Goal: Task Accomplishment & Management: Manage account settings

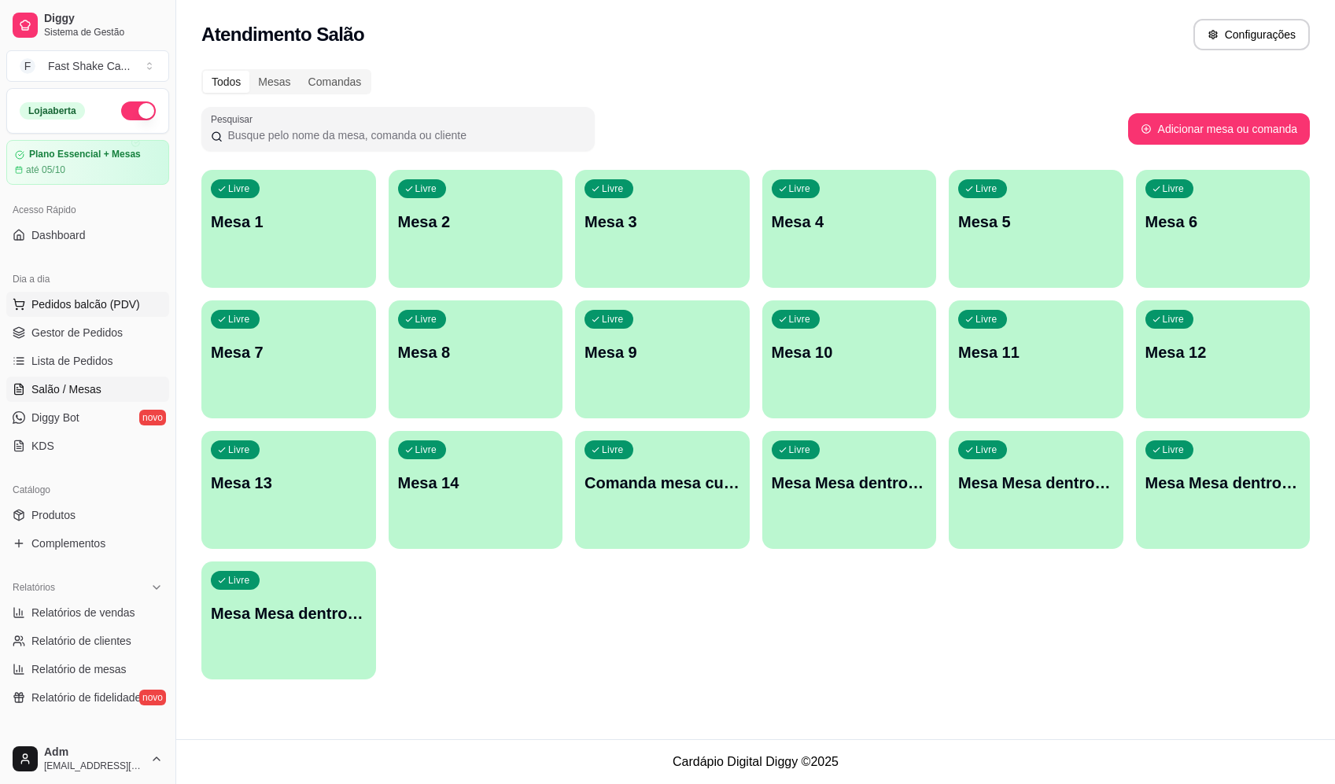
click at [110, 299] on span "Pedidos balcão (PDV)" at bounding box center [85, 305] width 109 height 16
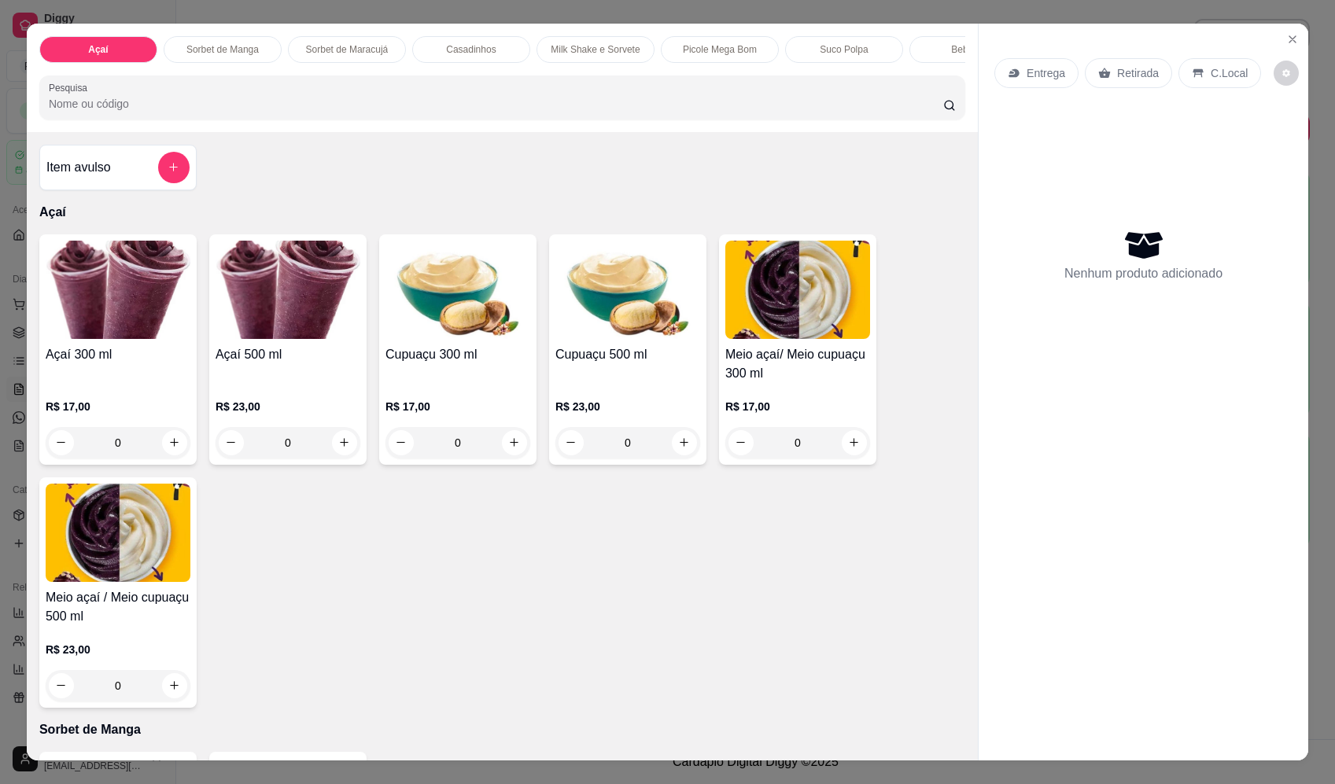
click at [167, 458] on div "0" at bounding box center [118, 442] width 145 height 31
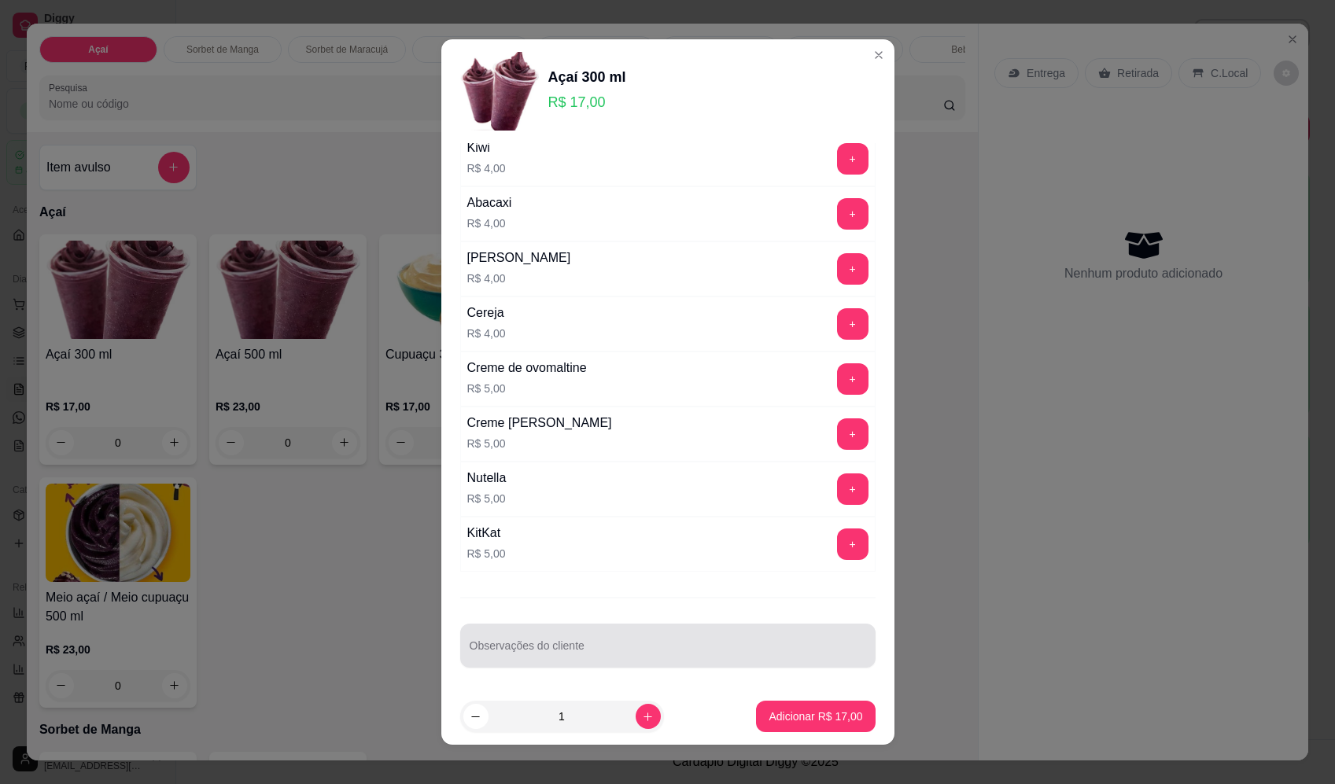
scroll to position [898, 0]
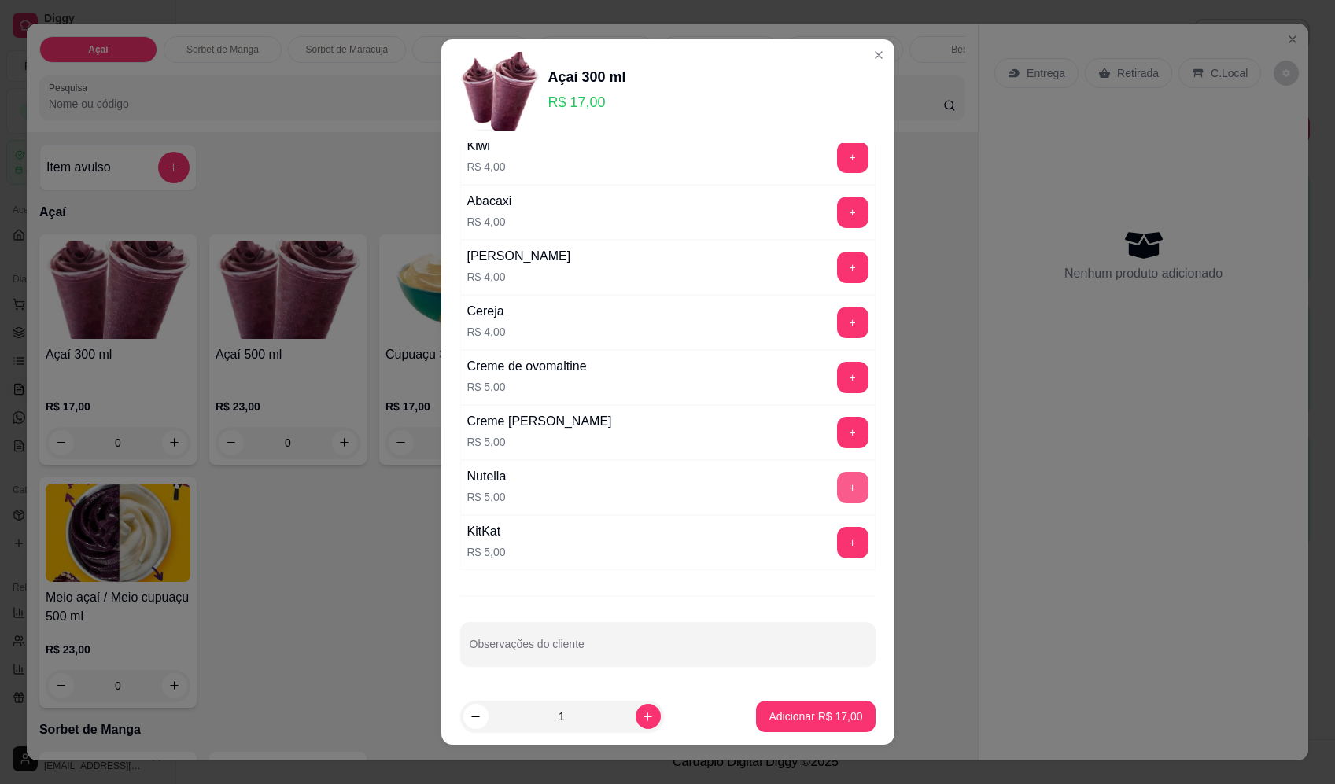
click at [837, 490] on button "+" at bounding box center [852, 487] width 31 height 31
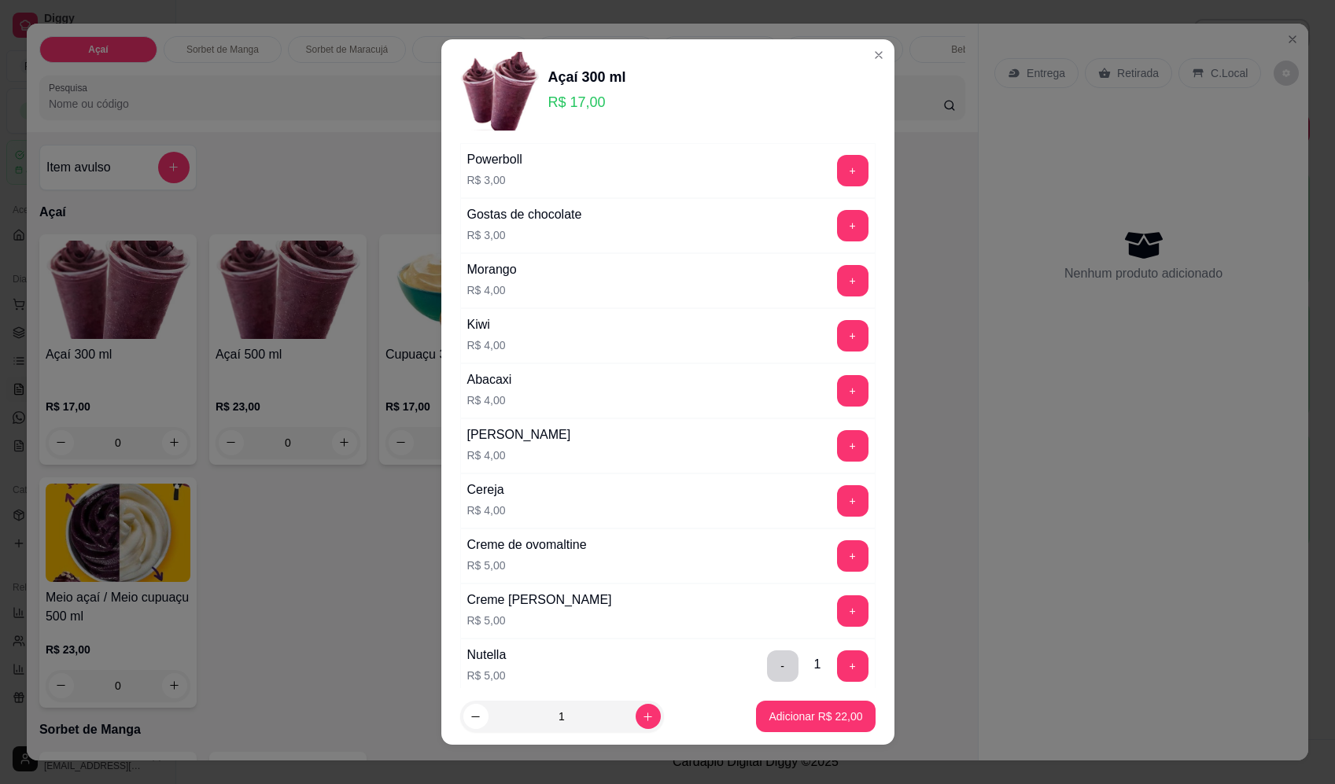
scroll to position [662, 0]
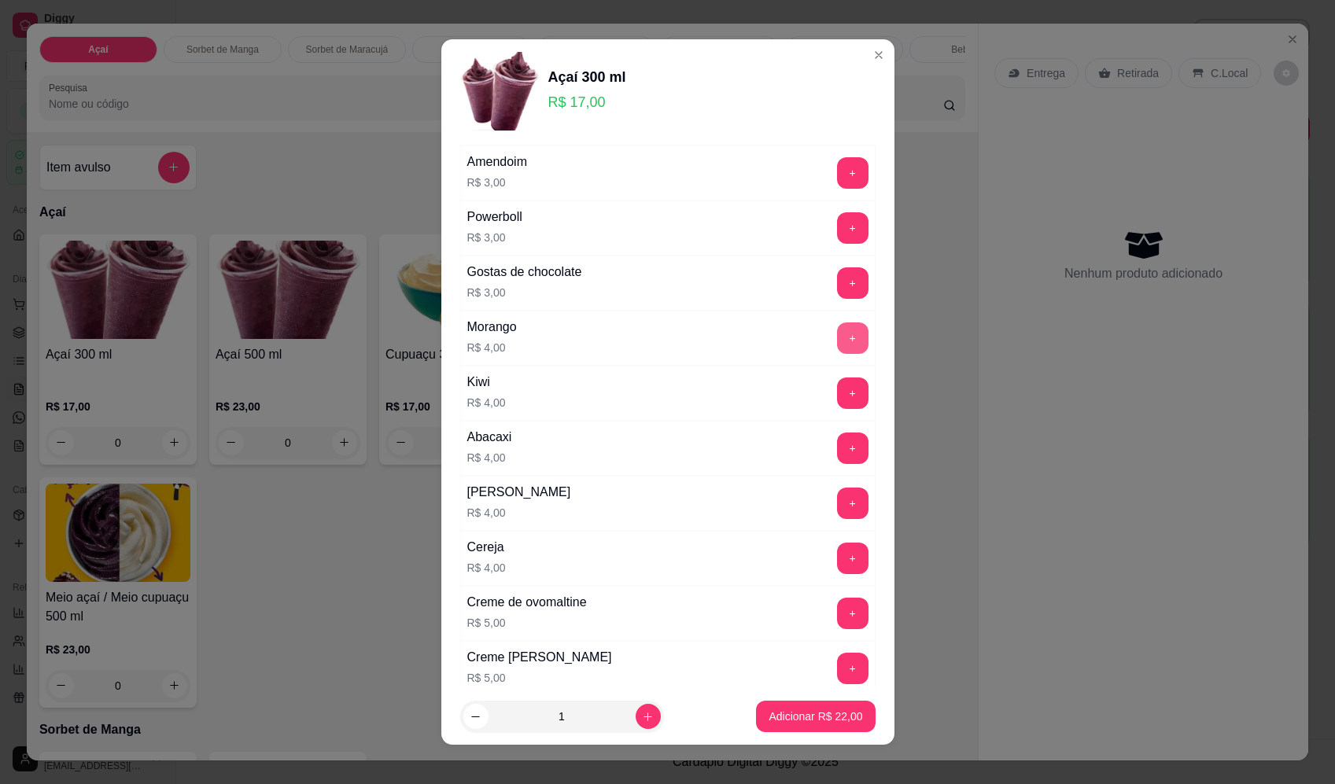
click at [837, 336] on button "+" at bounding box center [852, 338] width 31 height 31
click at [636, 720] on button "increase-product-quantity" at bounding box center [648, 716] width 25 height 25
type input "2"
click at [813, 720] on p "Adicionar R$ 52,00" at bounding box center [816, 717] width 94 height 16
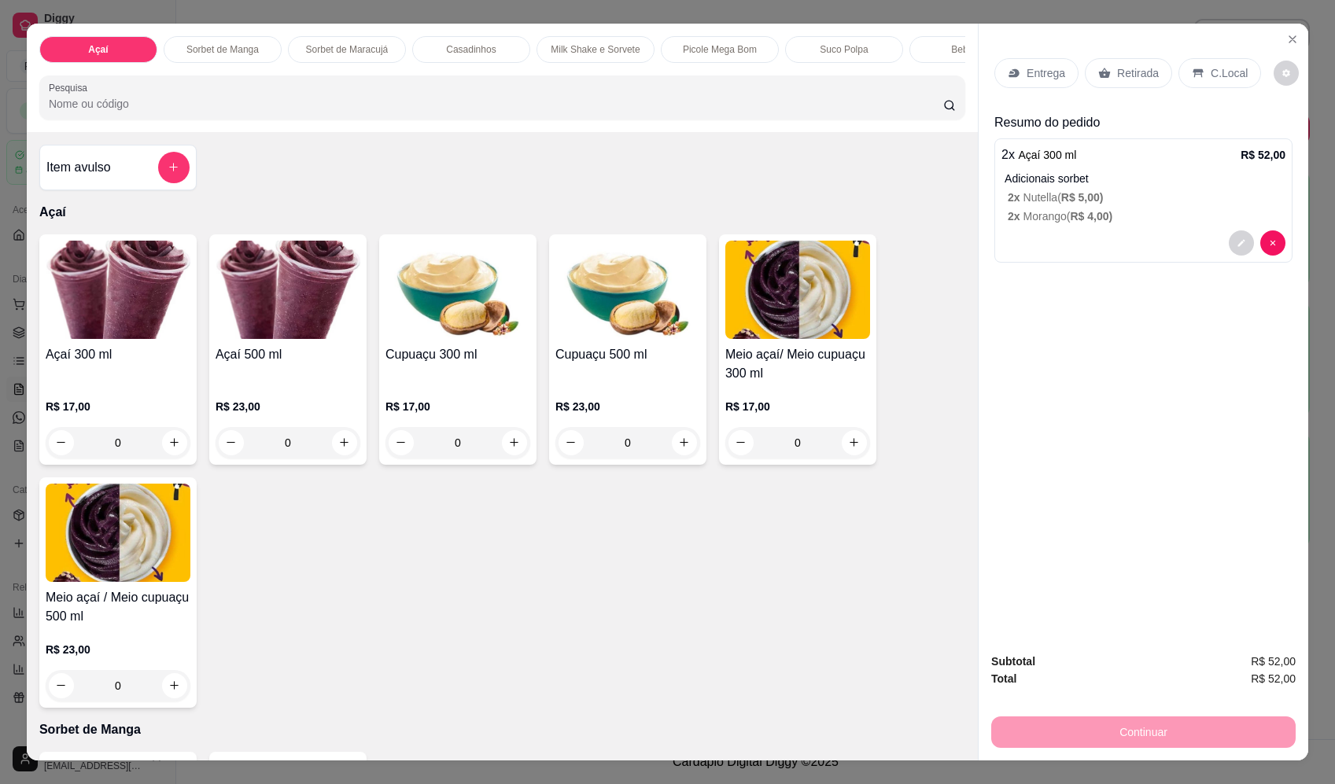
click at [1056, 81] on div "Entrega" at bounding box center [1036, 73] width 84 height 30
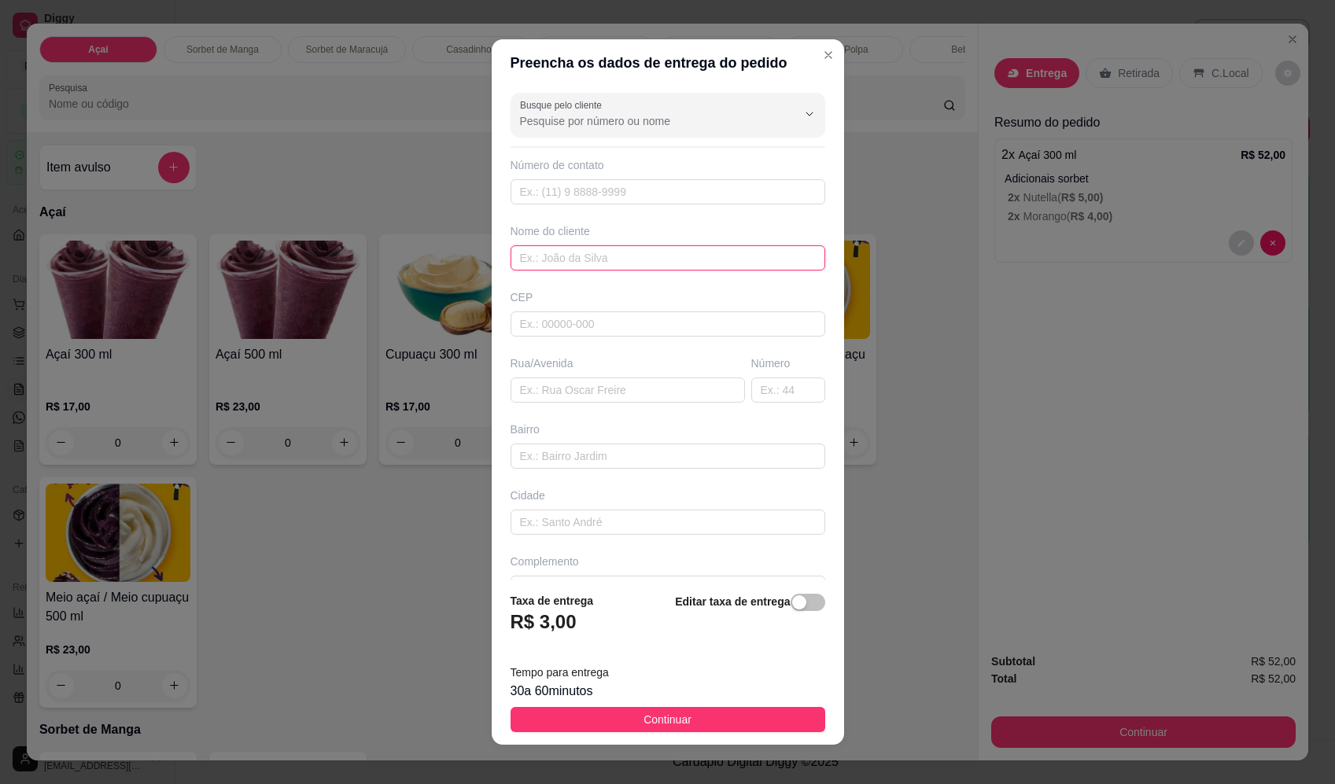
click at [584, 264] on input "text" at bounding box center [668, 257] width 315 height 25
type input "CRISTIANO CORREA"
click at [641, 400] on input "text" at bounding box center [628, 390] width 234 height 25
paste input "Av Brasil 924"
type input "Av Brasil 924"
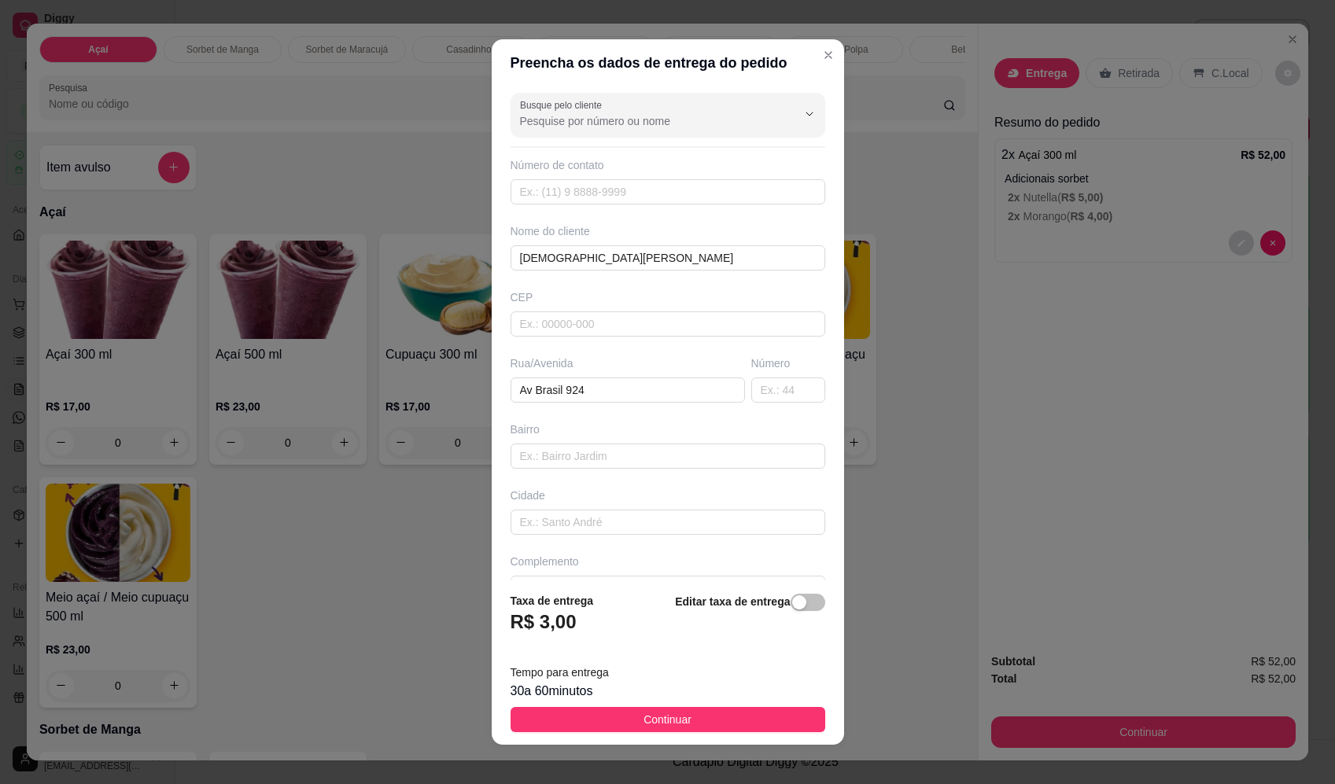
click at [615, 582] on footer "Taxa de entrega R$ 3,00 Editar taxa de entrega Tempo para entrega 30 a 60 minut…" at bounding box center [668, 662] width 352 height 165
click at [616, 581] on footer "Taxa de entrega R$ 3,00 Editar taxa de entrega Tempo para entrega 30 a 60 minut…" at bounding box center [668, 662] width 352 height 165
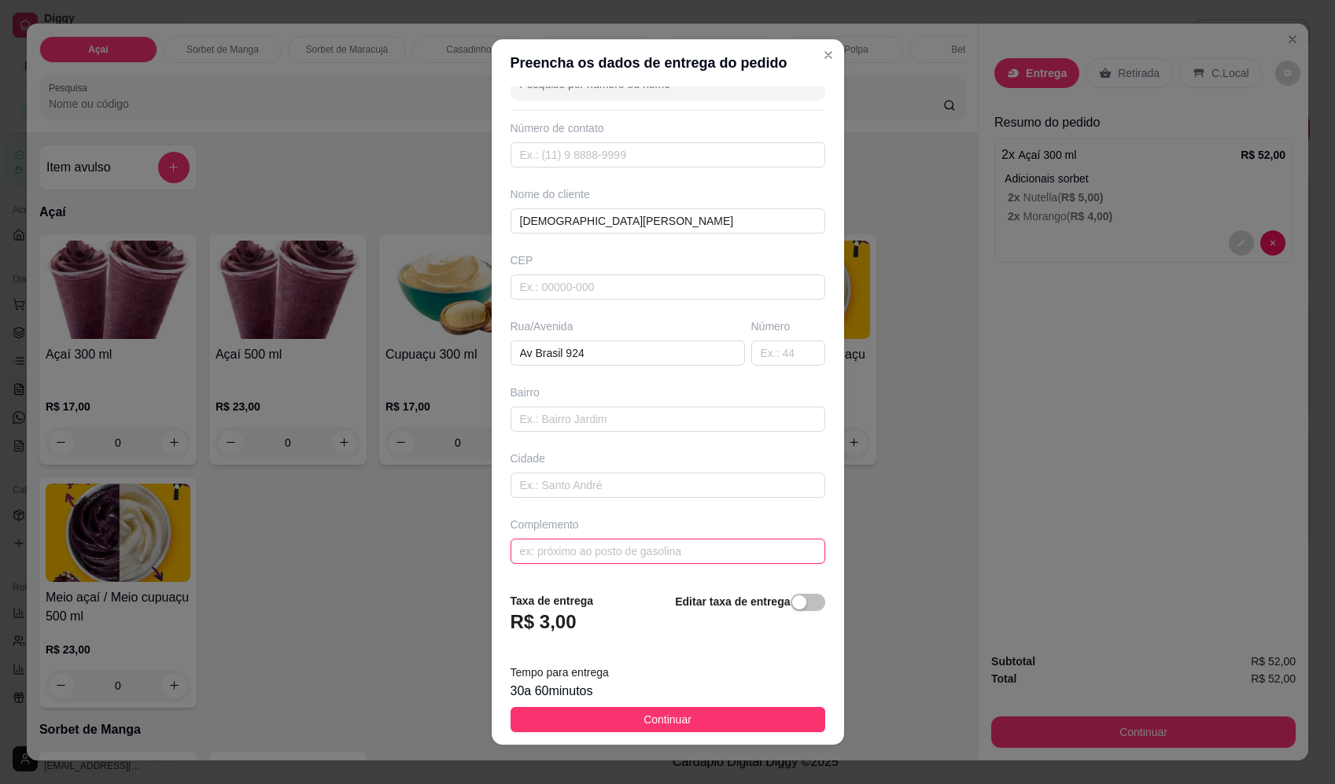
click at [629, 539] on input "text" at bounding box center [668, 551] width 315 height 25
type input "CHACARA"
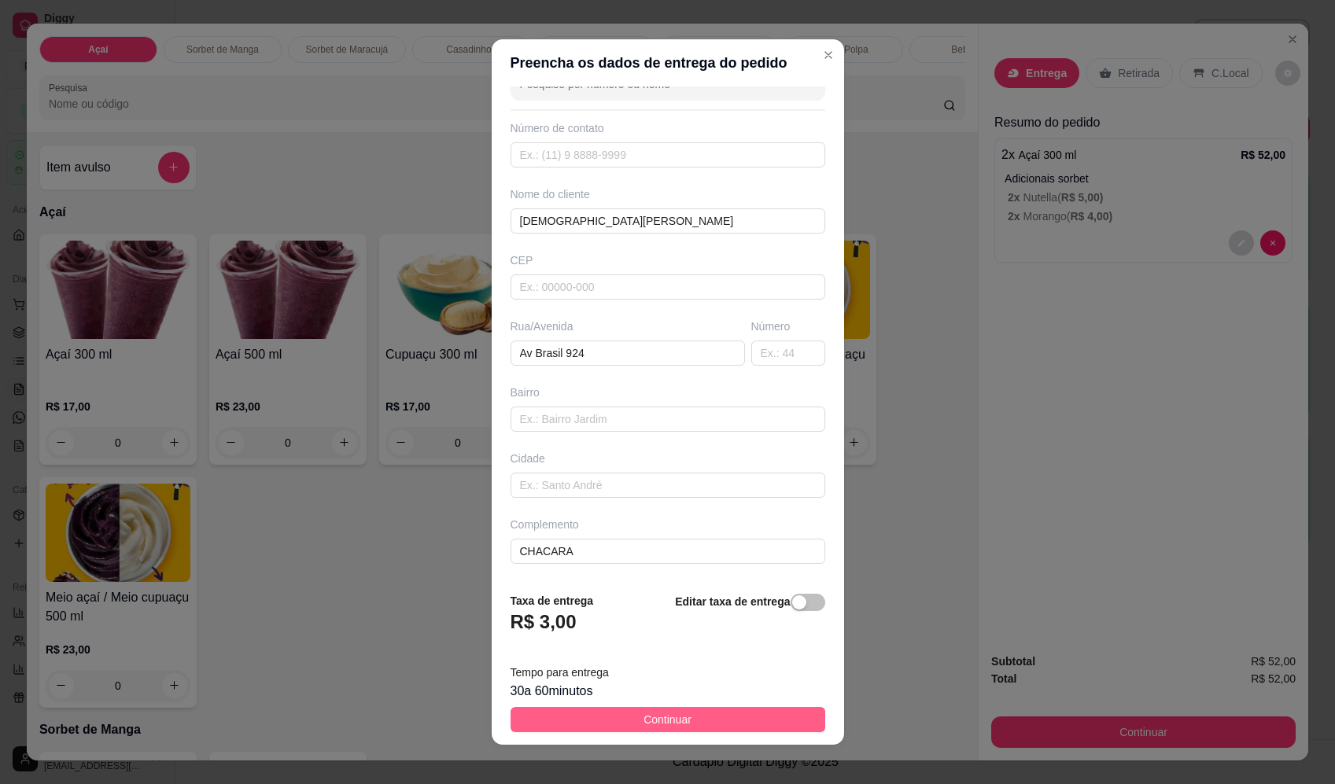
click at [681, 714] on button "Continuar" at bounding box center [668, 719] width 315 height 25
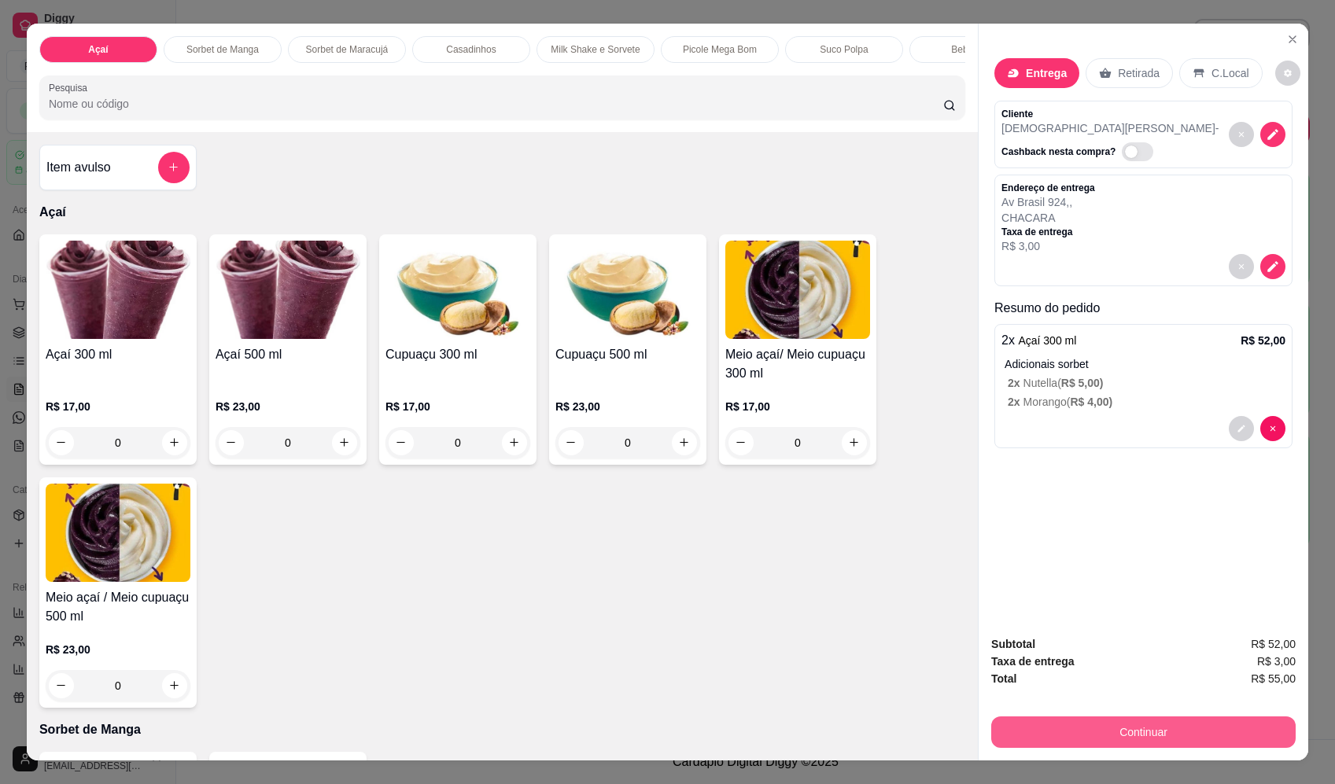
click at [1146, 733] on button "Continuar" at bounding box center [1143, 732] width 304 height 31
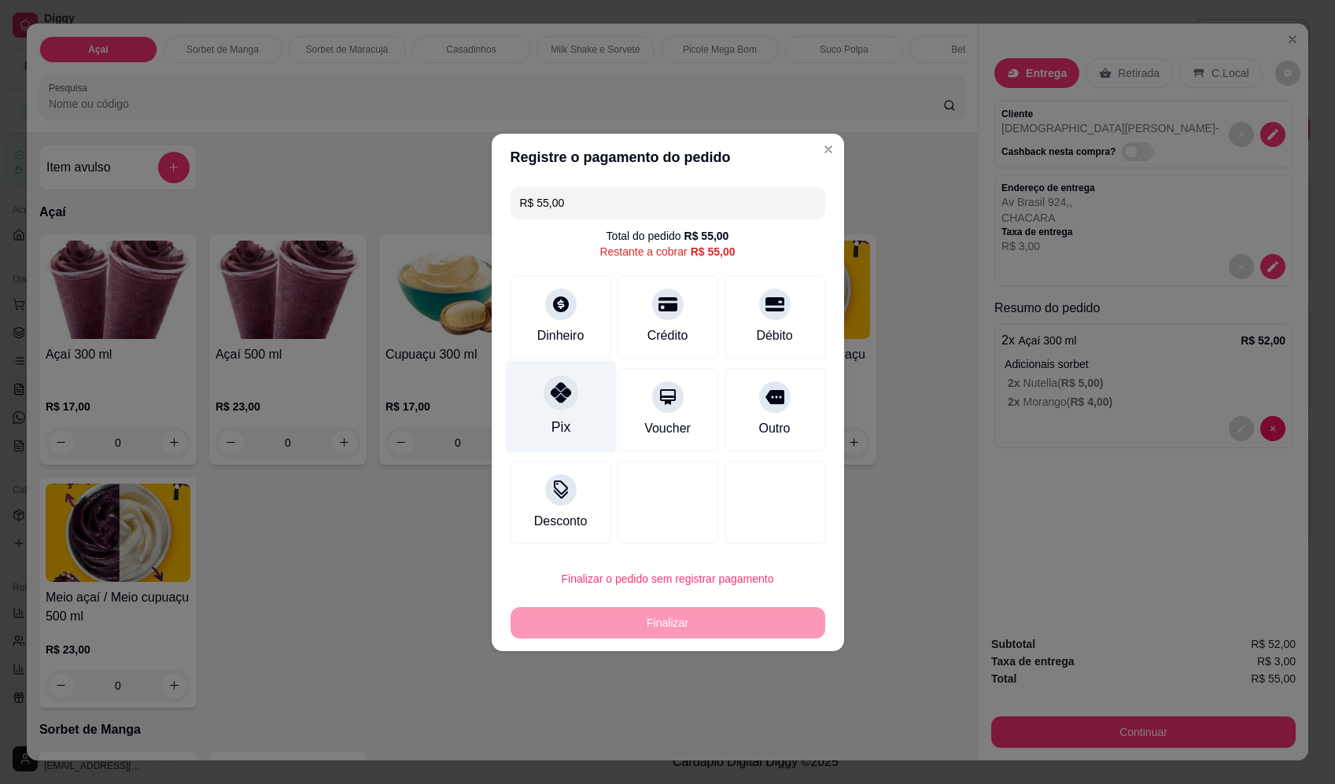
click at [561, 413] on div "Pix" at bounding box center [560, 406] width 111 height 92
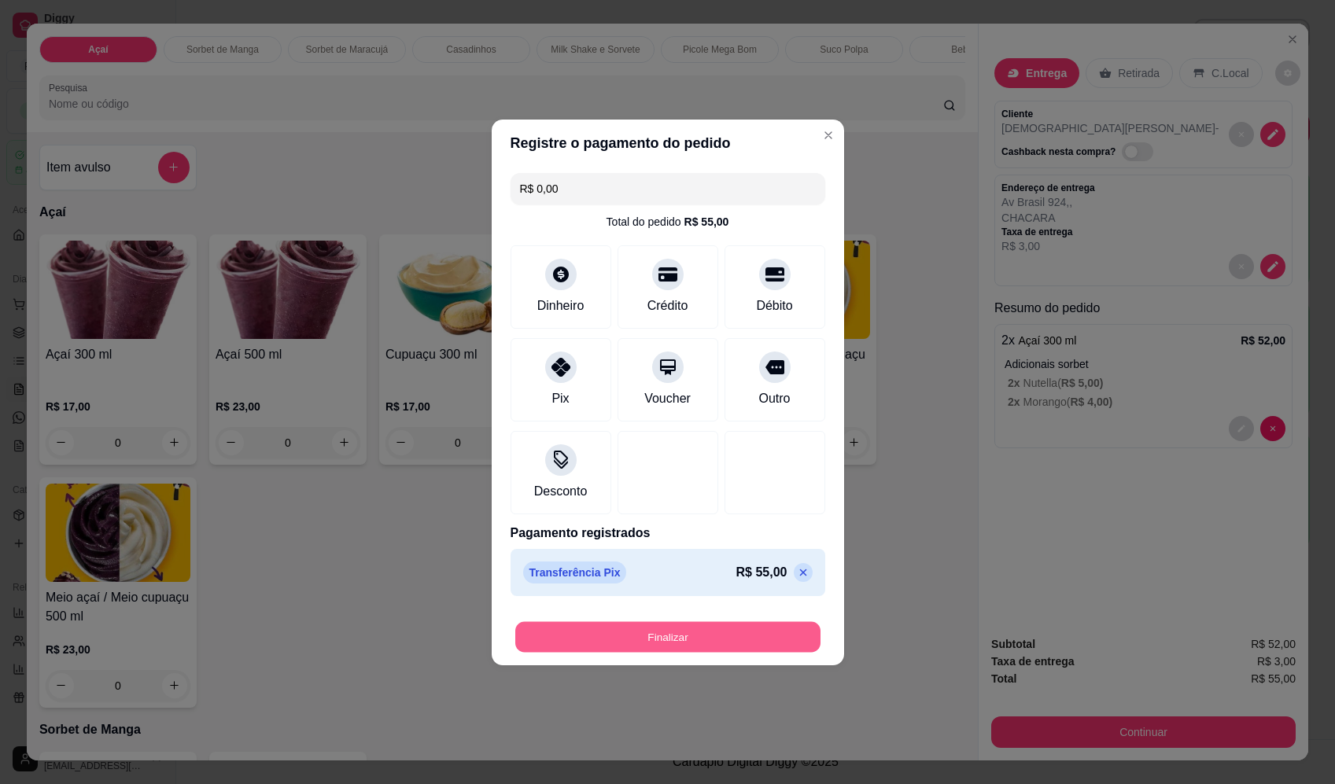
click at [733, 632] on button "Finalizar" at bounding box center [667, 636] width 305 height 31
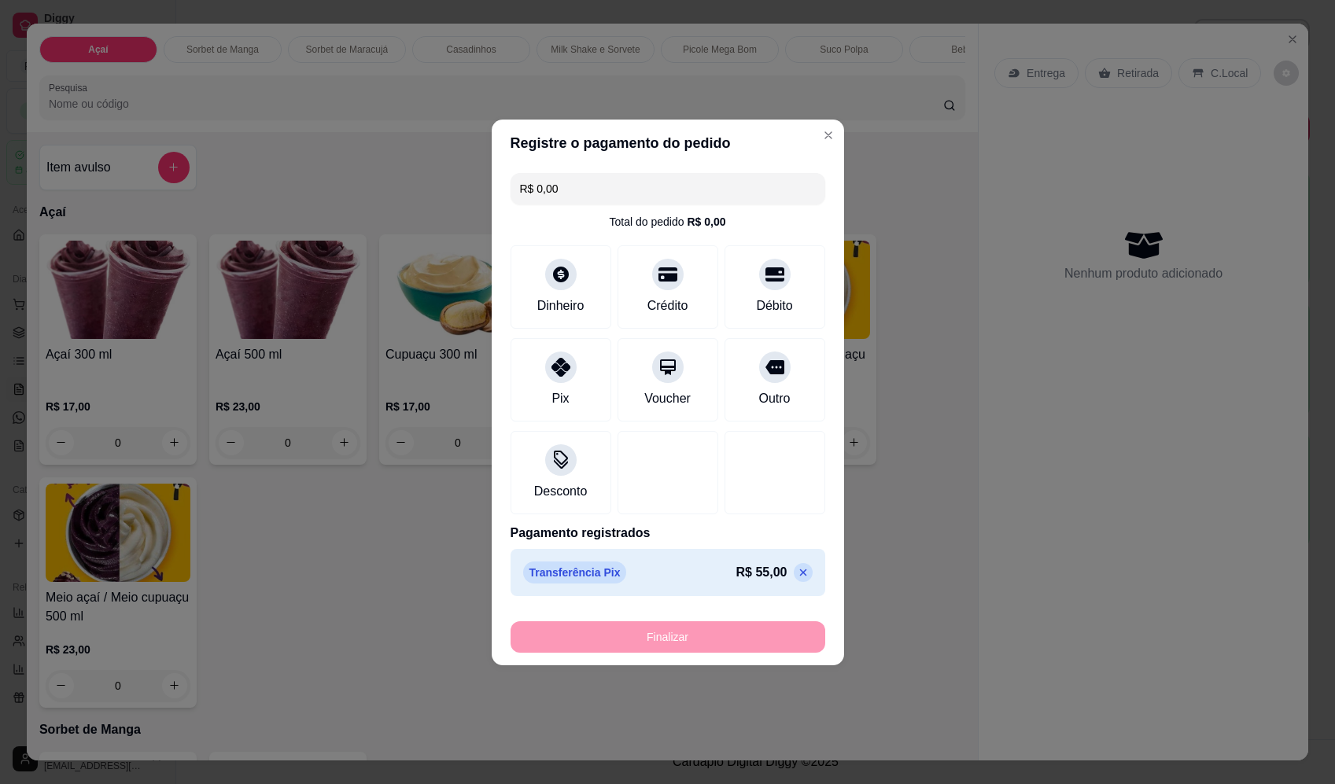
type input "-R$ 55,00"
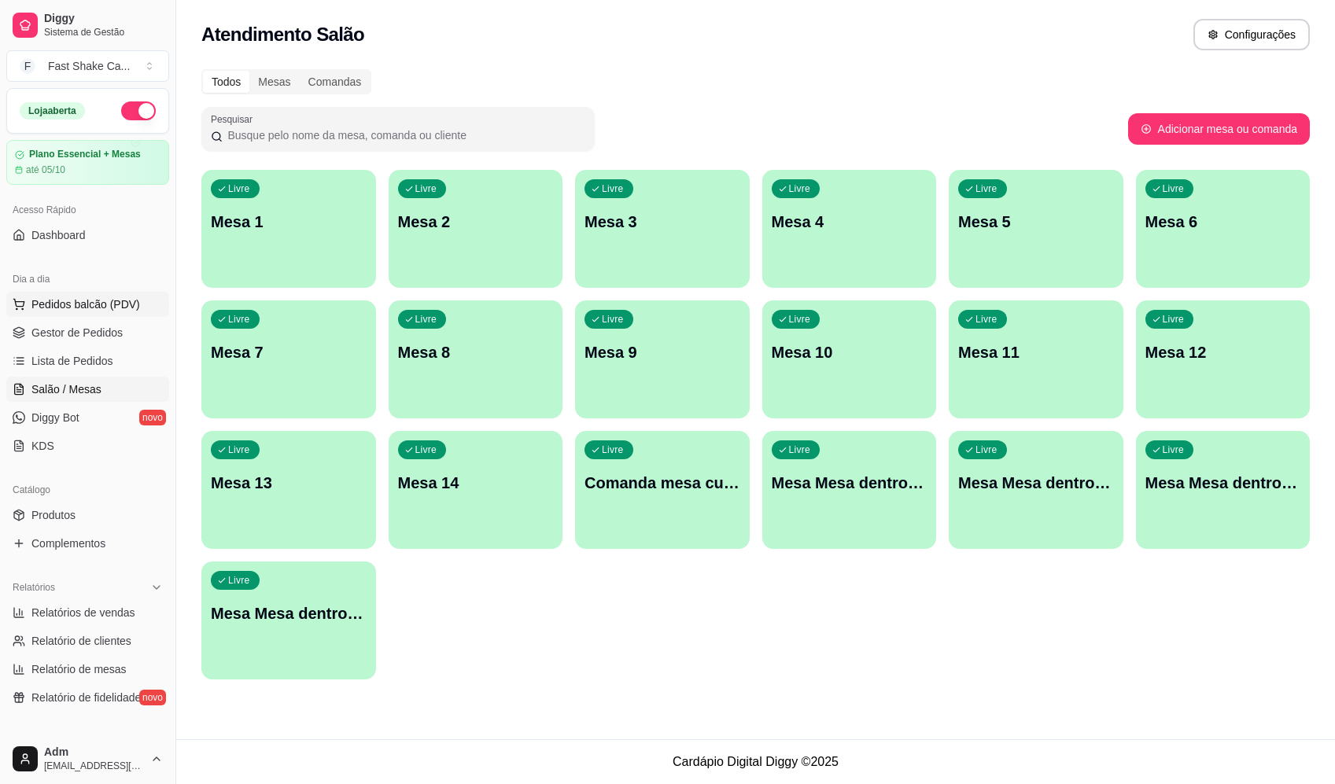
click at [73, 306] on span "Pedidos balcão (PDV)" at bounding box center [85, 305] width 109 height 16
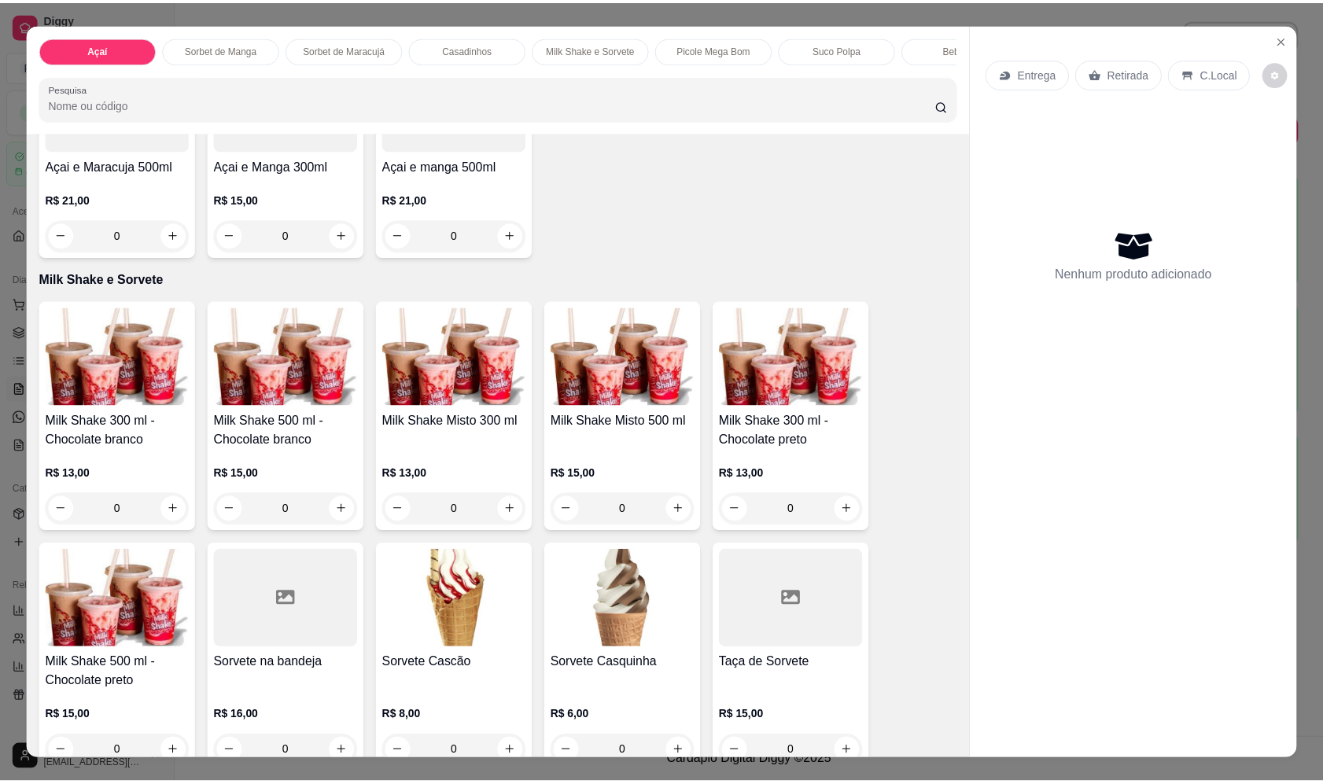
scroll to position [1573, 0]
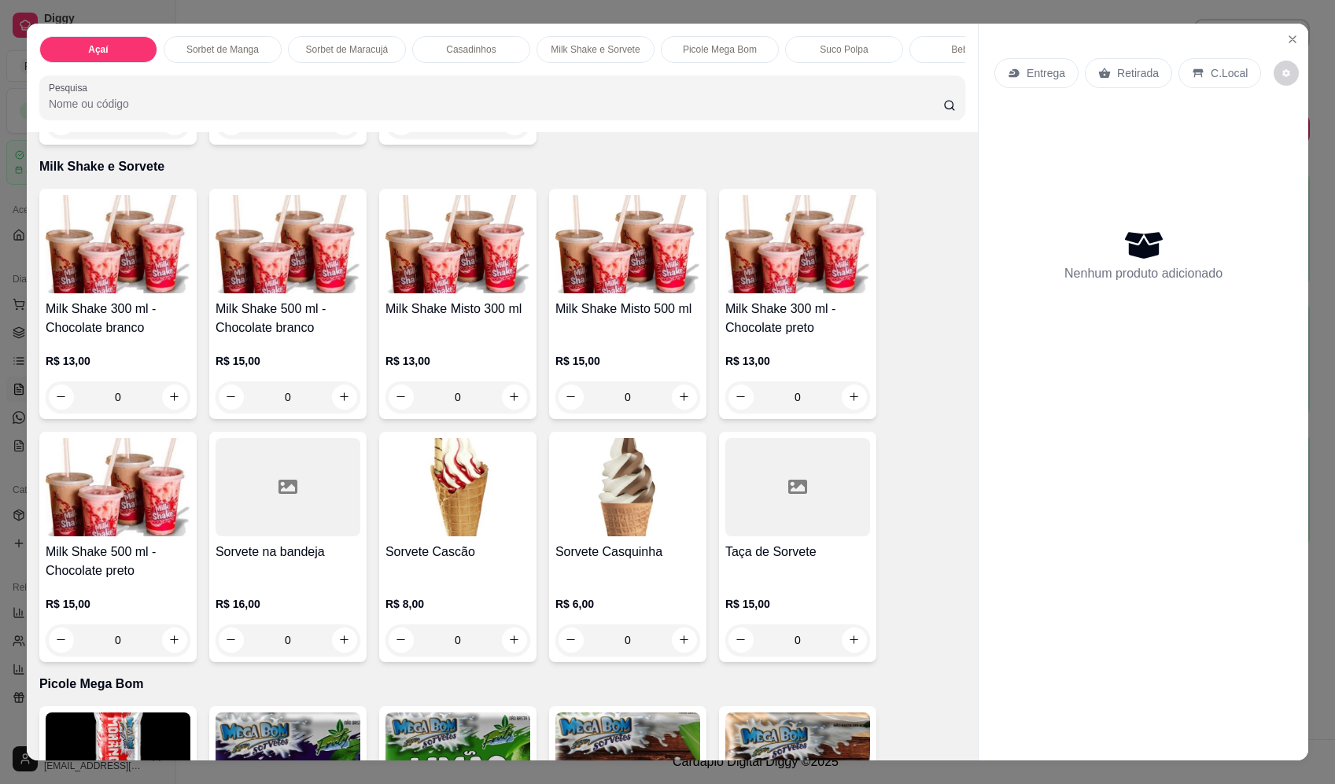
click at [677, 410] on div "0" at bounding box center [627, 397] width 145 height 31
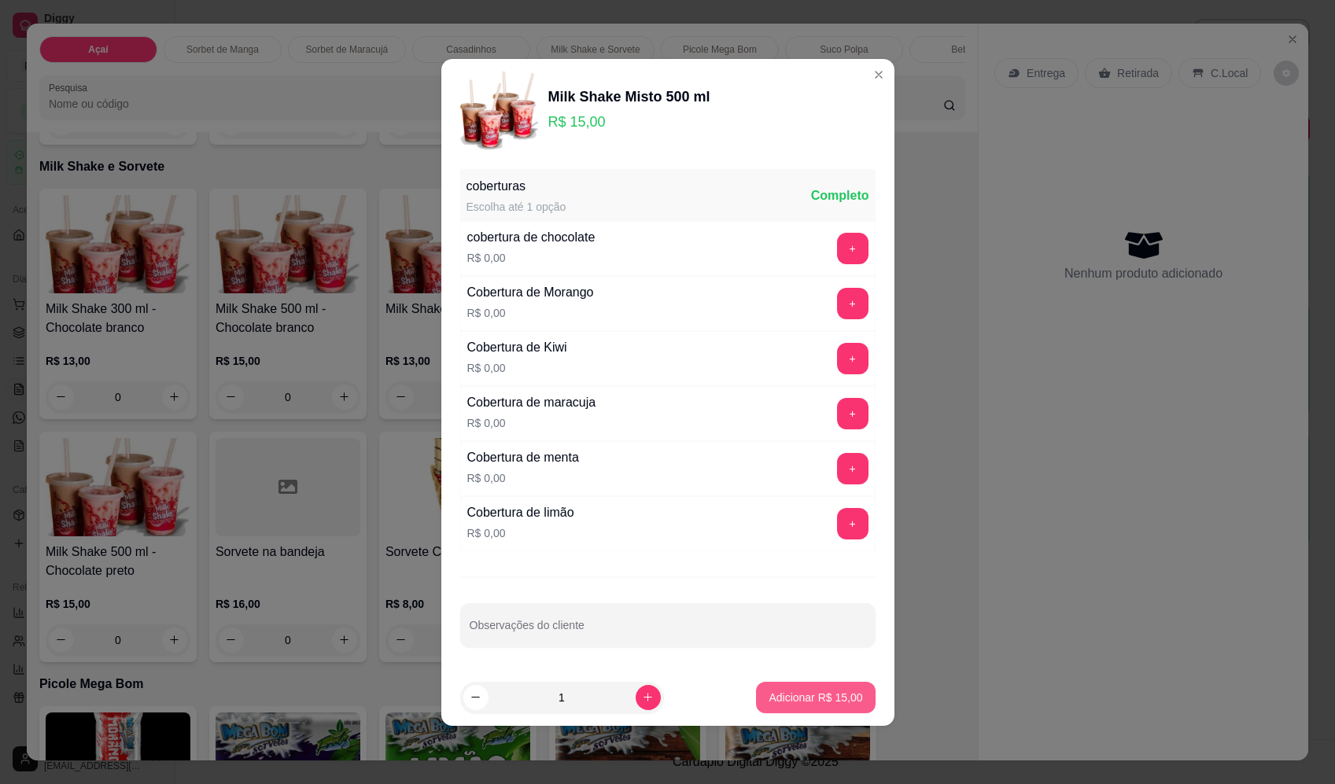
click at [789, 697] on p "Adicionar R$ 15,00" at bounding box center [816, 698] width 94 height 16
type input "1"
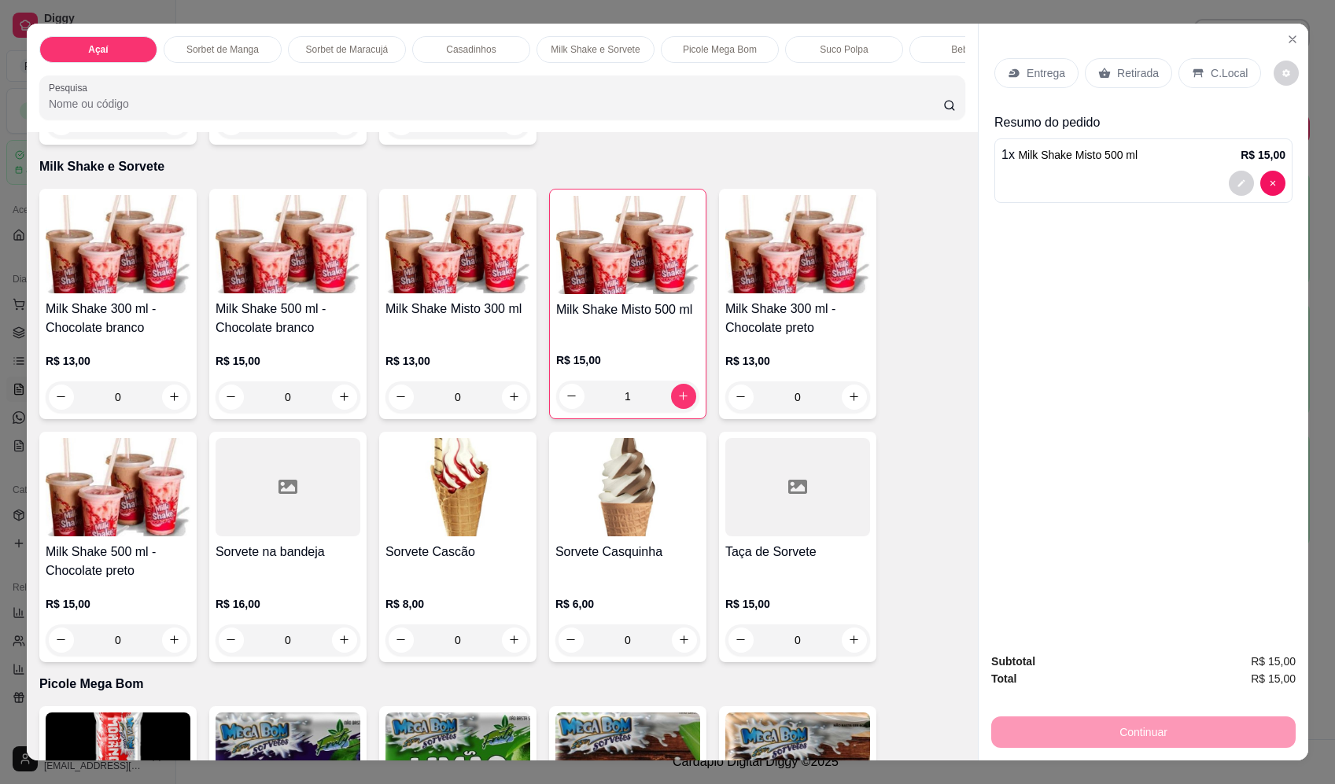
click at [169, 408] on div "0" at bounding box center [118, 397] width 145 height 31
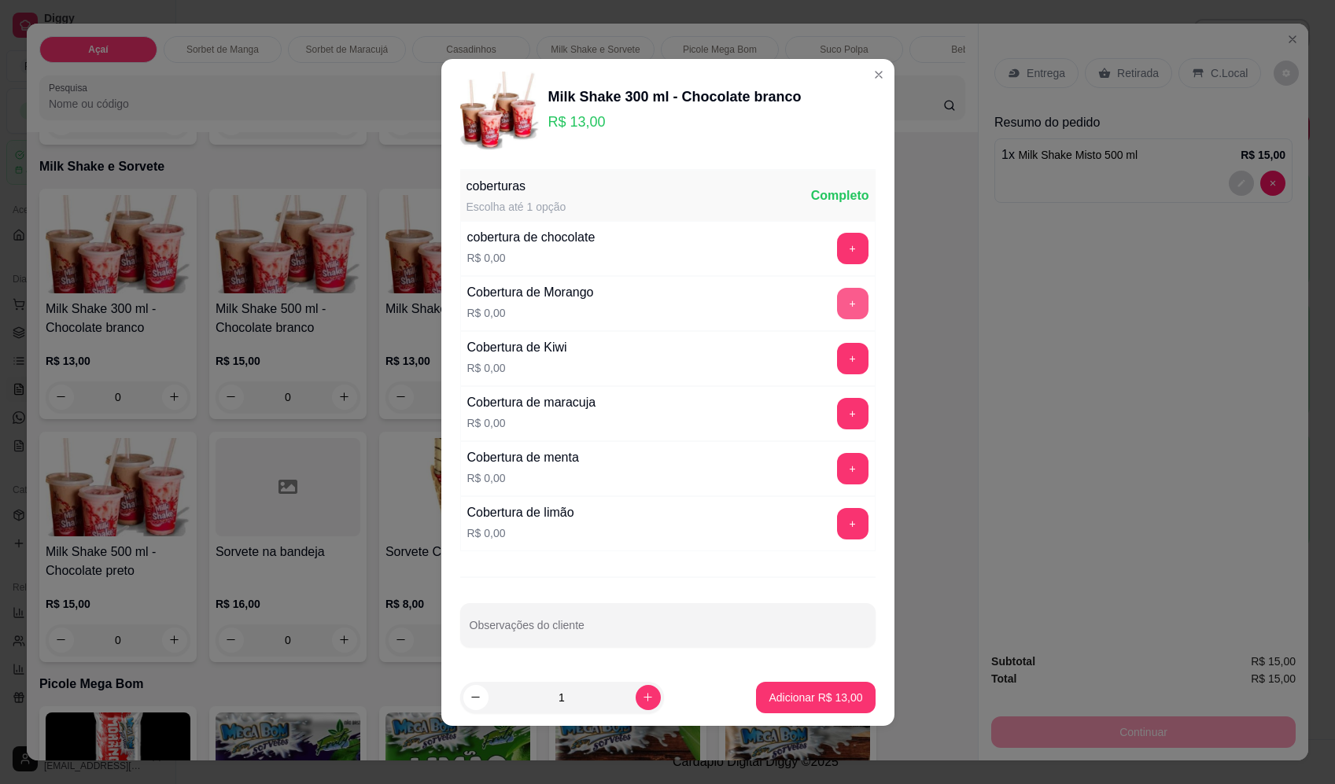
click at [841, 308] on button "+" at bounding box center [852, 303] width 31 height 31
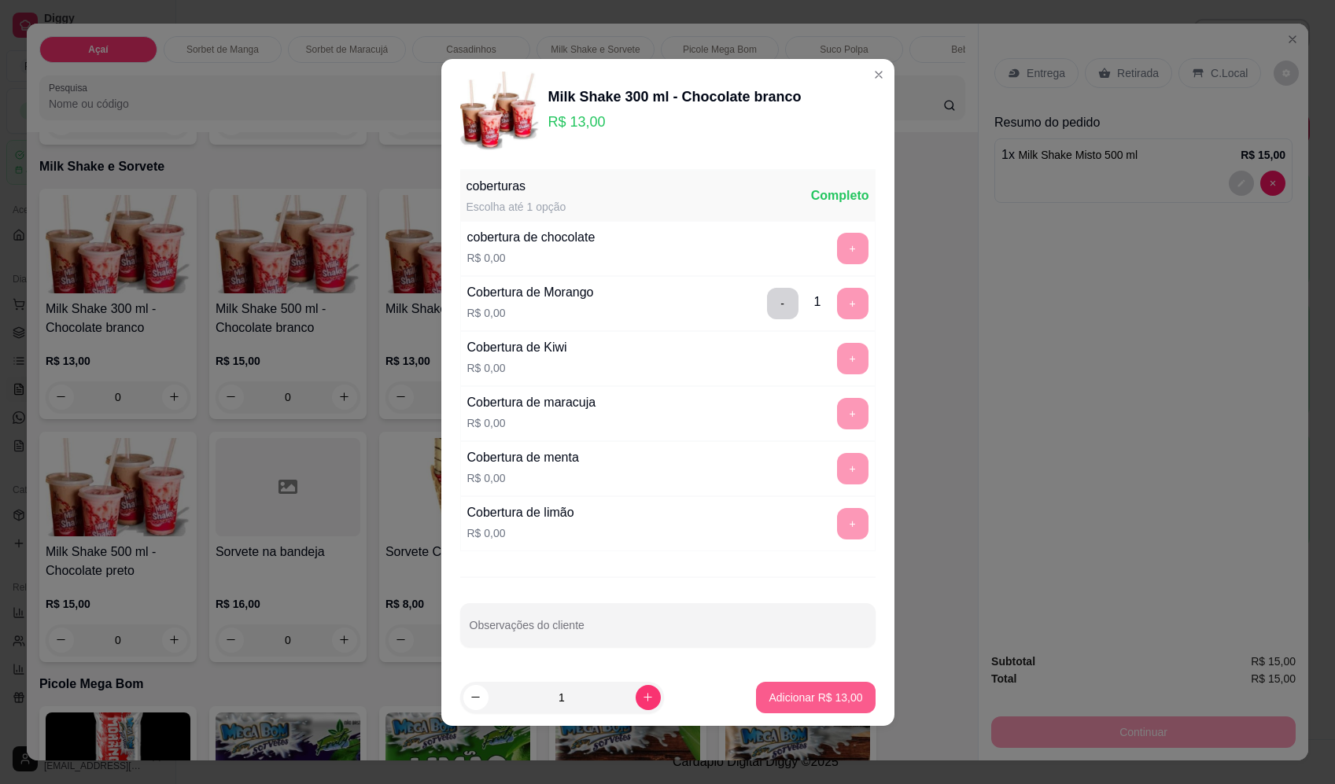
click at [820, 702] on p "Adicionar R$ 13,00" at bounding box center [816, 698] width 94 height 16
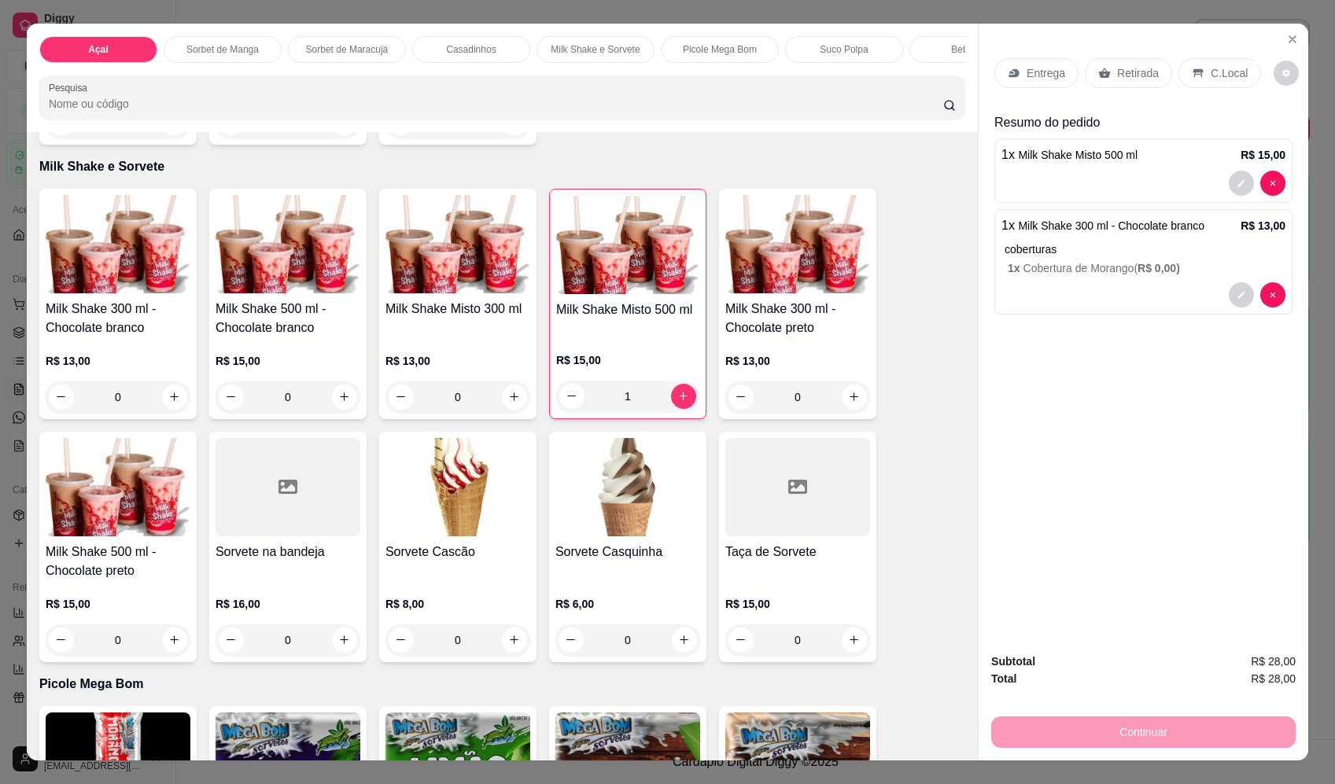
click at [1030, 72] on p "Entrega" at bounding box center [1046, 73] width 39 height 16
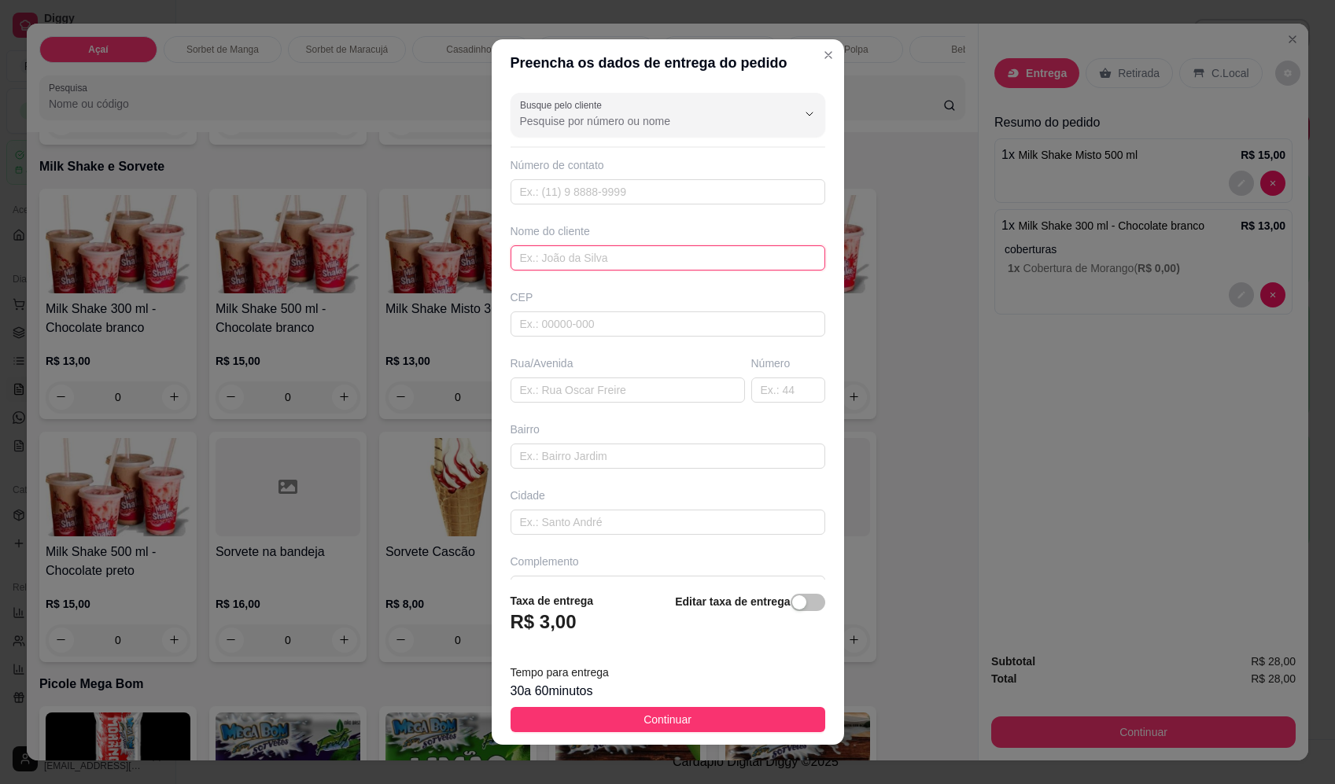
click at [650, 257] on input "text" at bounding box center [668, 257] width 315 height 25
type input "ANA"
click at [603, 393] on input "text" at bounding box center [628, 390] width 234 height 25
paste input "Rua Bolívia 2655"
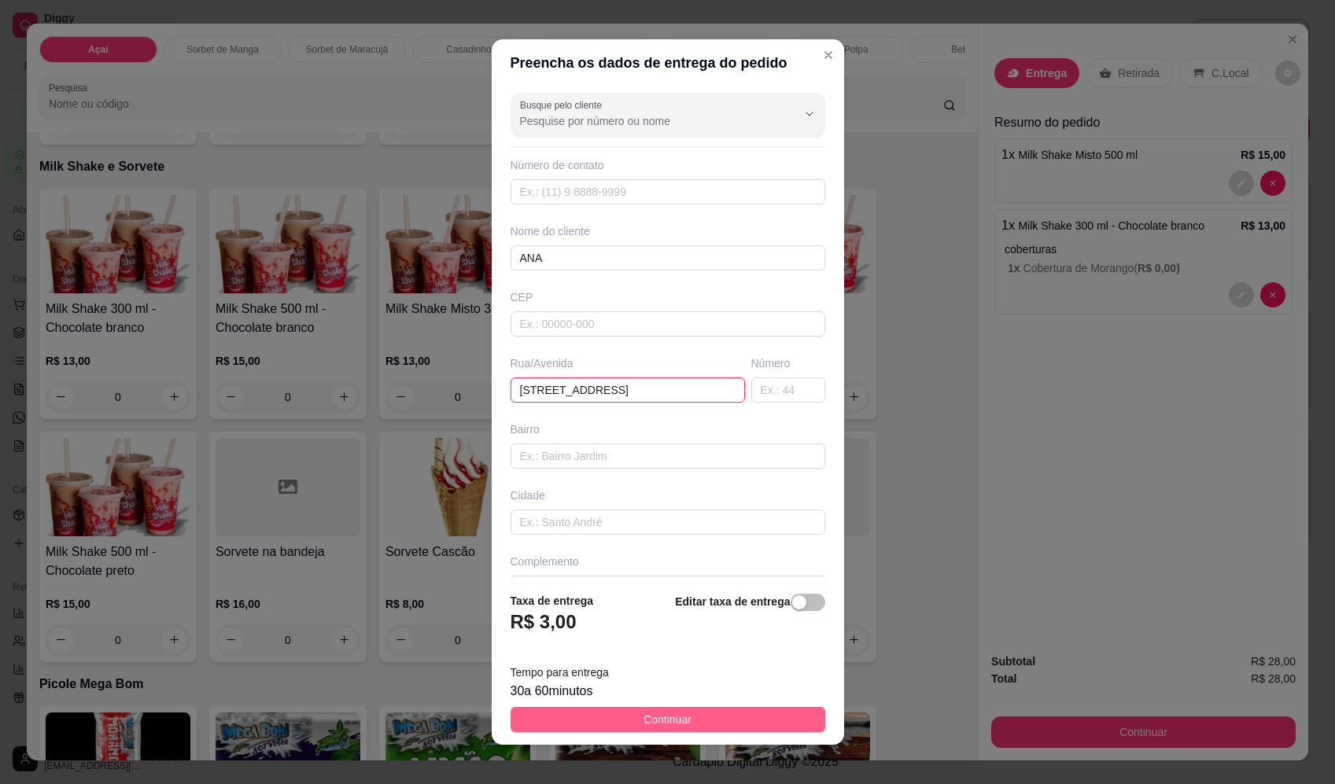
type input "Rua Bolívia 2655"
click at [682, 725] on button "Continuar" at bounding box center [668, 719] width 315 height 25
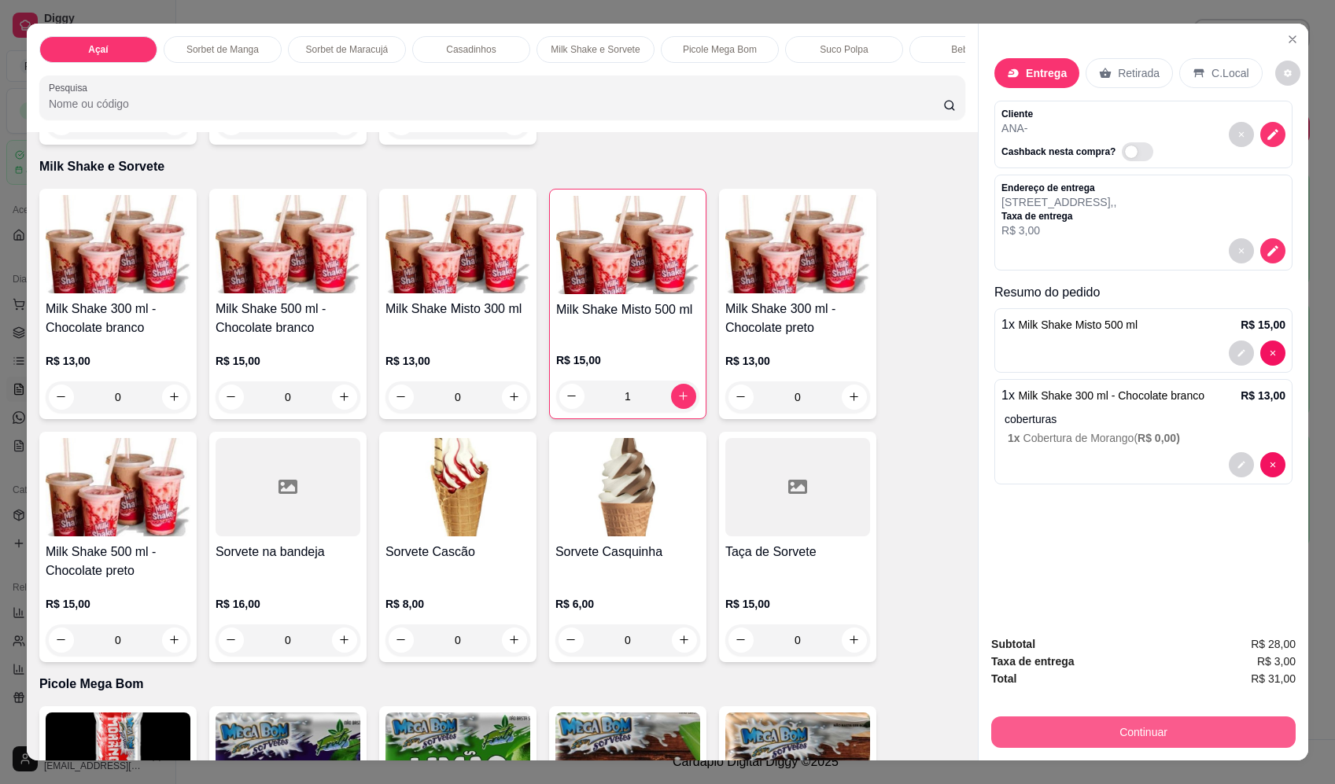
click at [1157, 725] on button "Continuar" at bounding box center [1143, 732] width 304 height 31
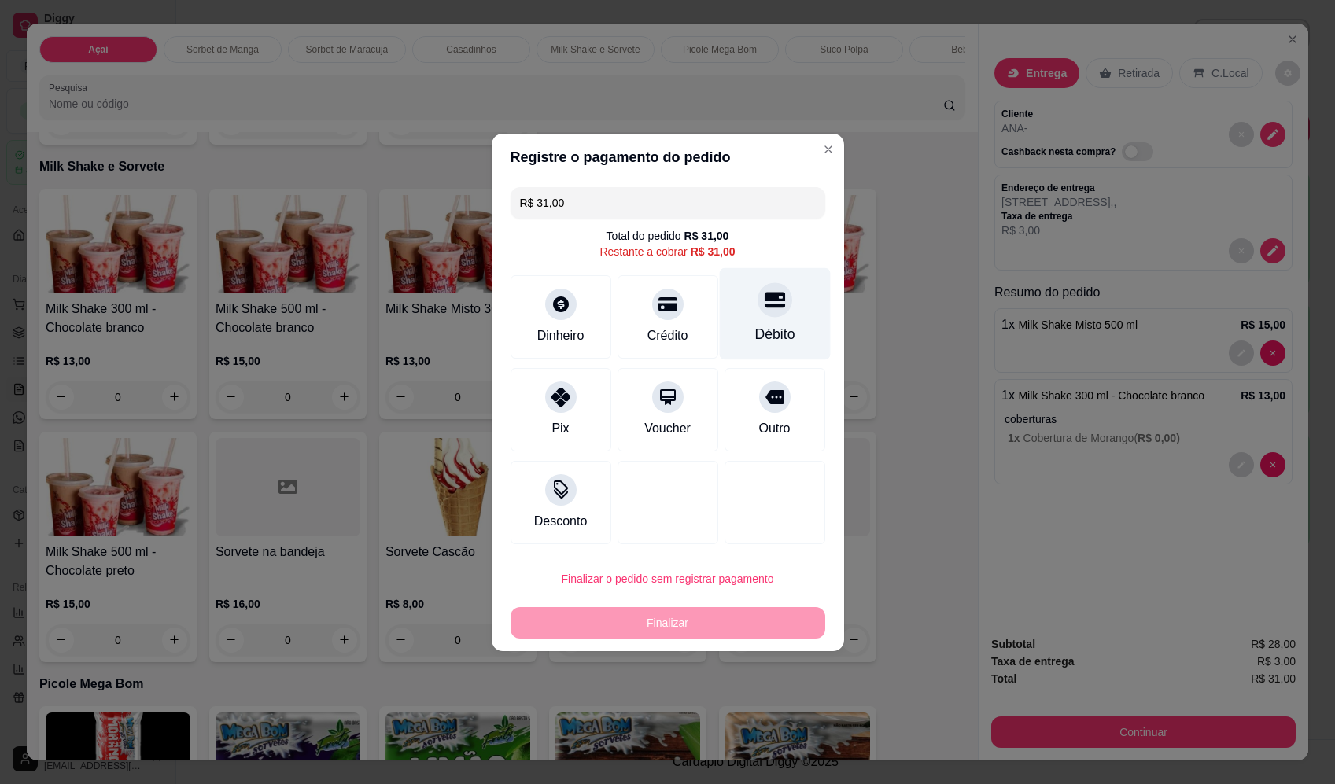
click at [765, 315] on div at bounding box center [775, 299] width 35 height 35
type input "R$ 0,00"
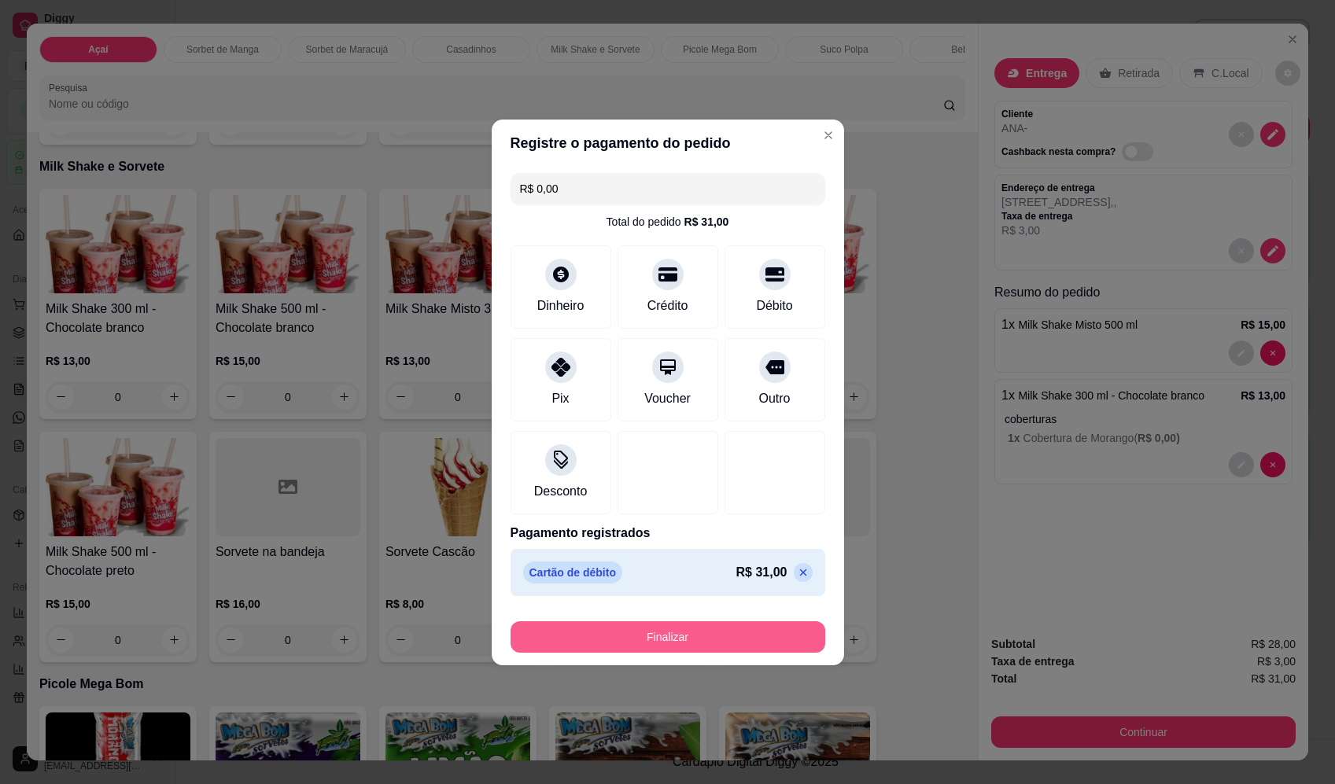
click at [738, 640] on button "Finalizar" at bounding box center [668, 636] width 315 height 31
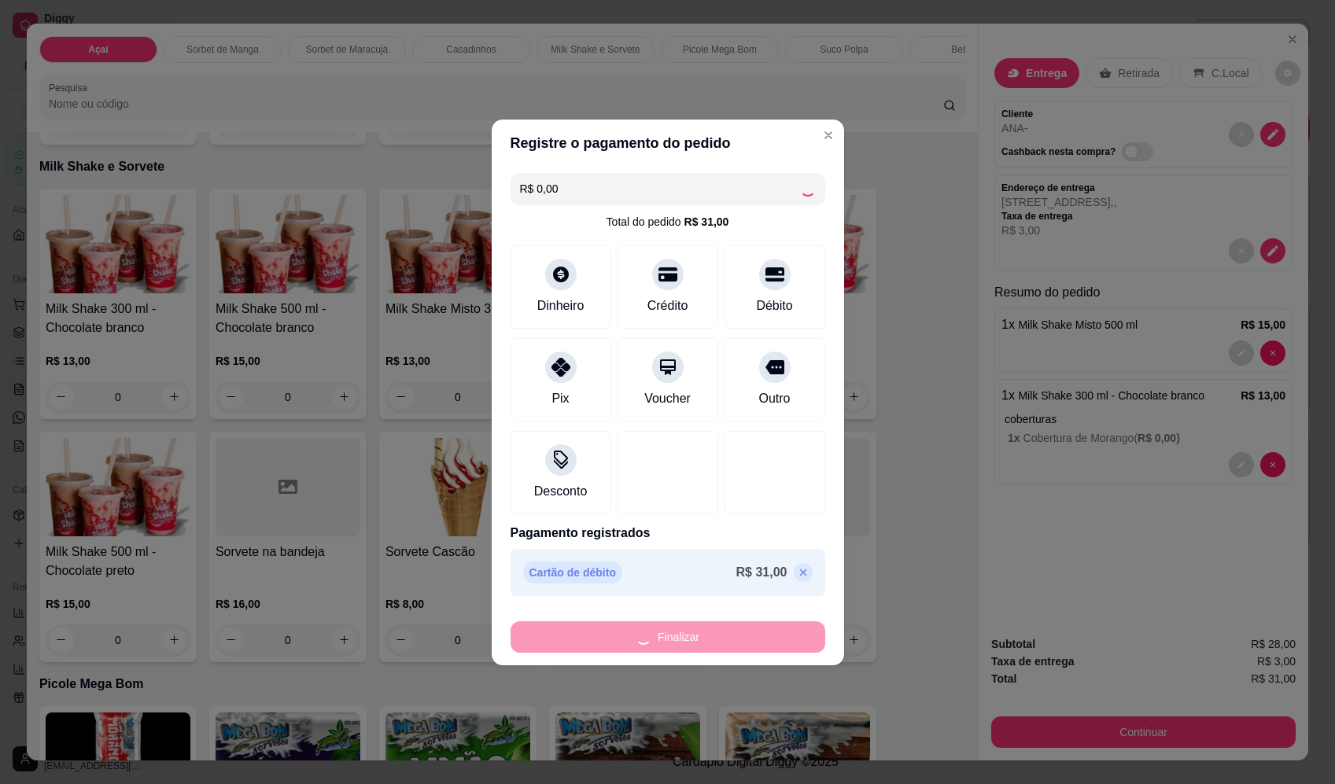
type input "0"
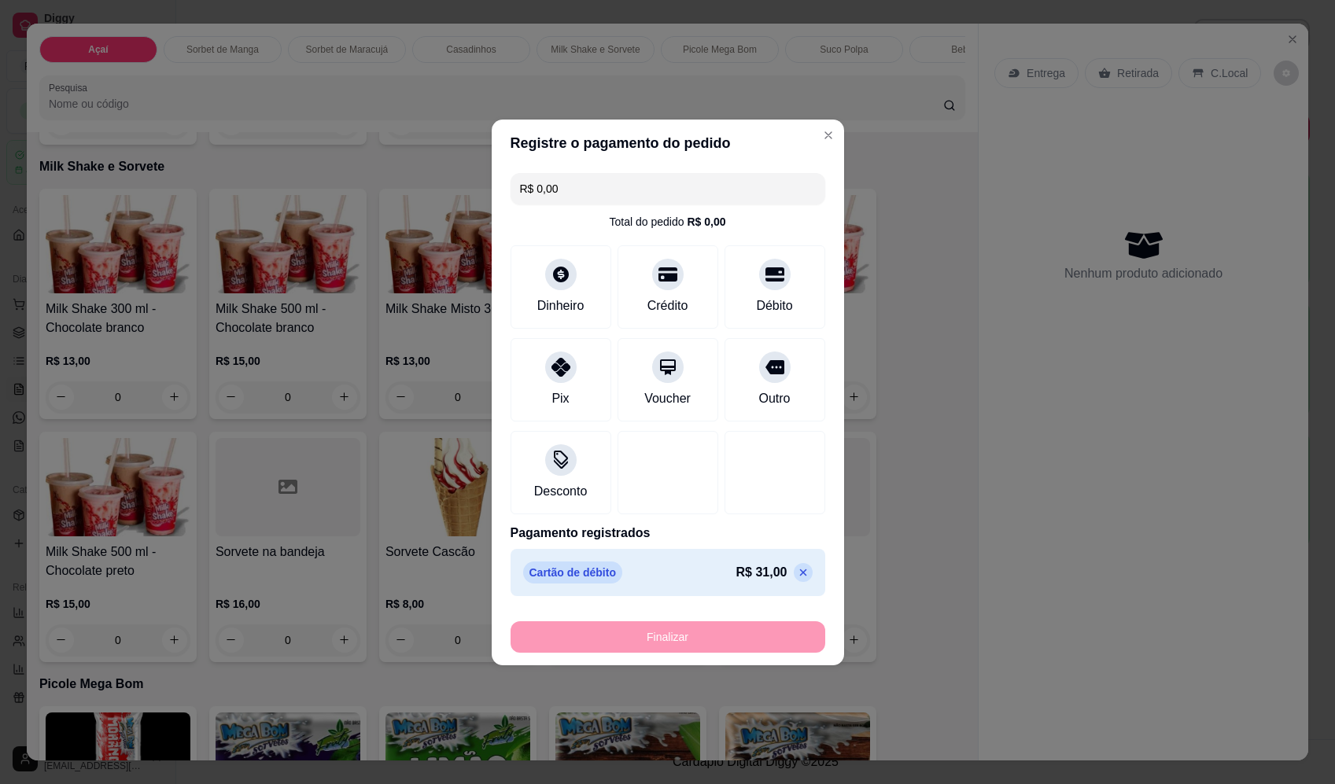
type input "-R$ 31,00"
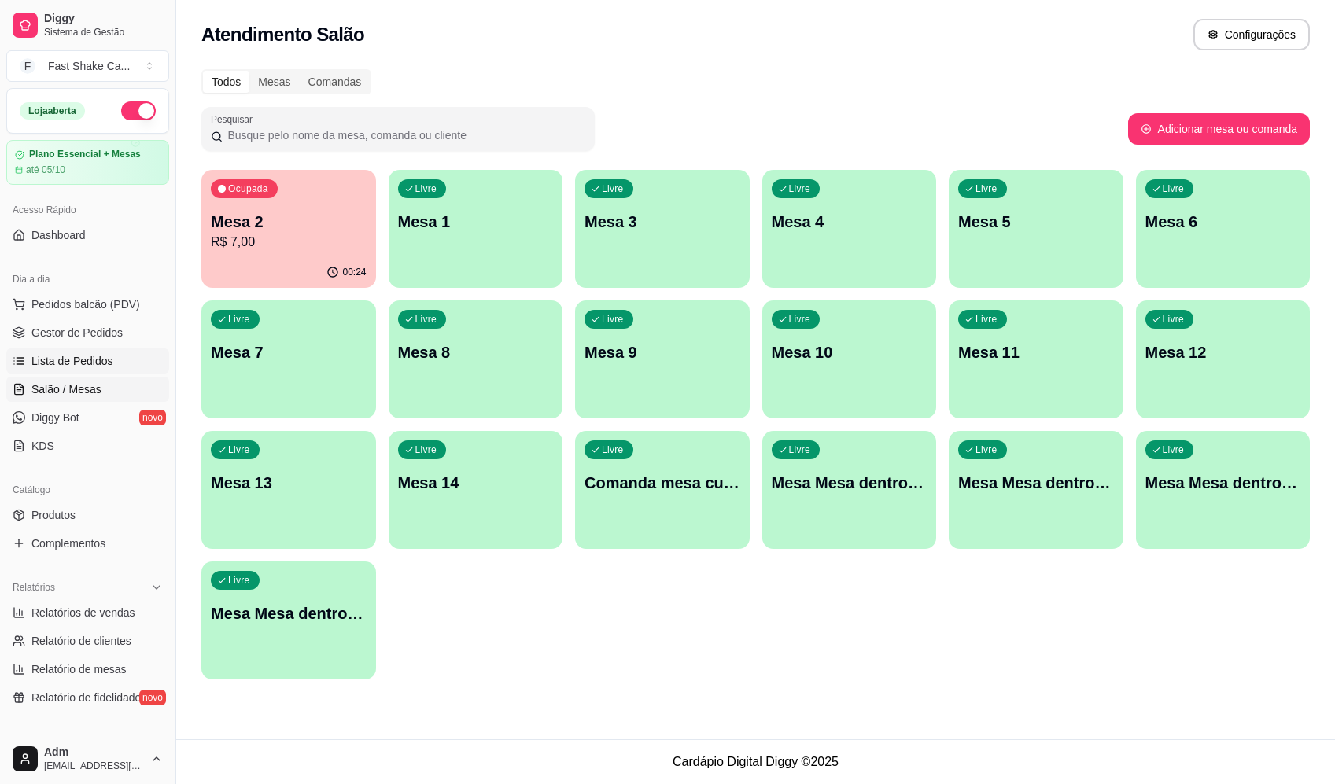
click at [106, 366] on span "Lista de Pedidos" at bounding box center [72, 361] width 82 height 16
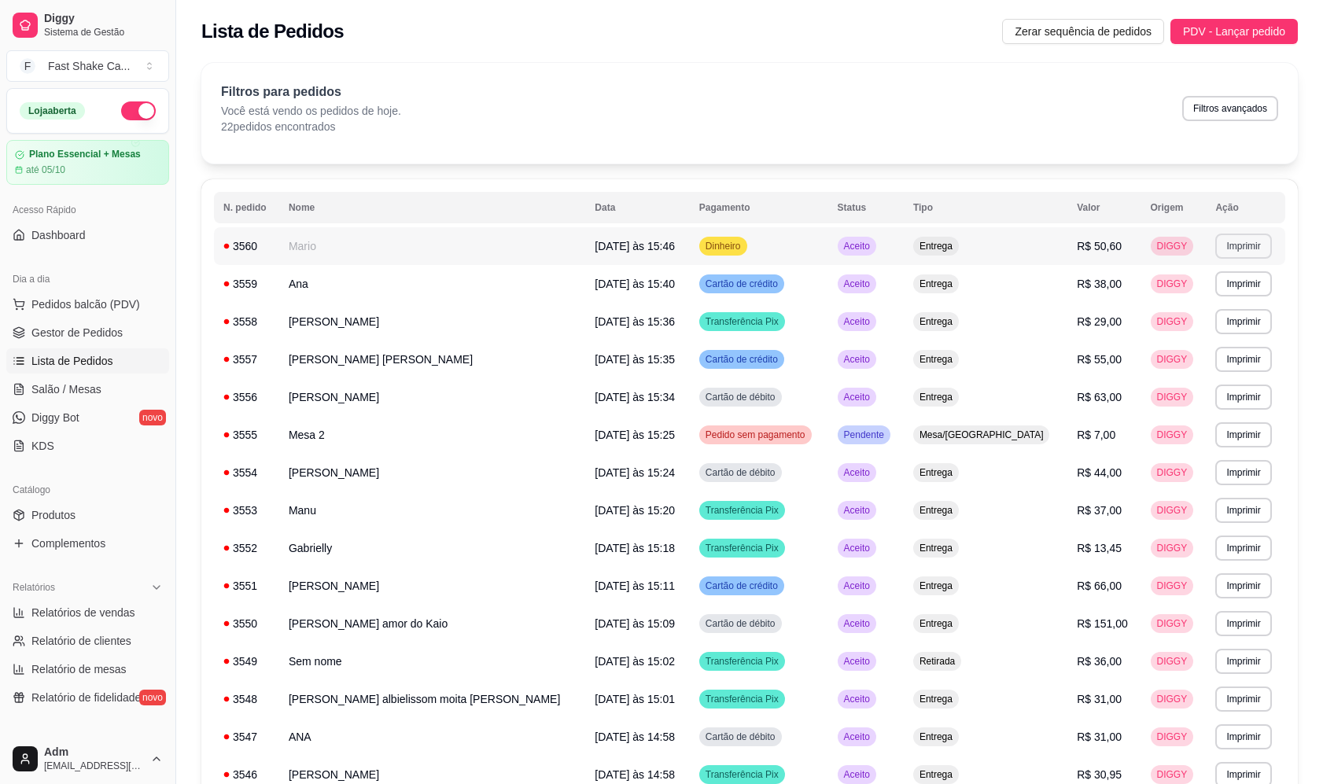
click at [1238, 249] on button "Imprimir" at bounding box center [1243, 246] width 56 height 25
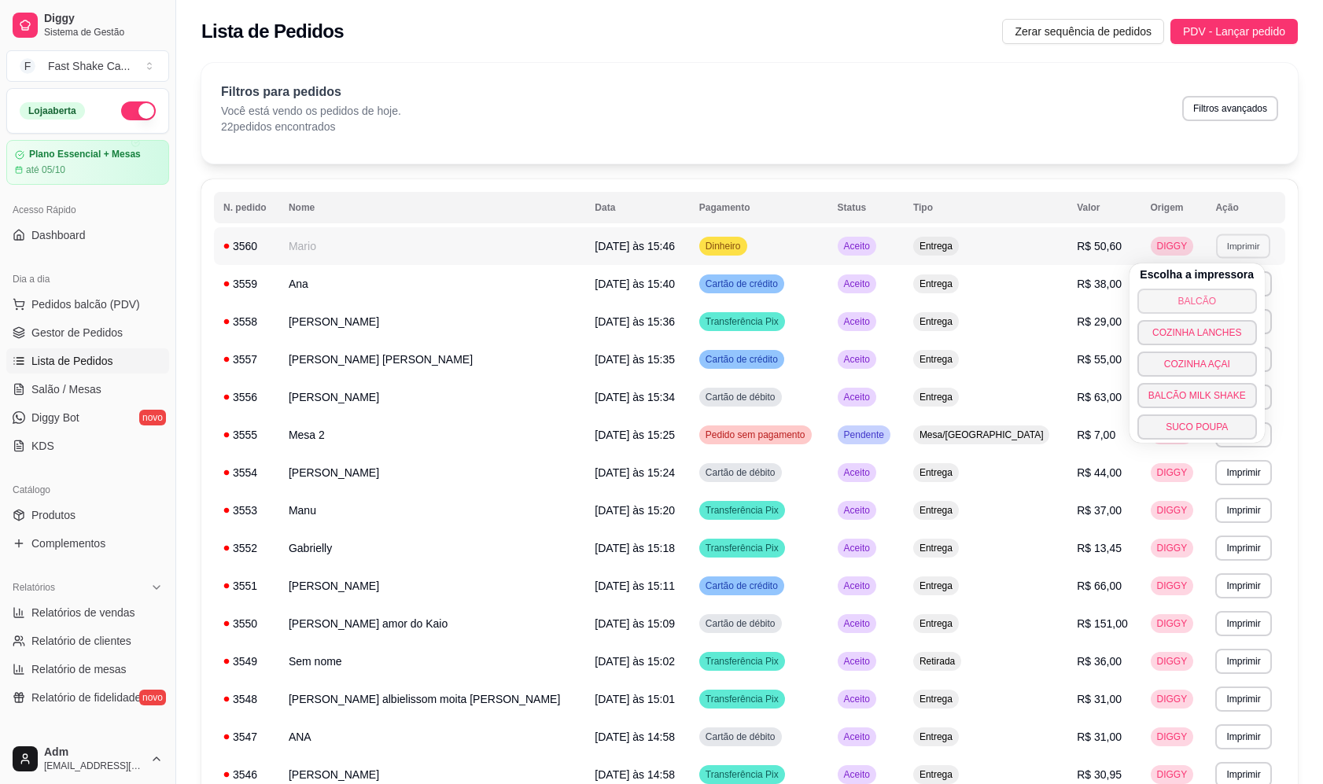
click at [1205, 300] on button "BALCÃO" at bounding box center [1197, 301] width 120 height 25
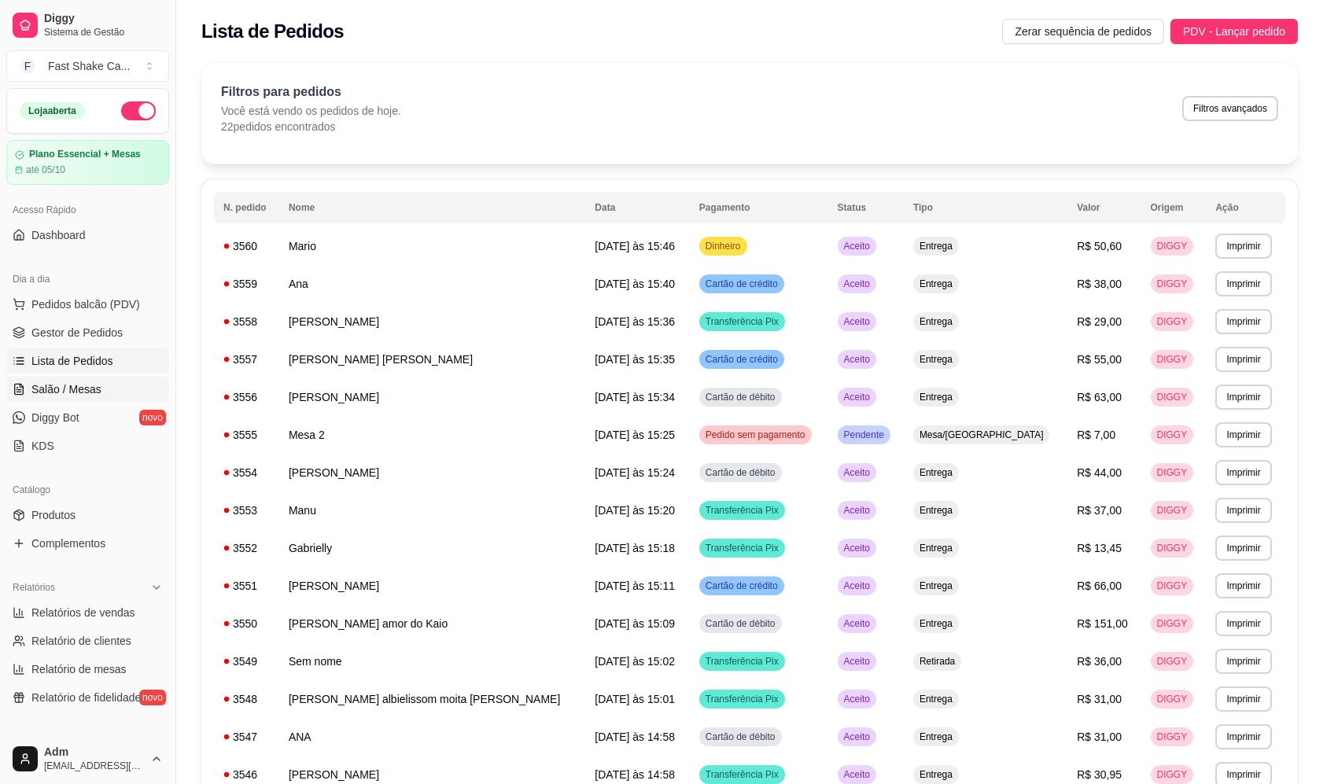
click at [81, 396] on span "Salão / Mesas" at bounding box center [66, 390] width 70 height 16
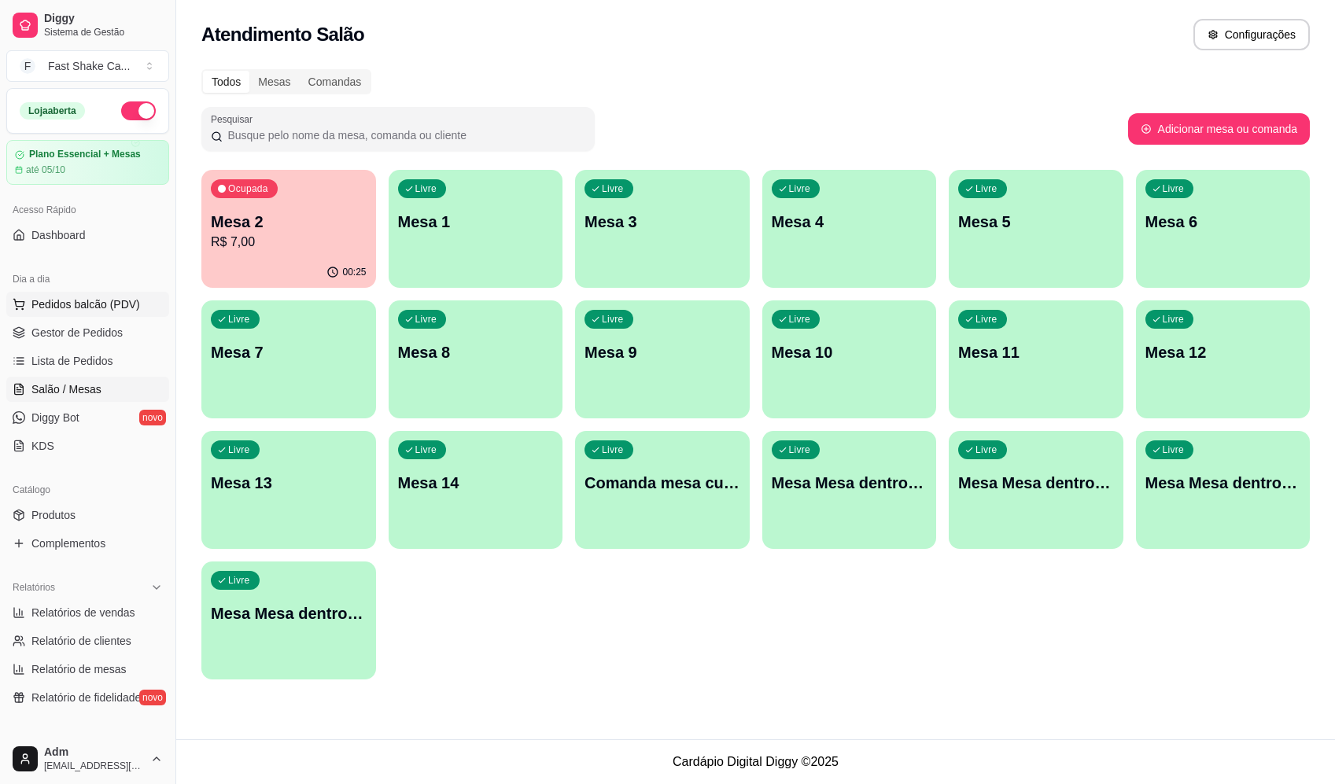
click at [93, 293] on button "Pedidos balcão (PDV)" at bounding box center [87, 304] width 163 height 25
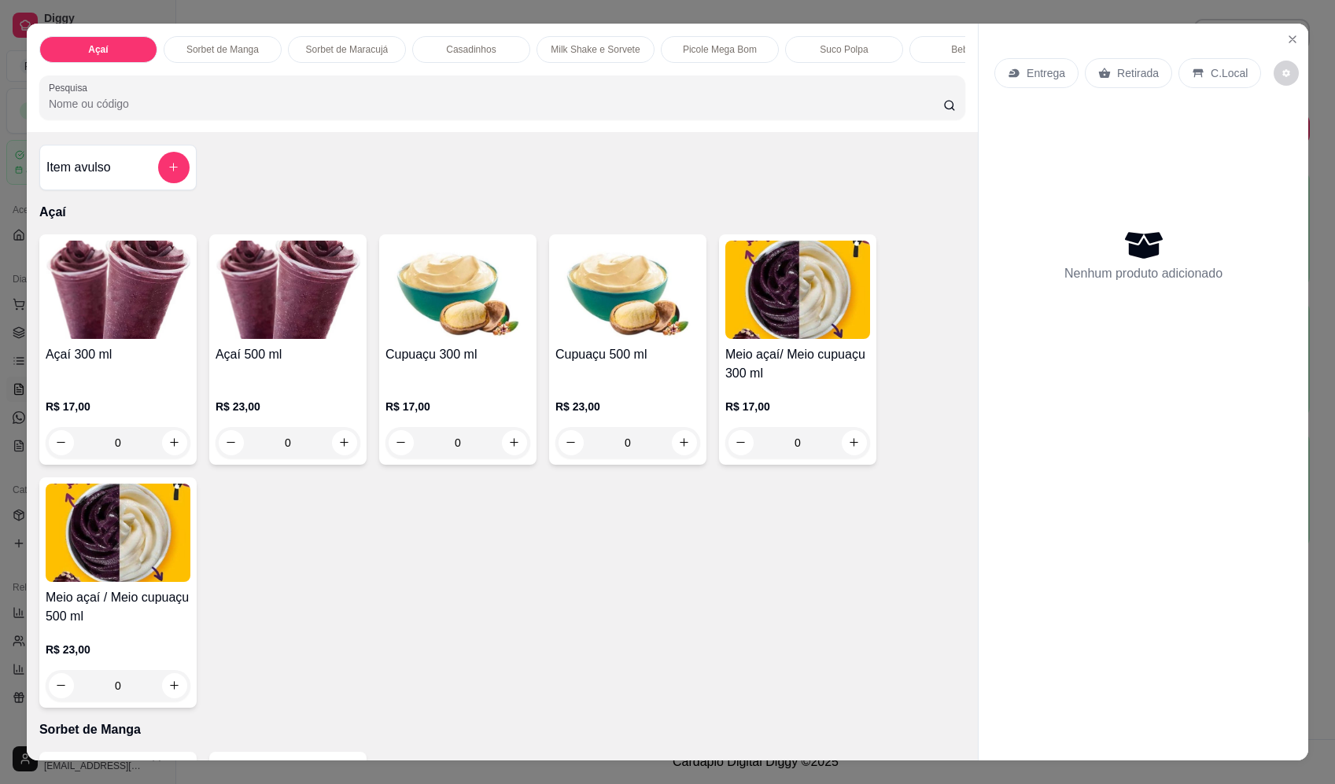
click at [339, 458] on div "0" at bounding box center [288, 442] width 145 height 31
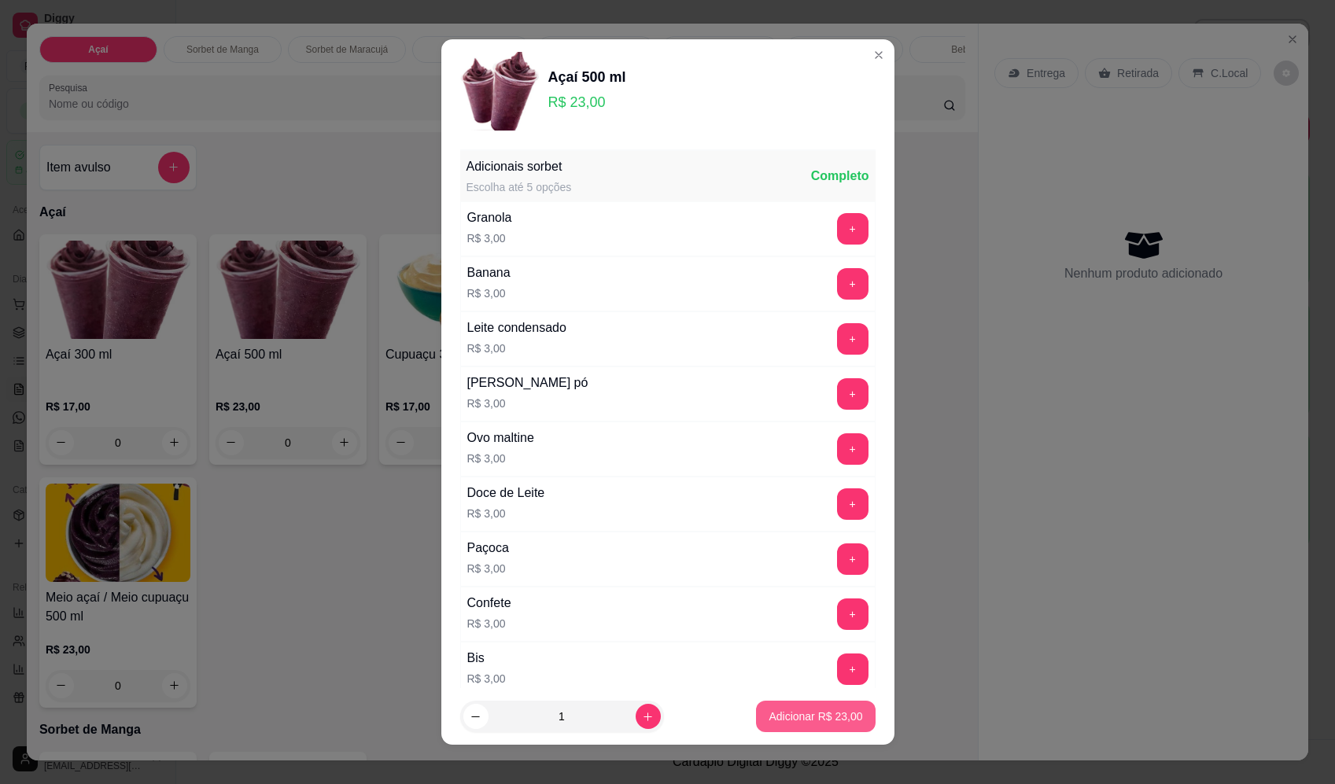
click at [841, 702] on button "Adicionar R$ 23,00" at bounding box center [815, 716] width 119 height 31
type input "1"
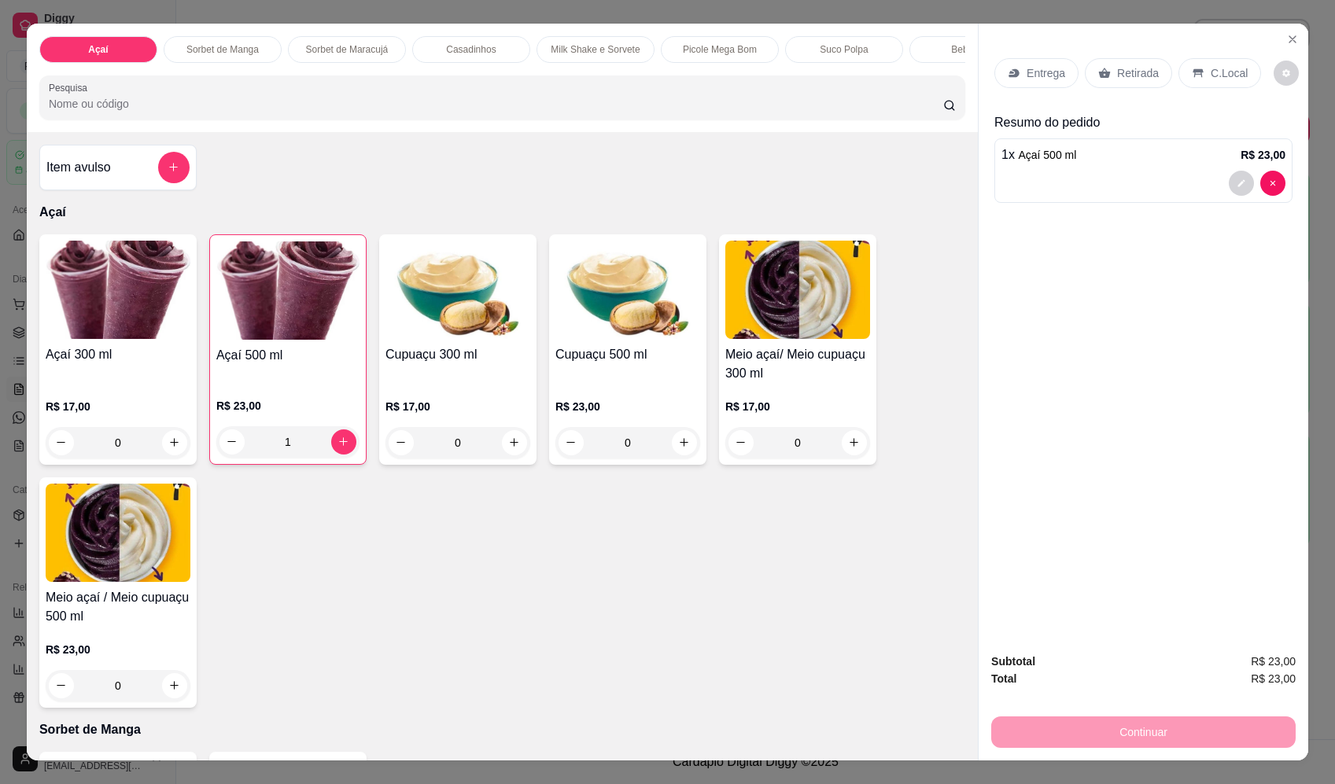
click at [1044, 69] on p "Entrega" at bounding box center [1046, 73] width 39 height 16
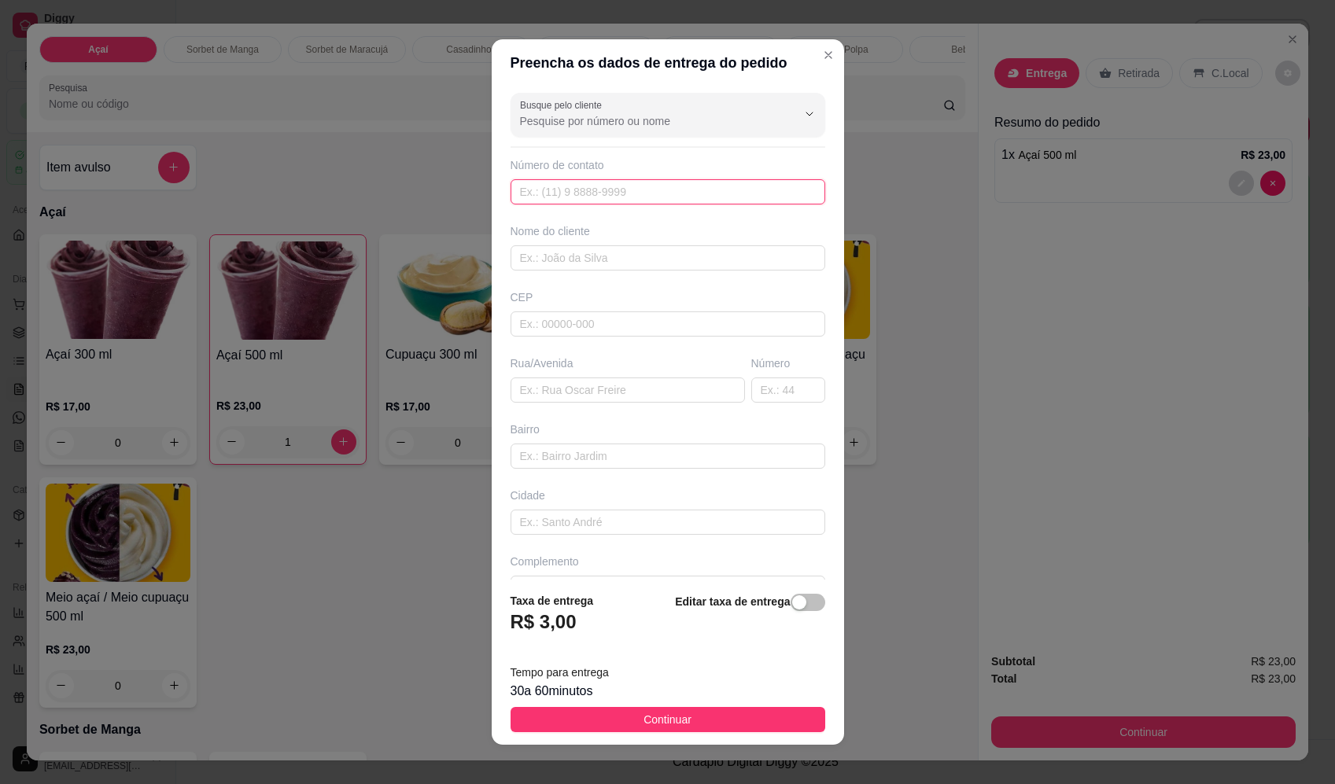
click at [584, 193] on input "text" at bounding box center [668, 191] width 315 height 25
click at [686, 246] on input "text" at bounding box center [668, 257] width 315 height 25
type input "MARIA"
click at [620, 398] on input "text" at bounding box center [628, 390] width 234 height 25
paste input "Rua Guatemala 2375"
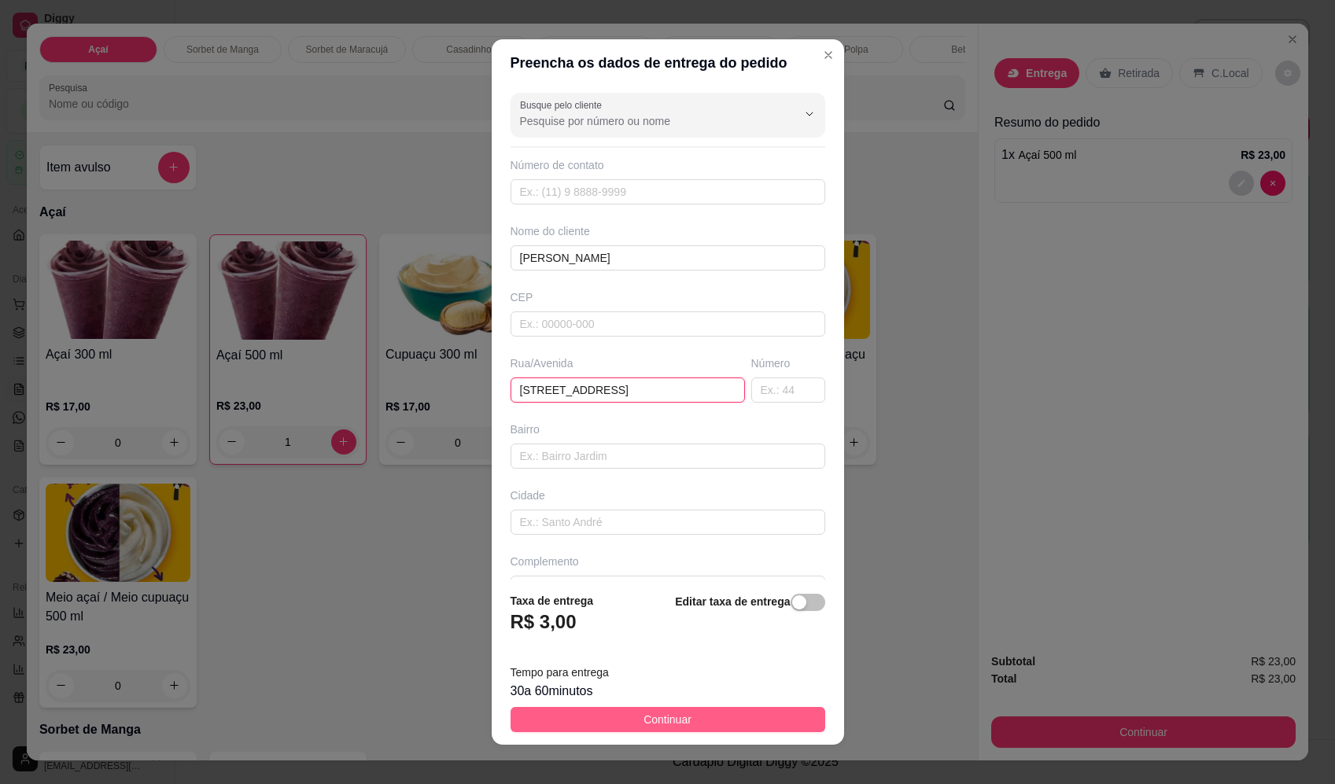
type input "Rua Guatemala 2375"
drag, startPoint x: 688, startPoint y: 725, endPoint x: 703, endPoint y: 710, distance: 22.2
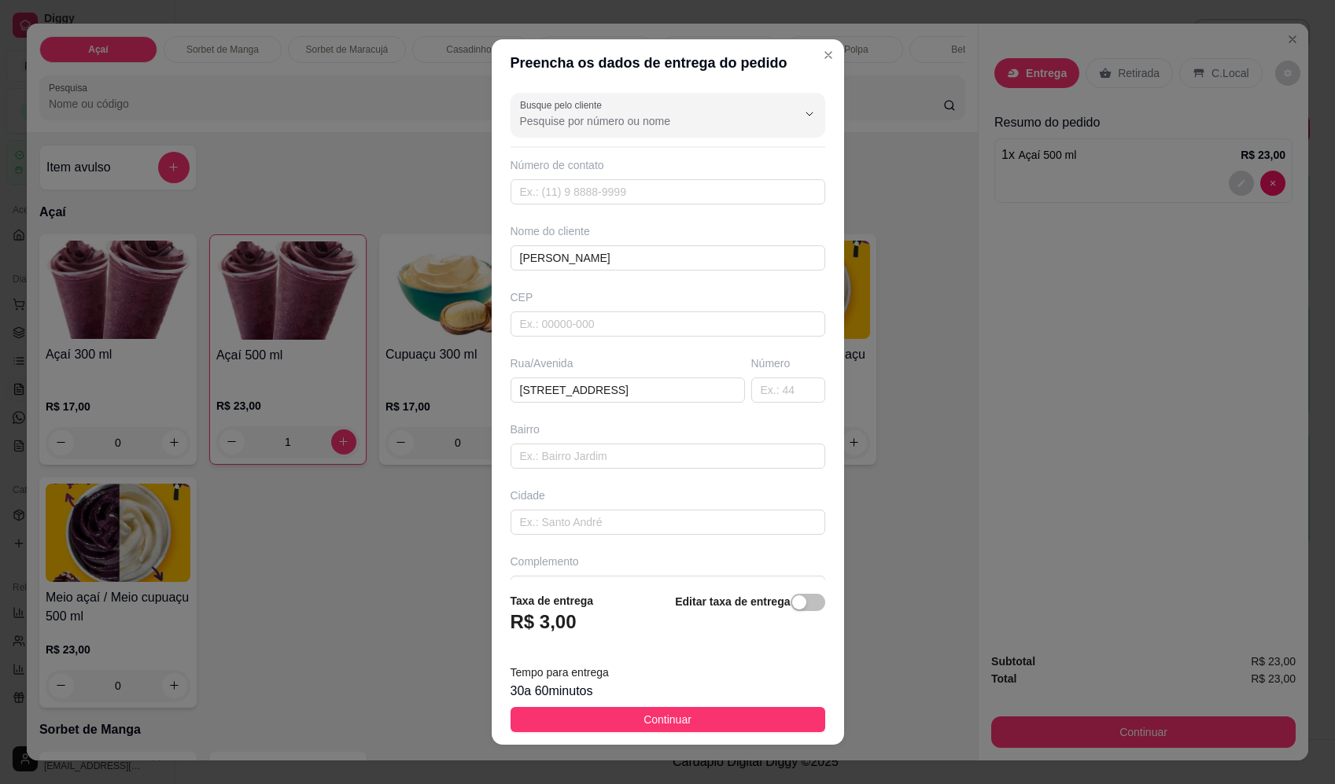
click at [690, 724] on button "Continuar" at bounding box center [668, 719] width 315 height 25
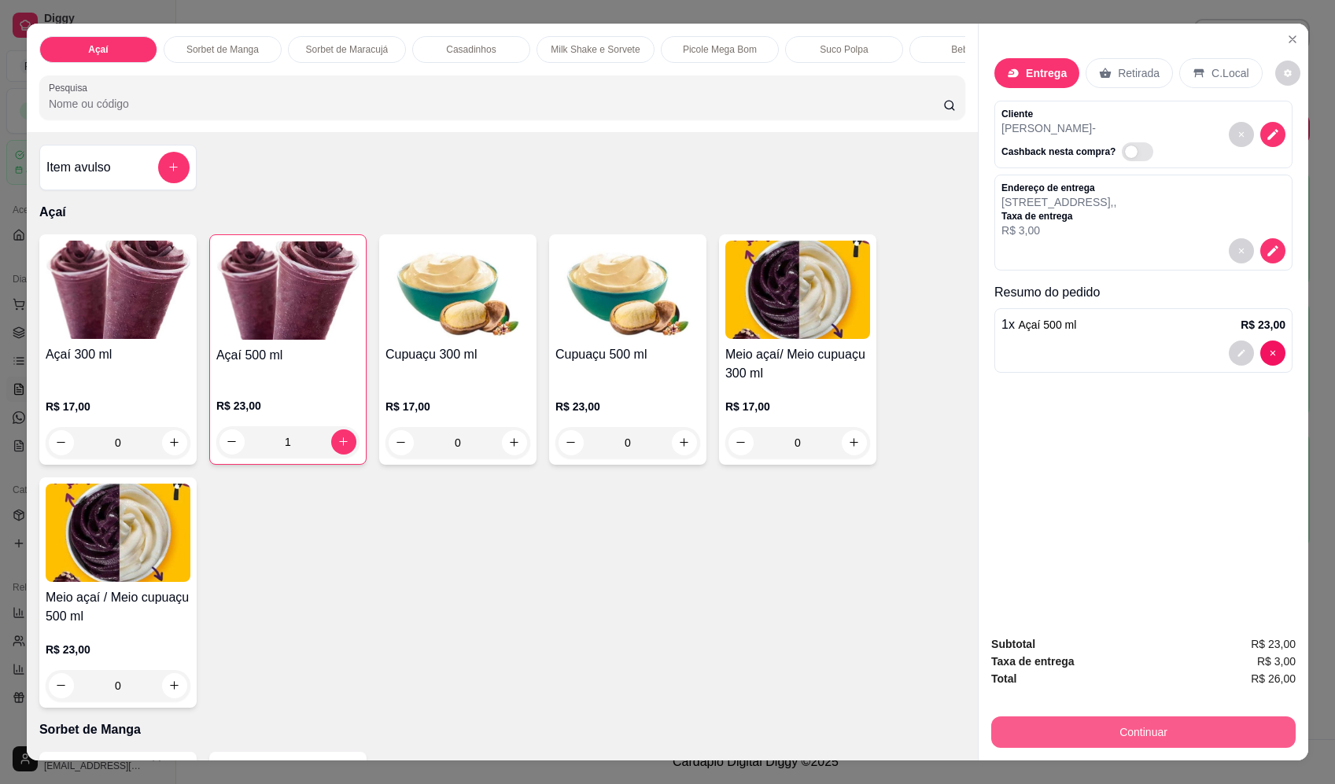
click at [1105, 730] on button "Continuar" at bounding box center [1143, 732] width 304 height 31
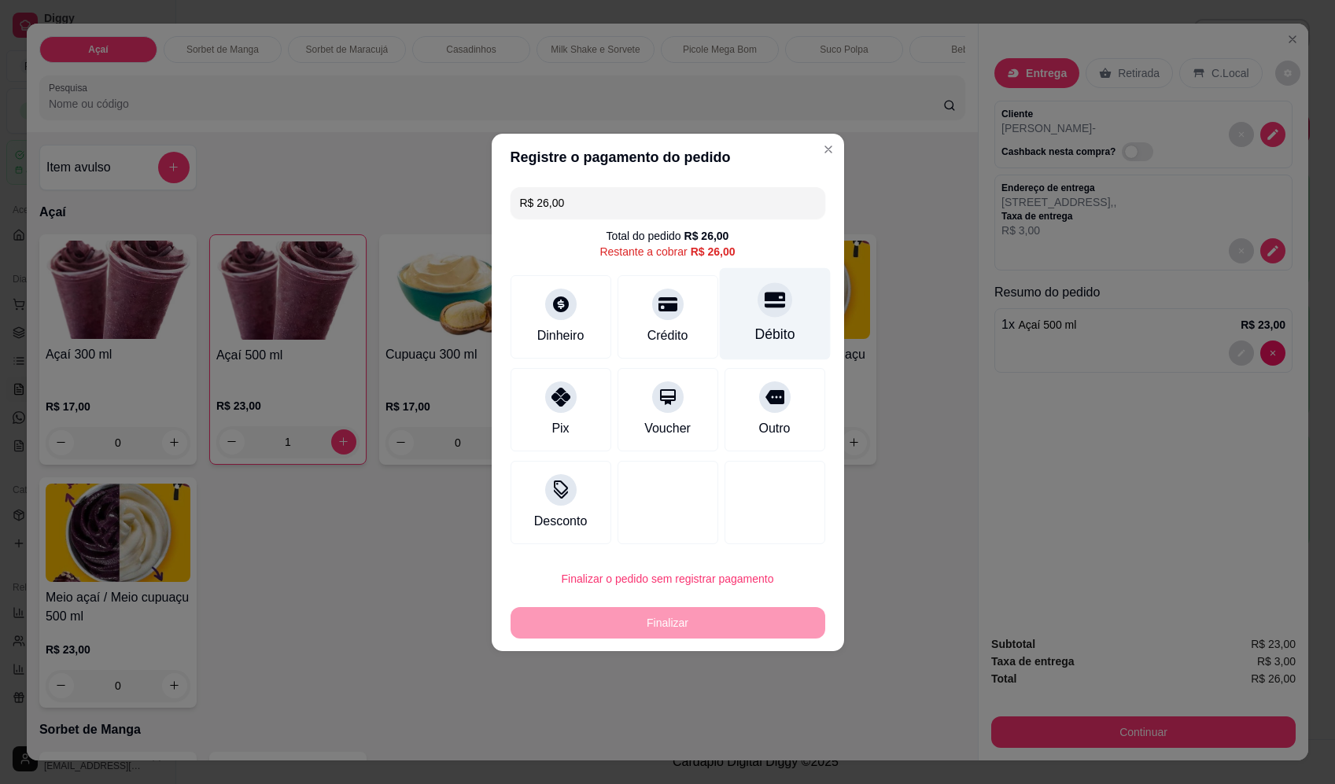
click at [770, 312] on div at bounding box center [775, 299] width 35 height 35
type input "R$ 0,00"
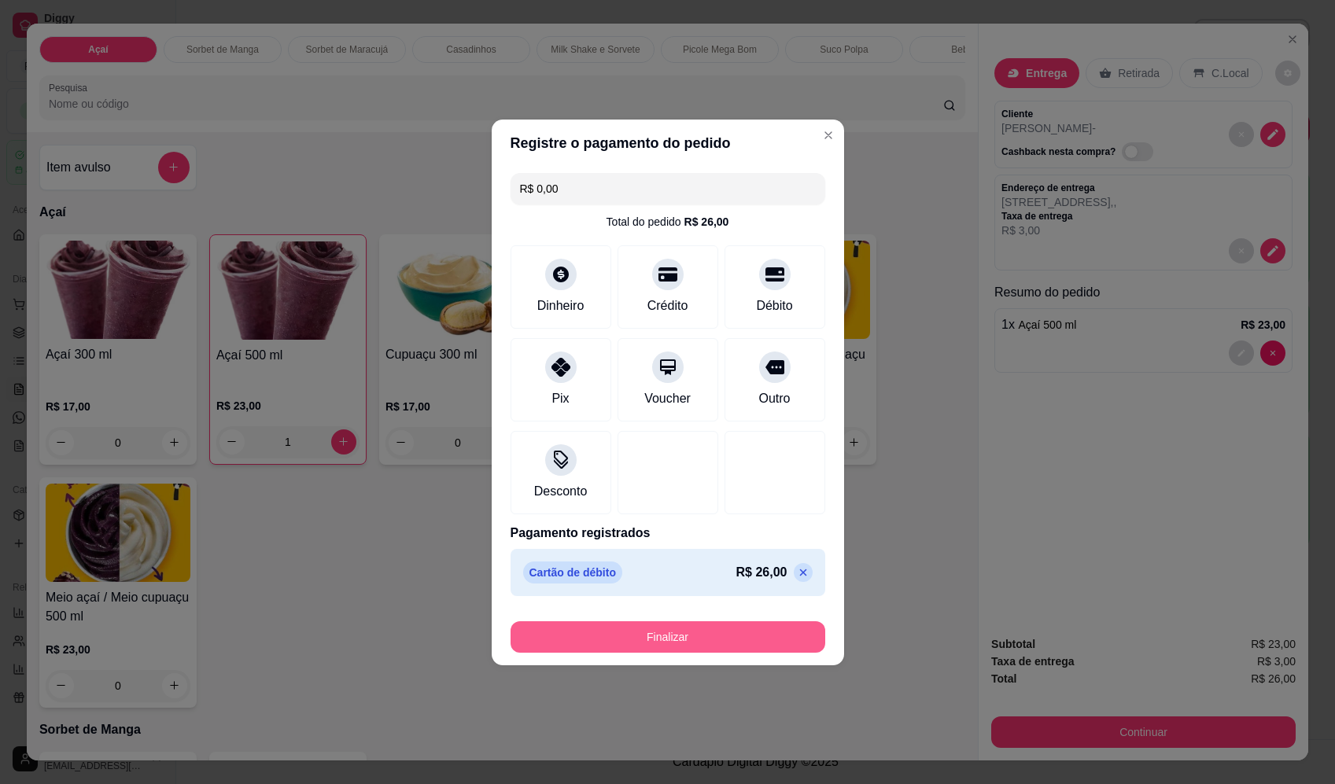
click at [680, 637] on button "Finalizar" at bounding box center [668, 636] width 315 height 31
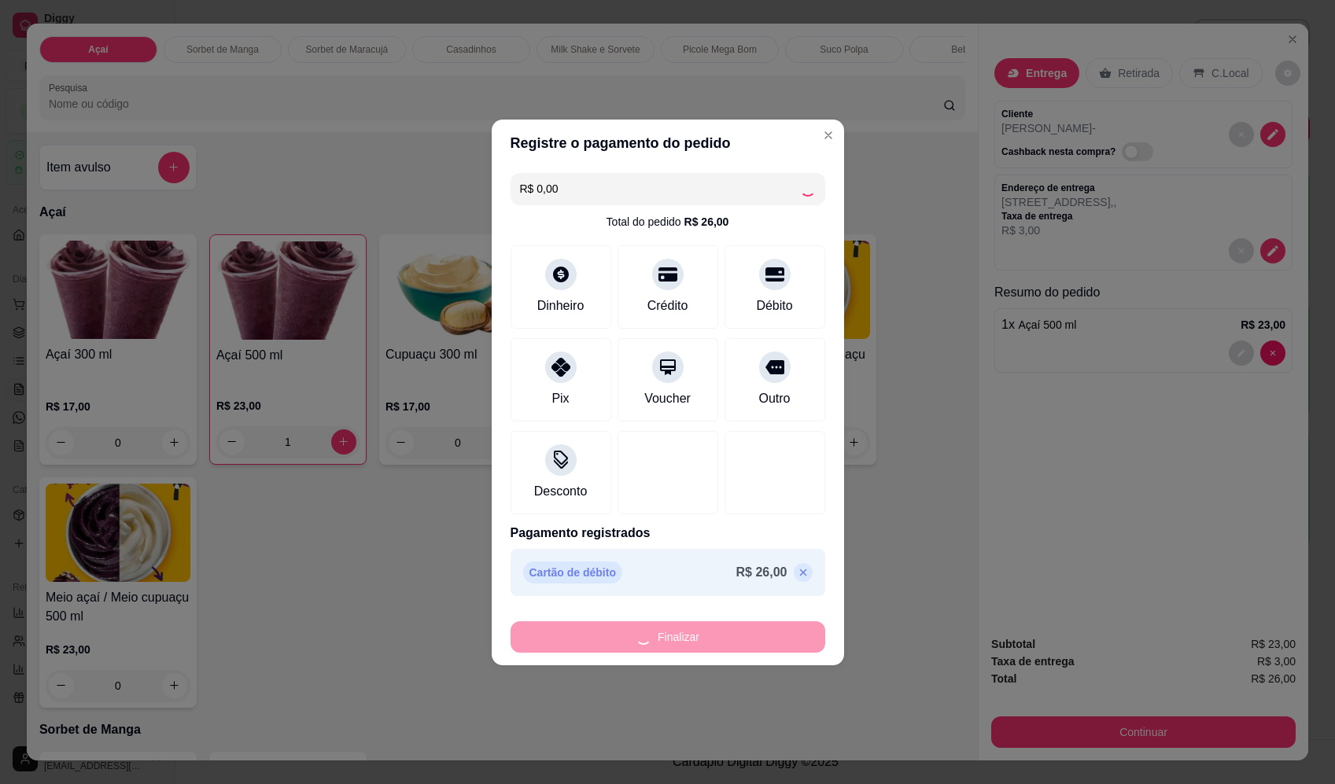
type input "0"
type input "-R$ 26,00"
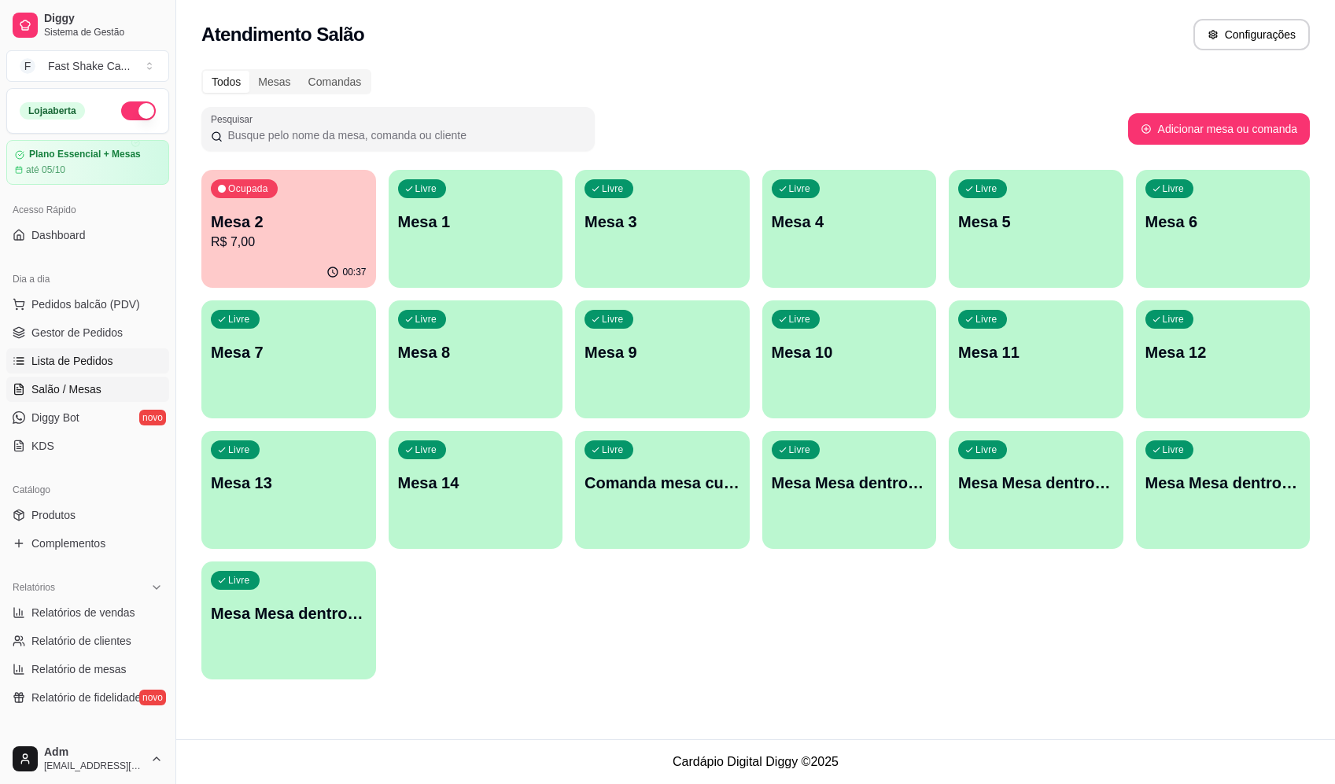
click at [72, 361] on span "Lista de Pedidos" at bounding box center [72, 361] width 82 height 16
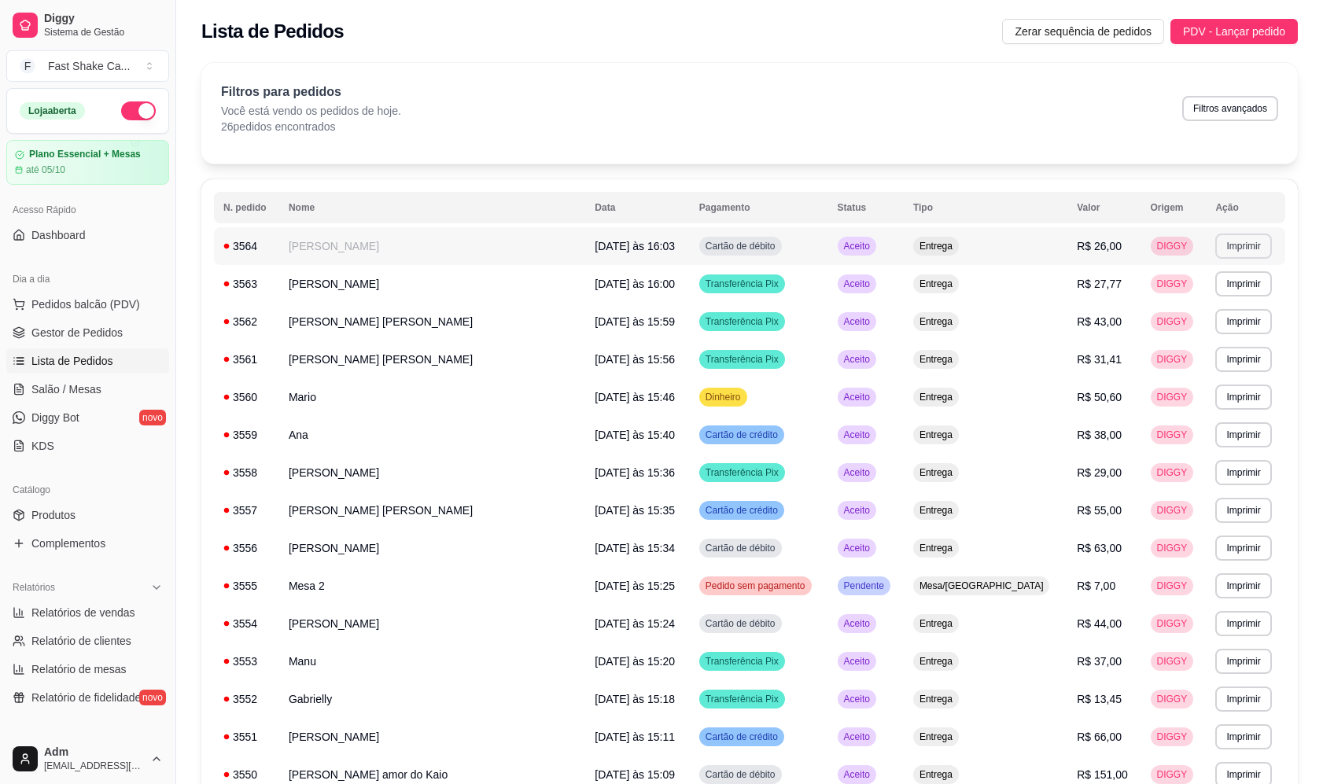
click at [1226, 250] on button "Imprimir" at bounding box center [1243, 246] width 56 height 25
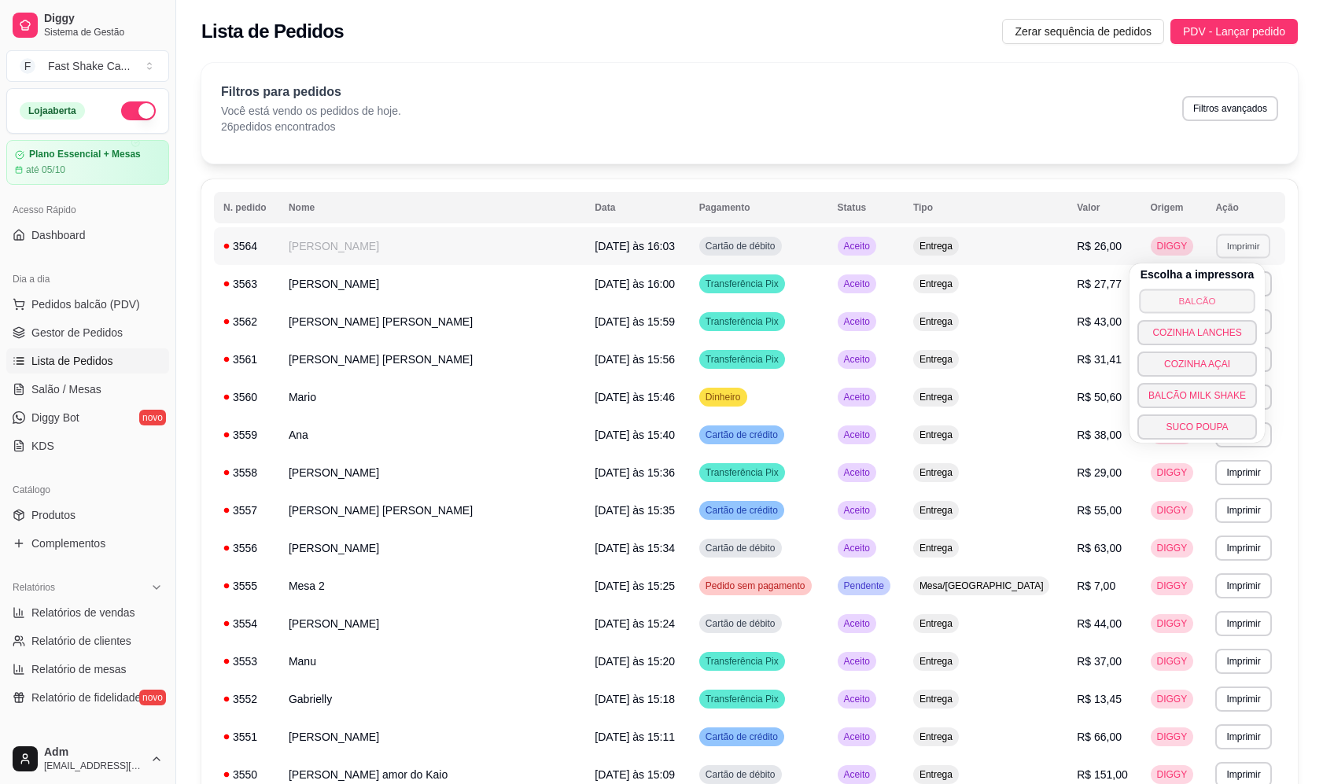
click at [1218, 308] on button "BALCÃO" at bounding box center [1197, 301] width 116 height 24
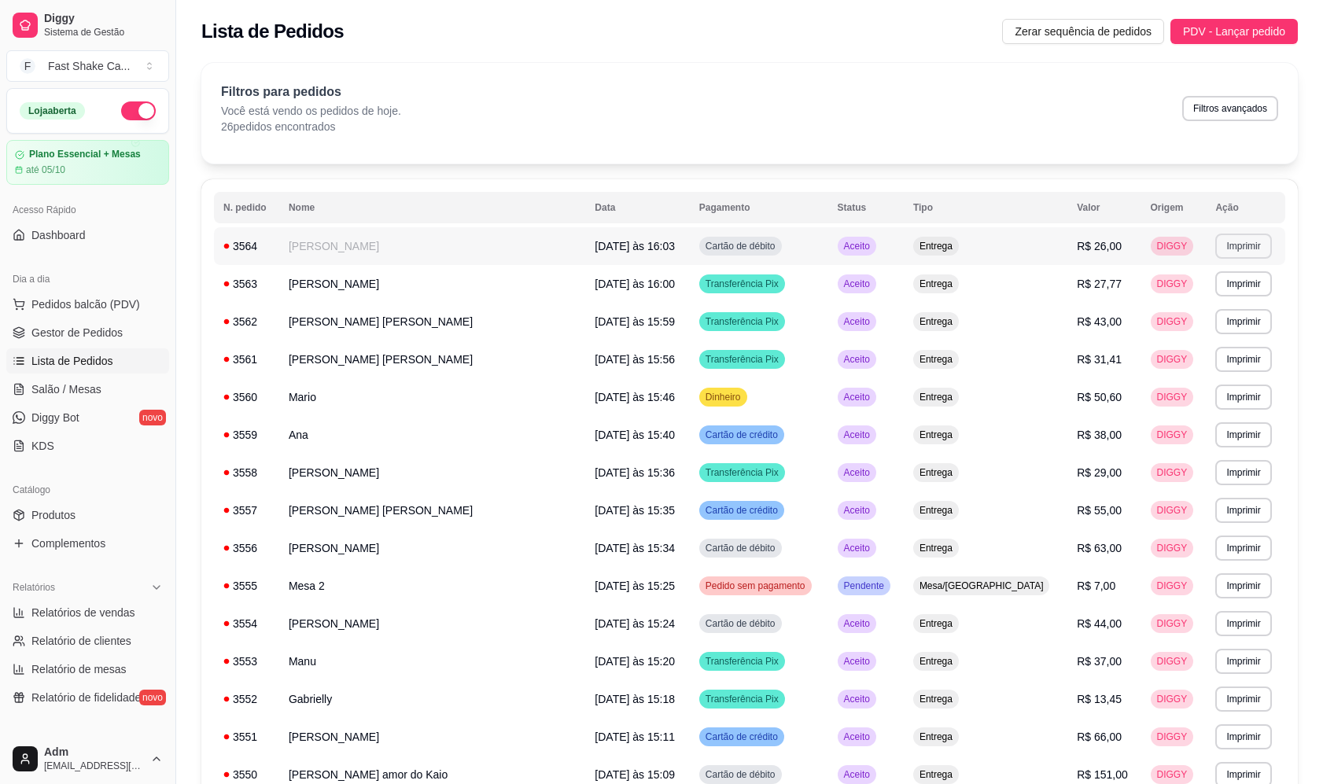
click at [1232, 246] on button "Imprimir" at bounding box center [1243, 246] width 56 height 25
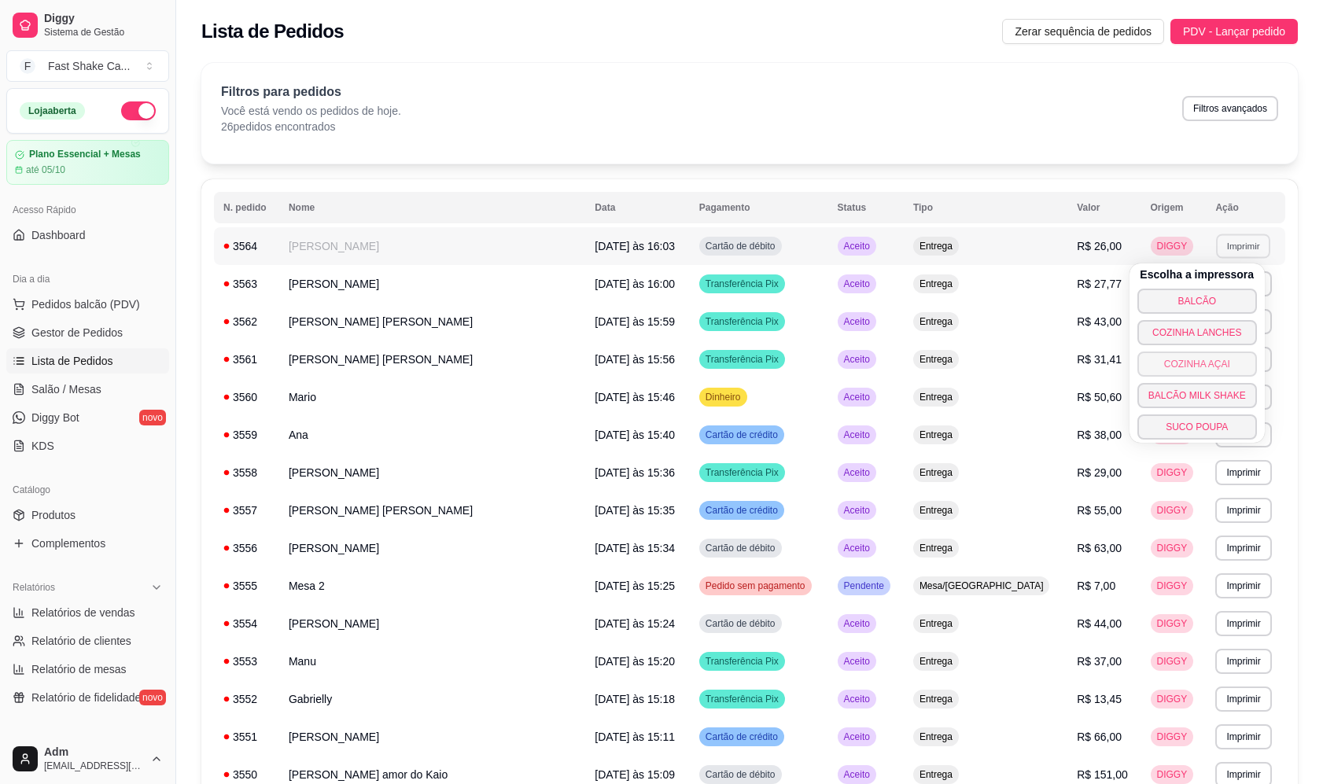
click at [1207, 372] on button "COZINHA AÇAI" at bounding box center [1197, 364] width 120 height 25
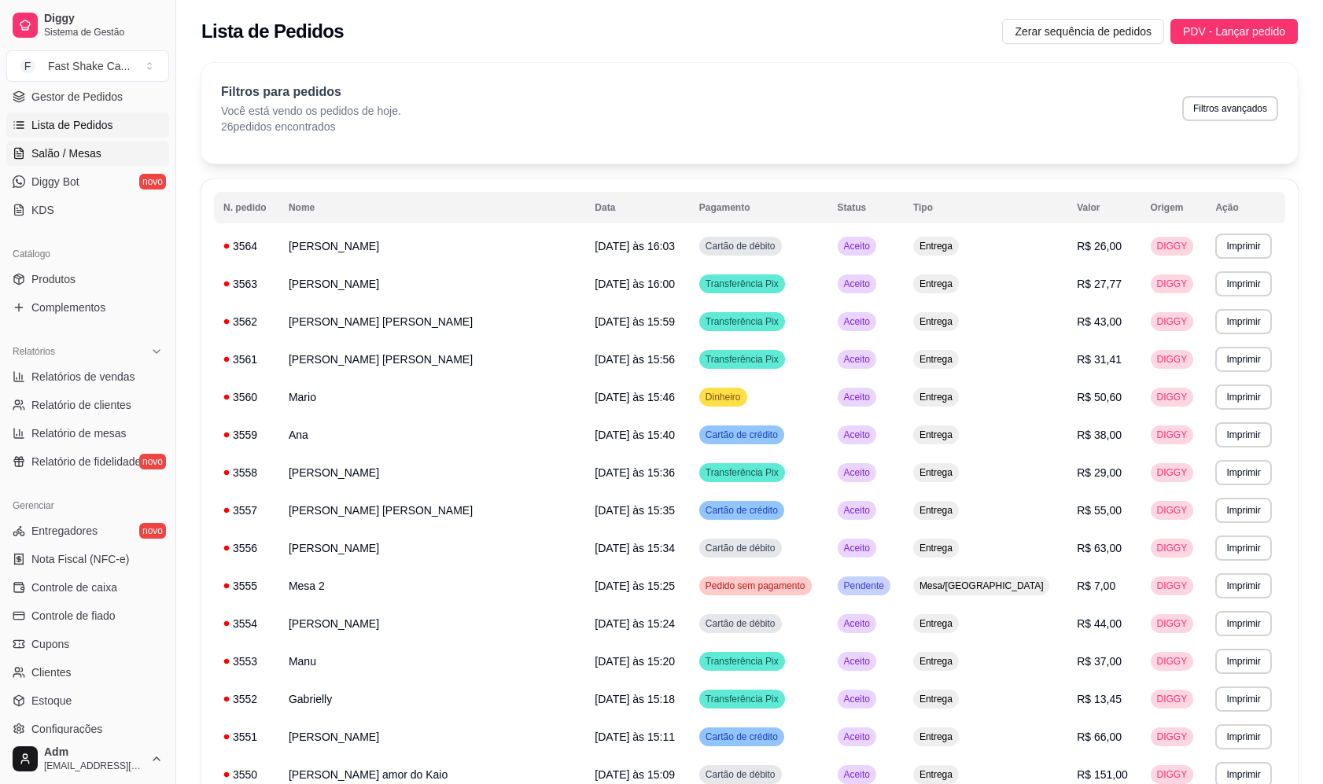
click at [105, 155] on link "Salão / Mesas" at bounding box center [87, 153] width 163 height 25
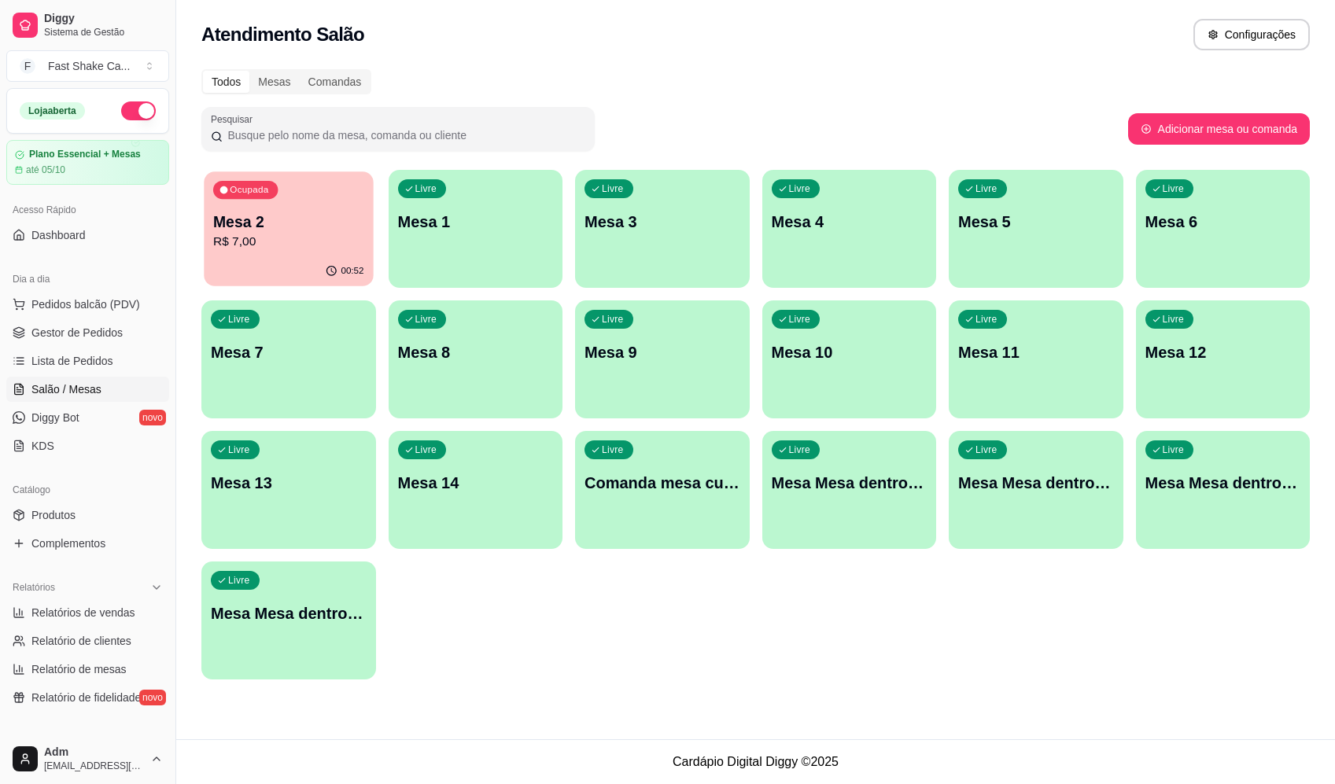
click at [354, 232] on div "Mesa 2 R$ 7,00" at bounding box center [288, 231] width 151 height 39
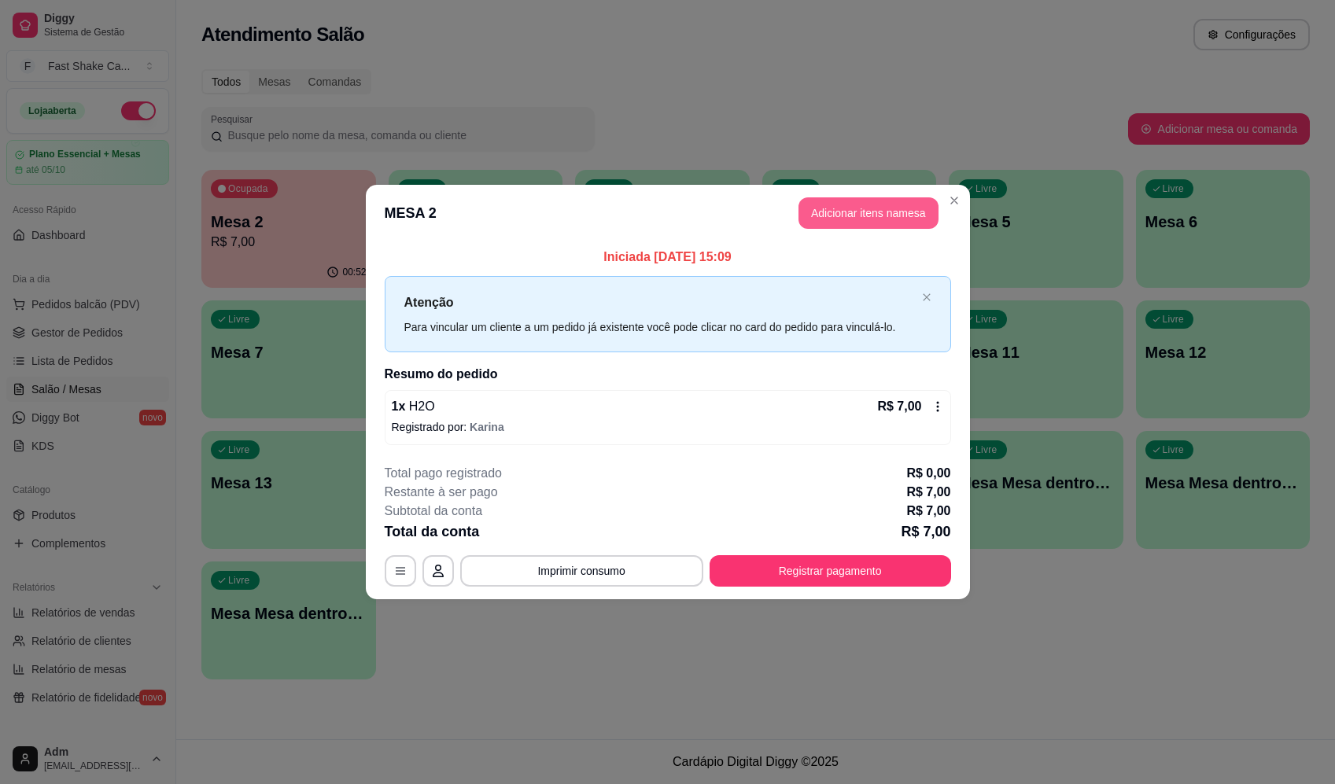
click at [914, 207] on button "Adicionar itens na mesa" at bounding box center [868, 212] width 140 height 31
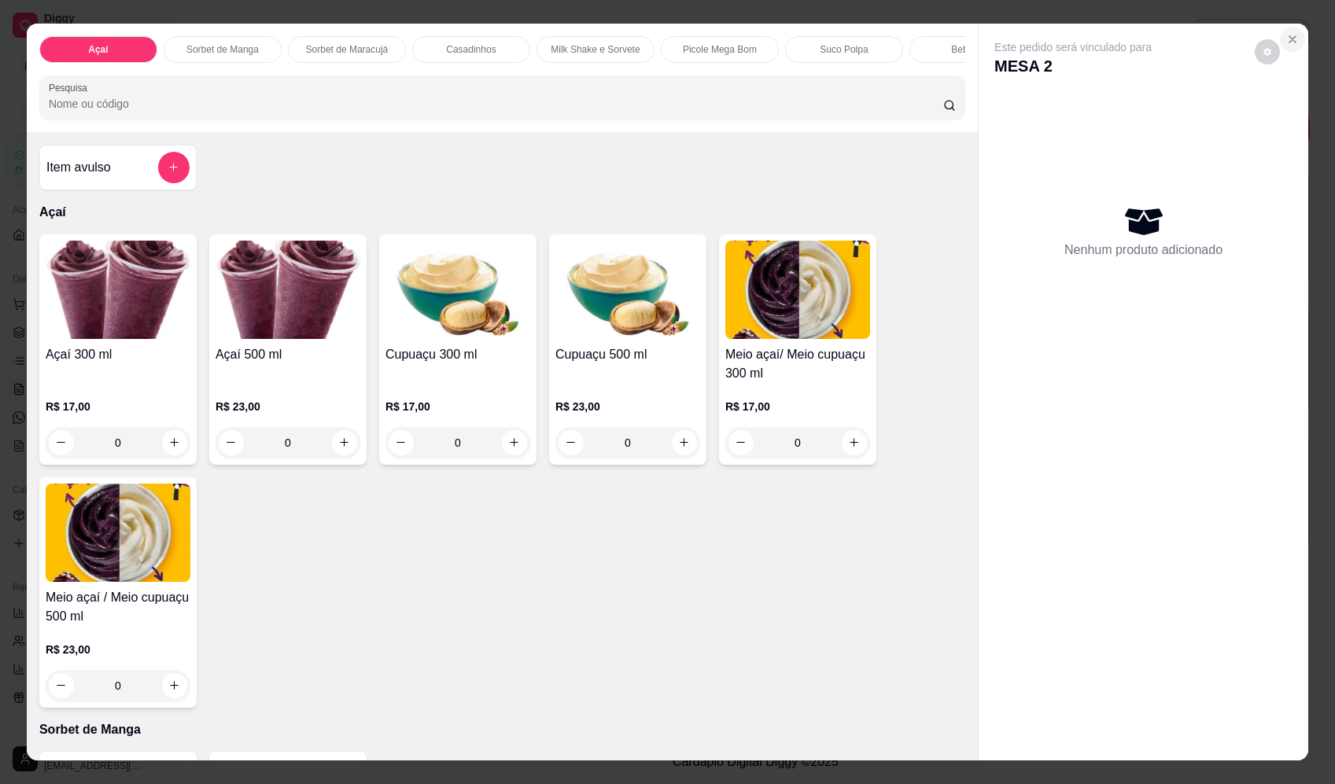
click at [1292, 42] on icon "Close" at bounding box center [1292, 39] width 13 height 13
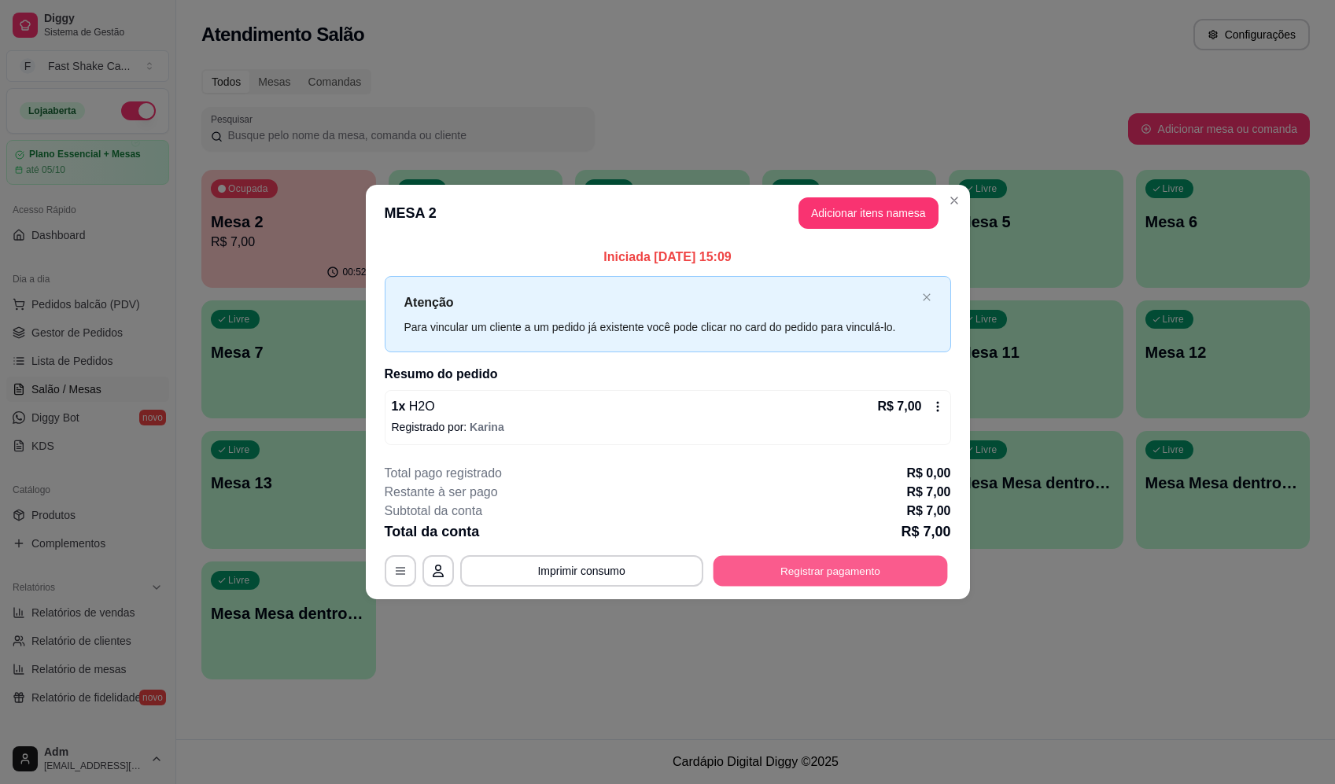
click at [833, 578] on button "Registrar pagamento" at bounding box center [830, 571] width 234 height 31
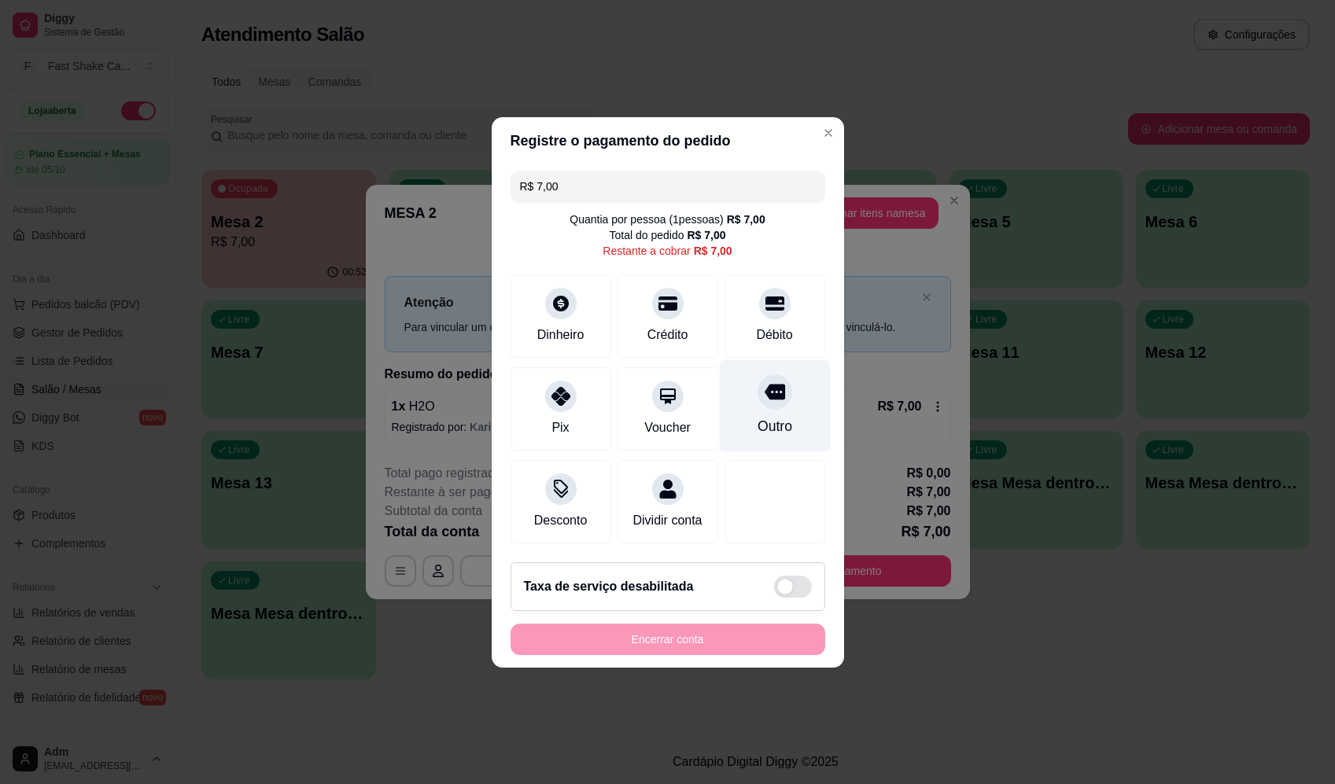
click at [781, 410] on div "Outro" at bounding box center [774, 405] width 111 height 92
type input "R$ 0,00"
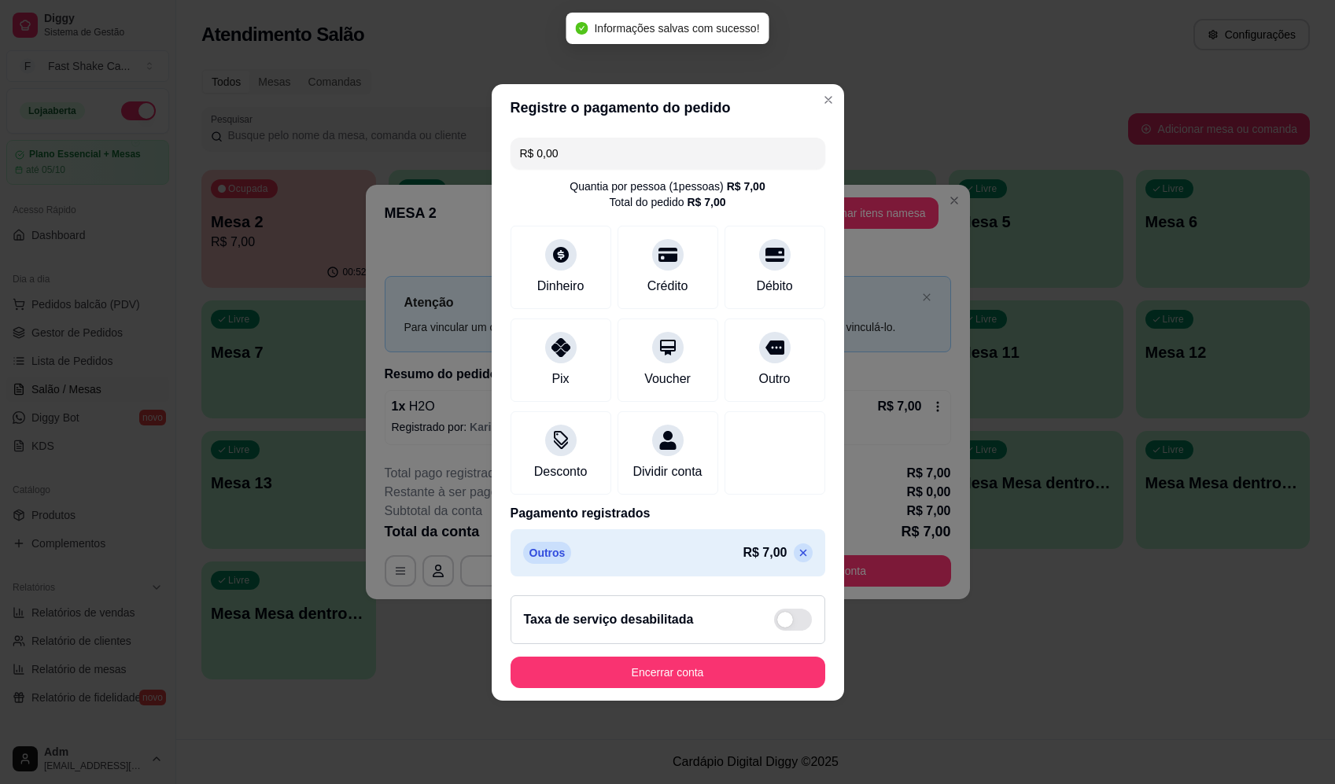
drag, startPoint x: 758, startPoint y: 660, endPoint x: 764, endPoint y: 675, distance: 16.2
click at [758, 659] on footer "Taxa de serviço desabilitada Encerrar conta" at bounding box center [668, 642] width 352 height 118
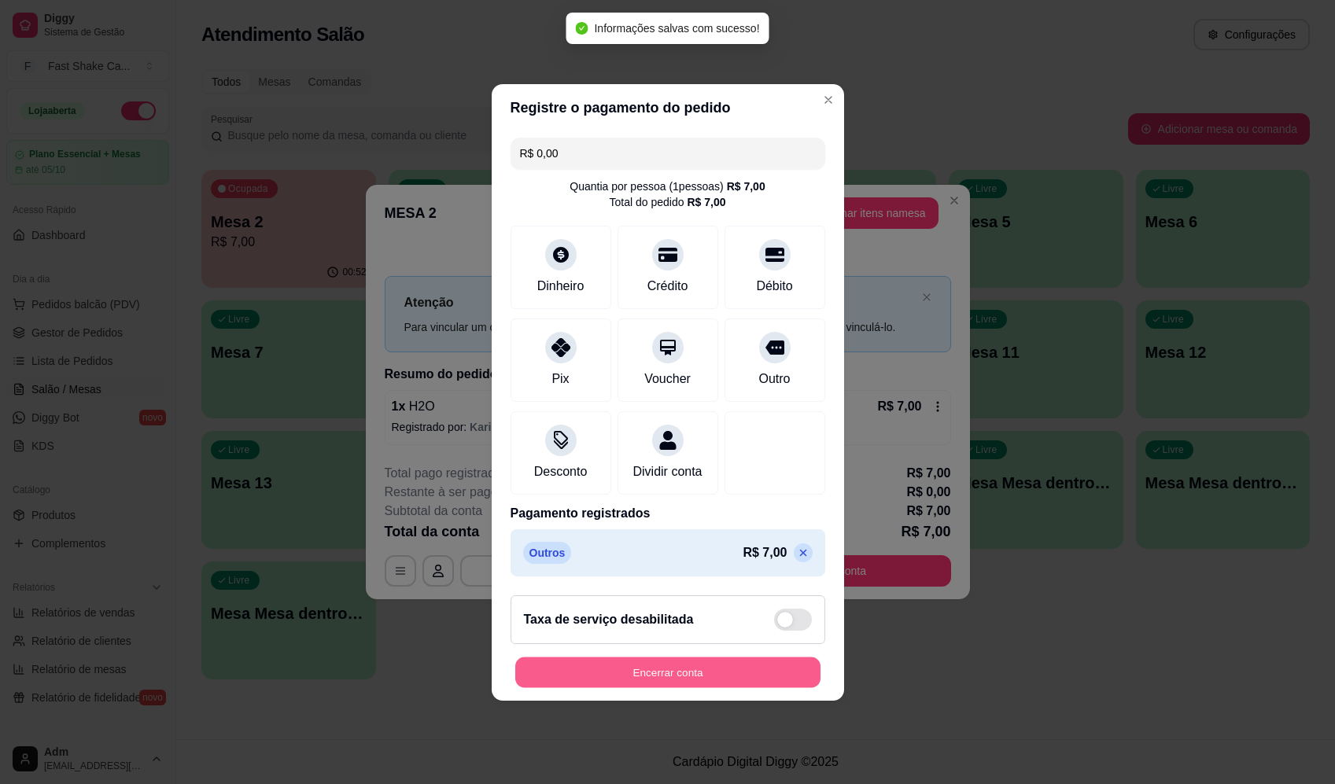
click at [765, 677] on button "Encerrar conta" at bounding box center [667, 672] width 305 height 31
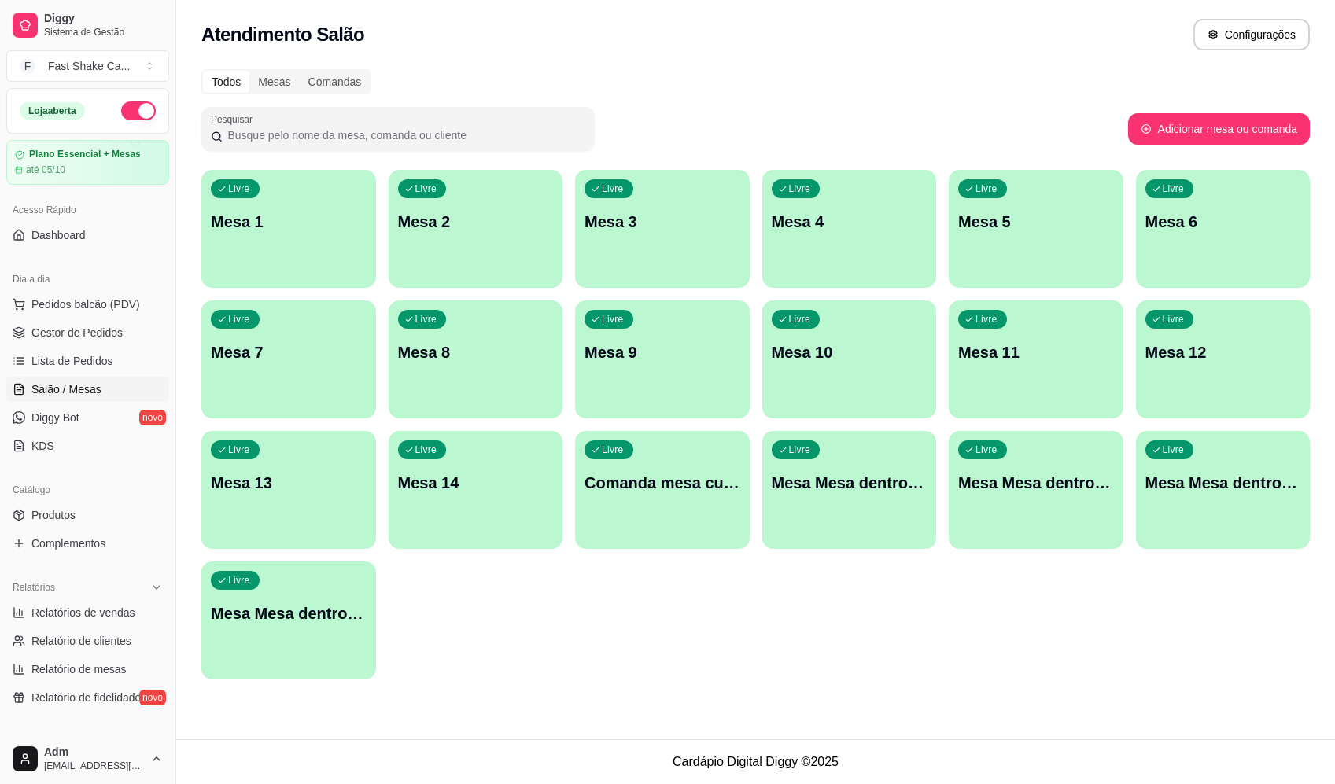
click at [439, 234] on div "Livre Mesa 2" at bounding box center [476, 219] width 175 height 99
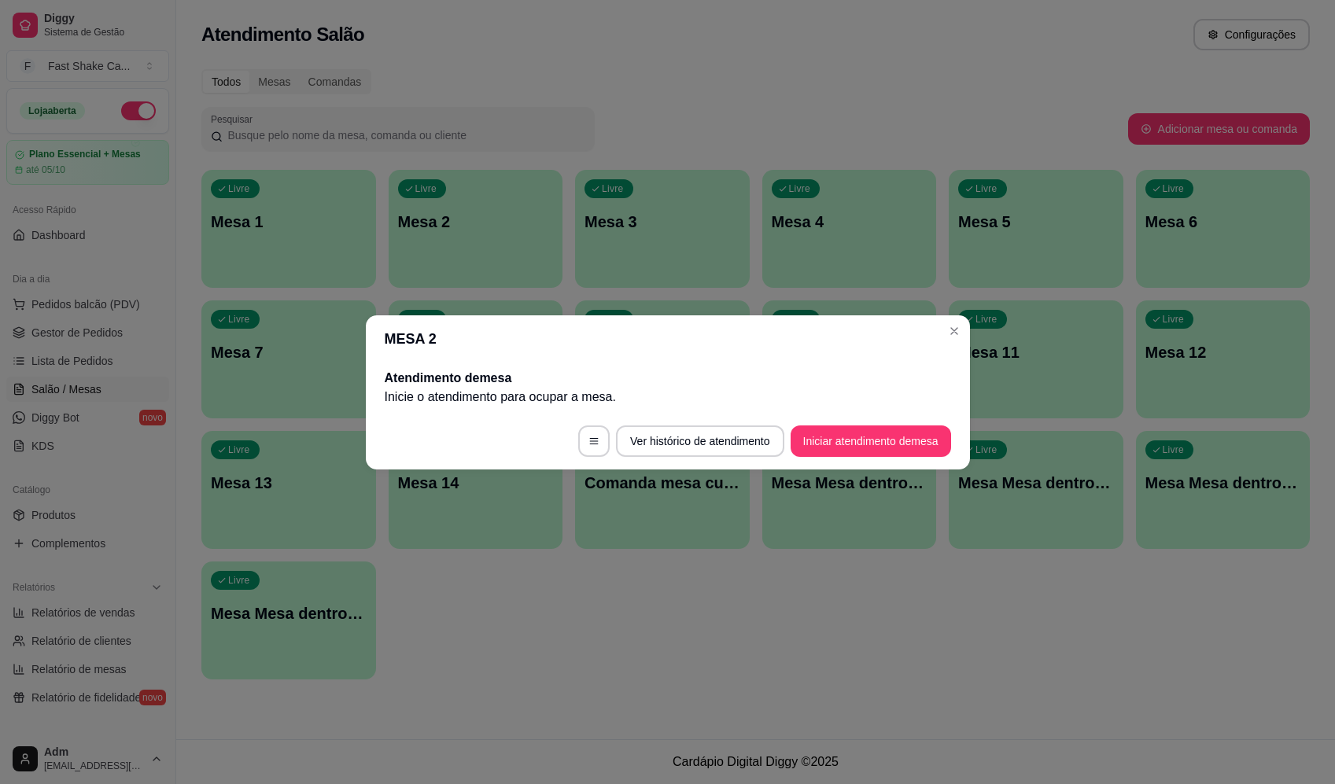
click at [918, 449] on button "Iniciar atendimento de mesa" at bounding box center [871, 441] width 160 height 31
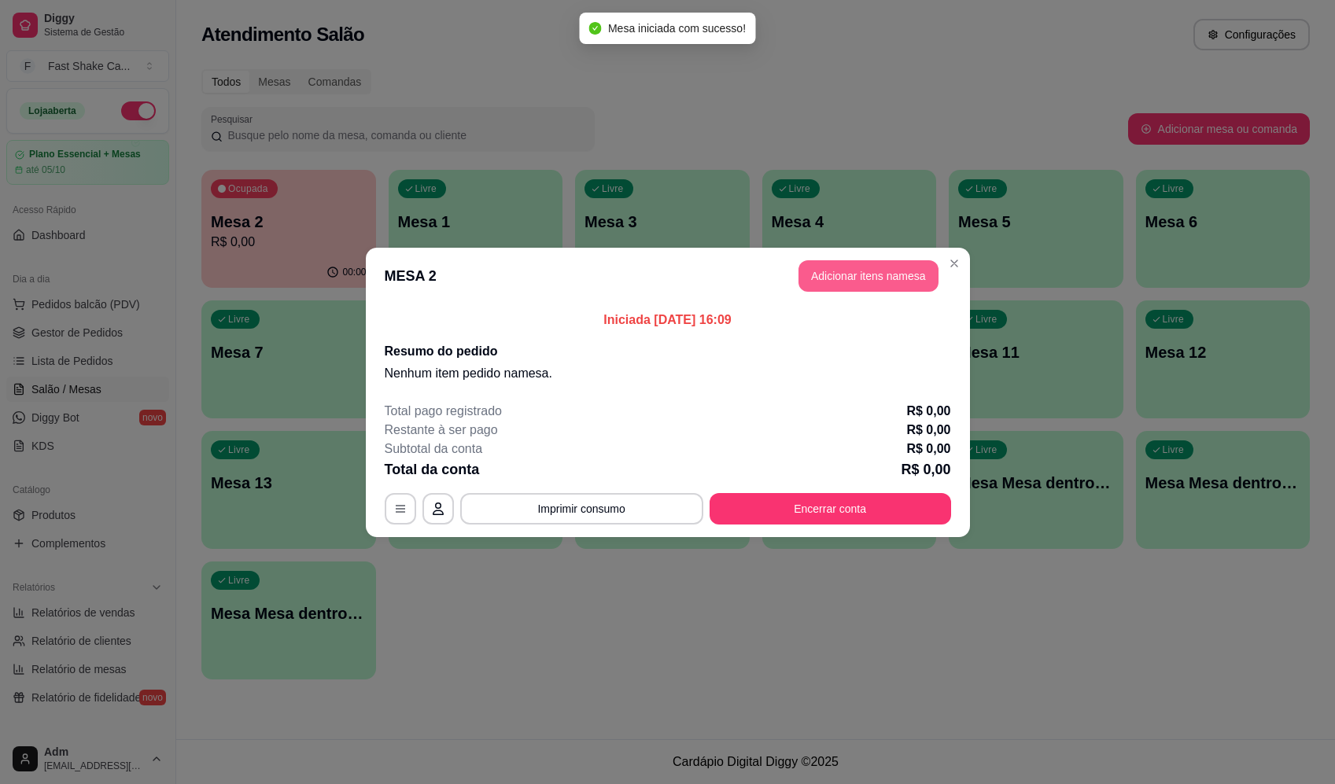
click at [860, 289] on button "Adicionar itens na mesa" at bounding box center [868, 275] width 140 height 31
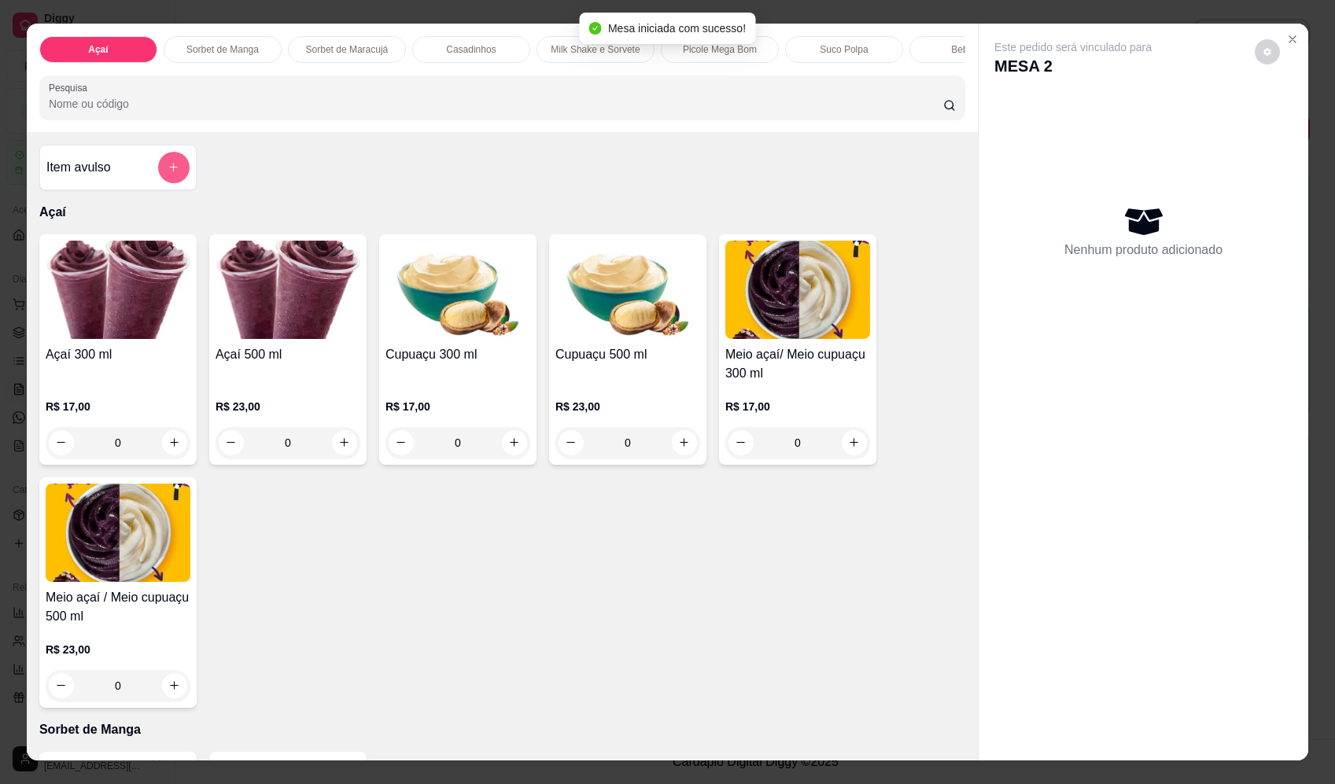
click at [153, 175] on div "Item avulso" at bounding box center [117, 167] width 143 height 31
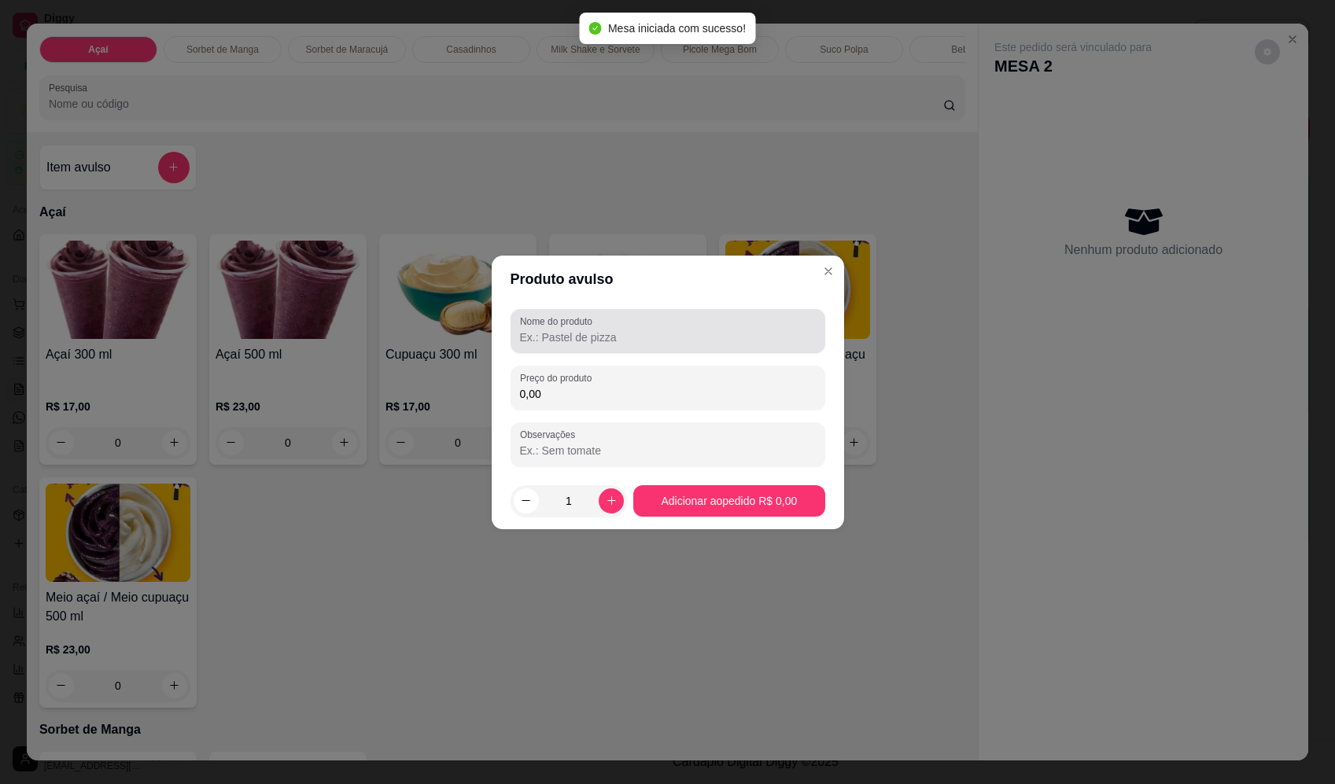
click at [635, 313] on div "Nome do produto" at bounding box center [668, 331] width 315 height 44
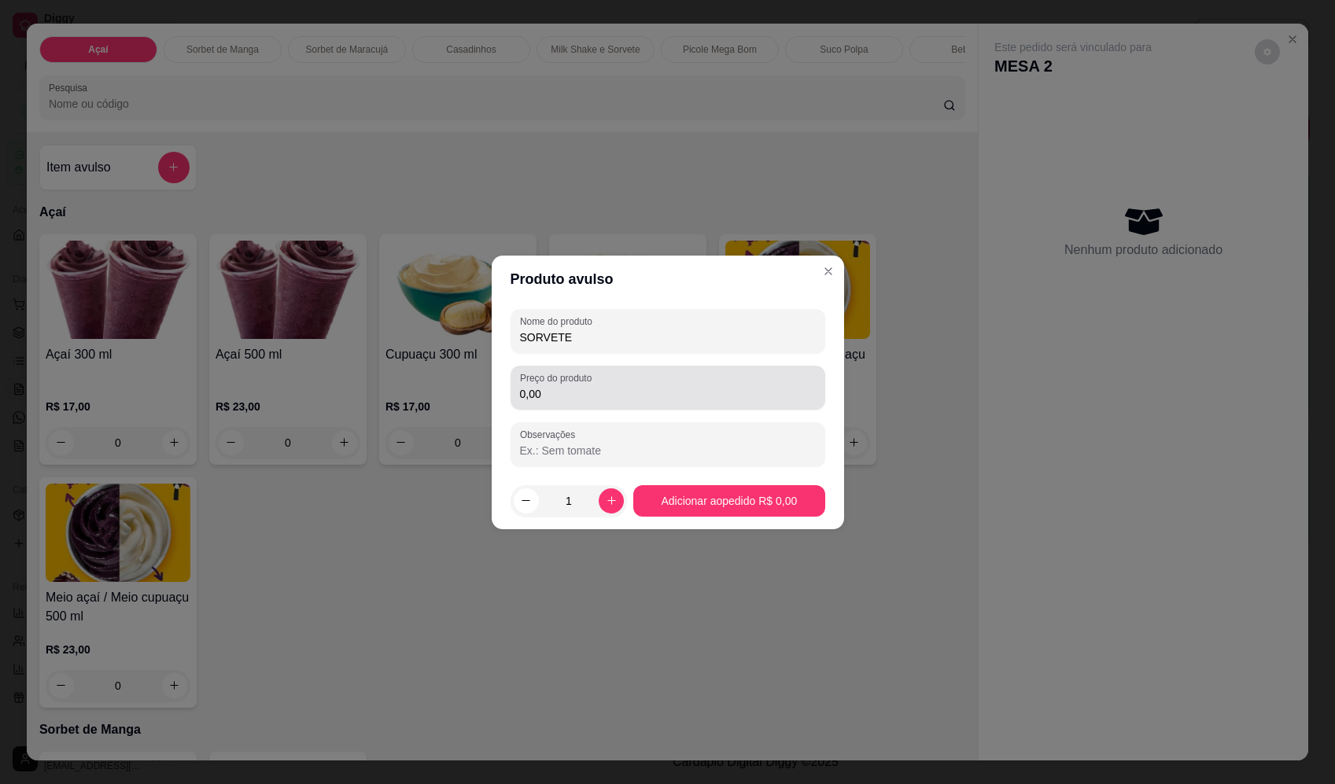
type input "SORVETE"
click at [675, 379] on div "0,00" at bounding box center [668, 387] width 296 height 31
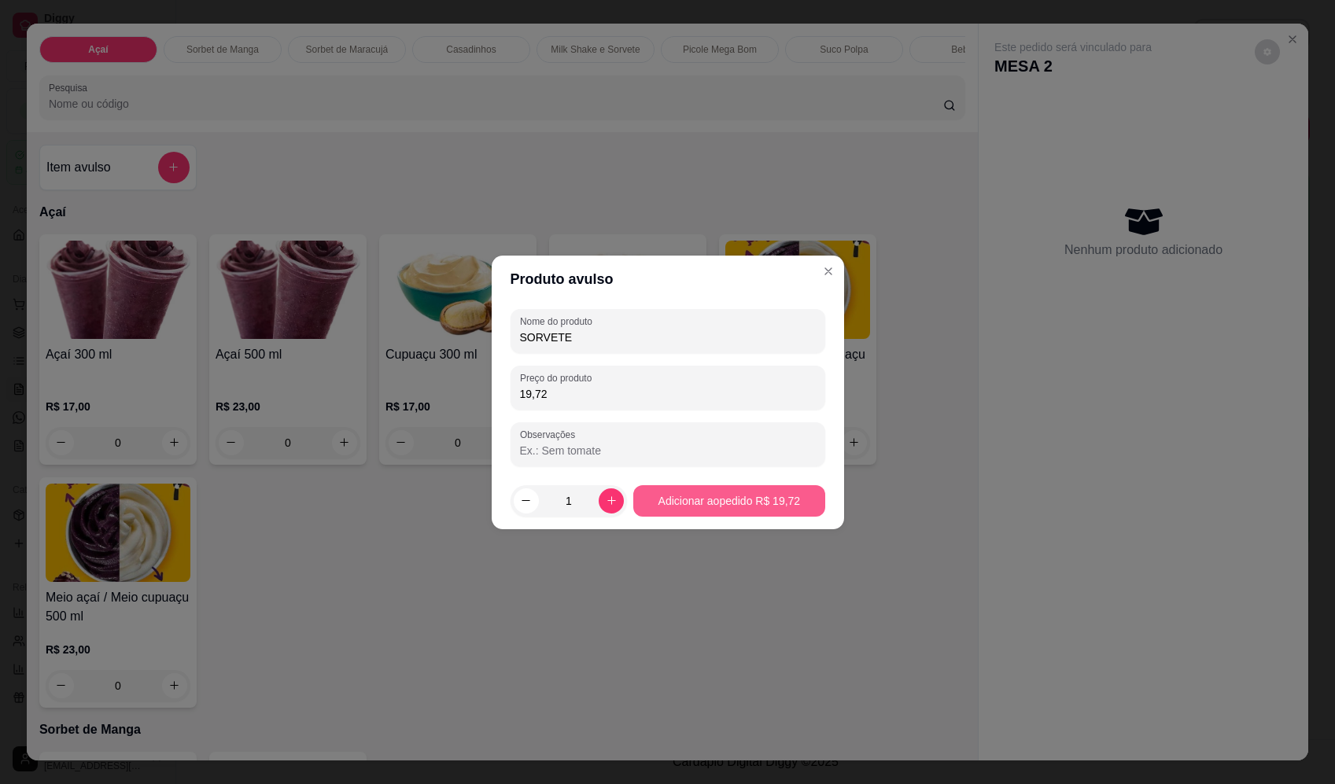
type input "19,72"
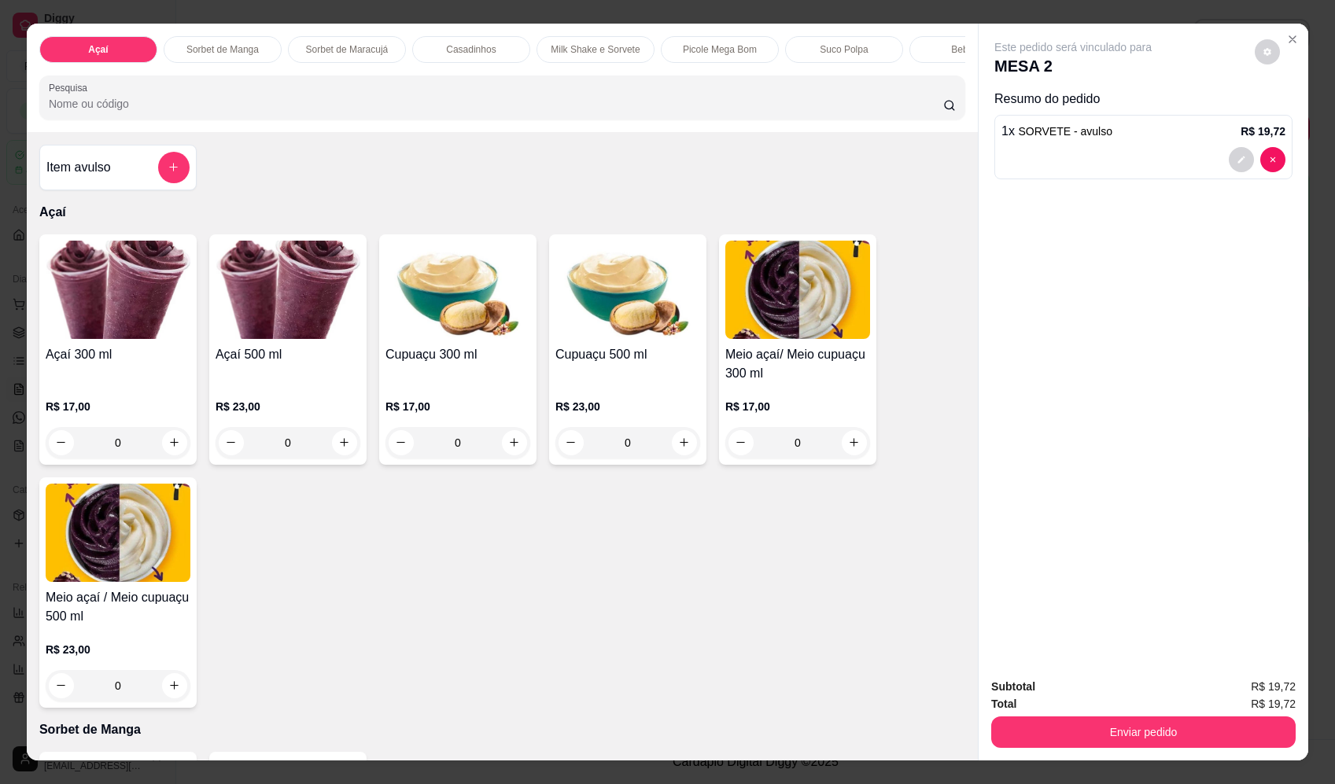
click at [183, 183] on div at bounding box center [173, 167] width 31 height 31
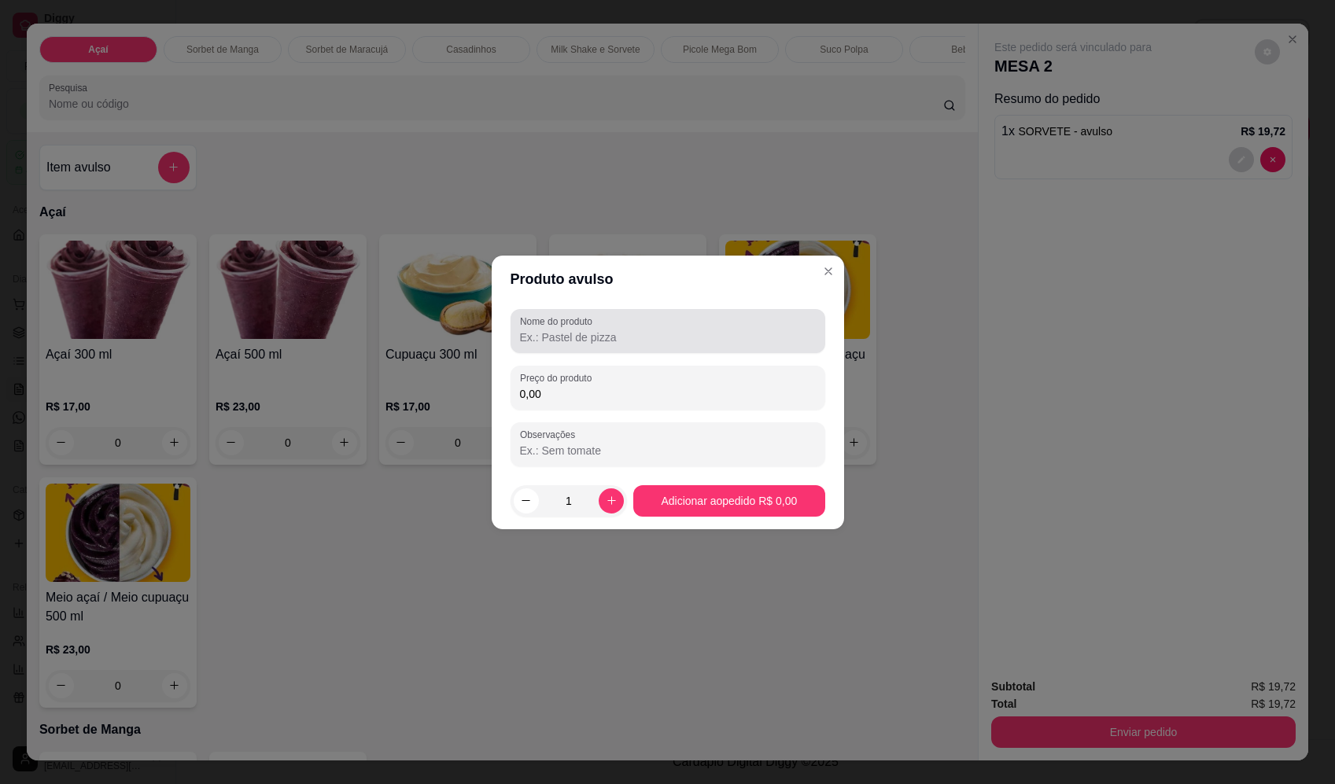
click at [635, 315] on div at bounding box center [668, 330] width 296 height 31
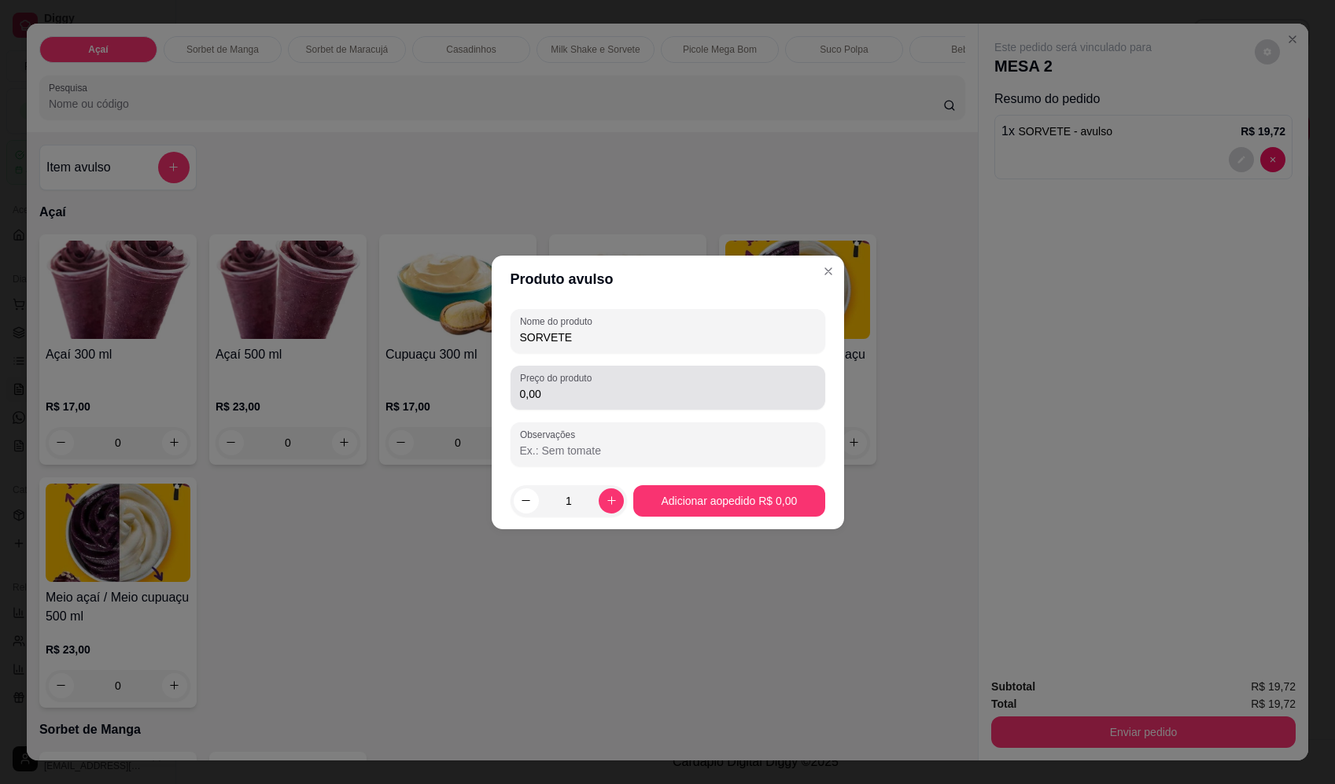
type input "SORVETE"
click at [699, 386] on input "0,00" at bounding box center [668, 394] width 296 height 16
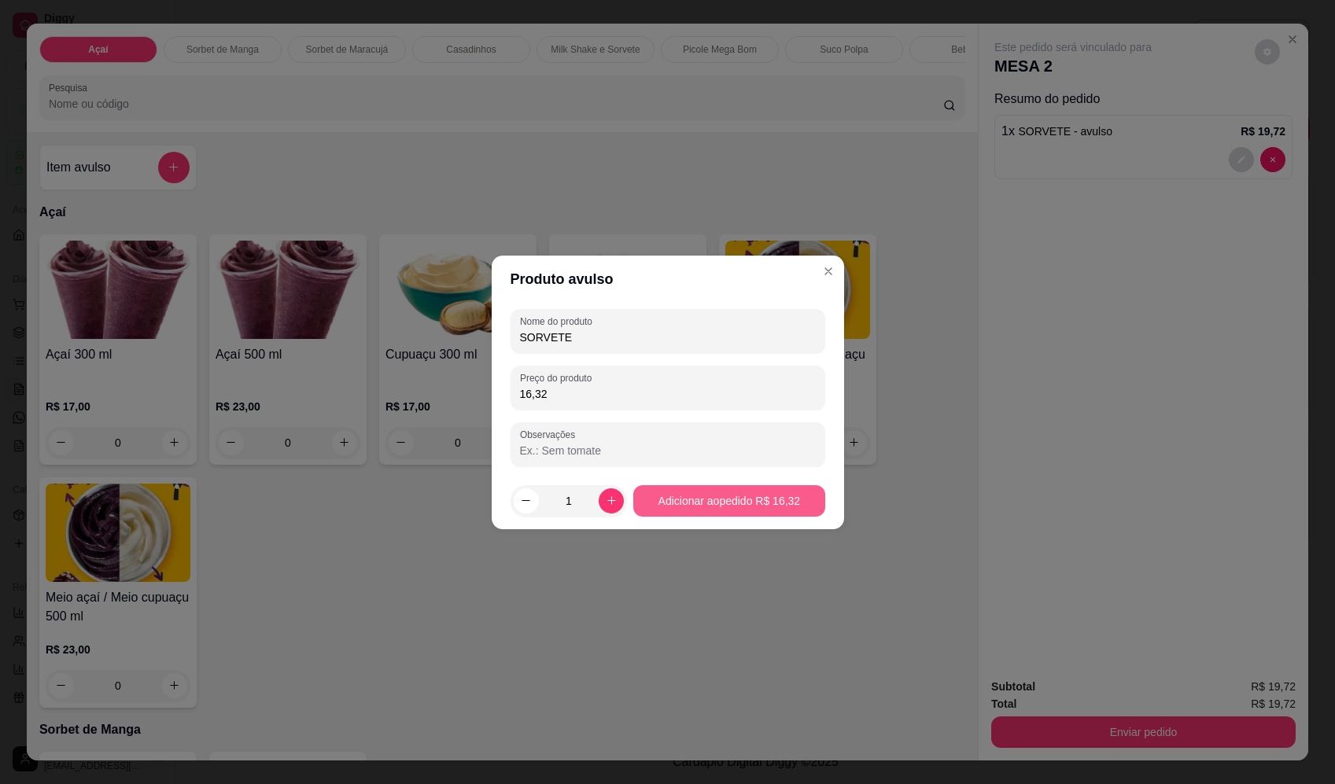
type input "16,32"
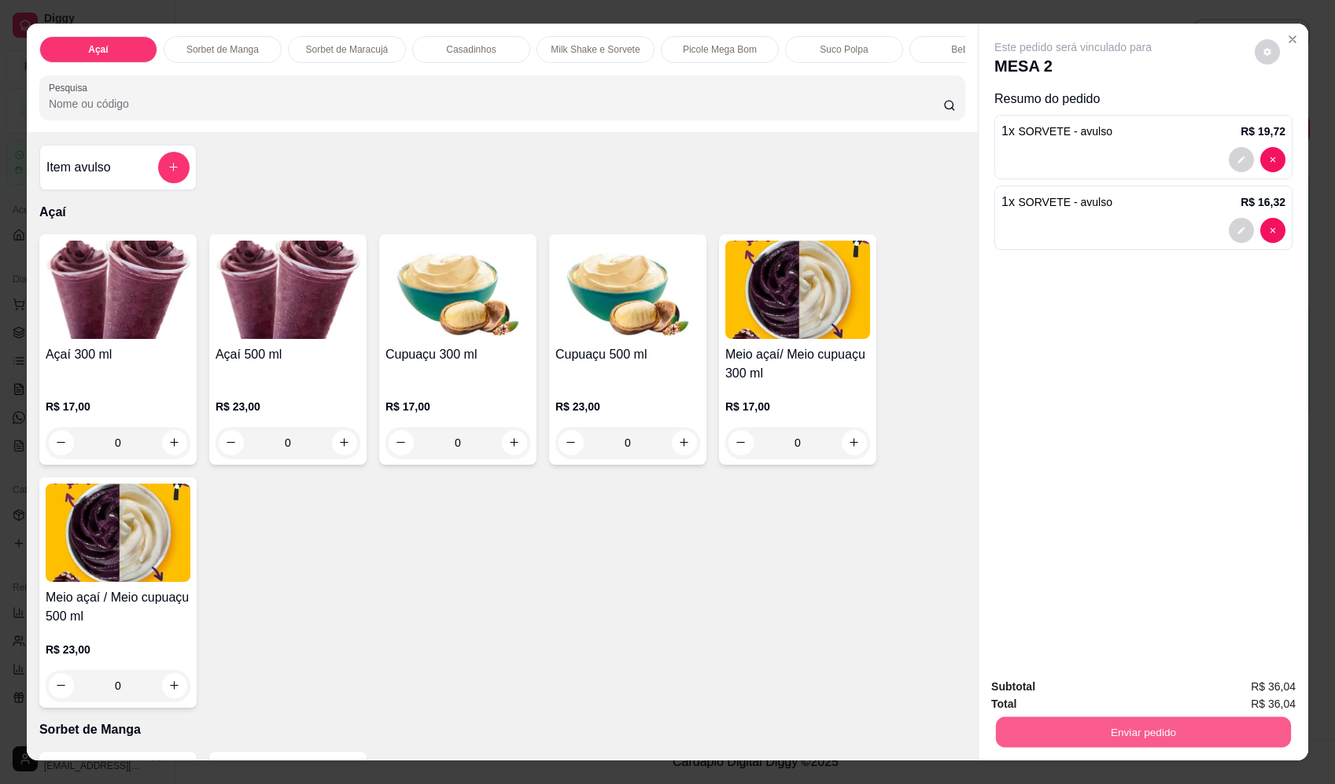
click at [1172, 729] on button "Enviar pedido" at bounding box center [1143, 732] width 295 height 31
click at [1244, 694] on button "Enviar pedido" at bounding box center [1255, 694] width 89 height 30
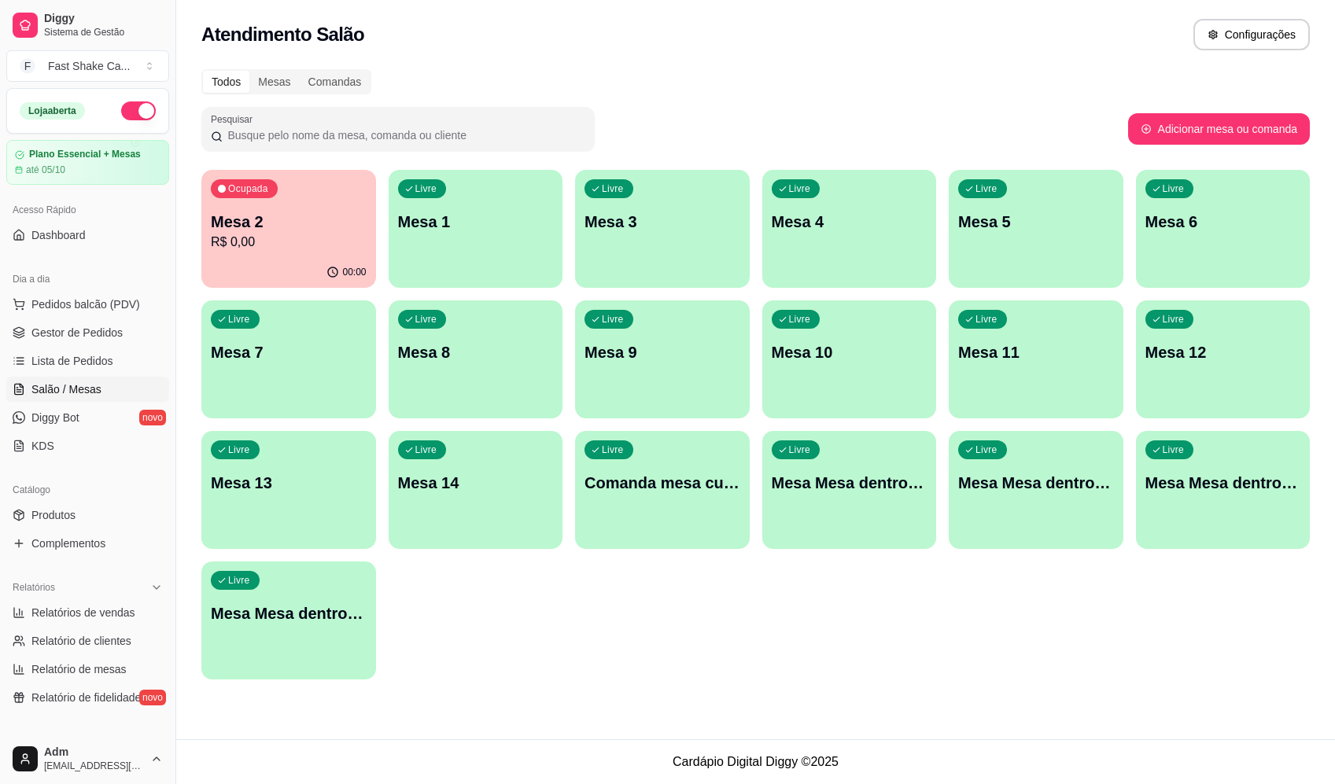
click at [76, 387] on span "Salão / Mesas" at bounding box center [66, 390] width 70 height 16
click at [92, 519] on link "Produtos" at bounding box center [87, 515] width 163 height 25
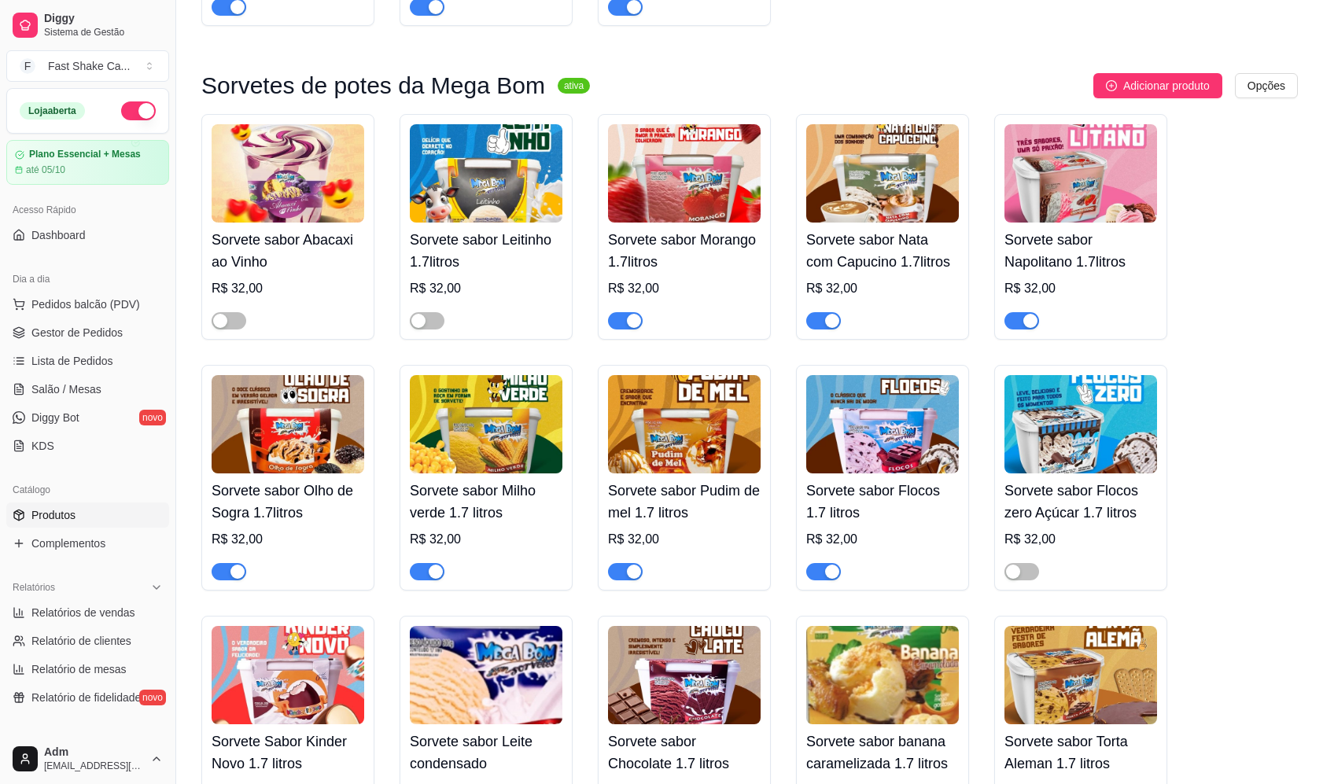
scroll to position [3461, 0]
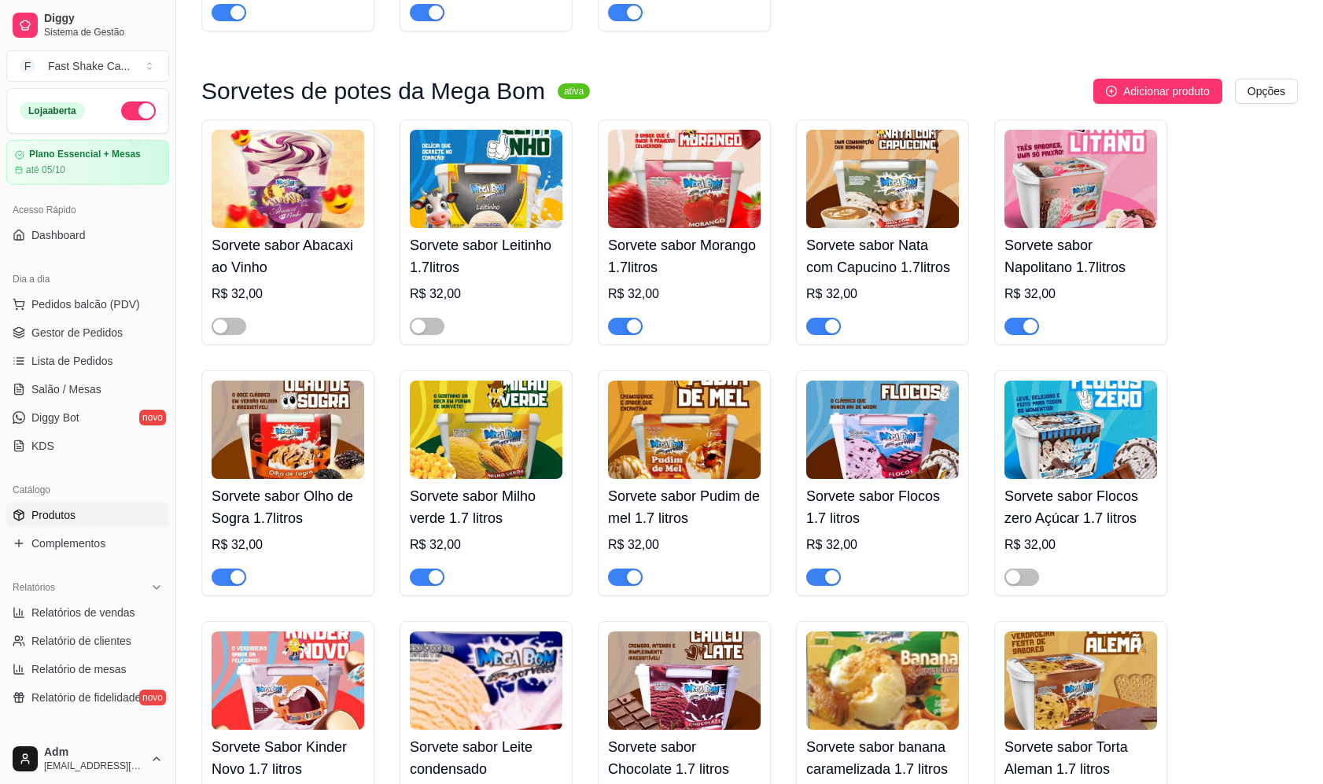
click at [831, 333] on div "button" at bounding box center [832, 326] width 14 height 14
click at [94, 397] on link "Salão / Mesas" at bounding box center [87, 389] width 163 height 25
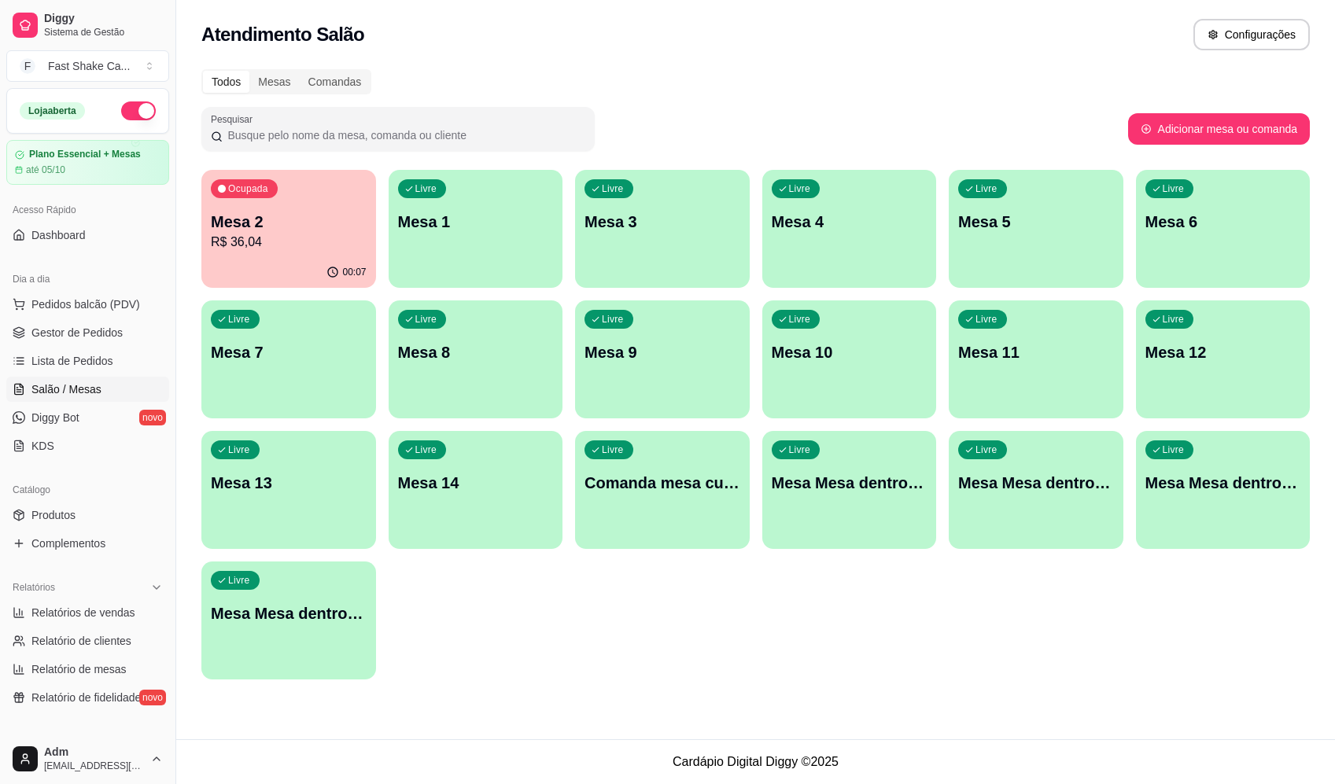
click at [1066, 533] on div "button" at bounding box center [1036, 539] width 175 height 19
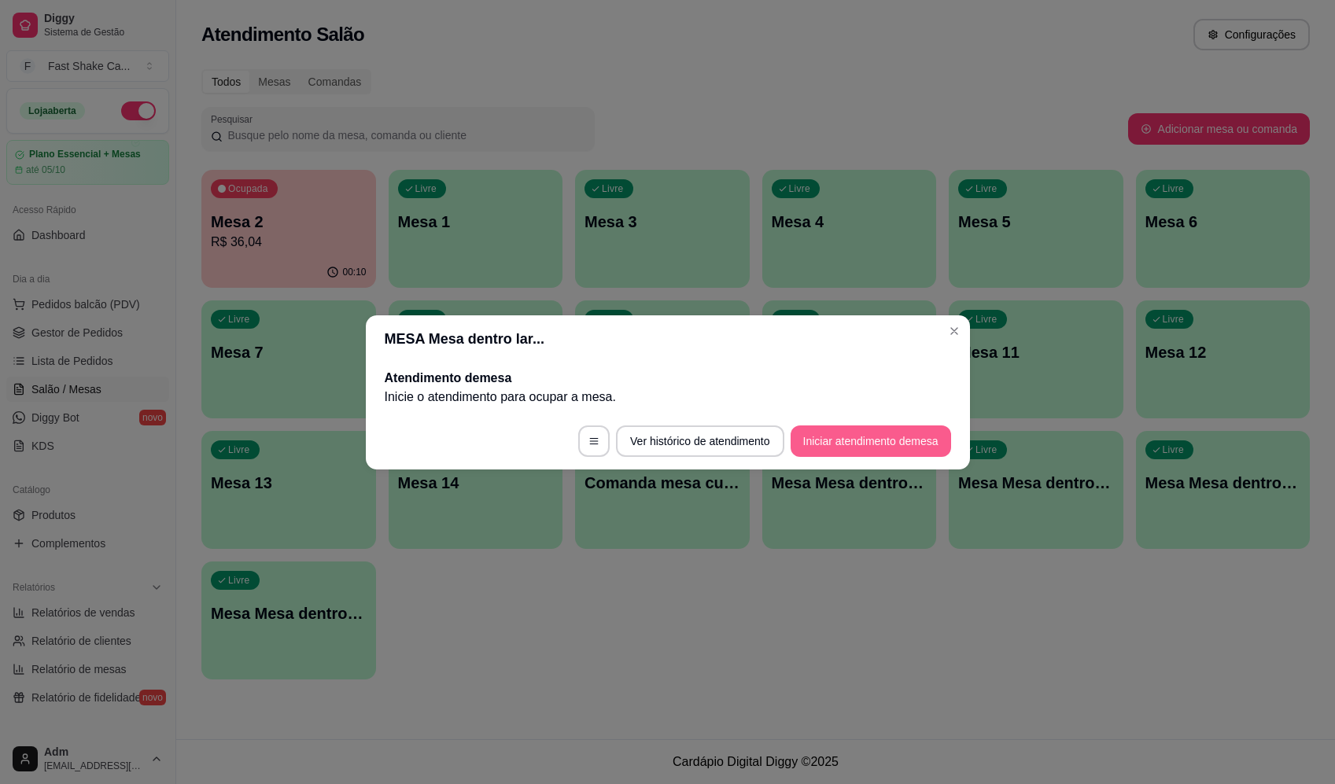
click at [856, 446] on button "Iniciar atendimento de mesa" at bounding box center [871, 441] width 160 height 31
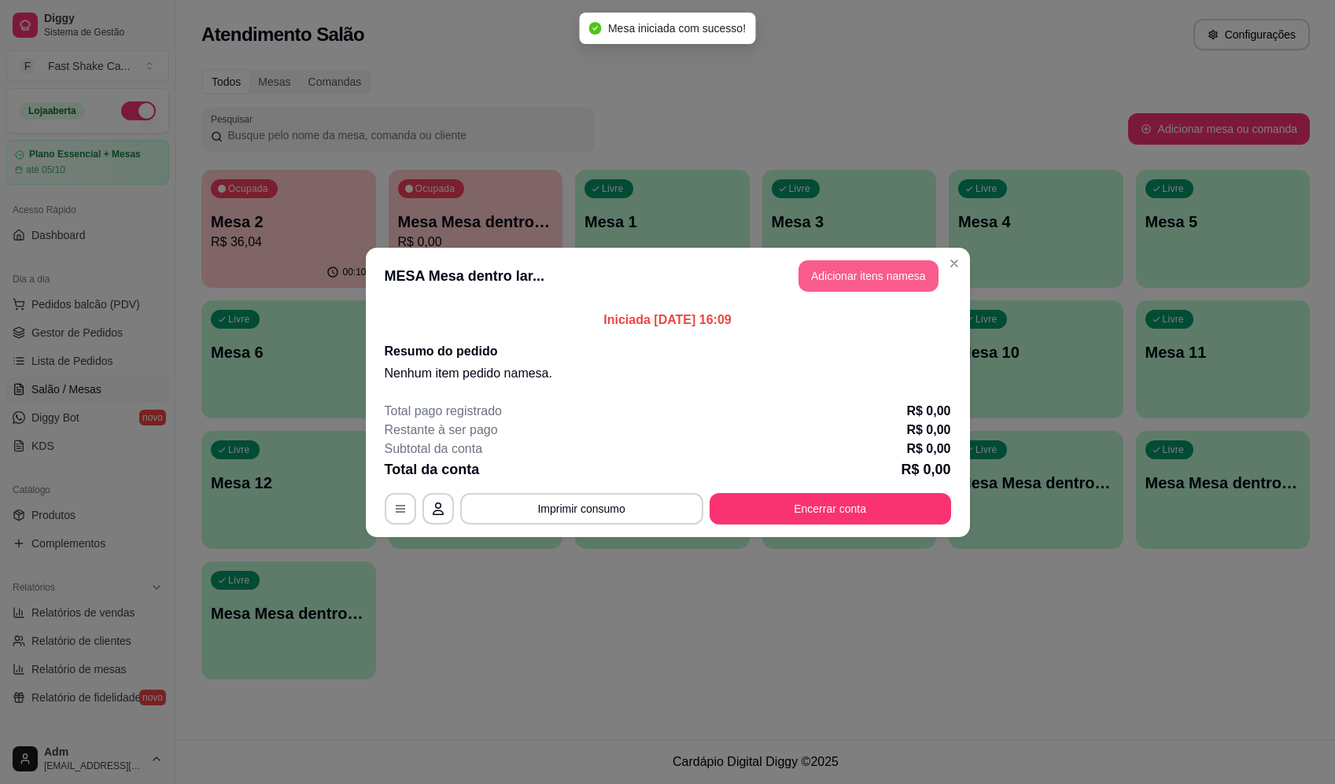
click at [859, 279] on button "Adicionar itens na mesa" at bounding box center [868, 275] width 140 height 31
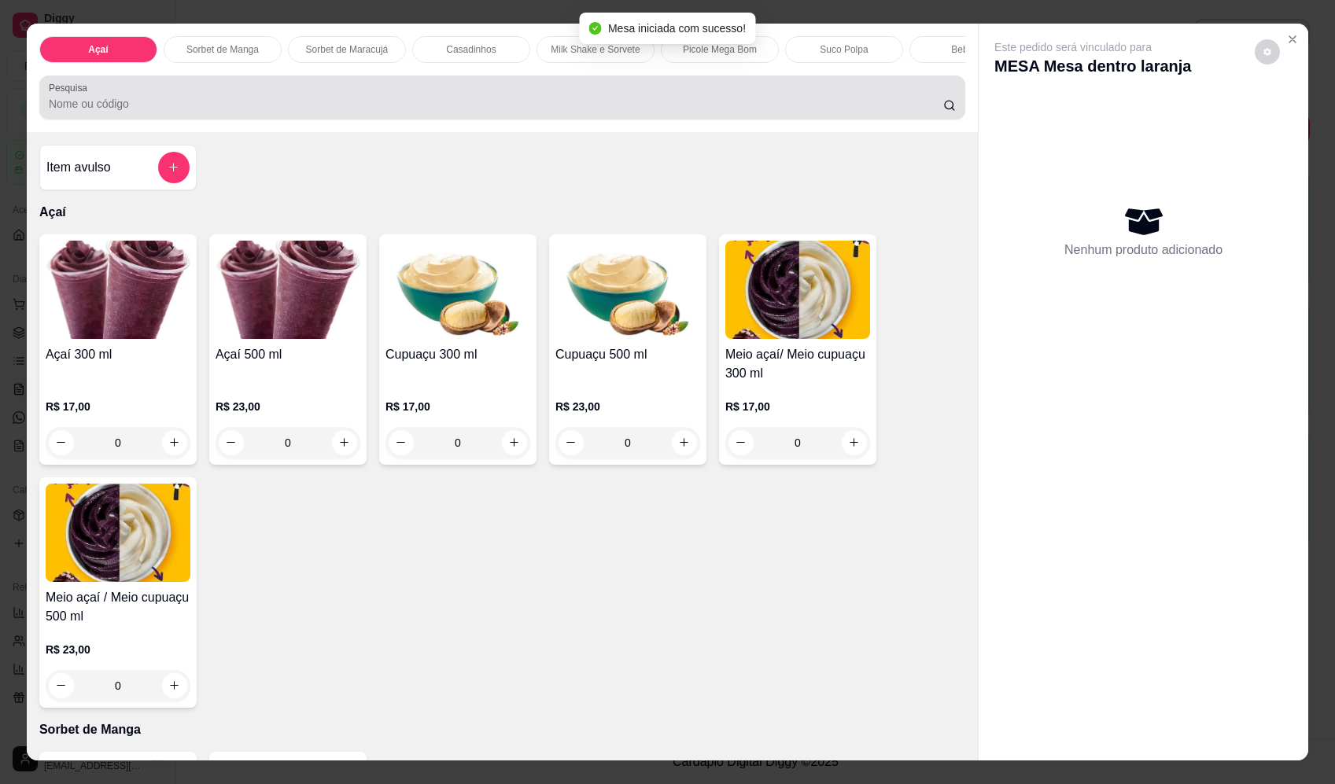
click at [518, 98] on div at bounding box center [502, 97] width 907 height 31
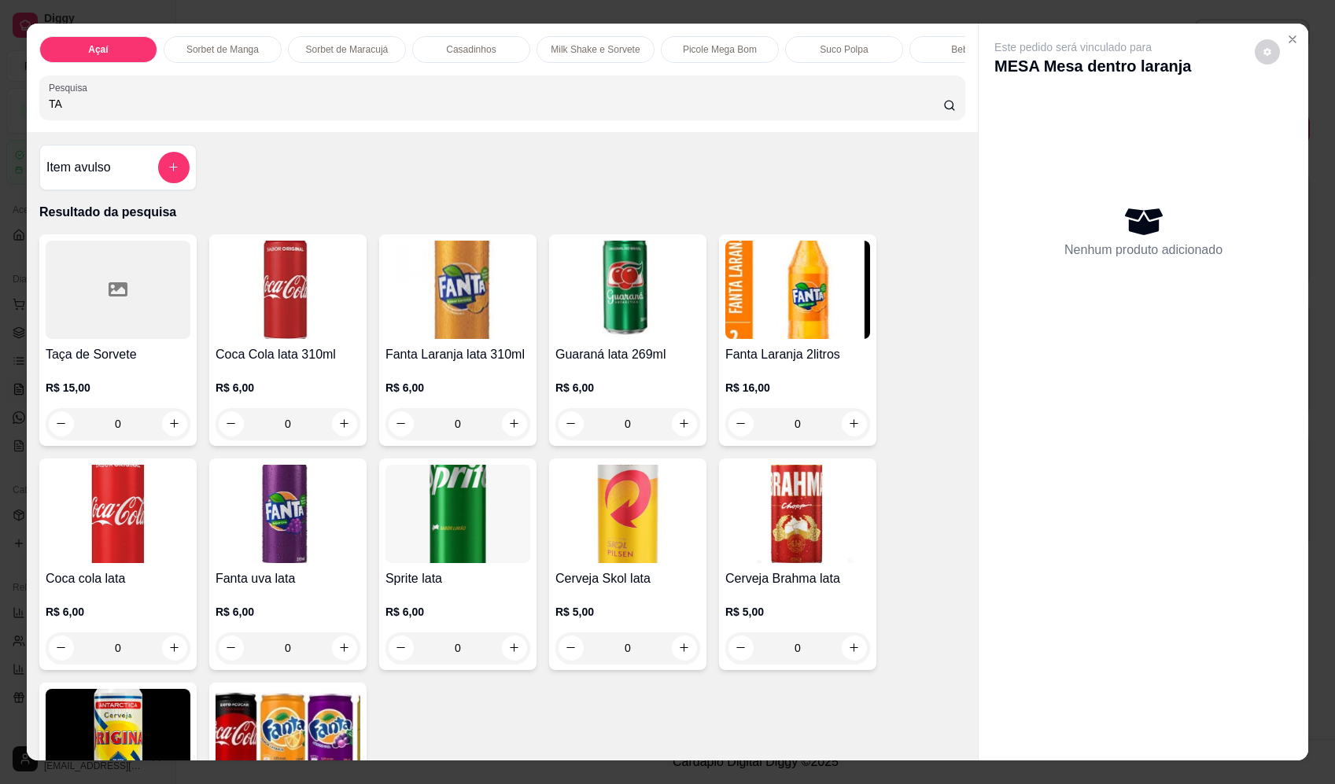
type input "TA"
click at [166, 439] on div "0" at bounding box center [118, 423] width 145 height 31
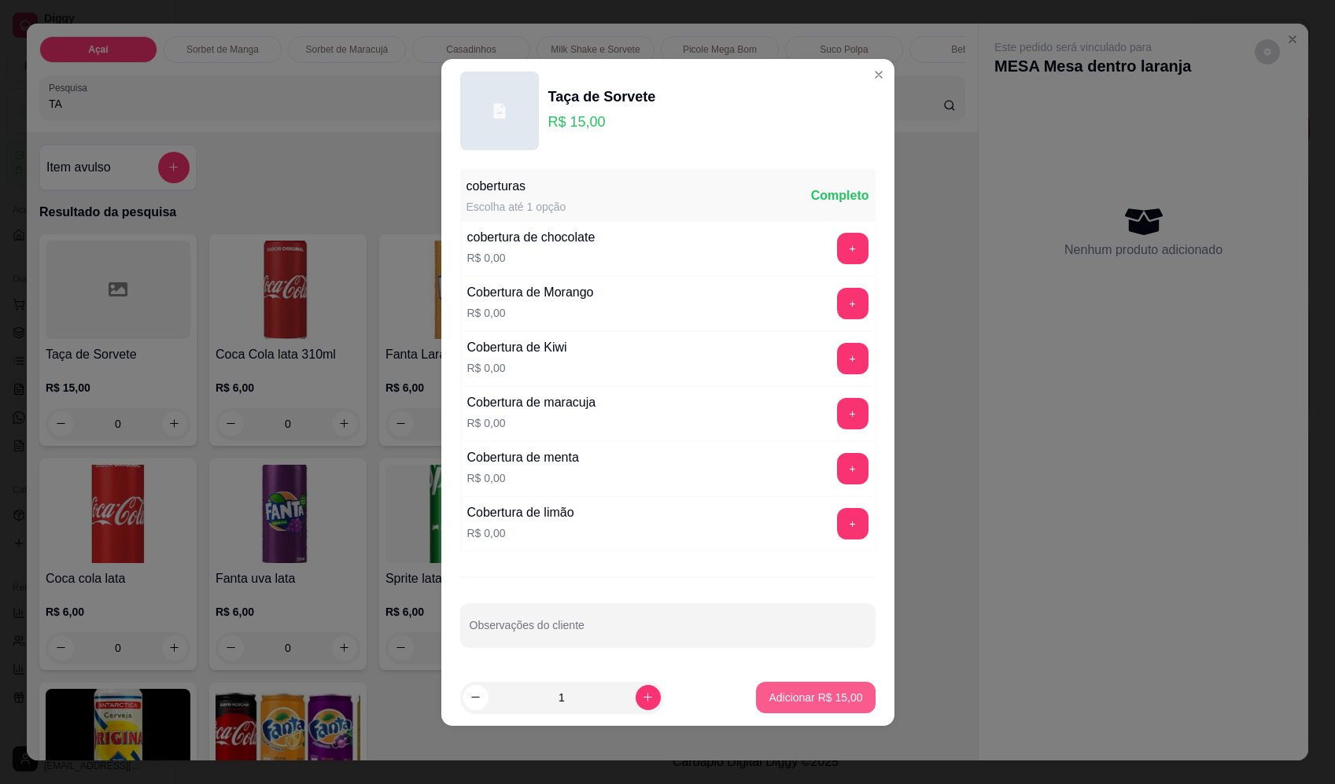
click at [818, 693] on p "Adicionar R$ 15,00" at bounding box center [816, 698] width 94 height 16
type input "1"
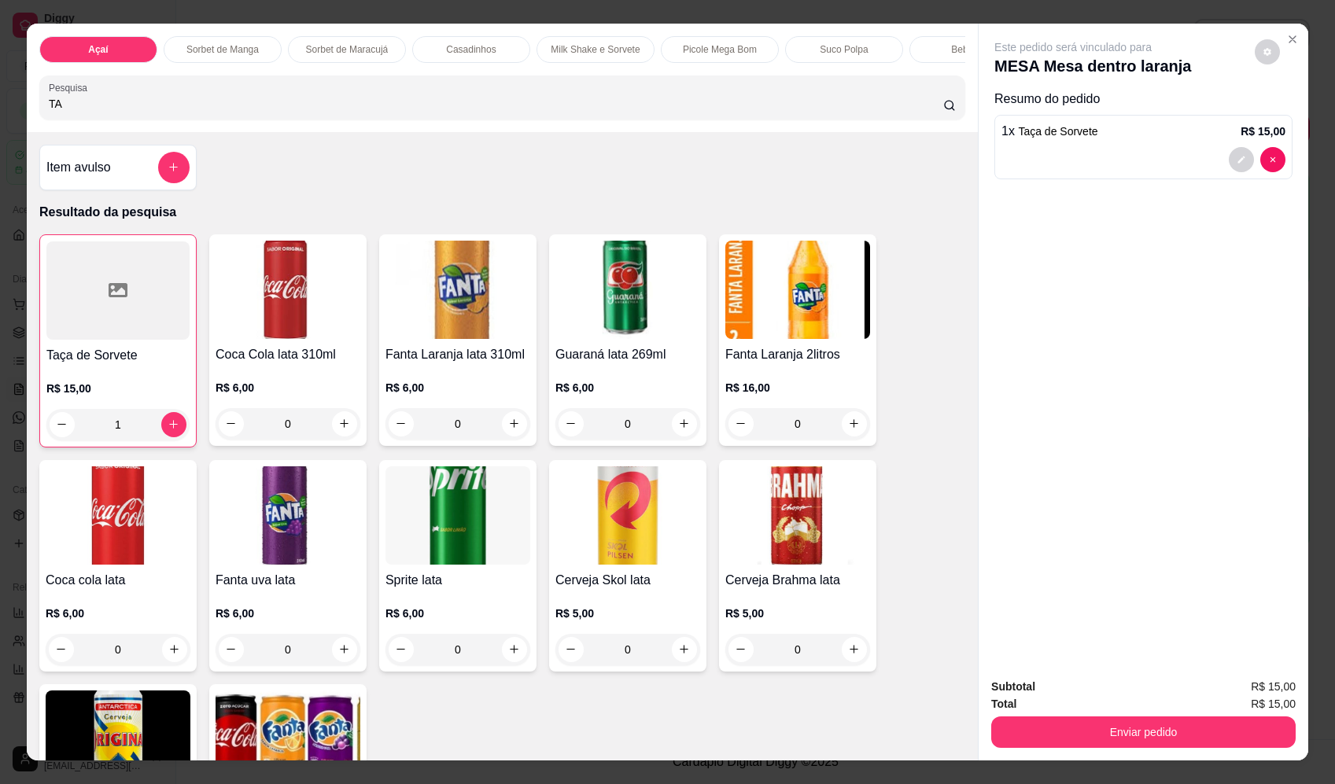
drag, startPoint x: 117, startPoint y: 105, endPoint x: -29, endPoint y: 115, distance: 146.6
click at [0, 115] on html "Diggy Sistema de Gestão F Fast Shake Ca ... Loja aberta Plano Essencial + Mesas…" at bounding box center [667, 392] width 1335 height 784
click at [172, 172] on button "add-separate-item" at bounding box center [173, 167] width 31 height 31
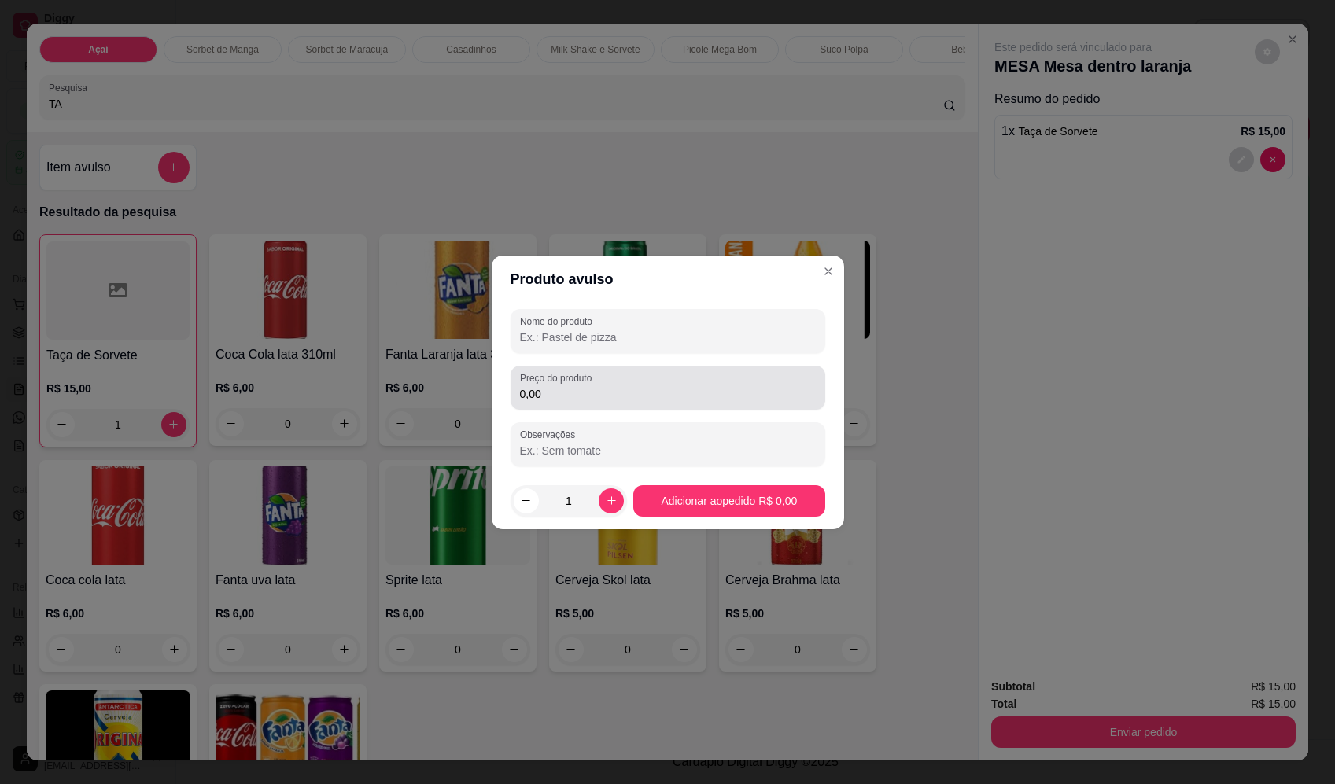
click at [603, 387] on input "0,00" at bounding box center [668, 394] width 296 height 16
type input "5,44"
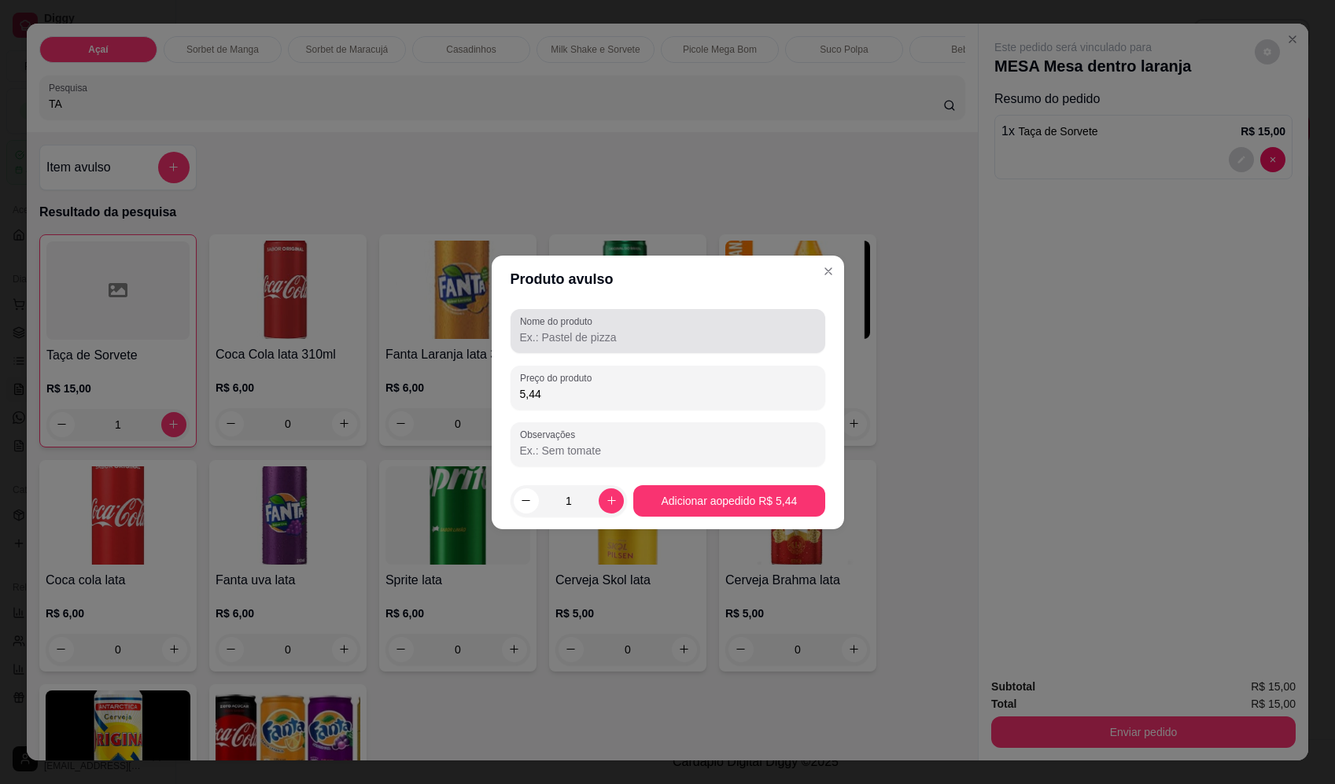
click at [662, 325] on div at bounding box center [668, 330] width 296 height 31
type input "SORVETE"
drag, startPoint x: 752, startPoint y: 525, endPoint x: 755, endPoint y: 512, distance: 13.0
click at [753, 524] on footer "1 Adicionar ao pedido R$ 5,44" at bounding box center [668, 501] width 352 height 57
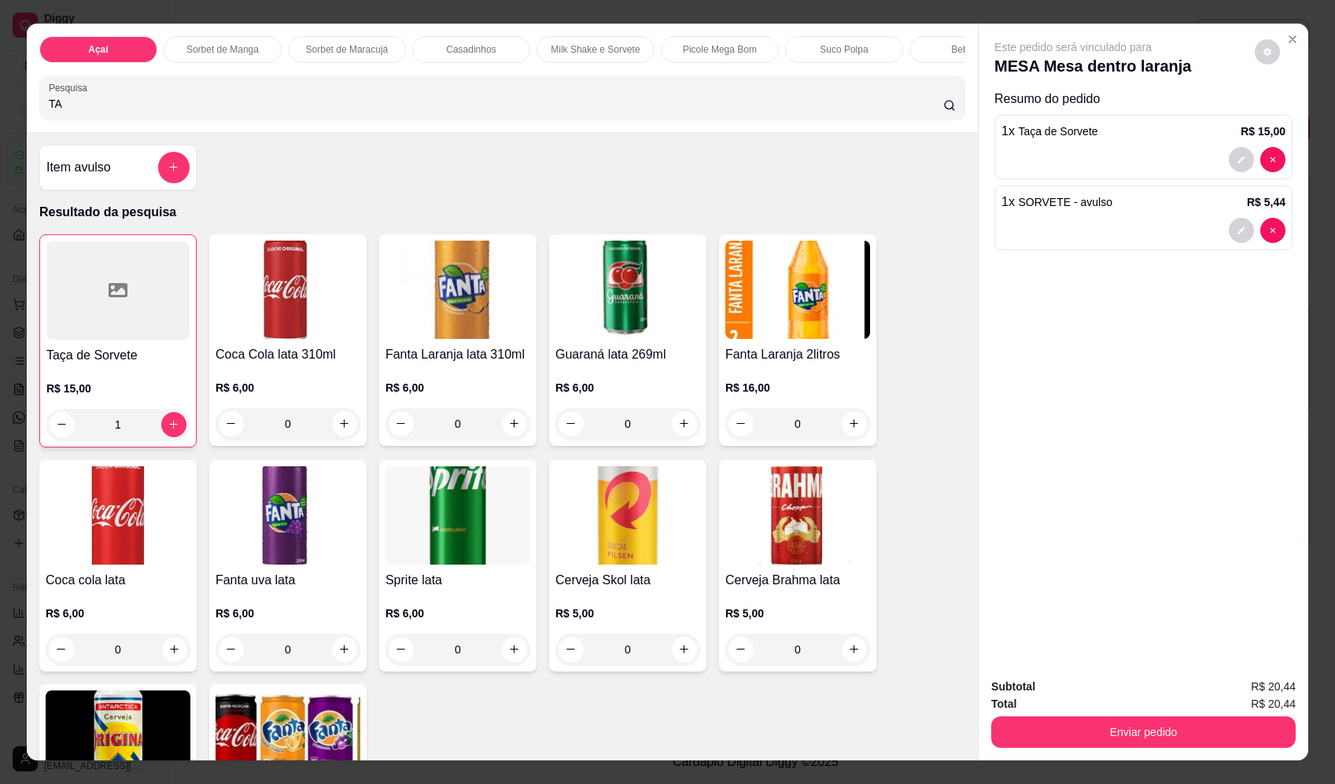
click at [181, 180] on button "add-separate-item" at bounding box center [173, 167] width 31 height 31
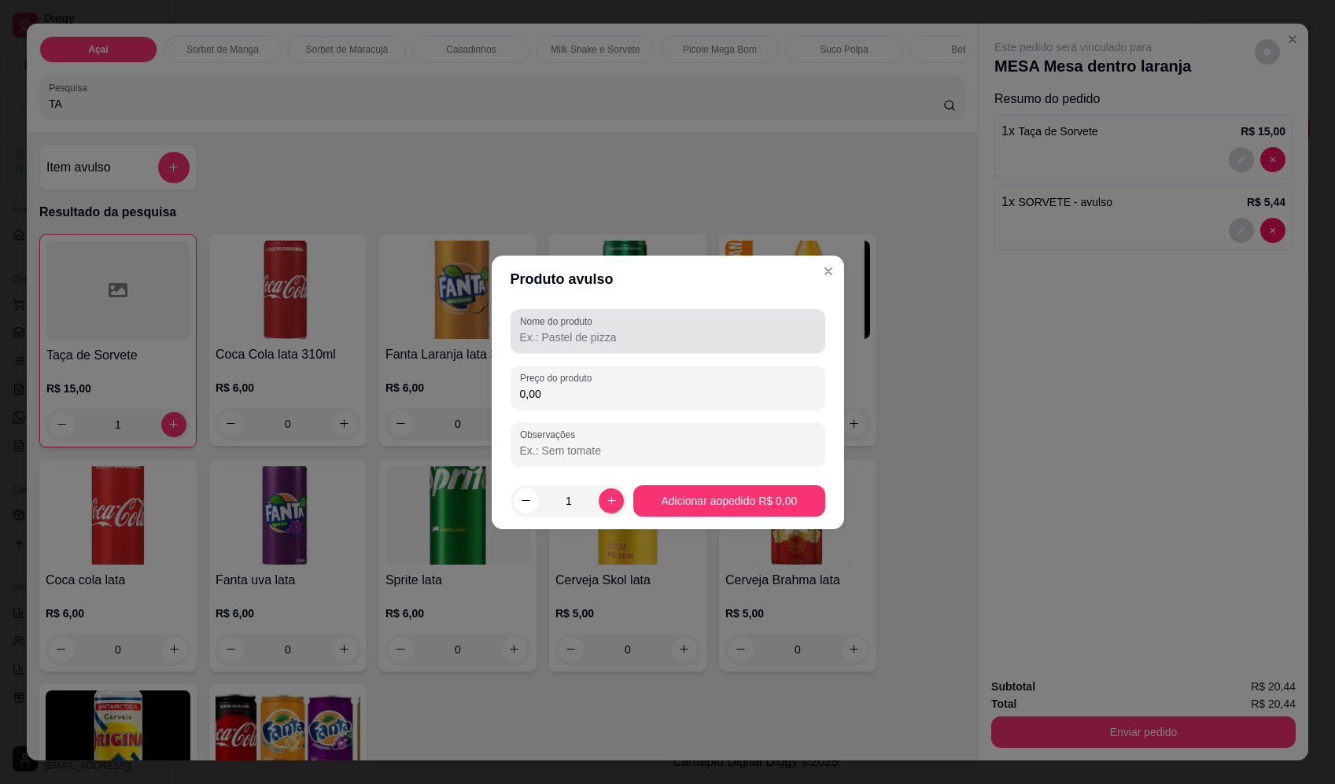
click at [613, 312] on div "Nome do produto" at bounding box center [668, 331] width 315 height 44
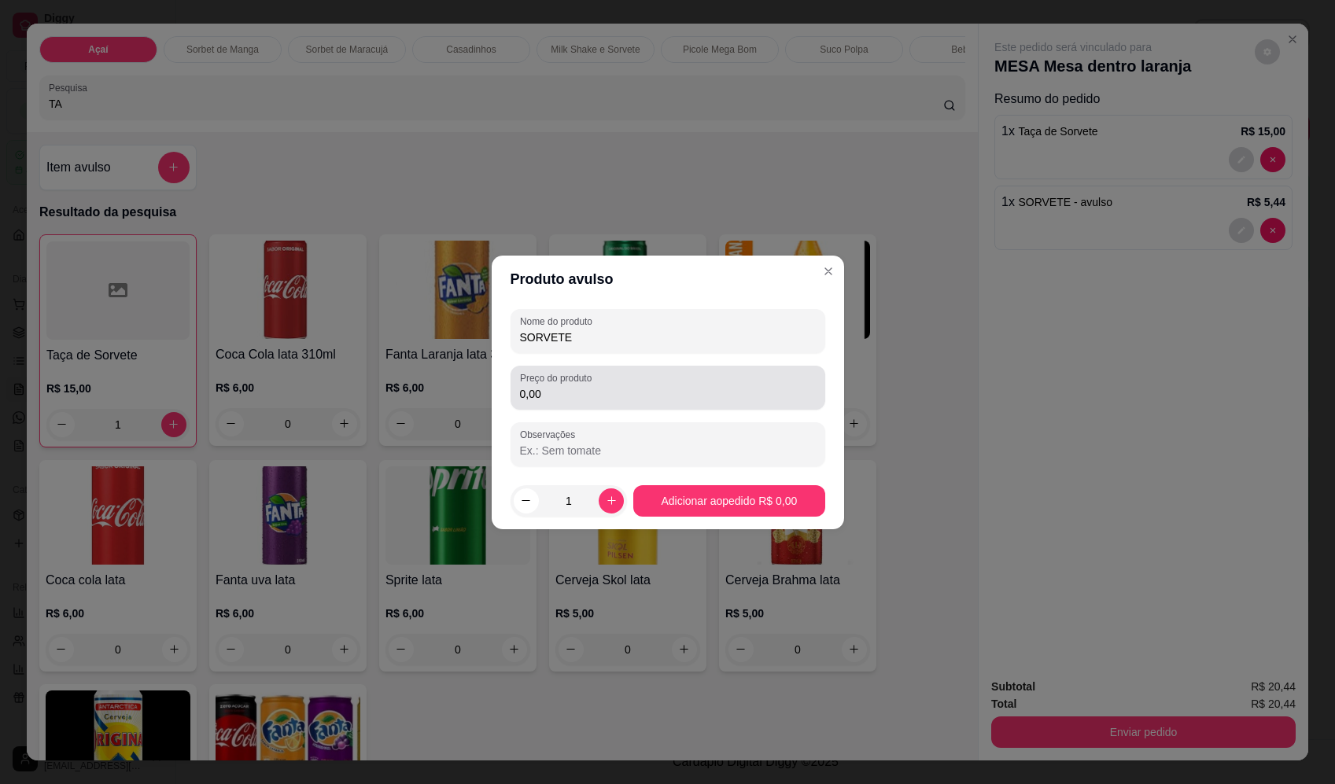
type input "SORVETE"
click at [653, 375] on div "0,00" at bounding box center [668, 387] width 296 height 31
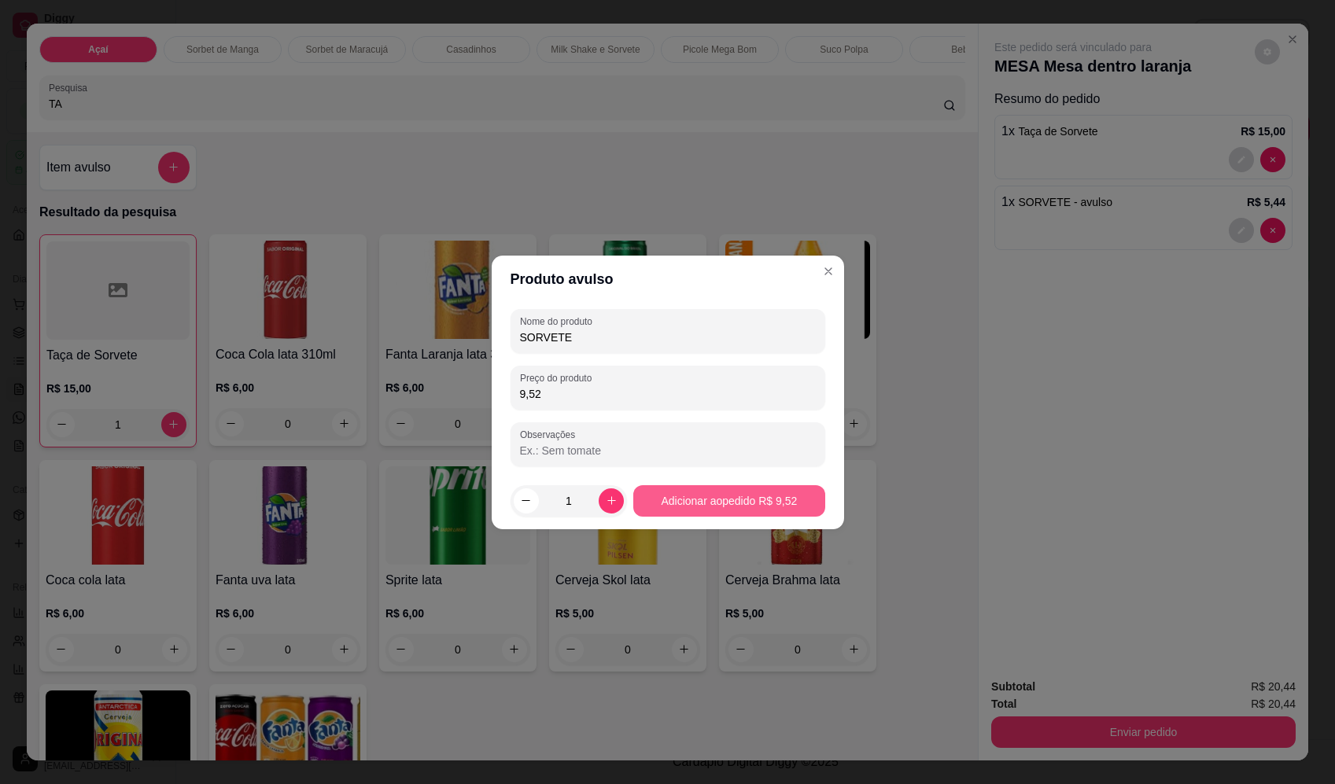
type input "9,52"
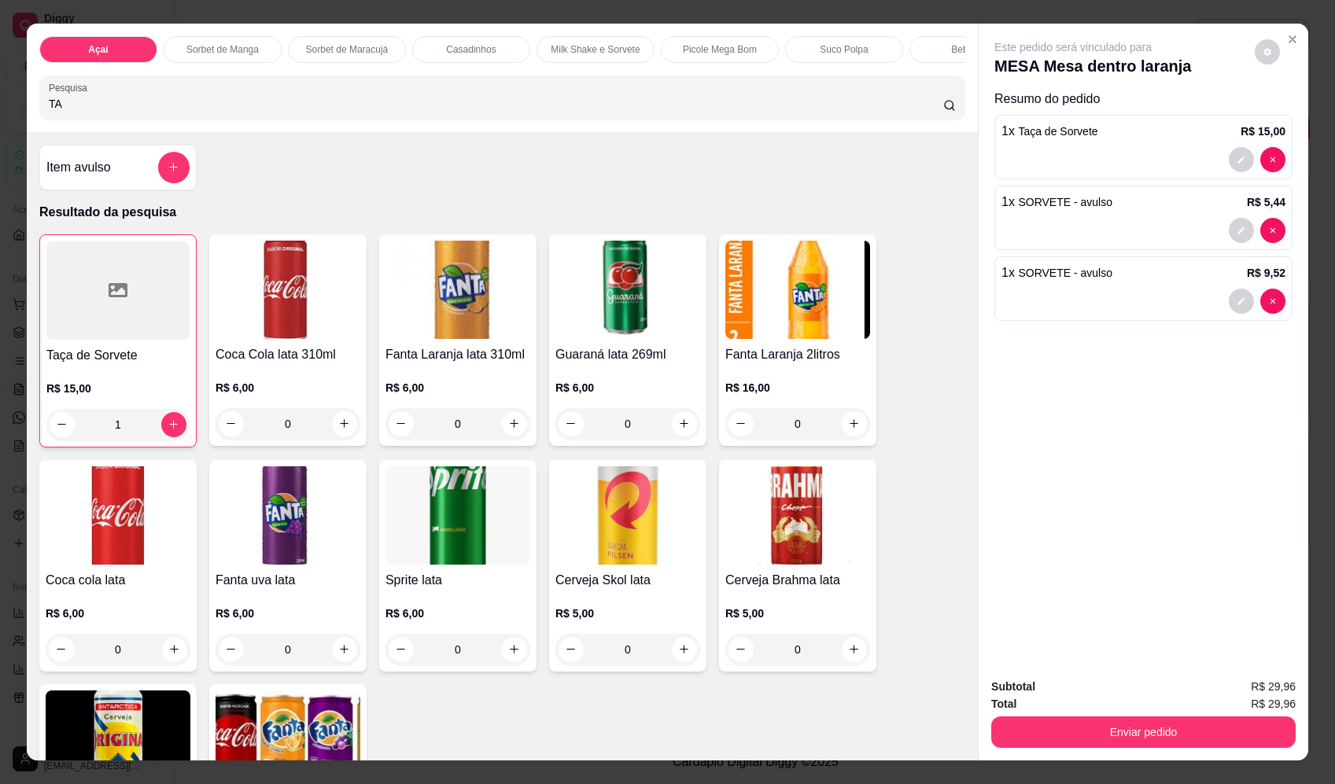
click at [170, 172] on icon "add-separate-item" at bounding box center [174, 168] width 9 height 9
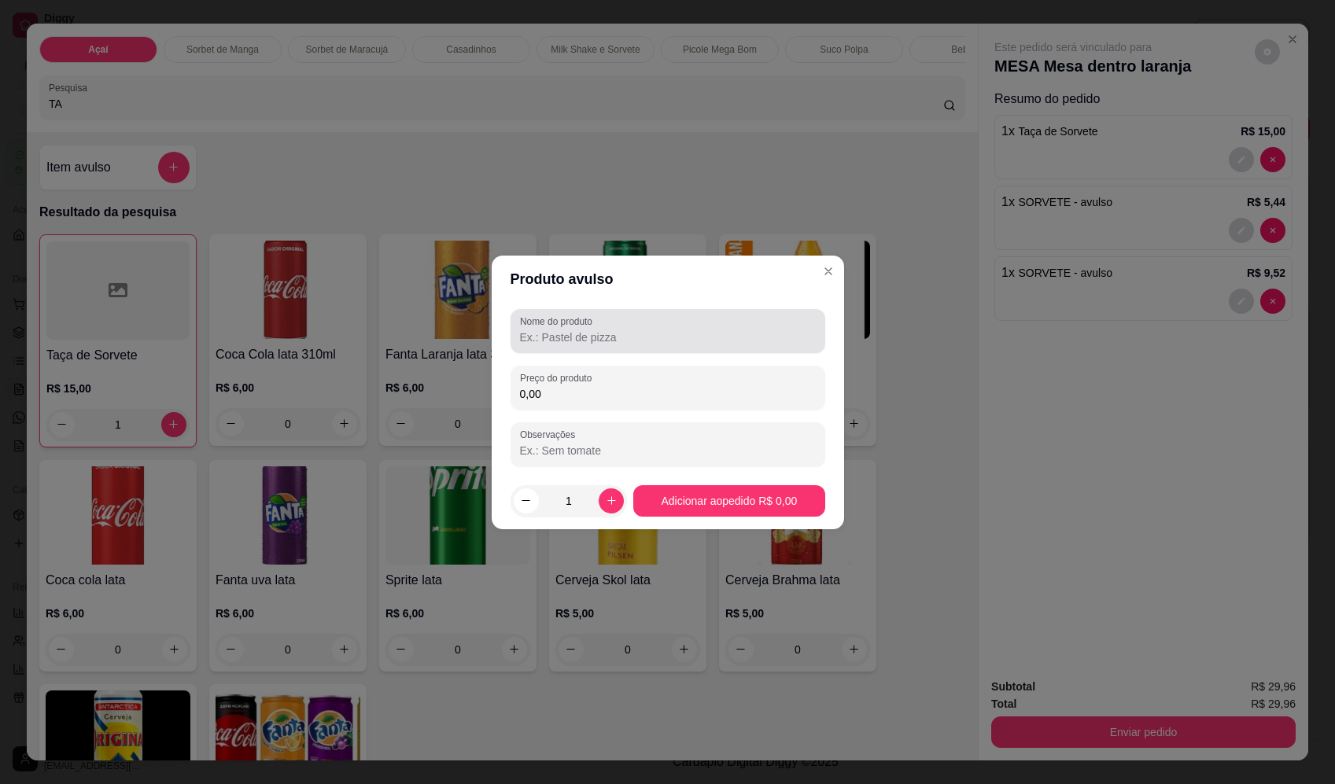
click at [665, 347] on div "Nome do produto" at bounding box center [668, 331] width 315 height 44
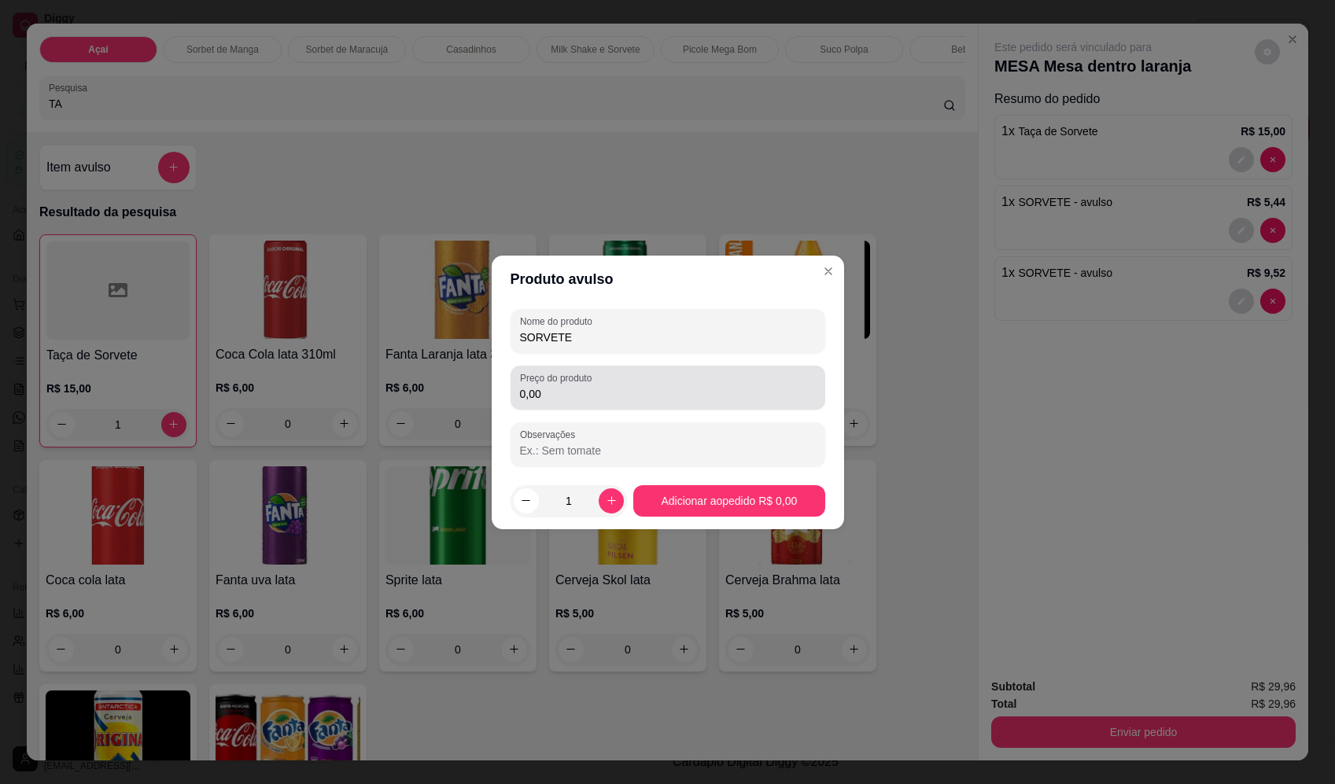
type input "SORVETE"
click at [651, 371] on div "Preço do produto 0,00" at bounding box center [668, 388] width 315 height 44
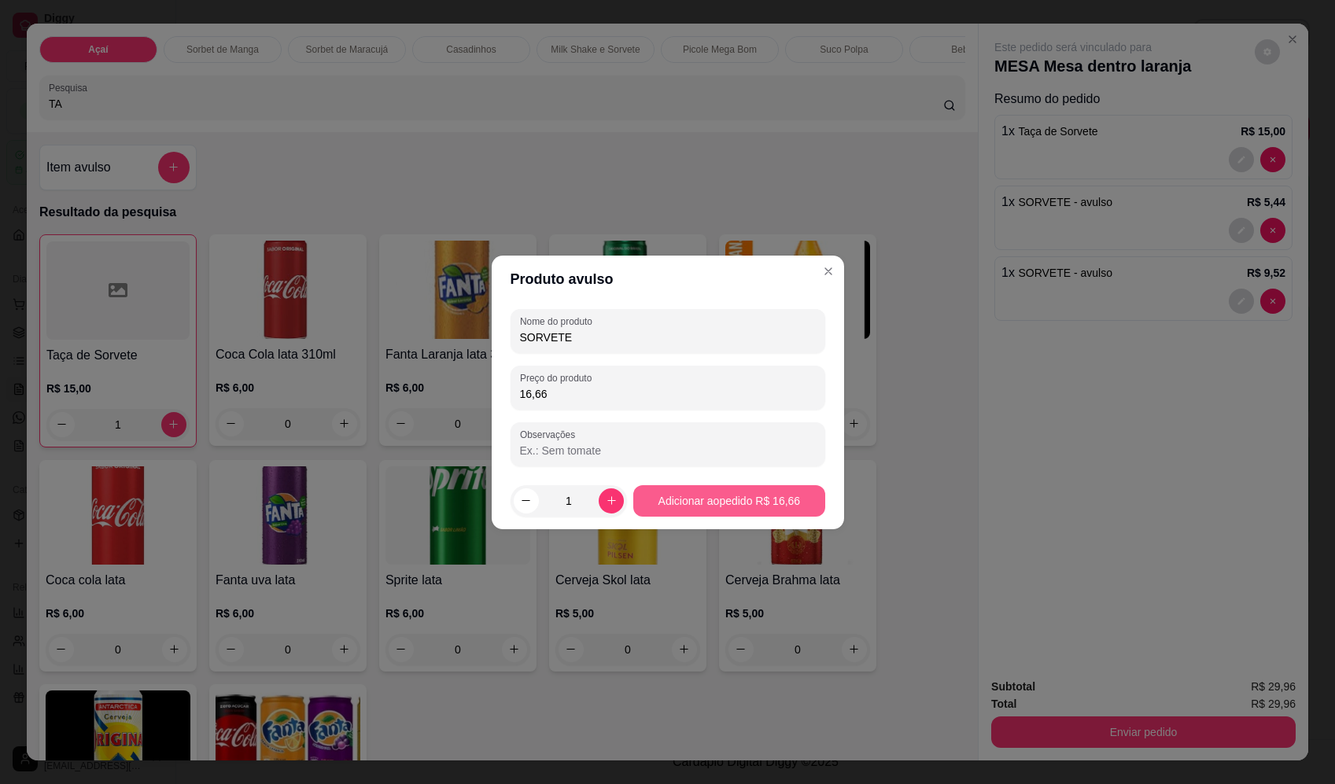
type input "16,66"
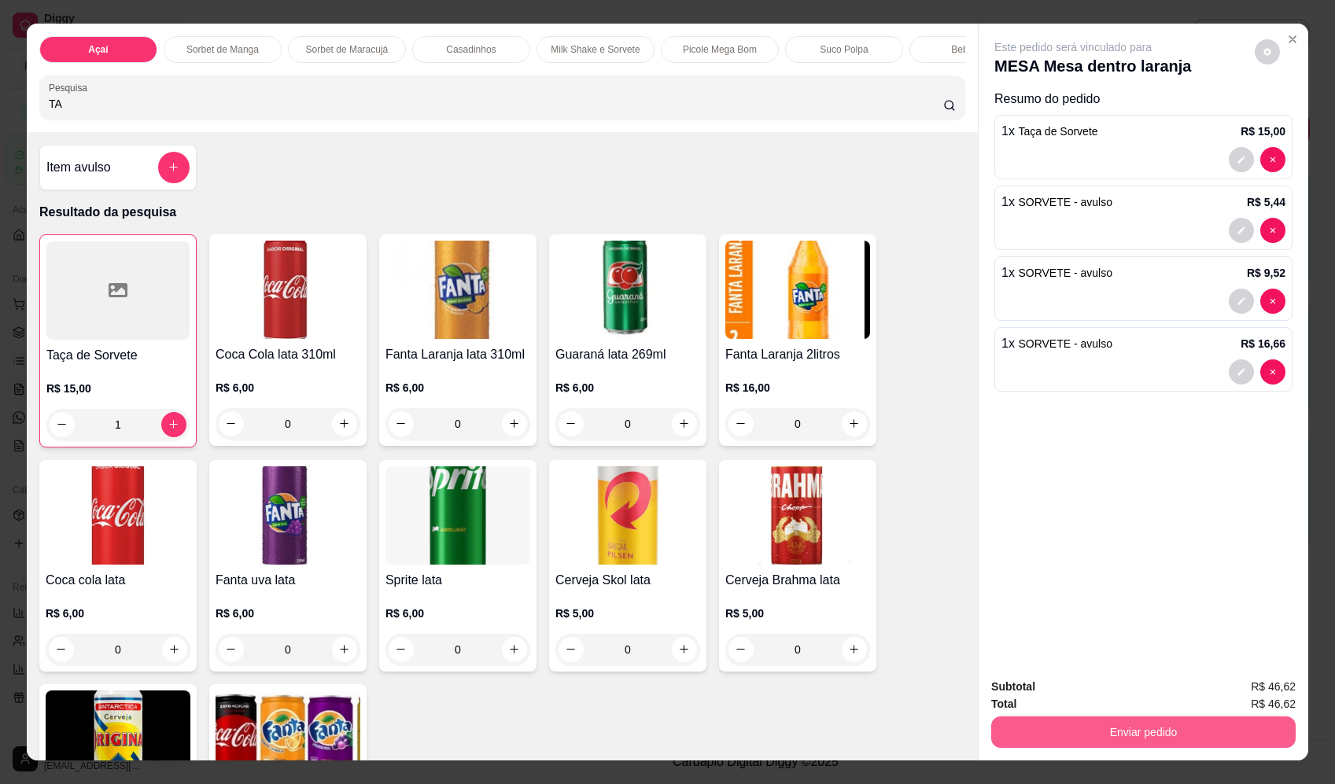
click at [1089, 736] on button "Enviar pedido" at bounding box center [1143, 732] width 304 height 31
click at [1263, 707] on button "Enviar pedido" at bounding box center [1255, 694] width 89 height 30
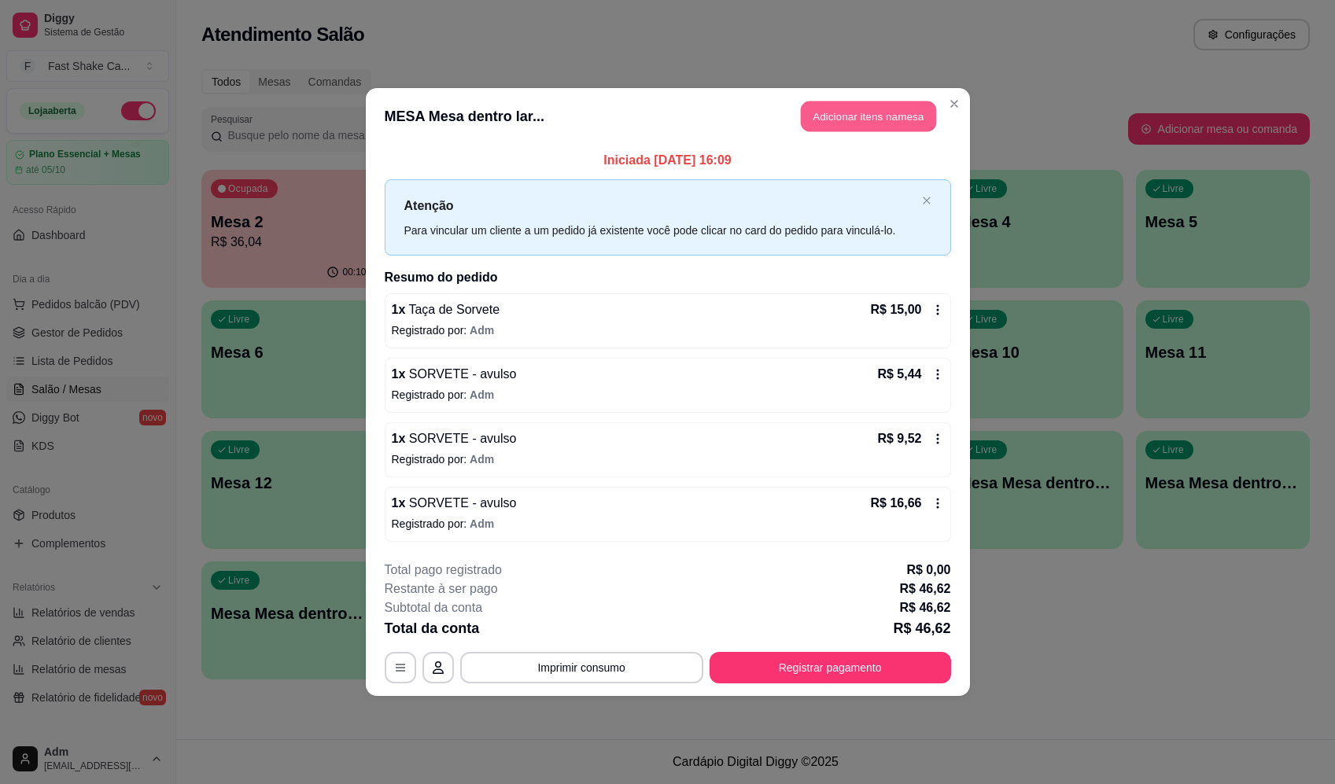
click at [828, 114] on button "Adicionar itens na mesa" at bounding box center [868, 116] width 135 height 31
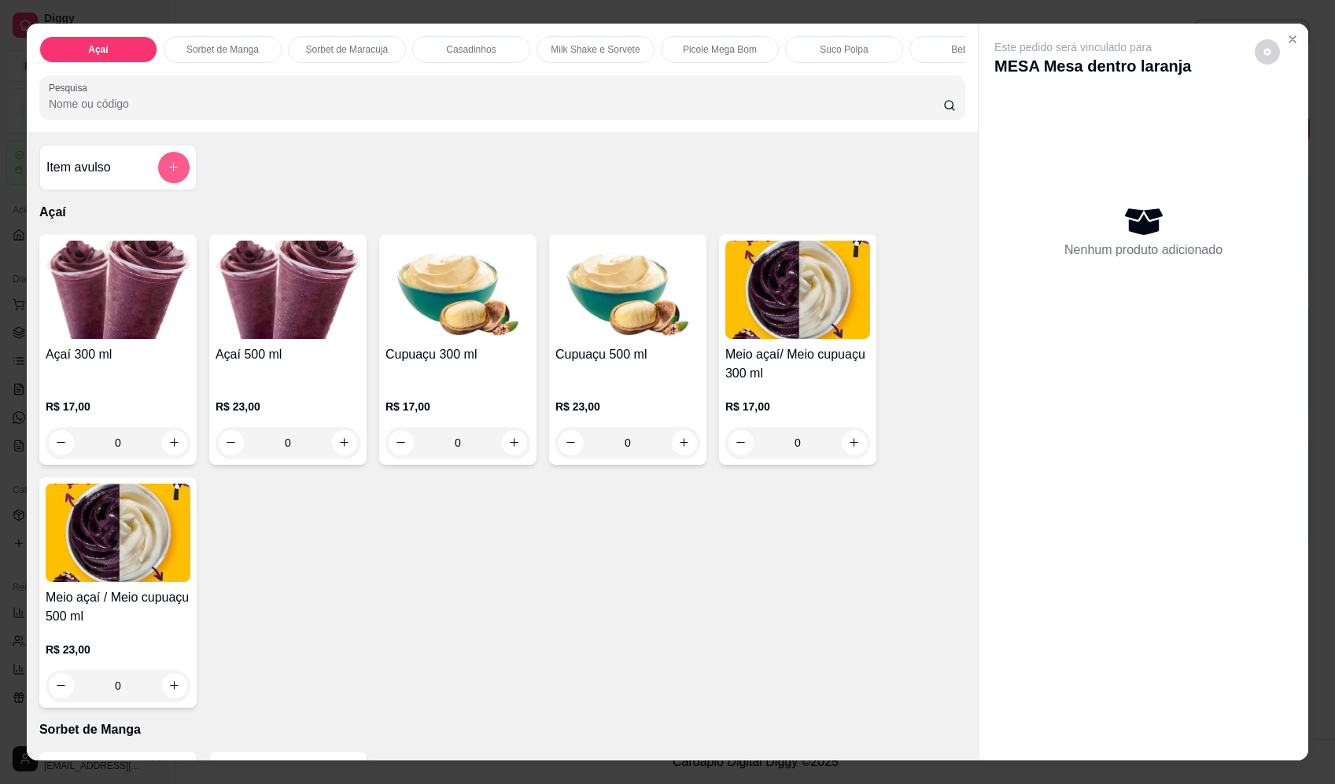
click at [168, 173] on icon "add-separate-item" at bounding box center [174, 167] width 12 height 12
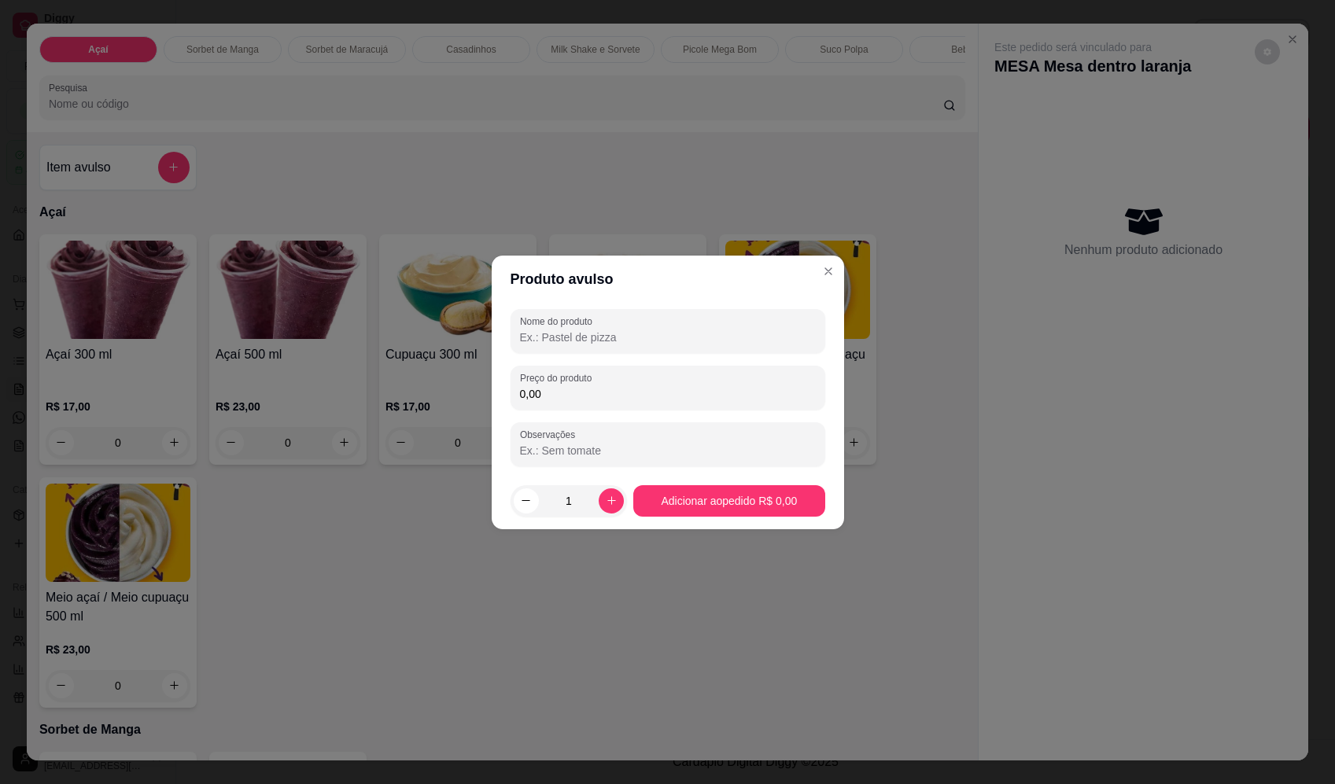
click at [617, 330] on input "Nome do produto" at bounding box center [668, 338] width 296 height 16
type input "DORITOS"
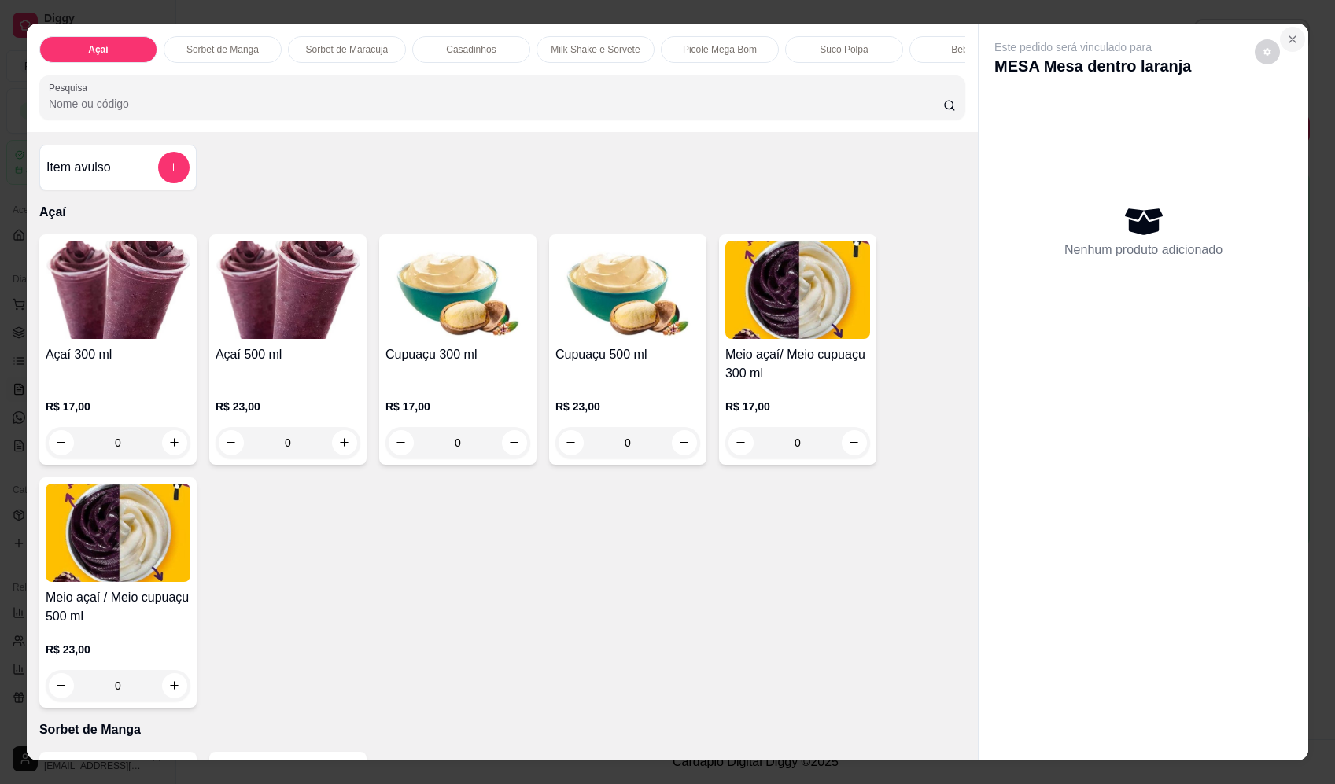
click at [1280, 42] on button "Close" at bounding box center [1292, 39] width 25 height 25
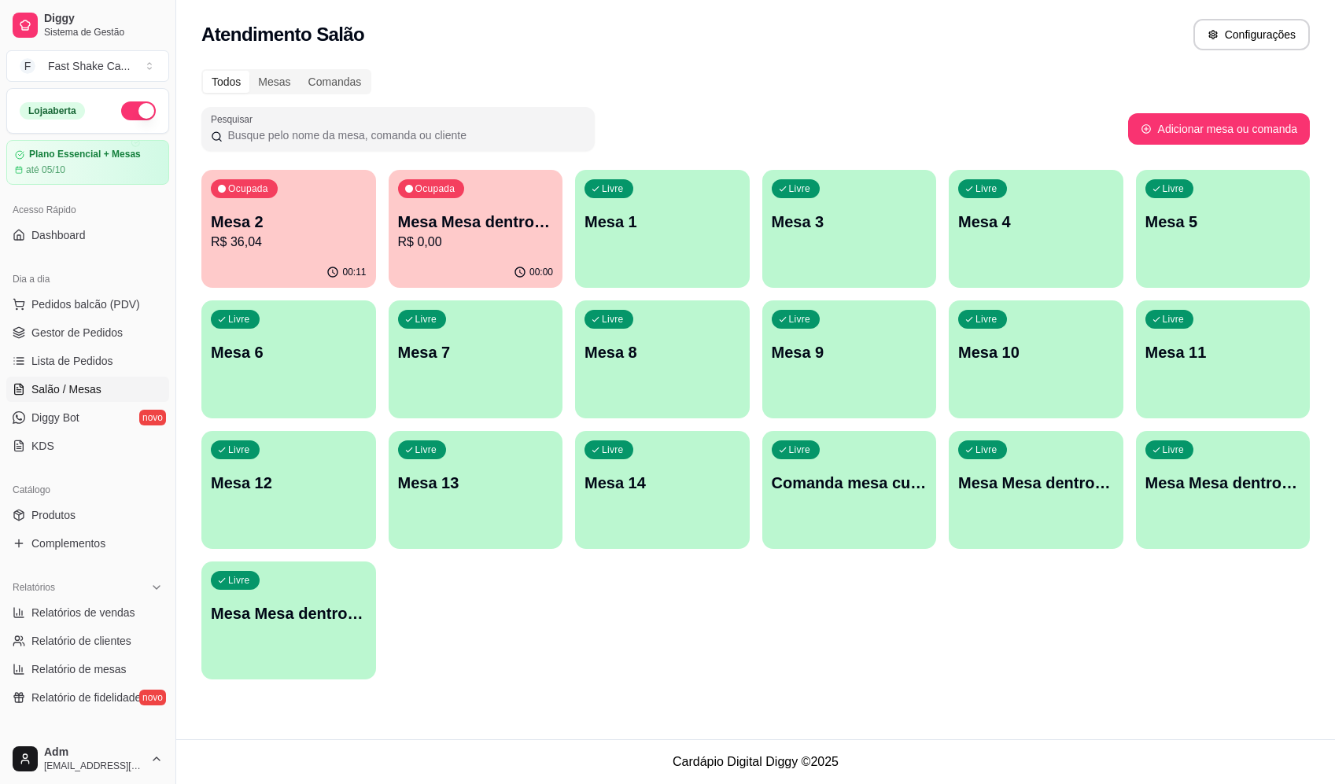
click at [424, 230] on p "Mesa Mesa dentro laranja" at bounding box center [476, 222] width 156 height 22
click at [282, 208] on div "Ocupada Mesa 2 R$ 36,04" at bounding box center [288, 213] width 175 height 87
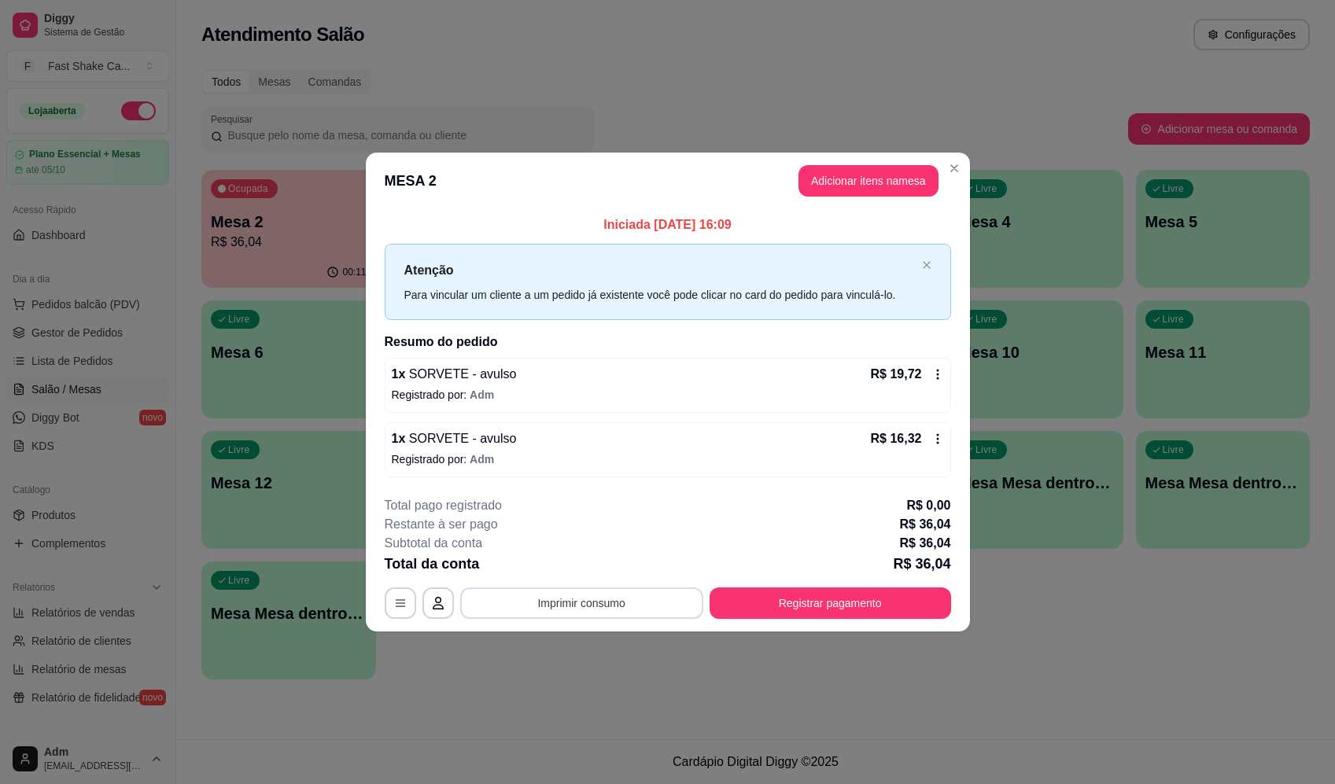
click at [625, 603] on button "Imprimir consumo" at bounding box center [581, 603] width 243 height 31
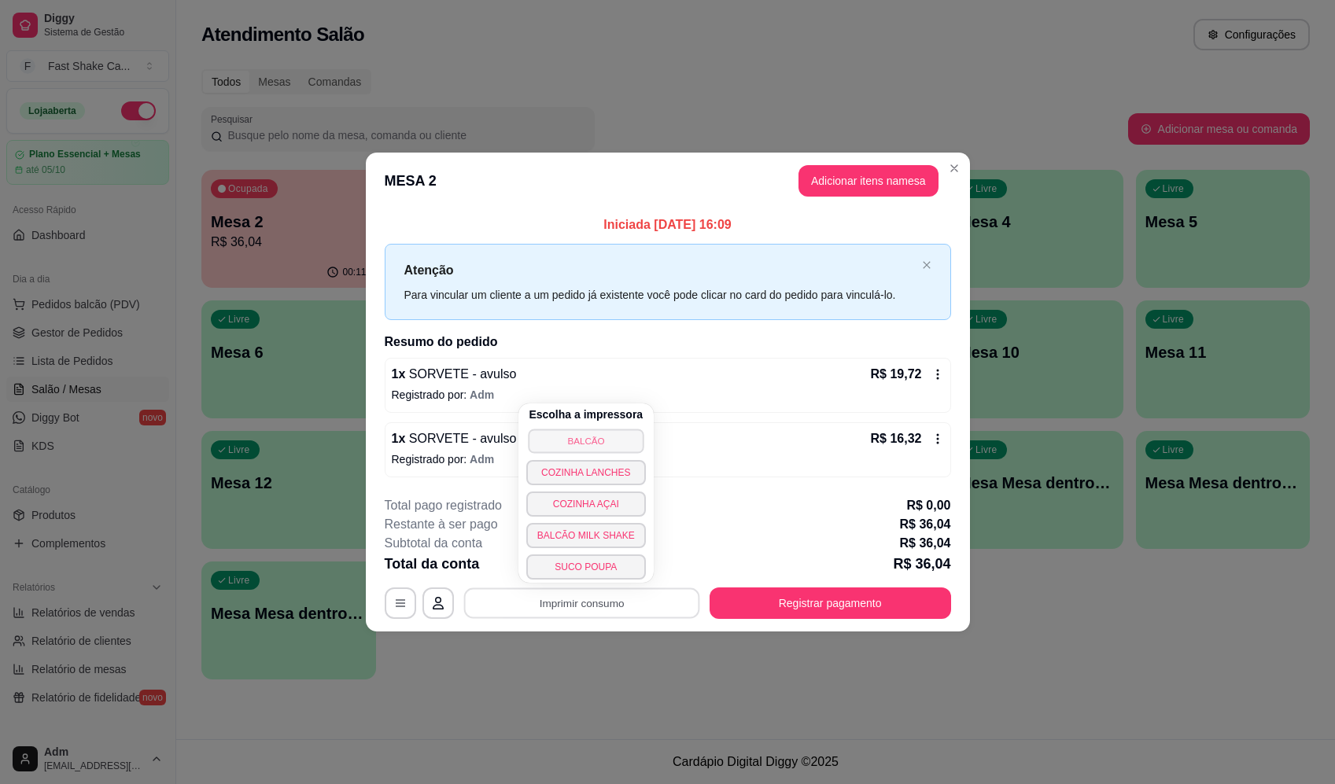
click at [609, 448] on button "BALCÃO" at bounding box center [586, 441] width 116 height 24
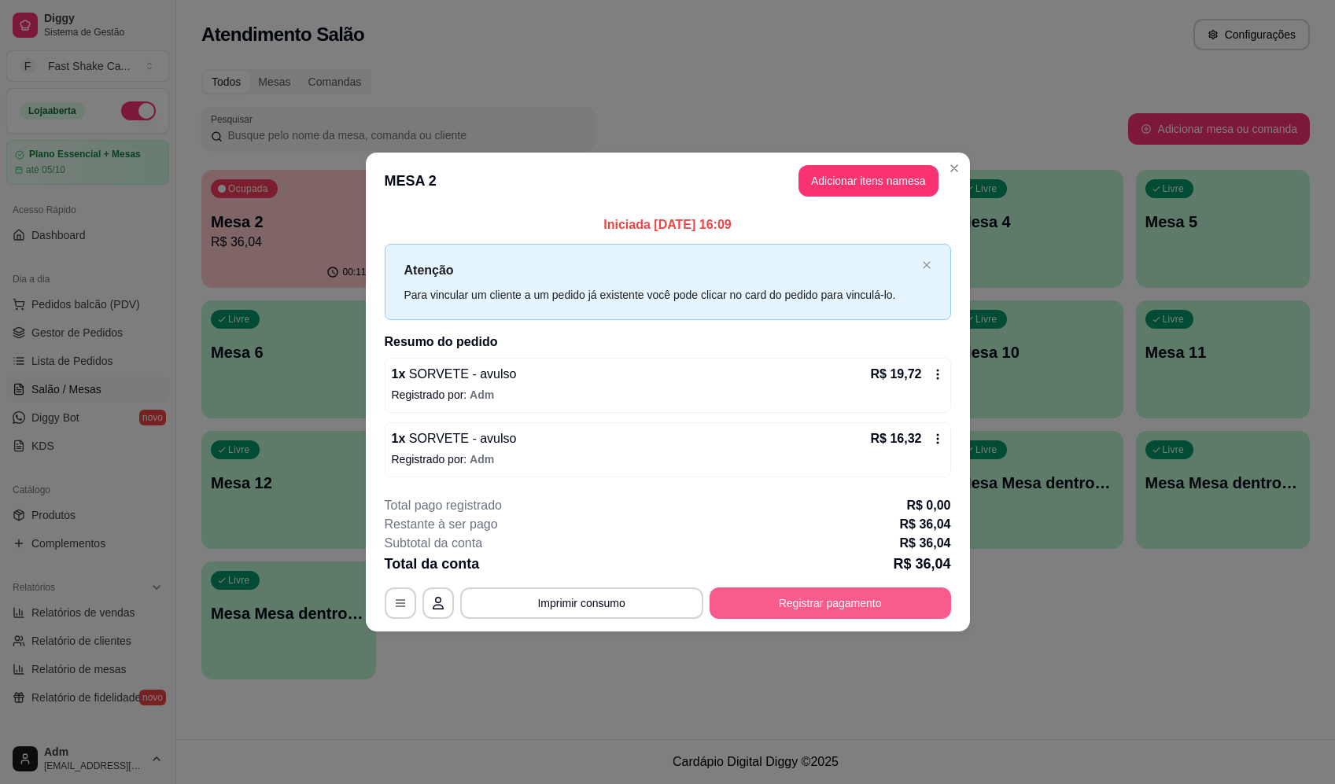
click at [829, 606] on button "Registrar pagamento" at bounding box center [830, 603] width 241 height 31
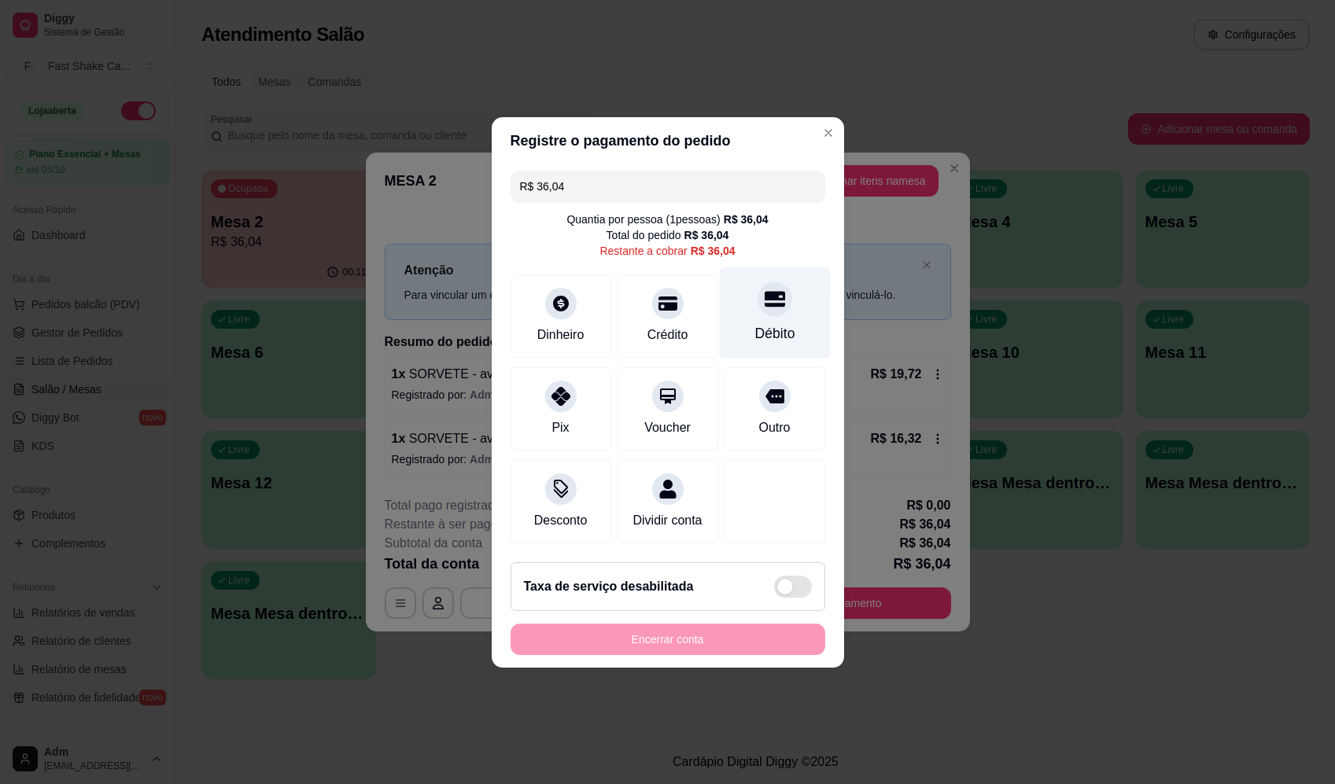
click at [726, 310] on div "Débito" at bounding box center [774, 313] width 111 height 92
type input "R$ 0,00"
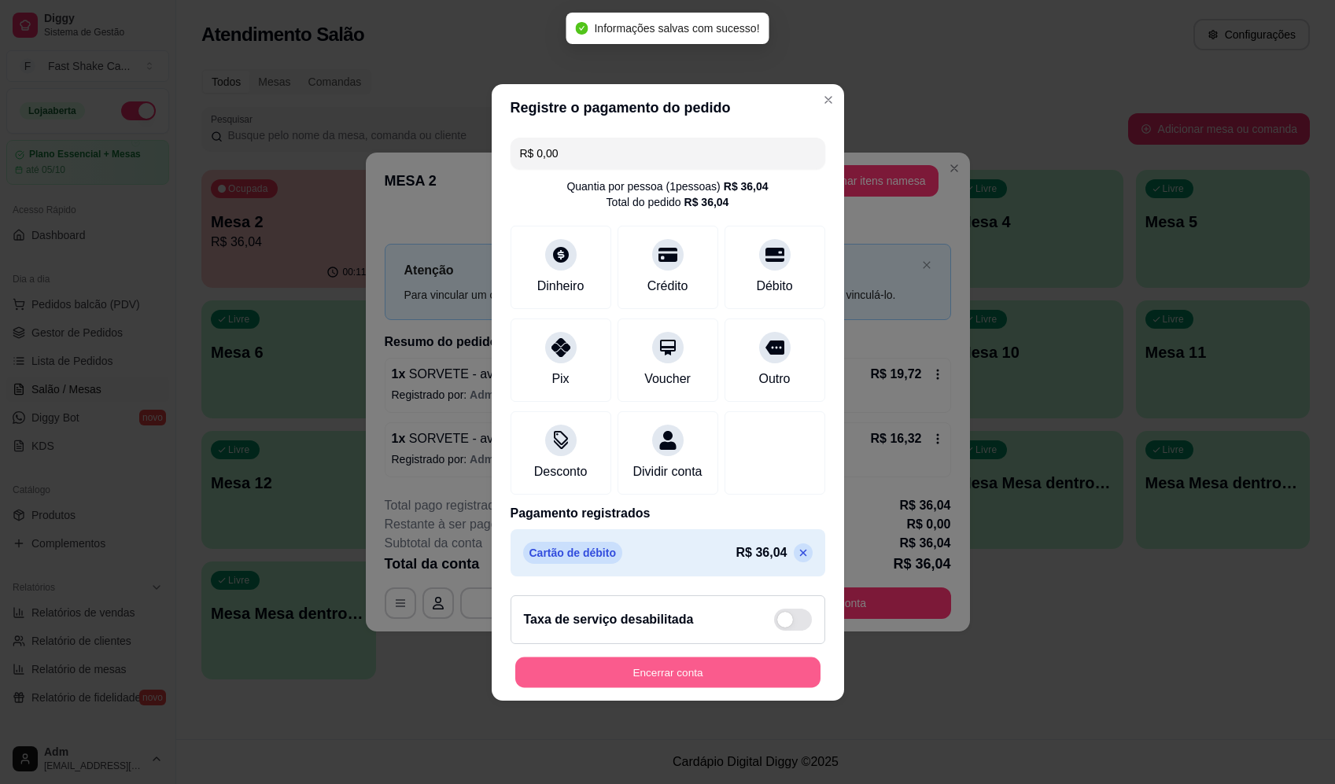
click at [683, 677] on button "Encerrar conta" at bounding box center [667, 672] width 305 height 31
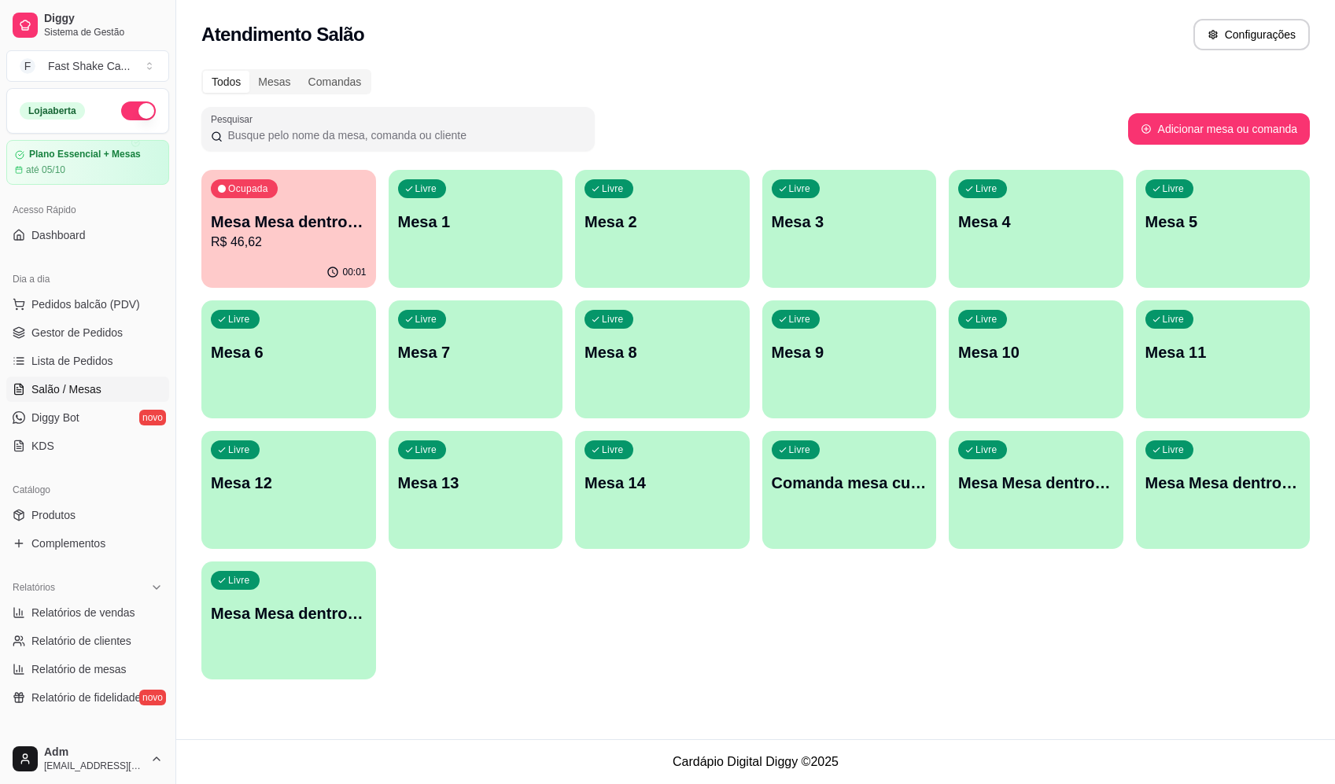
click at [285, 267] on div "00:01" at bounding box center [288, 272] width 175 height 31
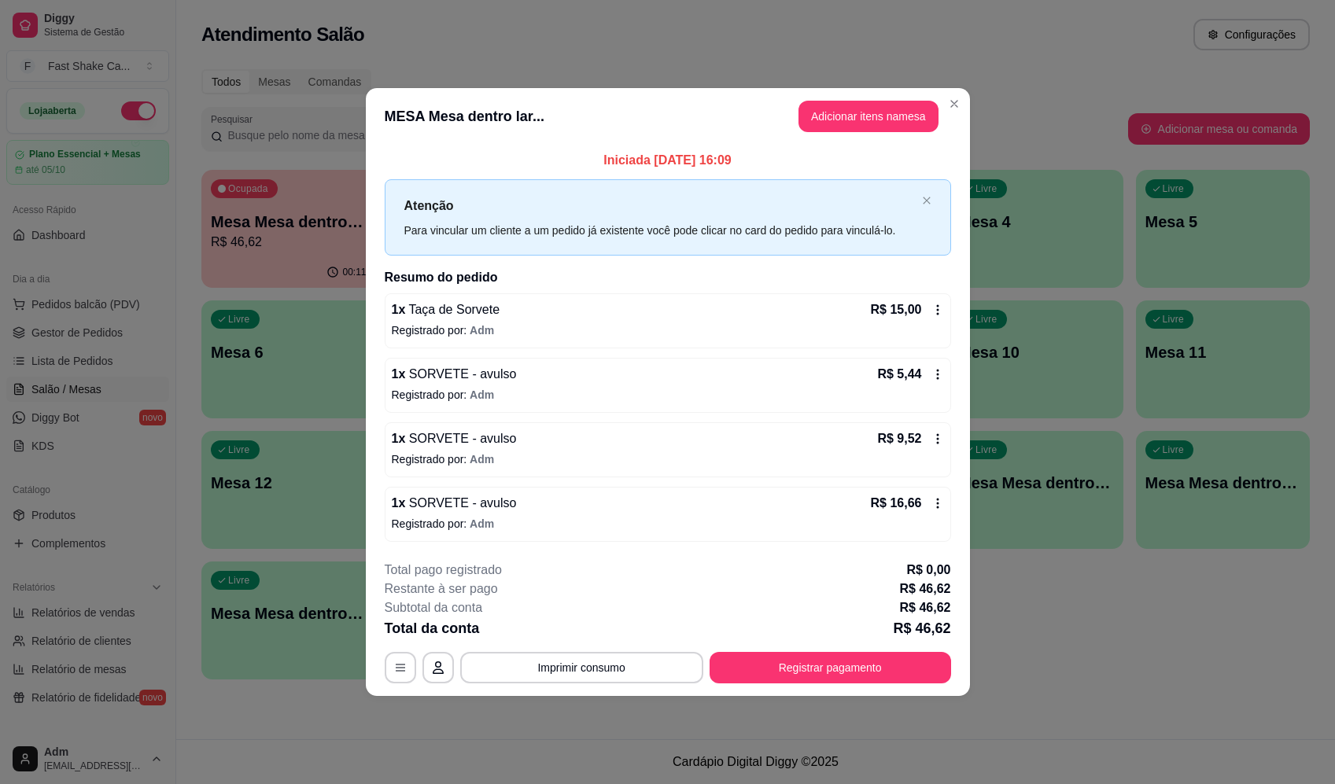
click at [566, 686] on footer "**********" at bounding box center [668, 622] width 604 height 148
click at [574, 675] on button "Imprimir consumo" at bounding box center [581, 667] width 243 height 31
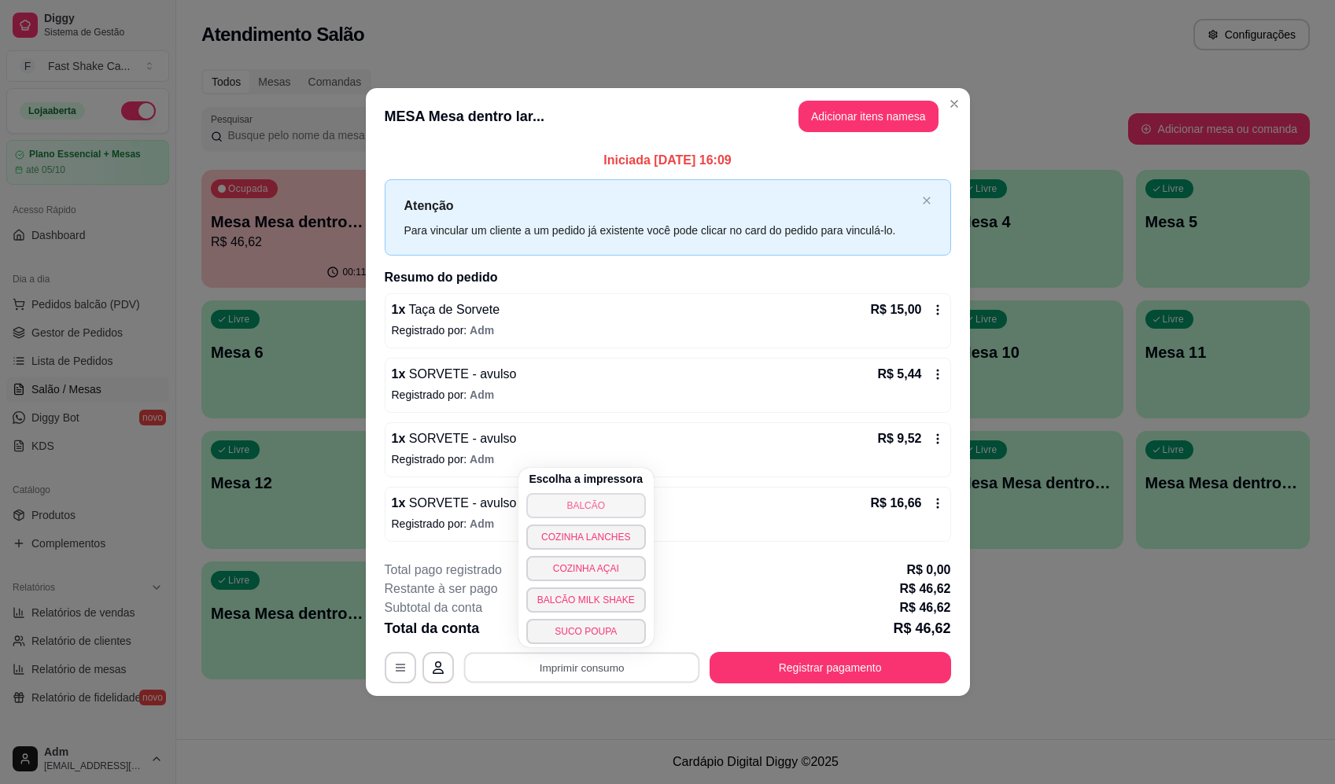
click at [598, 503] on button "BALCÃO" at bounding box center [586, 505] width 120 height 25
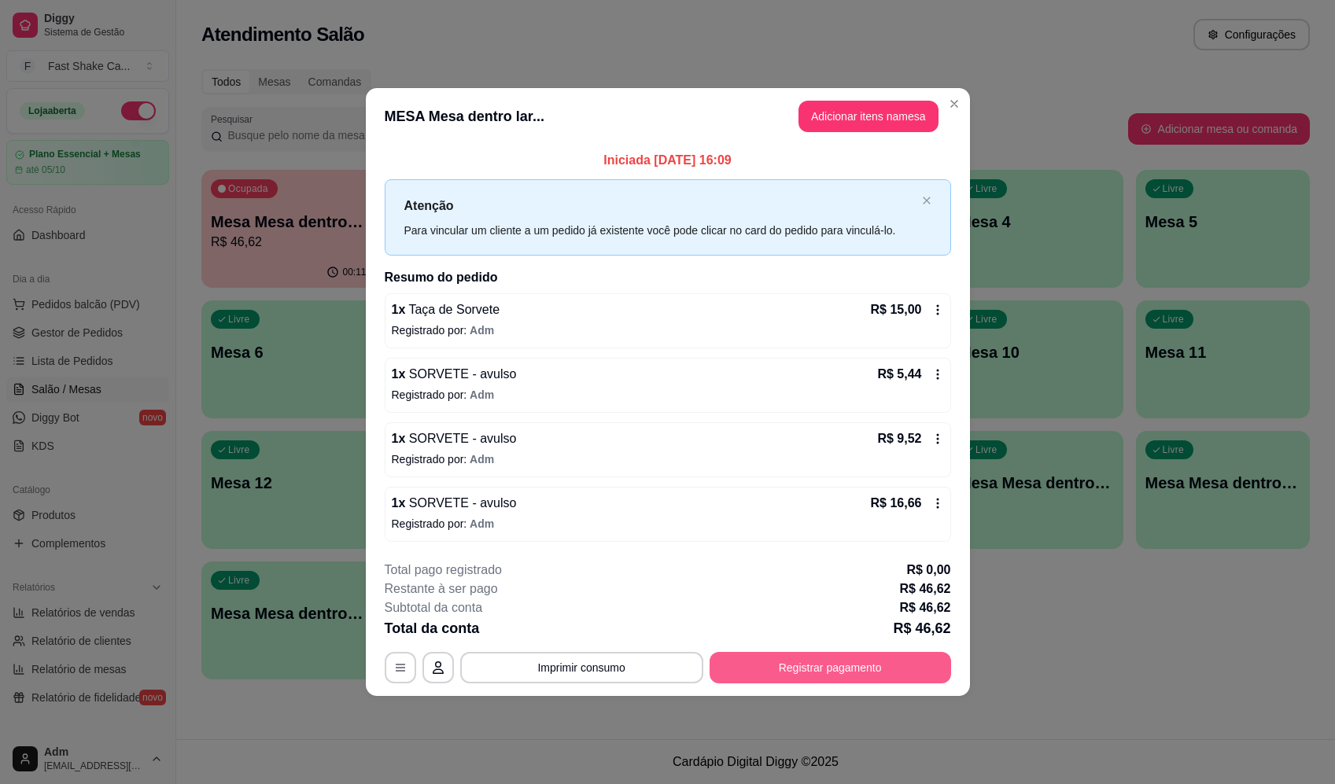
click at [797, 681] on button "Registrar pagamento" at bounding box center [830, 667] width 241 height 31
click at [780, 307] on div "Débito" at bounding box center [774, 313] width 111 height 92
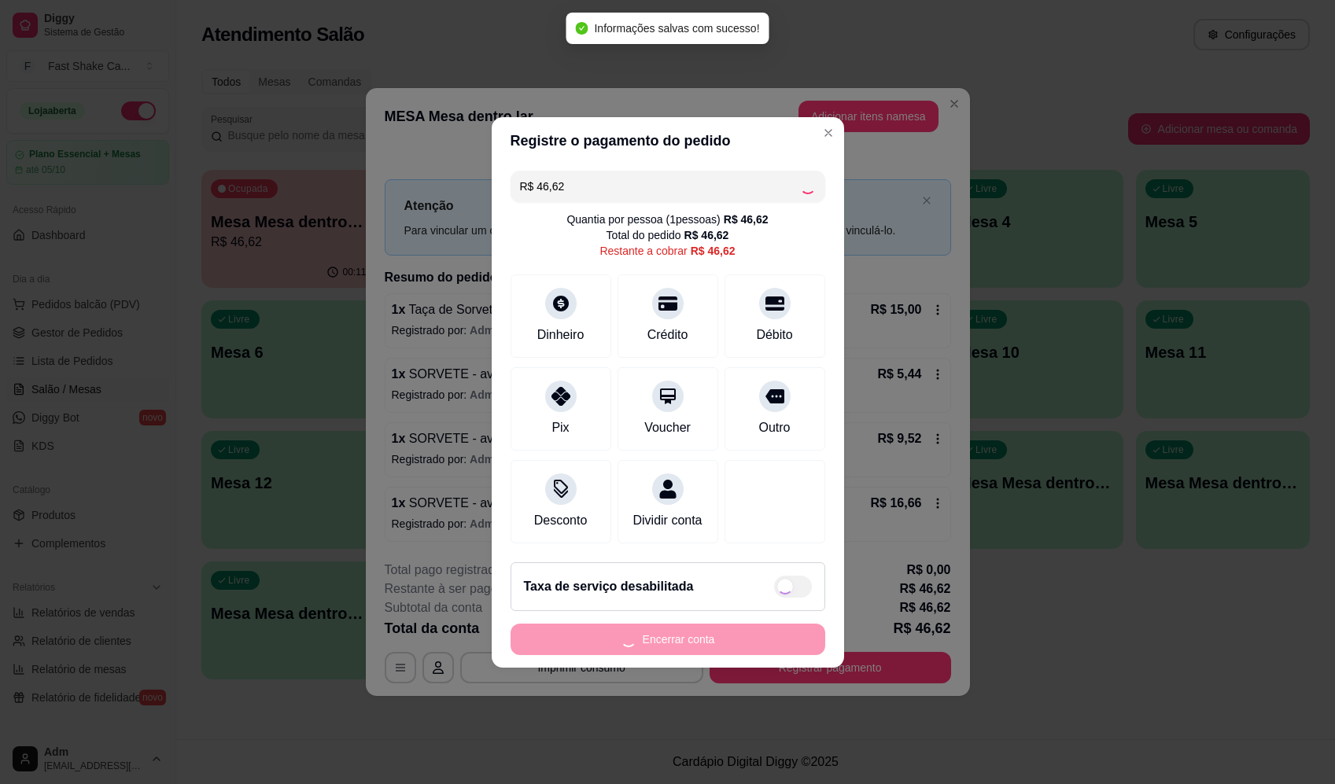
type input "R$ 0,00"
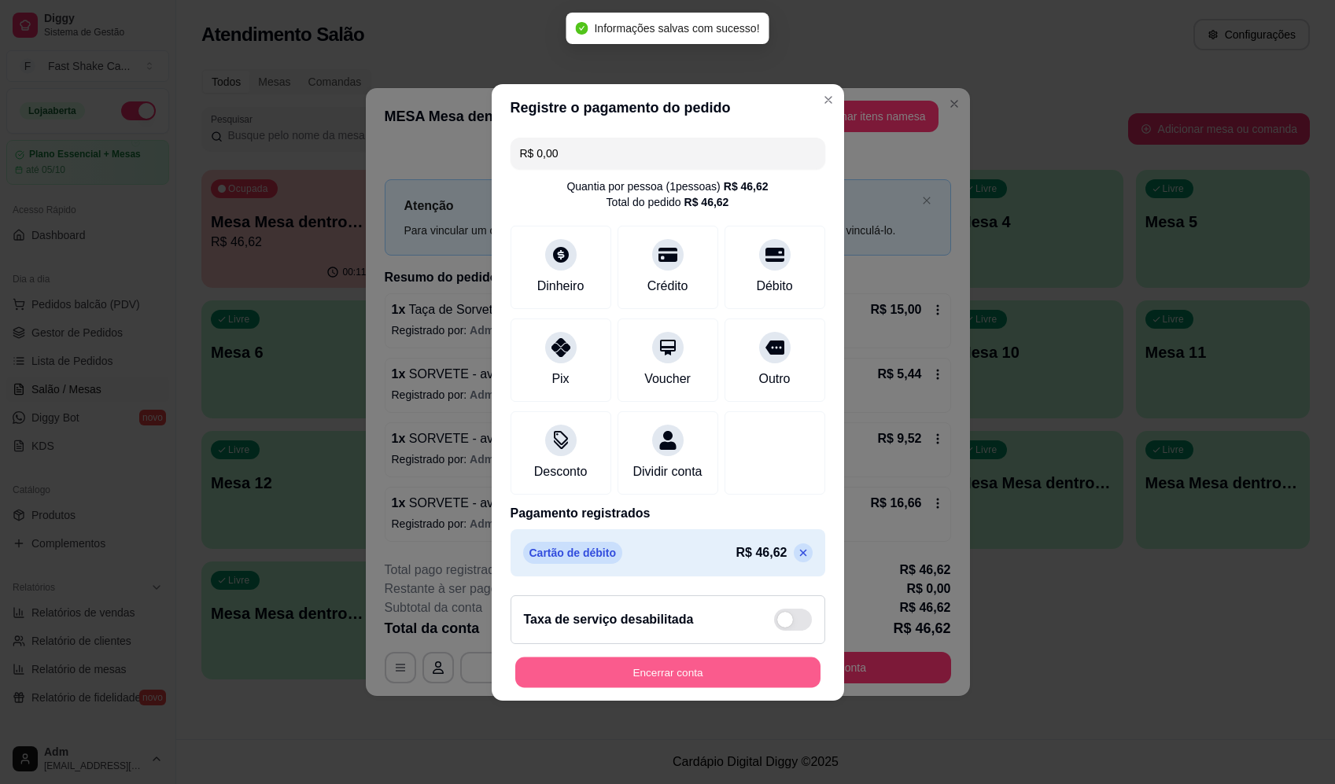
click at [706, 684] on button "Encerrar conta" at bounding box center [667, 672] width 305 height 31
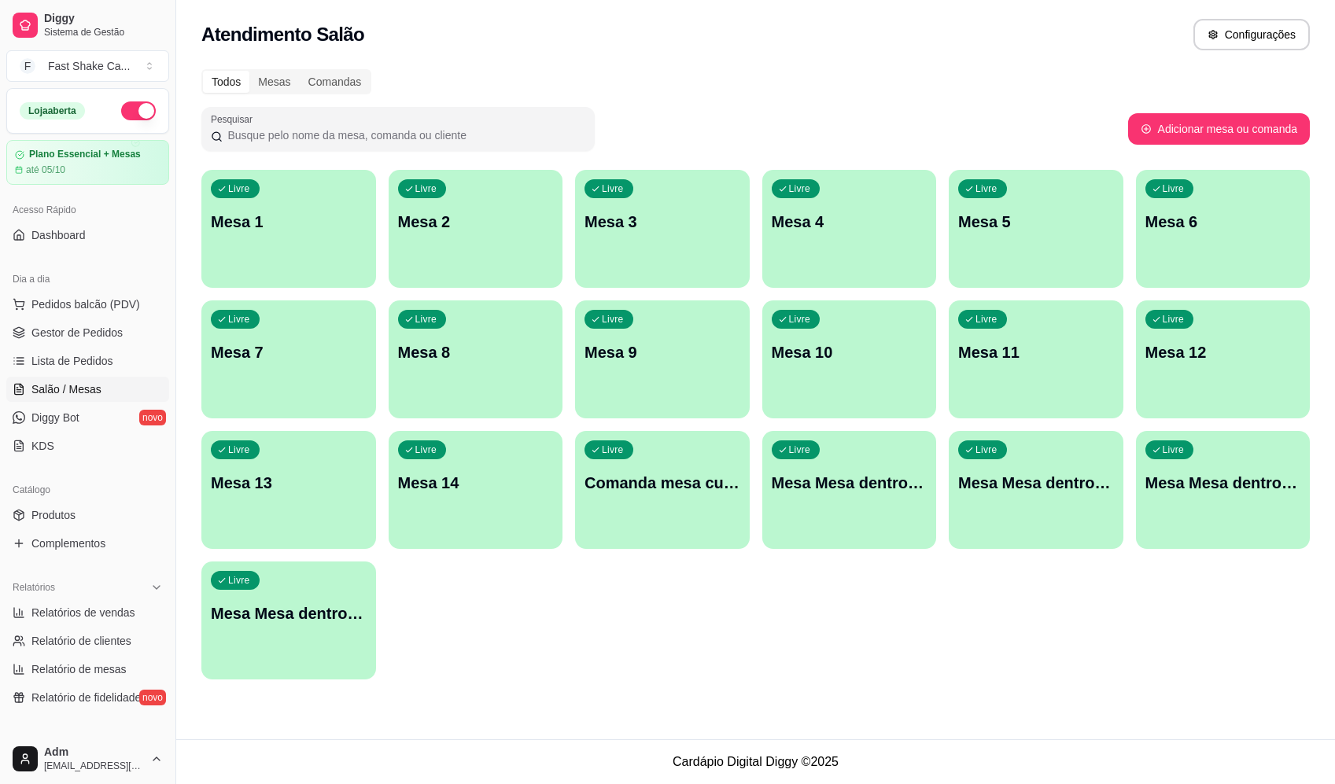
click at [1204, 490] on p "Mesa Mesa dentro verde" at bounding box center [1223, 483] width 156 height 22
click at [856, 510] on div "Livre Mesa Mesa dentro azul" at bounding box center [849, 481] width 169 height 96
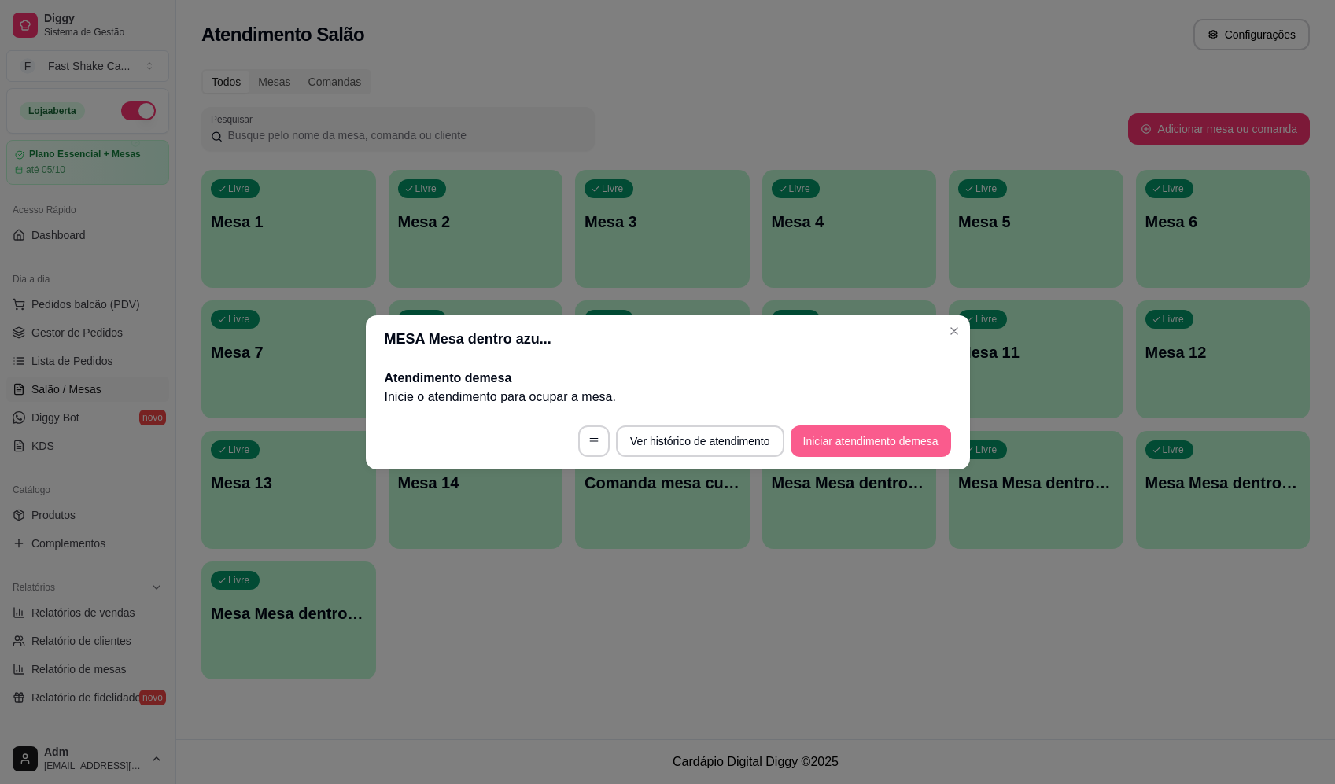
click at [838, 440] on button "Iniciar atendimento de mesa" at bounding box center [871, 441] width 160 height 31
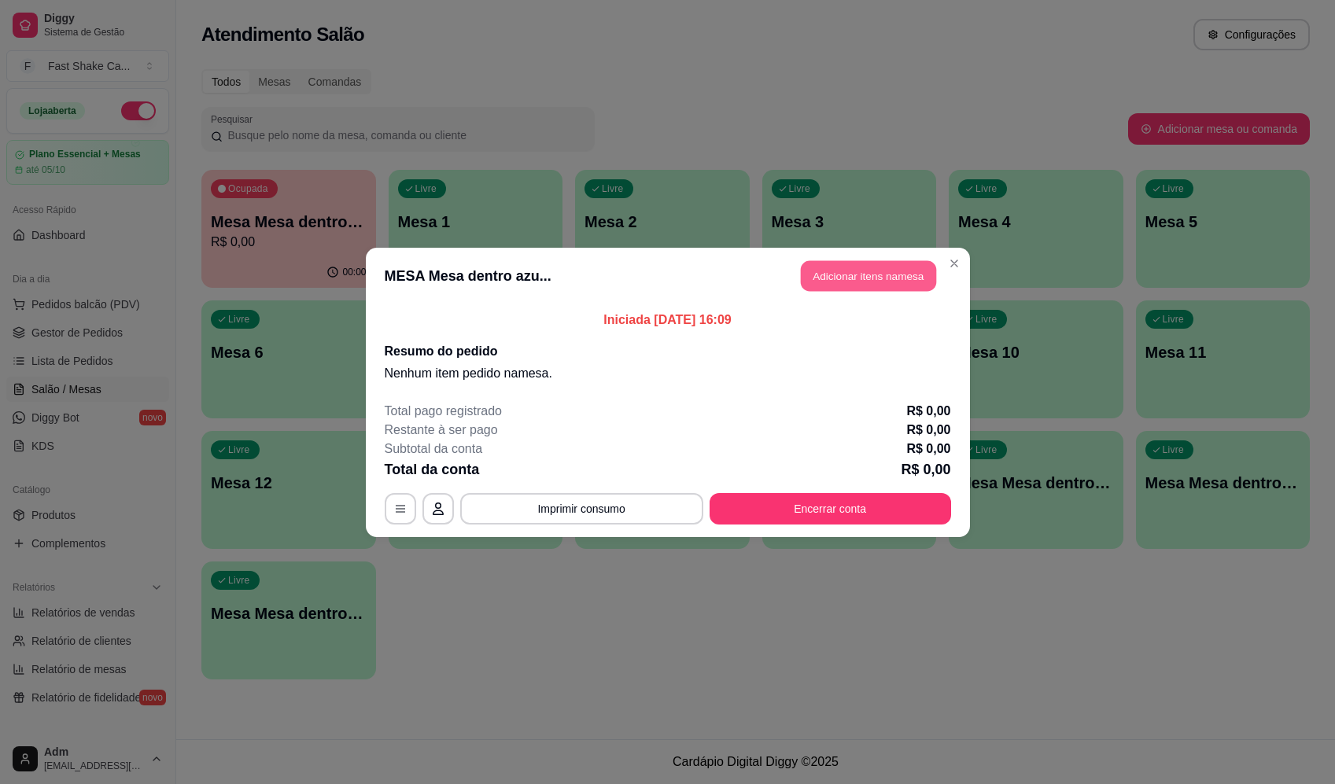
click at [841, 266] on button "Adicionar itens na mesa" at bounding box center [868, 275] width 135 height 31
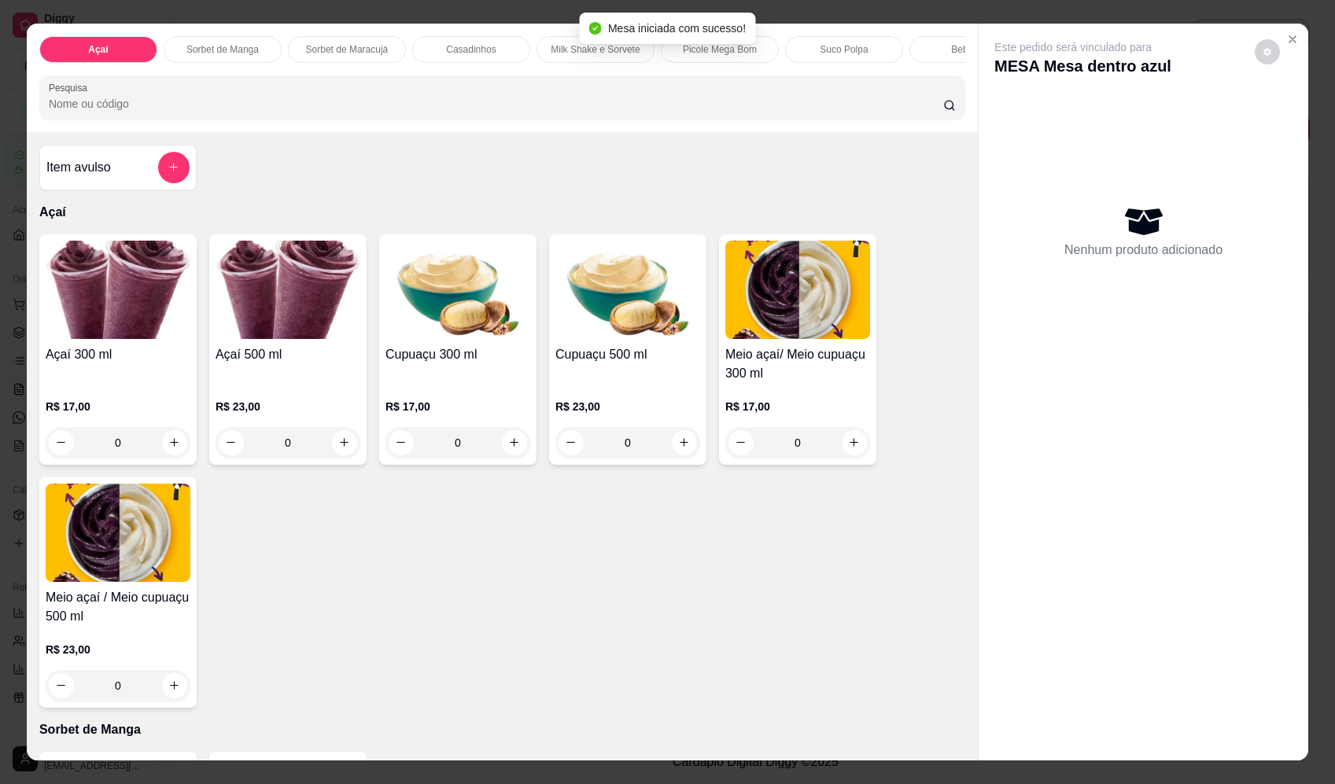
click at [183, 176] on div at bounding box center [173, 167] width 31 height 31
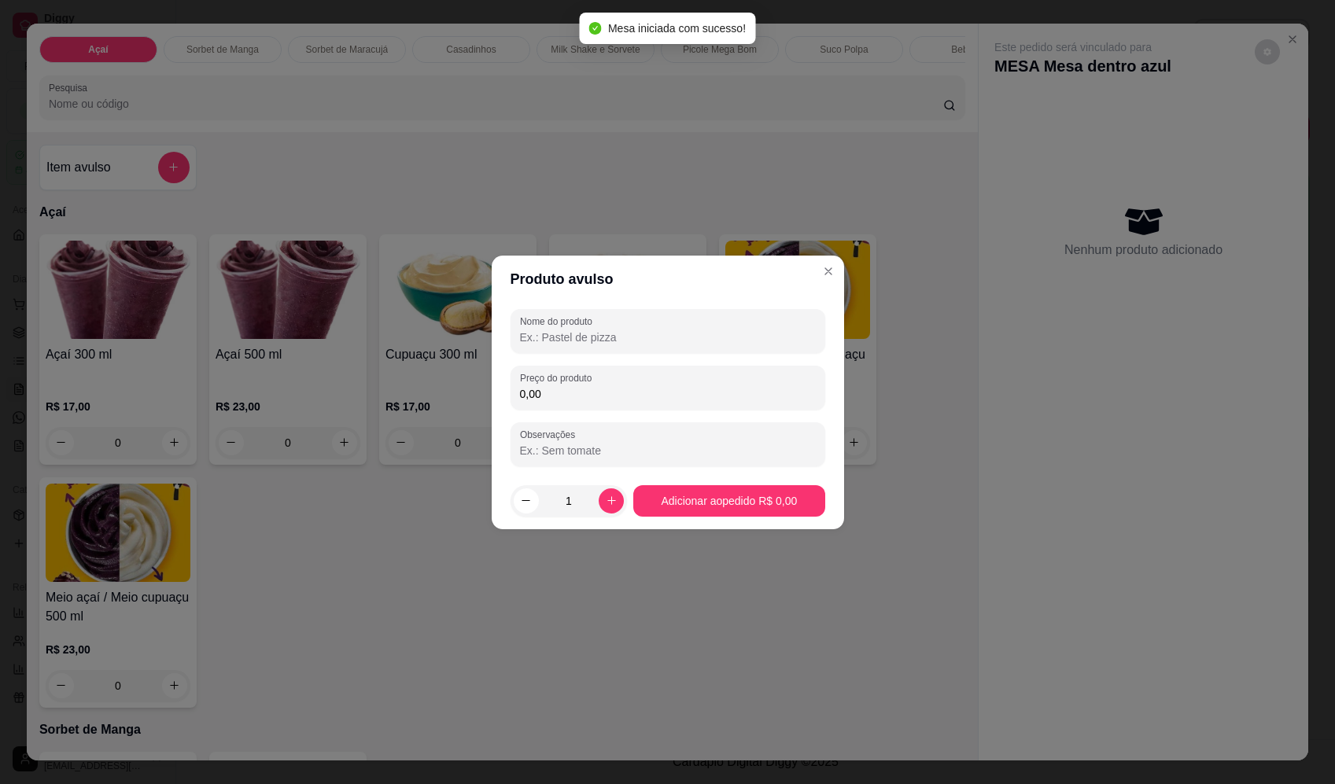
click at [695, 347] on div "Nome do produto" at bounding box center [668, 331] width 315 height 44
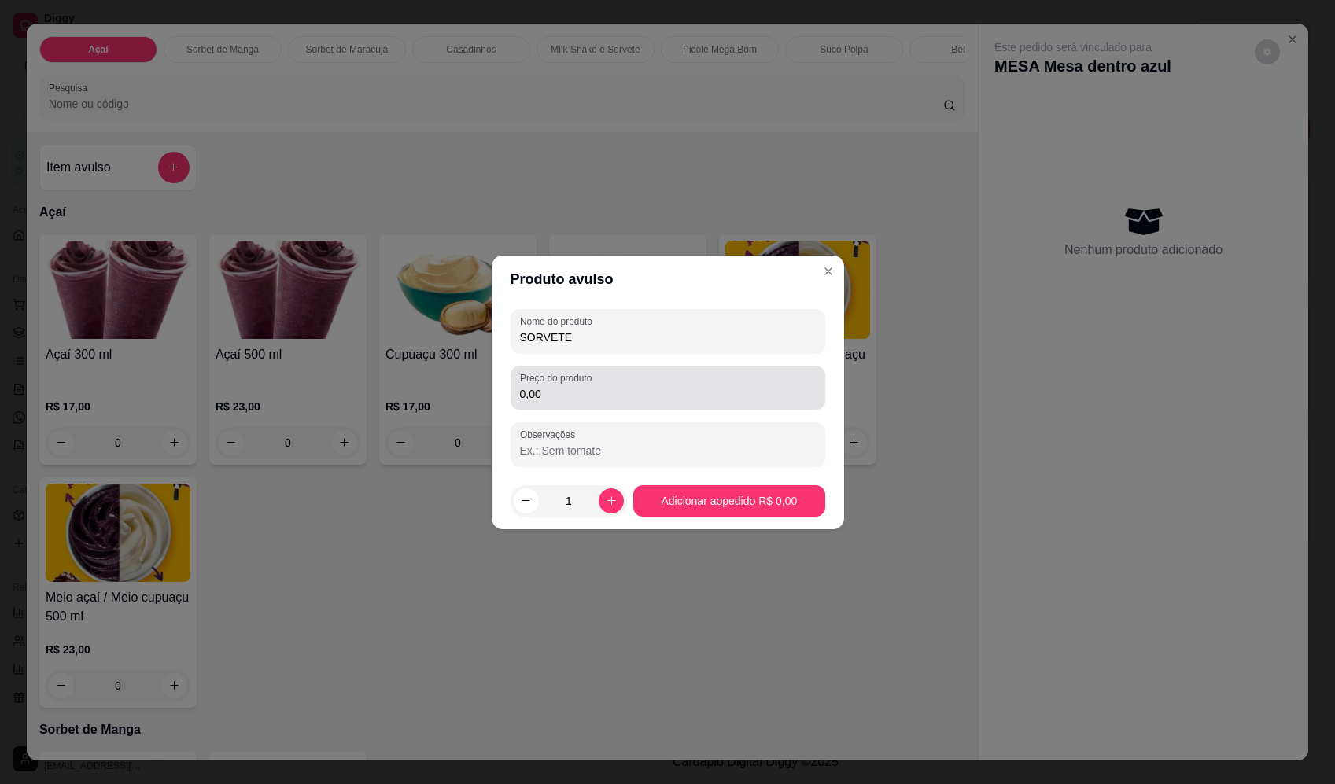
type input "SORVETE"
click at [667, 395] on input "0,00" at bounding box center [668, 394] width 296 height 16
type input "18,76"
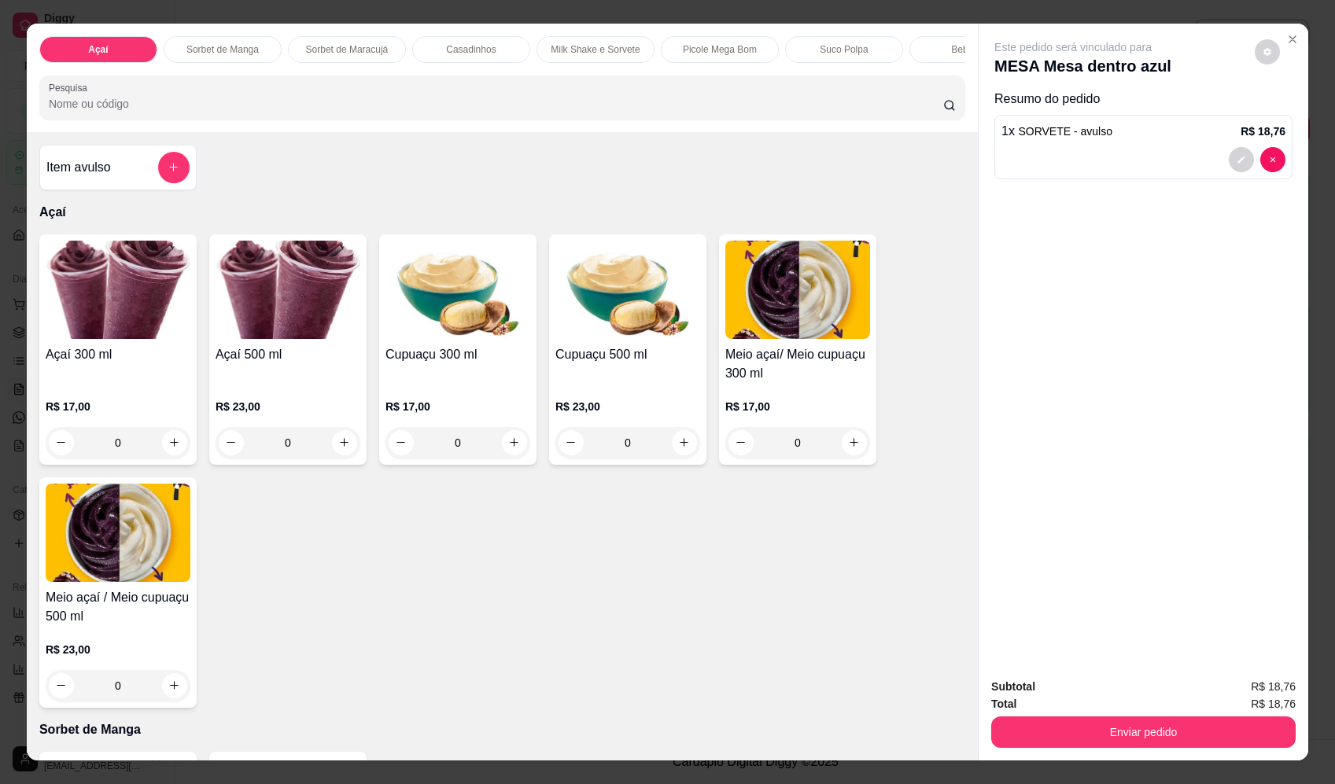
click at [1141, 730] on button "Enviar pedido" at bounding box center [1143, 732] width 304 height 31
click at [1233, 697] on button "Enviar pedido" at bounding box center [1255, 694] width 89 height 30
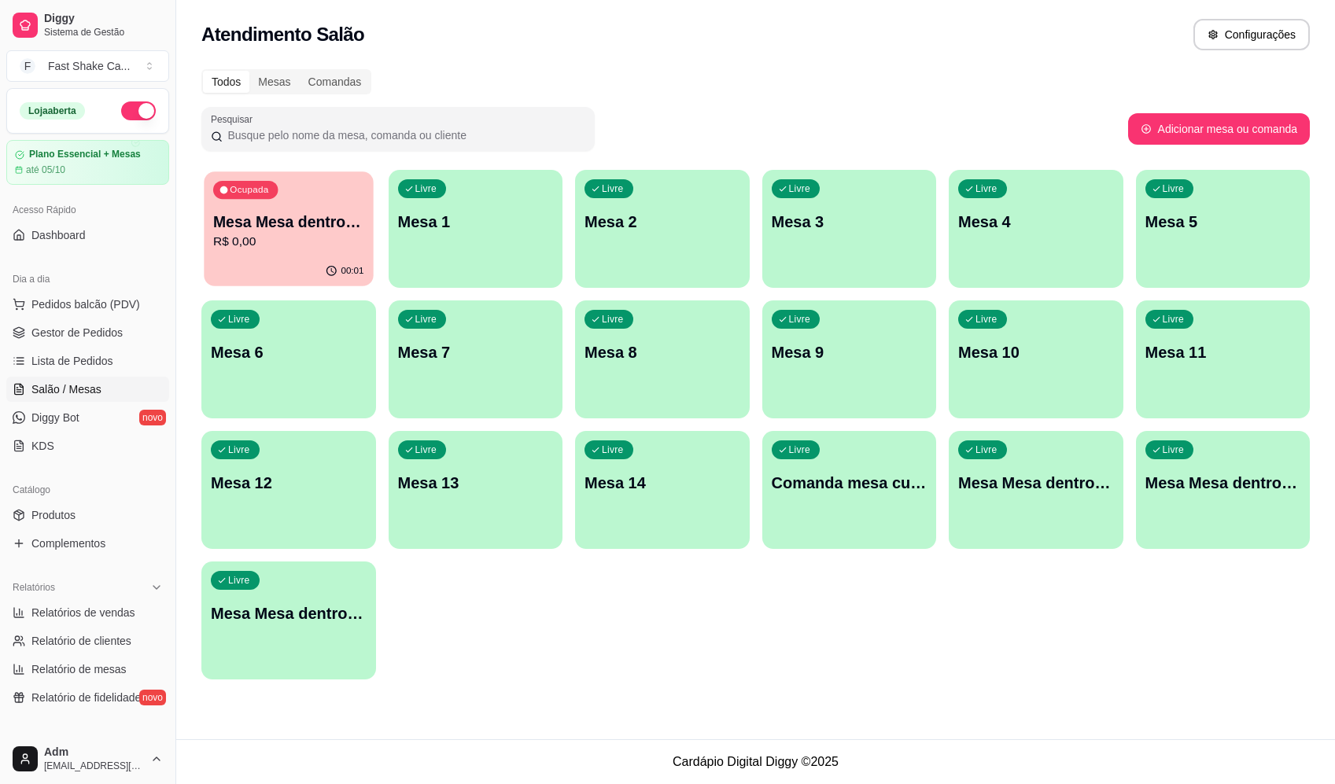
click at [241, 274] on div "00:01" at bounding box center [288, 271] width 169 height 30
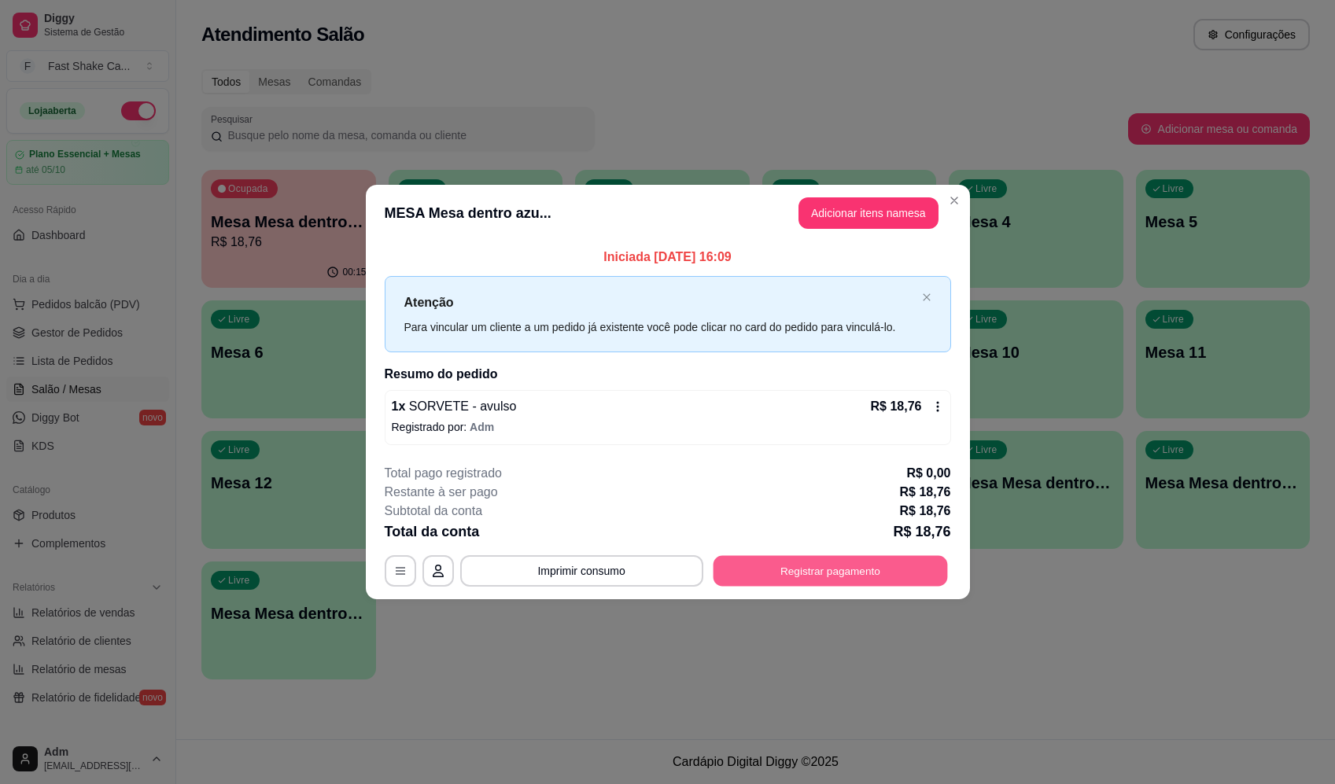
click at [858, 566] on button "Registrar pagamento" at bounding box center [830, 571] width 234 height 31
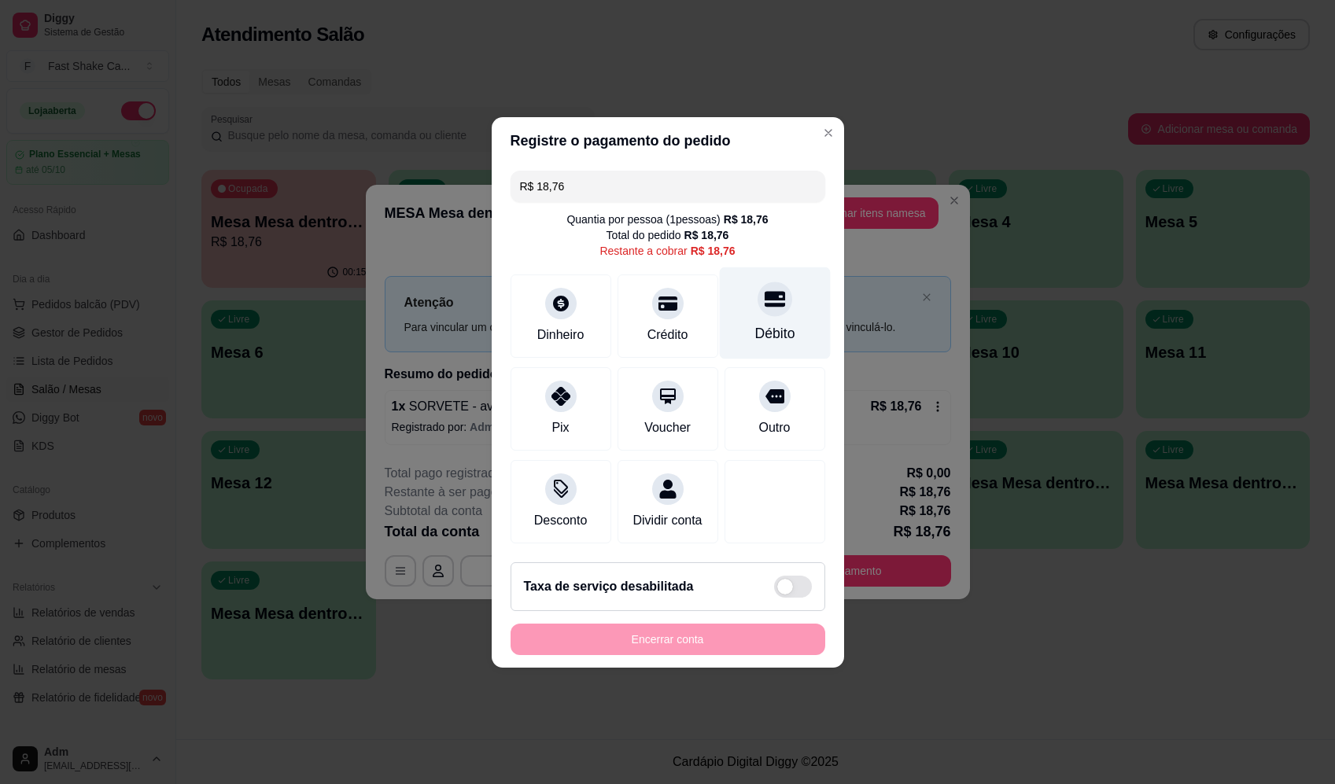
click at [759, 301] on div at bounding box center [775, 299] width 35 height 35
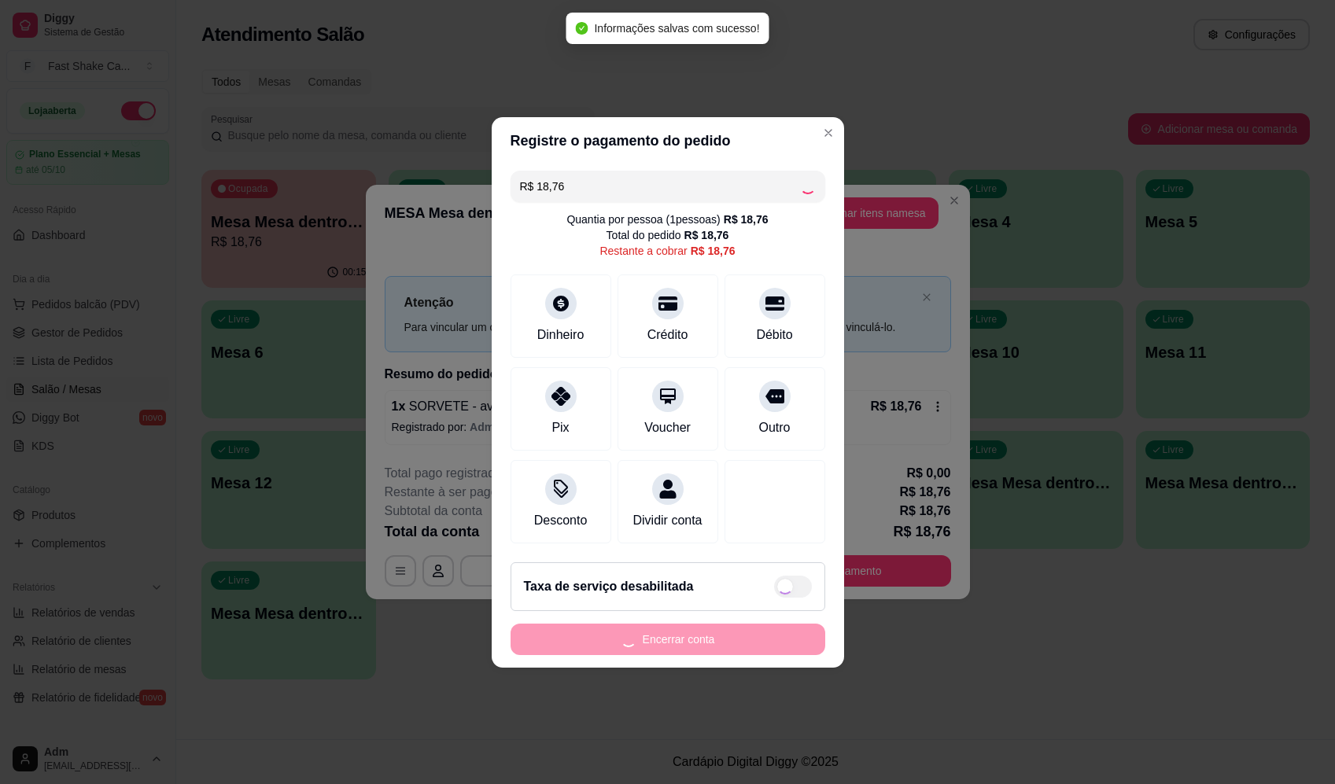
type input "R$ 0,00"
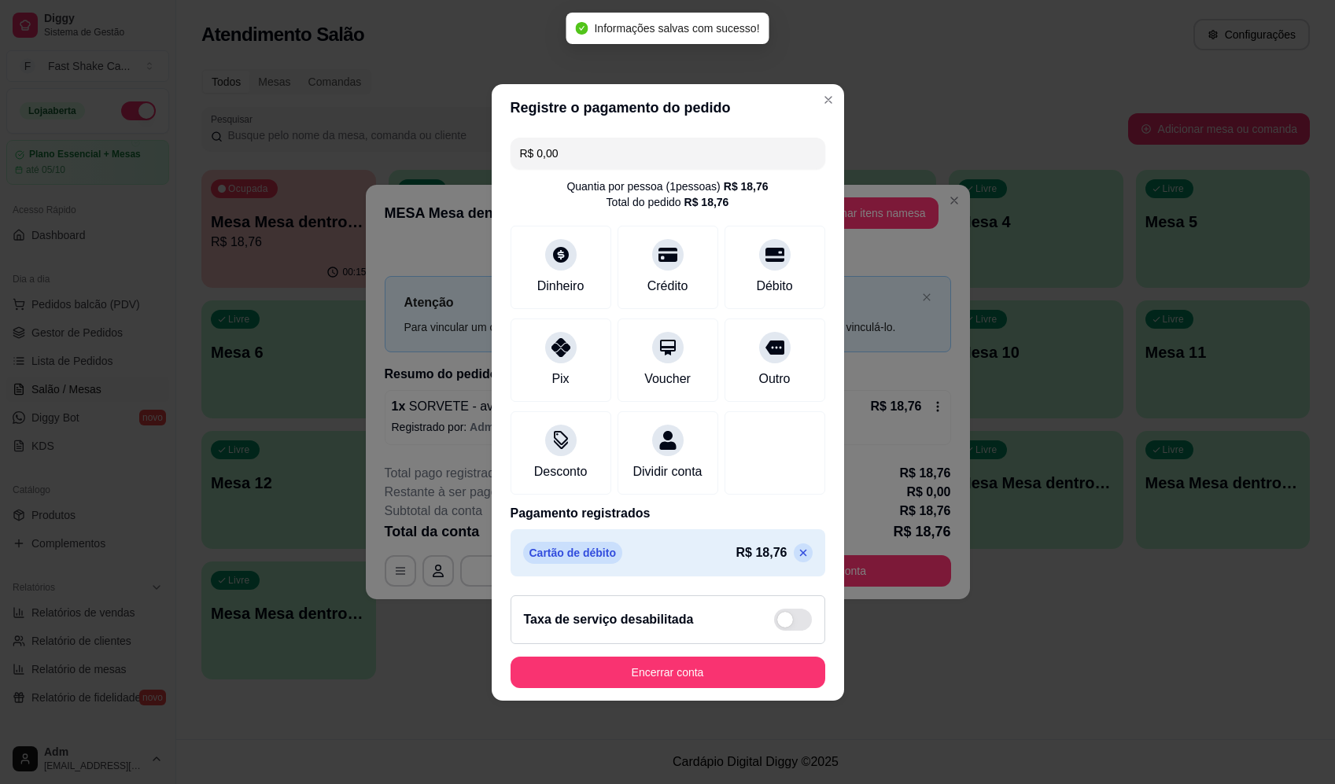
drag, startPoint x: 681, startPoint y: 705, endPoint x: 691, endPoint y: 694, distance: 15.0
click at [682, 701] on footer "Taxa de serviço desabilitada Encerrar conta" at bounding box center [668, 642] width 352 height 118
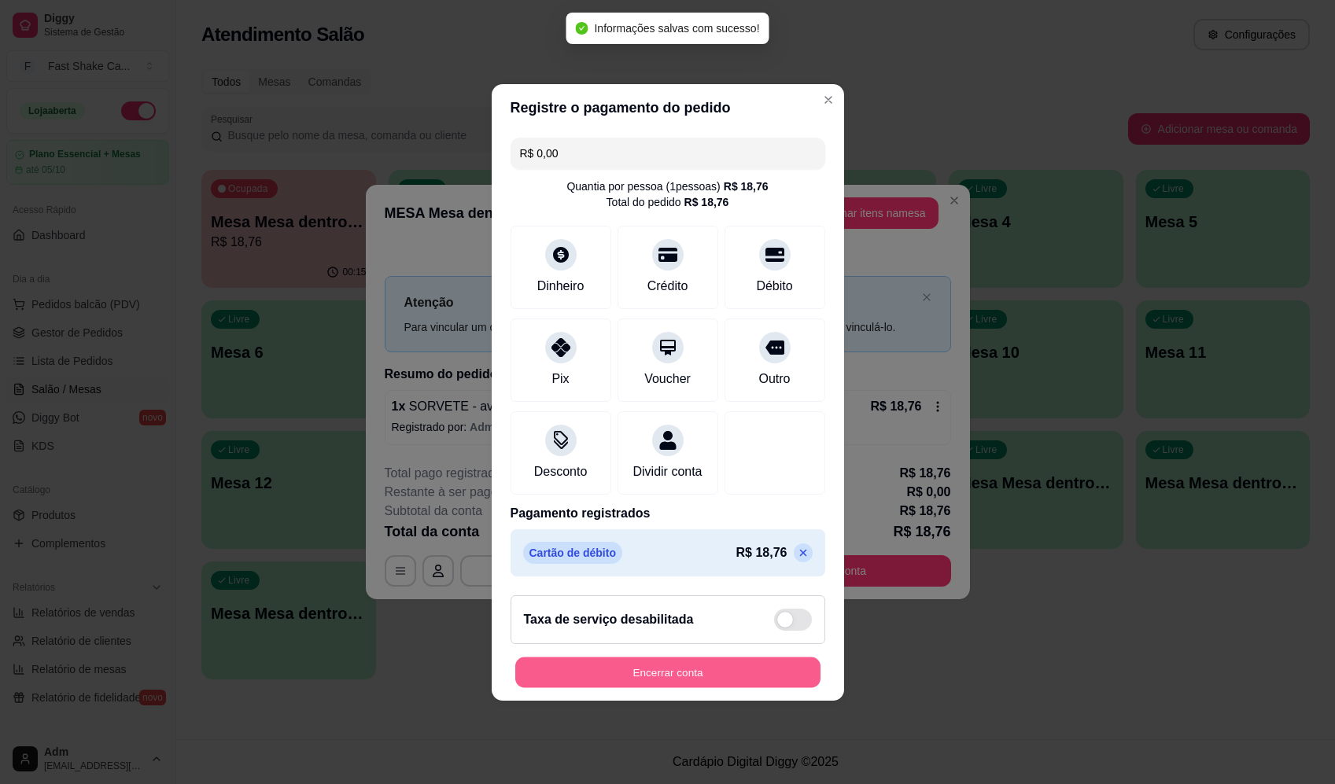
click at [695, 688] on button "Encerrar conta" at bounding box center [667, 672] width 305 height 31
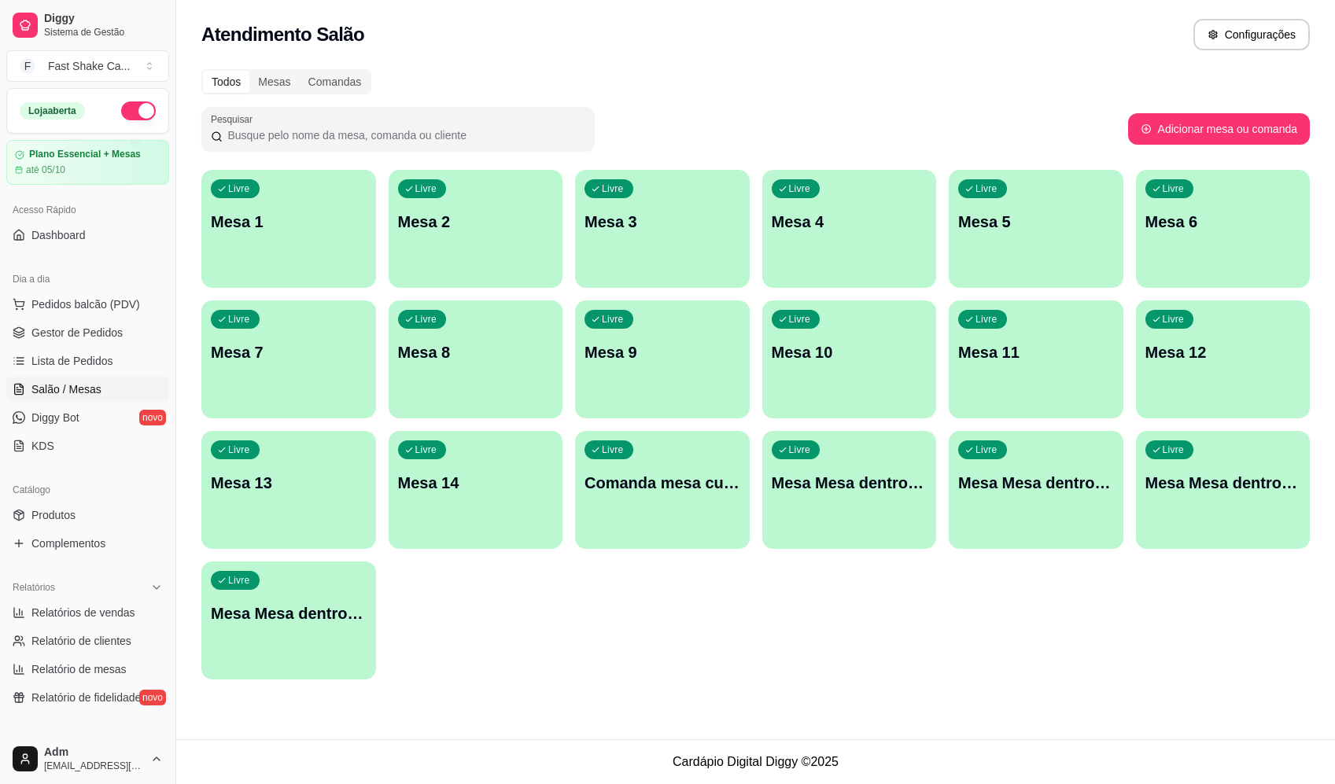
click at [1042, 486] on p "Mesa Mesa dentro laranja" at bounding box center [1036, 483] width 156 height 22
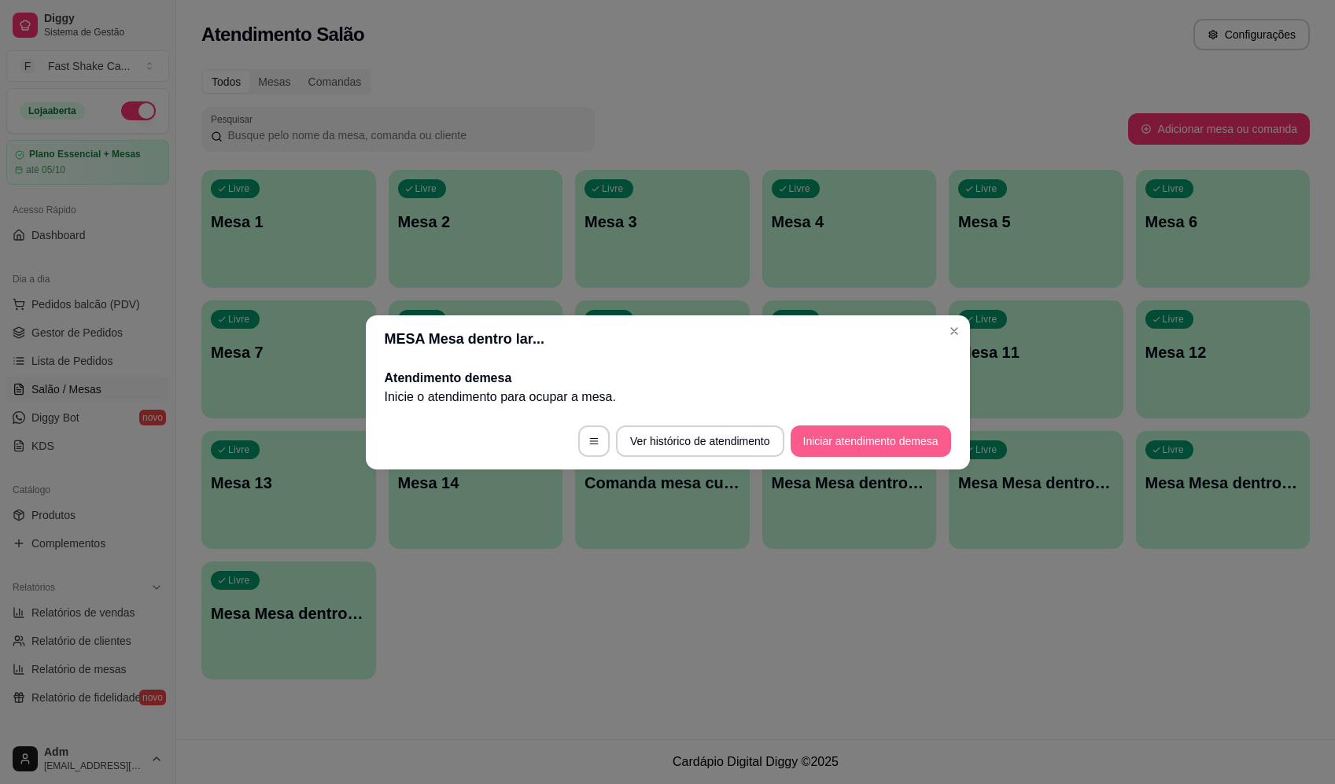
click at [889, 433] on button "Iniciar atendimento de mesa" at bounding box center [871, 441] width 160 height 31
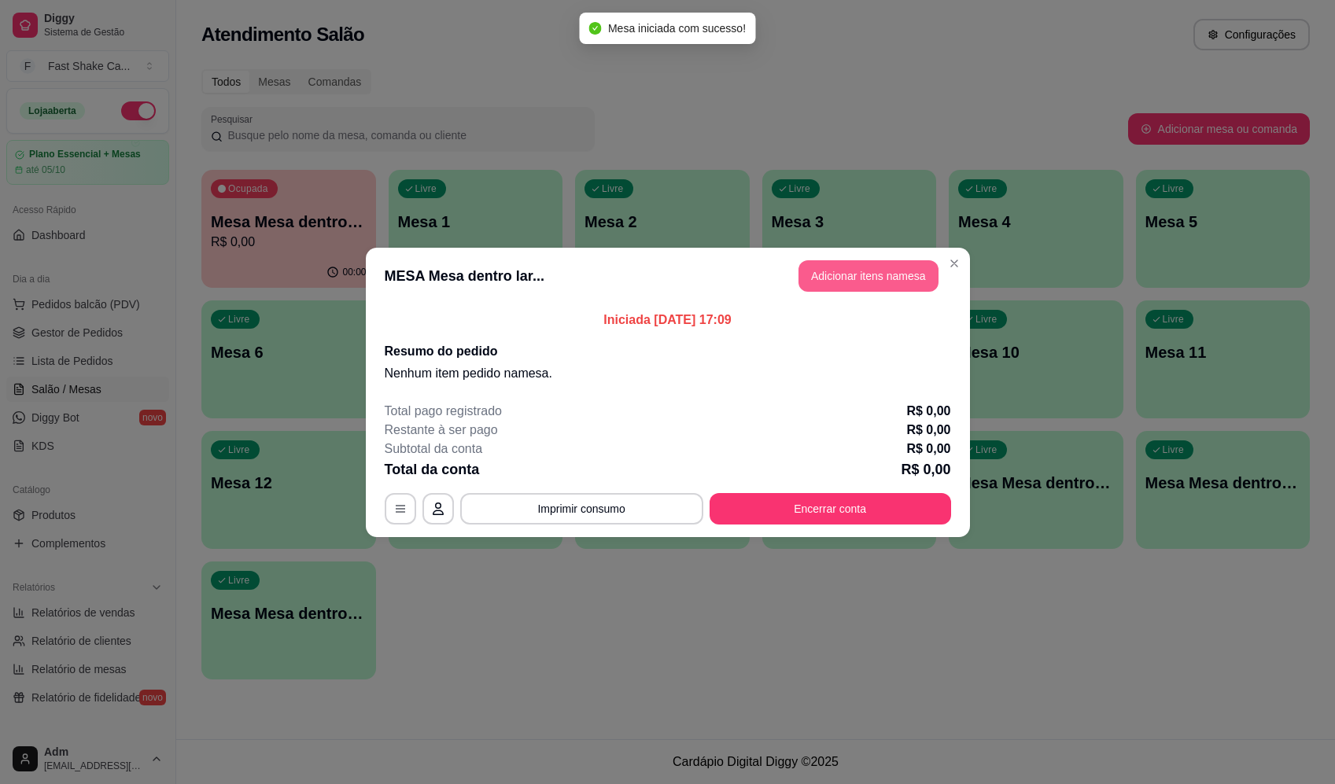
click at [899, 286] on button "Adicionar itens na mesa" at bounding box center [868, 275] width 140 height 31
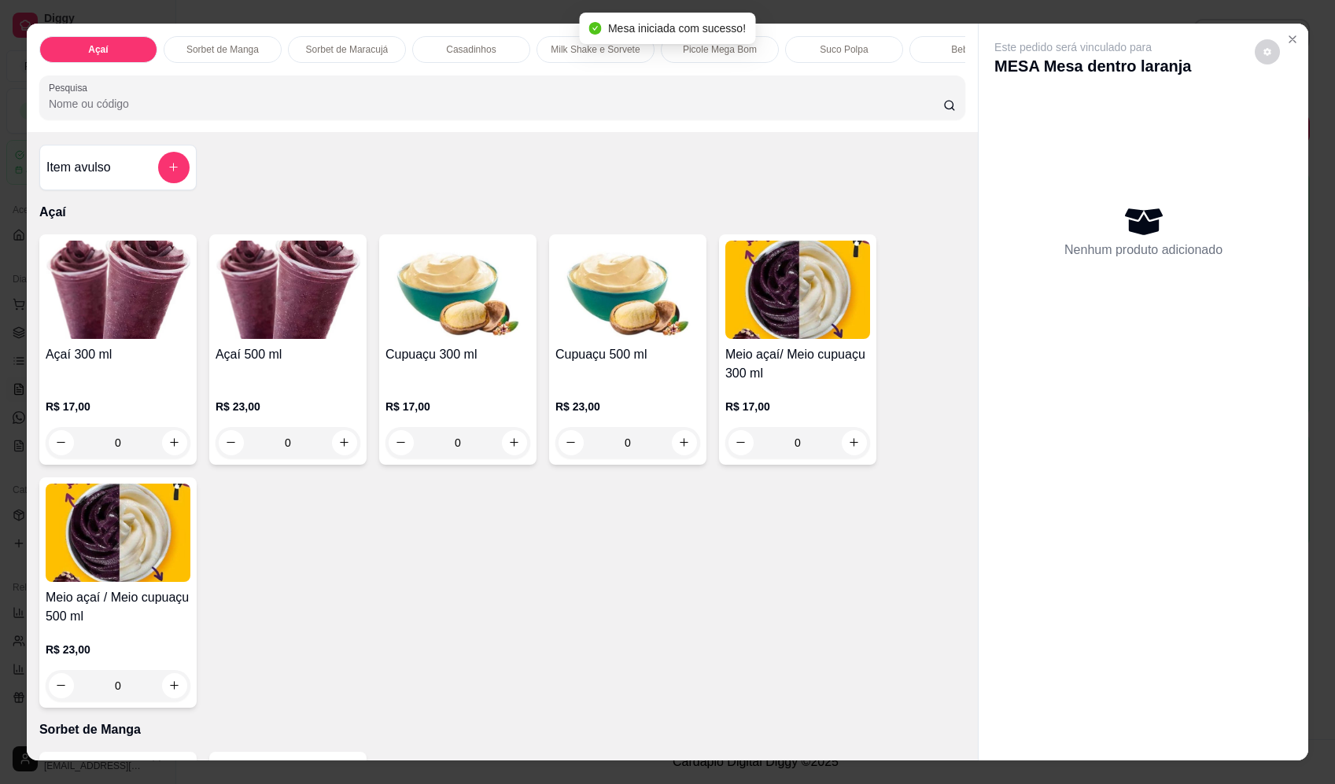
click at [179, 452] on div "0" at bounding box center [118, 442] width 145 height 31
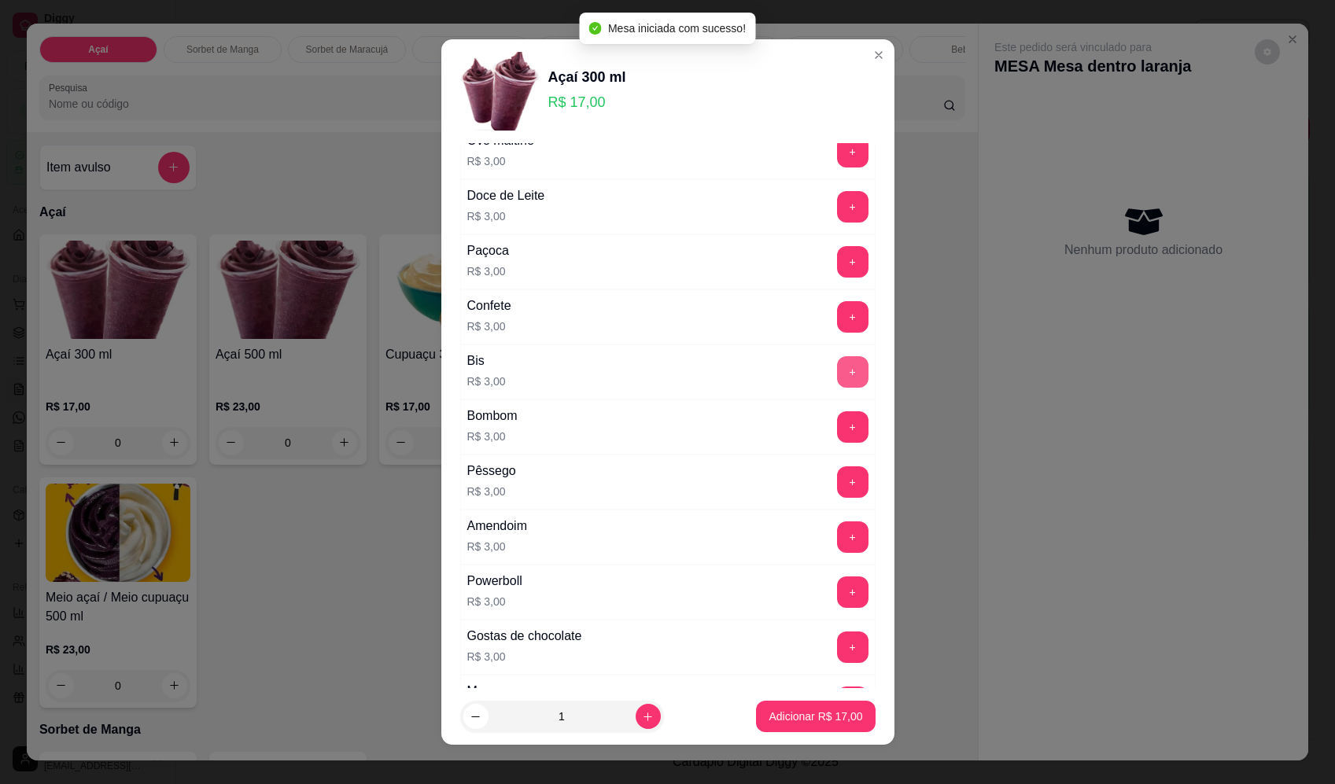
scroll to position [787, 0]
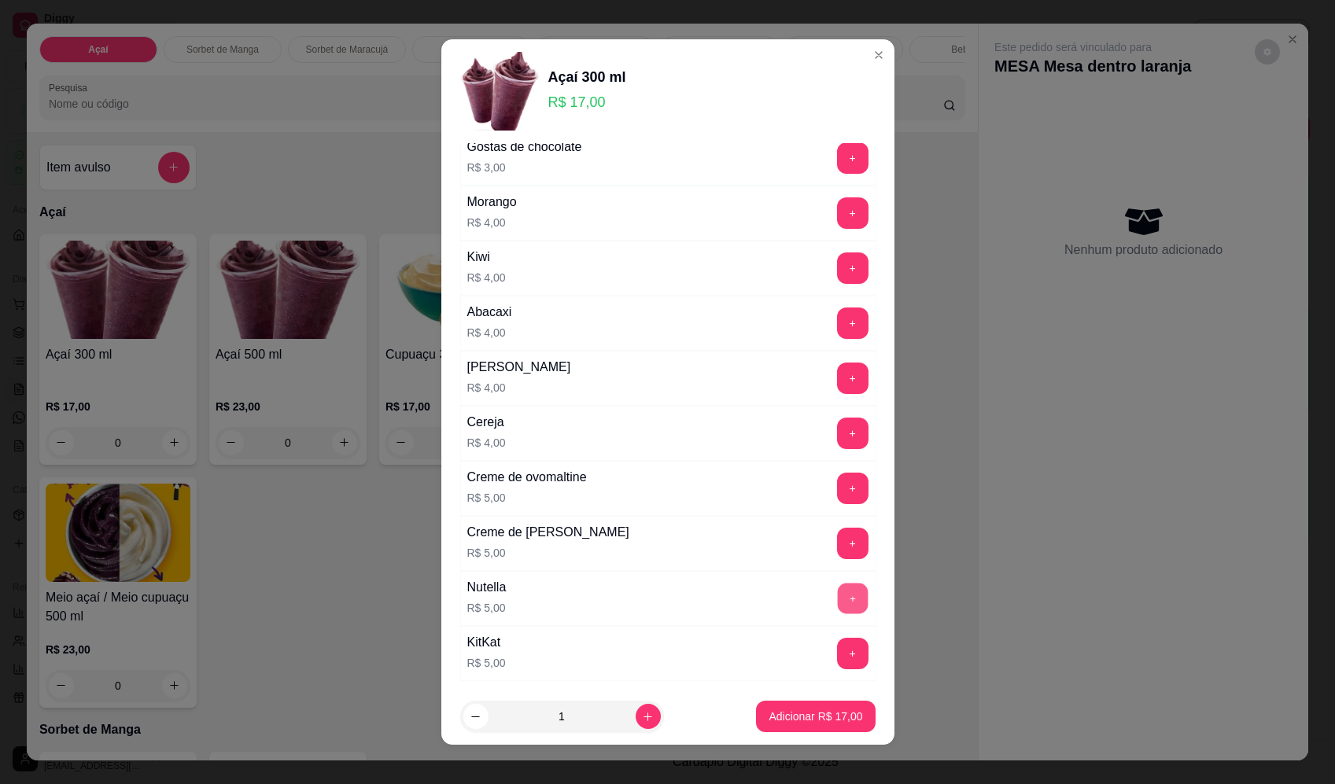
click at [837, 603] on button "+" at bounding box center [852, 598] width 31 height 31
click at [837, 217] on button "+" at bounding box center [852, 212] width 31 height 31
click at [816, 721] on p "Adicionar R$ 26,00" at bounding box center [816, 717] width 94 height 16
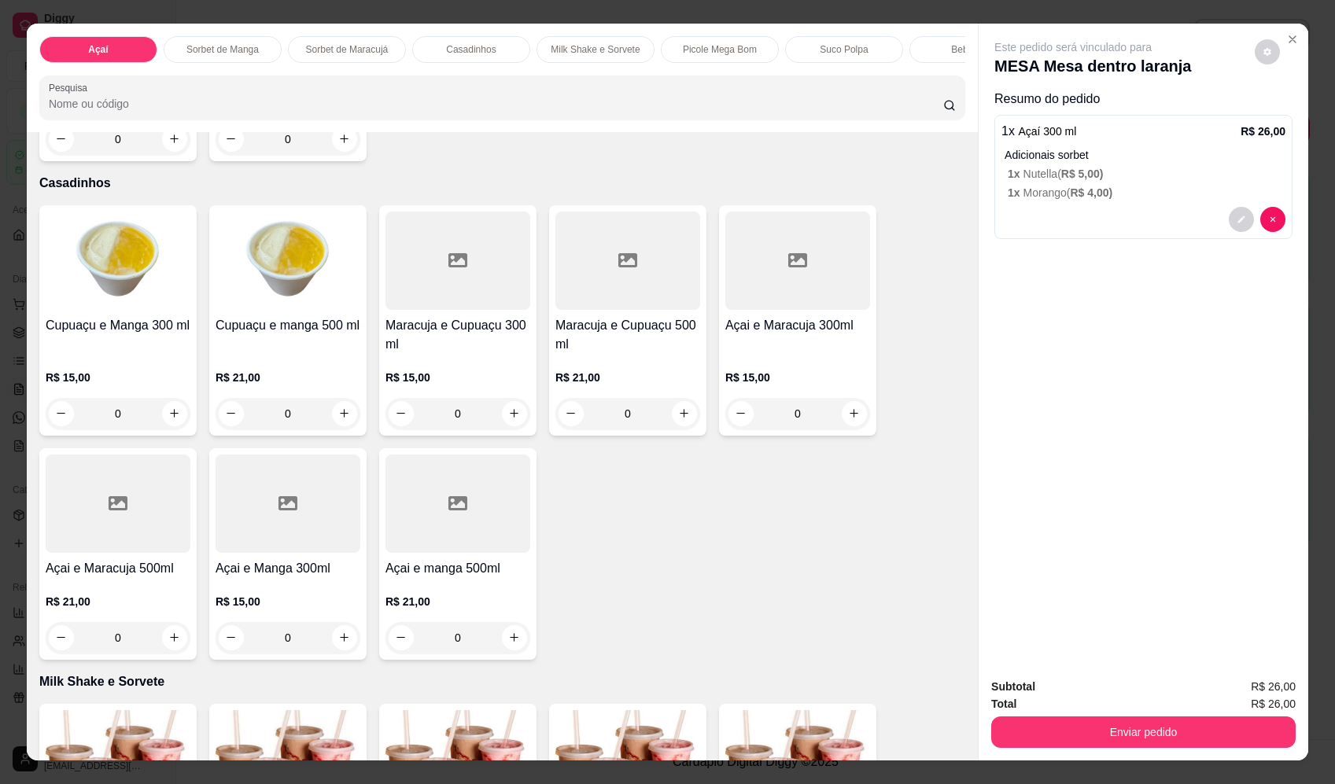
scroll to position [1337, 0]
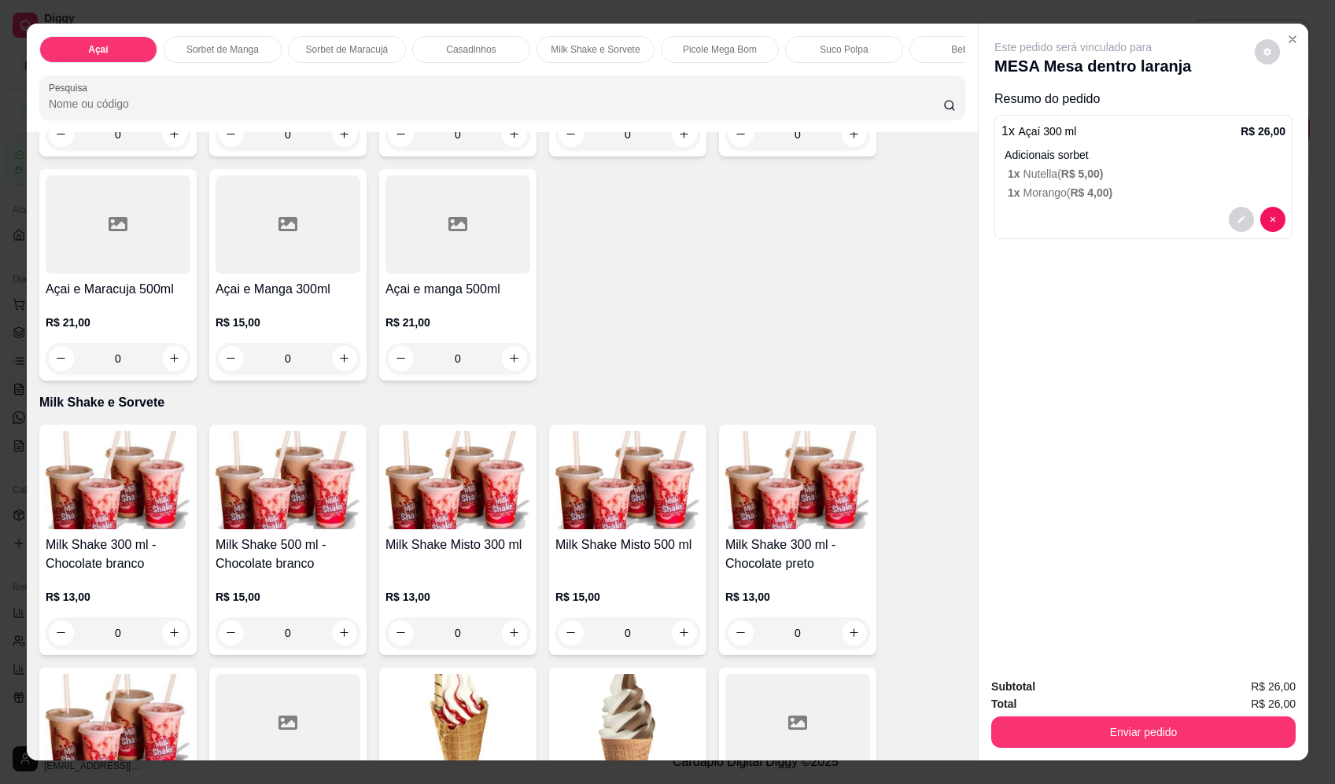
click at [164, 649] on div "0" at bounding box center [118, 633] width 145 height 31
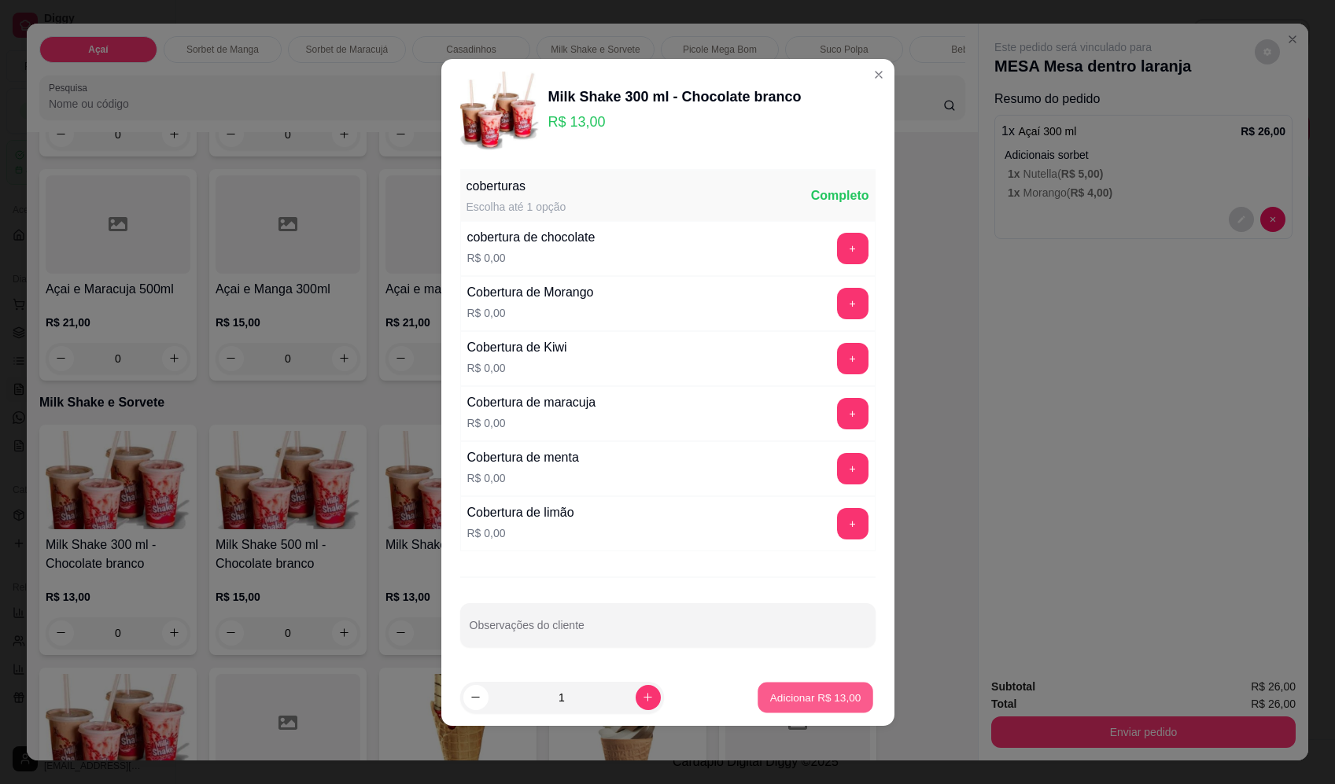
click at [818, 696] on p "Adicionar R$ 13,00" at bounding box center [815, 697] width 91 height 15
type input "1"
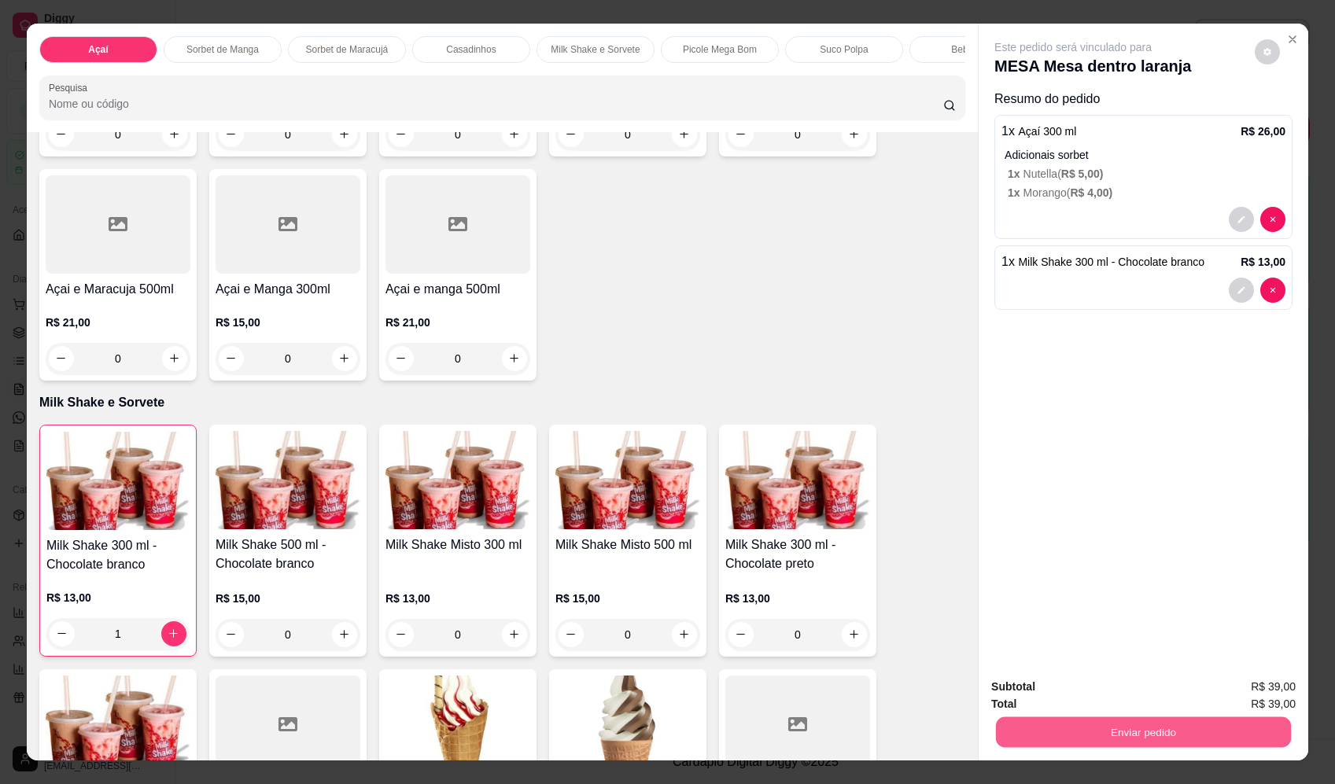
click at [1162, 731] on button "Enviar pedido" at bounding box center [1143, 732] width 295 height 31
click at [1250, 691] on button "Enviar pedido" at bounding box center [1255, 694] width 89 height 30
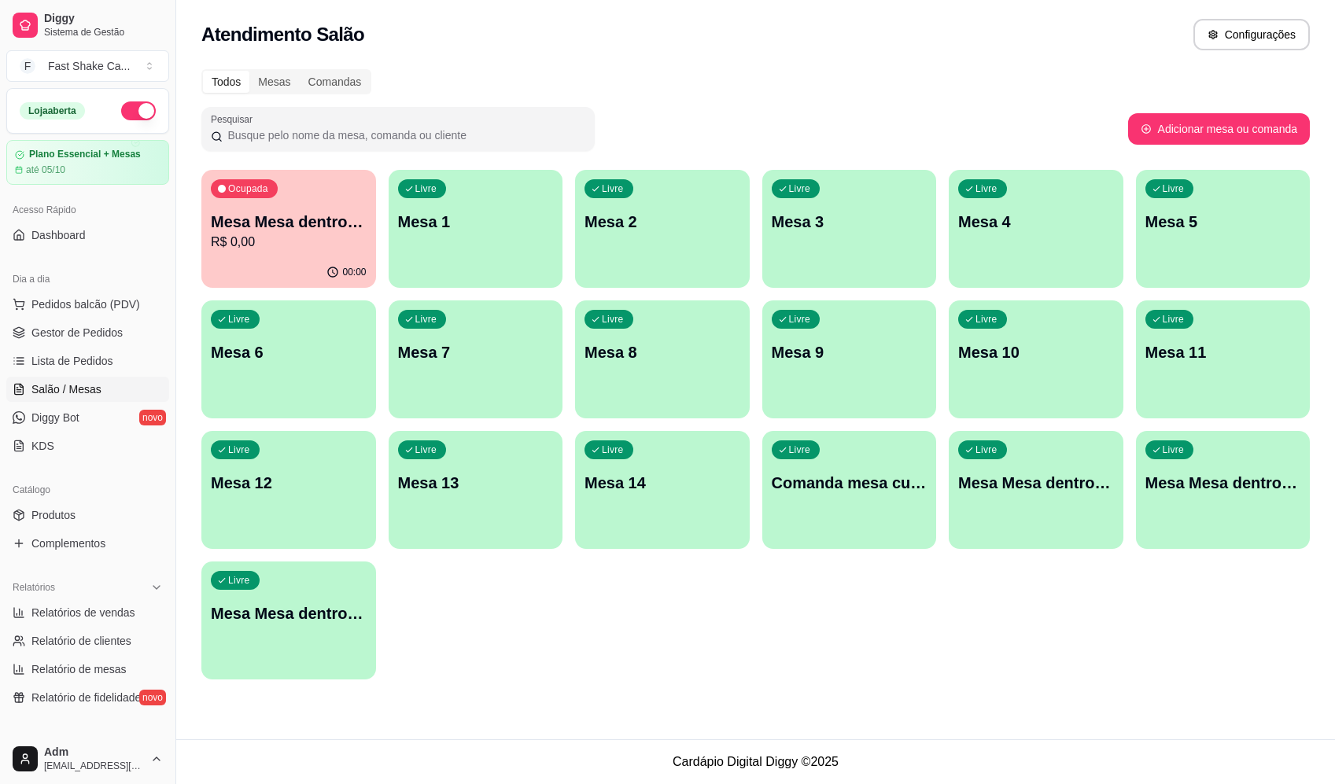
click at [258, 263] on div "00:00" at bounding box center [288, 272] width 175 height 31
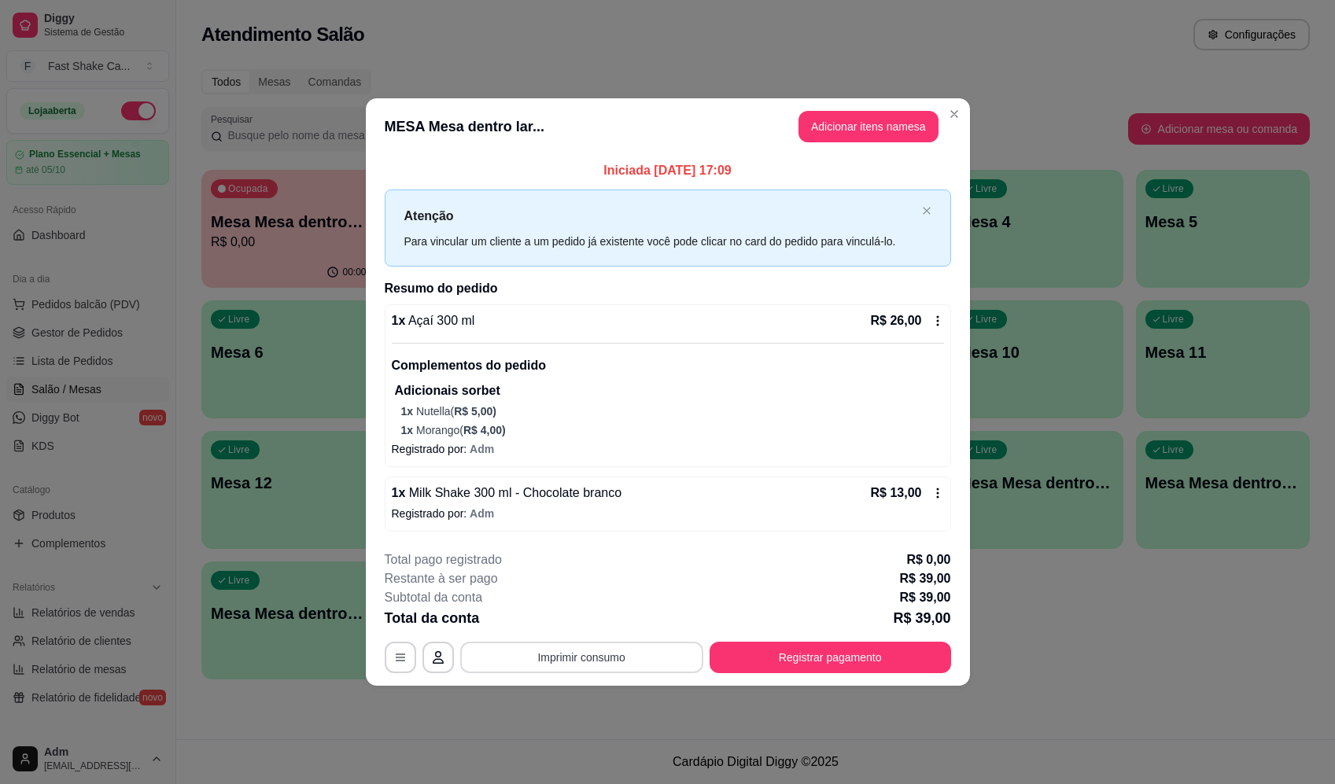
click at [576, 646] on button "Imprimir consumo" at bounding box center [581, 657] width 243 height 31
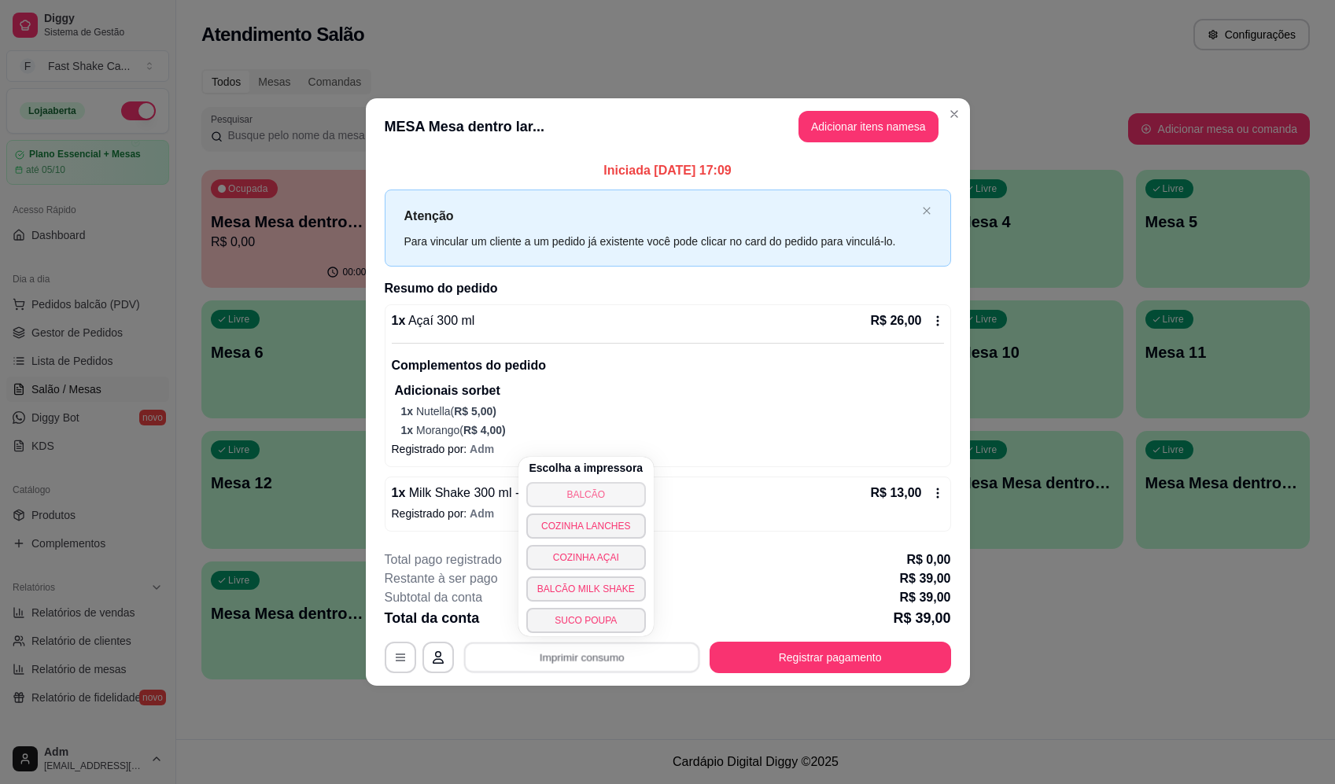
click at [603, 487] on button "BALCÃO" at bounding box center [586, 494] width 120 height 25
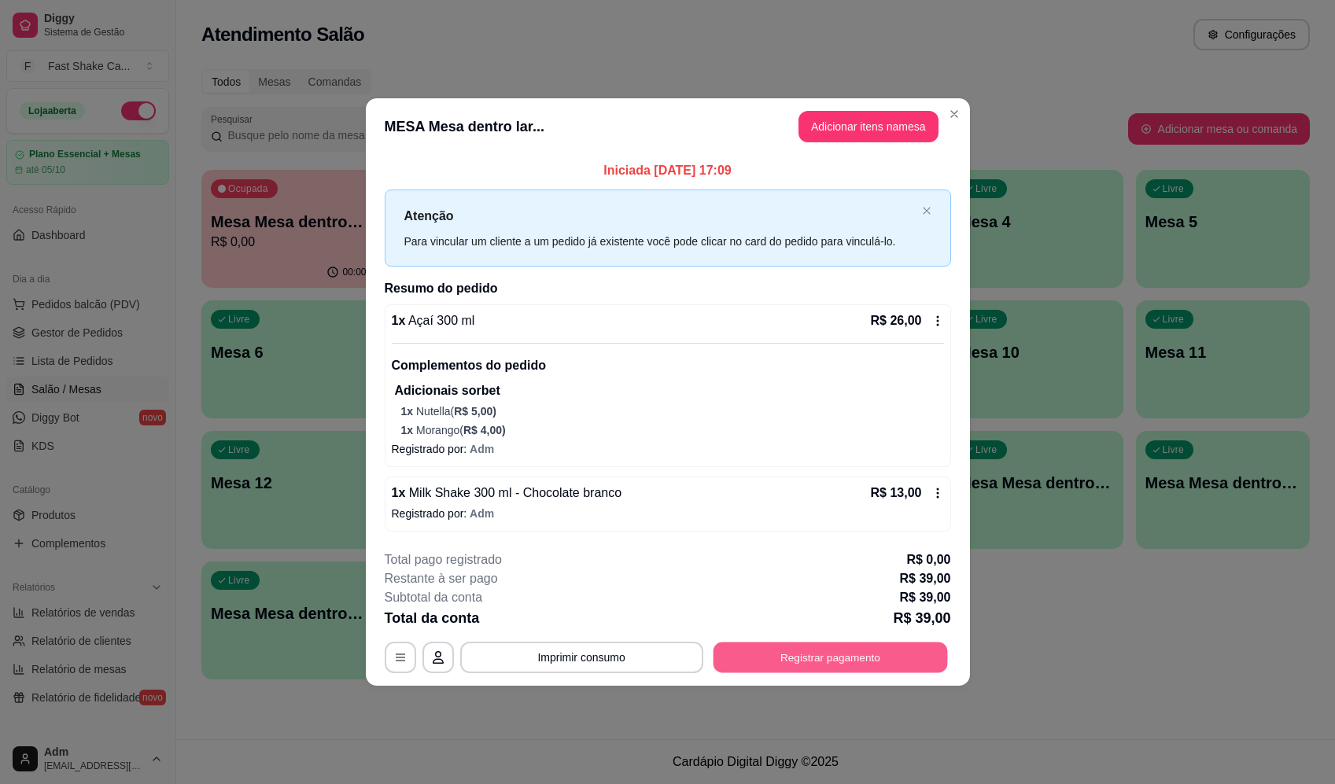
click at [860, 665] on button "Registrar pagamento" at bounding box center [830, 657] width 234 height 31
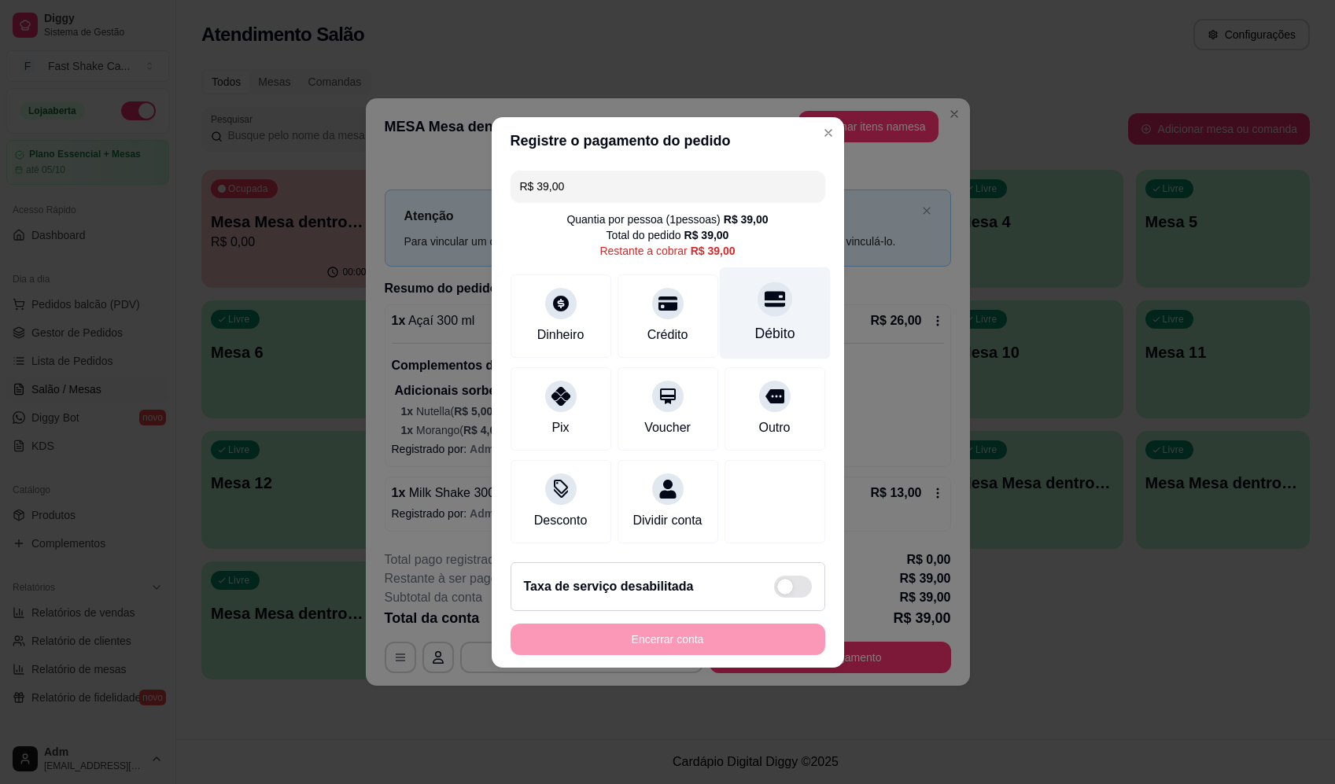
drag, startPoint x: 720, startPoint y: 236, endPoint x: 742, endPoint y: 267, distance: 37.8
click at [727, 243] on div "R$ 39,00" at bounding box center [713, 251] width 45 height 16
click at [750, 304] on div "Débito" at bounding box center [774, 313] width 111 height 92
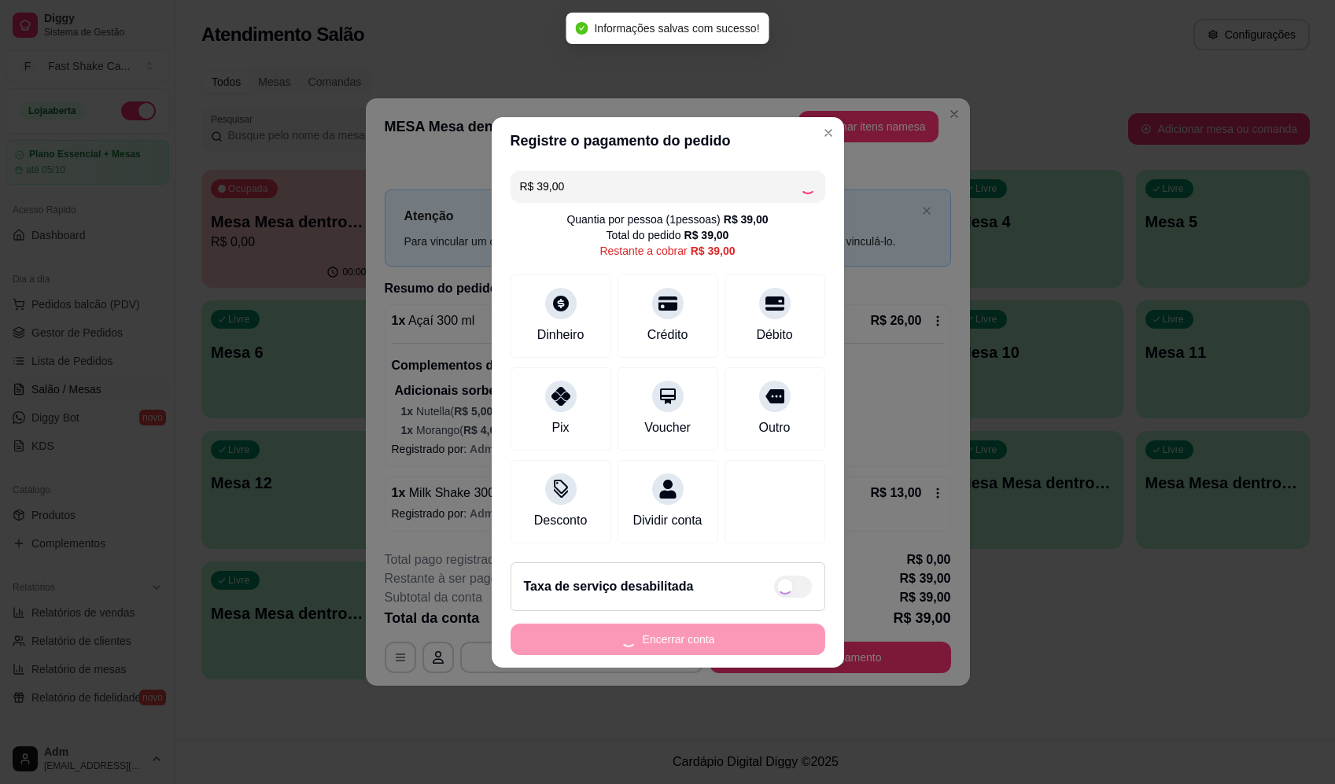
type input "R$ 0,00"
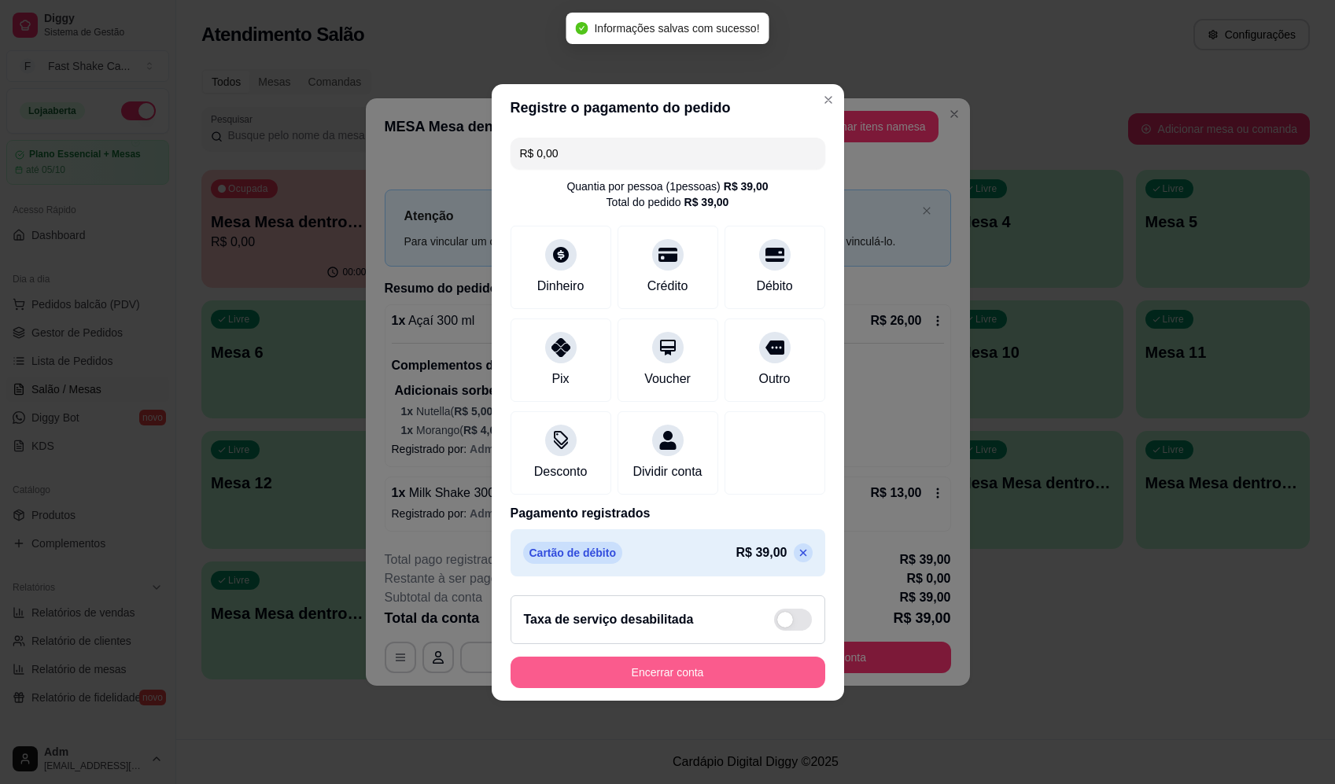
click at [718, 688] on button "Encerrar conta" at bounding box center [668, 672] width 315 height 31
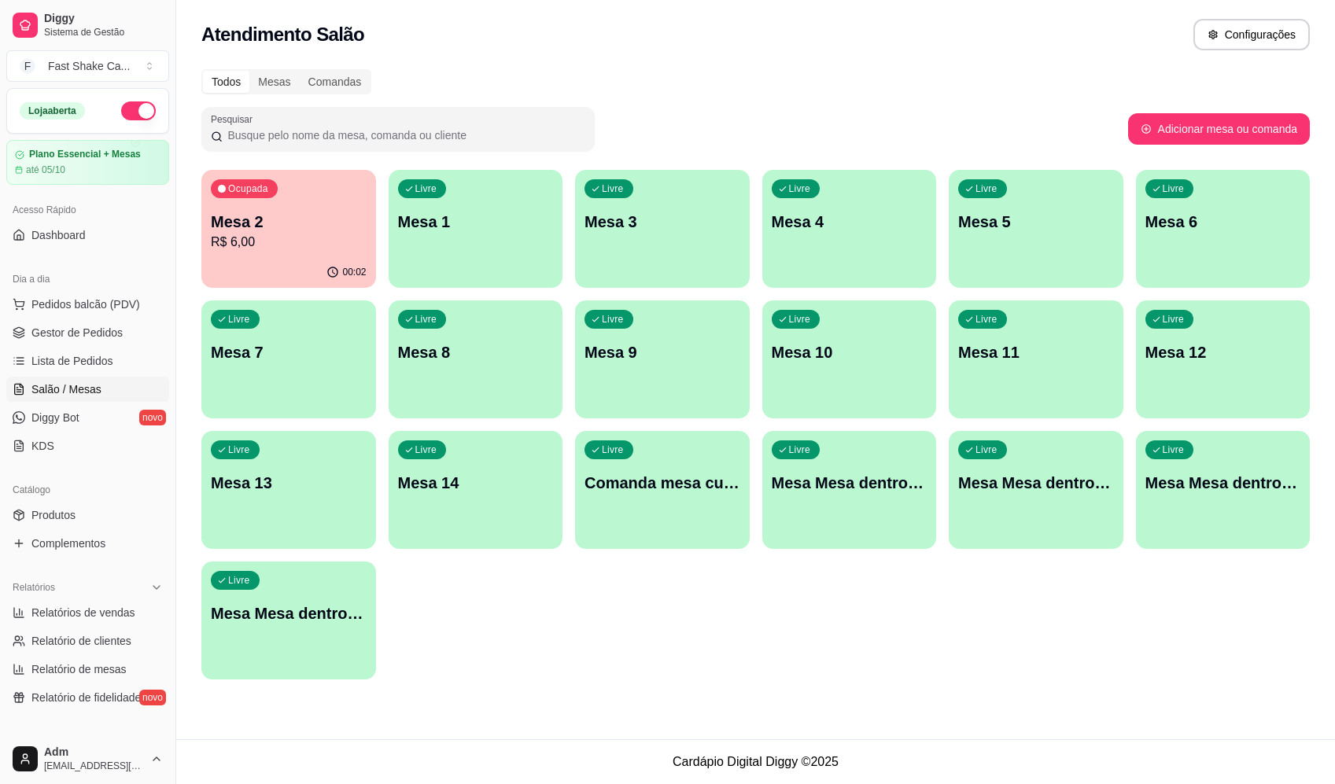
click at [658, 215] on p "Mesa 3" at bounding box center [662, 222] width 156 height 22
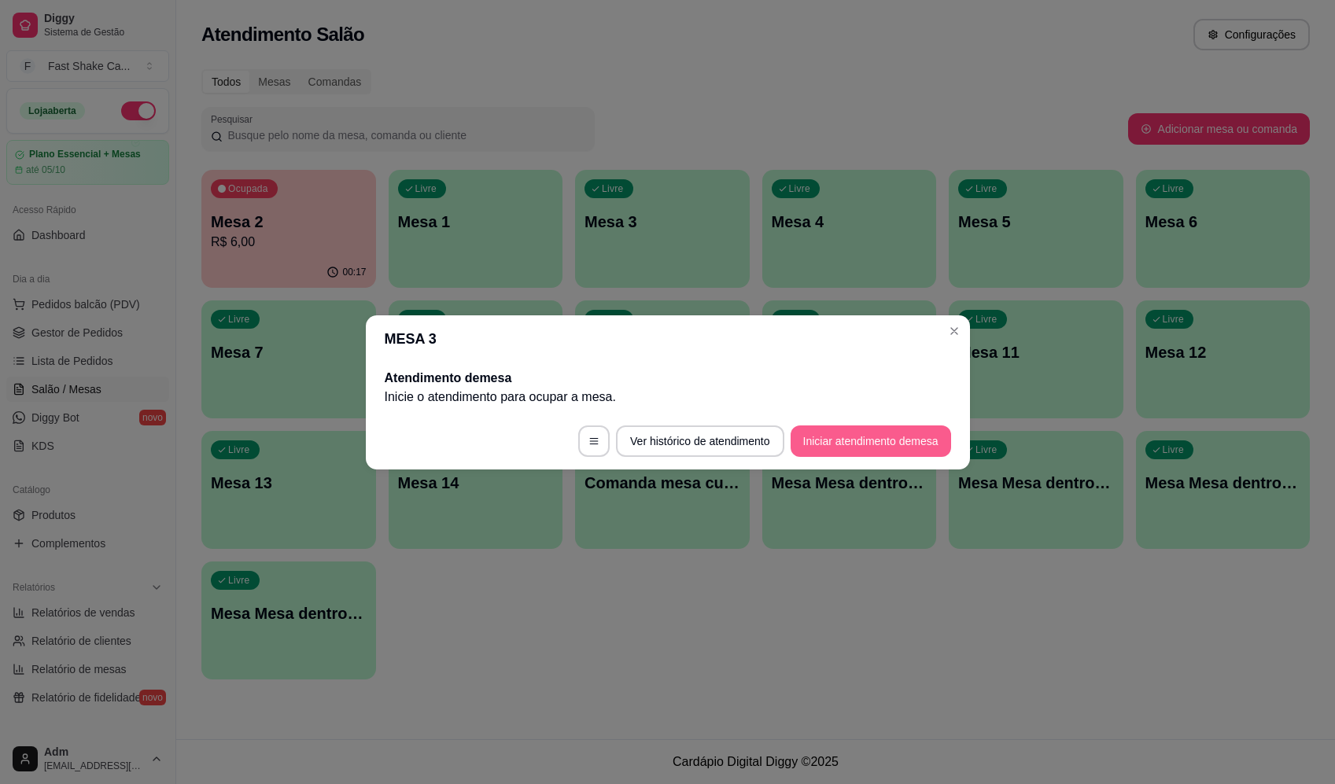
click at [864, 436] on button "Iniciar atendimento de mesa" at bounding box center [871, 441] width 160 height 31
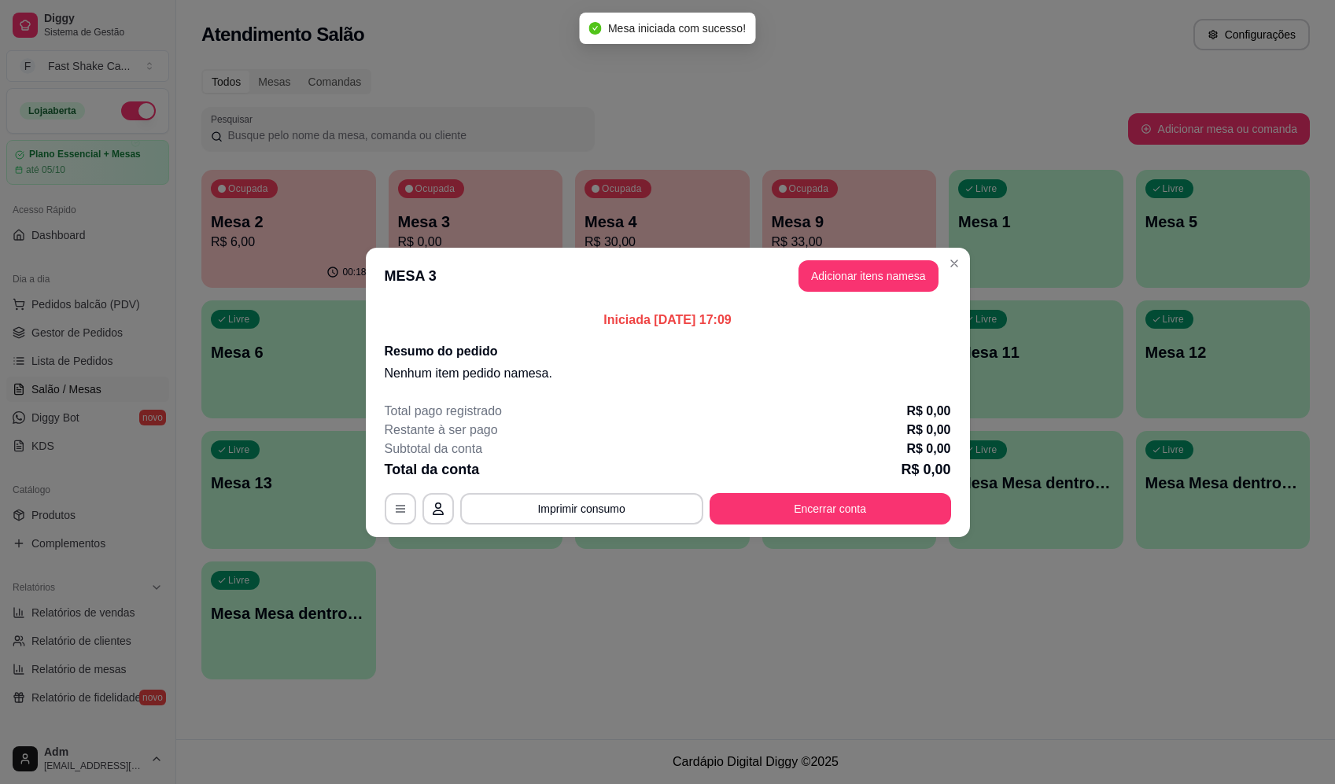
click at [877, 253] on header "MESA 3 Adicionar itens na mesa" at bounding box center [668, 276] width 604 height 57
click at [880, 269] on button "Adicionar itens na mesa" at bounding box center [868, 275] width 135 height 31
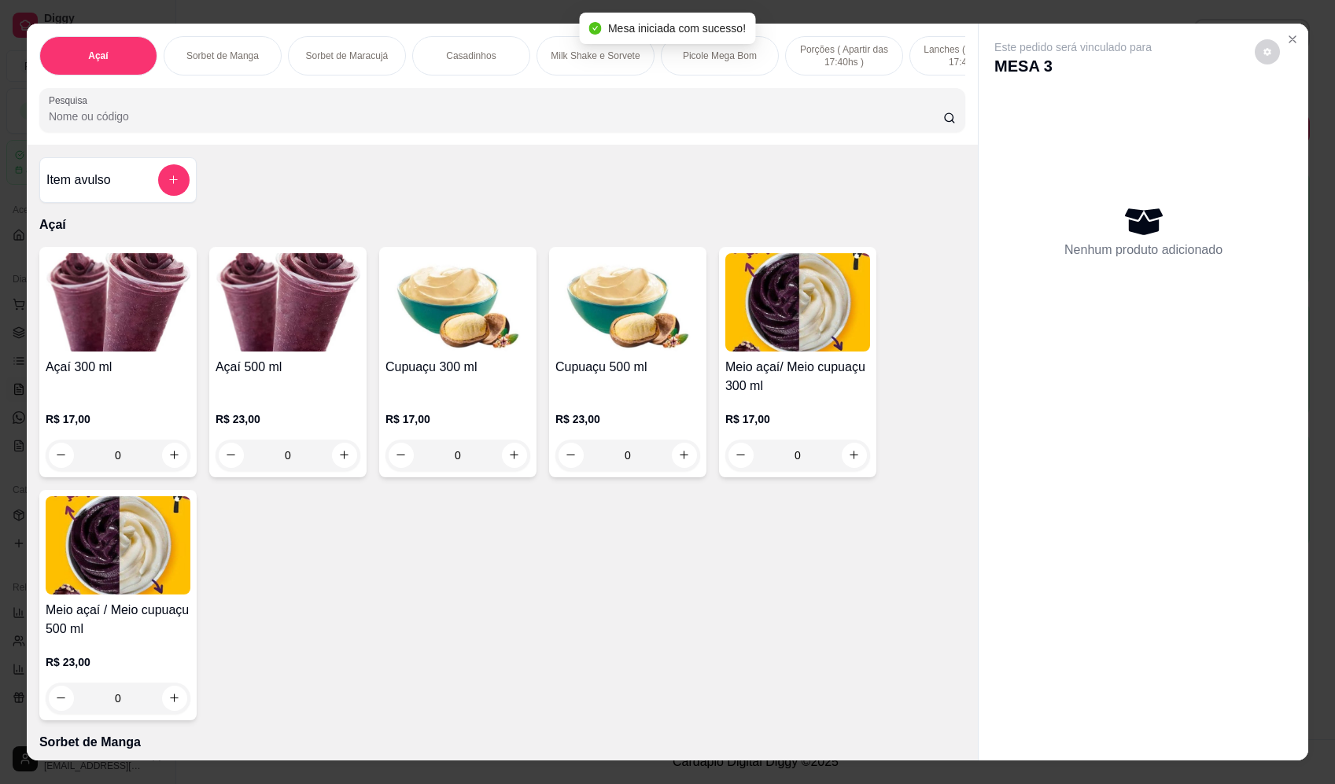
click at [588, 121] on input "Pesquisa" at bounding box center [496, 117] width 894 height 16
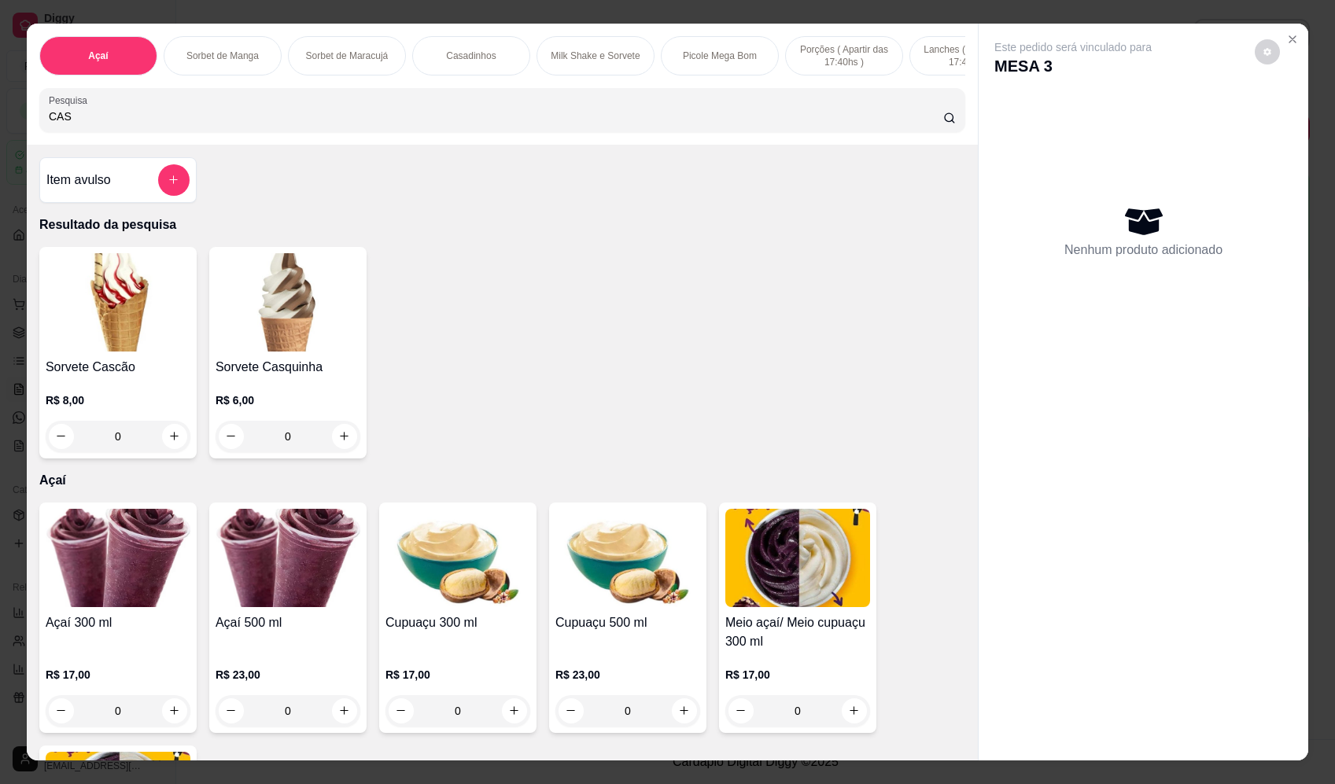
type input "CAS"
click at [328, 445] on div "0" at bounding box center [288, 436] width 145 height 31
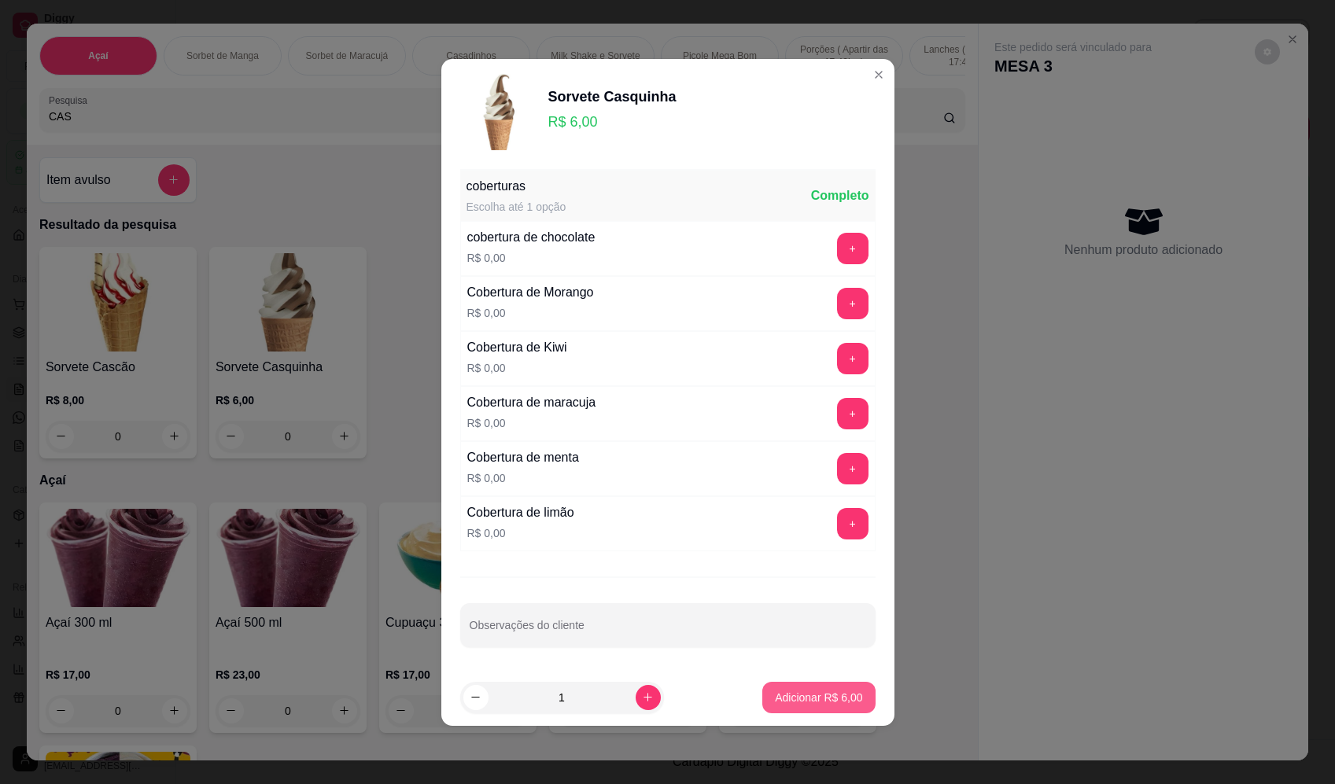
click at [790, 702] on p "Adicionar R$ 6,00" at bounding box center [818, 698] width 87 height 16
type input "1"
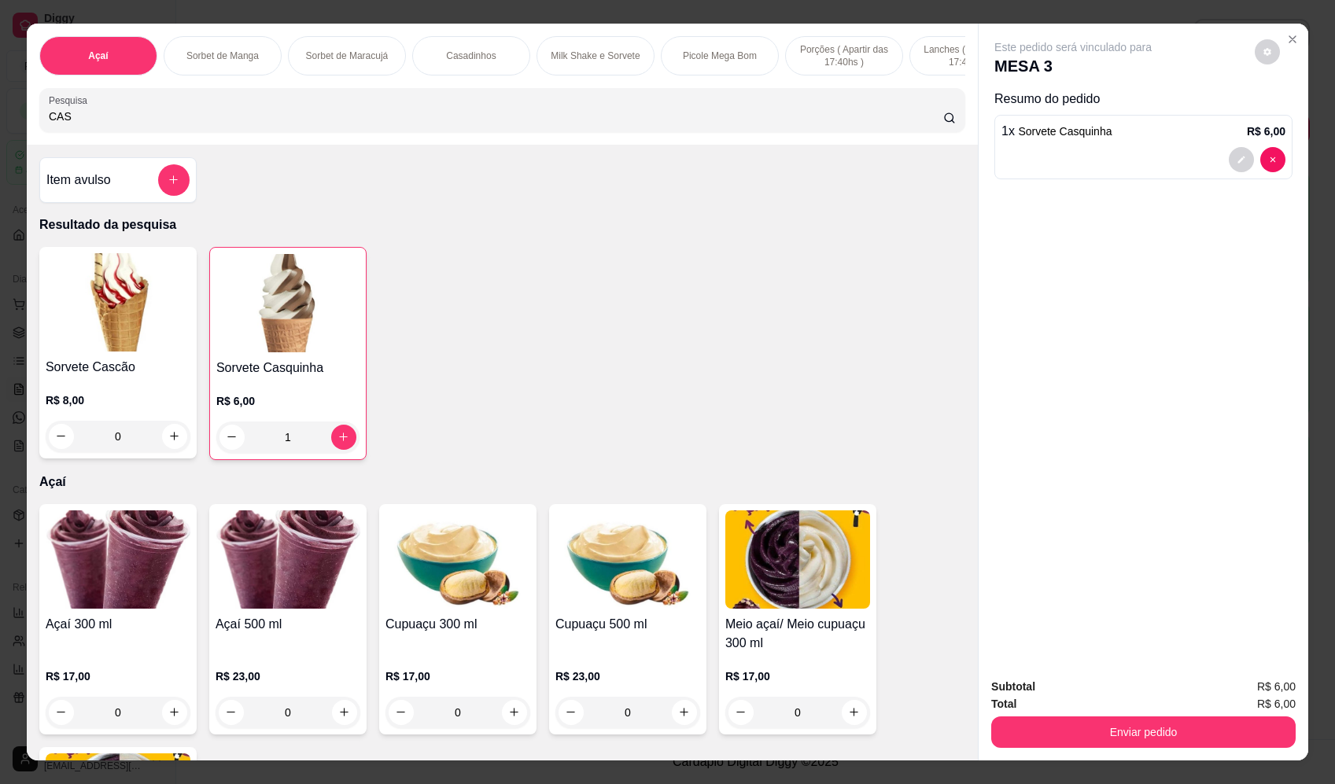
drag, startPoint x: 115, startPoint y: 127, endPoint x: 13, endPoint y: 133, distance: 102.4
click at [14, 132] on div "Açaí Sorbet de Manga Sorbet de Maracujá Casadinhos Milk Shake e Sorvete Picole …" at bounding box center [667, 392] width 1335 height 784
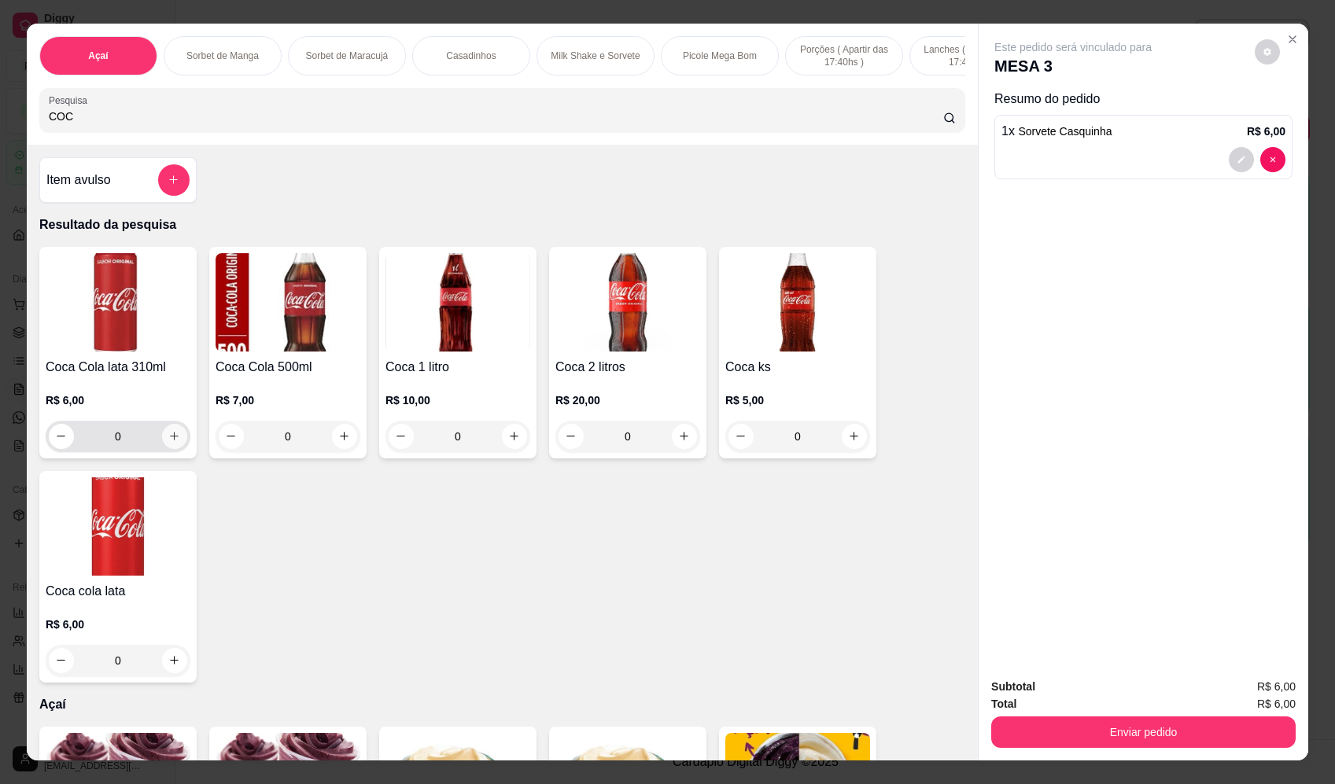
type input "COC"
click at [171, 441] on icon "increase-product-quantity" at bounding box center [175, 437] width 9 height 9
type input "1"
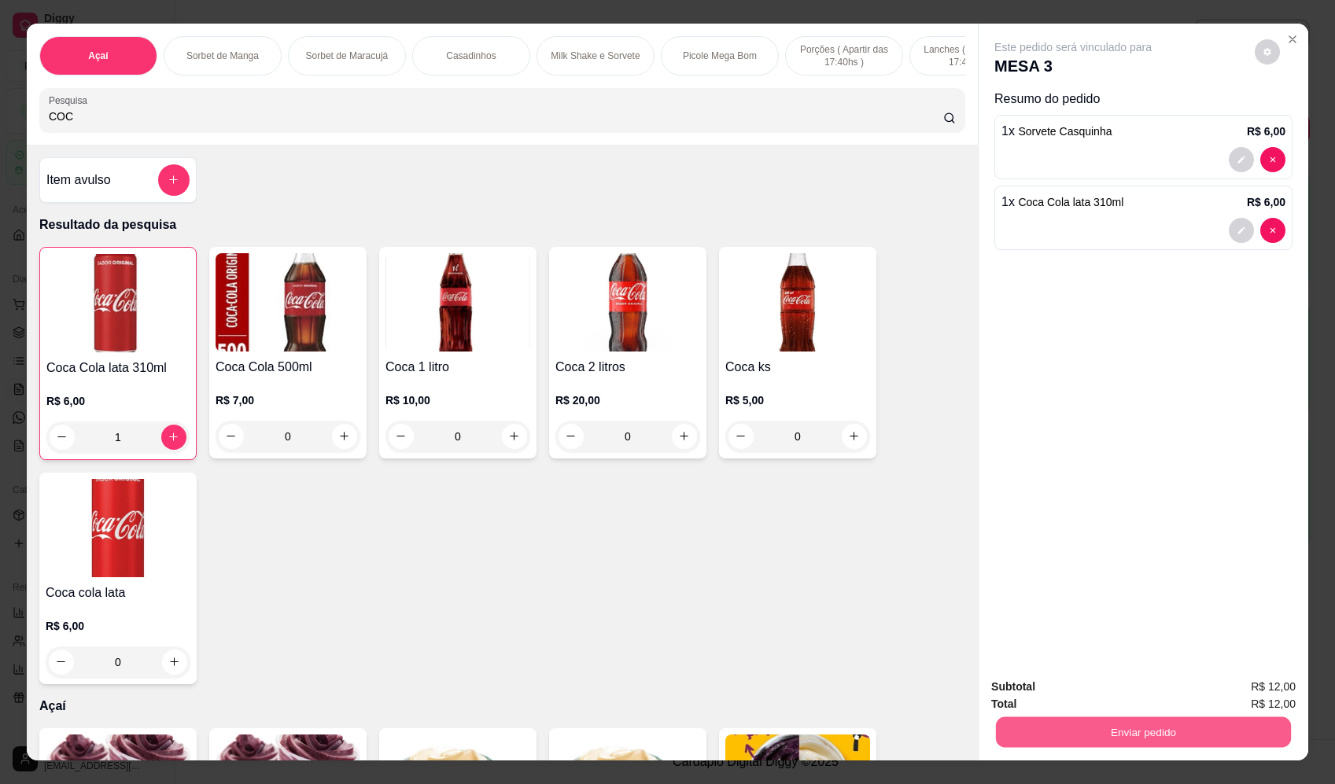
click at [1132, 732] on button "Enviar pedido" at bounding box center [1143, 732] width 295 height 31
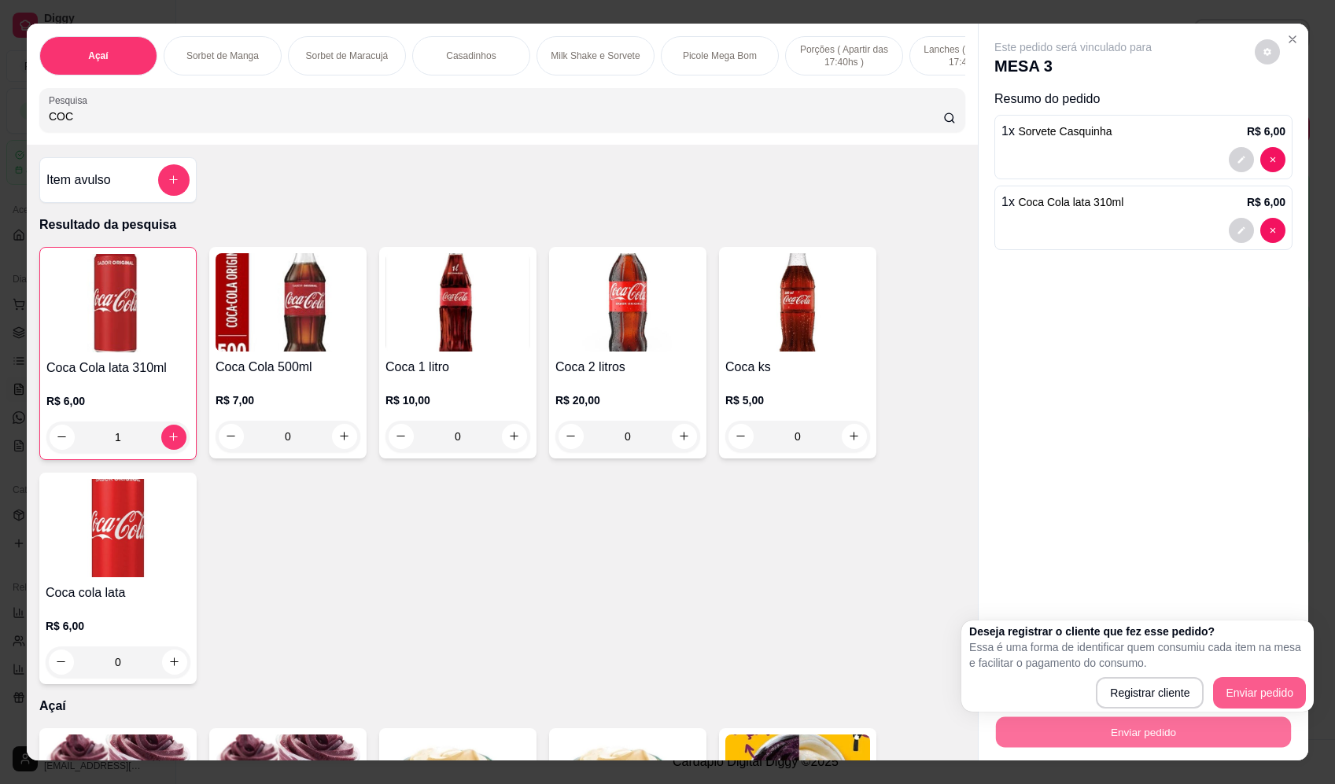
click at [1314, 691] on div "Açaí Sorbet de Manga Sorbet de Maracujá Casadinhos Milk Shake e Sorvete Picole …" at bounding box center [667, 392] width 1335 height 784
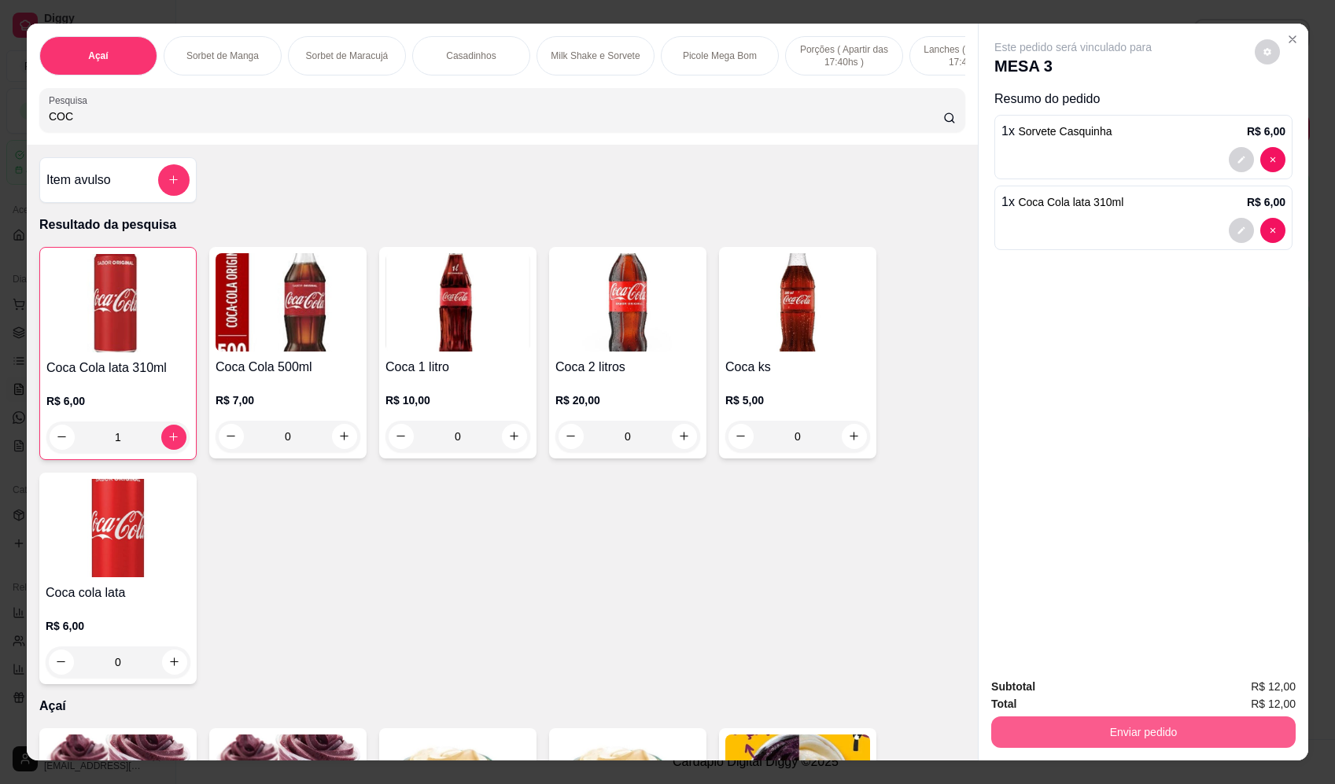
click at [1243, 720] on button "Enviar pedido" at bounding box center [1143, 732] width 304 height 31
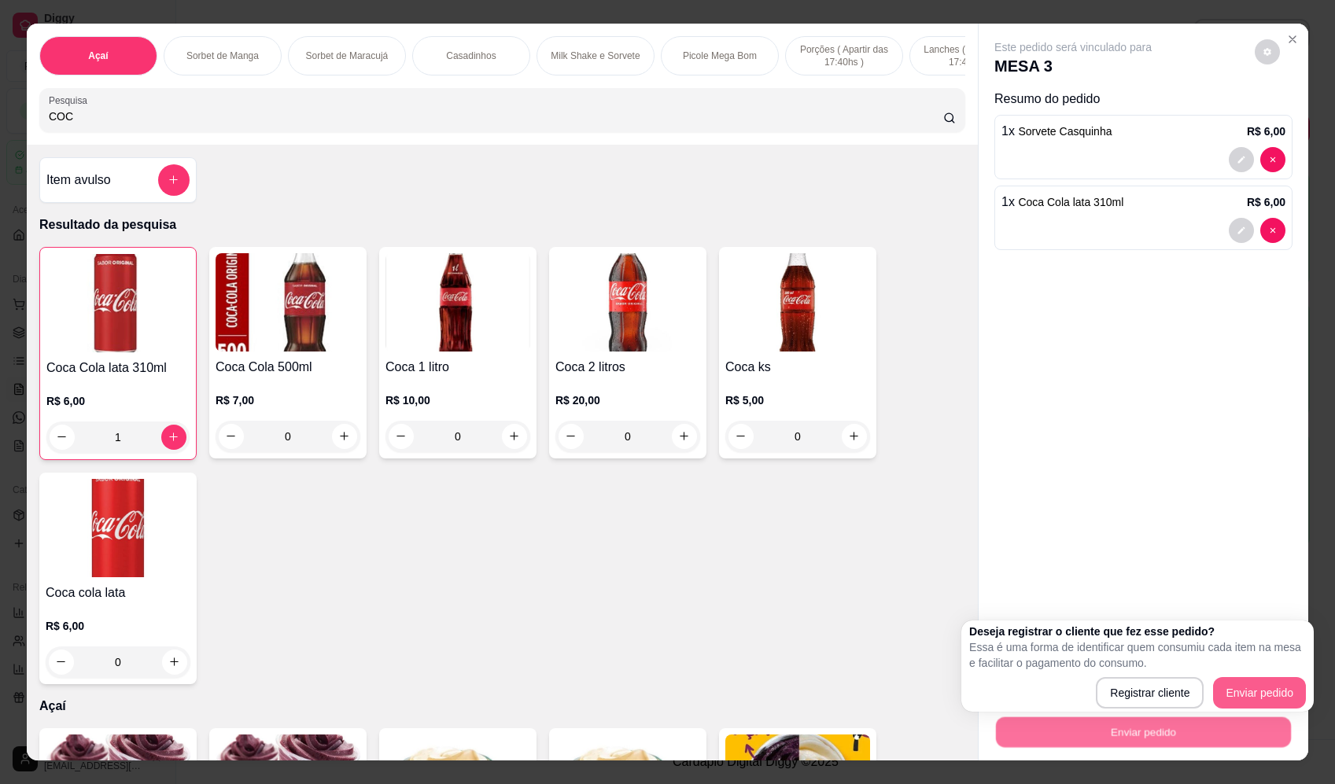
click at [1272, 677] on div "Deseja registrar o cliente que fez esse pedido? Essa é uma forma de identificar…" at bounding box center [1137, 666] width 337 height 85
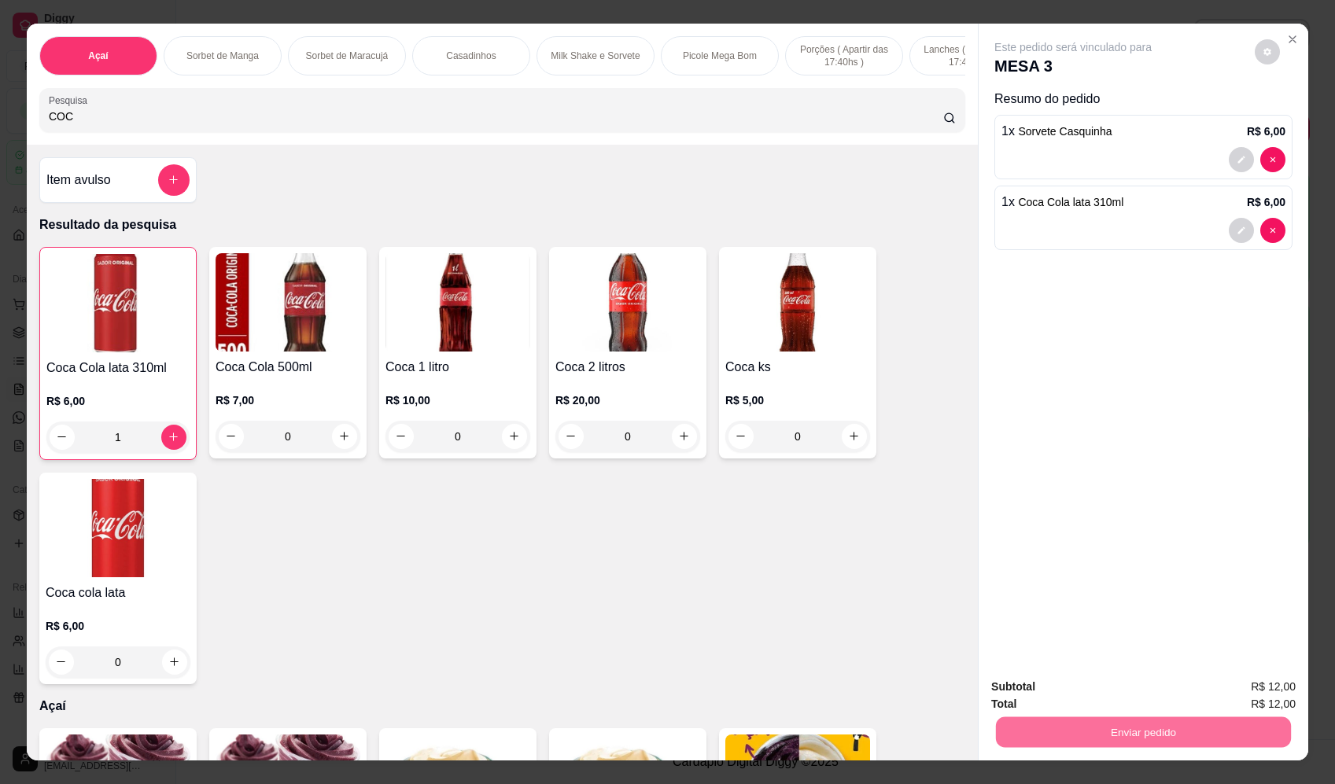
click at [1250, 704] on button "Enviar pedido" at bounding box center [1254, 693] width 87 height 29
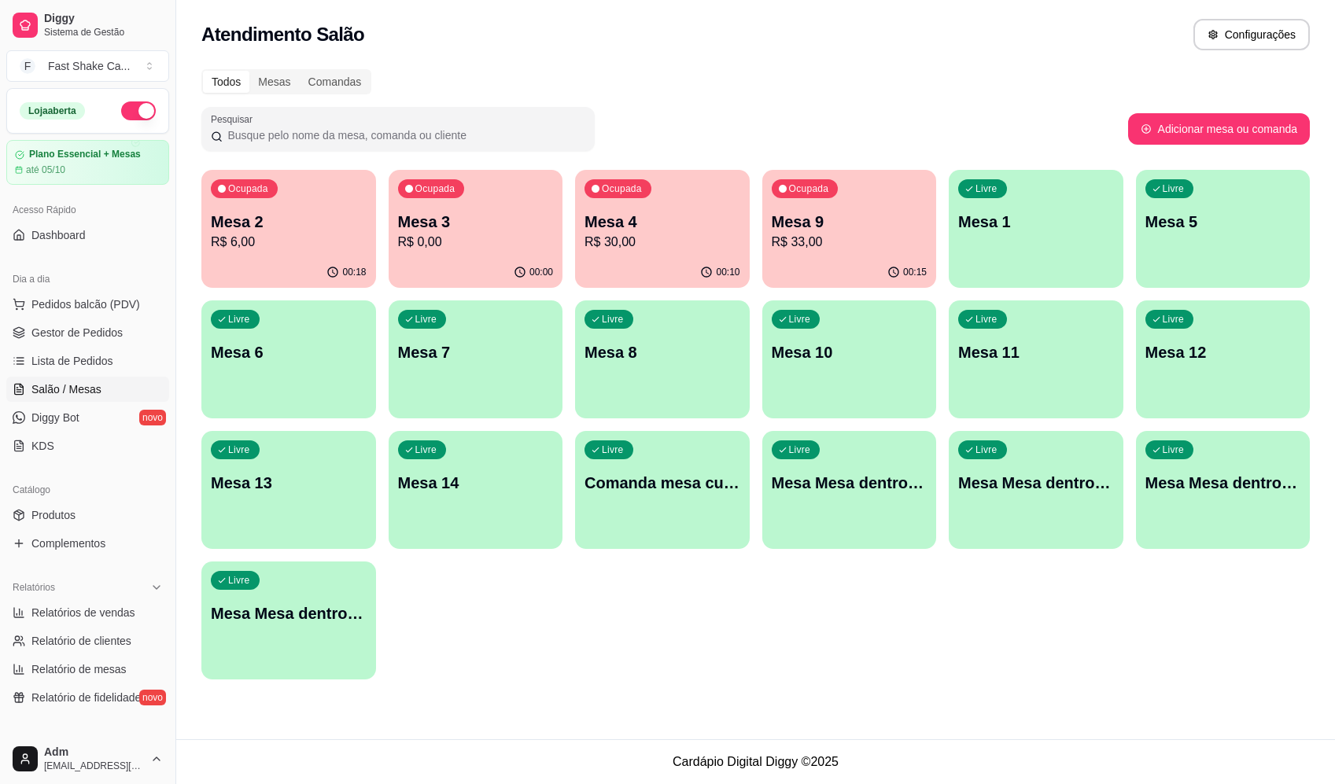
click at [819, 227] on p "Mesa 9" at bounding box center [850, 222] width 156 height 22
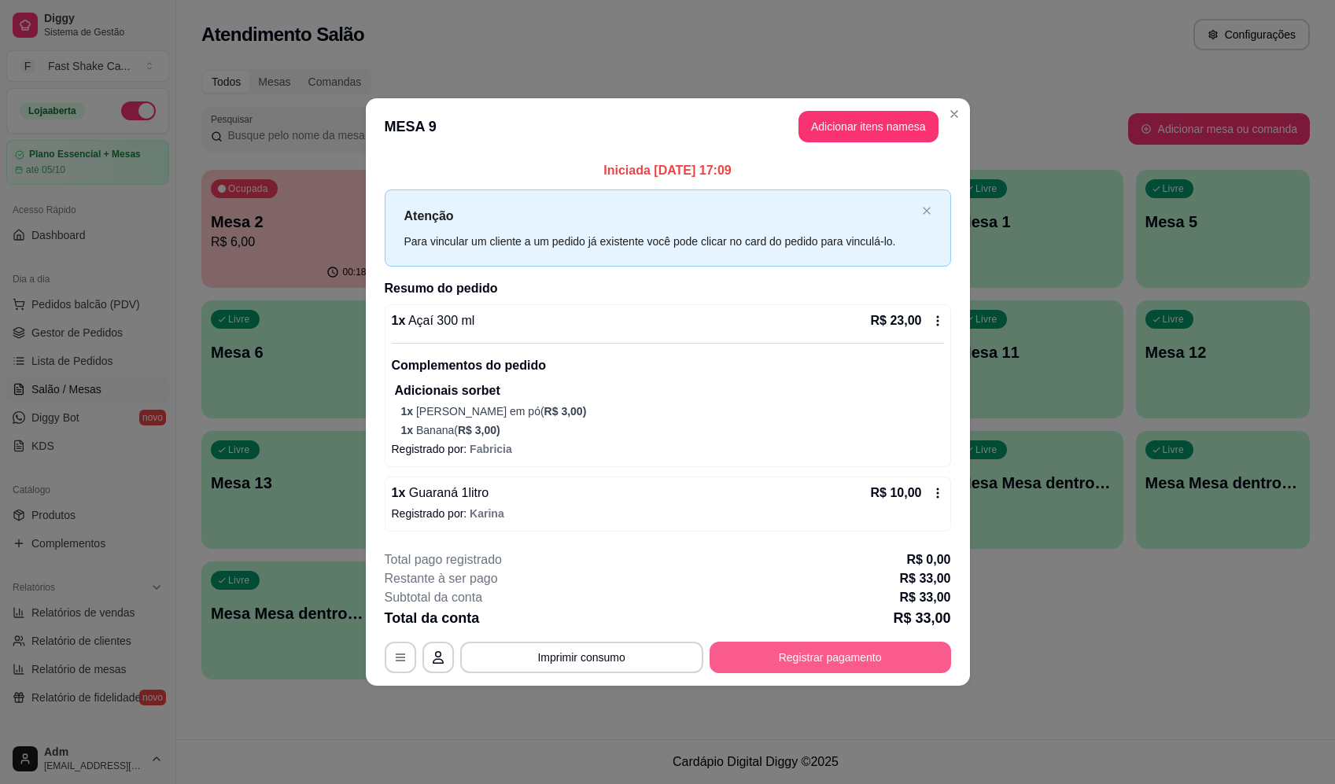
click at [898, 644] on button "Registrar pagamento" at bounding box center [830, 657] width 241 height 31
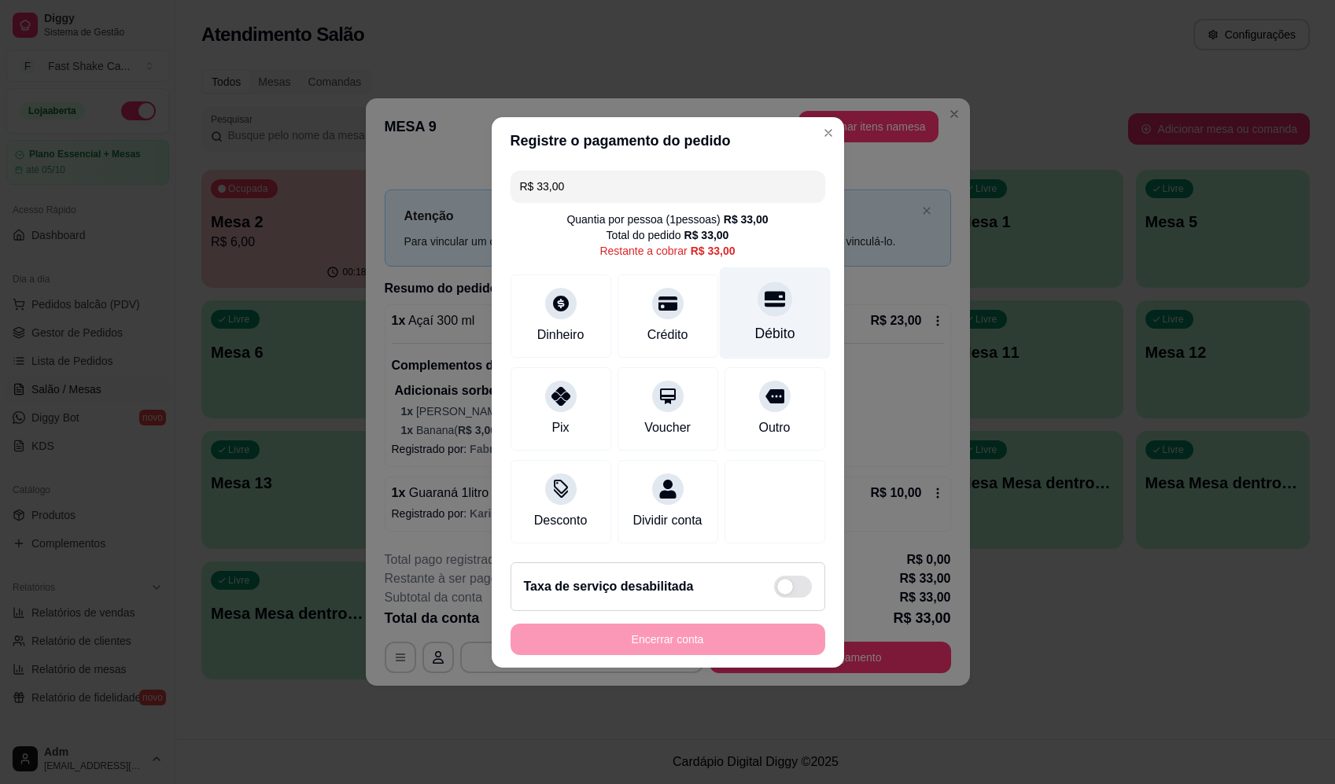
click at [775, 294] on div at bounding box center [775, 299] width 35 height 35
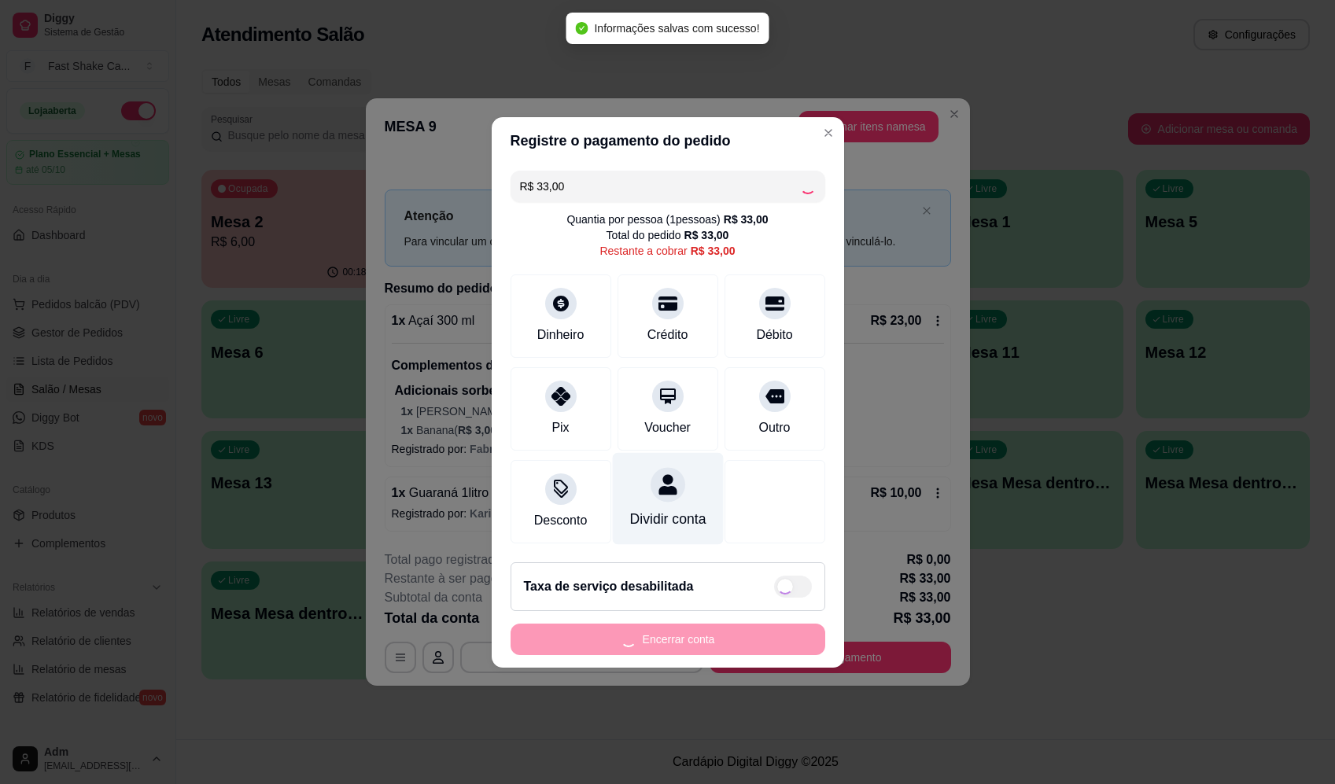
type input "R$ 0,00"
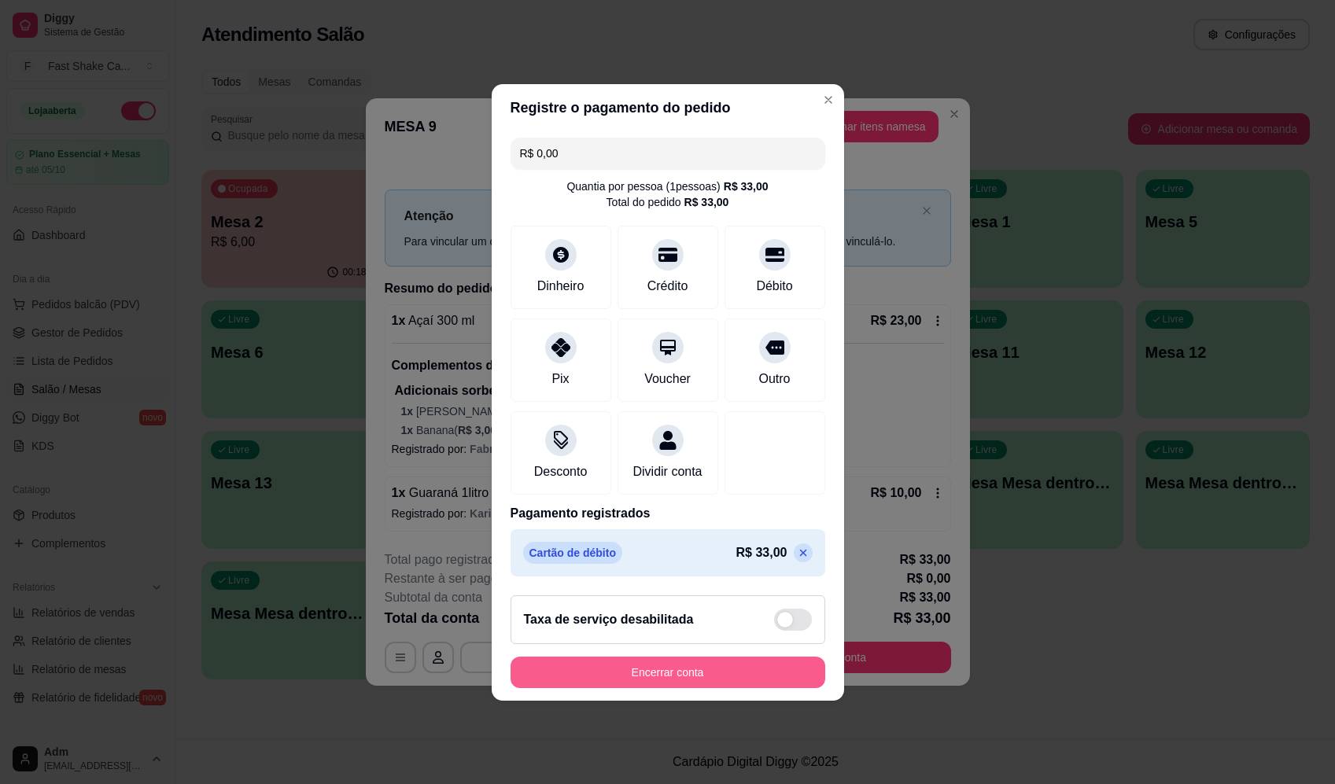
click at [710, 670] on button "Encerrar conta" at bounding box center [668, 672] width 315 height 31
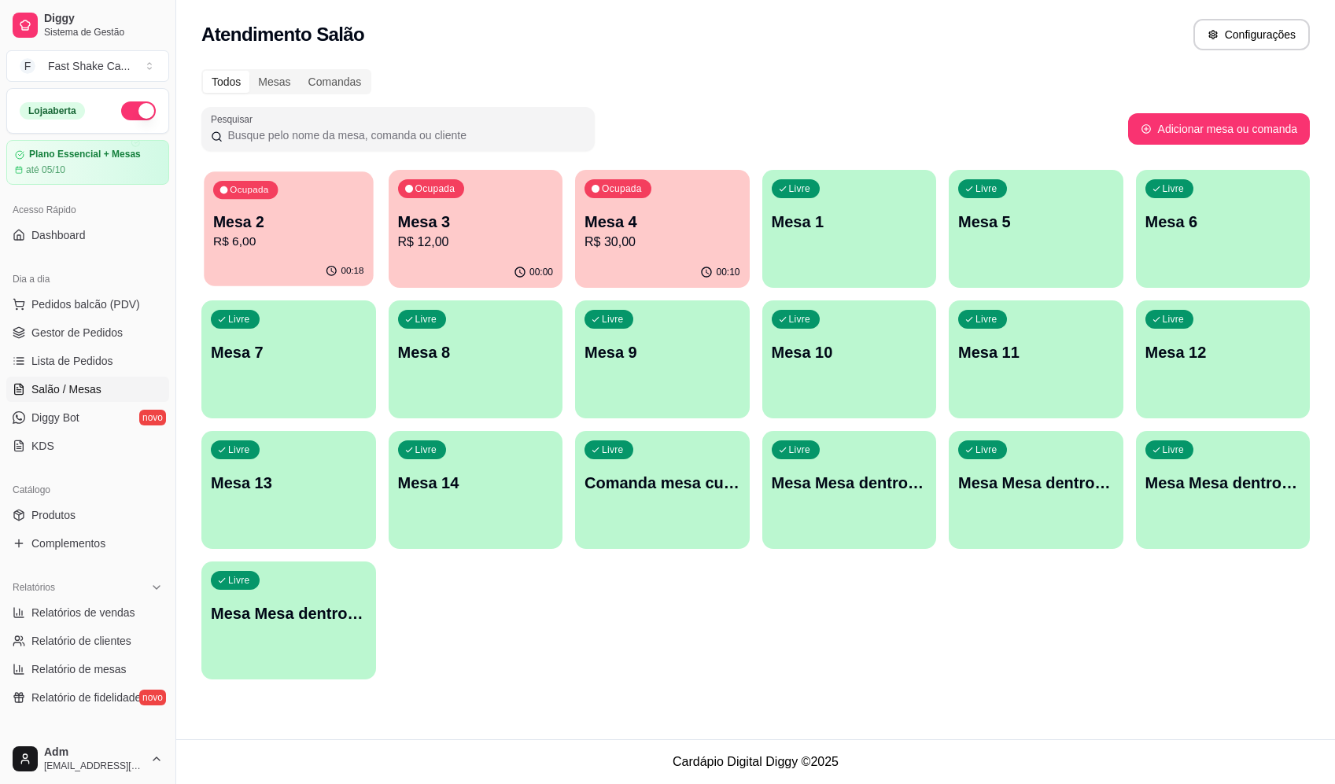
click at [275, 261] on div "00:18" at bounding box center [288, 271] width 169 height 30
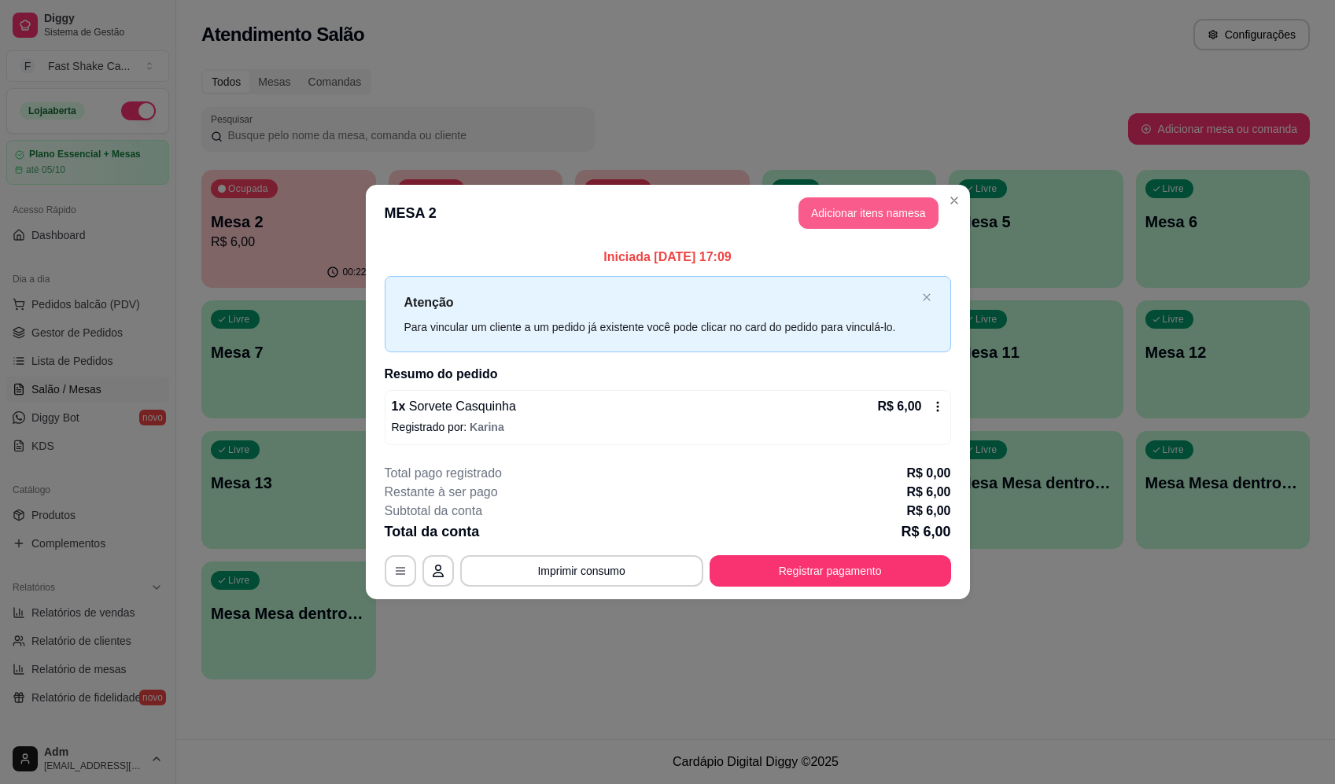
click at [880, 207] on button "Adicionar itens na mesa" at bounding box center [868, 212] width 140 height 31
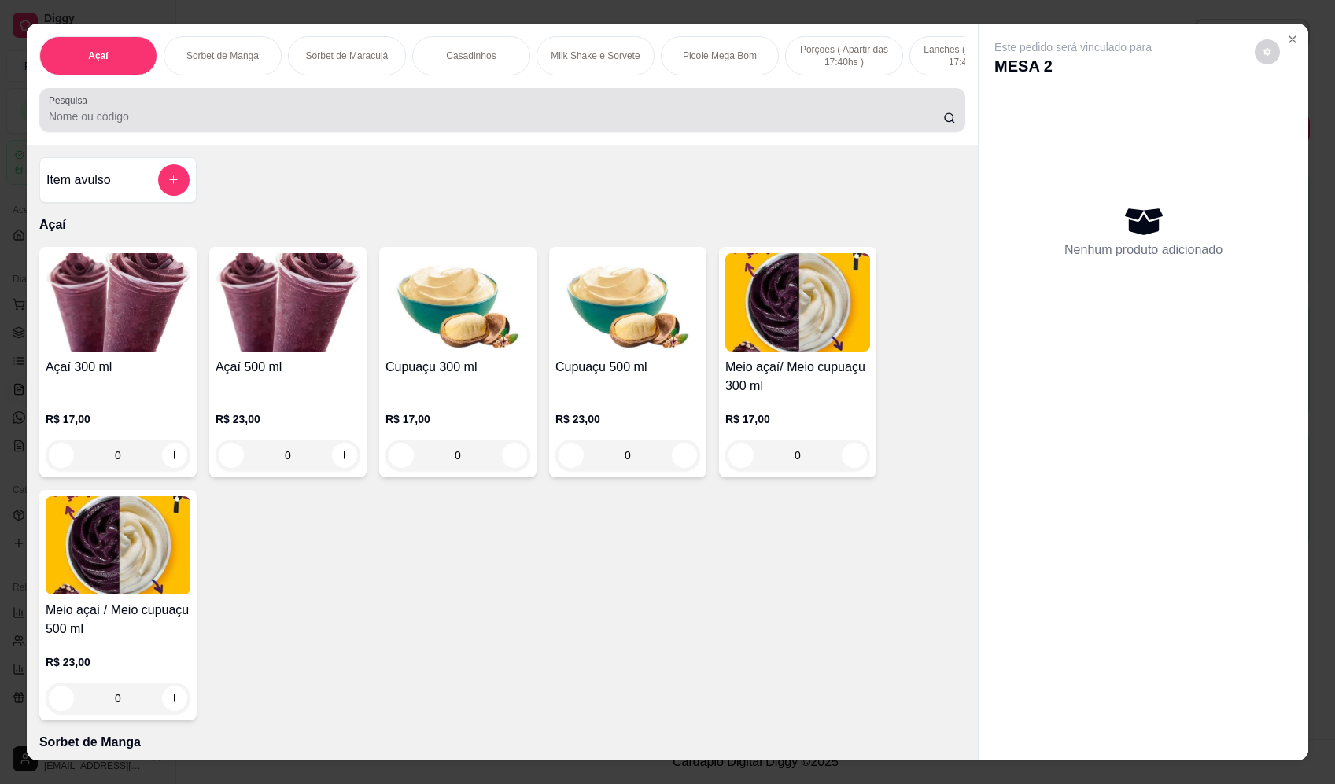
click at [367, 107] on div at bounding box center [502, 109] width 907 height 31
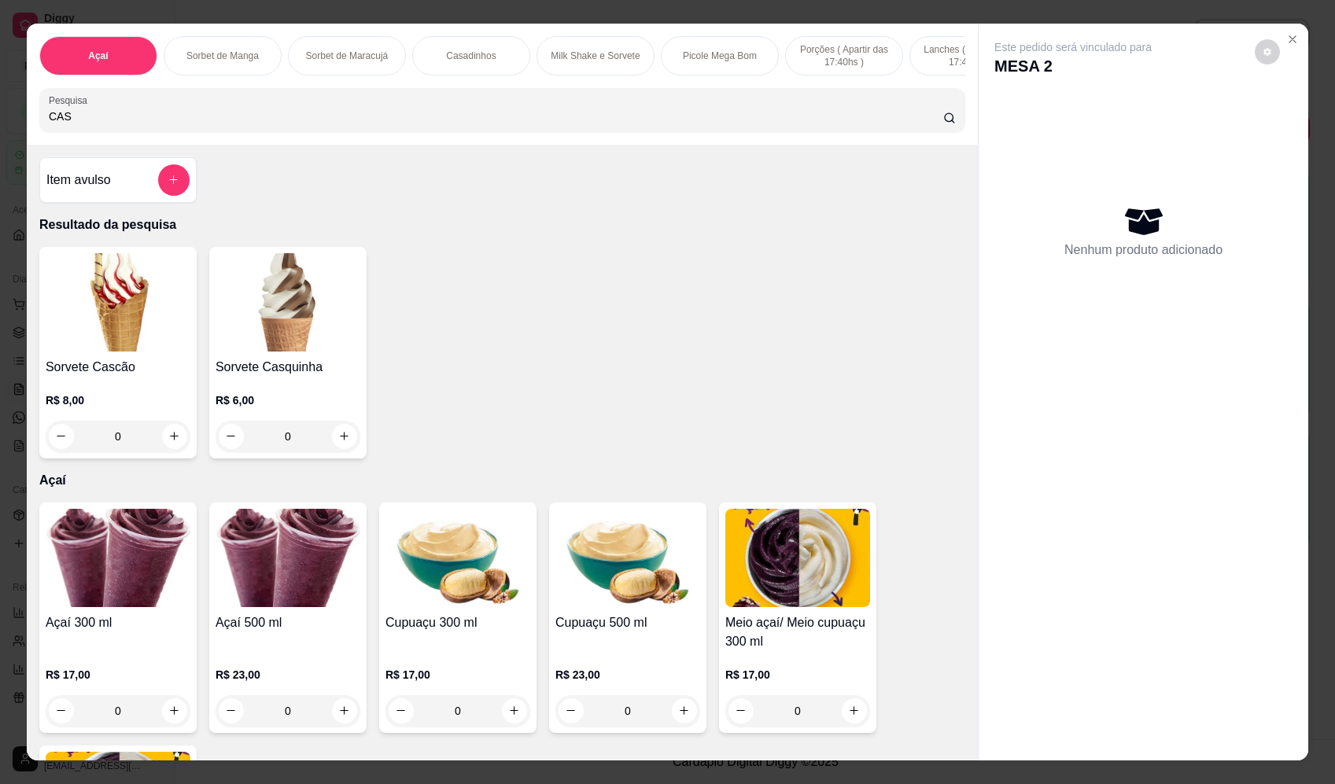
type input "CAS"
click at [171, 449] on div "0" at bounding box center [118, 436] width 145 height 31
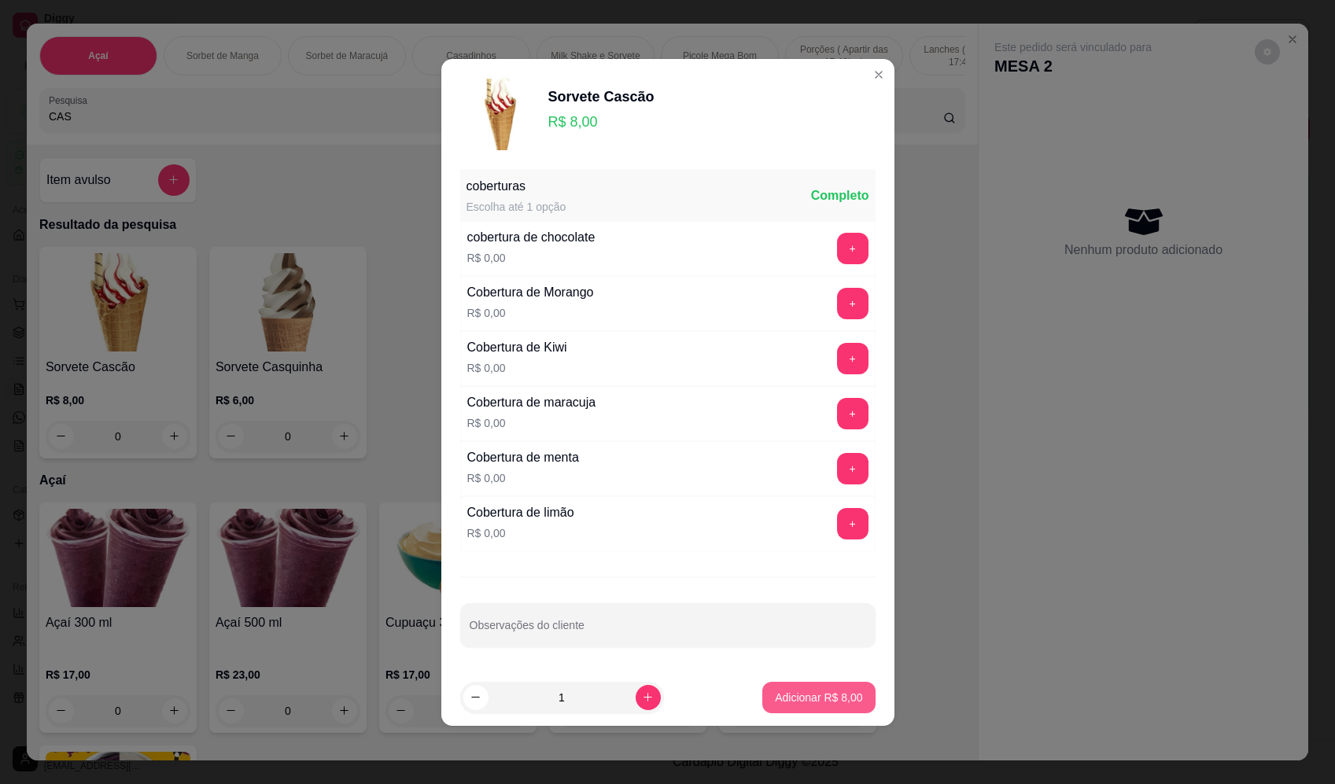
click at [845, 695] on p "Adicionar R$ 8,00" at bounding box center [818, 698] width 87 height 16
type input "1"
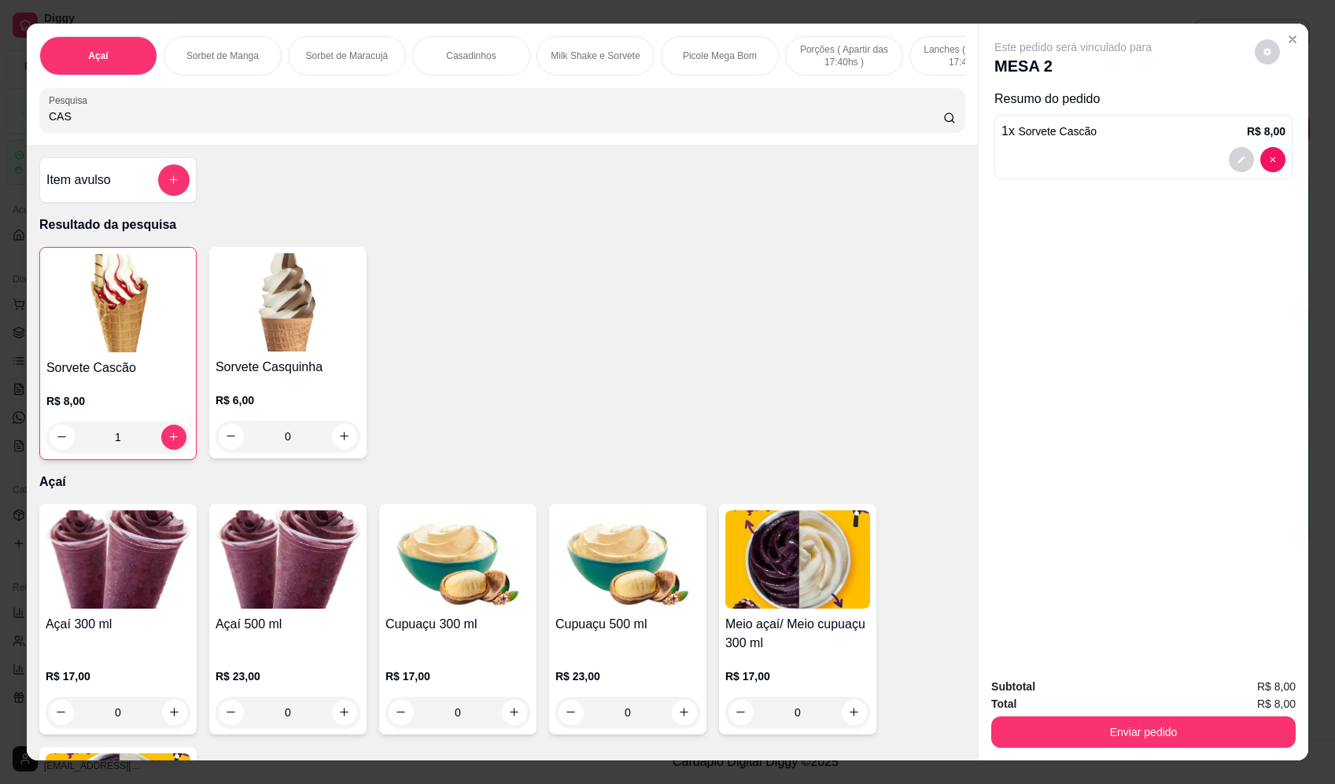
click at [173, 183] on button "add-separate-item" at bounding box center [173, 179] width 31 height 31
click at [51, 446] on div "1" at bounding box center [117, 437] width 143 height 31
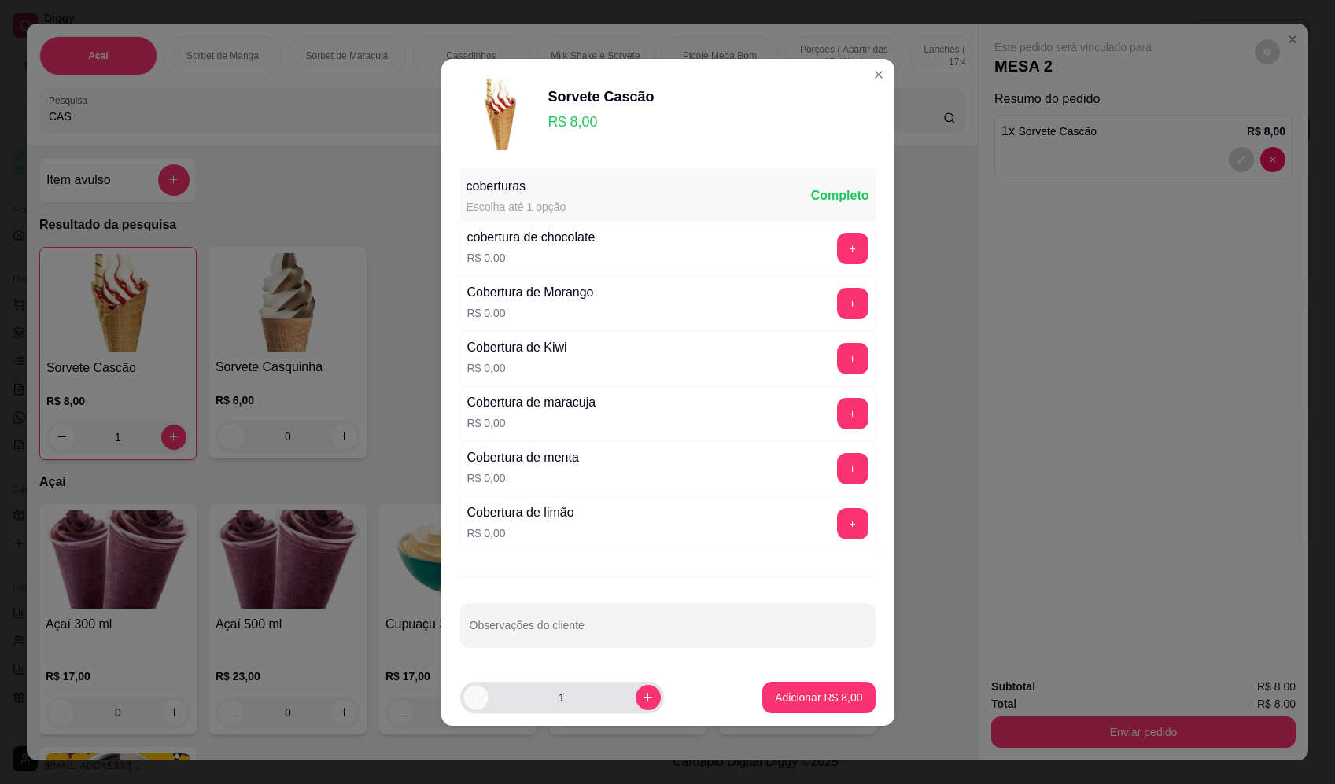
click at [474, 699] on icon "decrease-product-quantity" at bounding box center [476, 697] width 12 height 12
type input "0"
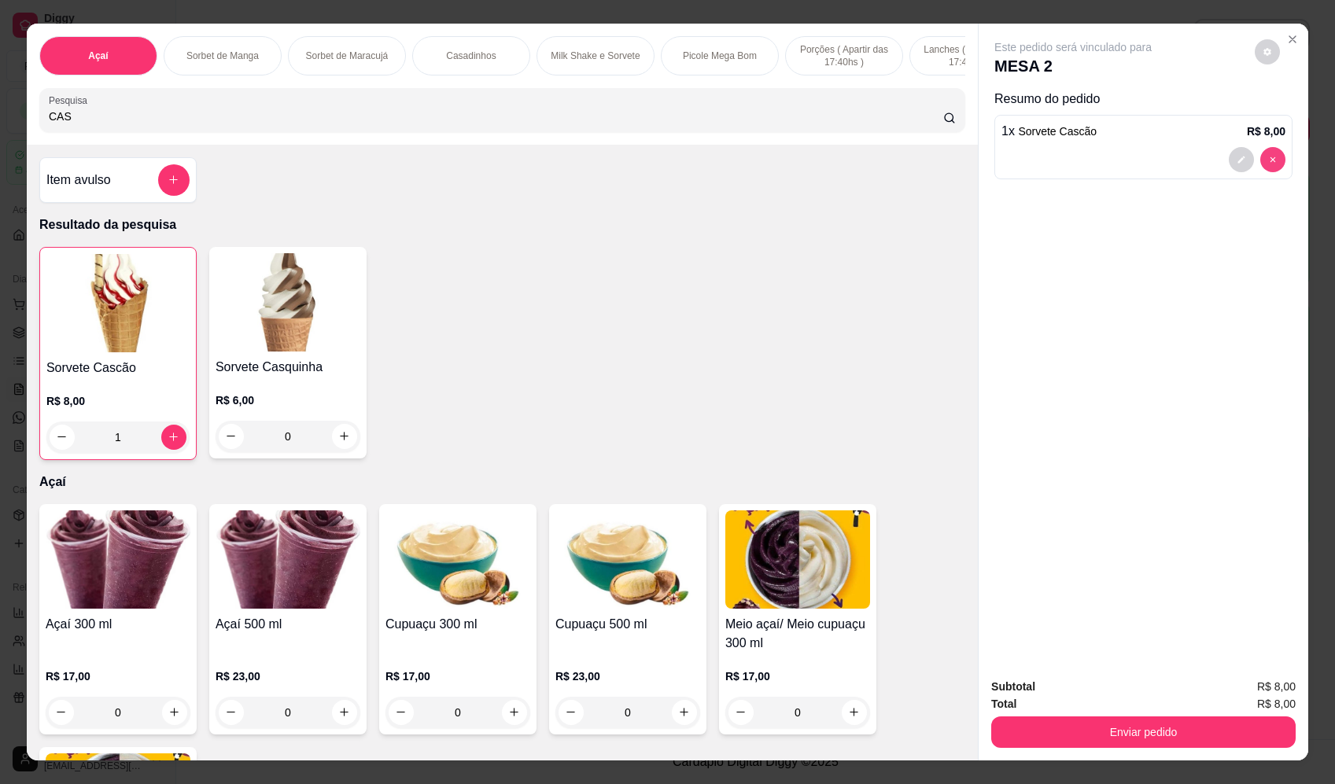
type input "0"
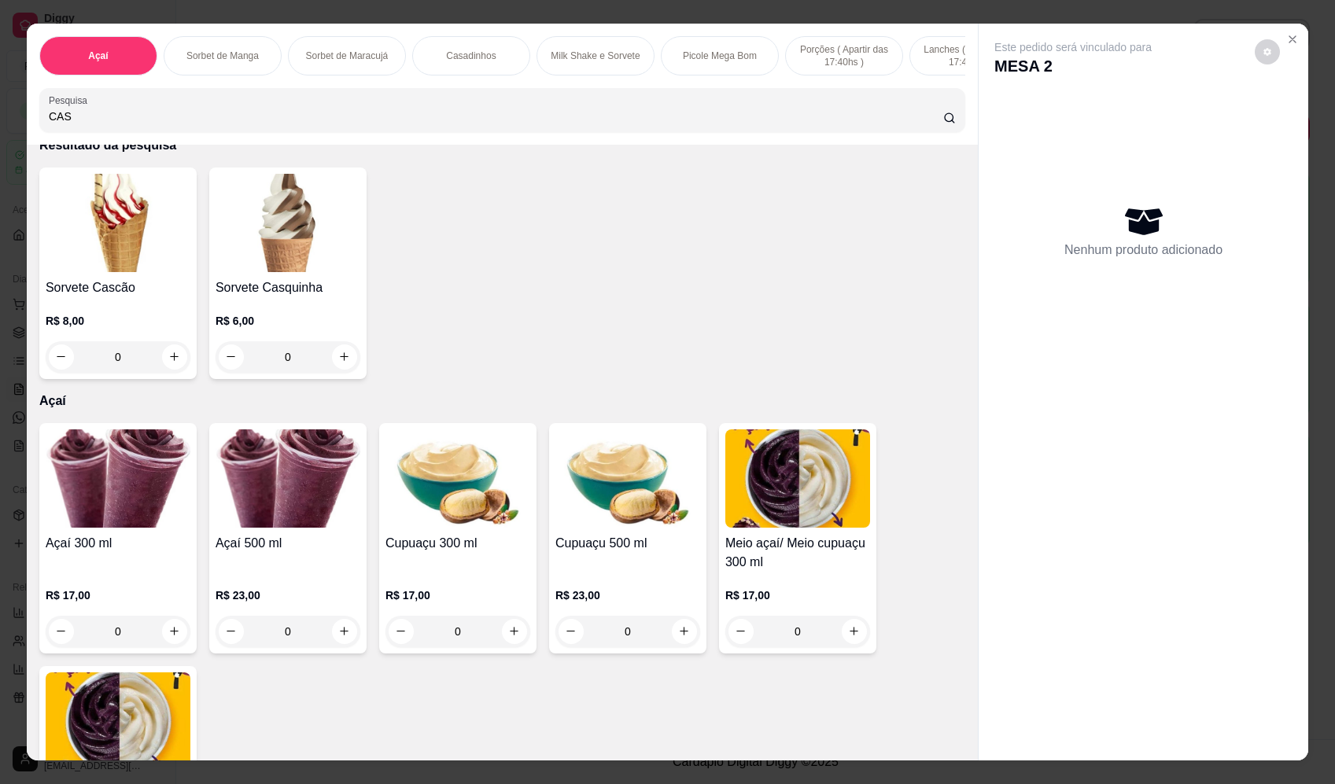
scroll to position [0, 0]
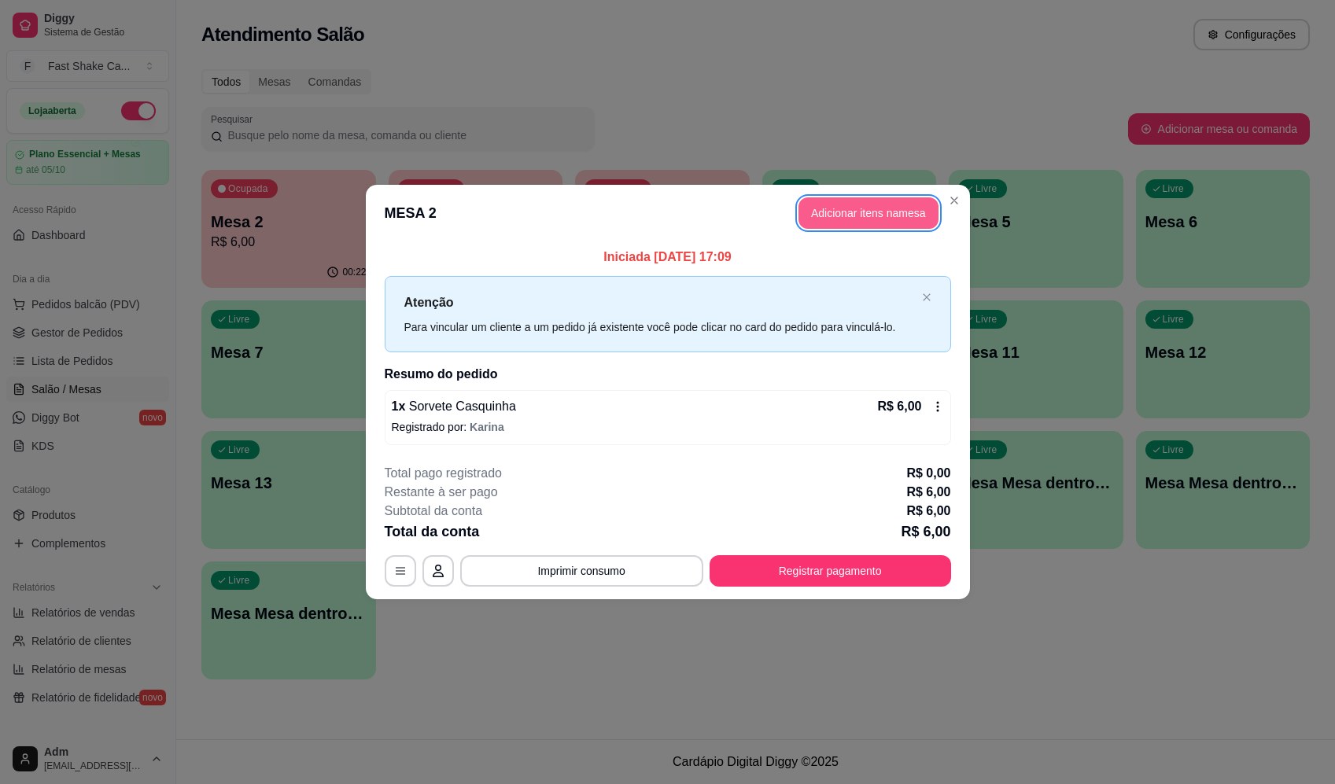
click at [894, 223] on button "Adicionar itens na mesa" at bounding box center [868, 212] width 140 height 31
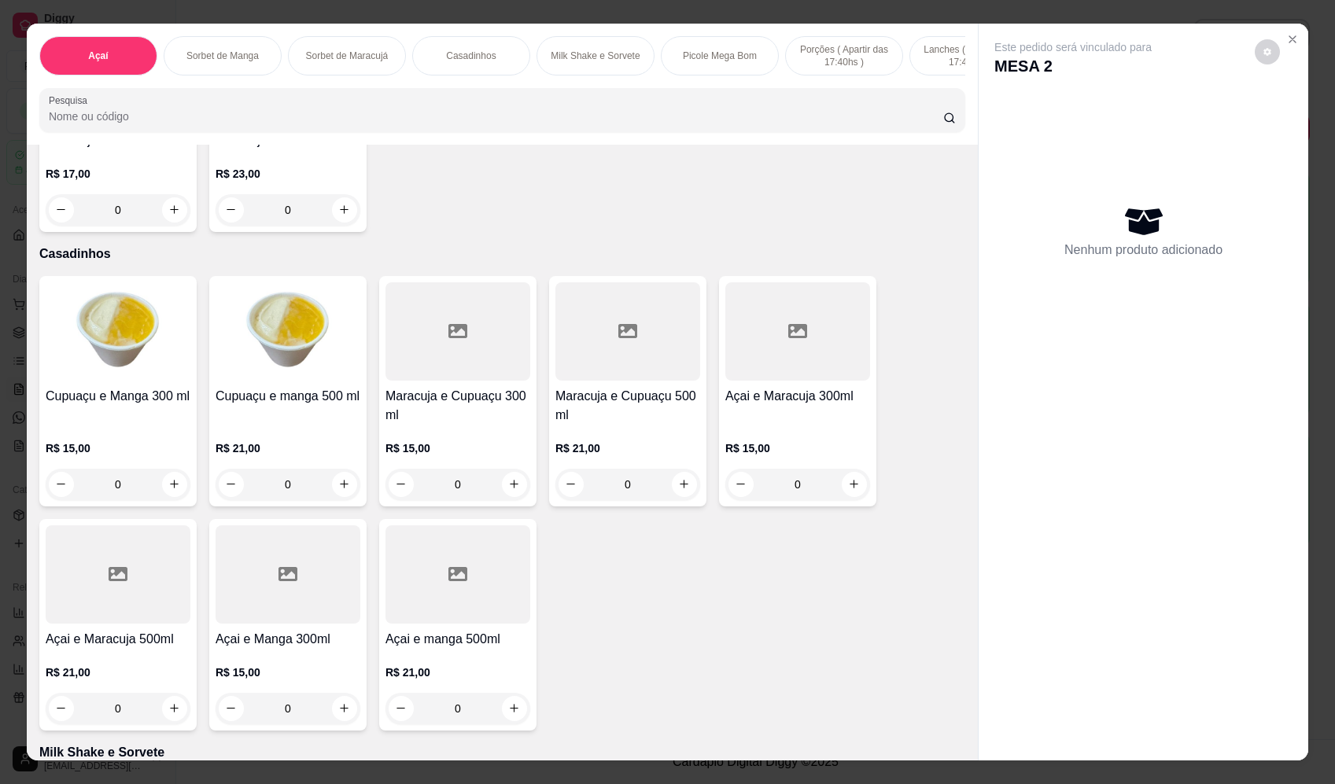
scroll to position [1416, 0]
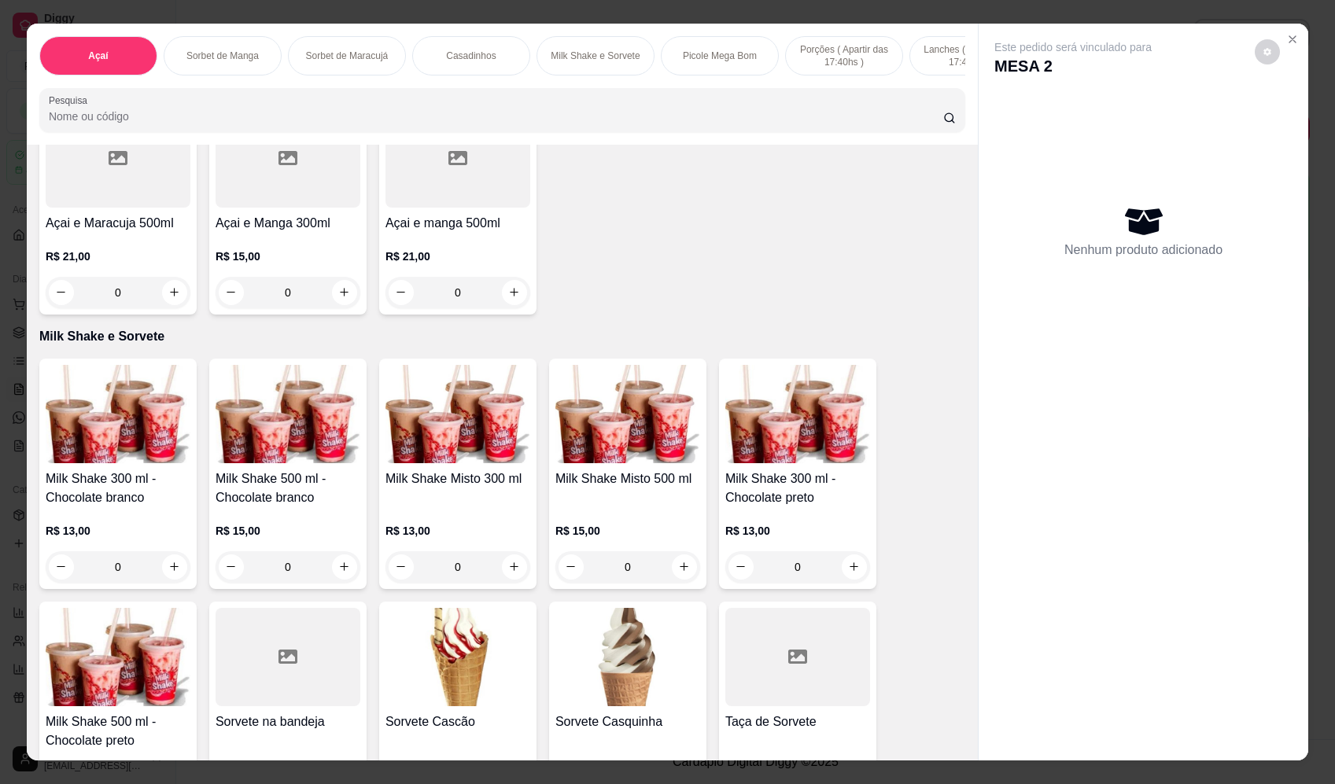
click at [671, 580] on div "0" at bounding box center [627, 566] width 145 height 31
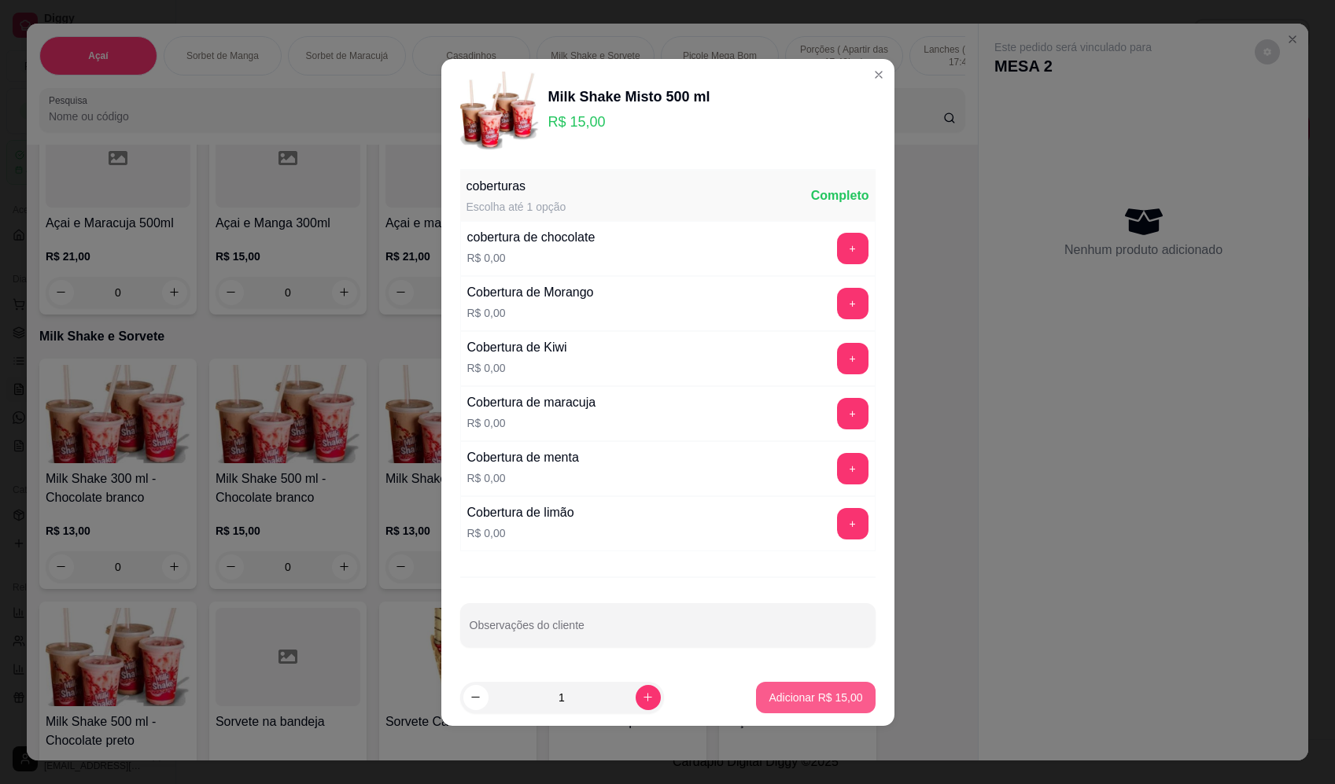
click at [831, 685] on button "Adicionar R$ 15,00" at bounding box center [815, 697] width 119 height 31
type input "1"
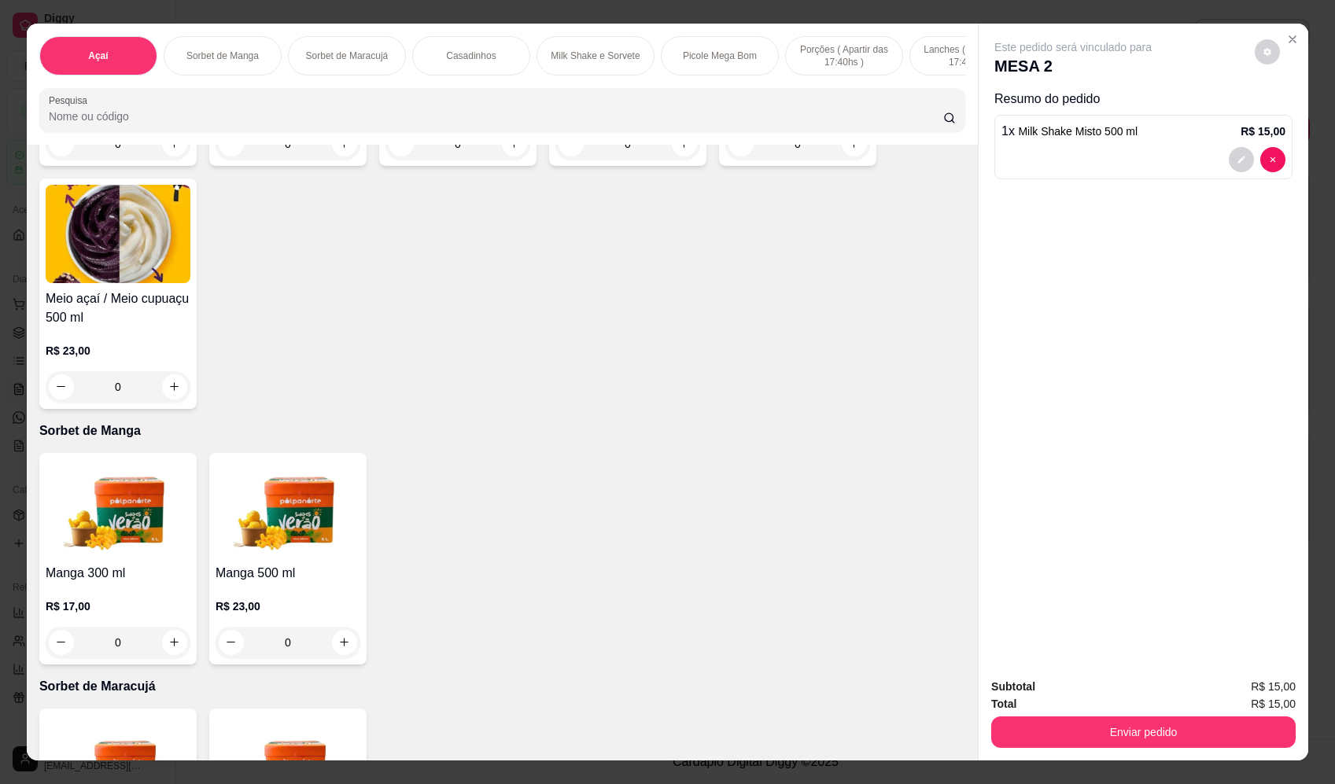
scroll to position [0, 0]
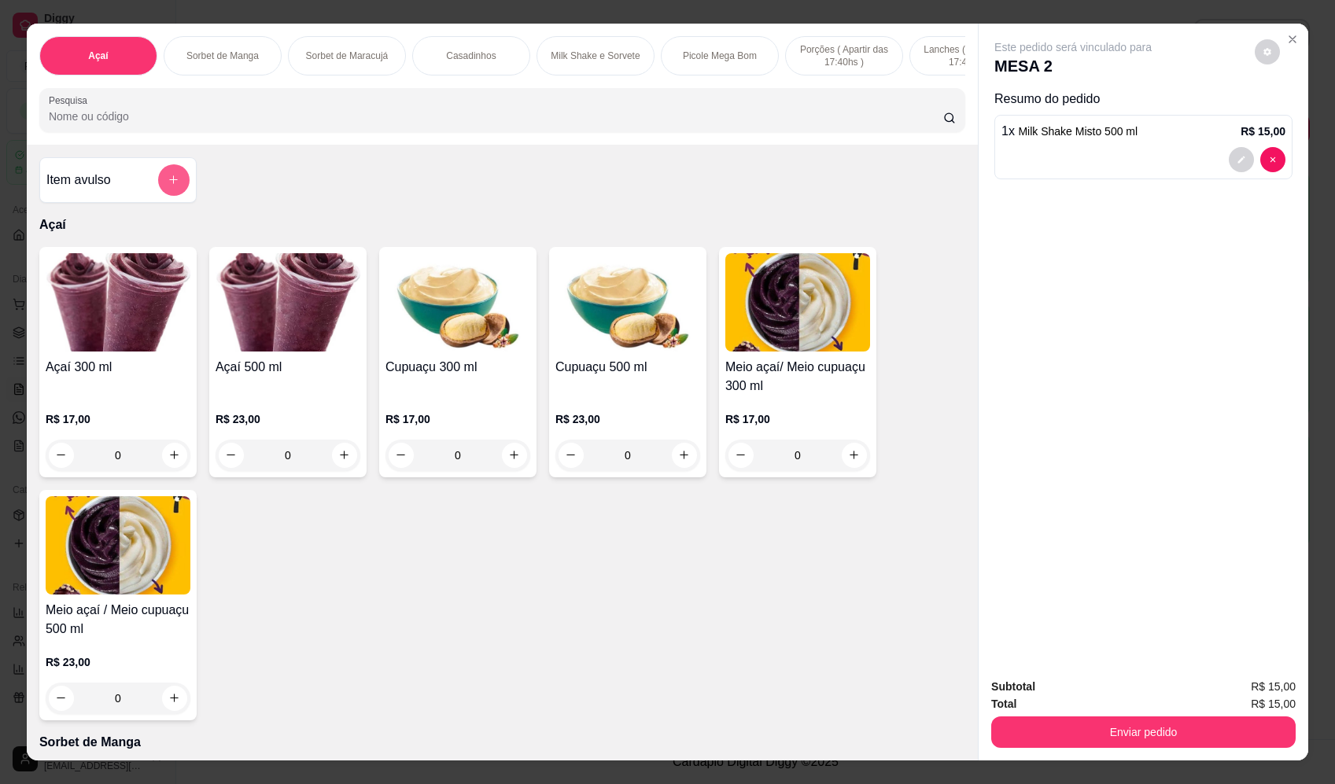
click at [176, 196] on button "add-separate-item" at bounding box center [173, 179] width 31 height 31
click at [578, 328] on div at bounding box center [667, 330] width 297 height 31
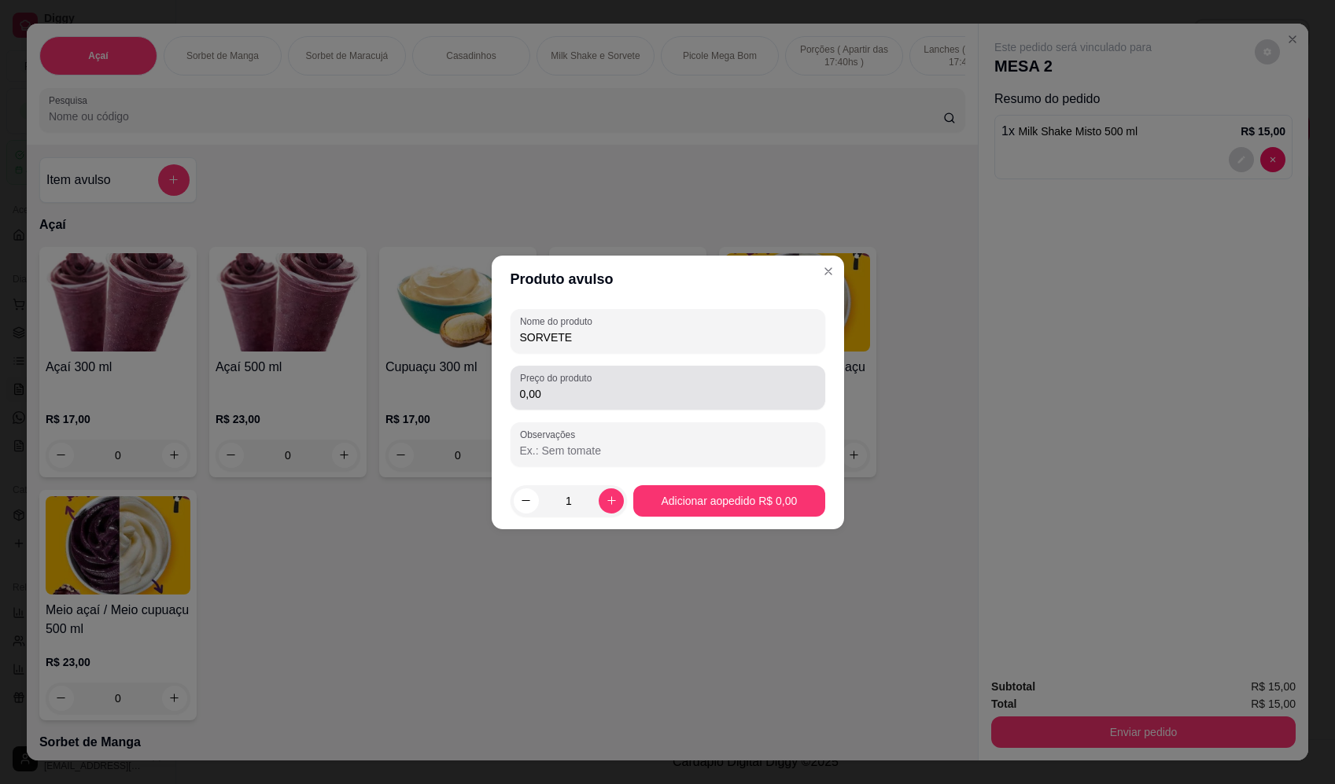
type input "SORVETE"
click at [591, 382] on label "Preço do produto" at bounding box center [558, 377] width 77 height 13
click at [591, 386] on input "0,00" at bounding box center [668, 394] width 296 height 16
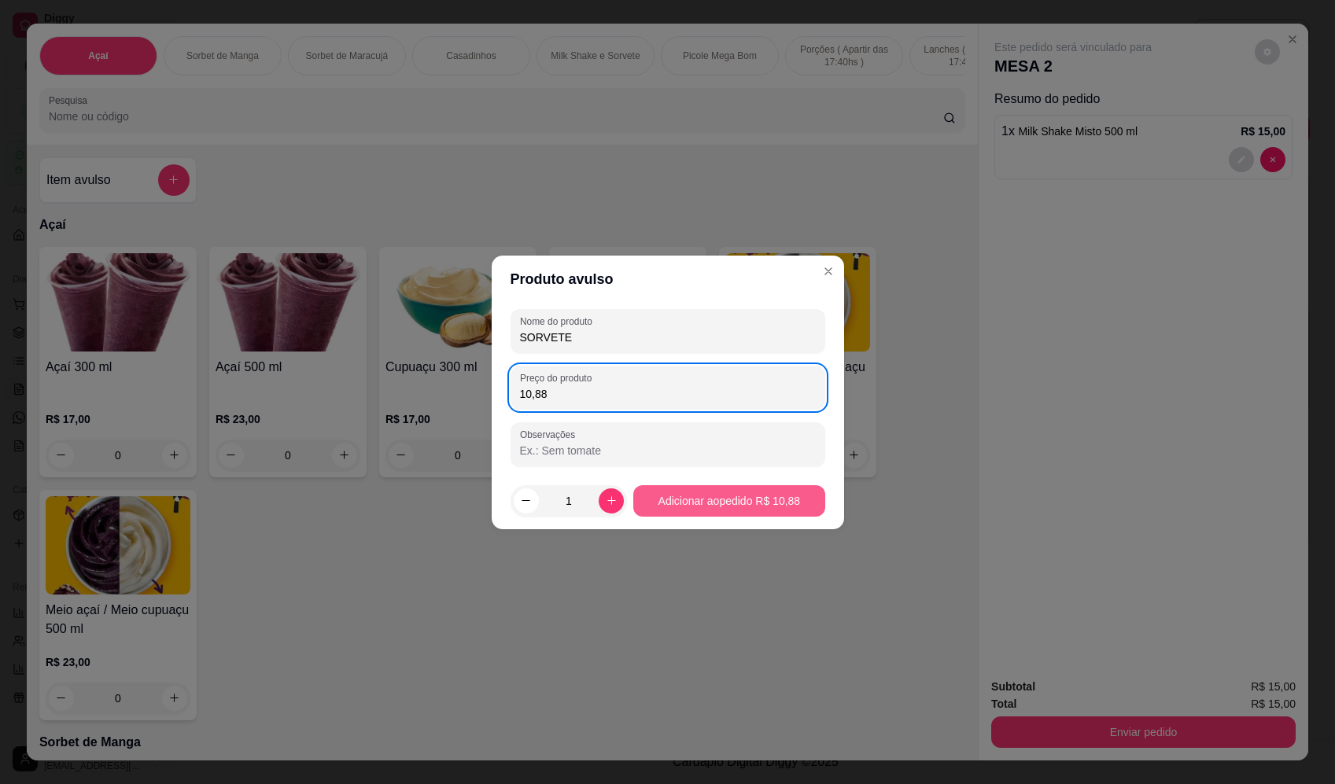
type input "10,88"
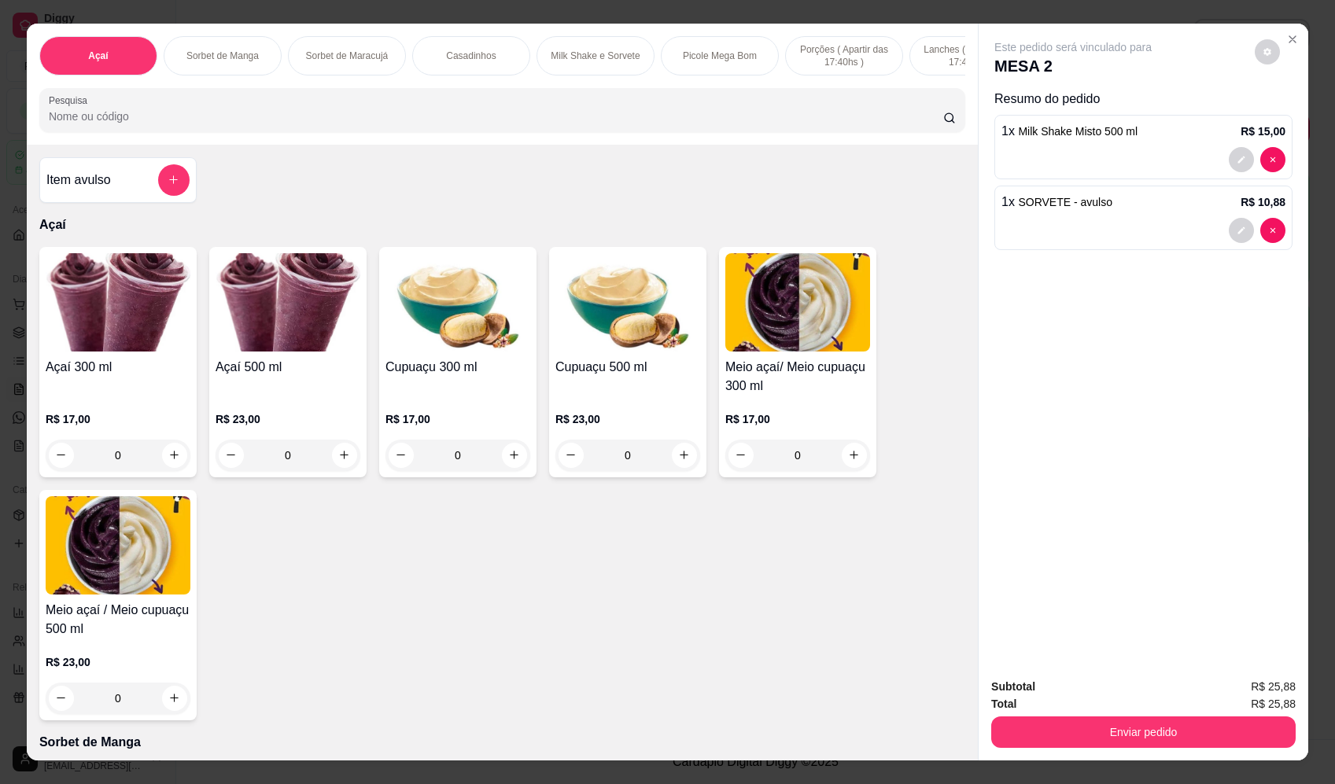
drag, startPoint x: 1198, startPoint y: 763, endPoint x: 1200, endPoint y: 742, distance: 21.3
click at [1197, 756] on div "Açaí Sorbet de Manga Sorbet de Maracujá Casadinhos Milk Shake e Sorvete Picole …" at bounding box center [667, 392] width 1335 height 784
click at [1203, 730] on button "Enviar pedido" at bounding box center [1143, 732] width 304 height 31
click at [1244, 693] on button "Enviar pedido" at bounding box center [1255, 694] width 89 height 30
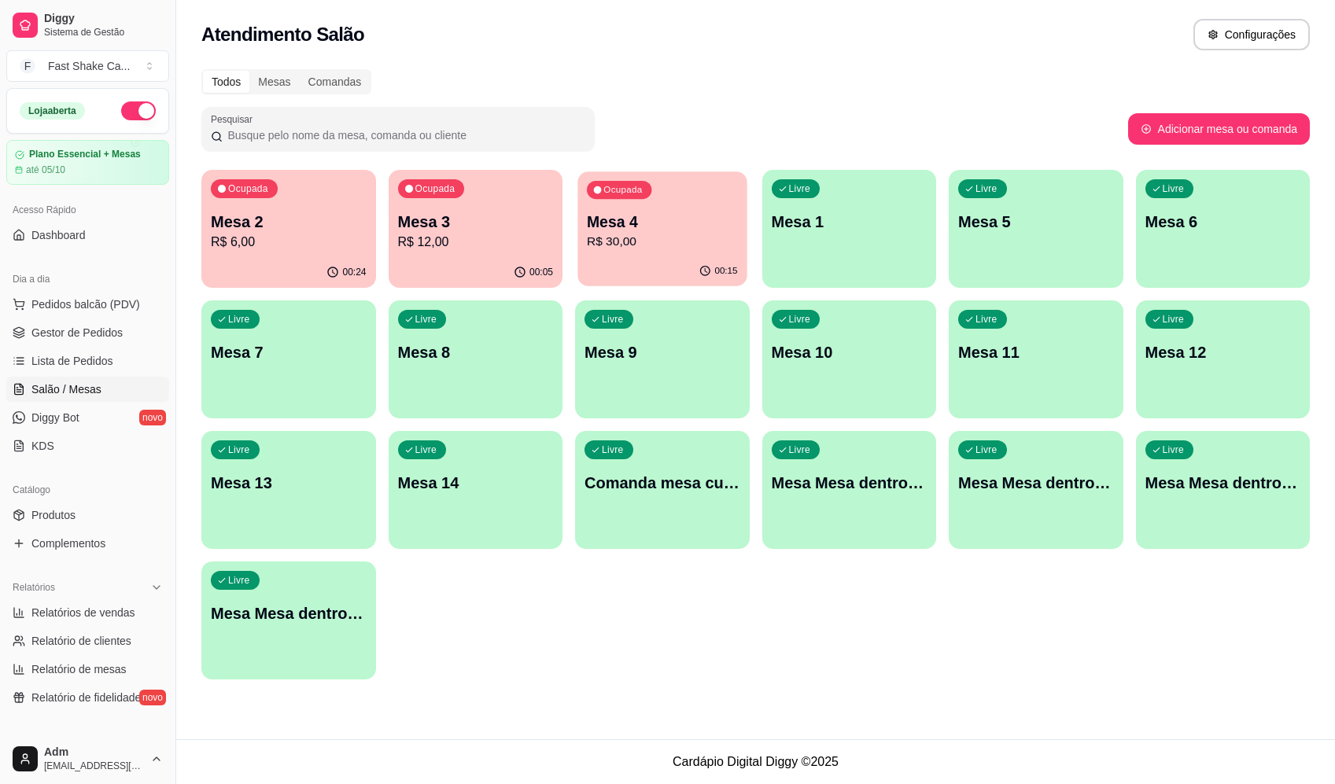
click at [632, 234] on p "R$ 30,00" at bounding box center [662, 242] width 151 height 18
drag, startPoint x: 876, startPoint y: 0, endPoint x: 797, endPoint y: 74, distance: 108.5
click at [267, 245] on p "R$ 31,88" at bounding box center [289, 242] width 156 height 19
click at [465, 193] on div "Ocupada Mesa 3 R$ 12,00" at bounding box center [476, 213] width 175 height 87
click at [464, 201] on div "Ocupada Mesa 3 R$ 12,00" at bounding box center [476, 213] width 175 height 87
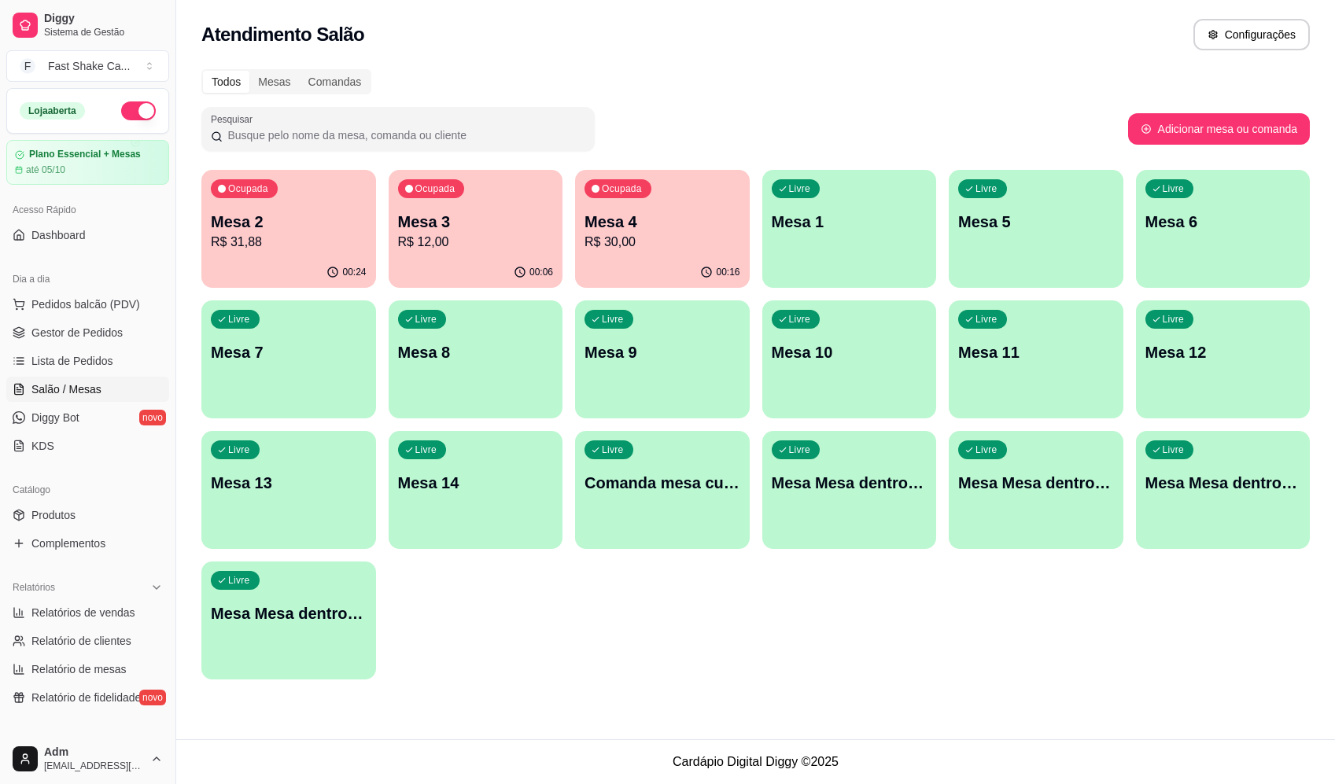
click at [139, 278] on div "Dia a dia" at bounding box center [87, 279] width 163 height 25
click at [306, 220] on p "Mesa 2" at bounding box center [289, 222] width 156 height 22
click at [470, 207] on div "Ocupada Mesa 3 R$ 12,00" at bounding box center [476, 213] width 175 height 87
click at [274, 211] on p "Mesa 2" at bounding box center [289, 222] width 156 height 22
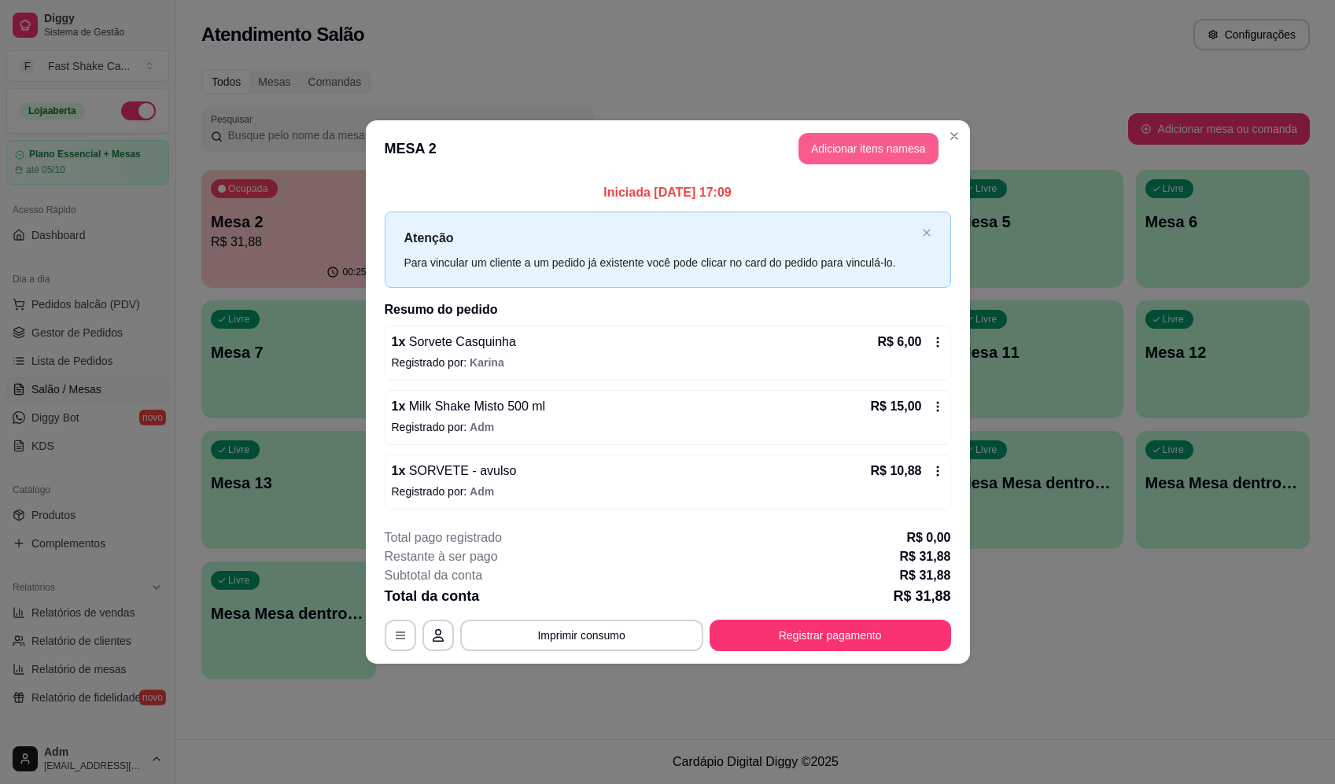
click at [879, 154] on button "Adicionar itens na mesa" at bounding box center [868, 148] width 140 height 31
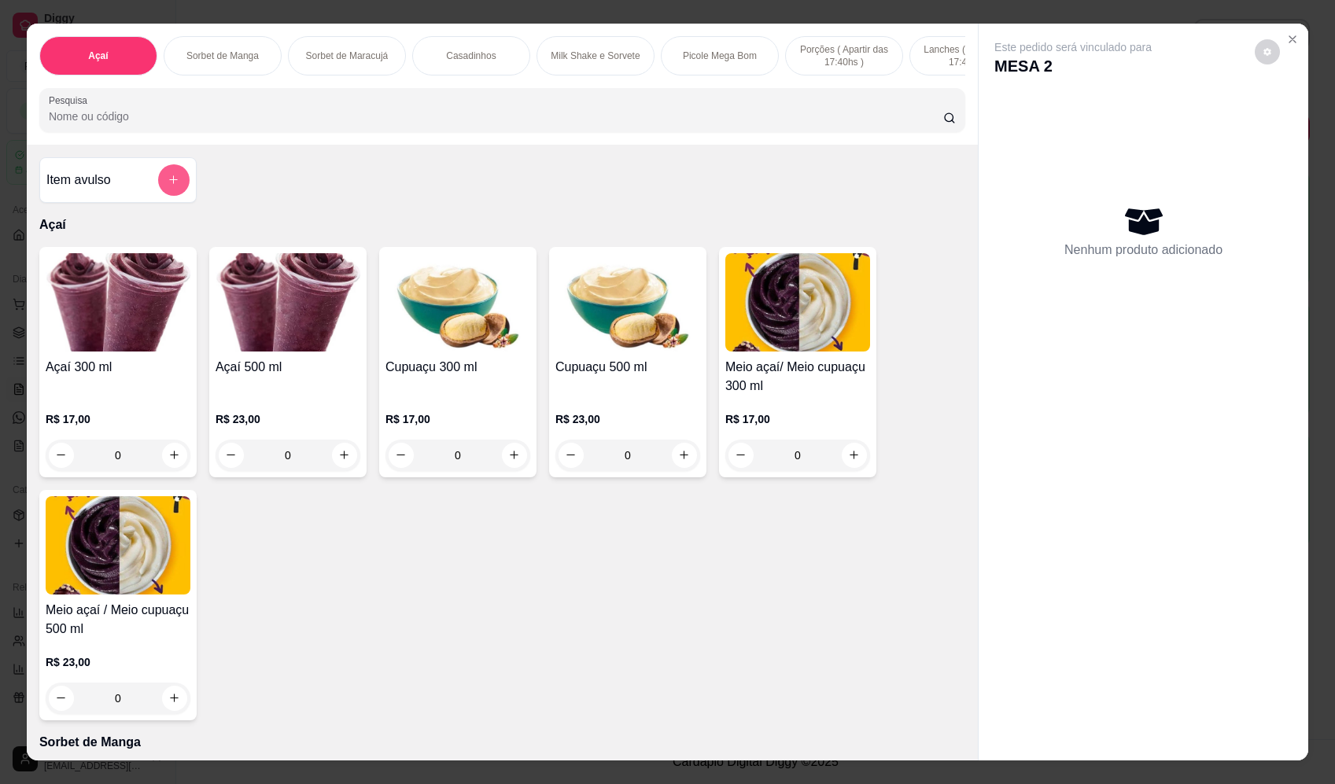
click at [168, 186] on icon "add-separate-item" at bounding box center [174, 180] width 12 height 12
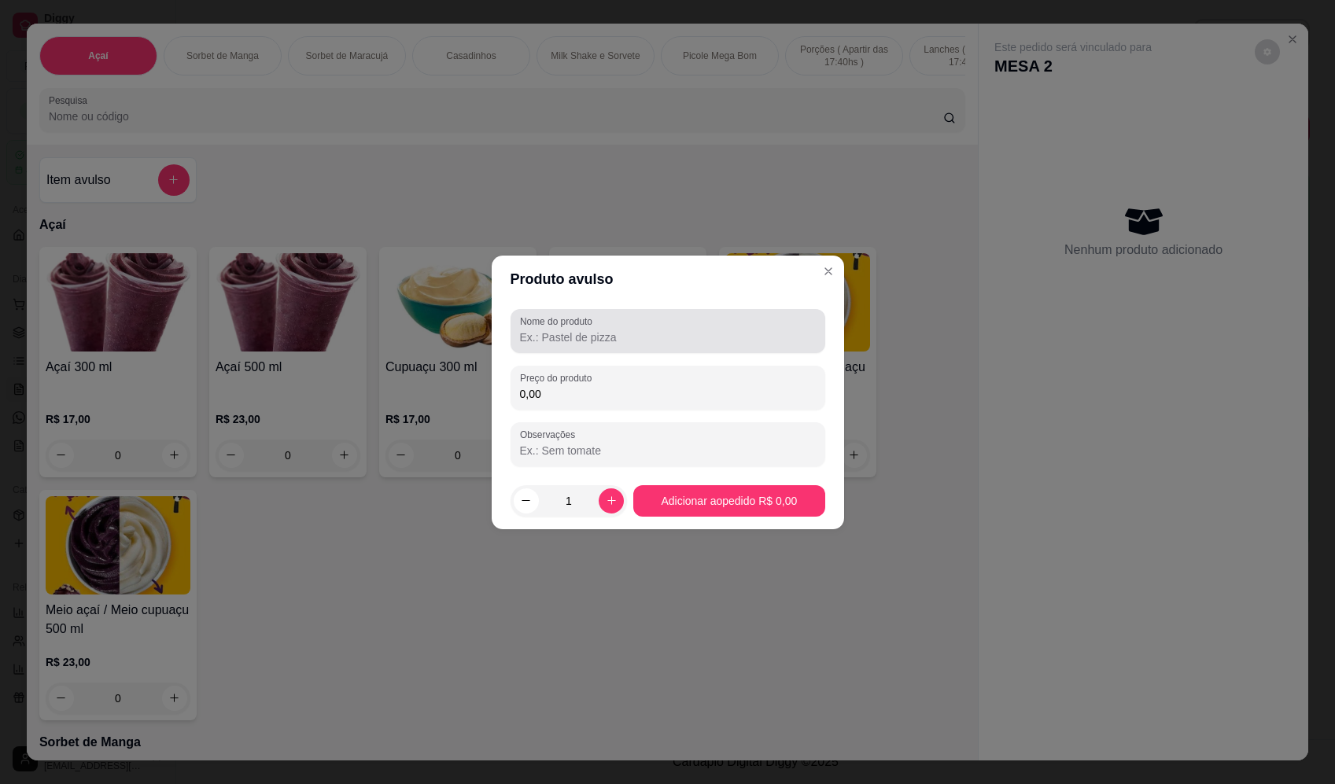
click at [677, 347] on div "Nome do produto" at bounding box center [668, 331] width 315 height 44
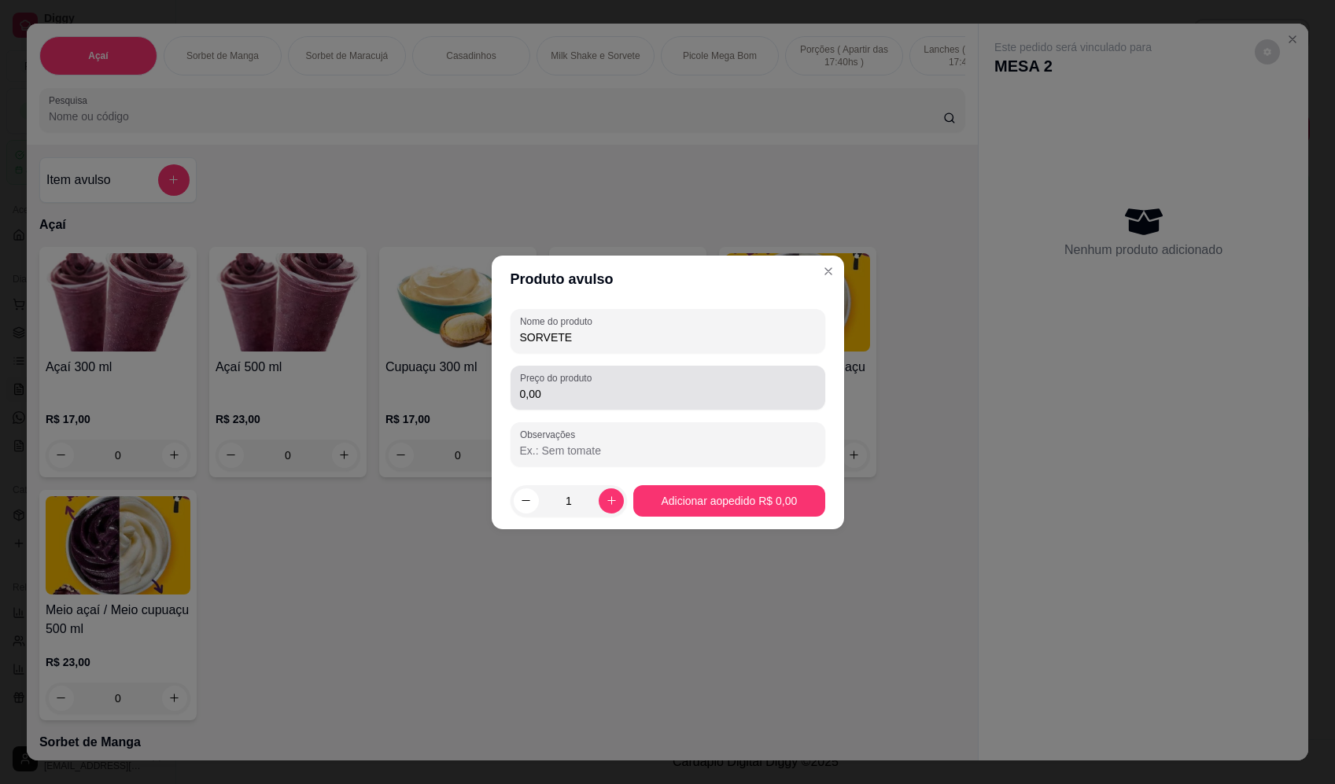
type input "SORVETE"
click at [633, 390] on input "0,00" at bounding box center [668, 394] width 296 height 16
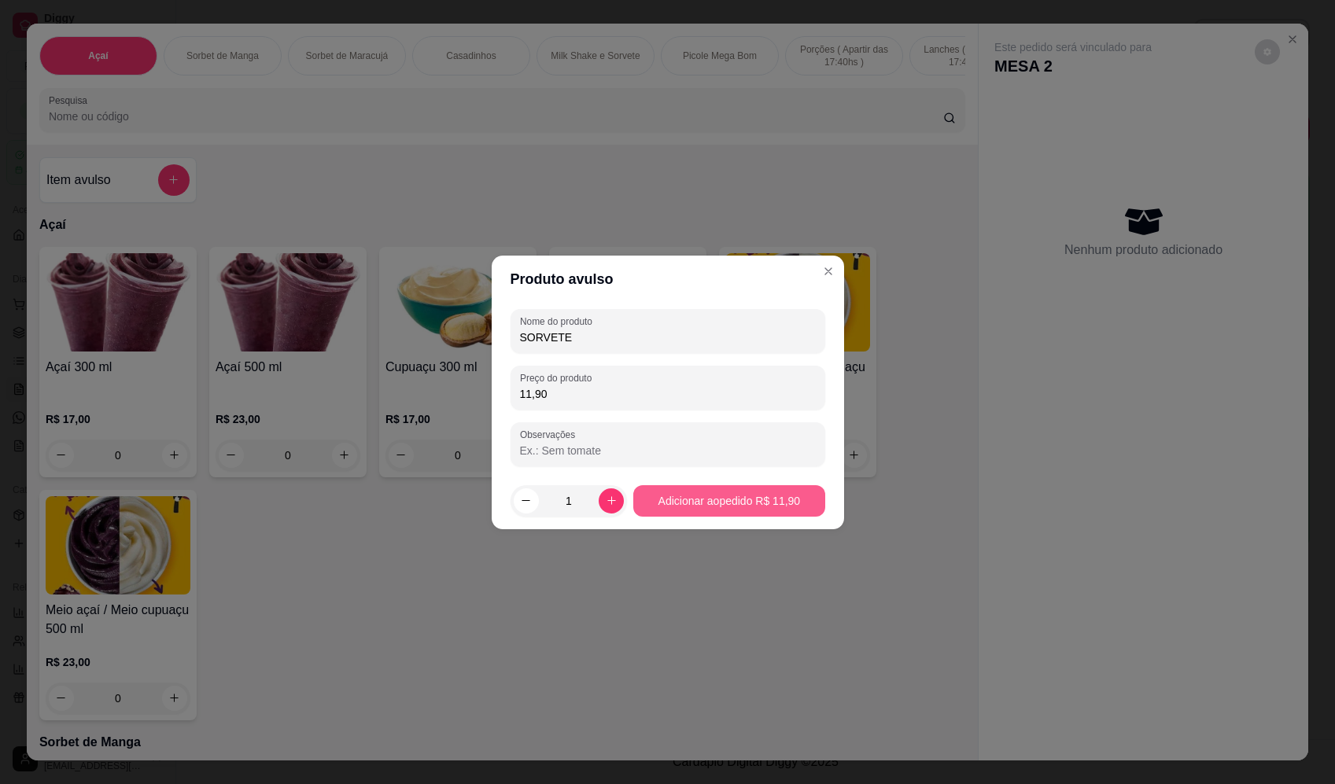
type input "11,90"
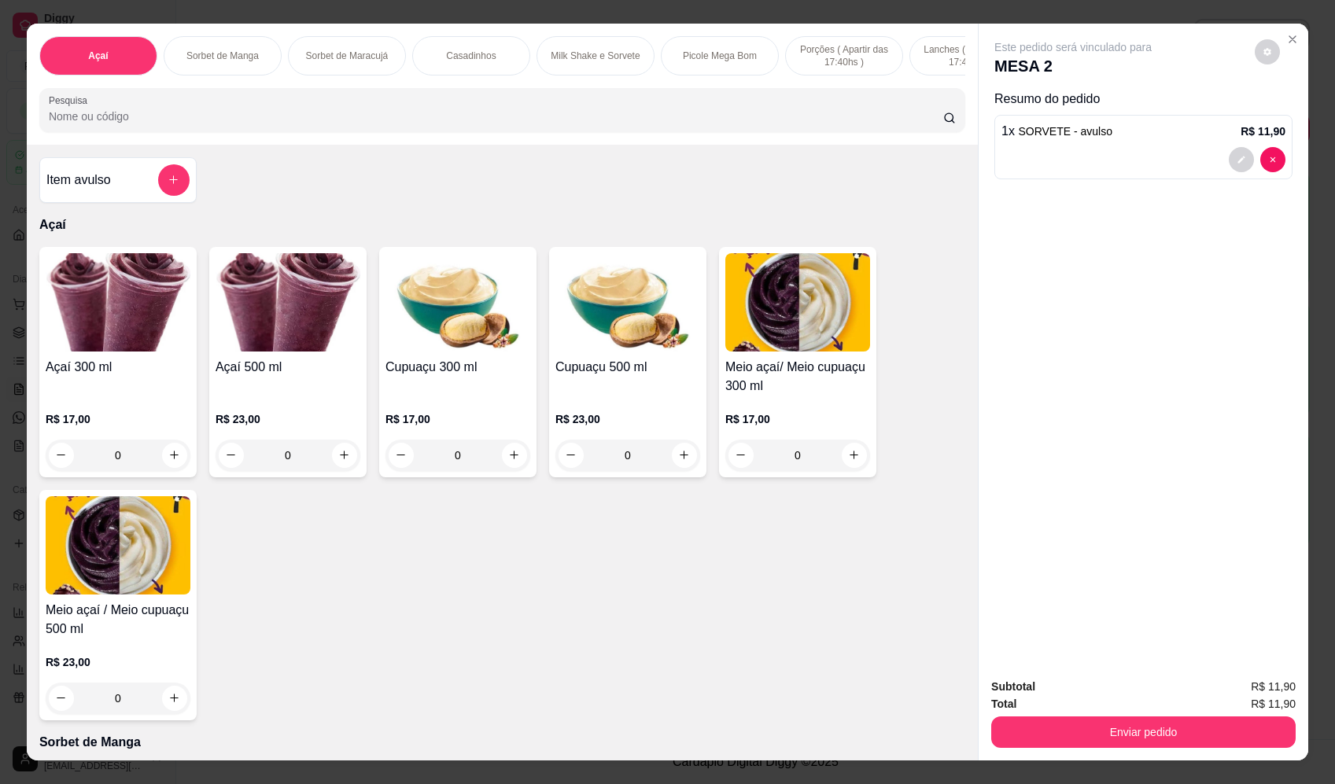
click at [168, 186] on icon "add-separate-item" at bounding box center [174, 180] width 12 height 12
drag, startPoint x: 584, startPoint y: 318, endPoint x: 593, endPoint y: 326, distance: 11.7
click at [593, 326] on label "Nome do produto" at bounding box center [558, 320] width 78 height 13
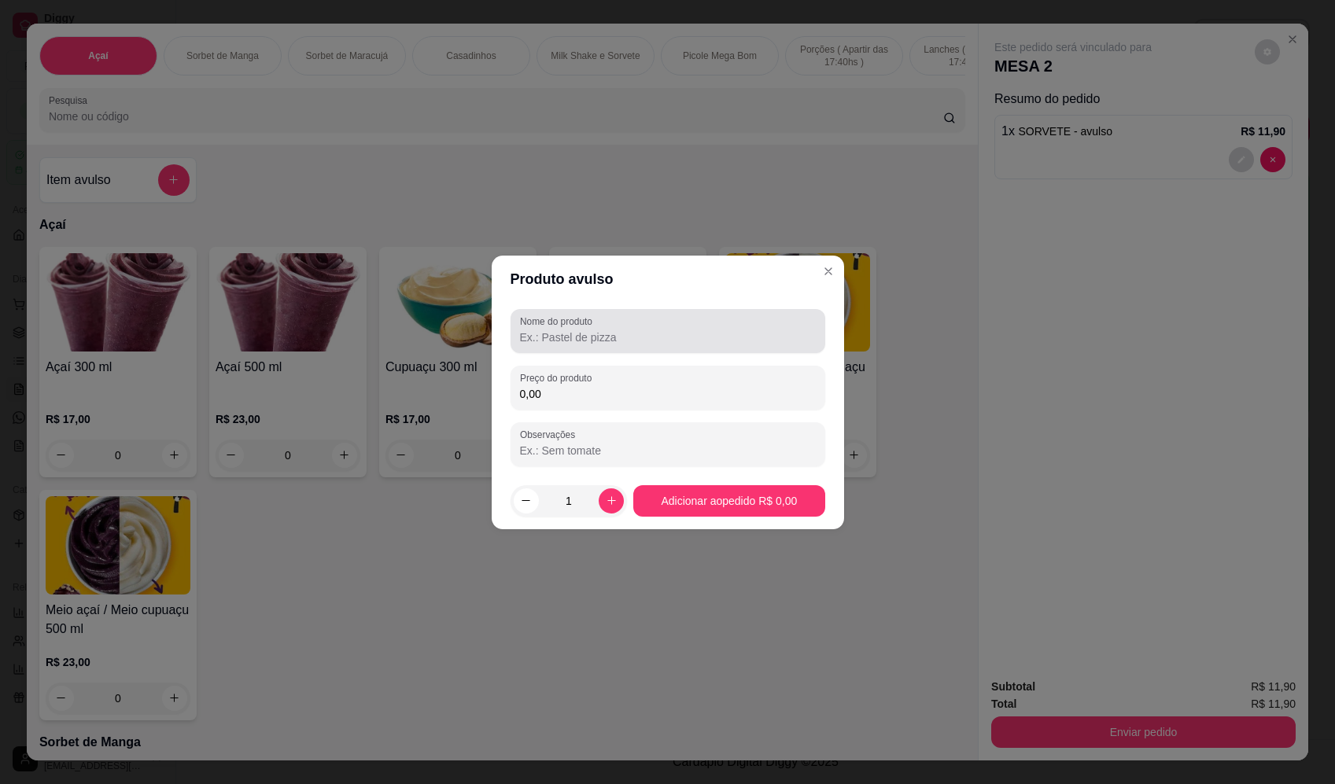
click at [577, 345] on div at bounding box center [668, 330] width 296 height 31
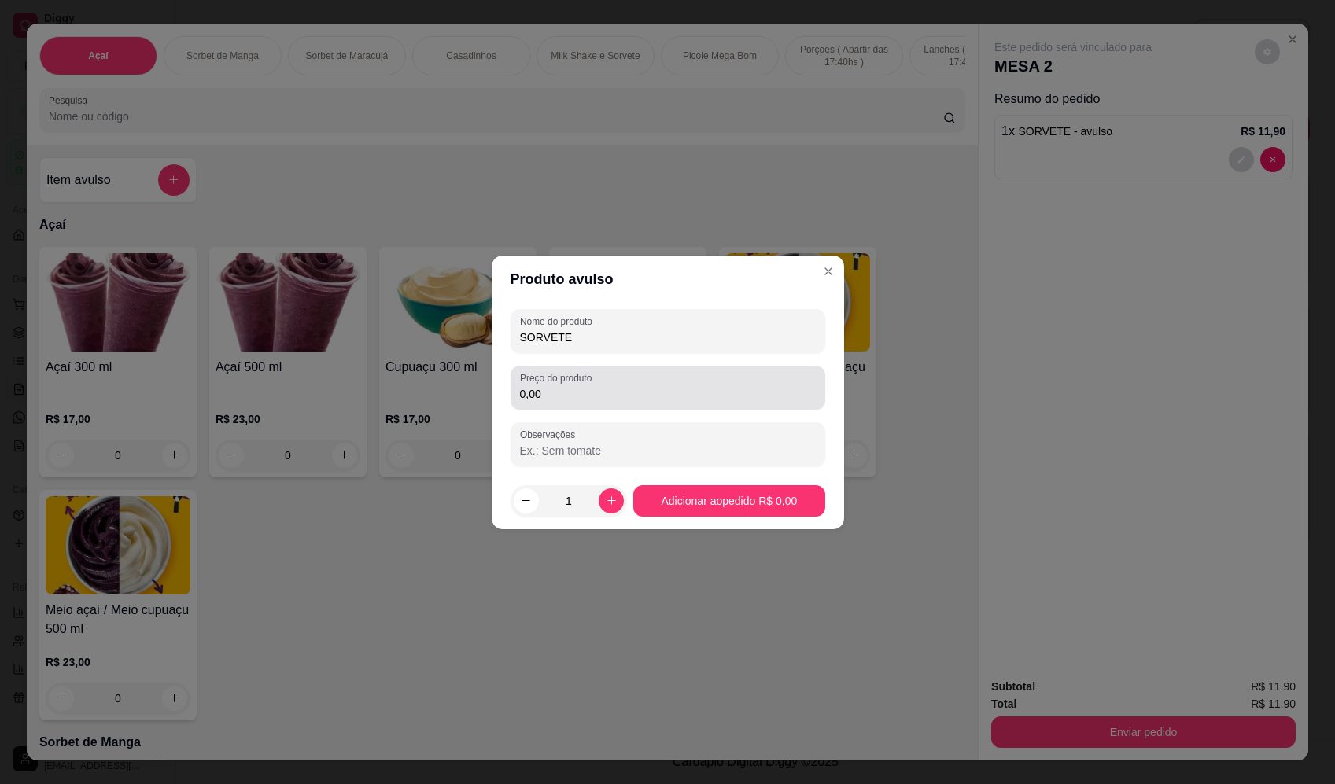
type input "SORVETE"
click at [587, 400] on input "0,00" at bounding box center [668, 394] width 296 height 16
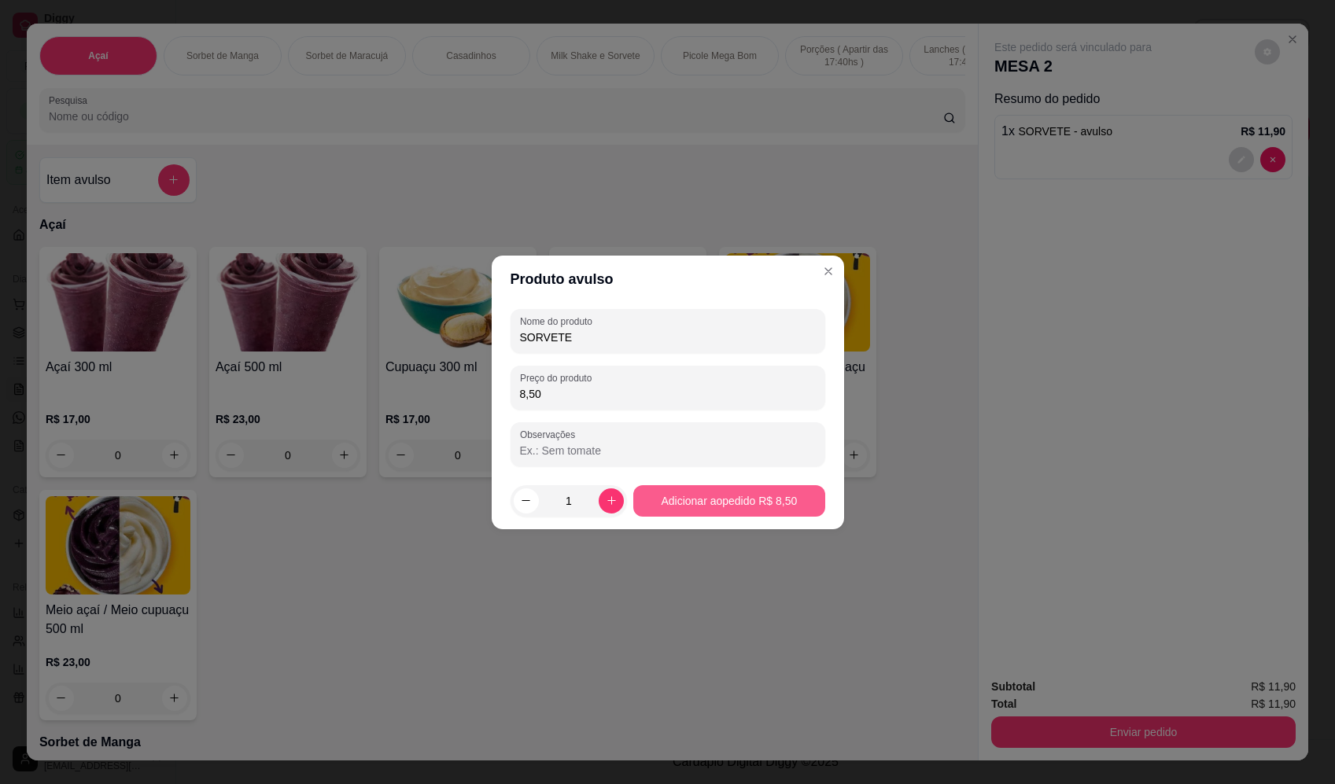
type input "8,50"
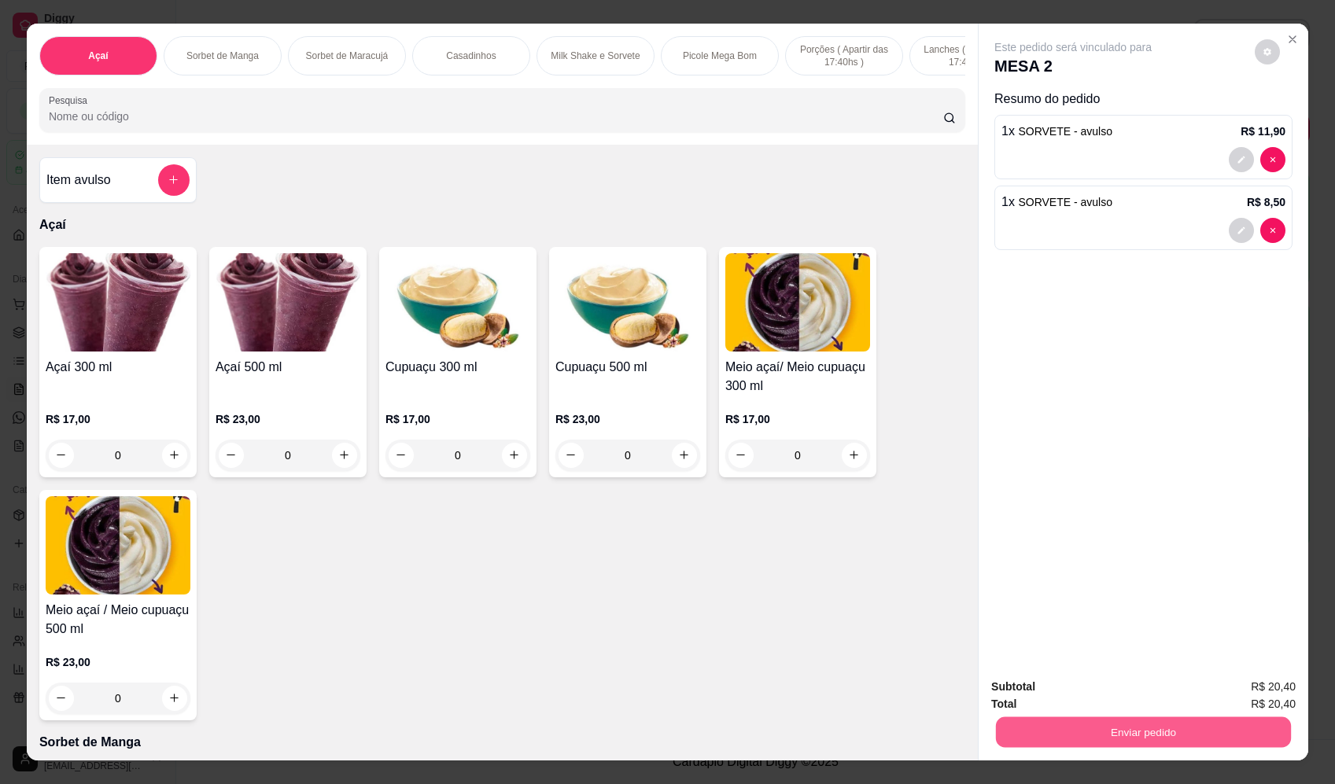
click at [1138, 747] on button "Enviar pedido" at bounding box center [1143, 732] width 295 height 31
click at [1246, 689] on button "Enviar pedido" at bounding box center [1255, 694] width 89 height 30
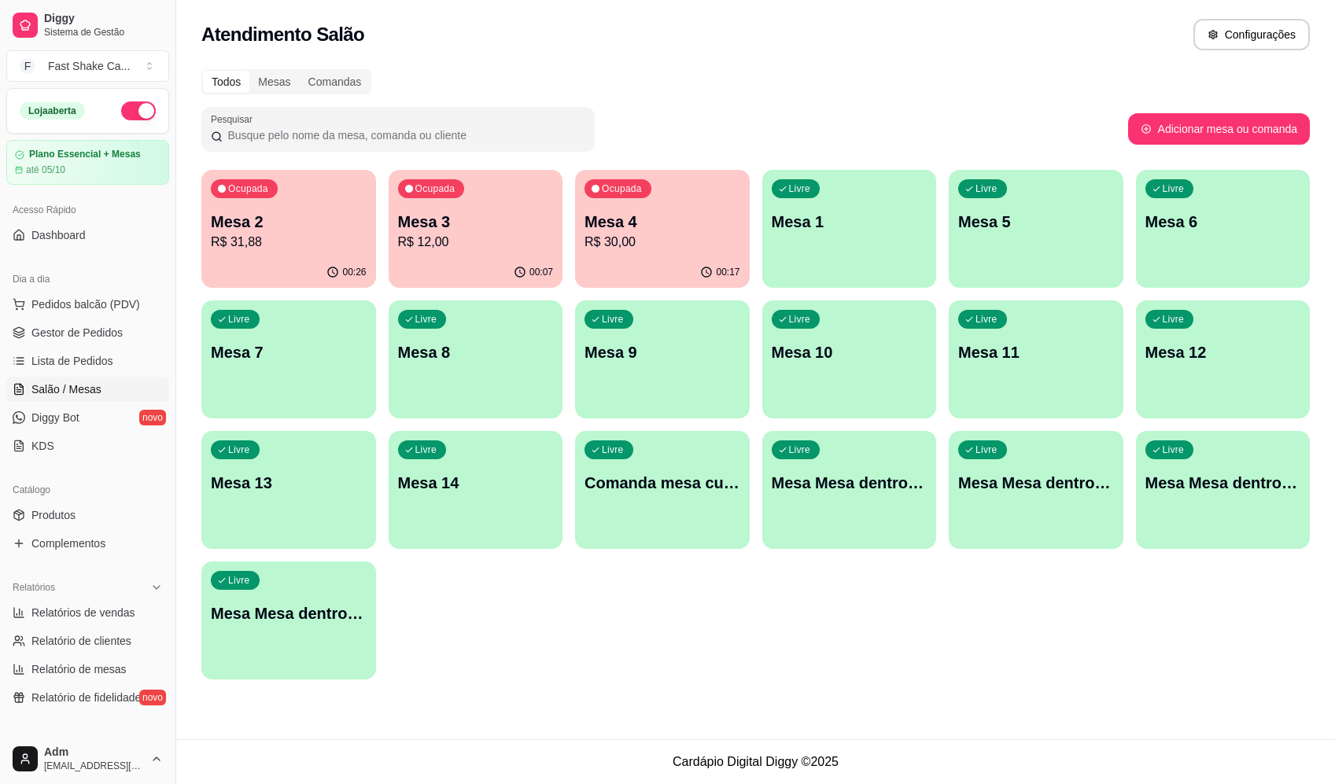
click at [306, 220] on p "Mesa 2" at bounding box center [289, 222] width 156 height 22
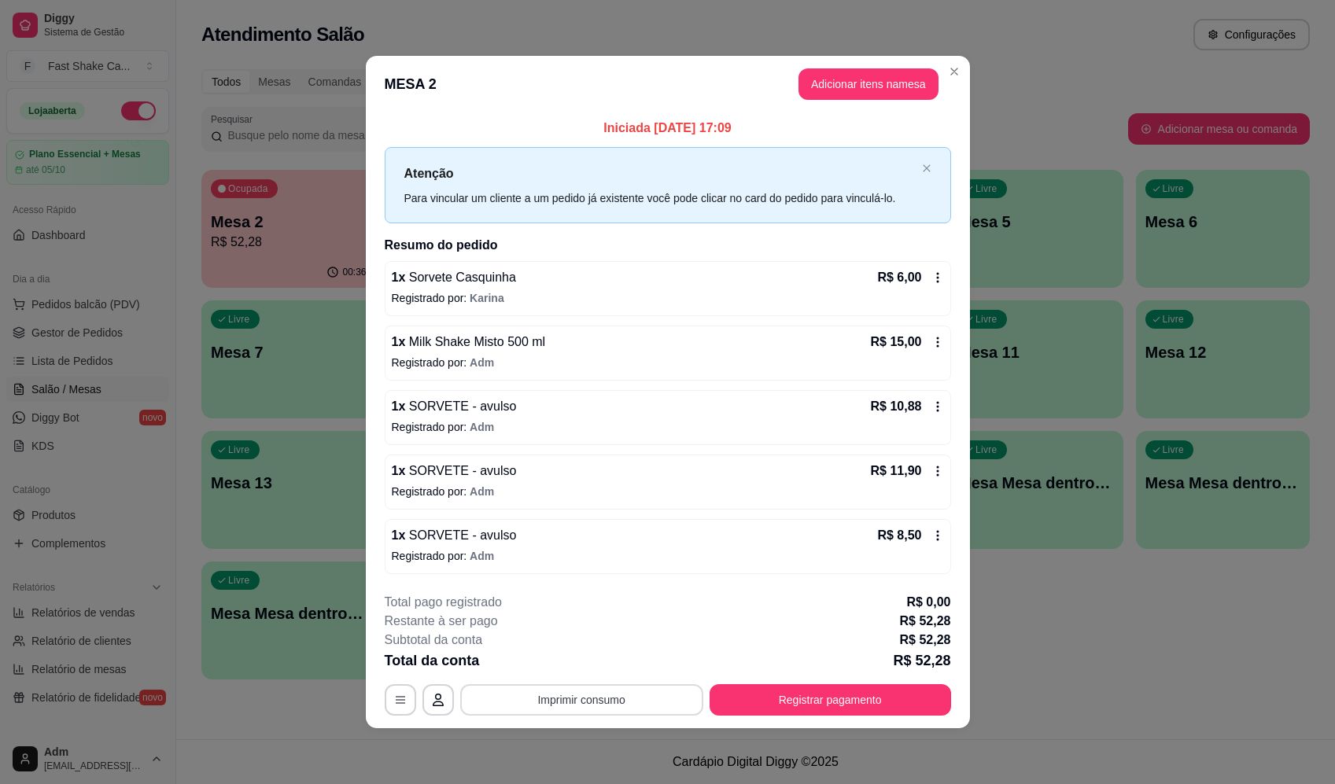
click at [597, 708] on button "Imprimir consumo" at bounding box center [581, 699] width 243 height 31
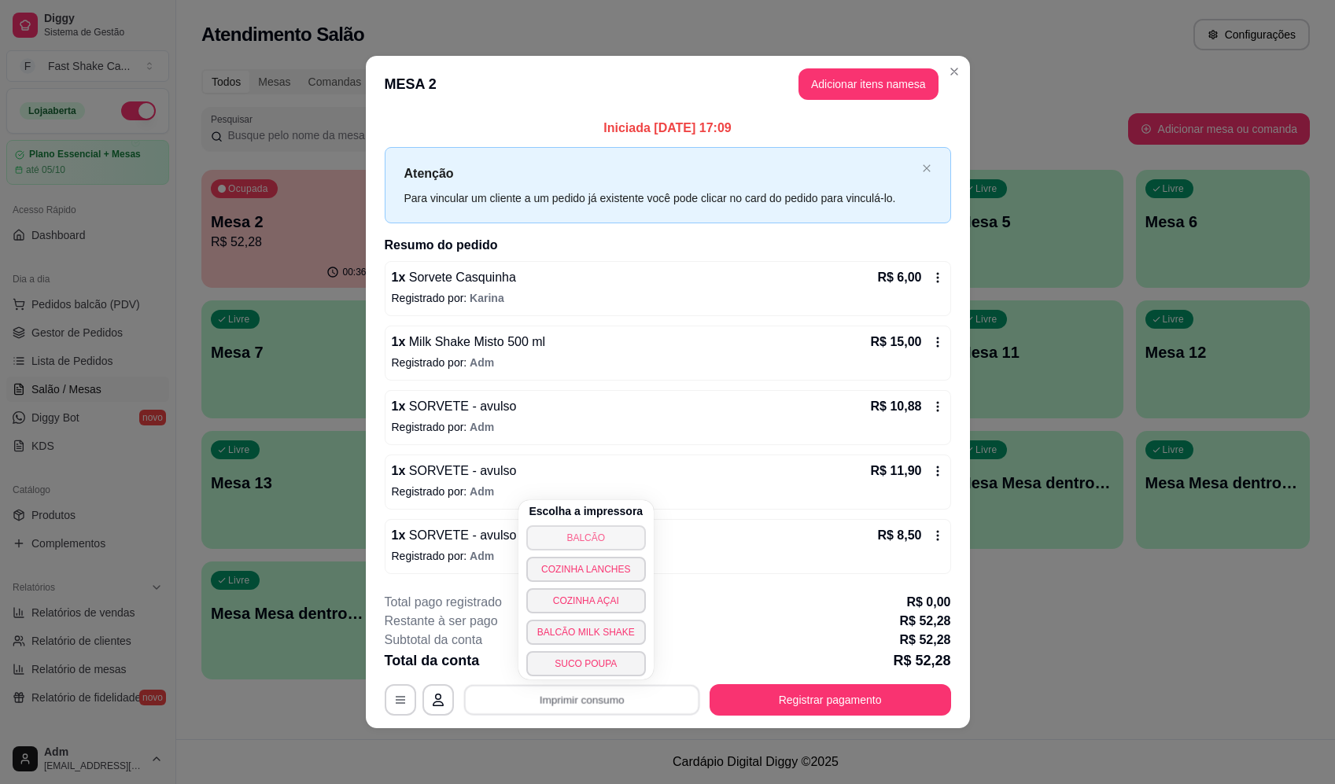
click at [579, 531] on button "BALCÃO" at bounding box center [586, 537] width 120 height 25
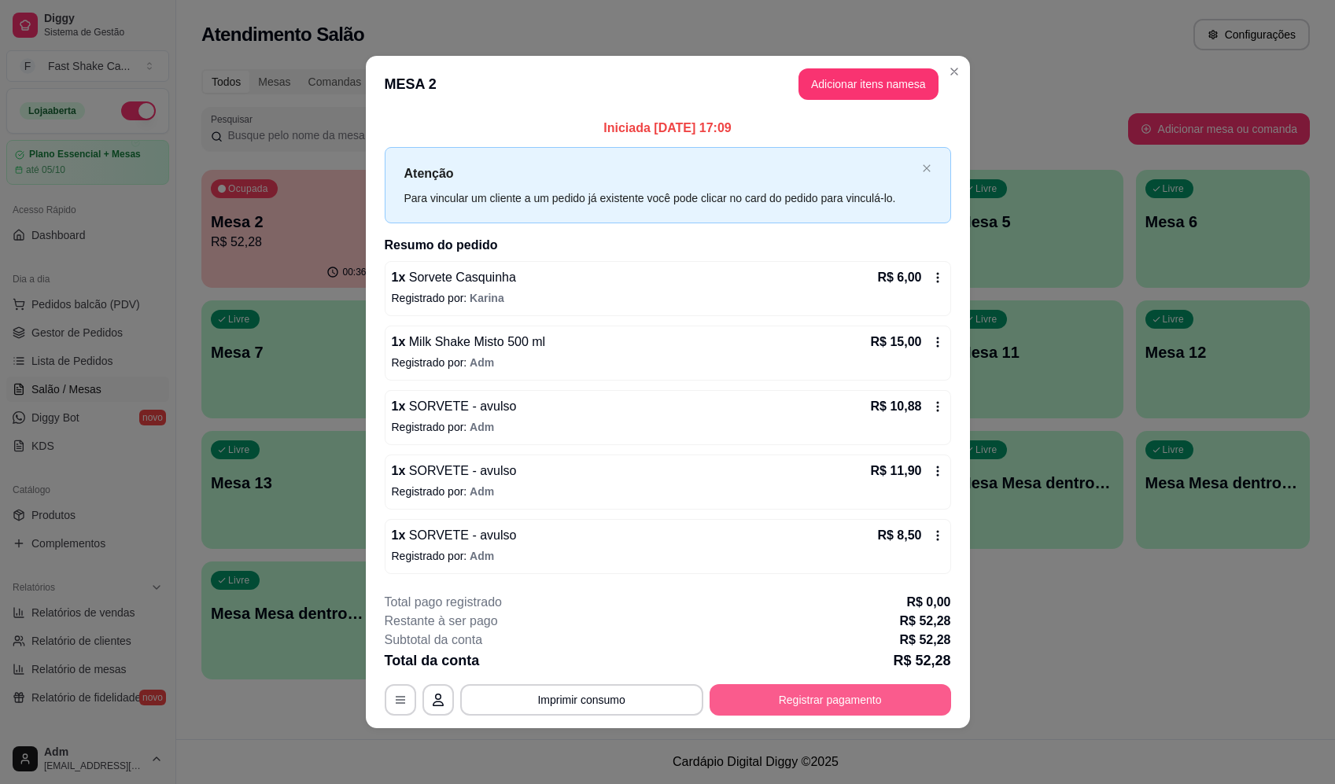
click at [775, 699] on button "Registrar pagamento" at bounding box center [830, 699] width 241 height 31
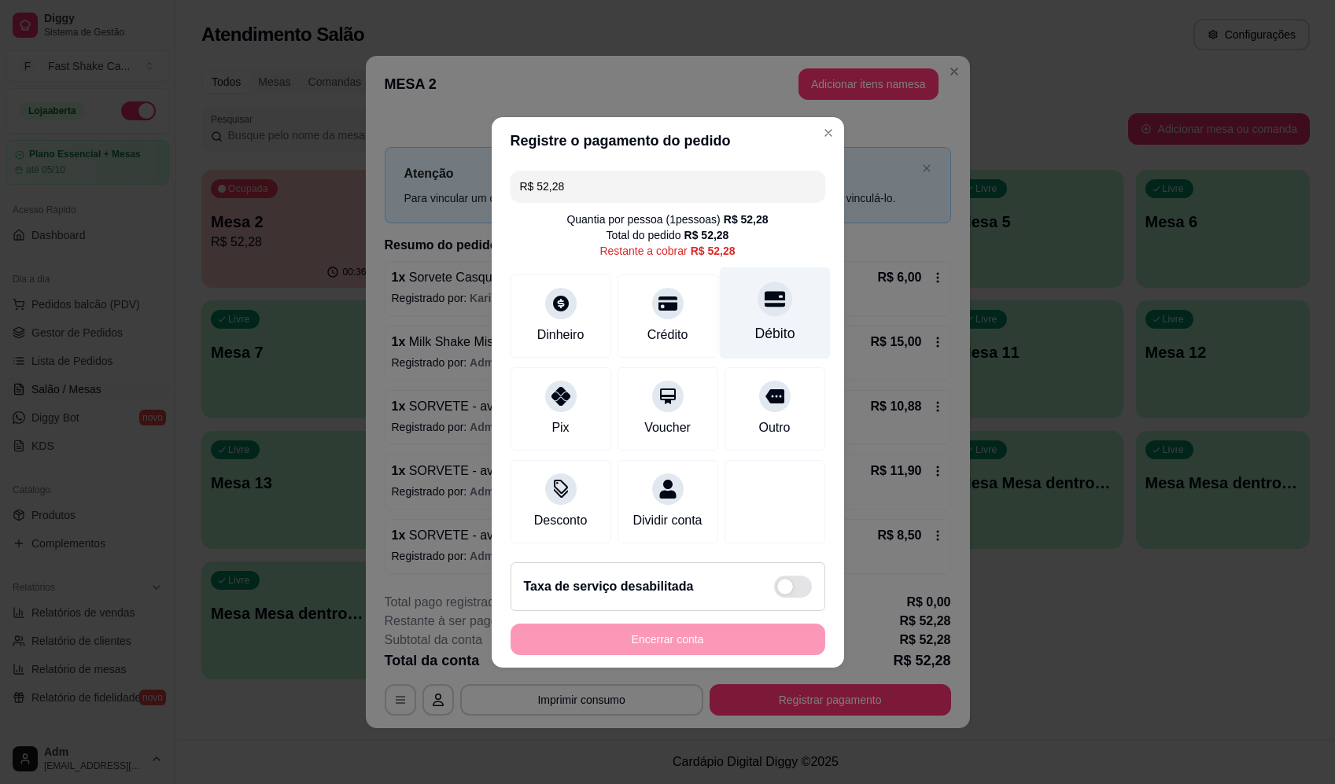
click at [758, 293] on div at bounding box center [775, 299] width 35 height 35
click at [690, 655] on div "Encerrar conta" at bounding box center [668, 639] width 315 height 31
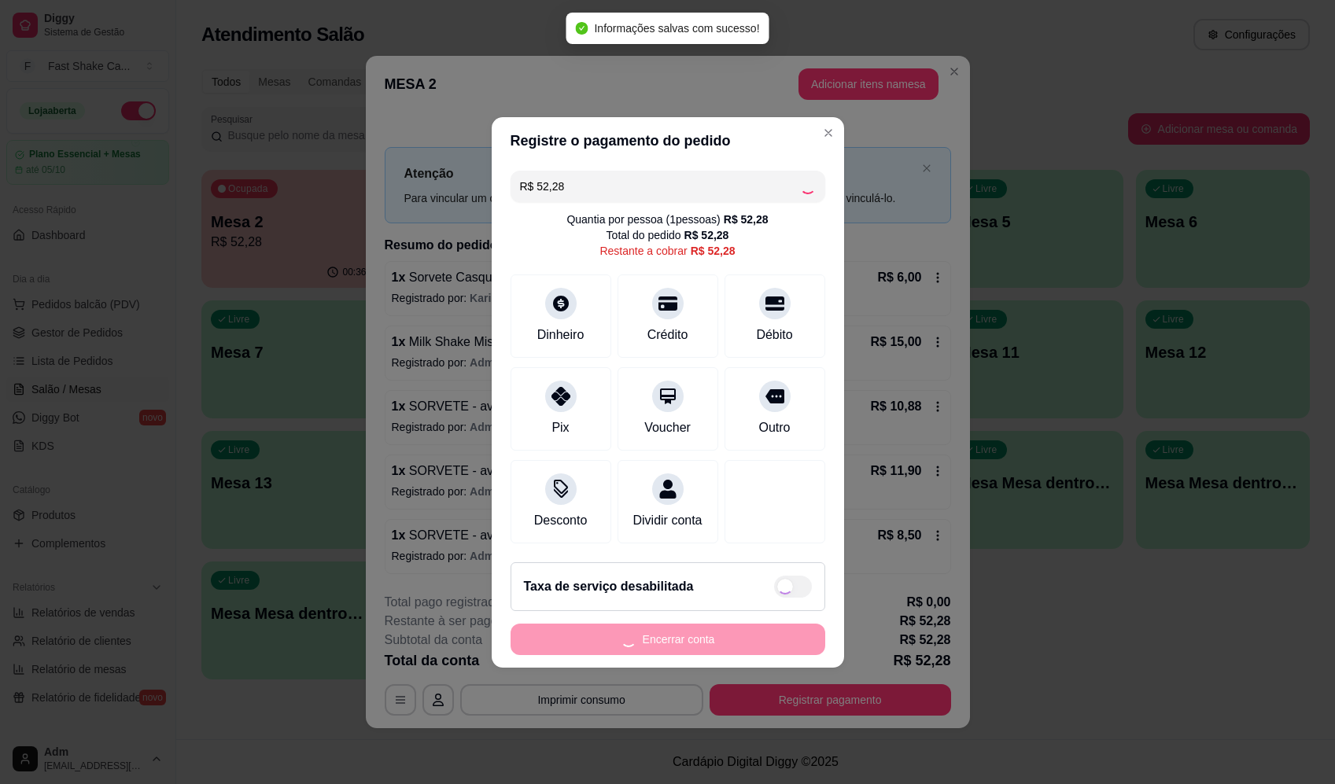
type input "R$ 0,00"
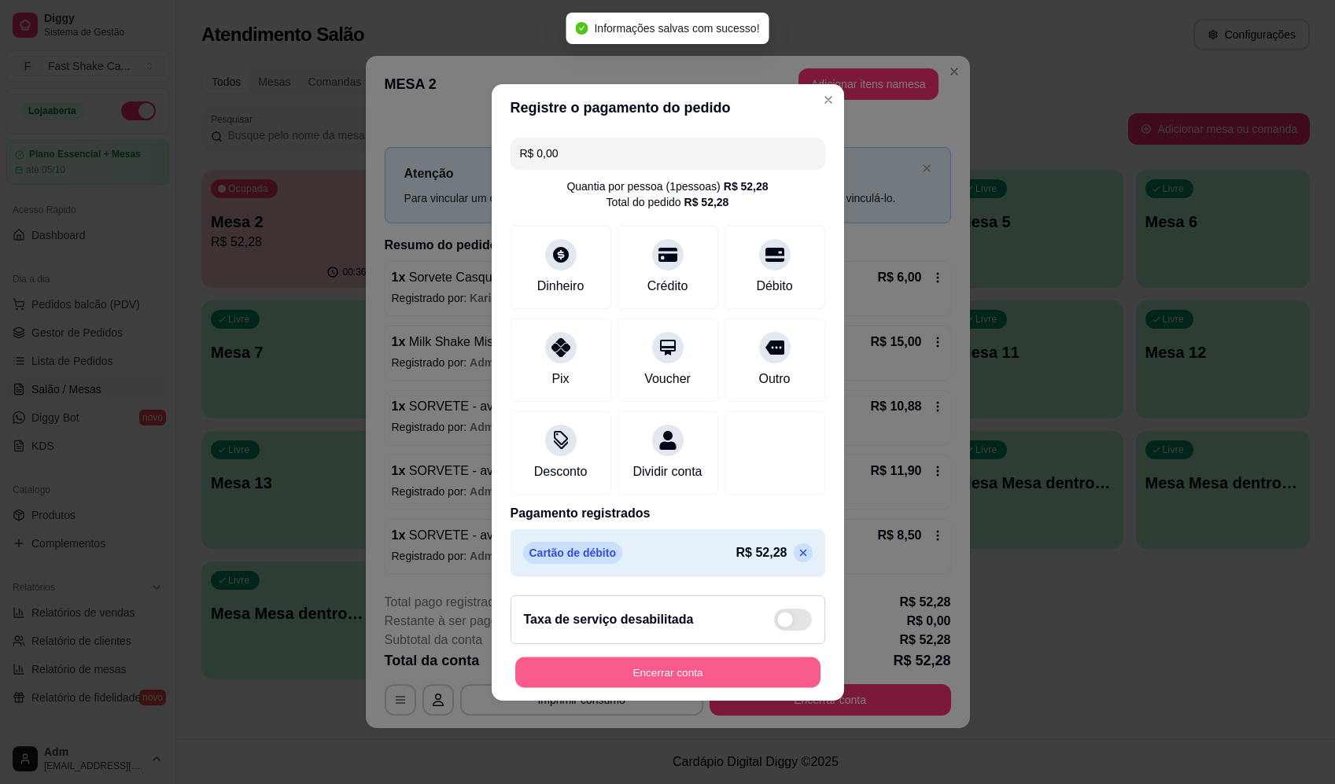
click at [668, 674] on button "Encerrar conta" at bounding box center [667, 672] width 305 height 31
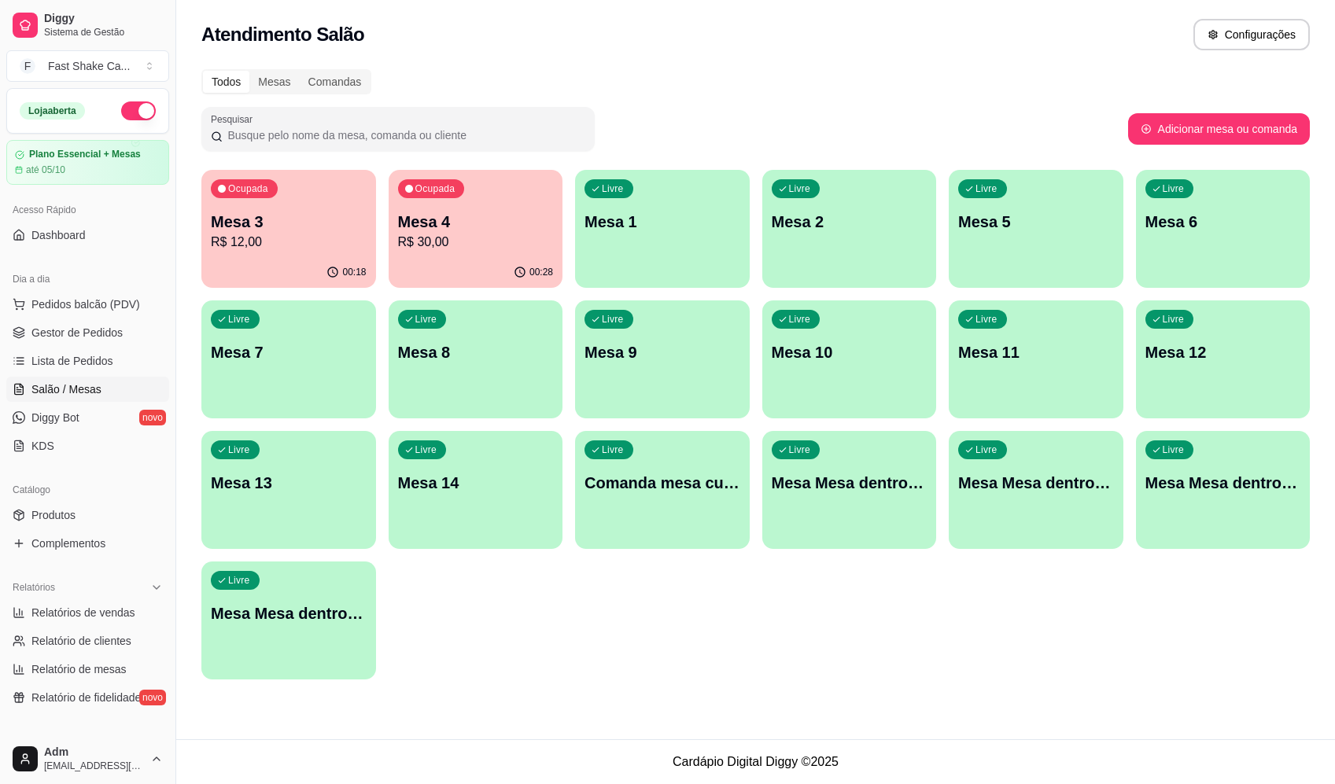
click at [312, 205] on div "Ocupada Mesa 3 R$ 12,00" at bounding box center [288, 213] width 175 height 87
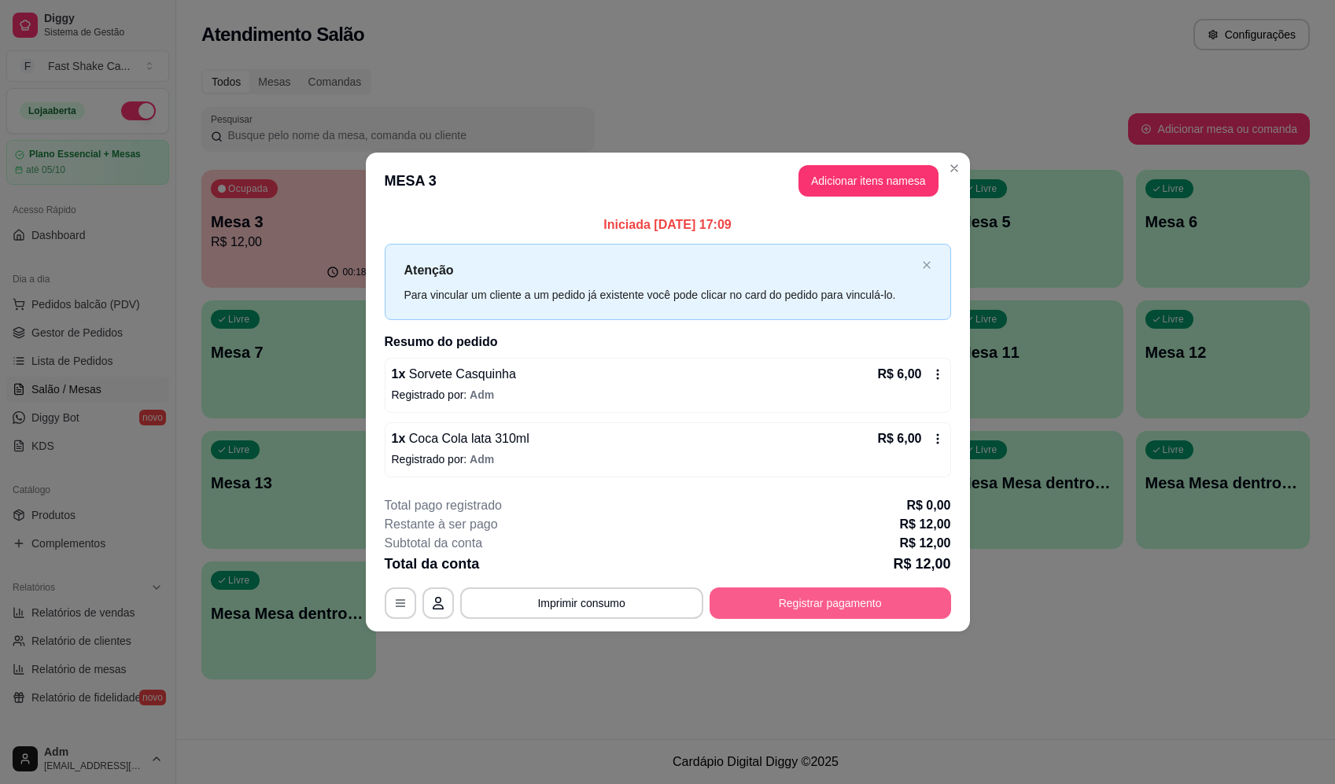
click at [835, 606] on button "Registrar pagamento" at bounding box center [830, 603] width 241 height 31
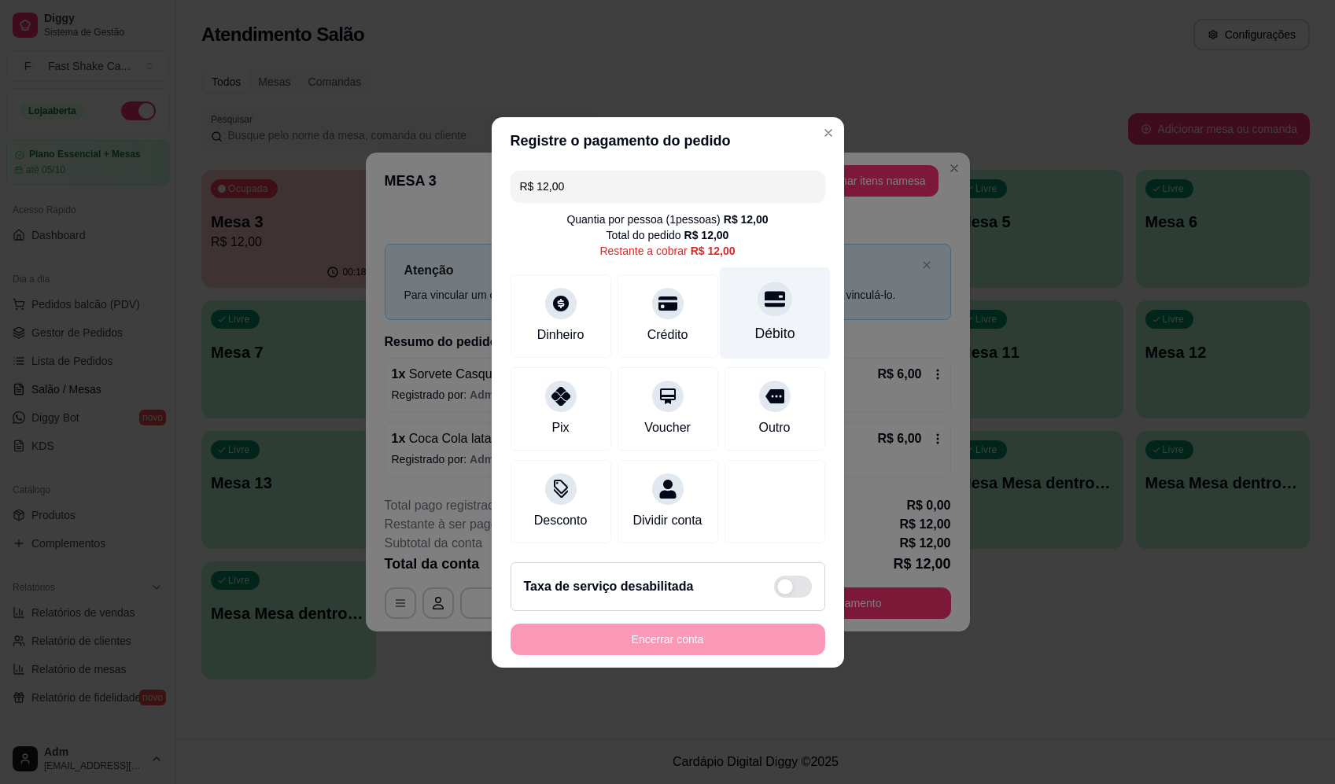
click at [775, 312] on div "Débito" at bounding box center [774, 313] width 111 height 92
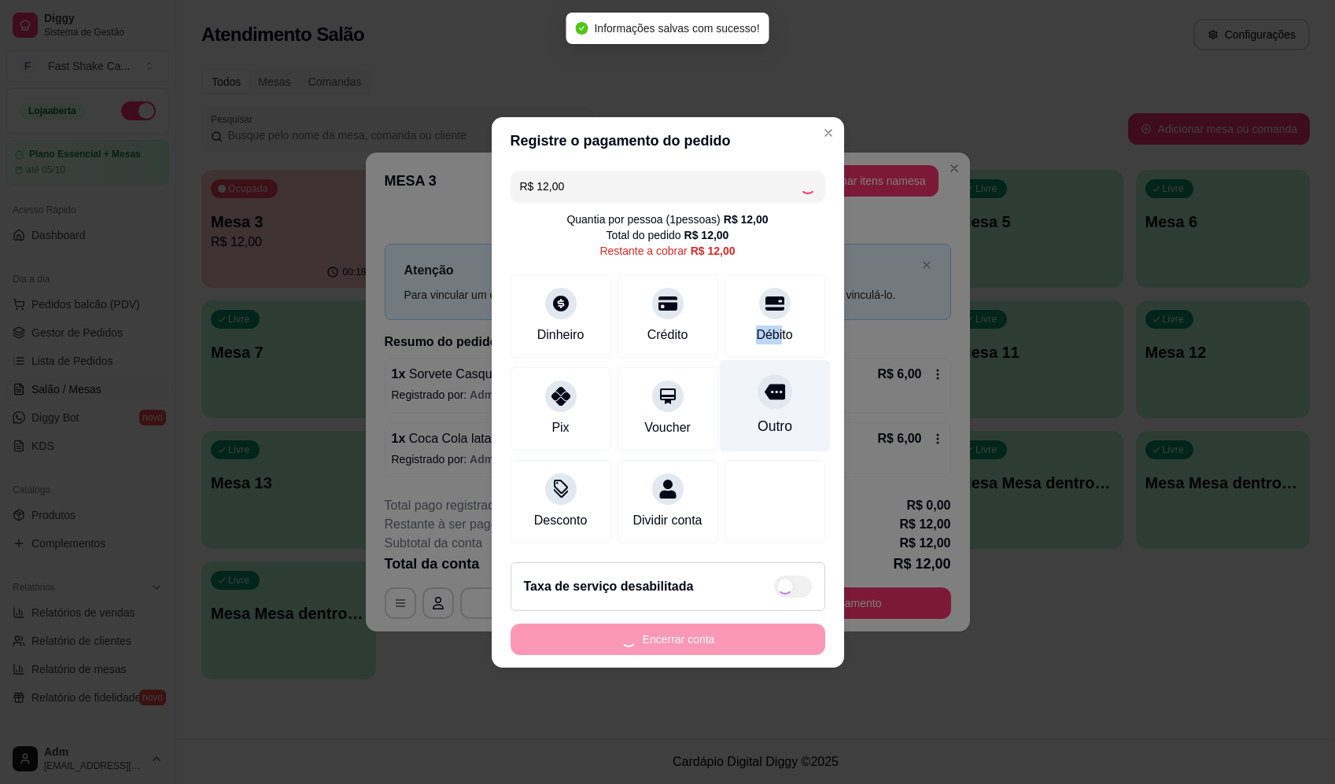
type input "R$ 0,00"
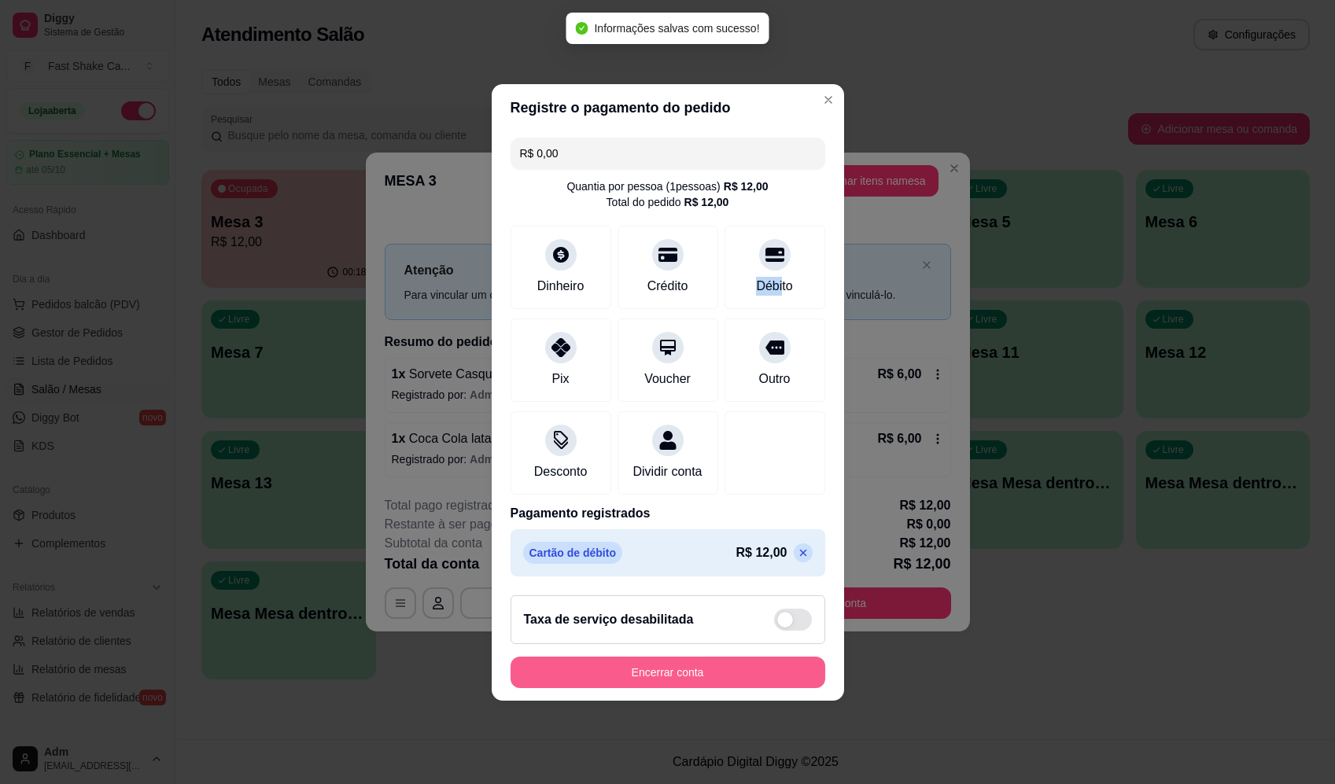
click at [710, 688] on button "Encerrar conta" at bounding box center [668, 672] width 315 height 31
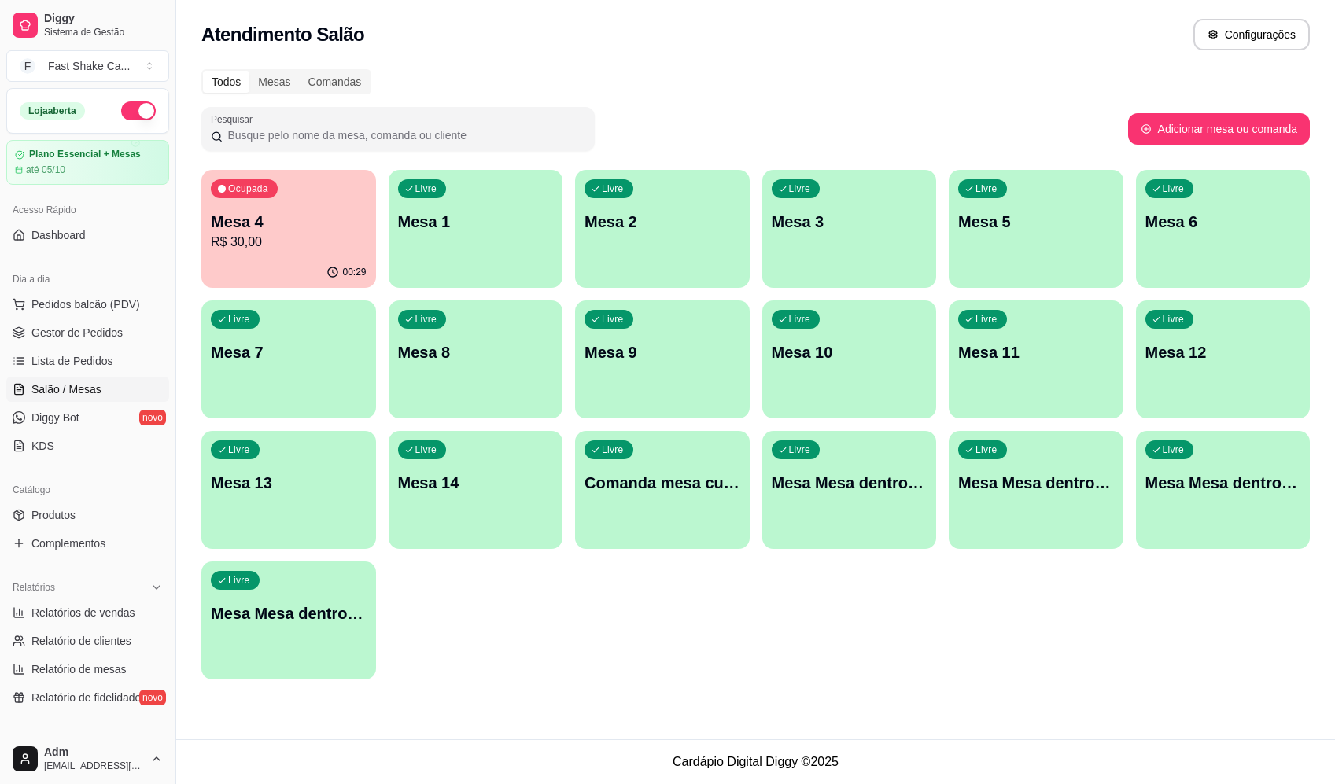
click at [1001, 494] on div "Livre Mesa Mesa dentro laranja" at bounding box center [1036, 480] width 175 height 99
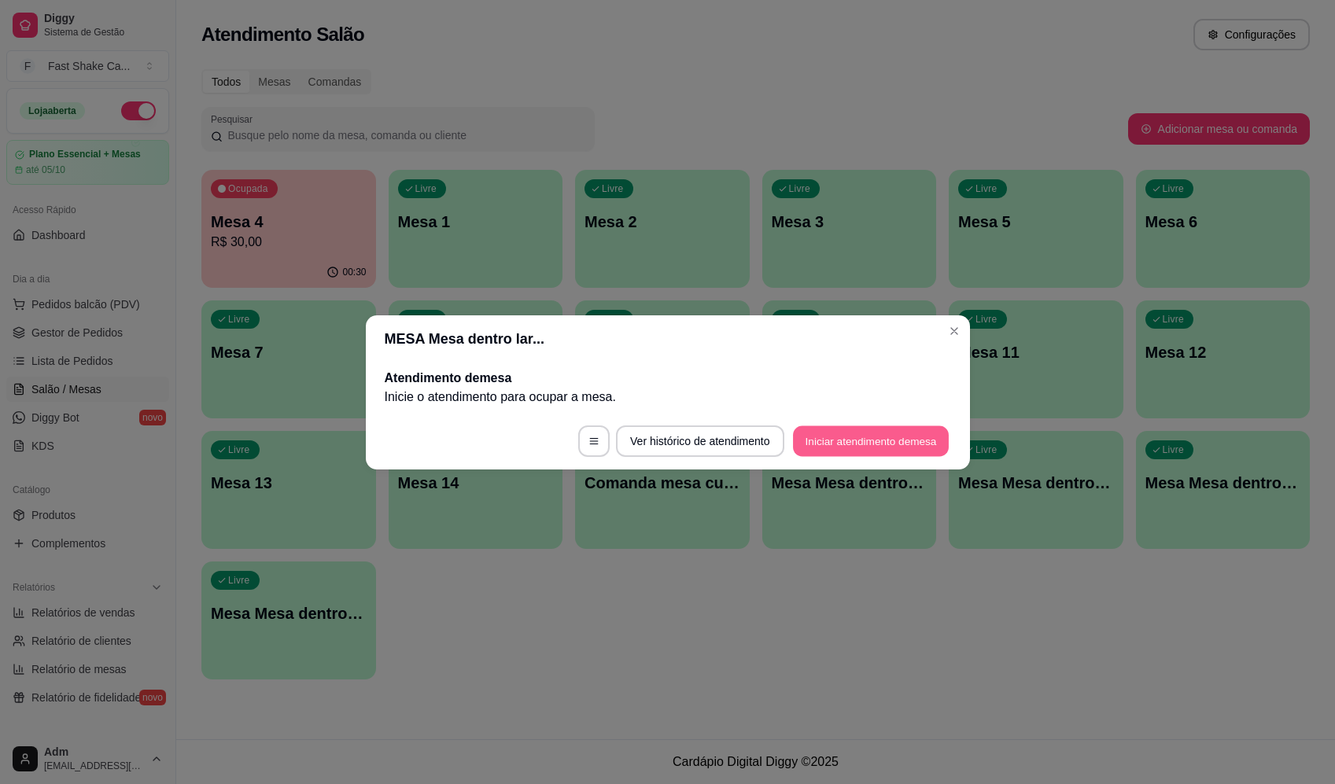
click at [921, 441] on button "Iniciar atendimento de mesa" at bounding box center [871, 441] width 156 height 31
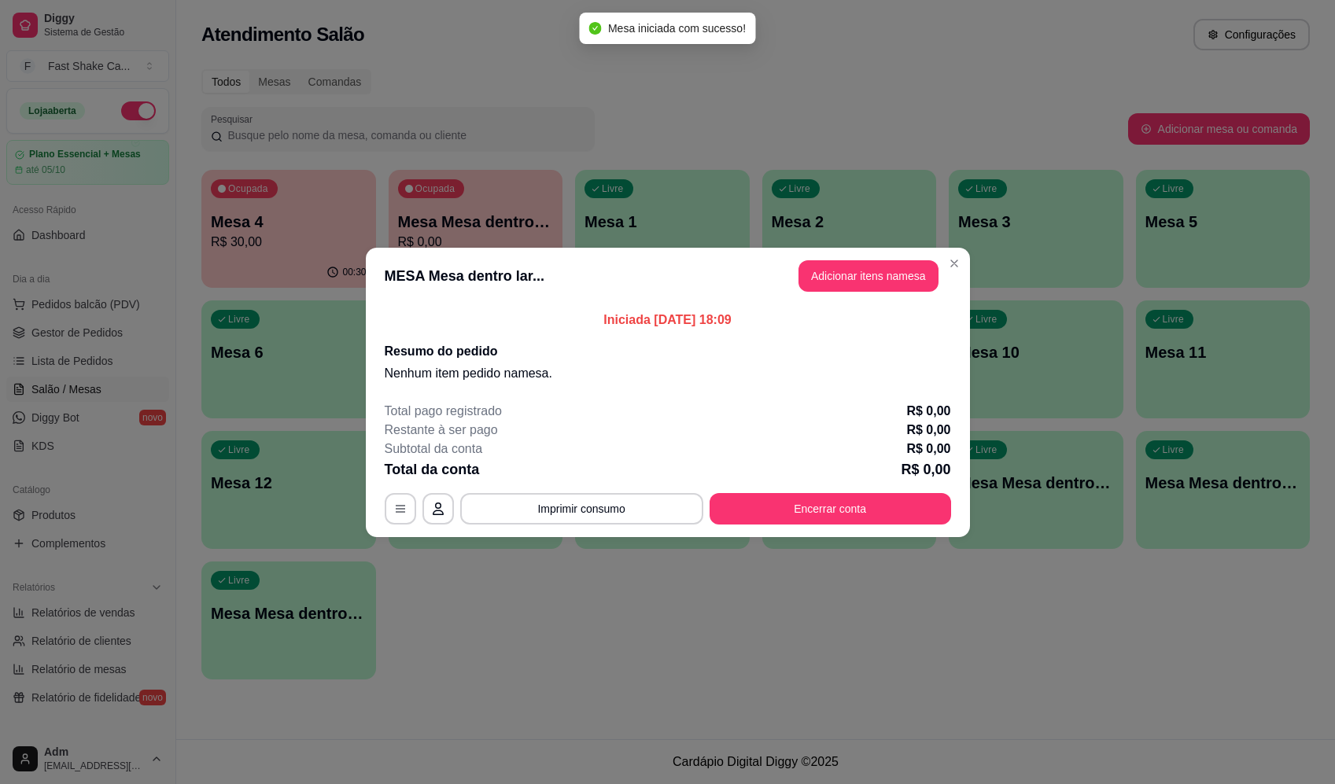
click at [887, 281] on button "Adicionar itens na mesa" at bounding box center [868, 275] width 140 height 31
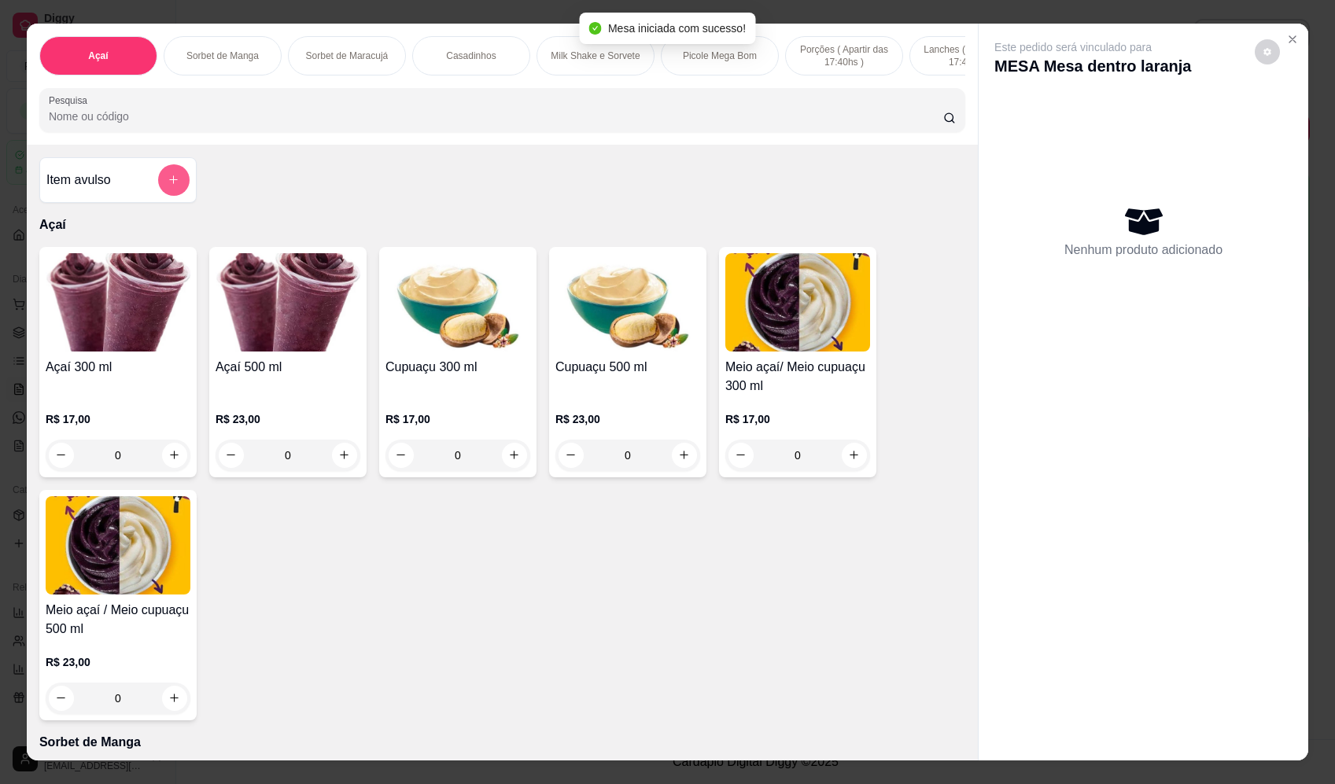
click at [169, 186] on icon "add-separate-item" at bounding box center [174, 180] width 12 height 12
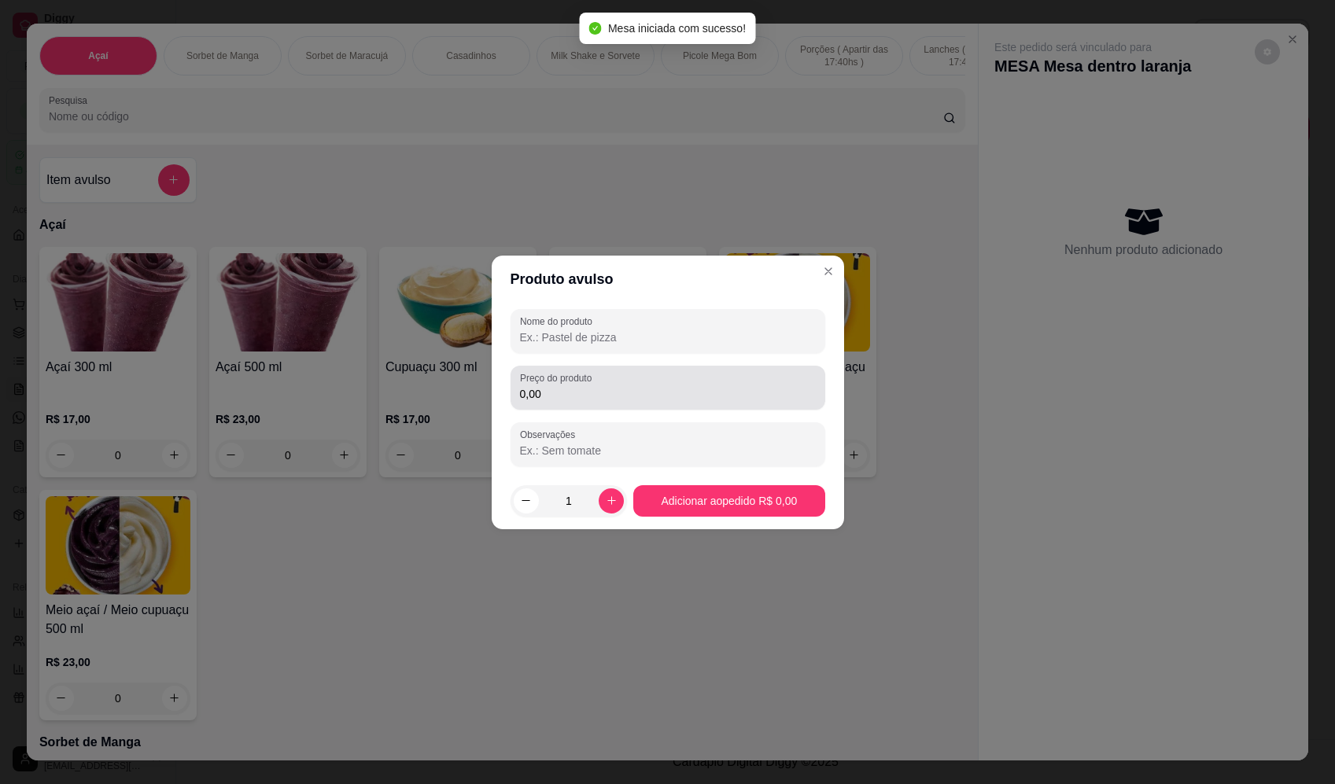
drag, startPoint x: 730, startPoint y: 341, endPoint x: 722, endPoint y: 346, distance: 9.2
click at [728, 343] on input "Nome do produto" at bounding box center [668, 338] width 296 height 16
type input "SORVETE"
click at [636, 391] on input "0,00" at bounding box center [668, 394] width 296 height 16
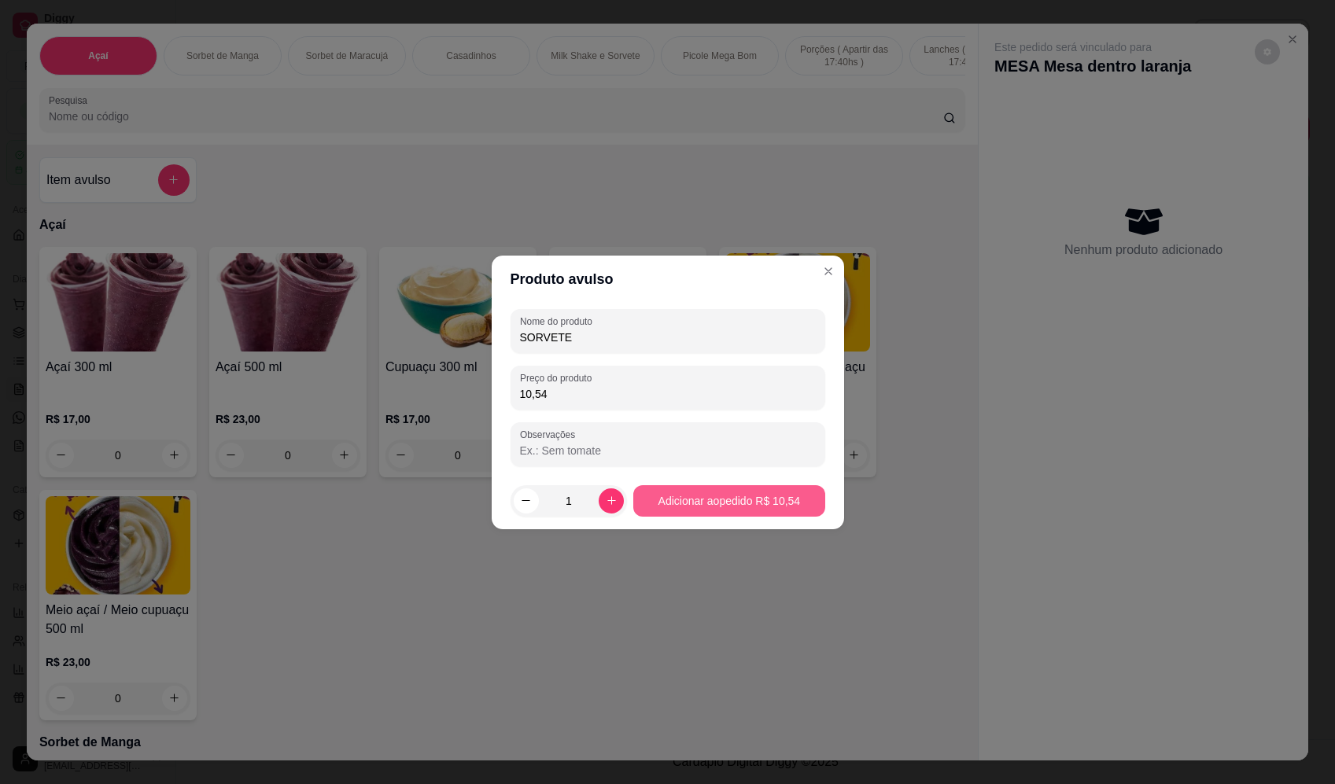
type input "10,54"
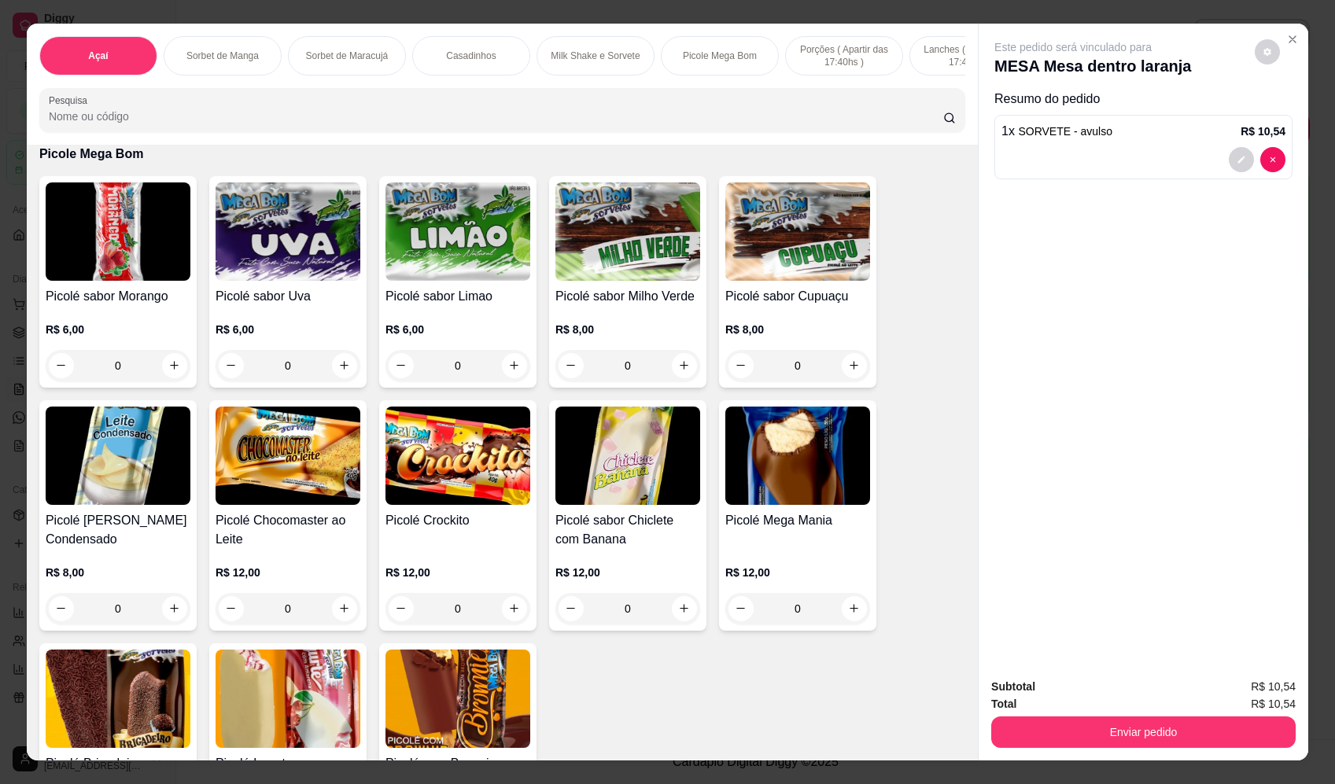
scroll to position [2124, 0]
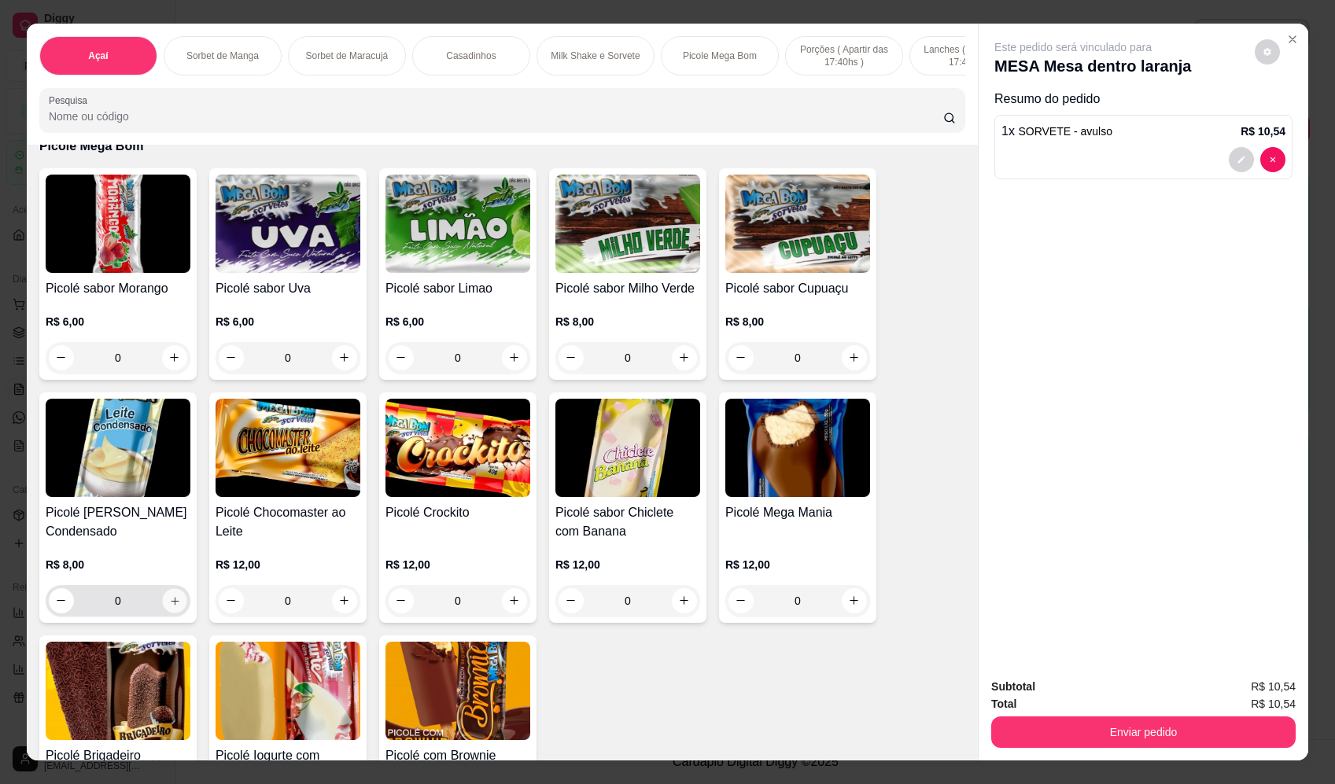
click at [172, 607] on icon "increase-product-quantity" at bounding box center [175, 601] width 12 height 12
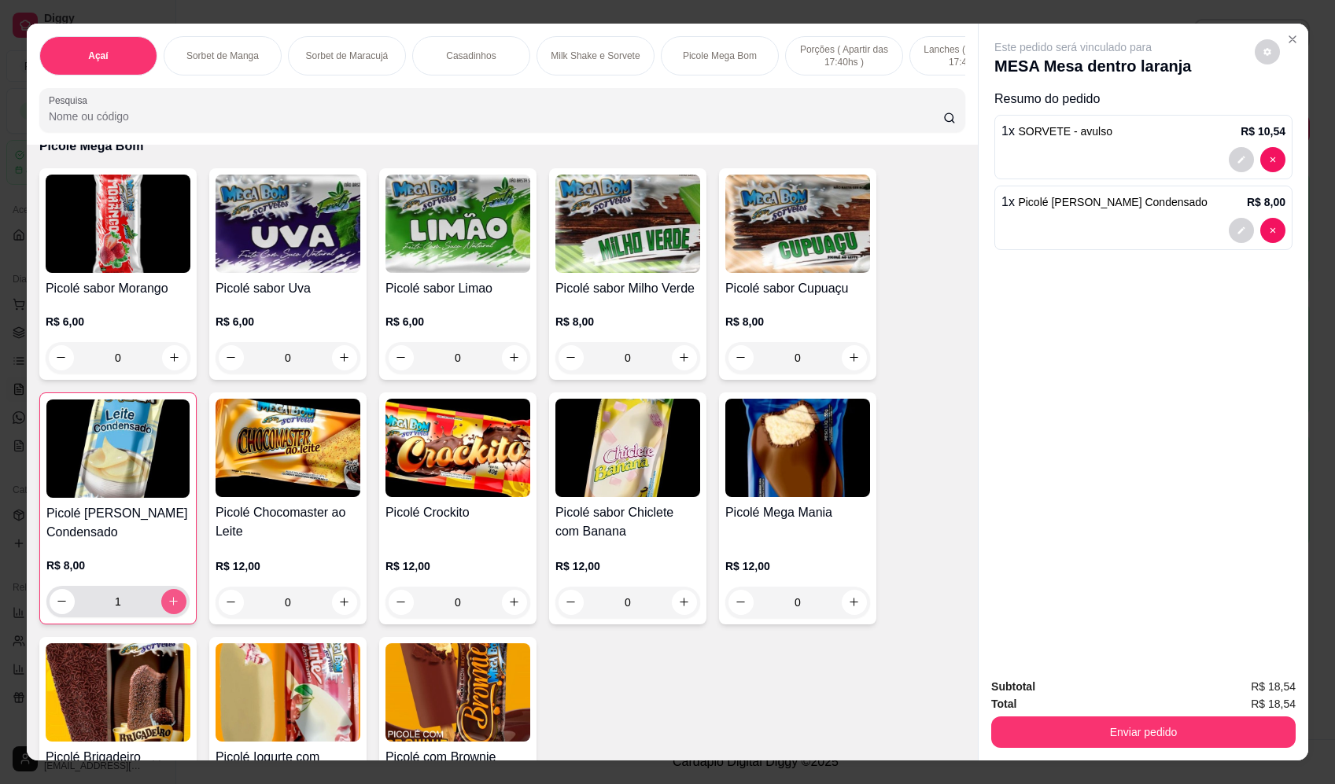
click at [174, 610] on button "increase-product-quantity" at bounding box center [173, 601] width 25 height 25
type input "2"
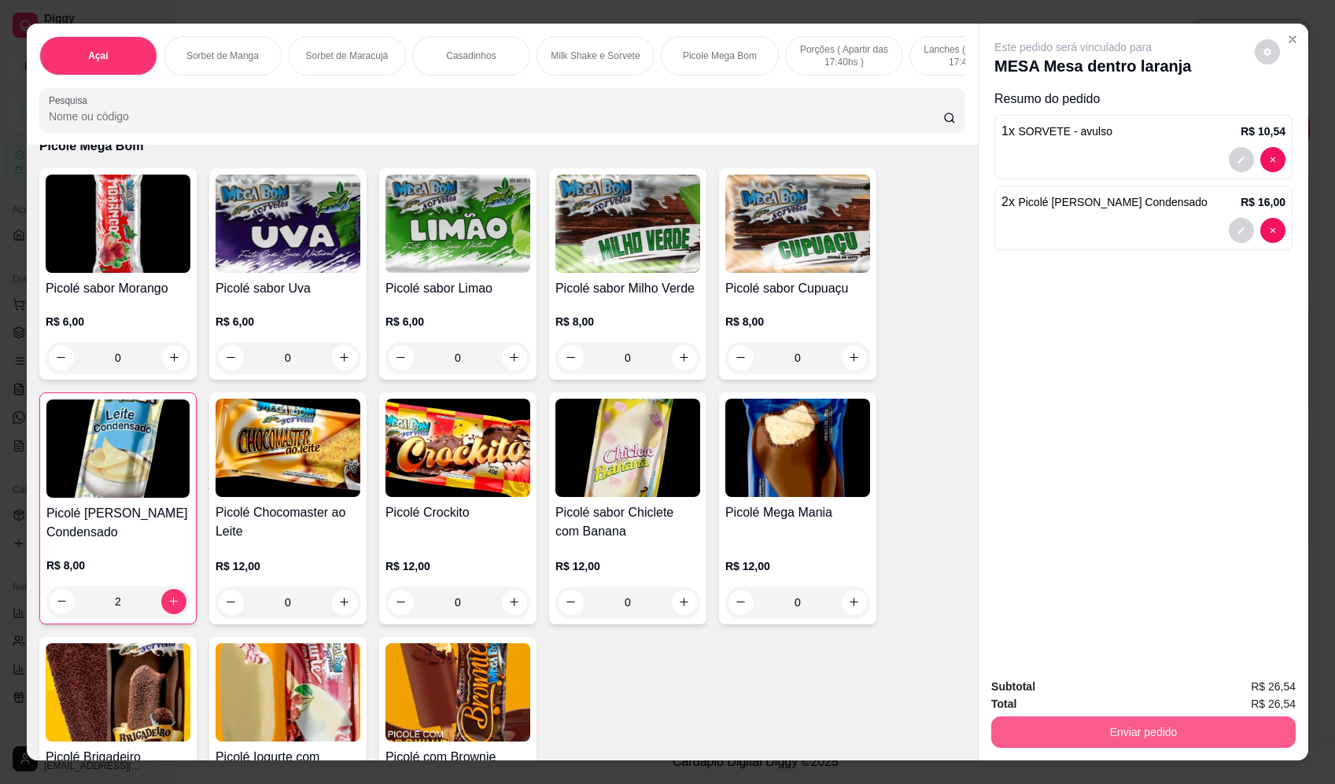
click at [1158, 733] on button "Enviar pedido" at bounding box center [1143, 732] width 304 height 31
click at [1256, 684] on button "Enviar pedido" at bounding box center [1255, 694] width 89 height 30
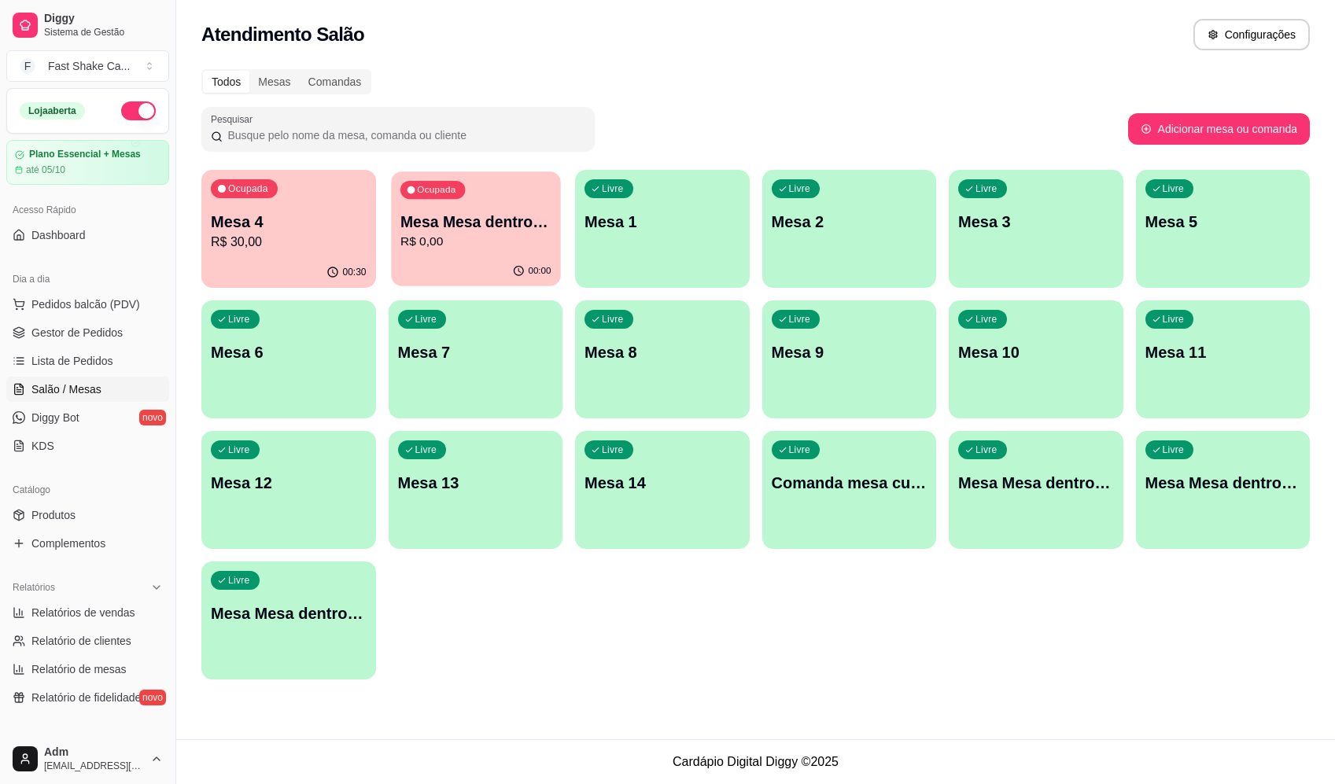
click at [487, 227] on p "Mesa Mesa dentro laranja" at bounding box center [475, 222] width 151 height 21
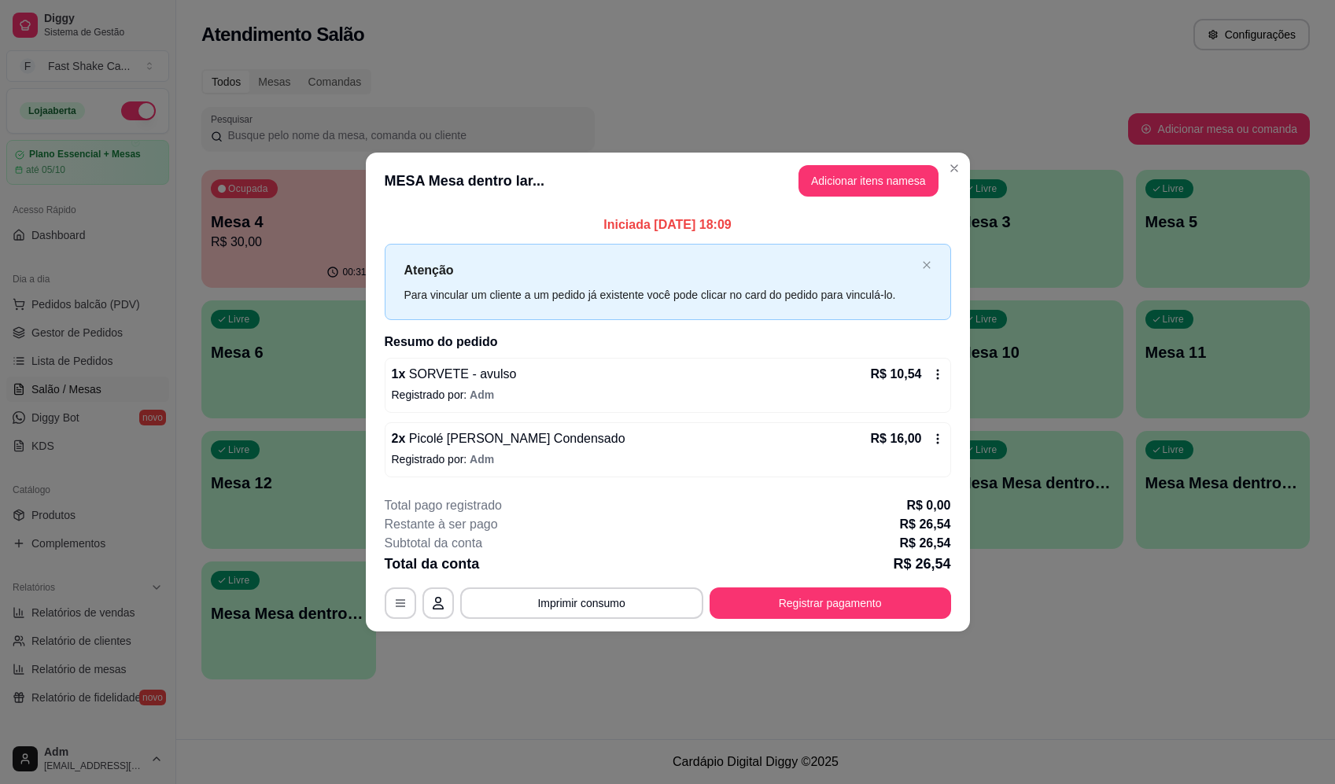
drag, startPoint x: 584, startPoint y: 480, endPoint x: 585, endPoint y: 467, distance: 12.6
click at [584, 477] on div "Iniciada [DATE] 18:09 Atenção Para vincular um cliente a um pedido já existente…" at bounding box center [668, 346] width 604 height 275
click at [588, 454] on p "Registrado por: Adm" at bounding box center [668, 460] width 552 height 16
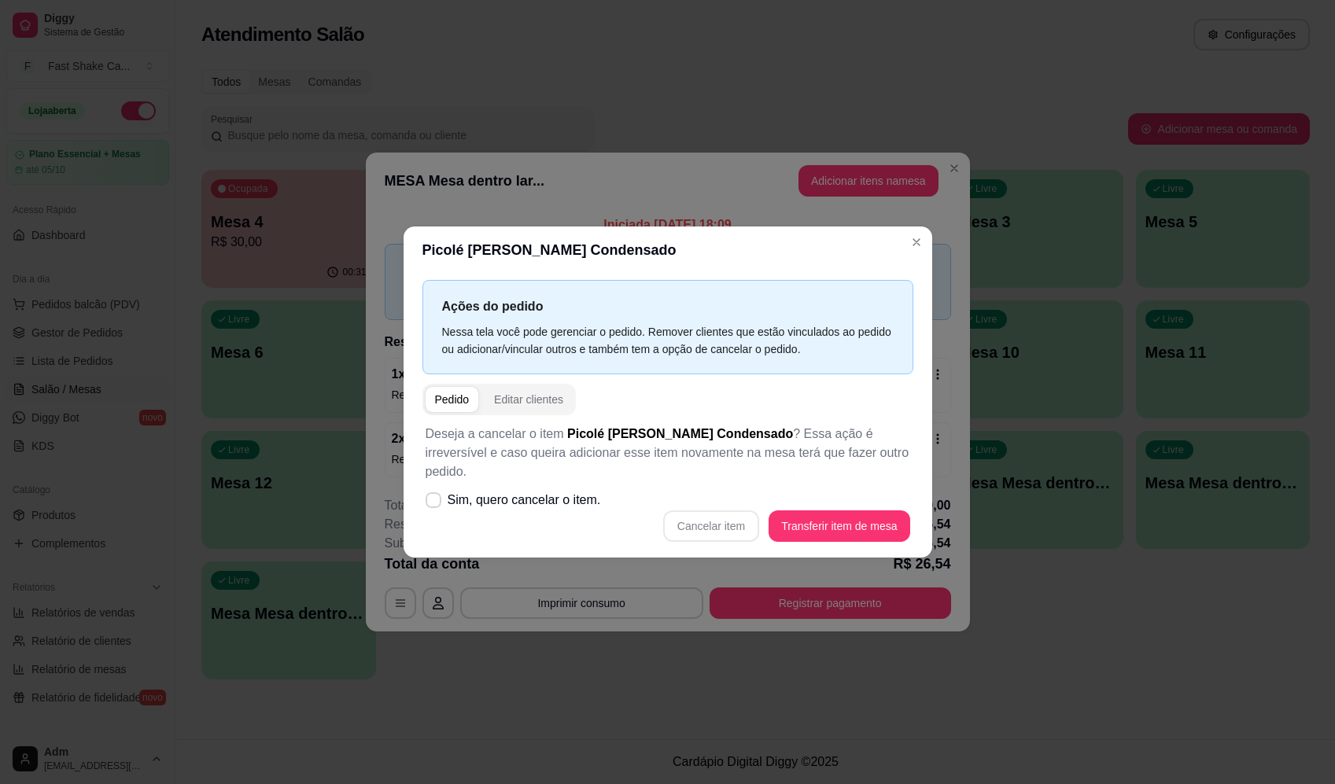
click at [537, 491] on span "Sim, quero cancelar o item." at bounding box center [524, 500] width 153 height 19
click at [435, 503] on input "Sim, quero cancelar o item." at bounding box center [430, 508] width 10 height 10
checkbox input "true"
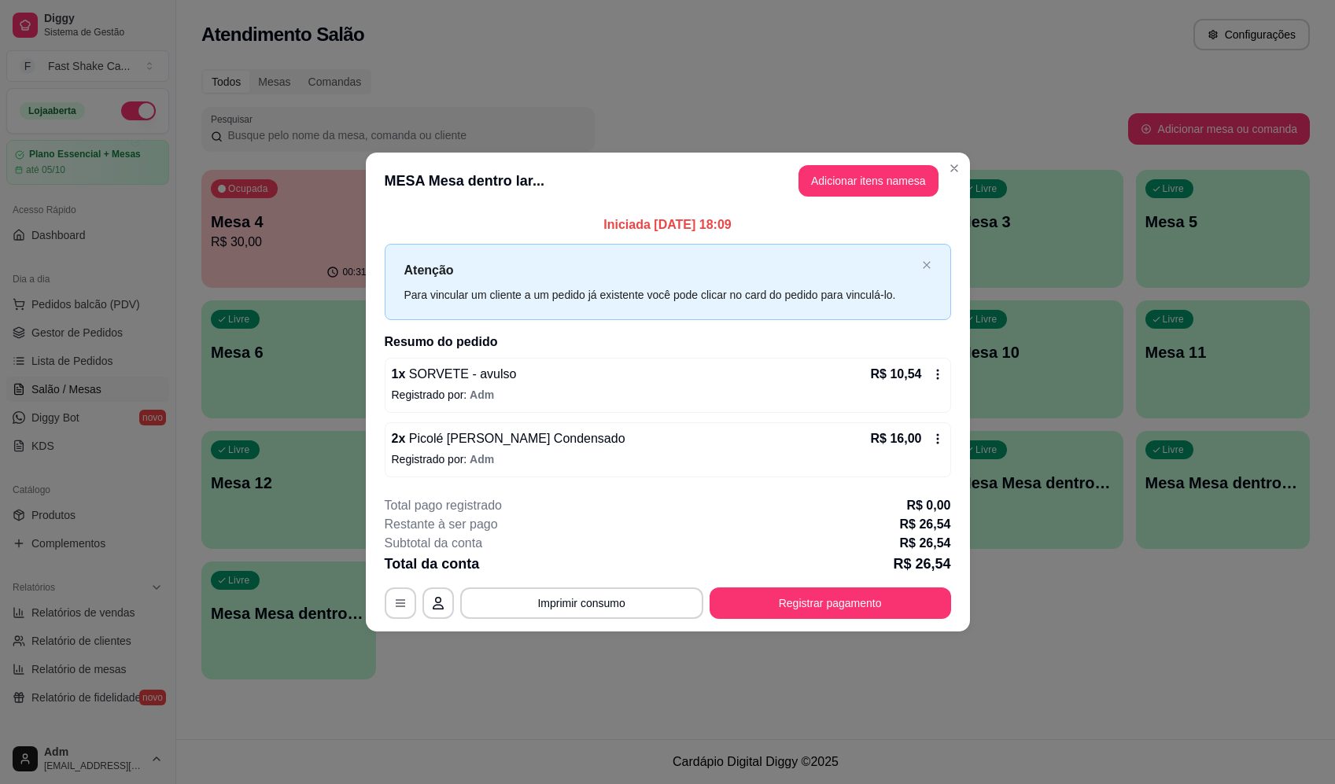
click at [570, 441] on span "Picolé [PERSON_NAME] Condensado" at bounding box center [514, 438] width 219 height 13
click at [708, 511] on div "Cancelar item Transferir item de mesa" at bounding box center [667, 526] width 485 height 31
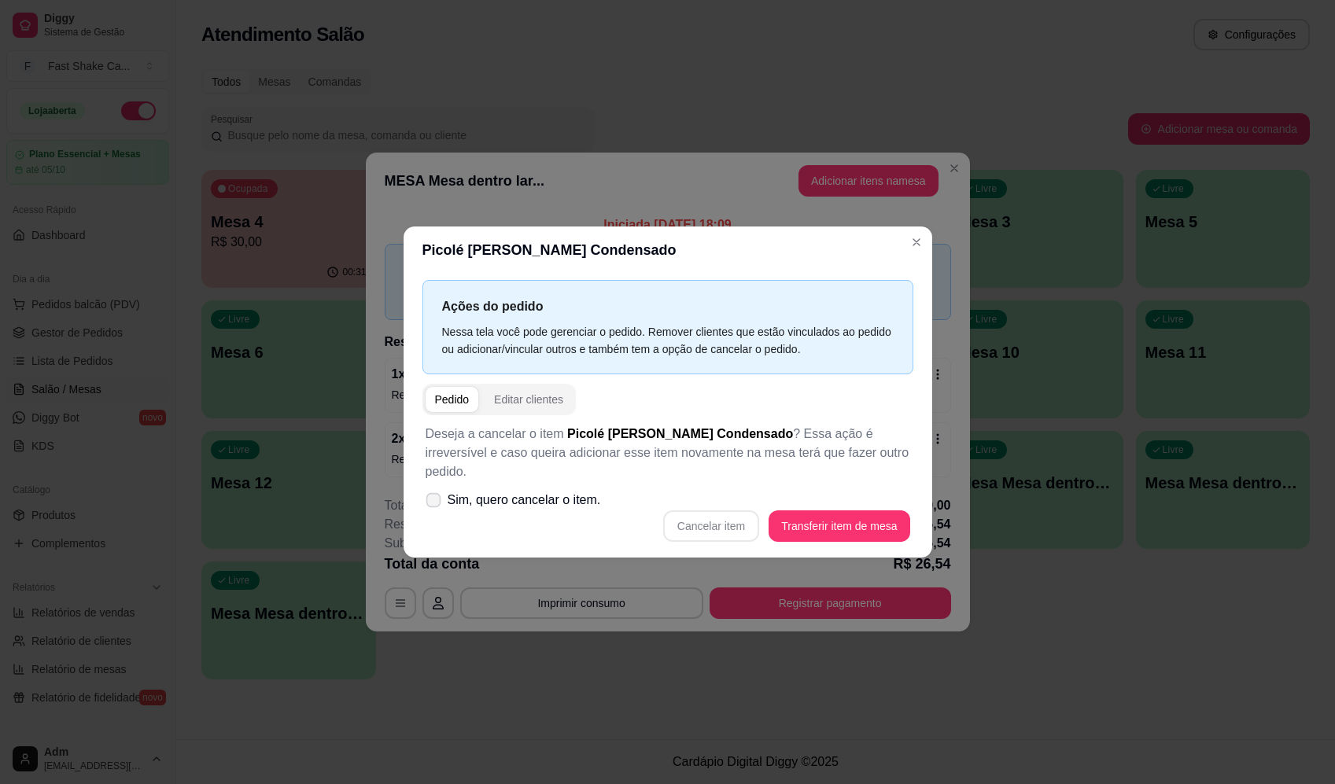
click at [581, 485] on label "Sim, quero cancelar o item." at bounding box center [513, 500] width 188 height 31
click at [435, 503] on input "Sim, quero cancelar o item." at bounding box center [430, 508] width 10 height 10
click at [591, 491] on span "Sim, quero cancelar o item." at bounding box center [524, 500] width 153 height 19
click at [435, 503] on input "Sim, quero cancelar o item." at bounding box center [430, 508] width 10 height 10
click at [558, 491] on span "Sim, quero cancelar o item." at bounding box center [524, 500] width 153 height 19
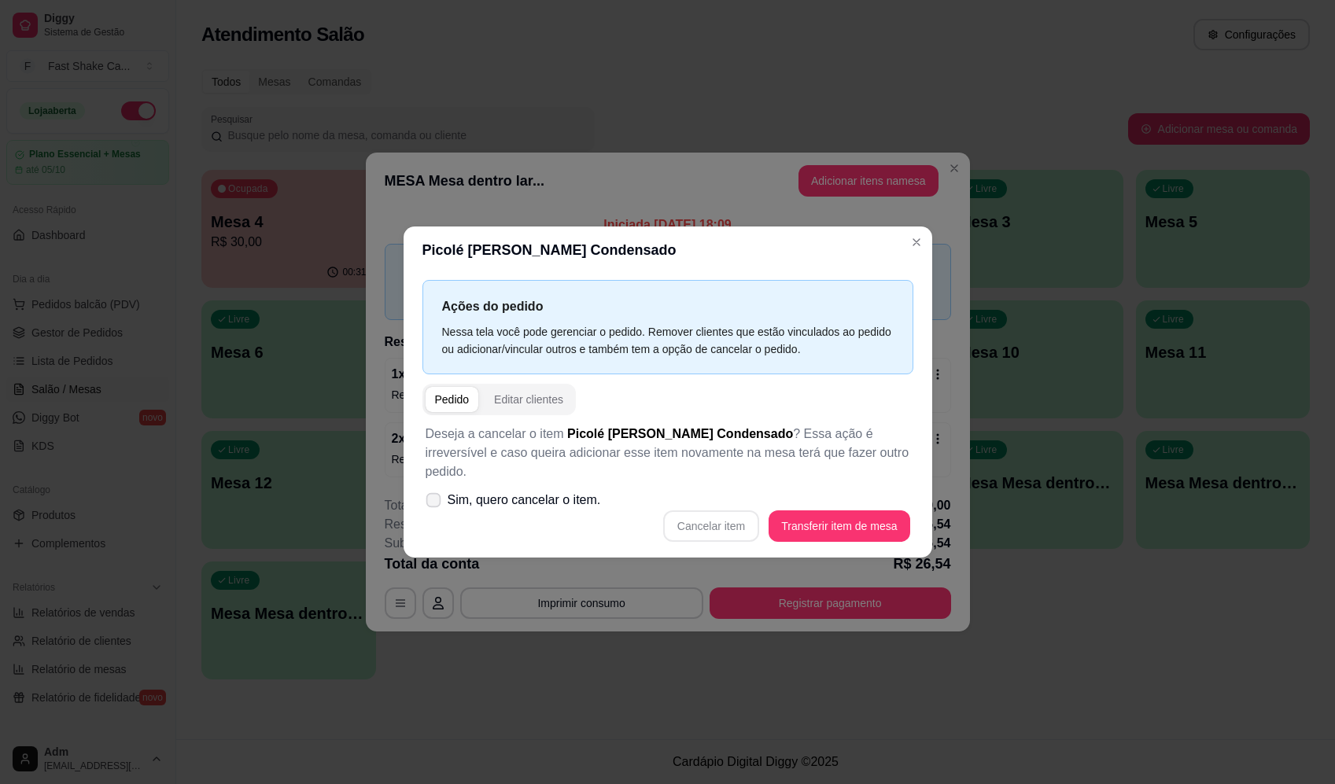
click at [435, 503] on input "Sim, quero cancelar o item." at bounding box center [430, 508] width 10 height 10
checkbox input "true"
click at [713, 511] on button "Cancelar item" at bounding box center [711, 526] width 96 height 31
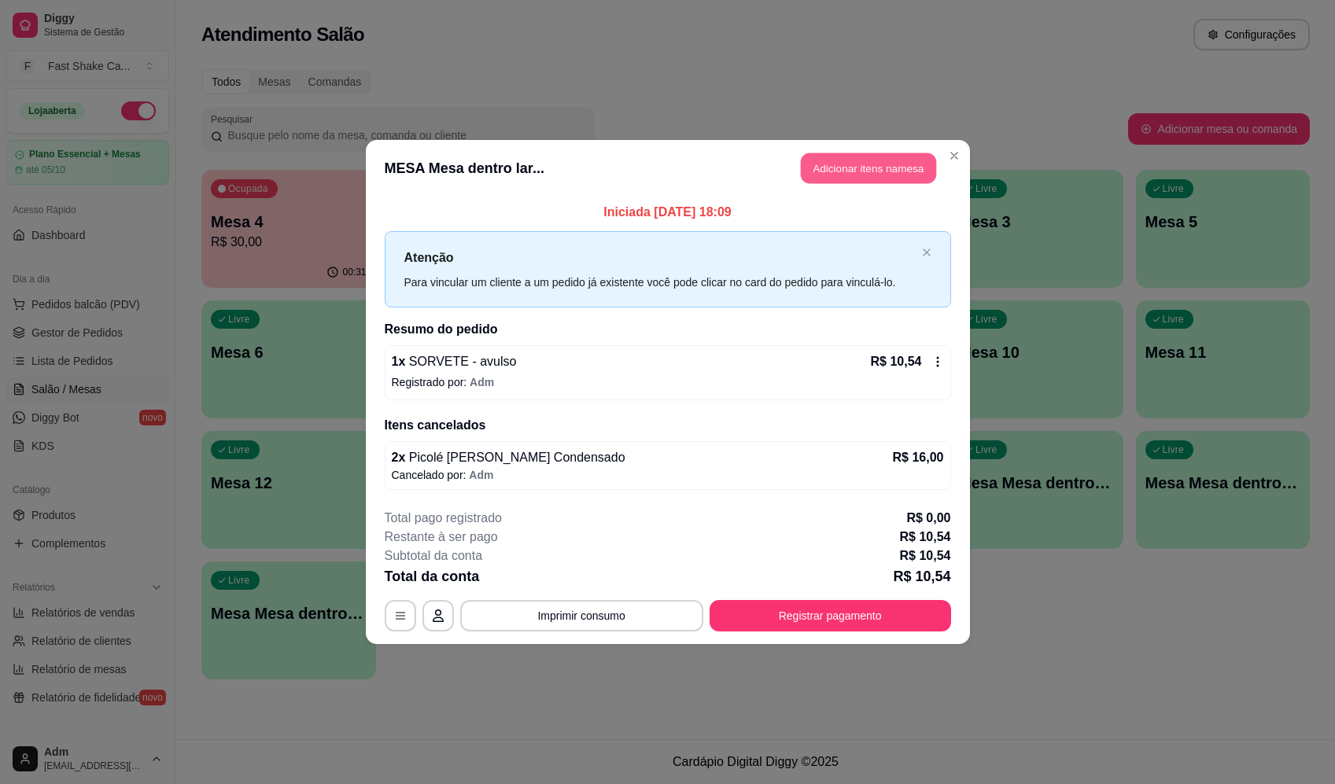
click at [854, 175] on button "Adicionar itens na mesa" at bounding box center [868, 168] width 135 height 31
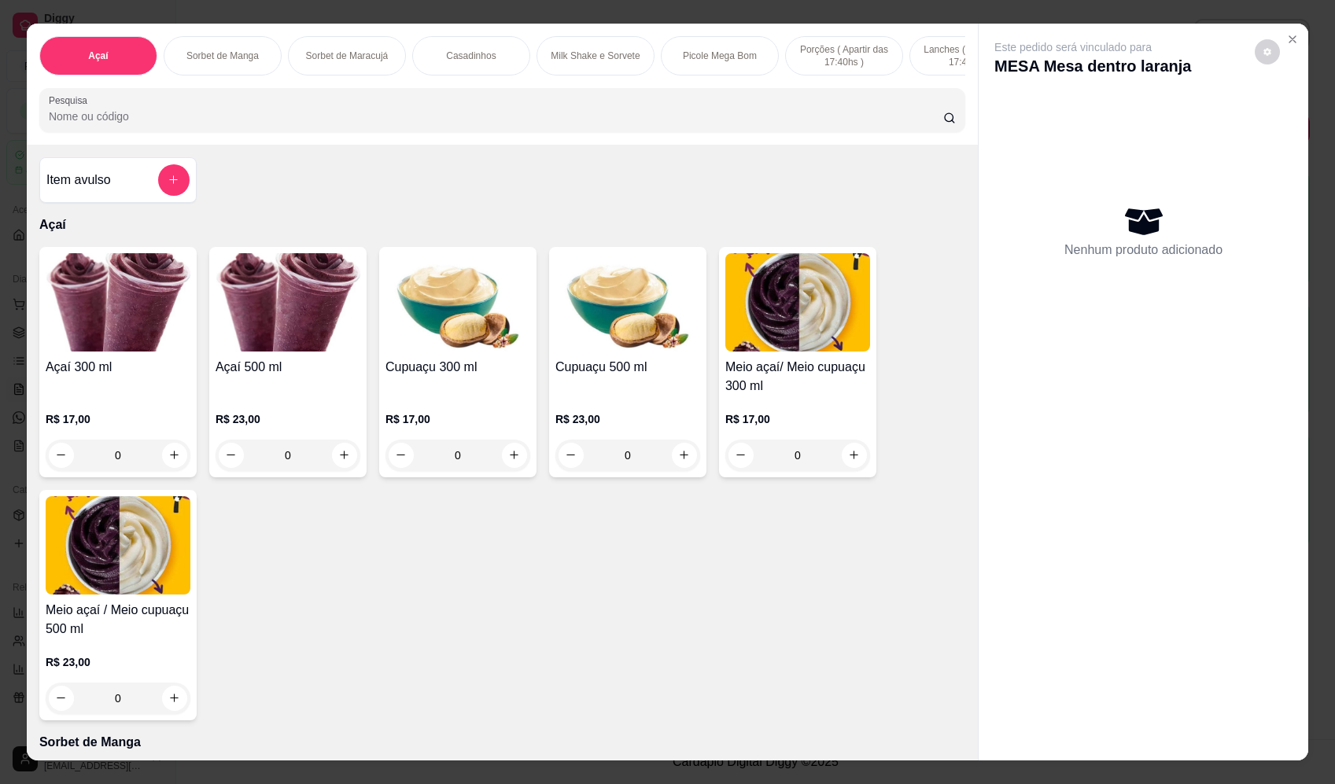
click at [242, 124] on input "Pesquisa" at bounding box center [496, 117] width 894 height 16
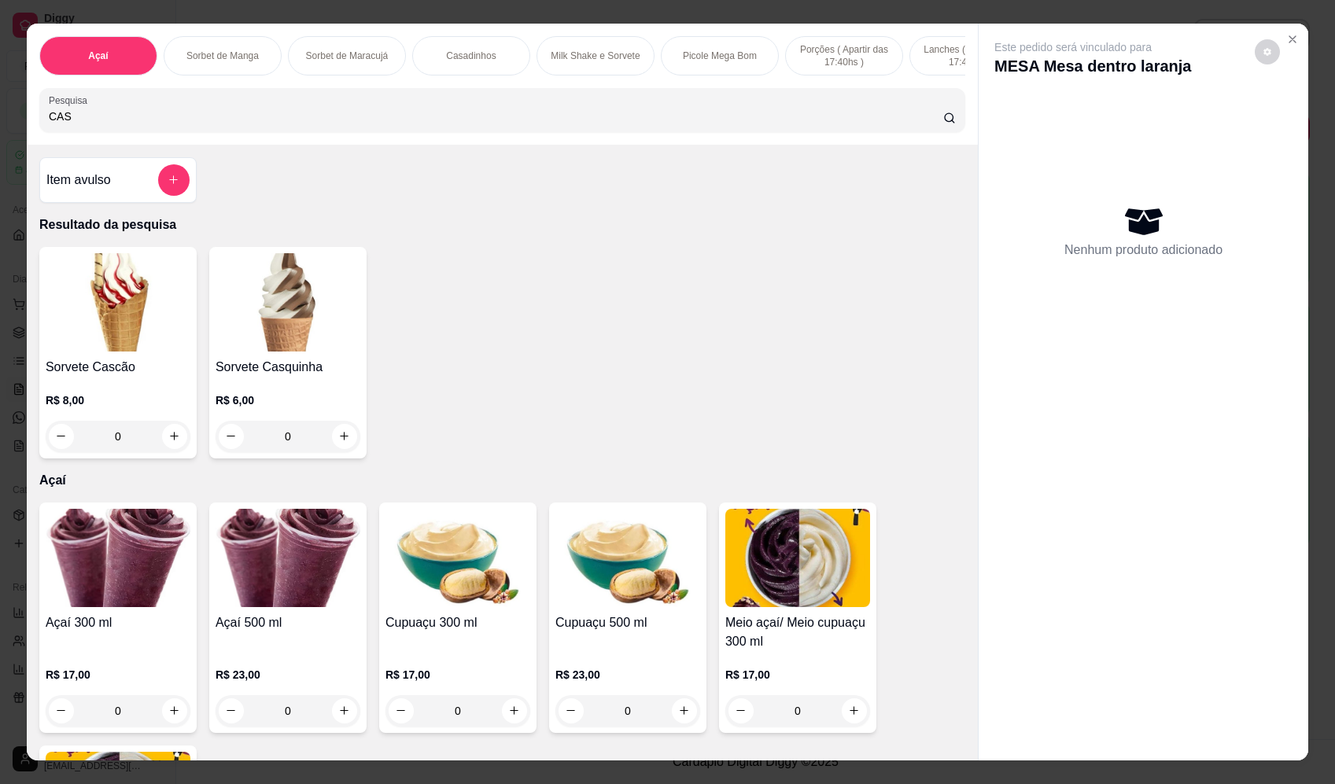
type input "CAS"
click at [342, 444] on div "0" at bounding box center [288, 436] width 145 height 31
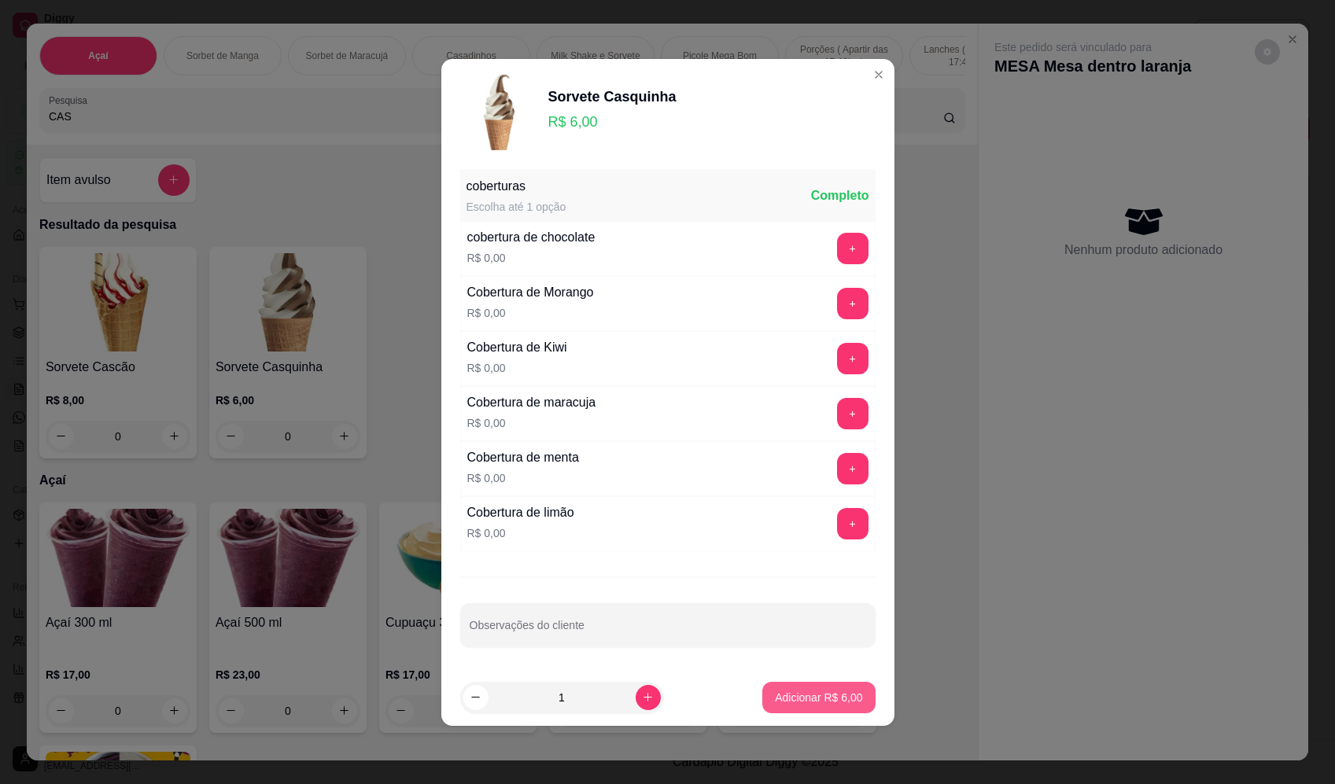
click at [806, 698] on p "Adicionar R$ 6,00" at bounding box center [818, 698] width 87 height 16
type input "1"
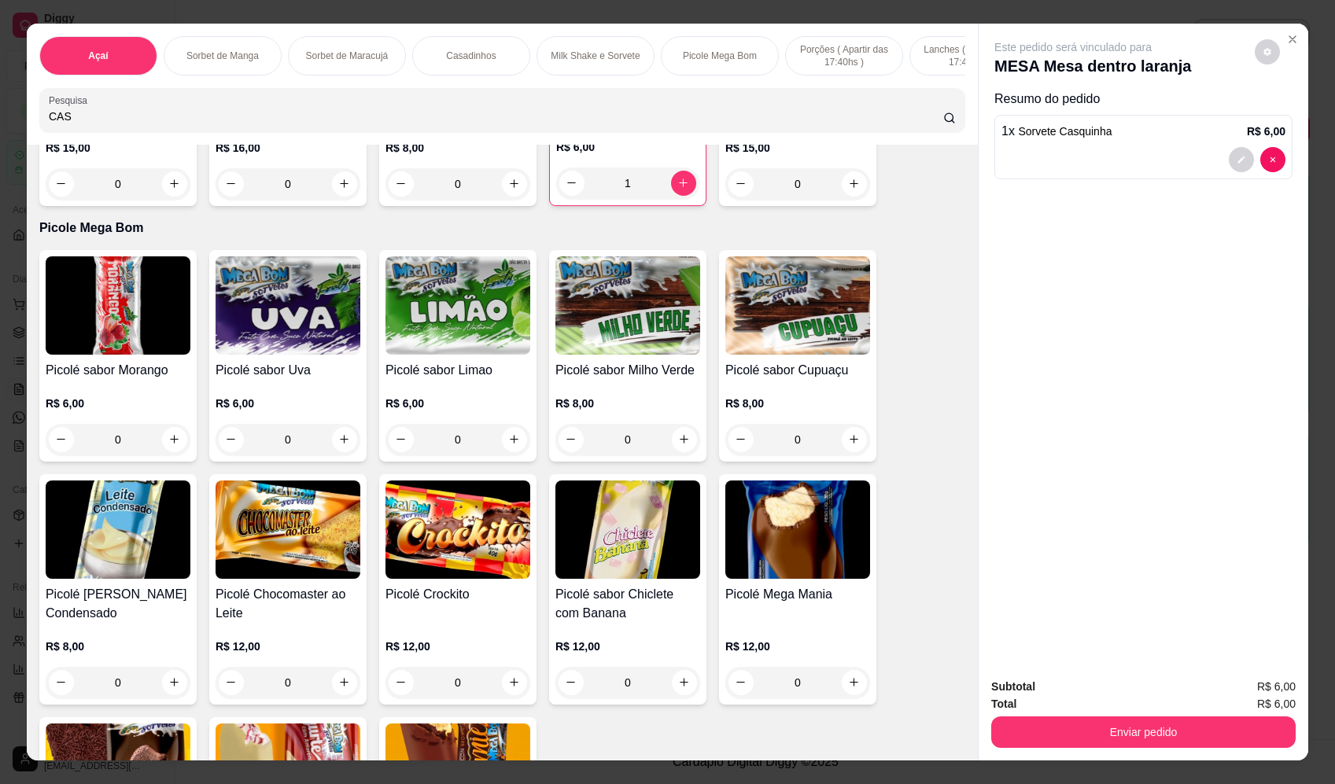
scroll to position [2439, 0]
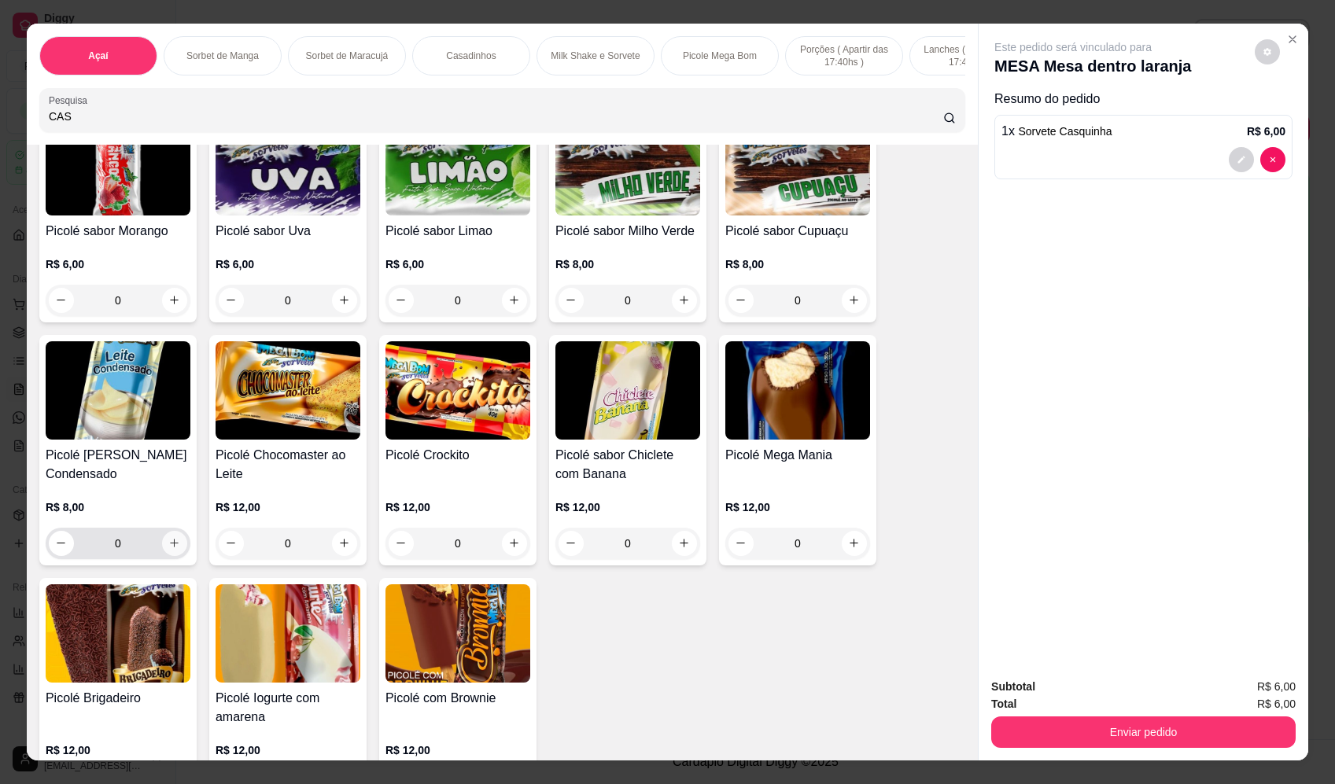
click at [171, 549] on icon "increase-product-quantity" at bounding box center [174, 543] width 12 height 12
type input "1"
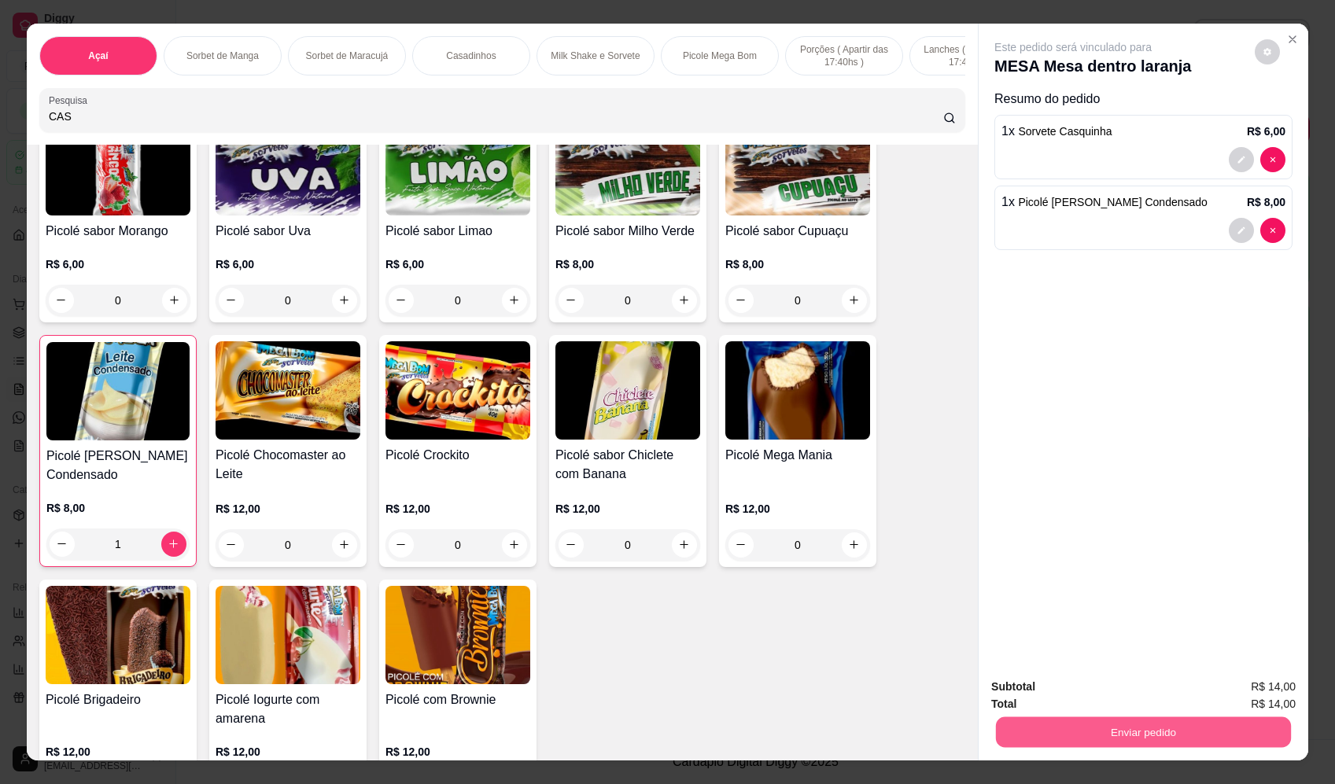
click at [1176, 728] on button "Enviar pedido" at bounding box center [1143, 732] width 295 height 31
click at [1252, 689] on button "Enviar pedido" at bounding box center [1255, 694] width 89 height 30
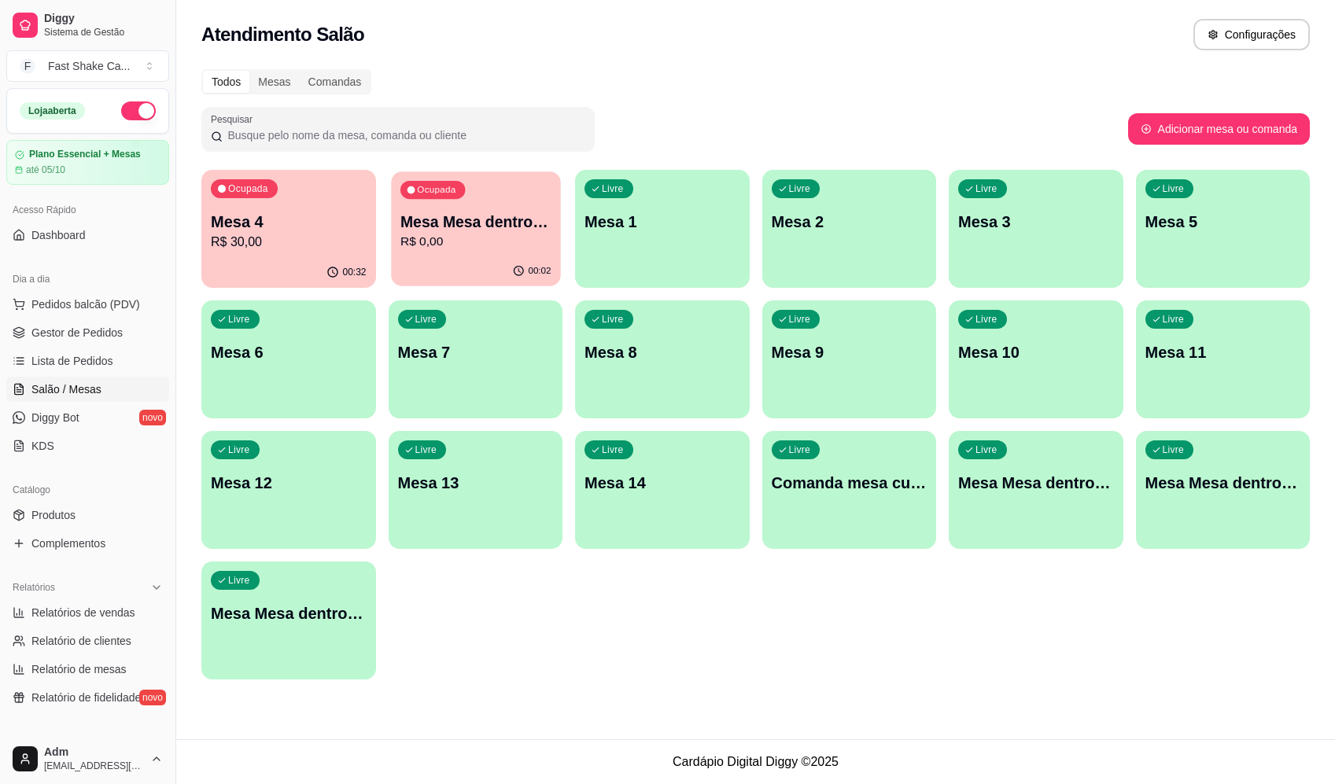
click at [473, 248] on p "R$ 0,00" at bounding box center [475, 242] width 151 height 18
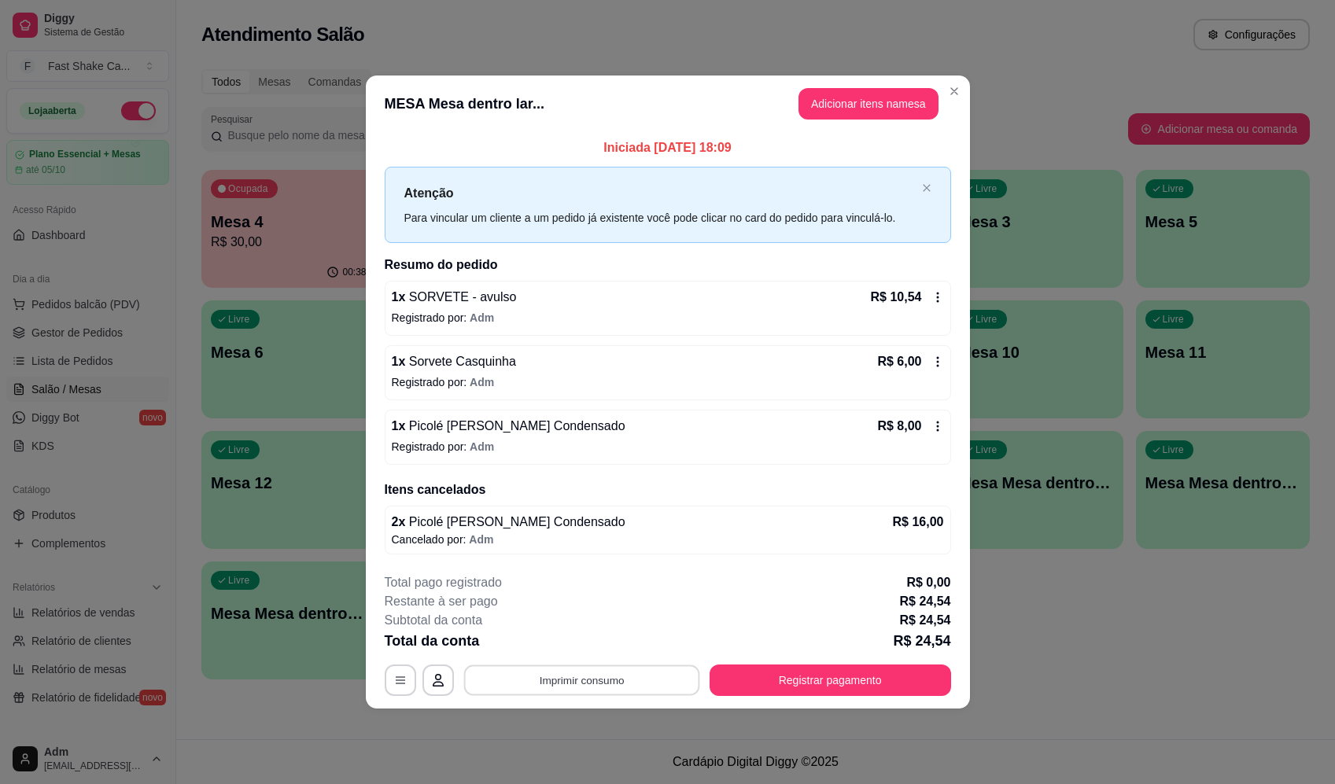
click at [610, 688] on button "Imprimir consumo" at bounding box center [581, 680] width 236 height 31
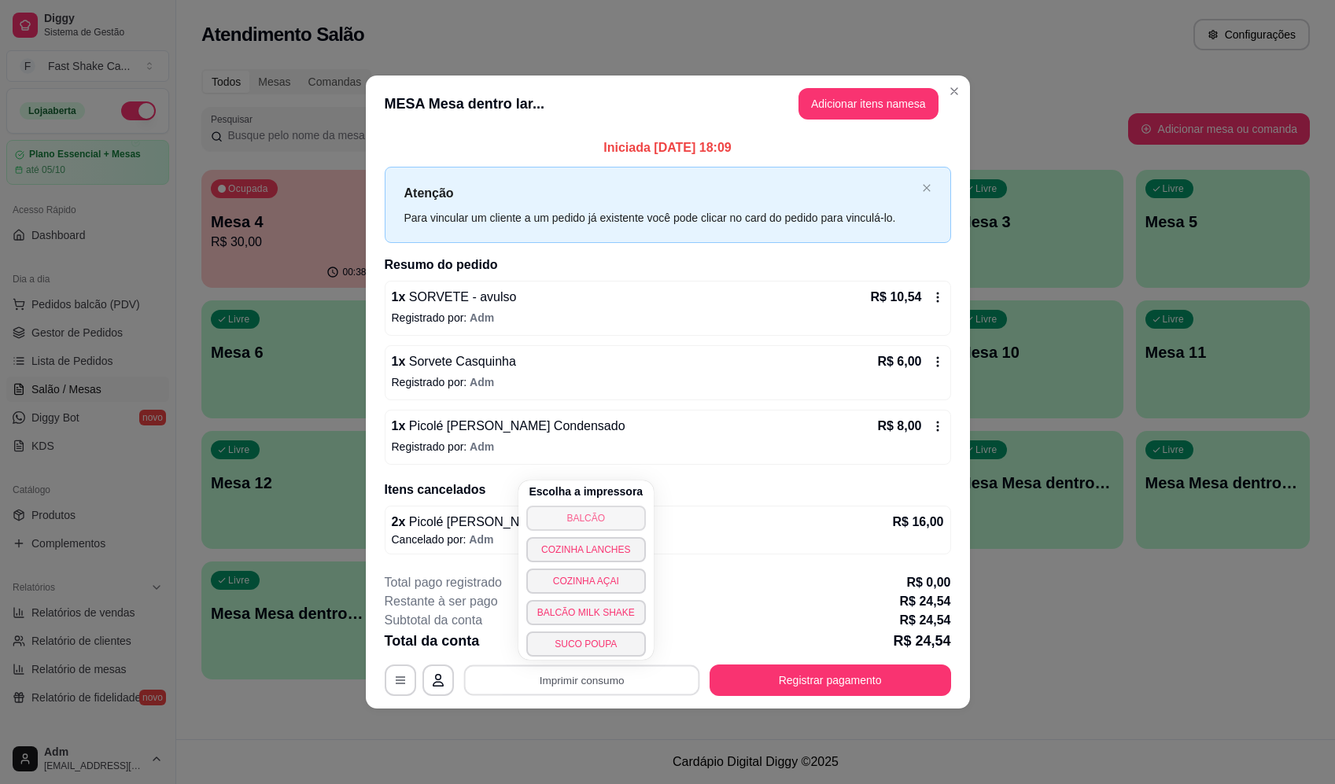
click at [612, 520] on button "BALCÃO" at bounding box center [586, 518] width 120 height 25
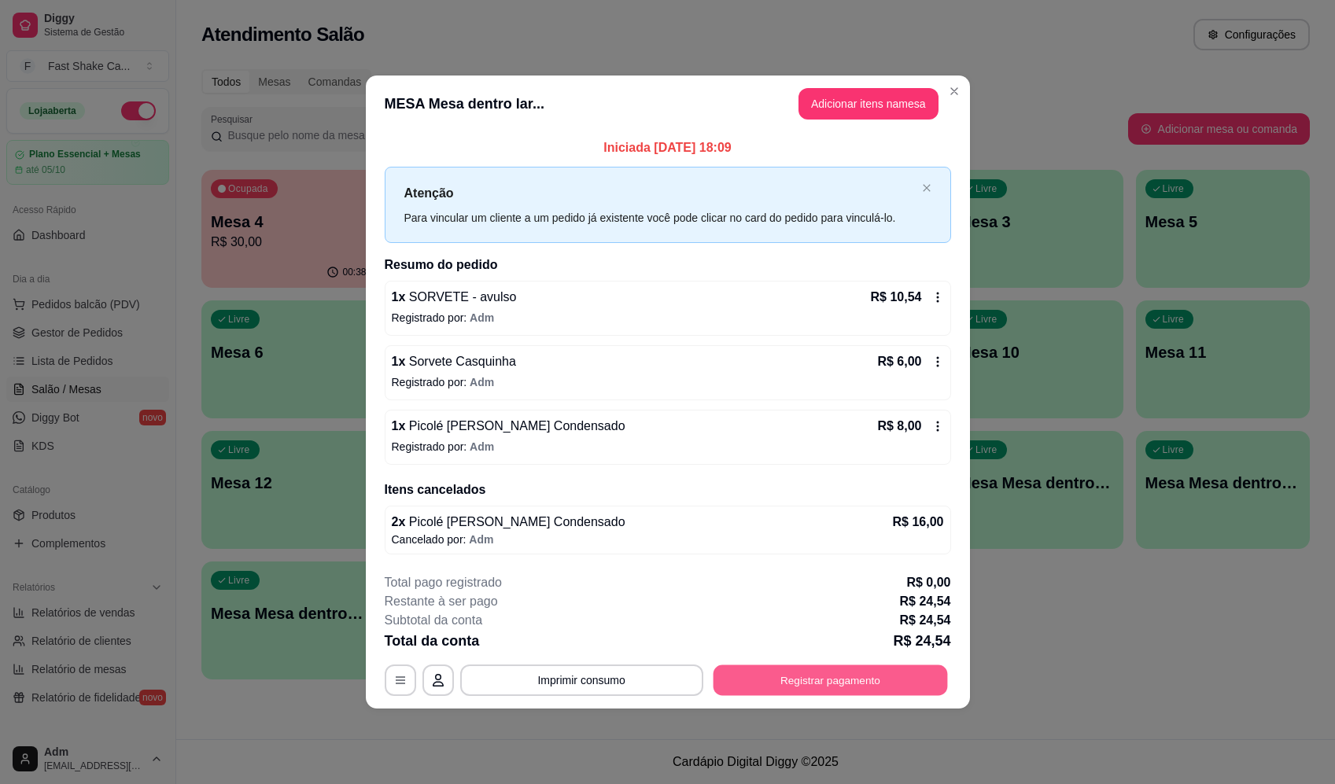
click at [906, 673] on button "Registrar pagamento" at bounding box center [830, 680] width 234 height 31
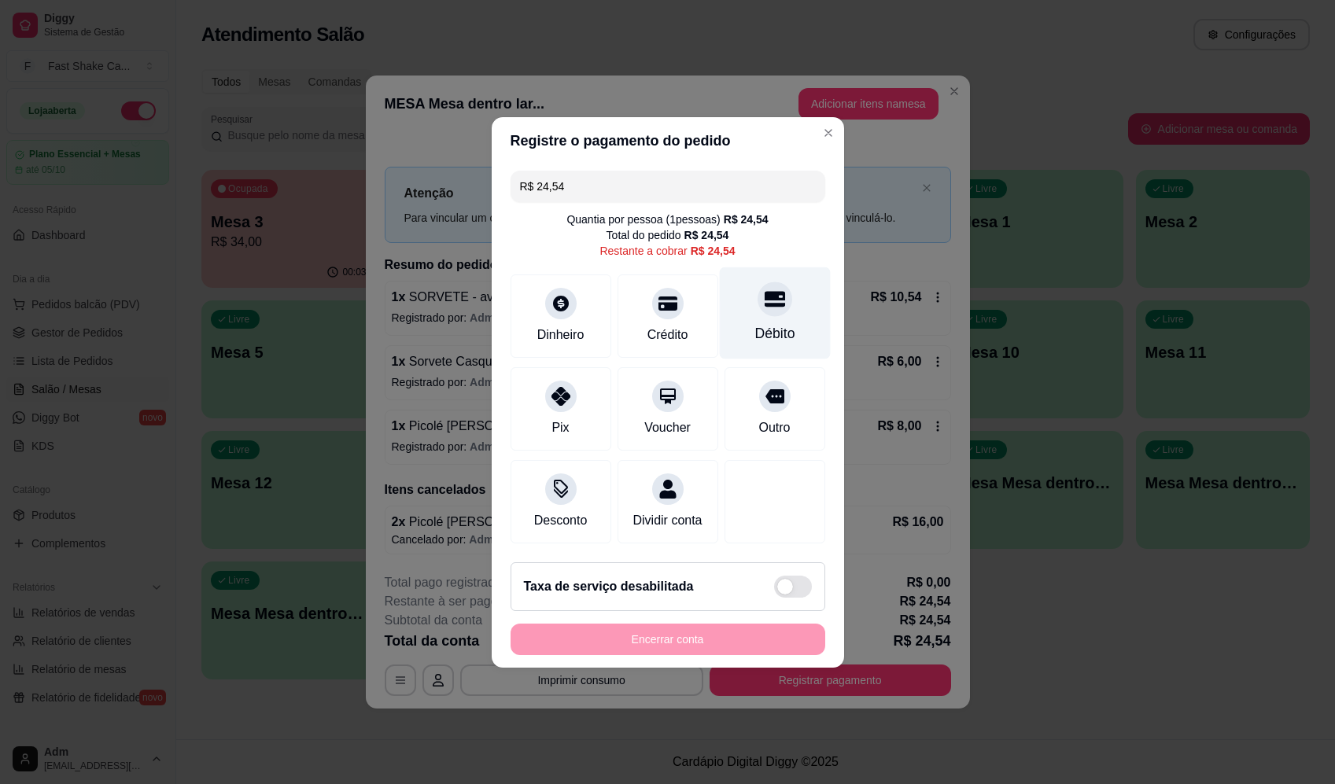
click at [777, 323] on div "Débito" at bounding box center [774, 333] width 40 height 20
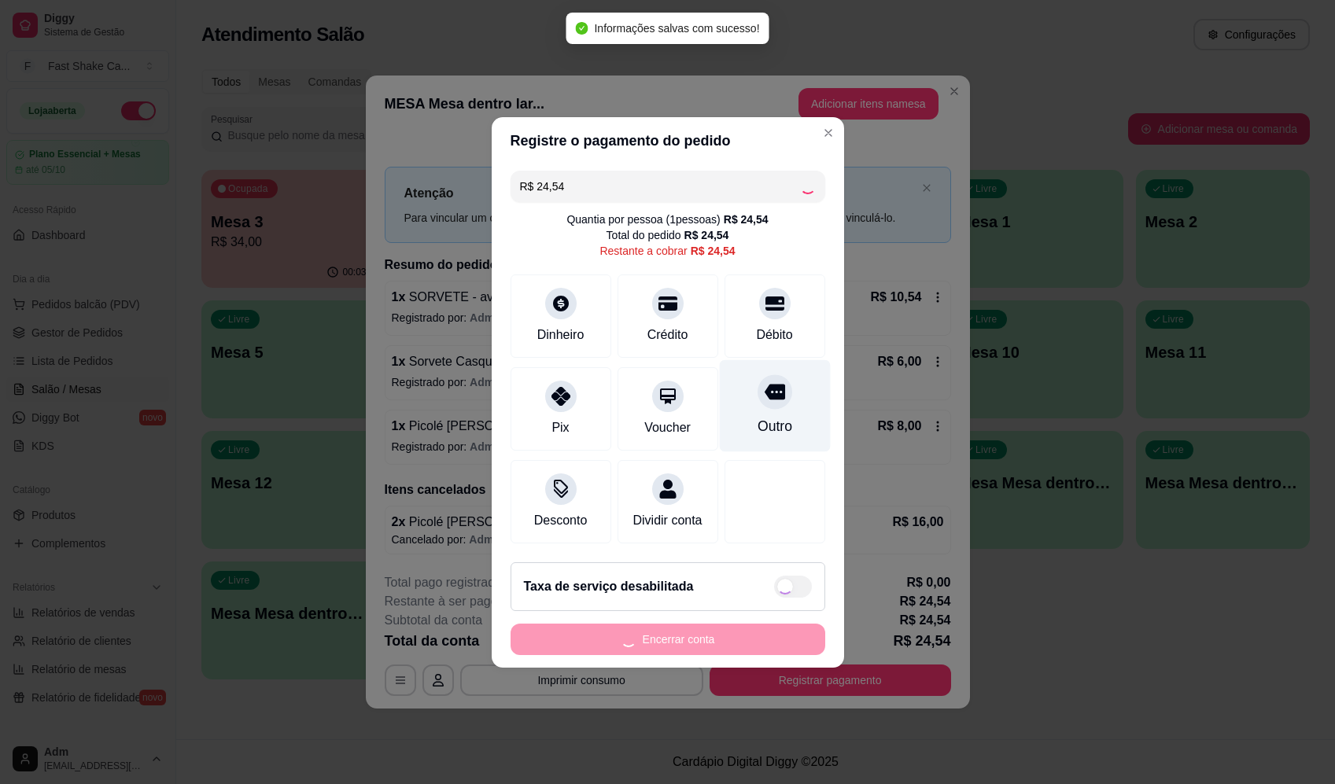
type input "R$ 0,00"
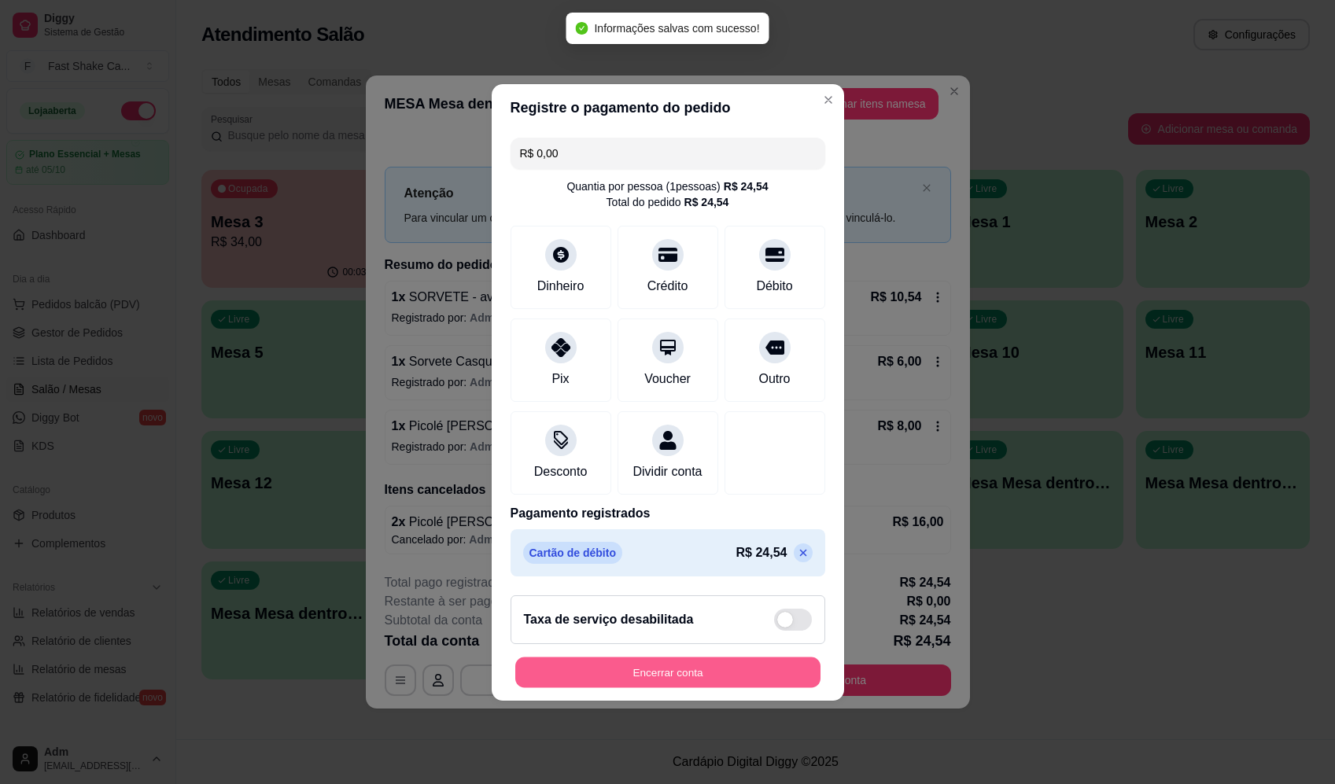
click at [769, 684] on button "Encerrar conta" at bounding box center [667, 672] width 305 height 31
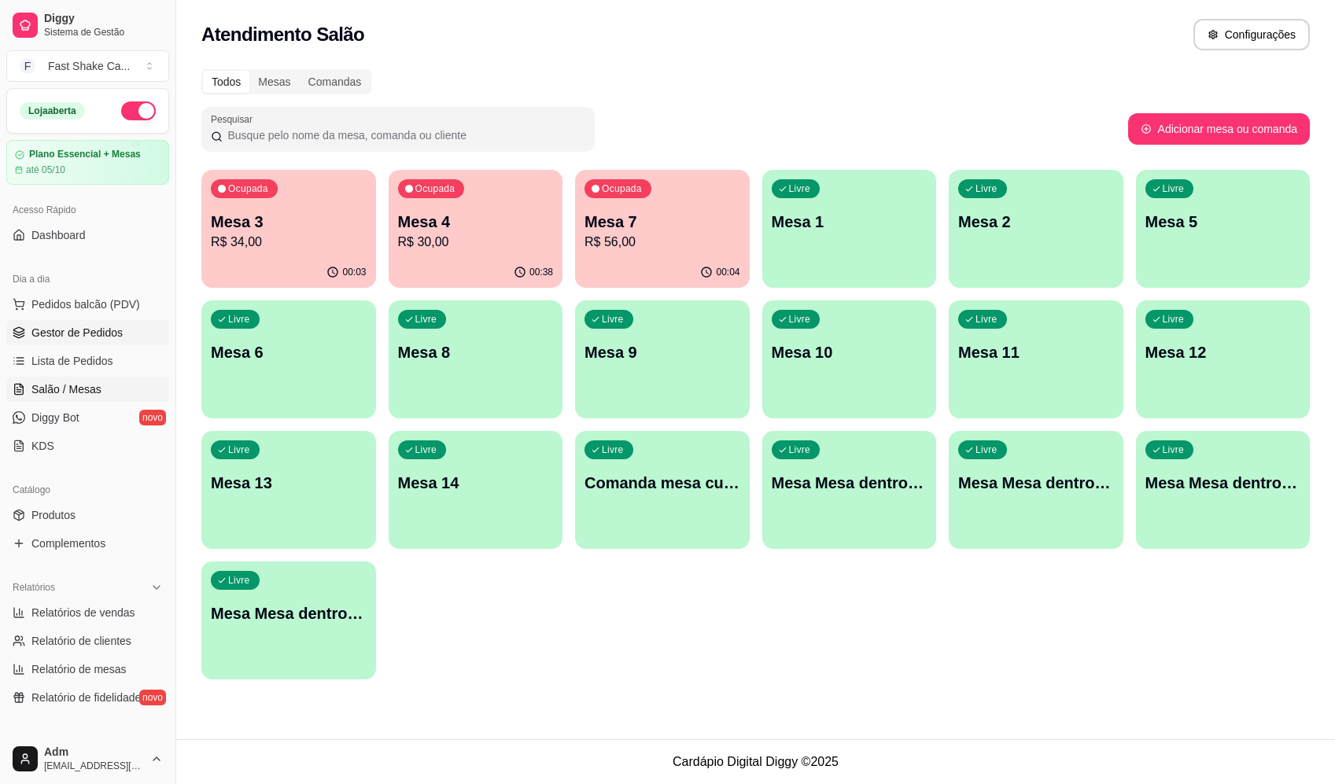
drag, startPoint x: 112, startPoint y: 312, endPoint x: 105, endPoint y: 326, distance: 16.9
click at [113, 312] on span "Pedidos balcão (PDV)" at bounding box center [85, 305] width 109 height 16
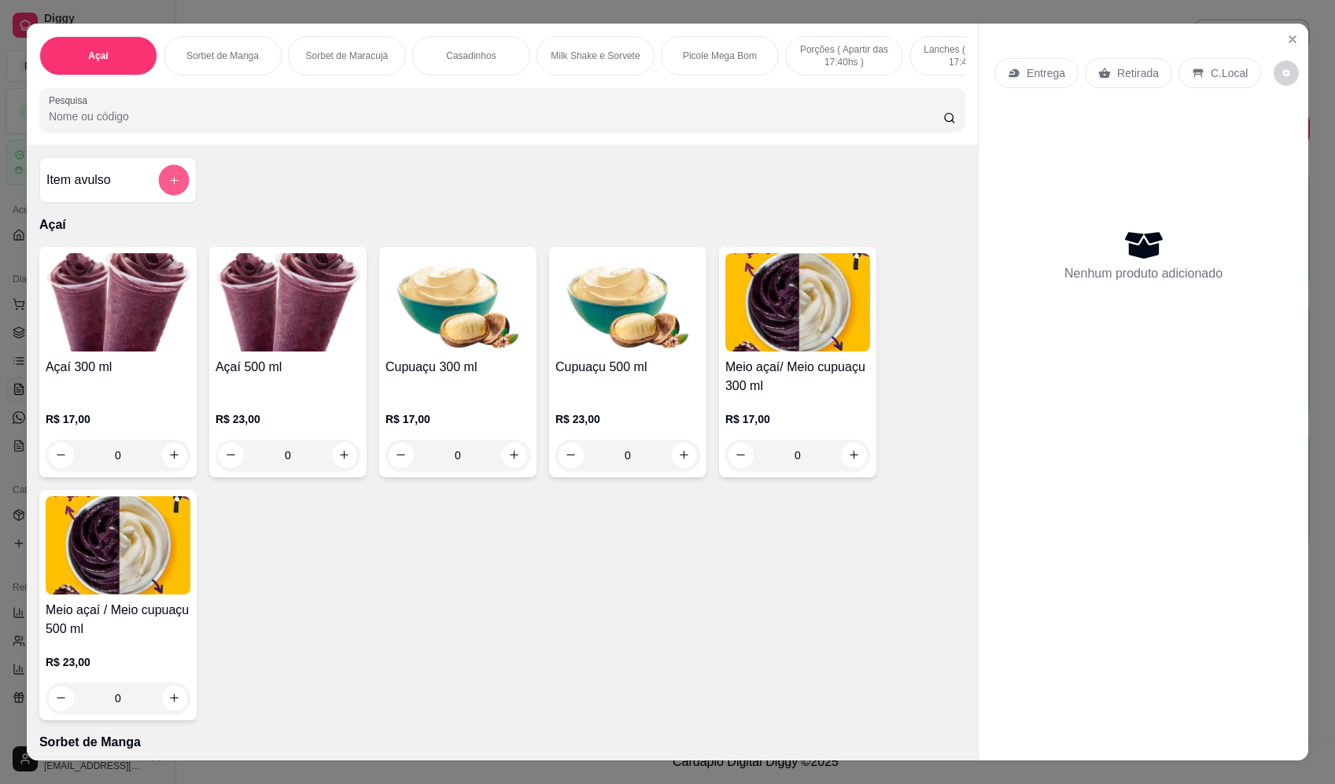
click at [174, 184] on button "add-separate-item" at bounding box center [174, 180] width 31 height 31
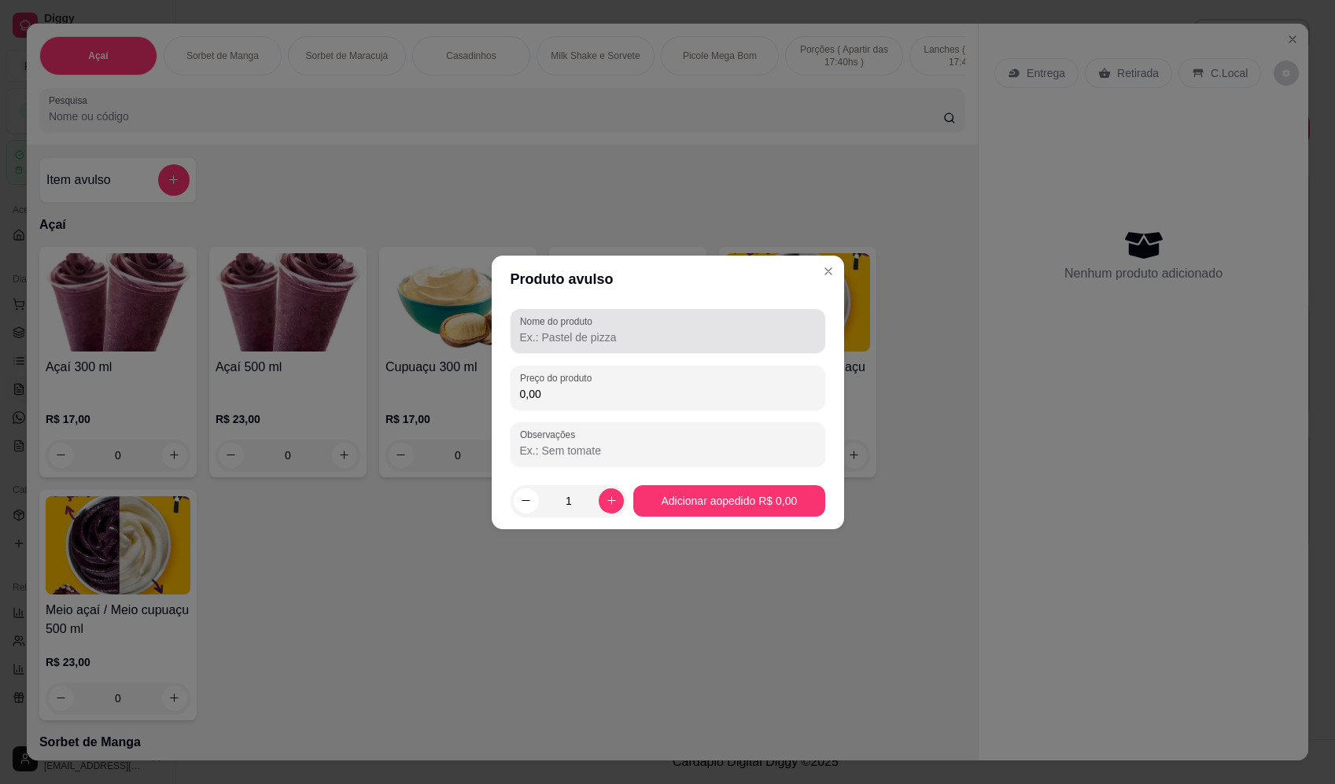
click at [609, 332] on input "Nome do produto" at bounding box center [668, 338] width 296 height 16
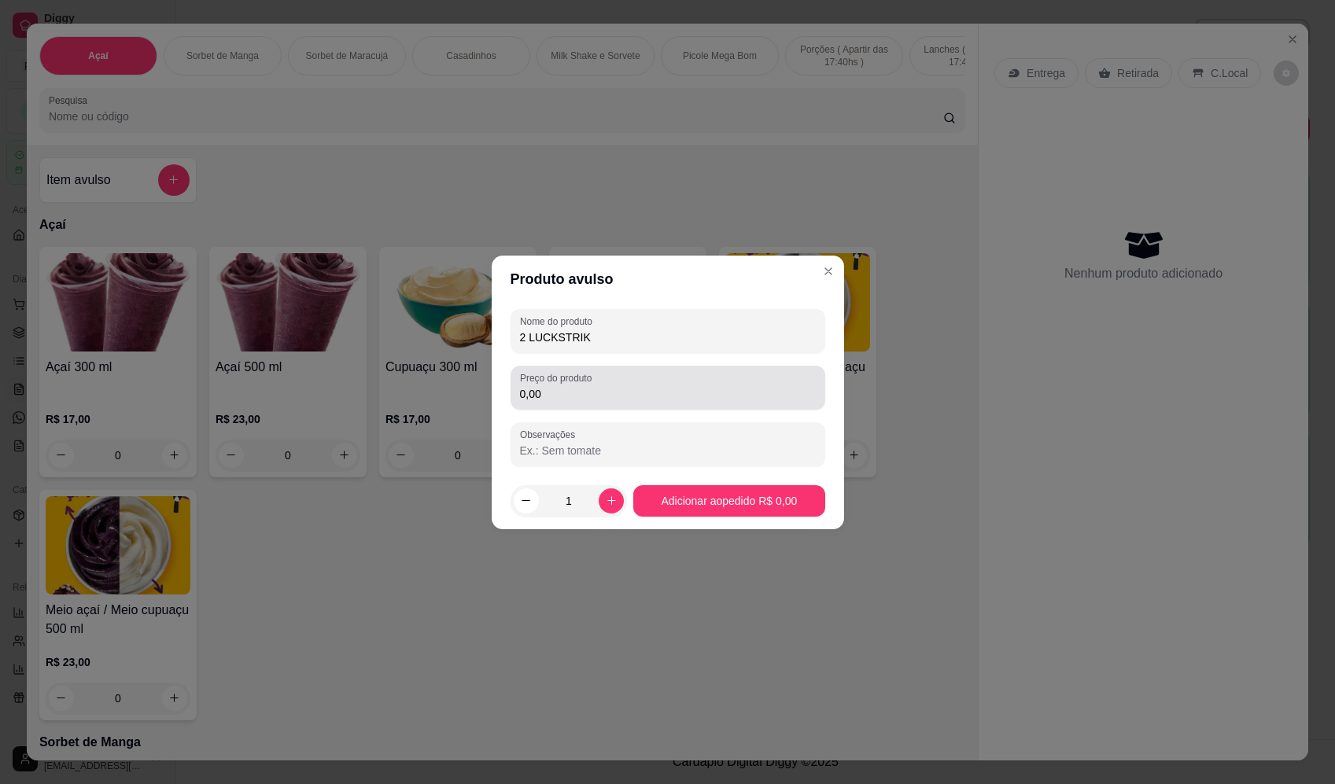
type input "2 LUCKSTRIK"
click at [582, 396] on input "0,00" at bounding box center [668, 394] width 296 height 16
type input "37,00"
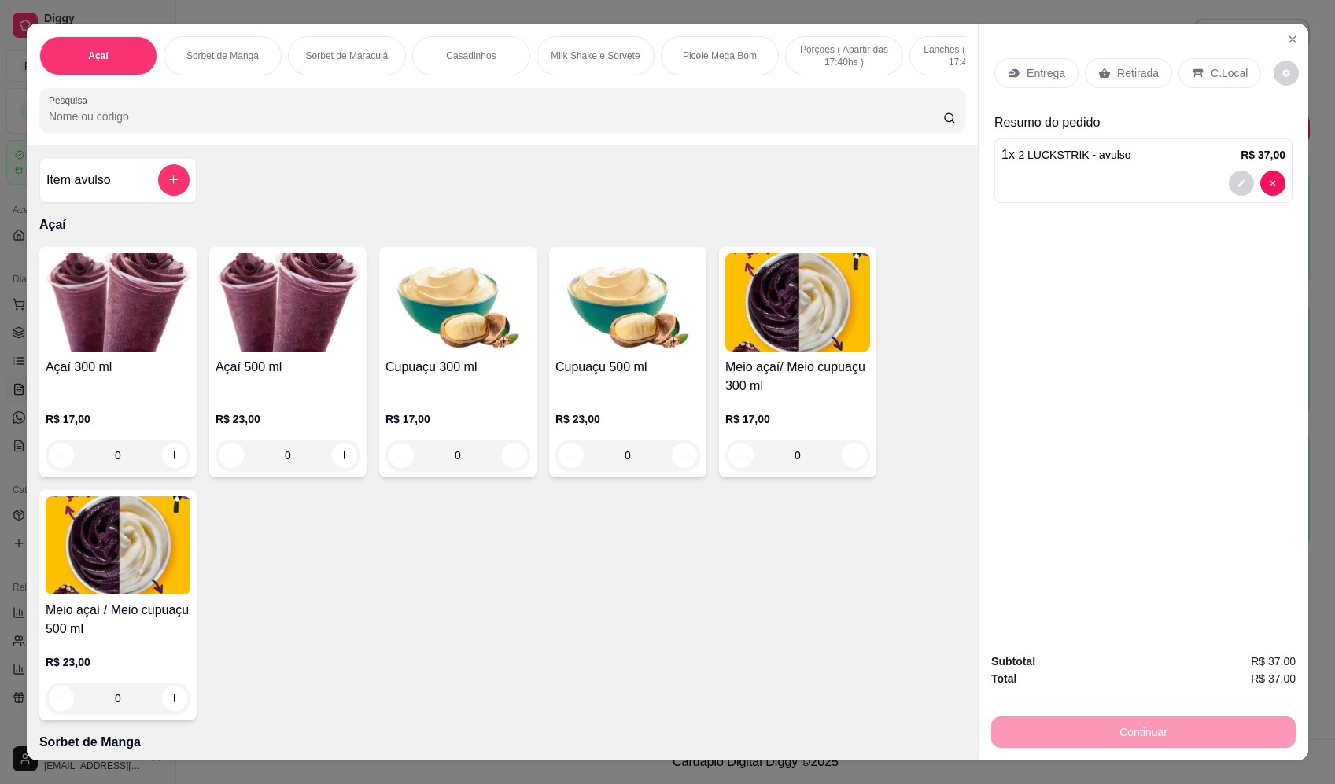
click at [1040, 71] on p "Entrega" at bounding box center [1046, 73] width 39 height 16
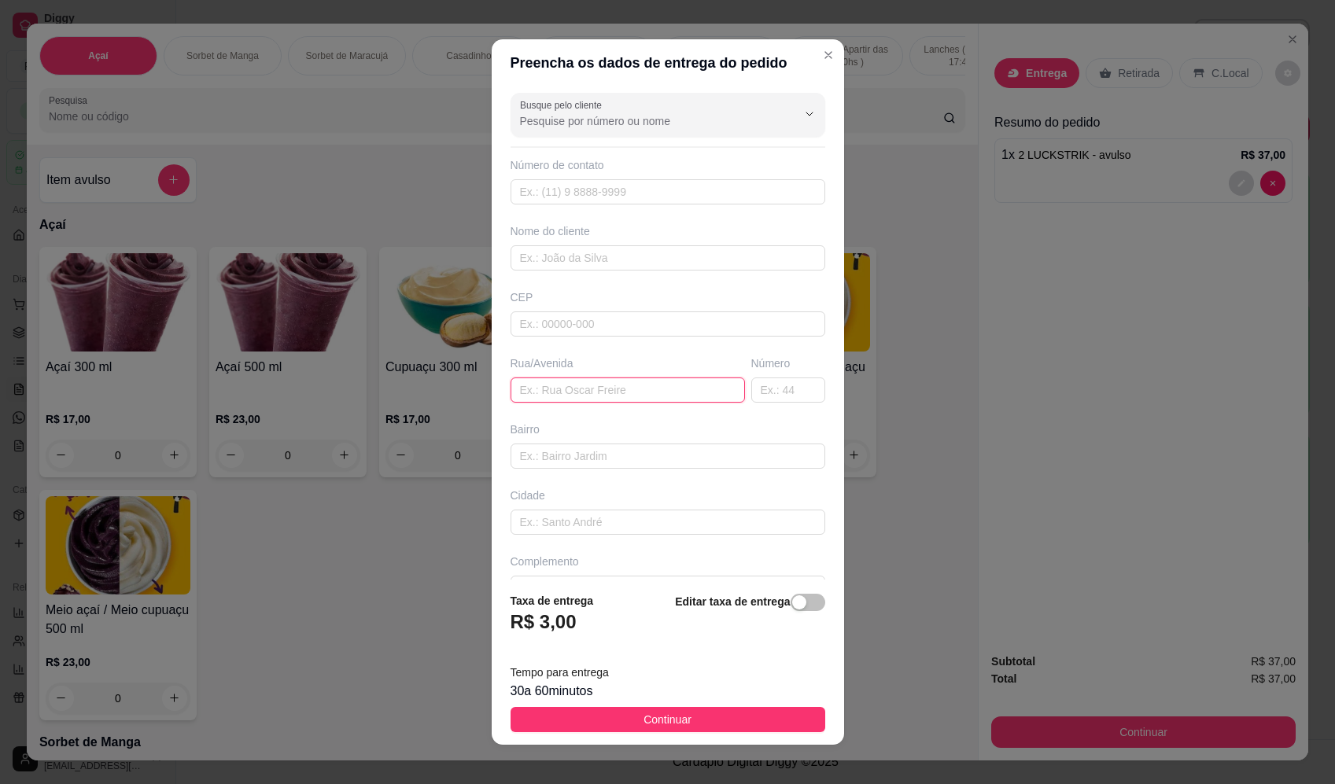
click at [581, 385] on input "text" at bounding box center [628, 390] width 234 height 25
paste input "Rua argentina. , 1238"
type input "Rua argentina. , 1238"
click at [725, 731] on button "Continuar" at bounding box center [668, 719] width 315 height 25
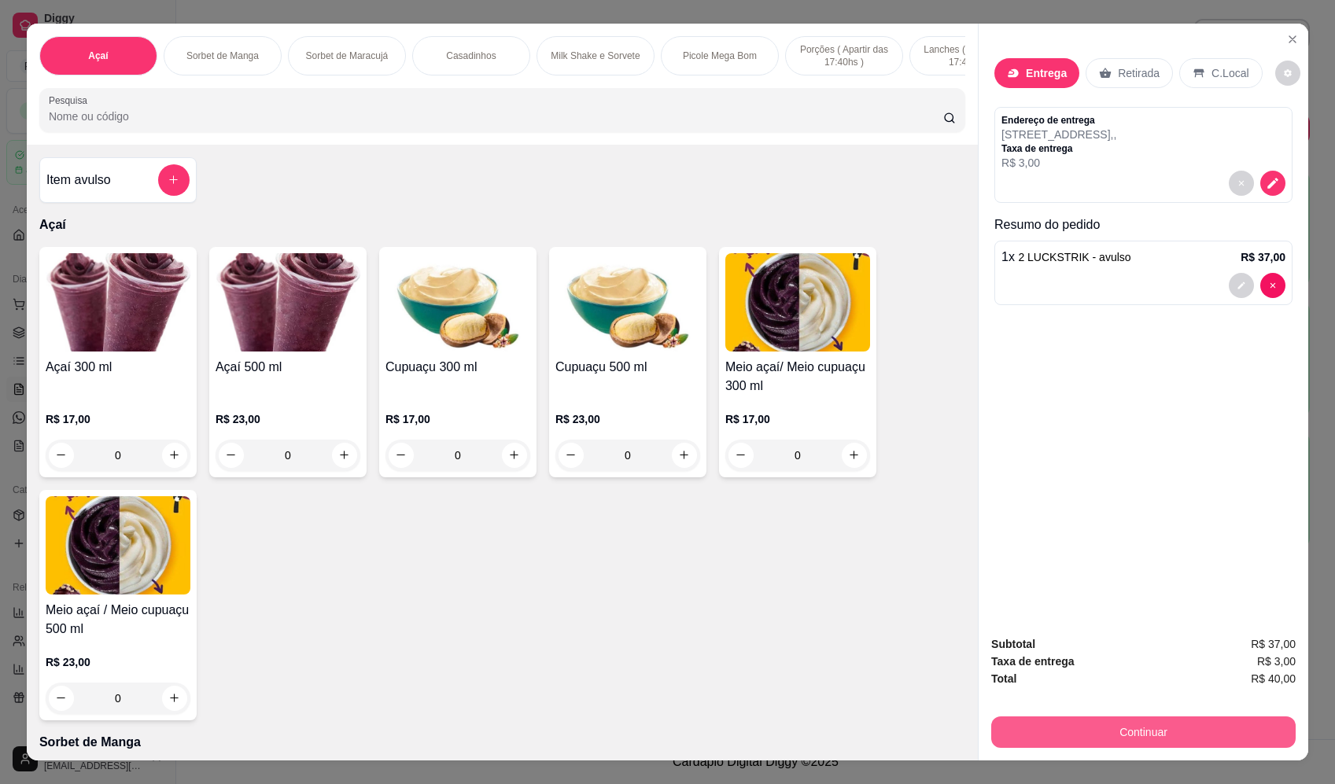
click at [1257, 740] on button "Continuar" at bounding box center [1143, 732] width 304 height 31
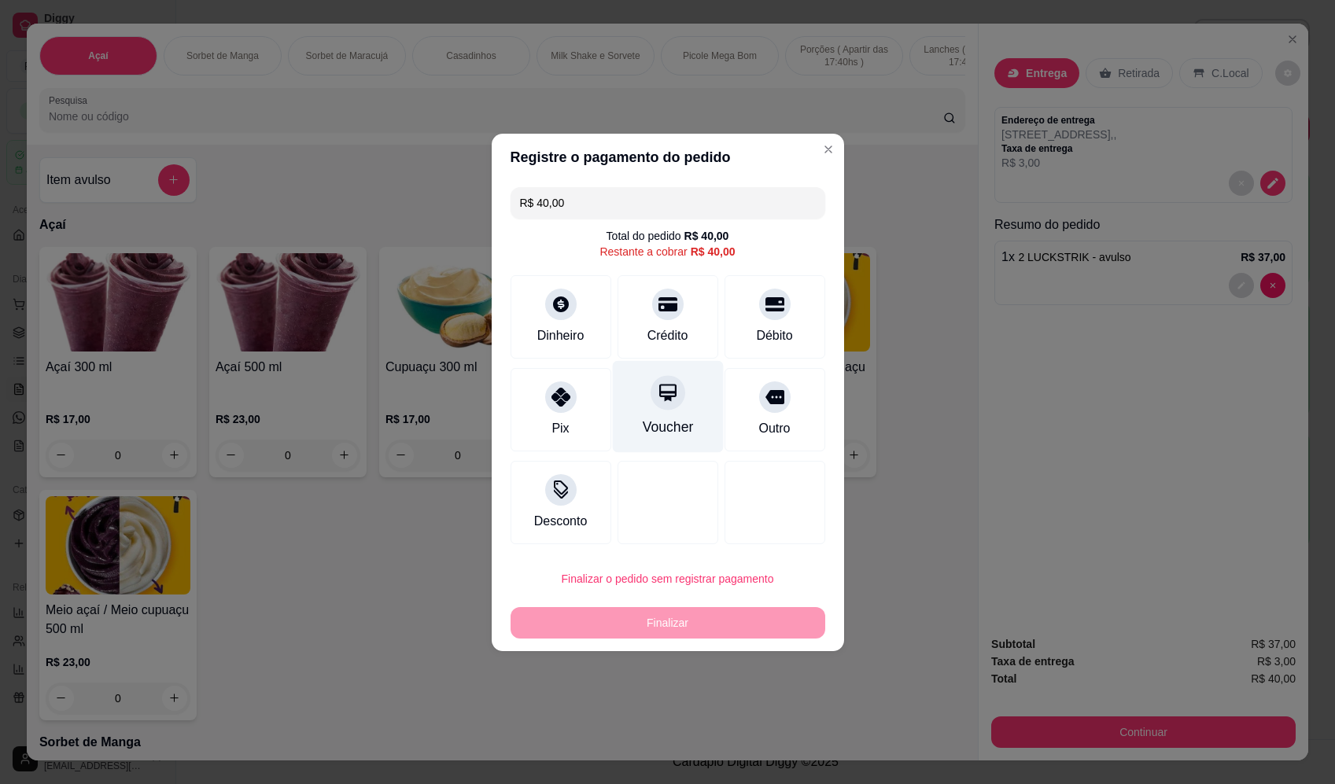
click at [680, 396] on div "Voucher" at bounding box center [667, 406] width 111 height 92
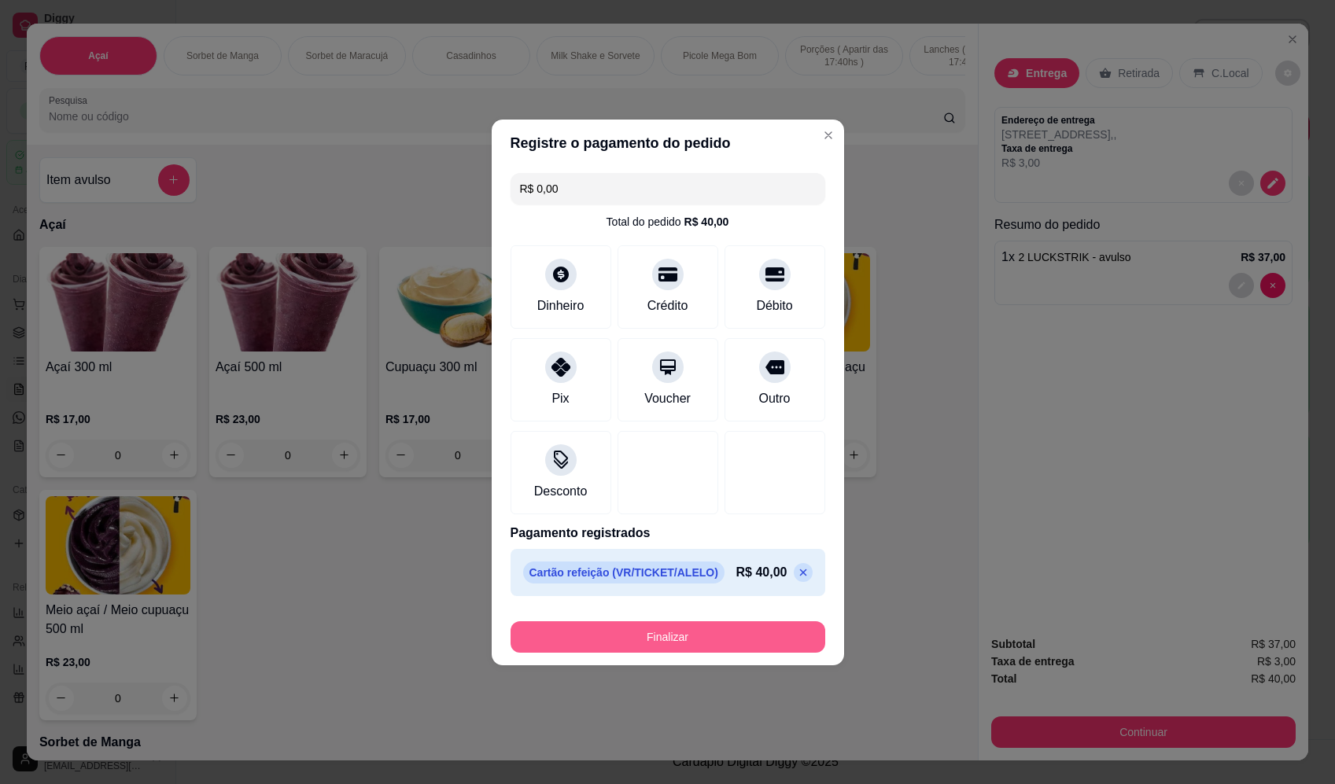
click at [716, 640] on button "Finalizar" at bounding box center [668, 636] width 315 height 31
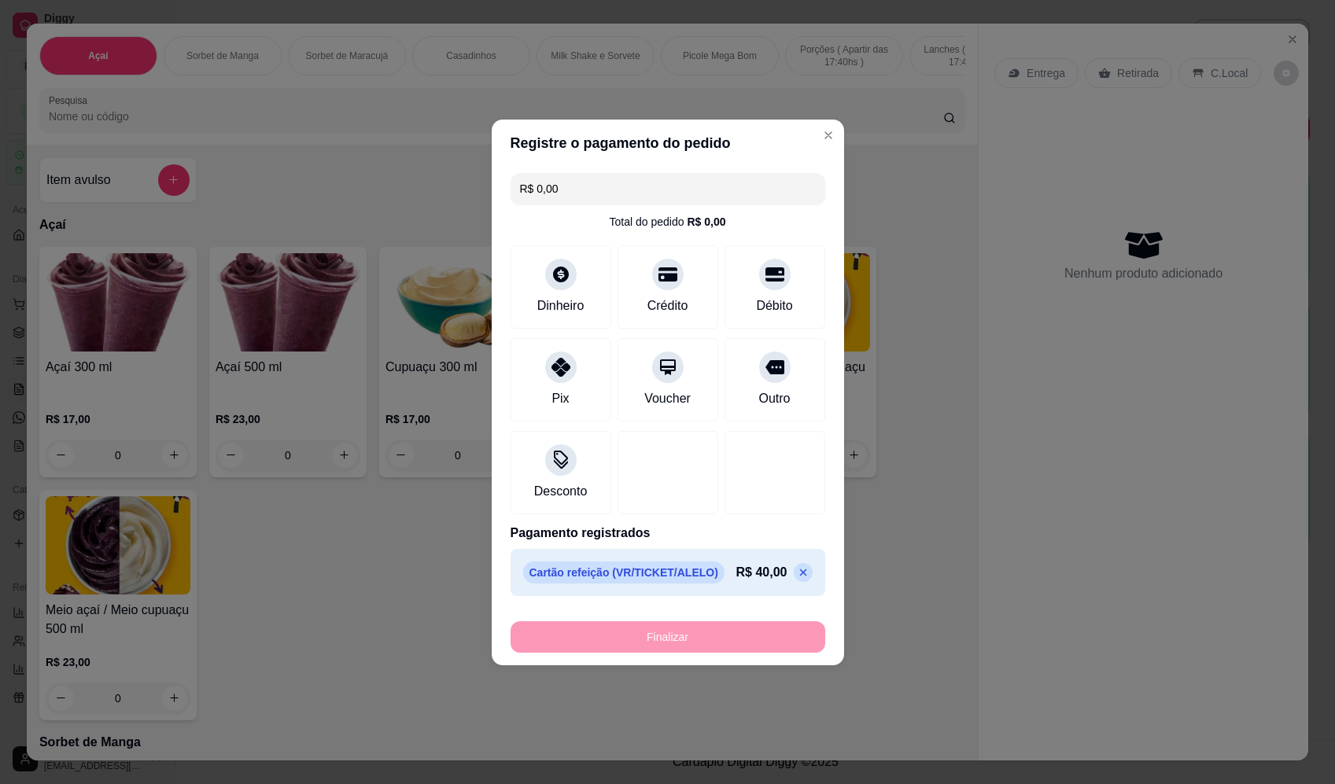
type input "-R$ 40,00"
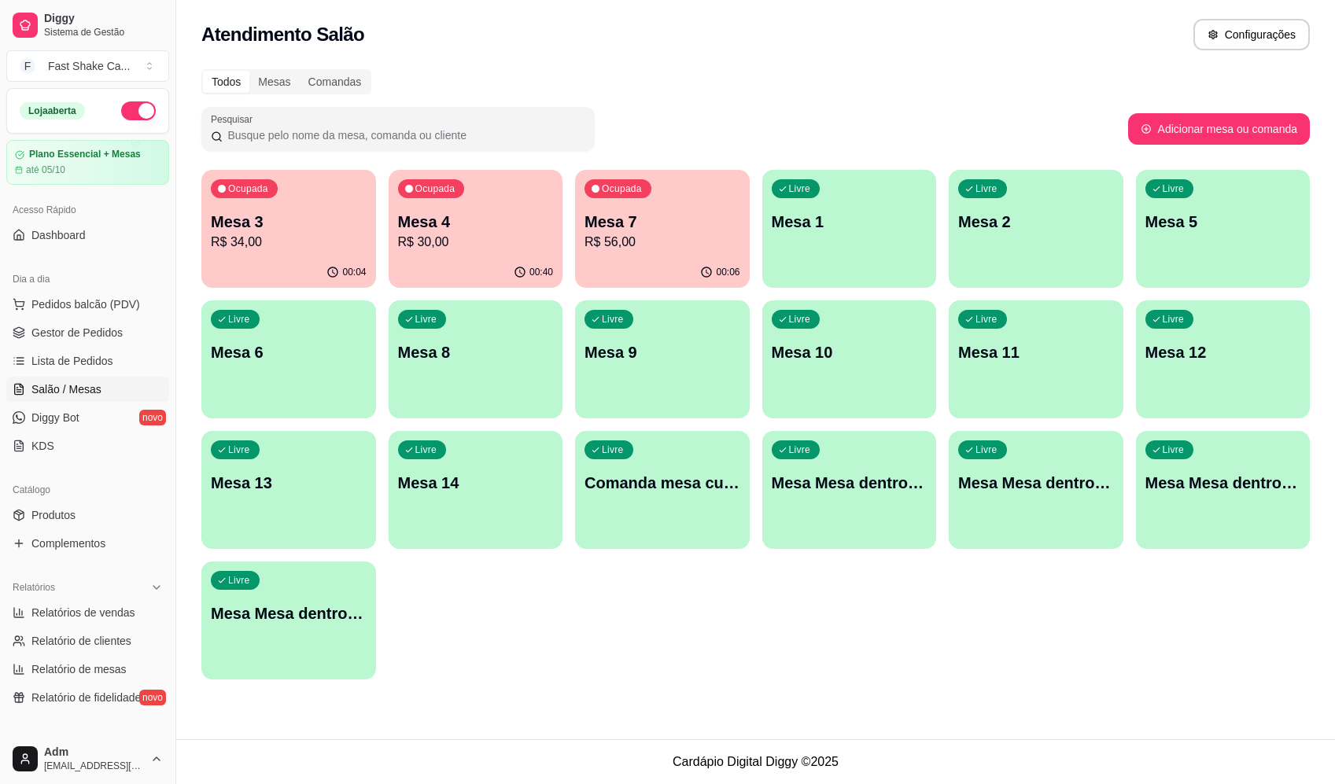
click at [304, 221] on p "Mesa 3" at bounding box center [289, 222] width 156 height 22
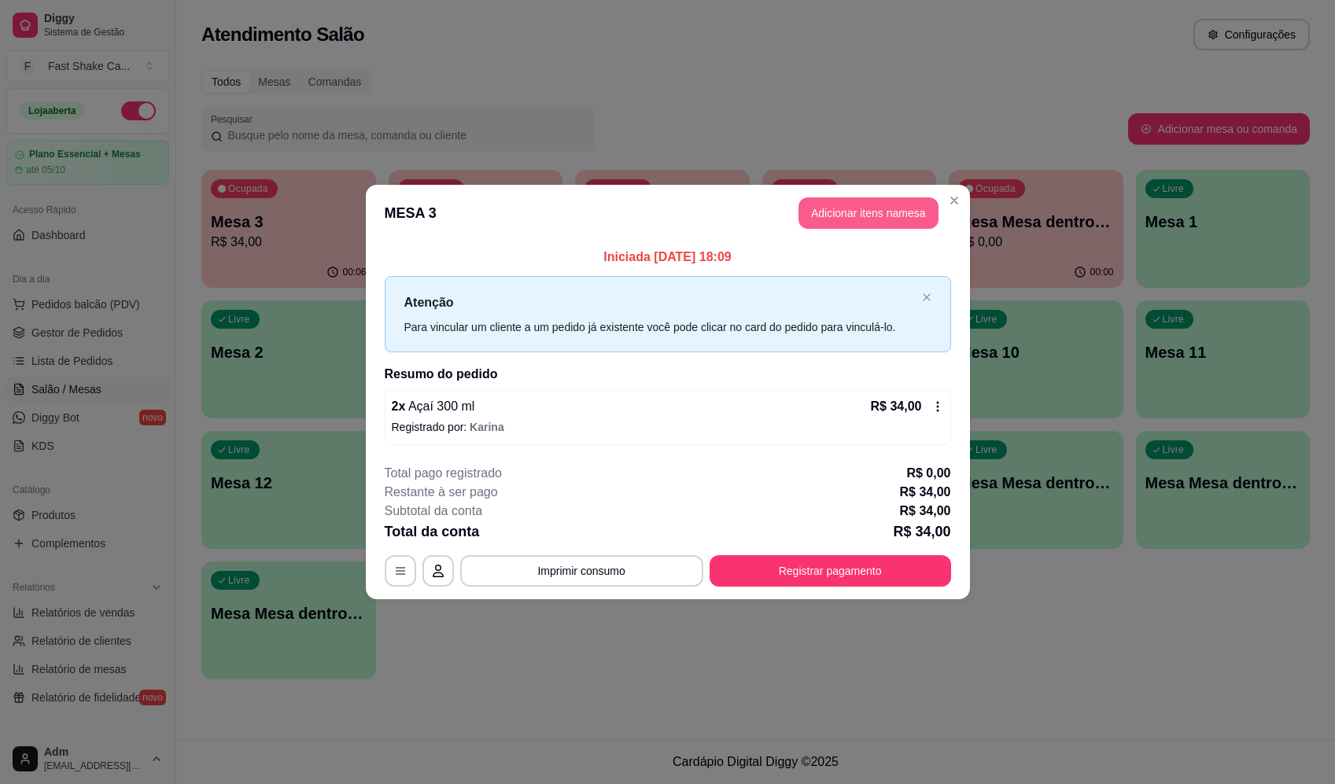
click at [865, 211] on button "Adicionar itens na mesa" at bounding box center [868, 212] width 140 height 31
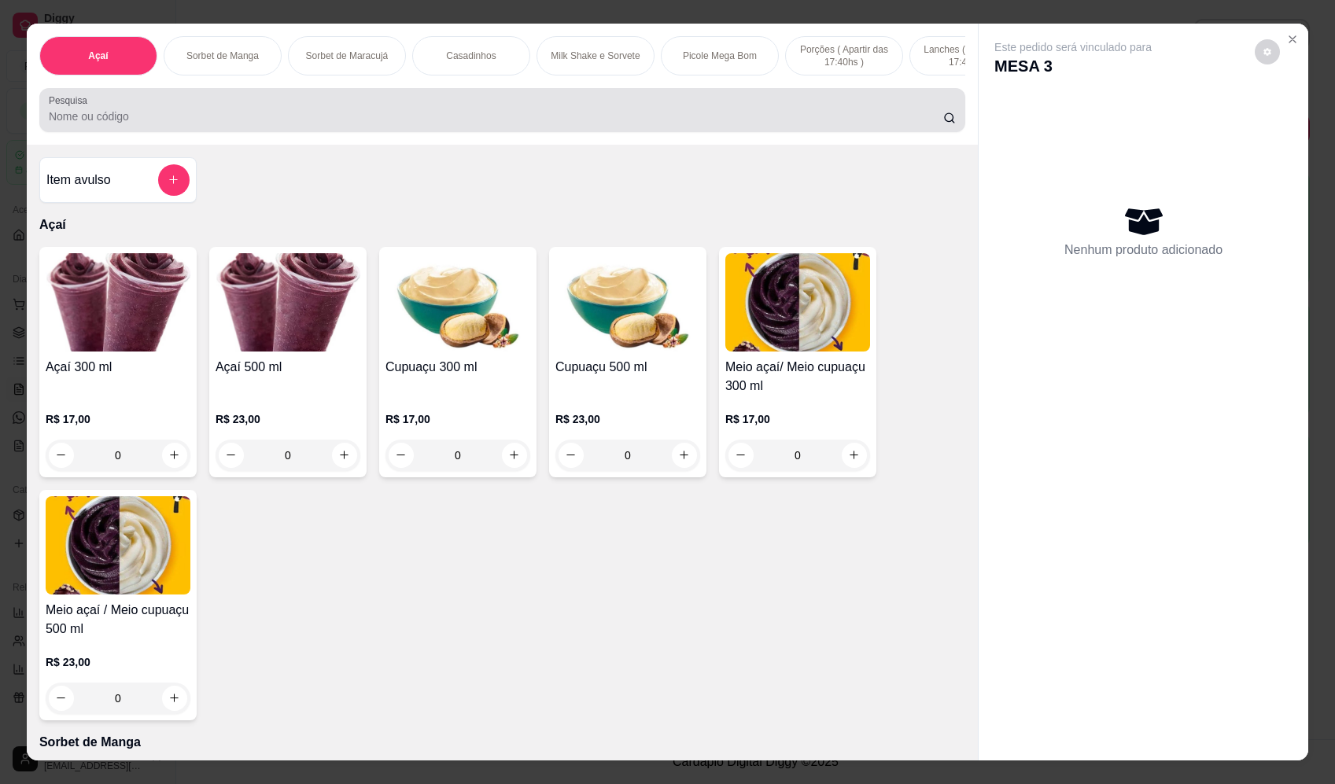
click at [464, 124] on input "Pesquisa" at bounding box center [496, 117] width 894 height 16
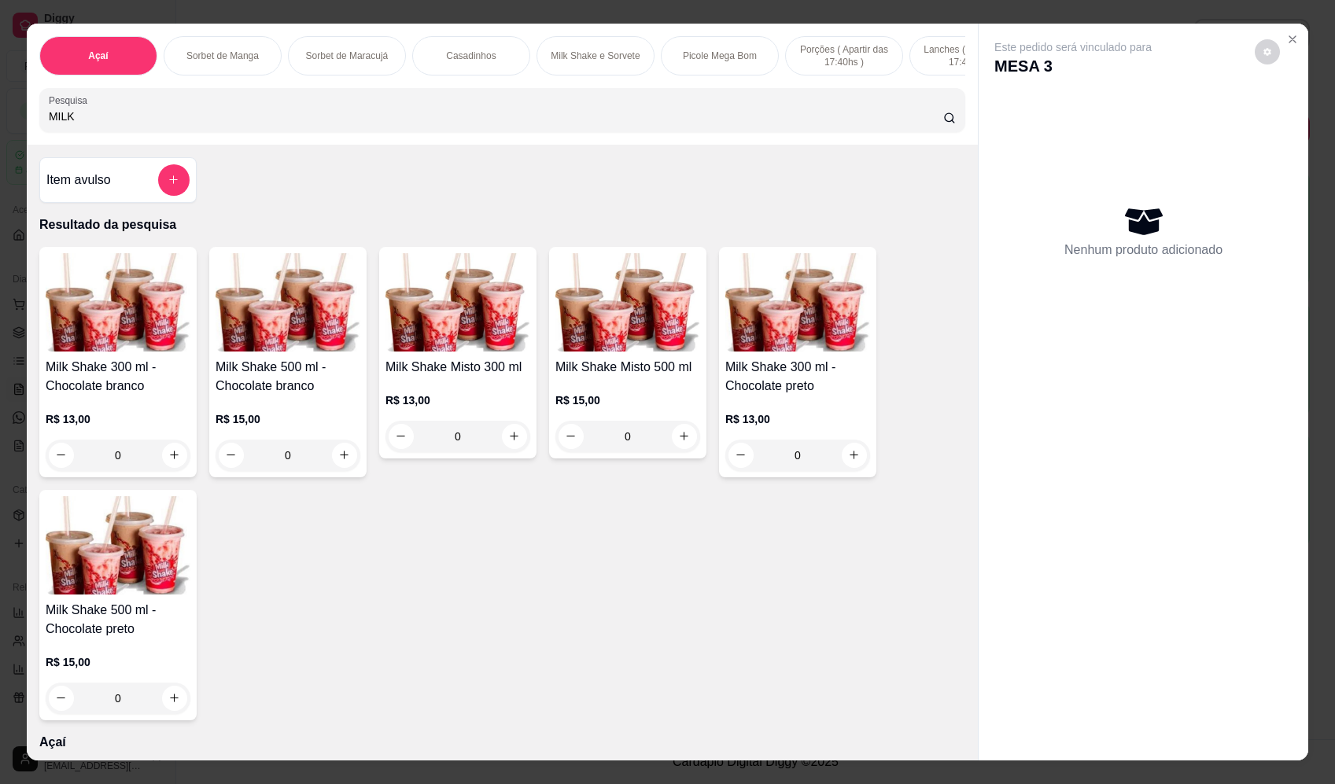
type input "MILK"
click at [680, 450] on div "0" at bounding box center [627, 436] width 145 height 31
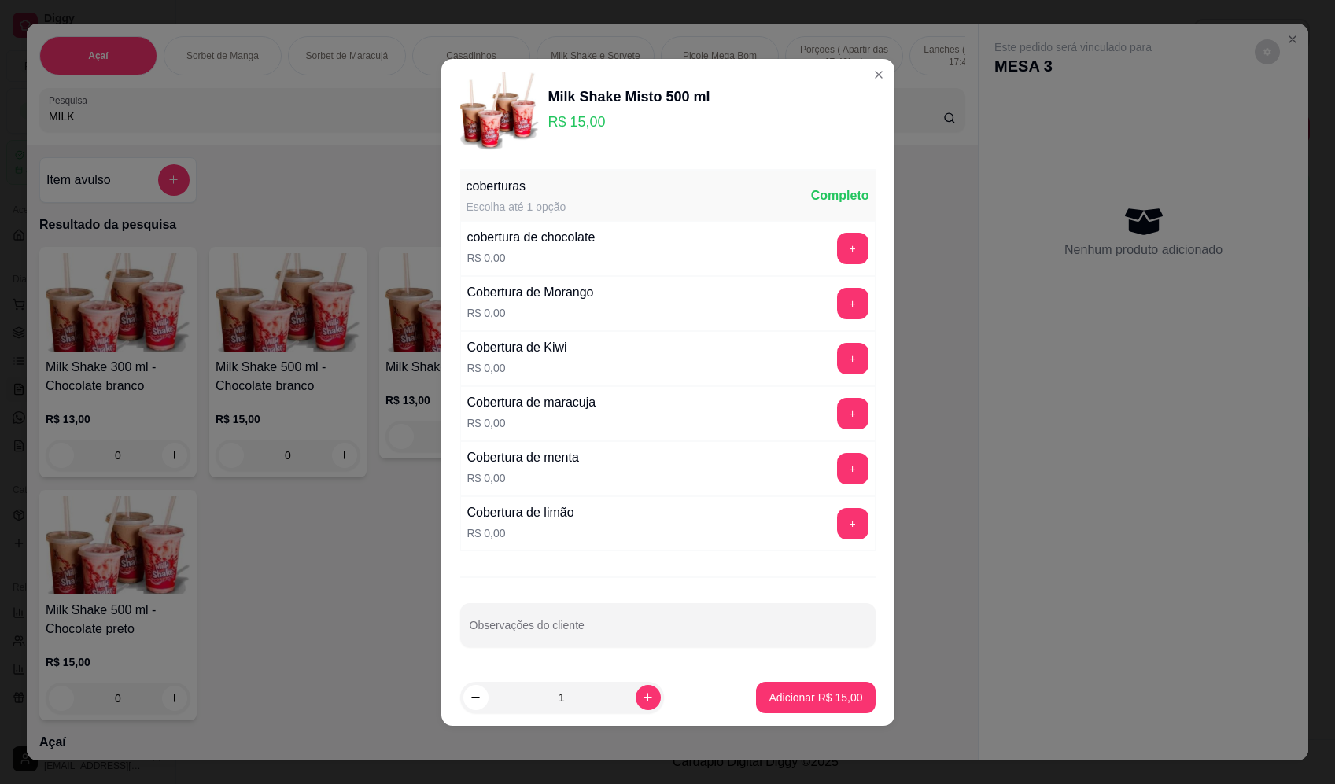
click at [864, 703] on footer "1 Adicionar R$ 15,00" at bounding box center [667, 697] width 453 height 57
drag, startPoint x: 864, startPoint y: 702, endPoint x: 853, endPoint y: 701, distance: 11.1
click at [863, 702] on footer "1 Adicionar R$ 15,00" at bounding box center [667, 697] width 453 height 57
click at [837, 702] on p "Adicionar R$ 15,00" at bounding box center [816, 698] width 94 height 16
type input "1"
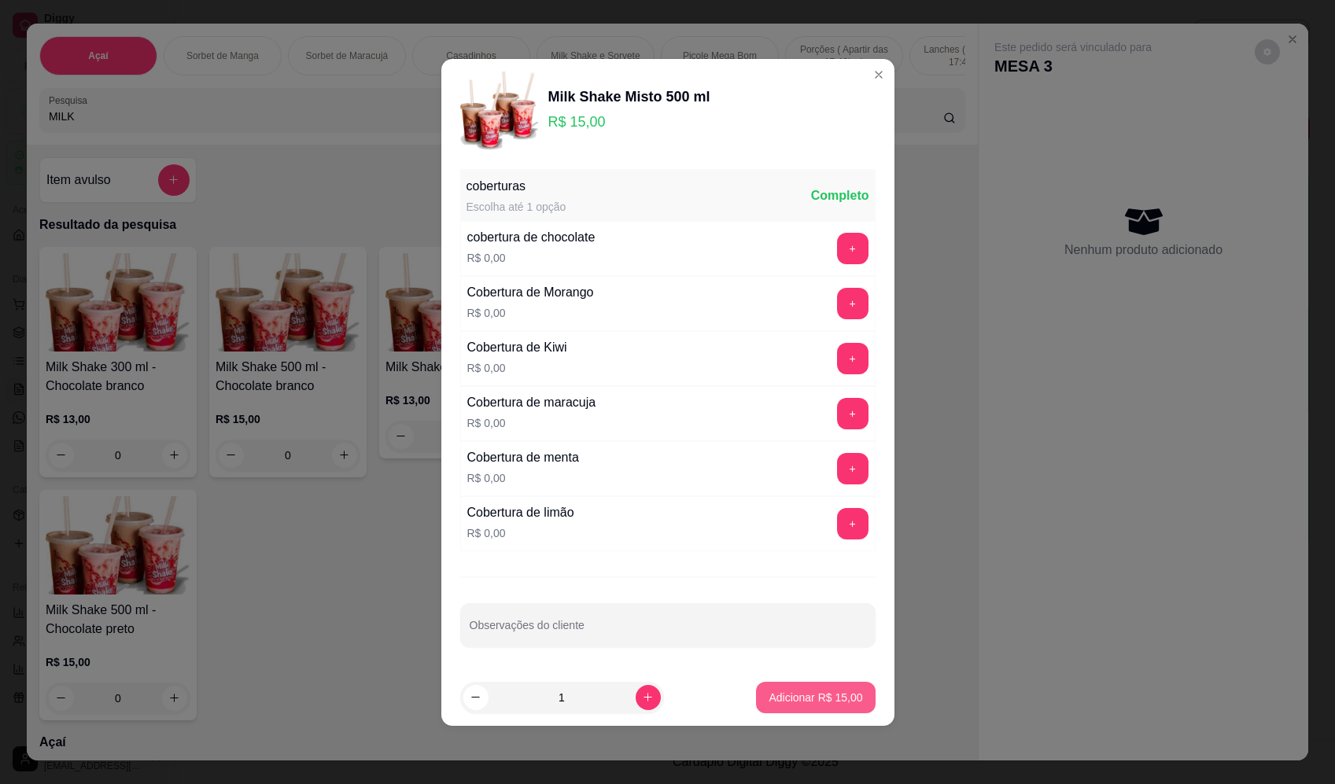
type input "1"
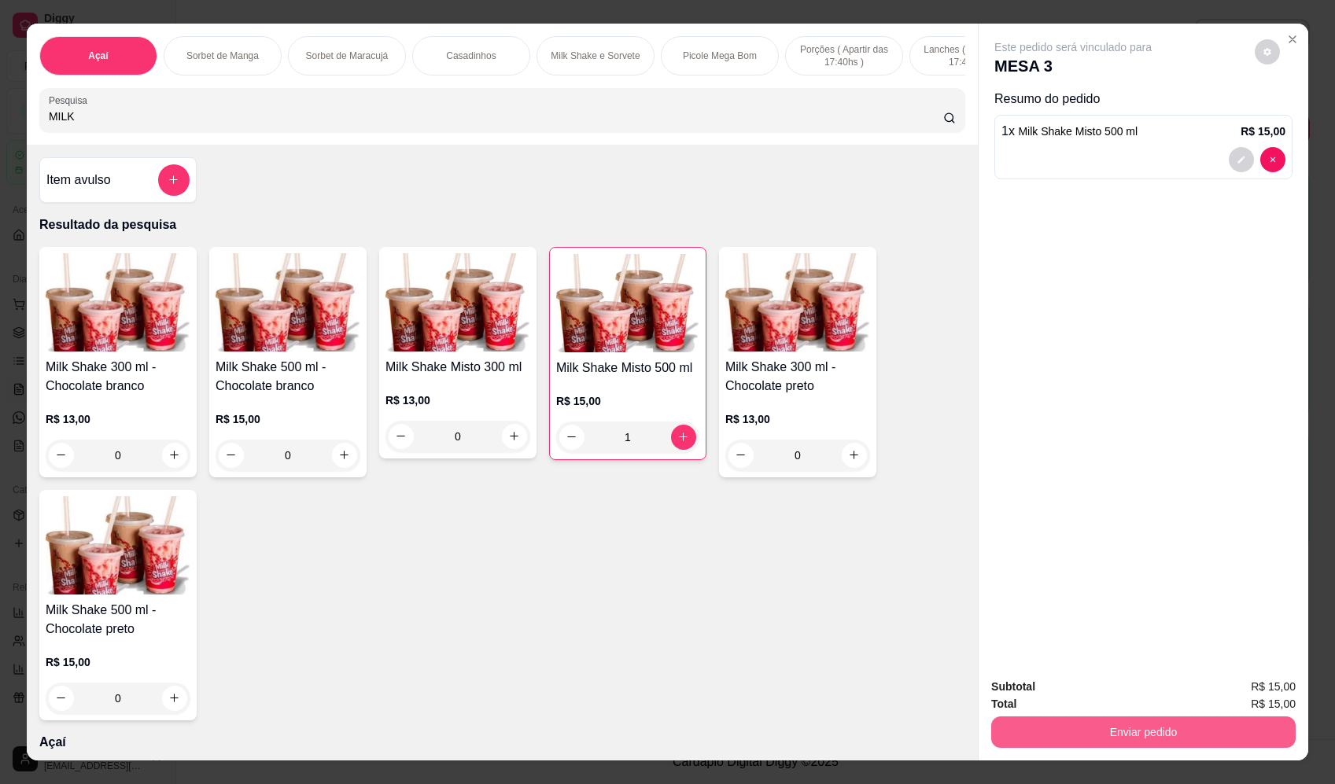
click at [1164, 732] on button "Enviar pedido" at bounding box center [1143, 732] width 304 height 31
click at [1251, 690] on button "Enviar pedido" at bounding box center [1254, 693] width 87 height 29
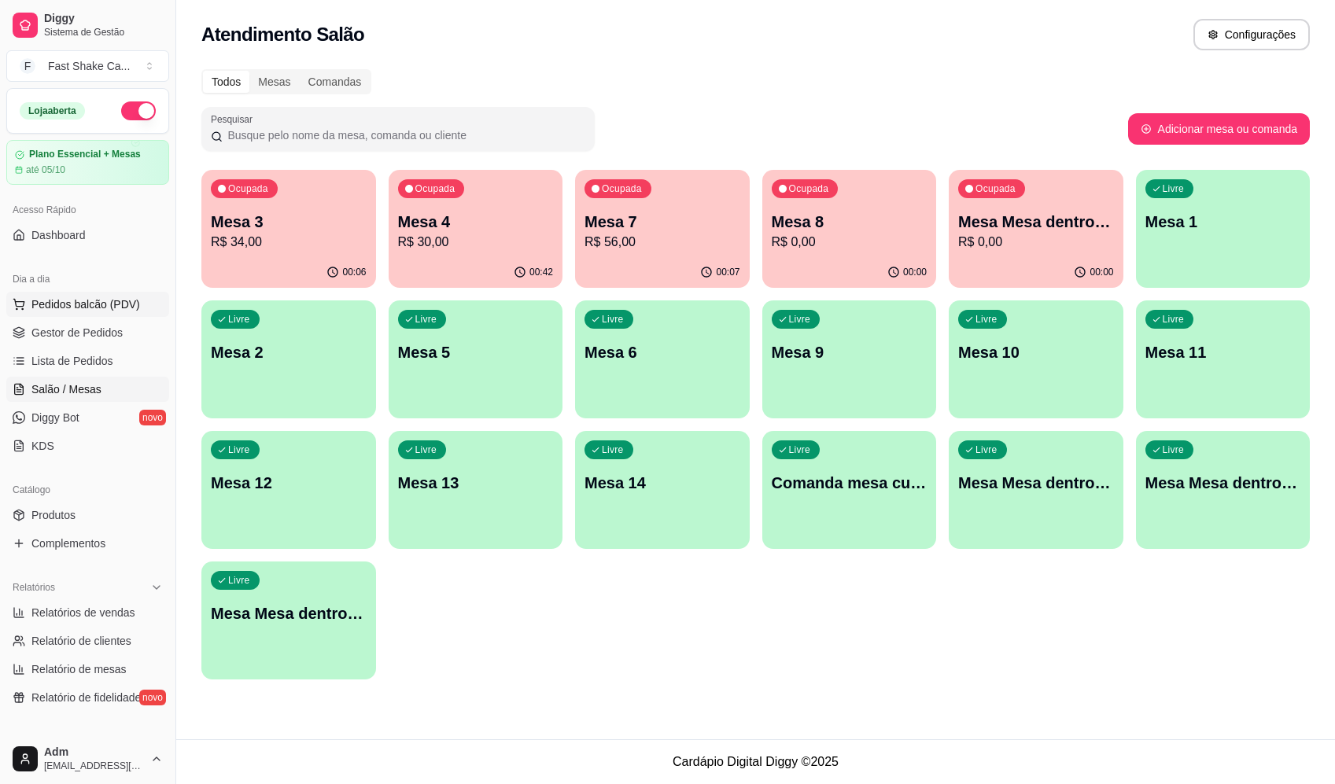
click at [107, 298] on span "Pedidos balcão (PDV)" at bounding box center [85, 305] width 109 height 16
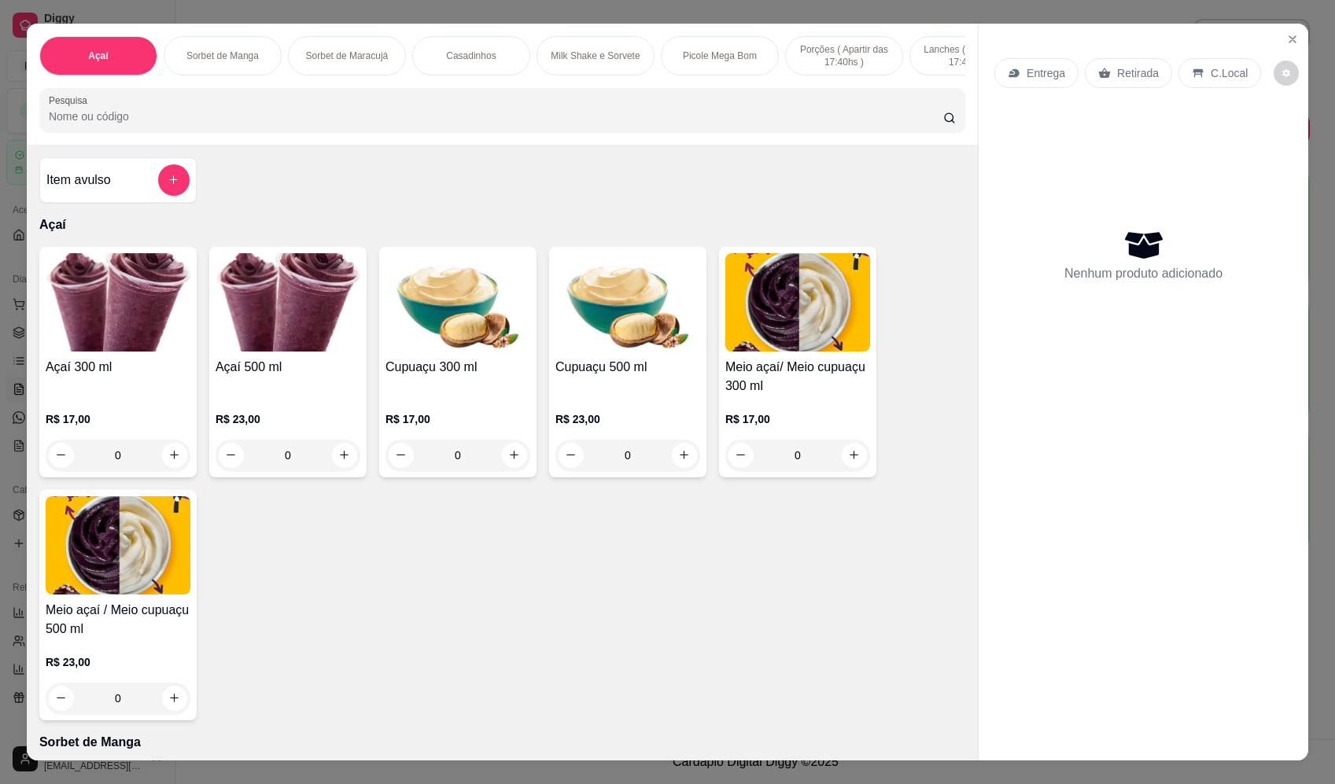
click at [434, 124] on input "Pesquisa" at bounding box center [496, 117] width 894 height 16
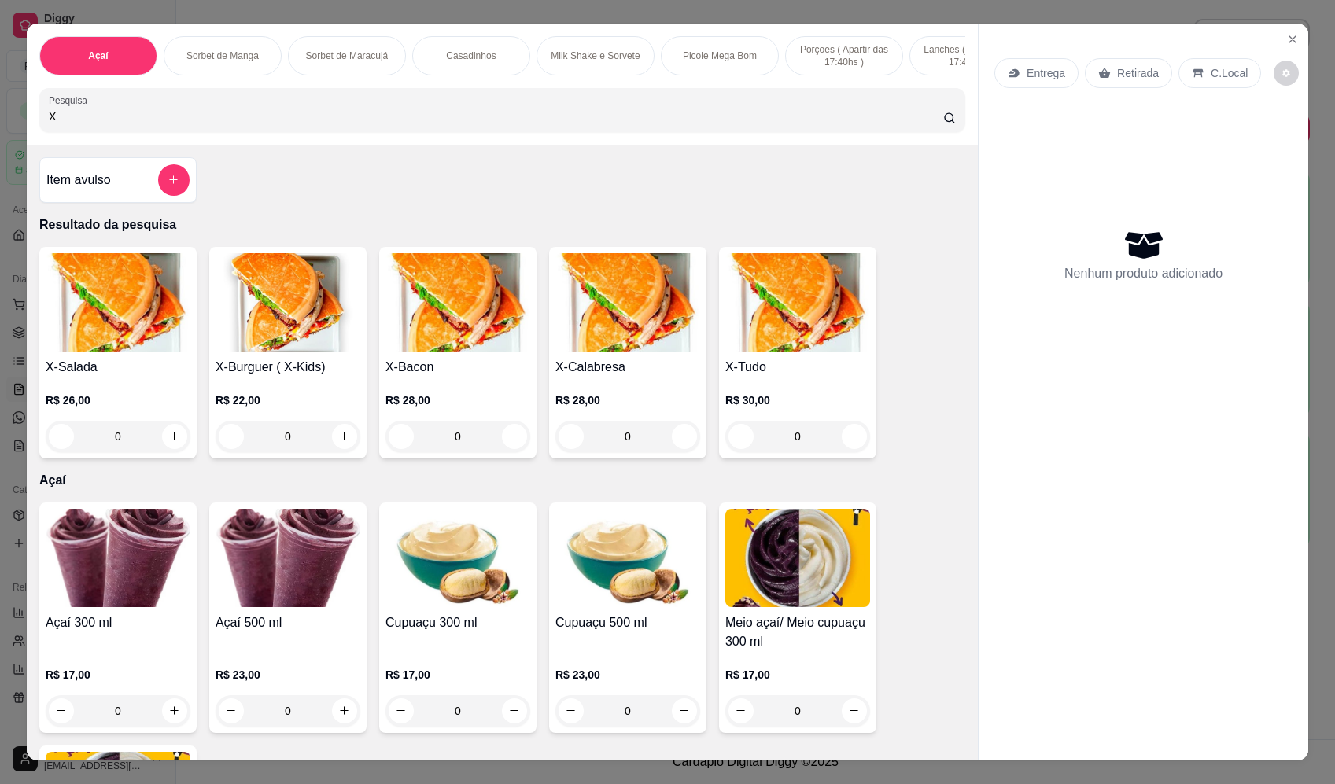
type input "X"
click at [854, 443] on div "0" at bounding box center [797, 436] width 145 height 31
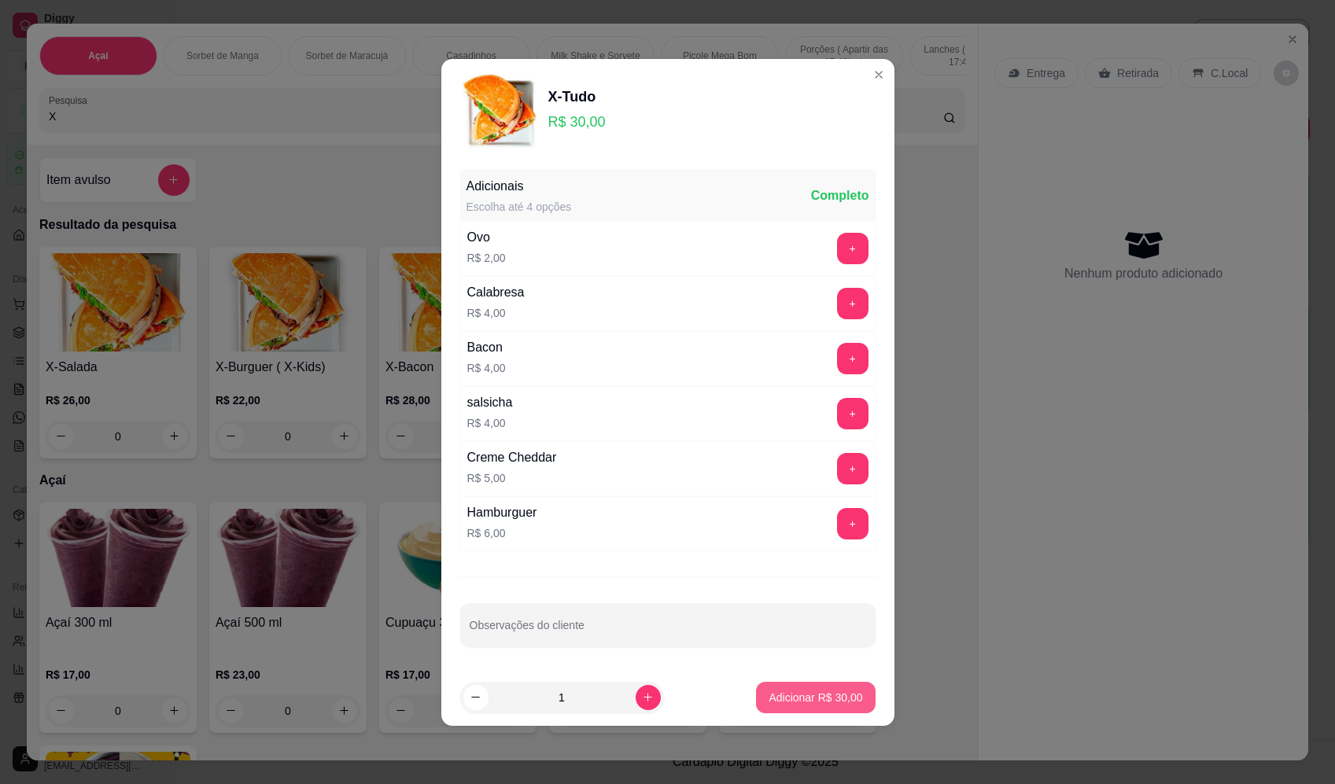
click at [835, 704] on p "Adicionar R$ 30,00" at bounding box center [816, 698] width 94 height 16
type input "1"
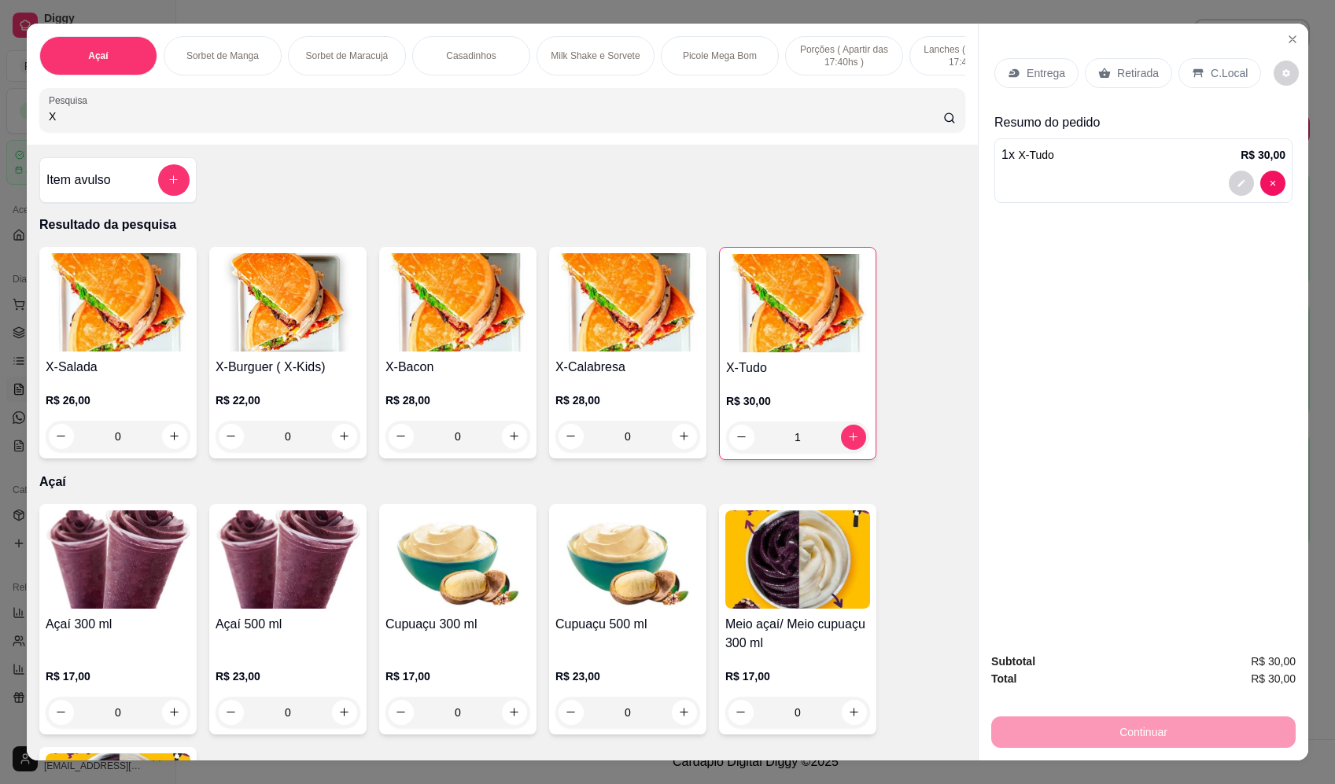
click at [178, 187] on button "add-separate-item" at bounding box center [173, 179] width 31 height 31
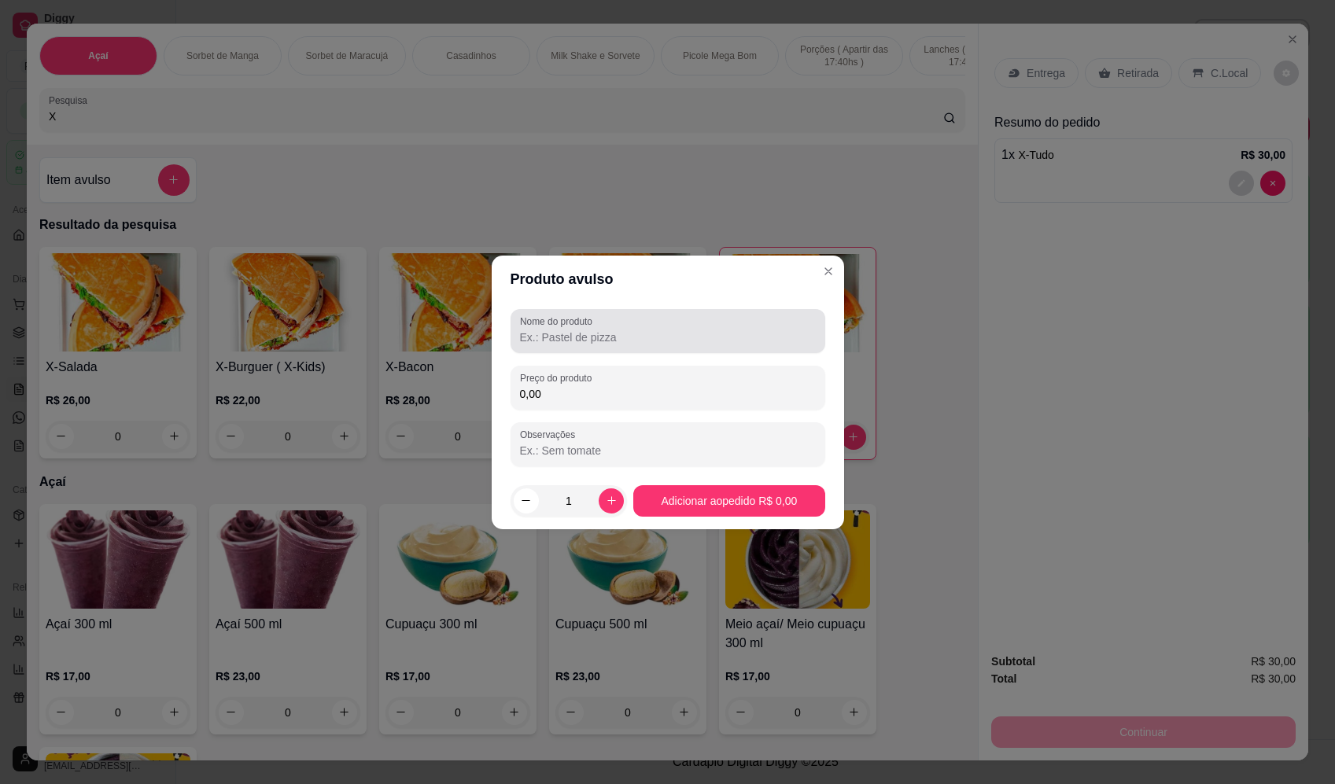
click at [648, 320] on div at bounding box center [668, 330] width 296 height 31
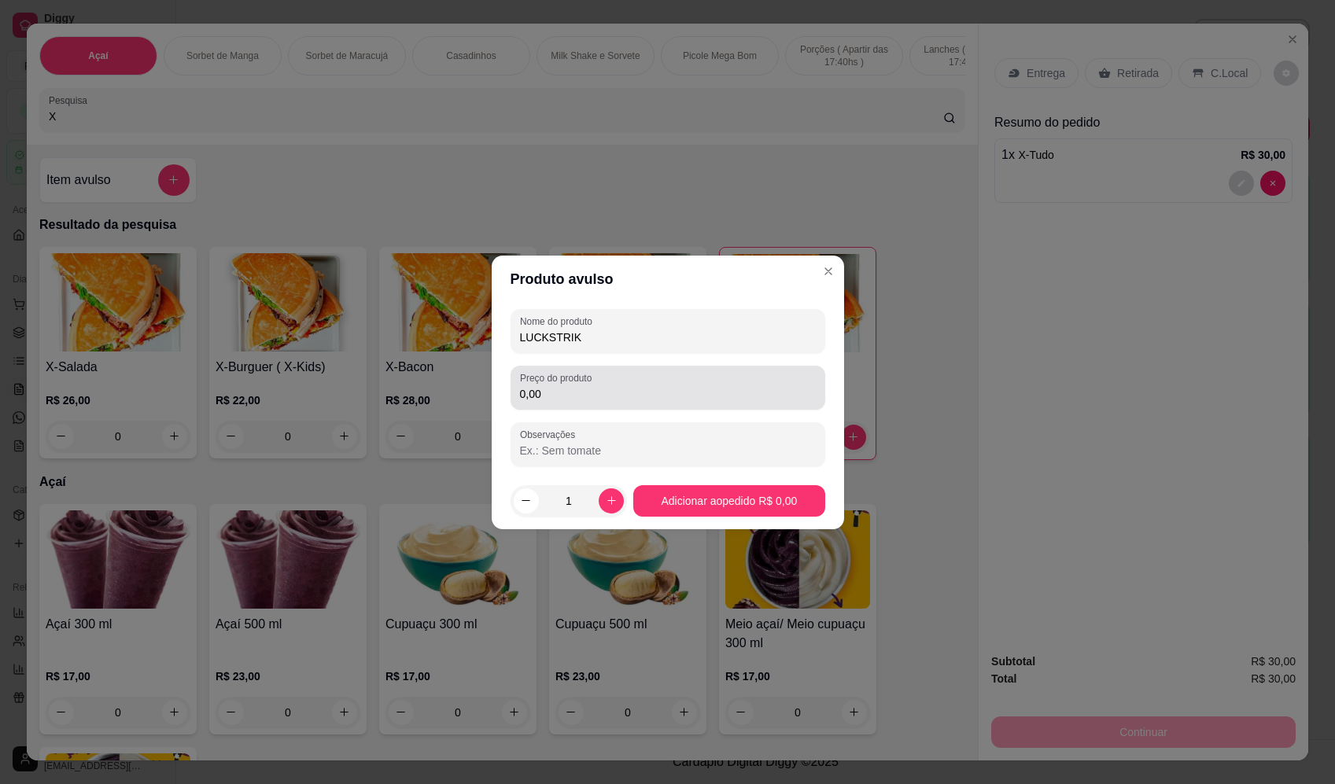
type input "LUCKSTRIK"
click at [666, 397] on input "0,00" at bounding box center [668, 394] width 296 height 16
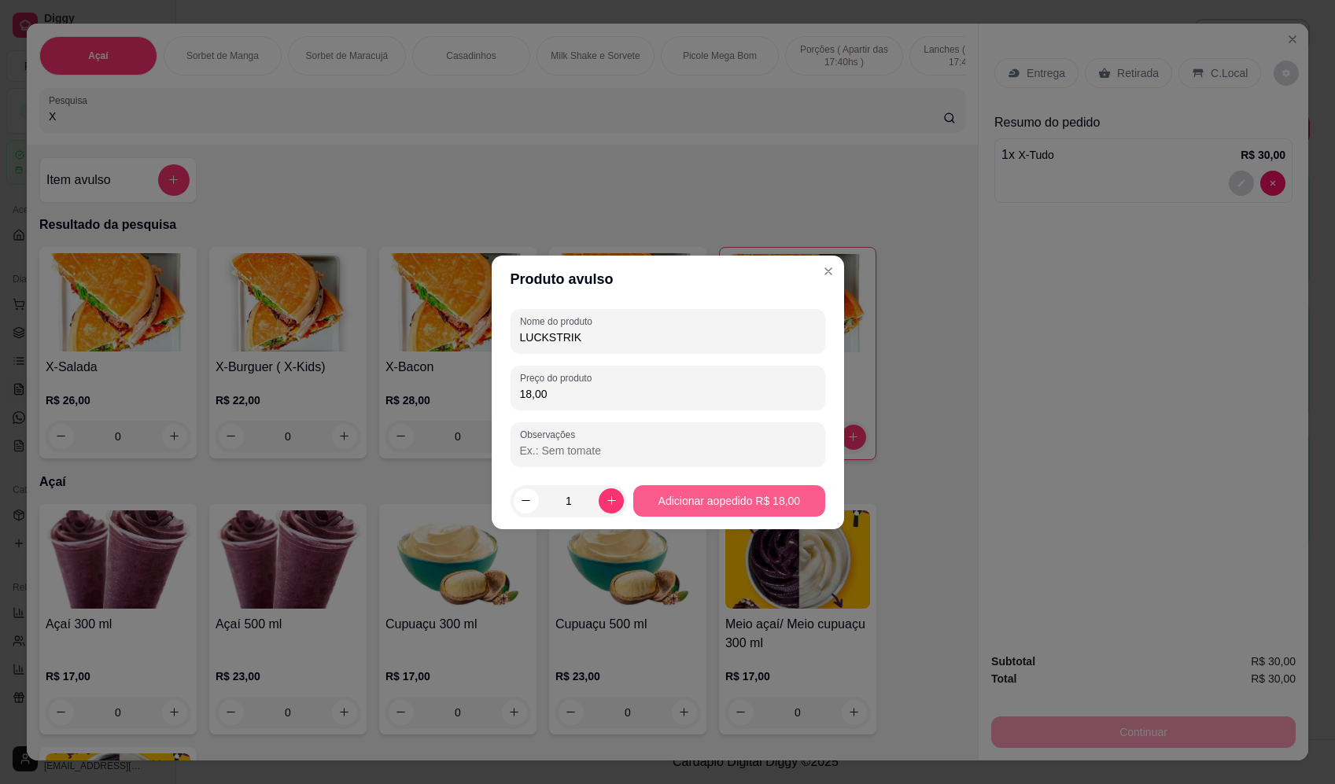
type input "18,00"
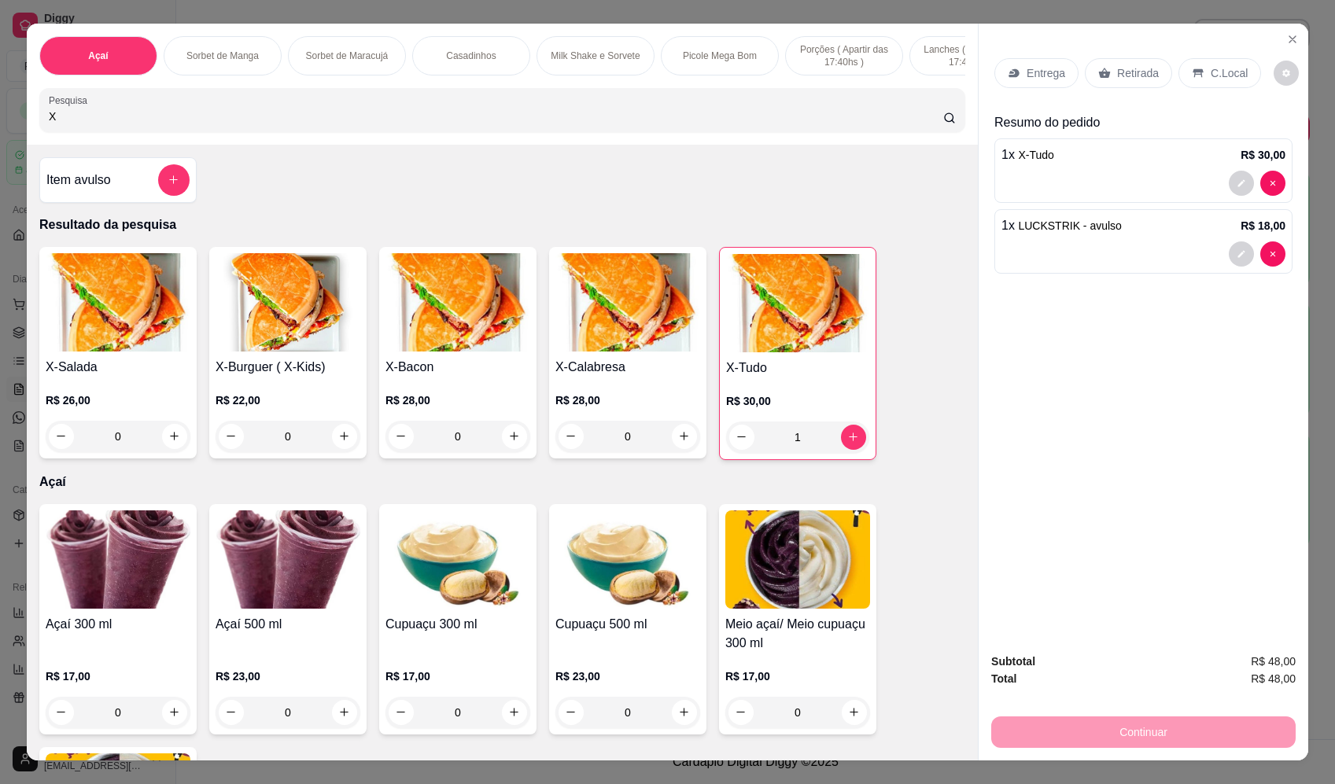
click at [1041, 87] on div "Entrega" at bounding box center [1036, 73] width 84 height 30
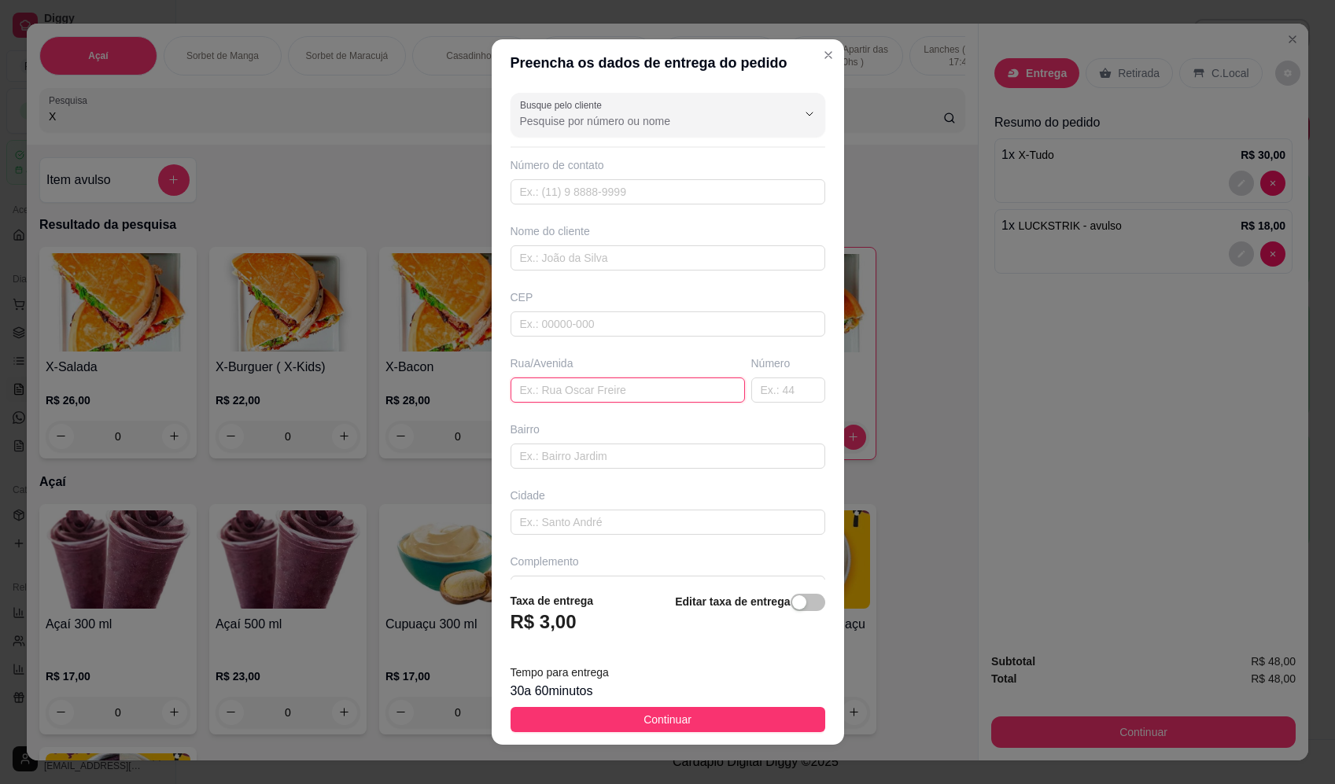
click at [609, 386] on input "text" at bounding box center [628, 390] width 234 height 25
paste input "Rua argentina. , 1238"
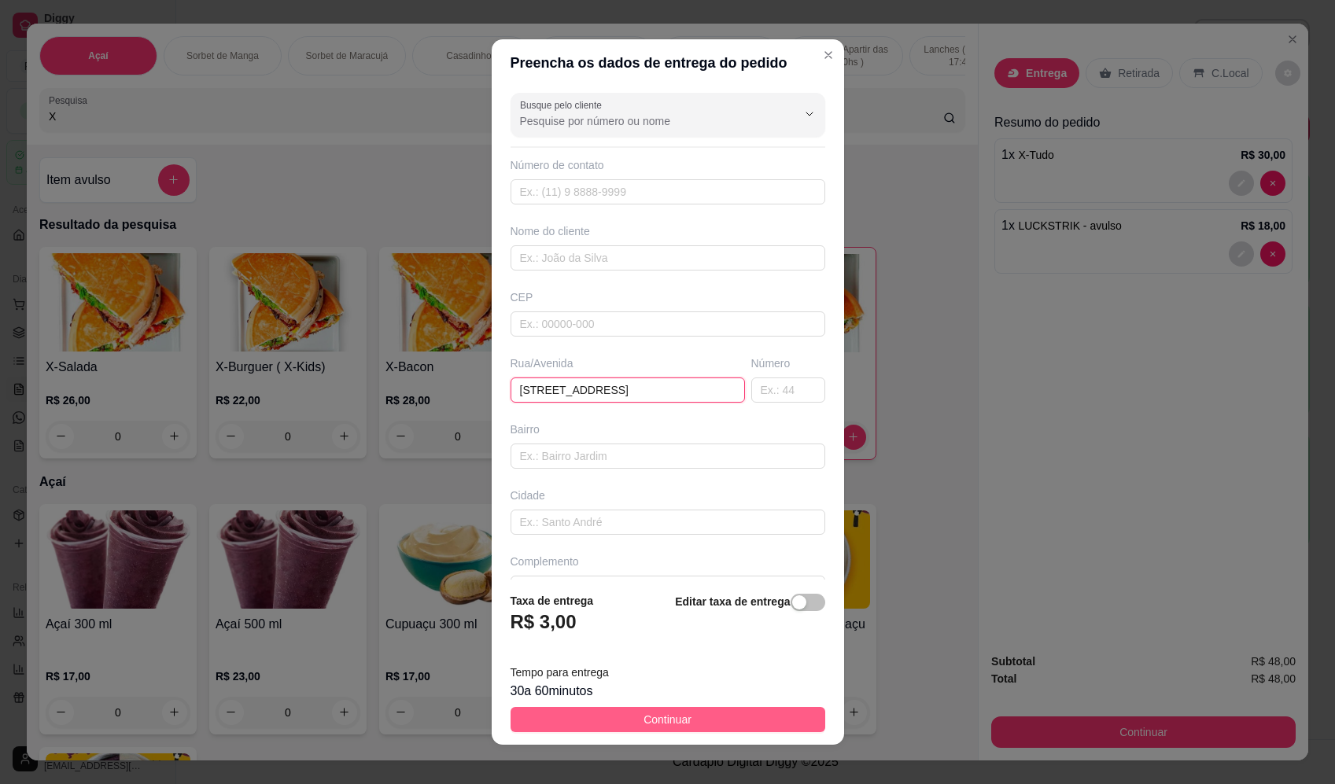
type input "Rua argentina. , 1238"
click at [661, 720] on span "Continuar" at bounding box center [667, 719] width 48 height 17
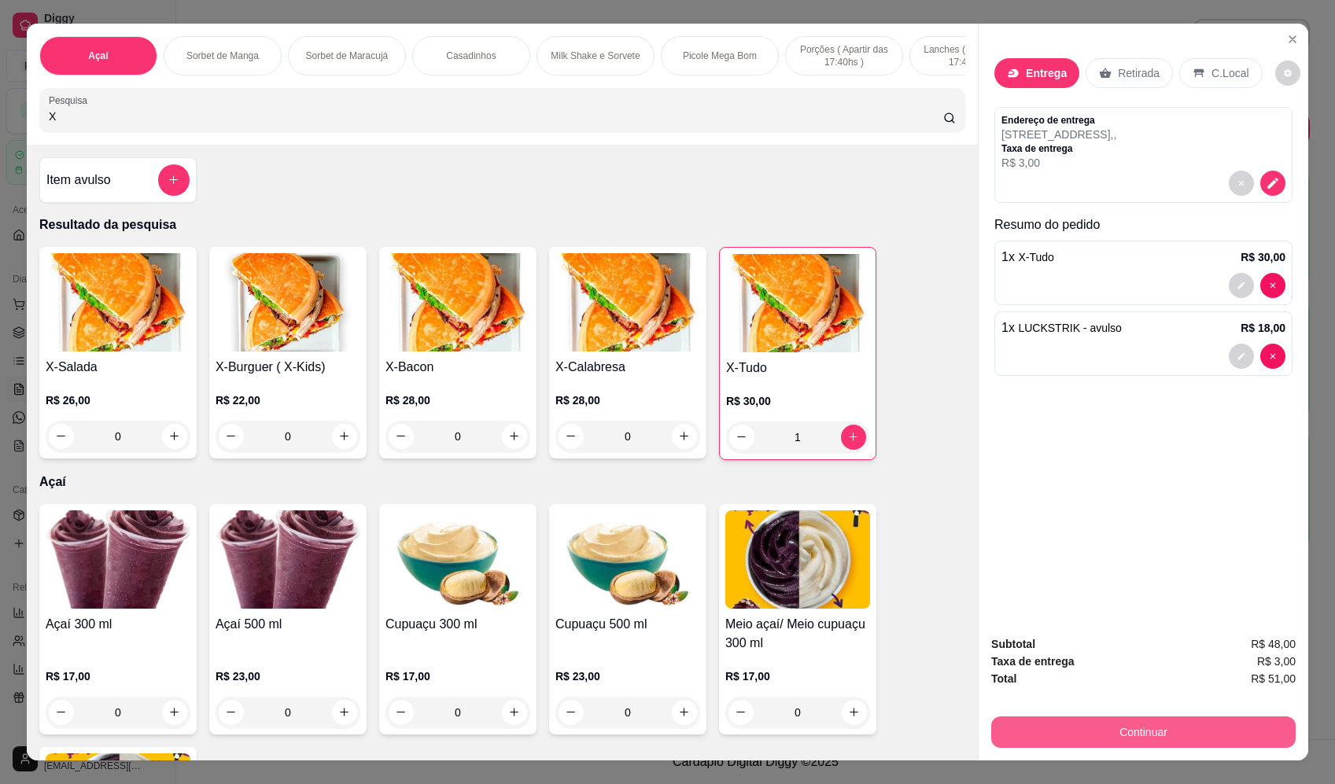
click at [1181, 729] on button "Continuar" at bounding box center [1143, 732] width 304 height 31
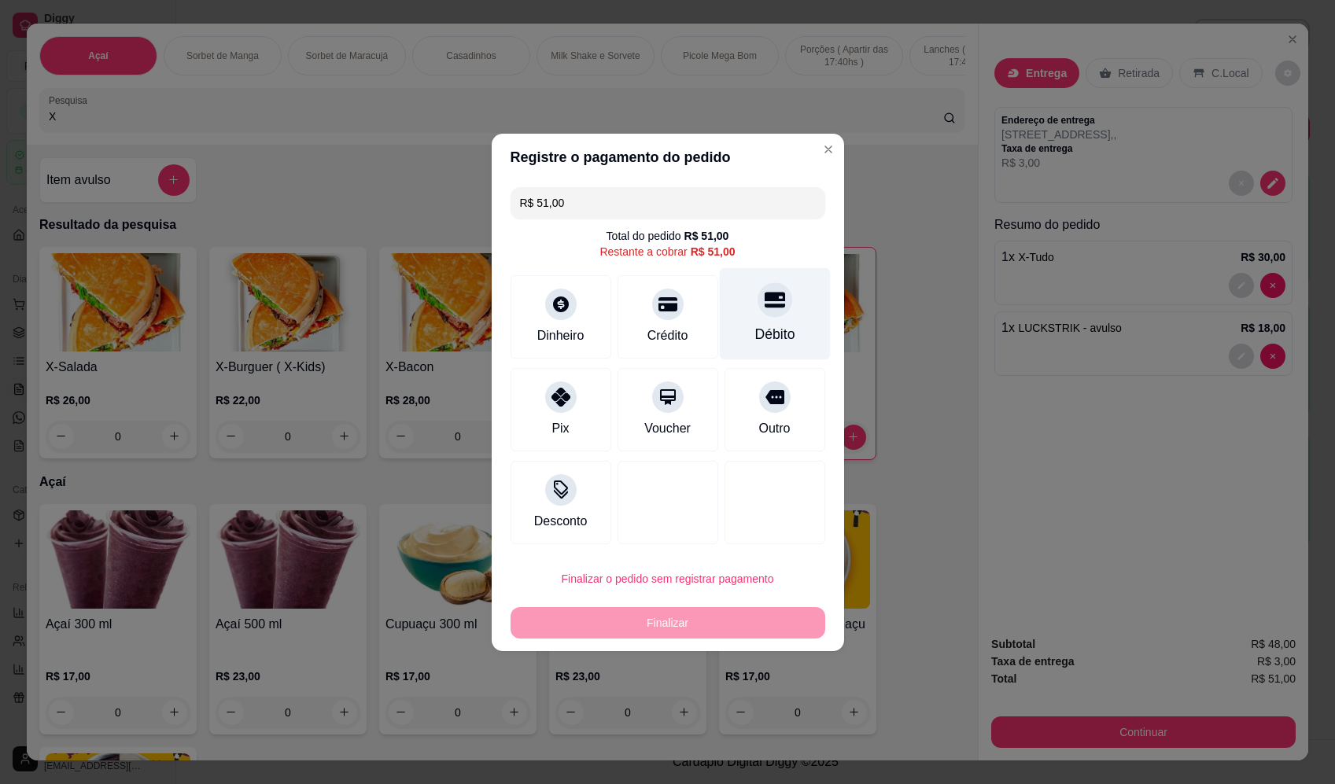
click at [783, 330] on div "Débito" at bounding box center [774, 334] width 40 height 20
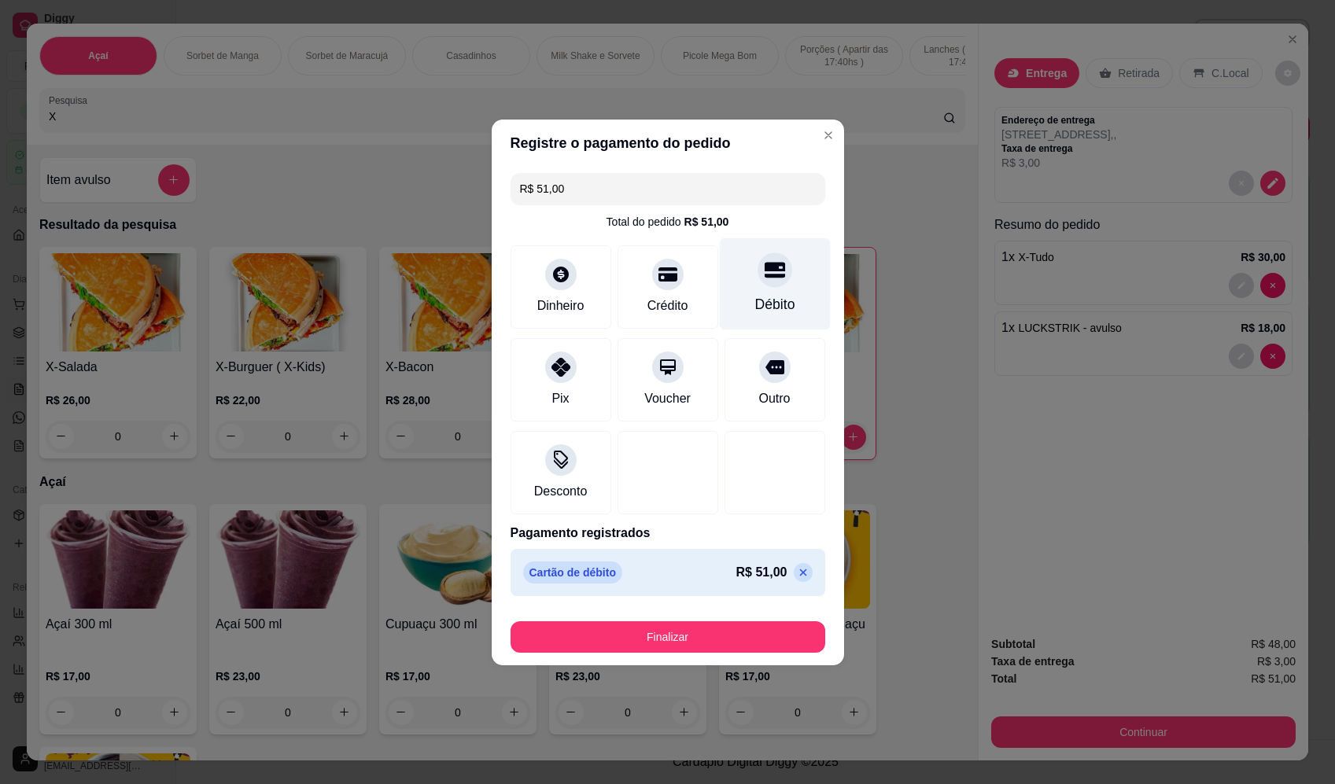
type input "R$ 0,00"
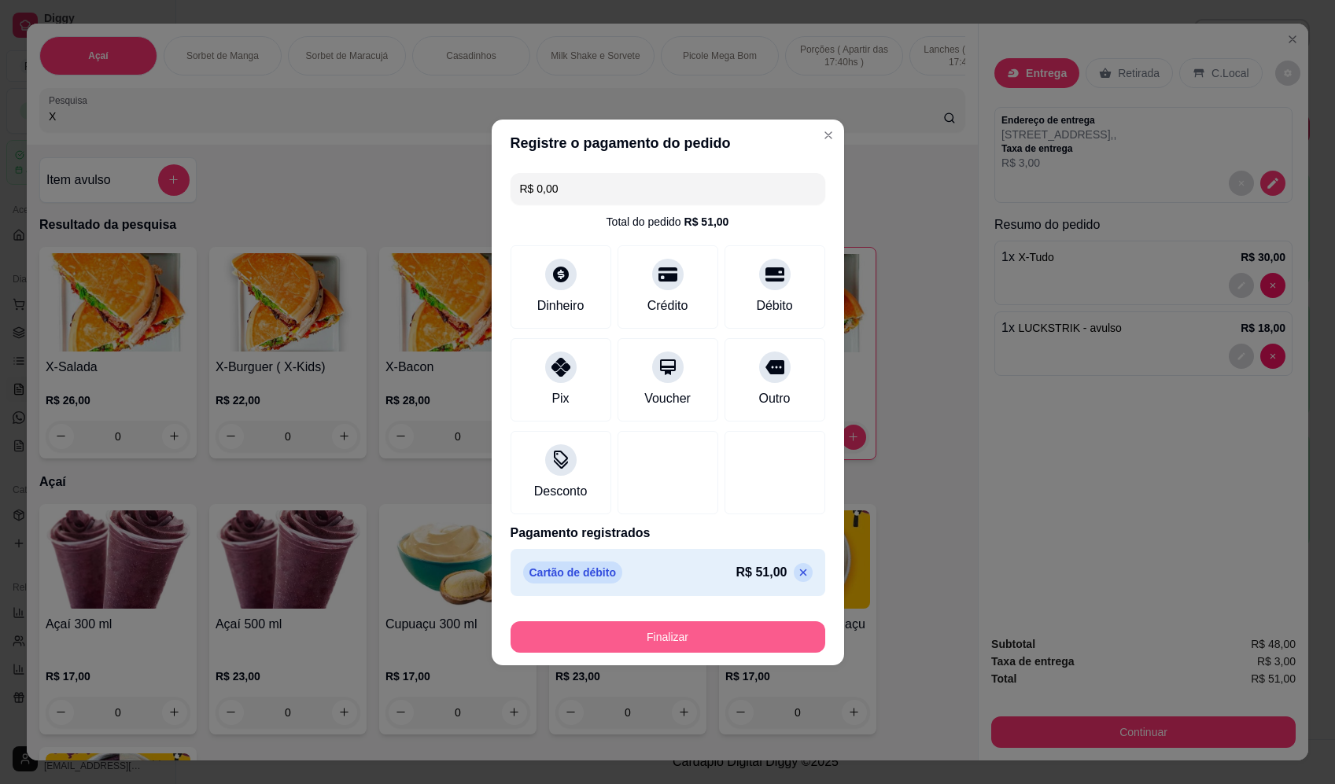
click at [721, 647] on button "Finalizar" at bounding box center [668, 636] width 315 height 31
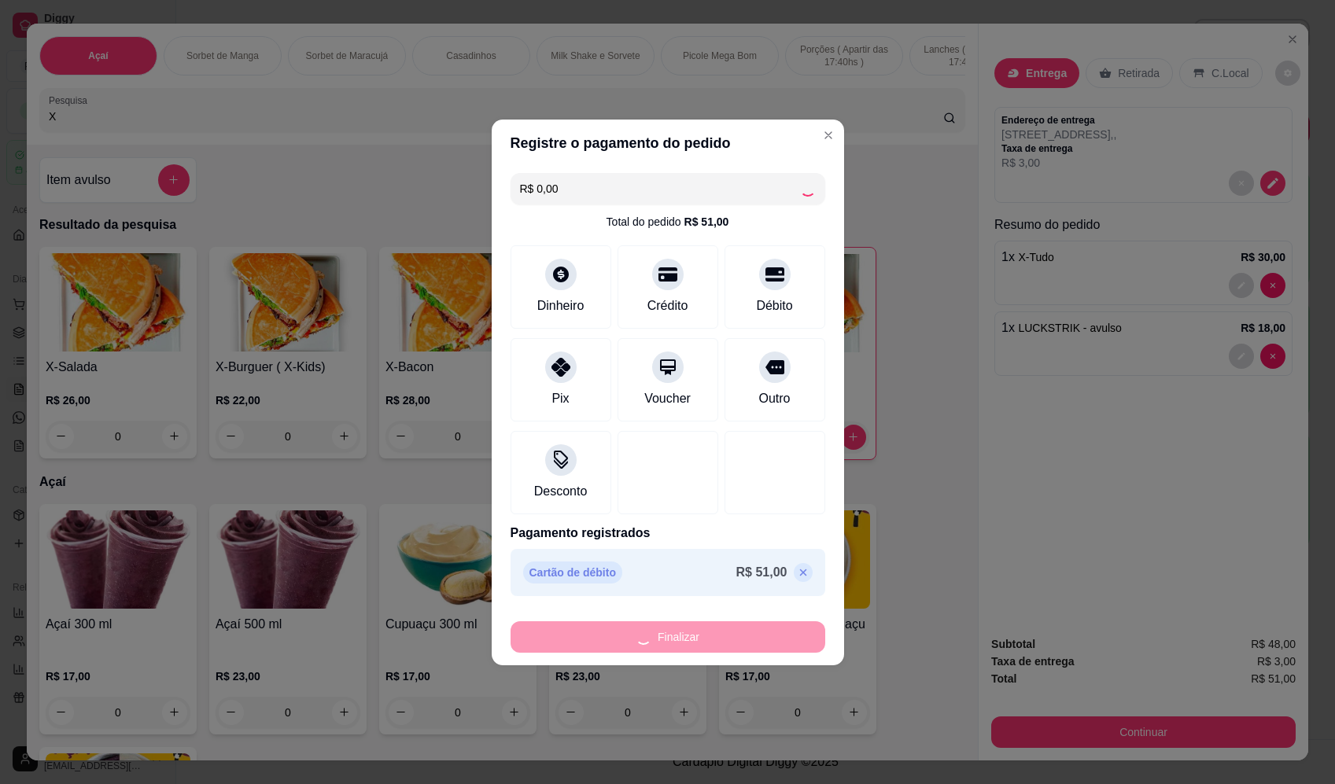
type input "0"
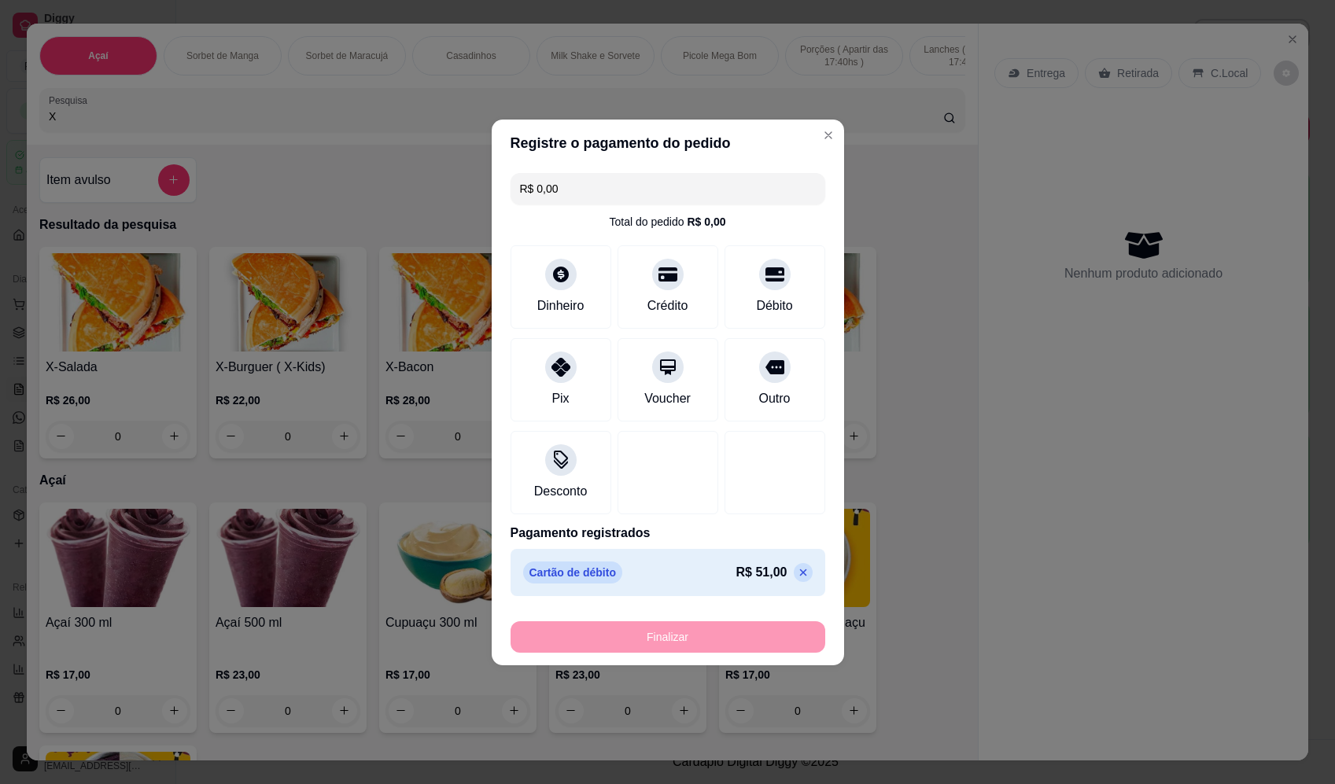
type input "-R$ 51,00"
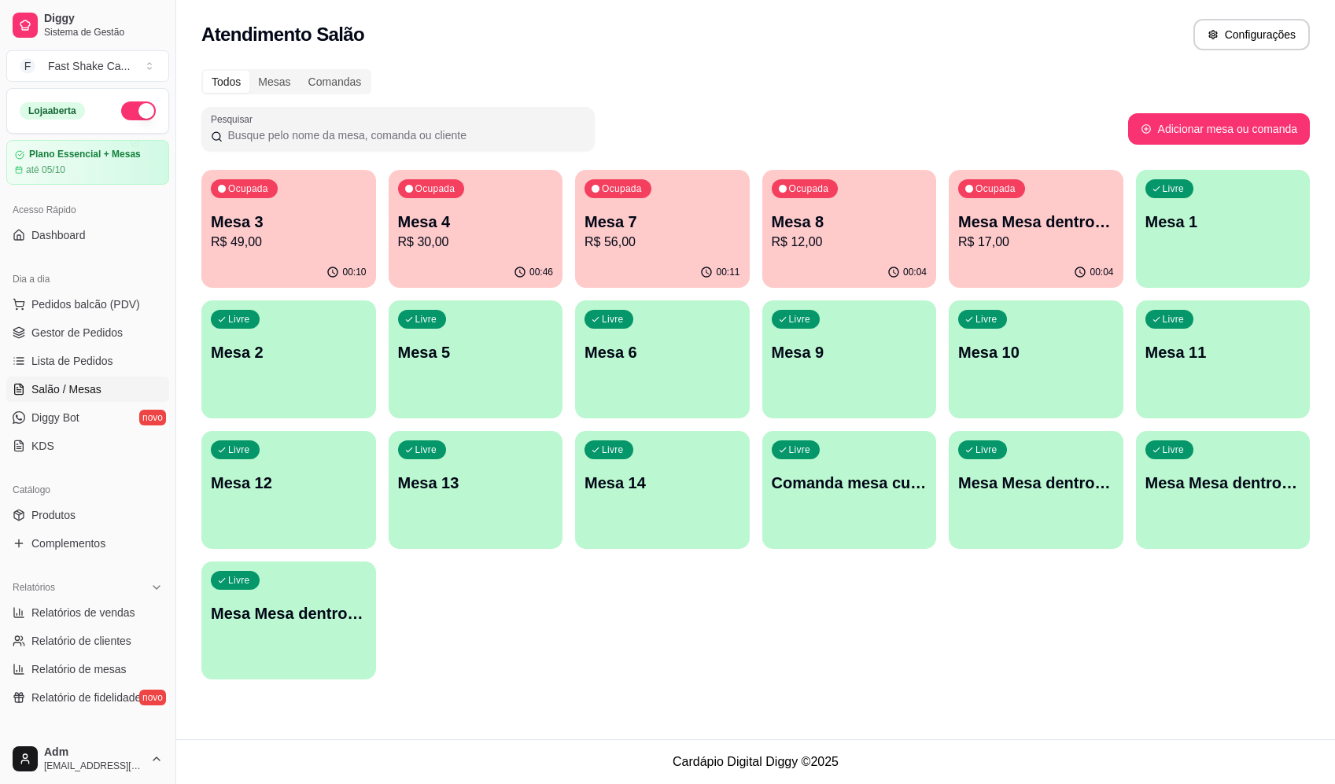
click at [495, 253] on div "Ocupada Mesa 4 R$ 30,00" at bounding box center [476, 213] width 175 height 87
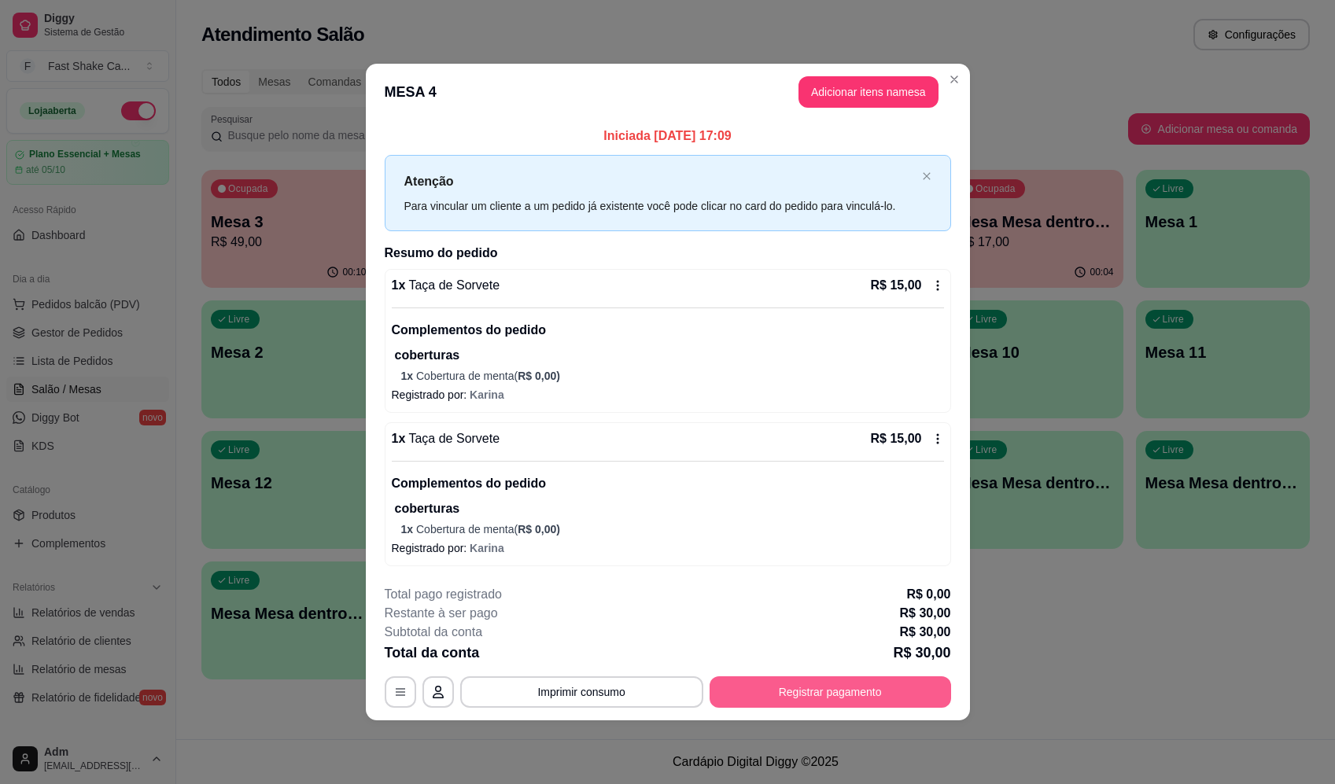
click at [820, 694] on button "Registrar pagamento" at bounding box center [830, 692] width 241 height 31
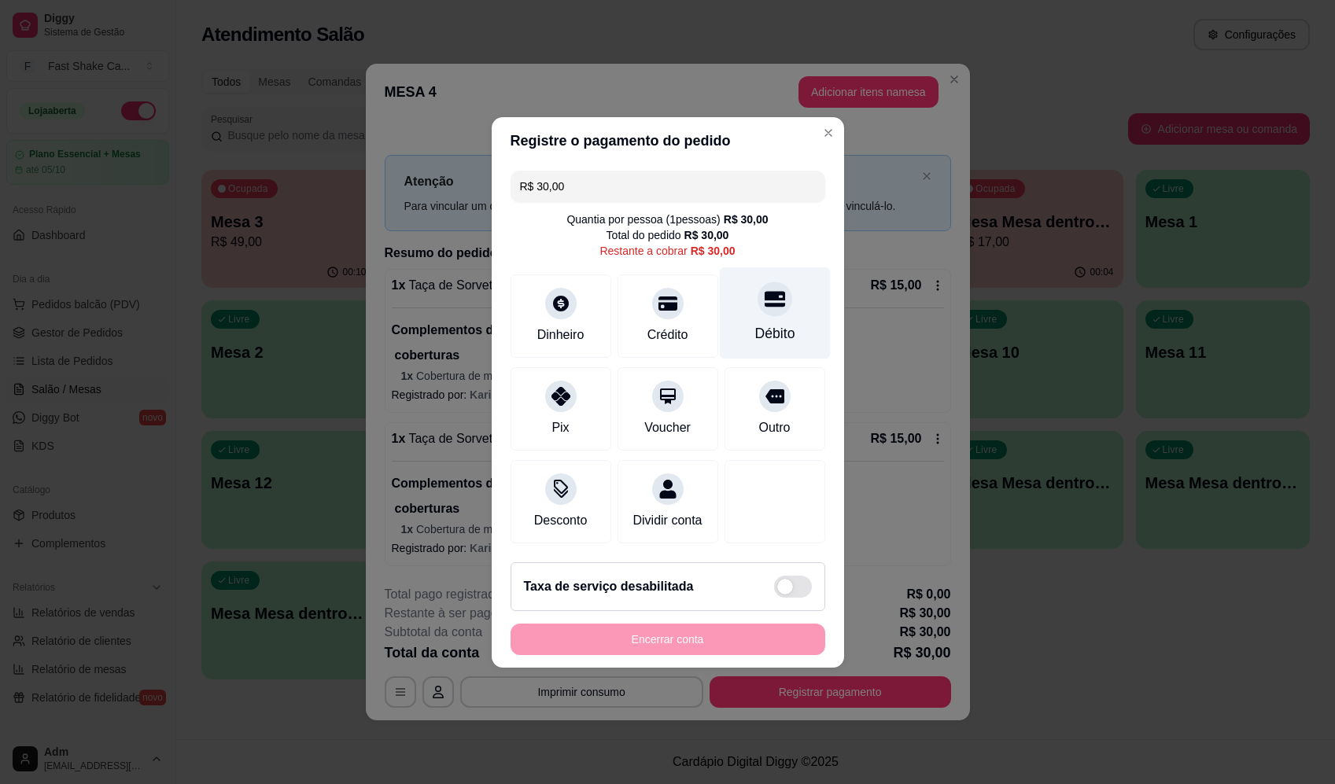
click at [793, 294] on div "Débito" at bounding box center [774, 313] width 111 height 92
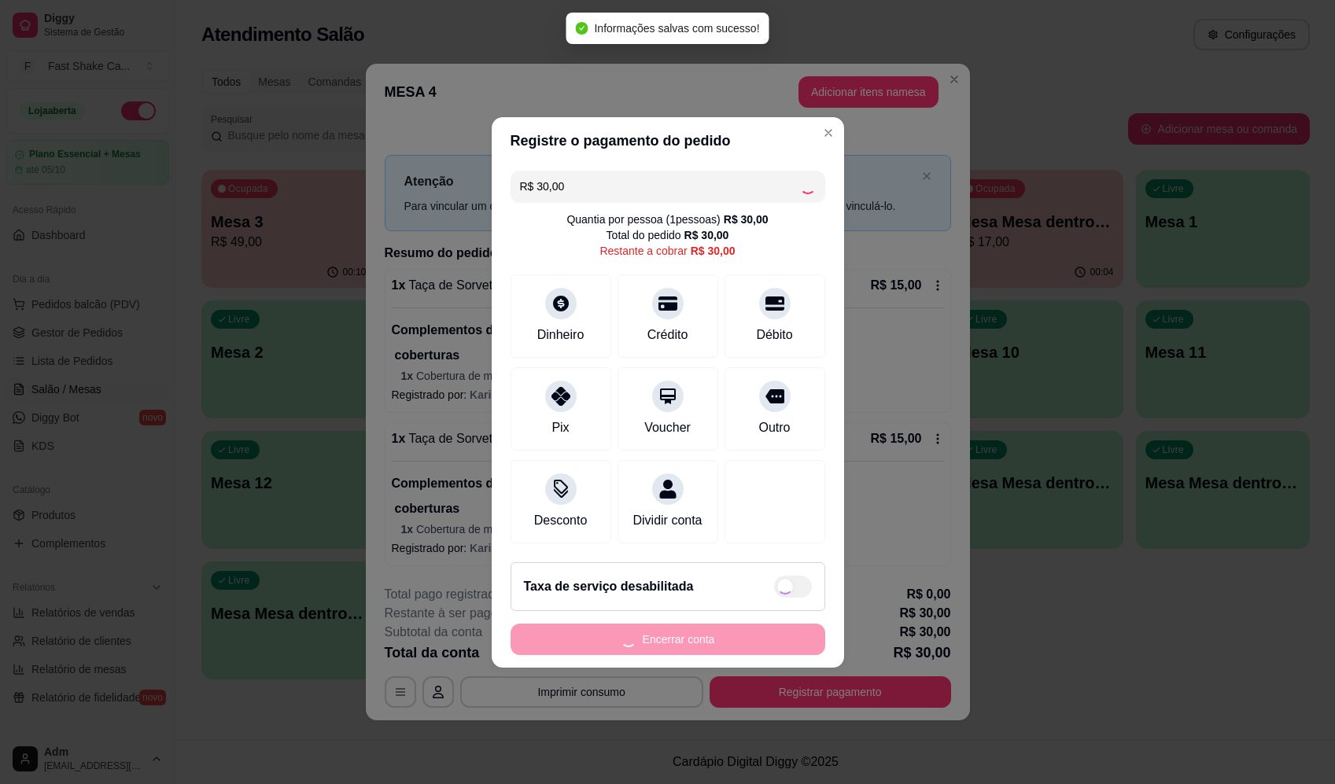
type input "R$ 0,00"
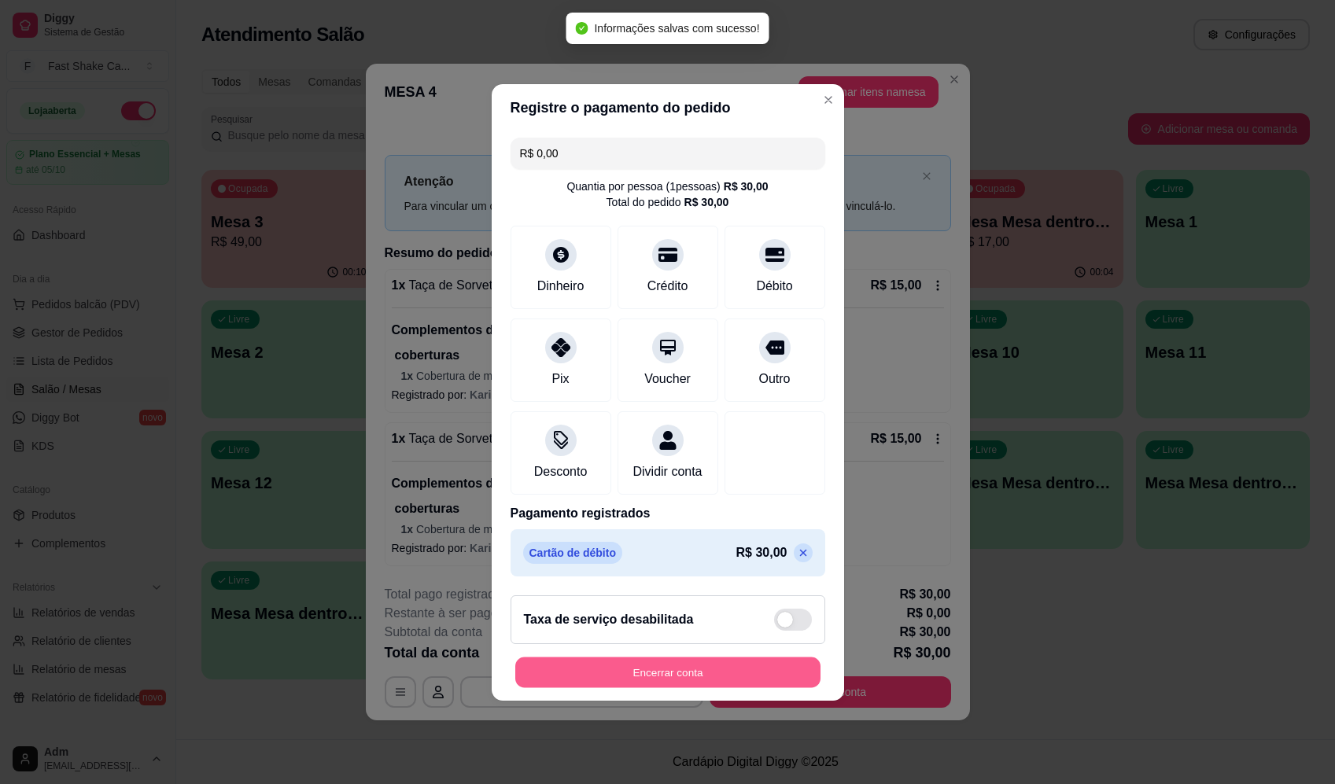
click at [681, 677] on button "Encerrar conta" at bounding box center [667, 672] width 305 height 31
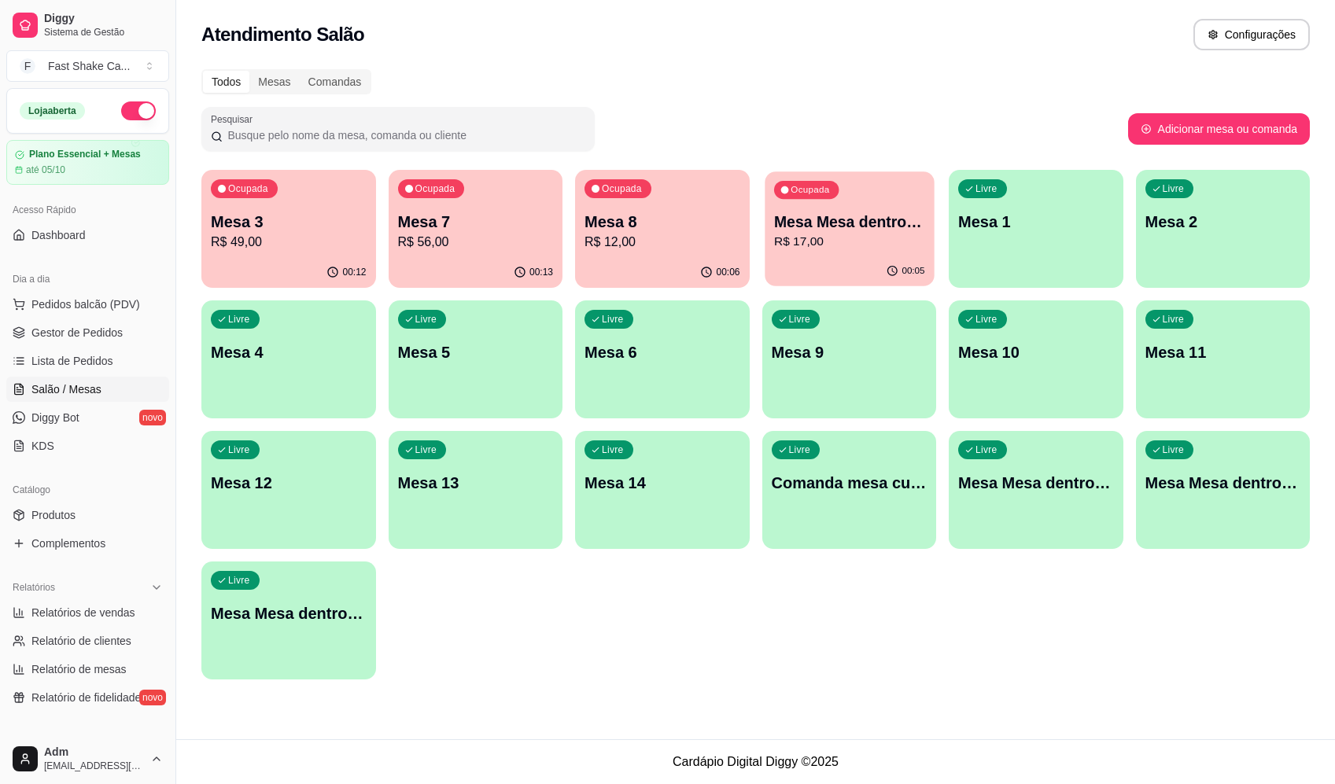
click at [877, 217] on p "Mesa Mesa dentro azul" at bounding box center [848, 222] width 151 height 21
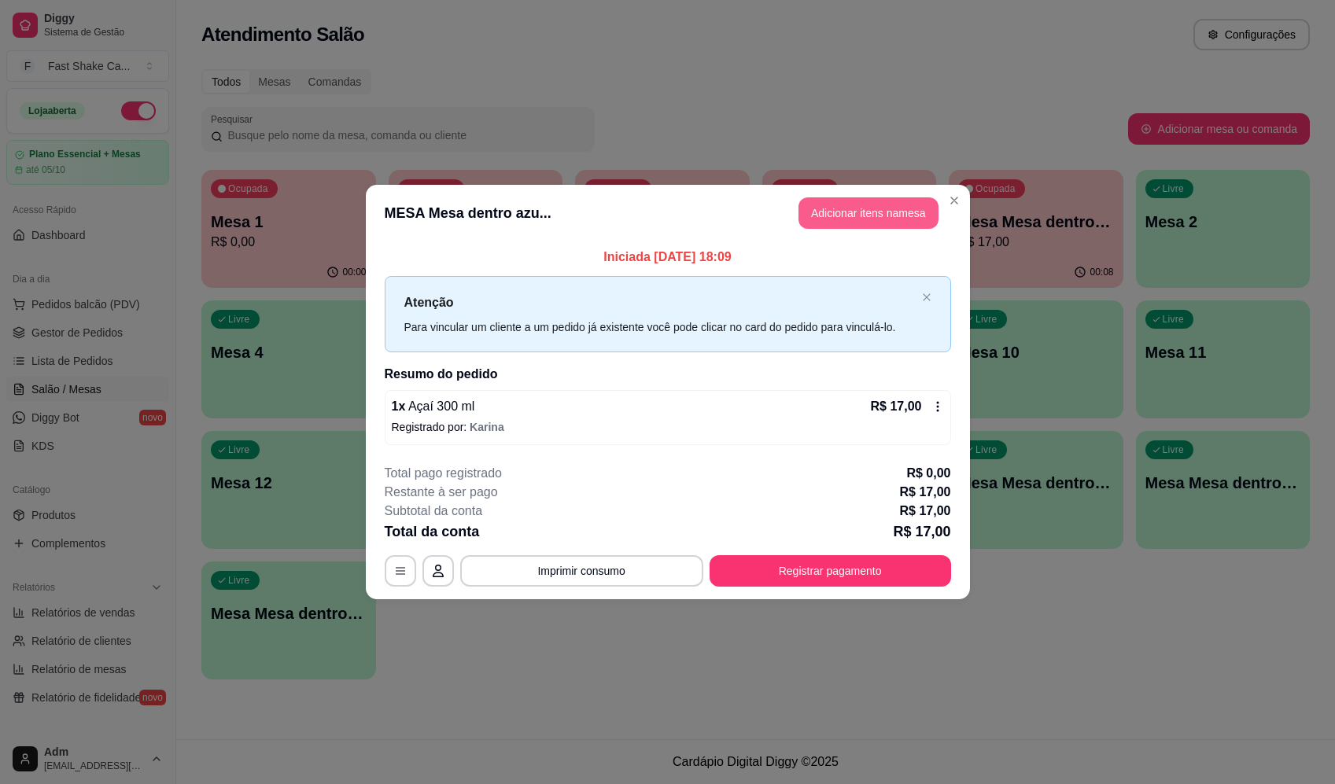
click at [859, 207] on button "Adicionar itens na mesa" at bounding box center [868, 212] width 140 height 31
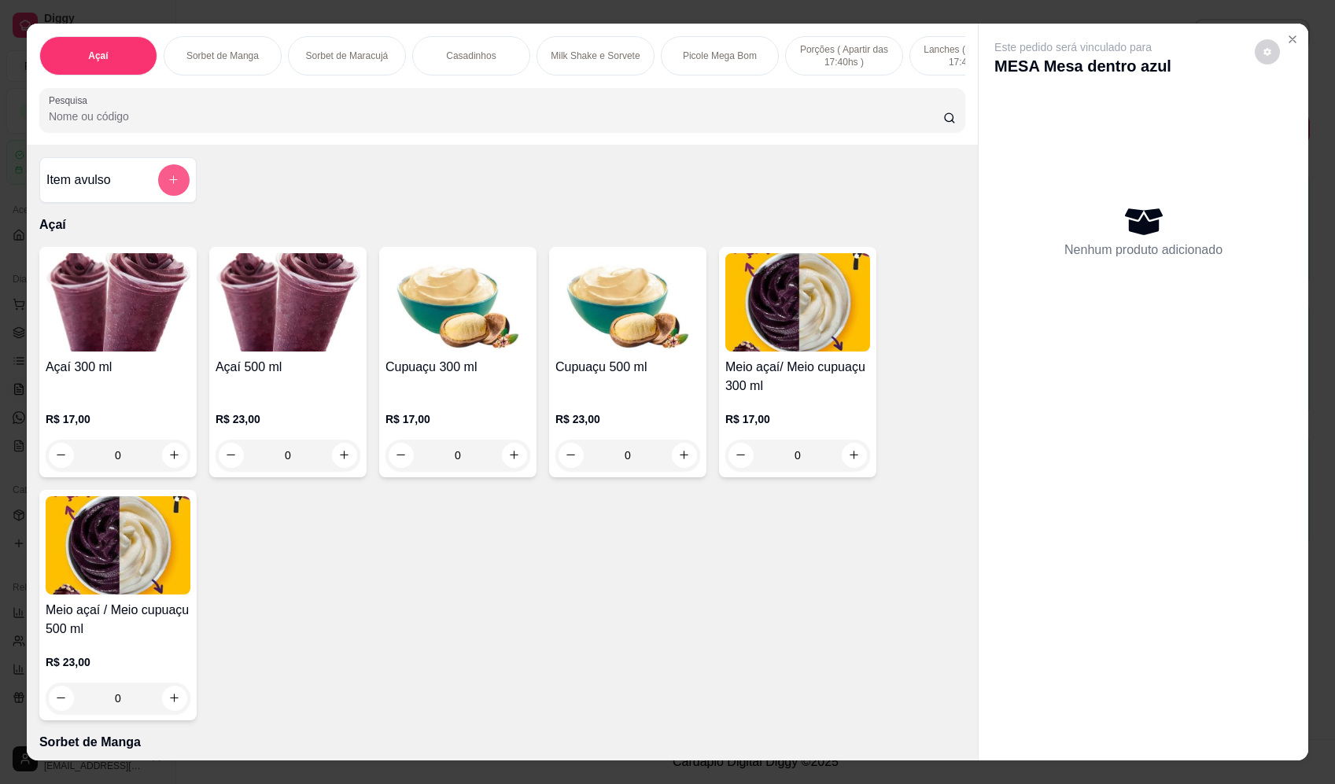
click at [168, 186] on icon "add-separate-item" at bounding box center [174, 180] width 12 height 12
click at [582, 334] on input "Nome do produto" at bounding box center [667, 337] width 296 height 16
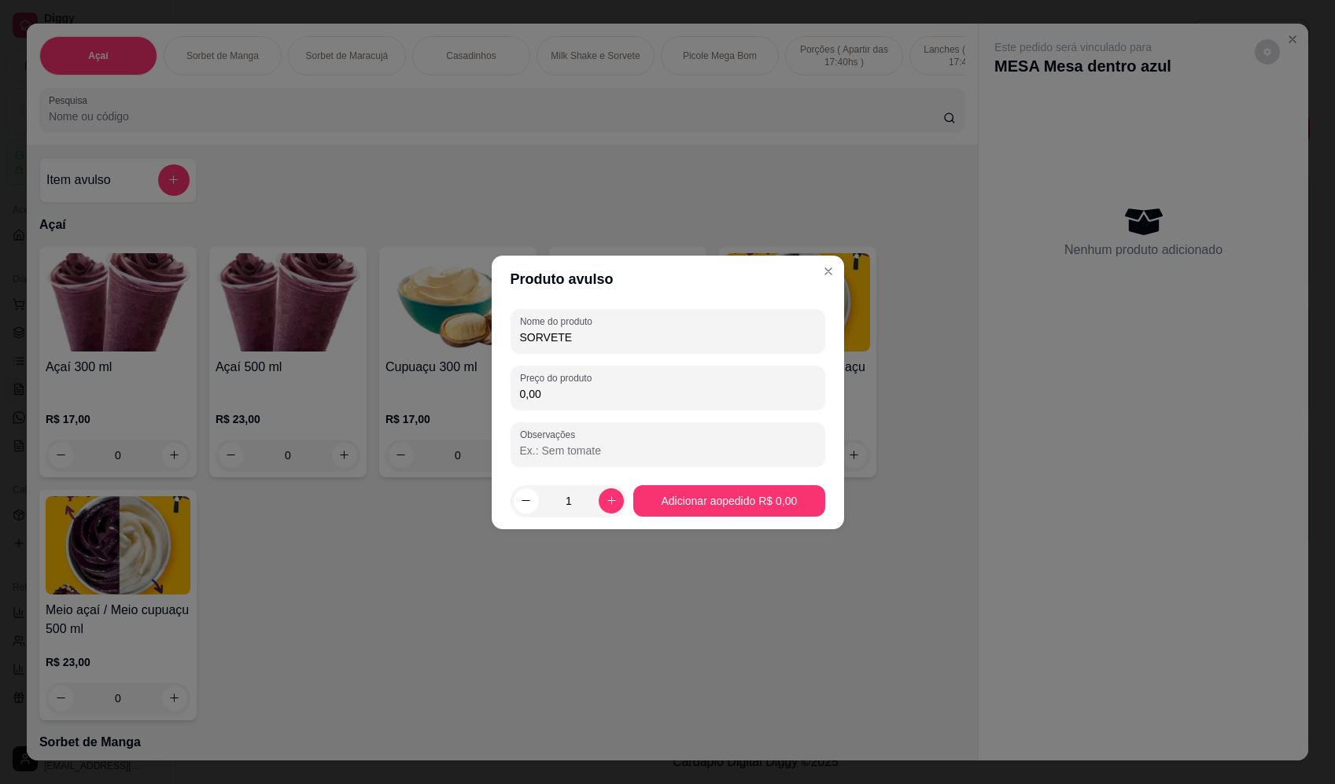
type input "SORVETE"
click at [757, 400] on input "0,00" at bounding box center [668, 394] width 296 height 16
type input "24,14"
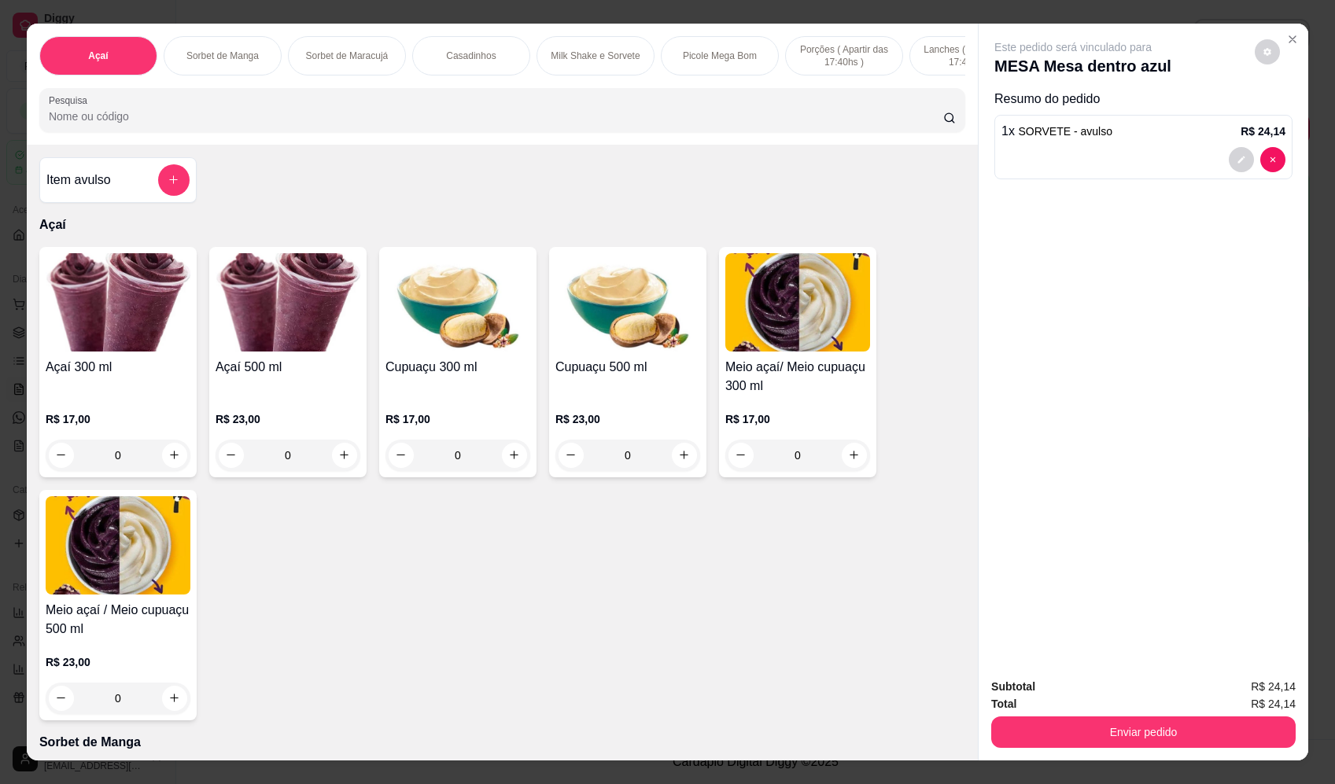
click at [1189, 731] on button "Enviar pedido" at bounding box center [1143, 732] width 304 height 31
click at [1248, 696] on button "Enviar pedido" at bounding box center [1254, 693] width 87 height 29
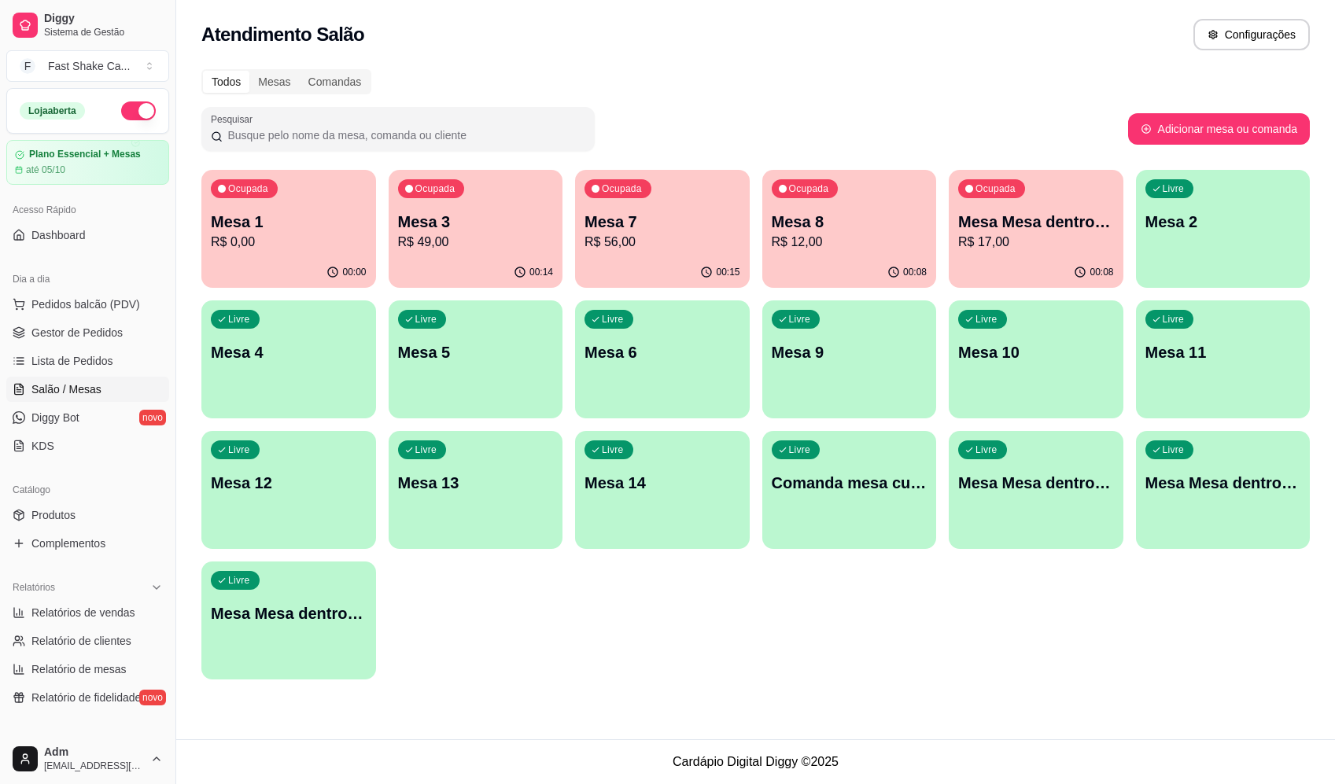
click at [854, 205] on div "Ocupada Mesa 8 R$ 12,00" at bounding box center [849, 213] width 175 height 87
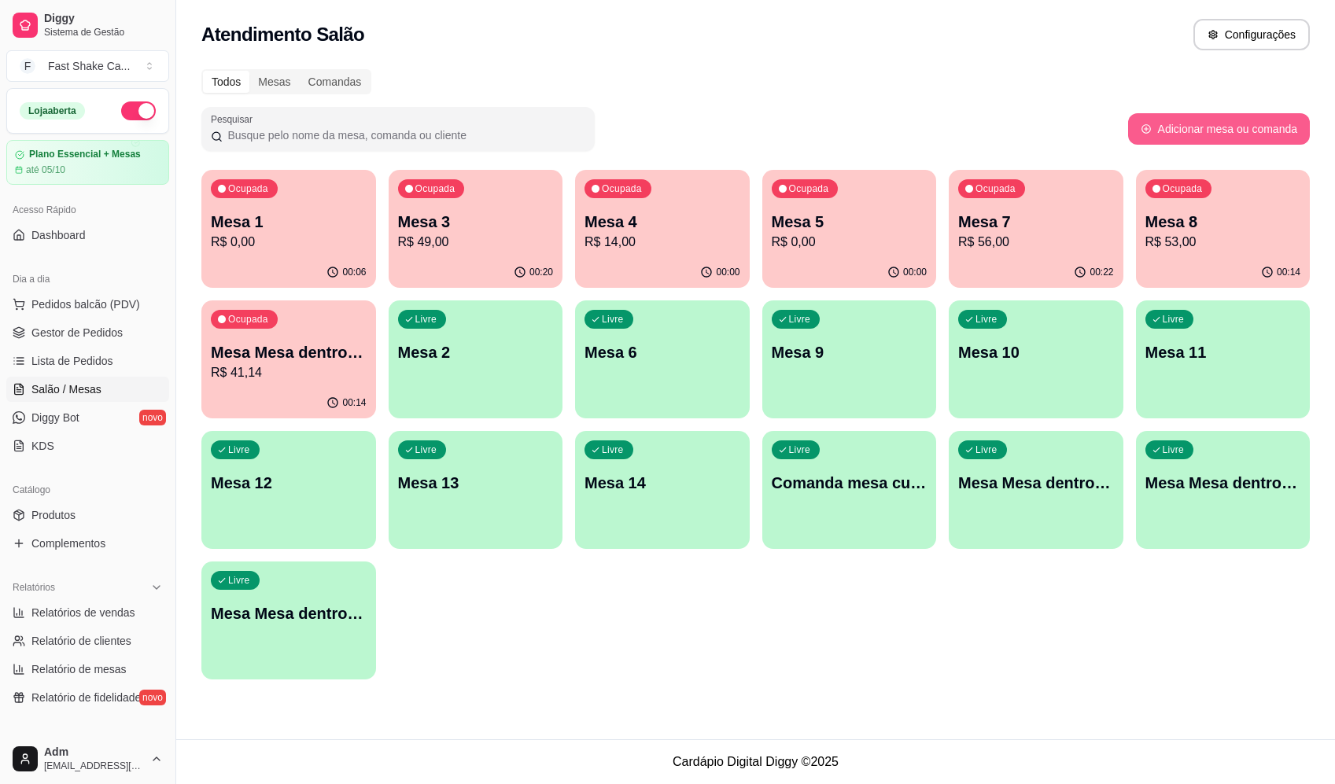
click at [1188, 134] on button "Adicionar mesa ou comanda" at bounding box center [1219, 128] width 182 height 31
select select "TABLE"
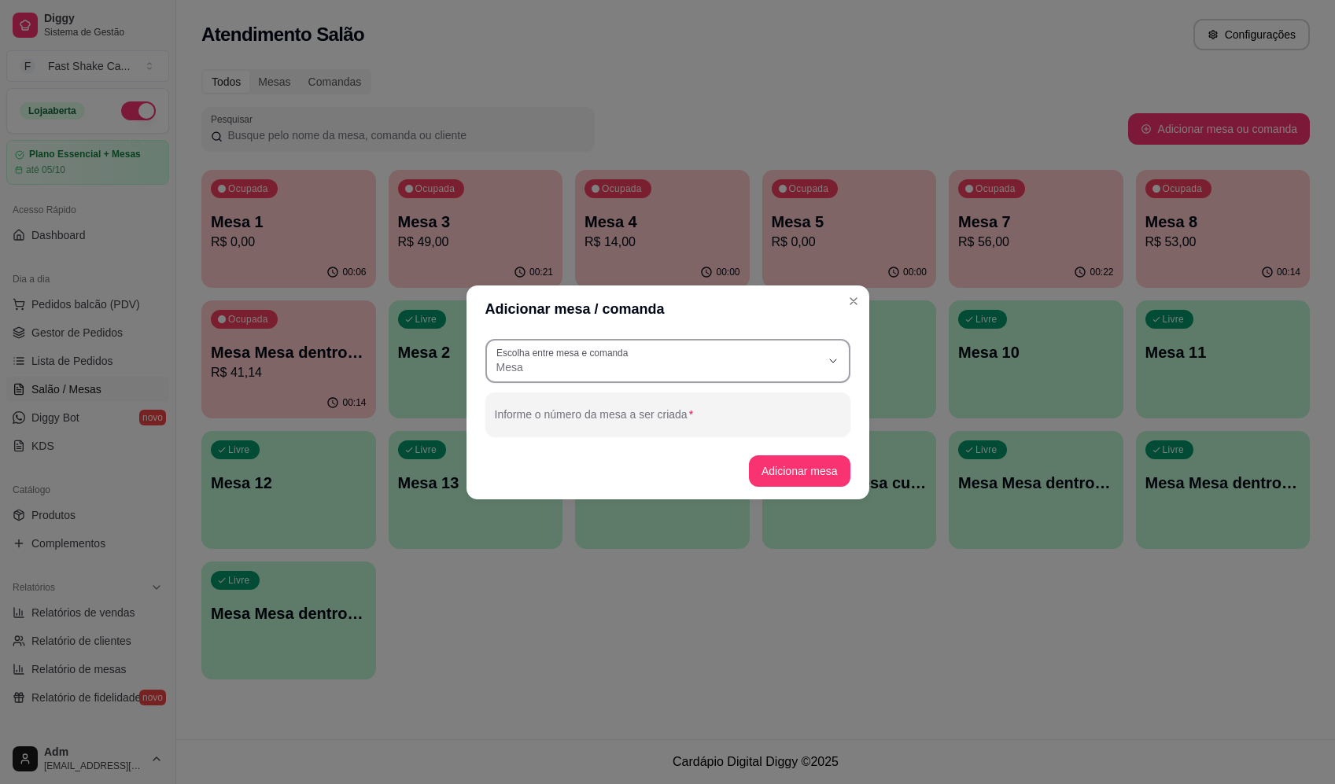
click at [677, 361] on span "Mesa" at bounding box center [658, 367] width 324 height 16
click at [569, 437] on span "Comanda" at bounding box center [660, 429] width 312 height 15
type input "CARD"
select select "CARD"
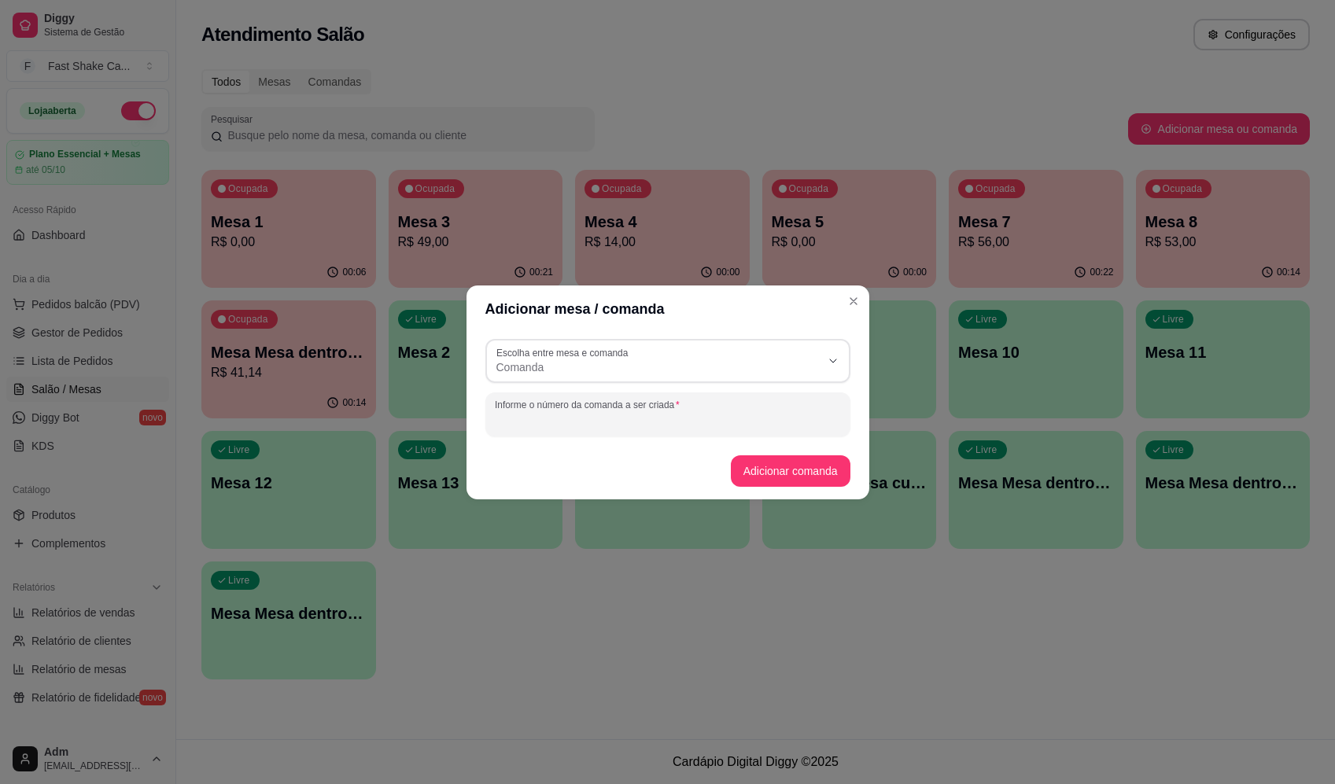
click at [572, 412] on div "Informe o número da comanda a ser criada" at bounding box center [667, 415] width 365 height 44
type input "CARLOS"
click at [796, 470] on button "Adicionar comanda" at bounding box center [790, 470] width 116 height 31
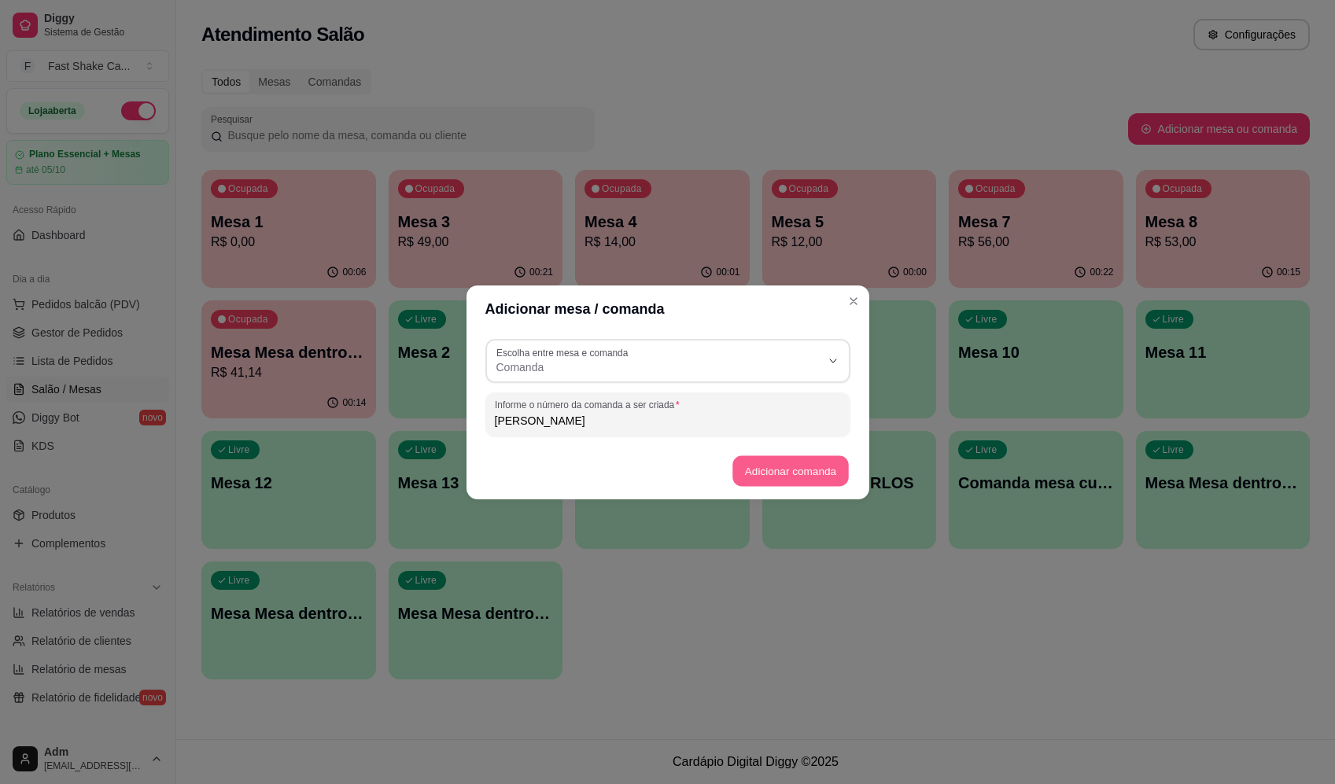
click at [781, 464] on button "Adicionar comanda" at bounding box center [790, 470] width 116 height 31
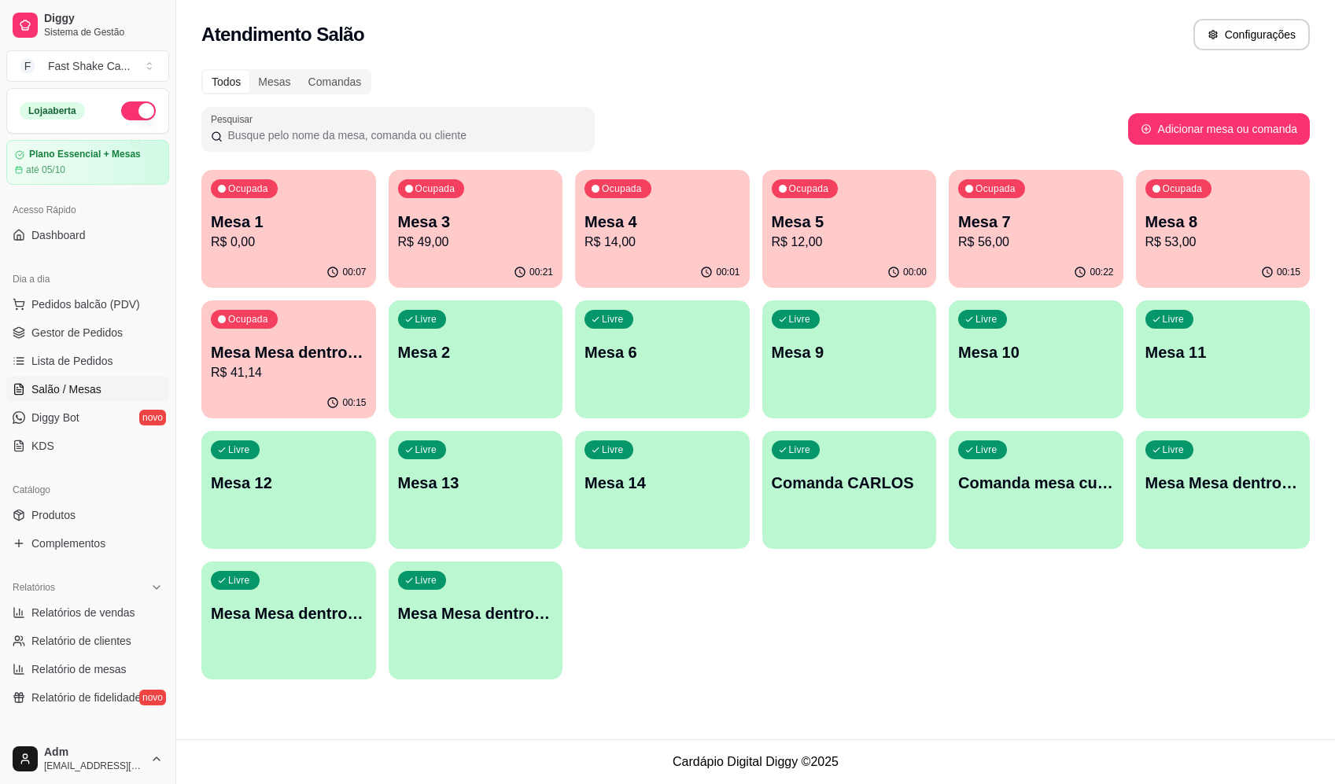
click at [826, 507] on div "Livre Comanda CARLOS" at bounding box center [849, 480] width 175 height 99
click at [816, 241] on p "R$ 12,00" at bounding box center [848, 242] width 151 height 18
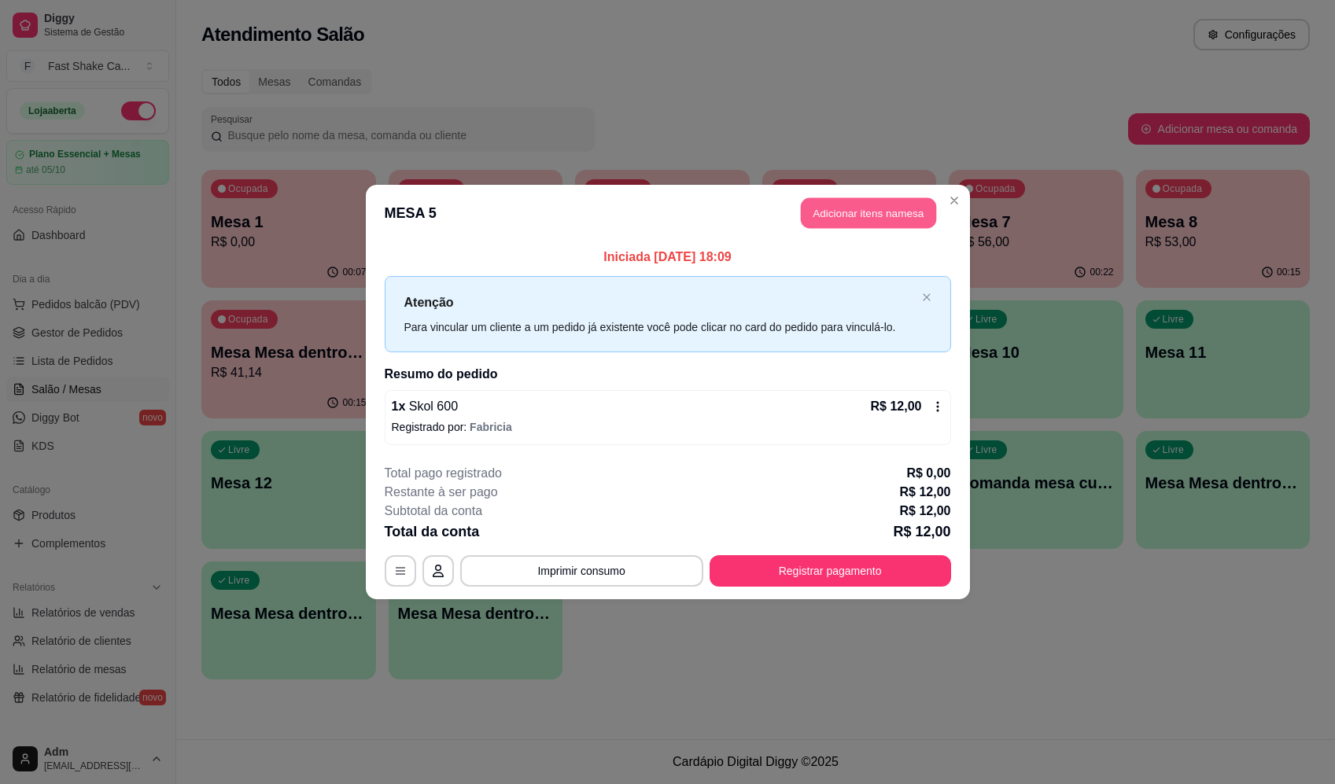
click at [867, 206] on button "Adicionar itens na mesa" at bounding box center [868, 213] width 135 height 31
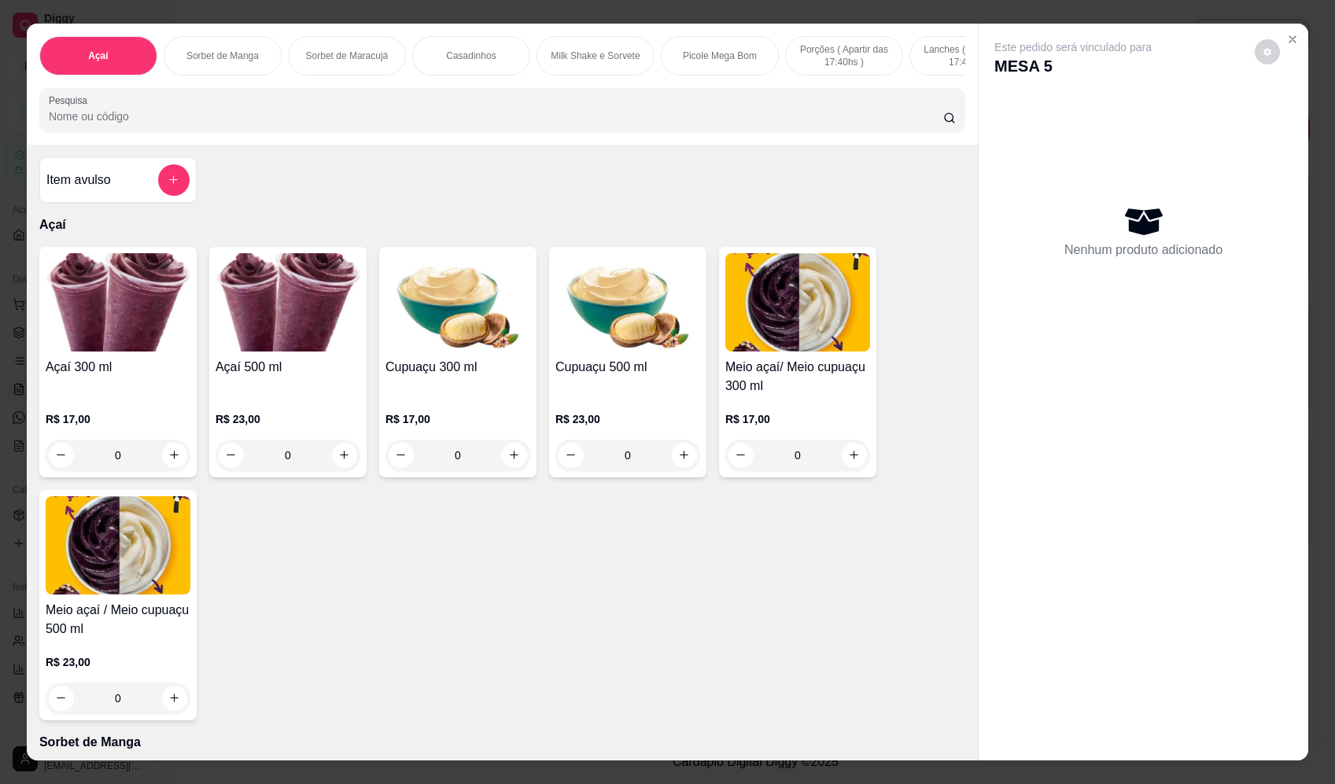
click at [1289, 41] on icon "Close" at bounding box center [1292, 39] width 6 height 6
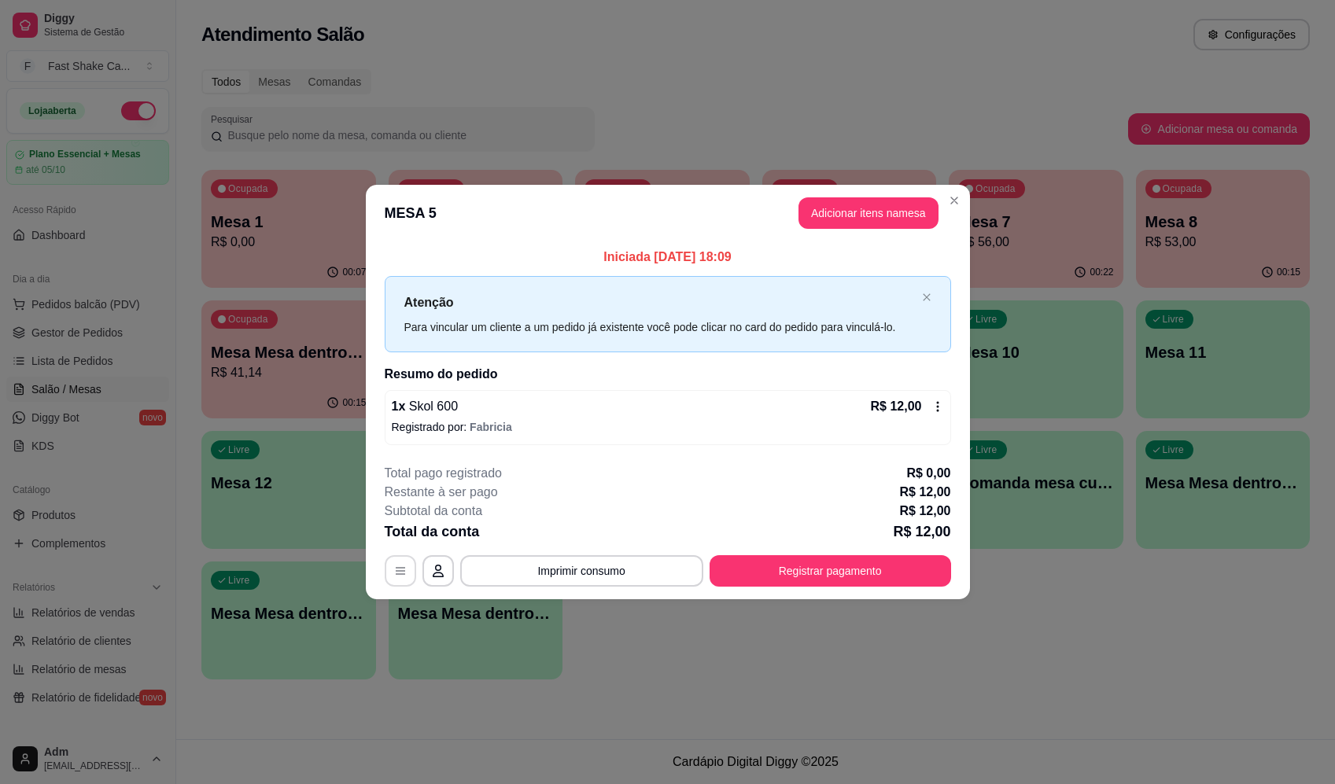
click at [406, 577] on icon "button" at bounding box center [400, 571] width 13 height 13
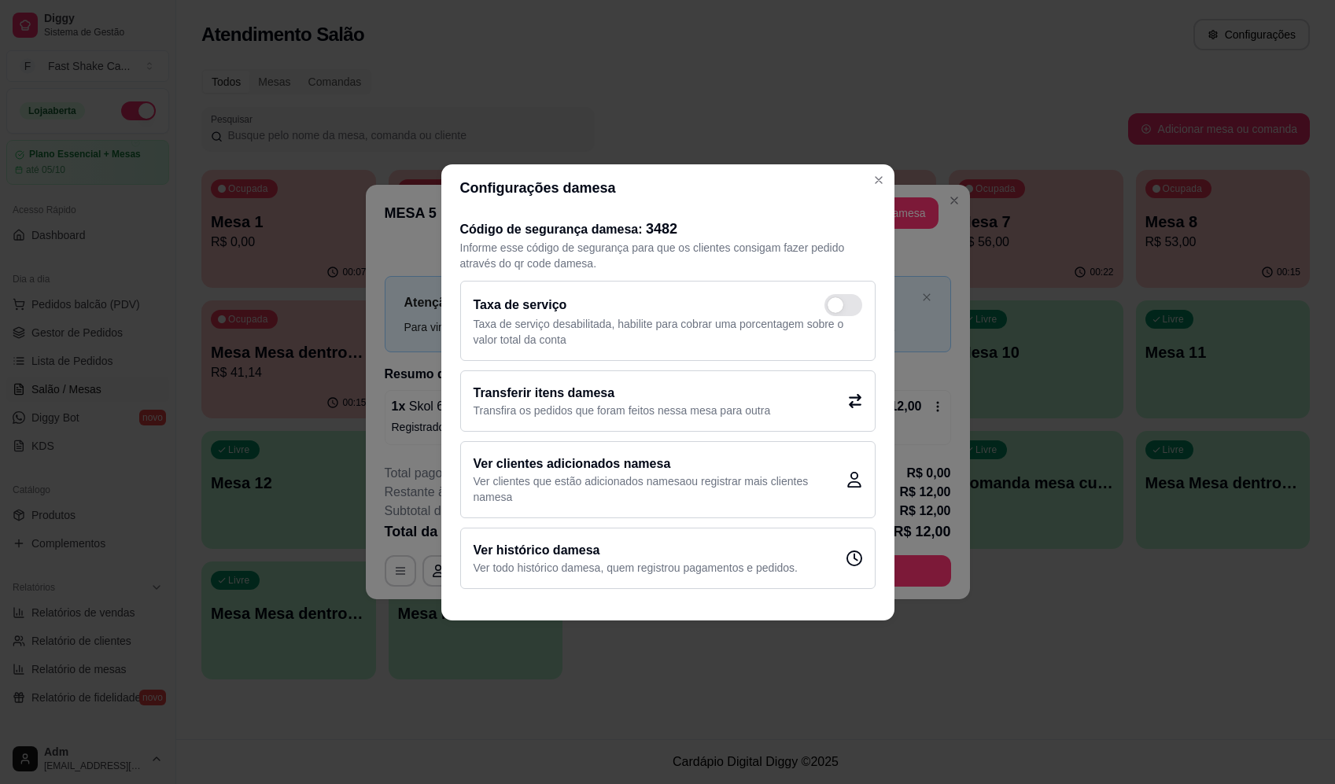
click at [590, 404] on p "Transfira os pedidos que foram feitos nessa mesa para outra" at bounding box center [622, 411] width 297 height 16
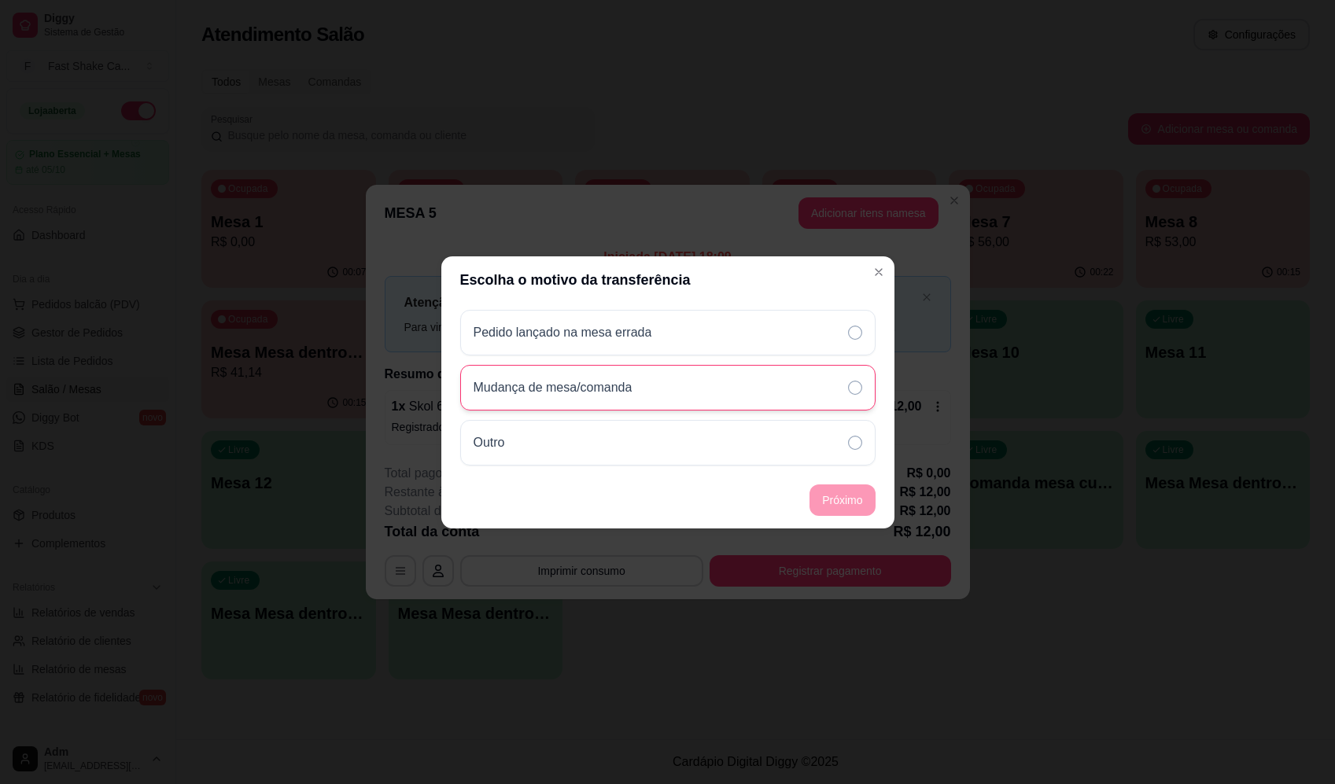
click at [704, 378] on div "Mudança de mesa/comanda" at bounding box center [667, 388] width 415 height 46
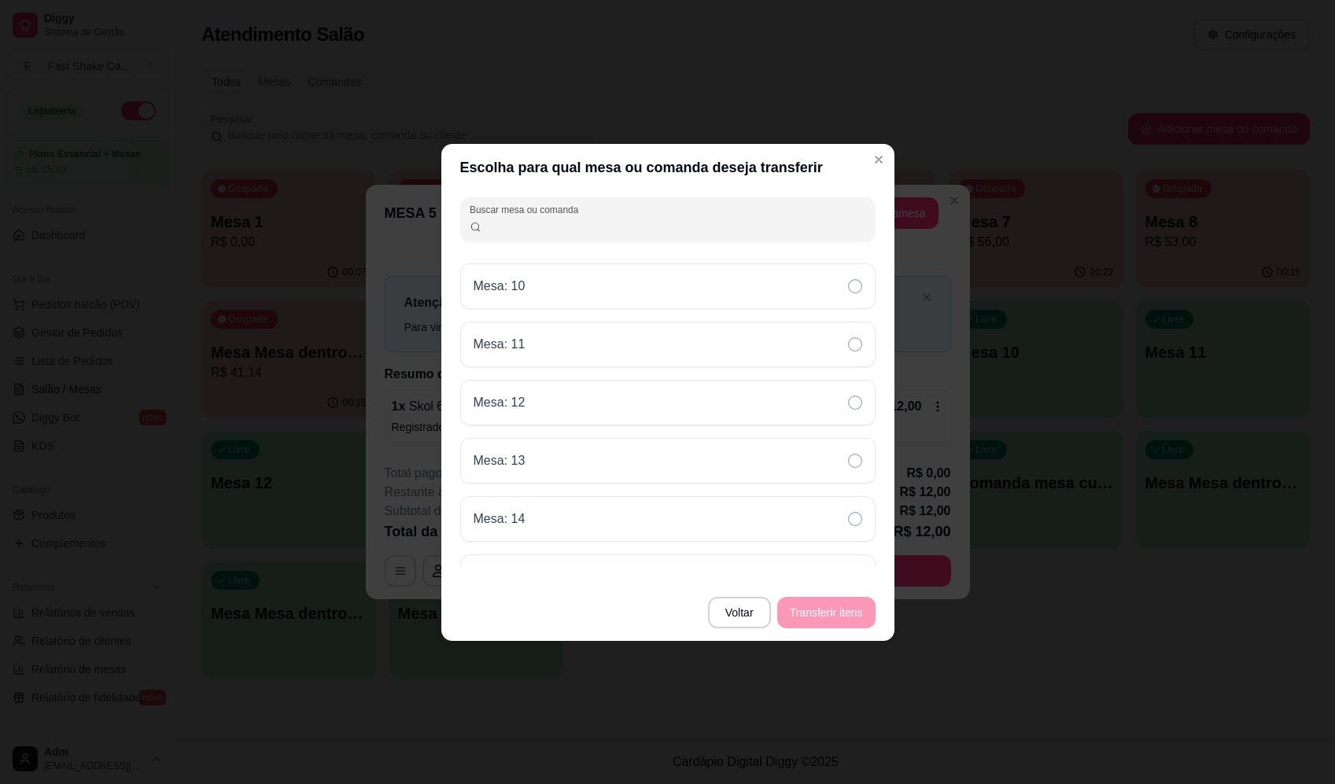
scroll to position [442, 0]
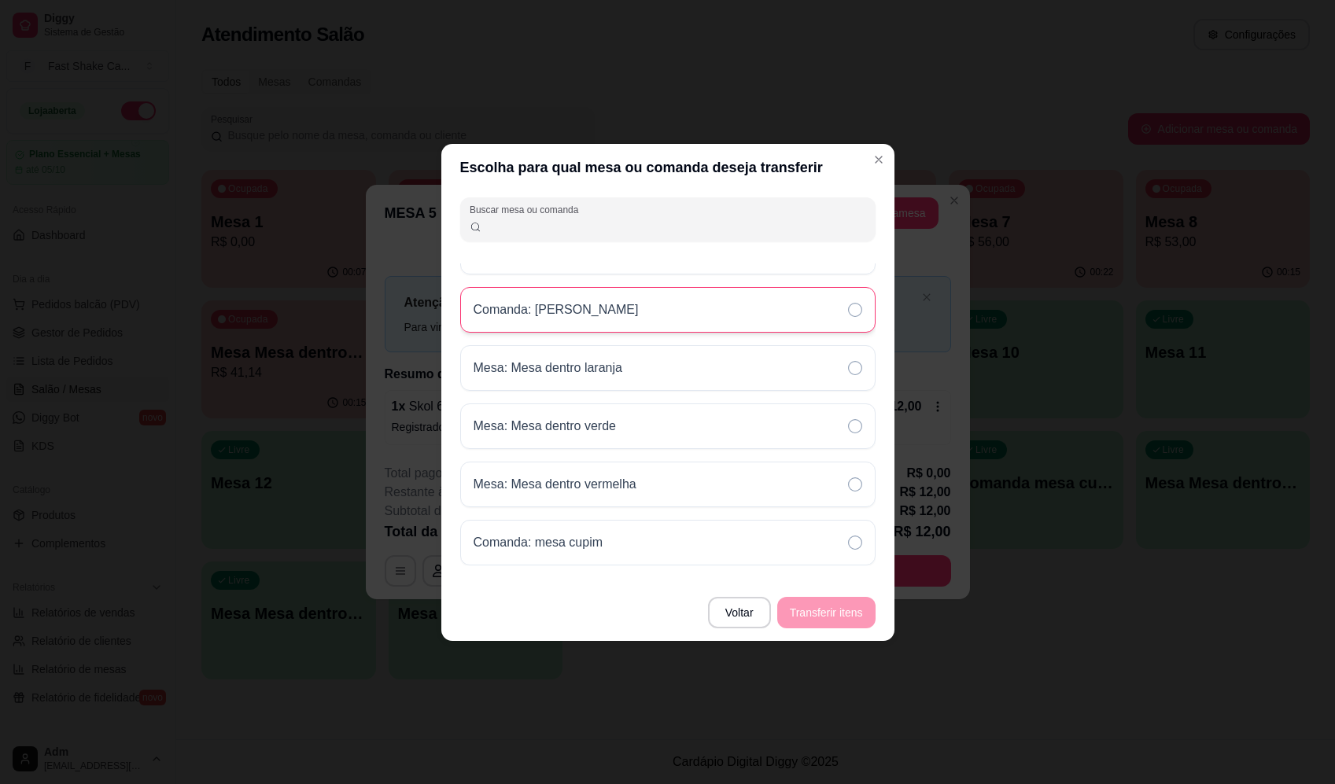
click at [618, 315] on div "Comanda: CARLOS" at bounding box center [667, 310] width 415 height 46
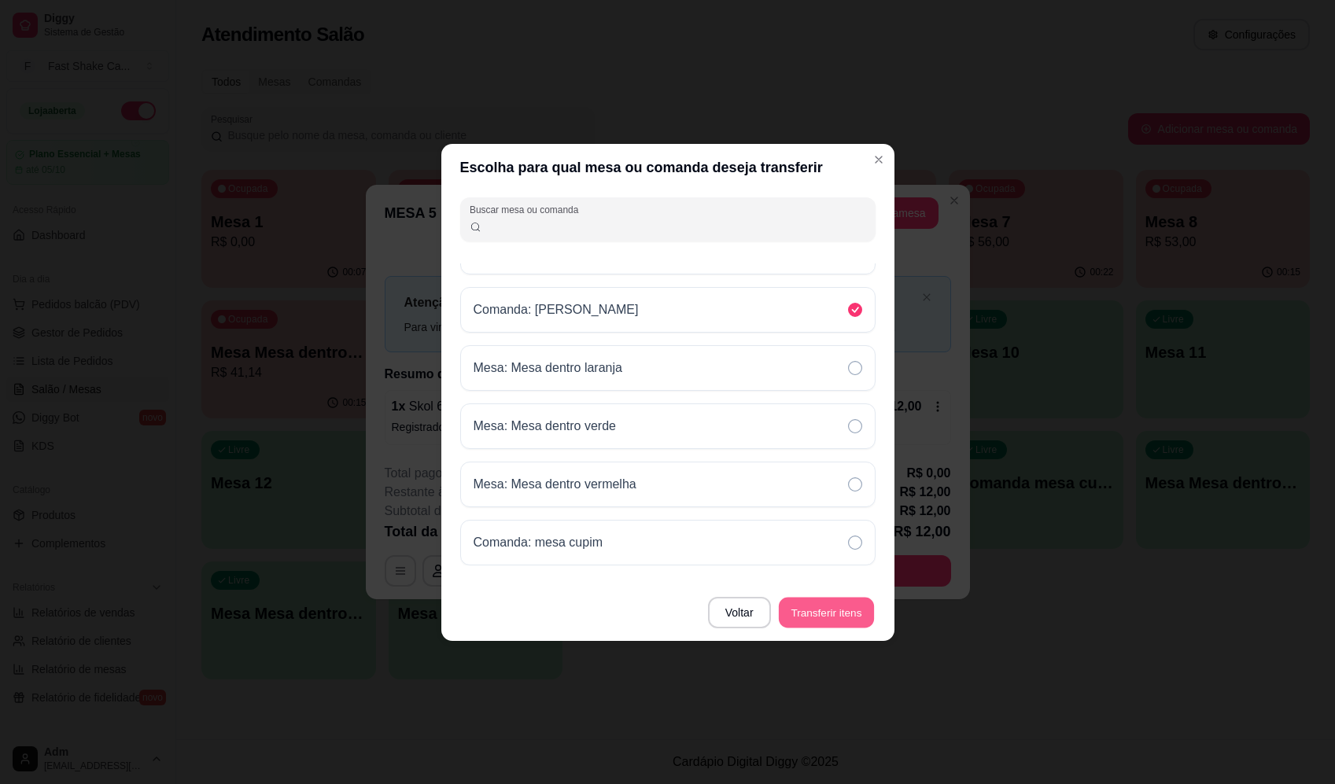
click at [847, 616] on button "Transferir itens" at bounding box center [826, 612] width 95 height 31
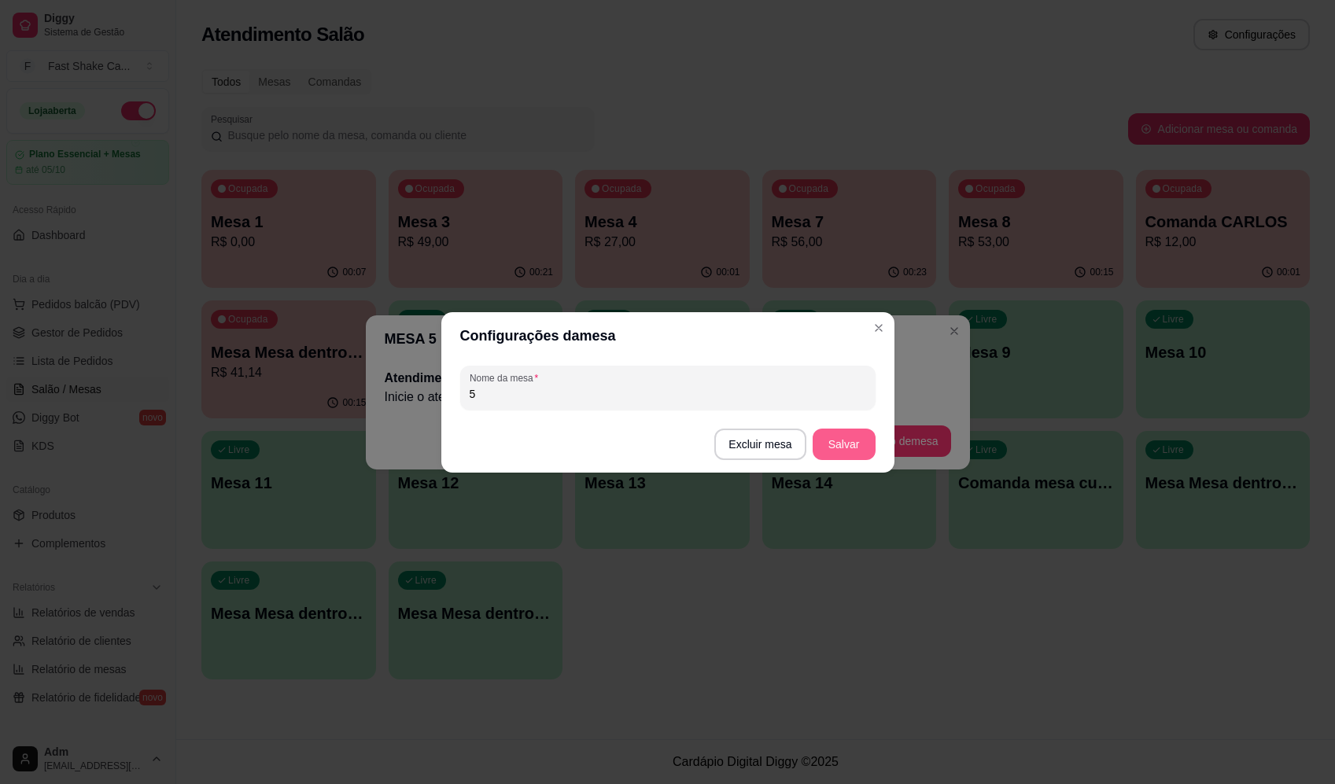
click at [837, 446] on button "Salvar" at bounding box center [844, 444] width 63 height 31
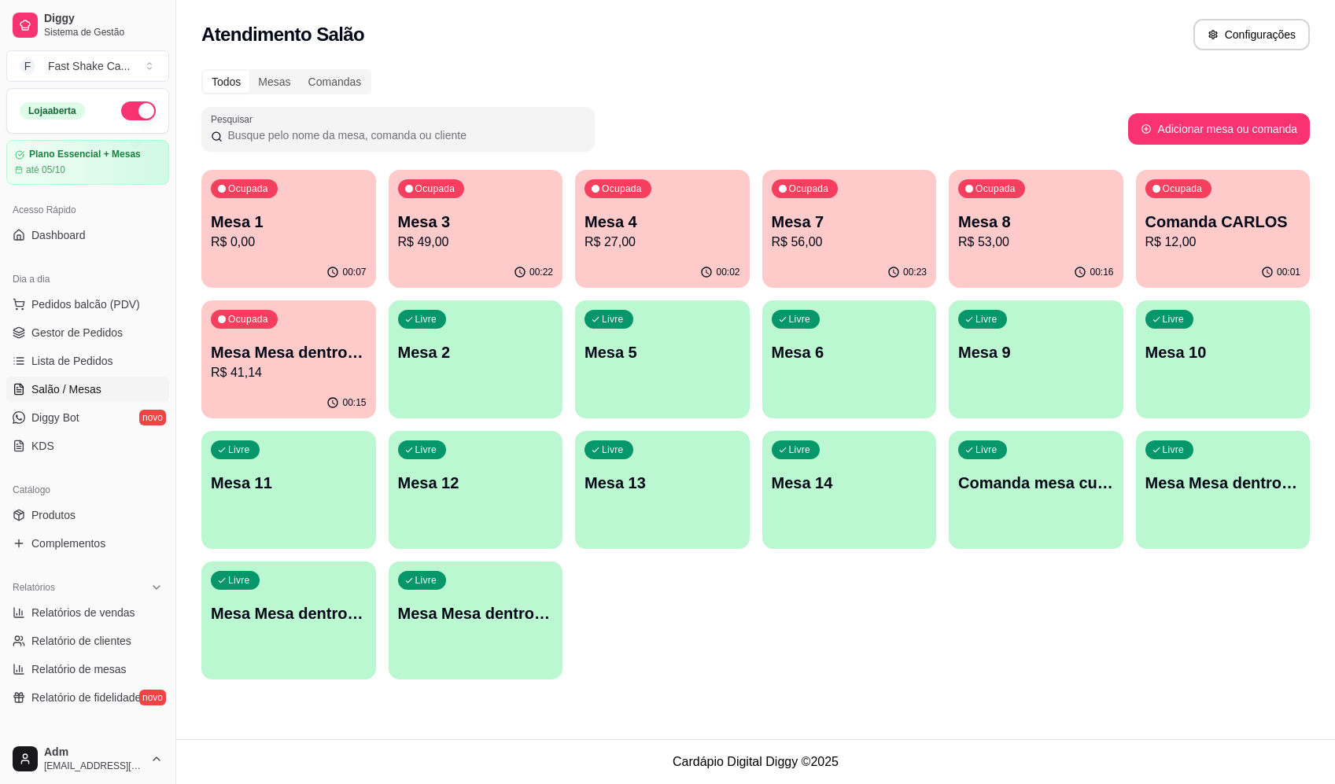
click at [882, 709] on div "Atendimento Salão Configurações Todos Mesas Comandas Pesquisar Adicionar mesa o…" at bounding box center [755, 369] width 1159 height 739
click at [319, 348] on p "Mesa Mesa dentro azul" at bounding box center [289, 352] width 156 height 22
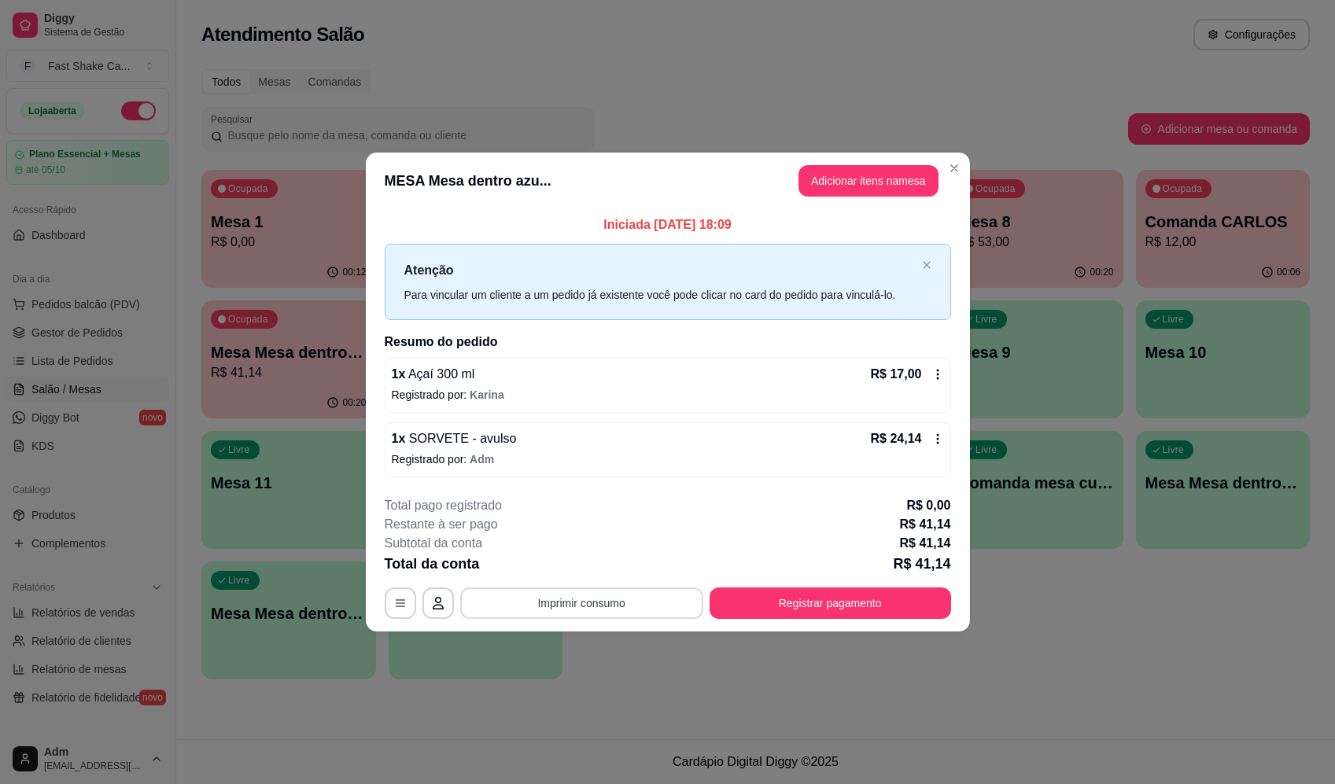
click at [635, 597] on button "Imprimir consumo" at bounding box center [581, 603] width 243 height 31
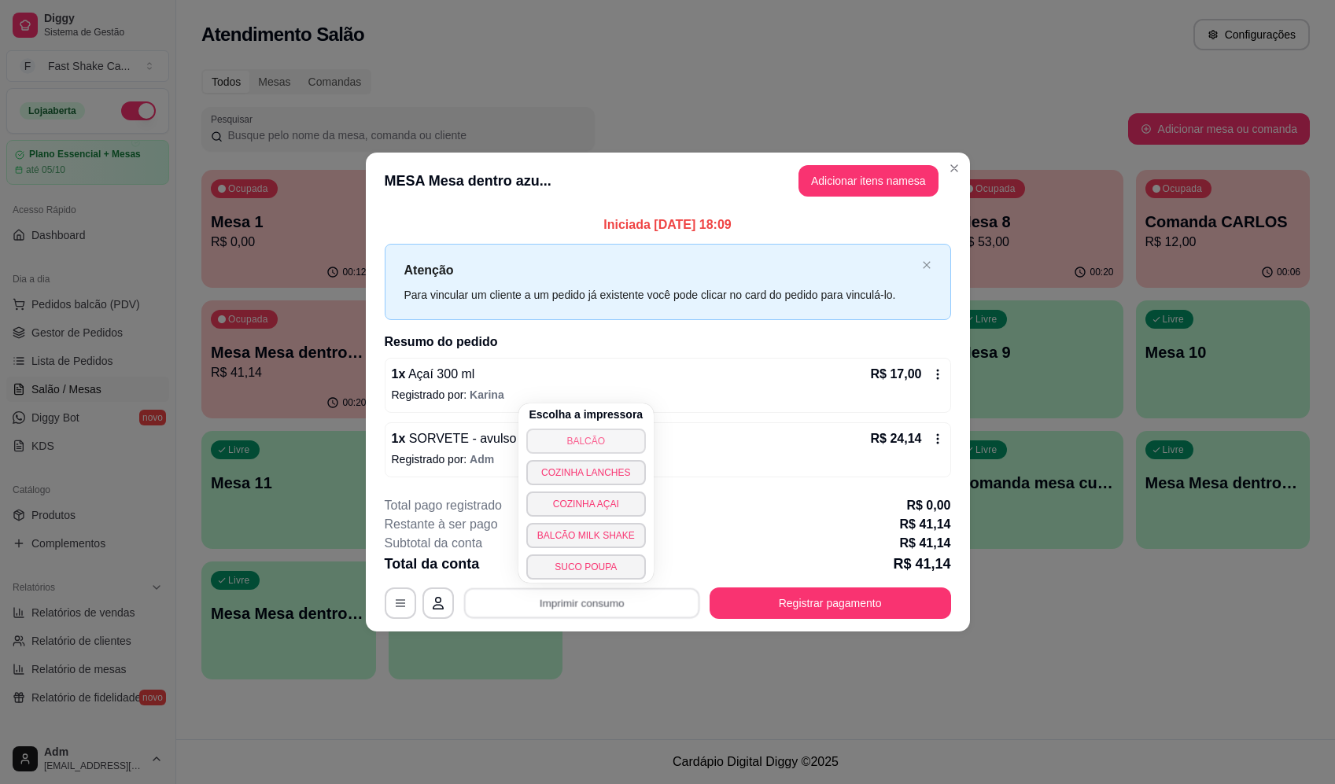
click at [602, 455] on div "Escolha a impressora BALCÃO COZINHA LANCHES COZINHA AÇAI BALCÃO MILK SHAKE SUCO…" at bounding box center [585, 493] width 135 height 179
click at [609, 447] on button "BALCÃO" at bounding box center [586, 441] width 116 height 24
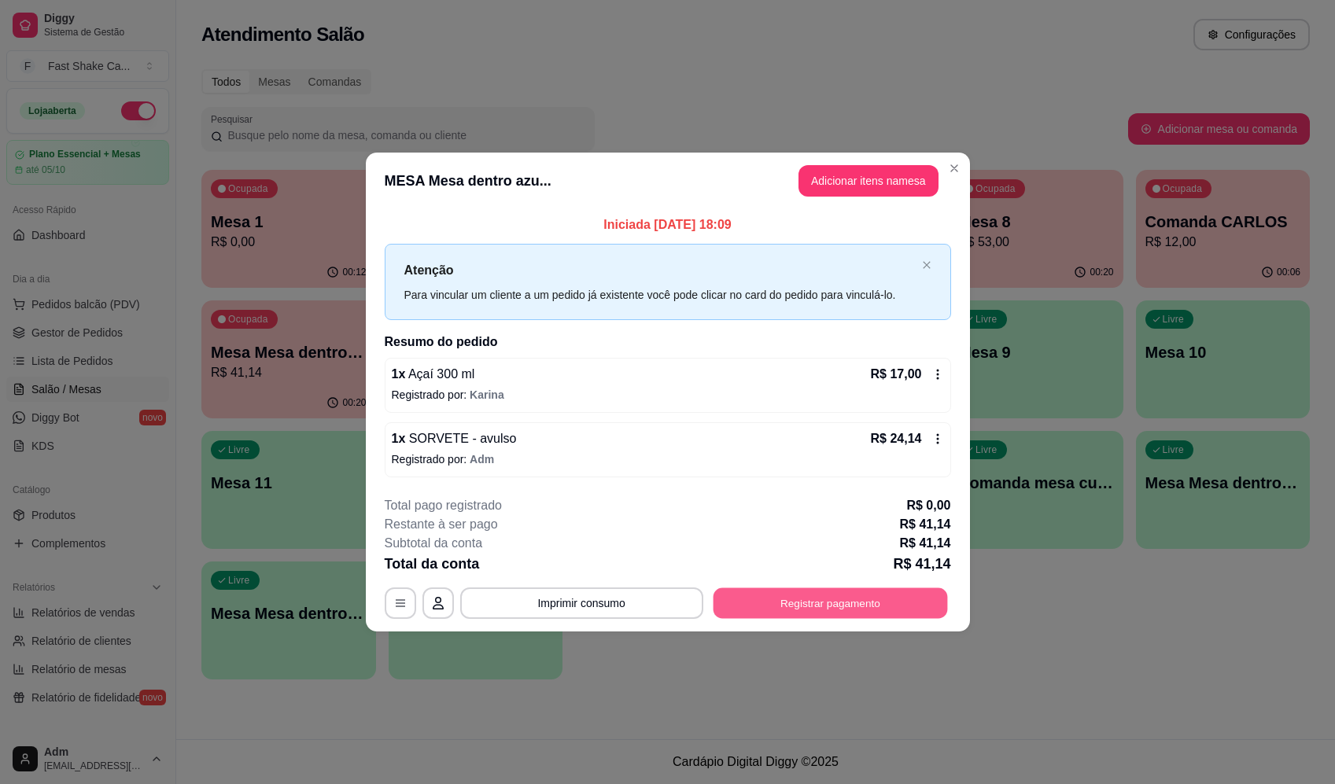
click at [813, 602] on button "Registrar pagamento" at bounding box center [830, 603] width 234 height 31
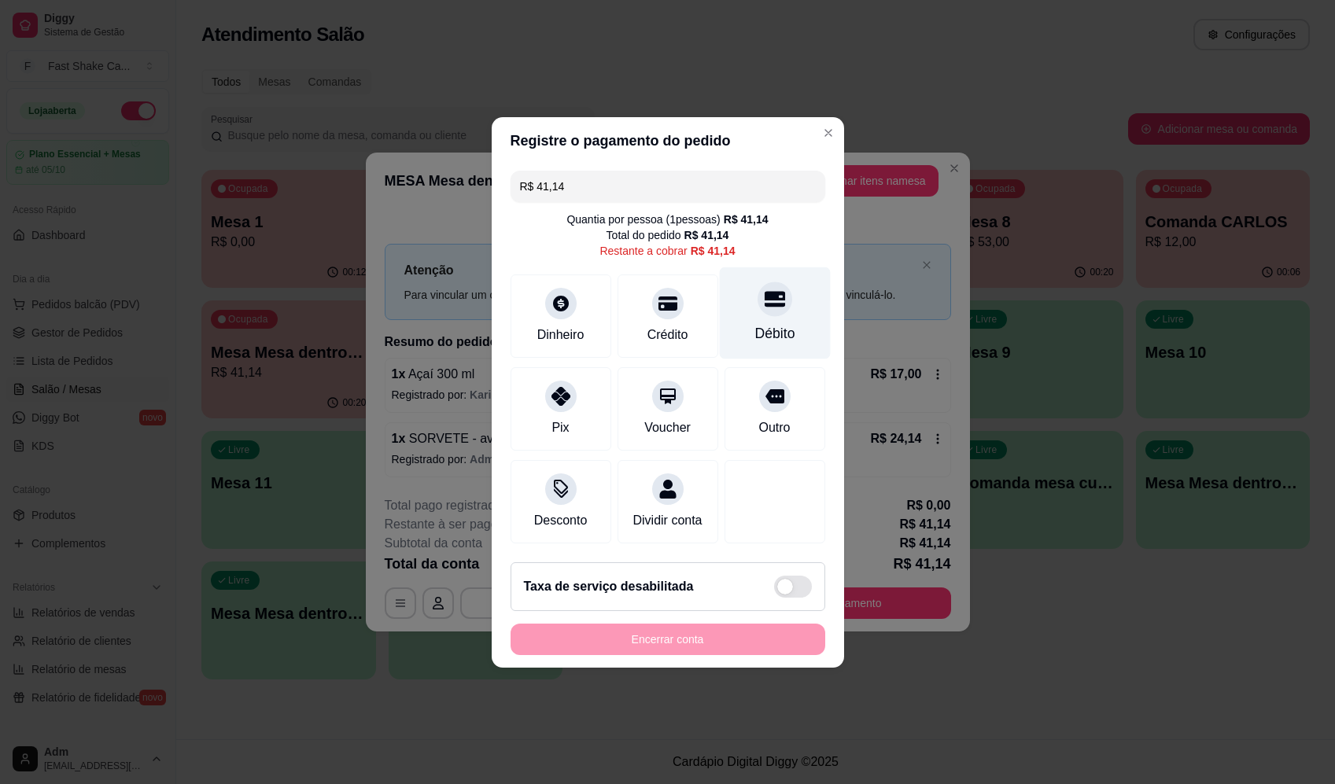
click at [781, 275] on div "Débito" at bounding box center [774, 313] width 111 height 92
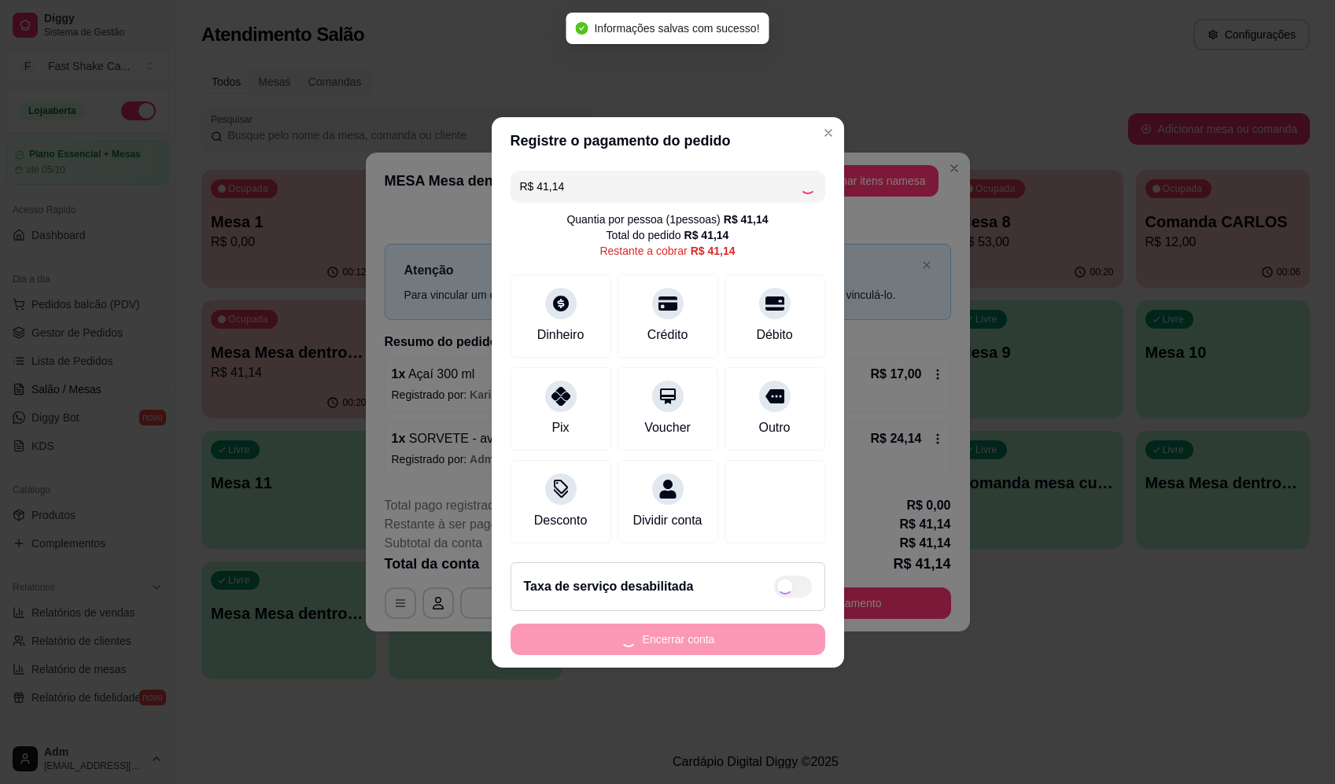
type input "R$ 0,00"
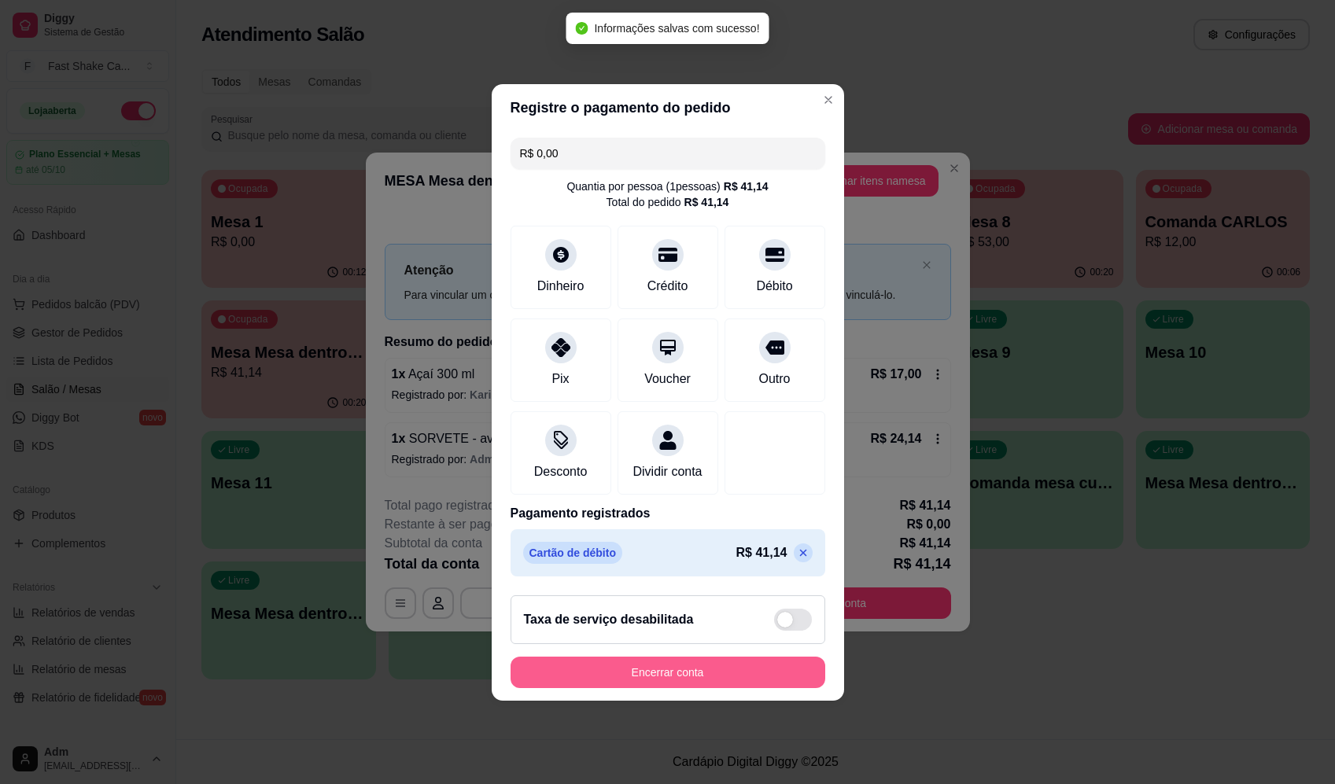
click at [739, 667] on button "Encerrar conta" at bounding box center [668, 672] width 315 height 31
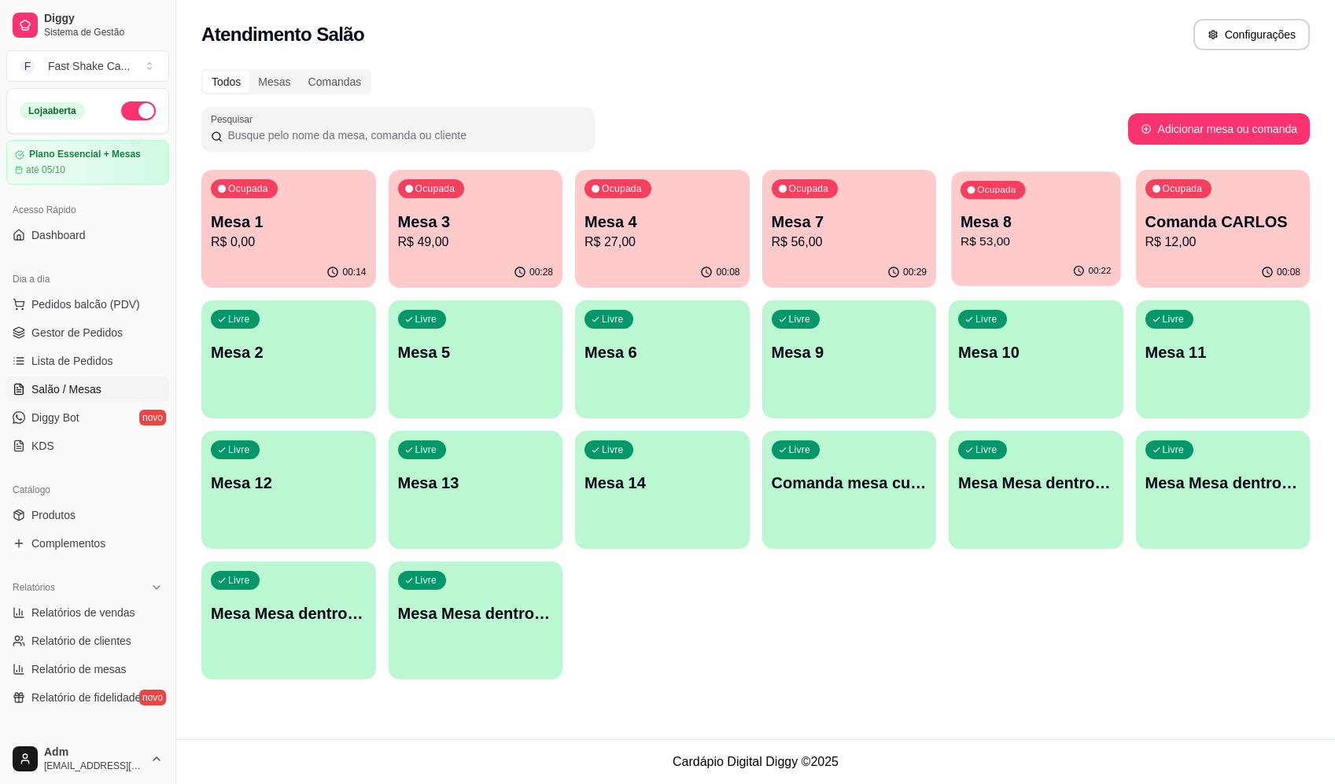
click at [1024, 242] on p "R$ 53,00" at bounding box center [1035, 242] width 151 height 18
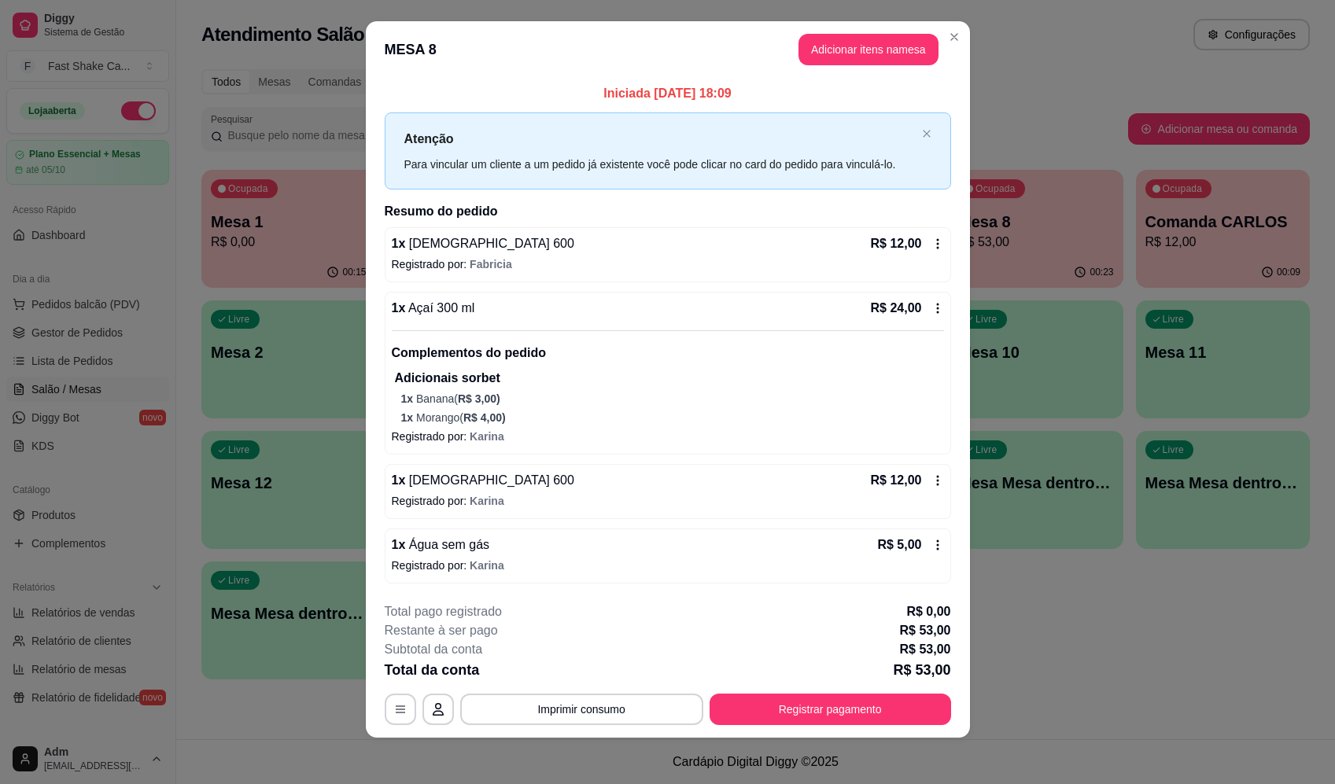
scroll to position [17, 0]
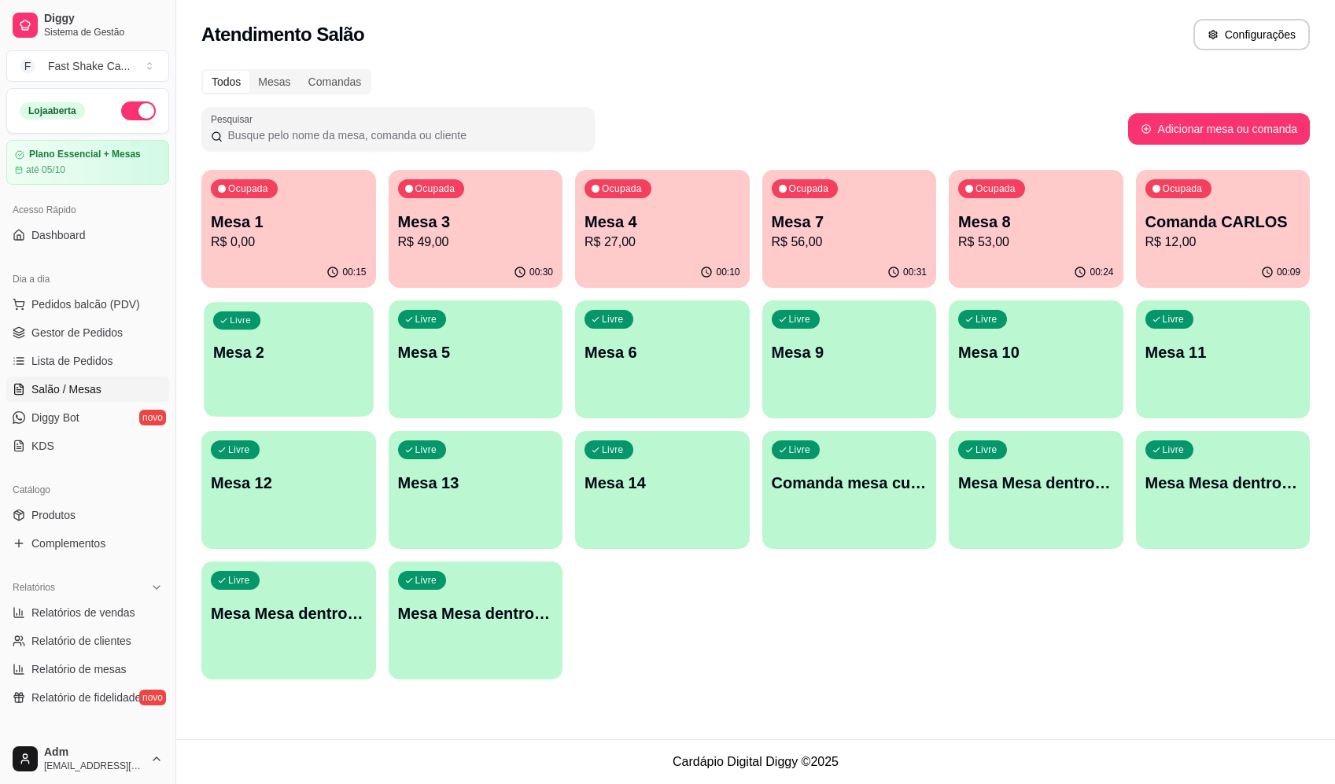
click at [317, 407] on div "button" at bounding box center [288, 407] width 169 height 18
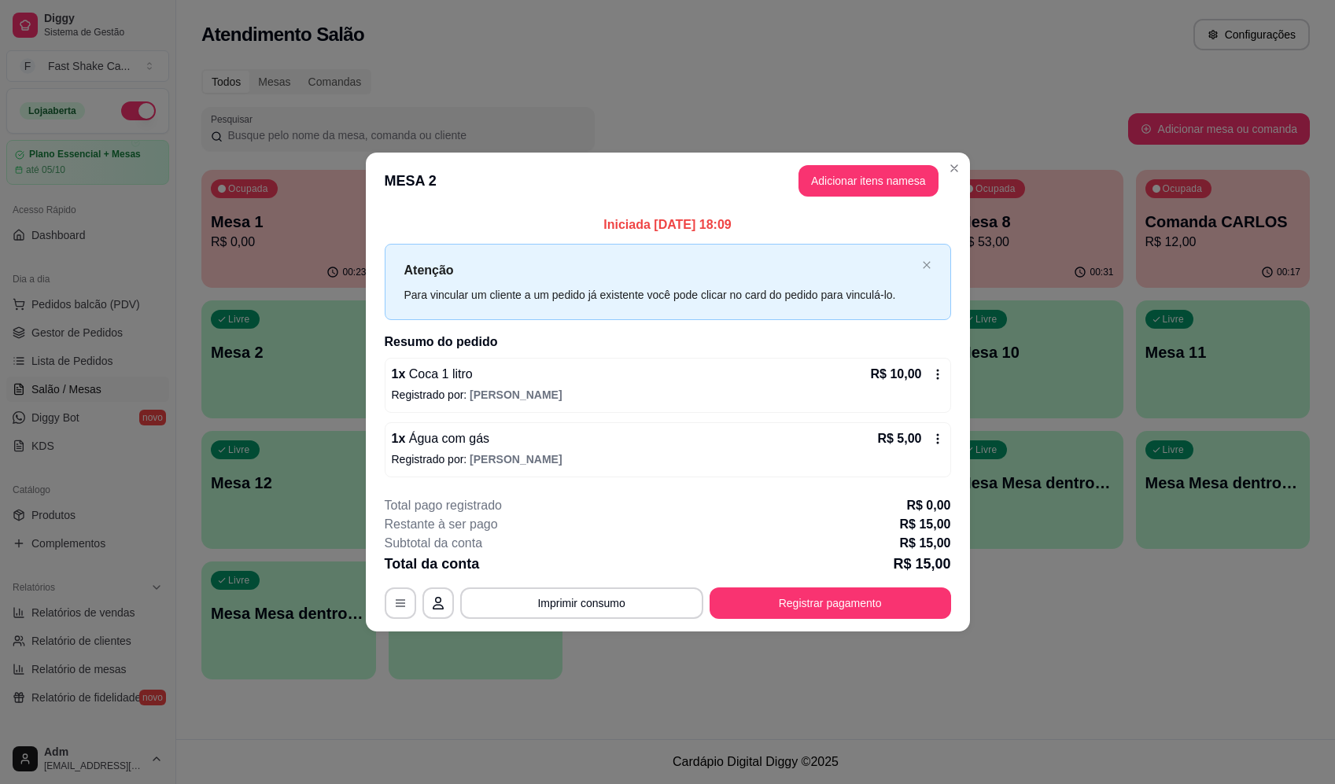
click at [938, 437] on icon at bounding box center [937, 439] width 13 height 13
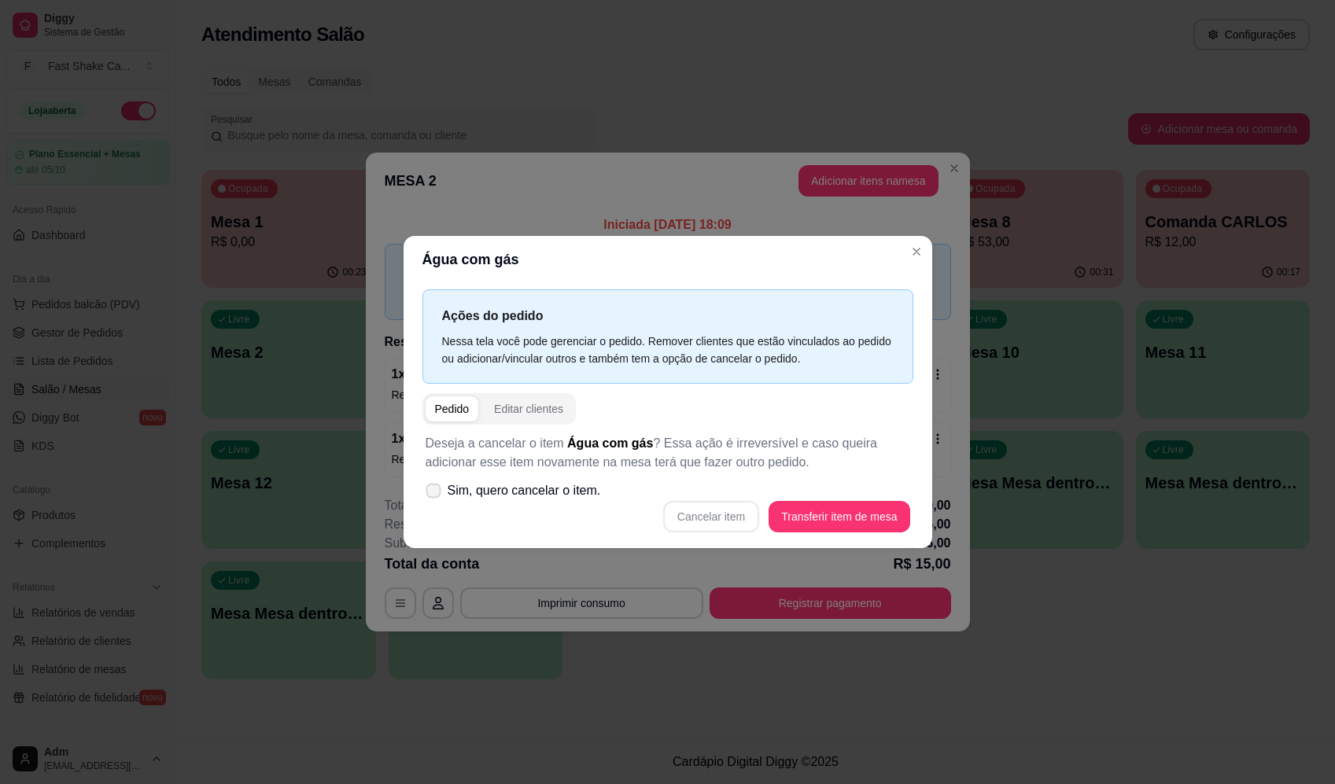
click at [436, 494] on icon at bounding box center [433, 490] width 12 height 9
click at [435, 494] on input "Sim, quero cancelar o item." at bounding box center [430, 498] width 10 height 10
checkbox input "true"
click at [711, 515] on button "Cancelar item" at bounding box center [712, 516] width 94 height 31
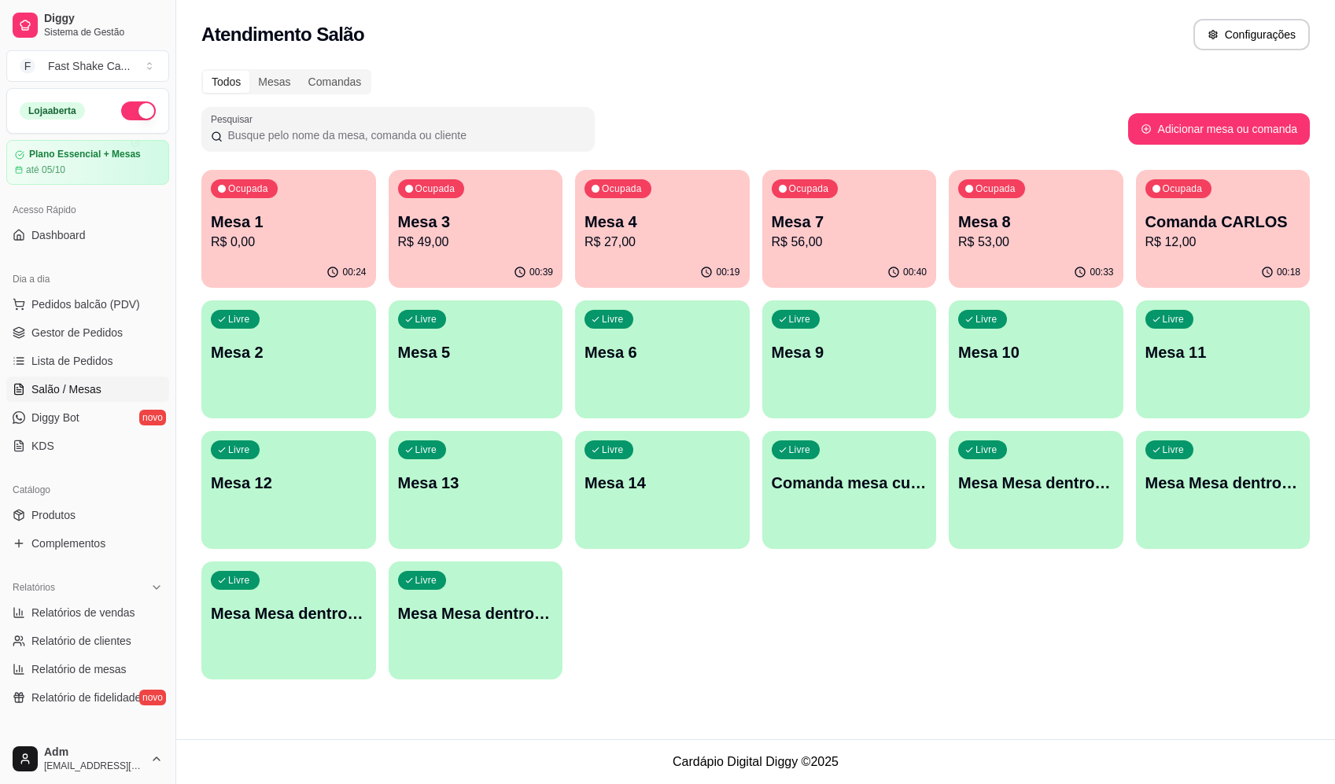
click at [1003, 232] on div "Mesa 8 R$ 53,00" at bounding box center [1036, 231] width 156 height 41
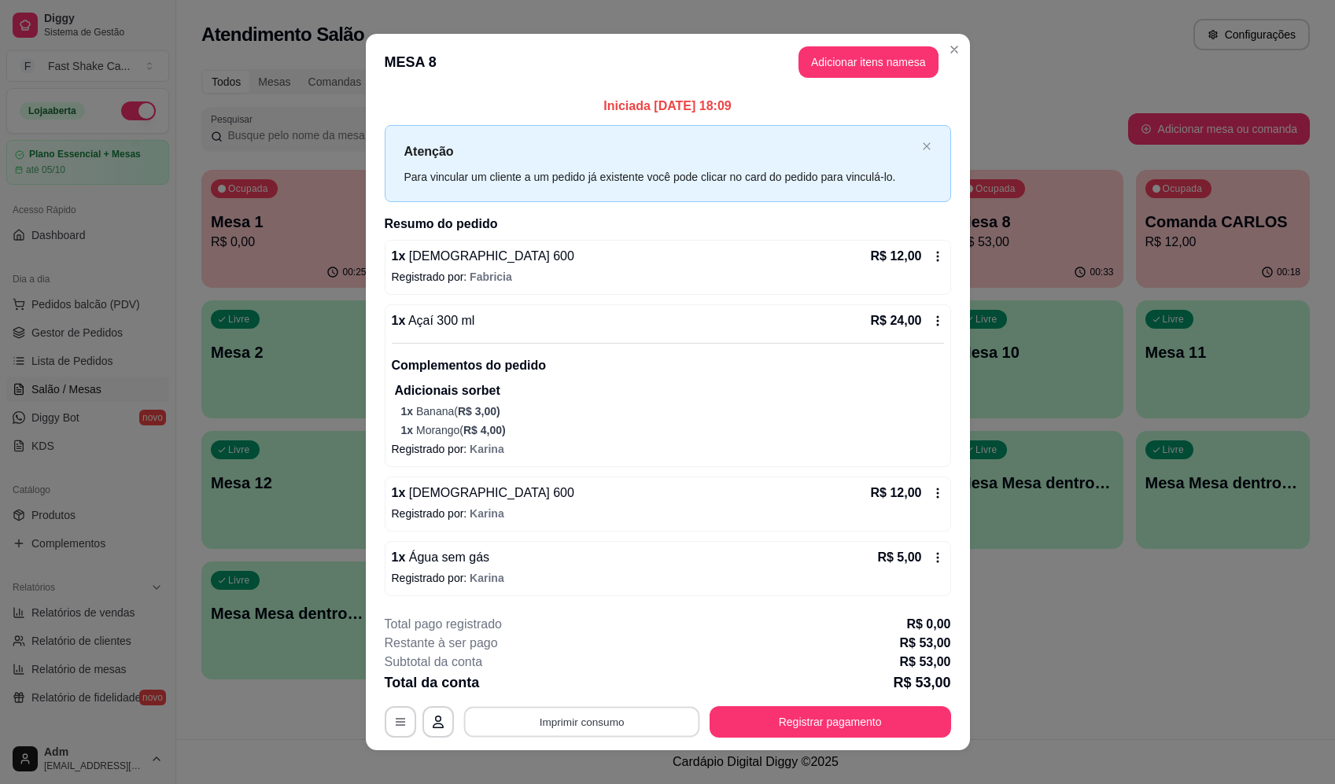
click at [613, 732] on button "Imprimir consumo" at bounding box center [581, 721] width 236 height 31
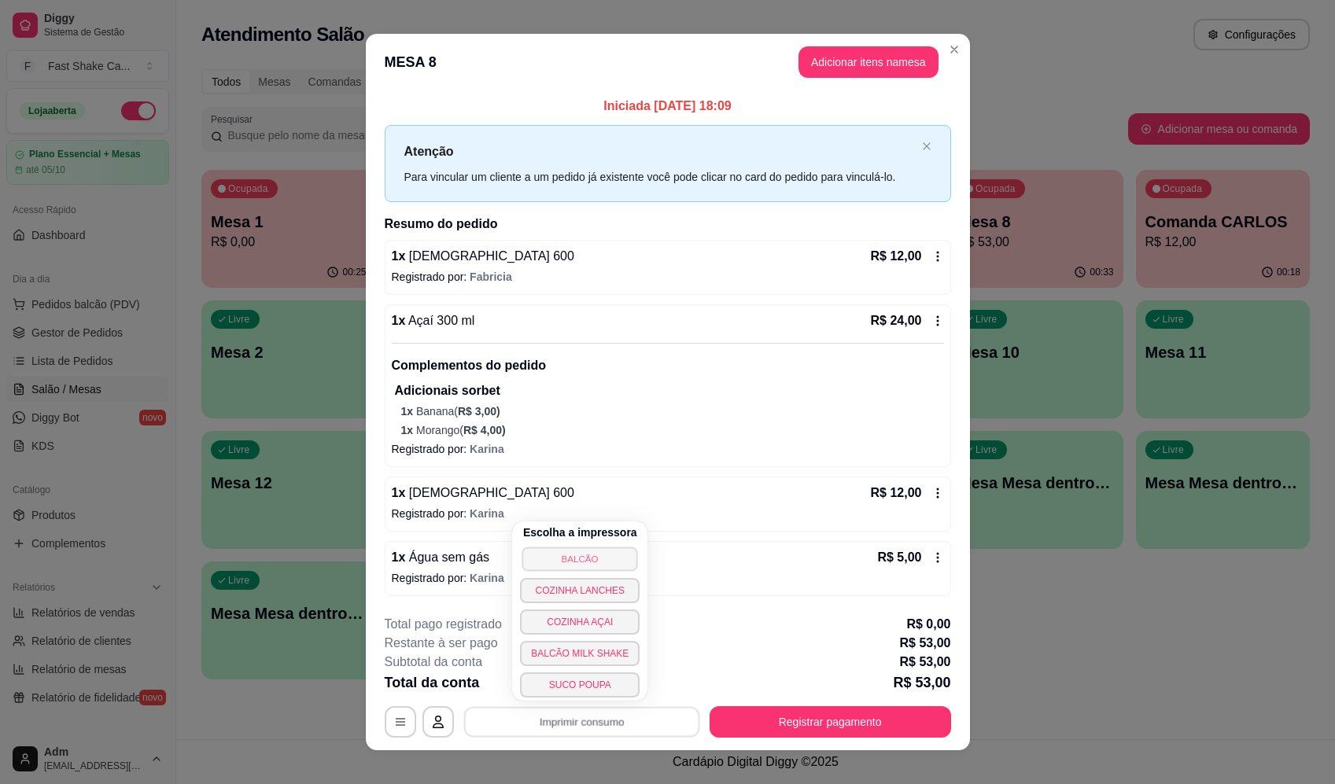
click at [603, 557] on button "BALCÃO" at bounding box center [580, 559] width 116 height 24
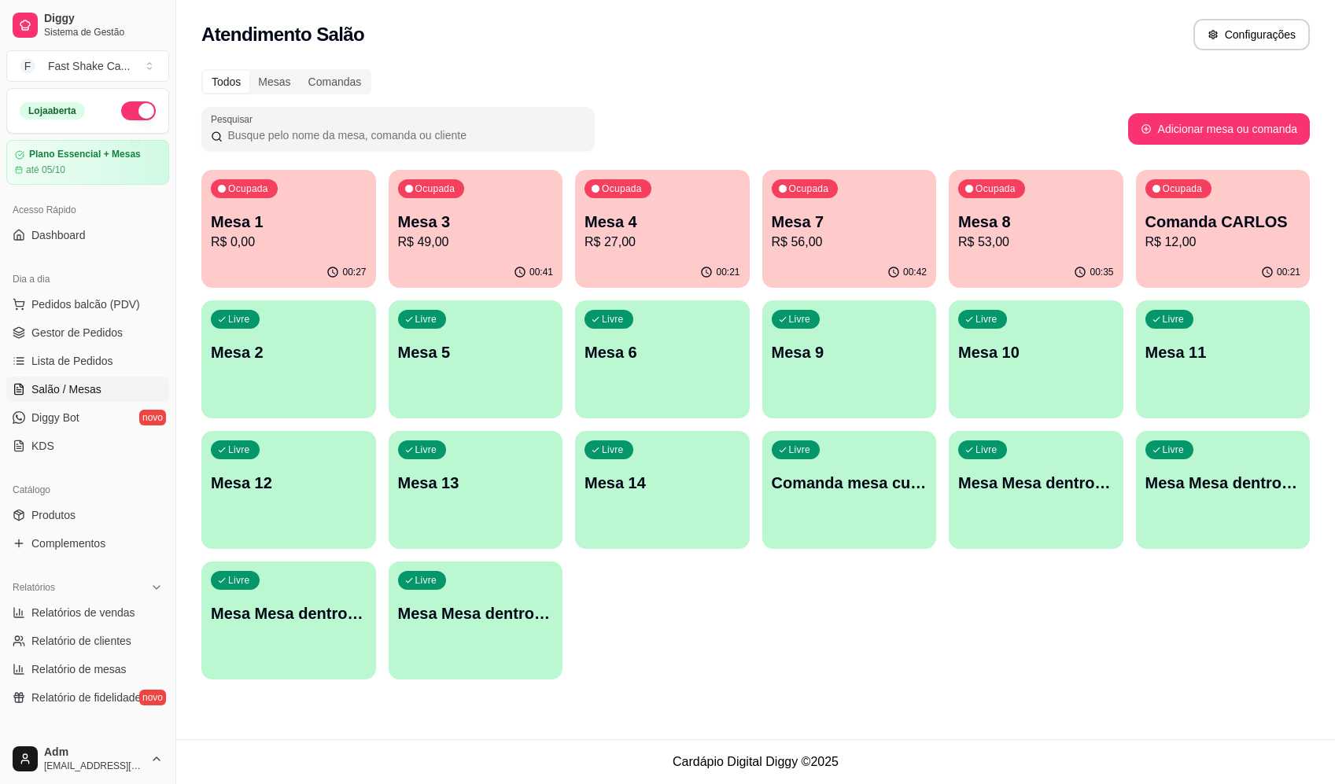
click at [1008, 233] on p "R$ 53,00" at bounding box center [1036, 242] width 156 height 19
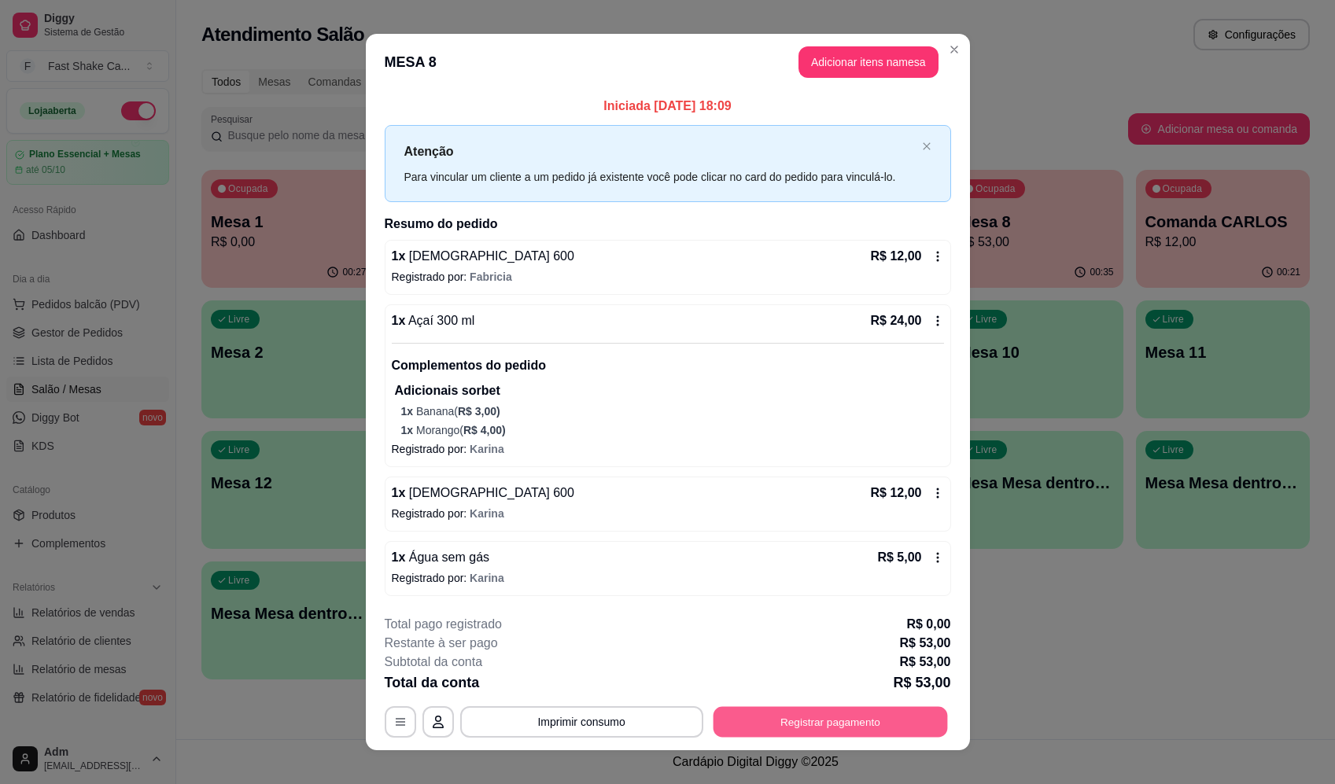
click at [855, 717] on button "Registrar pagamento" at bounding box center [830, 721] width 234 height 31
click at [762, 280] on div "Débito" at bounding box center [774, 313] width 111 height 92
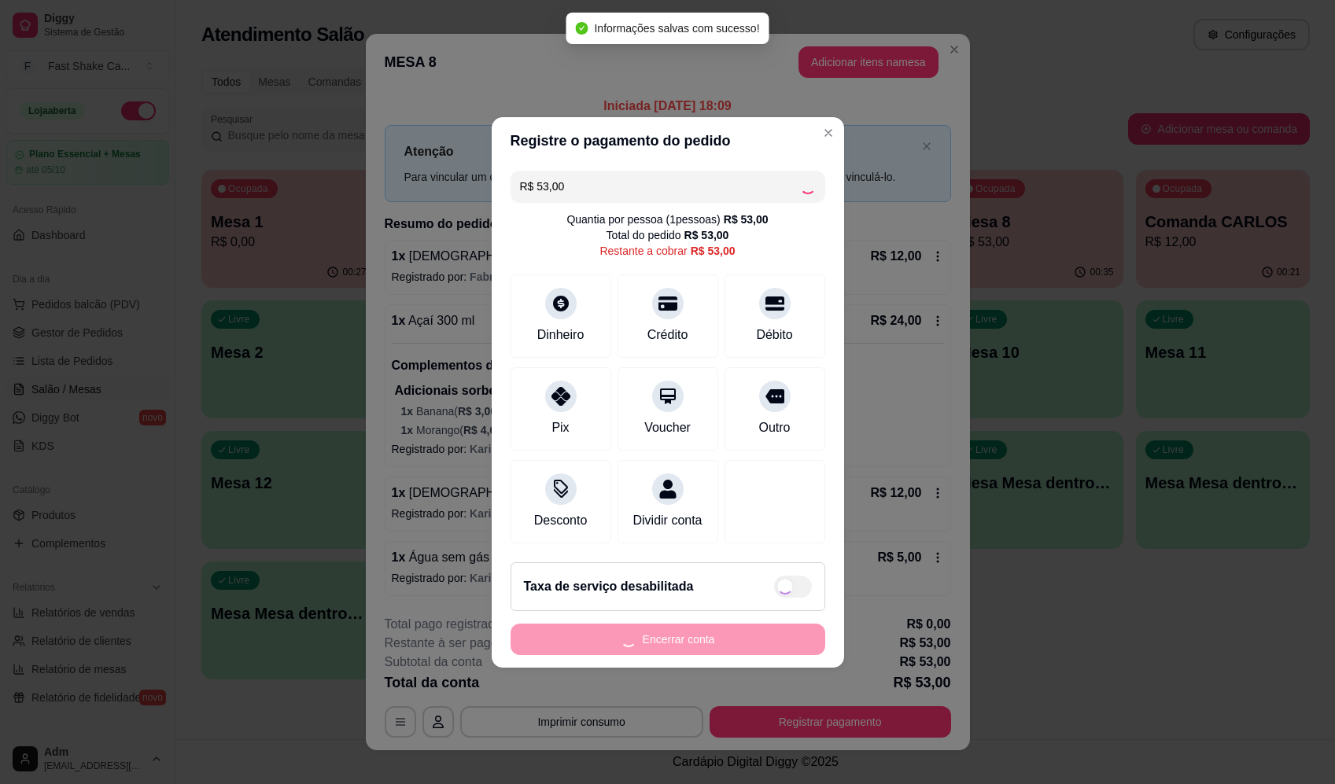
click at [708, 655] on div "Encerrar conta" at bounding box center [668, 639] width 315 height 31
type input "R$ 0,00"
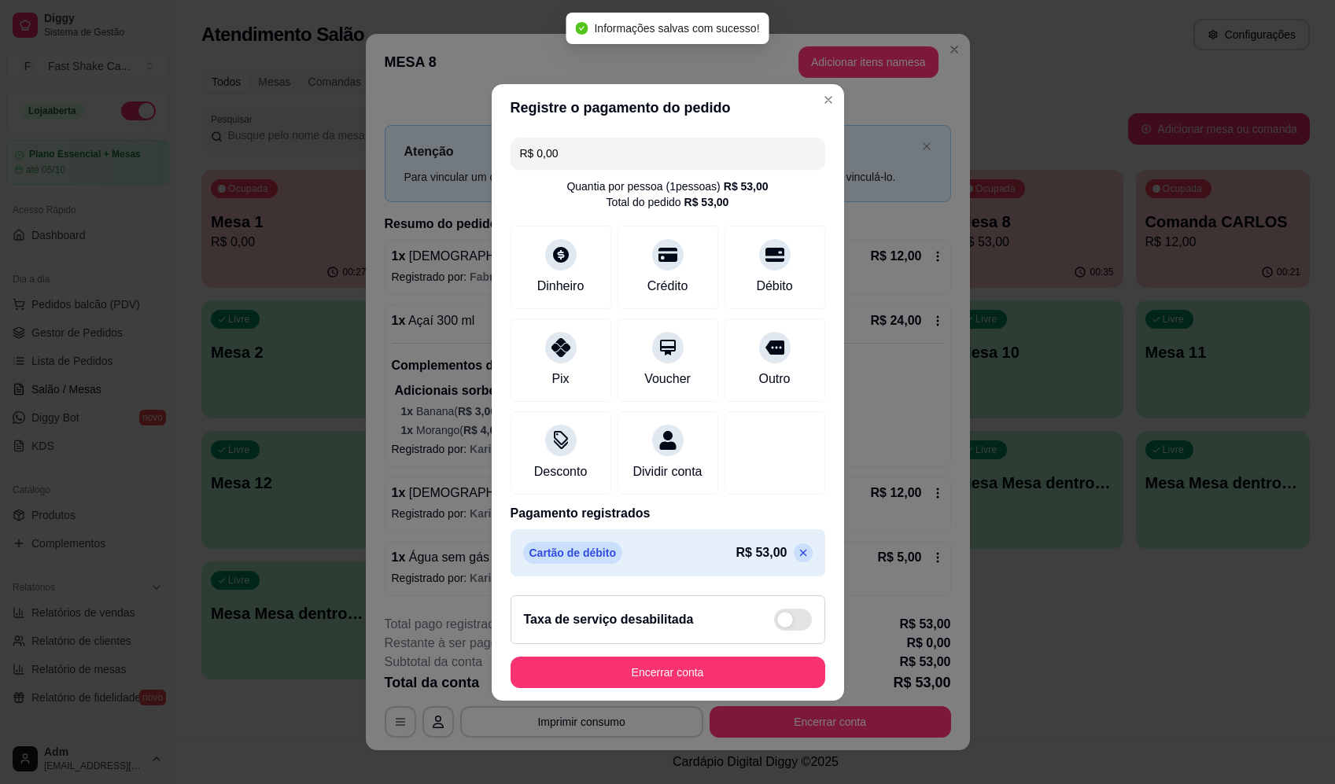
click at [713, 663] on footer "Taxa de serviço desabilitada Encerrar conta" at bounding box center [668, 642] width 352 height 118
click at [721, 668] on button "Encerrar conta" at bounding box center [668, 672] width 315 height 31
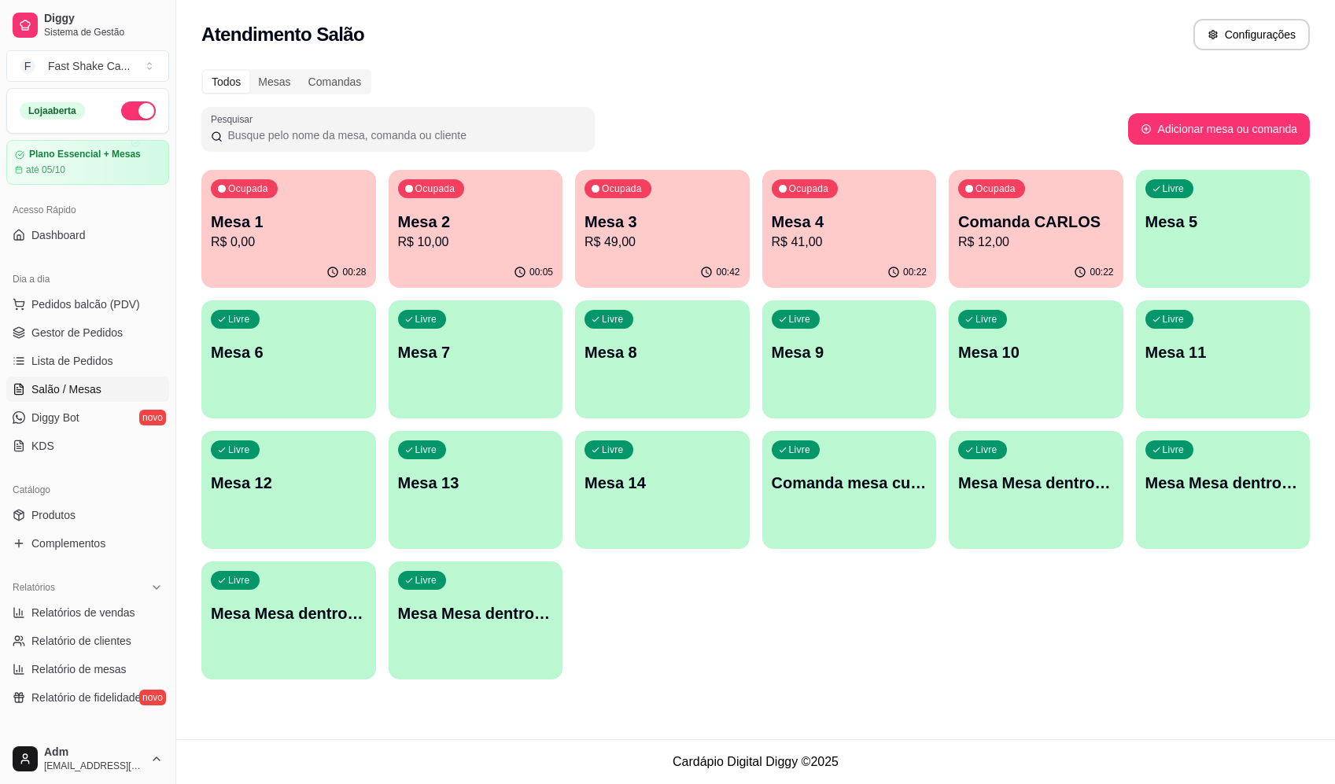
click at [610, 215] on p "Mesa 3" at bounding box center [662, 222] width 156 height 22
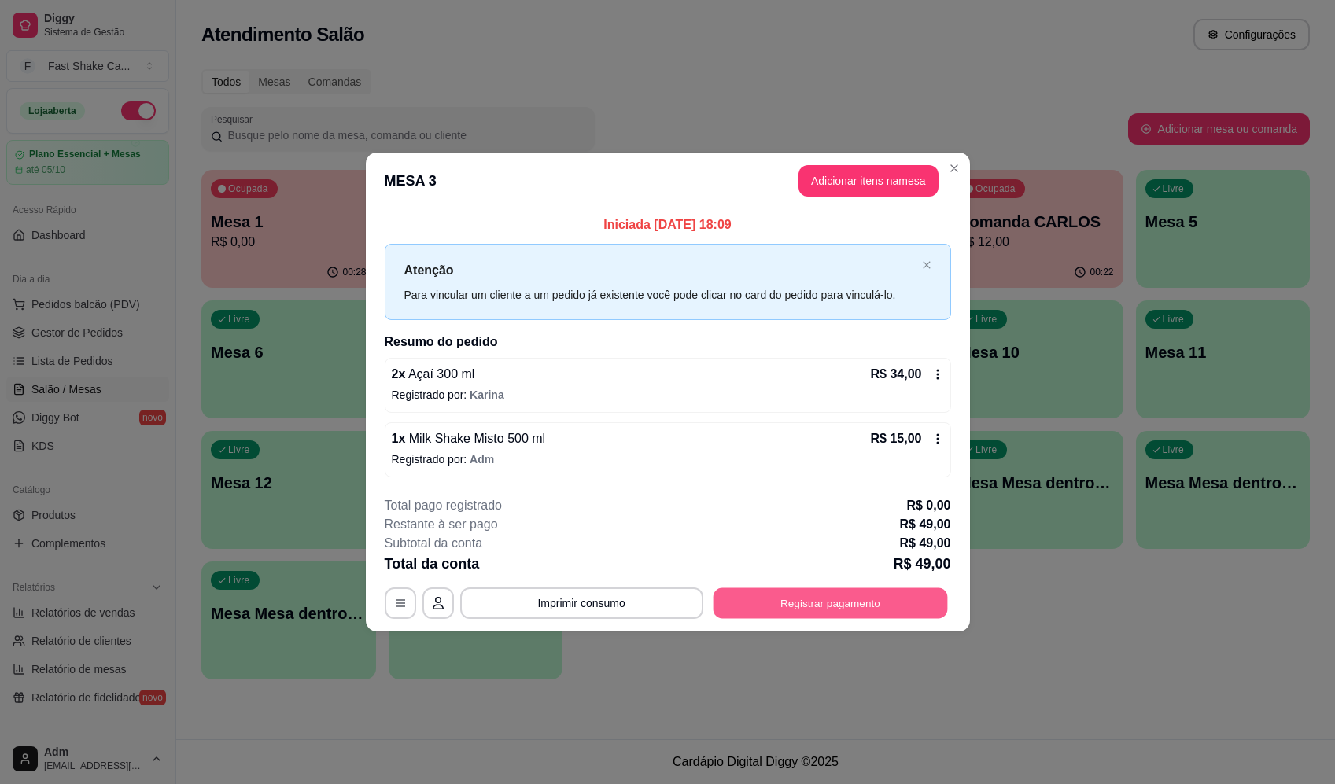
click at [839, 595] on button "Registrar pagamento" at bounding box center [830, 603] width 234 height 31
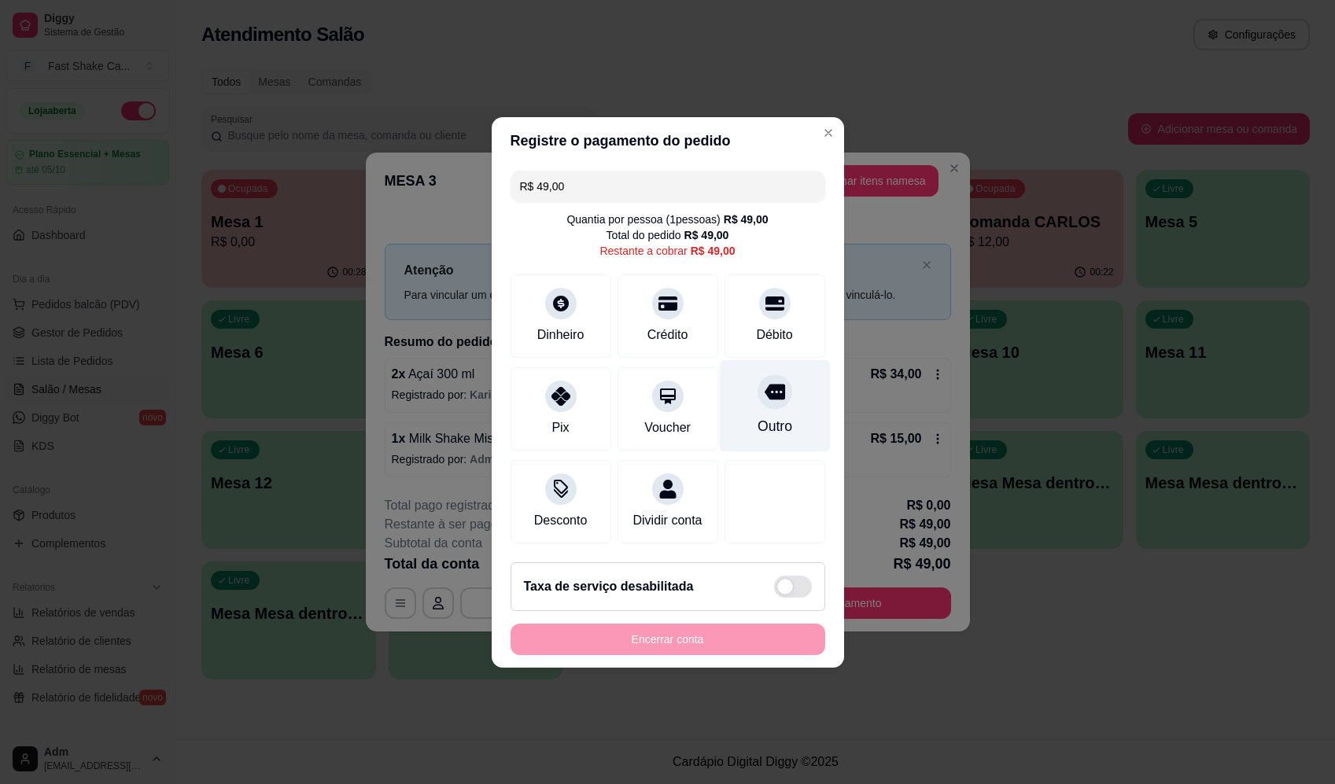
drag, startPoint x: 759, startPoint y: 281, endPoint x: 765, endPoint y: 370, distance: 89.1
click at [759, 288] on div at bounding box center [774, 303] width 31 height 31
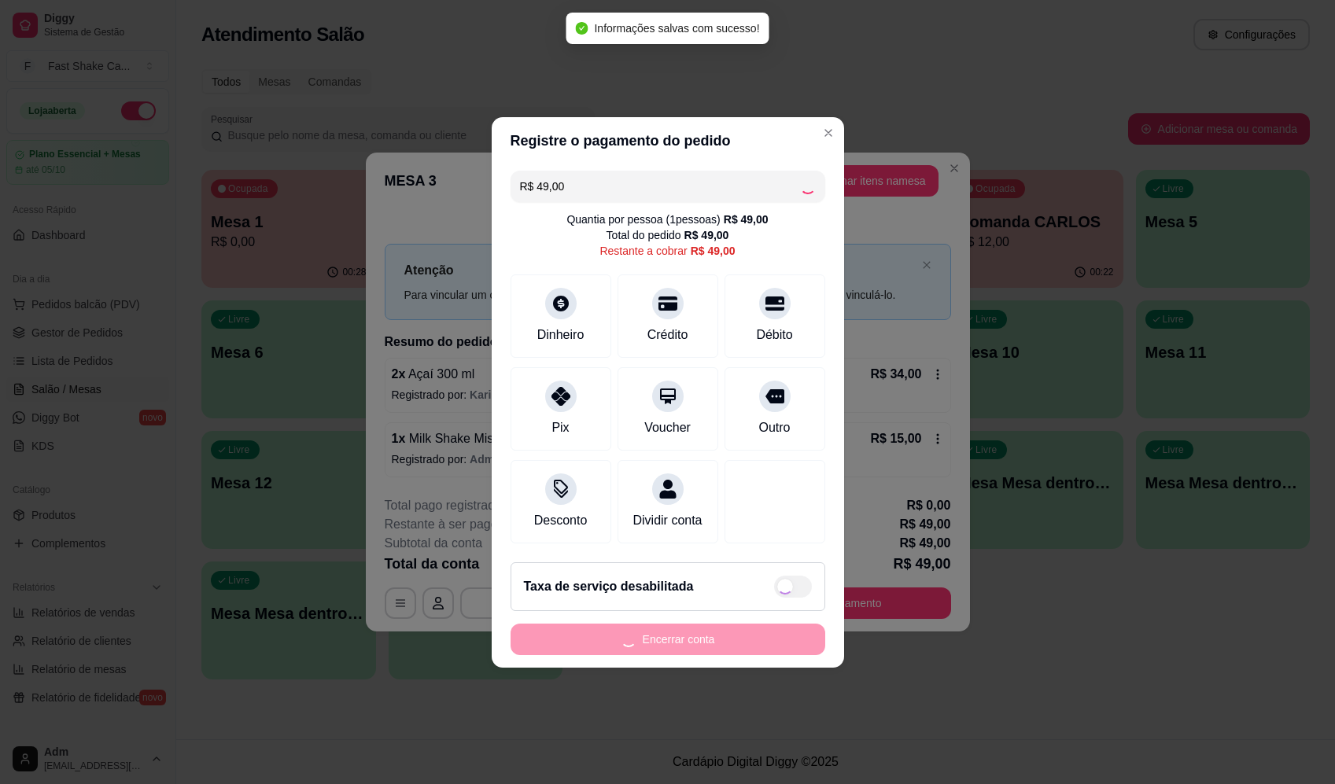
type input "R$ 0,00"
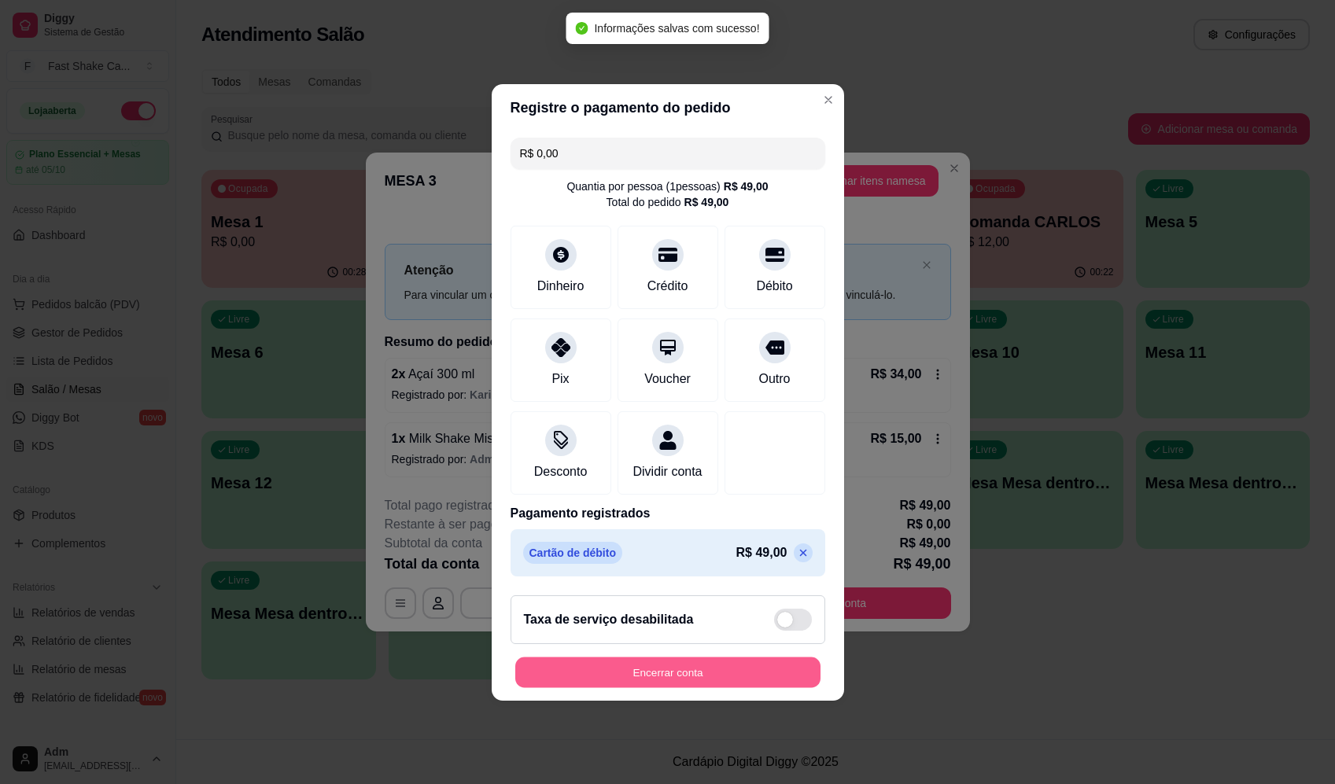
click at [739, 667] on button "Encerrar conta" at bounding box center [667, 672] width 305 height 31
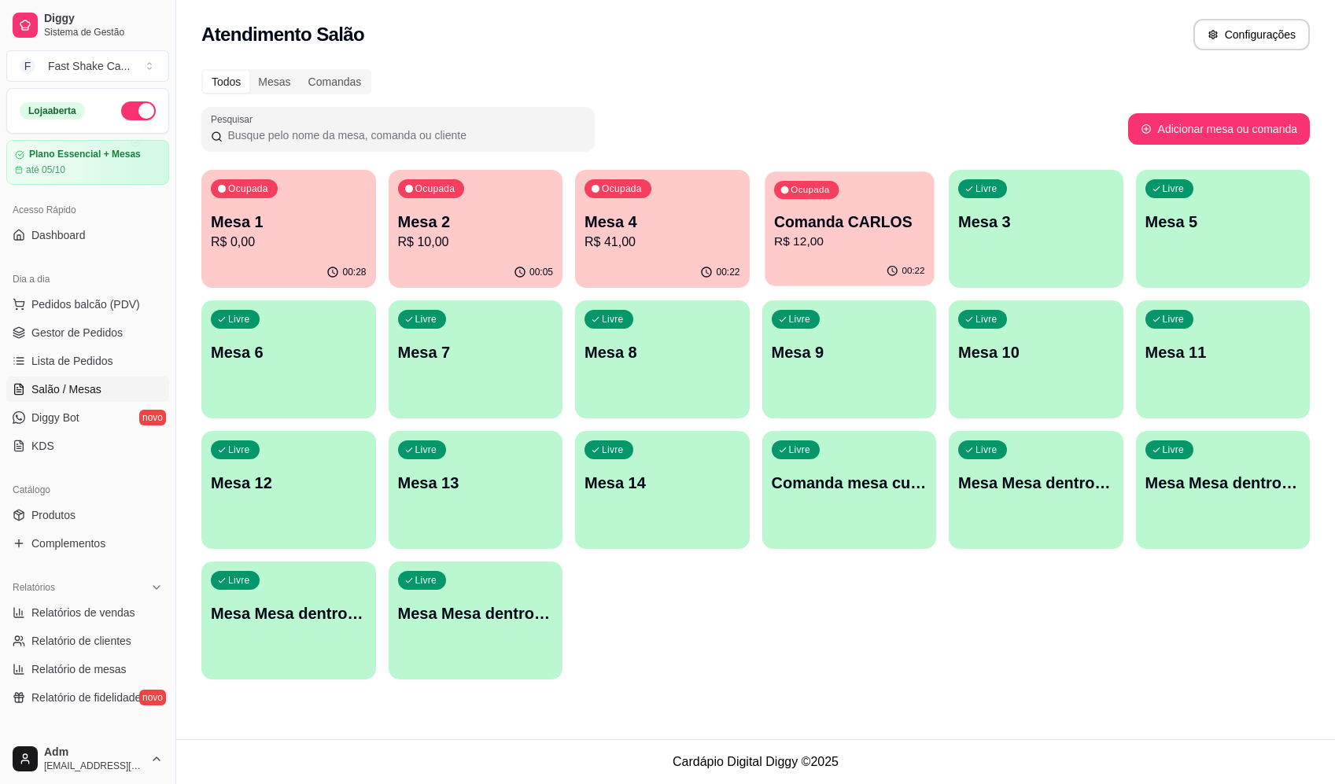
click at [849, 186] on div "Ocupada Comanda CARLOS R$ 12,00" at bounding box center [849, 213] width 169 height 85
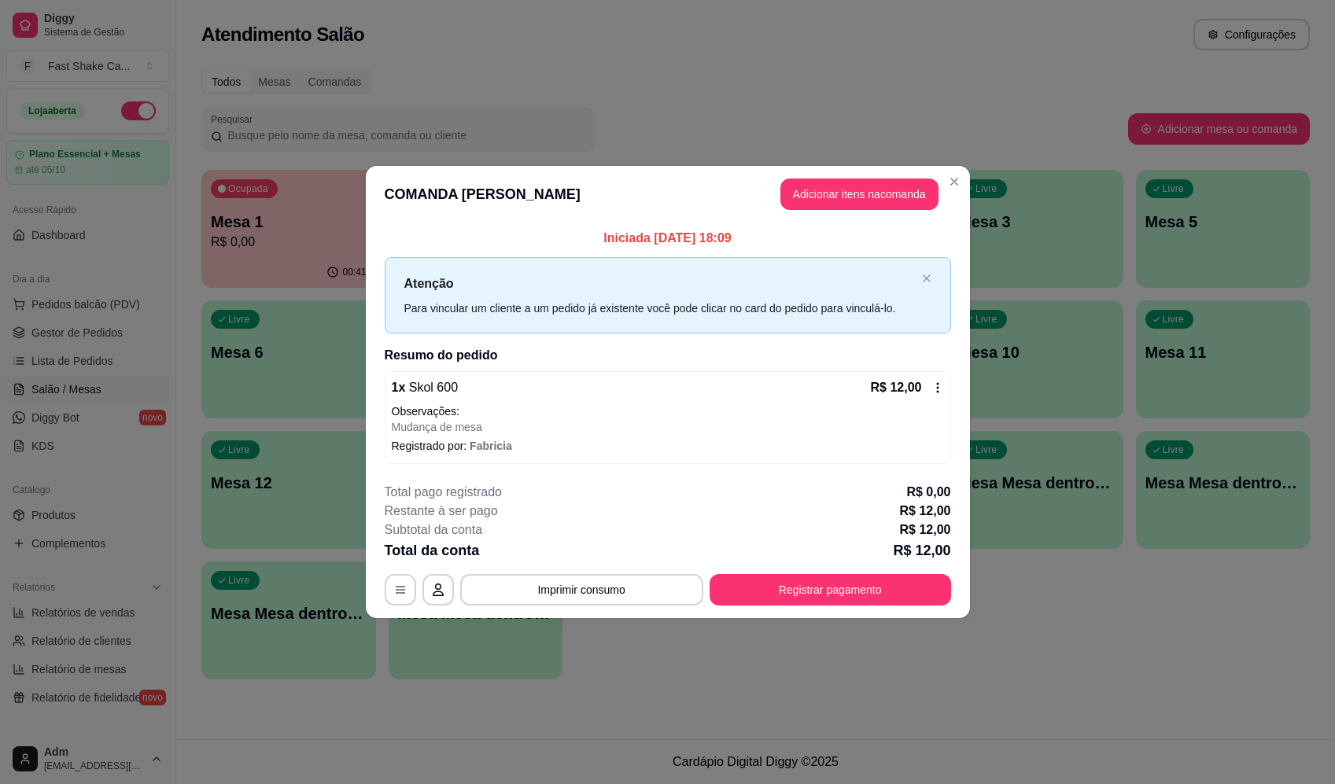
click at [818, 174] on header "COMANDA CARLOS Adicionar itens na comanda" at bounding box center [668, 194] width 604 height 57
click at [827, 199] on button "Adicionar itens na comanda" at bounding box center [859, 194] width 158 height 31
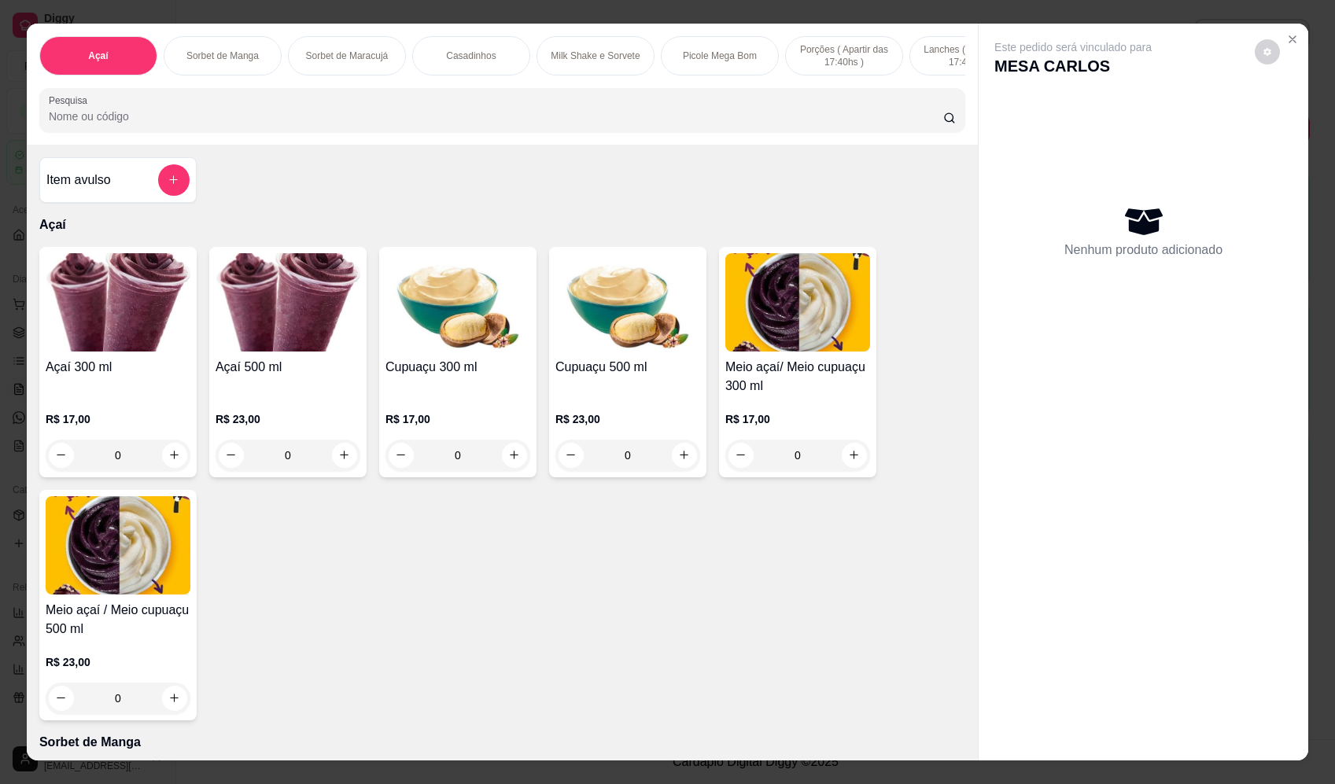
click at [383, 124] on input "Pesquisa" at bounding box center [496, 117] width 894 height 16
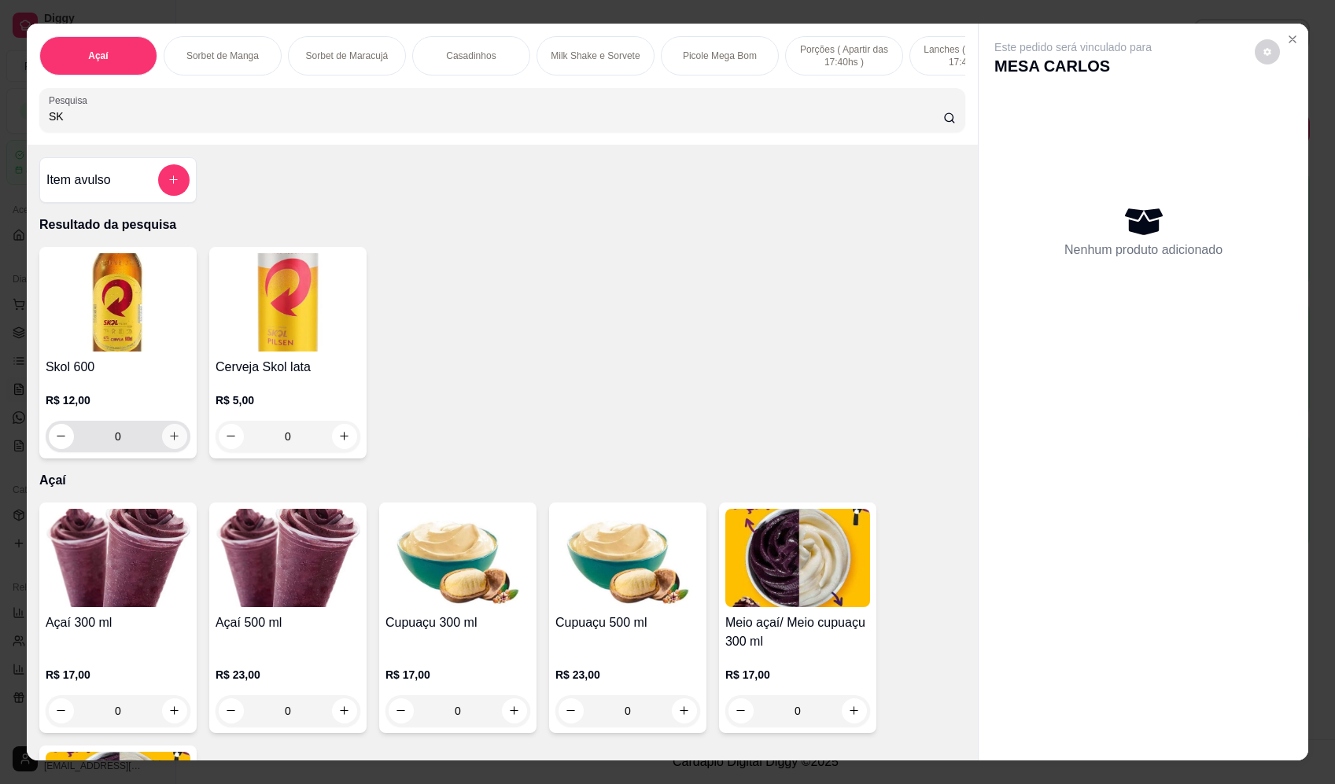
type input "SK"
click at [174, 442] on icon "increase-product-quantity" at bounding box center [174, 436] width 12 height 12
type input "1"
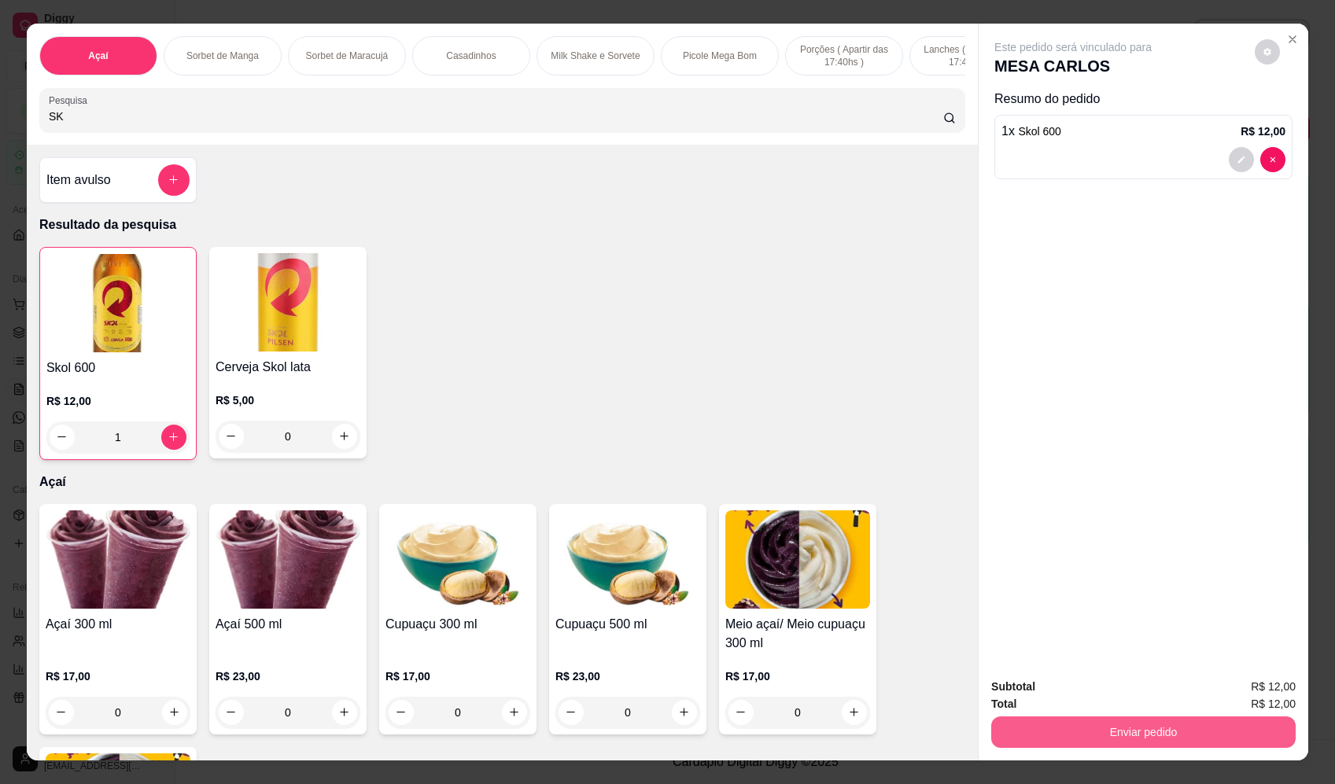
click at [1119, 718] on button "Enviar pedido" at bounding box center [1143, 732] width 304 height 31
click at [1225, 688] on button "Enviar pedido" at bounding box center [1255, 694] width 89 height 30
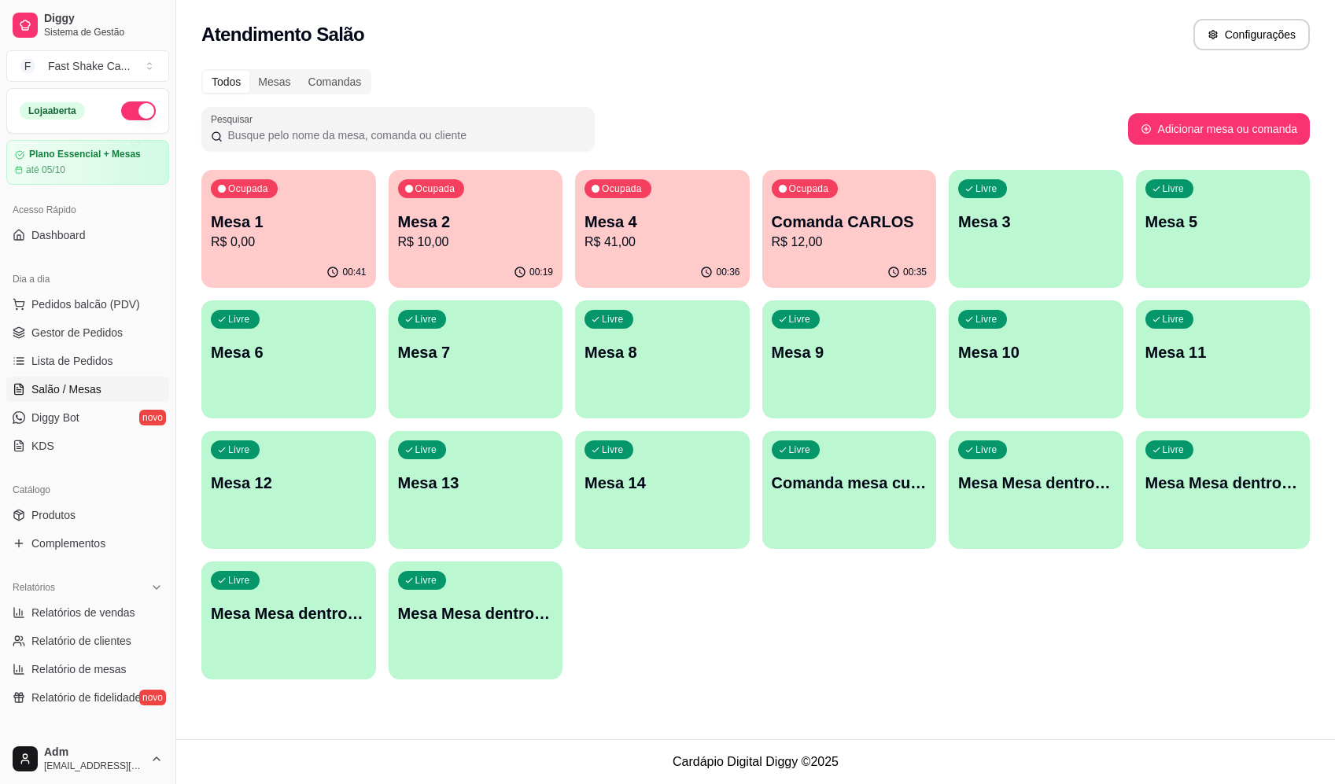
click at [494, 230] on p "Mesa 2" at bounding box center [476, 222] width 156 height 22
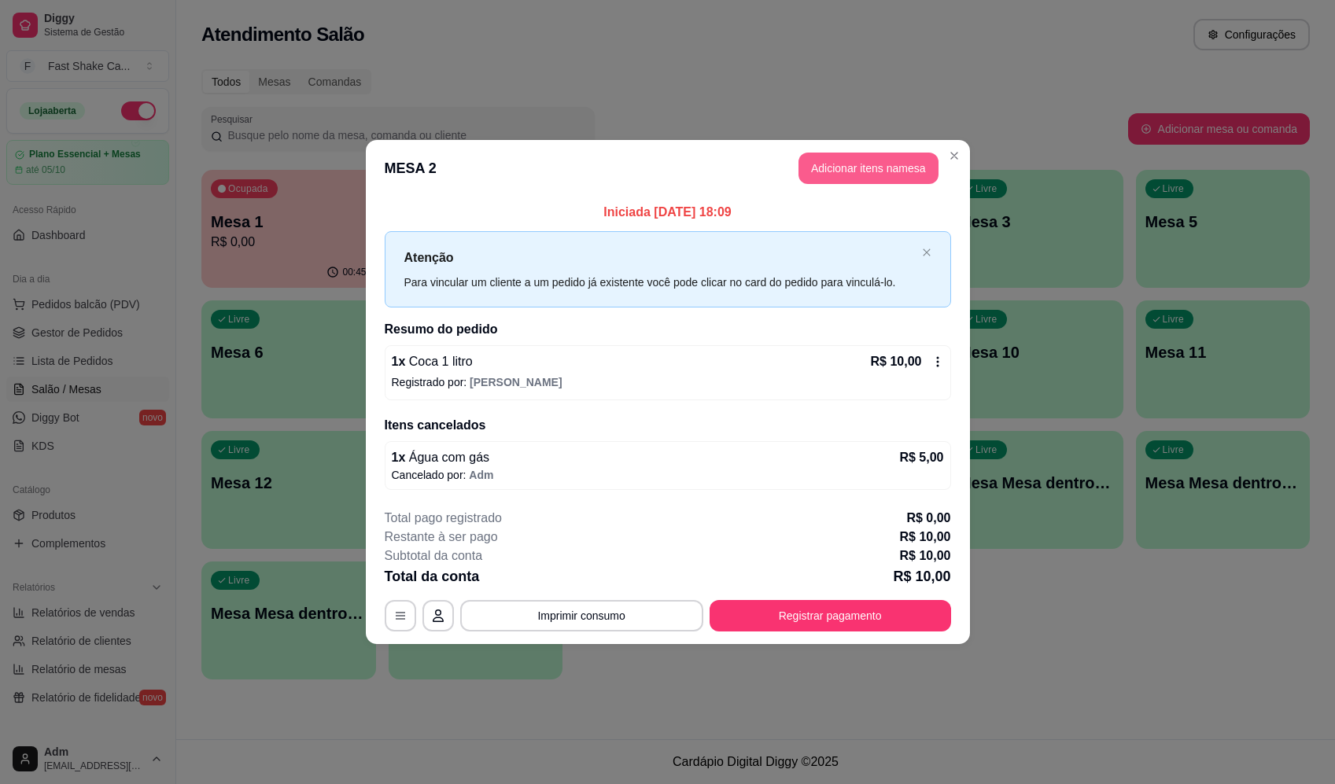
click at [901, 160] on button "Adicionar itens na mesa" at bounding box center [868, 168] width 140 height 31
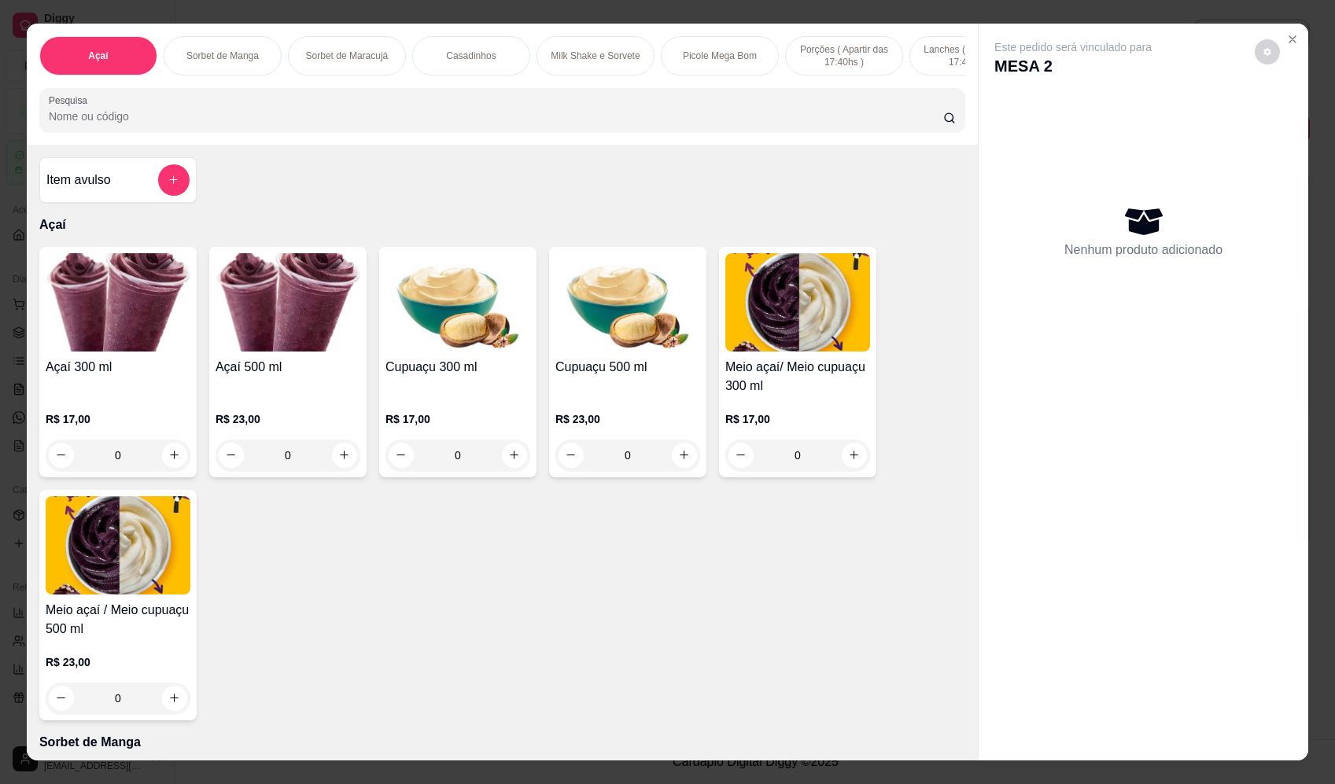
click at [168, 187] on button "add-separate-item" at bounding box center [173, 179] width 31 height 31
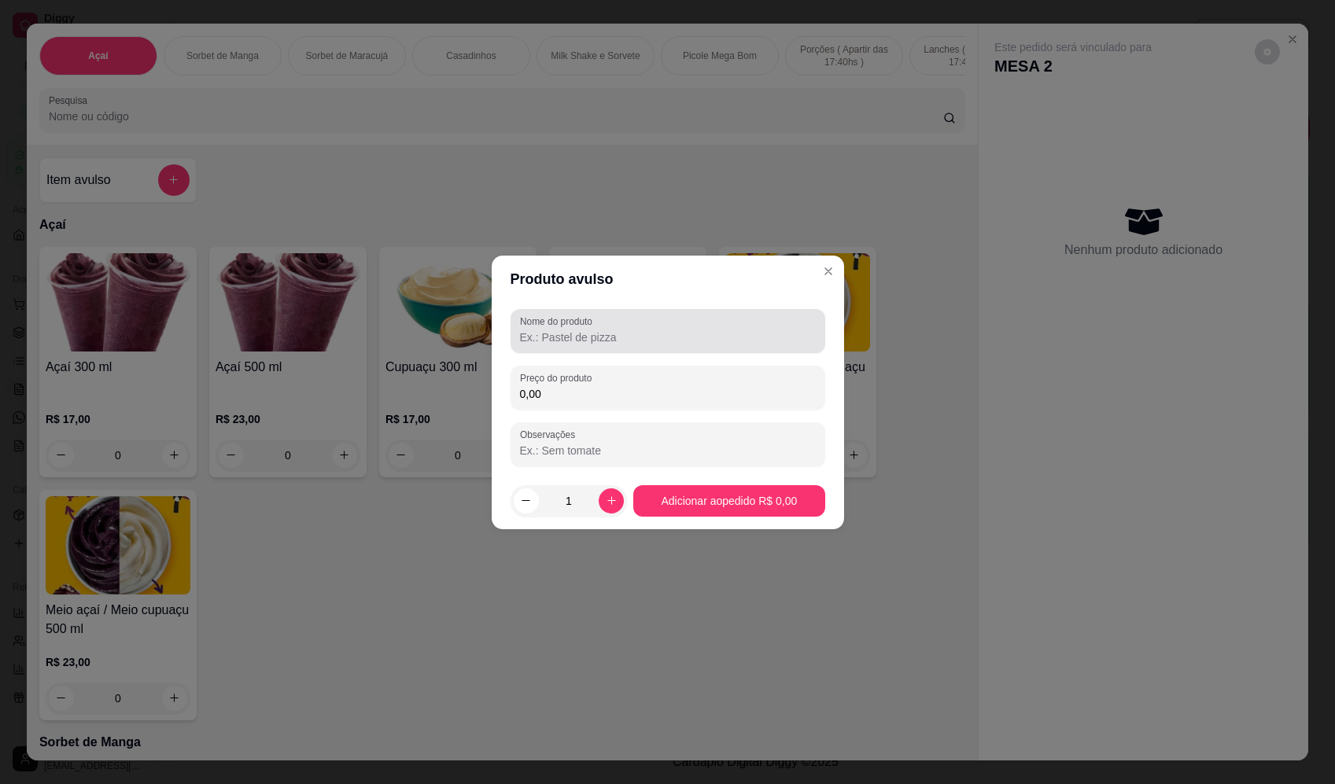
click at [795, 340] on input "Nome do produto" at bounding box center [668, 338] width 296 height 16
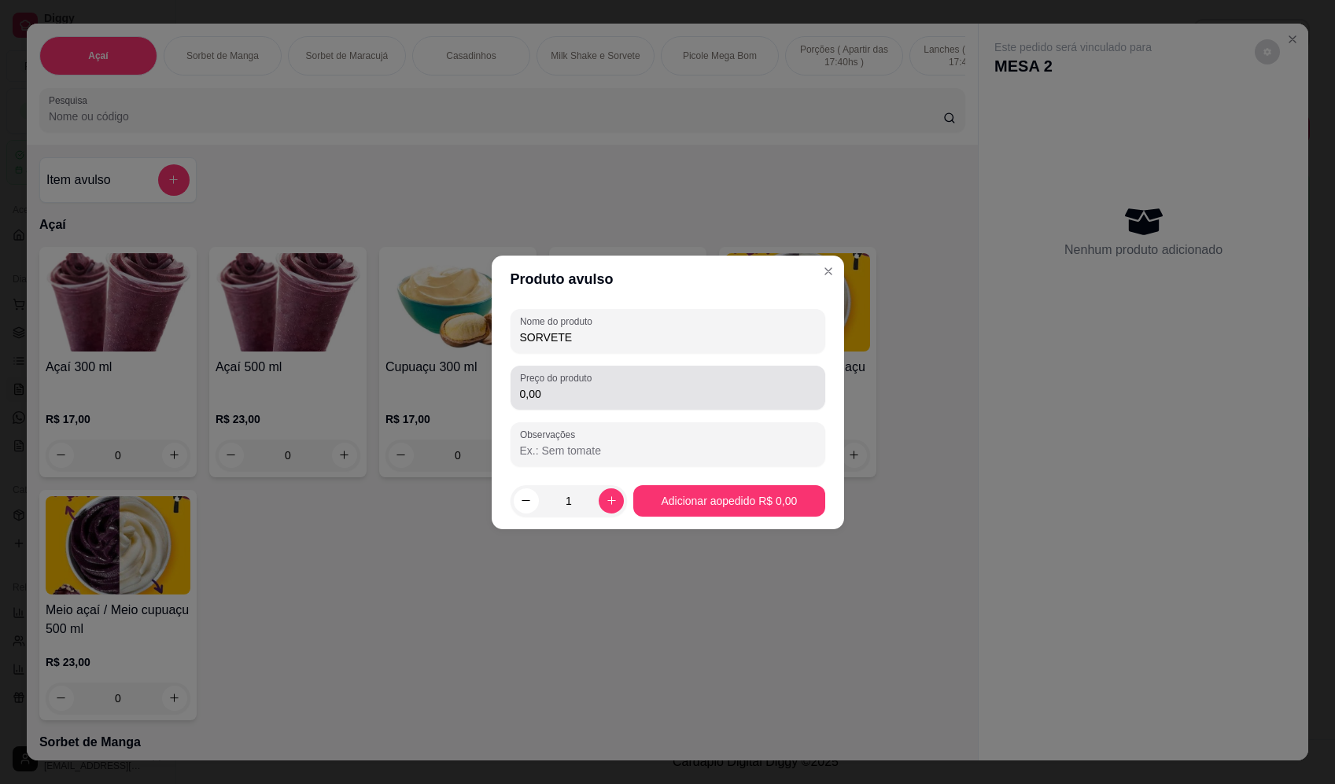
type input "SORVETE"
click at [696, 393] on input "0,00" at bounding box center [668, 394] width 296 height 16
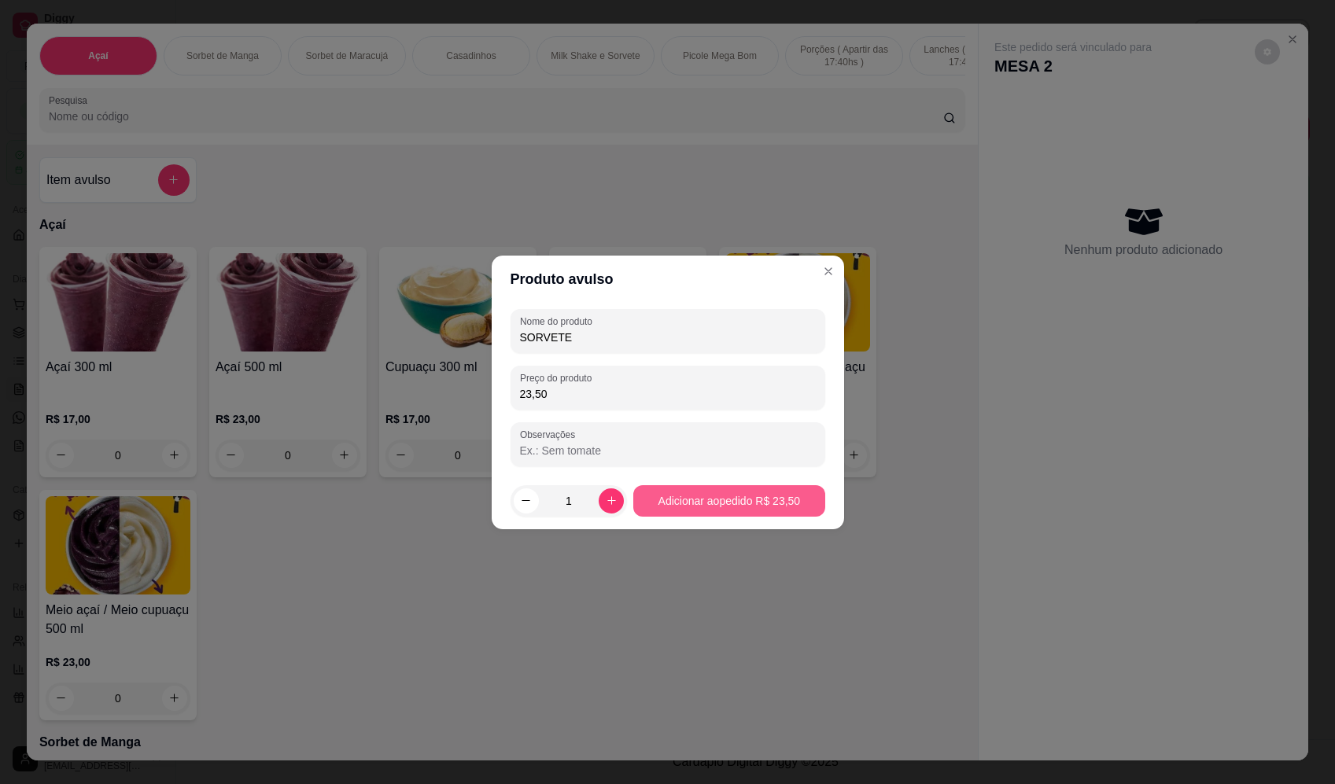
type input "23,50"
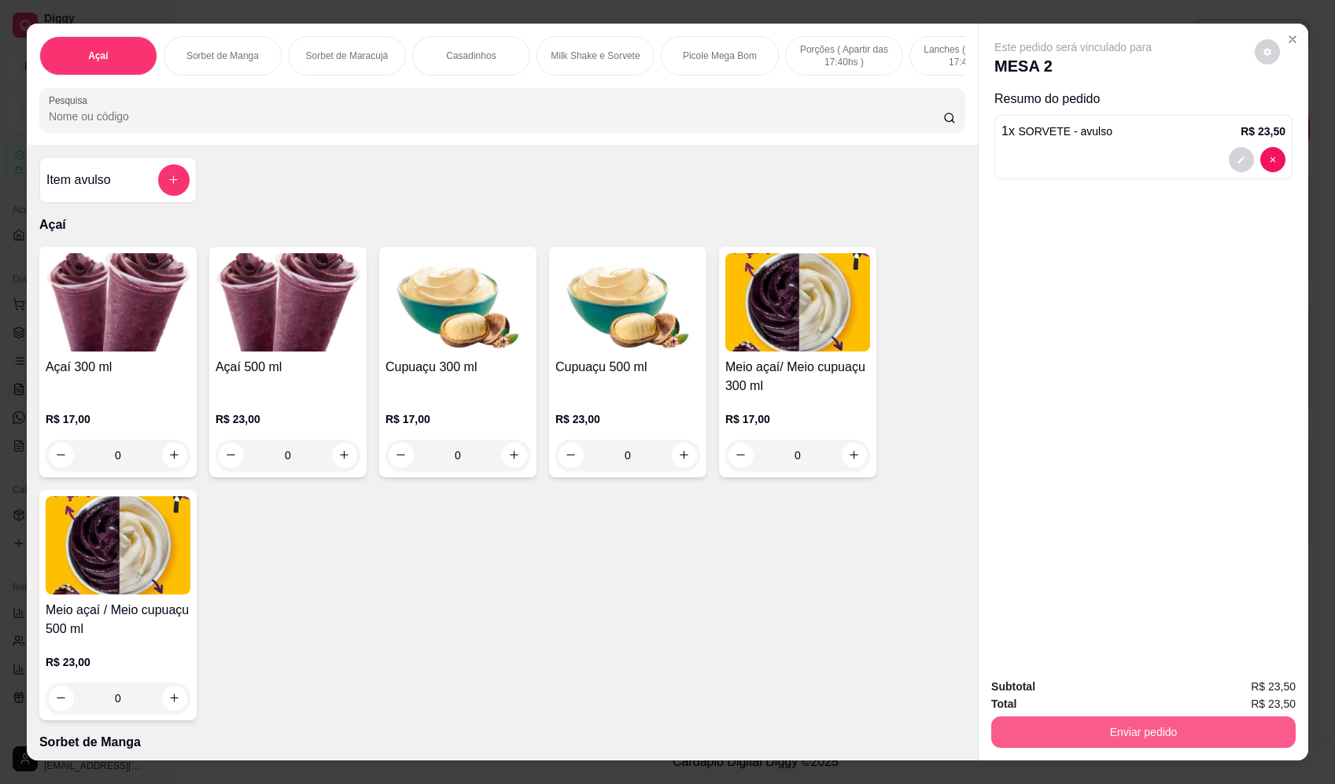
click at [1204, 727] on button "Enviar pedido" at bounding box center [1143, 732] width 304 height 31
click at [1247, 691] on button "Enviar pedido" at bounding box center [1255, 694] width 89 height 30
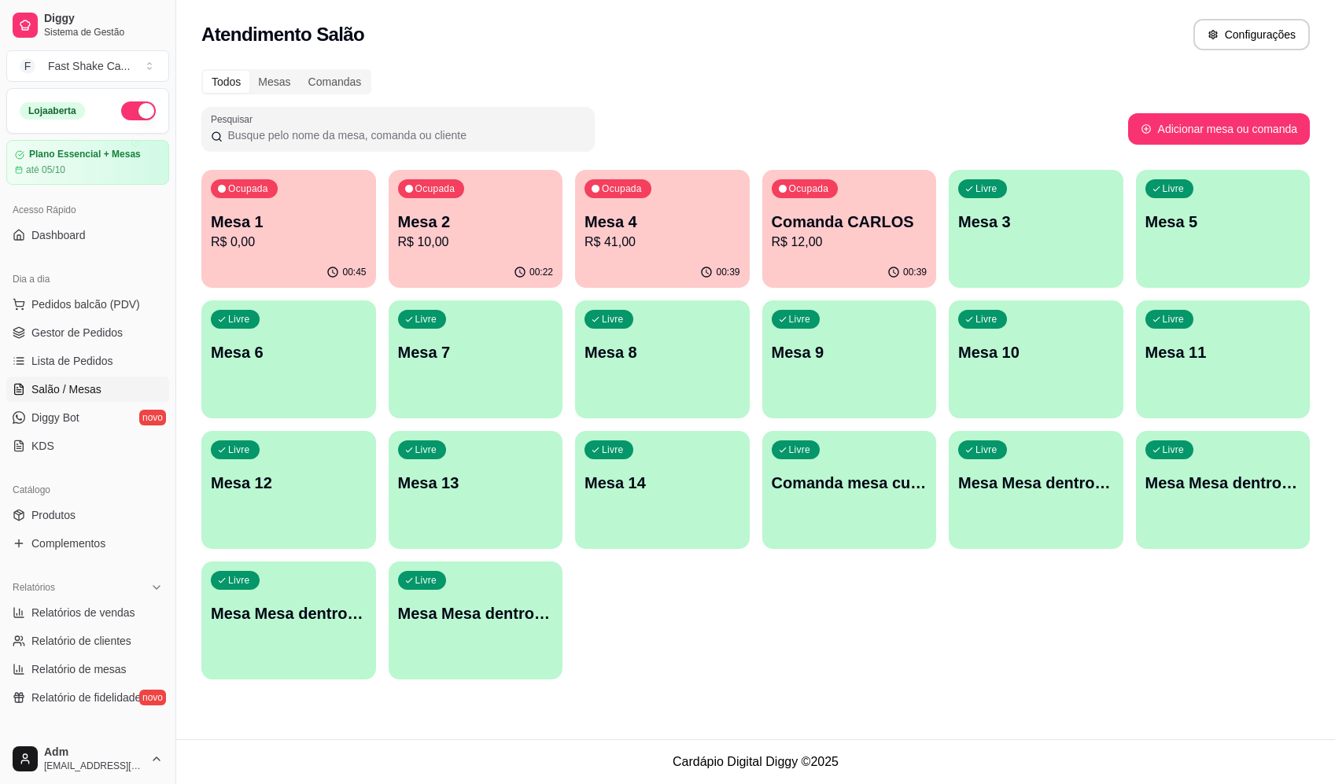
click at [524, 219] on p "Mesa 2" at bounding box center [476, 222] width 156 height 22
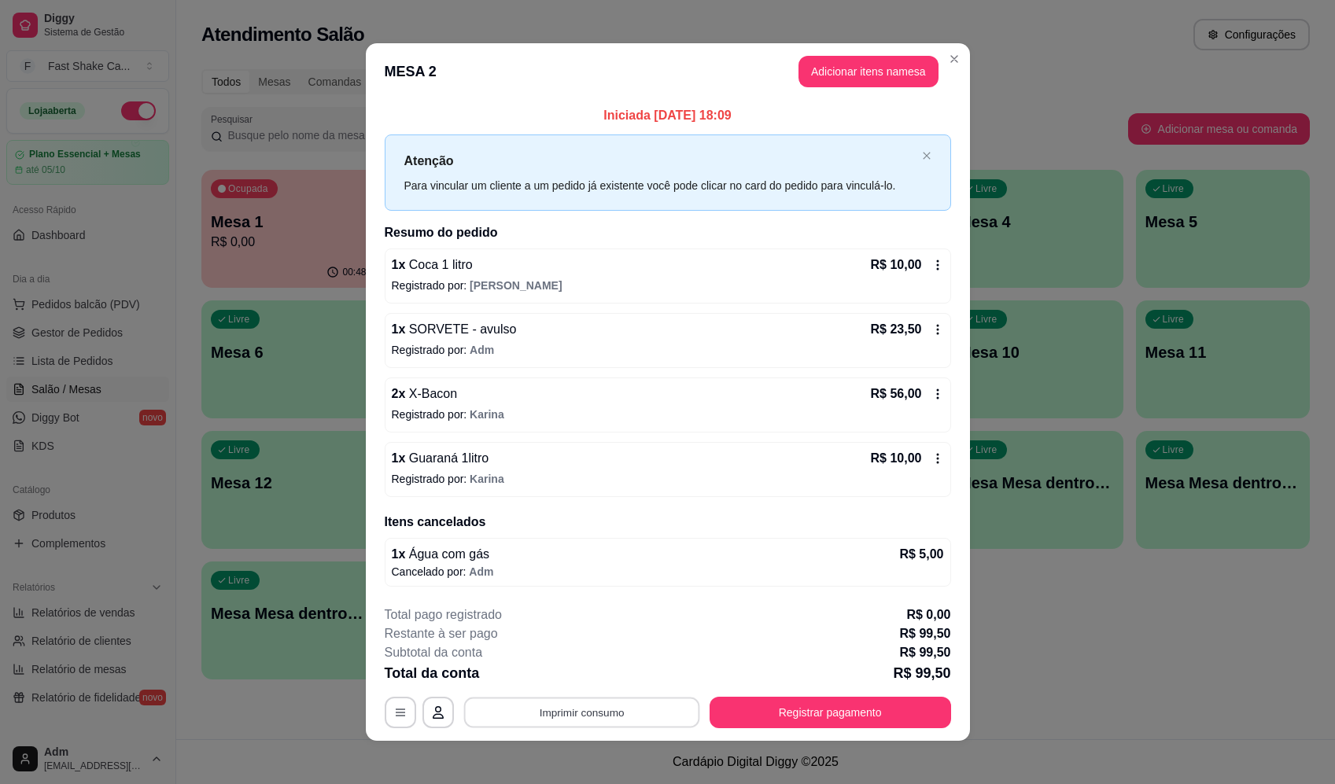
click at [621, 723] on button "Imprimir consumo" at bounding box center [581, 713] width 236 height 31
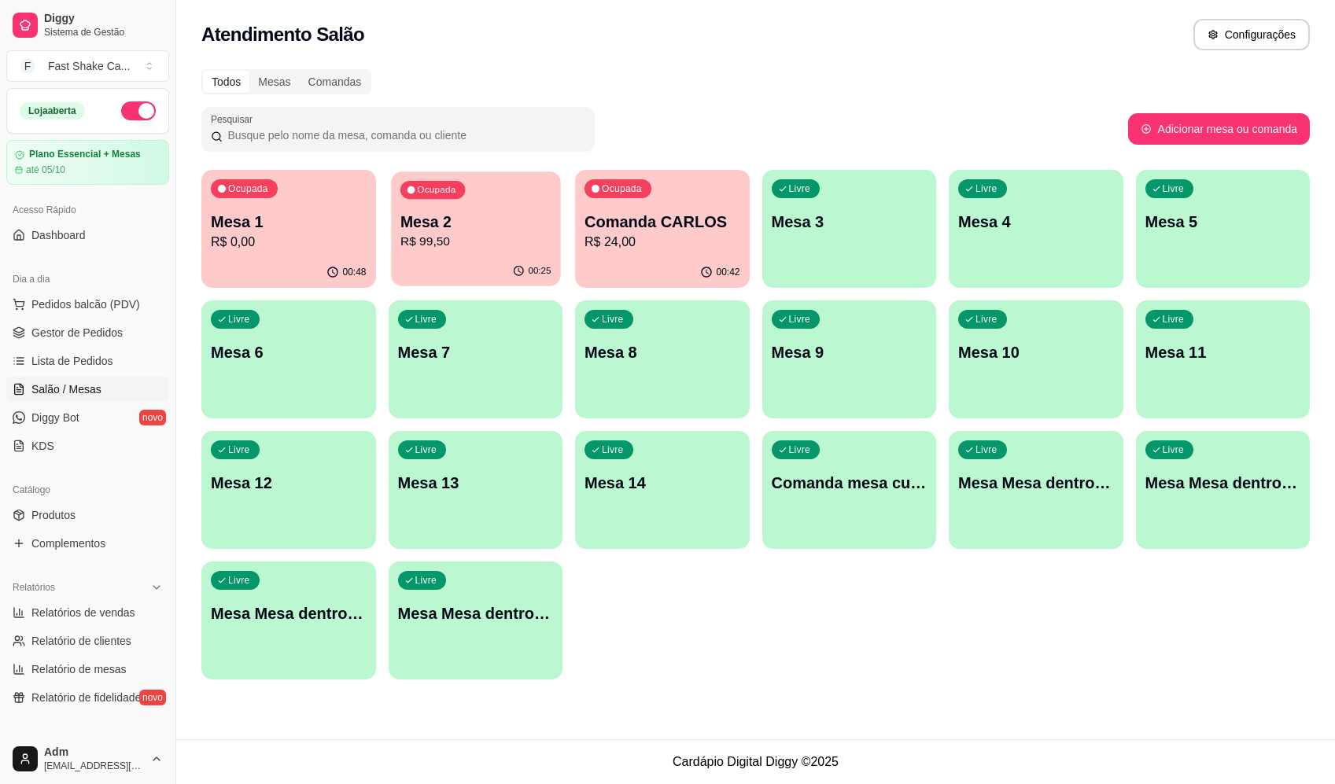
click at [483, 227] on p "Mesa 2" at bounding box center [475, 222] width 151 height 21
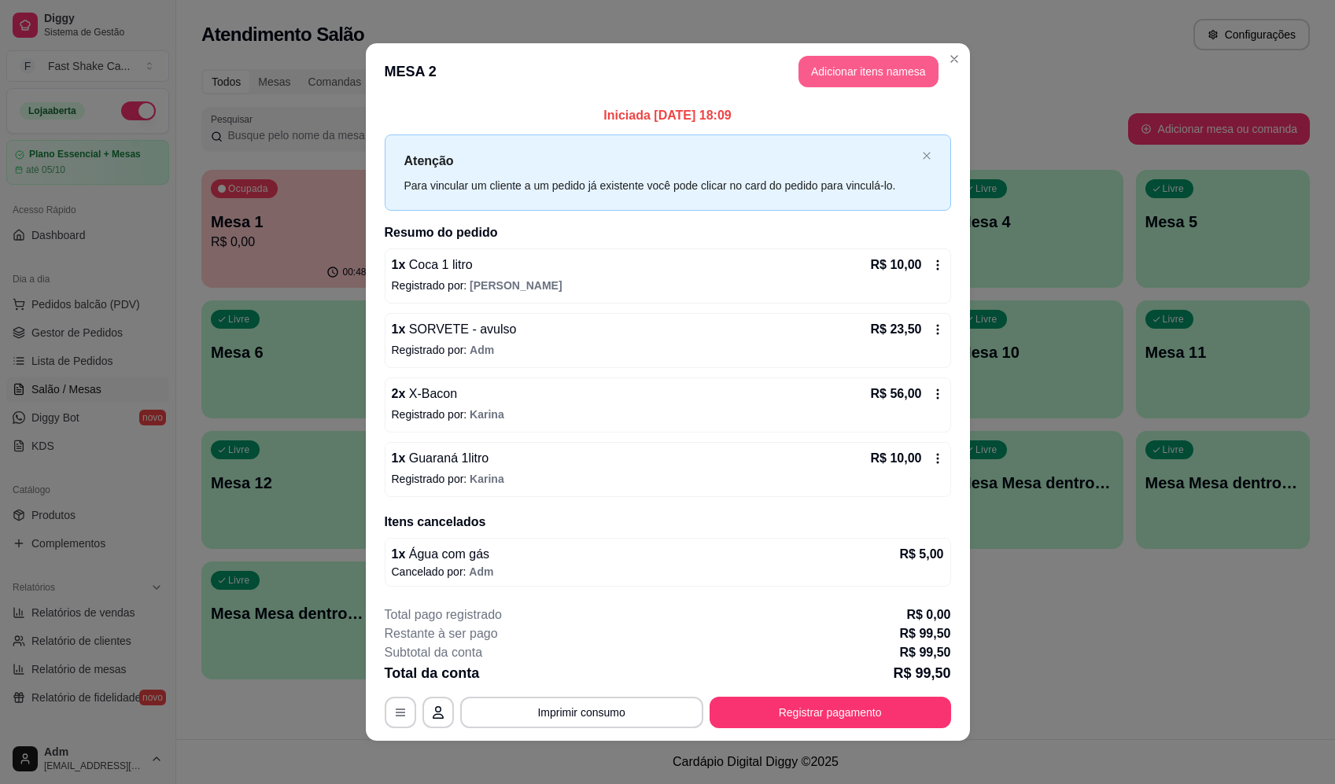
click at [885, 65] on button "Adicionar itens na mesa" at bounding box center [868, 71] width 140 height 31
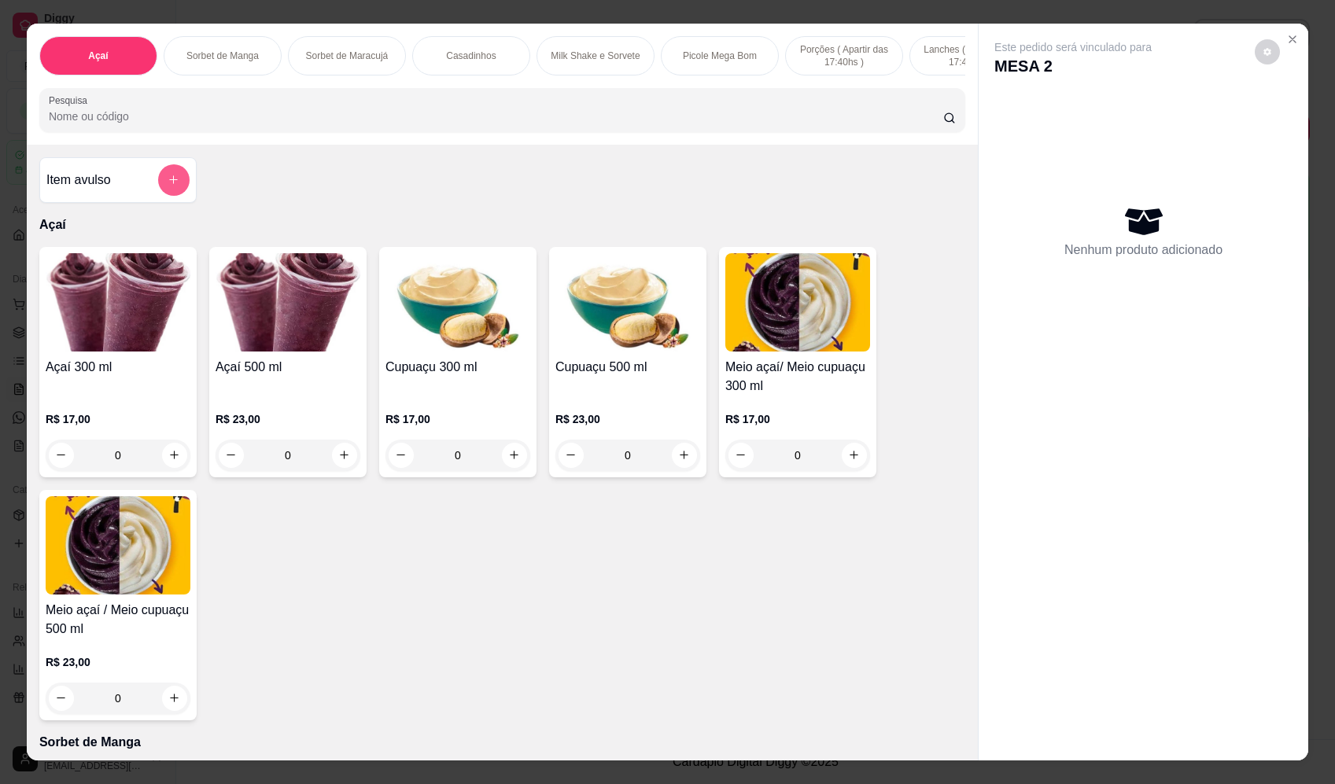
click at [179, 194] on button "add-separate-item" at bounding box center [173, 179] width 31 height 31
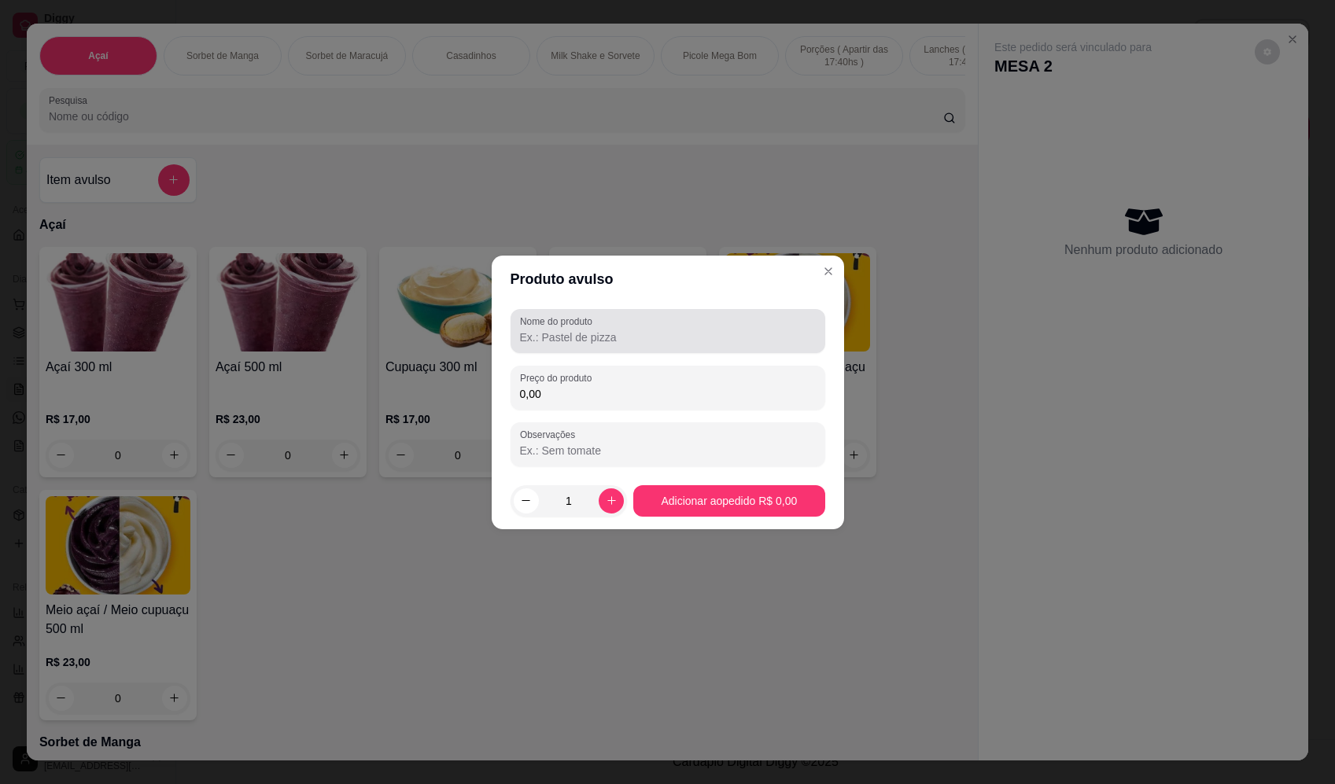
click at [662, 330] on input "Nome do produto" at bounding box center [668, 338] width 296 height 16
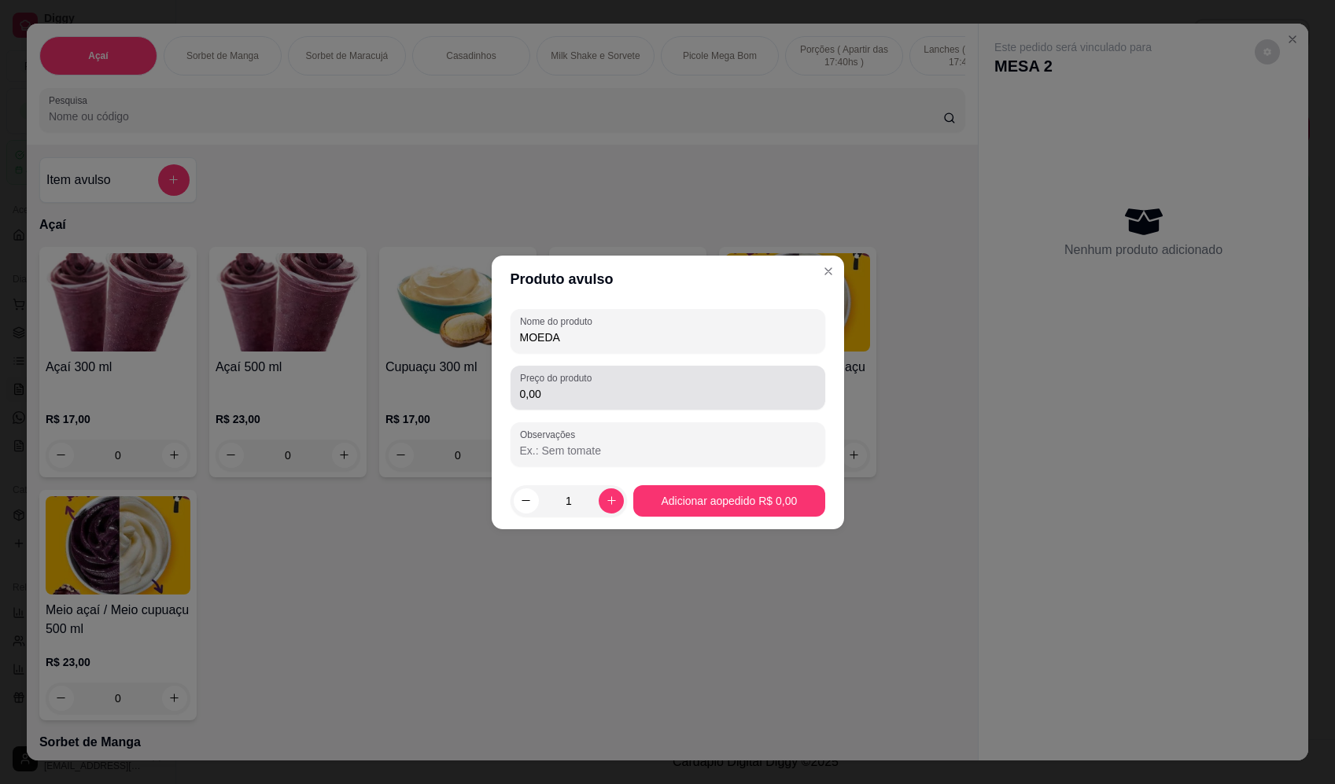
type input "MOEDA"
click at [665, 373] on div "0,00" at bounding box center [668, 387] width 296 height 31
type input "3,00"
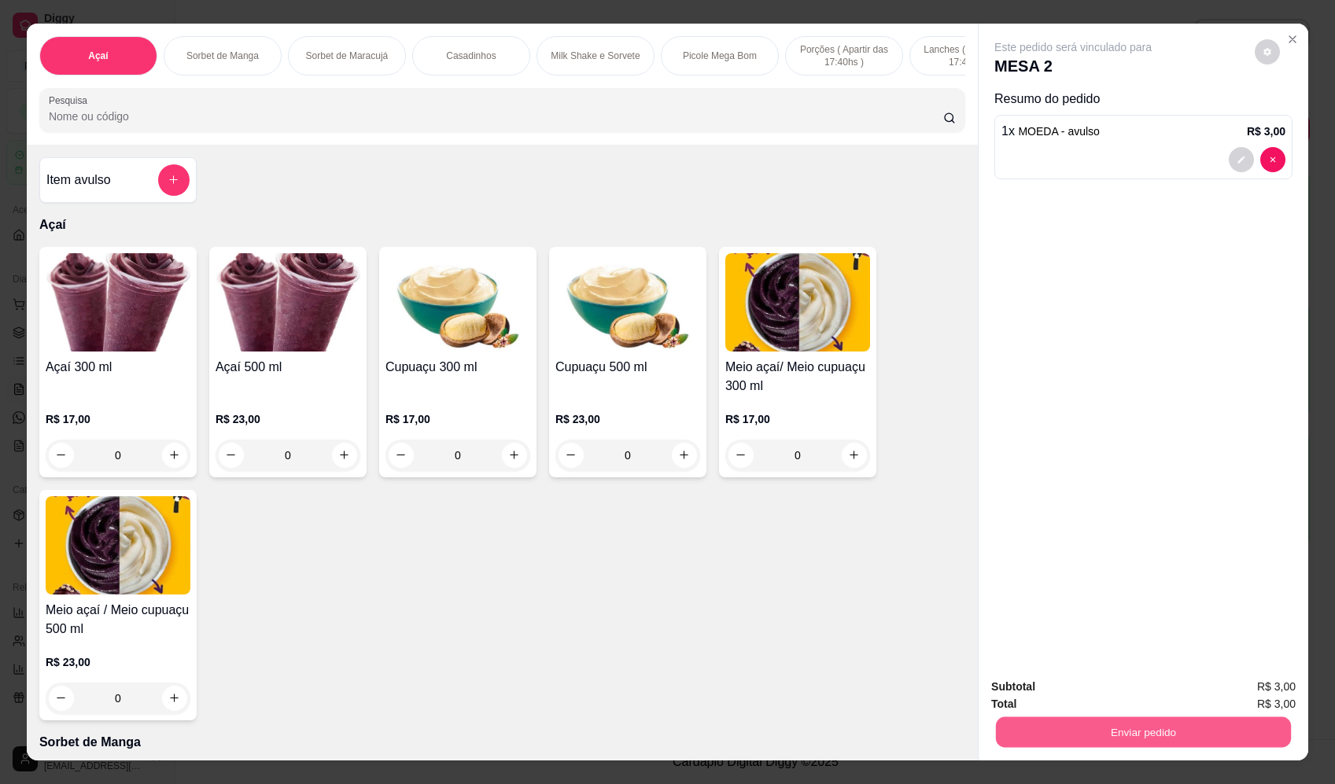
click at [1129, 741] on button "Enviar pedido" at bounding box center [1143, 732] width 295 height 31
click at [1255, 695] on button "Enviar pedido" at bounding box center [1255, 694] width 89 height 30
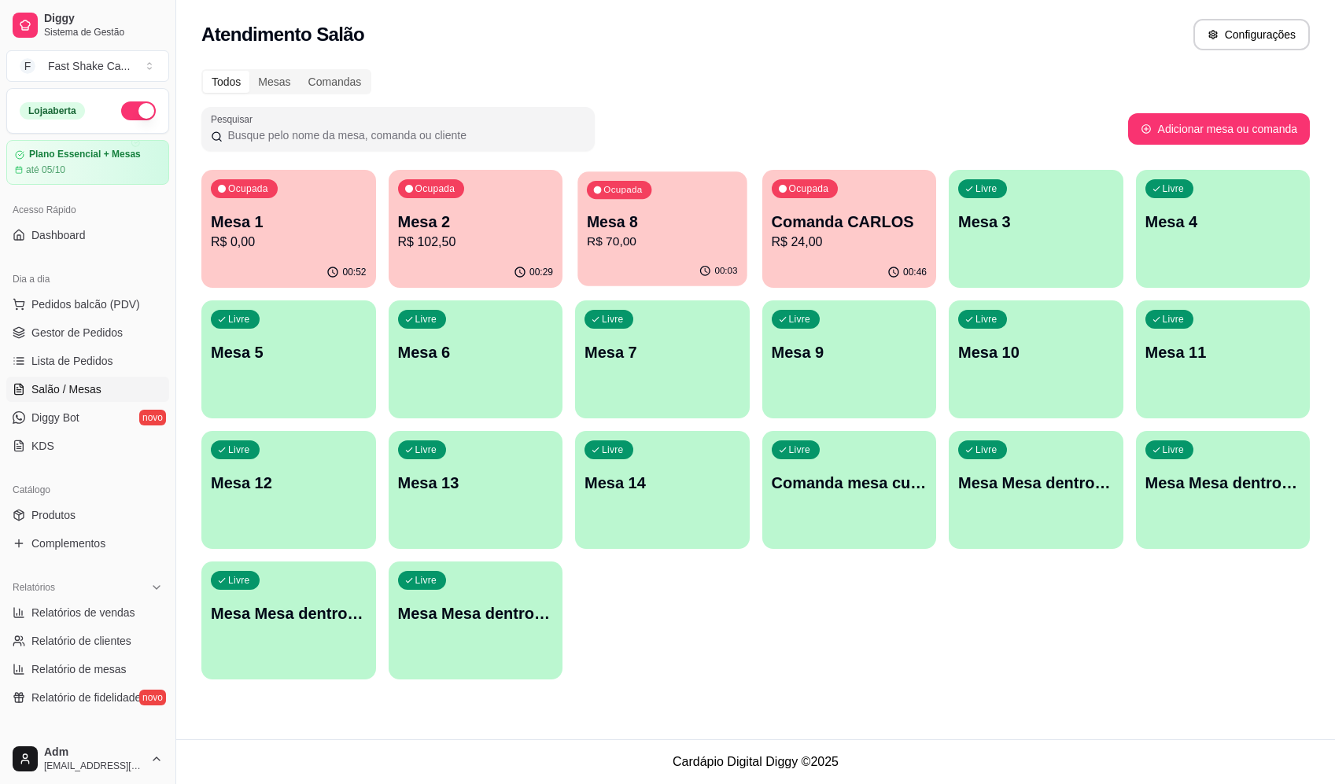
click at [661, 226] on p "Mesa 8" at bounding box center [662, 222] width 151 height 21
click at [1021, 209] on div "Livre Mesa 3" at bounding box center [1035, 219] width 169 height 96
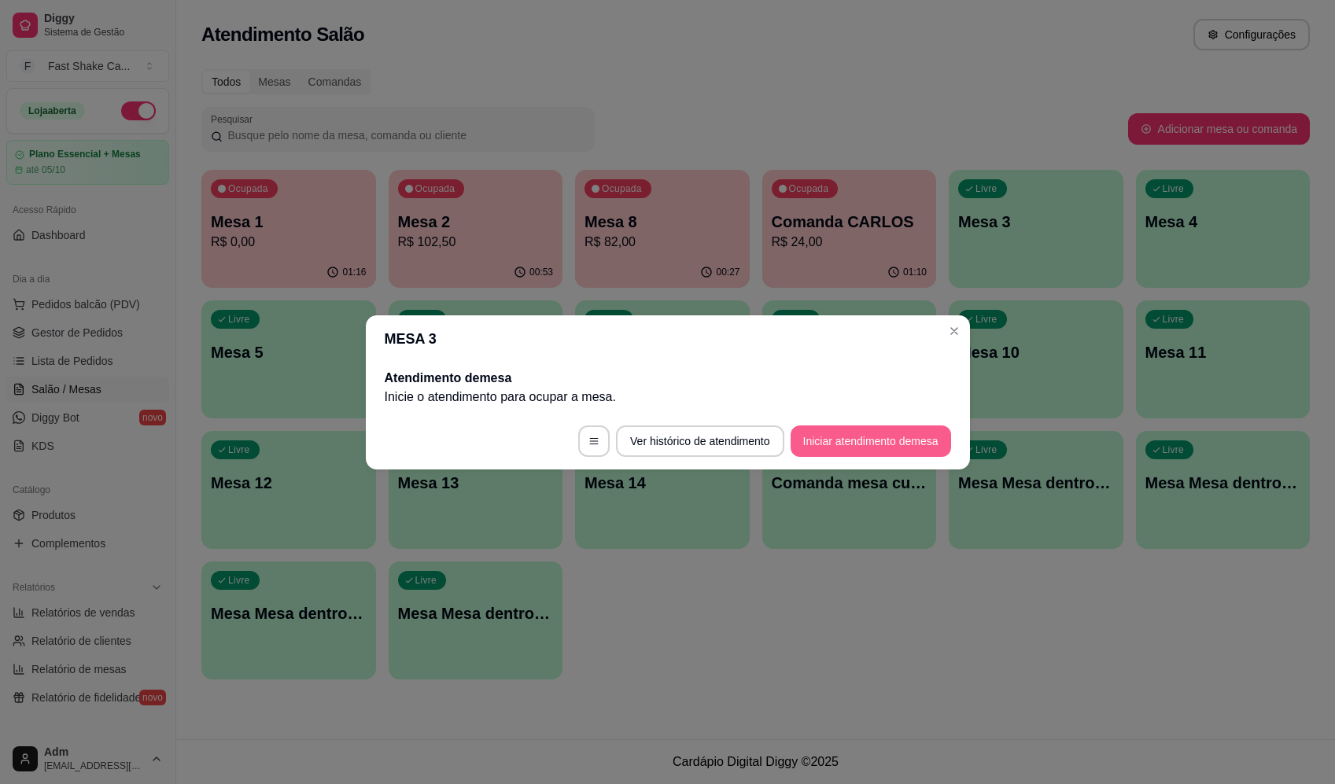
click at [855, 439] on button "Iniciar atendimento de mesa" at bounding box center [871, 441] width 160 height 31
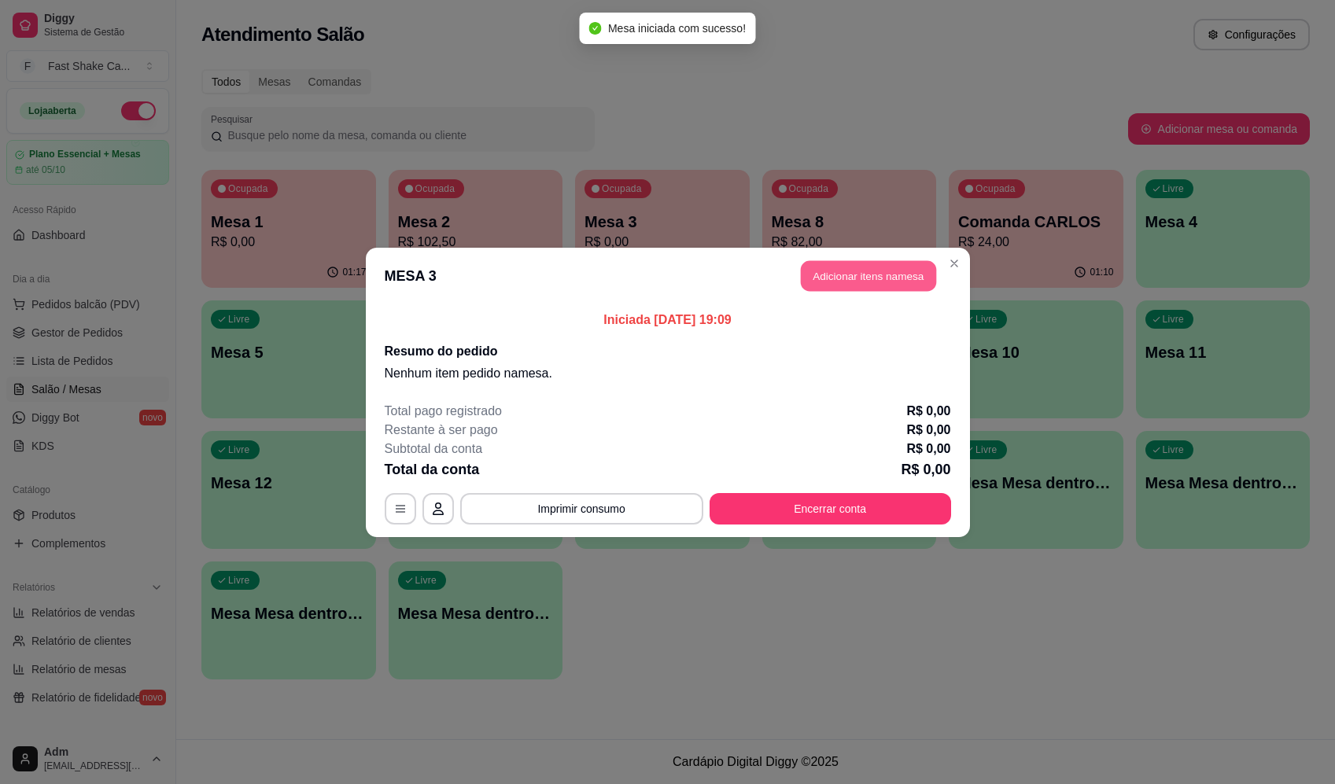
click at [913, 284] on button "Adicionar itens na mesa" at bounding box center [868, 275] width 135 height 31
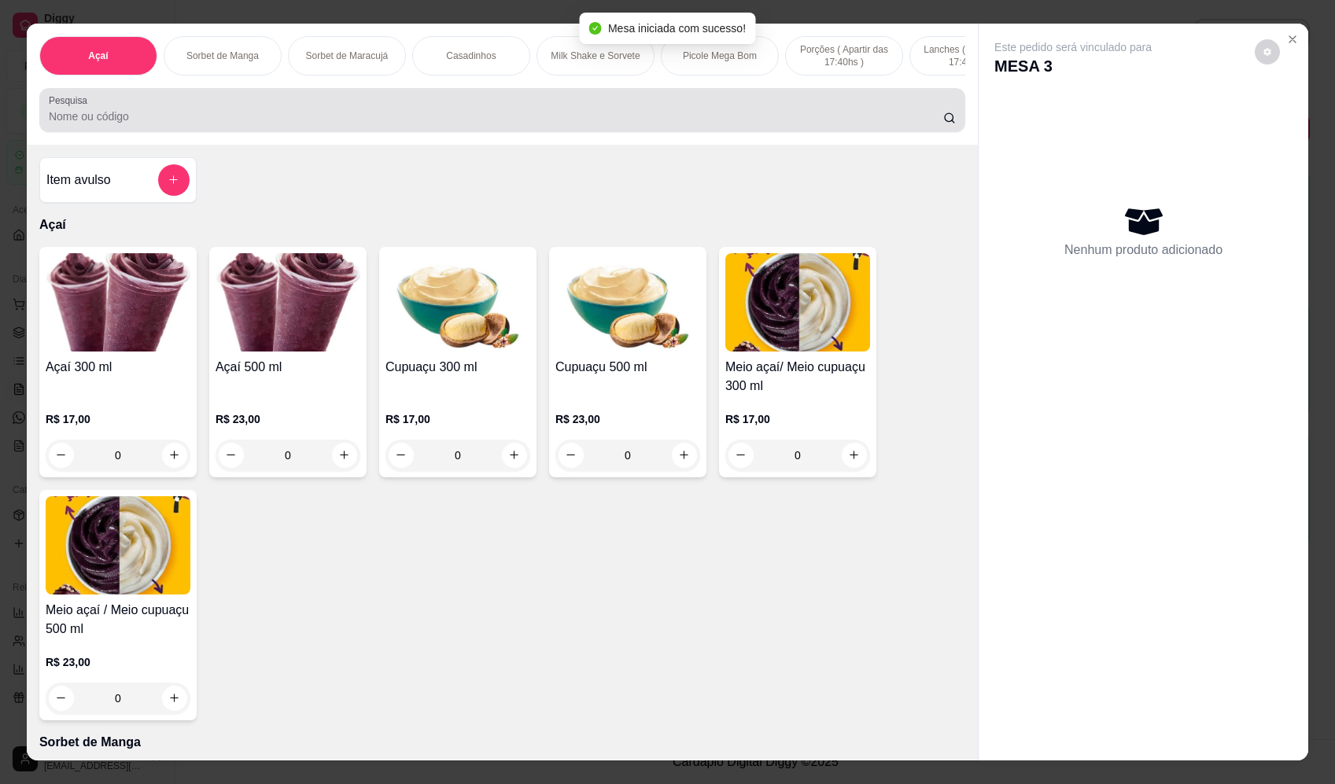
click at [215, 116] on div at bounding box center [502, 109] width 907 height 31
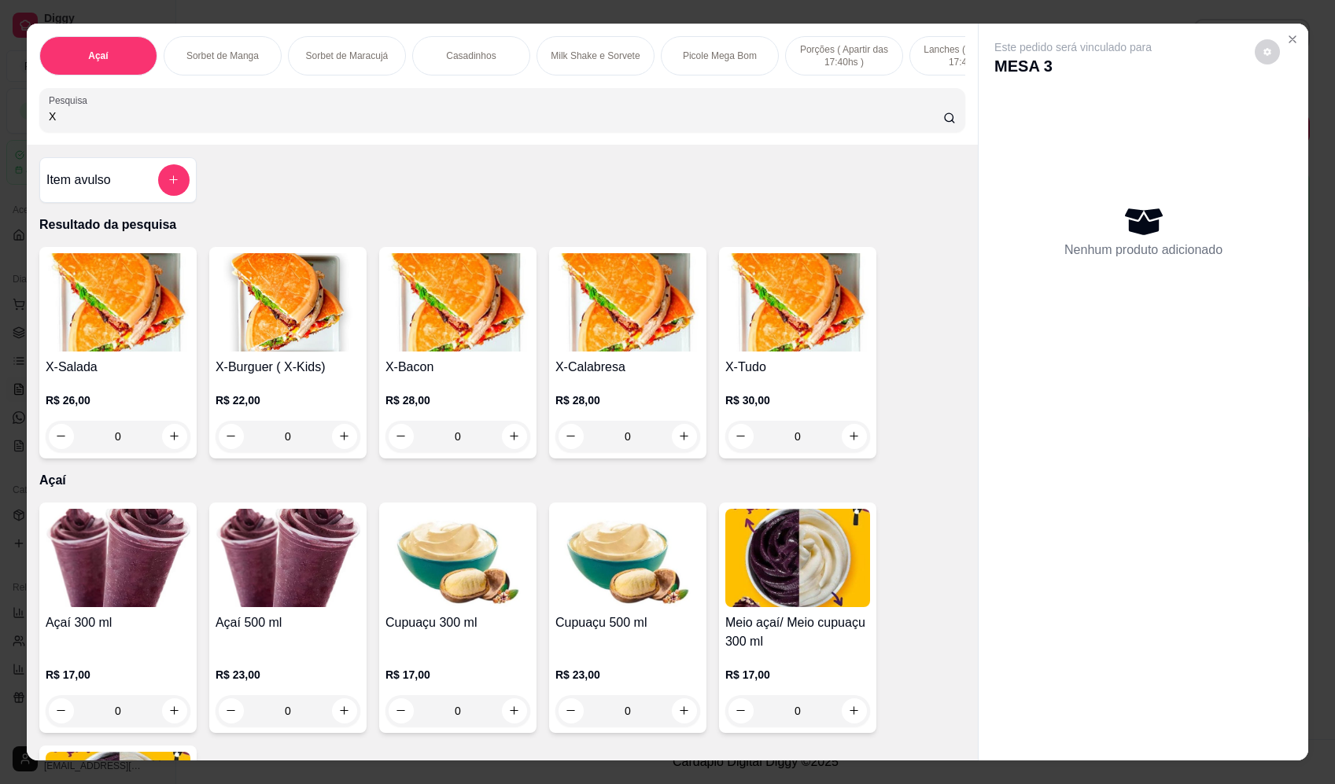
type input "X"
click at [848, 452] on div "0" at bounding box center [797, 436] width 145 height 31
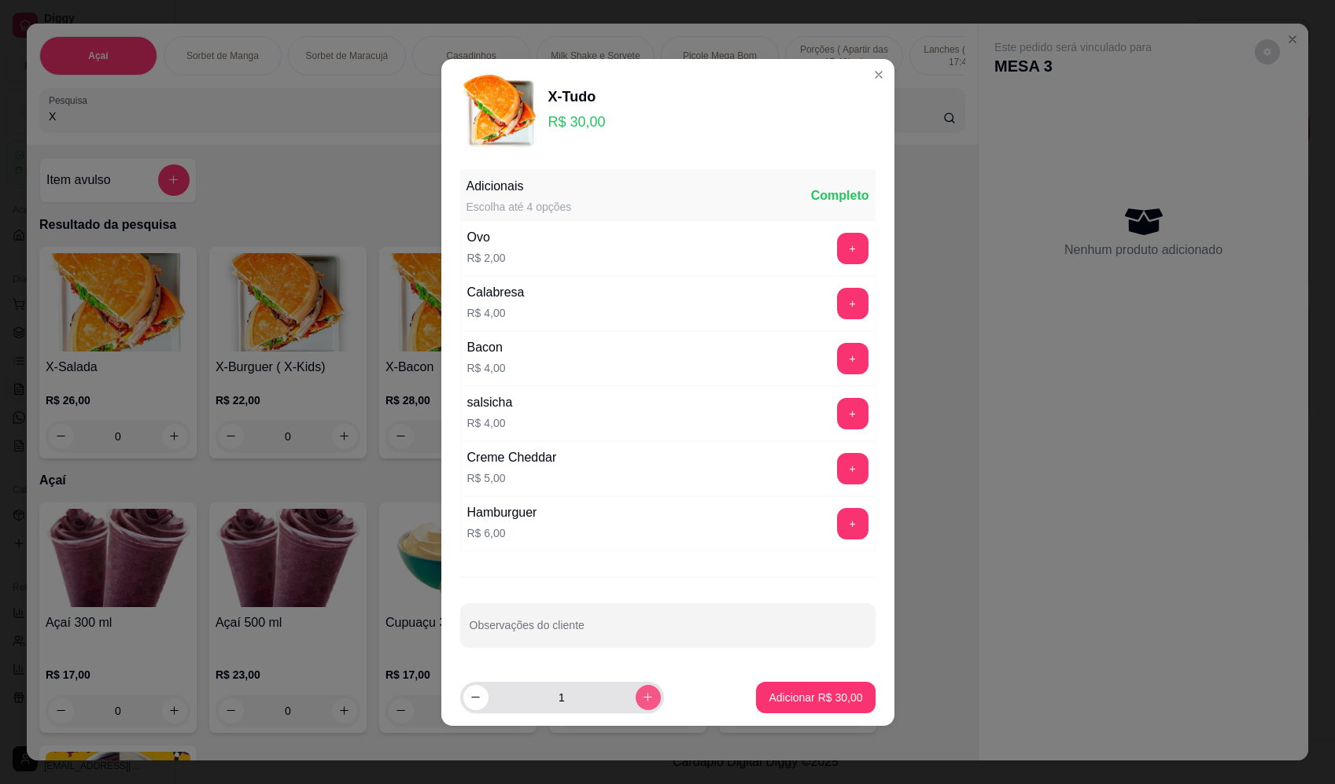
click at [642, 696] on icon "increase-product-quantity" at bounding box center [648, 697] width 12 height 12
type input "2"
click at [849, 699] on p "Adicionar R$ 60,00" at bounding box center [816, 698] width 94 height 16
type input "2"
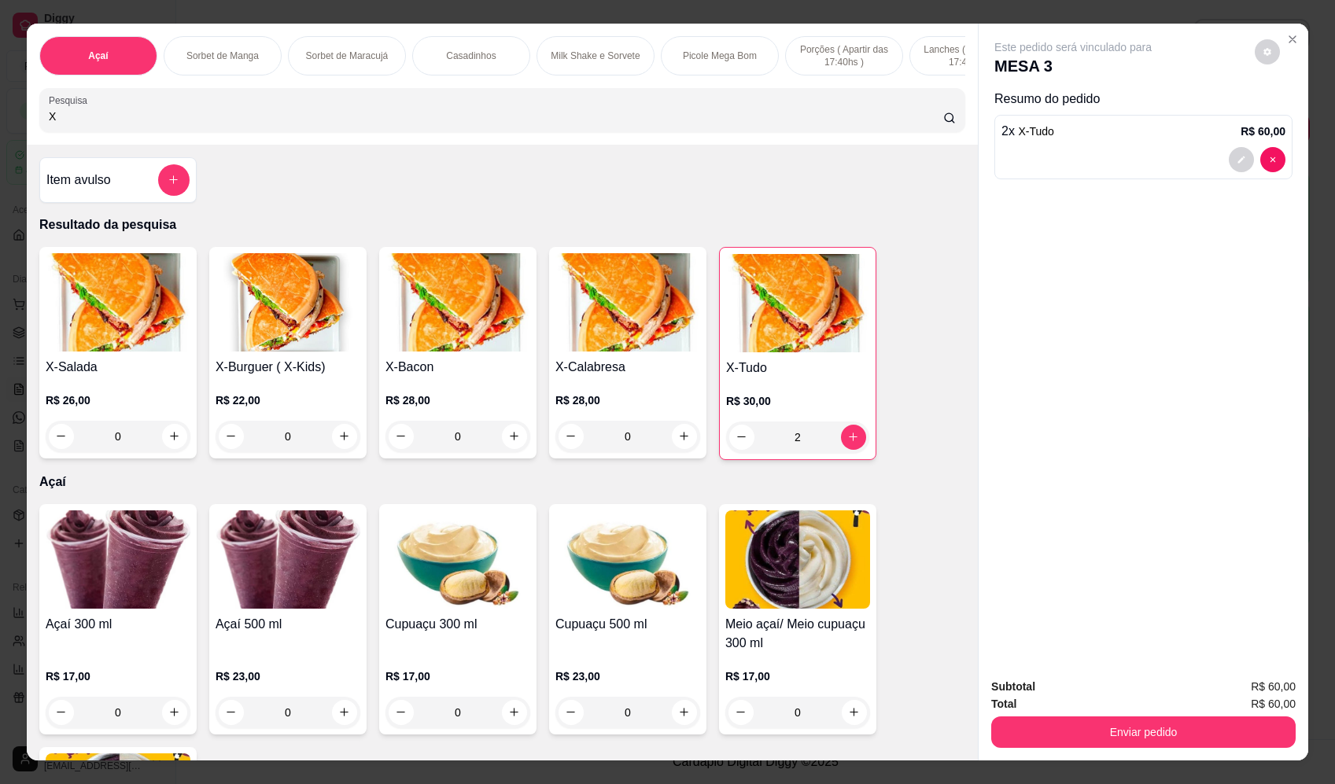
drag, startPoint x: 121, startPoint y: 141, endPoint x: 57, endPoint y: 127, distance: 65.1
click at [14, 138] on div "Açaí Sorbet de Manga Sorbet de Maracujá Casadinhos Milk Shake e Sorvete Picole …" at bounding box center [667, 392] width 1335 height 784
drag, startPoint x: 66, startPoint y: 127, endPoint x: 20, endPoint y: 125, distance: 46.5
click at [27, 125] on div "Açaí Sorbet de Manga Sorbet de Maracujá Casadinhos Milk Shake e Sorvete Picole …" at bounding box center [502, 84] width 951 height 121
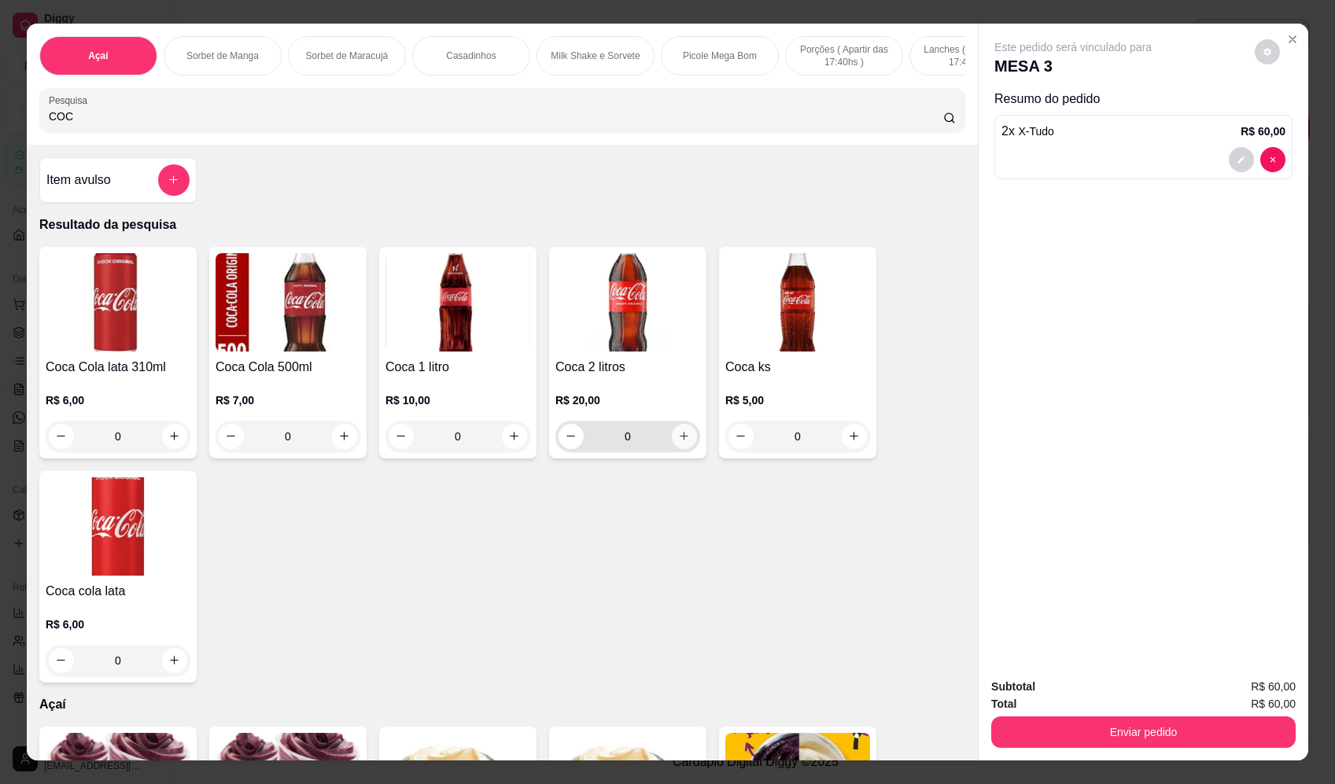
type input "COC"
click at [678, 442] on icon "increase-product-quantity" at bounding box center [684, 436] width 12 height 12
type input "1"
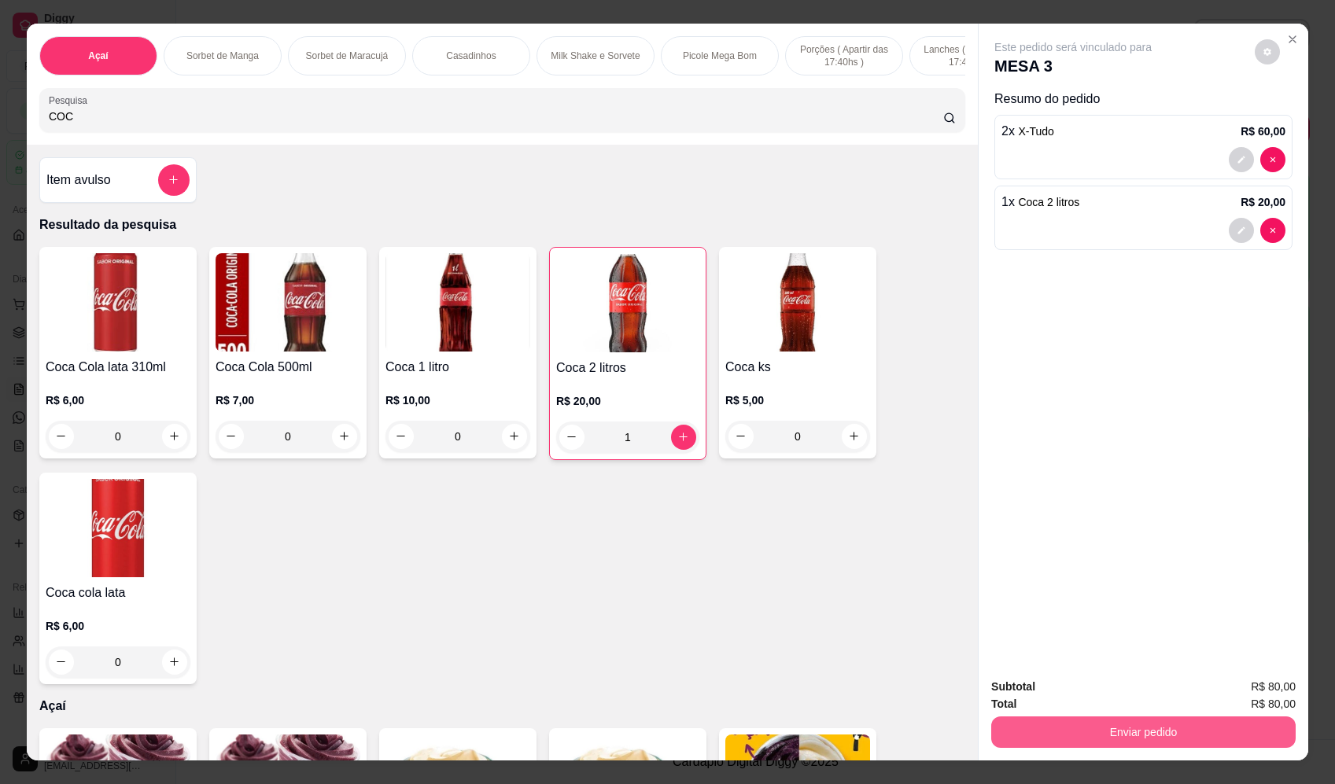
click at [1230, 717] on button "Enviar pedido" at bounding box center [1143, 732] width 304 height 31
click at [1266, 688] on button "Enviar pedido" at bounding box center [1255, 694] width 89 height 30
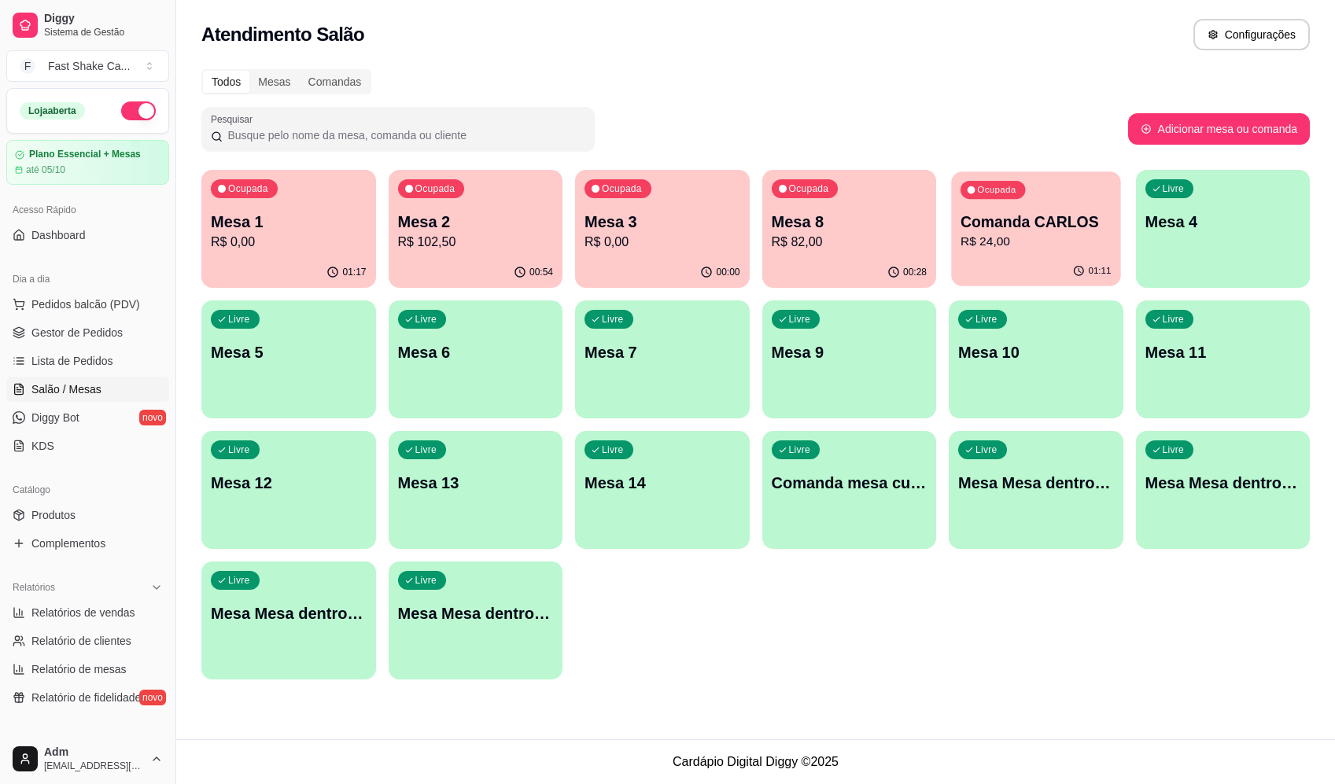
click at [1019, 258] on div "01:11" at bounding box center [1035, 271] width 169 height 30
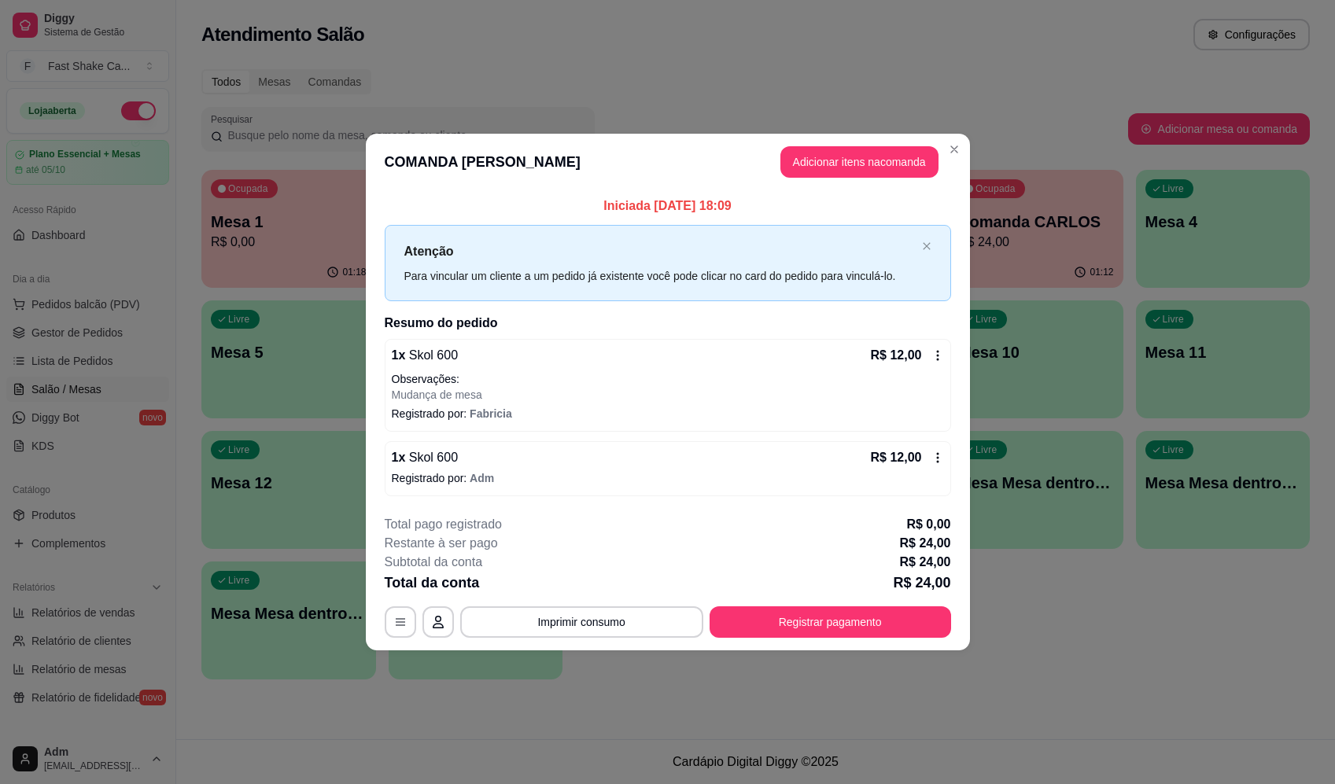
click at [827, 618] on button "Registrar pagamento" at bounding box center [830, 621] width 241 height 31
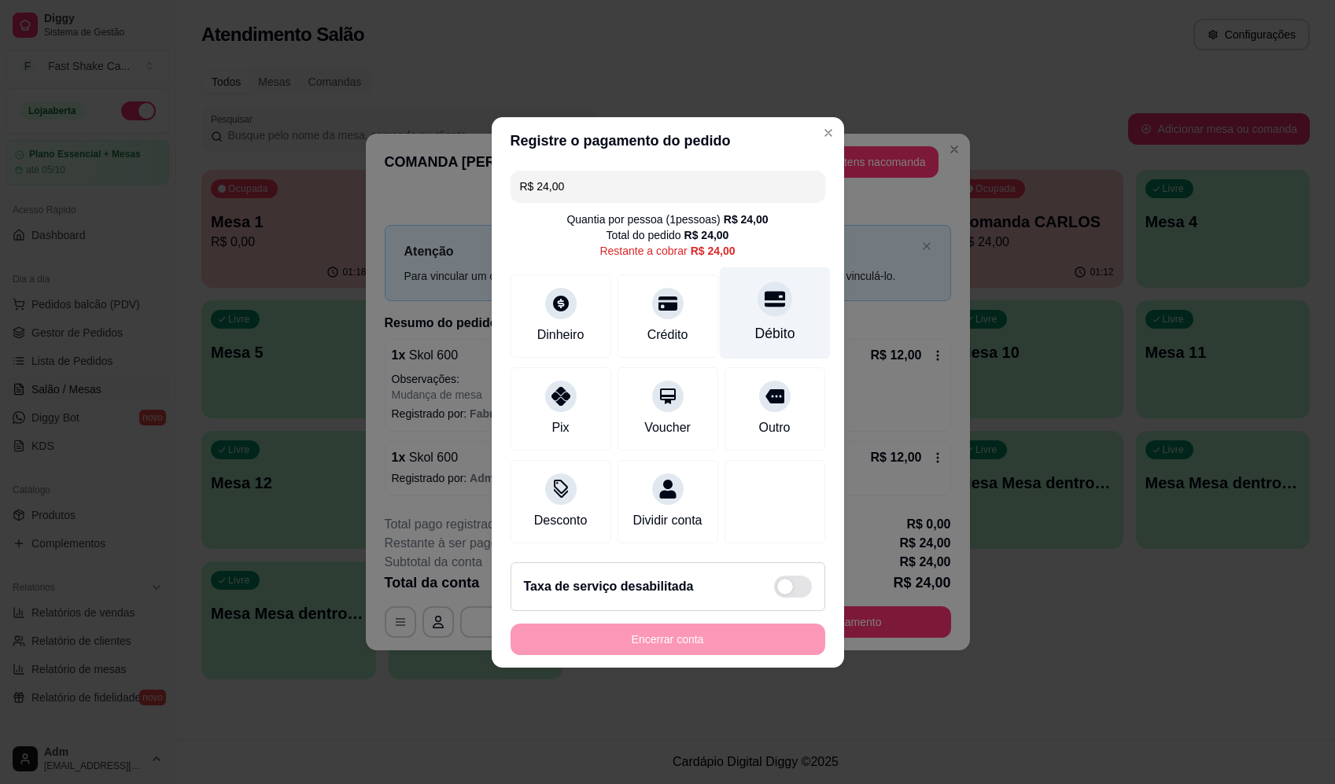
click at [787, 334] on div "Débito" at bounding box center [774, 313] width 111 height 92
type input "R$ 0,00"
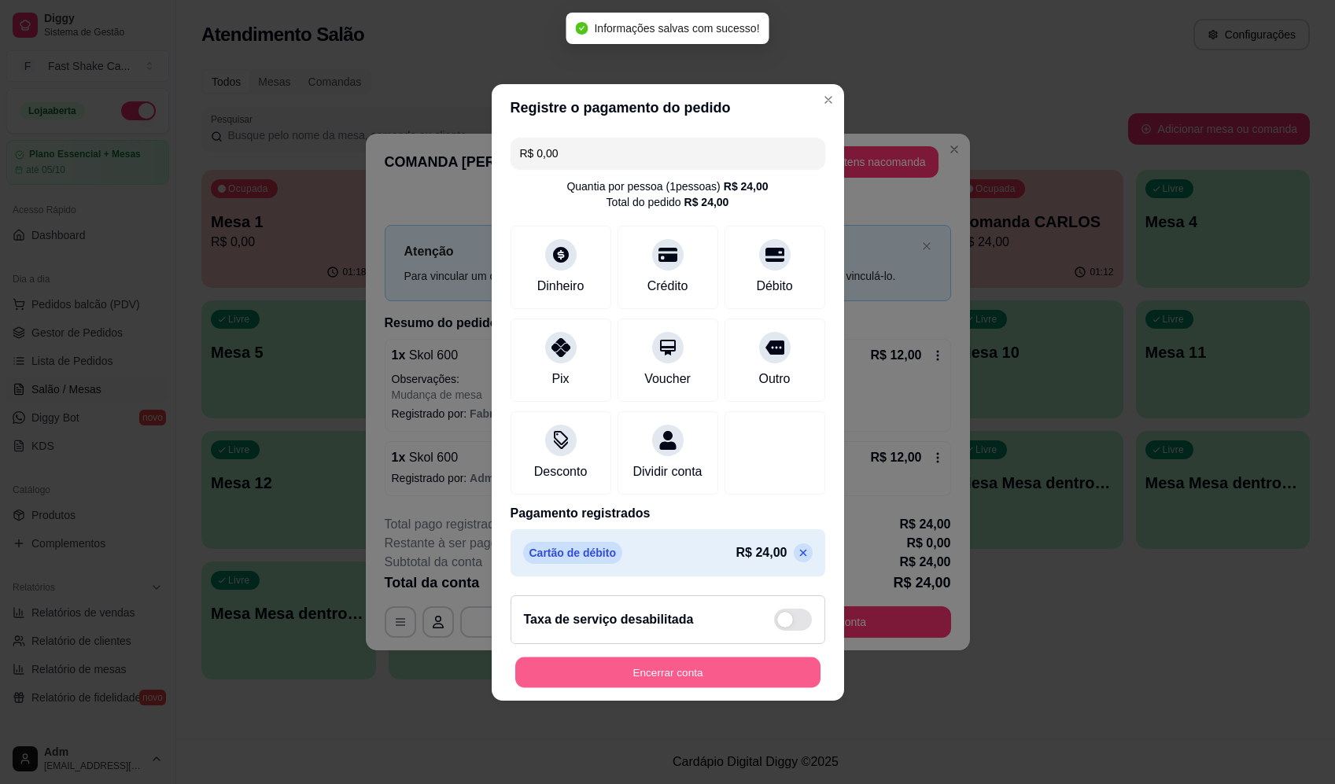
click at [728, 688] on button "Encerrar conta" at bounding box center [667, 672] width 305 height 31
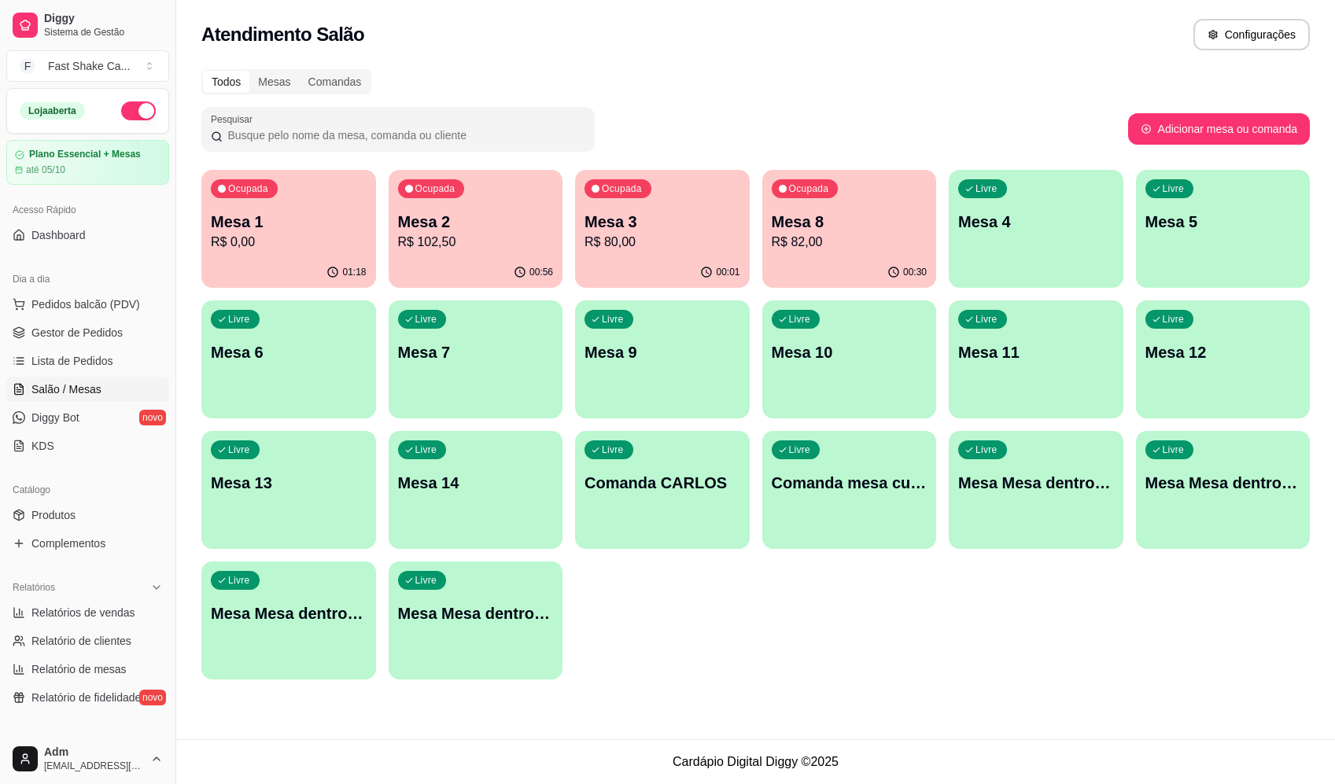
click at [481, 245] on p "R$ 102,50" at bounding box center [476, 242] width 156 height 19
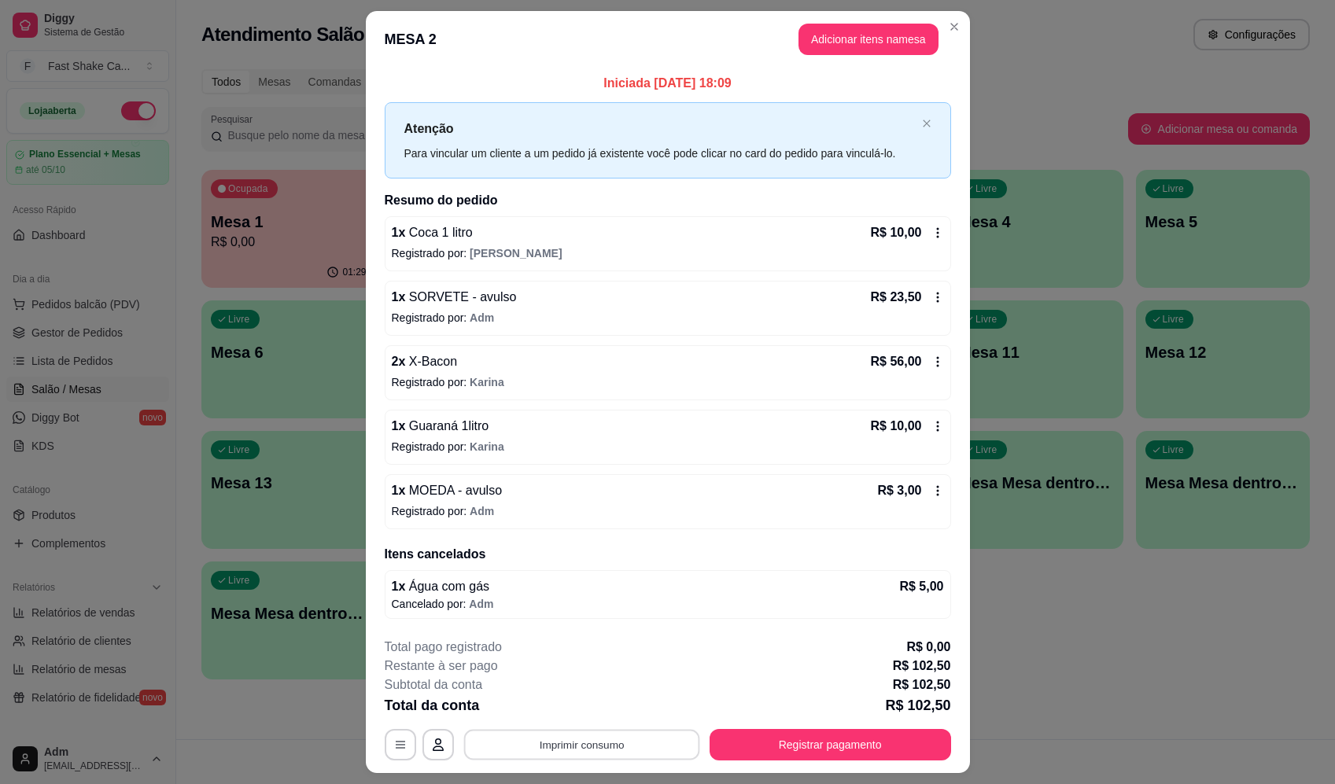
click at [548, 745] on button "Imprimir consumo" at bounding box center [581, 745] width 236 height 31
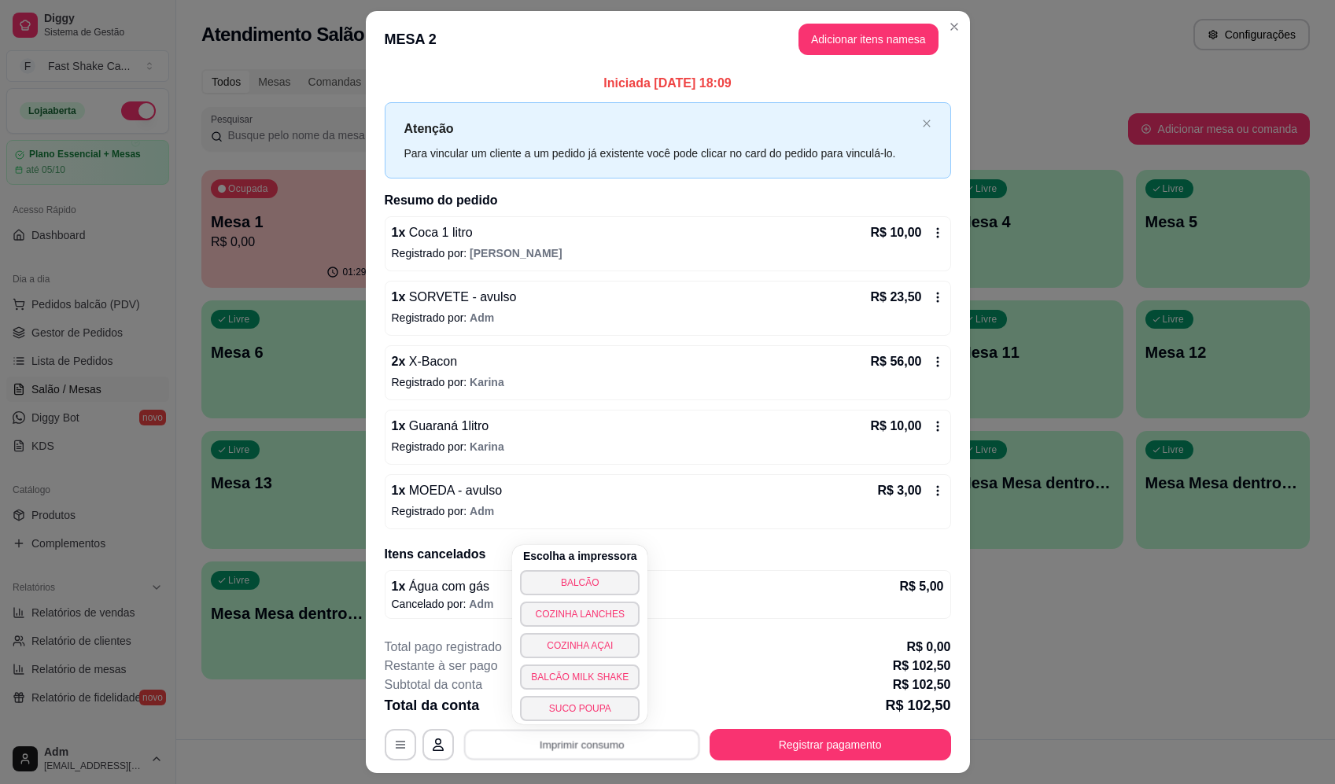
click at [573, 577] on button "BALCÃO" at bounding box center [580, 582] width 120 height 25
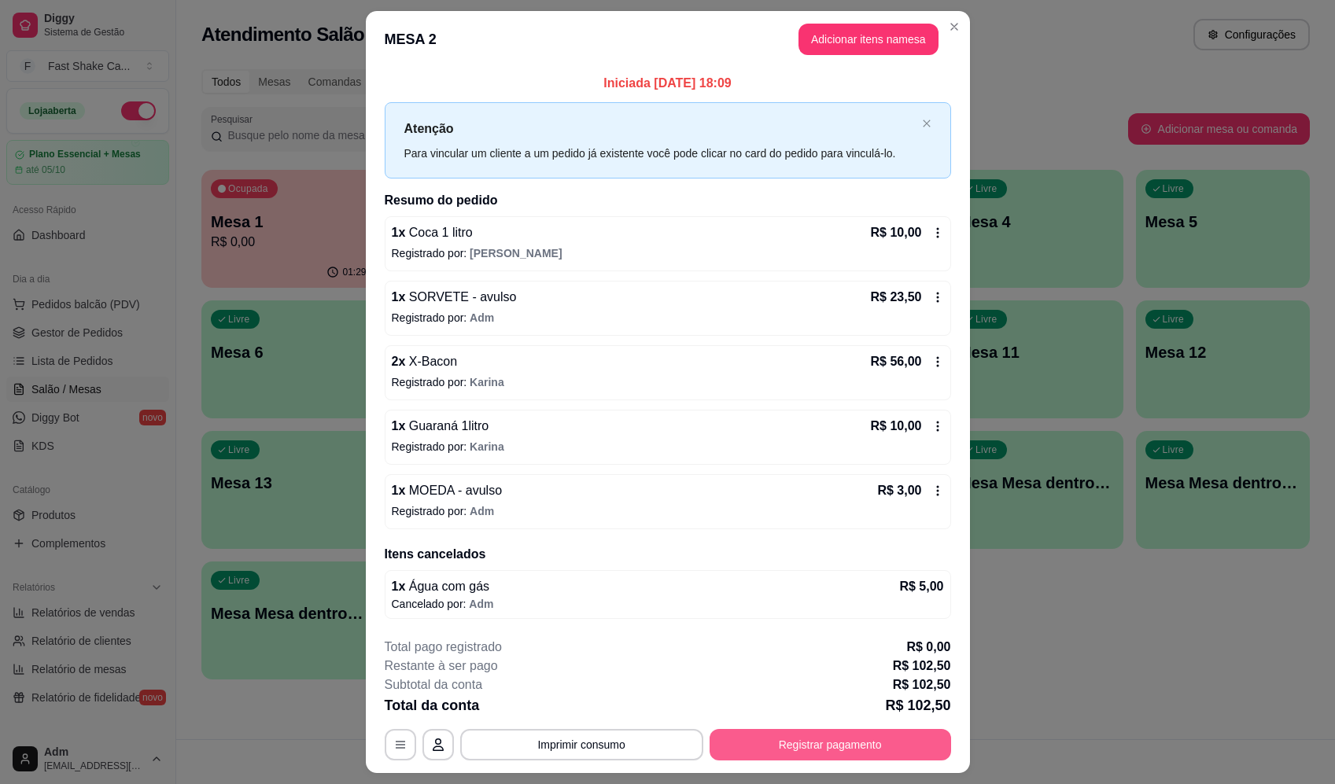
click at [808, 732] on button "Registrar pagamento" at bounding box center [830, 744] width 241 height 31
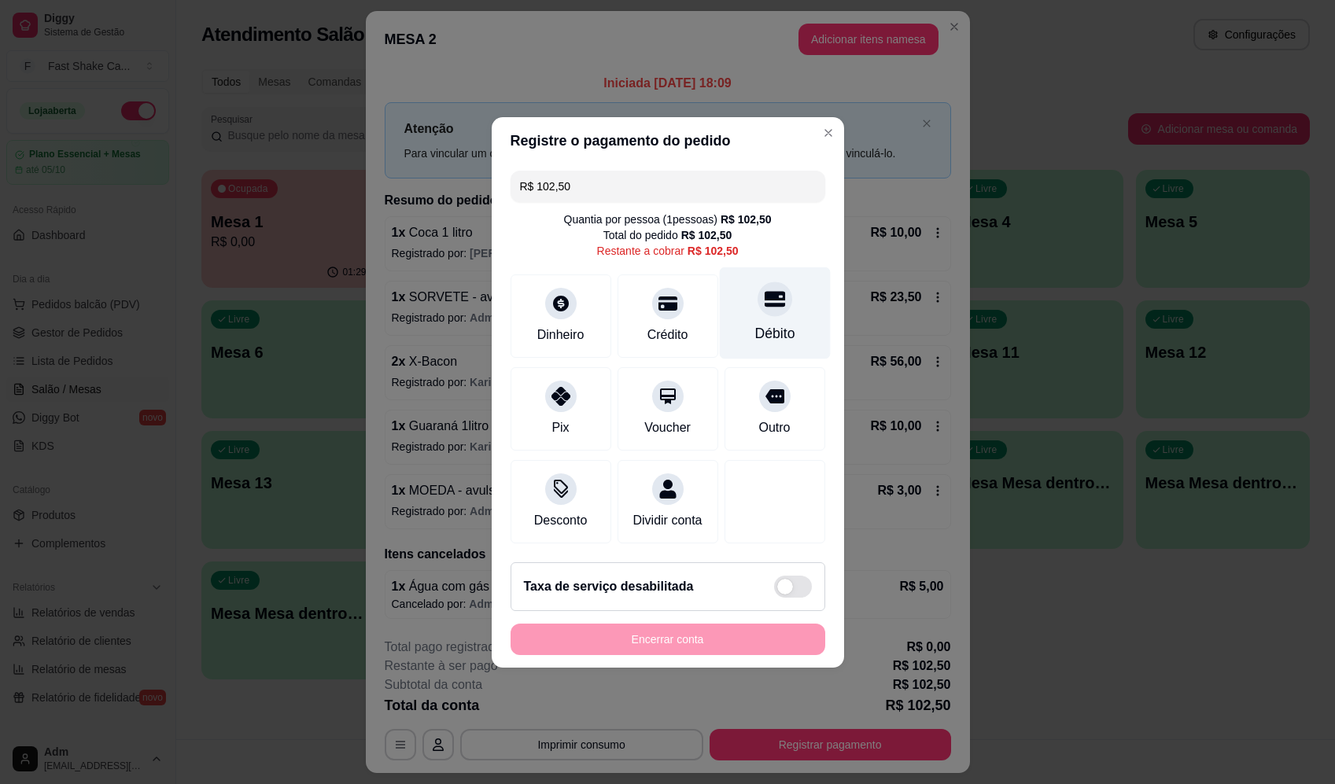
click at [744, 315] on div "Débito" at bounding box center [774, 313] width 111 height 92
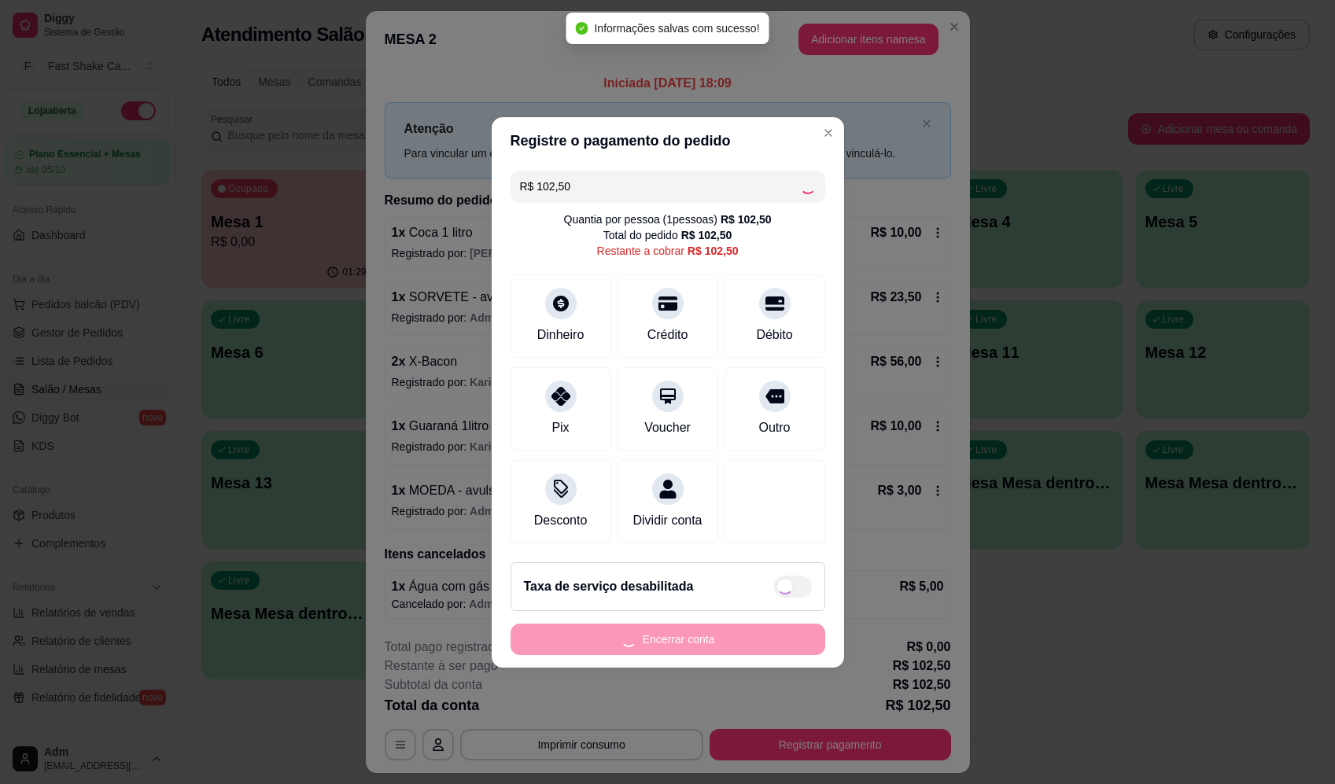
type input "R$ 0,00"
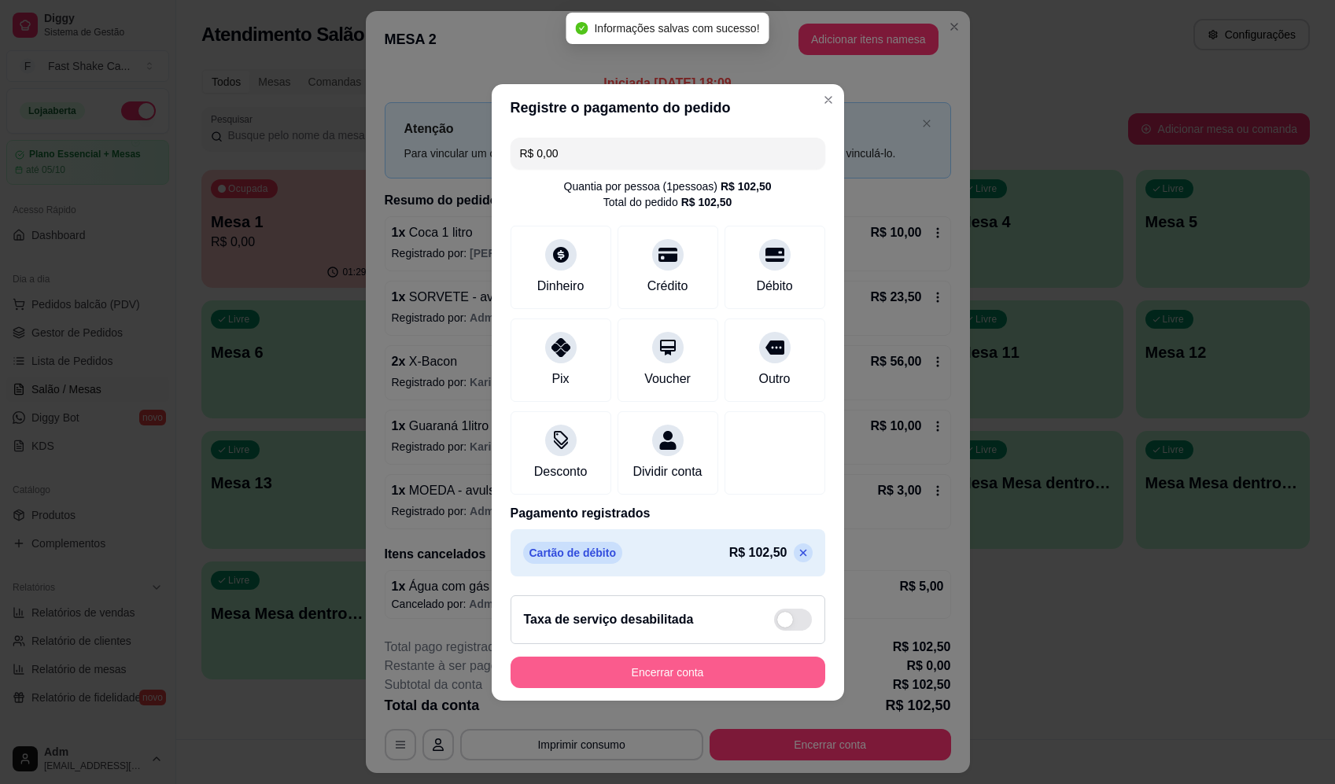
click at [724, 678] on button "Encerrar conta" at bounding box center [668, 672] width 315 height 31
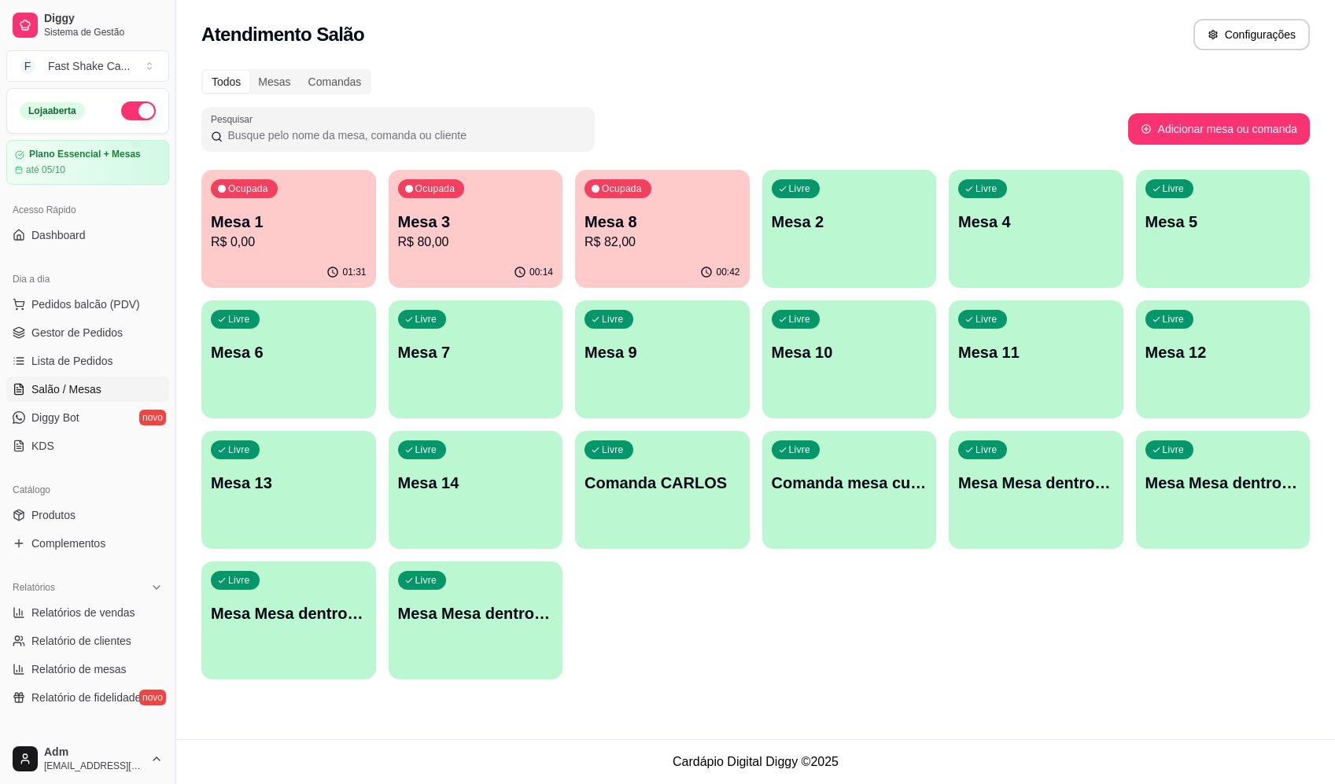
click at [482, 267] on div "00:14" at bounding box center [476, 272] width 175 height 31
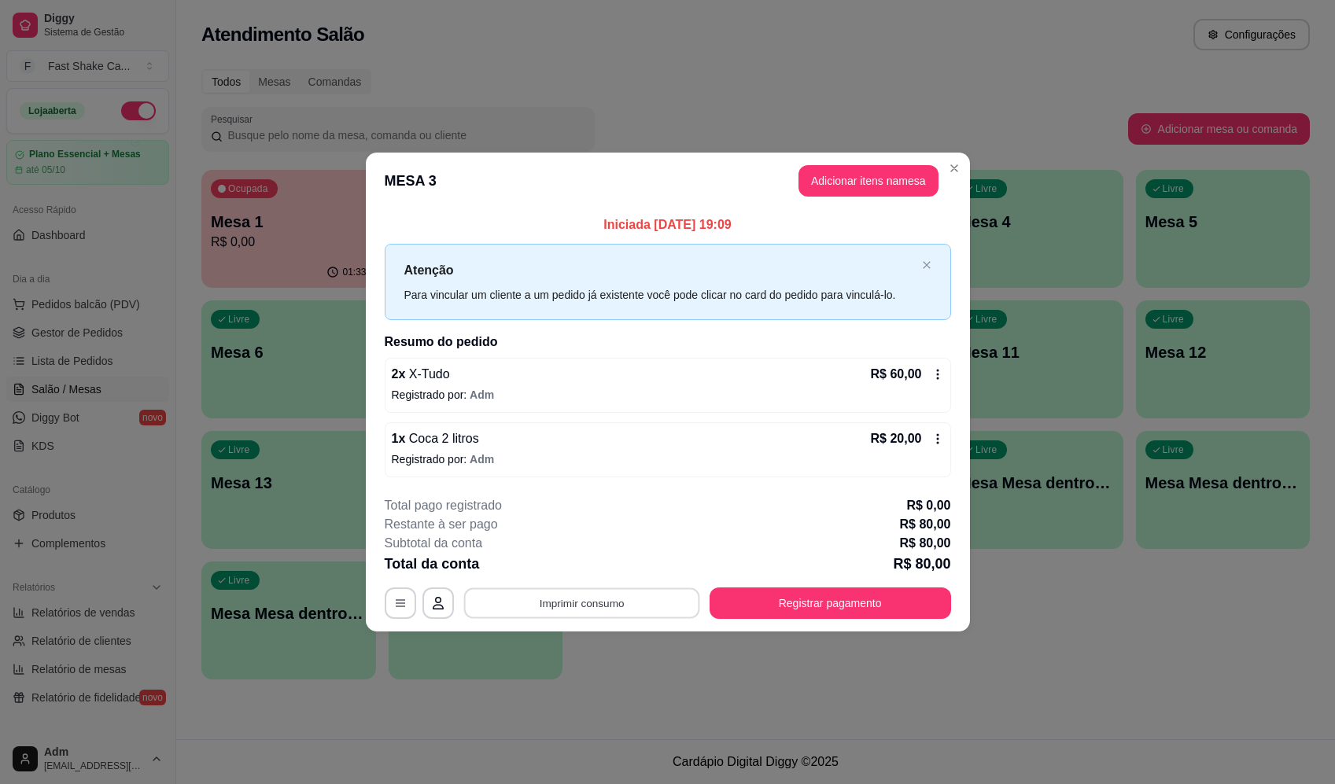
click at [647, 610] on button "Imprimir consumo" at bounding box center [581, 603] width 236 height 31
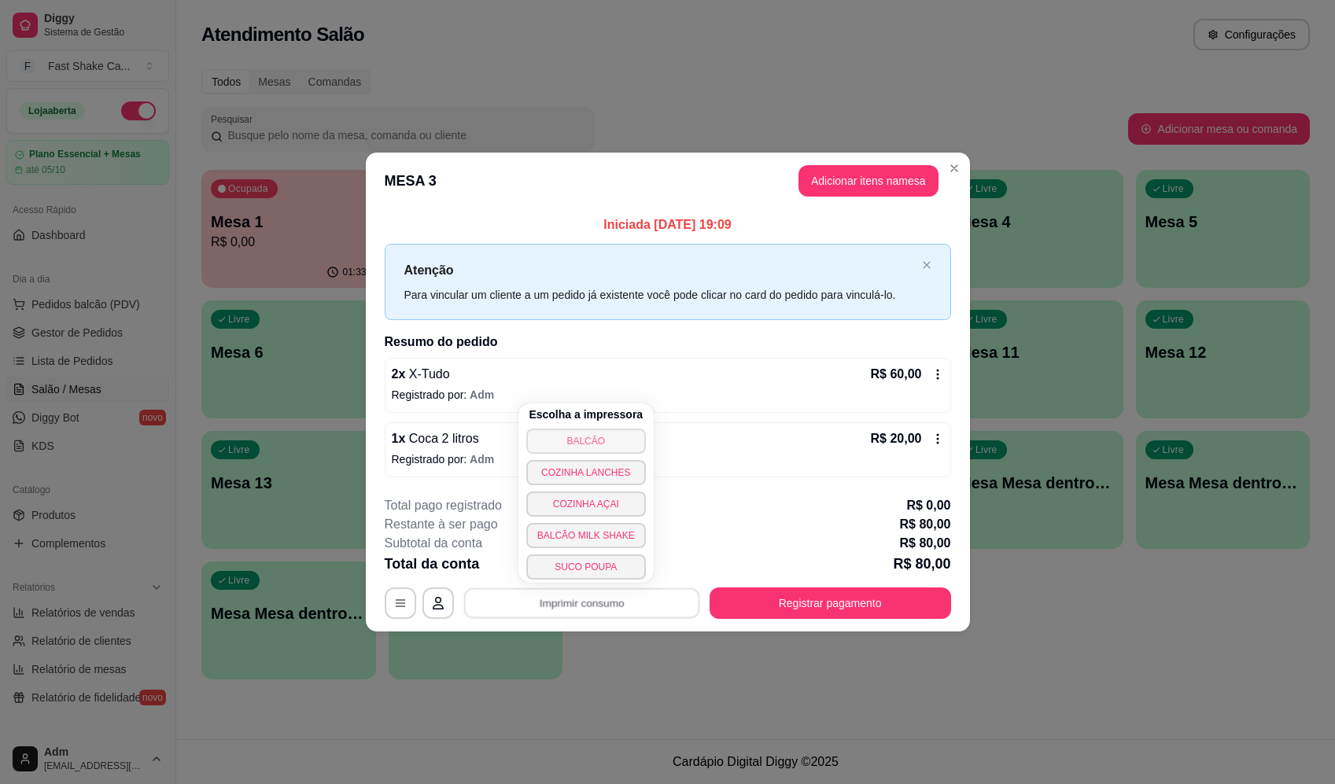
click at [617, 431] on button "BALCÃO" at bounding box center [586, 441] width 120 height 25
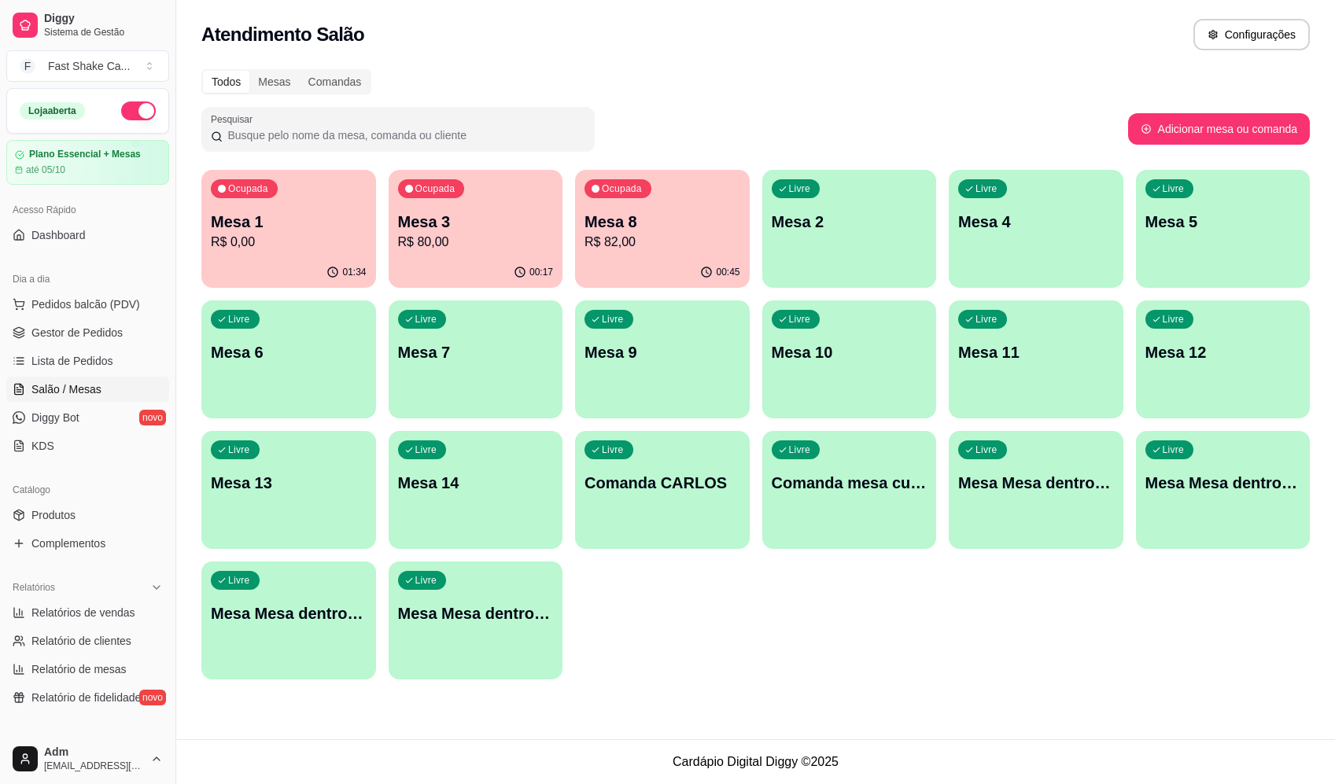
click at [264, 249] on p "R$ 0,00" at bounding box center [289, 242] width 156 height 19
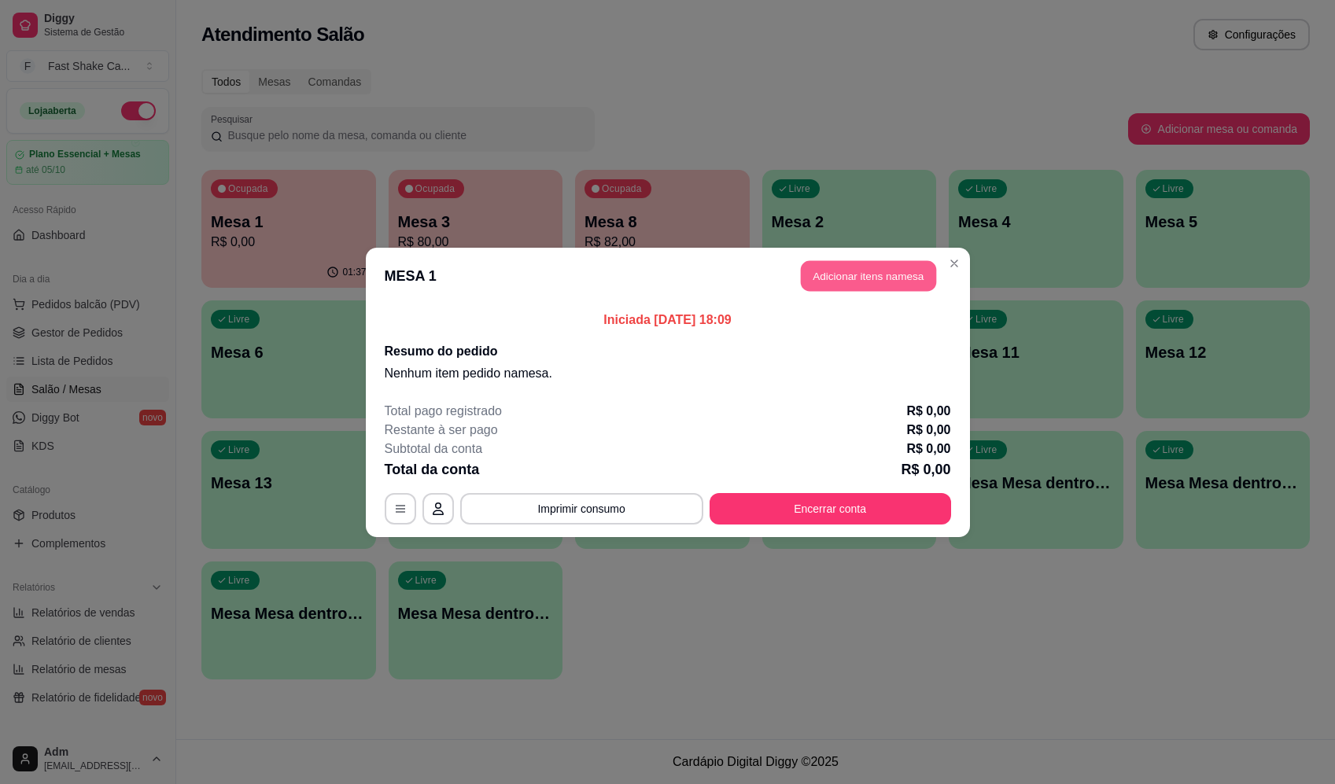
click at [846, 282] on button "Adicionar itens na mesa" at bounding box center [868, 275] width 135 height 31
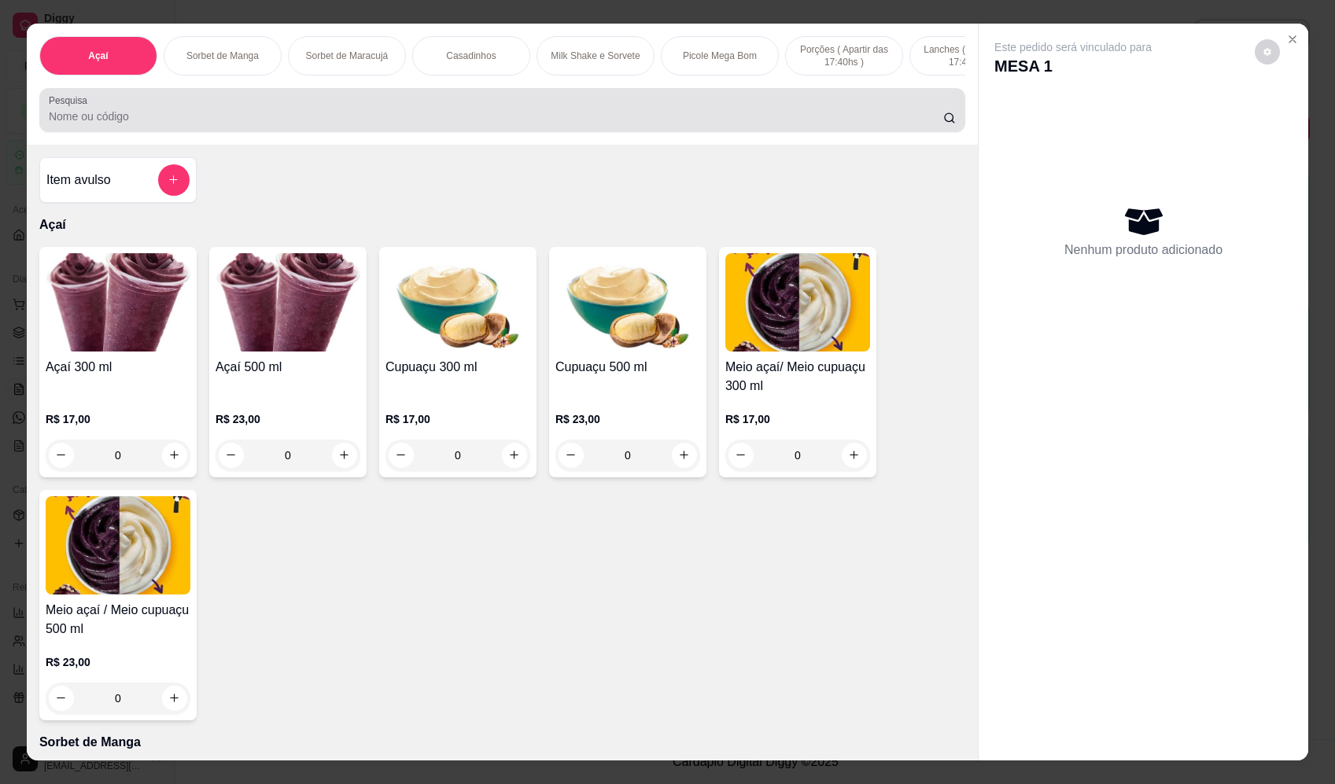
click at [296, 124] on input "Pesquisa" at bounding box center [496, 117] width 894 height 16
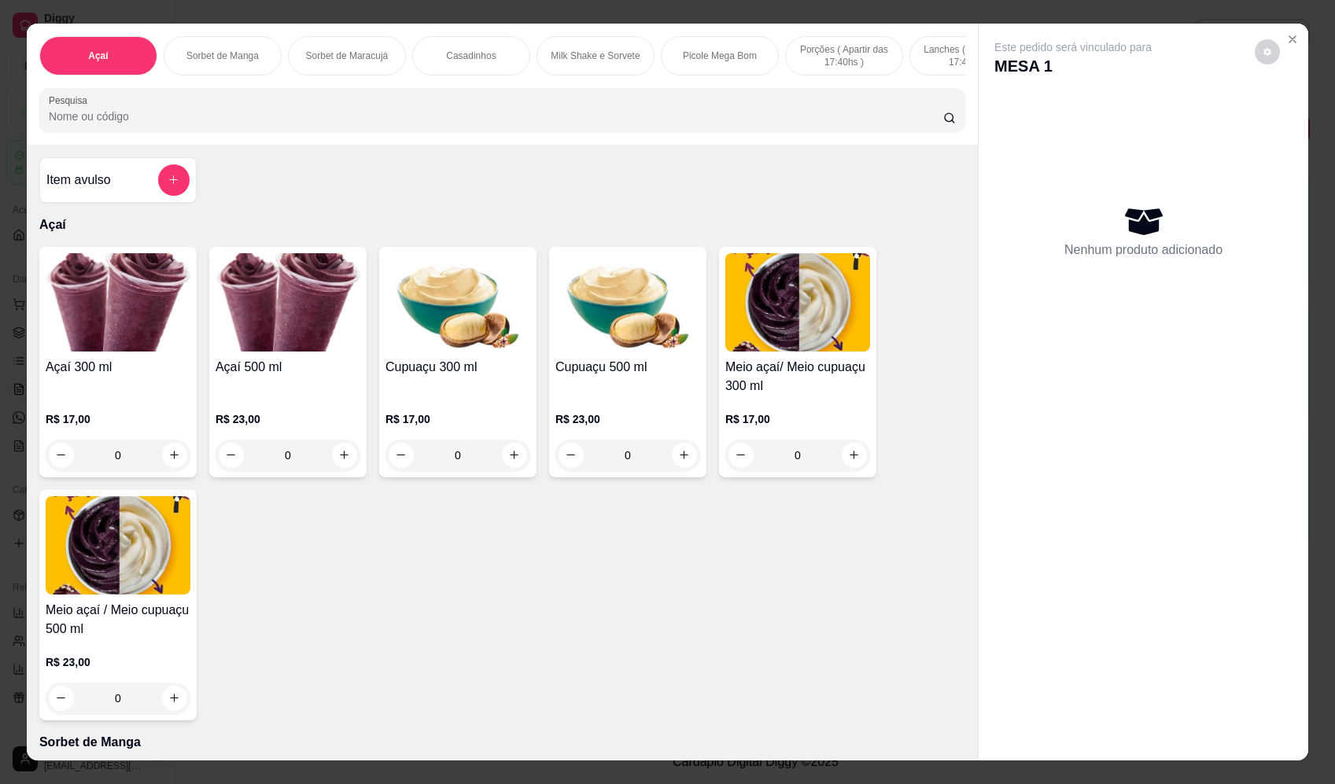
click at [168, 186] on icon "add-separate-item" at bounding box center [174, 180] width 12 height 12
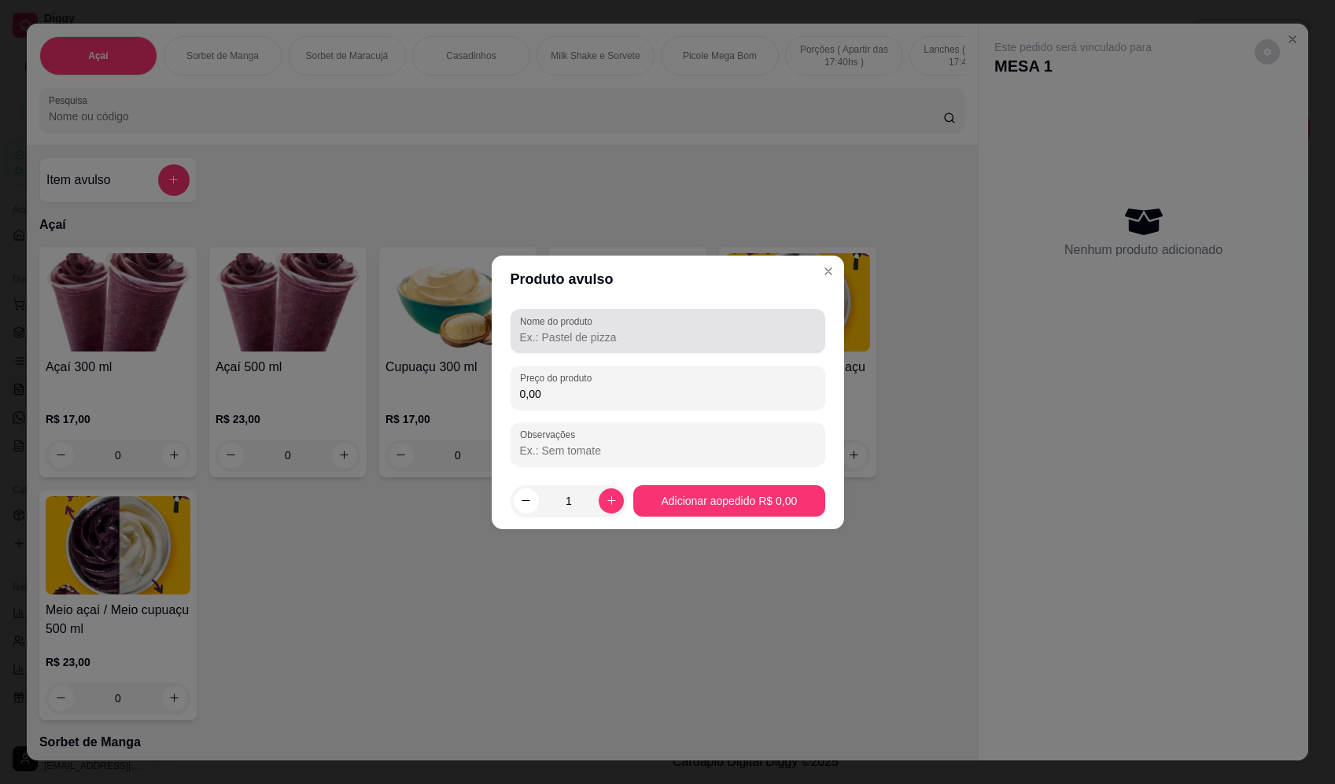
click at [602, 330] on input "Nome do produto" at bounding box center [668, 338] width 296 height 16
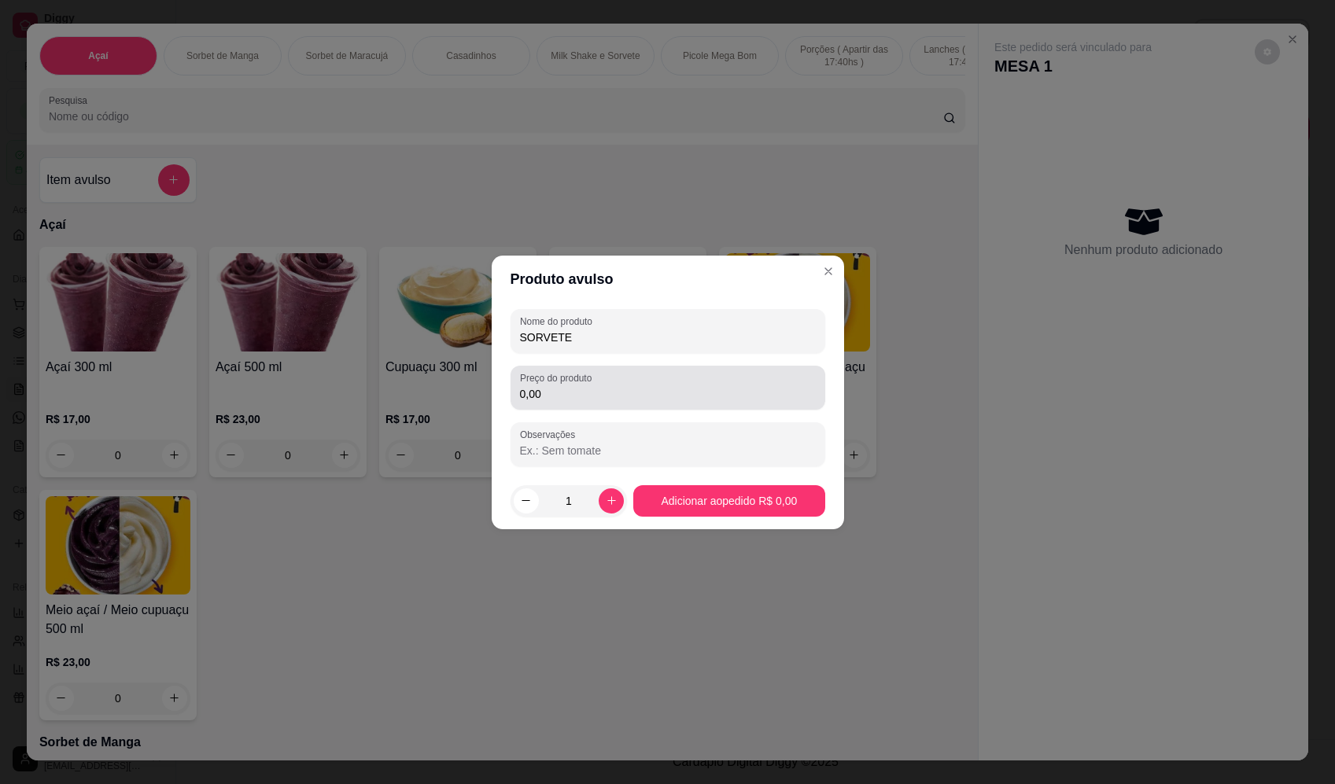
type input "SORVETE"
click at [557, 391] on input "0,00" at bounding box center [668, 394] width 296 height 16
type input "8,16"
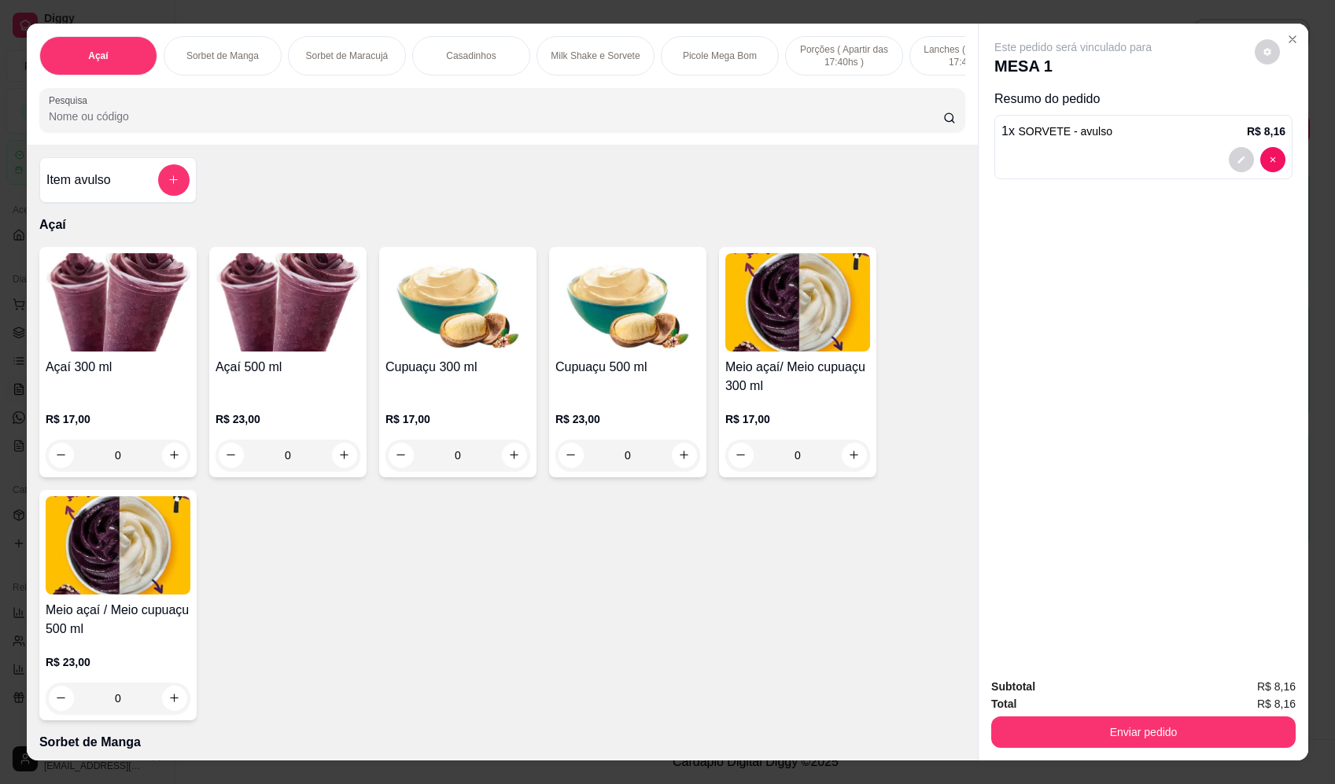
click at [1114, 750] on div "Subtotal R$ 8,16 Total R$ 8,16 Enviar pedido" at bounding box center [1144, 712] width 330 height 95
click at [1124, 732] on button "Enviar pedido" at bounding box center [1143, 732] width 295 height 31
click at [1258, 693] on button "Enviar pedido" at bounding box center [1255, 694] width 89 height 30
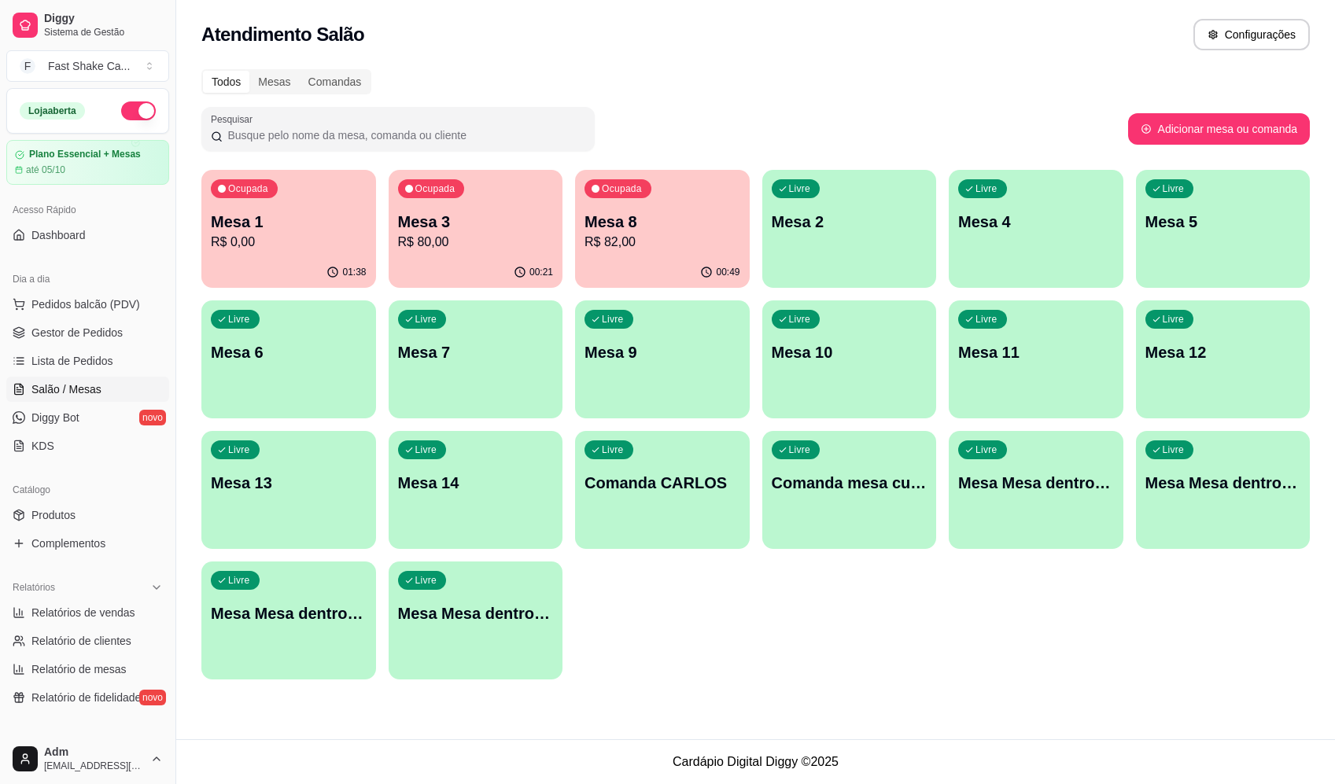
click at [691, 223] on p "Mesa 8" at bounding box center [662, 222] width 156 height 22
click at [661, 218] on div "Ocupada Mesa 8 R$ 82,00" at bounding box center [662, 213] width 175 height 87
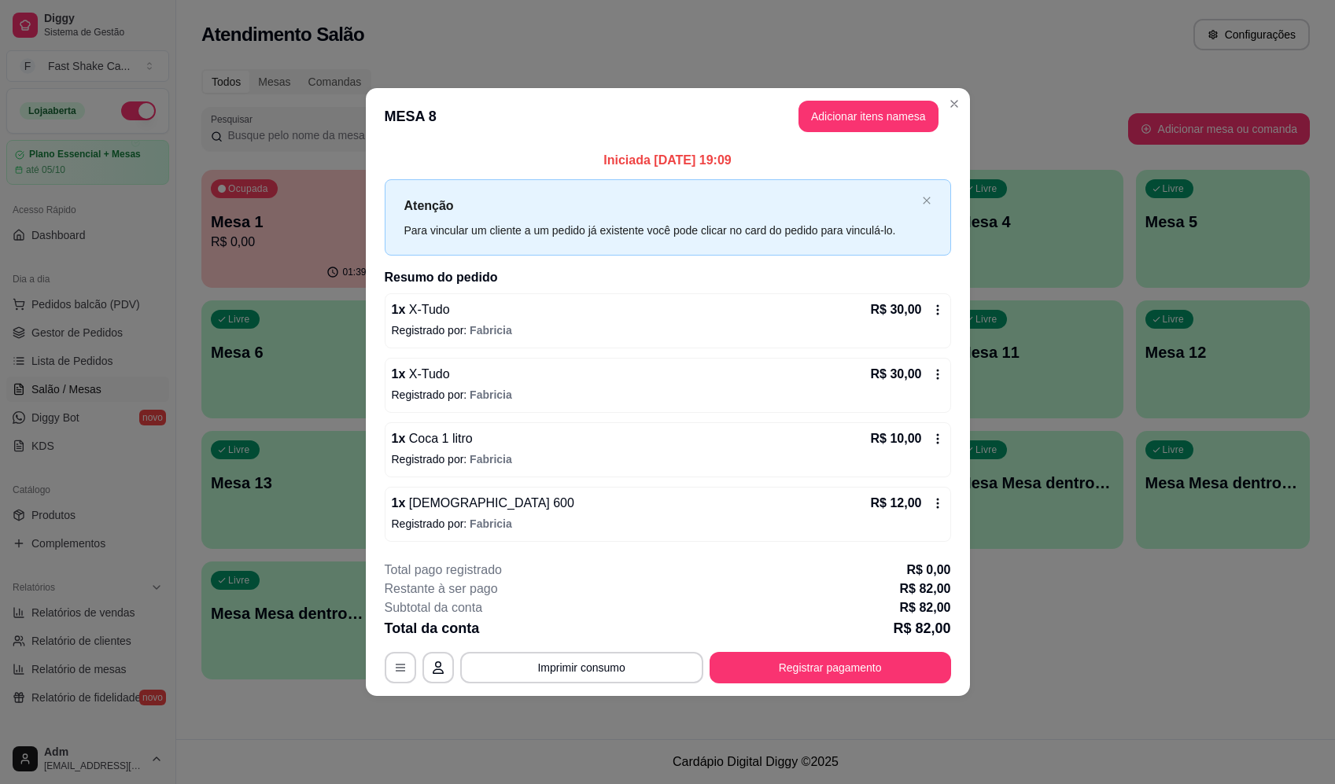
click at [614, 681] on button "Imprimir consumo" at bounding box center [581, 667] width 243 height 31
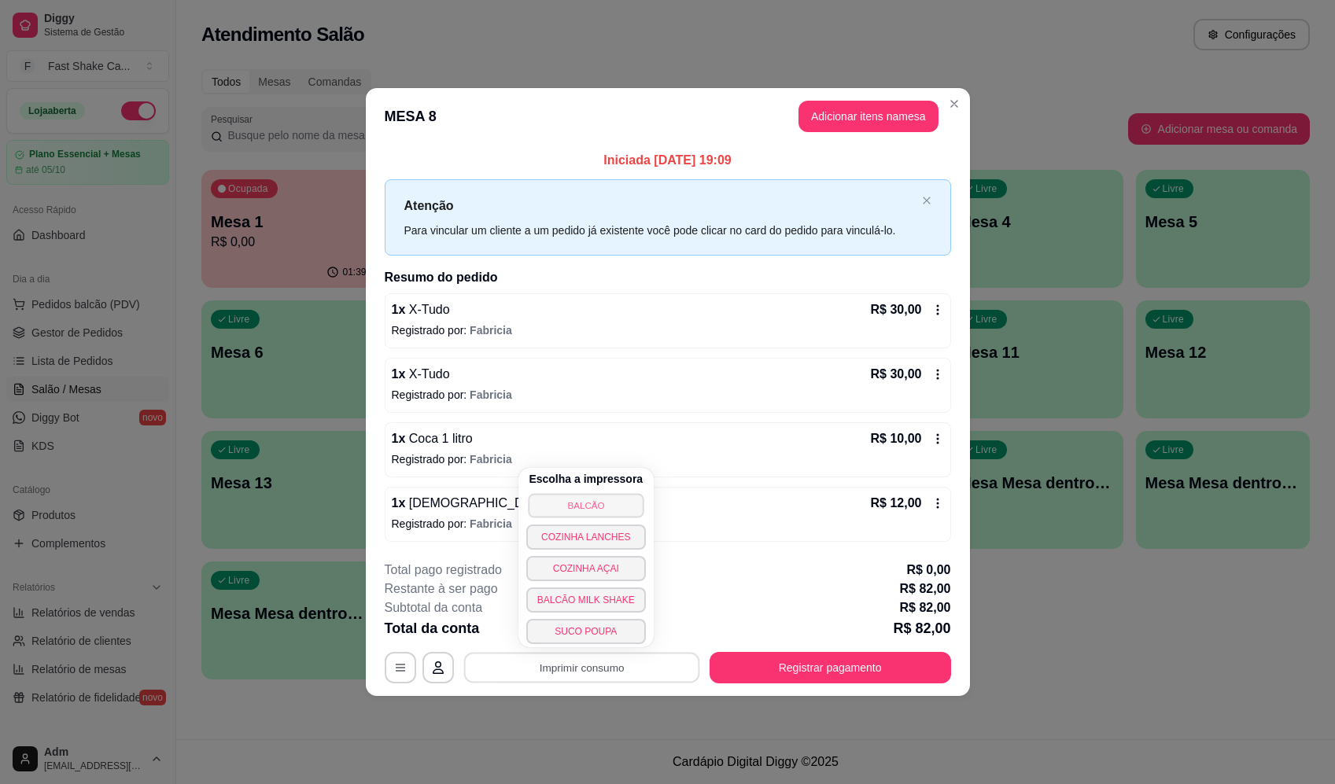
click at [607, 504] on button "BALCÃO" at bounding box center [586, 505] width 116 height 24
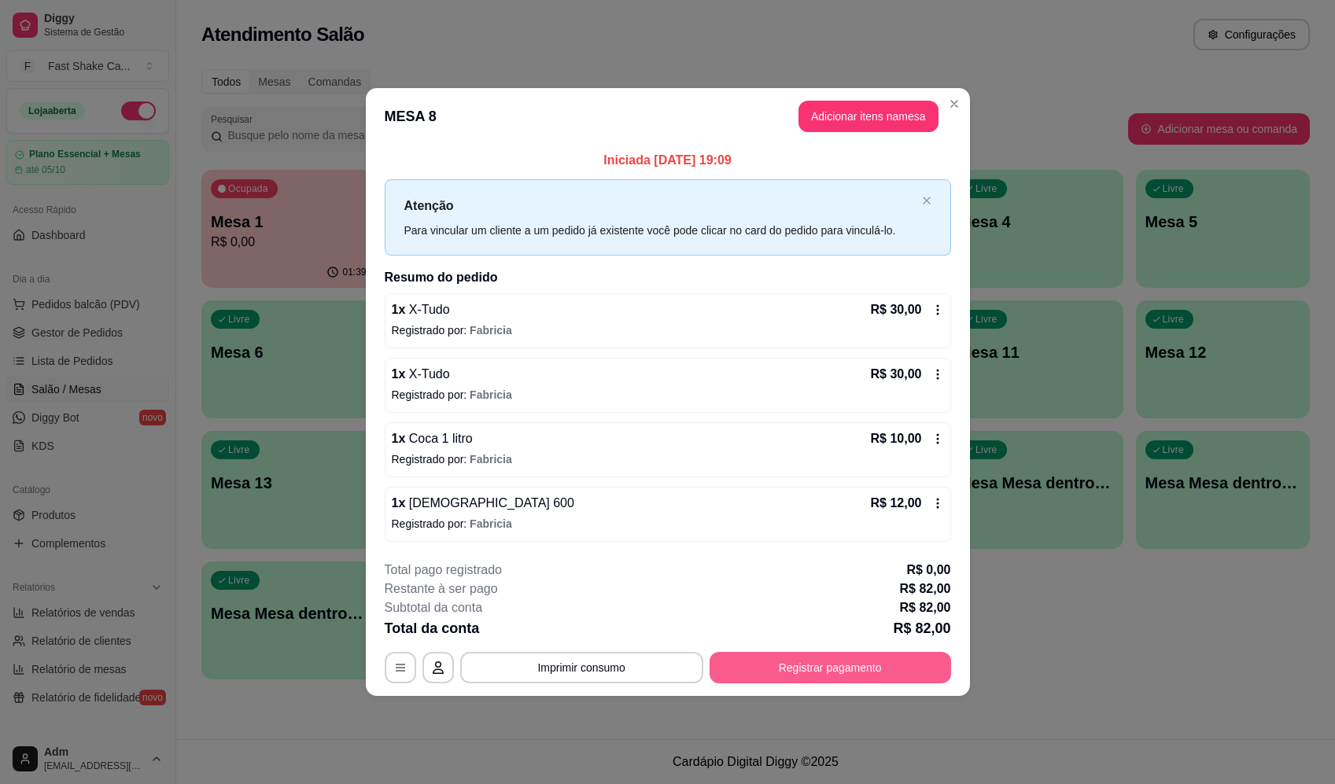
click at [859, 662] on button "Registrar pagamento" at bounding box center [830, 667] width 241 height 31
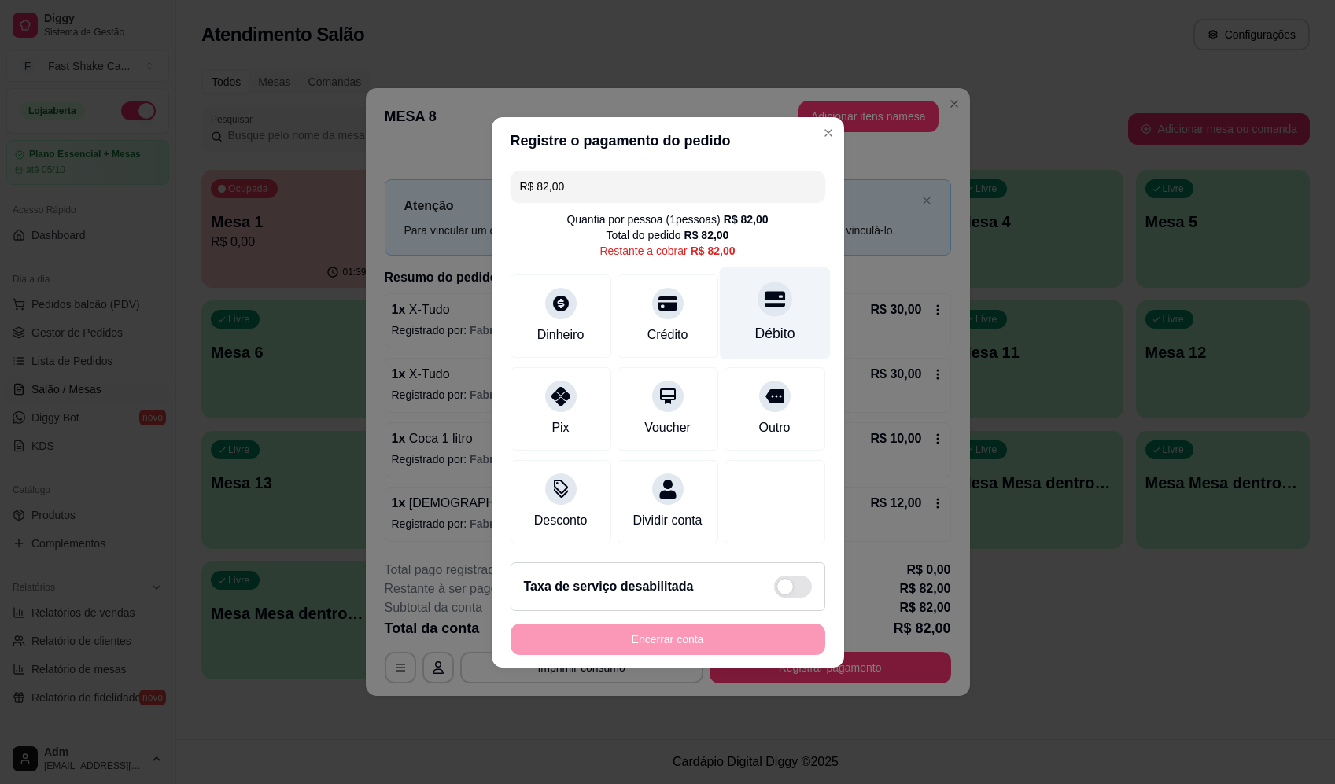
click at [769, 323] on div "Débito" at bounding box center [774, 333] width 40 height 20
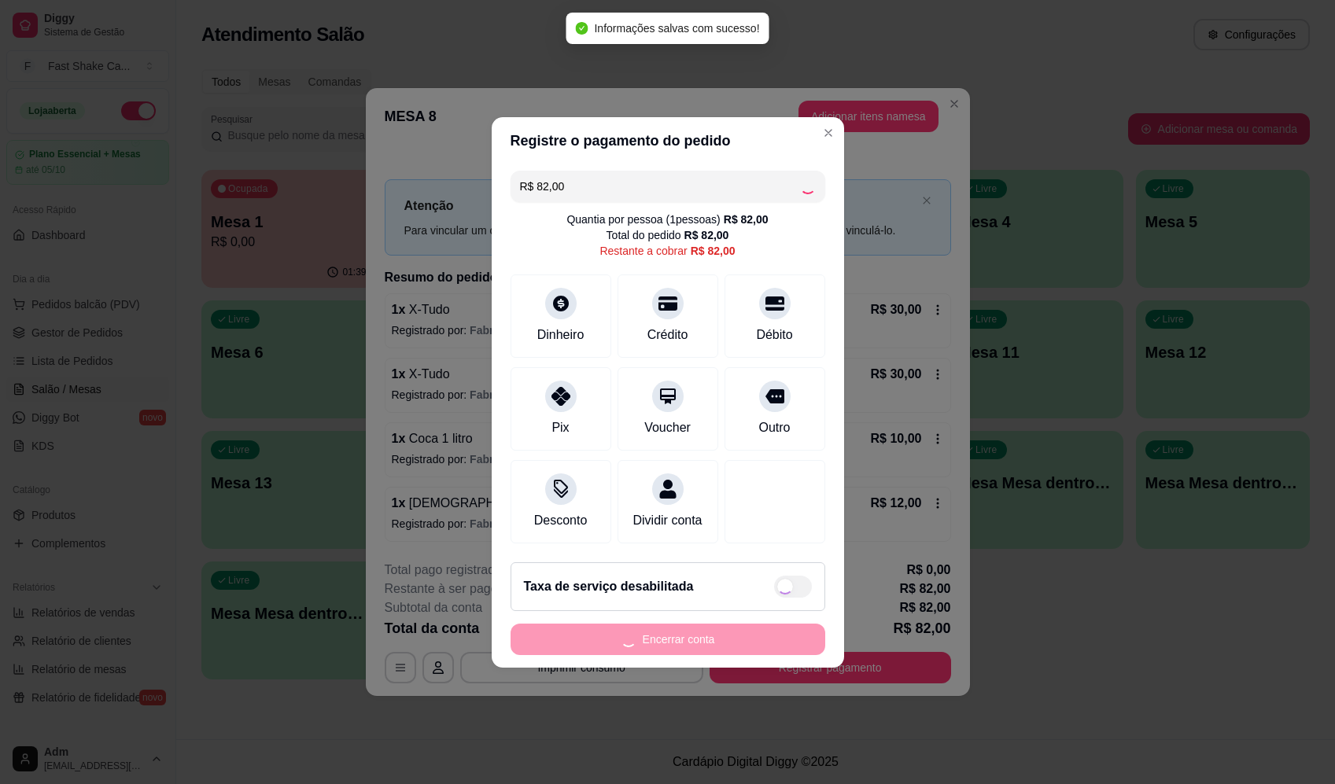
type input "R$ 0,00"
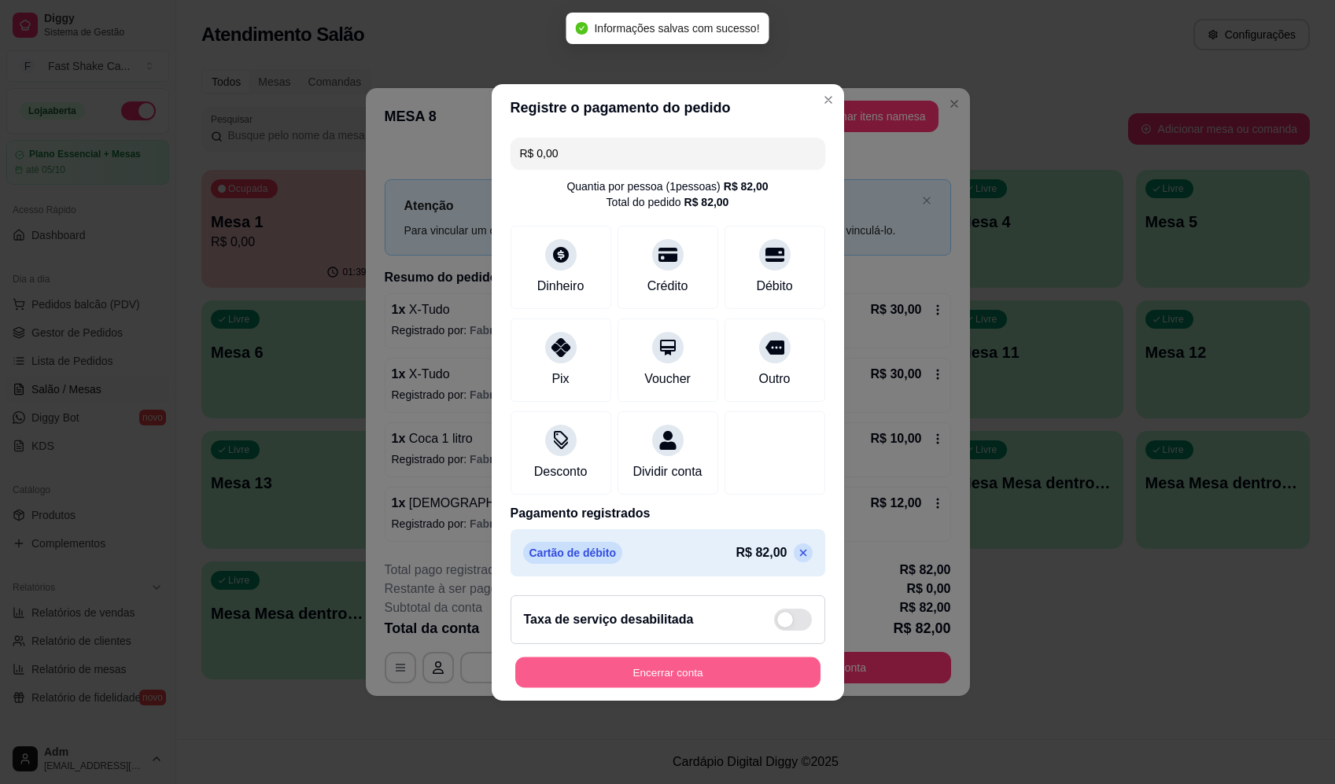
click at [681, 672] on button "Encerrar conta" at bounding box center [667, 672] width 305 height 31
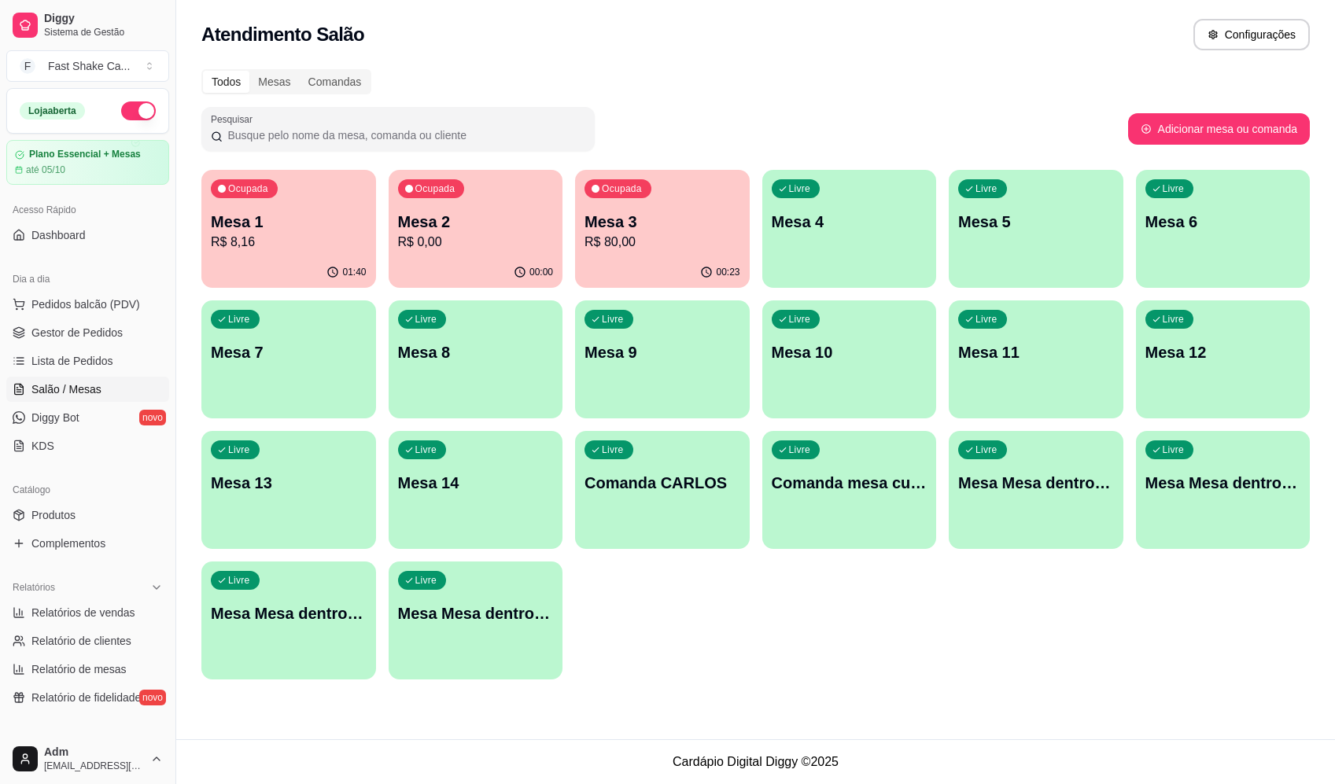
click at [310, 602] on div "Livre Mesa Mesa dentro verde" at bounding box center [288, 611] width 175 height 99
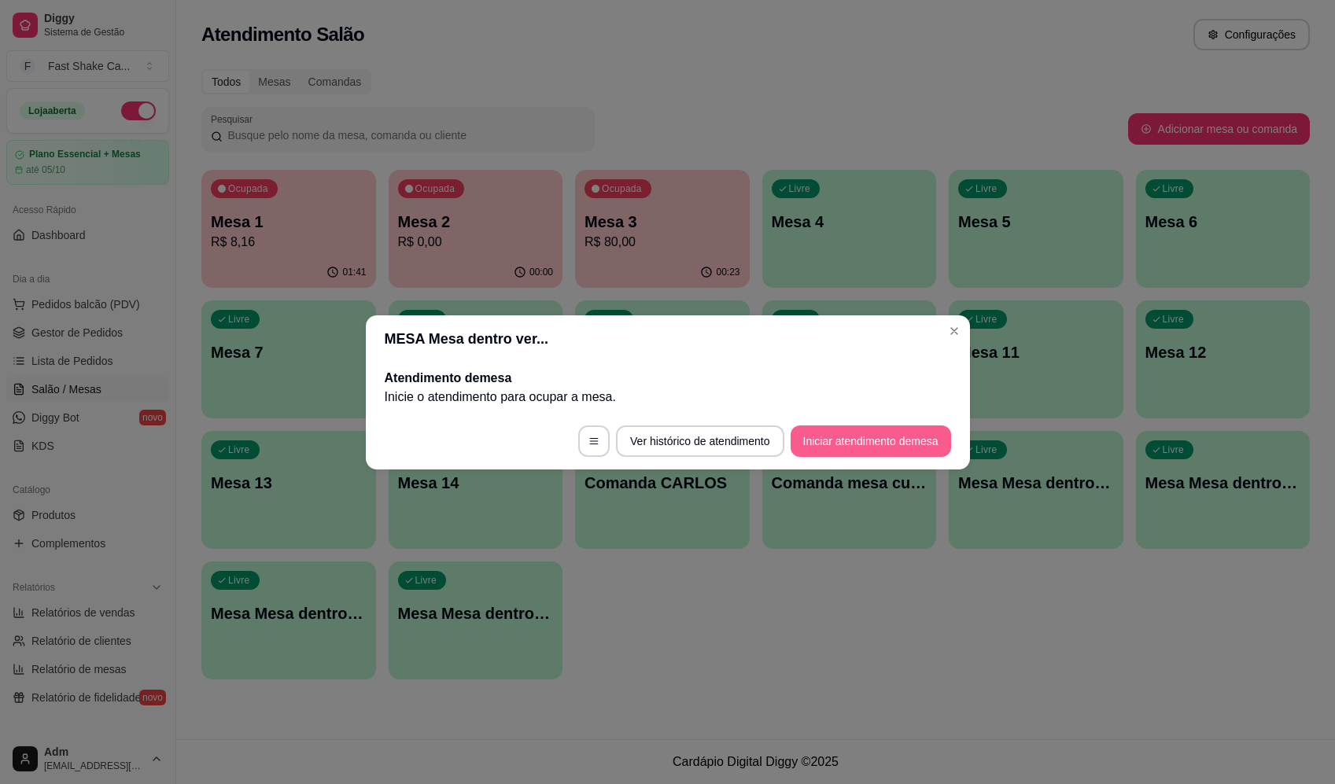
click at [836, 446] on button "Iniciar atendimento de mesa" at bounding box center [871, 441] width 160 height 31
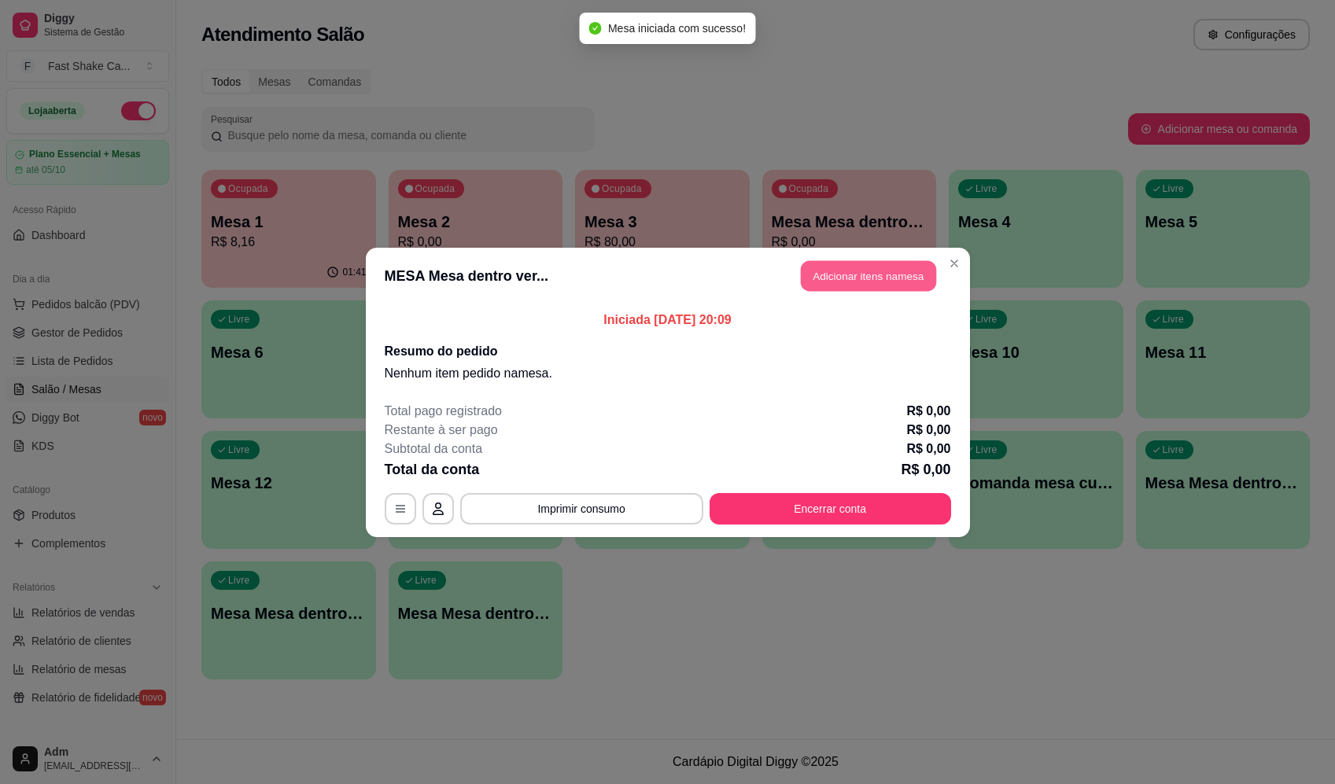
click at [861, 289] on button "Adicionar itens na mesa" at bounding box center [868, 275] width 135 height 31
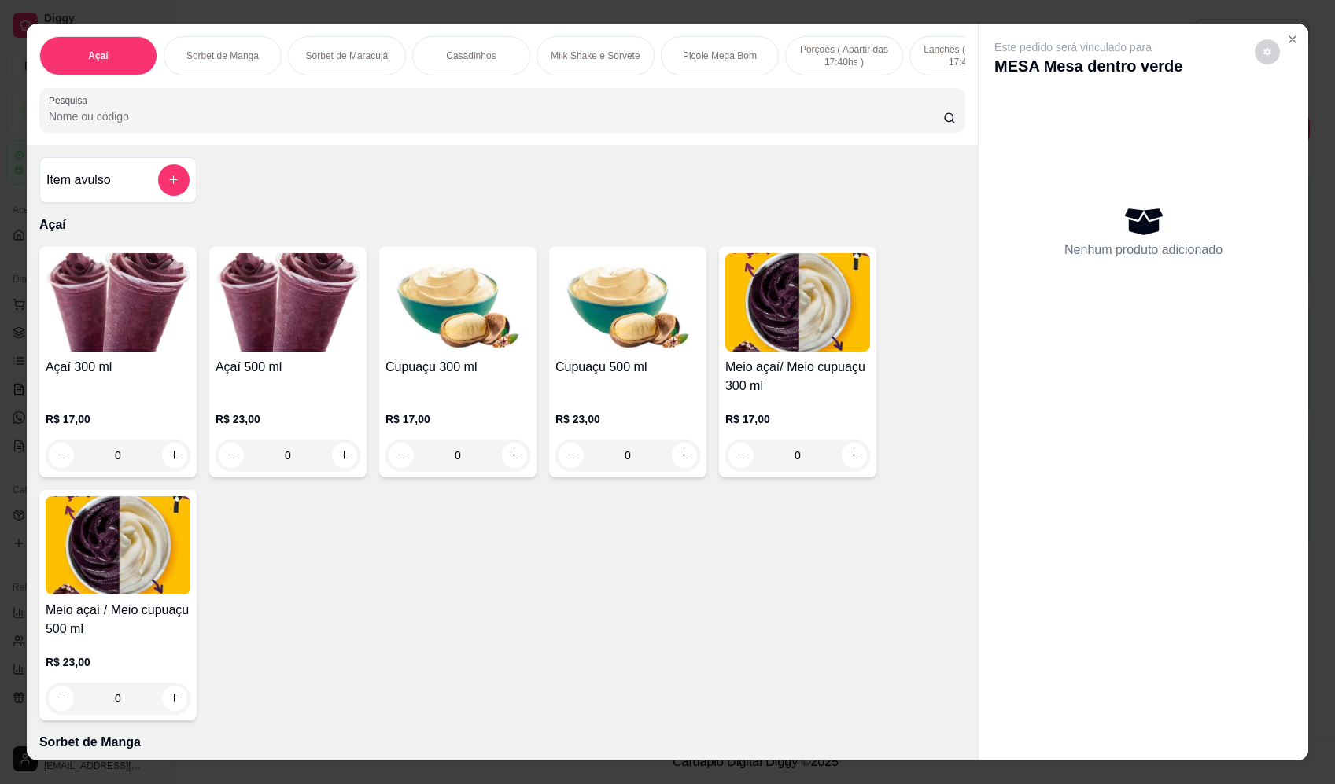
click at [226, 145] on div "Açaí Sorbet de Manga Sorbet de Maracujá Casadinhos Milk Shake e Sorvete Picole …" at bounding box center [502, 84] width 951 height 121
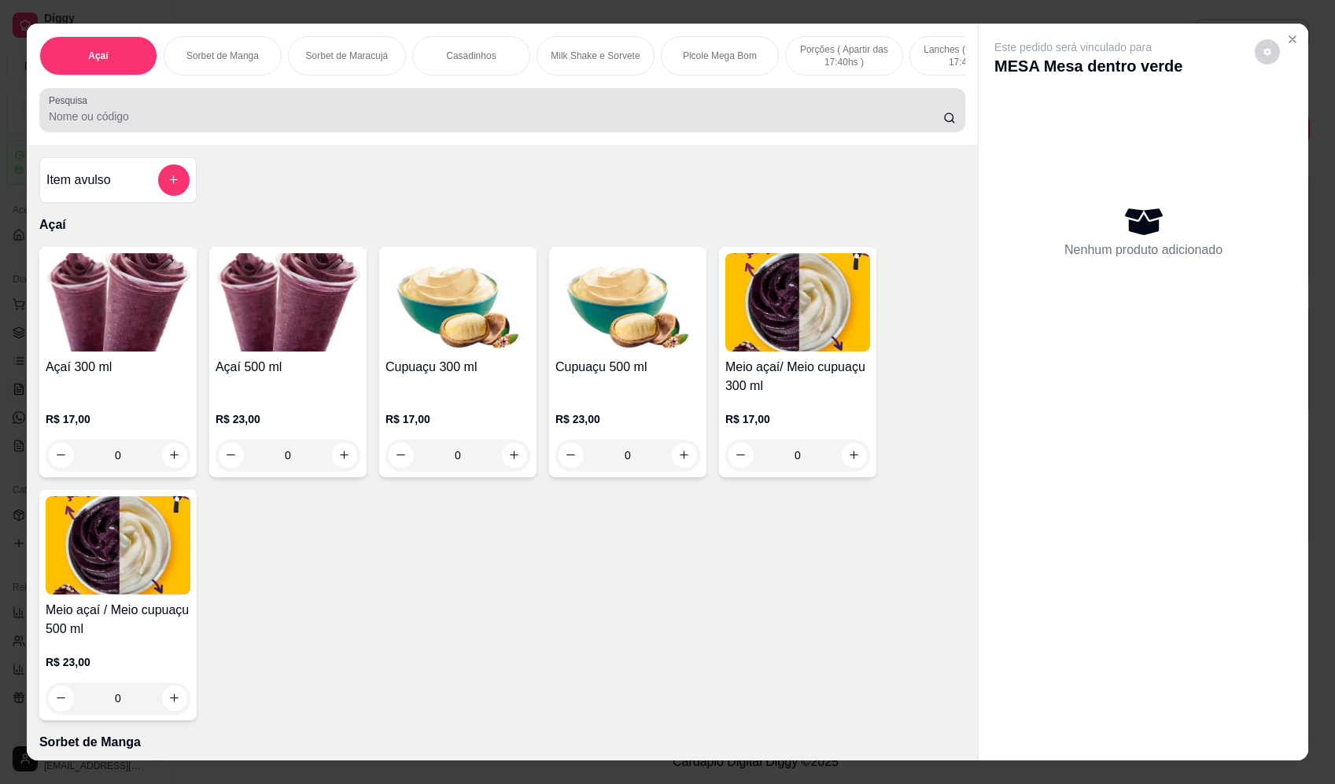
click at [231, 124] on input "Pesquisa" at bounding box center [496, 117] width 894 height 16
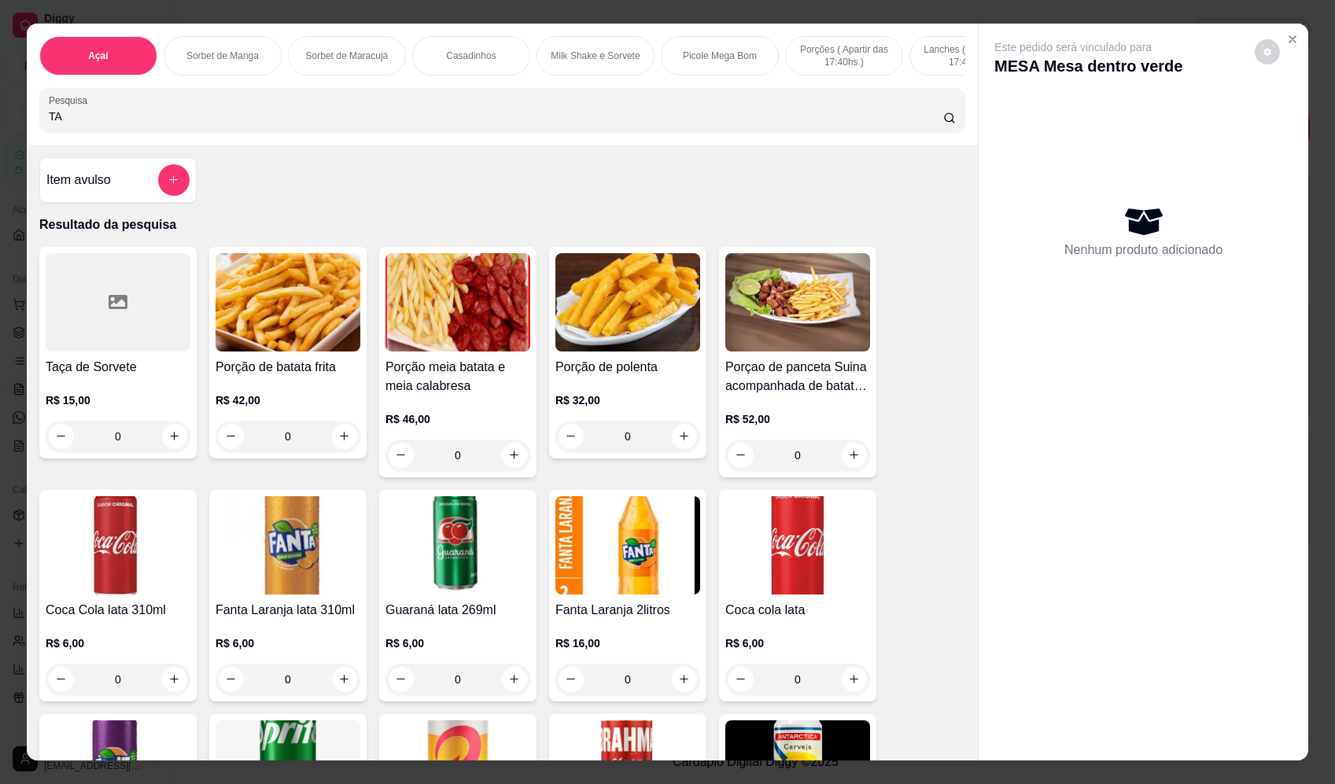
type input "TA"
click at [163, 449] on div "0" at bounding box center [118, 436] width 145 height 31
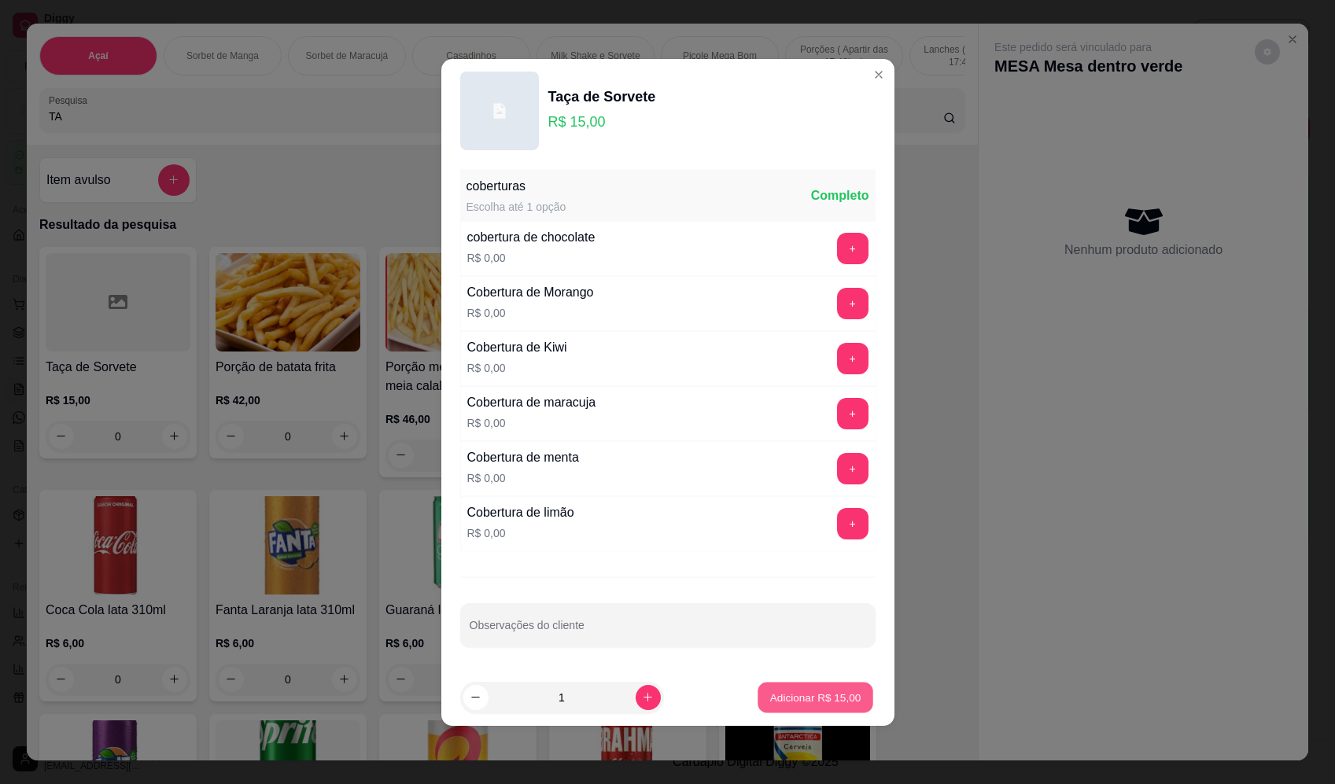
click at [817, 703] on p "Adicionar R$ 15,00" at bounding box center [815, 697] width 91 height 15
type input "1"
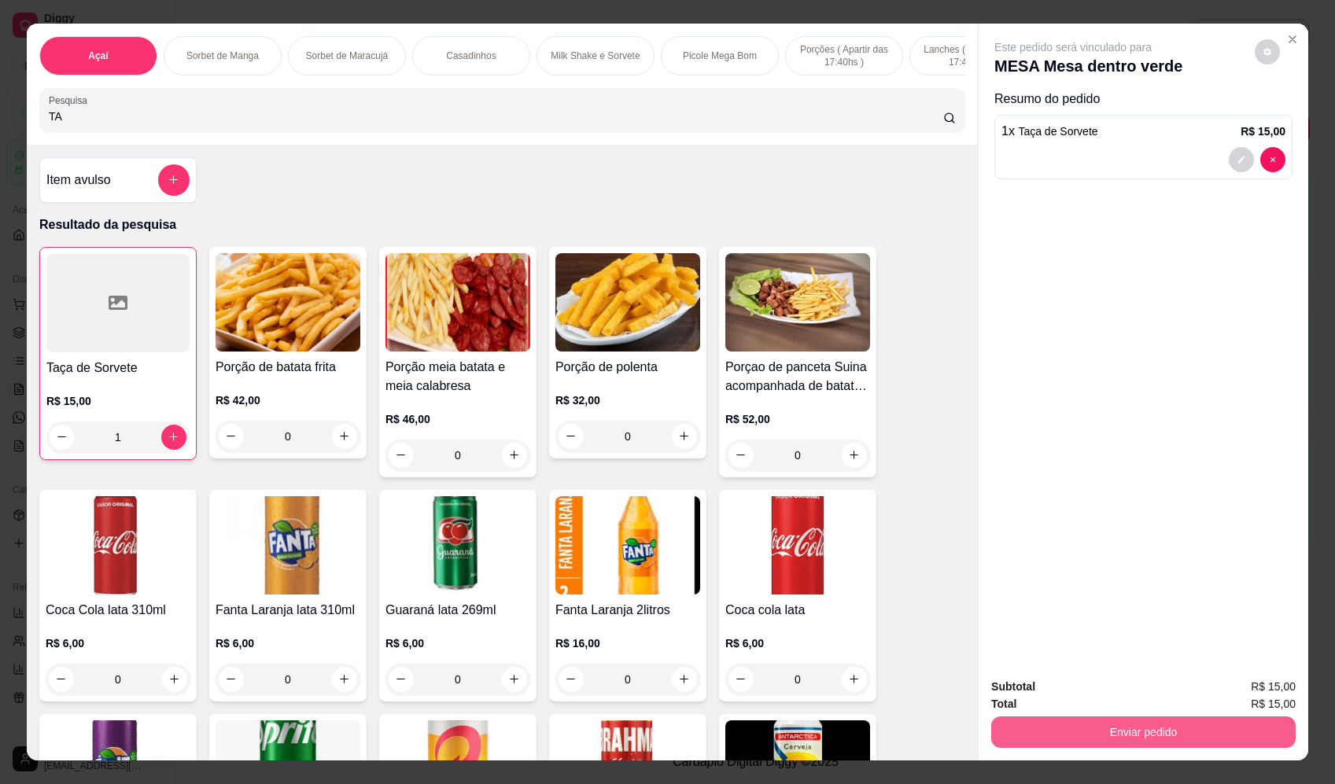
click at [1152, 730] on button "Enviar pedido" at bounding box center [1143, 732] width 304 height 31
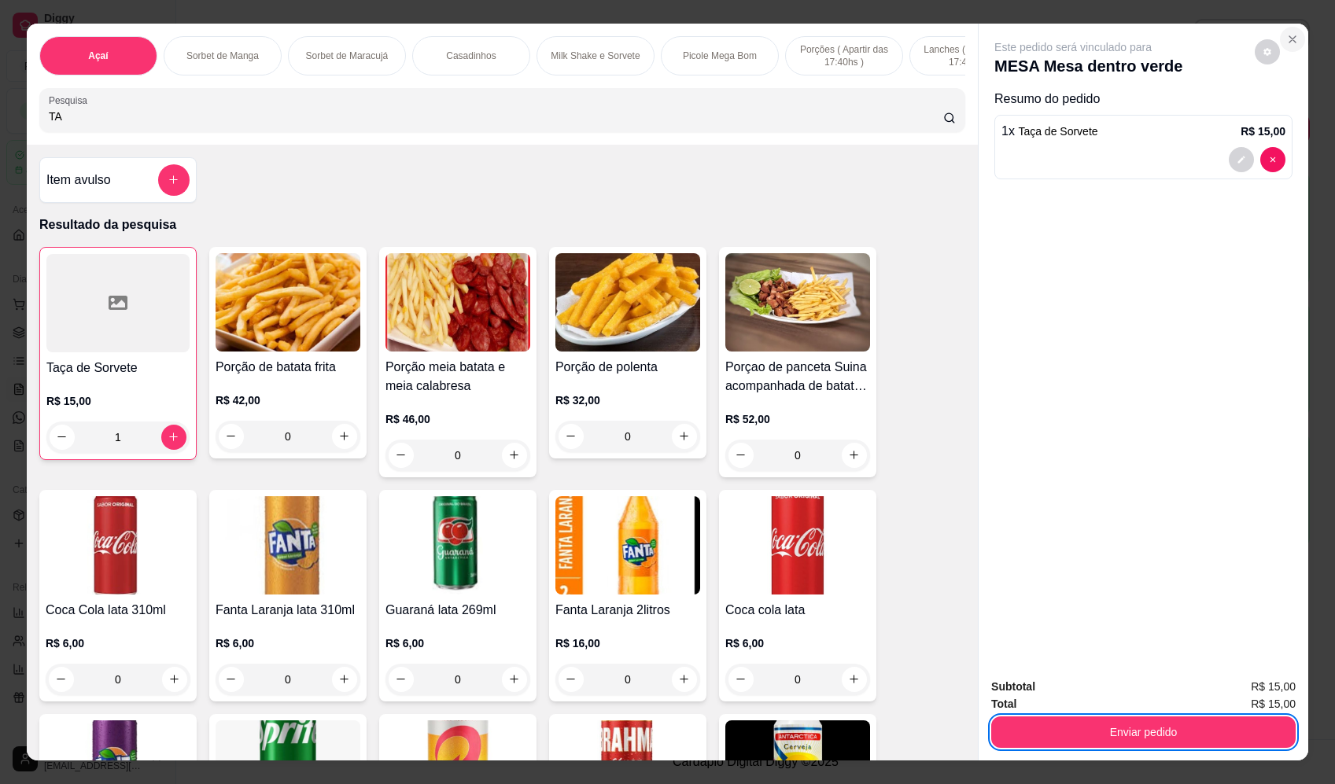
click at [1290, 42] on icon "Close" at bounding box center [1292, 39] width 6 height 6
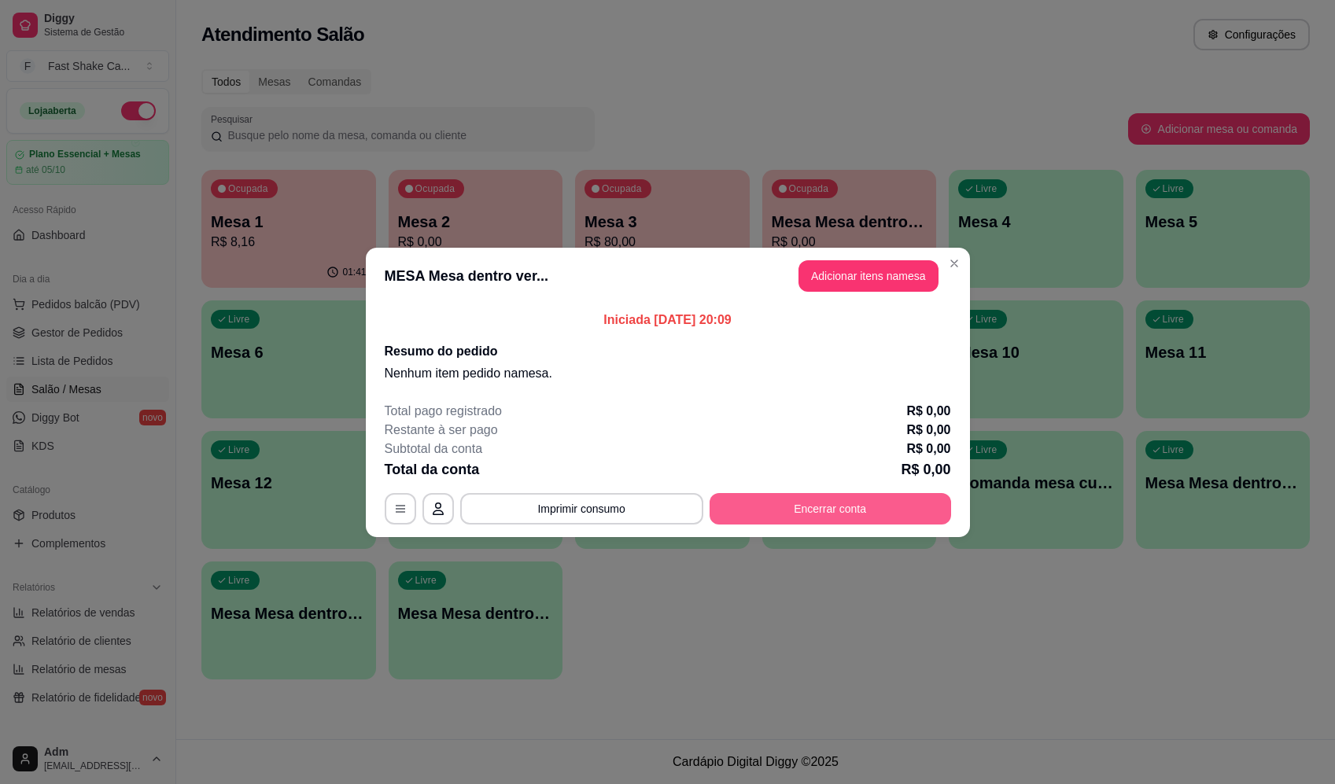
click at [850, 513] on button "Encerrar conta" at bounding box center [830, 508] width 241 height 31
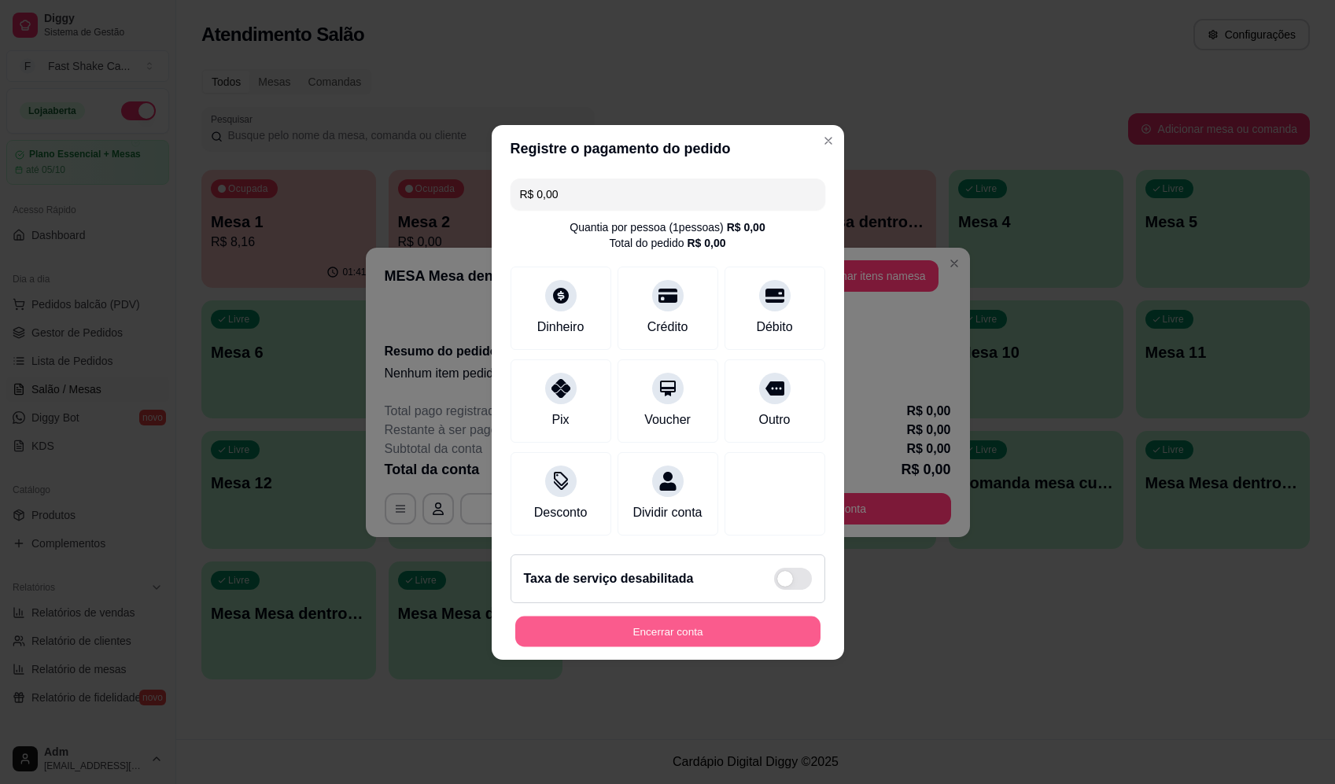
click at [721, 629] on button "Encerrar conta" at bounding box center [667, 631] width 305 height 31
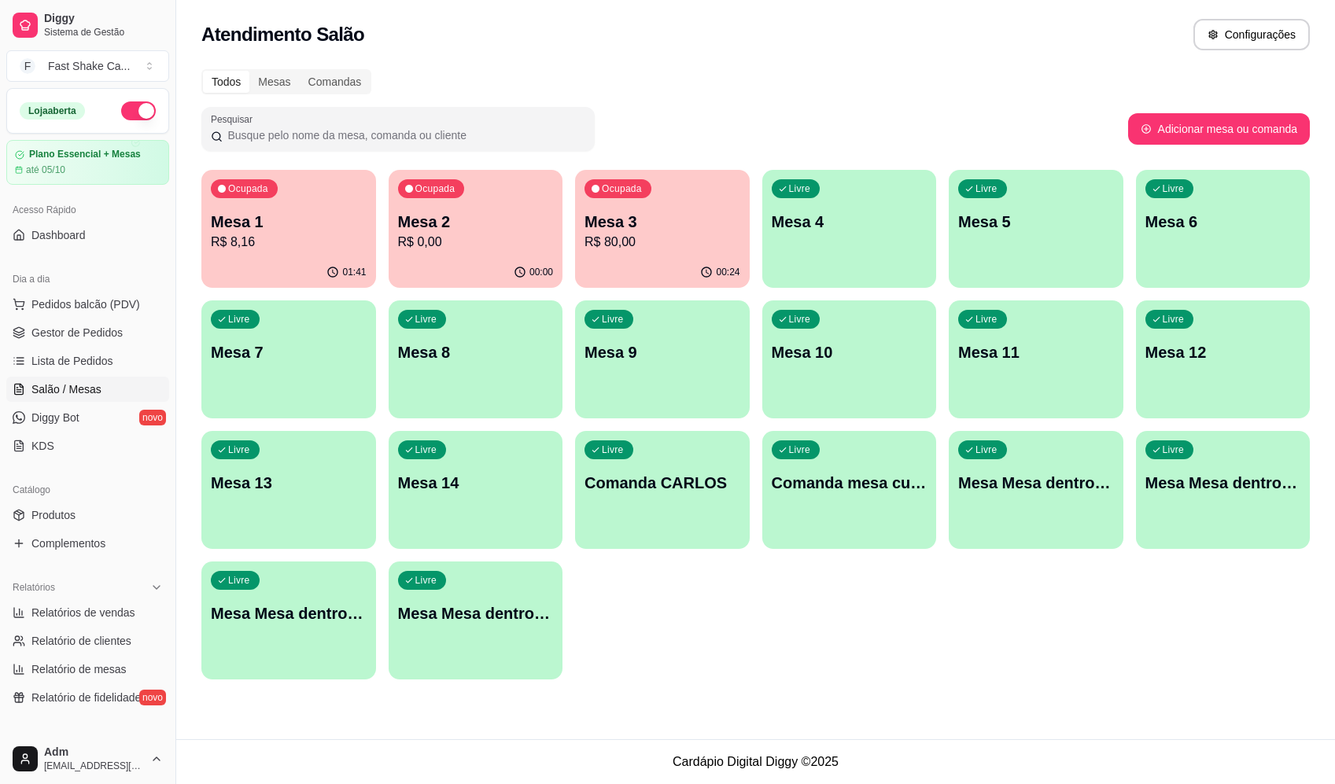
click at [312, 230] on p "Mesa 1" at bounding box center [289, 222] width 156 height 22
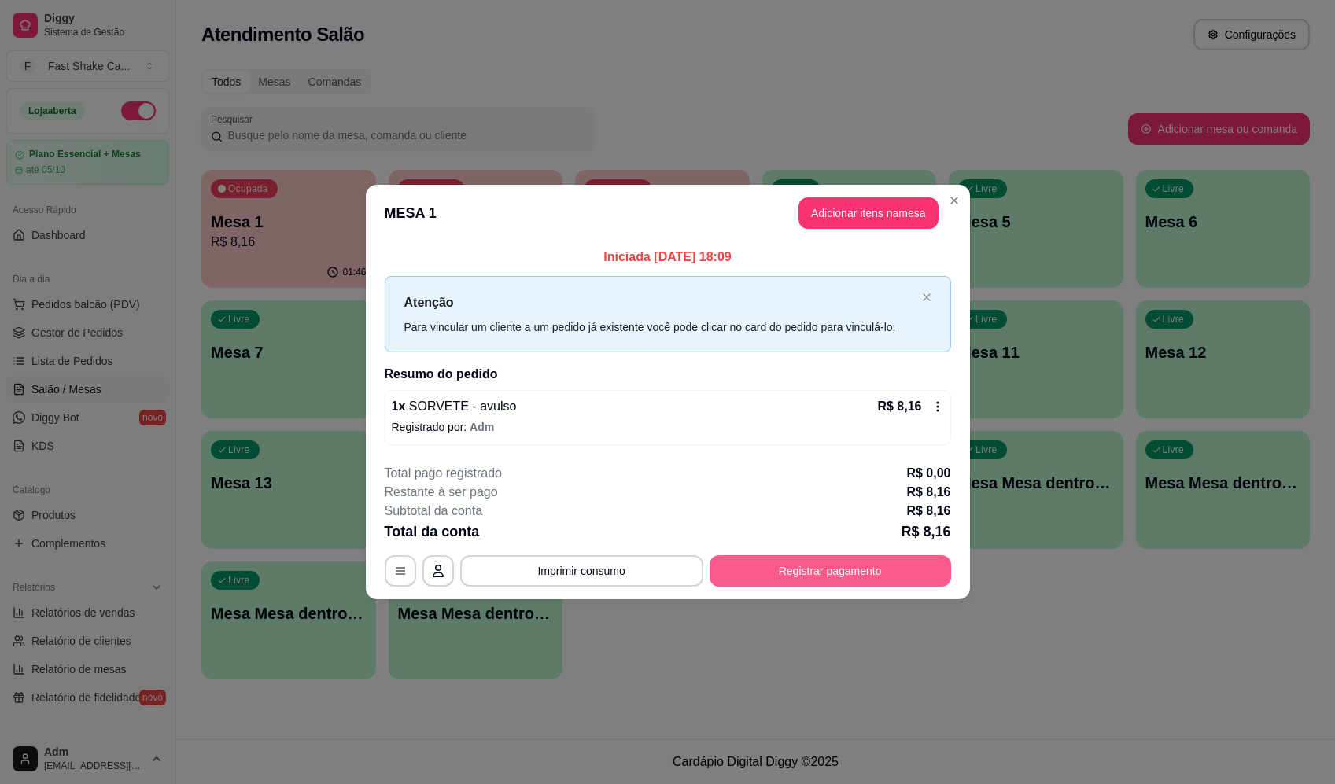
click at [817, 575] on button "Registrar pagamento" at bounding box center [830, 570] width 241 height 31
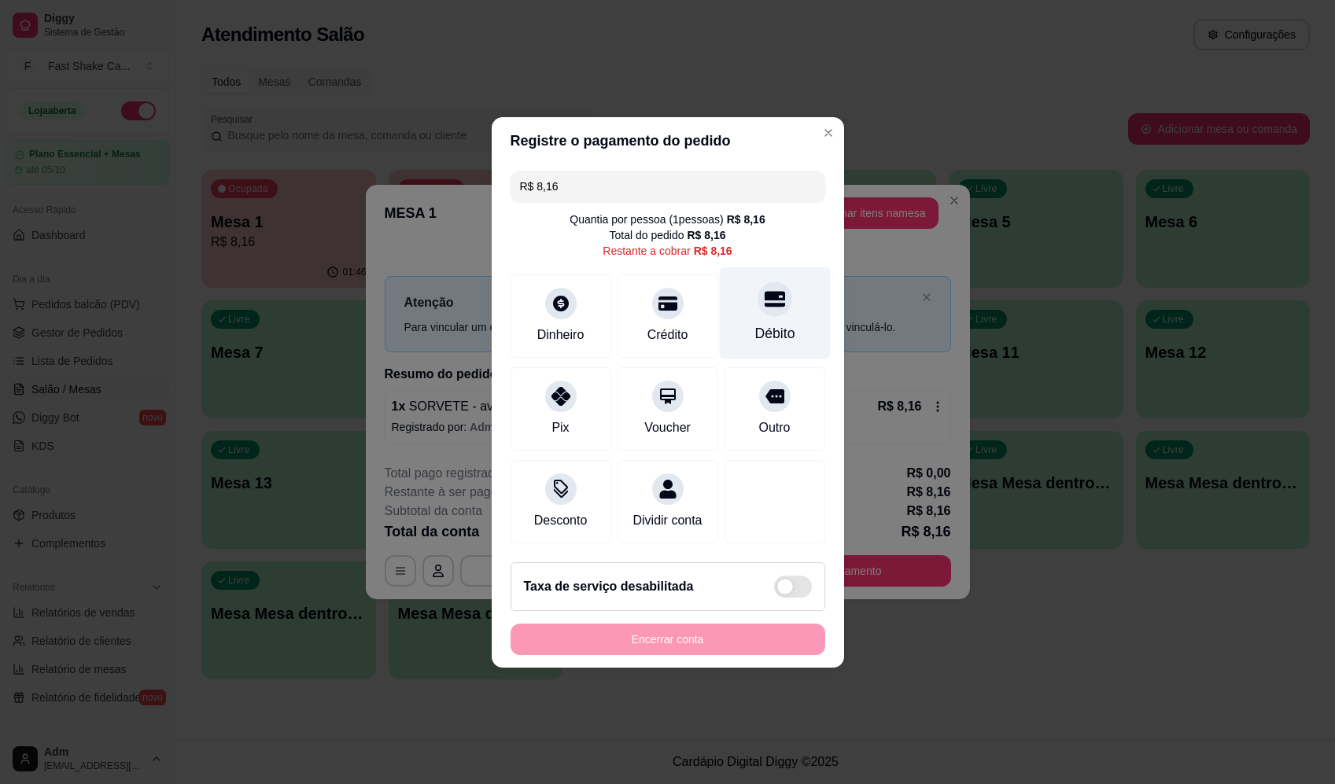
click at [776, 312] on div "Débito" at bounding box center [774, 313] width 111 height 92
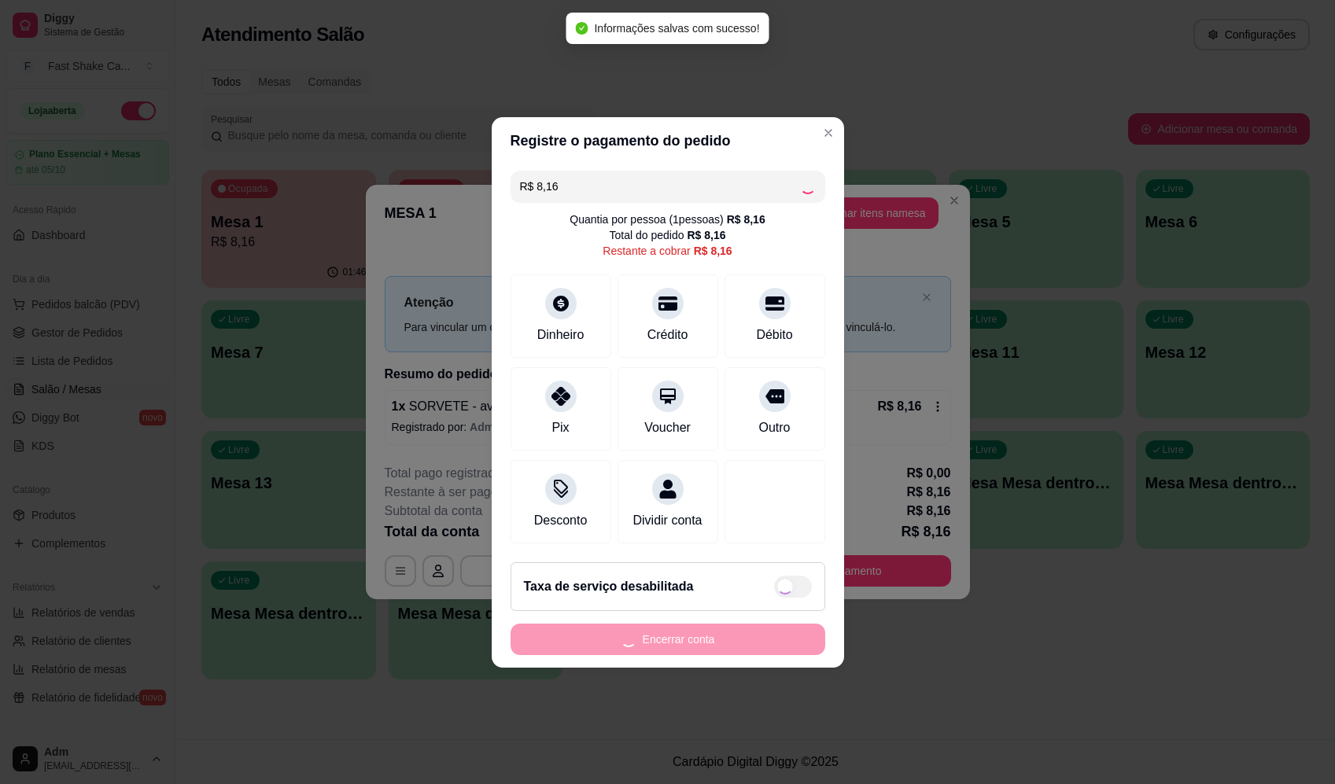
type input "R$ 0,00"
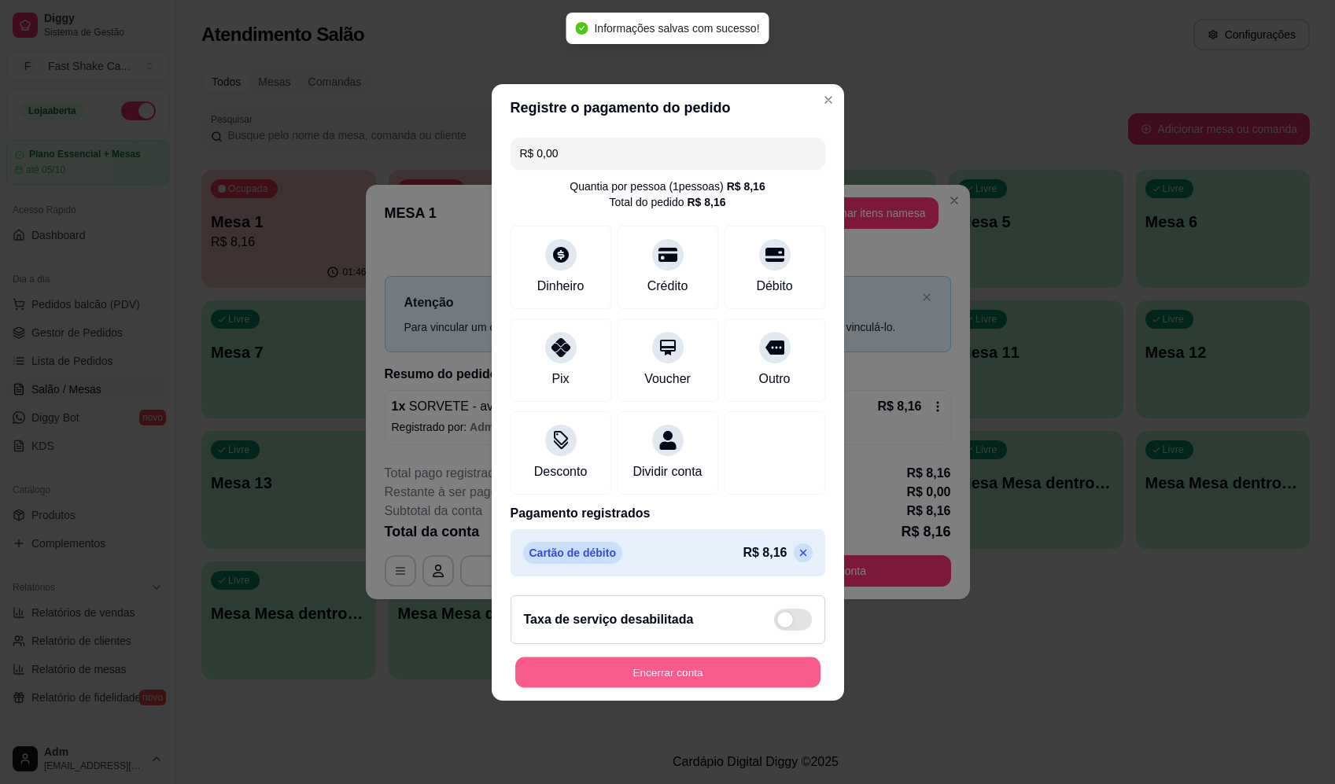
click at [729, 687] on button "Encerrar conta" at bounding box center [667, 672] width 305 height 31
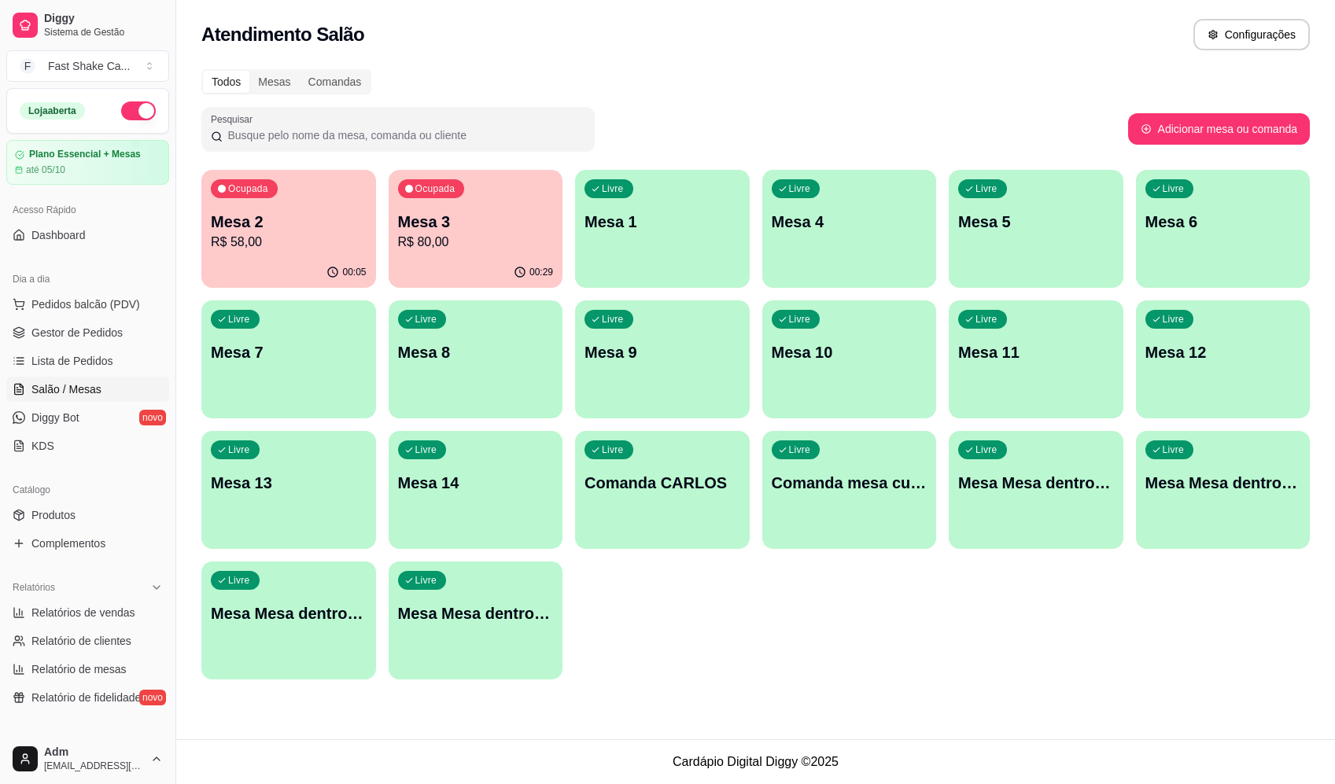
drag, startPoint x: 882, startPoint y: 0, endPoint x: 806, endPoint y: 59, distance: 96.5
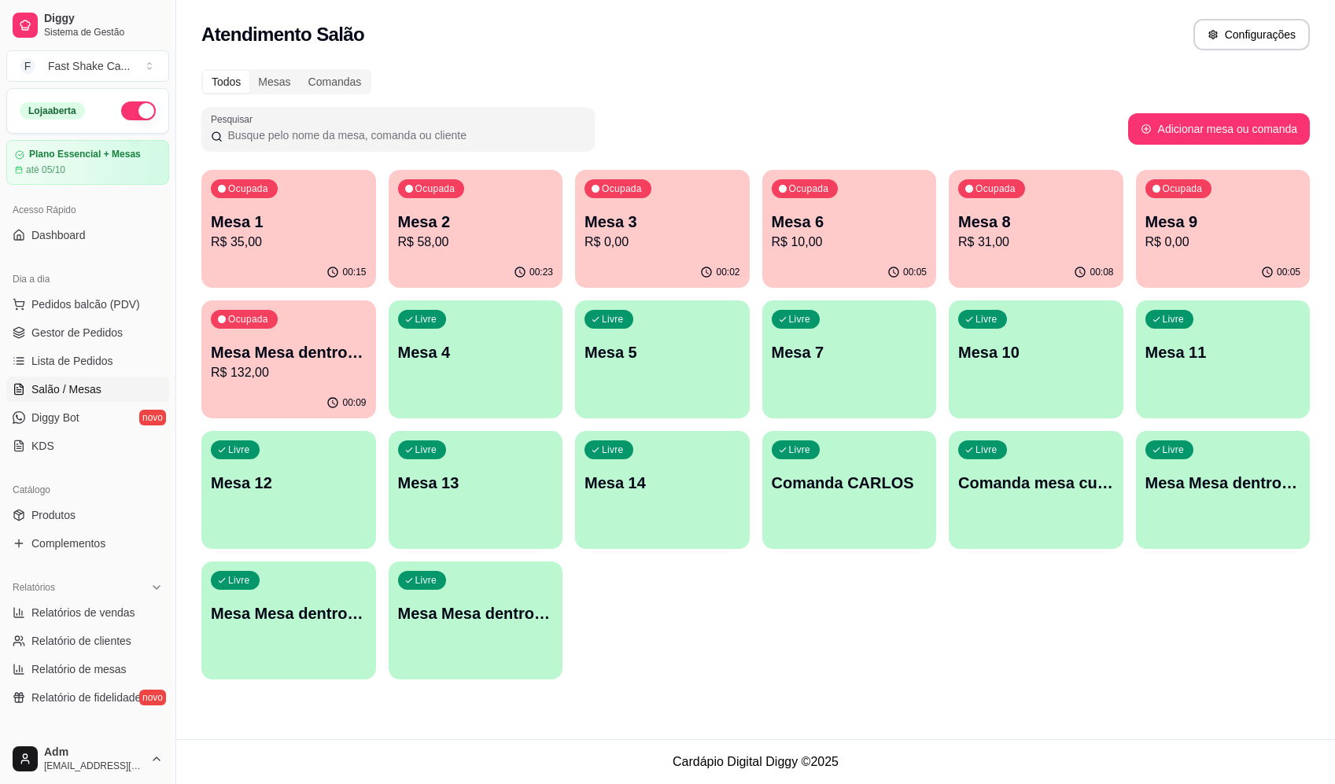
click at [1037, 235] on p "R$ 31,00" at bounding box center [1036, 242] width 156 height 19
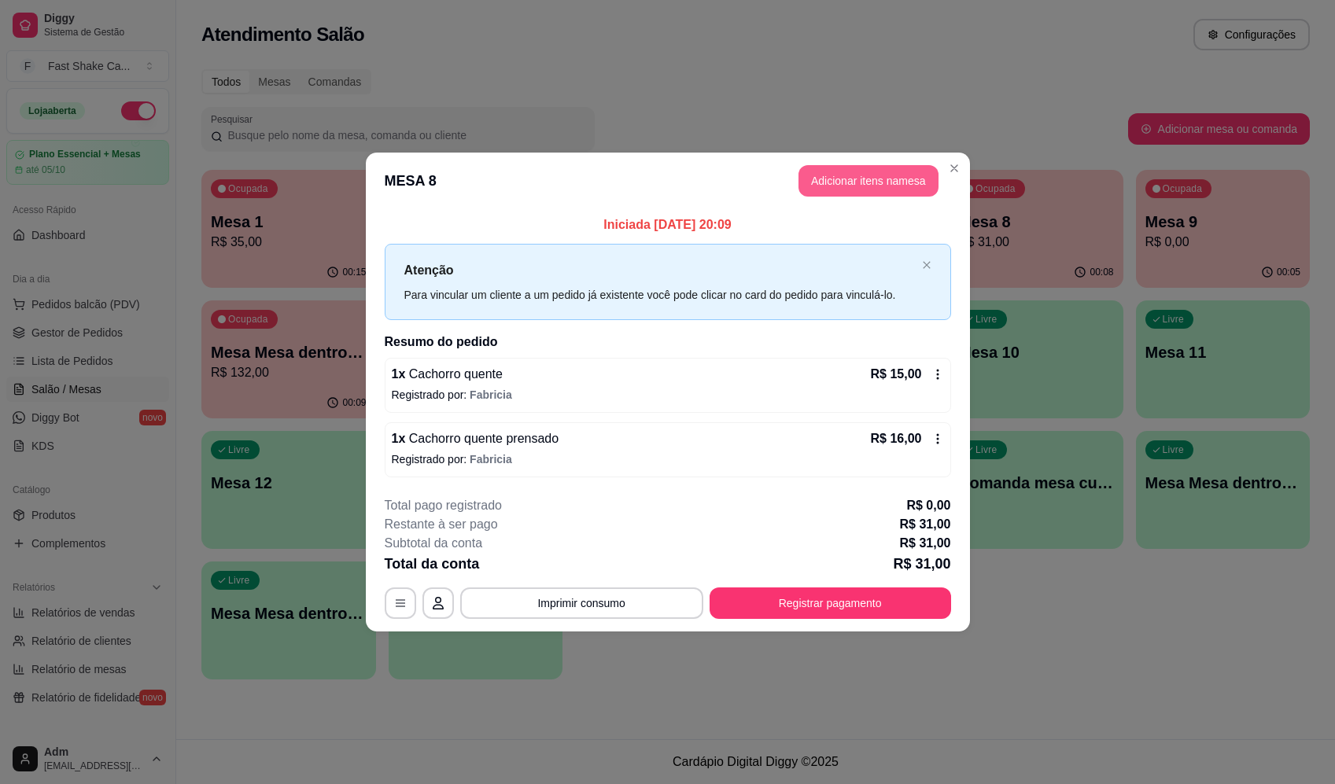
click at [911, 175] on button "Adicionar itens na mesa" at bounding box center [868, 180] width 140 height 31
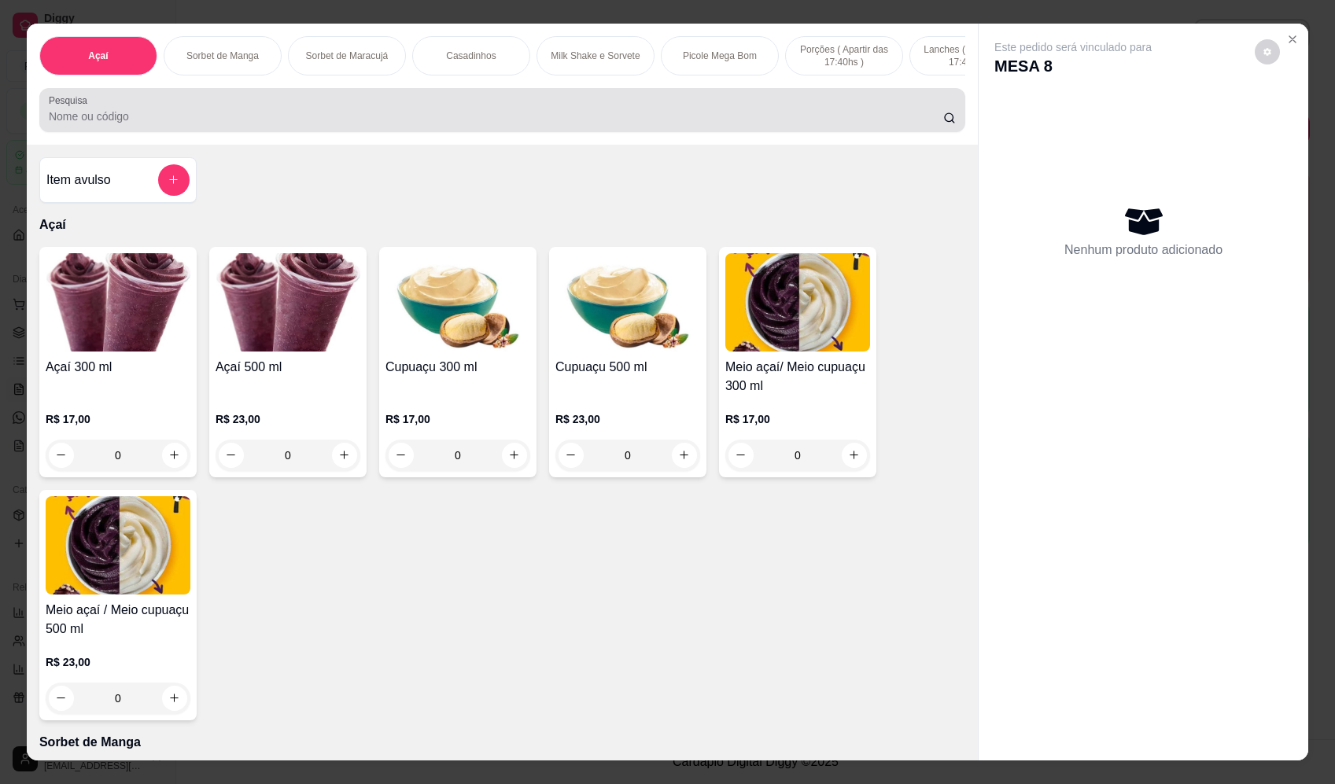
click at [449, 124] on input "Pesquisa" at bounding box center [496, 117] width 894 height 16
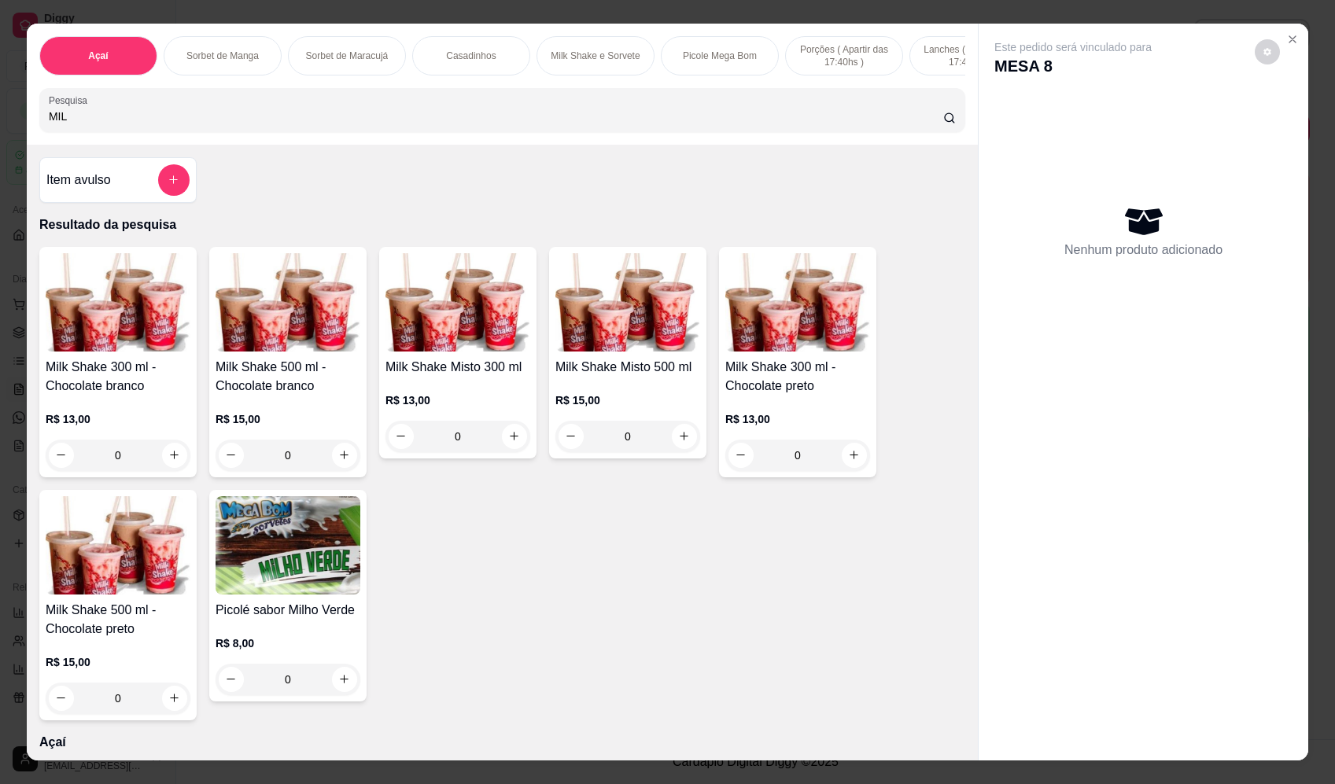
type input "MIL"
click at [154, 469] on div "0" at bounding box center [118, 455] width 145 height 31
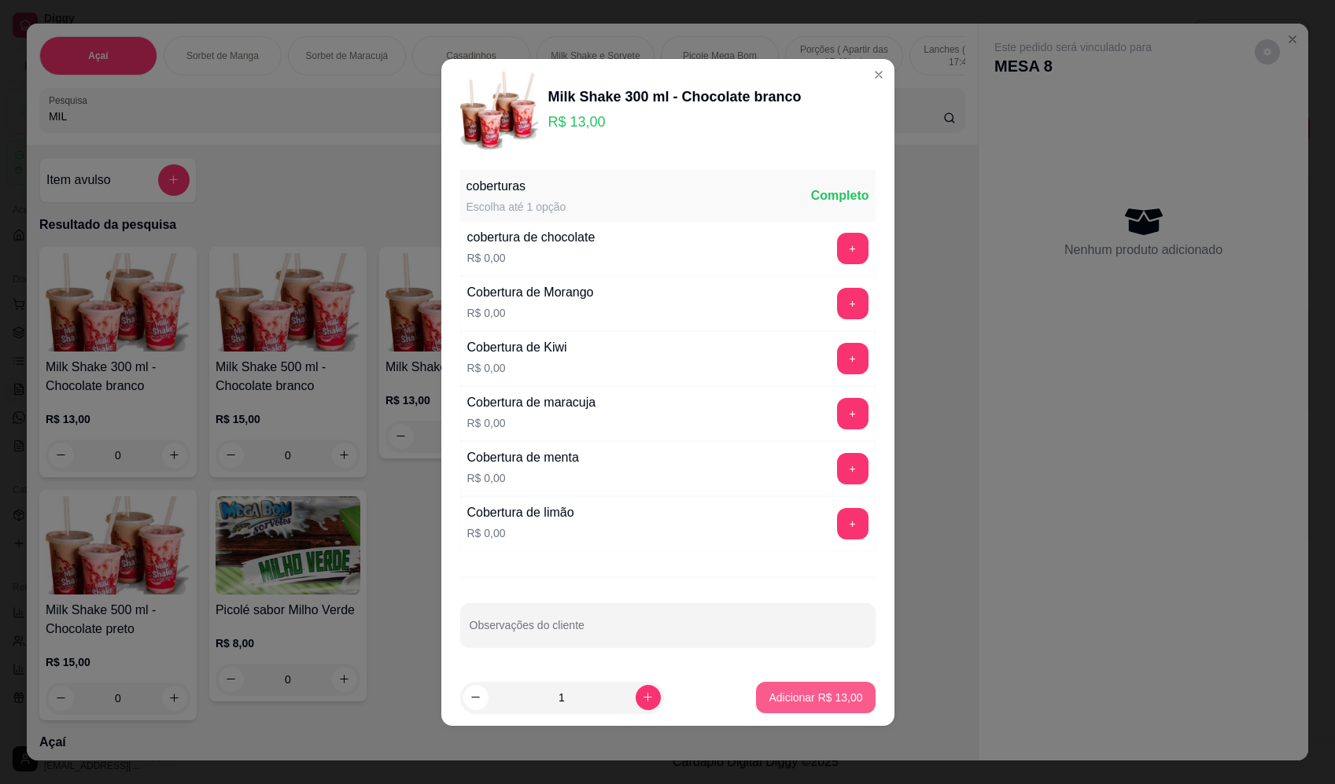
click at [835, 693] on p "Adicionar R$ 13,00" at bounding box center [816, 698] width 94 height 16
type input "1"
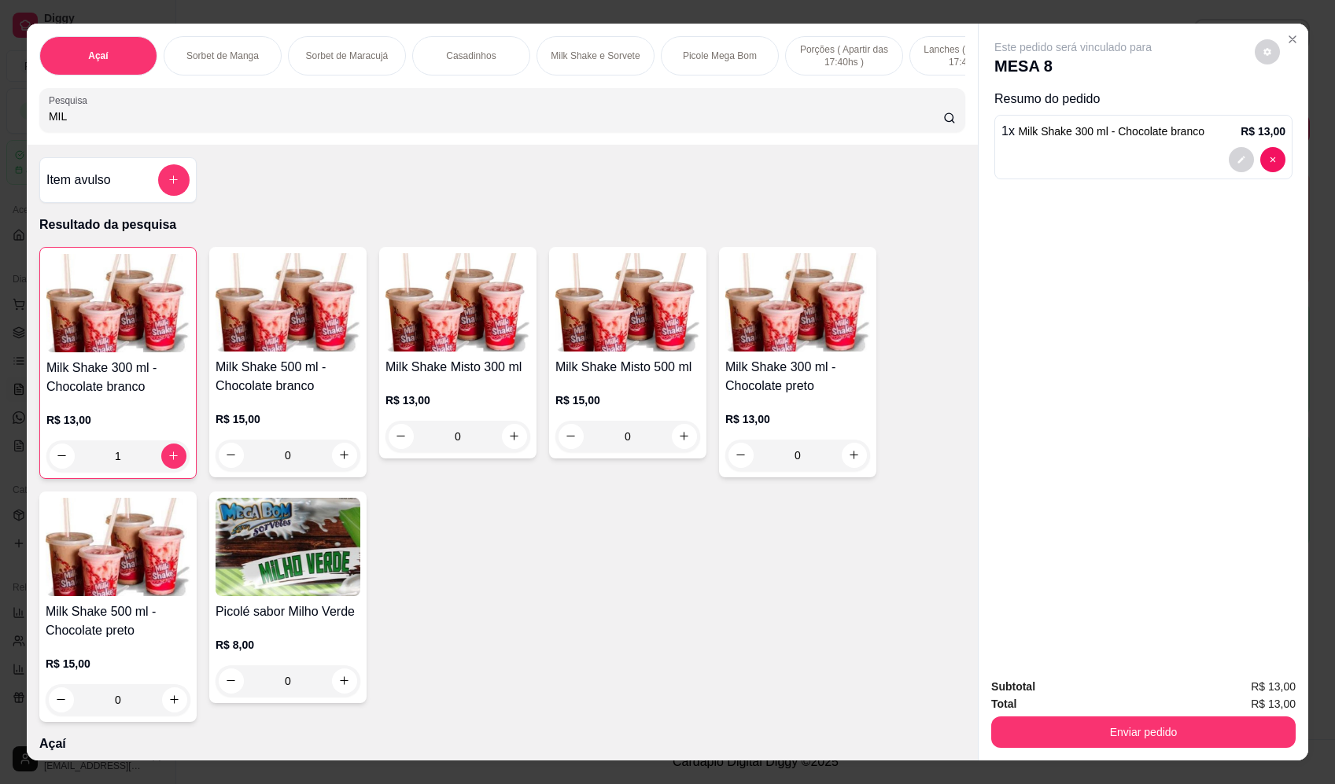
click at [1191, 759] on div "Subtotal R$ 13,00 Total R$ 13,00 Enviar pedido" at bounding box center [1144, 712] width 330 height 95
click at [1202, 747] on button "Enviar pedido" at bounding box center [1143, 732] width 304 height 31
click at [1275, 695] on button "Enviar pedido" at bounding box center [1255, 694] width 89 height 30
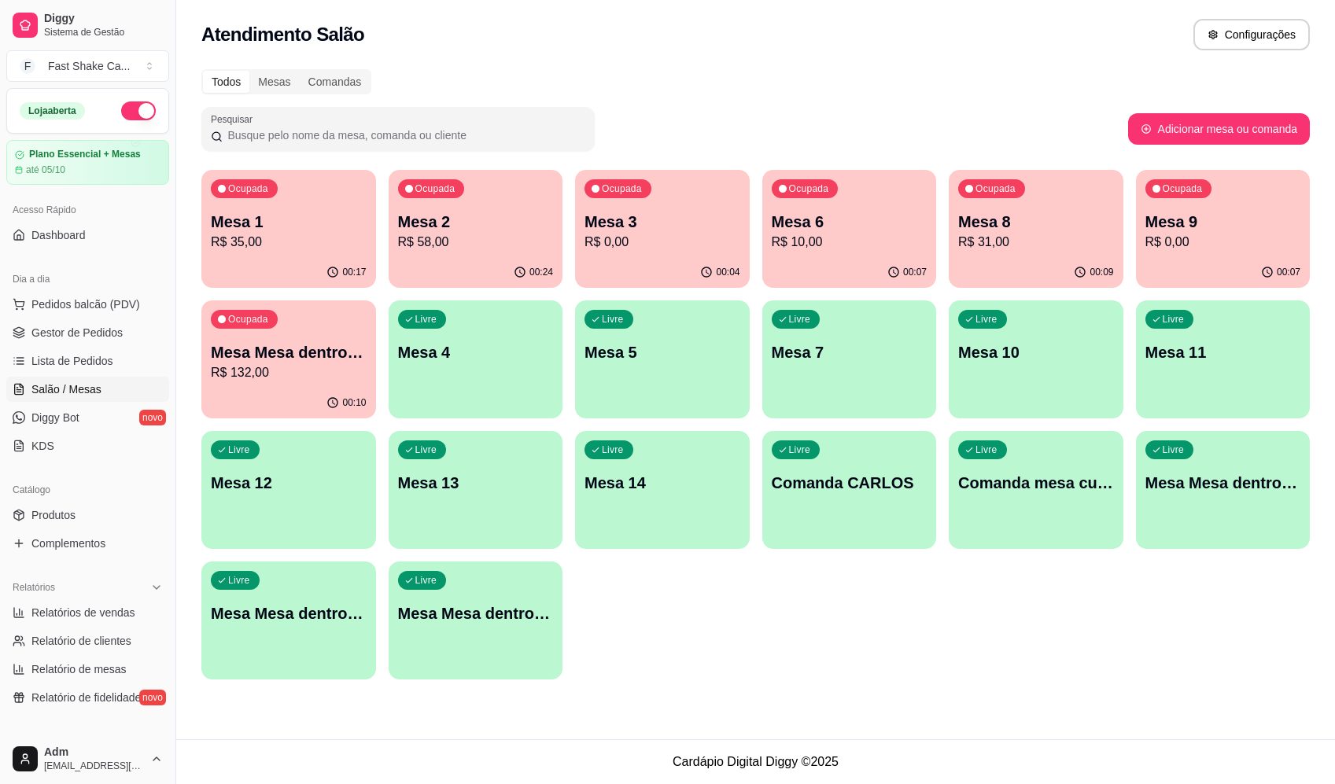
click at [271, 266] on div "00:17" at bounding box center [288, 272] width 175 height 31
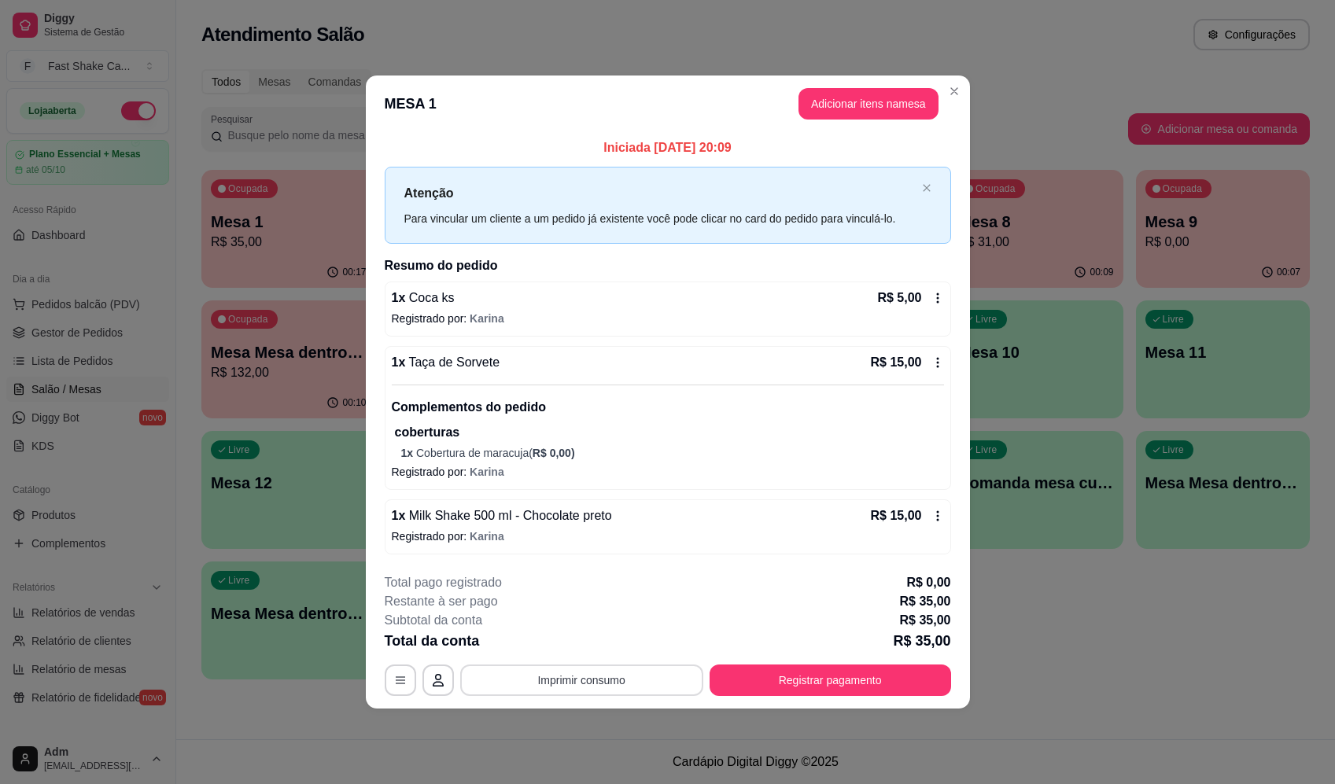
click at [556, 673] on button "Imprimir consumo" at bounding box center [581, 680] width 243 height 31
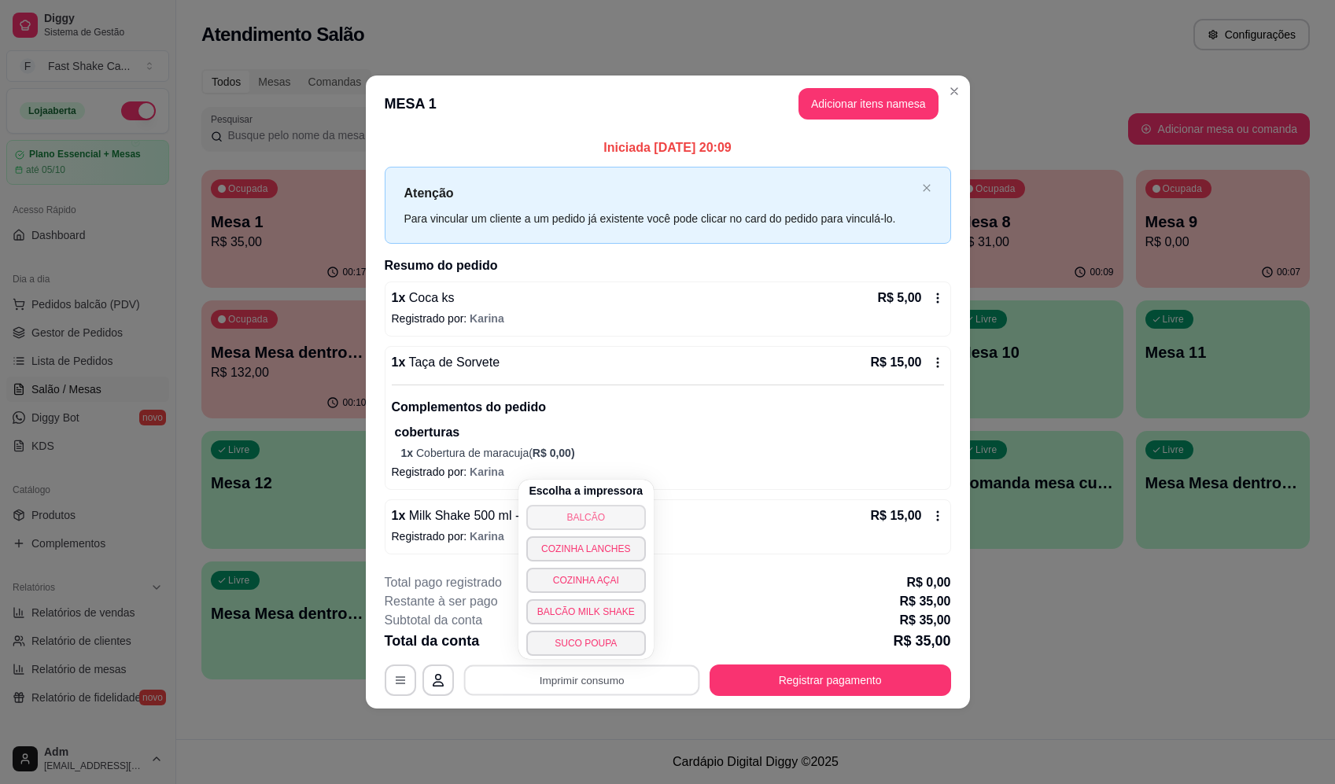
click at [610, 514] on button "BALCÃO" at bounding box center [586, 517] width 120 height 25
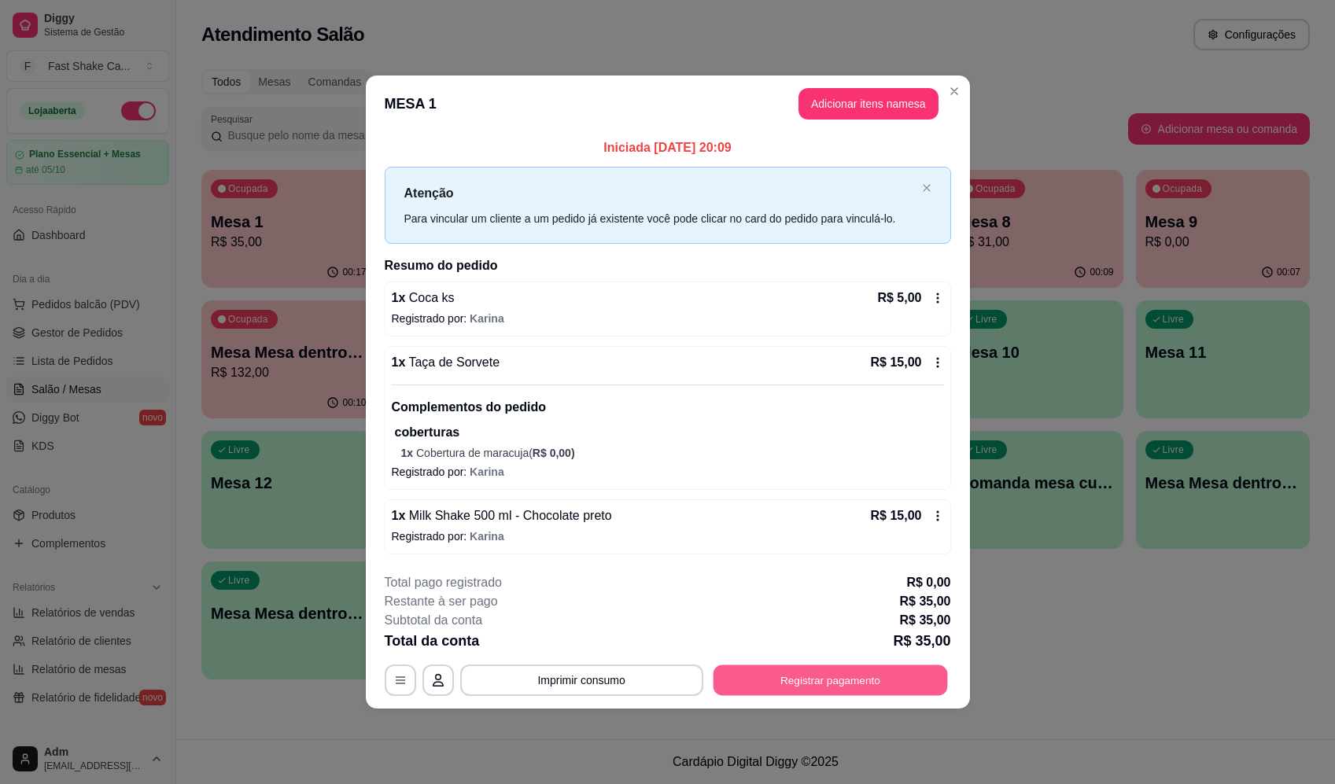
click at [860, 680] on button "Registrar pagamento" at bounding box center [830, 680] width 234 height 31
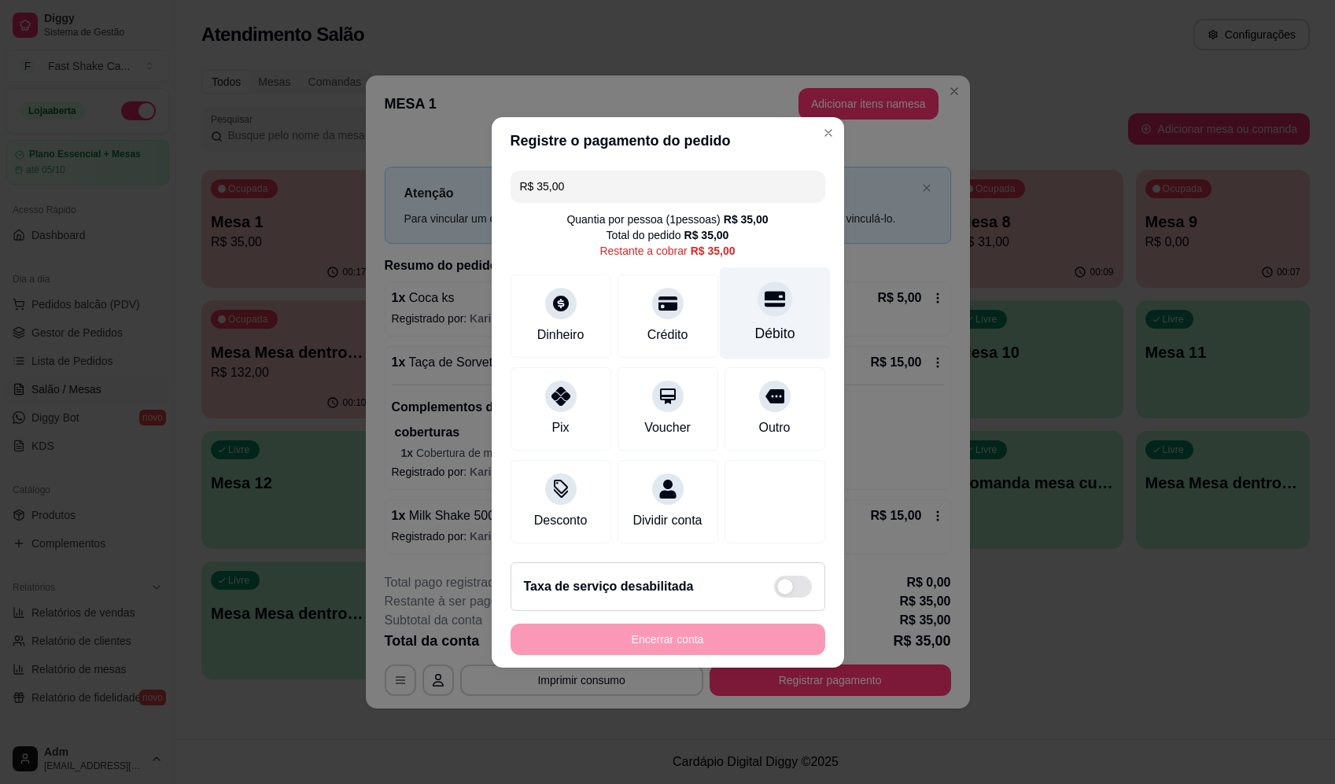
click at [788, 307] on div "Débito" at bounding box center [774, 313] width 111 height 92
type input "R$ 0,00"
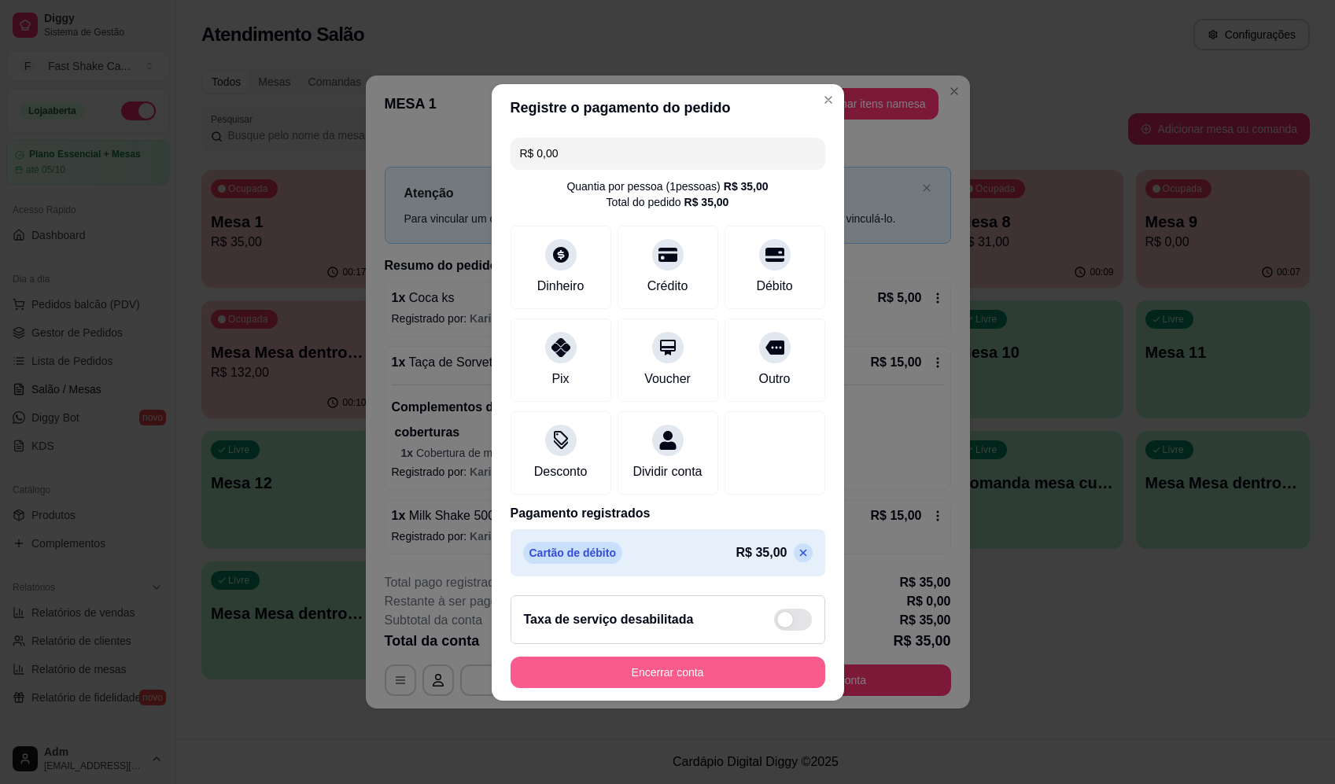
click at [702, 685] on button "Encerrar conta" at bounding box center [668, 672] width 315 height 31
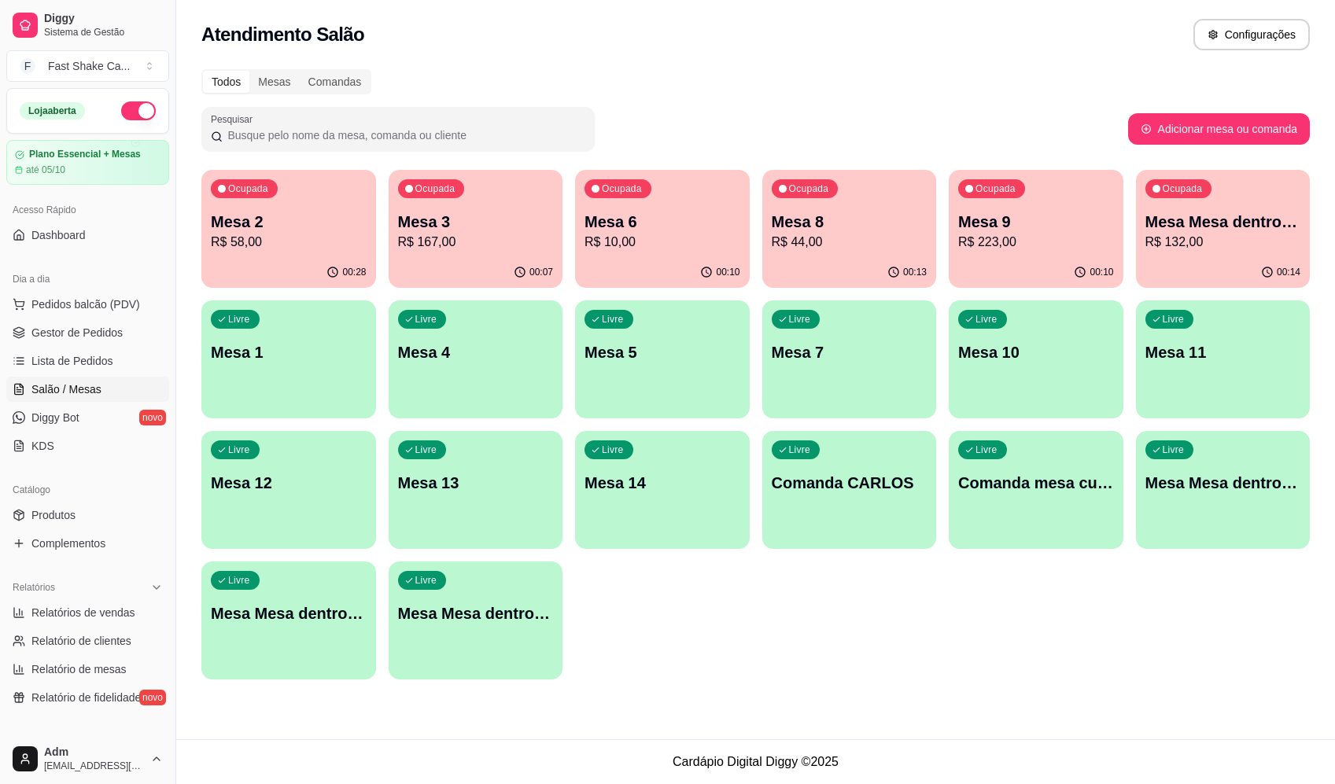
click at [486, 212] on p "Mesa 3" at bounding box center [476, 222] width 156 height 22
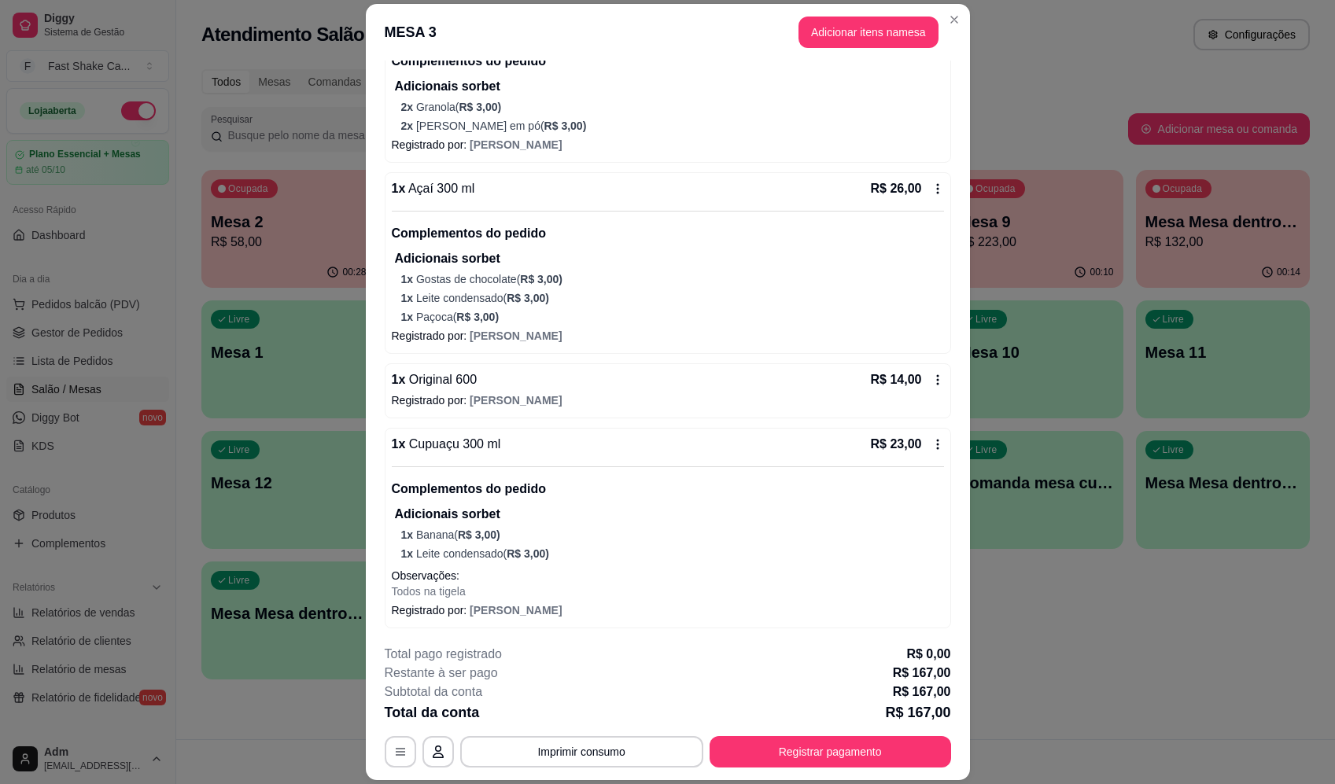
scroll to position [594, 0]
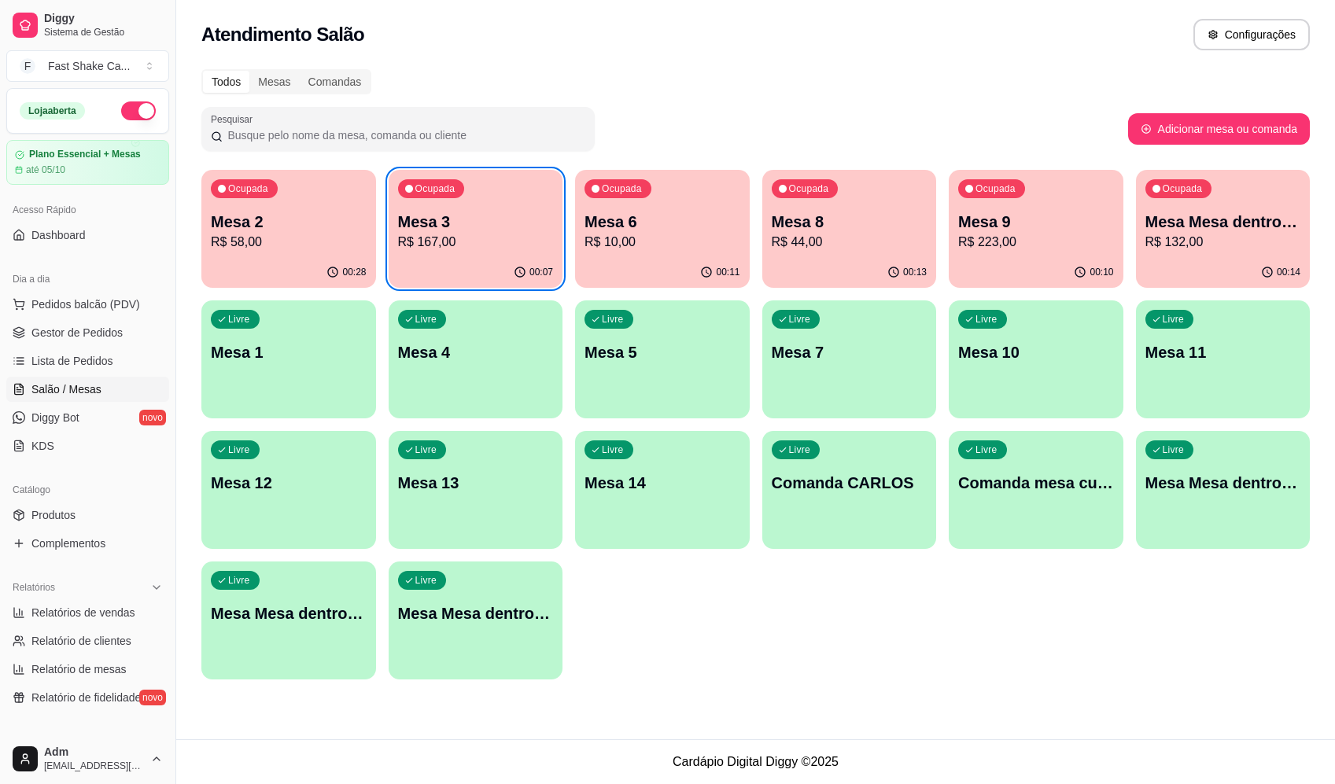
click at [517, 626] on div "Livre Mesa Mesa dentro vermelha" at bounding box center [476, 611] width 175 height 99
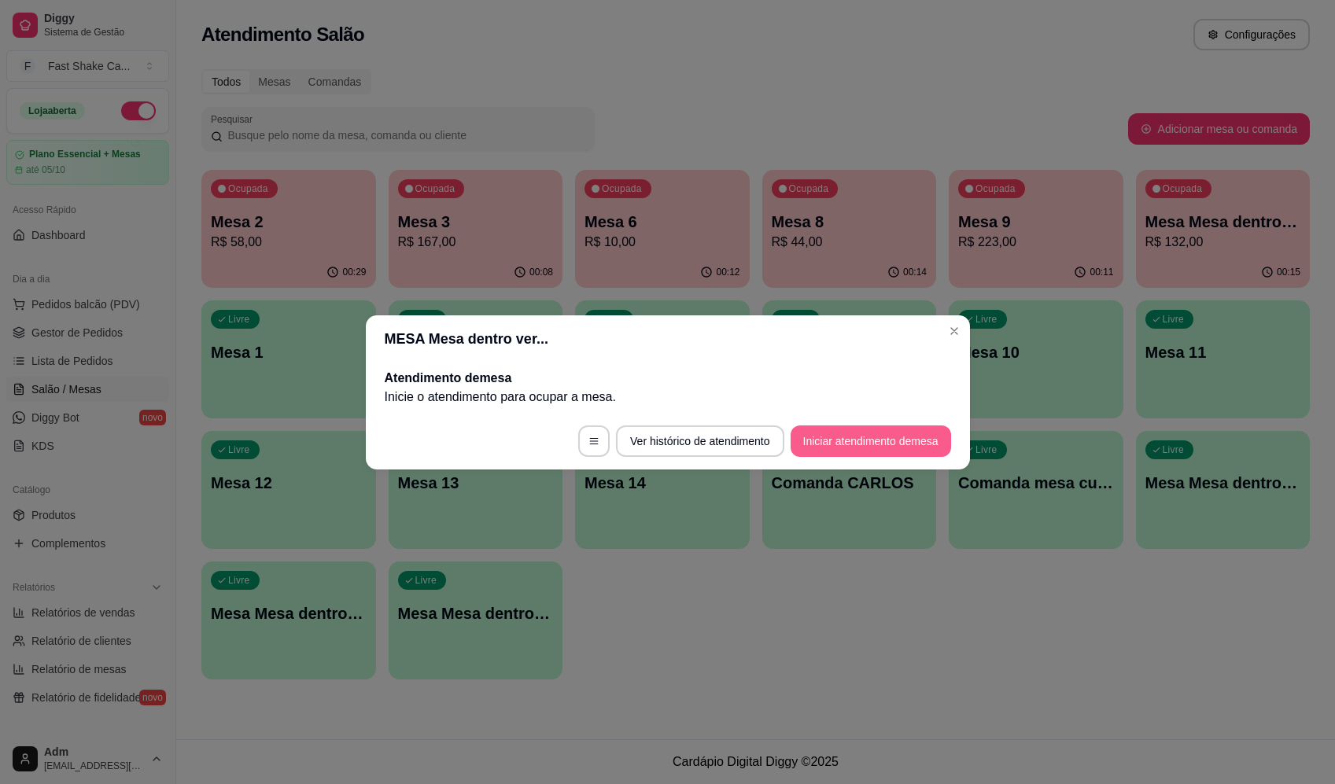
click at [859, 445] on button "Iniciar atendimento de mesa" at bounding box center [871, 441] width 160 height 31
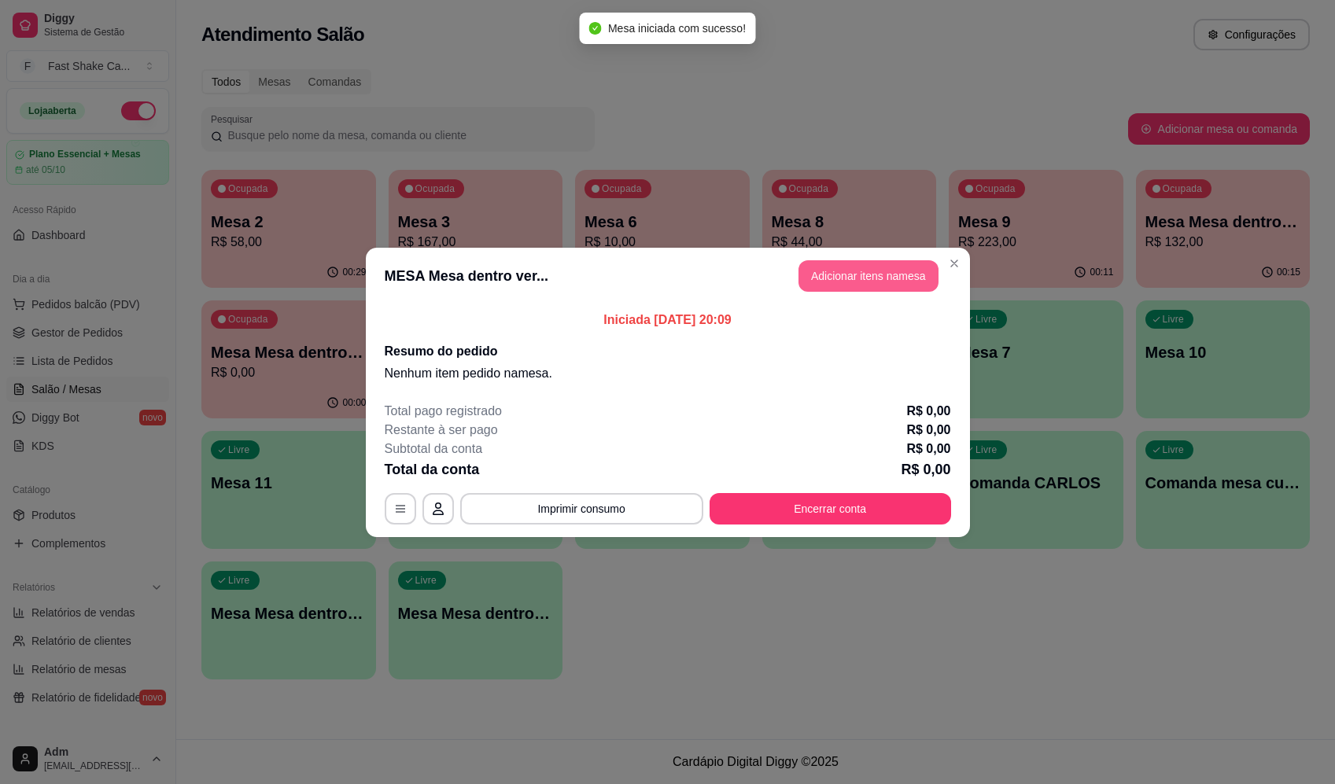
click at [917, 279] on button "Adicionar itens na mesa" at bounding box center [868, 275] width 140 height 31
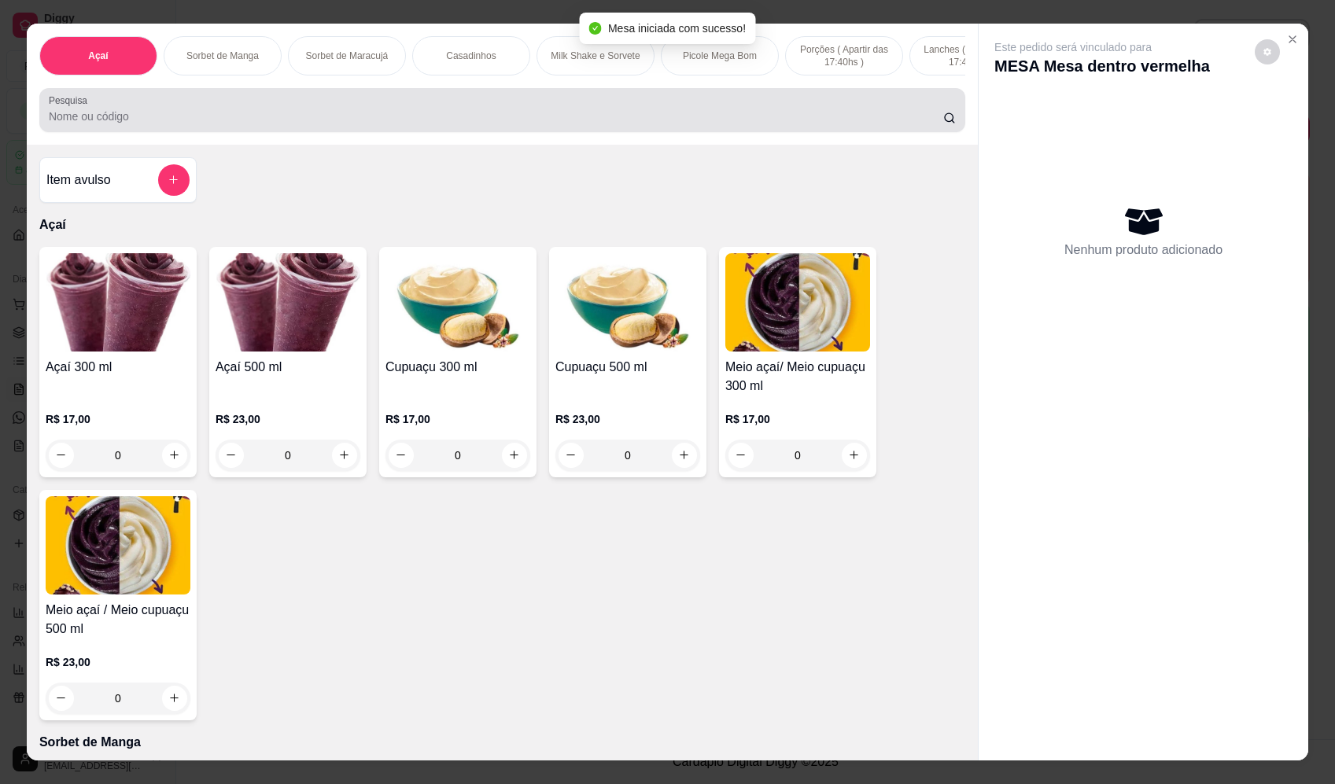
click at [189, 124] on input "Pesquisa" at bounding box center [496, 117] width 894 height 16
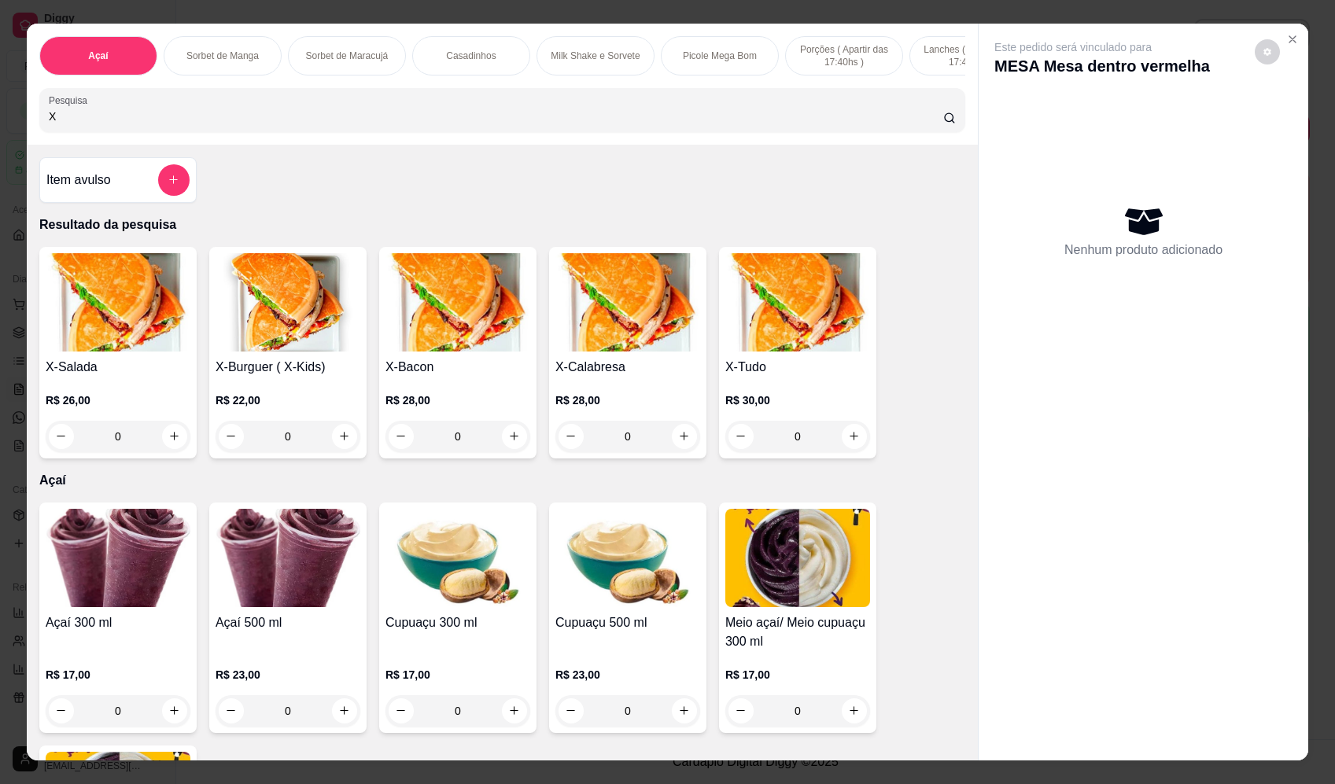
type input "X"
click at [850, 452] on div "0" at bounding box center [797, 436] width 145 height 31
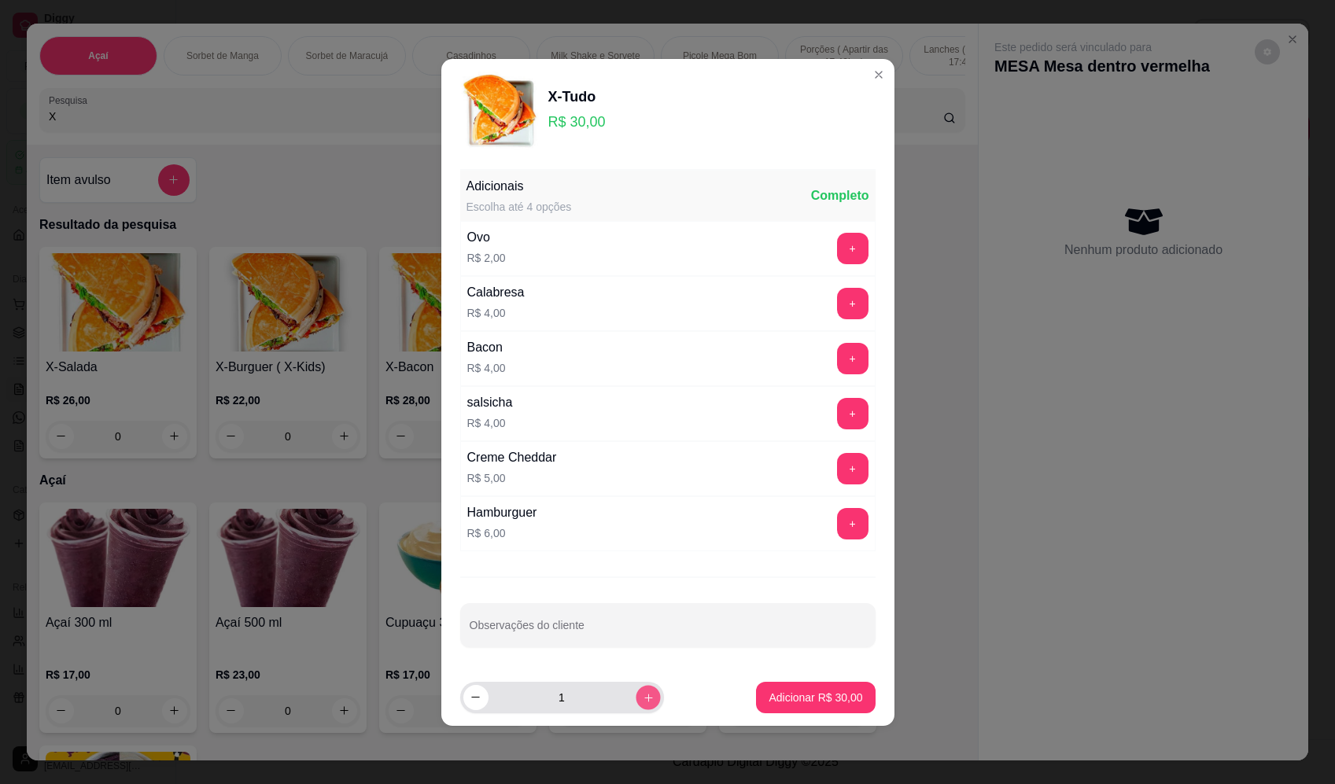
click at [643, 699] on button "increase-product-quantity" at bounding box center [648, 697] width 24 height 24
type input "2"
click at [826, 703] on p "Adicionar R$ 60,00" at bounding box center [816, 698] width 94 height 16
type input "2"
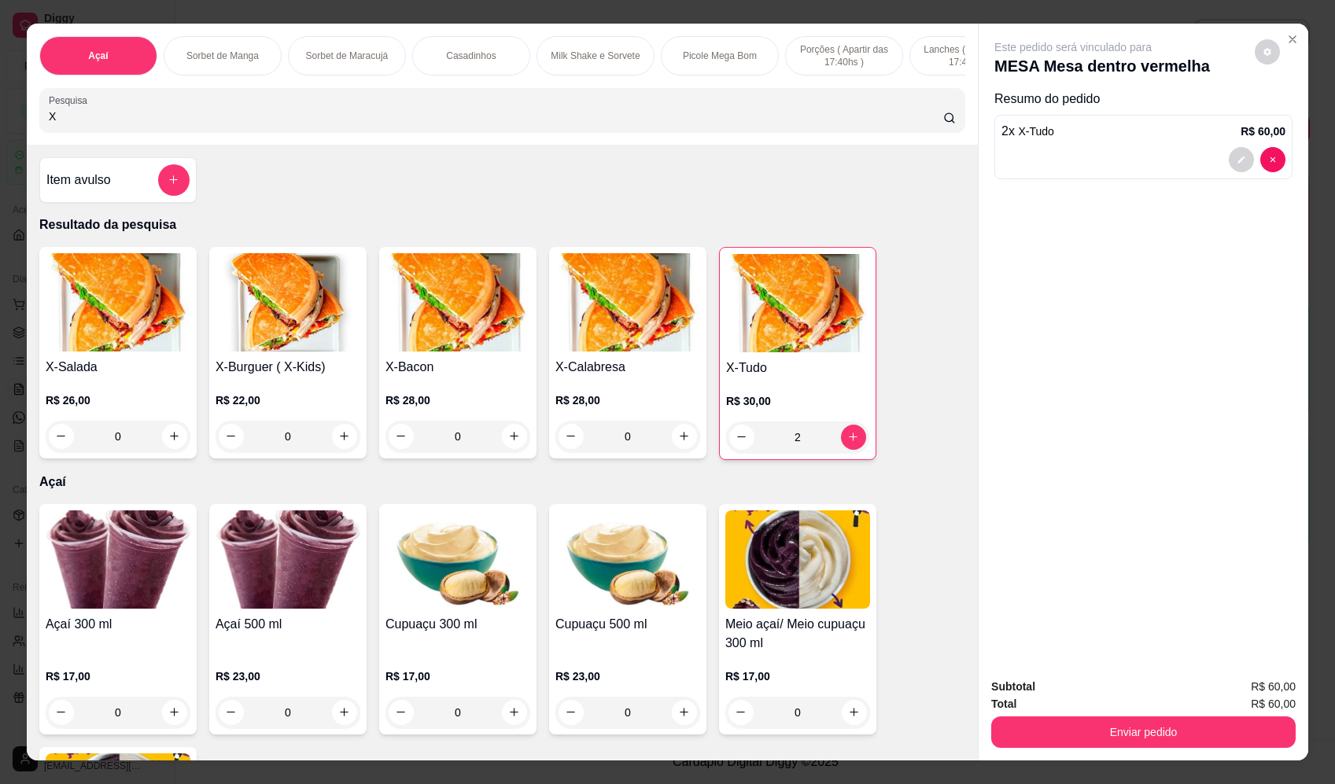
drag, startPoint x: 80, startPoint y: 130, endPoint x: -31, endPoint y: 138, distance: 112.0
click at [0, 138] on html "Diggy Sistema de Gestão F Fast Shake Ca ... Loja aberta Plano Essencial + Mesas…" at bounding box center [667, 392] width 1335 height 784
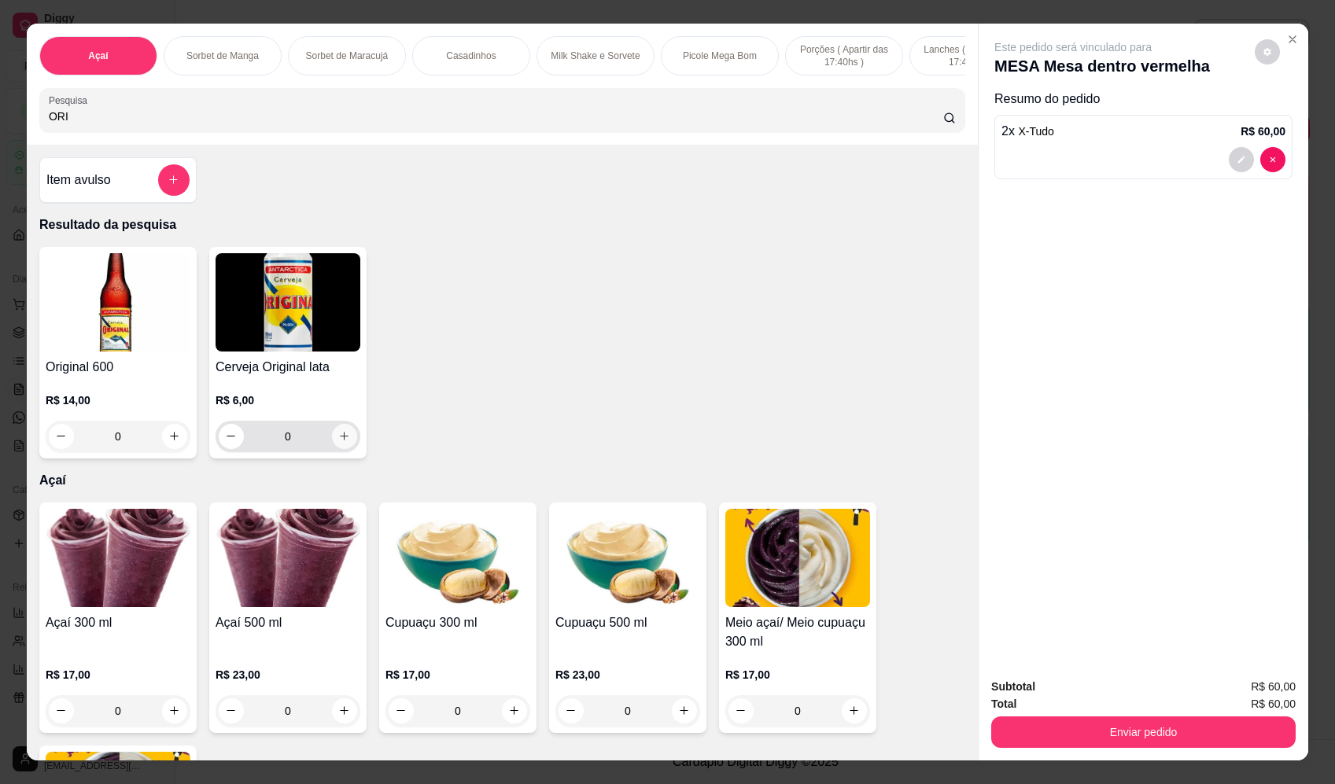
type input "ORI"
click at [339, 442] on icon "increase-product-quantity" at bounding box center [344, 436] width 12 height 12
type input "1"
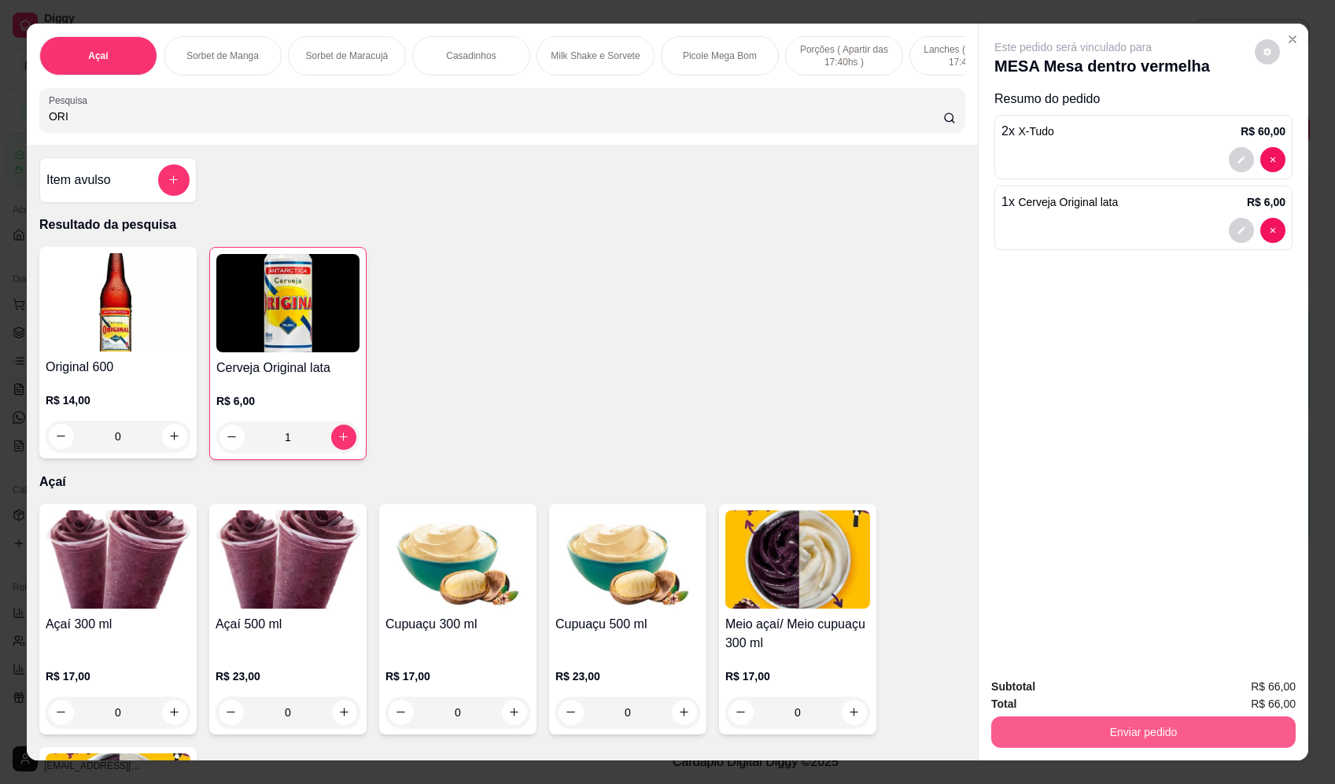
click at [1185, 739] on button "Enviar pedido" at bounding box center [1143, 732] width 304 height 31
click at [1248, 699] on button "Enviar pedido" at bounding box center [1254, 693] width 87 height 29
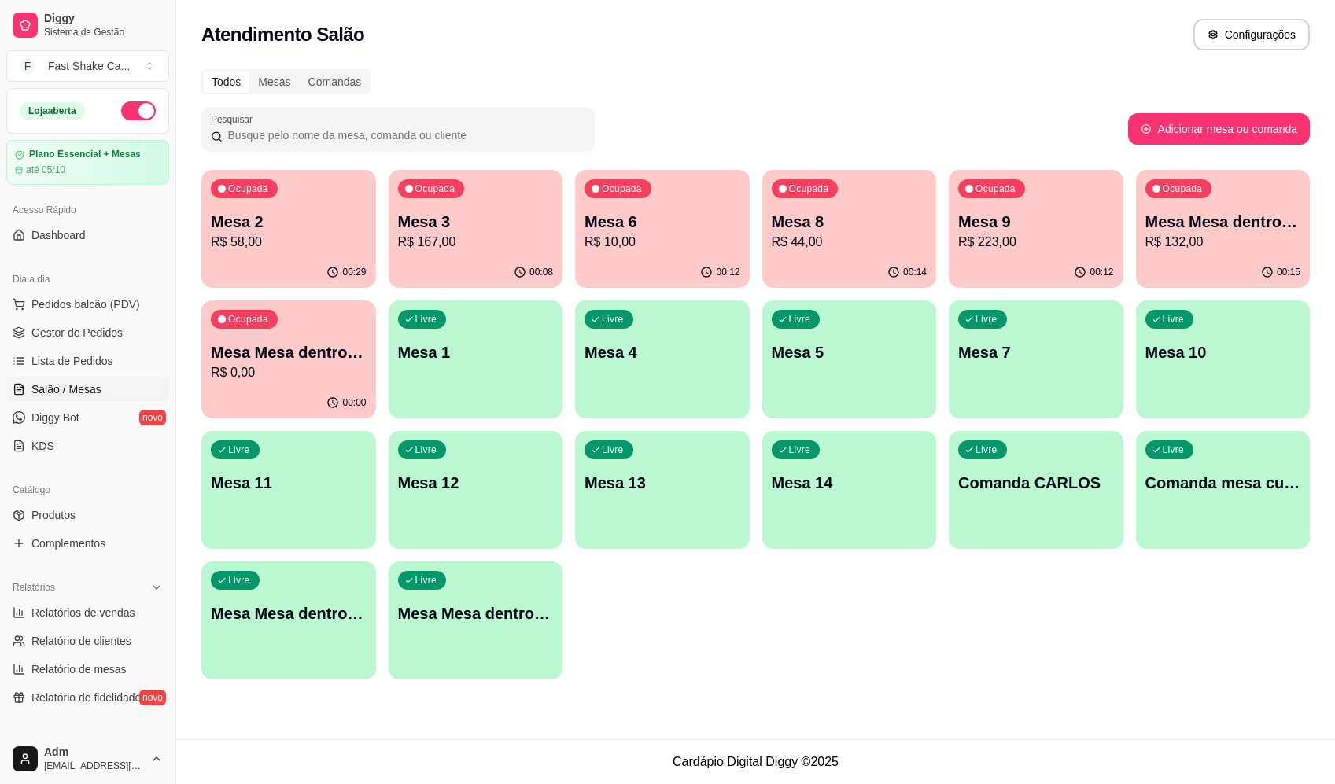
click at [1211, 233] on p "R$ 132,00" at bounding box center [1223, 242] width 156 height 19
click at [1046, 245] on p "R$ 223,00" at bounding box center [1036, 242] width 156 height 19
click at [830, 250] on p "R$ 44,00" at bounding box center [850, 242] width 156 height 19
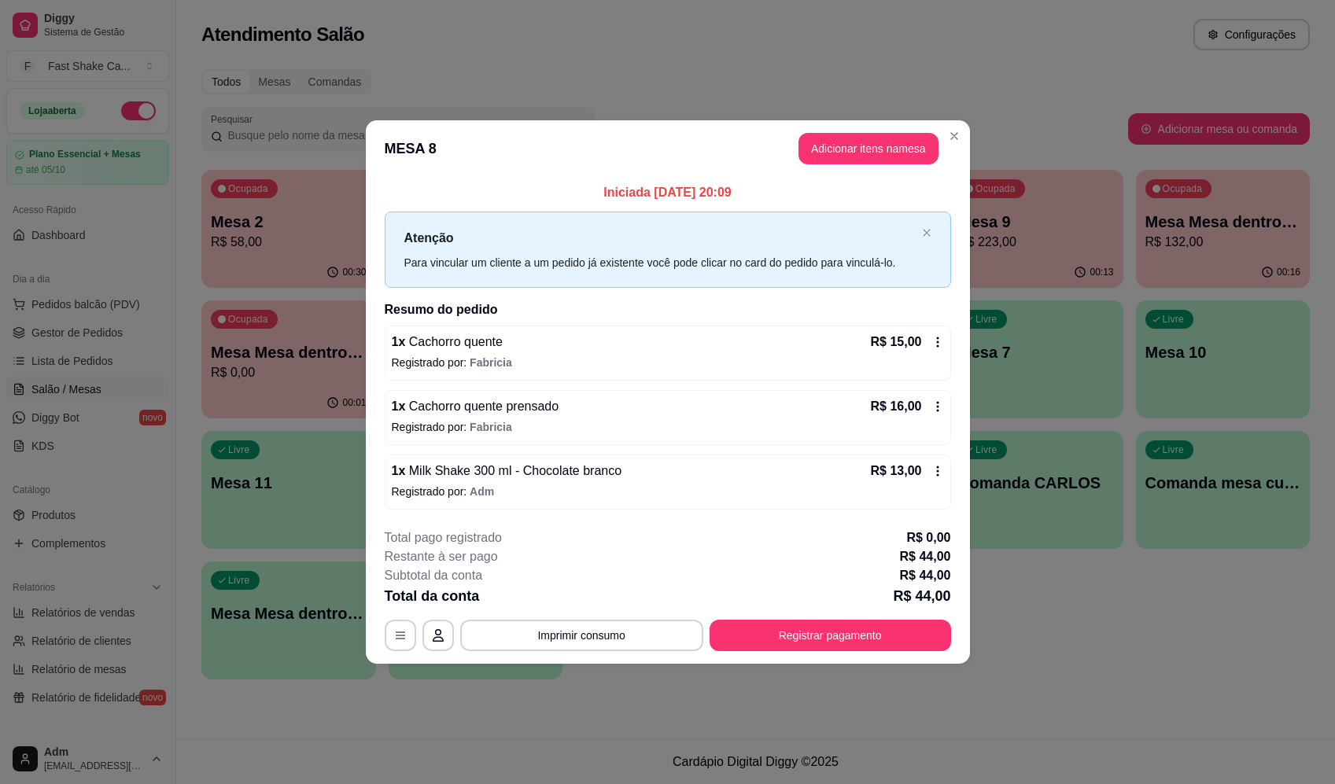
click at [507, 477] on span "Milk Shake 300 ml - Chocolate branco" at bounding box center [513, 470] width 216 height 13
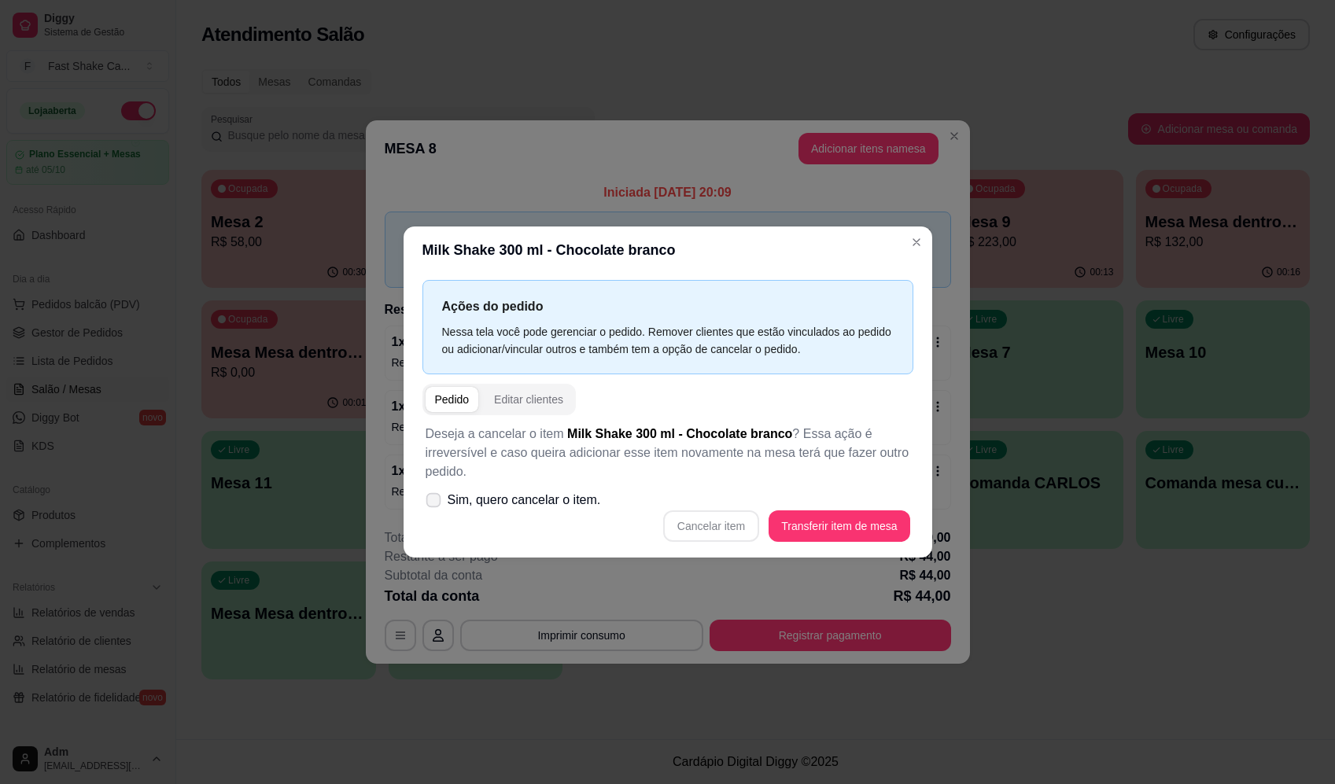
click at [556, 492] on label "Sim, quero cancelar o item." at bounding box center [513, 500] width 188 height 31
click at [435, 503] on input "Sim, quero cancelar o item." at bounding box center [430, 508] width 10 height 10
checkbox input "true"
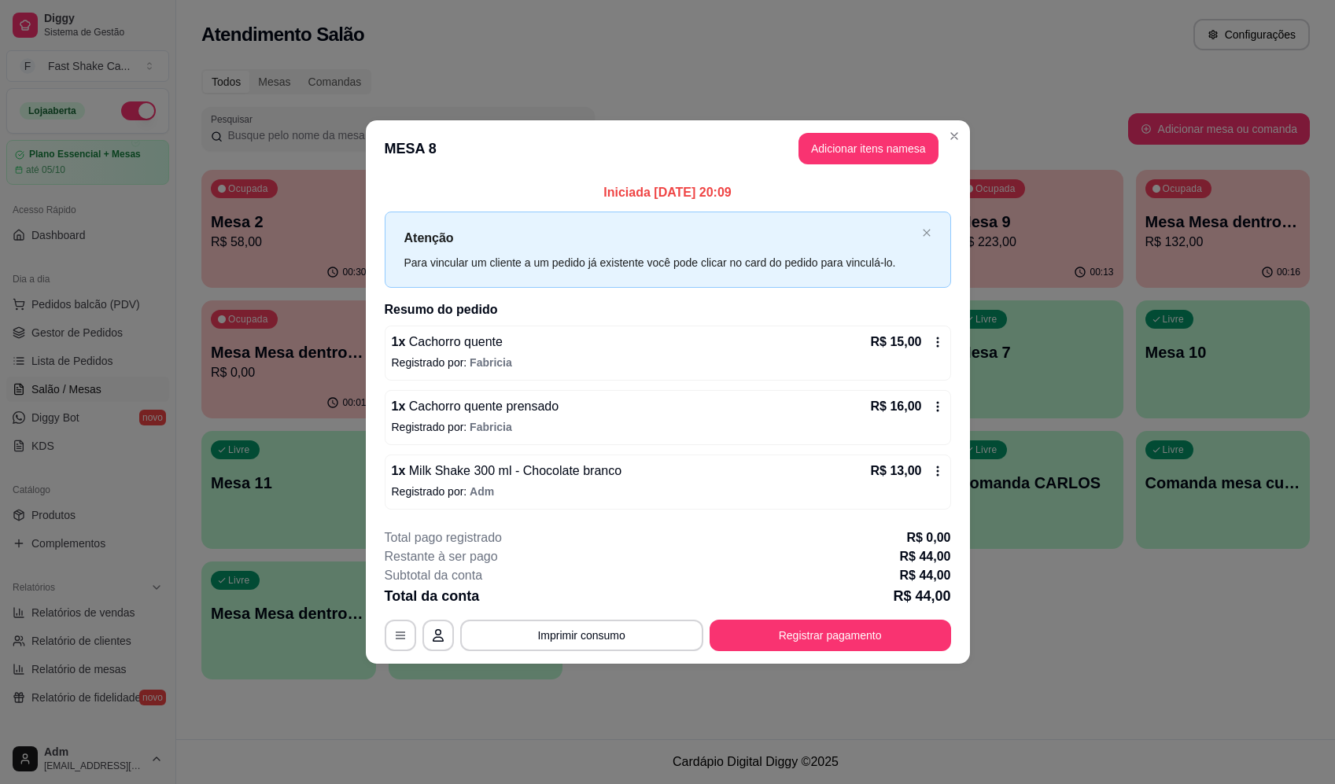
click at [657, 487] on p "Registrado por: Adm" at bounding box center [668, 492] width 552 height 16
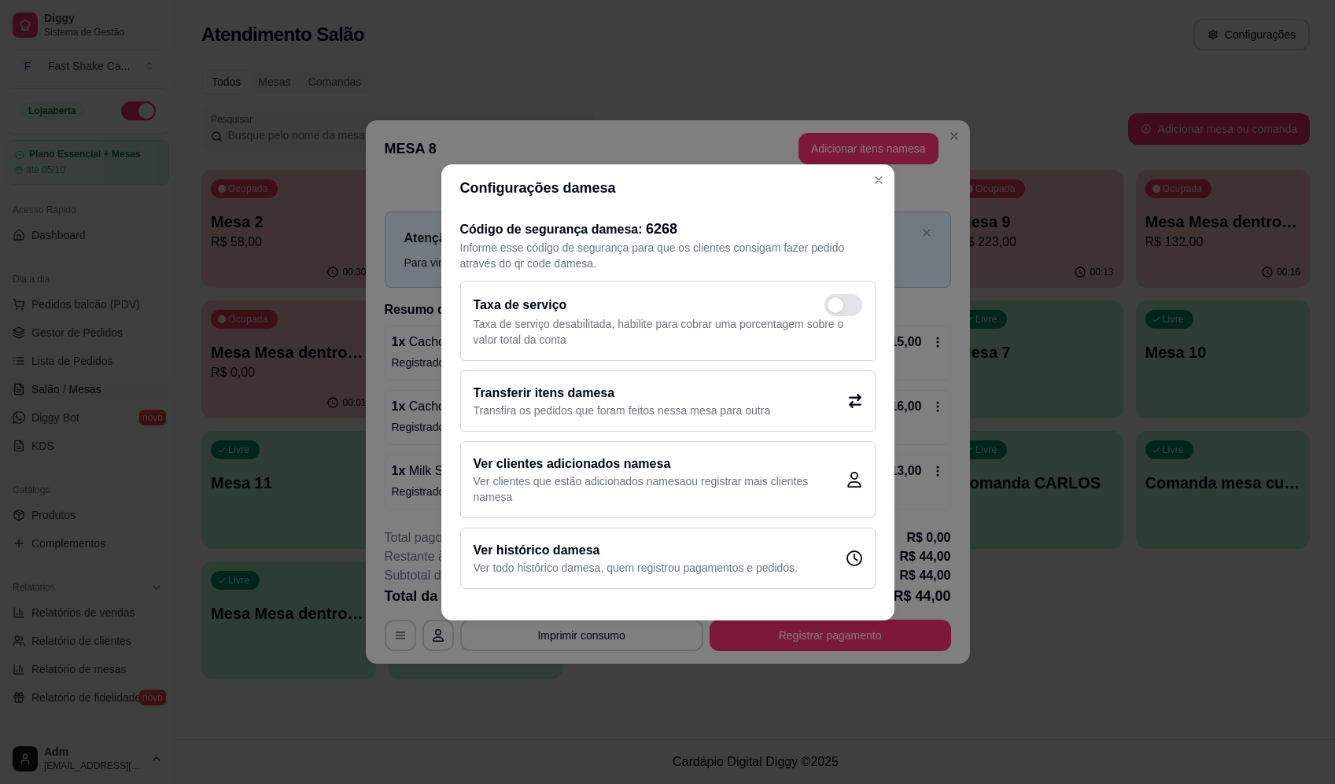
click at [577, 403] on p "Transfira os pedidos que foram feitos nessa mesa para outra" at bounding box center [622, 411] width 297 height 16
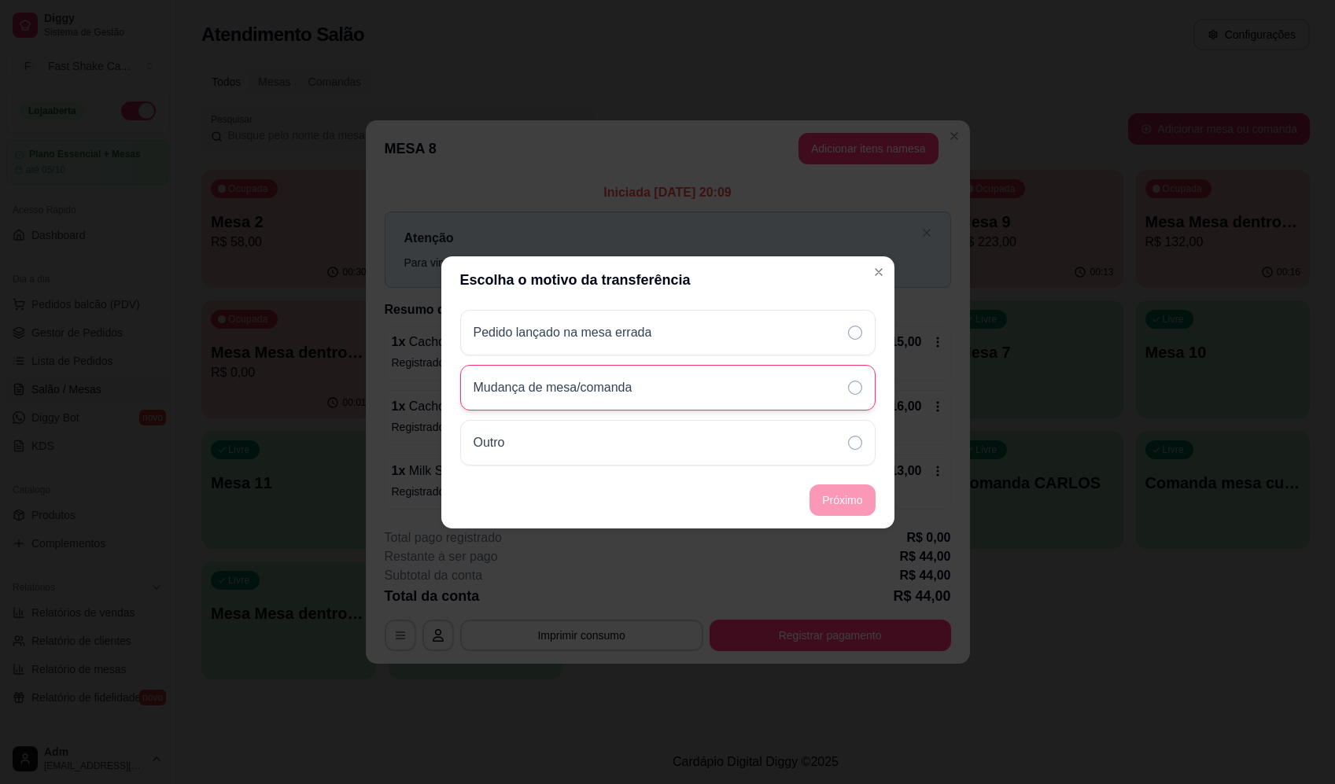
click at [614, 388] on p "Mudança de mesa/comanda" at bounding box center [553, 387] width 159 height 19
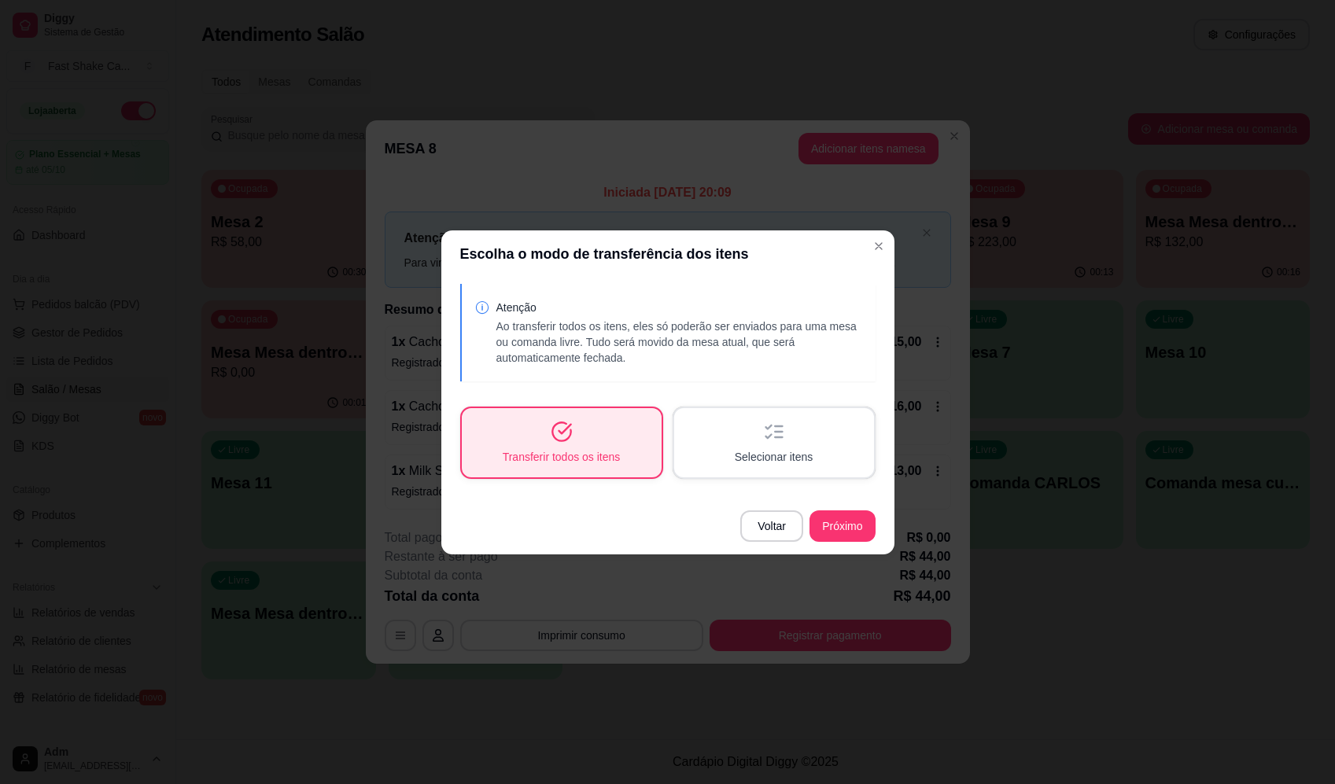
click at [739, 454] on span "Selecionar itens" at bounding box center [774, 457] width 79 height 16
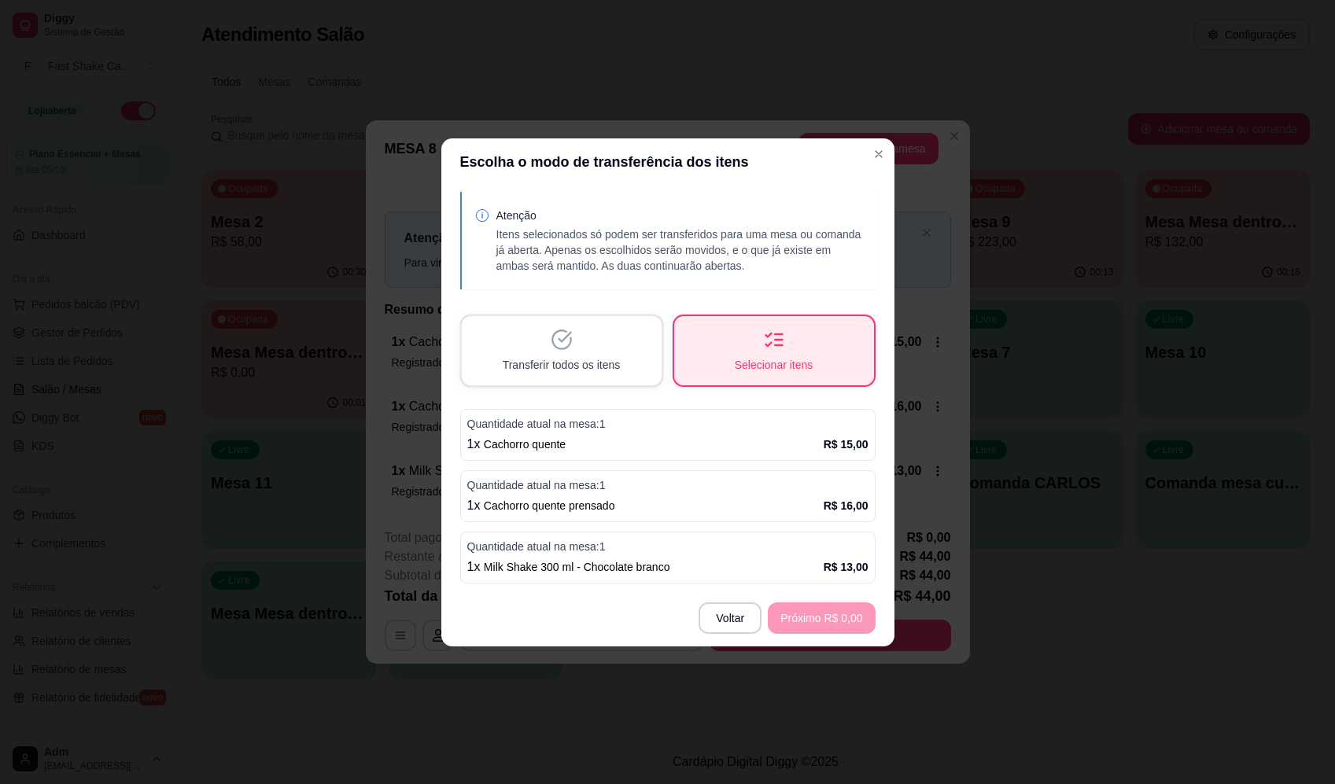
click at [535, 559] on p "1 x Milk Shake 300 ml - Chocolate branco" at bounding box center [568, 567] width 203 height 19
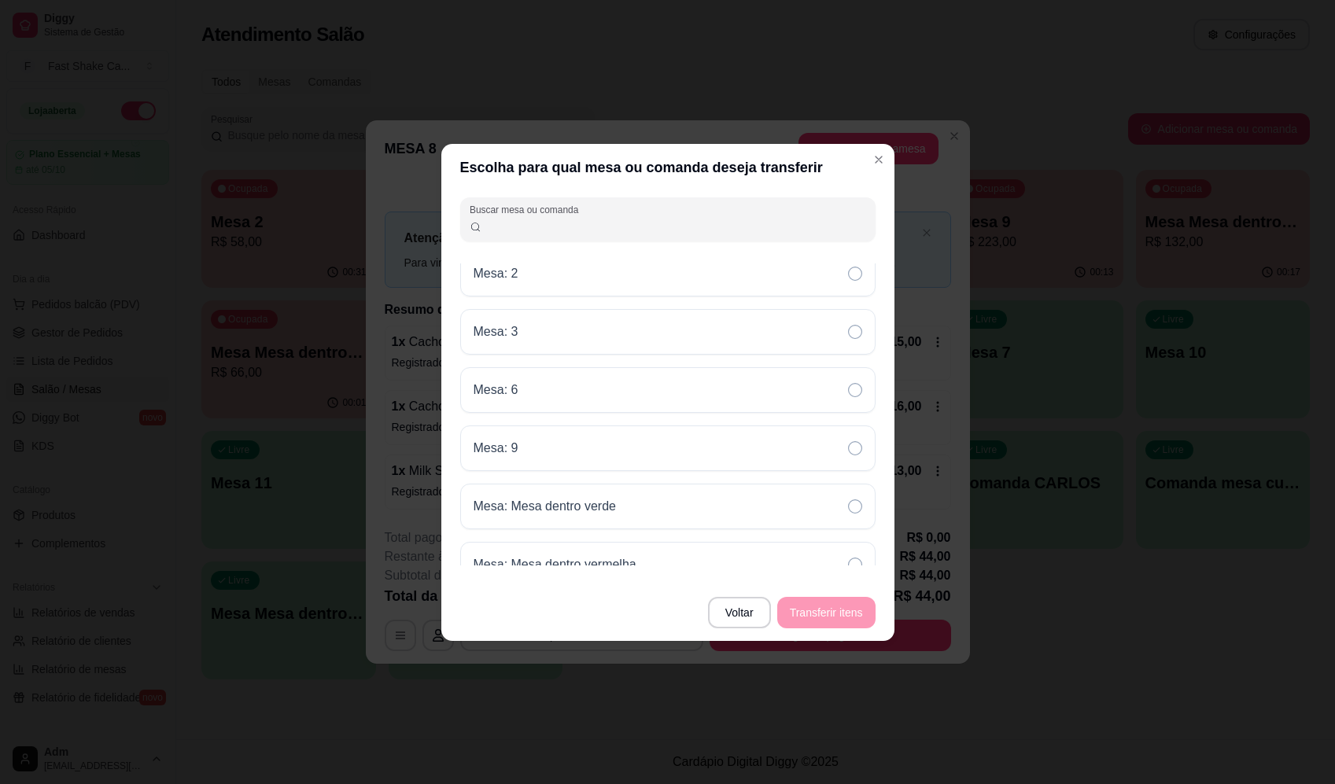
scroll to position [35, 0]
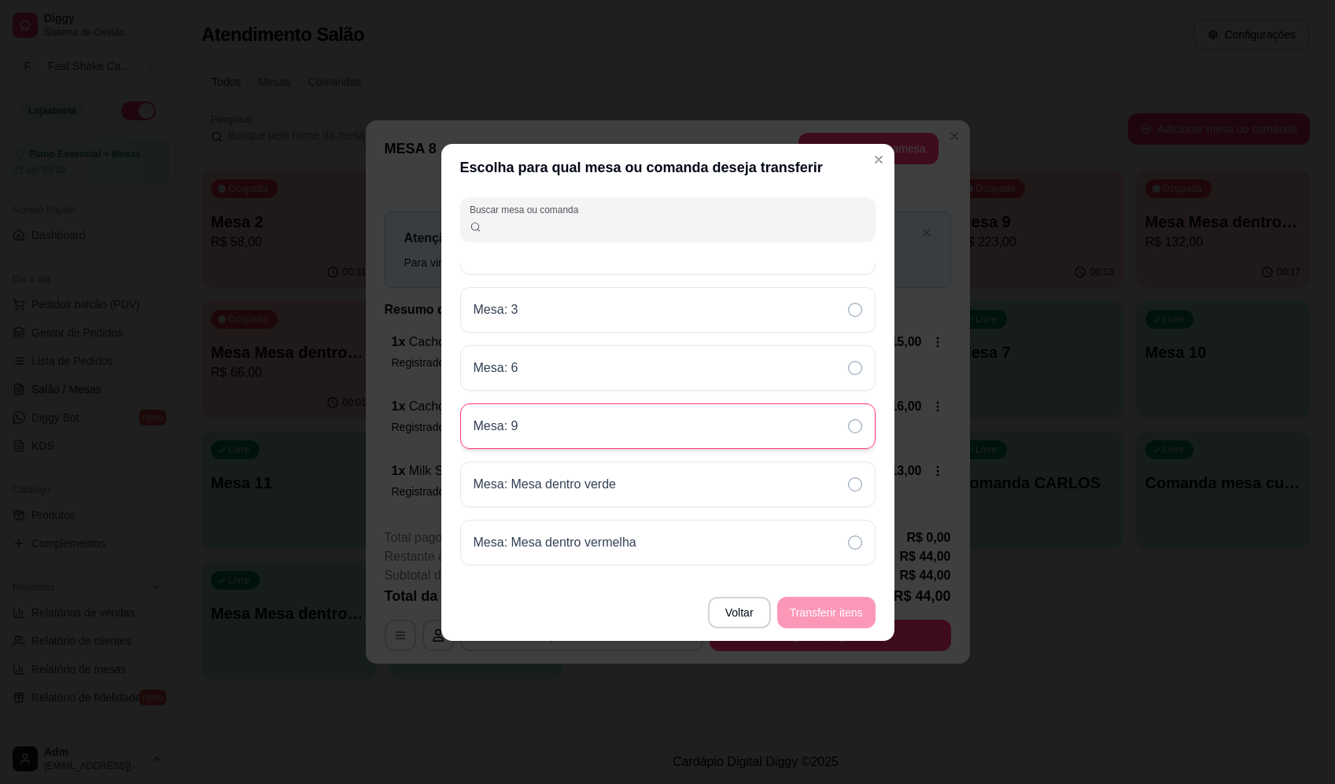
click at [581, 429] on div "Mesa: 9" at bounding box center [667, 427] width 415 height 46
click at [837, 611] on button "Transferir itens" at bounding box center [826, 612] width 98 height 31
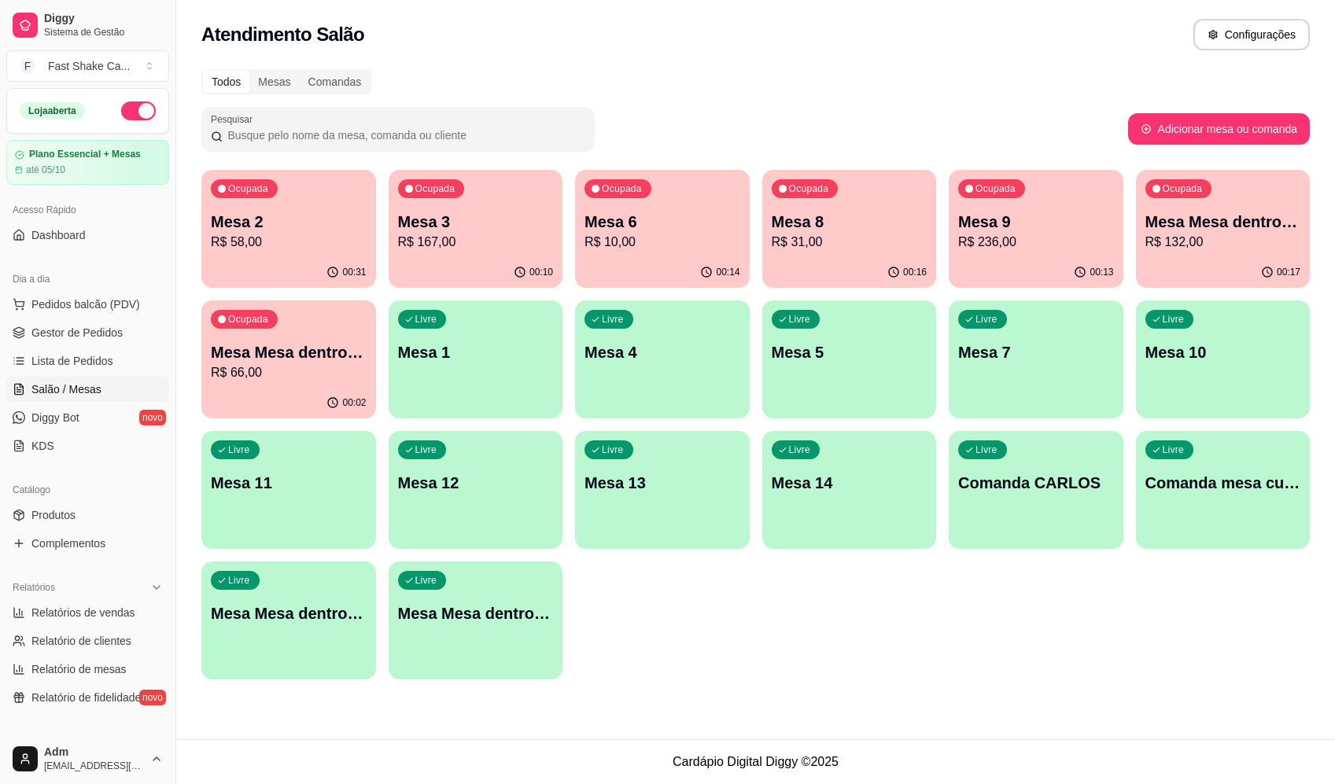
click at [1062, 238] on p "R$ 236,00" at bounding box center [1036, 242] width 156 height 19
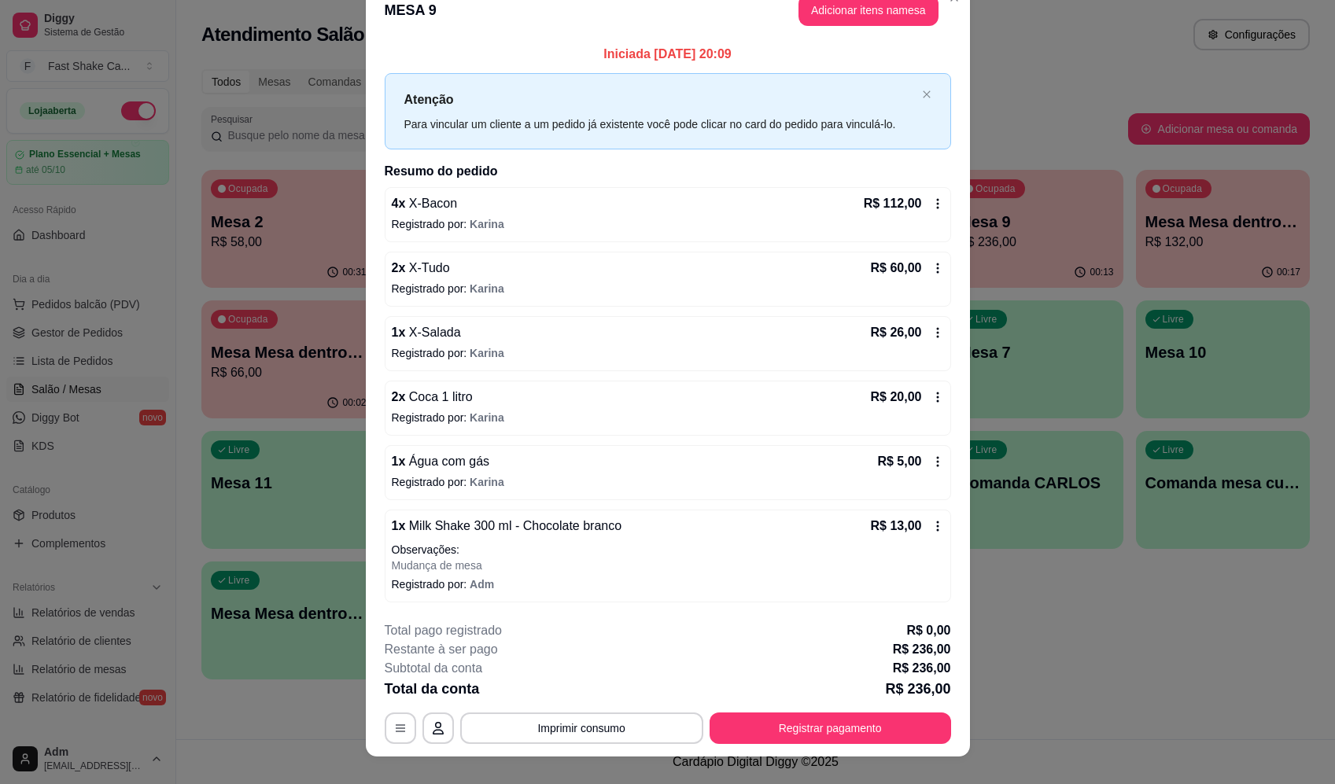
scroll to position [0, 0]
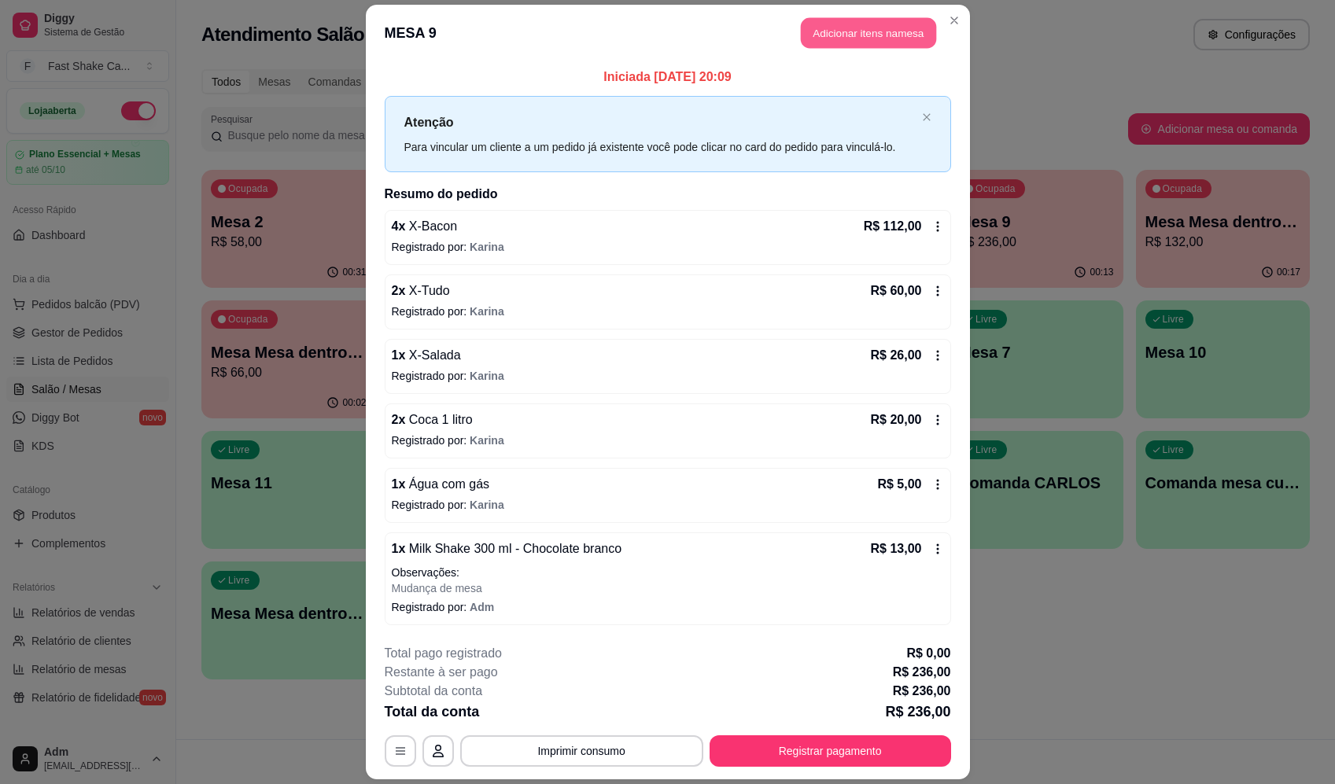
click at [881, 31] on button "Adicionar itens na mesa" at bounding box center [868, 33] width 135 height 31
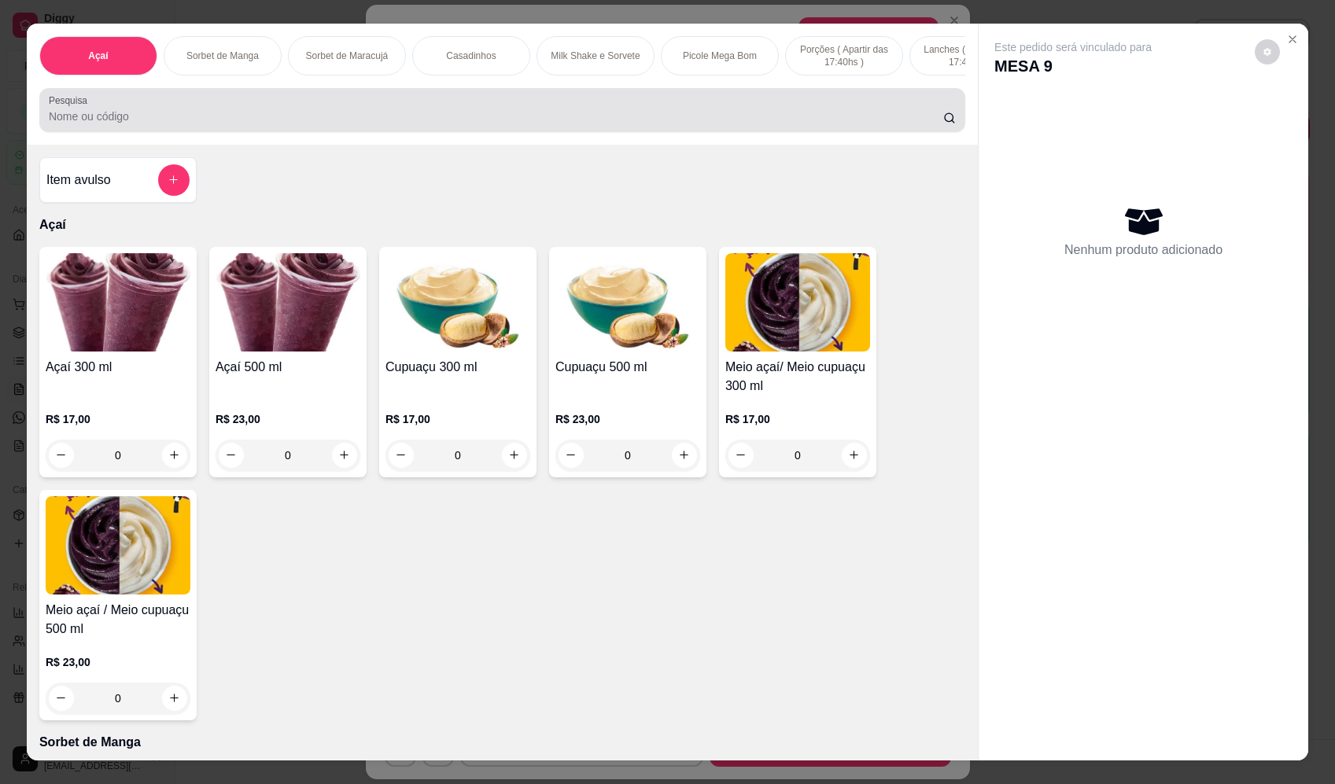
click at [359, 120] on input "Pesquisa" at bounding box center [496, 117] width 894 height 16
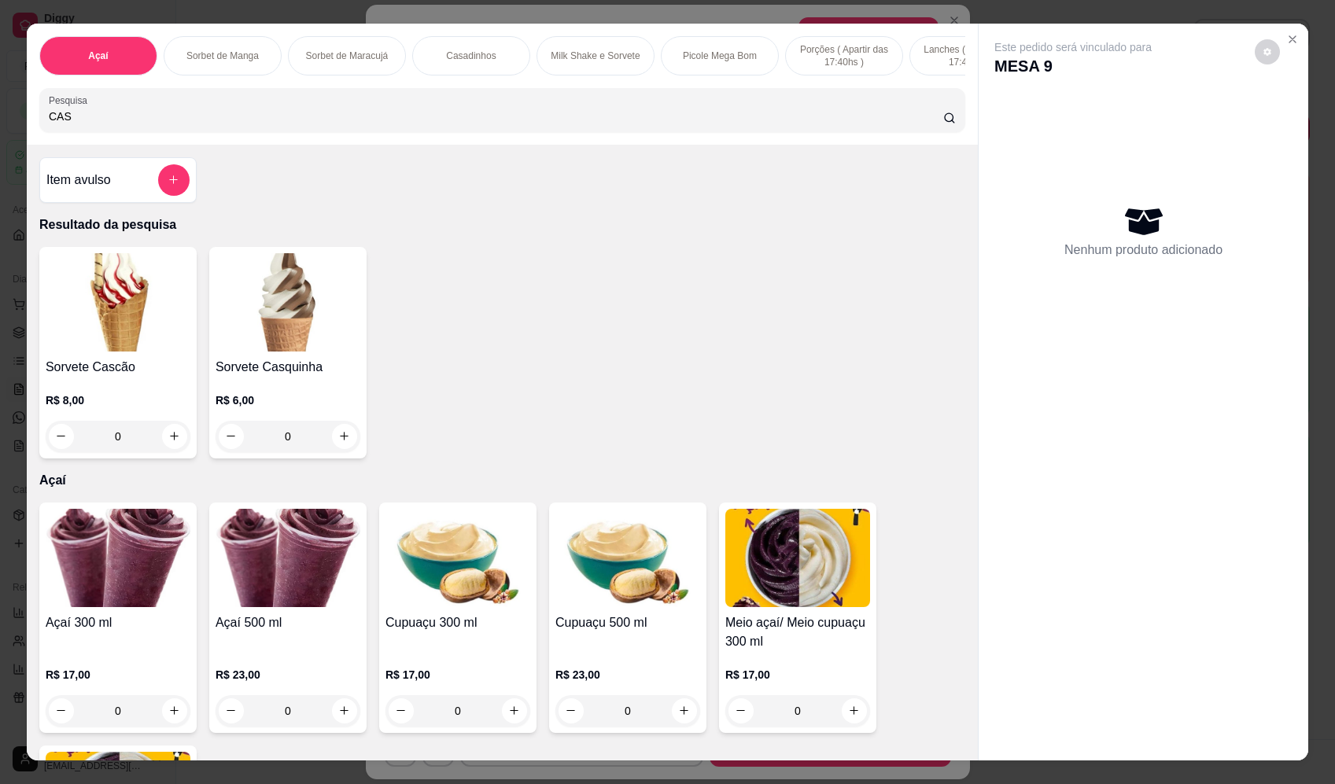
type input "CAS"
click at [169, 449] on div "0" at bounding box center [118, 436] width 145 height 31
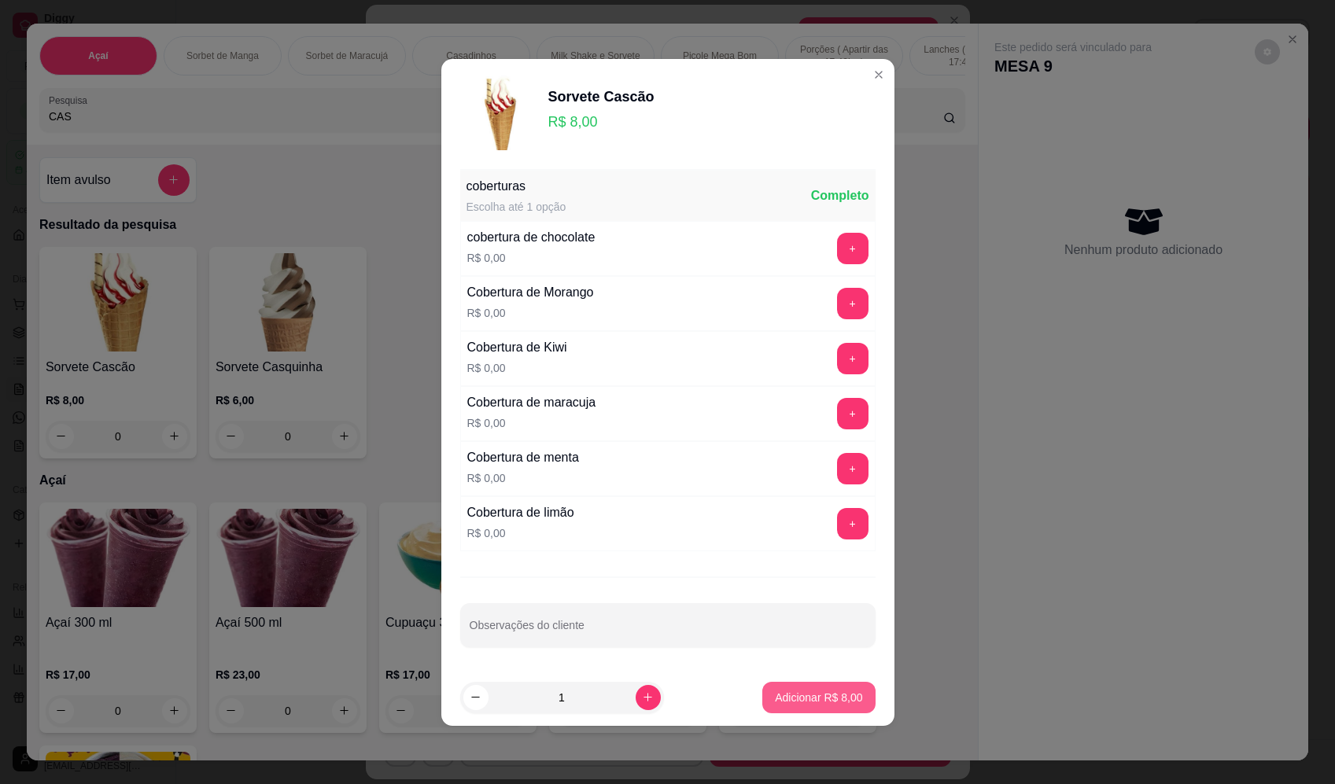
click at [843, 695] on p "Adicionar R$ 8,00" at bounding box center [818, 698] width 87 height 16
type input "1"
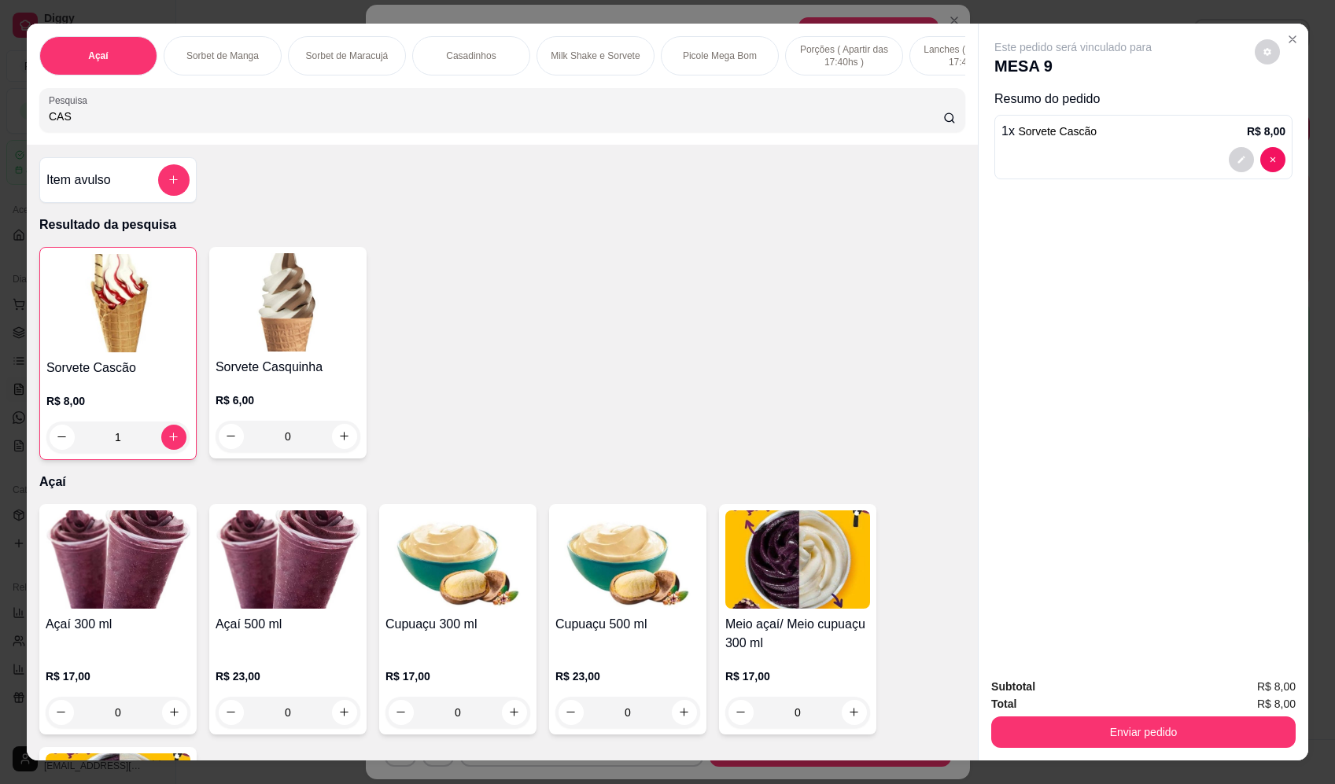
click at [1180, 750] on div "Subtotal R$ 8,00 Total R$ 8,00 Enviar pedido" at bounding box center [1144, 712] width 330 height 95
click at [1176, 734] on button "Enviar pedido" at bounding box center [1143, 732] width 304 height 31
click at [1247, 691] on button "Enviar pedido" at bounding box center [1254, 693] width 87 height 29
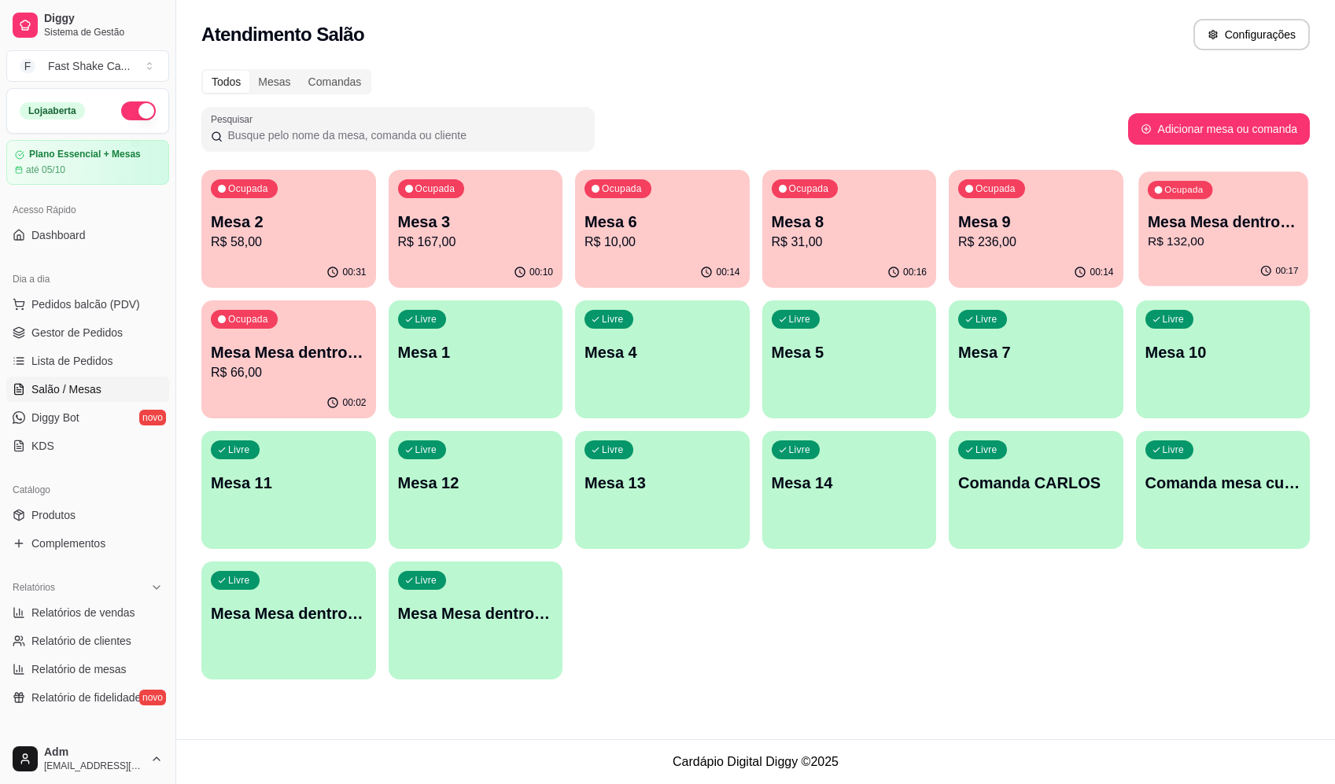
click at [1207, 238] on p "R$ 132,00" at bounding box center [1222, 242] width 151 height 18
click at [278, 363] on p "R$ 66,00" at bounding box center [289, 372] width 156 height 19
click at [1229, 157] on div "Todos Mesas Comandas Pesquisar Adicionar mesa ou comanda Ocupada Mesa 2 R$ 58,0…" at bounding box center [755, 379] width 1159 height 639
click at [1212, 219] on p "Mesa Mesa dentro verde" at bounding box center [1223, 222] width 156 height 22
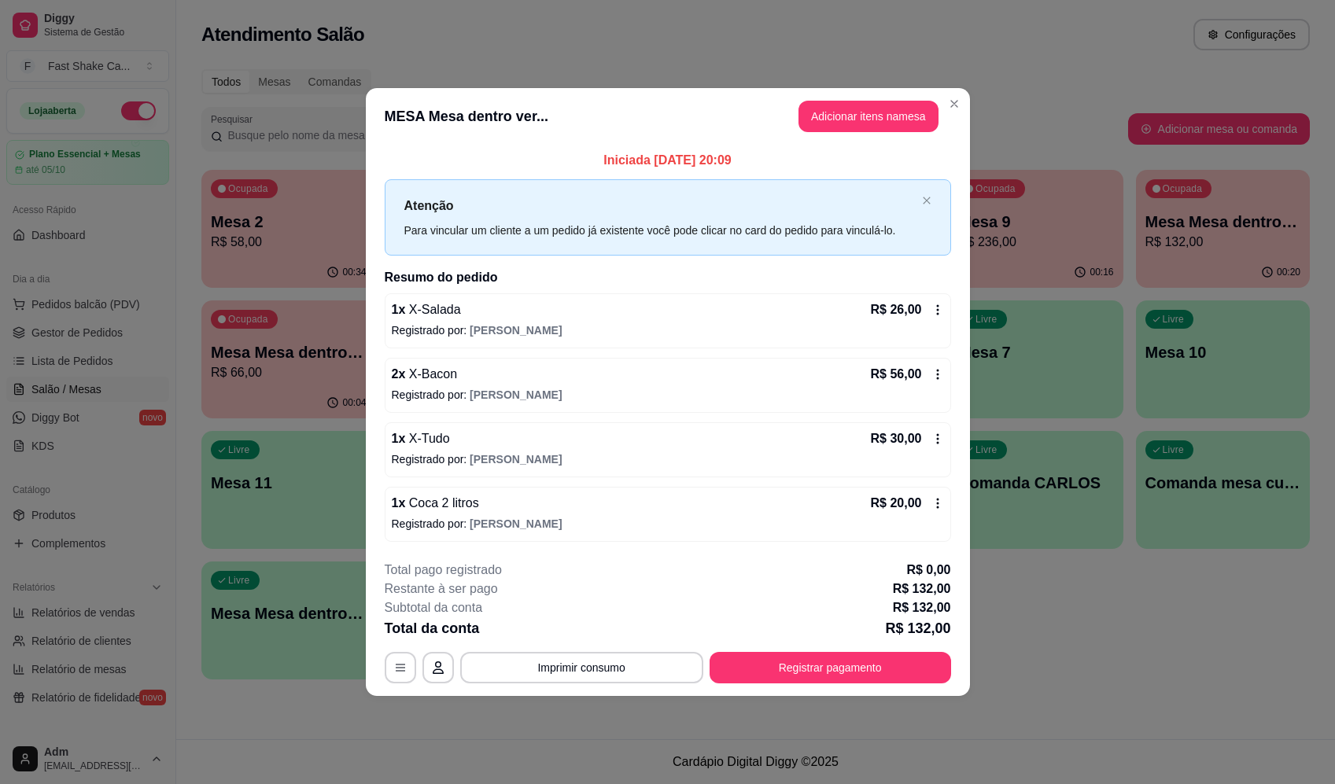
click at [931, 491] on div "1 x Coca 2 litros R$ 20,00 Registrado por: Maria Eduarda" at bounding box center [668, 514] width 566 height 55
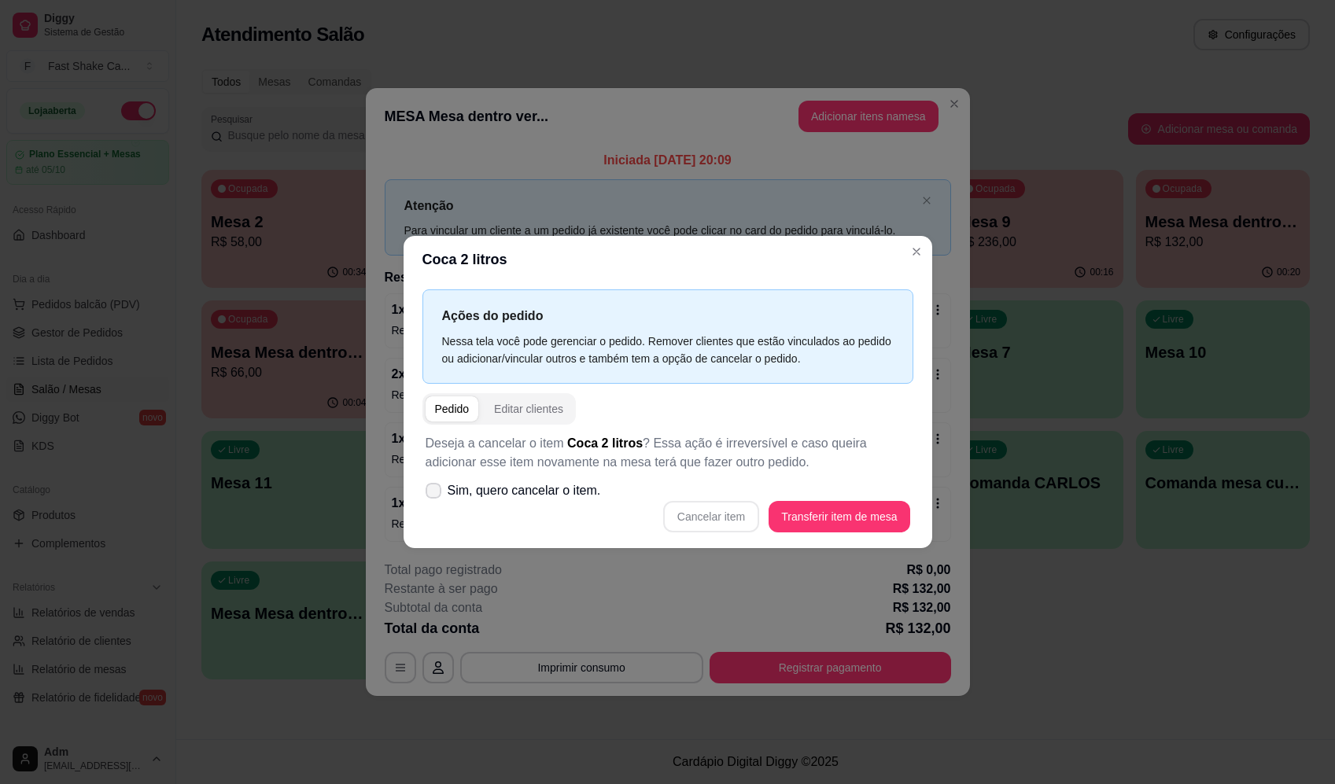
click at [429, 492] on icon at bounding box center [433, 490] width 13 height 9
click at [429, 493] on input "Sim, quero cancelar o item." at bounding box center [430, 498] width 10 height 10
checkbox input "true"
click at [700, 515] on button "Cancelar item" at bounding box center [711, 516] width 96 height 31
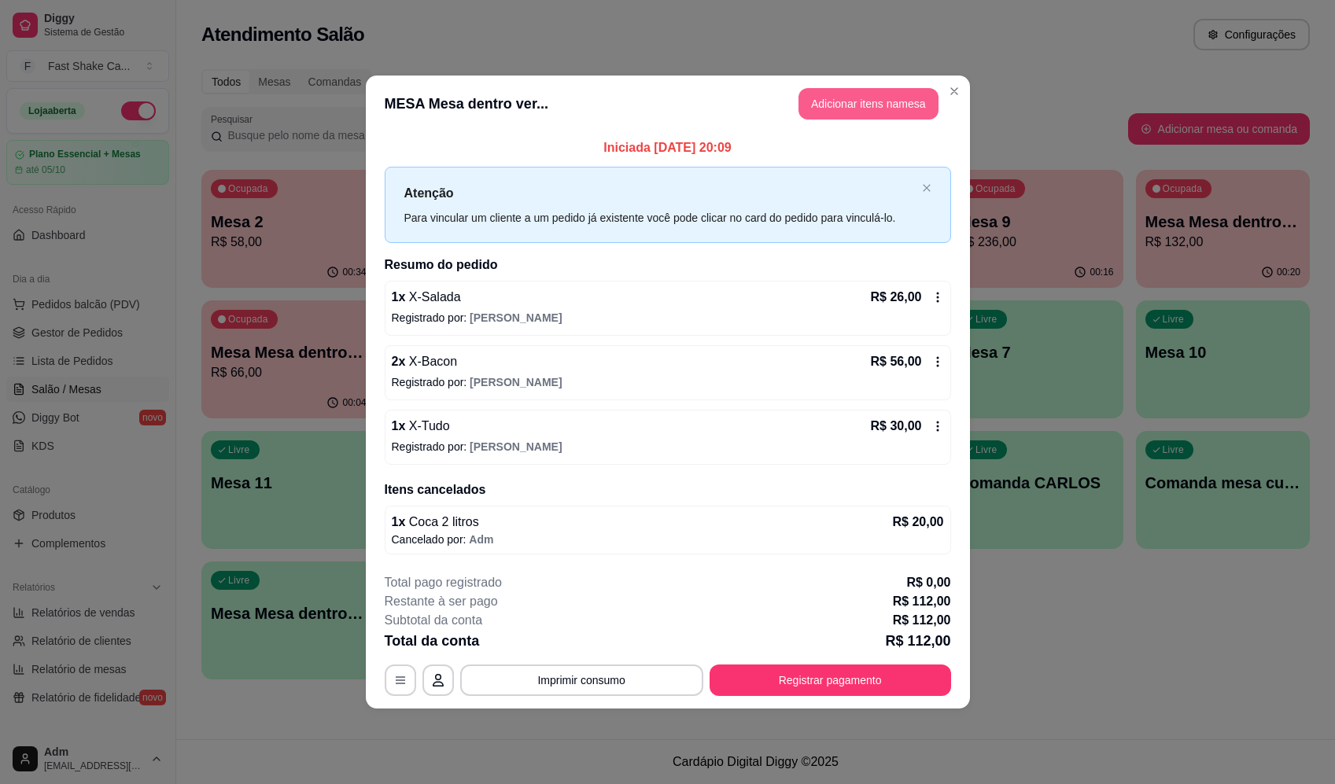
click at [874, 110] on button "Adicionar itens na mesa" at bounding box center [868, 103] width 140 height 31
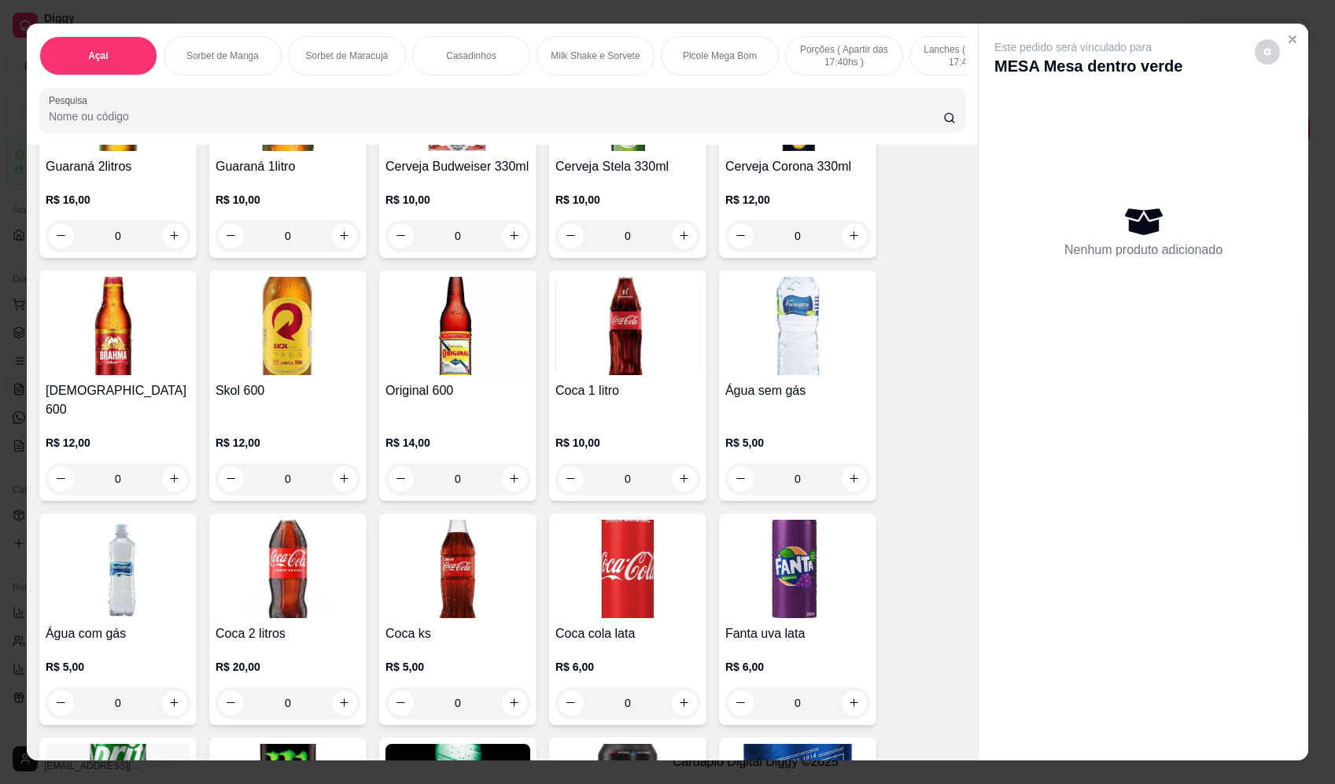
scroll to position [4720, 0]
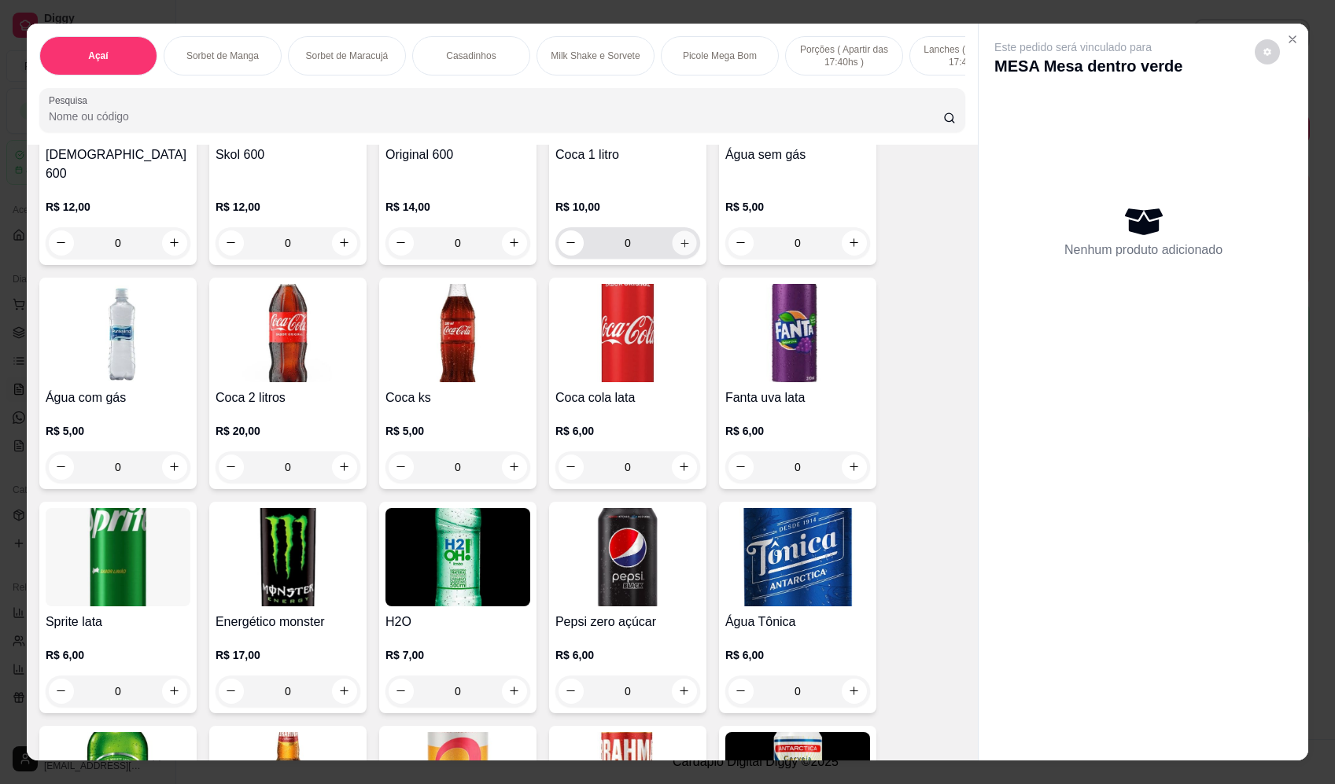
click at [680, 230] on button "increase-product-quantity" at bounding box center [684, 242] width 24 height 24
type input "1"
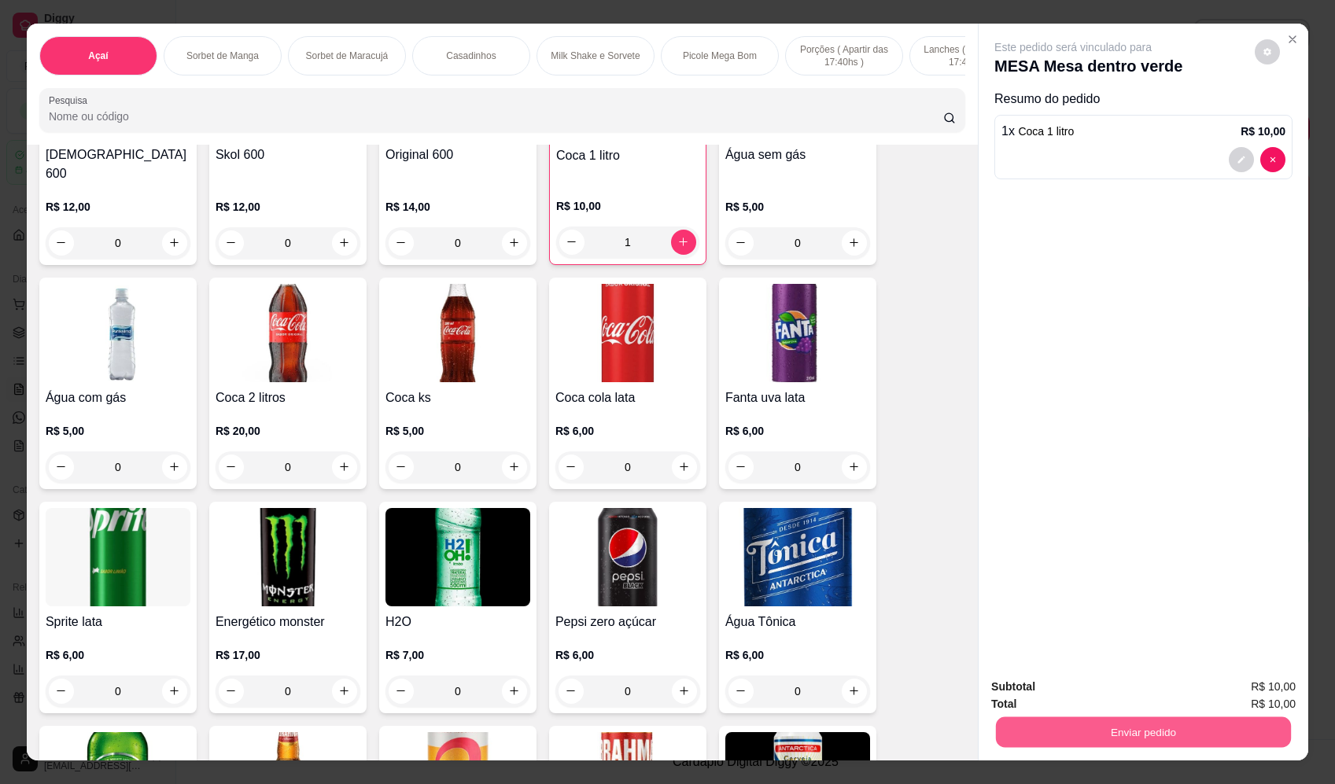
click at [1037, 736] on button "Enviar pedido" at bounding box center [1143, 732] width 295 height 31
click at [1259, 691] on button "Enviar pedido" at bounding box center [1255, 694] width 89 height 30
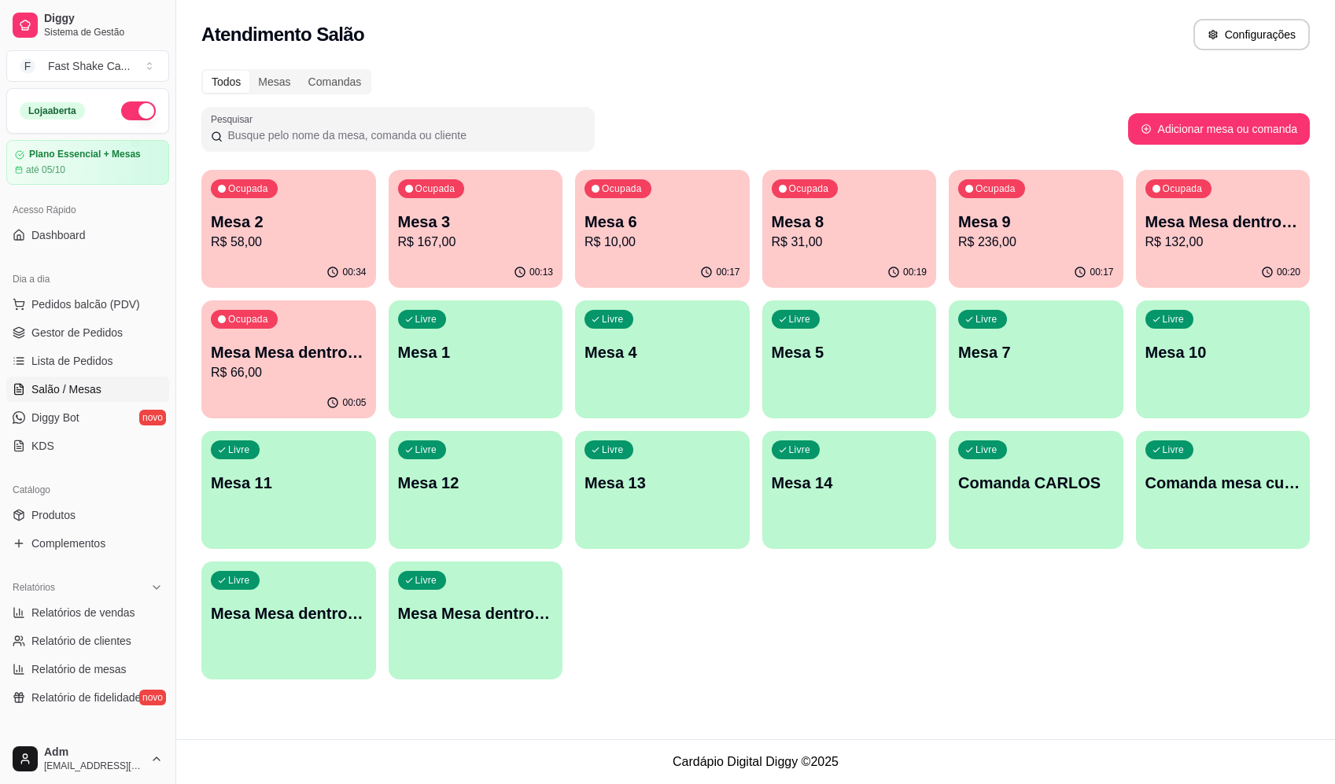
click at [858, 214] on p "Mesa 8" at bounding box center [850, 222] width 156 height 22
click at [620, 258] on div "00:17" at bounding box center [662, 272] width 175 height 31
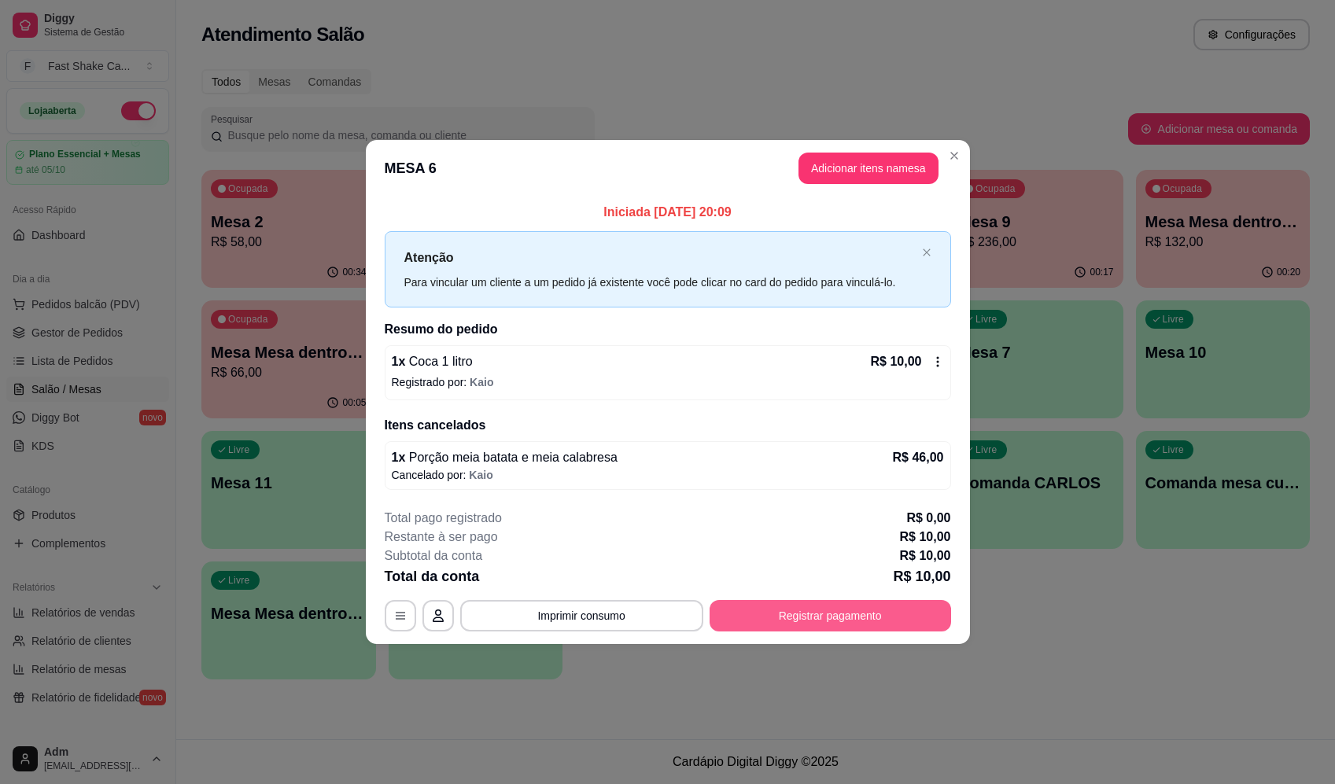
click at [854, 610] on button "Registrar pagamento" at bounding box center [830, 615] width 241 height 31
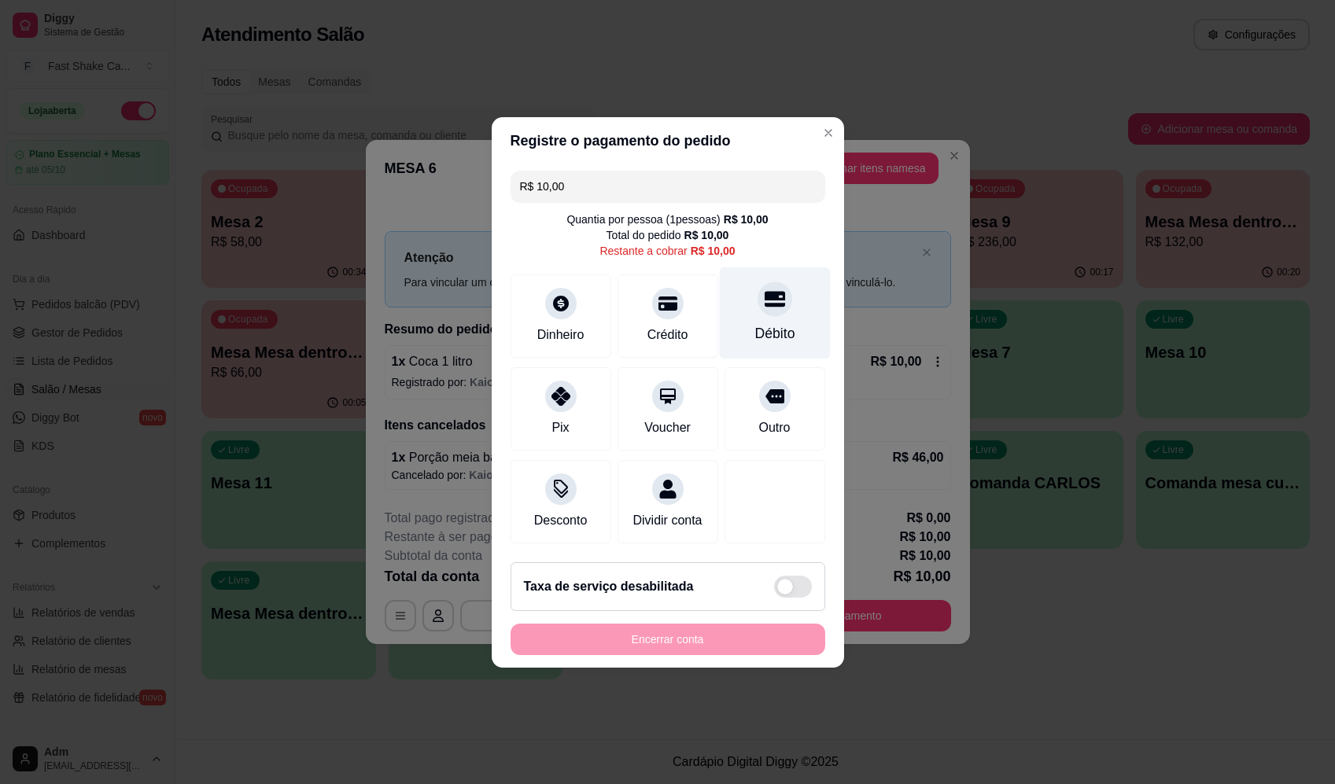
click at [765, 325] on div "Débito" at bounding box center [774, 333] width 40 height 20
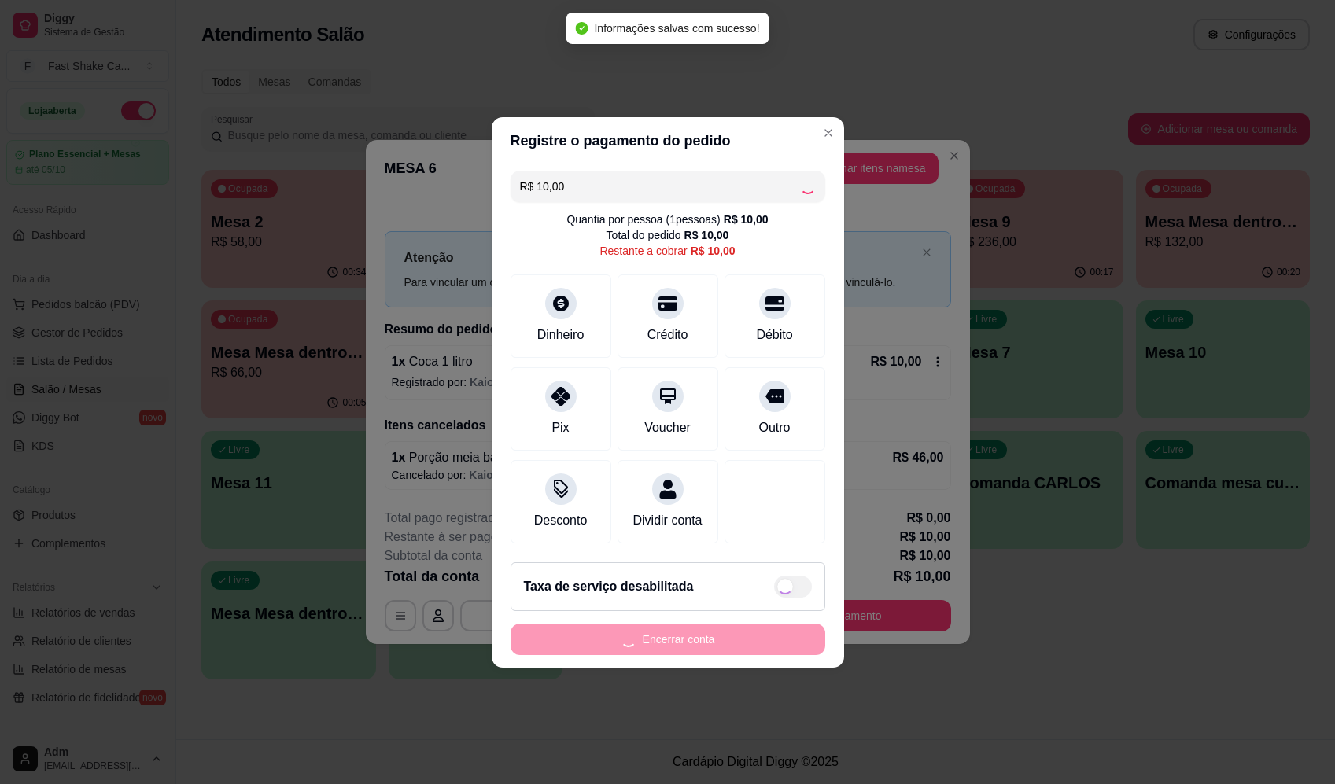
type input "R$ 0,00"
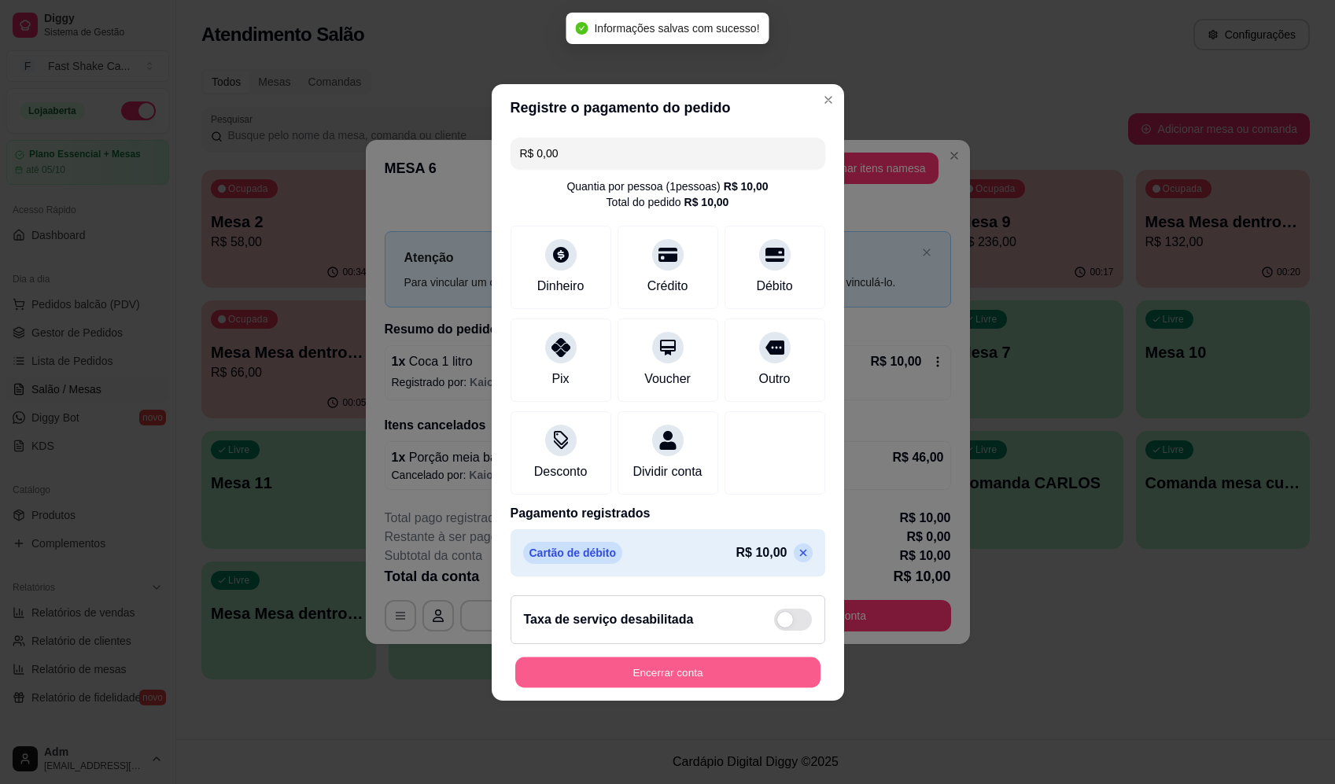
click at [757, 688] on button "Encerrar conta" at bounding box center [667, 672] width 305 height 31
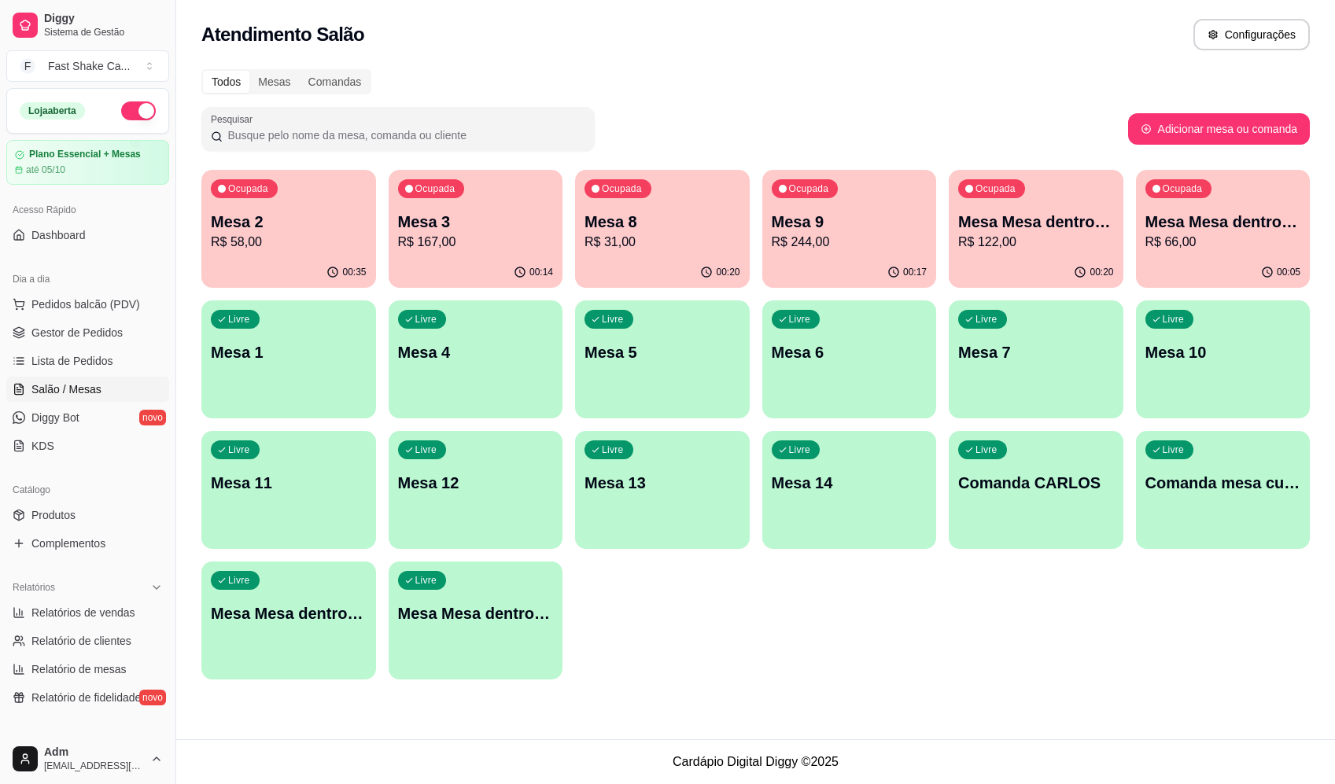
click at [1051, 225] on p "Mesa Mesa dentro verde" at bounding box center [1036, 222] width 156 height 22
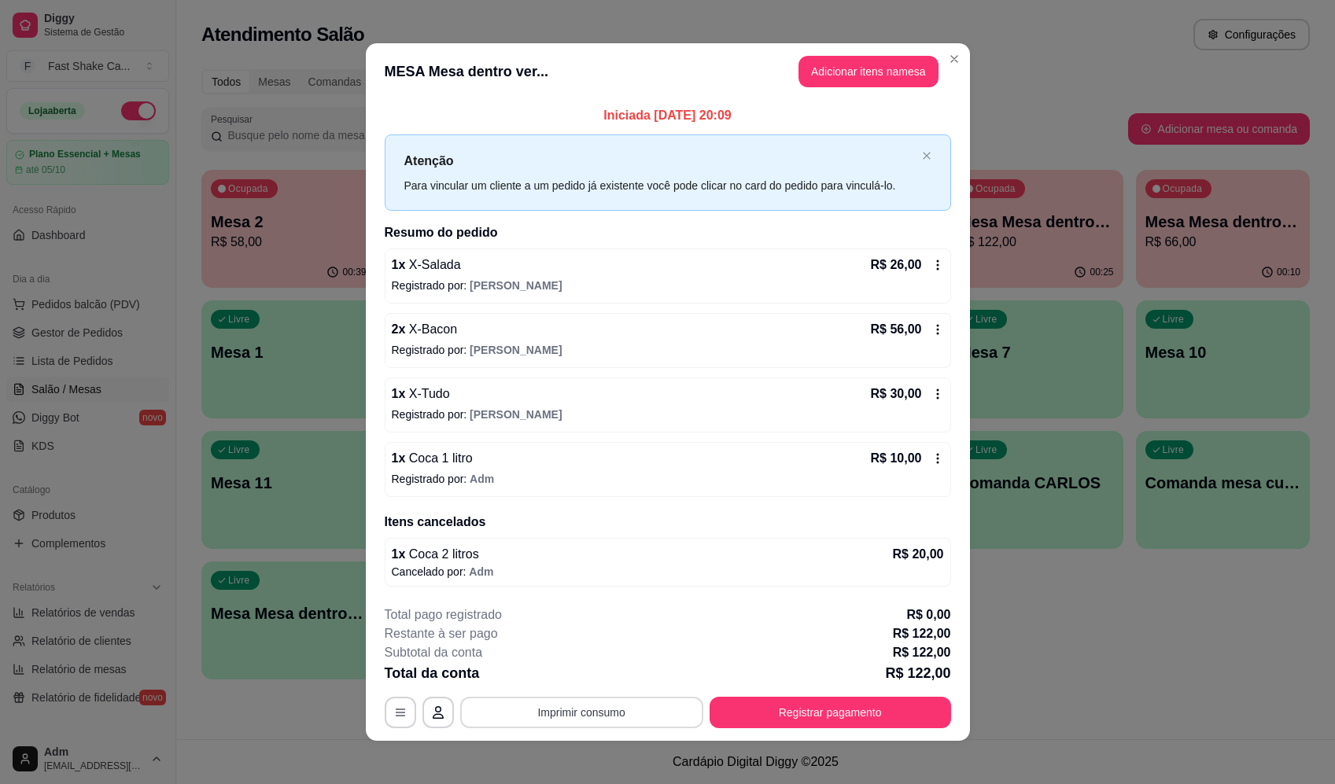
click at [577, 713] on button "Imprimir consumo" at bounding box center [581, 712] width 243 height 31
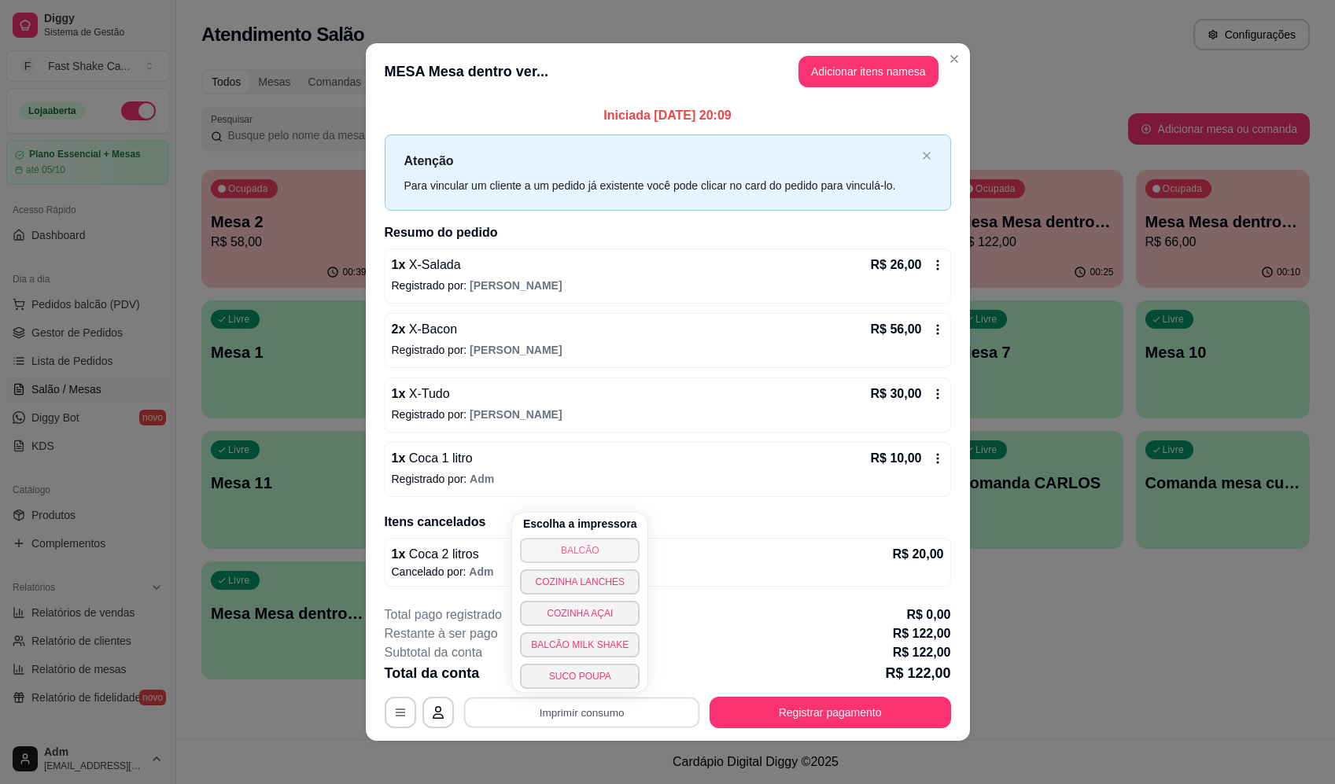
click at [603, 556] on button "BALCÃO" at bounding box center [580, 550] width 120 height 25
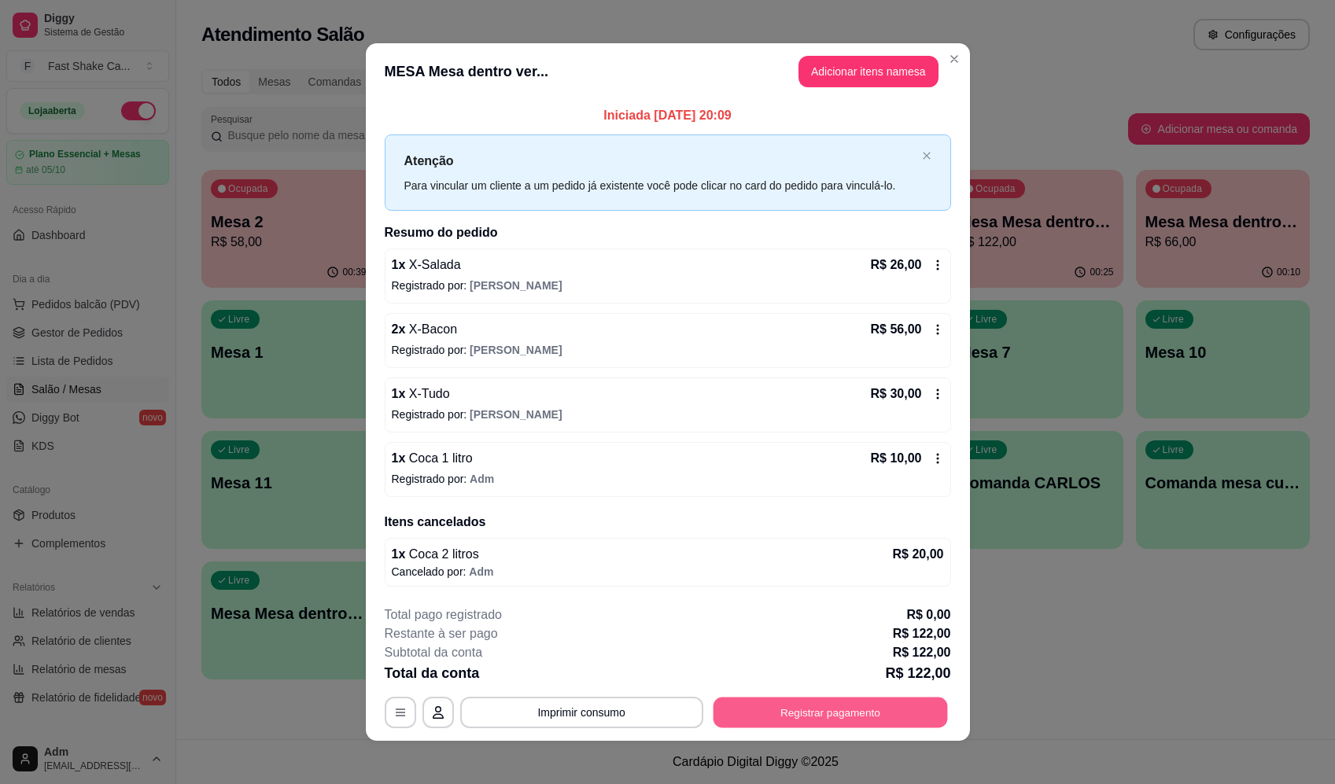
click at [834, 714] on button "Registrar pagamento" at bounding box center [830, 713] width 234 height 31
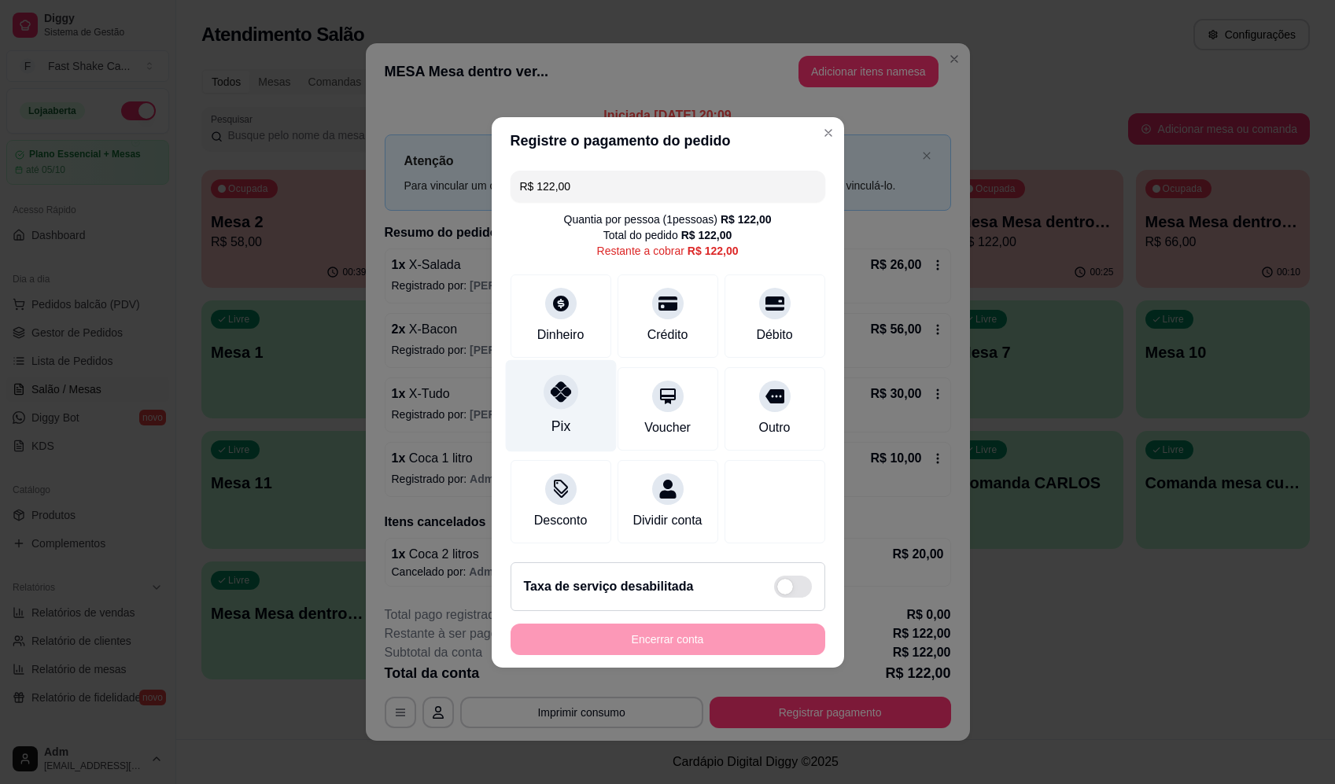
click at [562, 392] on icon at bounding box center [560, 392] width 20 height 20
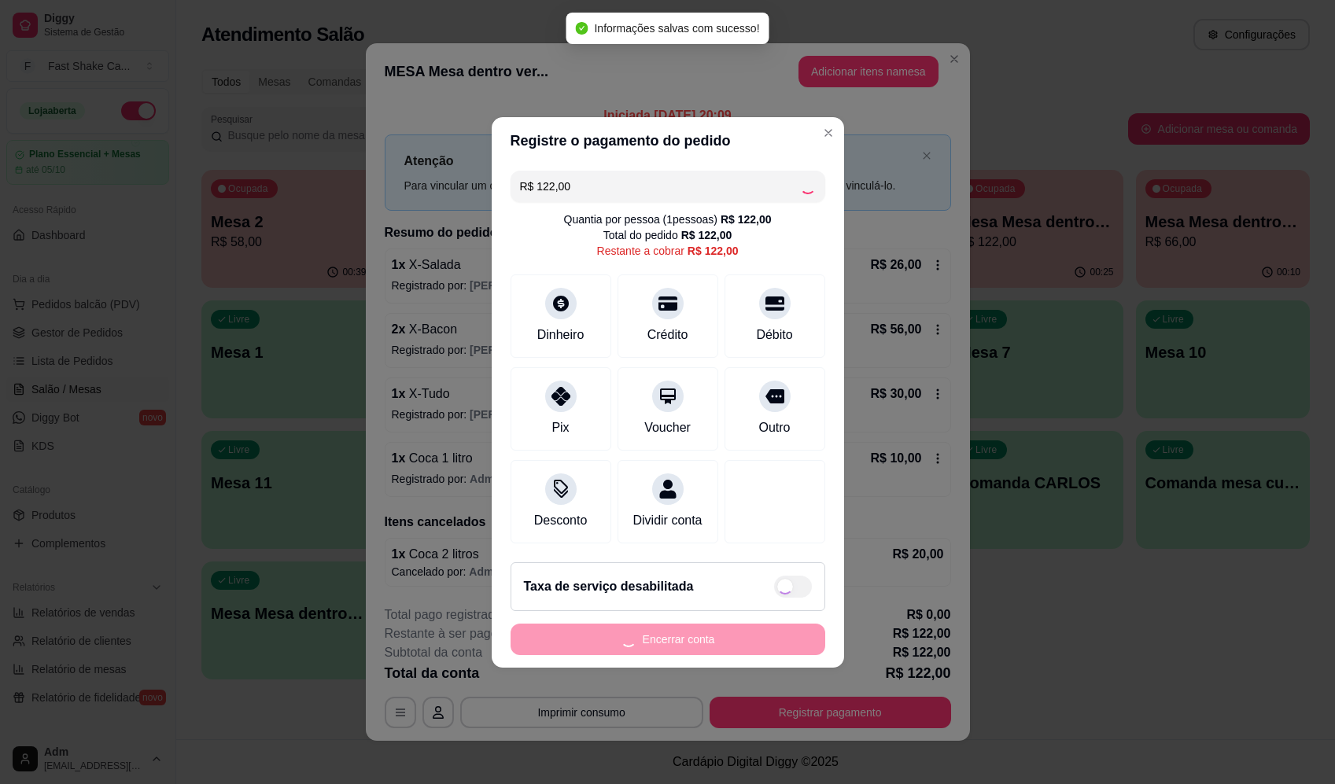
type input "R$ 0,00"
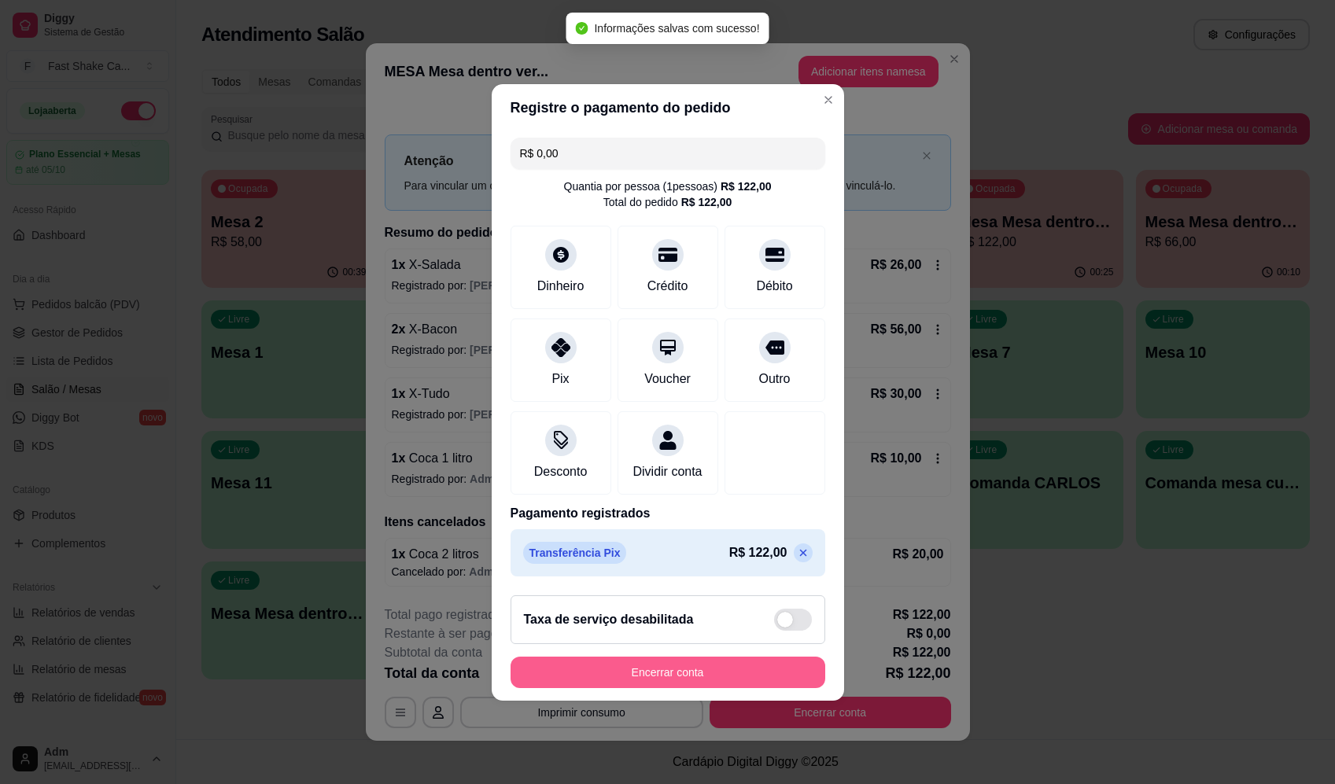
click at [671, 683] on button "Encerrar conta" at bounding box center [668, 672] width 315 height 31
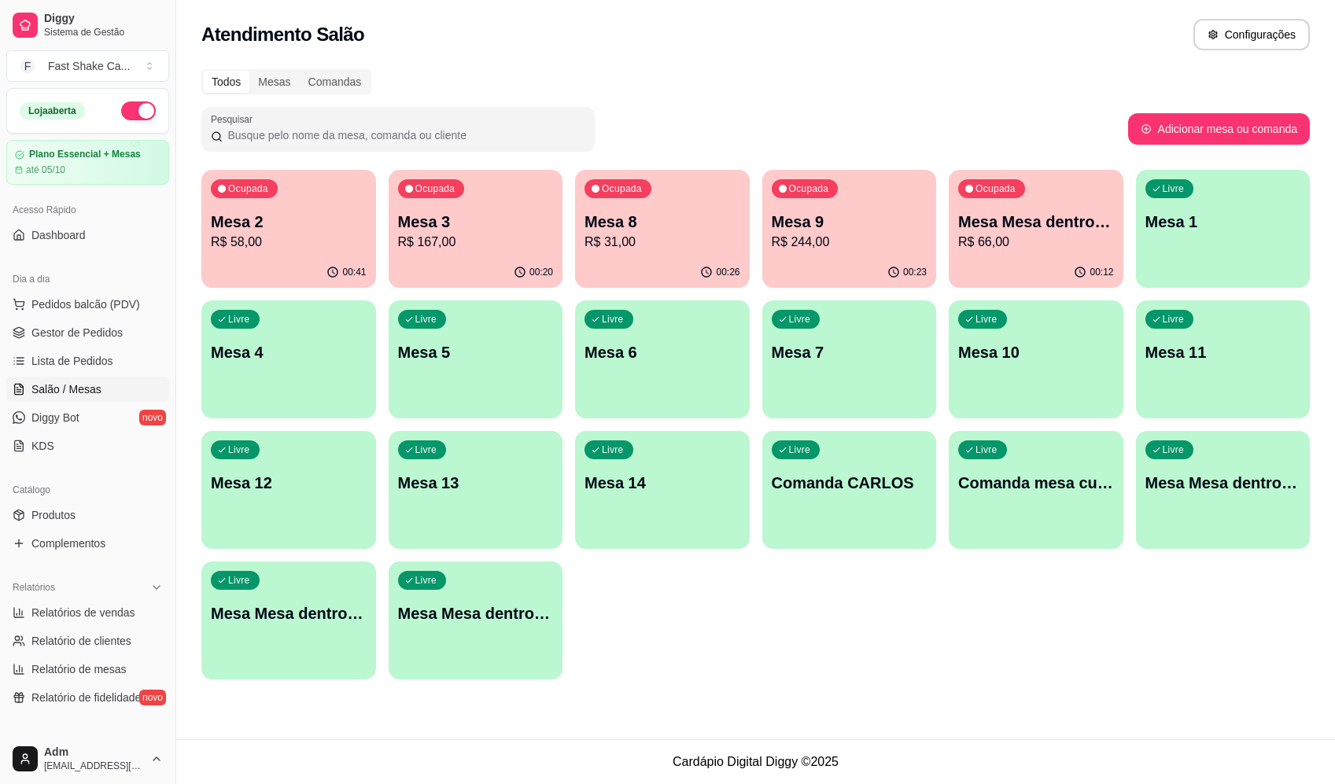
click at [809, 674] on div "Ocupada Mesa 2 R$ 58,00 00:41 Ocupada Mesa 3 R$ 167,00 00:20 Ocupada Mesa 8 R$ …" at bounding box center [755, 425] width 1108 height 510
click at [842, 235] on p "R$ 244,00" at bounding box center [850, 242] width 156 height 19
click at [663, 230] on p "Mesa 8" at bounding box center [662, 222] width 156 height 22
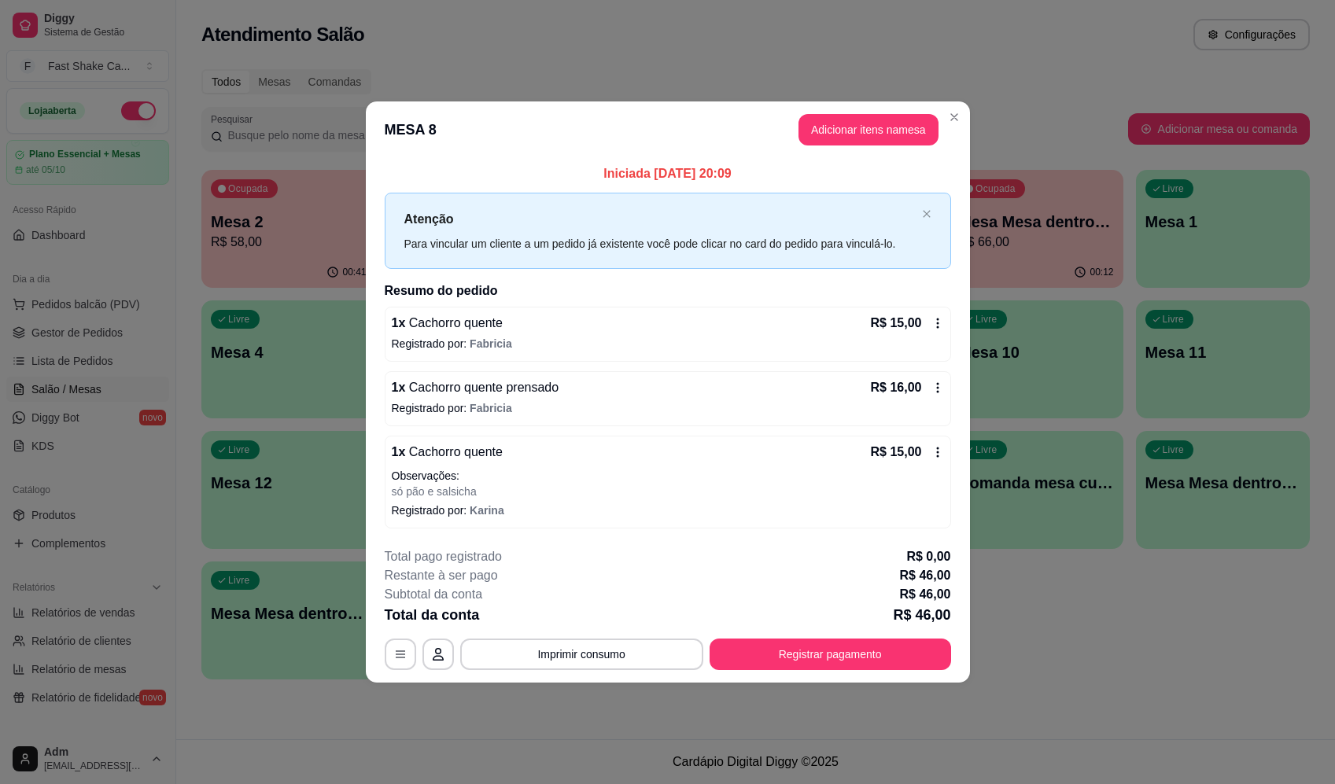
click at [546, 337] on p "Registrado por: Fabricia" at bounding box center [668, 344] width 552 height 16
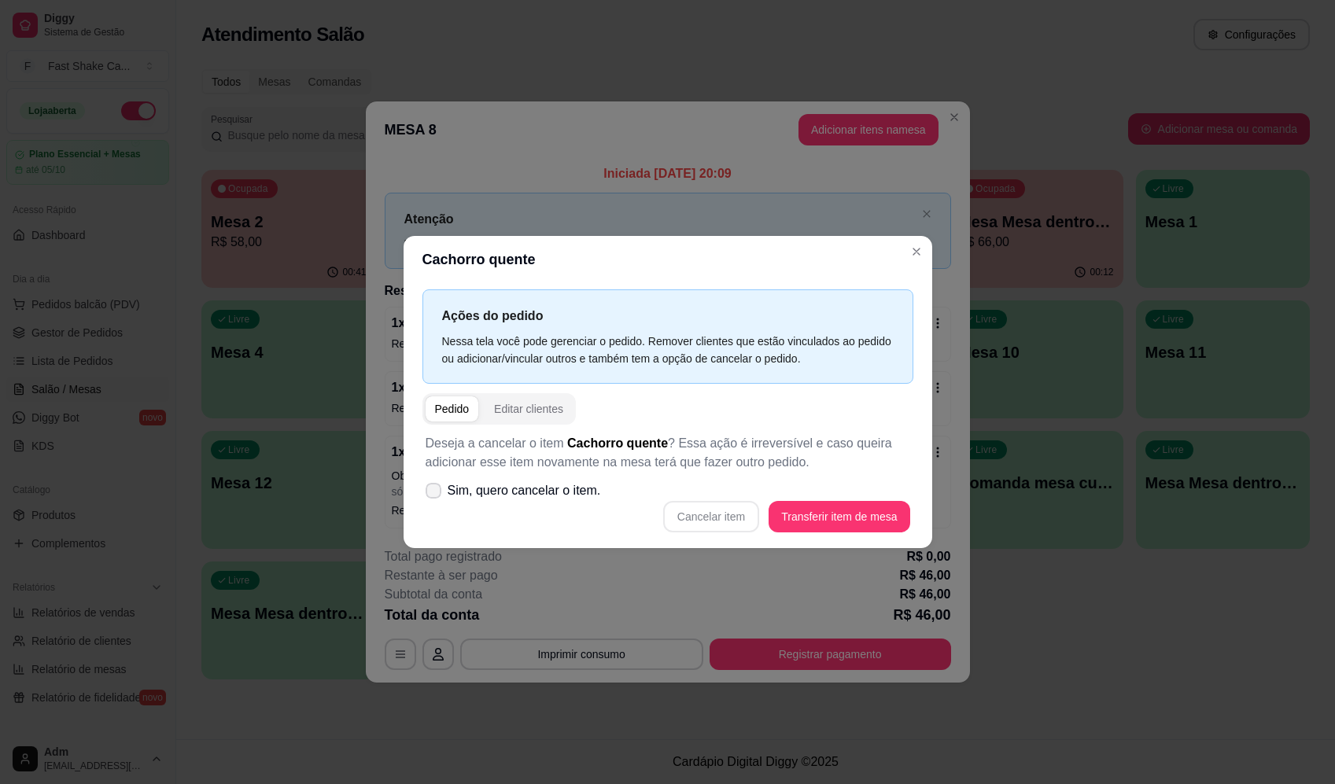
click at [516, 485] on span "Sim, quero cancelar o item." at bounding box center [524, 490] width 153 height 19
click at [435, 493] on input "Sim, quero cancelar o item." at bounding box center [430, 498] width 10 height 10
checkbox input "true"
click at [729, 518] on button "Cancelar item" at bounding box center [711, 516] width 96 height 31
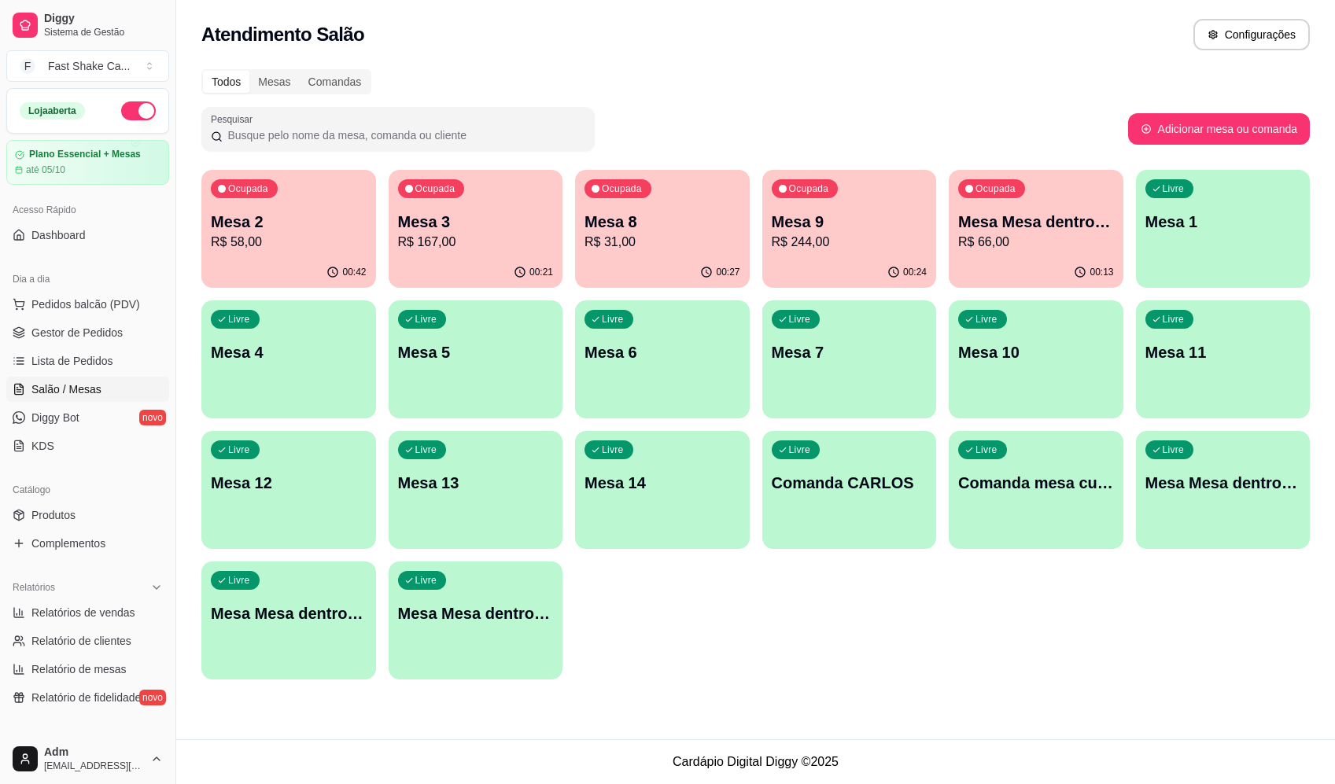
click at [1058, 208] on div "Ocupada Mesa Mesa dentro vermelha R$ 66,00" at bounding box center [1036, 213] width 175 height 87
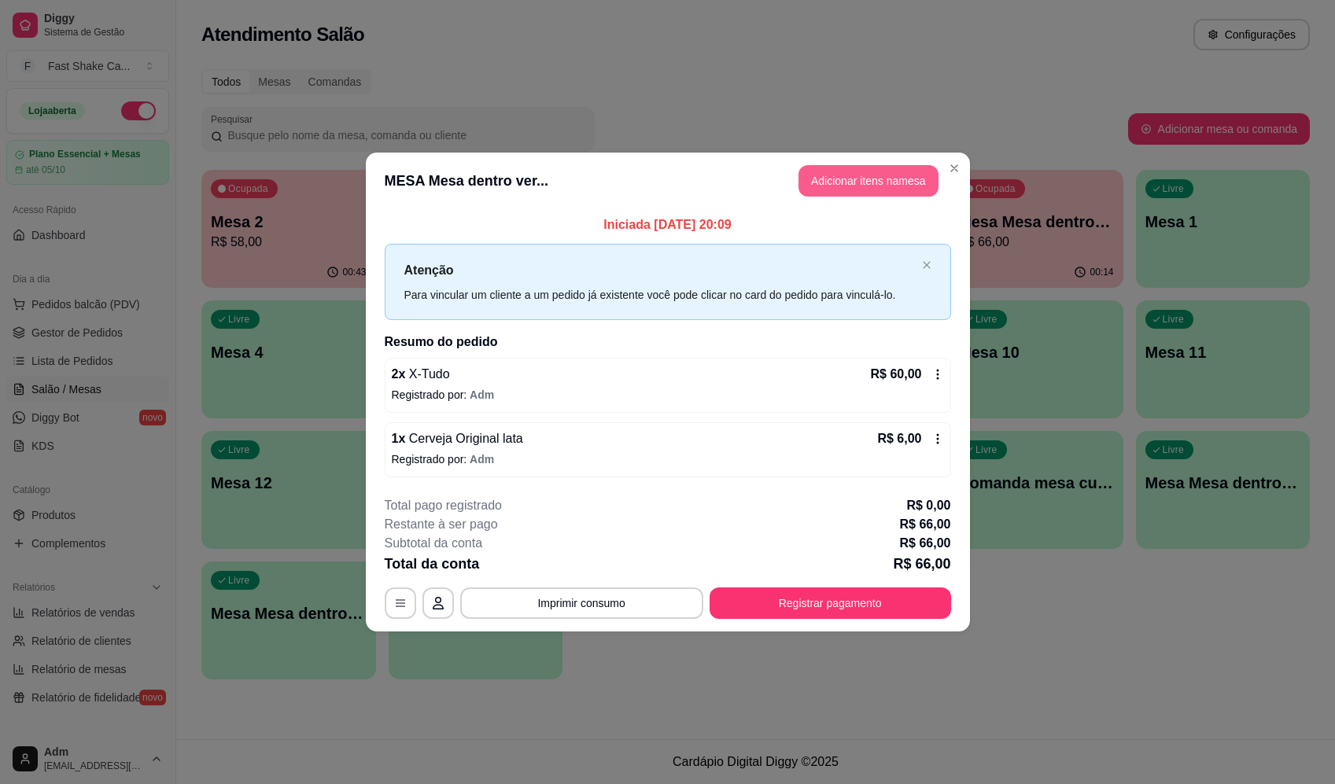
click at [872, 178] on button "Adicionar itens na mesa" at bounding box center [868, 180] width 140 height 31
click at [478, 120] on input "Pesquisa" at bounding box center [496, 117] width 894 height 16
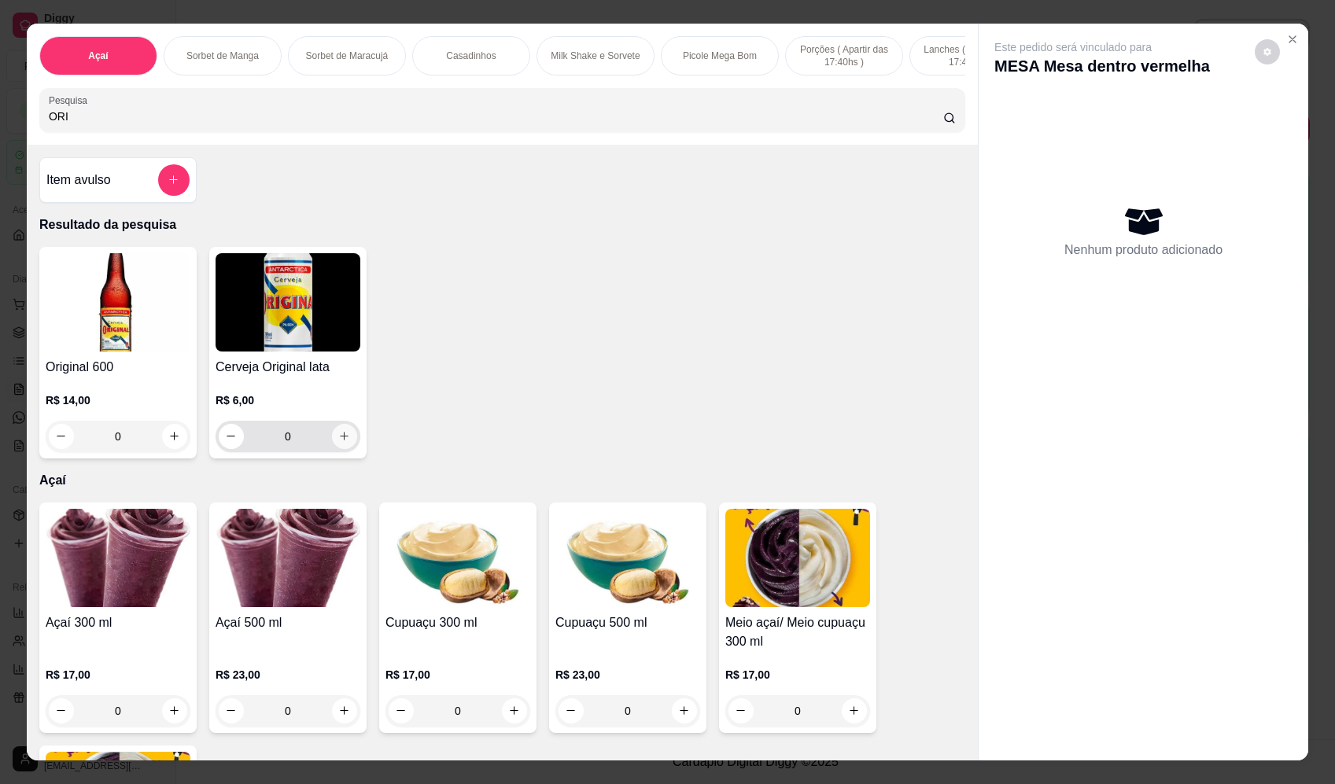
type input "ORI"
click at [345, 449] on button "increase-product-quantity" at bounding box center [344, 436] width 25 height 25
type input "1"
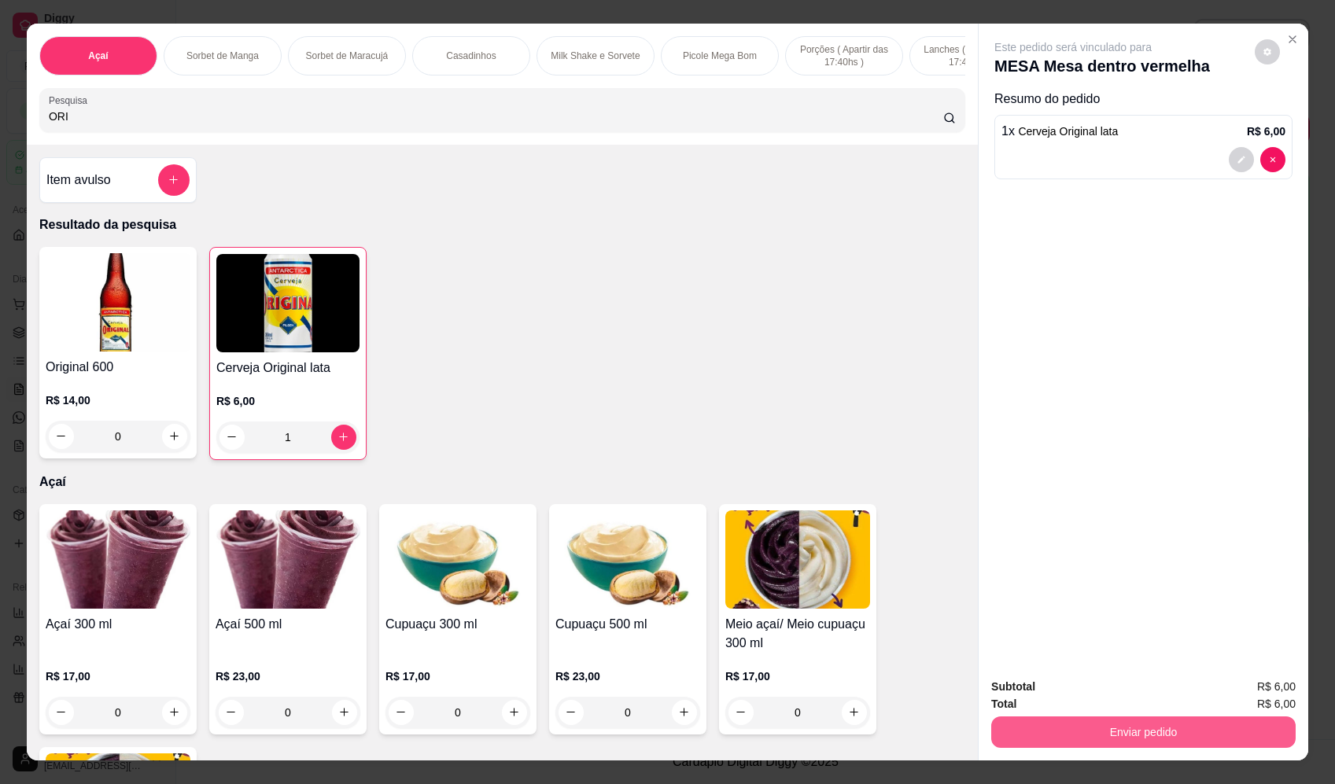
click at [1248, 737] on button "Enviar pedido" at bounding box center [1143, 732] width 304 height 31
click at [1241, 687] on button "Enviar pedido" at bounding box center [1255, 694] width 89 height 30
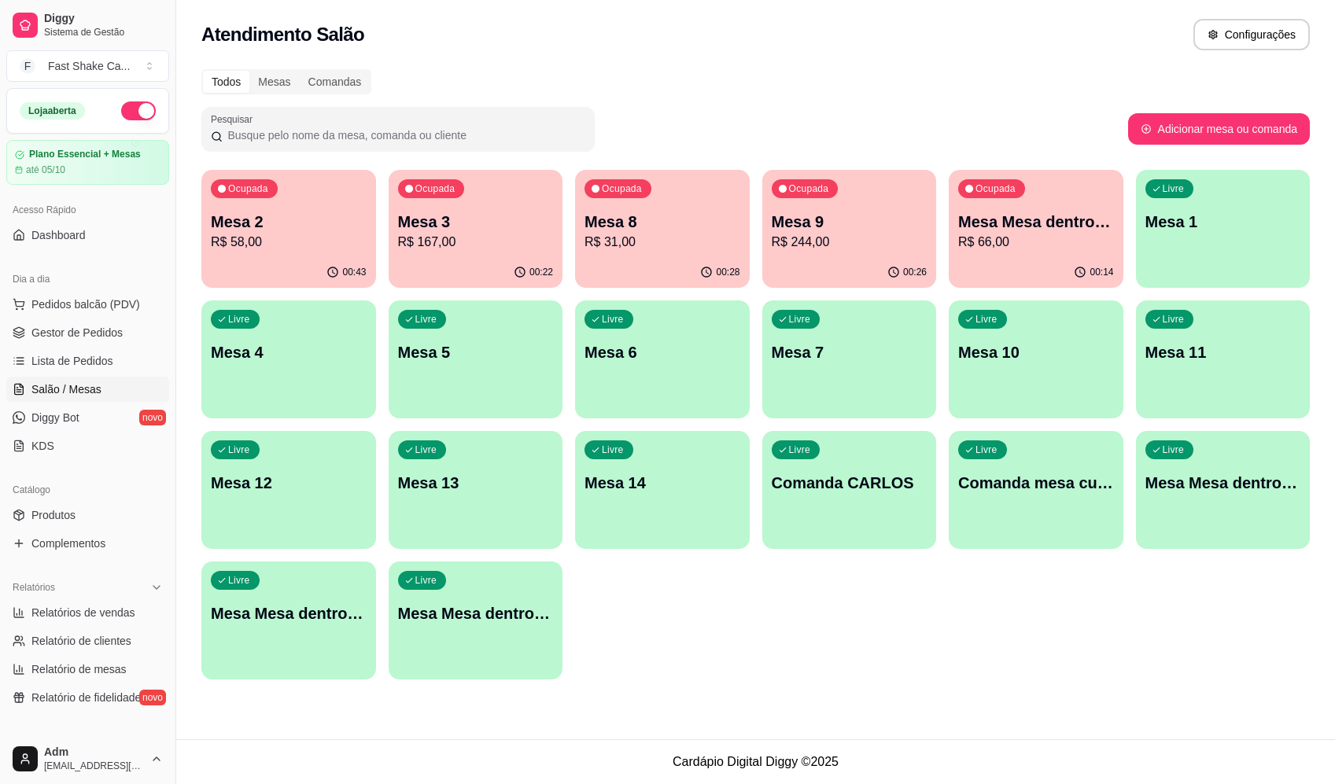
click at [310, 230] on p "Mesa 2" at bounding box center [289, 222] width 156 height 22
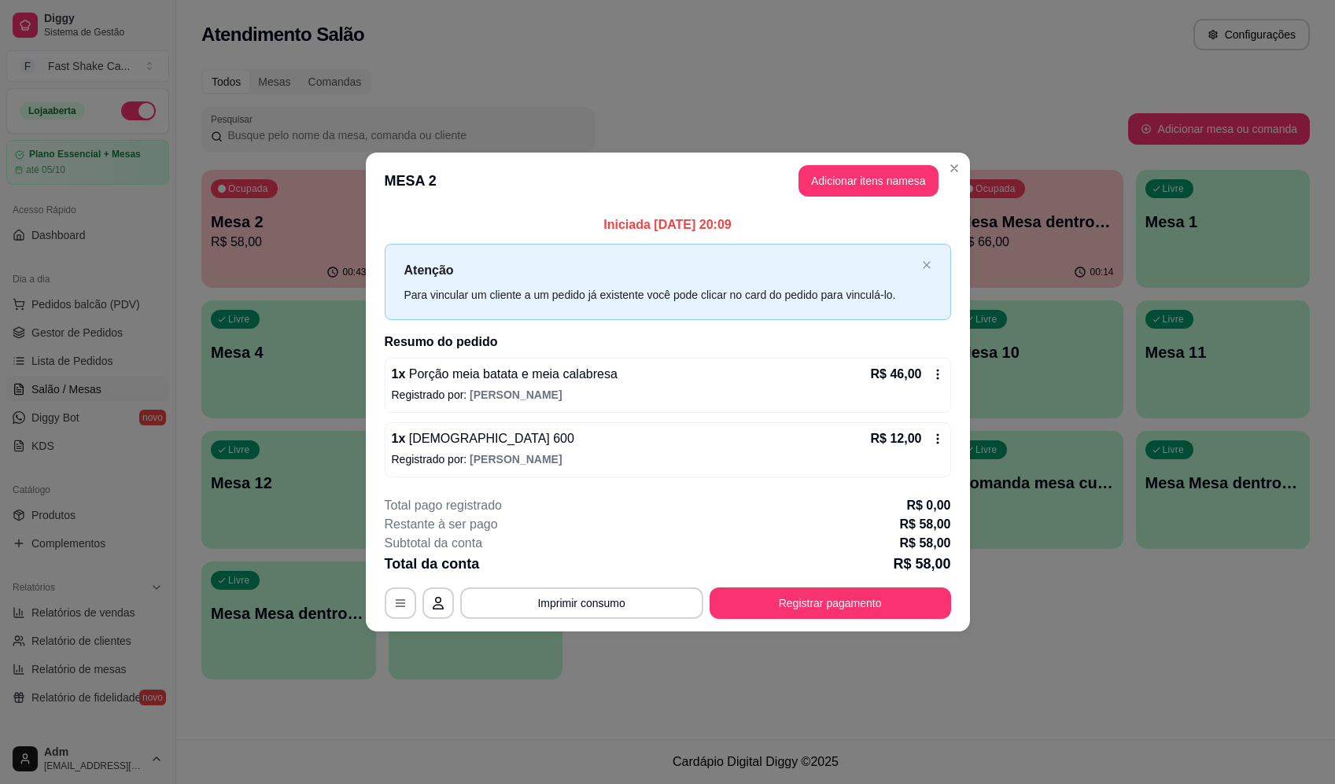
click at [575, 615] on button "Imprimir consumo" at bounding box center [581, 603] width 243 height 31
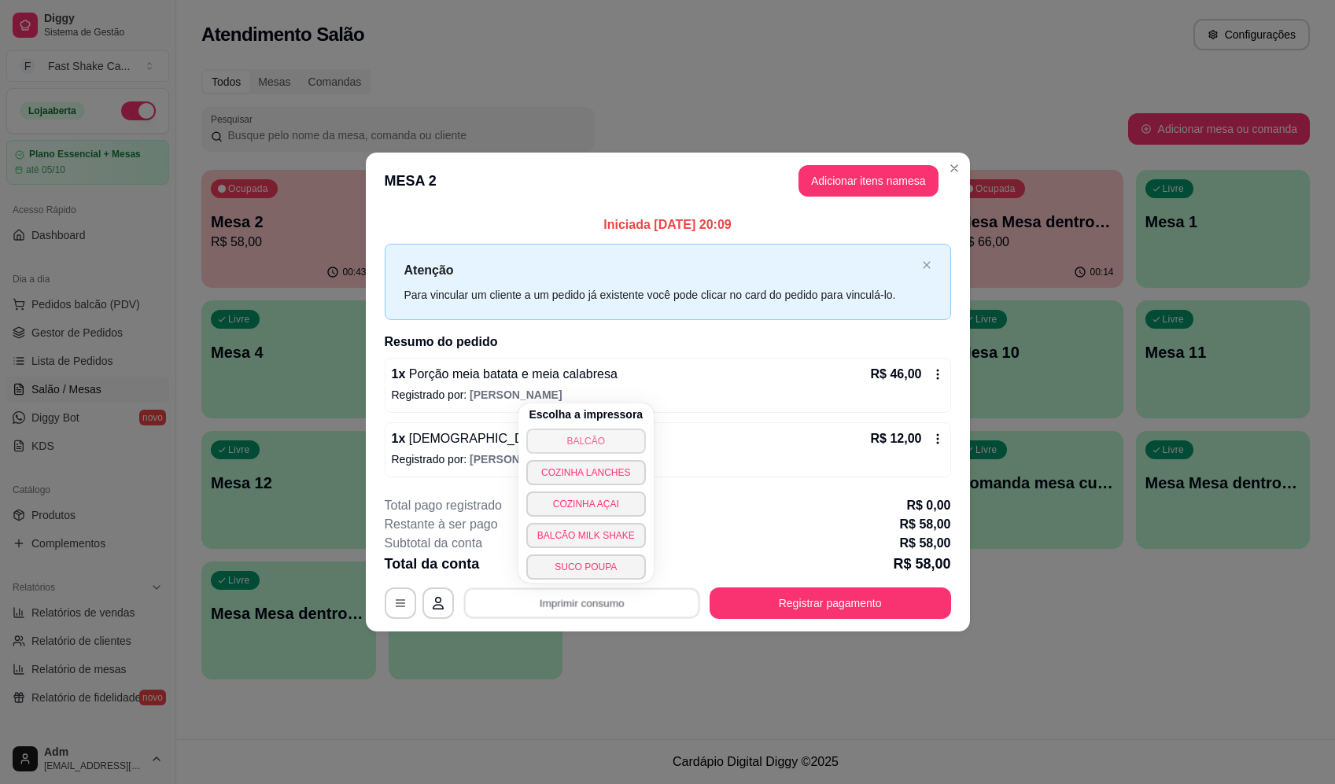
click at [599, 437] on button "BALCÃO" at bounding box center [586, 441] width 120 height 25
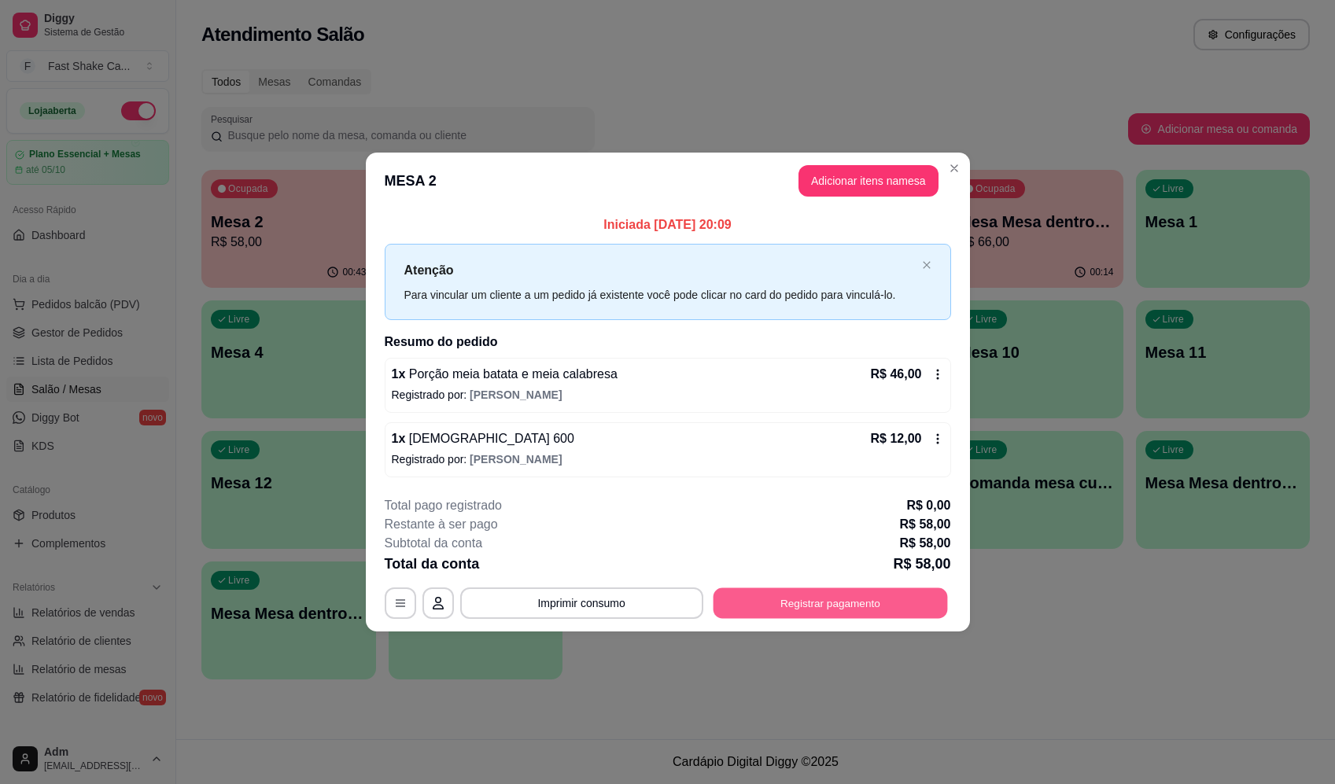
click at [808, 605] on button "Registrar pagamento" at bounding box center [830, 603] width 234 height 31
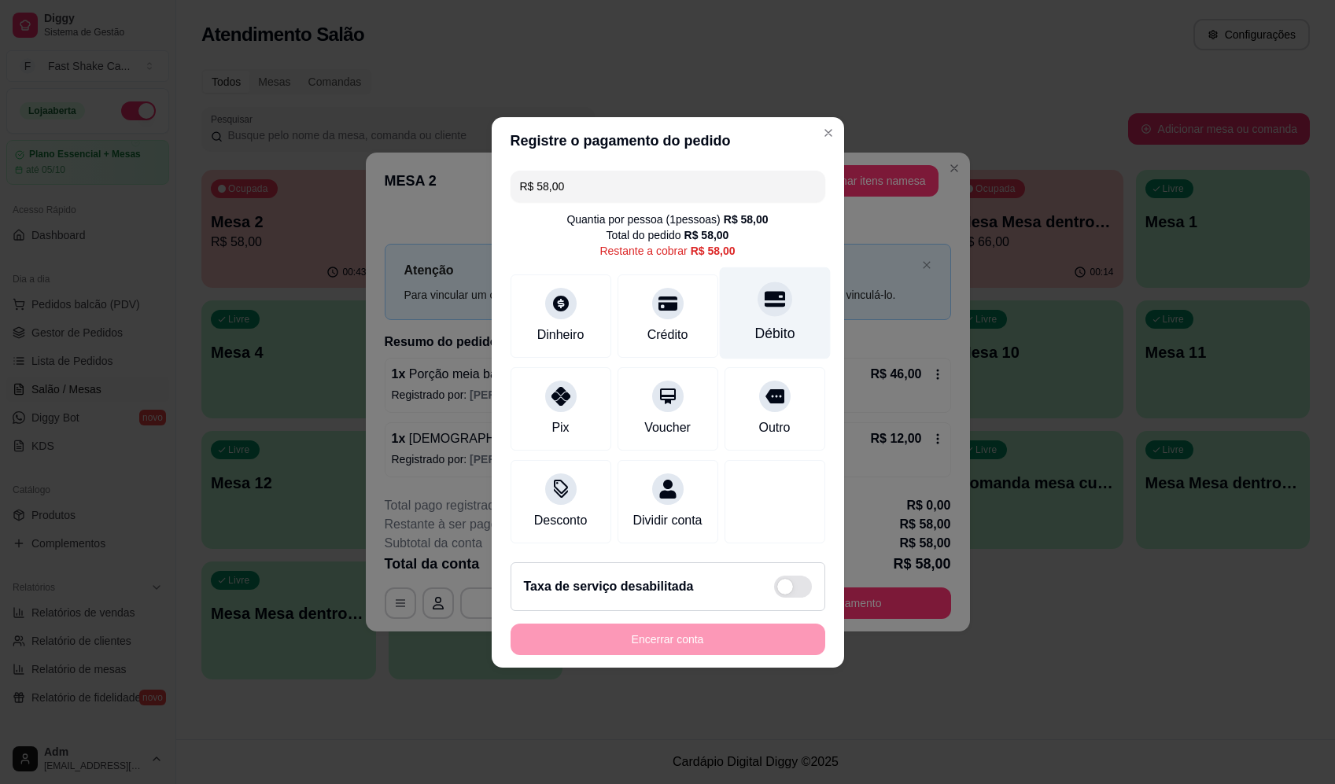
click at [743, 312] on div "Débito" at bounding box center [774, 313] width 111 height 92
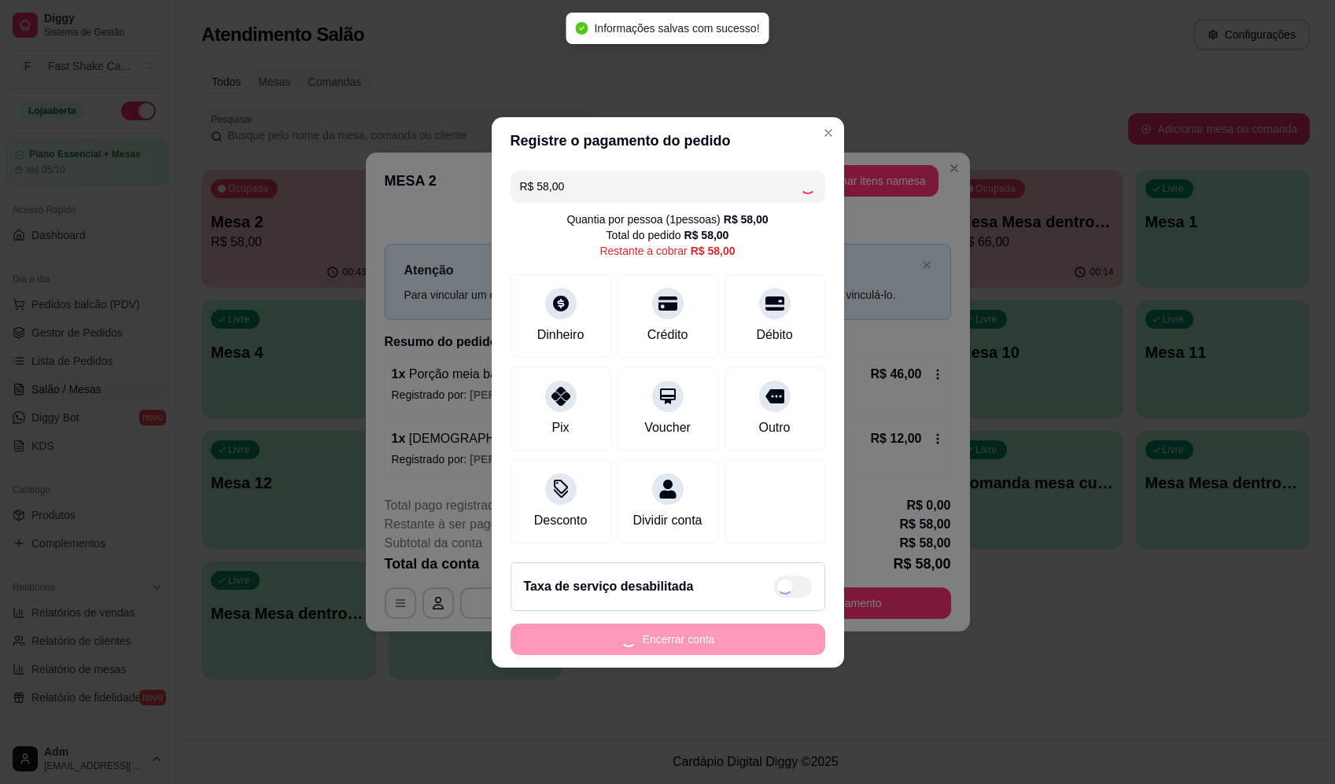
type input "R$ 0,00"
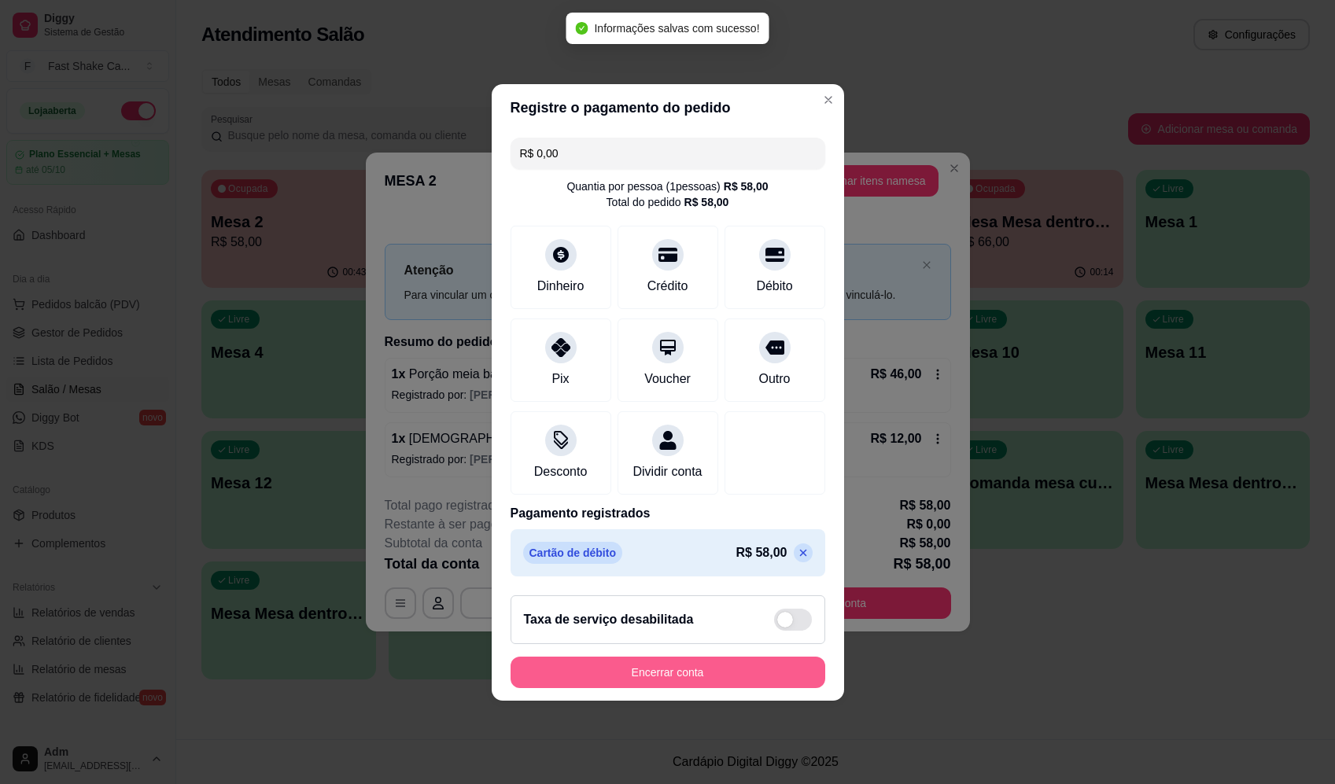
click at [778, 678] on button "Encerrar conta" at bounding box center [668, 672] width 315 height 31
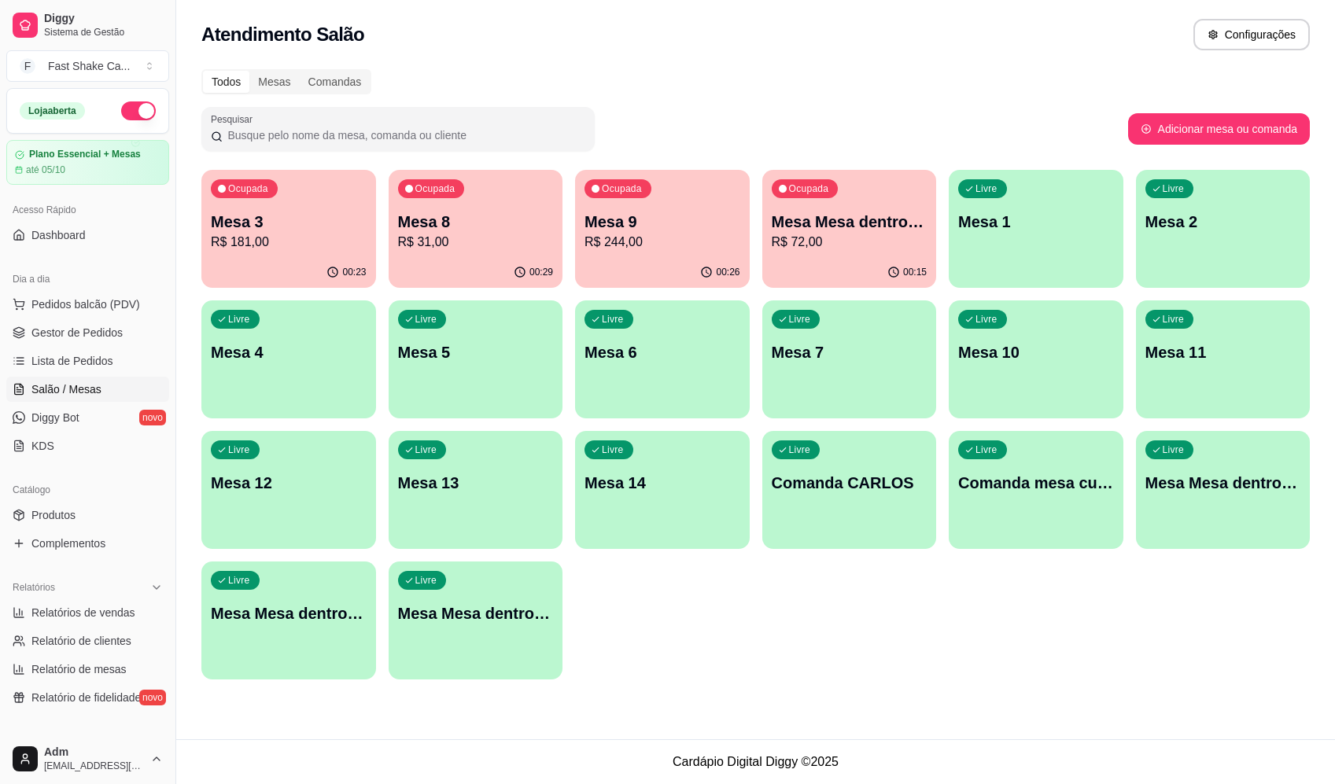
click at [841, 229] on p "Mesa Mesa dentro vermelha" at bounding box center [850, 222] width 156 height 22
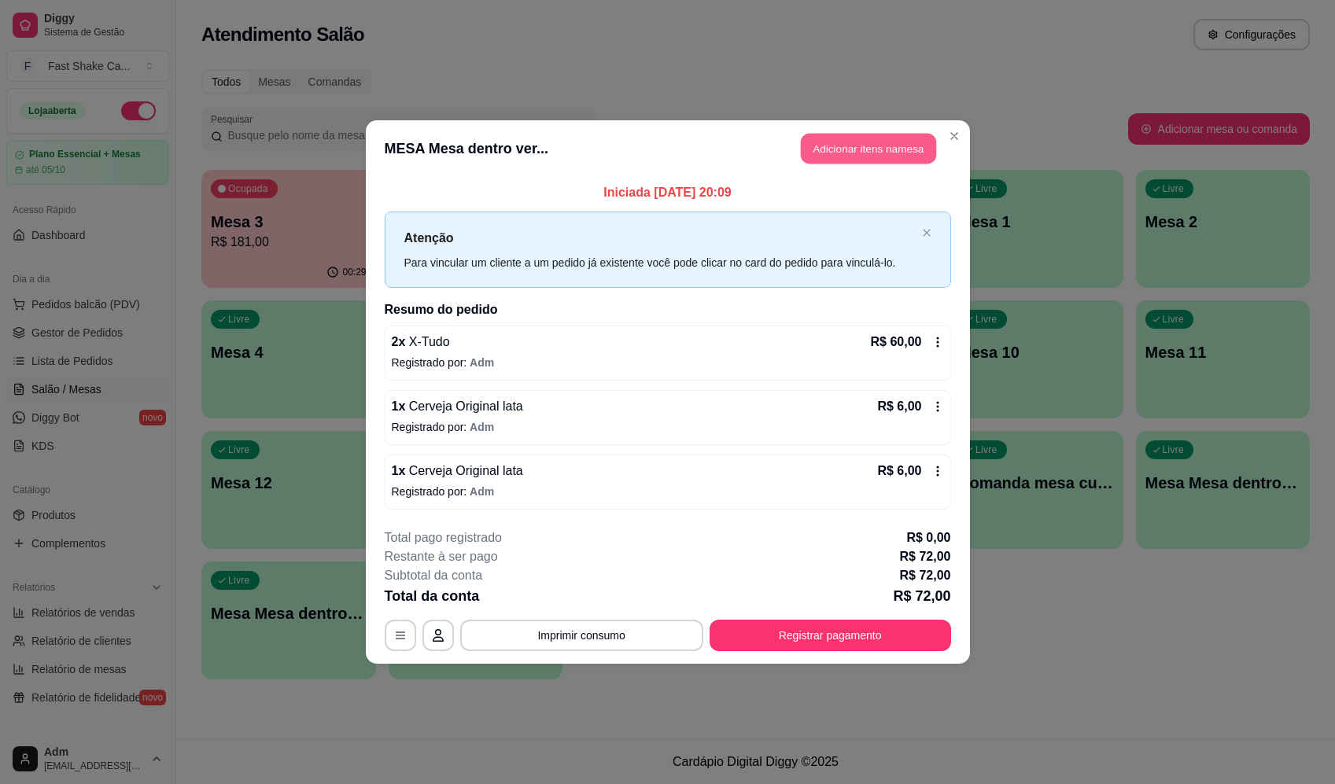
click at [861, 154] on button "Adicionar itens na mesa" at bounding box center [868, 149] width 135 height 31
click at [394, 124] on input "Pesquisa" at bounding box center [496, 117] width 894 height 16
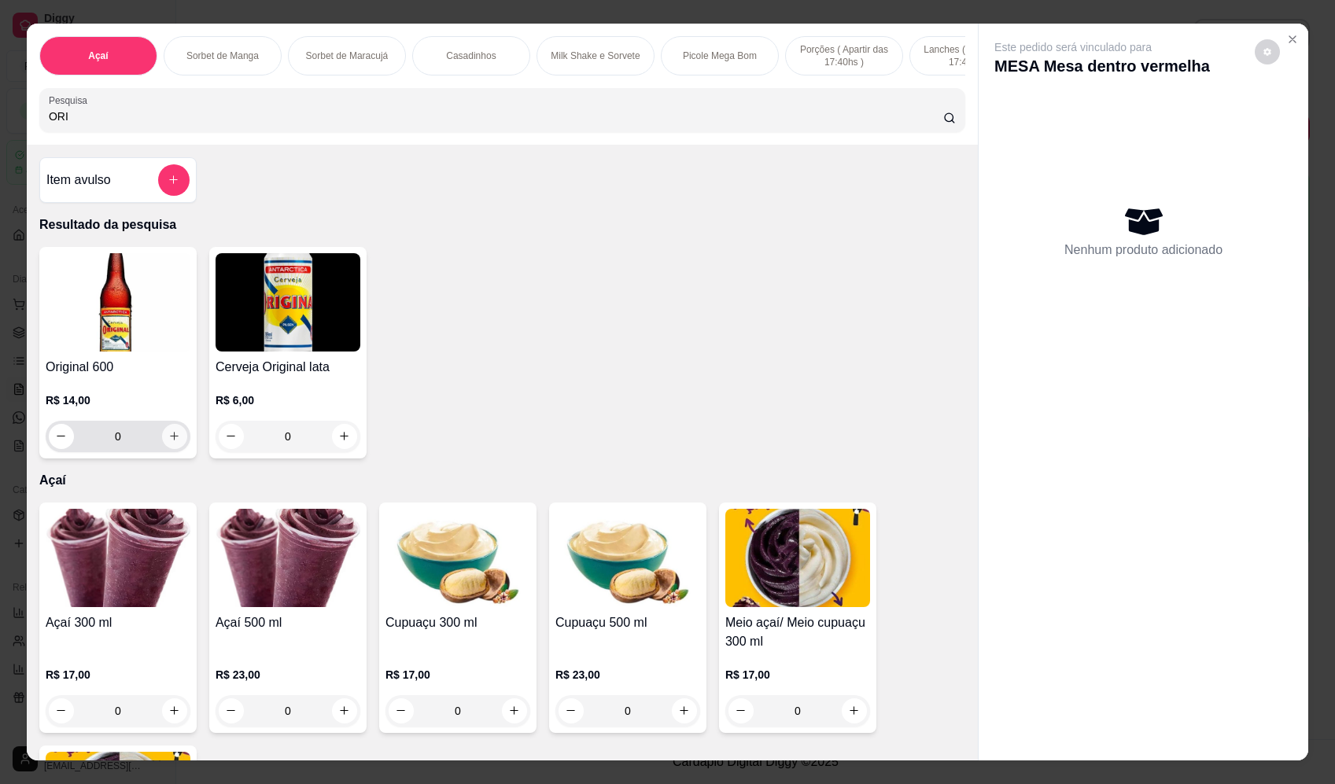
type input "ORI"
click at [162, 440] on button "increase-product-quantity" at bounding box center [174, 436] width 25 height 25
type input "1"
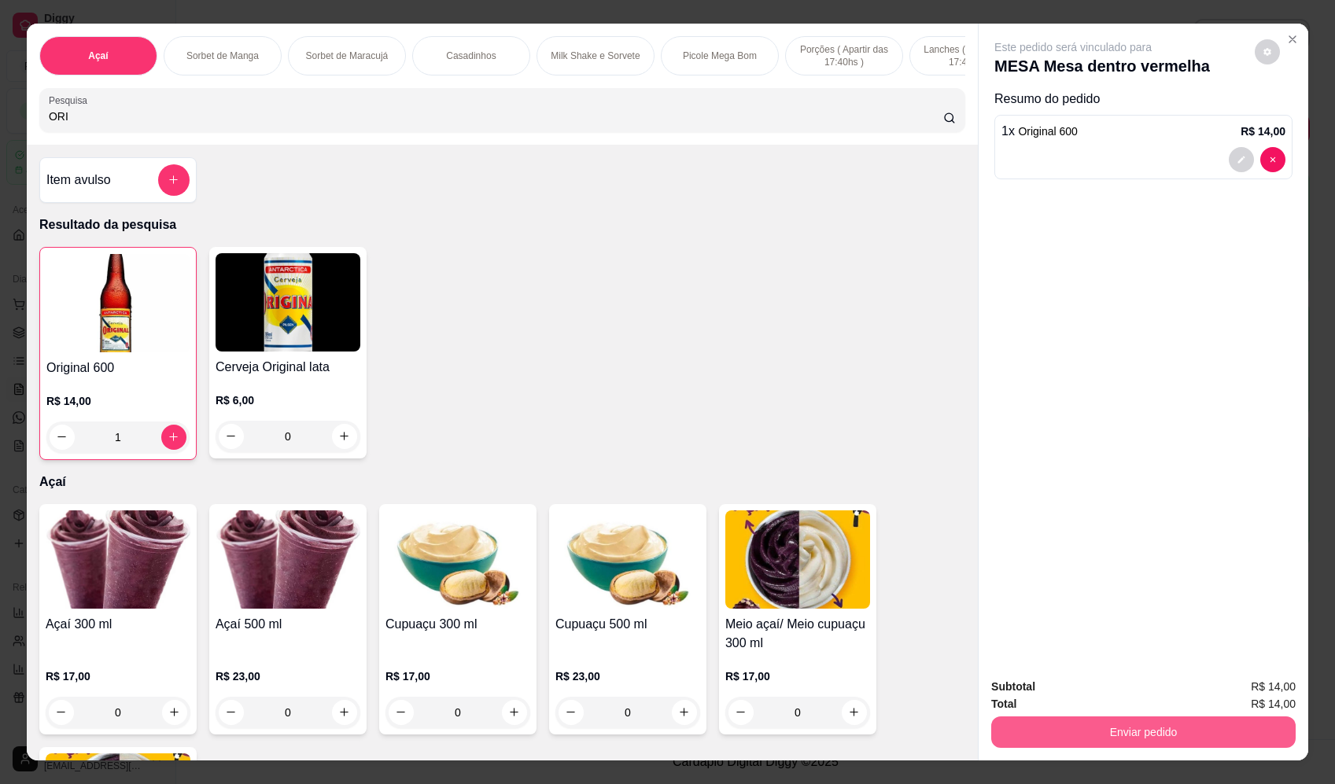
click at [1056, 726] on button "Enviar pedido" at bounding box center [1143, 732] width 304 height 31
click at [1255, 688] on button "Enviar pedido" at bounding box center [1255, 694] width 89 height 30
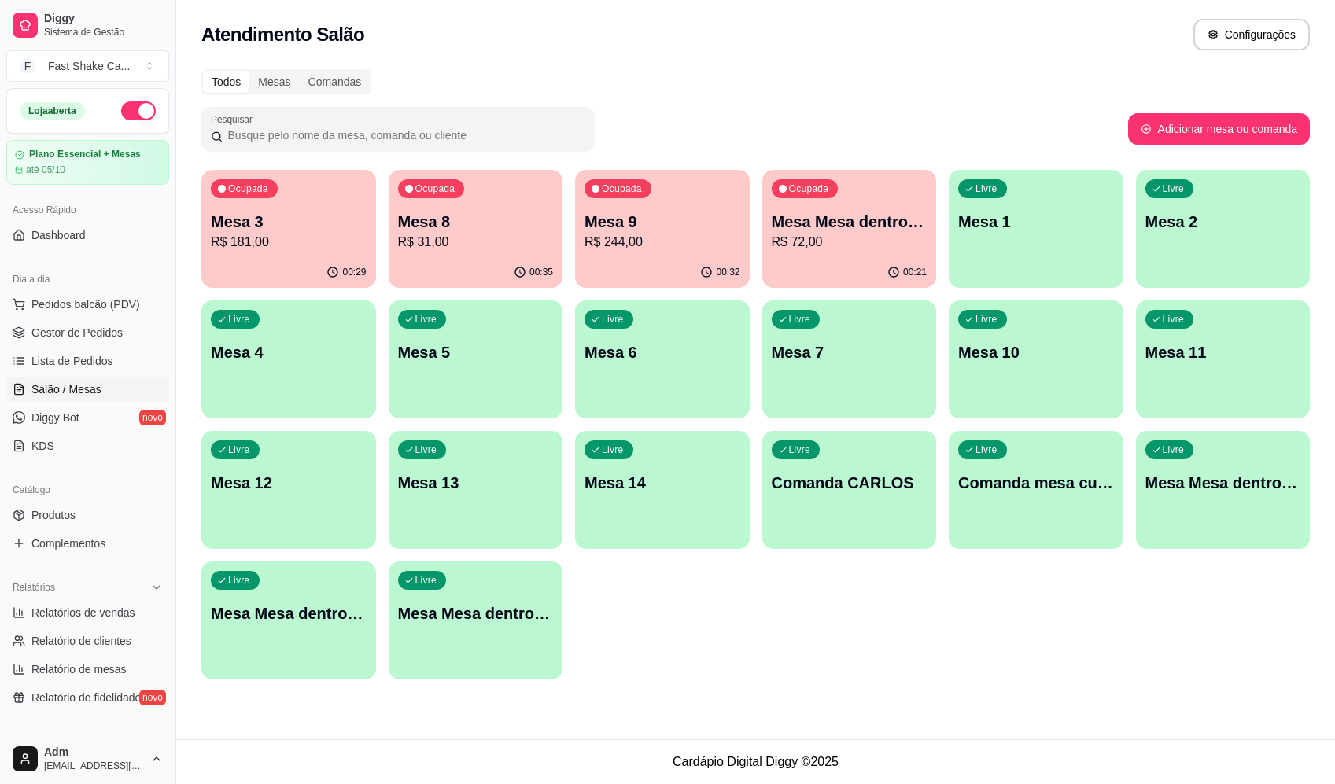
drag, startPoint x: 565, startPoint y: -27, endPoint x: 1020, endPoint y: 17, distance: 457.6
click at [1019, 17] on div "Atendimento Salão Configurações" at bounding box center [755, 30] width 1159 height 60
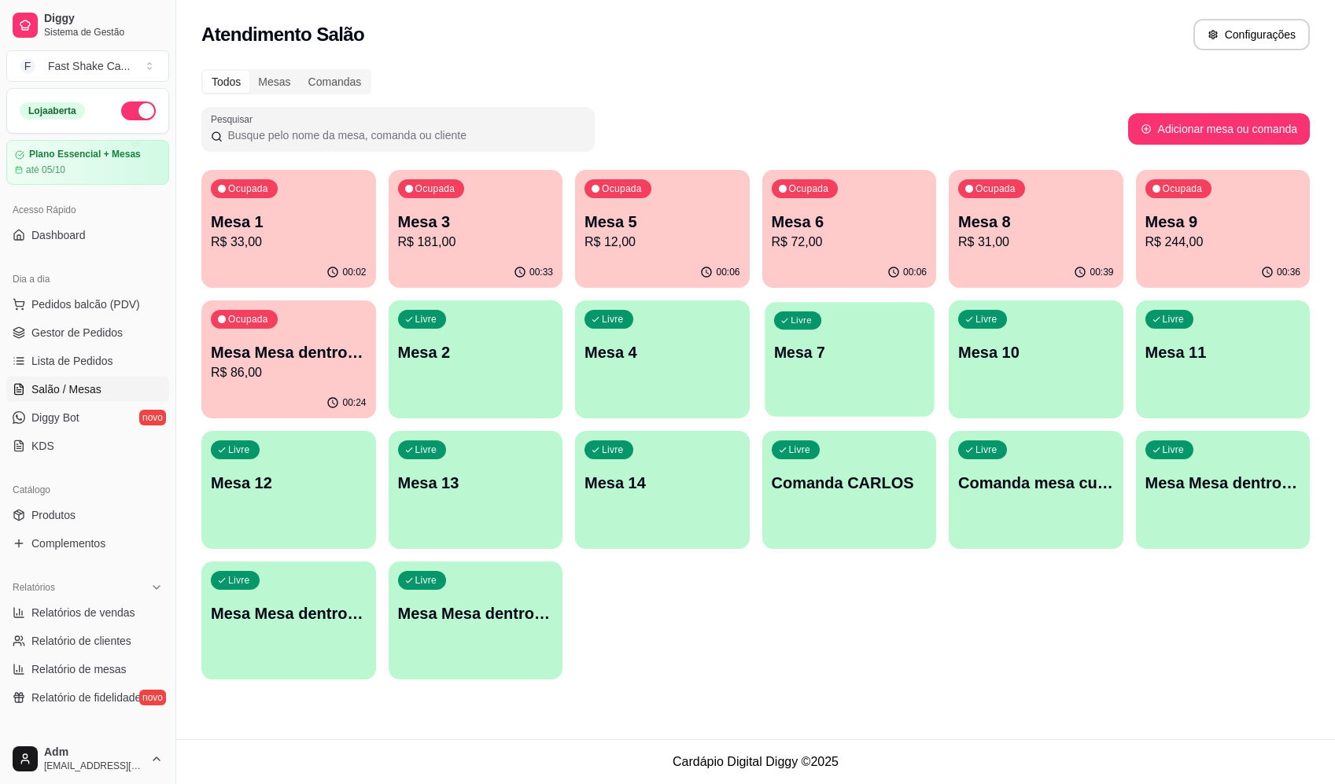
click at [828, 353] on p "Mesa 7" at bounding box center [848, 352] width 151 height 21
click at [852, 231] on p "Mesa 6" at bounding box center [850, 222] width 156 height 22
click at [1022, 212] on div "Ocupada Mesa 8 R$ 31,00" at bounding box center [1035, 213] width 169 height 85
click at [669, 236] on p "R$ 12,00" at bounding box center [662, 242] width 156 height 19
click at [273, 364] on p "R$ 86,00" at bounding box center [289, 372] width 156 height 19
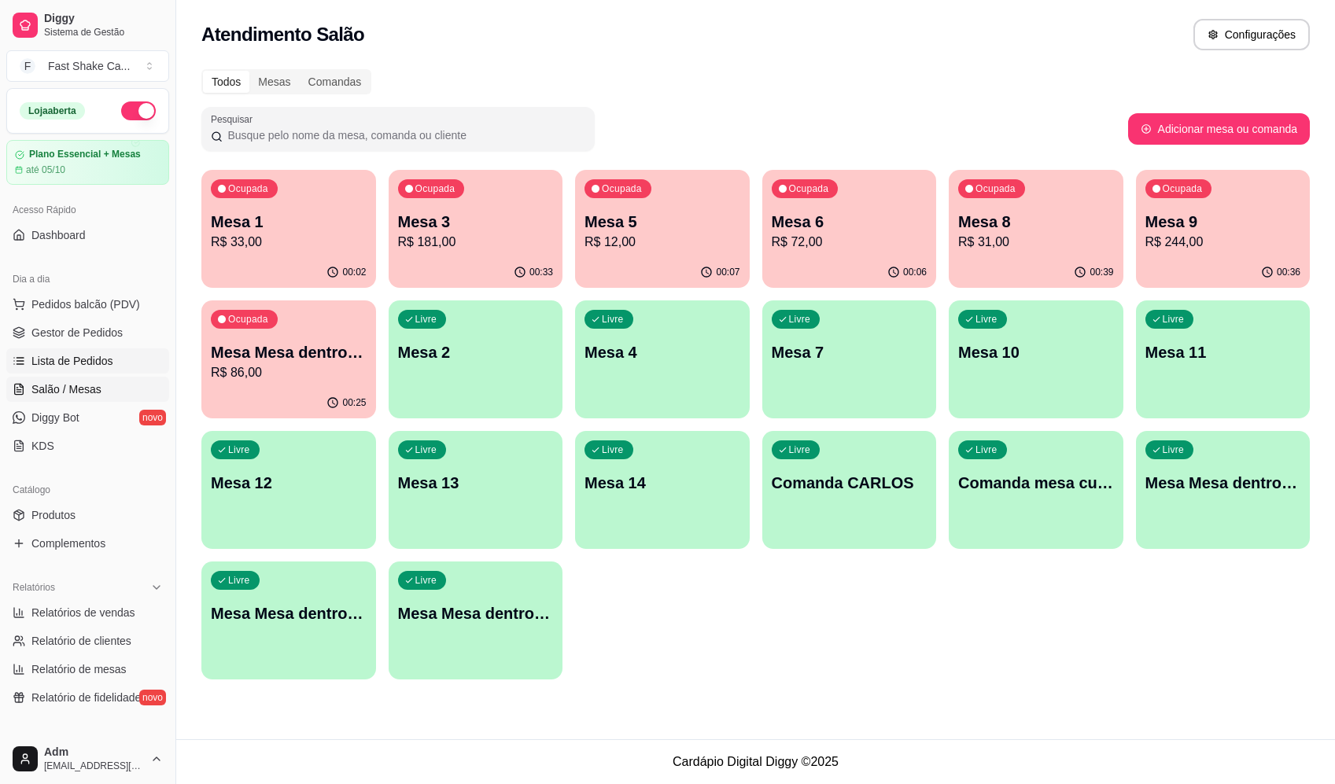
click at [64, 364] on span "Lista de Pedidos" at bounding box center [72, 361] width 82 height 16
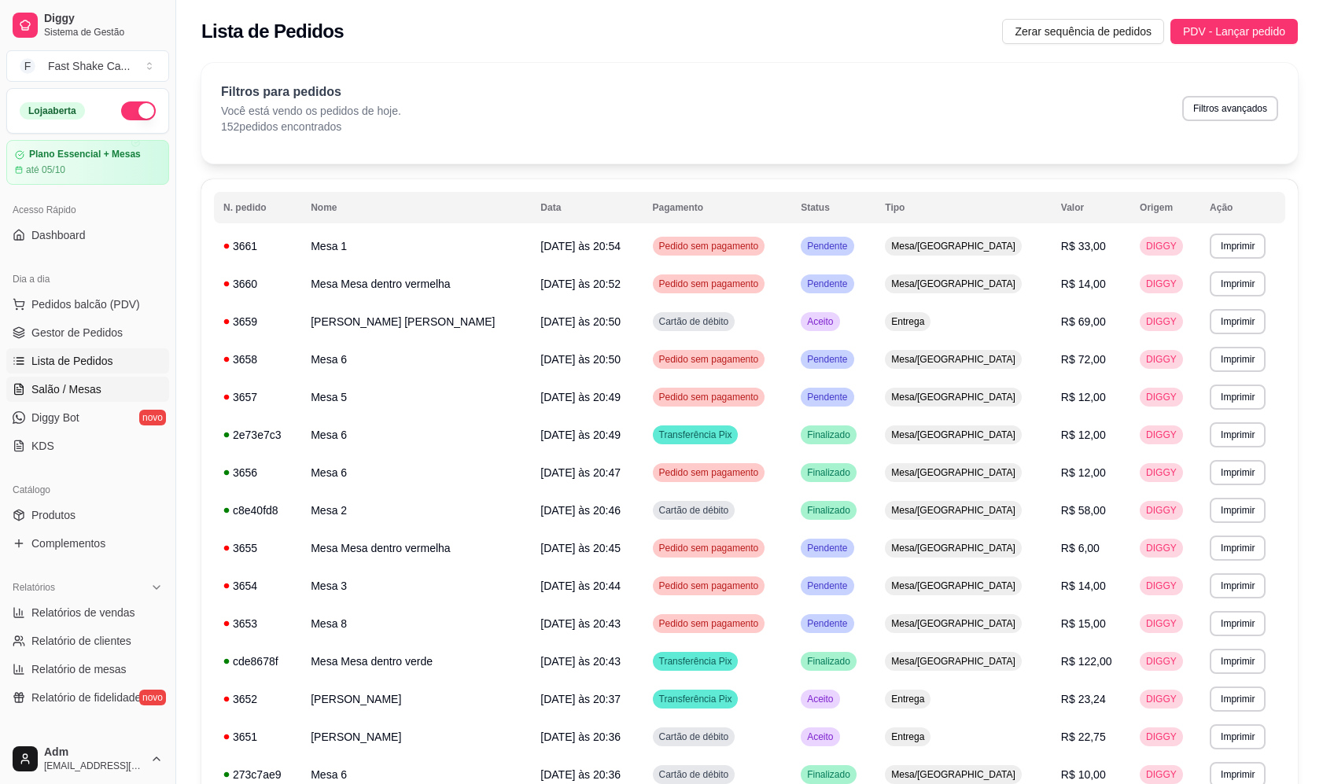
click at [76, 393] on span "Salão / Mesas" at bounding box center [66, 390] width 70 height 16
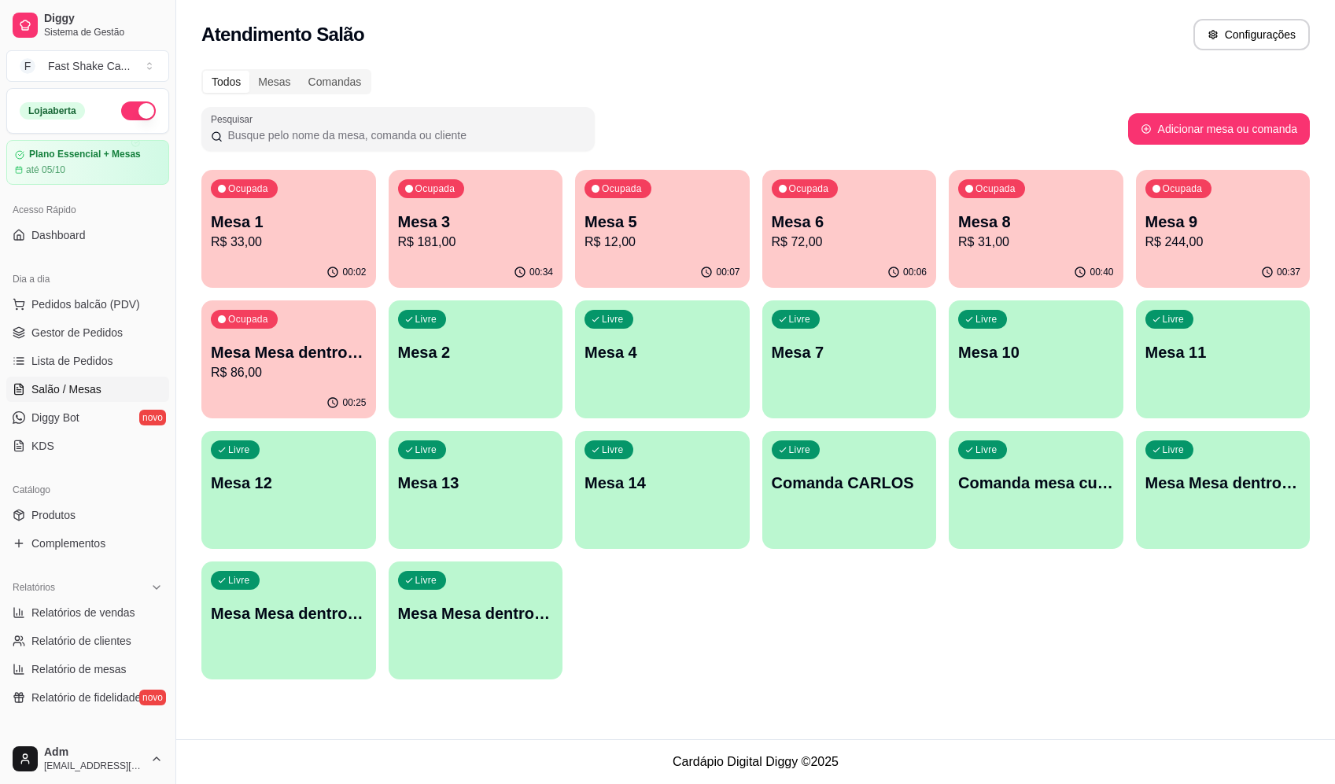
click at [454, 218] on p "Mesa 3" at bounding box center [476, 222] width 156 height 22
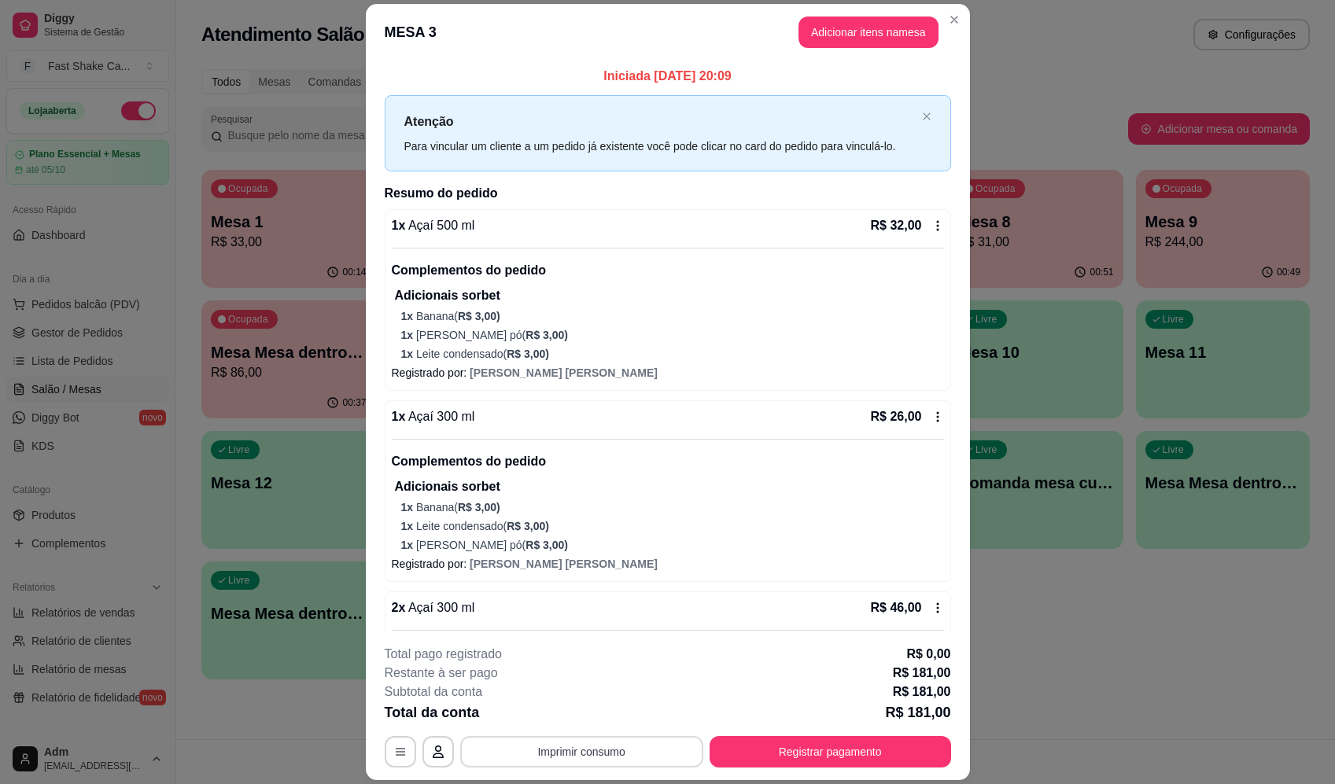
click at [555, 758] on button "Imprimir consumo" at bounding box center [581, 751] width 243 height 31
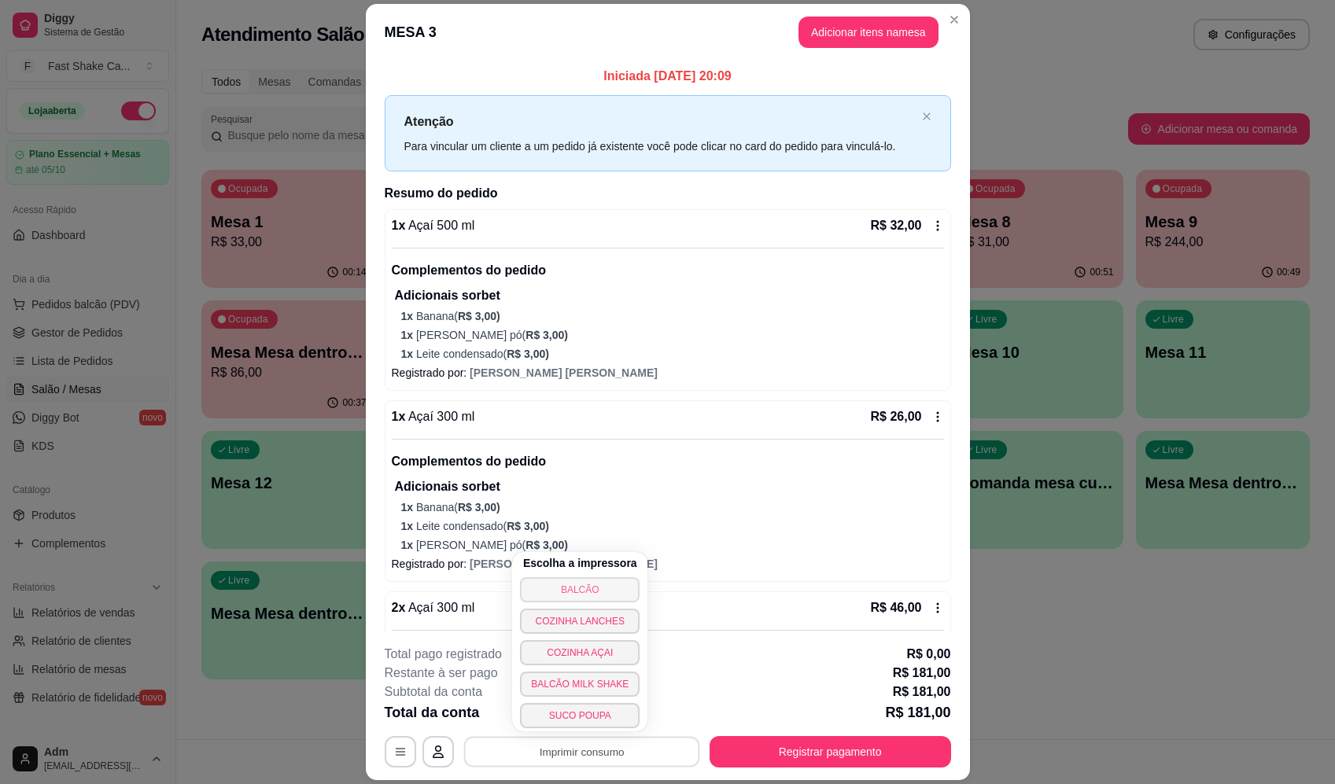
click at [606, 590] on button "BALCÃO" at bounding box center [580, 589] width 120 height 25
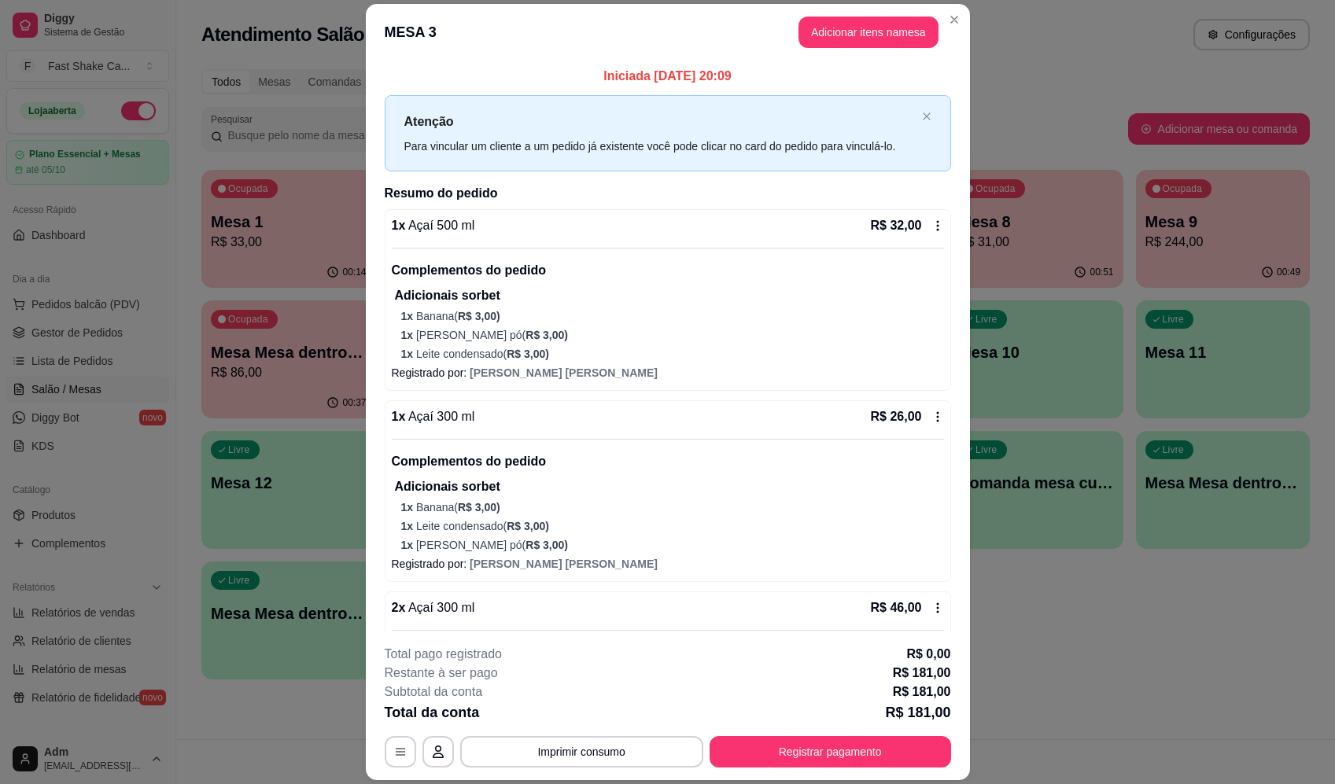
click at [820, 769] on footer "**********" at bounding box center [668, 706] width 604 height 148
click at [821, 759] on button "Registrar pagamento" at bounding box center [830, 752] width 234 height 31
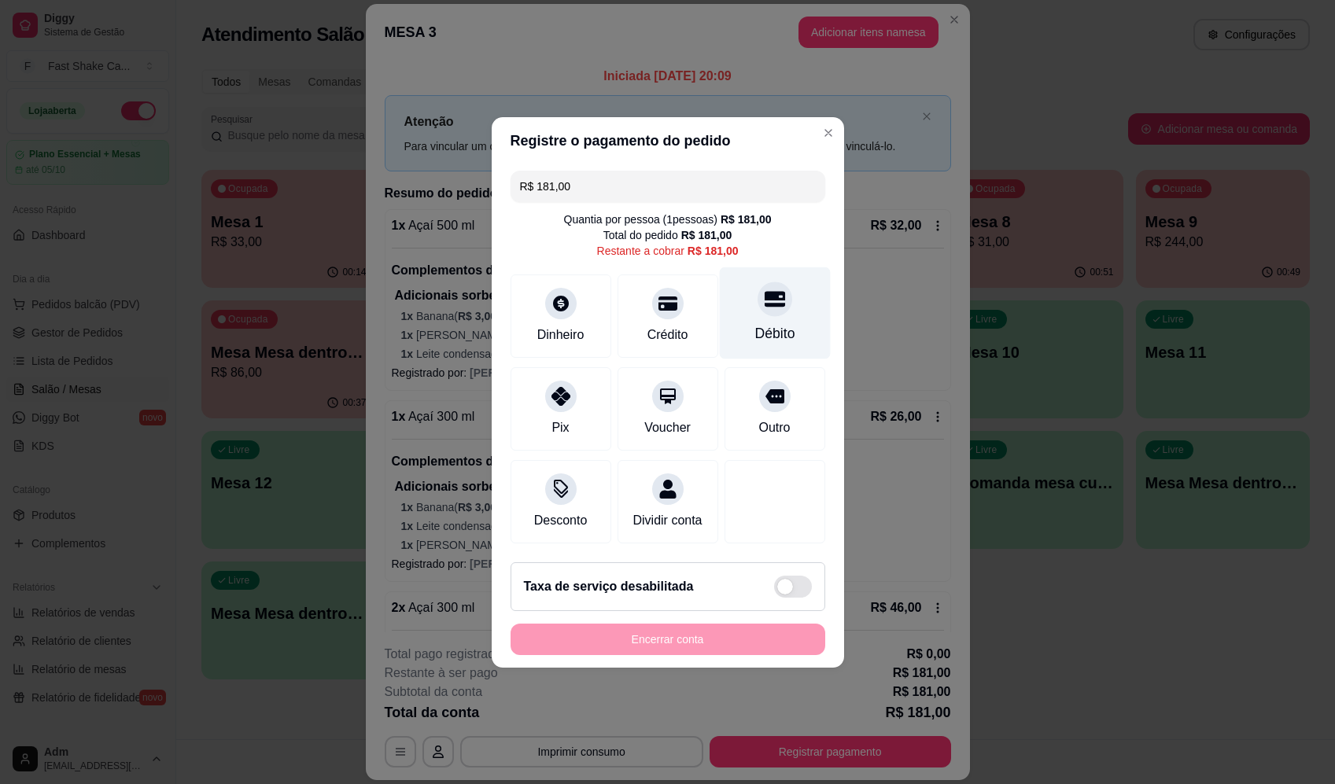
click at [798, 291] on div "Débito" at bounding box center [774, 313] width 111 height 92
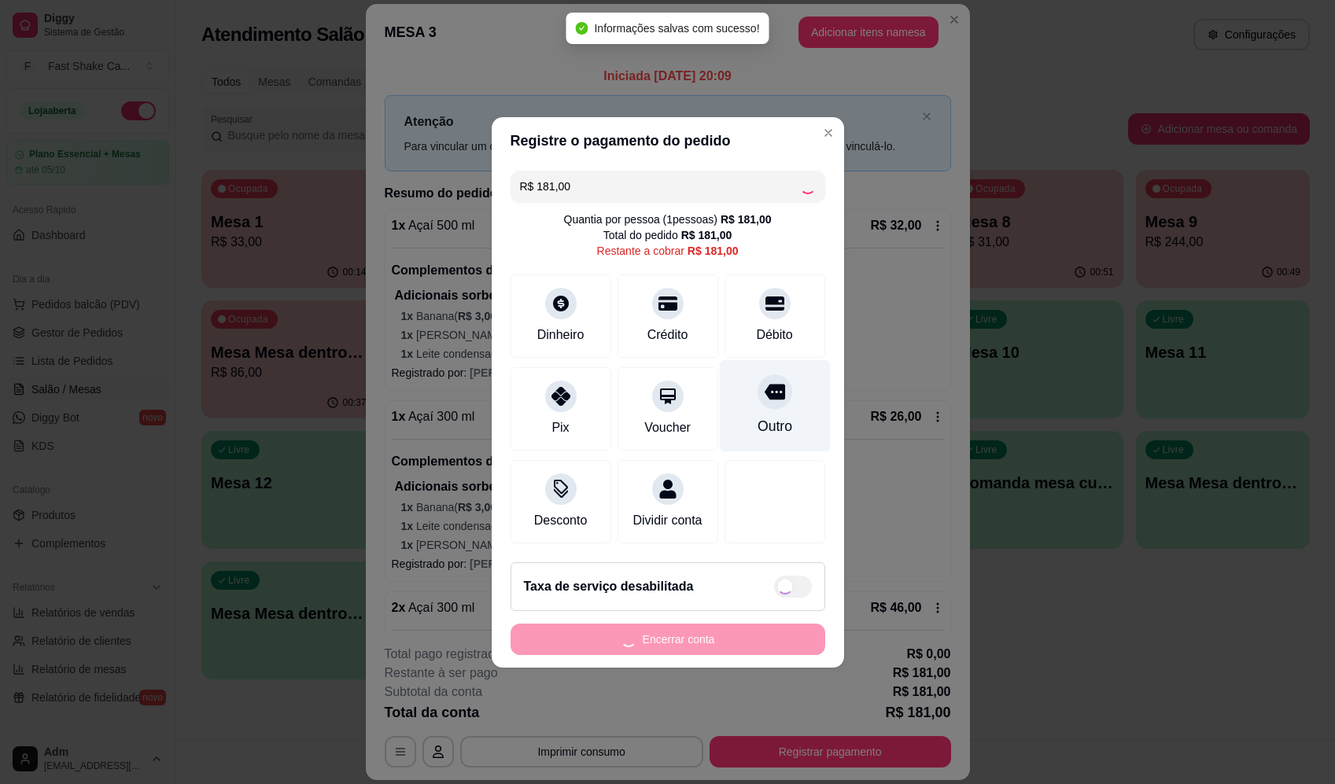
type input "R$ 0,00"
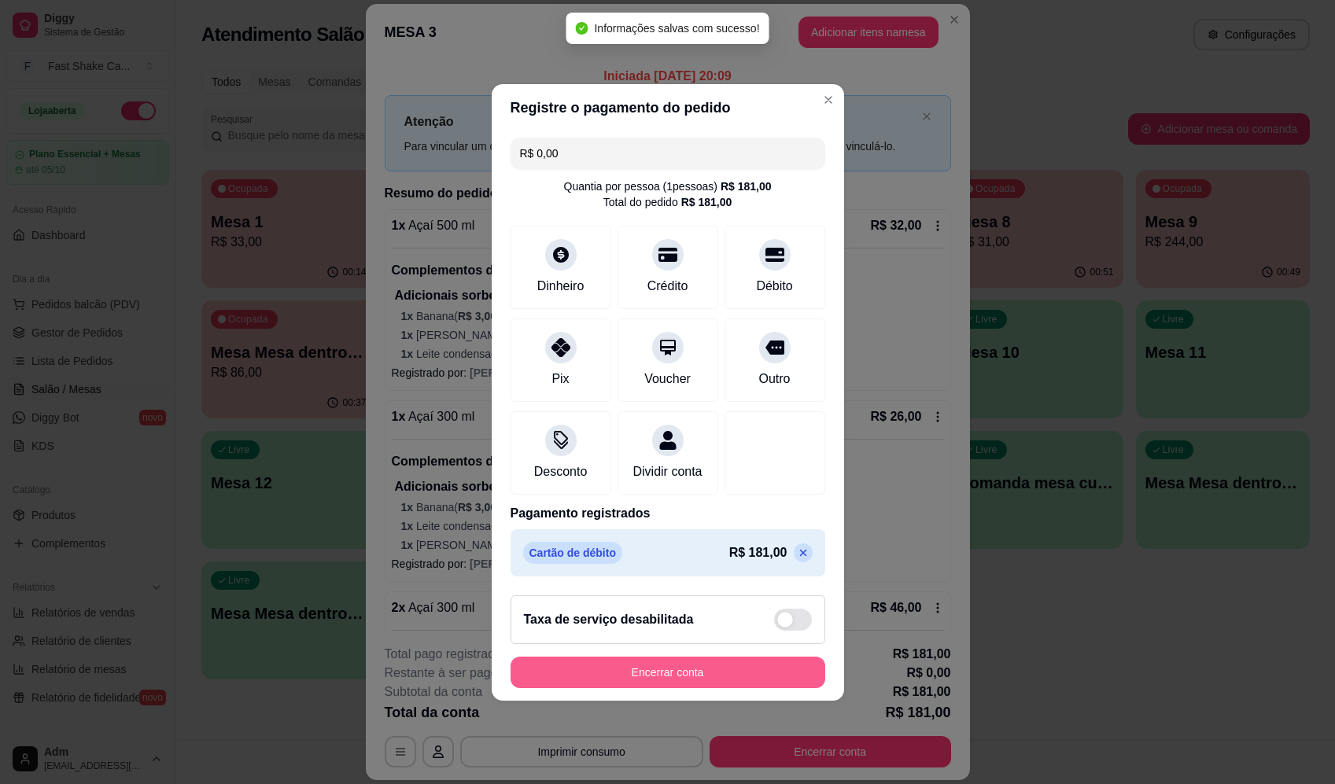
click at [732, 672] on button "Encerrar conta" at bounding box center [668, 672] width 315 height 31
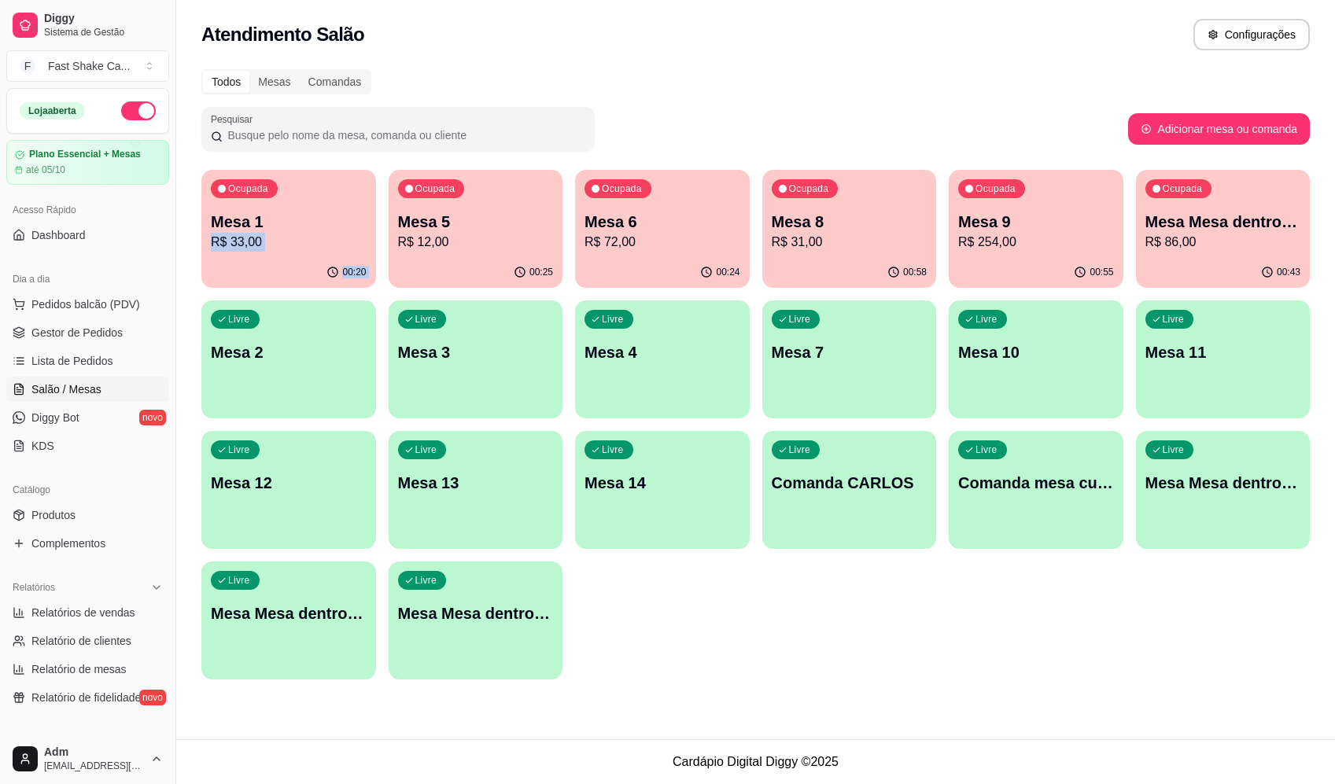
click at [413, 200] on div "Ocupada Mesa 1 R$ 33,00 00:20 Ocupada Mesa 5 R$ 12,00 00:25 Ocupada Mesa 6 R$ 7…" at bounding box center [755, 425] width 1108 height 510
click at [427, 205] on div "Ocupada Mesa 5 R$ 12,00" at bounding box center [475, 213] width 169 height 85
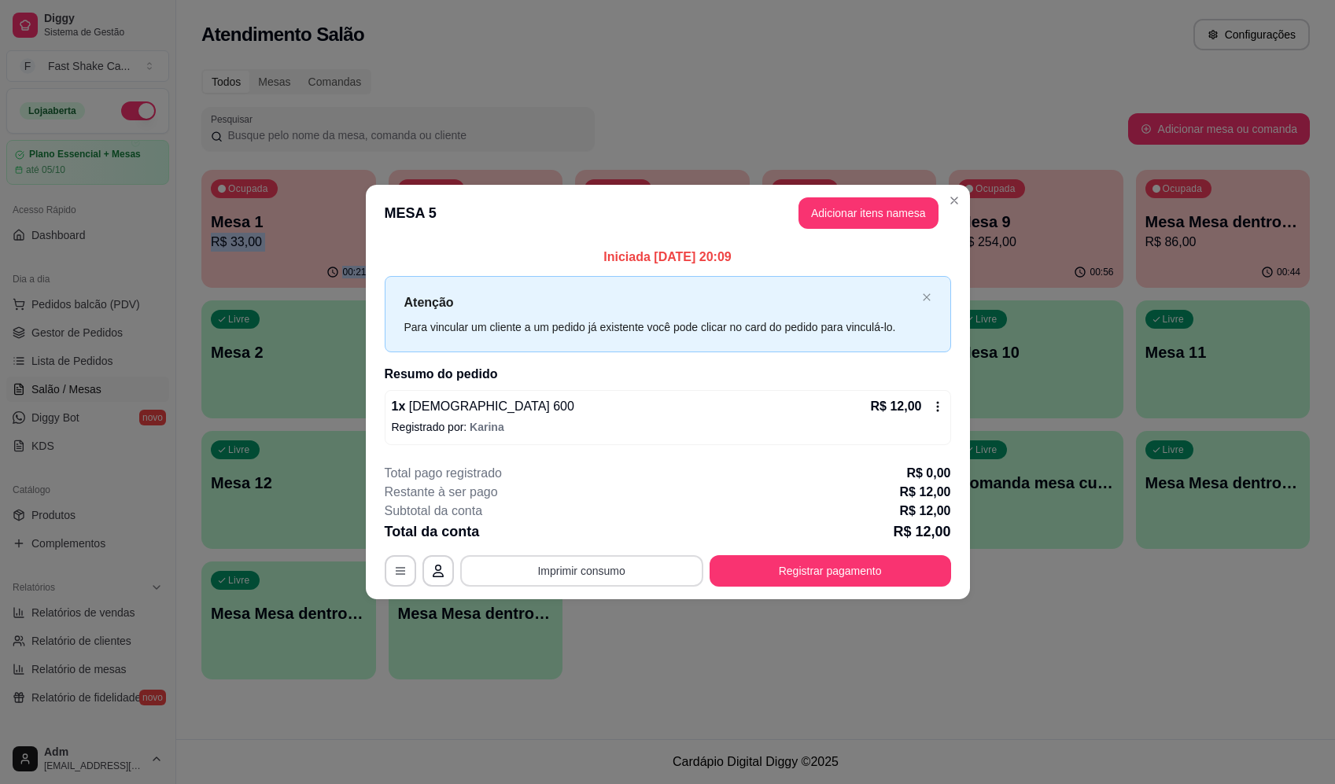
click at [616, 579] on button "Imprimir consumo" at bounding box center [581, 570] width 243 height 31
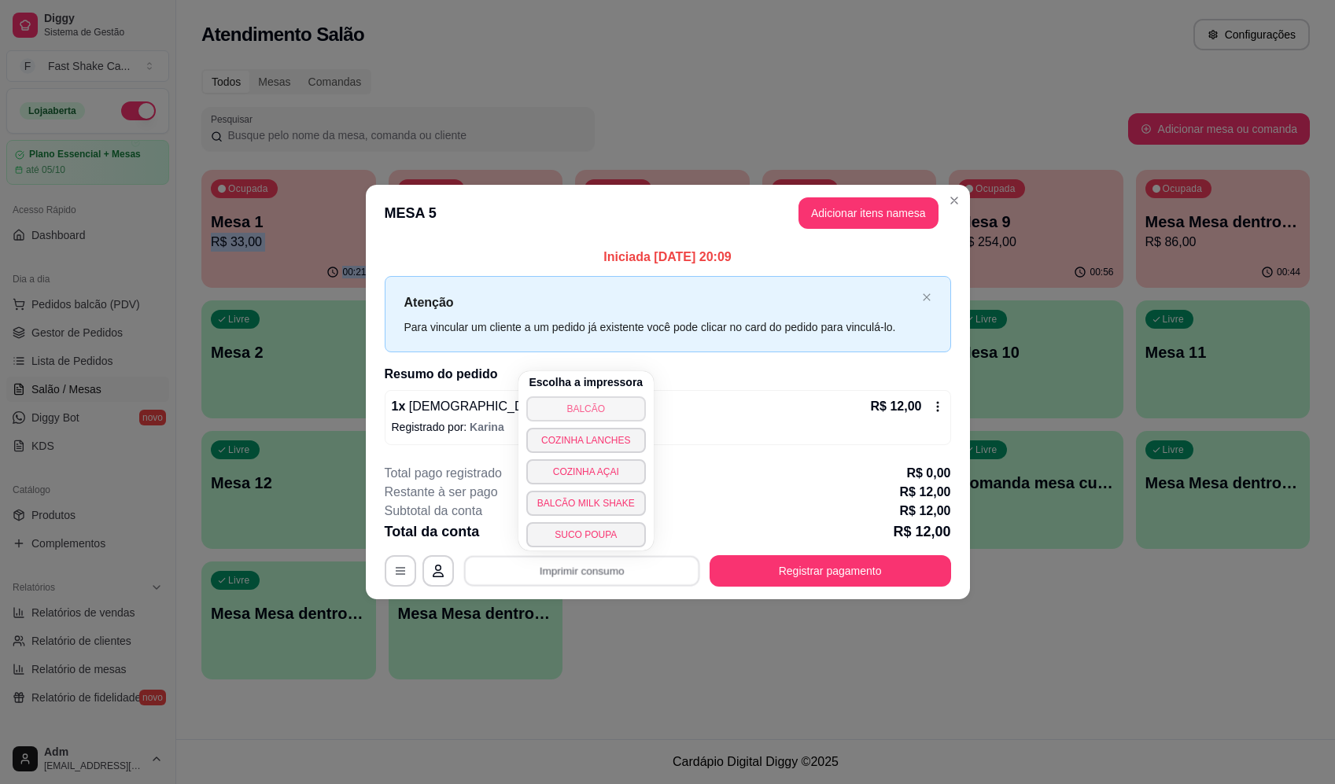
click at [600, 406] on button "BALCÃO" at bounding box center [586, 408] width 120 height 25
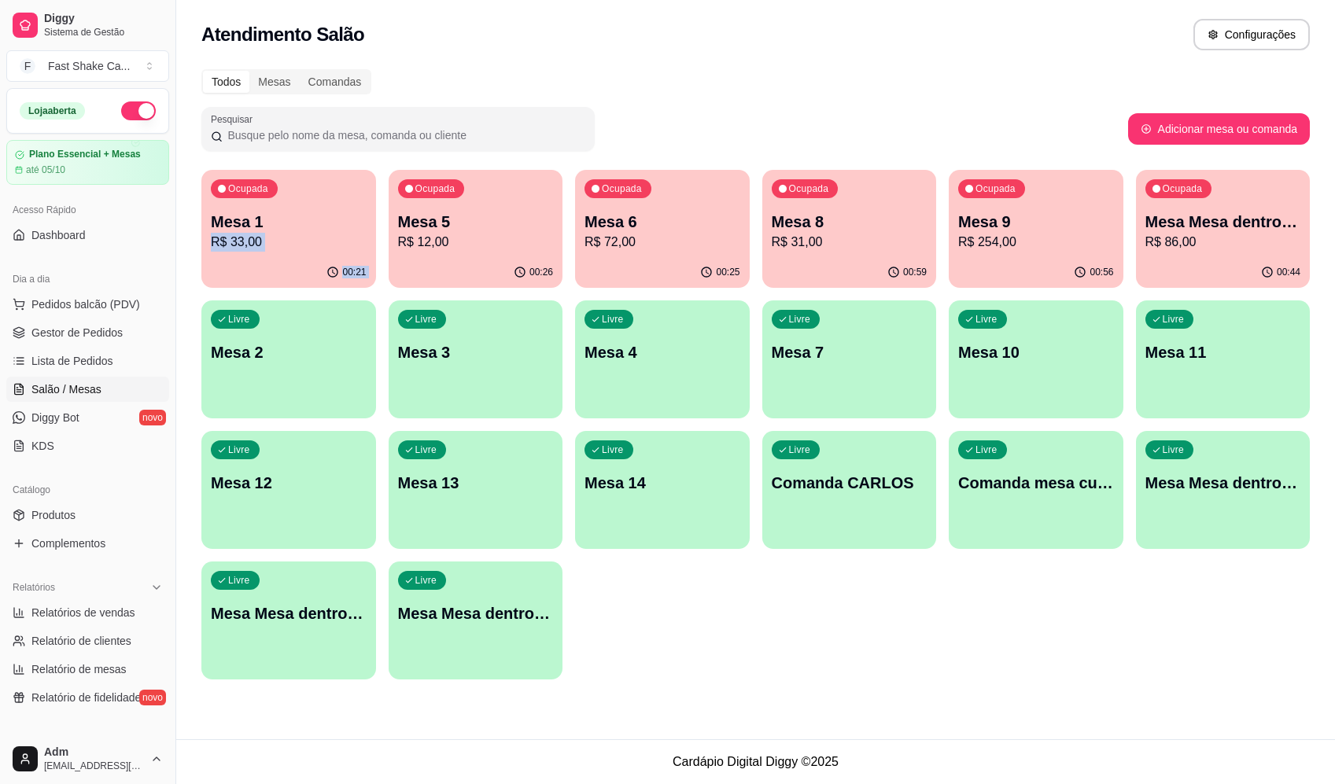
click at [981, 228] on p "Mesa 9" at bounding box center [1036, 222] width 156 height 22
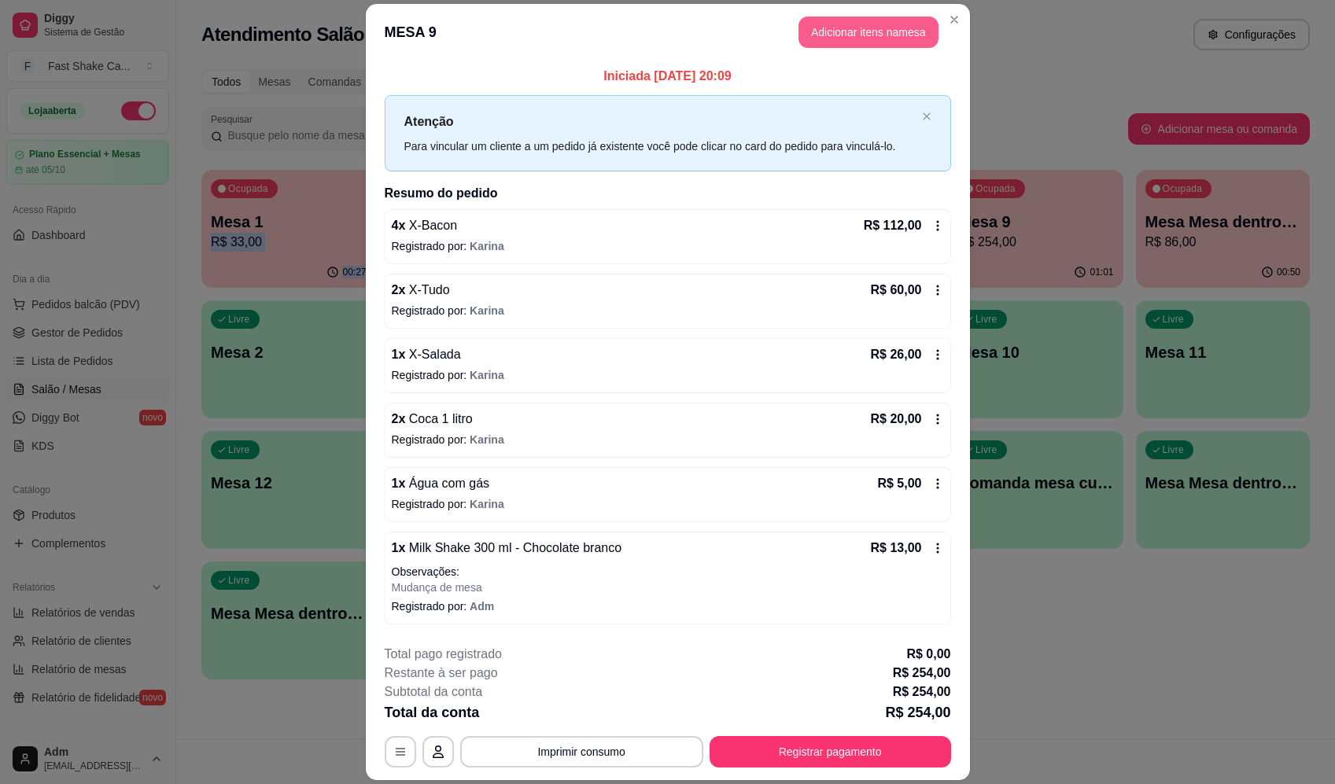
click at [867, 31] on button "Adicionar itens na mesa" at bounding box center [868, 32] width 140 height 31
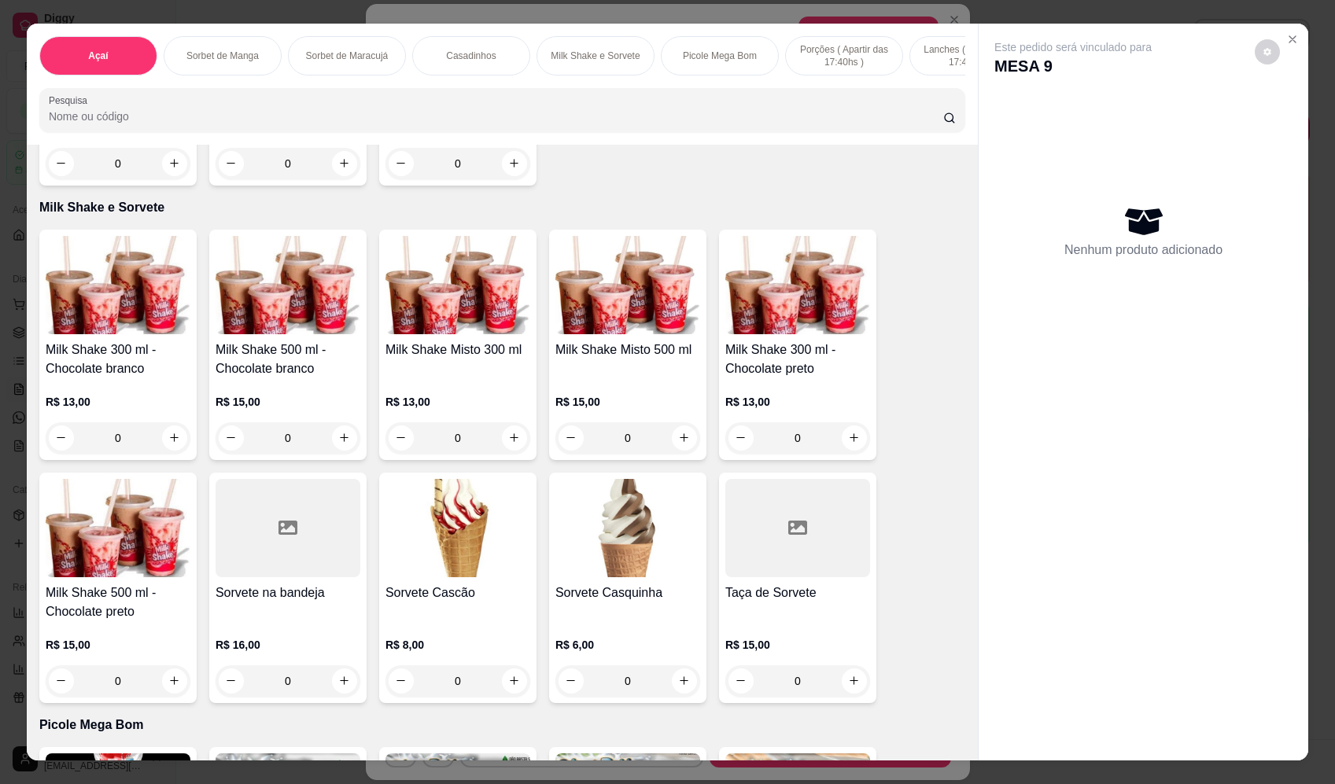
scroll to position [1573, 0]
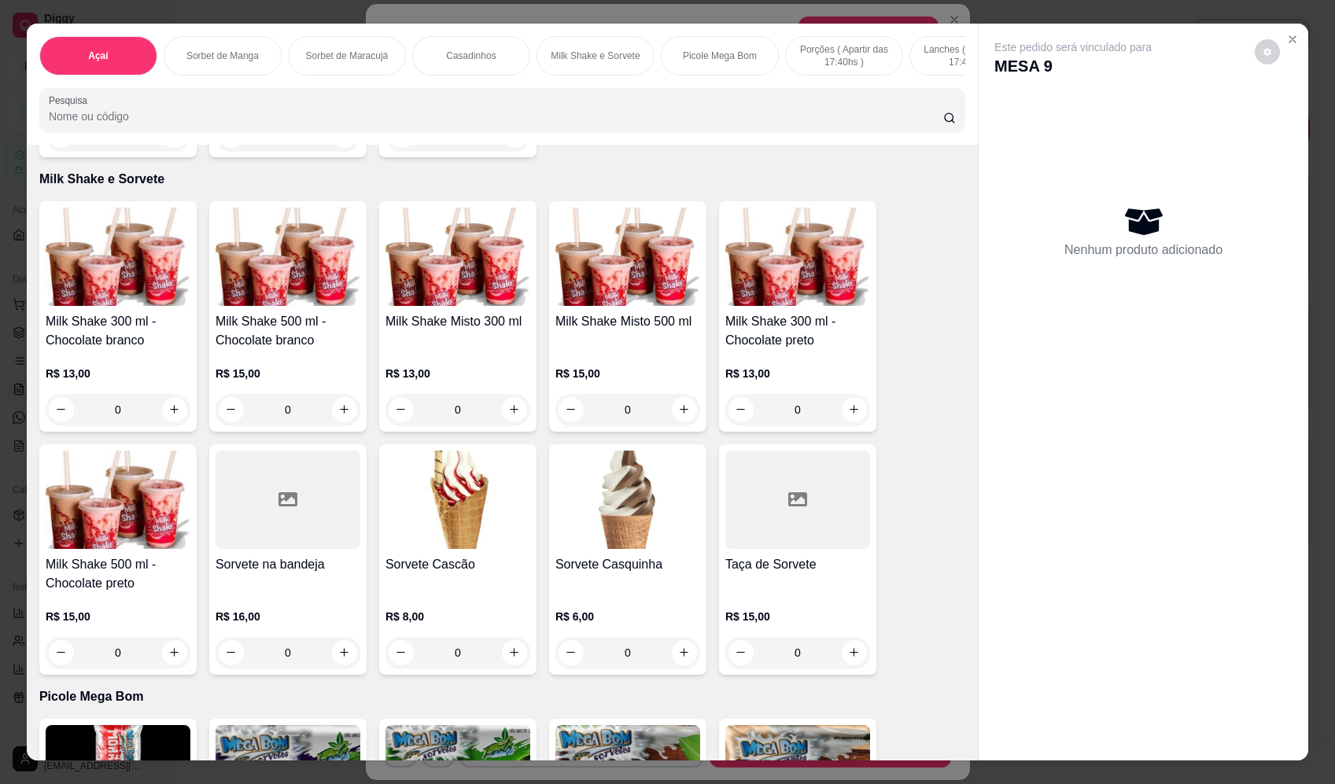
click at [671, 417] on div "0" at bounding box center [627, 409] width 145 height 31
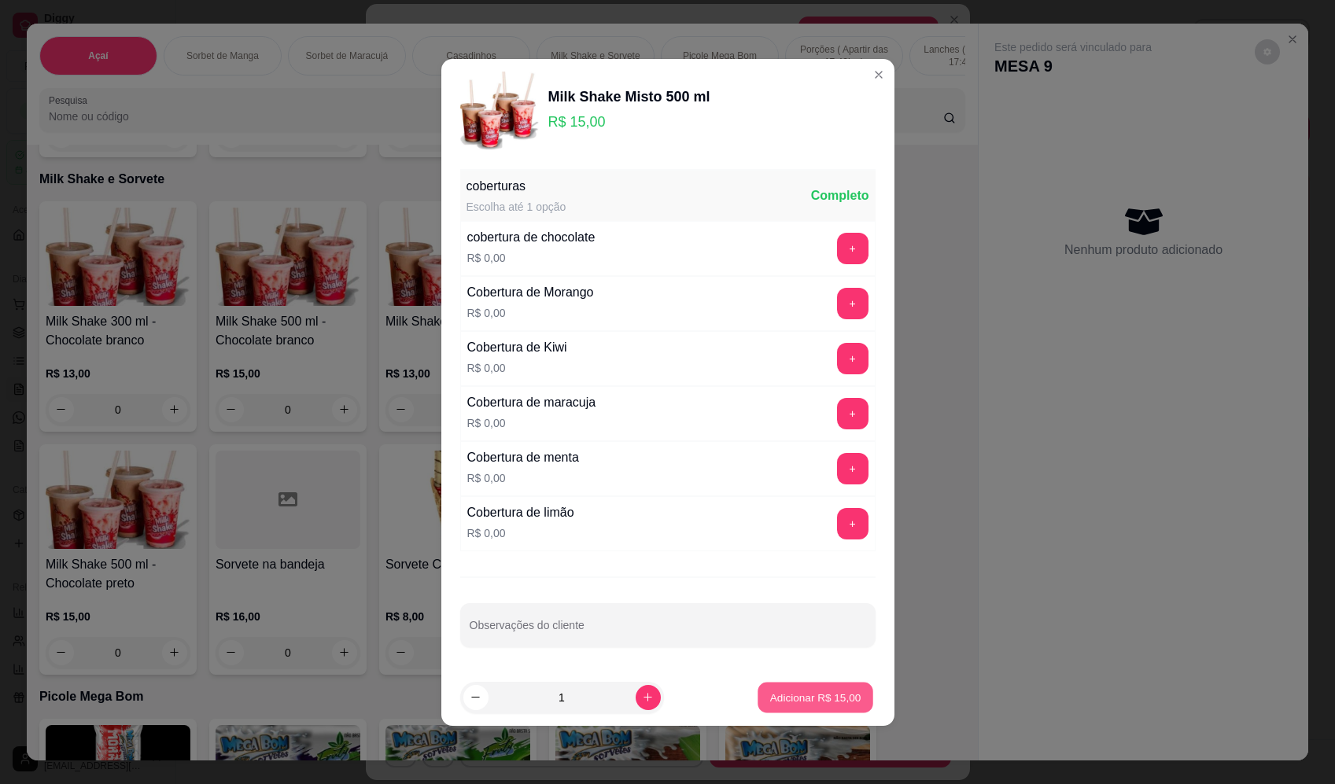
click at [839, 706] on button "Adicionar R$ 15,00" at bounding box center [816, 697] width 116 height 31
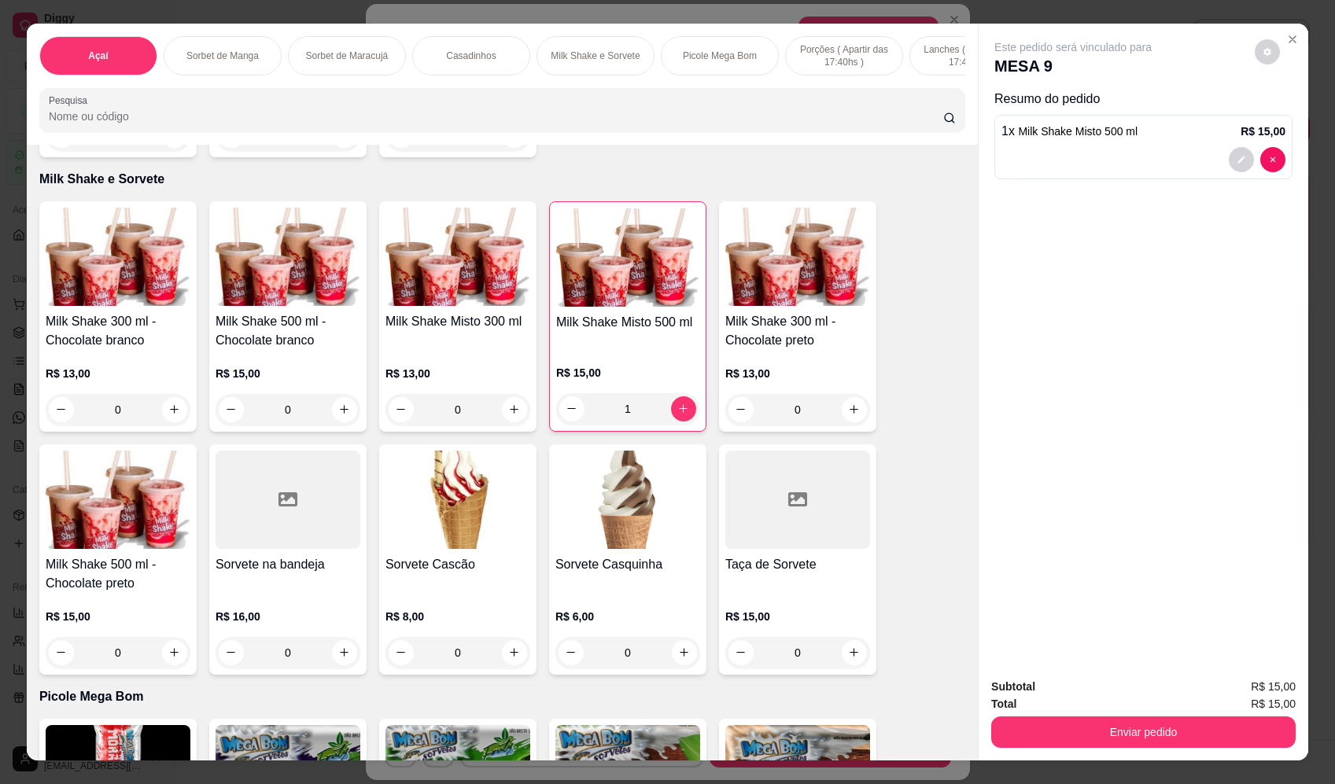
click at [683, 419] on div "1" at bounding box center [627, 408] width 143 height 31
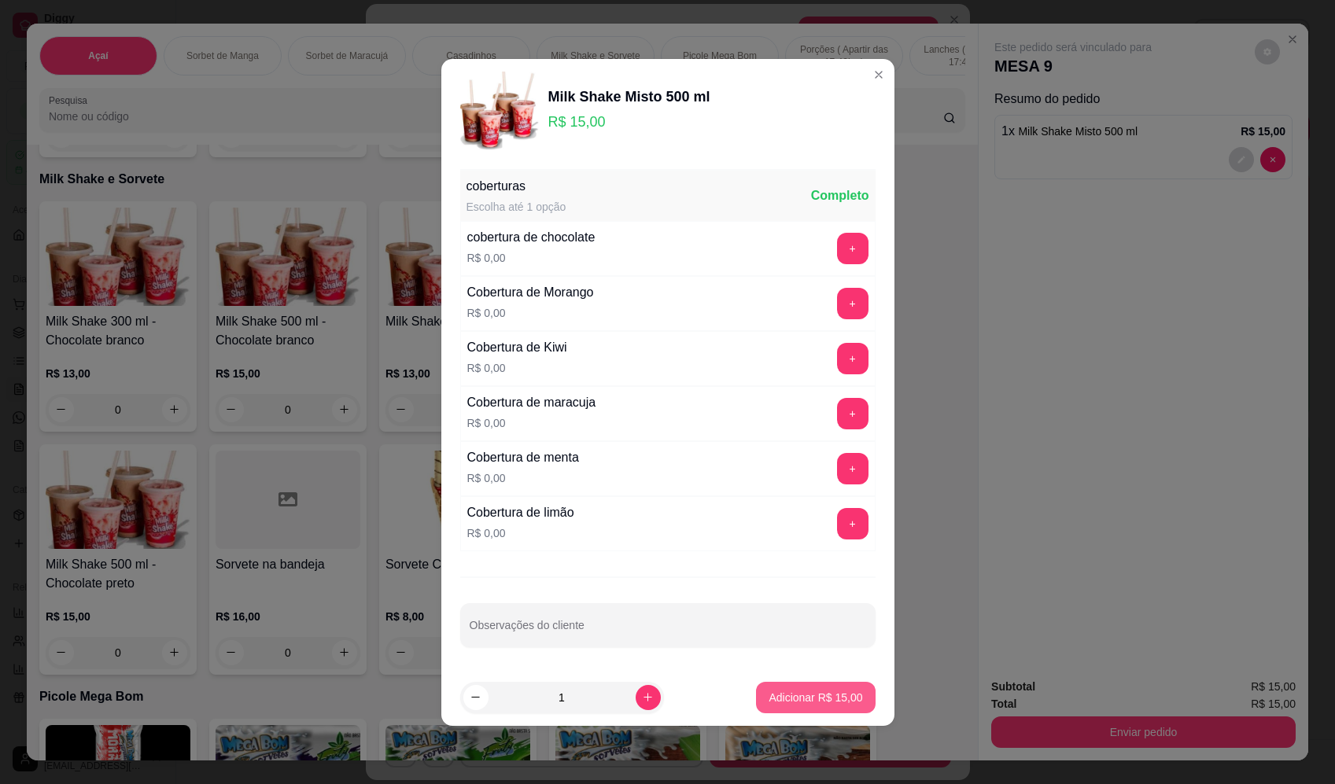
click at [806, 702] on p "Adicionar R$ 15,00" at bounding box center [816, 698] width 94 height 16
type input "2"
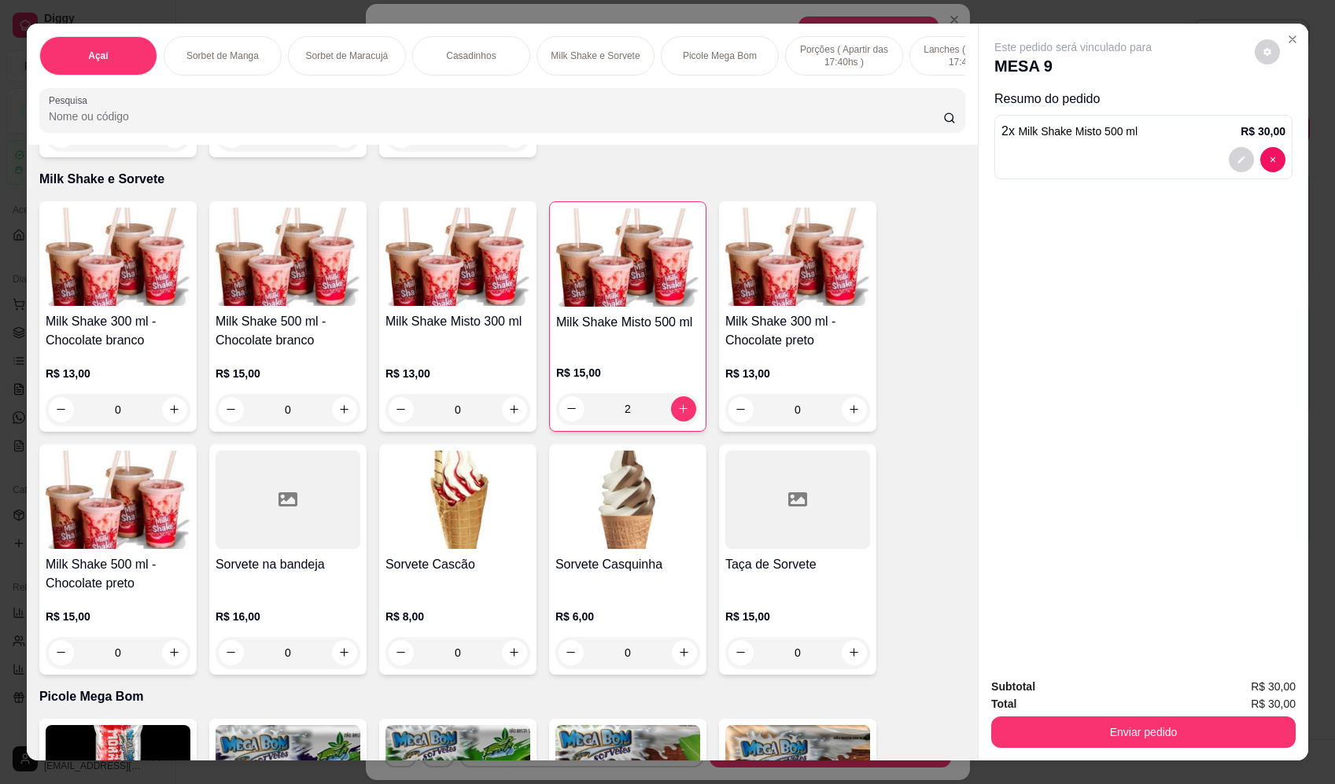
click at [1163, 723] on button "Enviar pedido" at bounding box center [1143, 732] width 304 height 31
click at [1268, 693] on button "Enviar pedido" at bounding box center [1255, 694] width 89 height 30
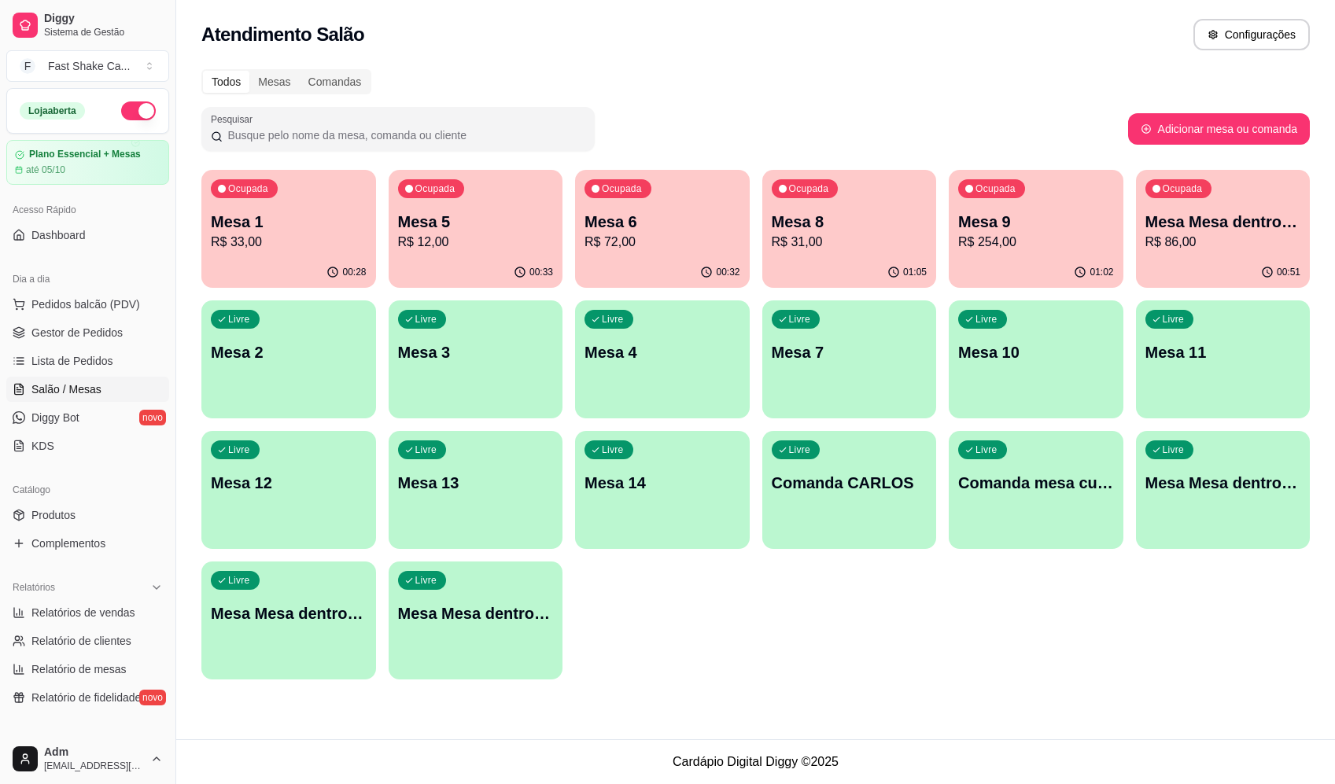
click at [1036, 227] on p "Mesa 9" at bounding box center [1036, 222] width 156 height 22
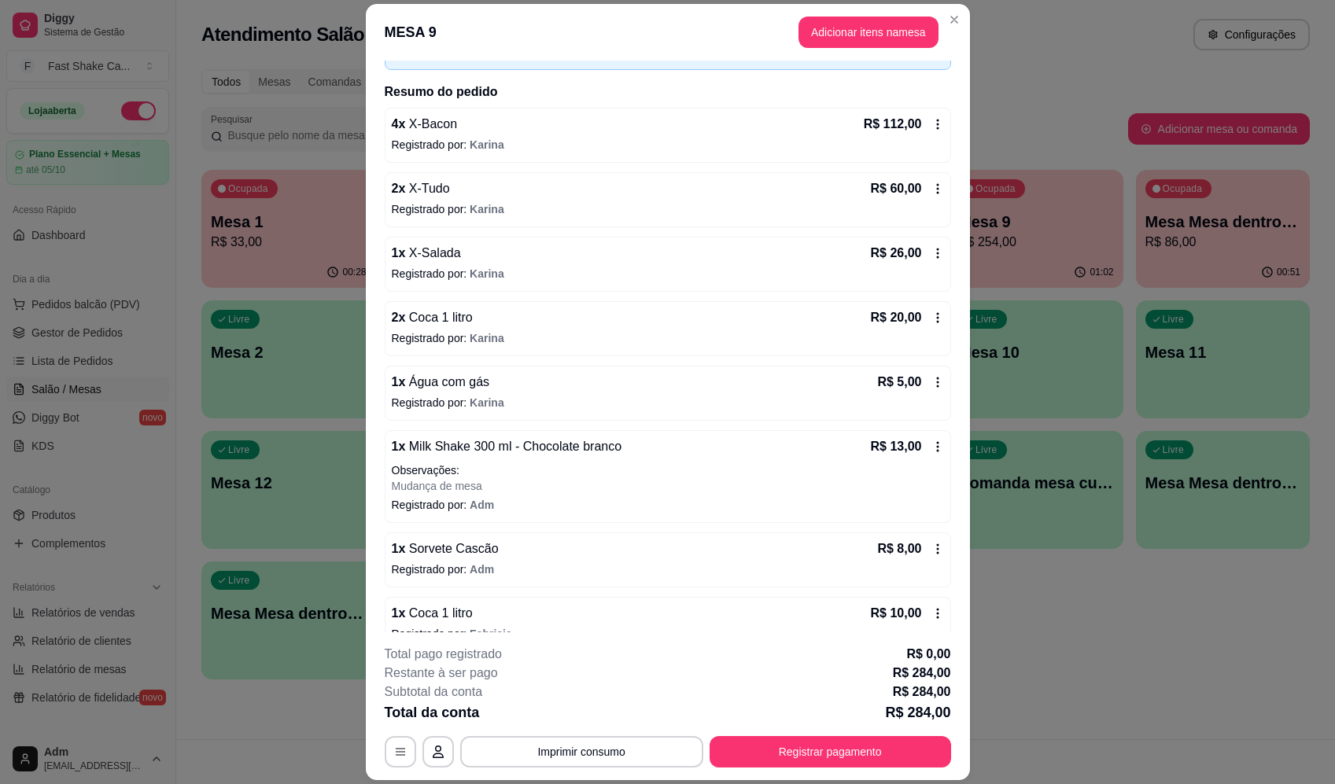
scroll to position [192, 0]
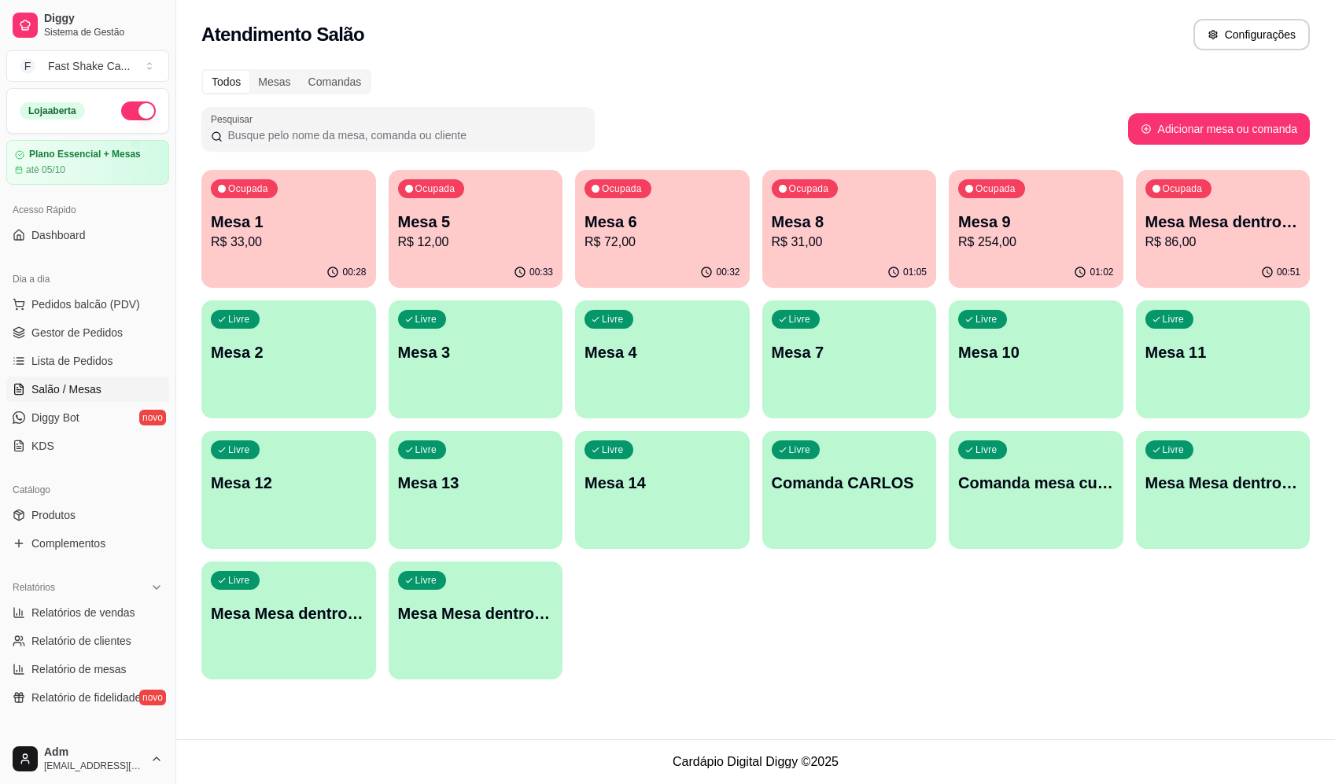
click at [1224, 222] on p "Mesa Mesa dentro vermelha" at bounding box center [1223, 222] width 156 height 22
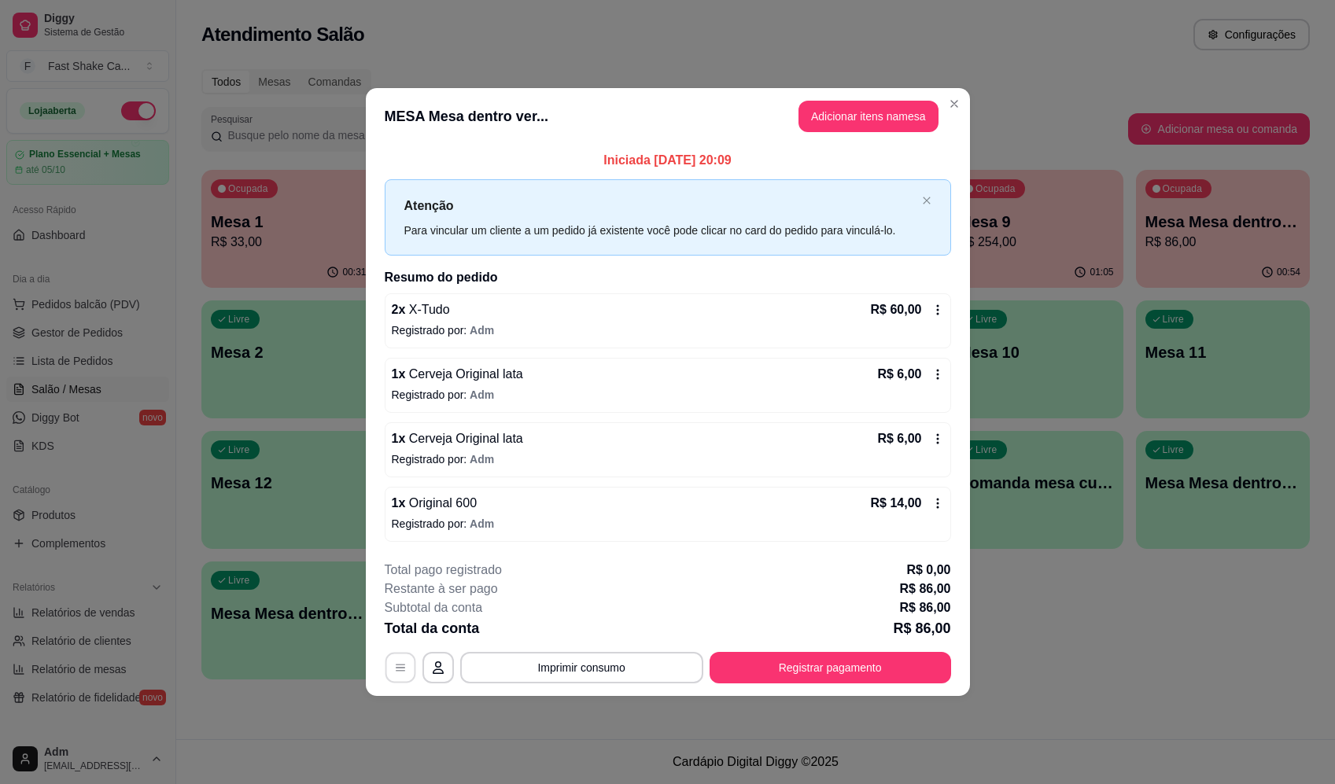
click at [405, 672] on icon "button" at bounding box center [400, 668] width 13 height 13
click at [847, 111] on button "Adicionar itens na mesa" at bounding box center [868, 116] width 140 height 31
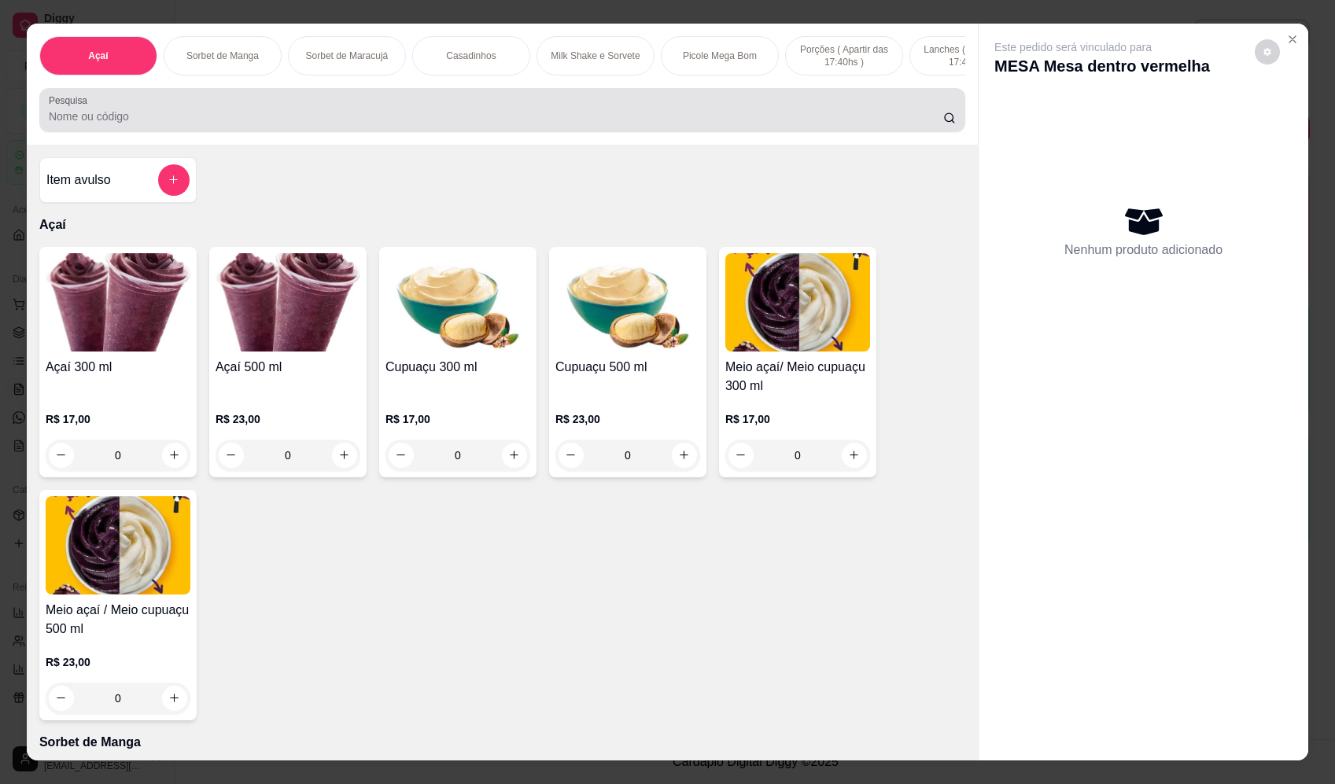
click at [507, 106] on div at bounding box center [502, 109] width 907 height 31
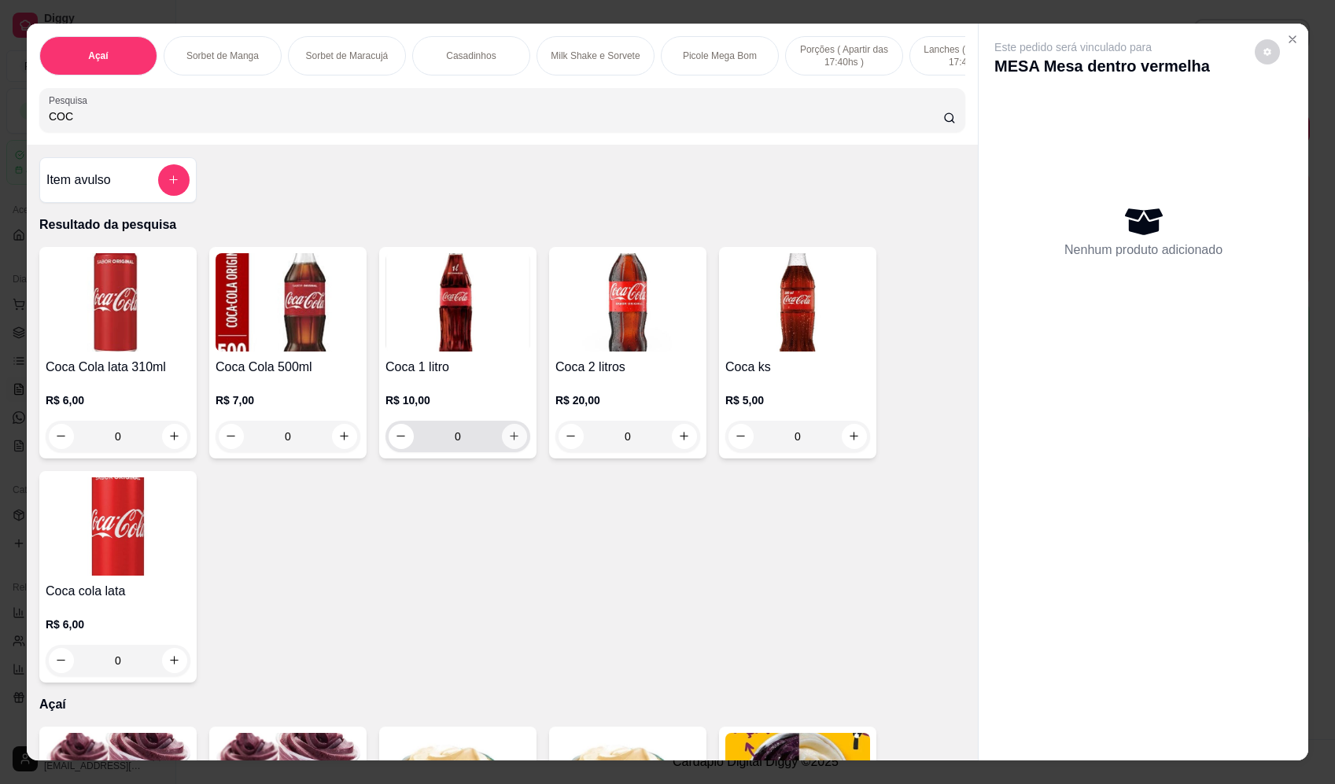
type input "COC"
click at [502, 449] on button "increase-product-quantity" at bounding box center [514, 436] width 25 height 25
type input "1"
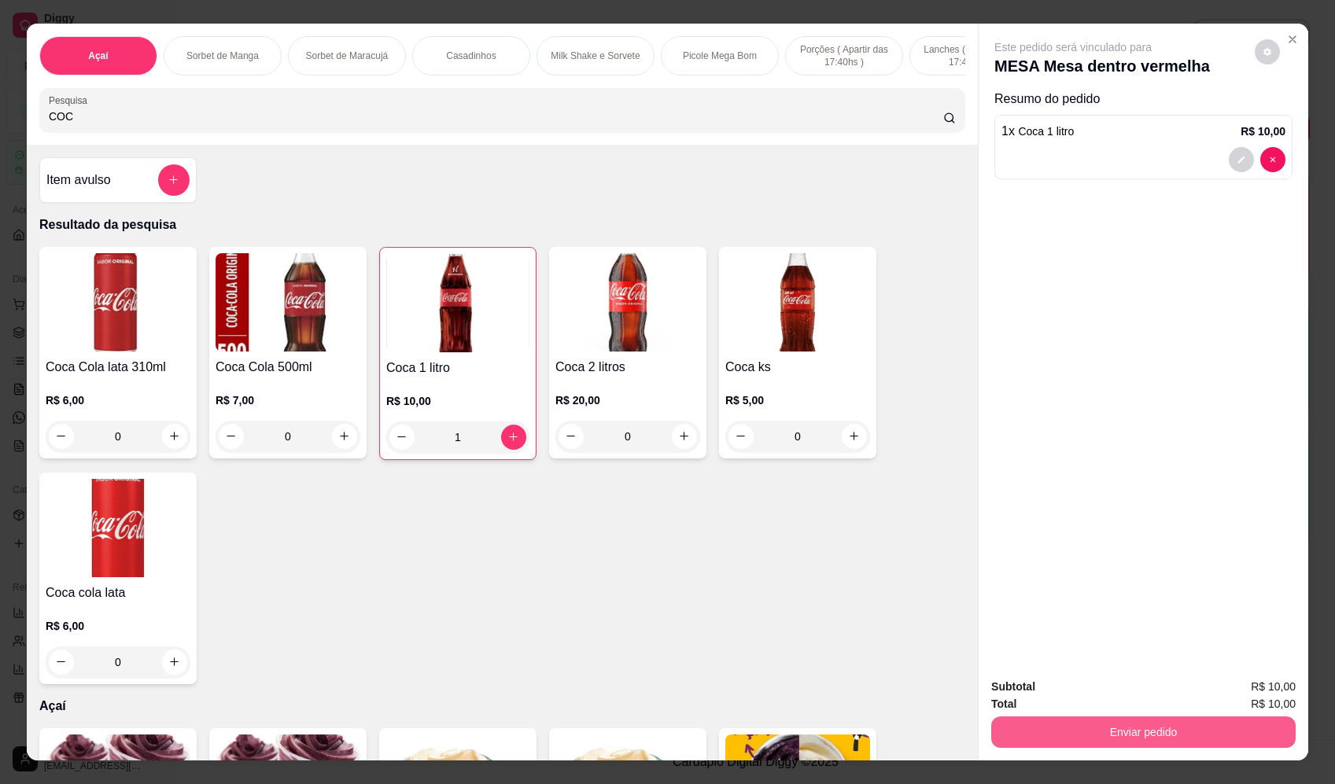
click at [1226, 724] on button "Enviar pedido" at bounding box center [1143, 732] width 304 height 31
click at [1259, 699] on button "Enviar pedido" at bounding box center [1254, 693] width 87 height 29
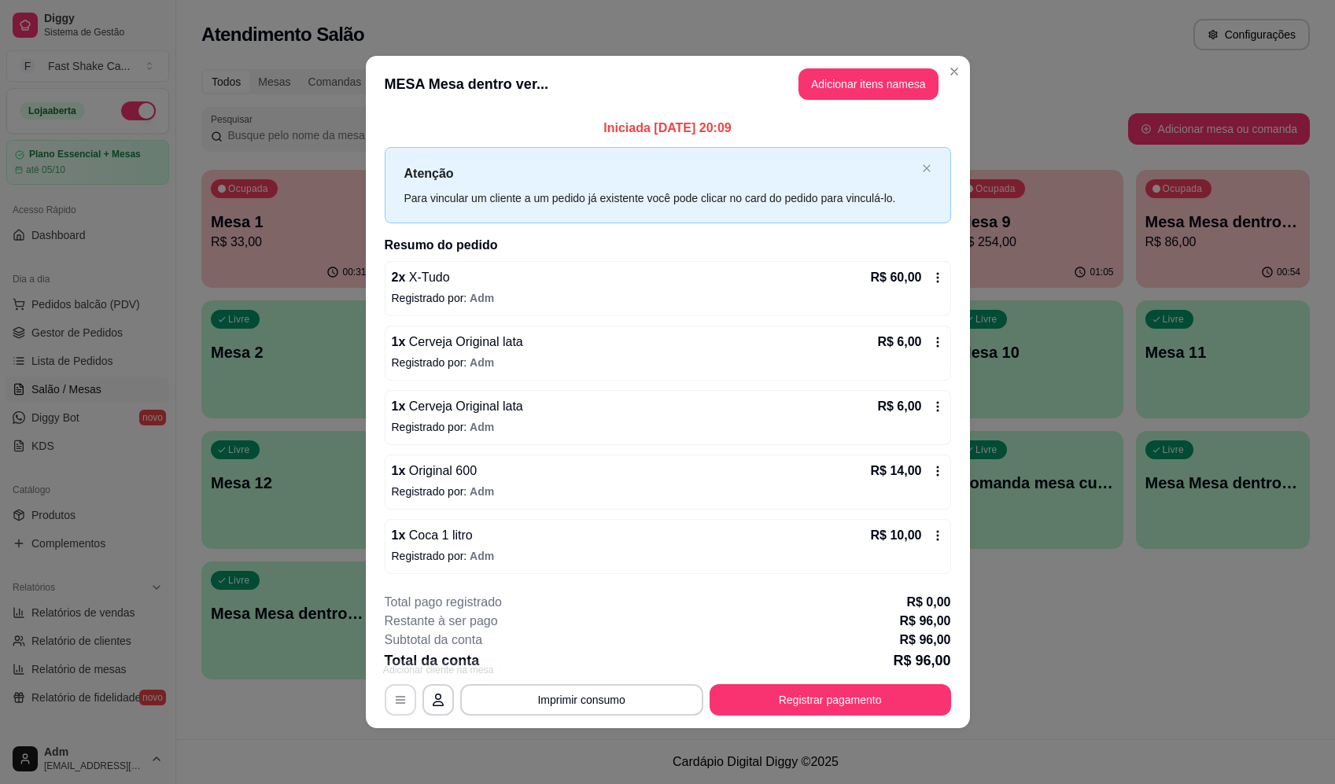
click at [401, 695] on icon "button" at bounding box center [400, 700] width 13 height 13
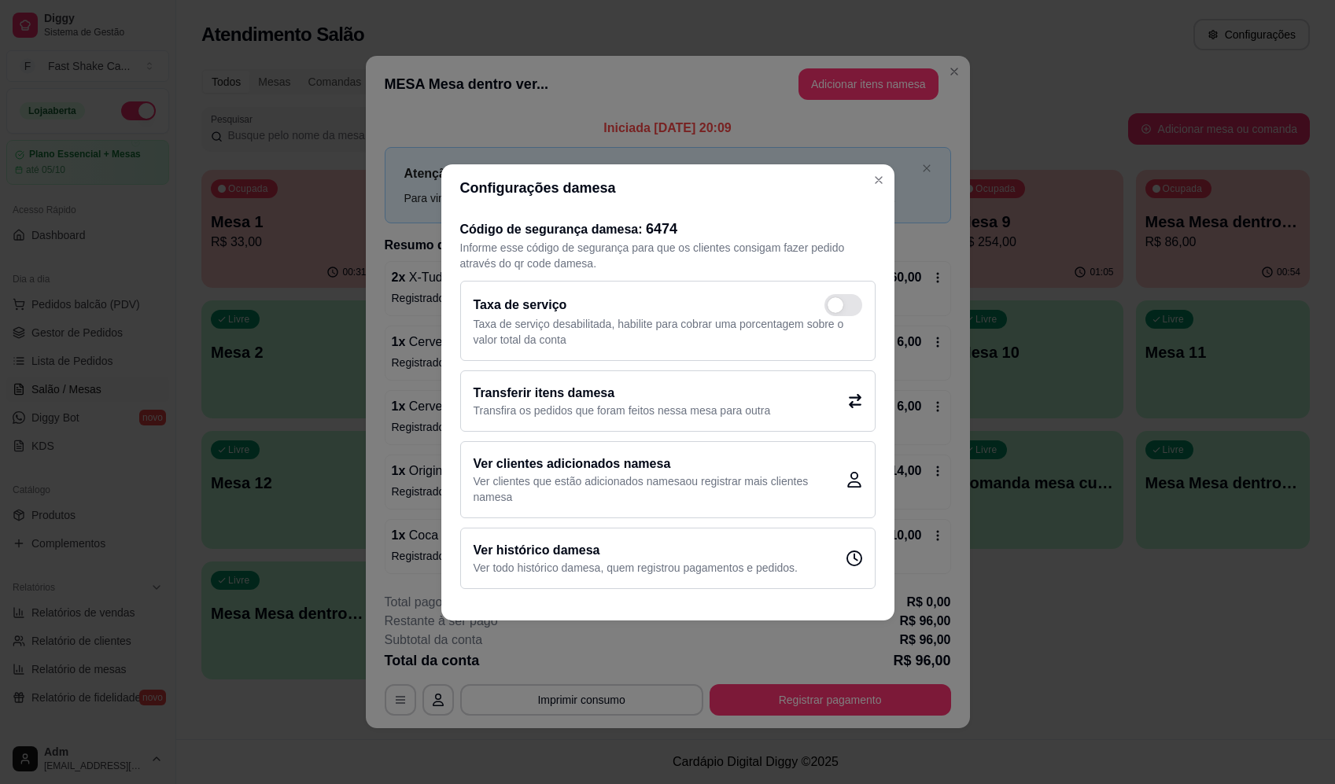
click at [675, 410] on p "Transfira os pedidos que foram feitos nessa mesa para outra" at bounding box center [622, 411] width 297 height 16
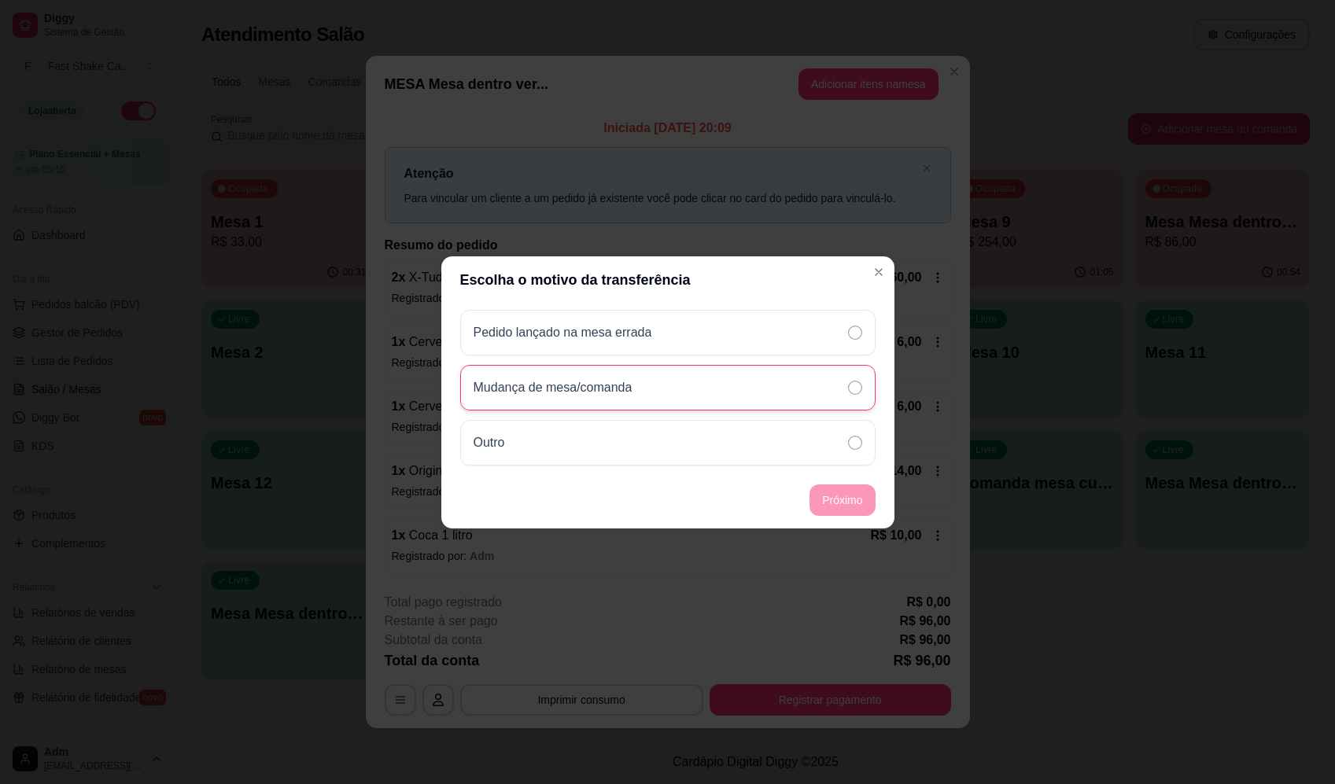
click at [652, 395] on div "Mudança de mesa/comanda" at bounding box center [667, 388] width 415 height 46
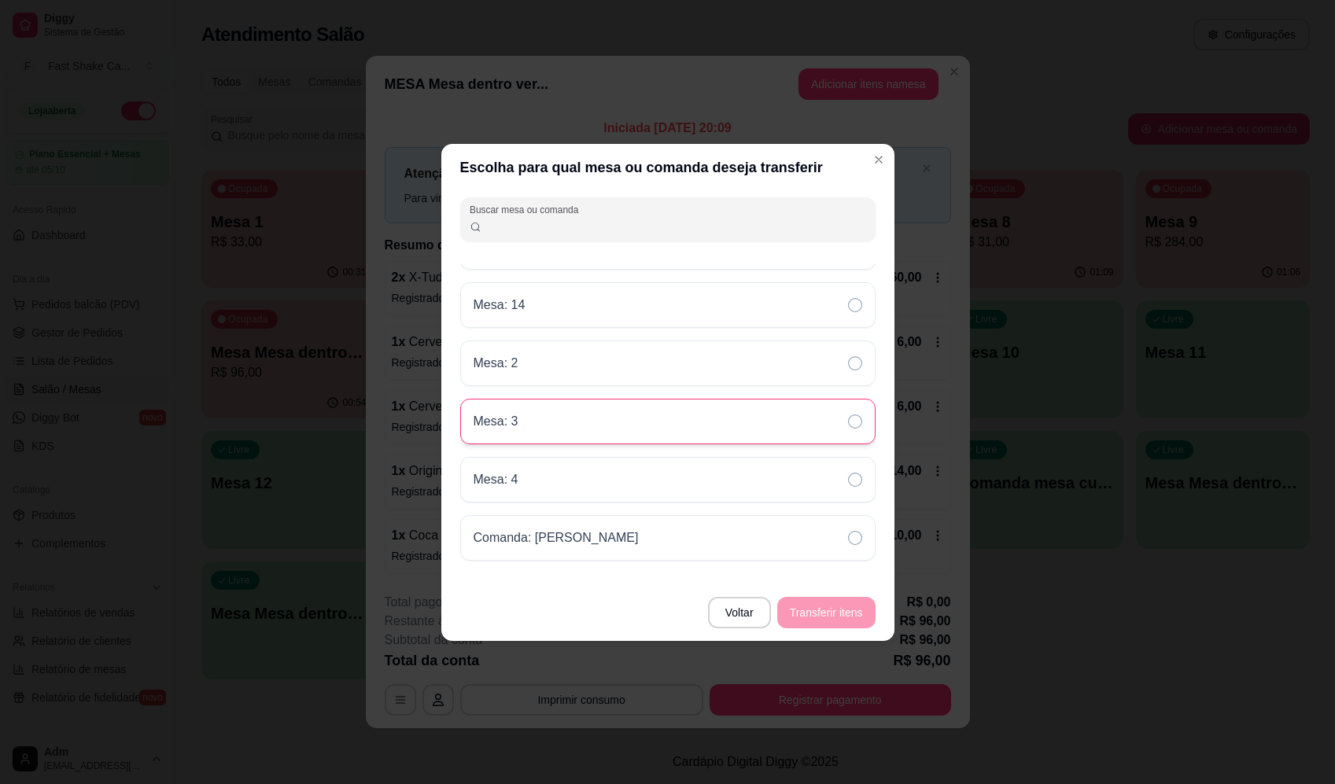
scroll to position [206, 0]
click at [682, 424] on div "Mesa: 3" at bounding box center [667, 430] width 415 height 46
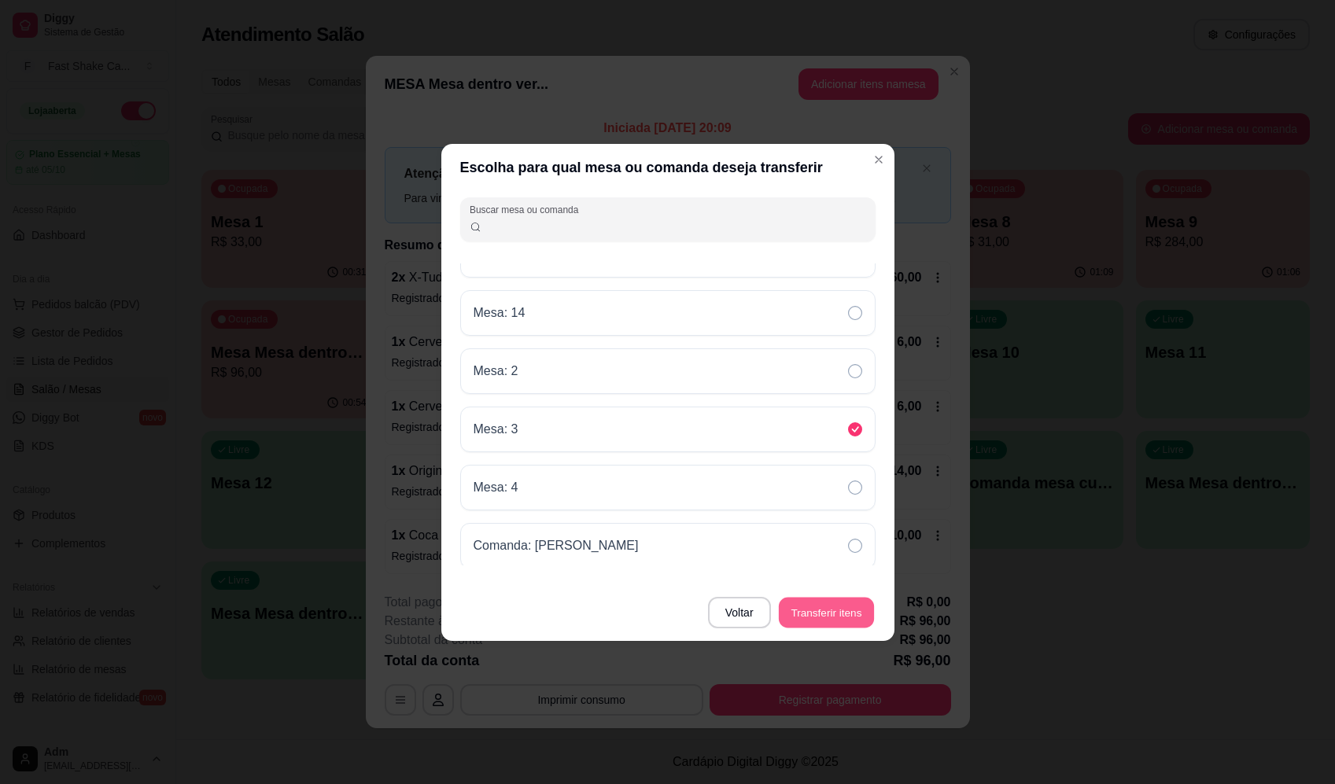
click at [854, 618] on button "Transferir itens" at bounding box center [826, 612] width 95 height 31
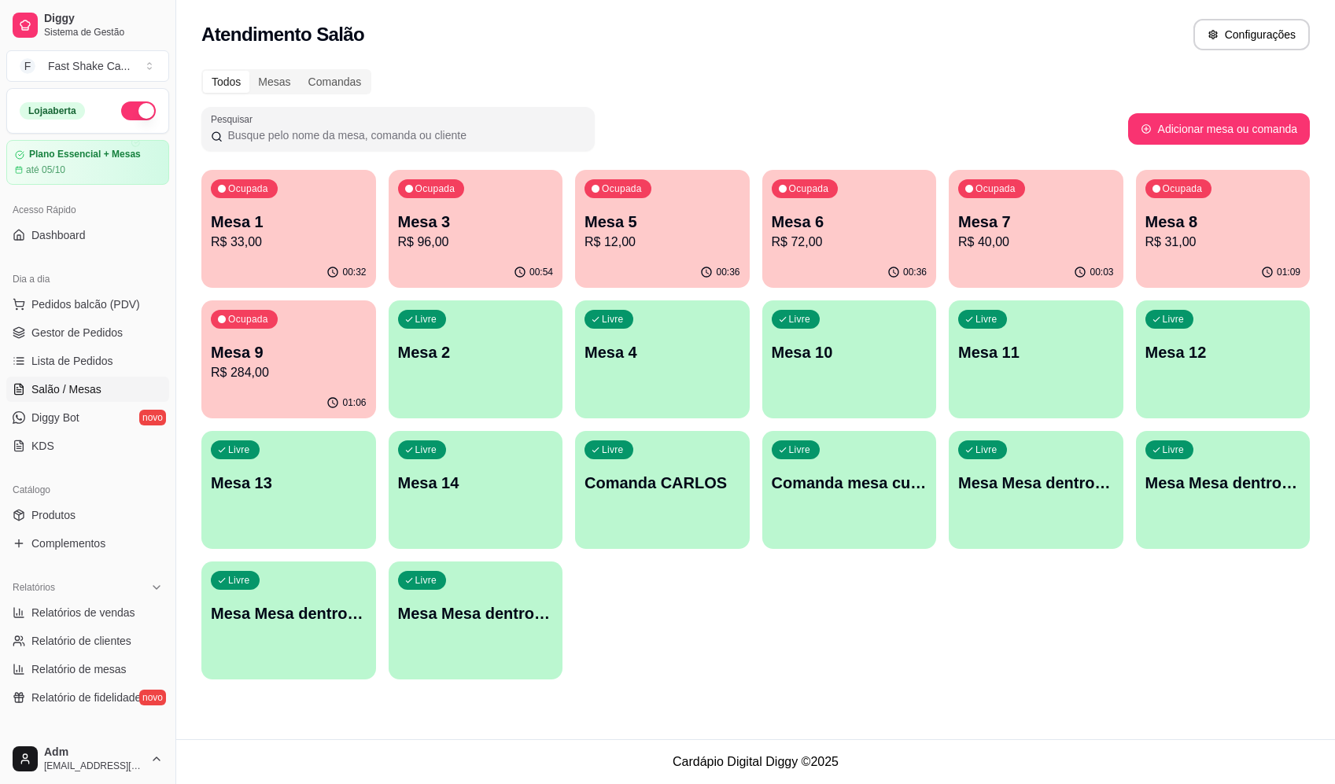
click at [237, 253] on div "Ocupada Mesa 1 R$ 33,00" at bounding box center [288, 213] width 175 height 87
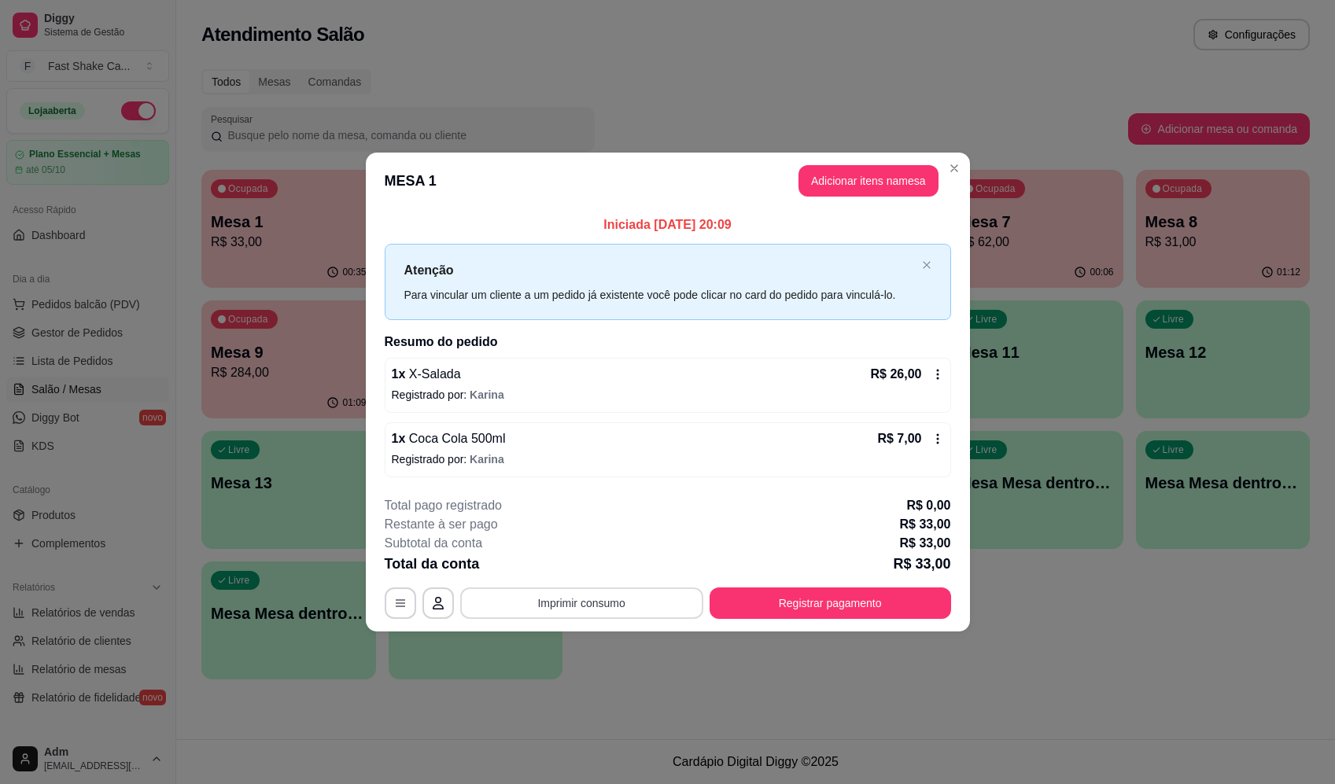
click at [635, 601] on button "Imprimir consumo" at bounding box center [581, 603] width 243 height 31
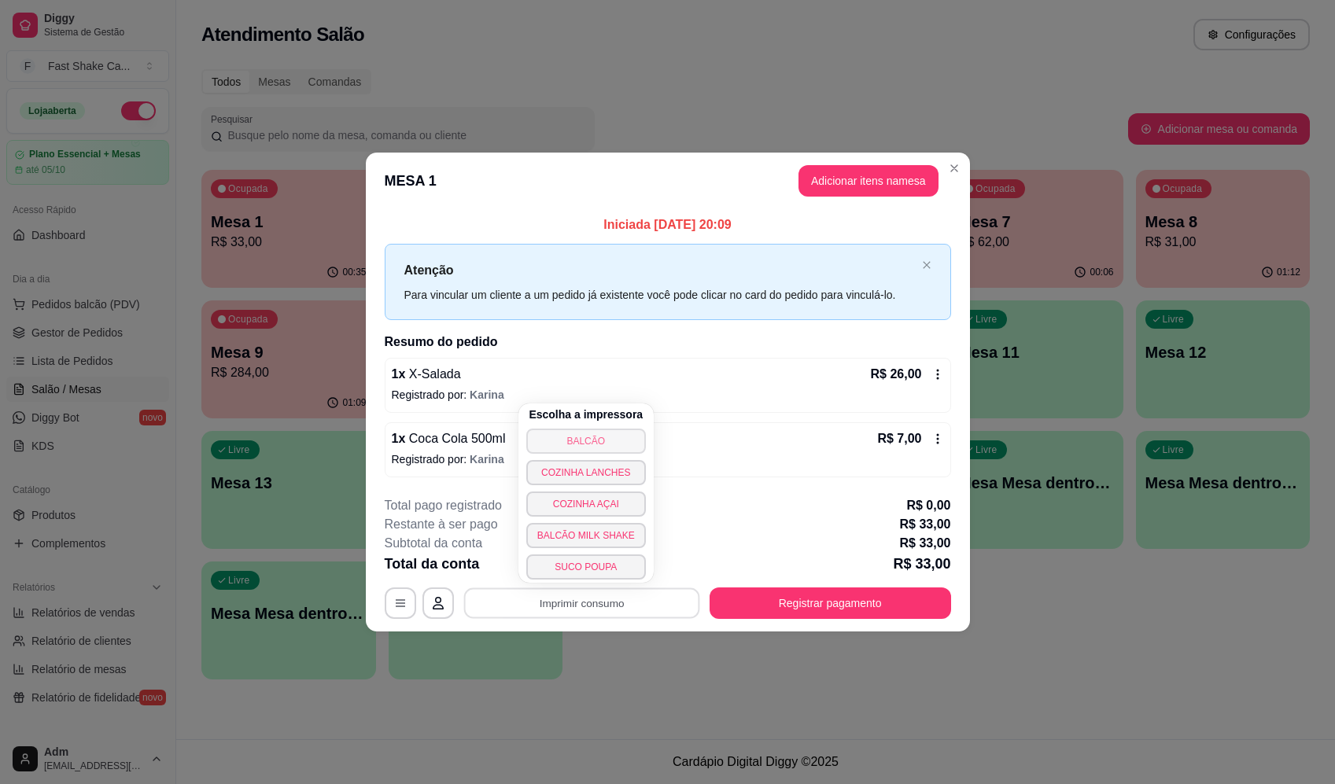
click at [589, 433] on button "BALCÃO" at bounding box center [586, 441] width 120 height 25
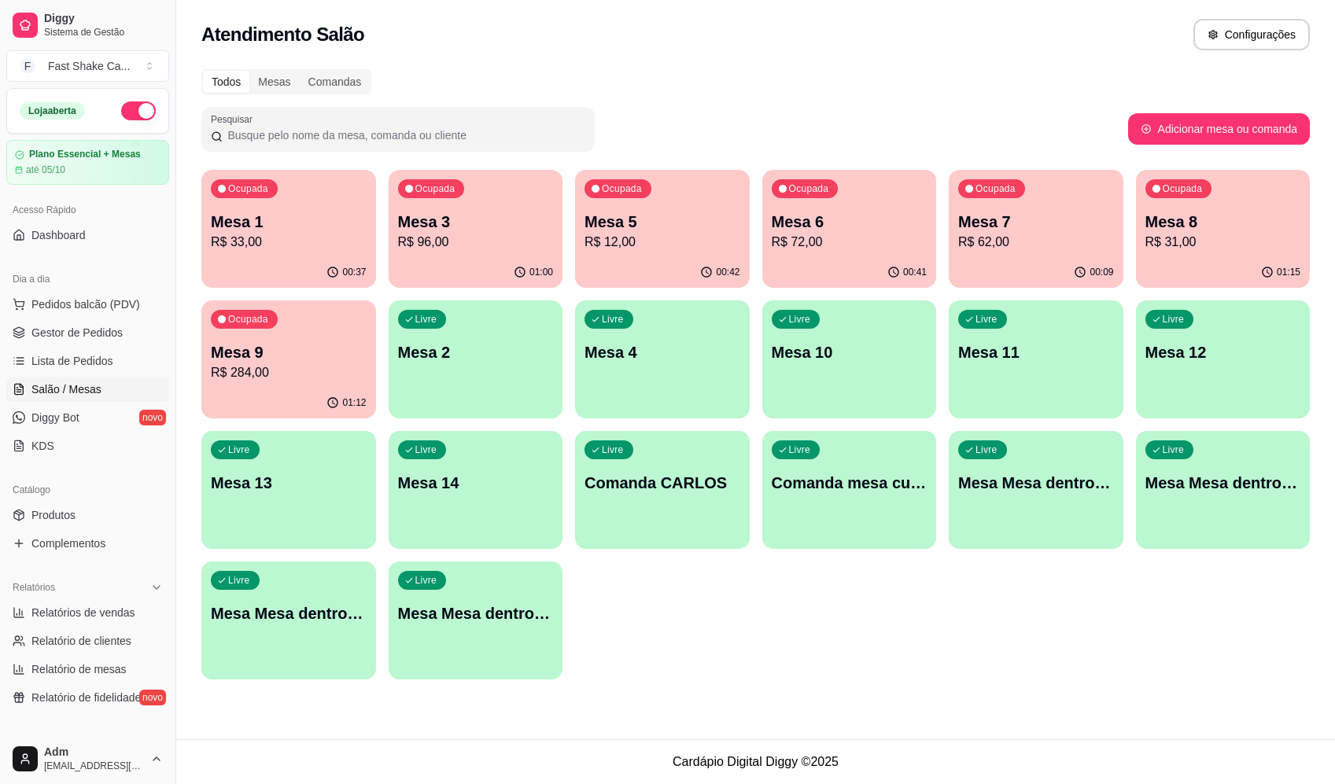
click at [1221, 241] on p "R$ 31,00" at bounding box center [1223, 242] width 156 height 19
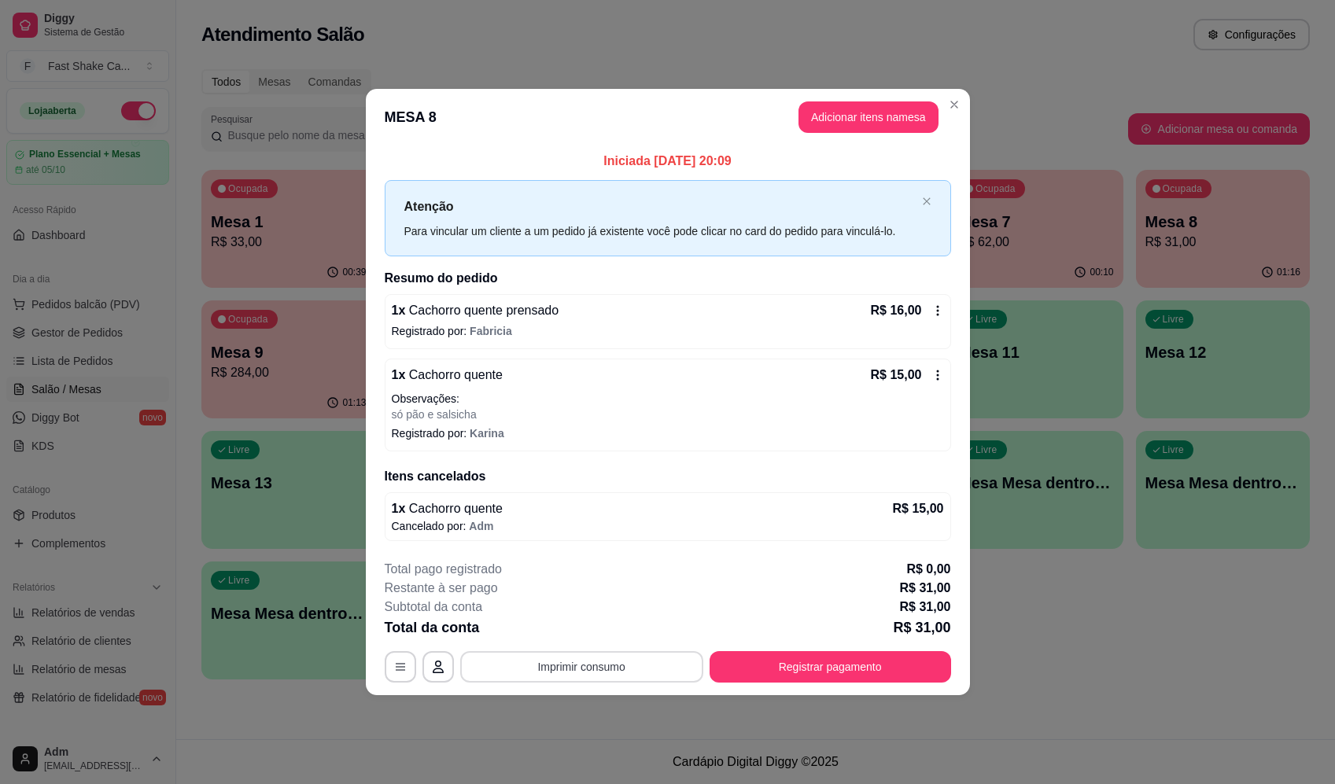
click at [565, 663] on button "Imprimir consumo" at bounding box center [581, 666] width 243 height 31
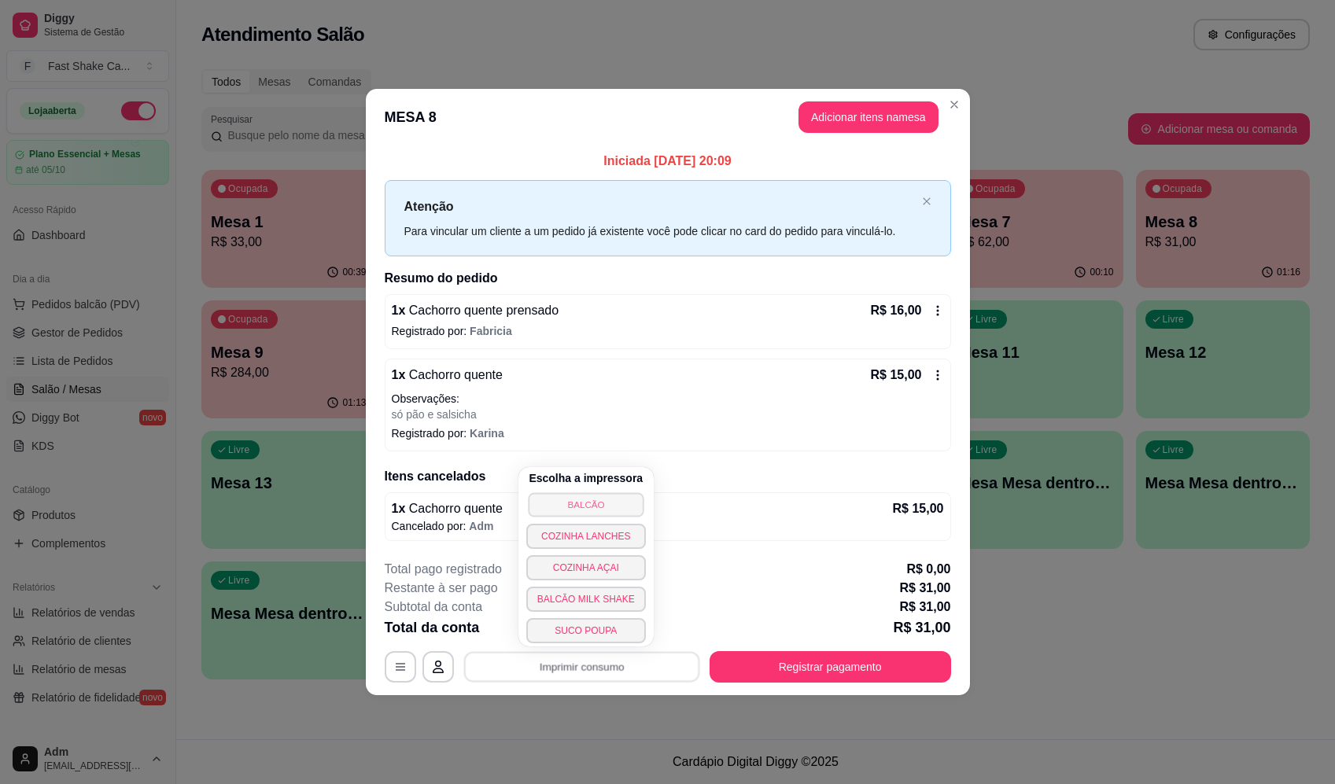
click at [562, 503] on button "BALCÃO" at bounding box center [586, 504] width 116 height 24
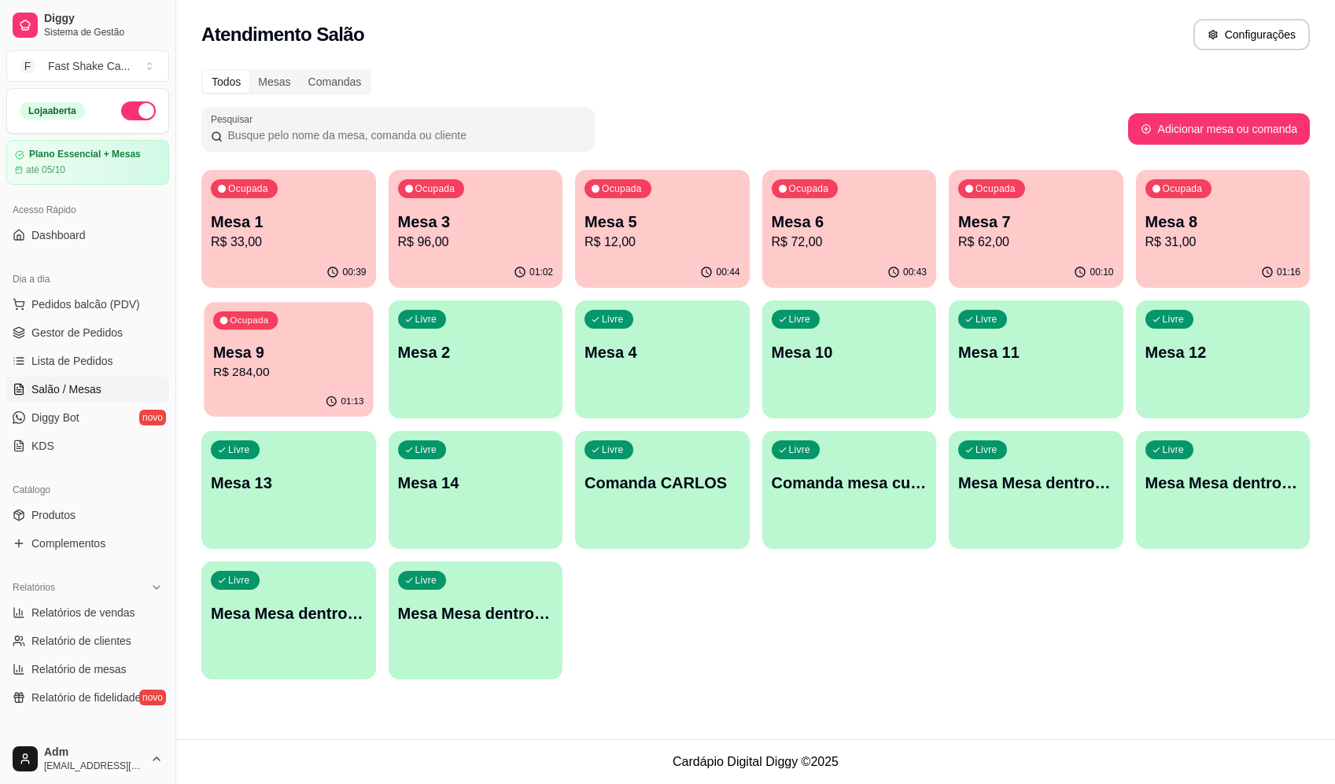
click at [267, 356] on p "Mesa 9" at bounding box center [288, 352] width 151 height 21
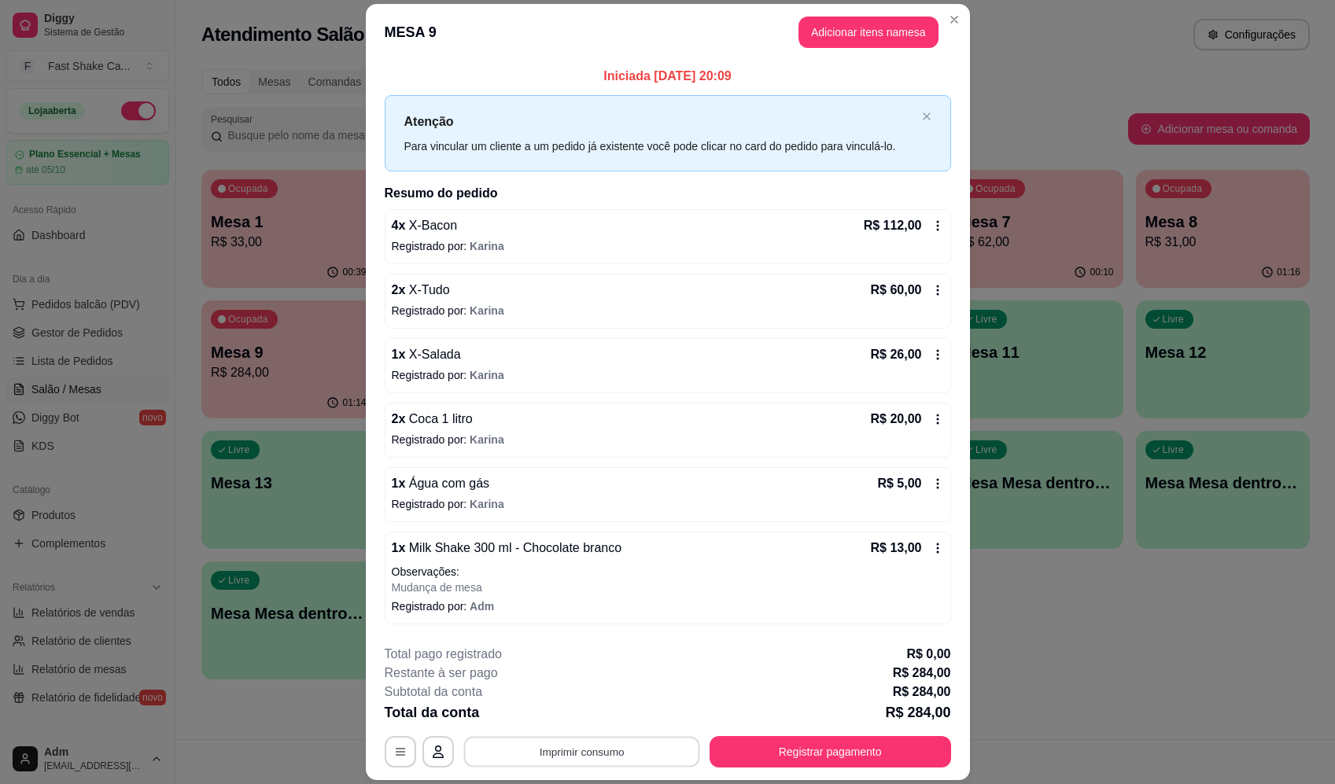
click at [592, 753] on button "Imprimir consumo" at bounding box center [581, 752] width 236 height 31
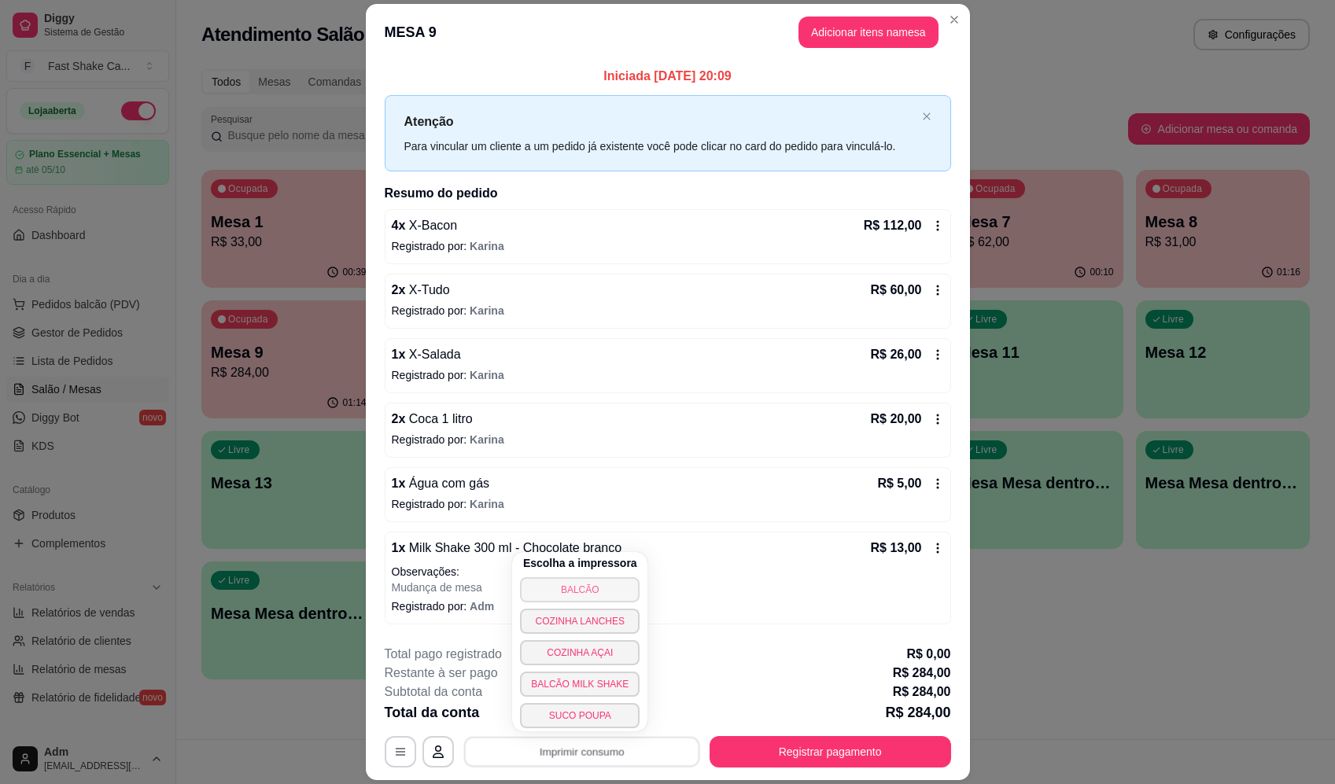
click at [593, 596] on button "BALCÃO" at bounding box center [580, 589] width 120 height 25
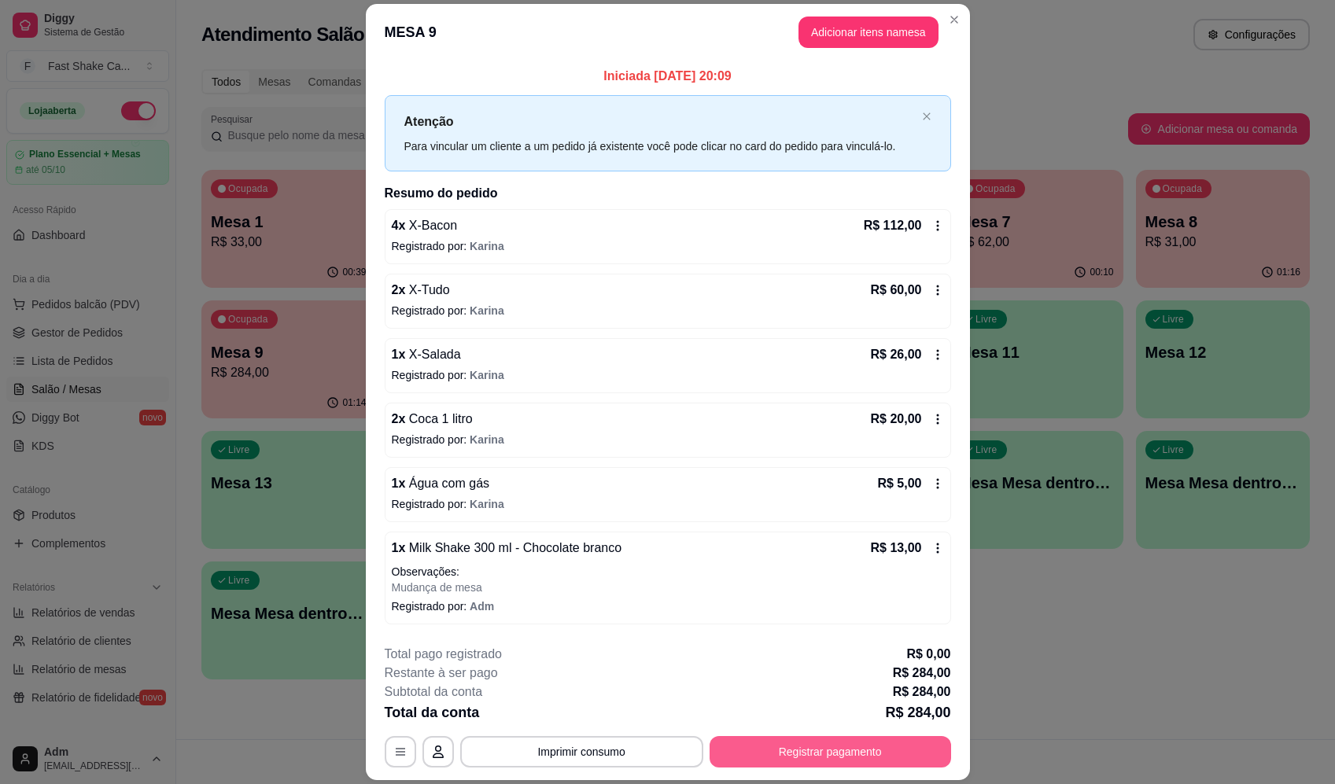
click at [870, 746] on button "Registrar pagamento" at bounding box center [830, 751] width 241 height 31
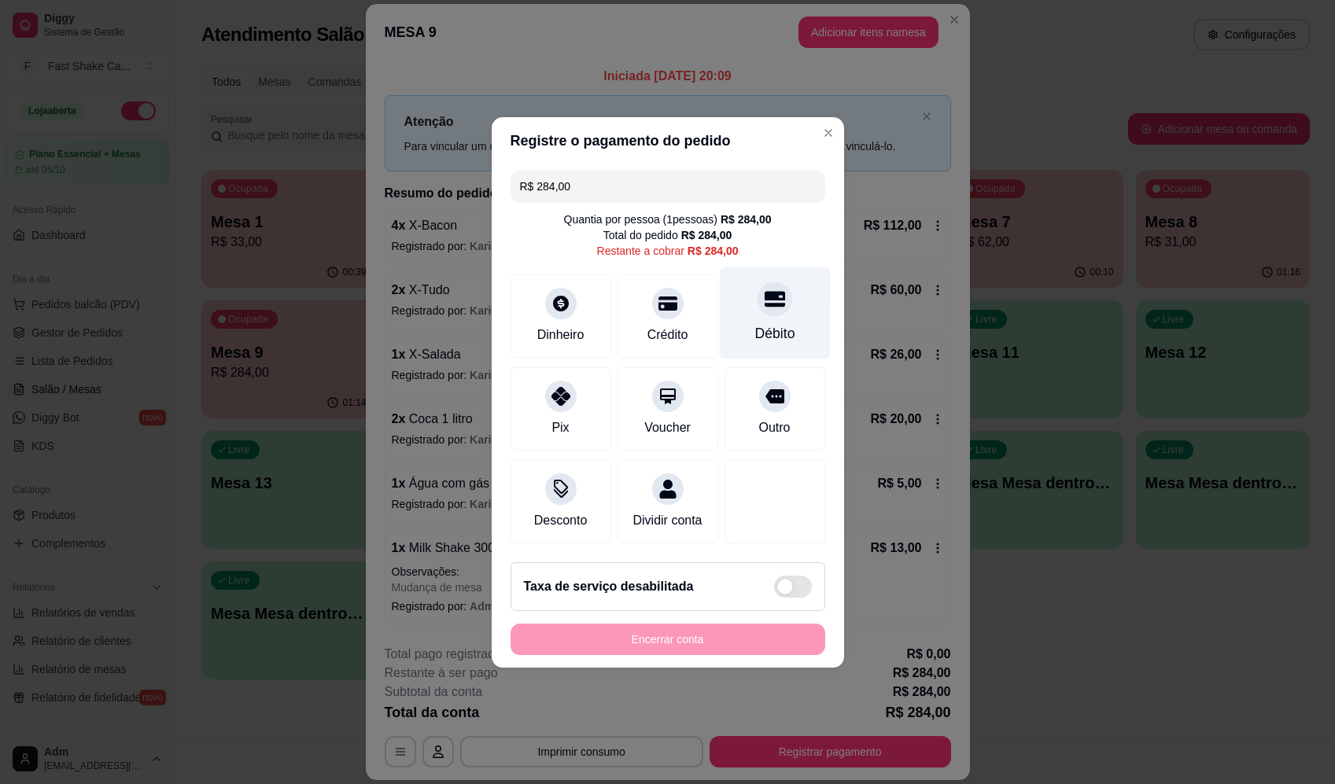
click at [795, 319] on div "Débito" at bounding box center [774, 313] width 111 height 92
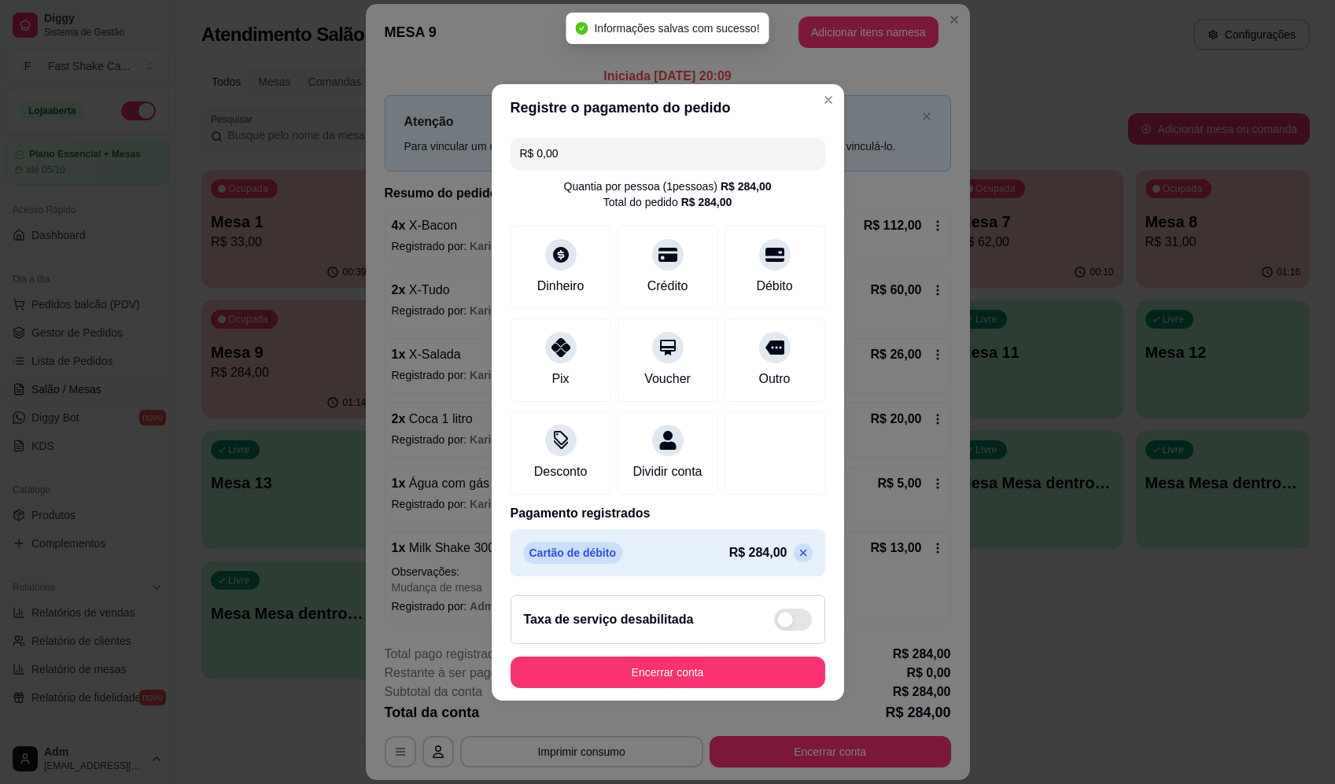
type input "R$ 0,00"
click at [721, 687] on button "Encerrar conta" at bounding box center [668, 672] width 315 height 31
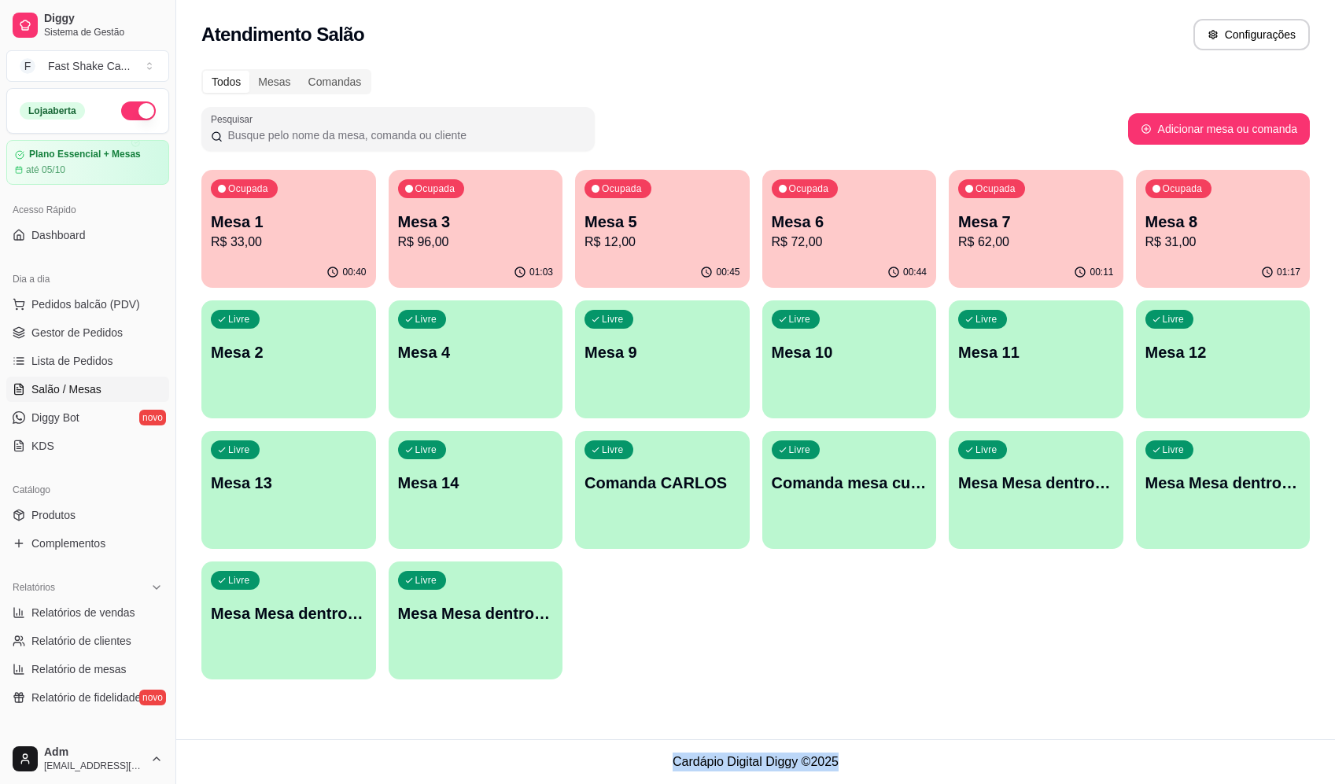
drag, startPoint x: 853, startPoint y: 765, endPoint x: 668, endPoint y: 776, distance: 185.1
click at [668, 776] on footer "Cardápio Digital Diggy © 2025" at bounding box center [755, 761] width 1159 height 45
click at [699, 766] on footer "Cardápio Digital Diggy © 2025" at bounding box center [755, 761] width 1159 height 45
click at [836, 230] on p "Mesa 6" at bounding box center [850, 222] width 156 height 22
click at [1009, 205] on div "Ocupada Mesa 7 R$ 62,00" at bounding box center [1036, 213] width 175 height 87
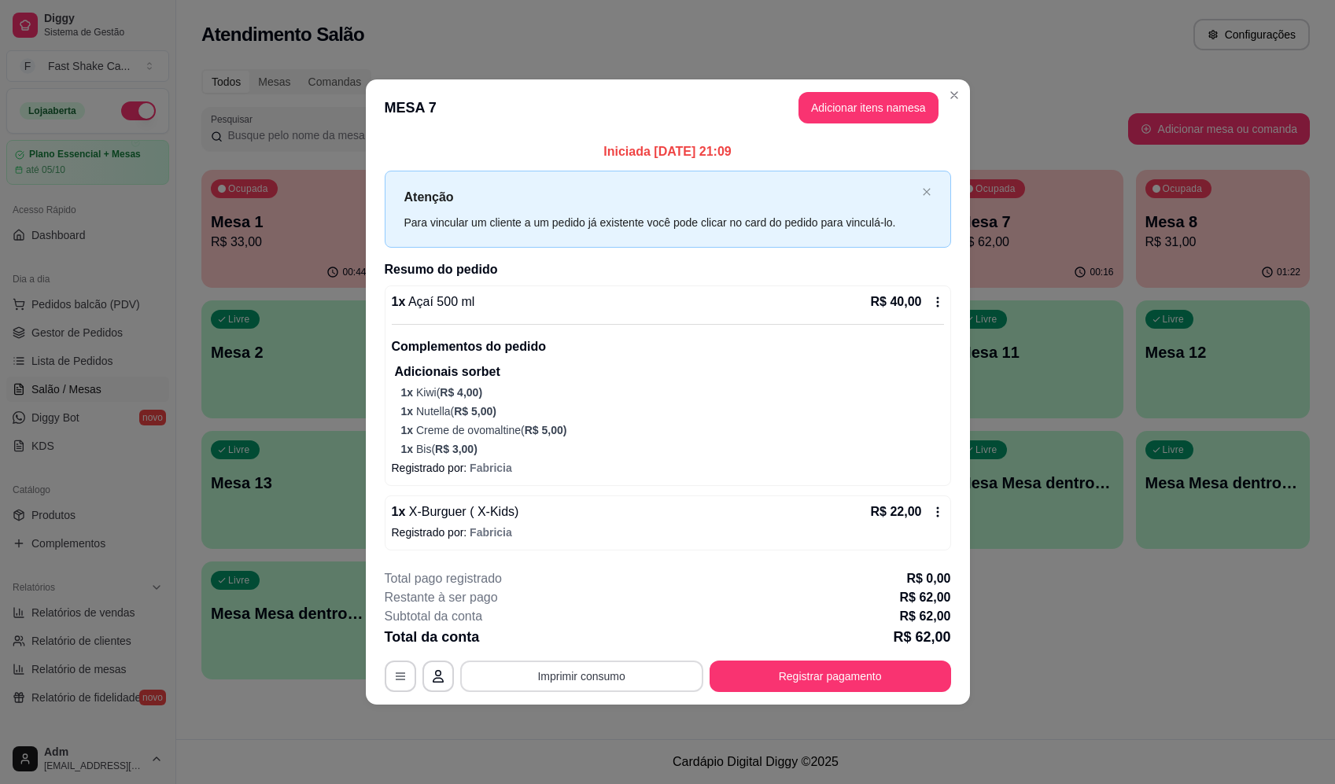
click at [586, 685] on button "Imprimir consumo" at bounding box center [581, 676] width 243 height 31
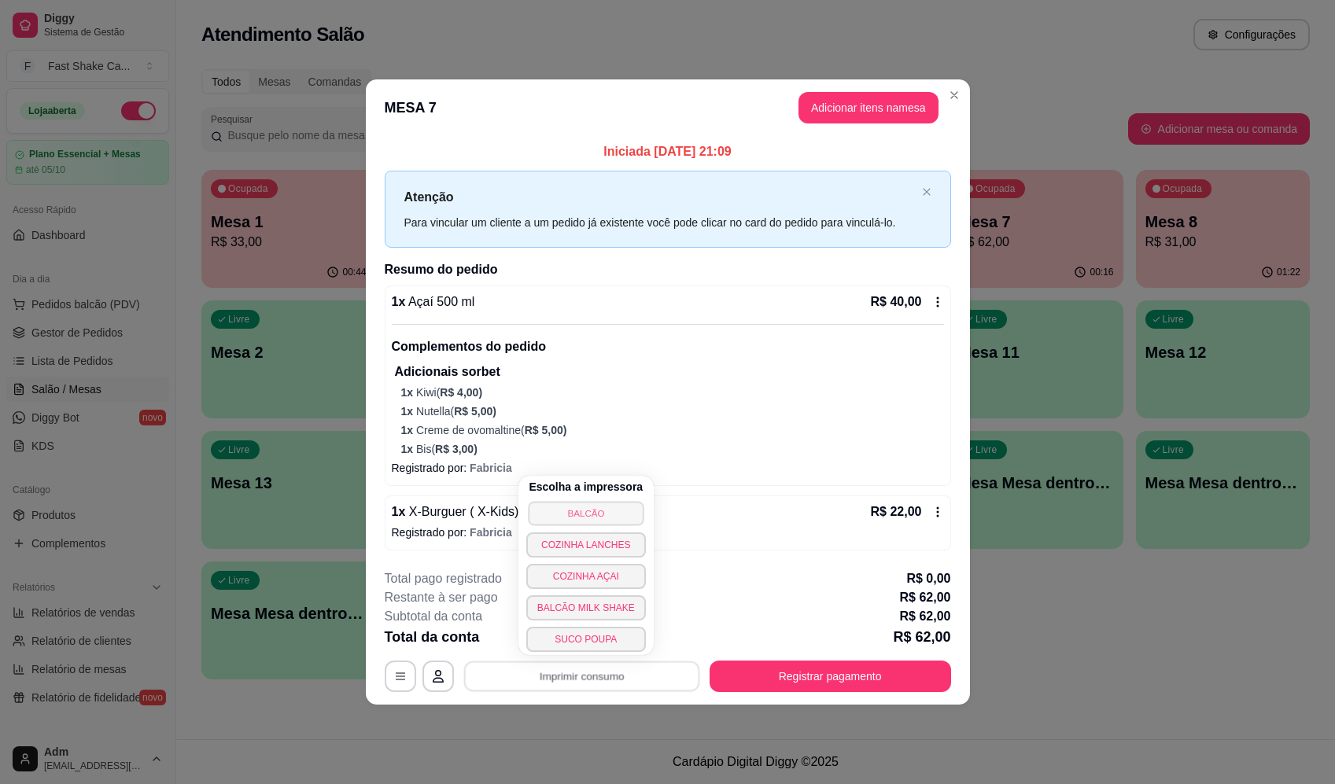
click at [591, 504] on button "BALCÃO" at bounding box center [586, 513] width 116 height 24
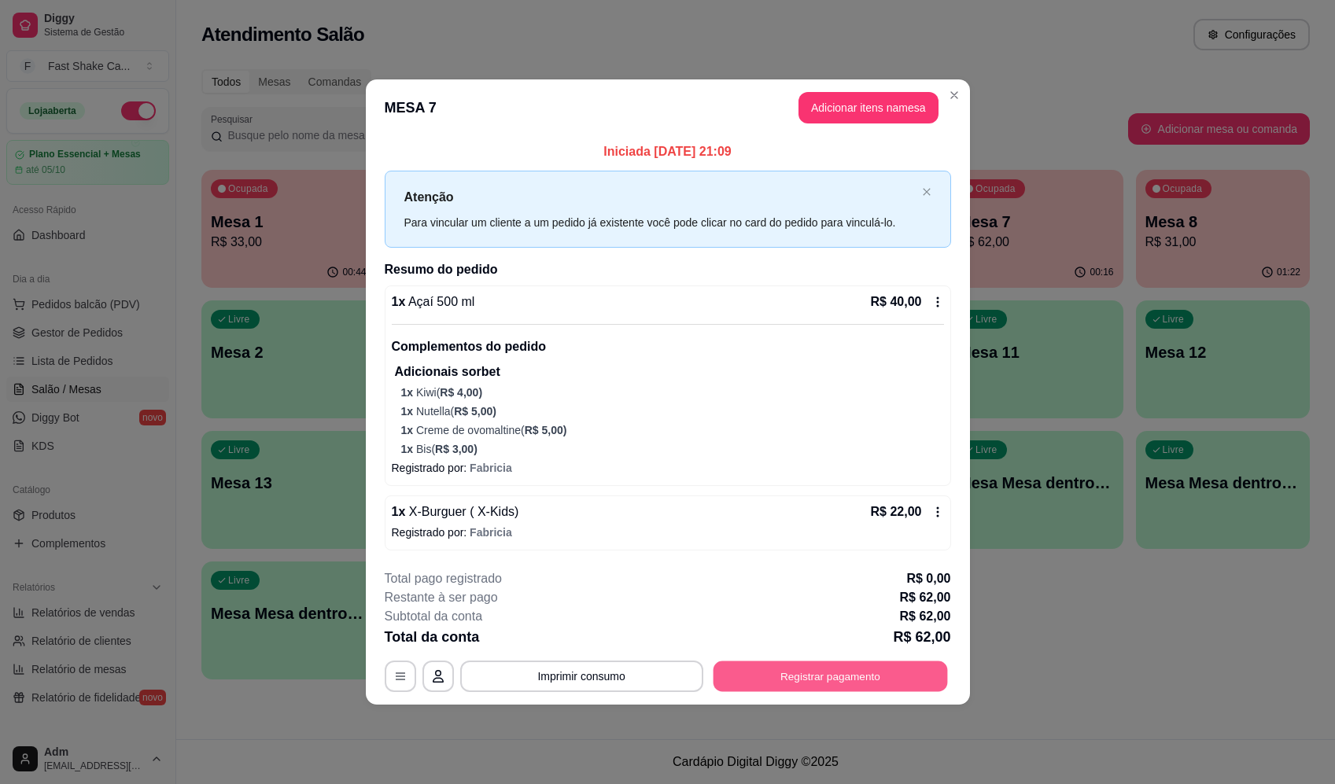
click at [857, 681] on button "Registrar pagamento" at bounding box center [830, 676] width 234 height 31
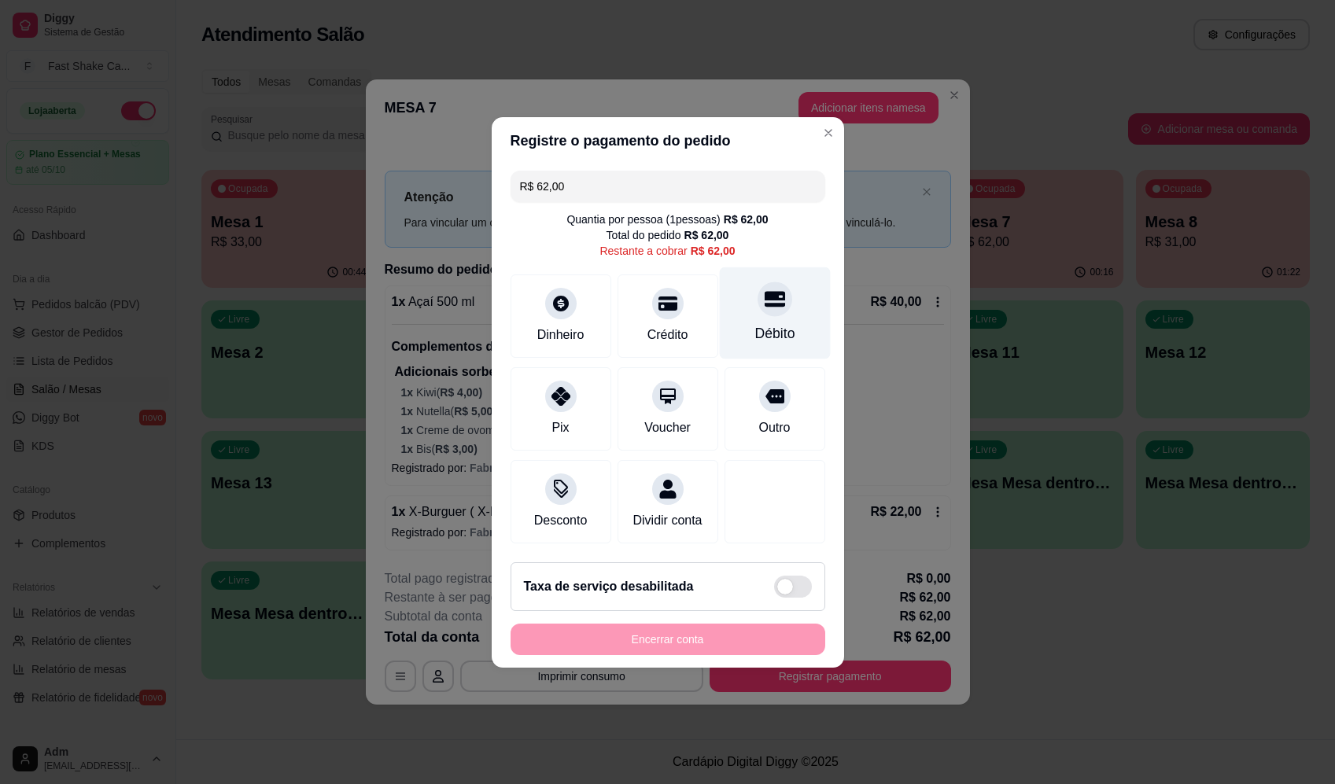
click at [775, 324] on div "Débito" at bounding box center [774, 333] width 40 height 20
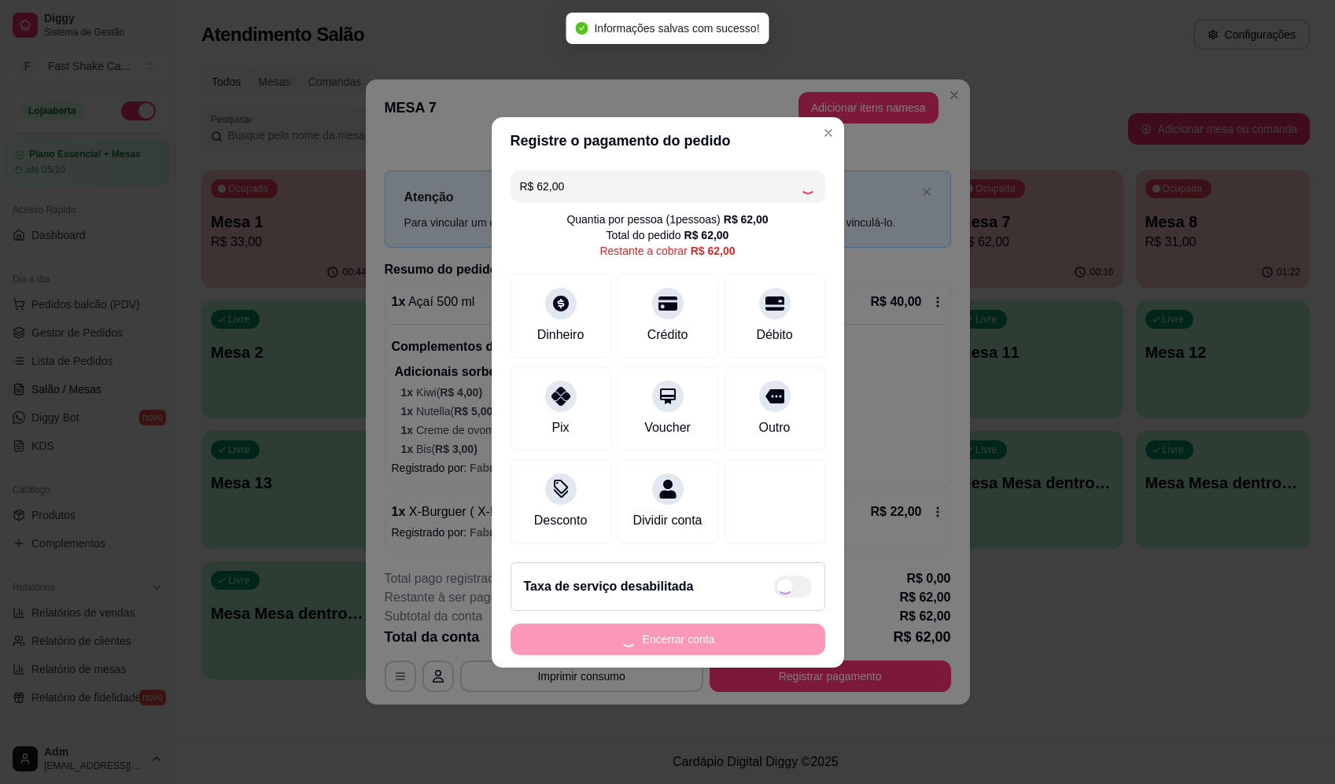
type input "R$ 0,00"
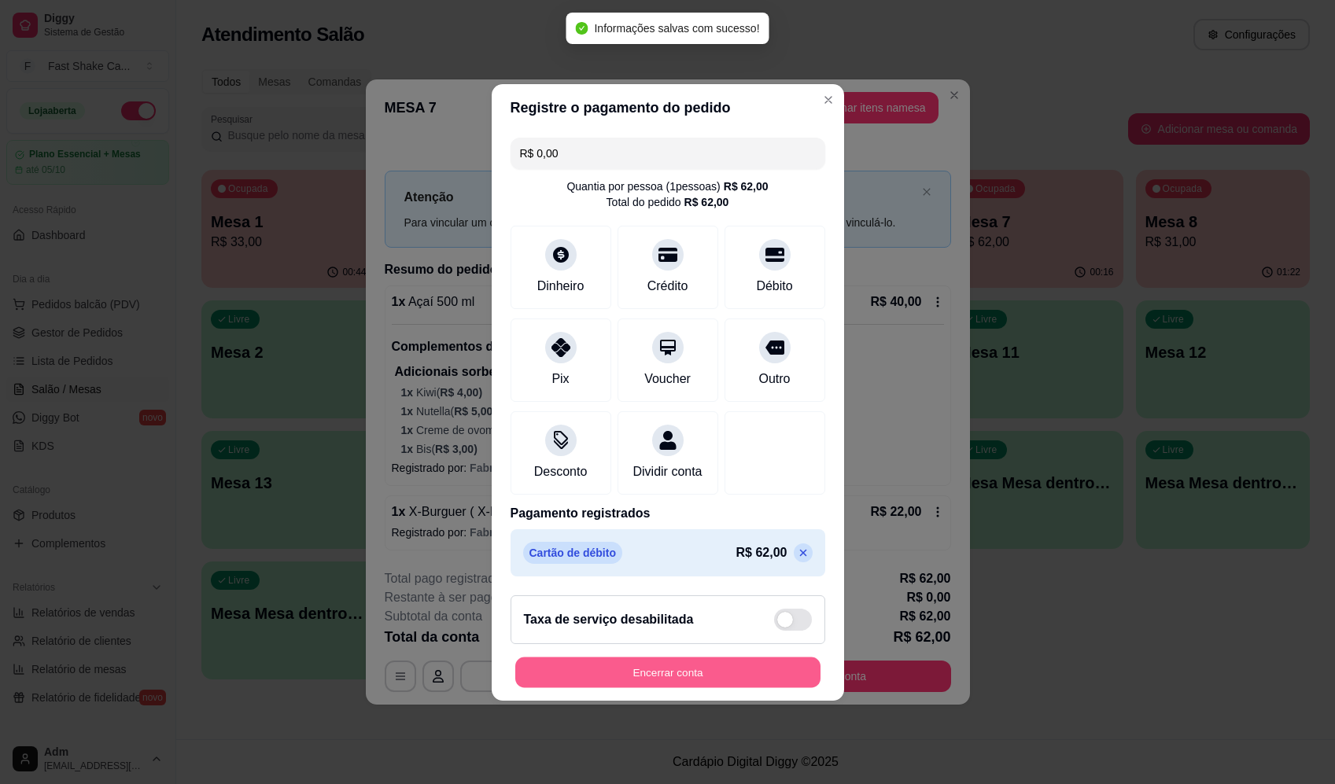
click at [696, 686] on button "Encerrar conta" at bounding box center [667, 672] width 305 height 31
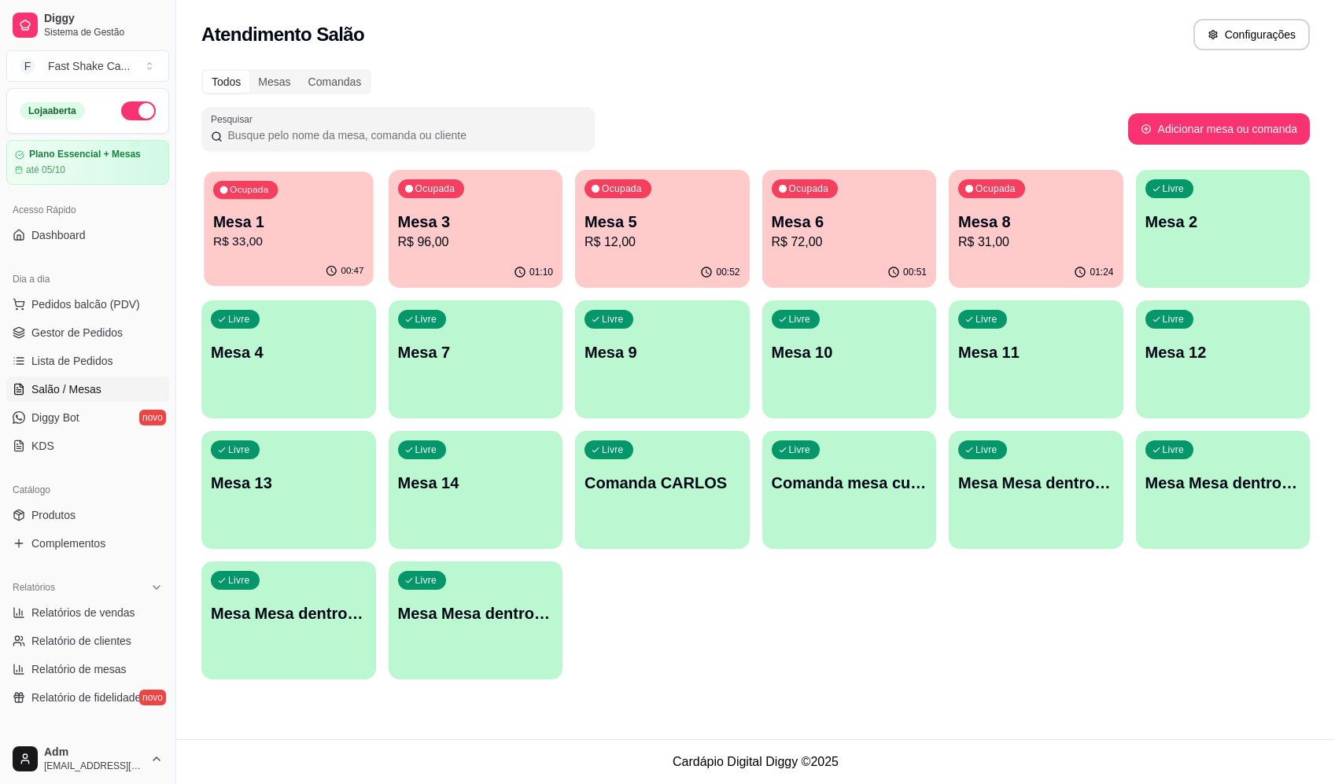
click at [319, 254] on div "Ocupada Mesa 1 R$ 33,00" at bounding box center [288, 213] width 169 height 85
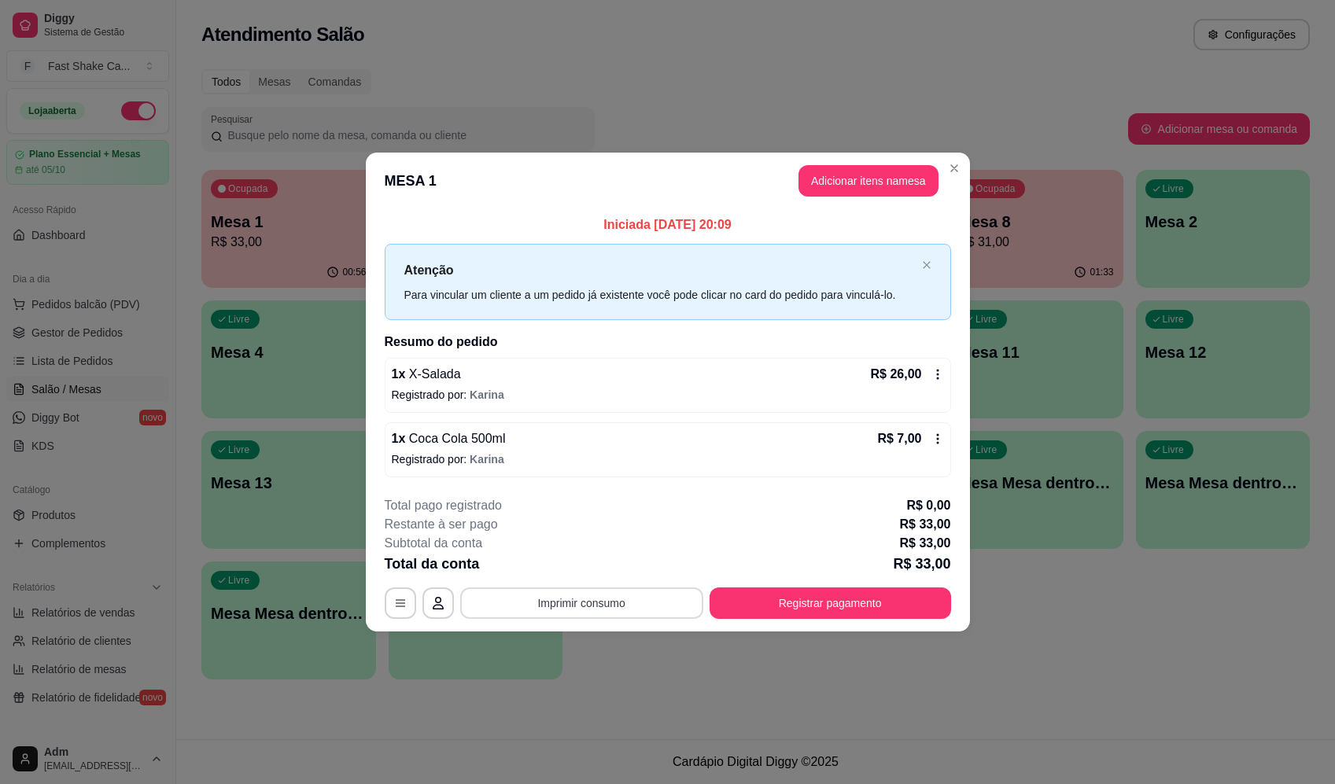
click at [638, 606] on button "Imprimir consumo" at bounding box center [581, 603] width 243 height 31
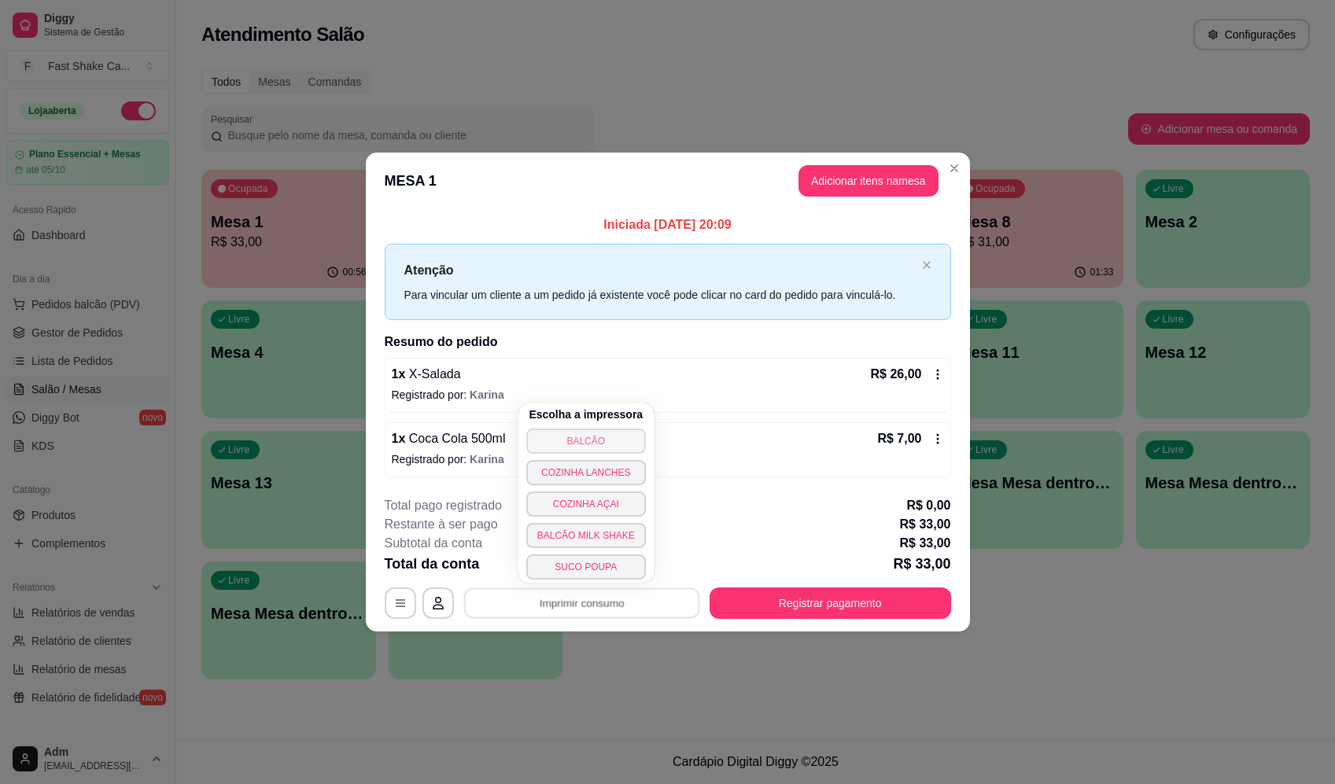
click at [594, 445] on button "BALCÃO" at bounding box center [586, 441] width 120 height 25
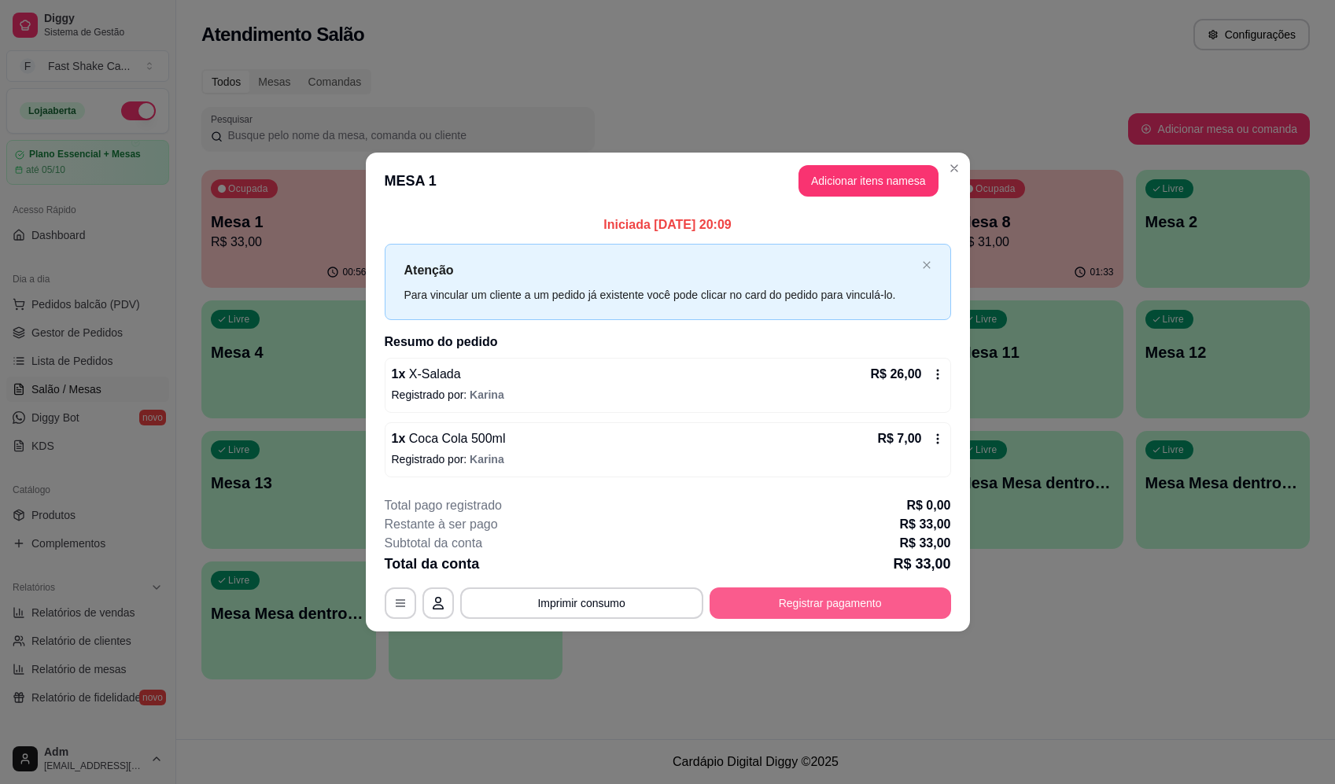
click at [808, 595] on button "Registrar pagamento" at bounding box center [830, 603] width 241 height 31
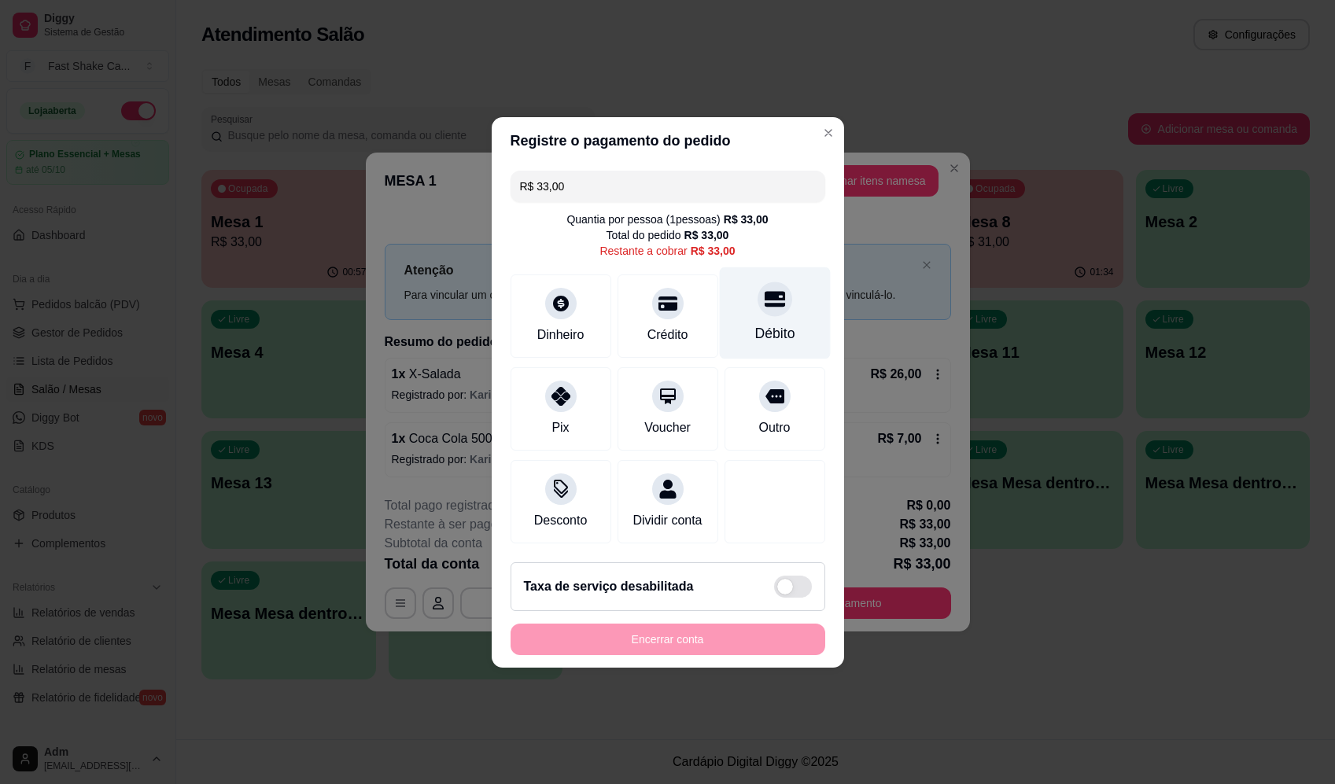
click at [791, 323] on div "Débito" at bounding box center [774, 313] width 111 height 92
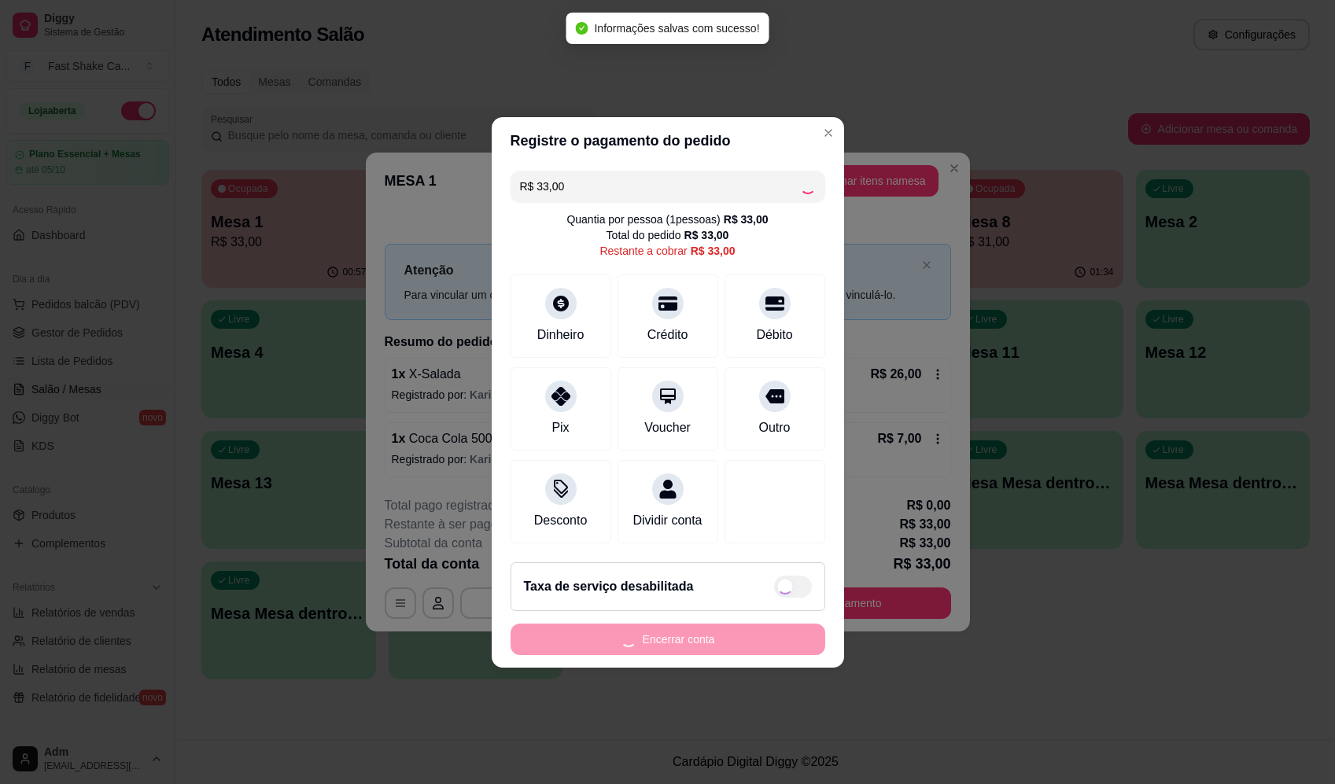
type input "R$ 0,00"
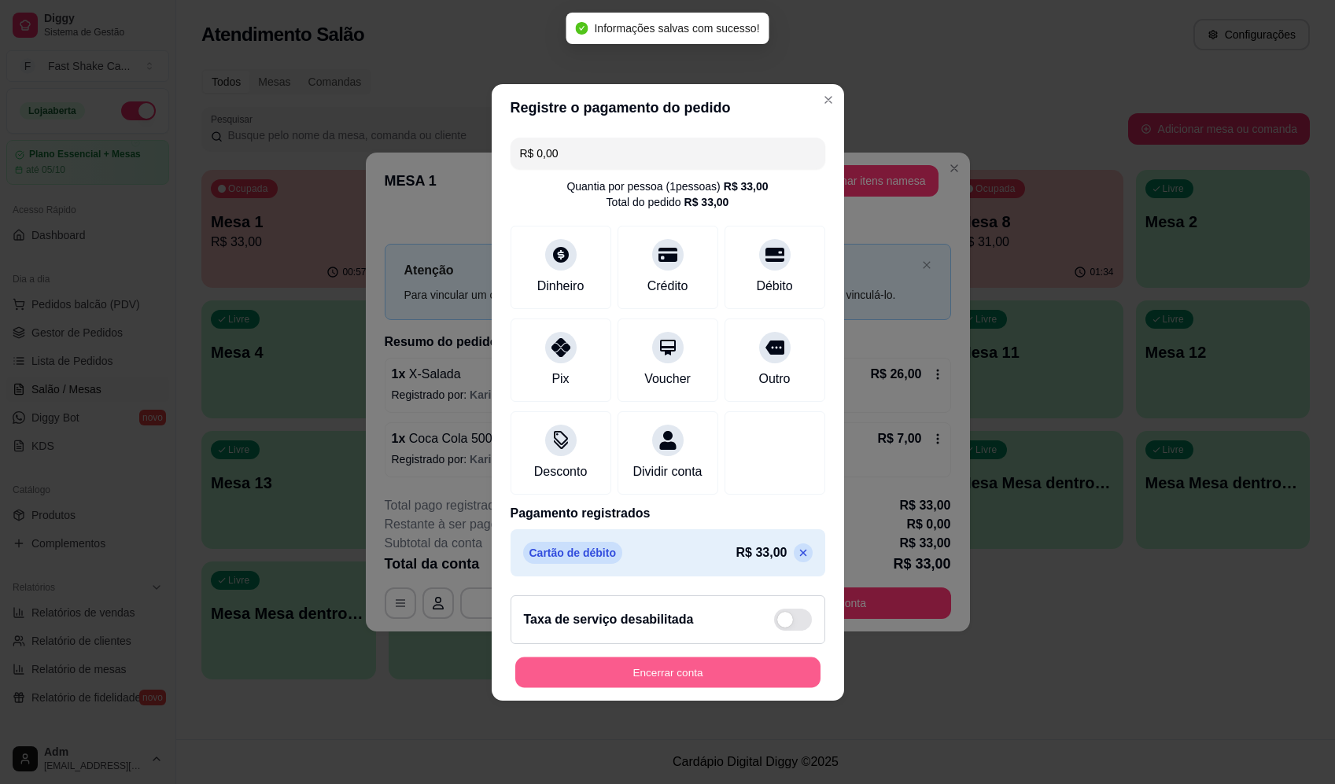
click at [764, 673] on button "Encerrar conta" at bounding box center [667, 672] width 305 height 31
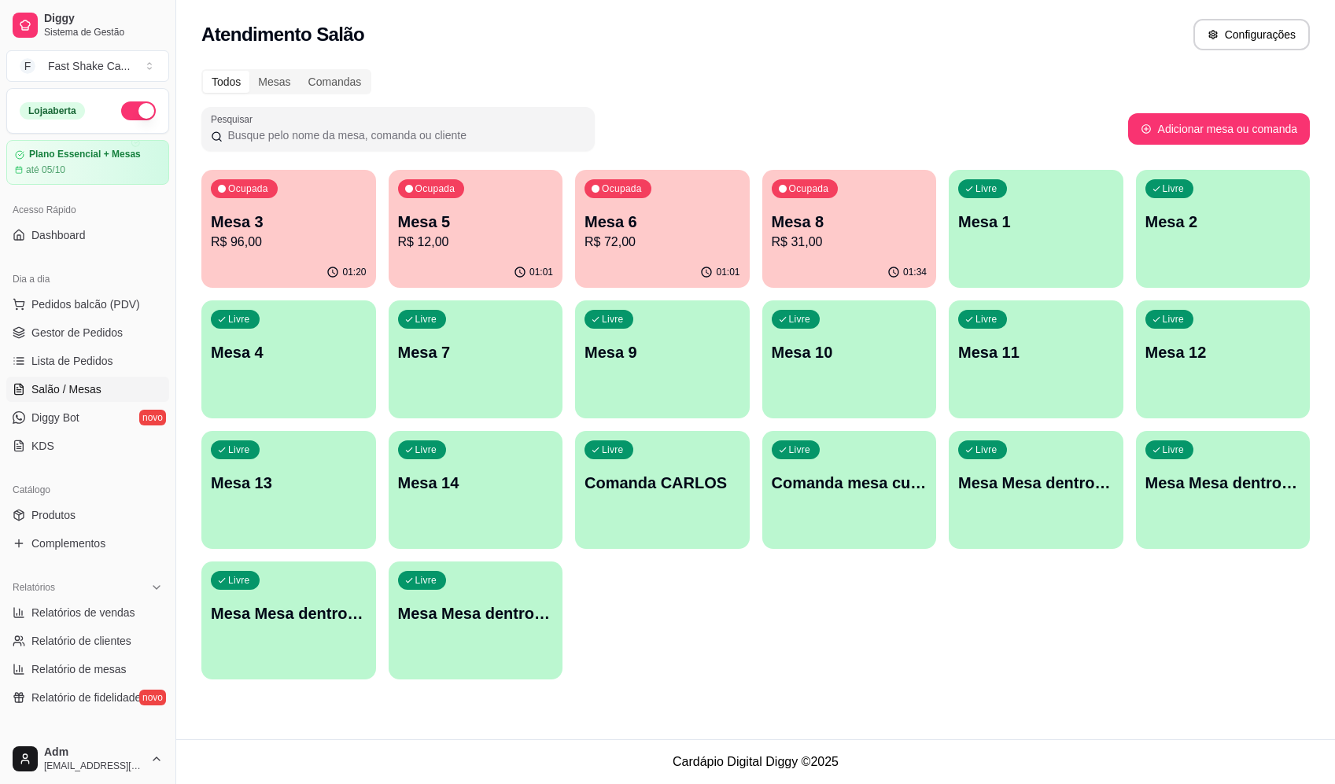
click at [323, 213] on p "Mesa 3" at bounding box center [289, 222] width 156 height 22
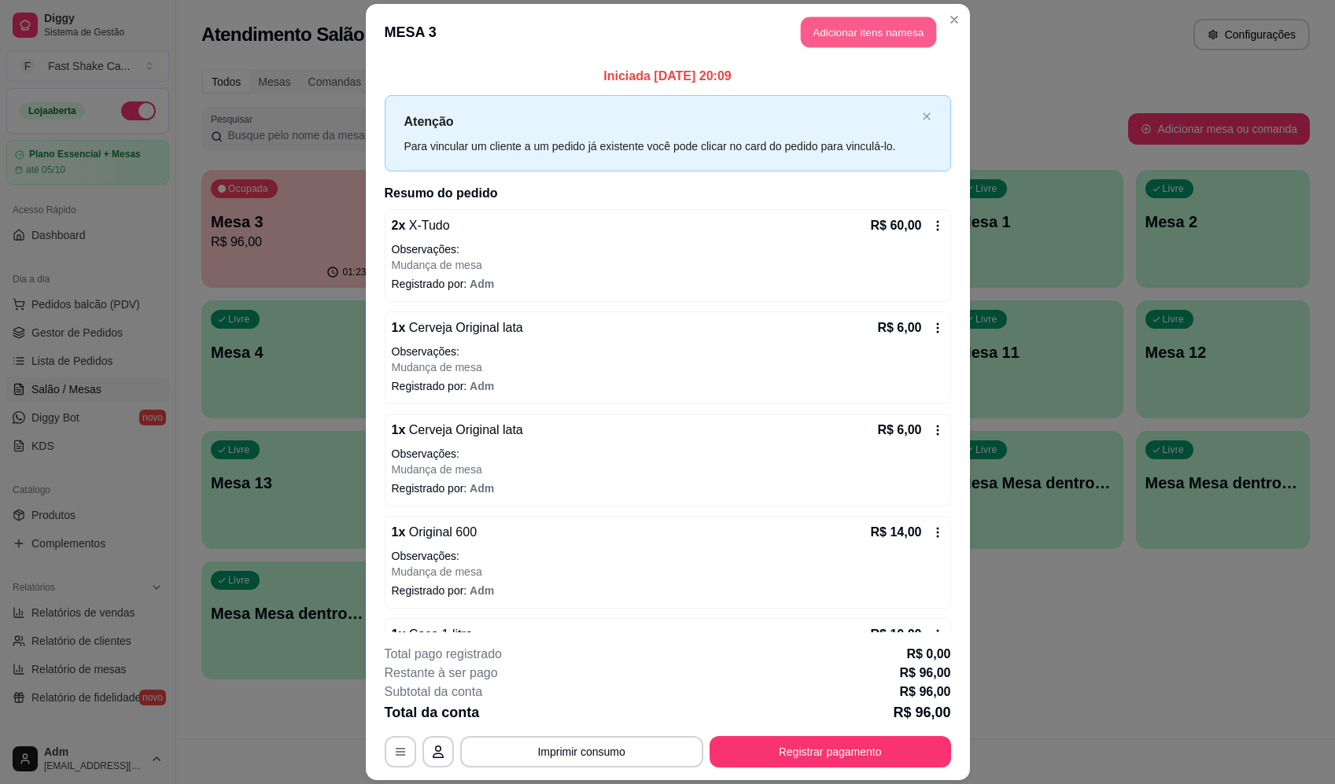
click at [882, 26] on button "Adicionar itens na mesa" at bounding box center [868, 32] width 135 height 31
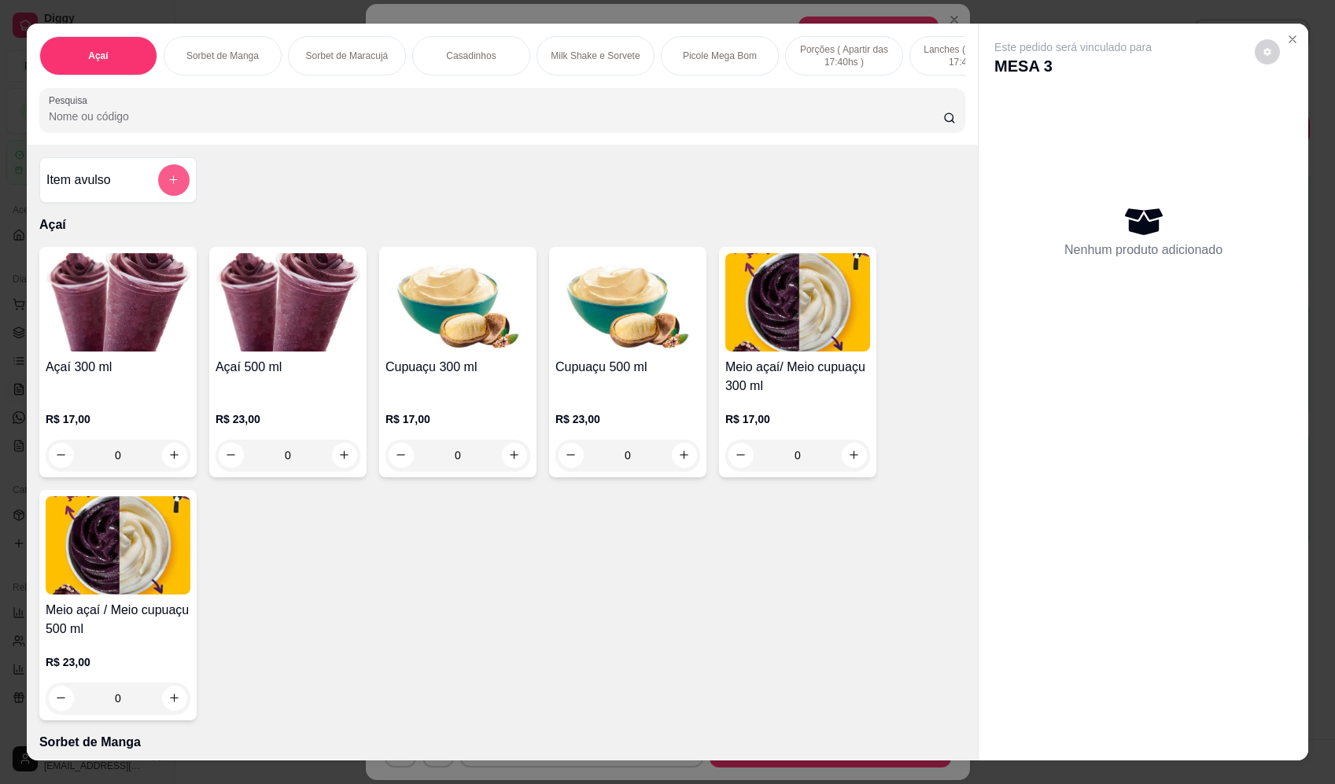
click at [160, 191] on button "add-separate-item" at bounding box center [173, 179] width 31 height 31
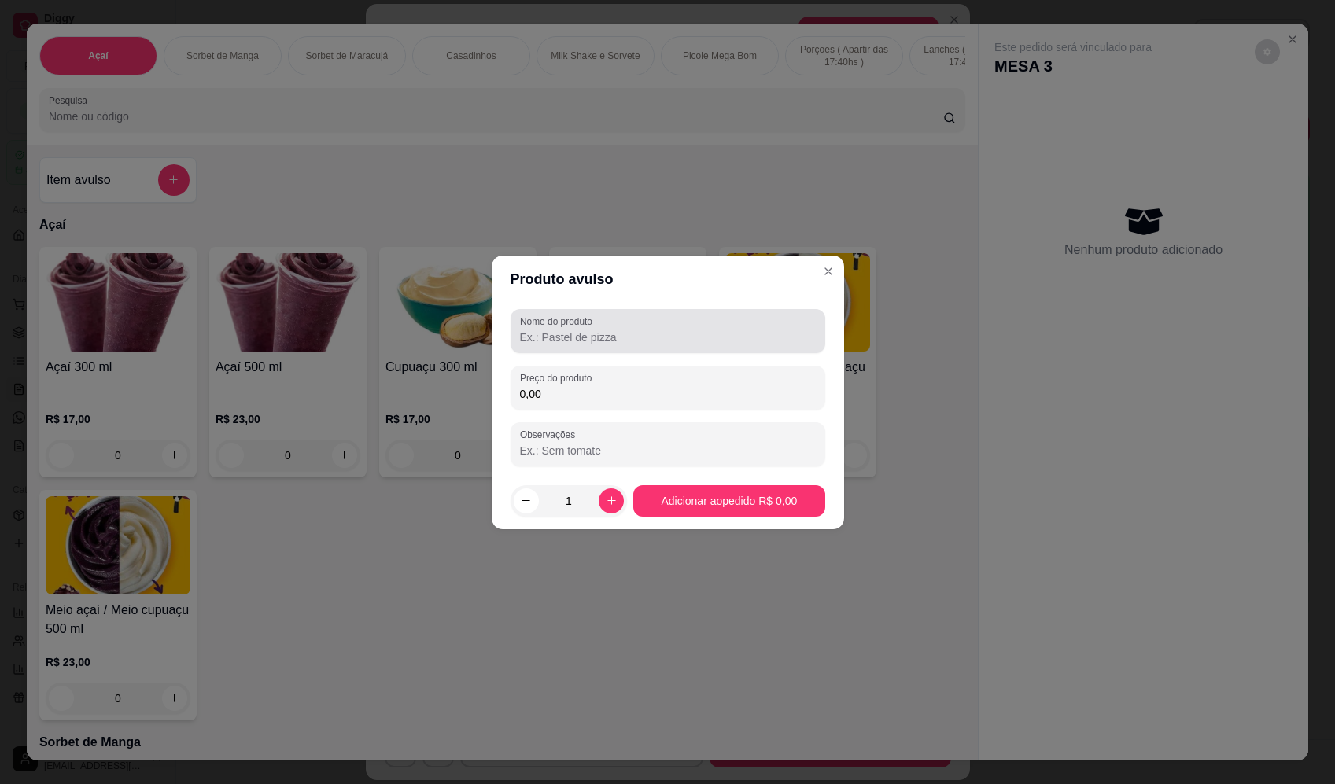
drag, startPoint x: 665, startPoint y: 337, endPoint x: 645, endPoint y: 334, distance: 20.6
click at [661, 337] on input "Nome do produto" at bounding box center [668, 338] width 296 height 16
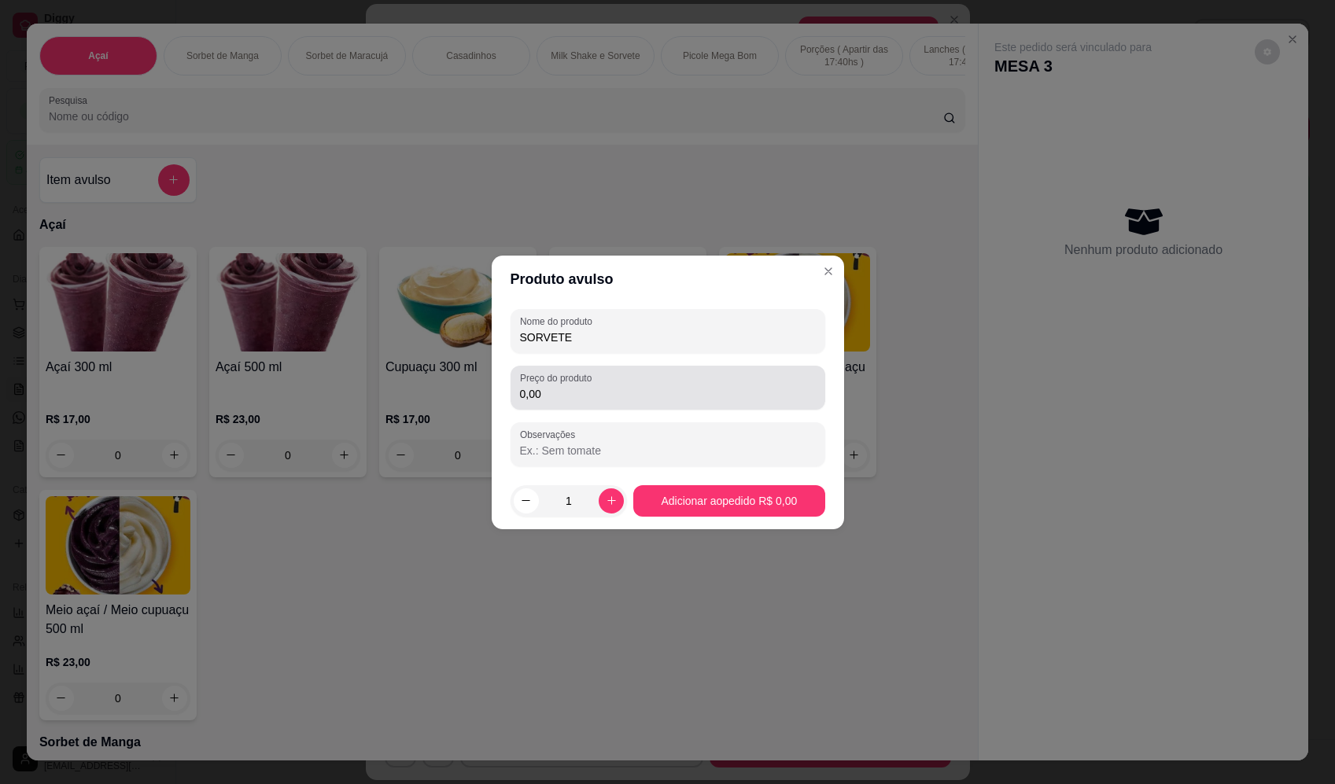
type input "SORVETE"
click at [631, 385] on div "0,00" at bounding box center [668, 387] width 296 height 31
type input "25,84"
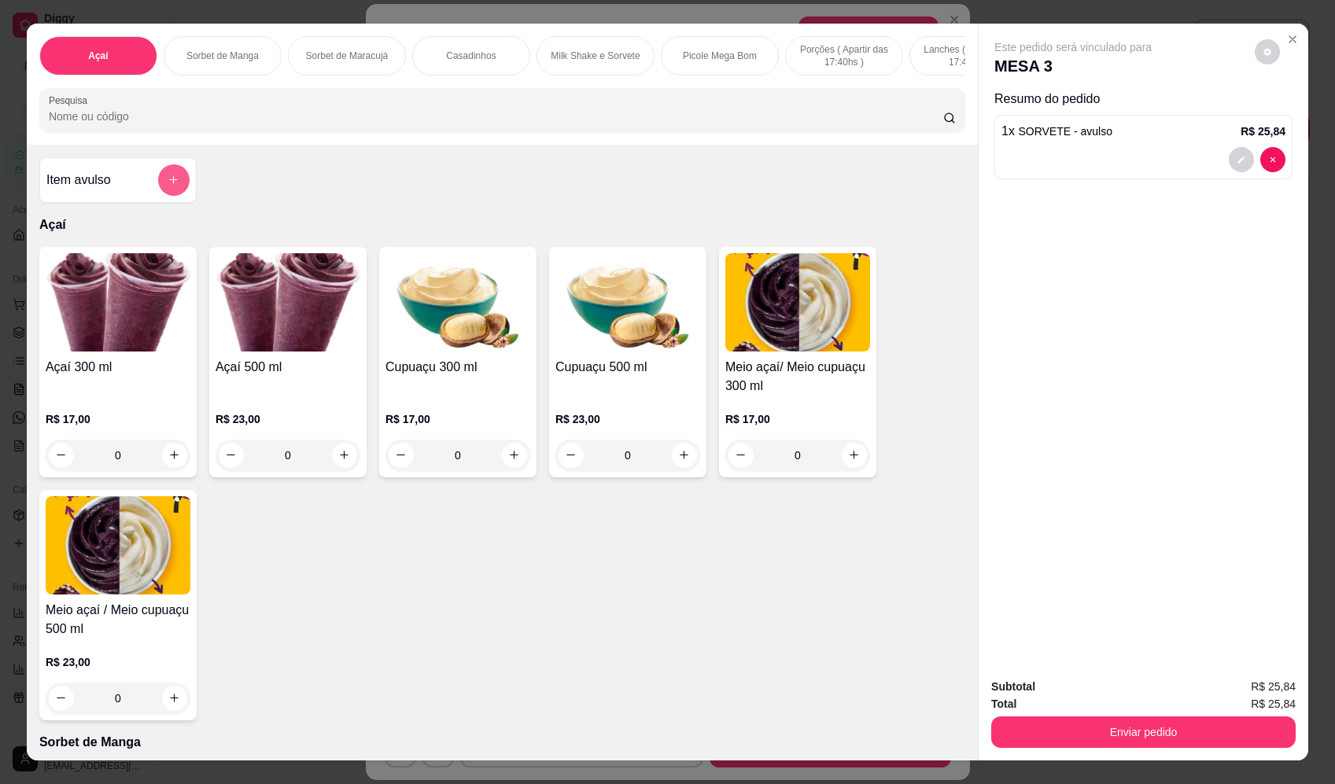
click at [168, 186] on icon "add-separate-item" at bounding box center [174, 180] width 12 height 12
click at [713, 305] on div "Nome do produto Preço do produto 0,00 Observações" at bounding box center [667, 387] width 353 height 170
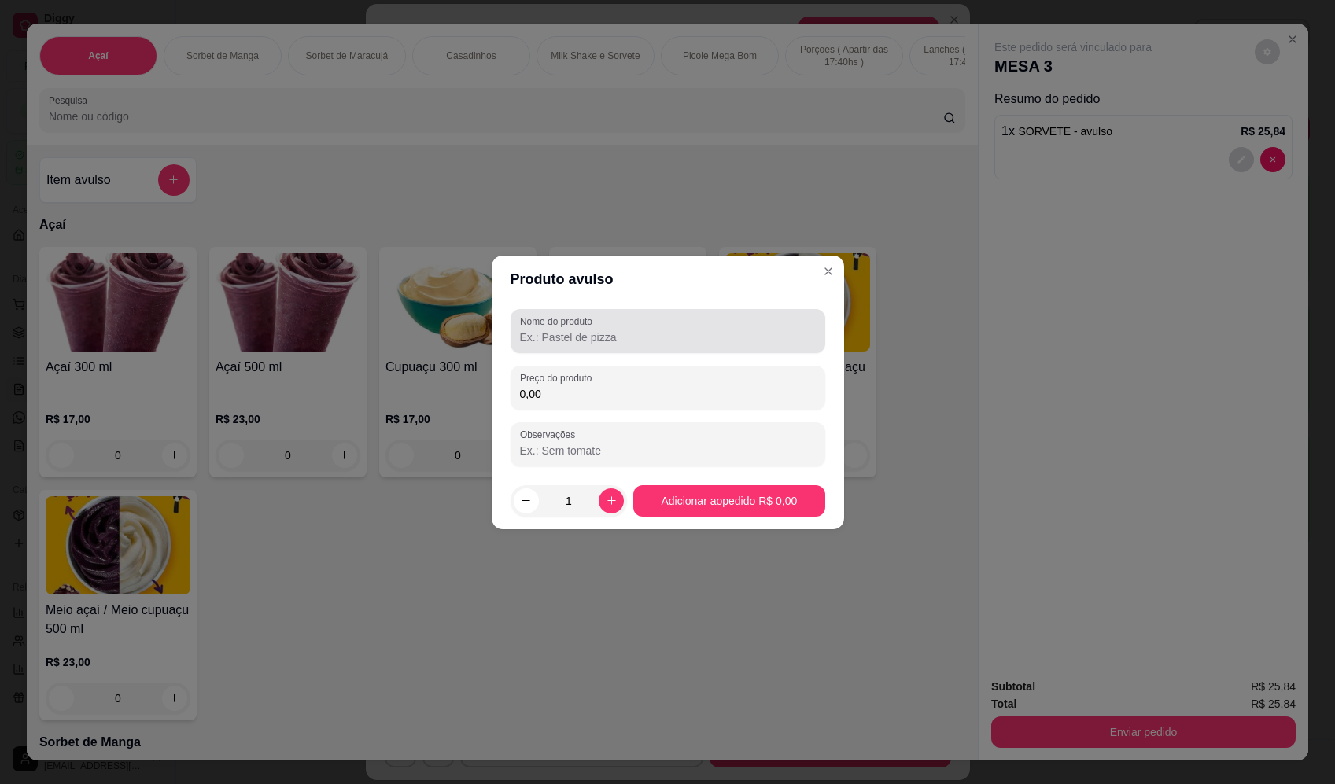
click at [706, 330] on input "Nome do produto" at bounding box center [668, 338] width 296 height 16
type input "SORVETE"
click at [706, 419] on div "Nome do produto SORVETE Preço do produto 0,00 Observações" at bounding box center [668, 387] width 315 height 157
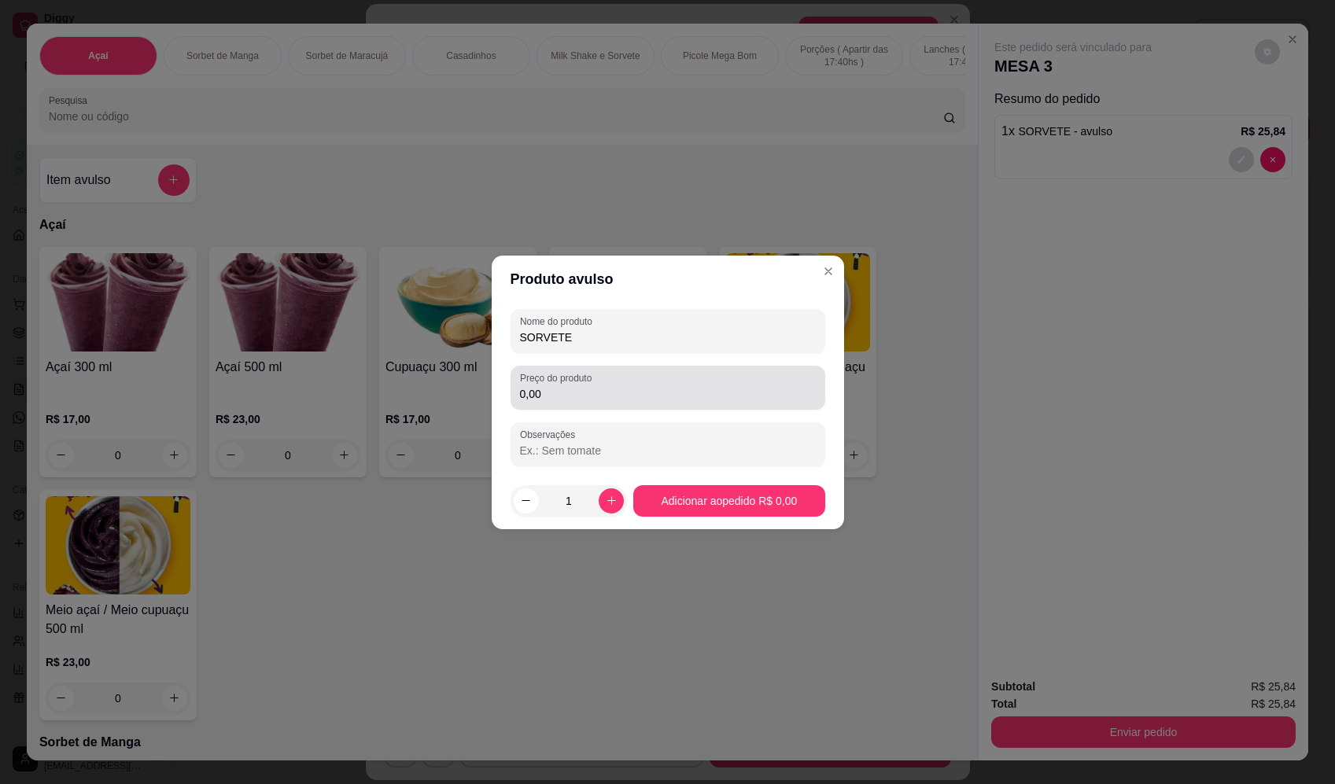
click at [715, 394] on input "0,00" at bounding box center [668, 394] width 296 height 16
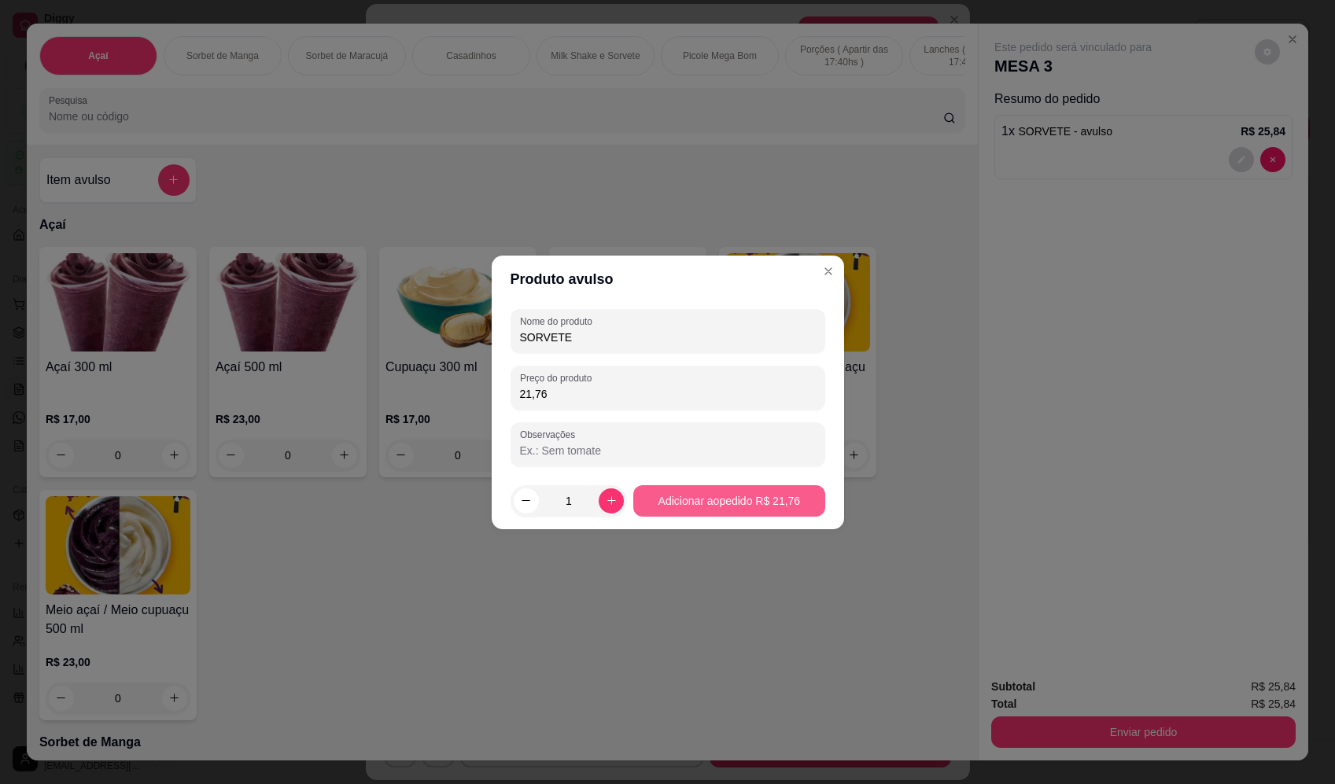
type input "21,76"
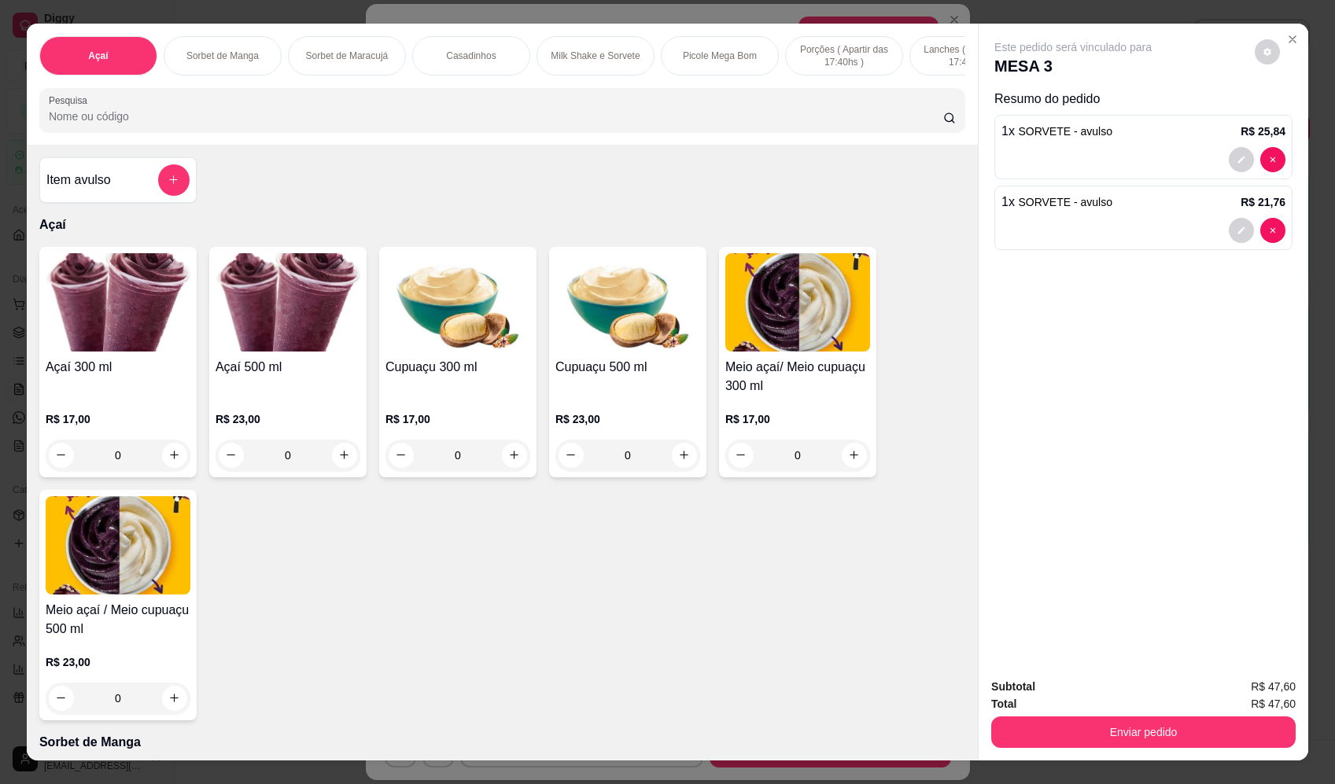
click at [1097, 714] on div "Enviar pedido" at bounding box center [1143, 730] width 304 height 35
click at [1107, 729] on button "Enviar pedido" at bounding box center [1143, 732] width 304 height 31
click at [1259, 695] on button "Enviar pedido" at bounding box center [1254, 693] width 87 height 29
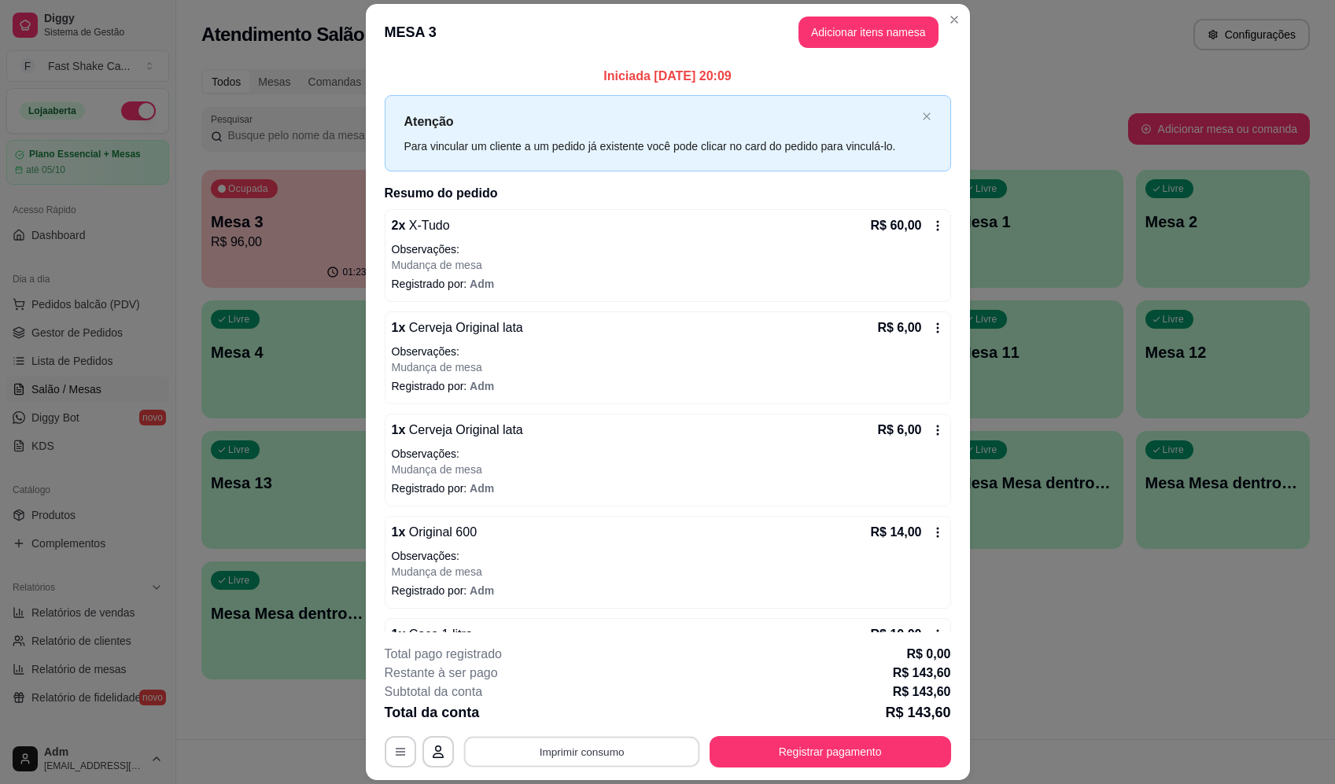
click at [583, 742] on button "Imprimir consumo" at bounding box center [581, 752] width 236 height 31
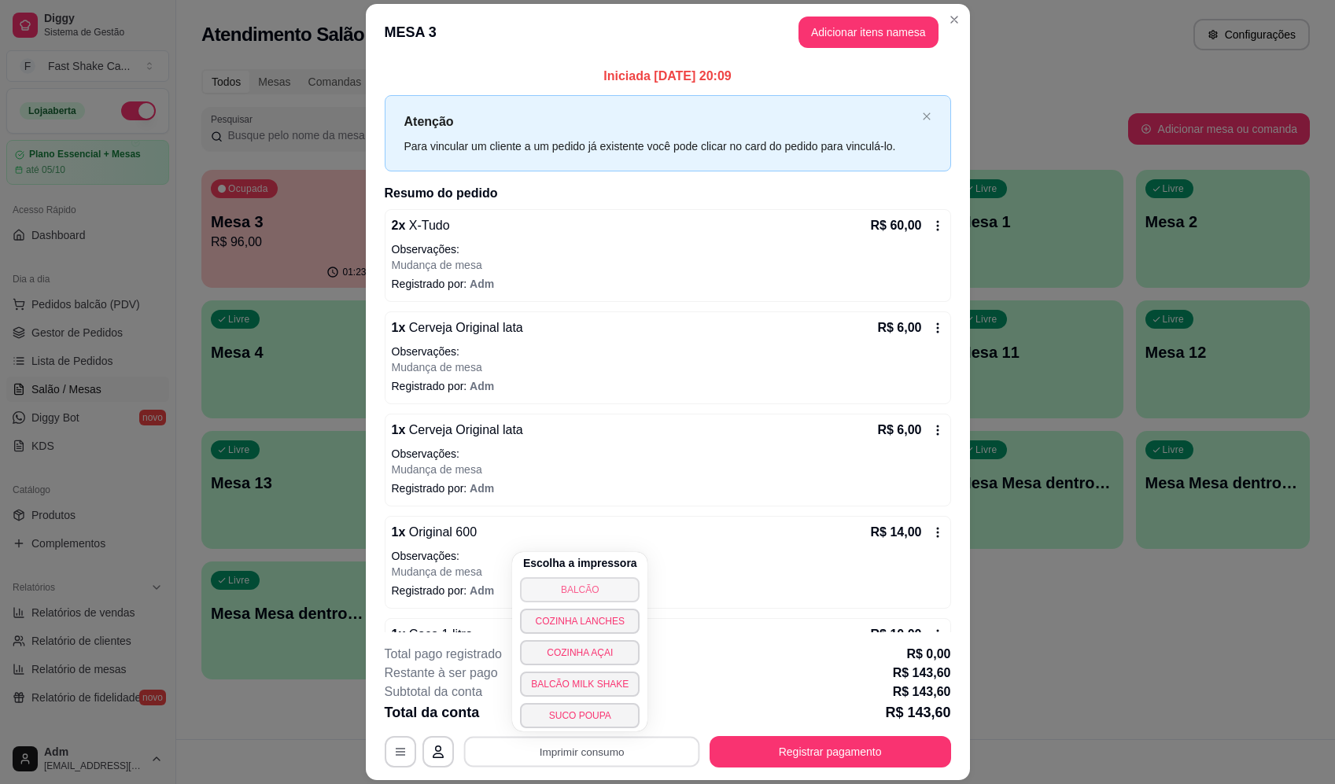
click at [593, 585] on button "BALCÃO" at bounding box center [580, 589] width 120 height 25
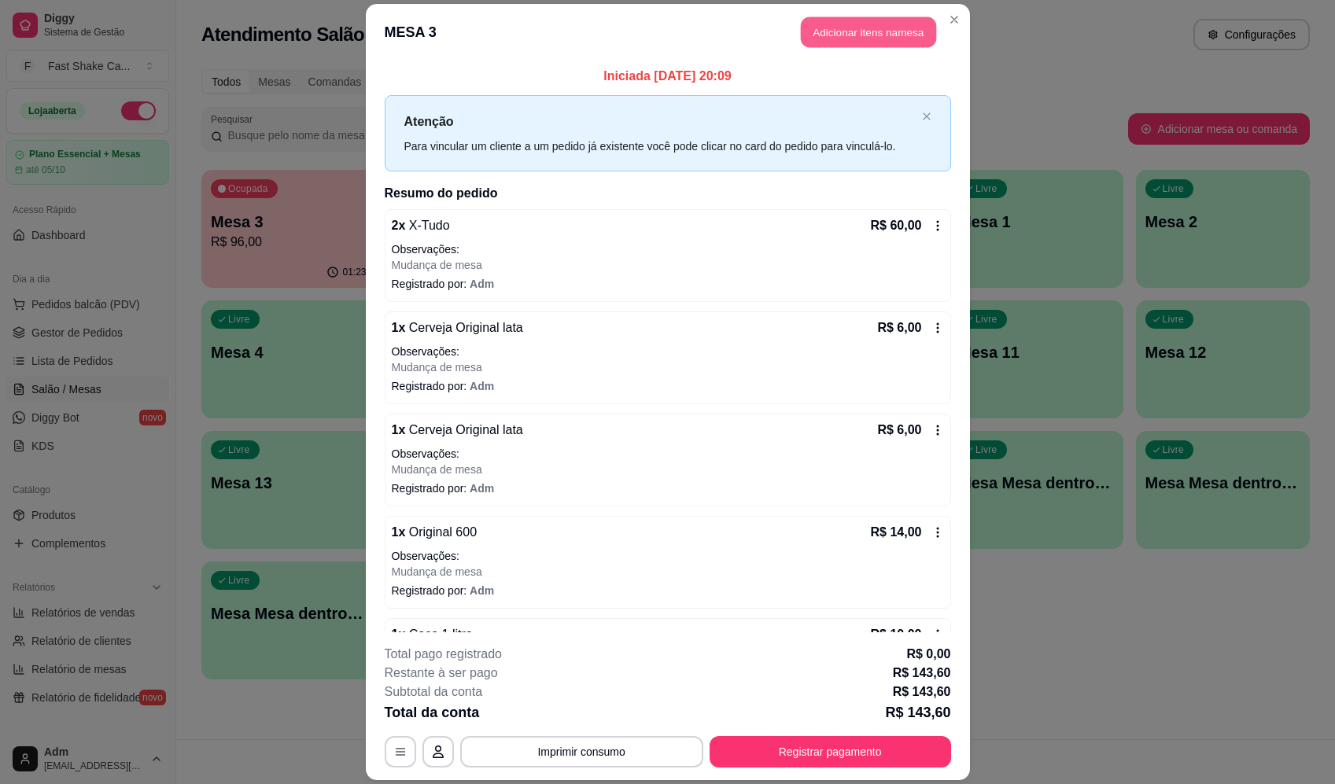
click at [885, 34] on button "Adicionar itens na mesa" at bounding box center [868, 32] width 135 height 31
click at [432, 120] on input "Pesquisa" at bounding box center [496, 117] width 894 height 16
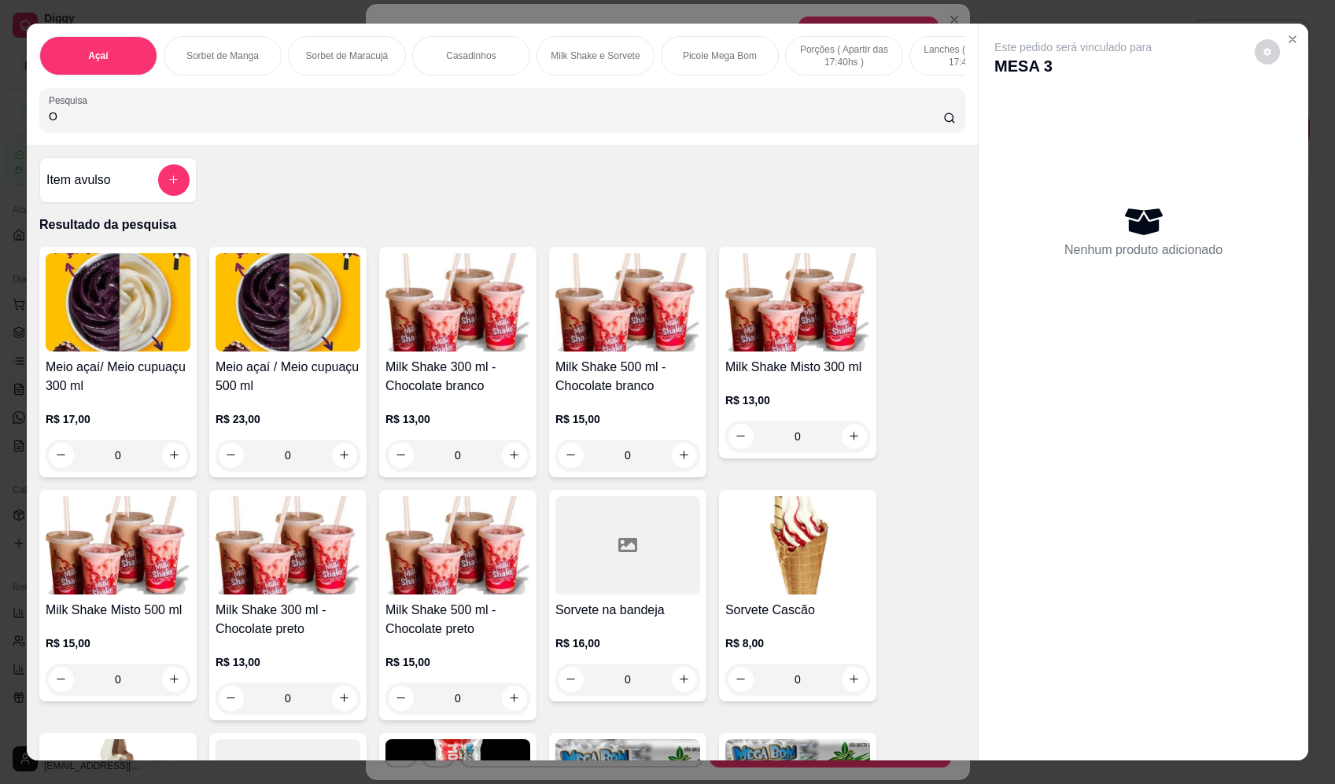
type input "OR"
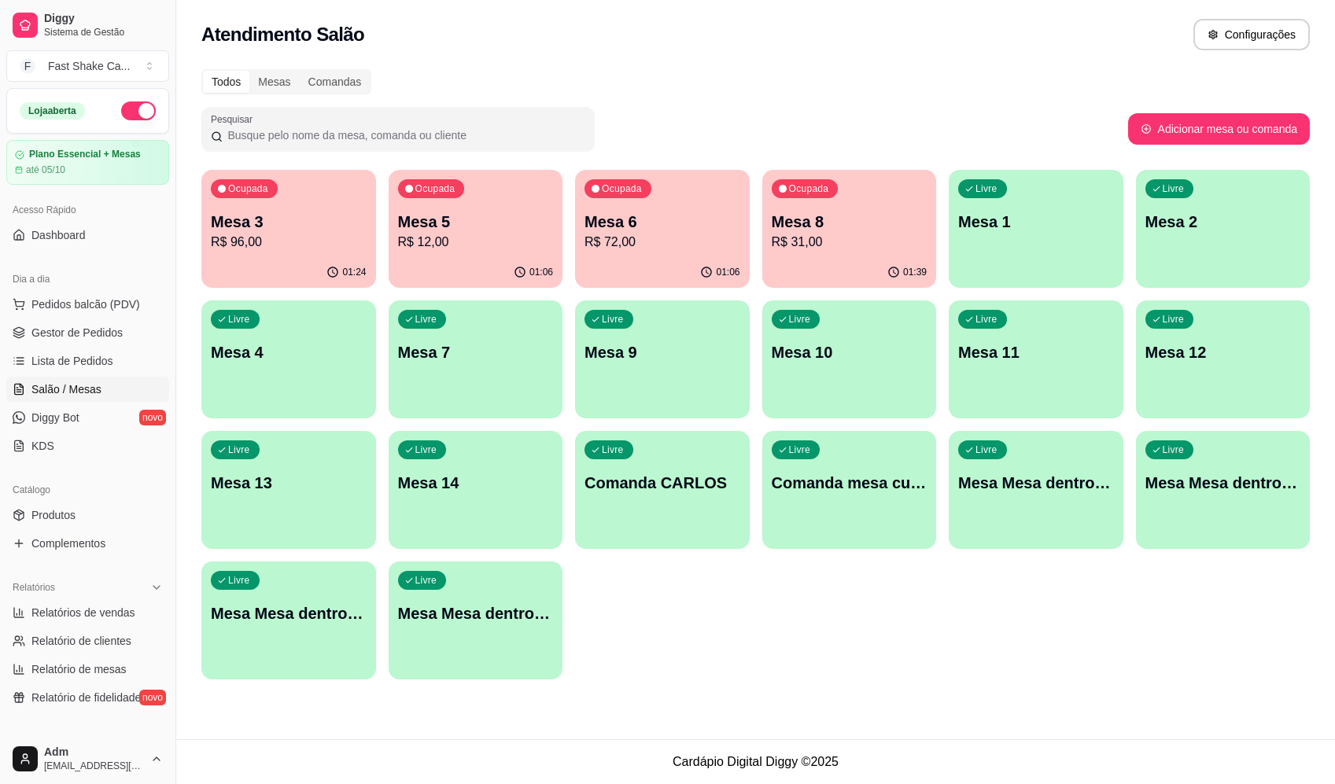
click at [621, 241] on p "R$ 72,00" at bounding box center [662, 242] width 156 height 19
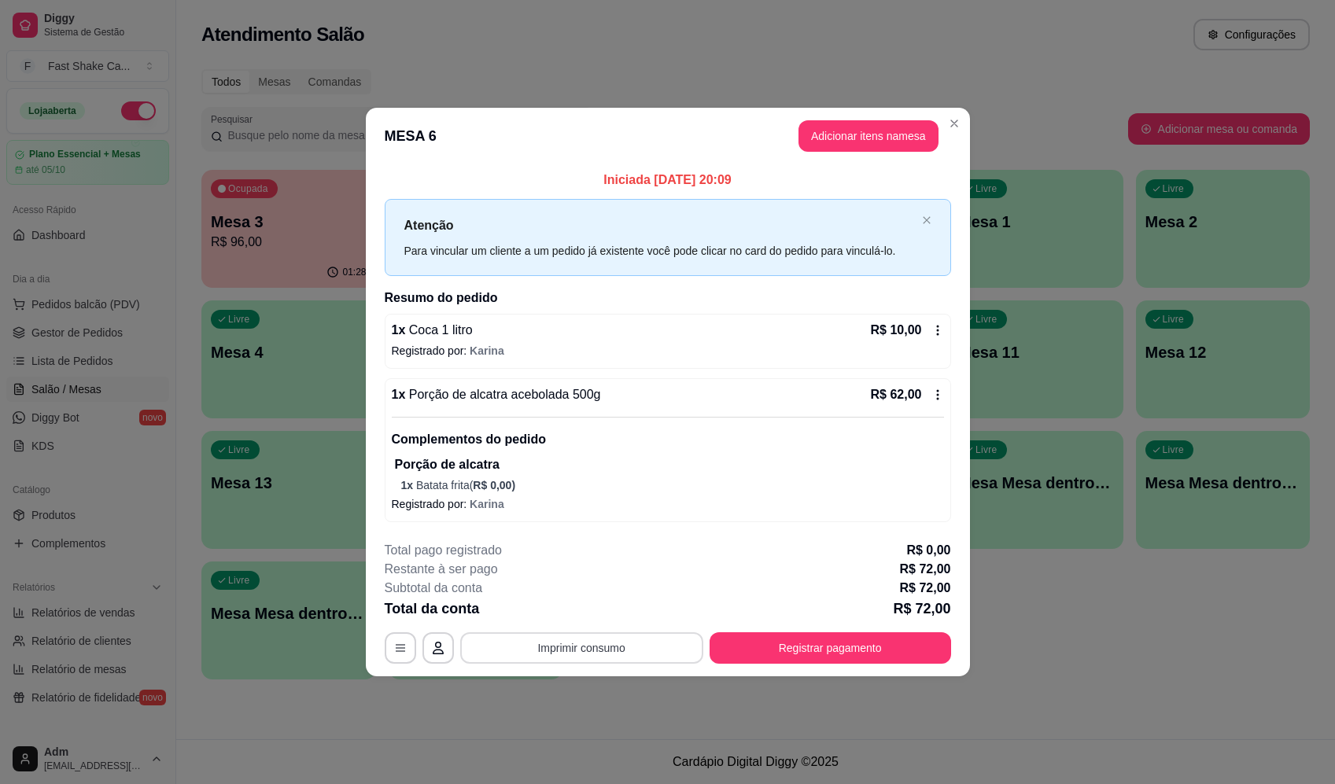
click at [643, 636] on button "Imprimir consumo" at bounding box center [581, 647] width 243 height 31
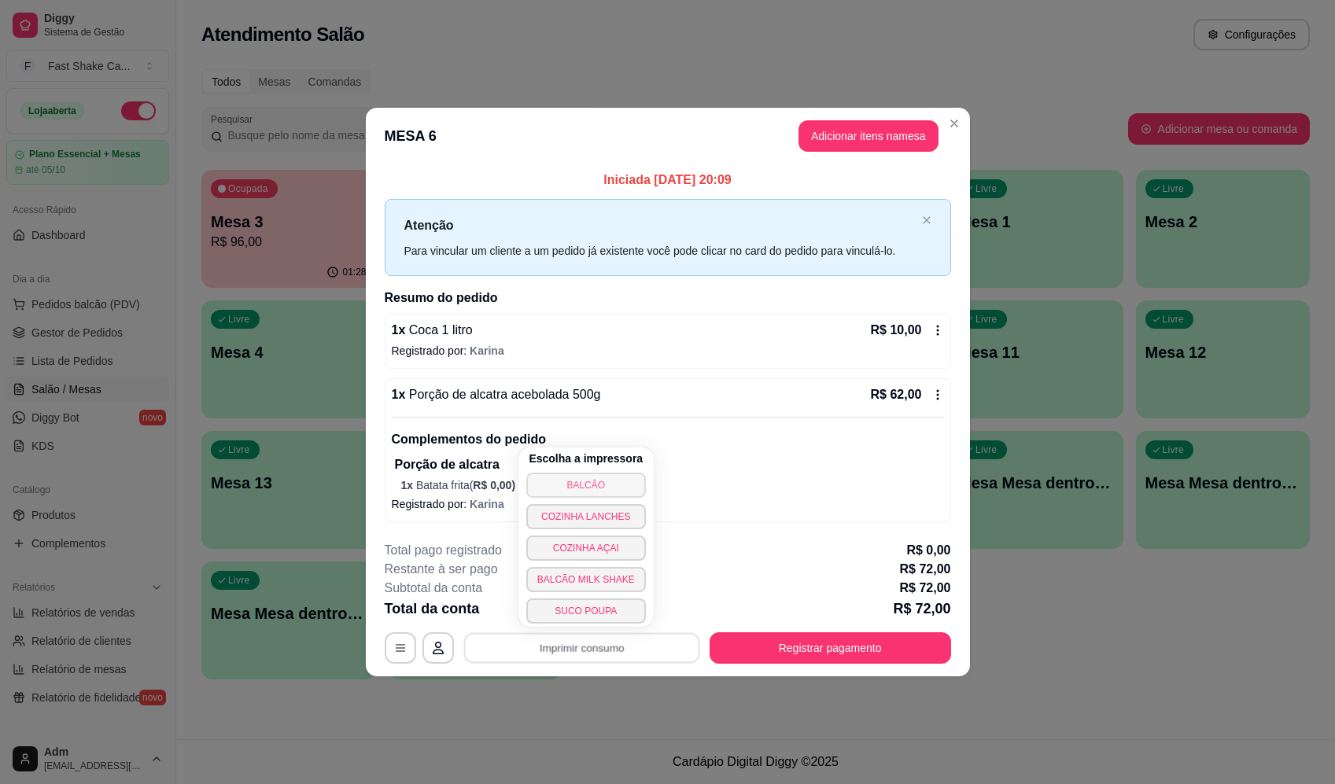
click at [595, 479] on button "BALCÃO" at bounding box center [586, 485] width 120 height 25
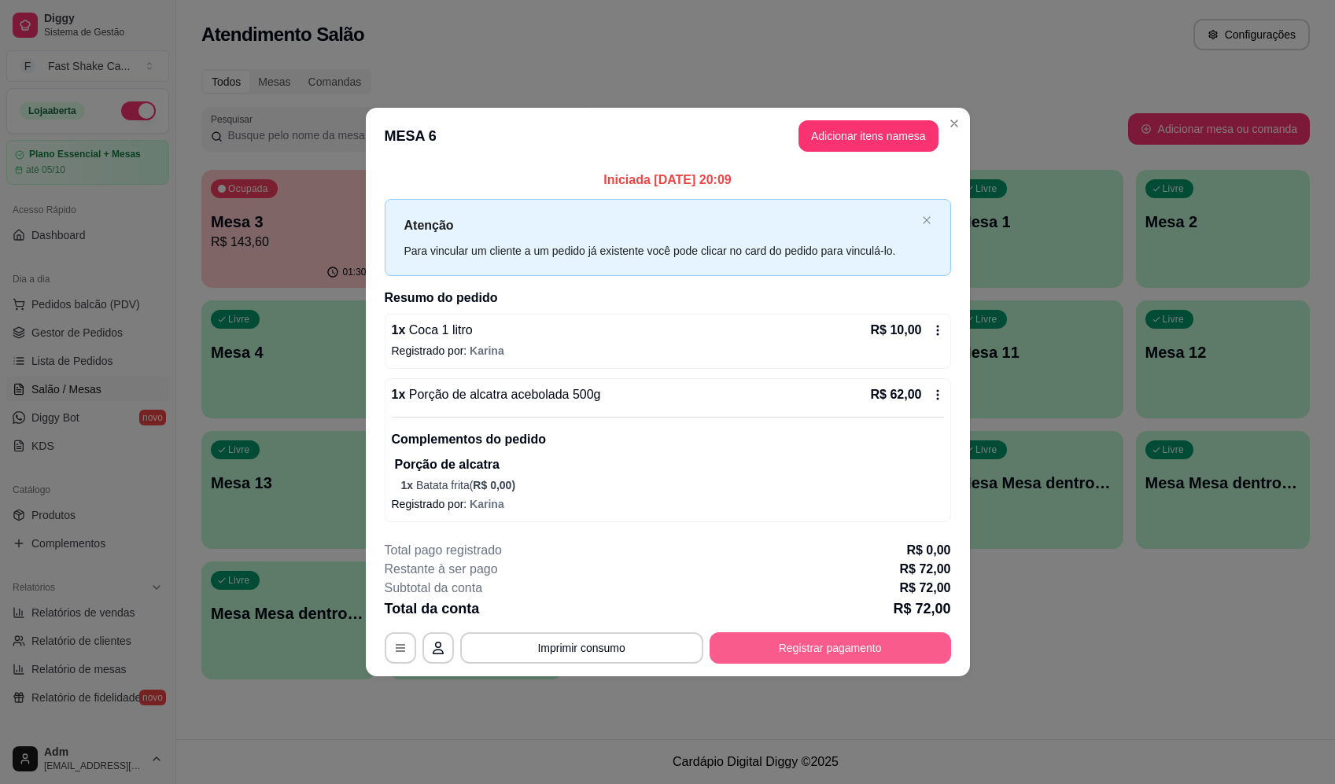
click at [901, 644] on button "Registrar pagamento" at bounding box center [830, 647] width 241 height 31
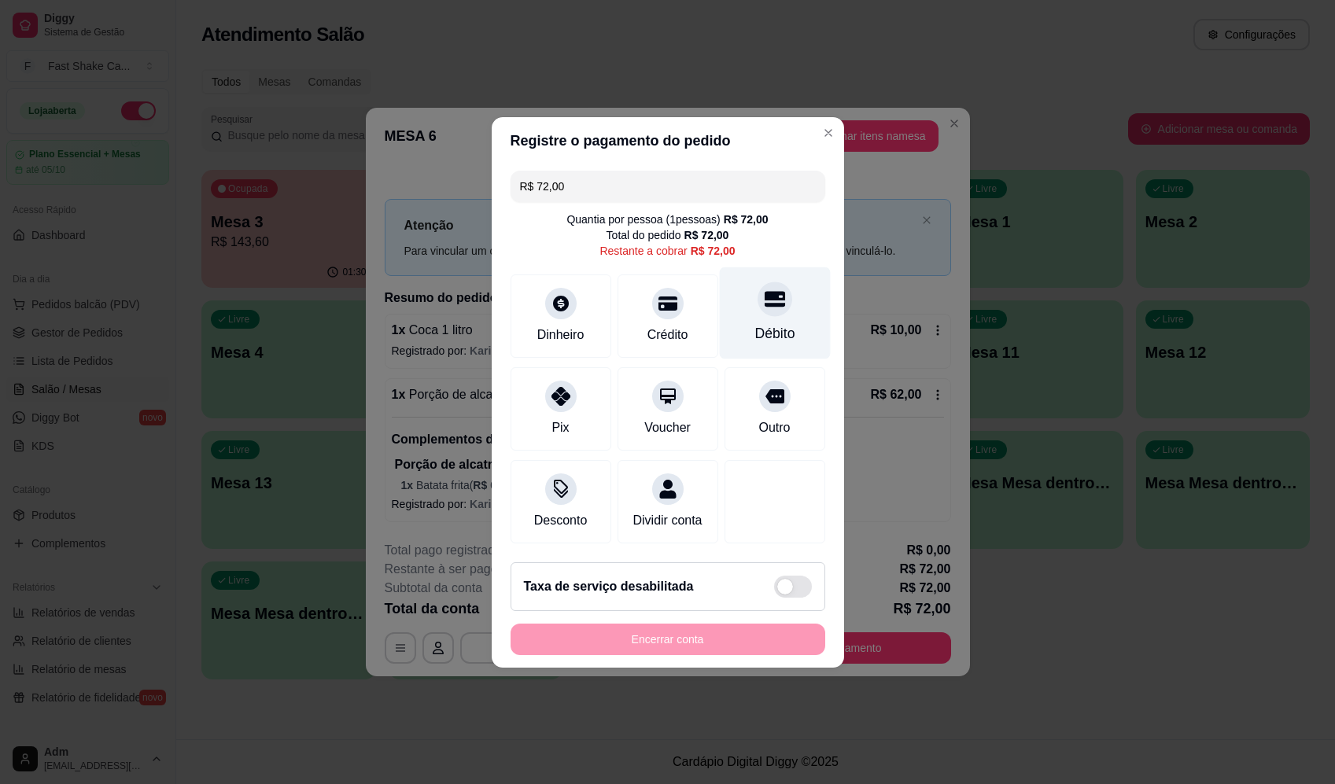
click at [764, 291] on icon at bounding box center [774, 299] width 20 height 16
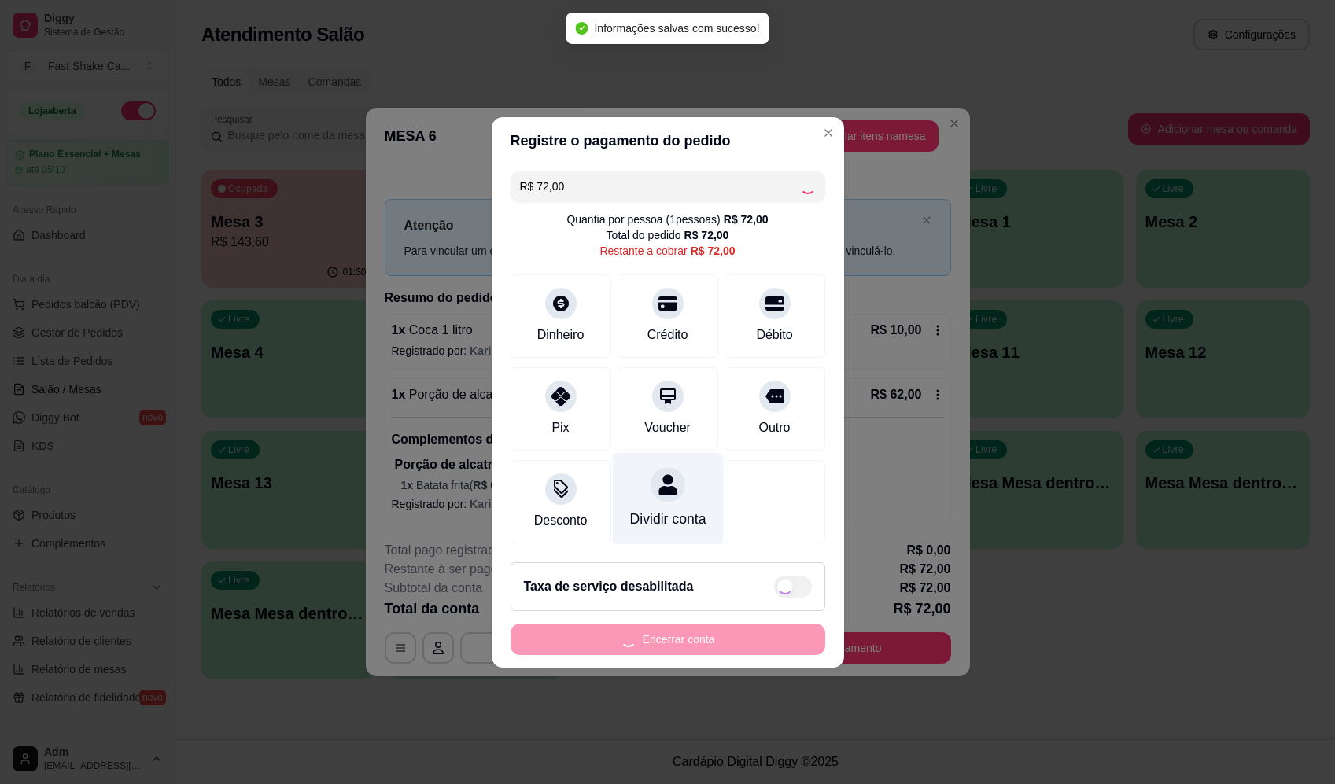
type input "R$ 0,00"
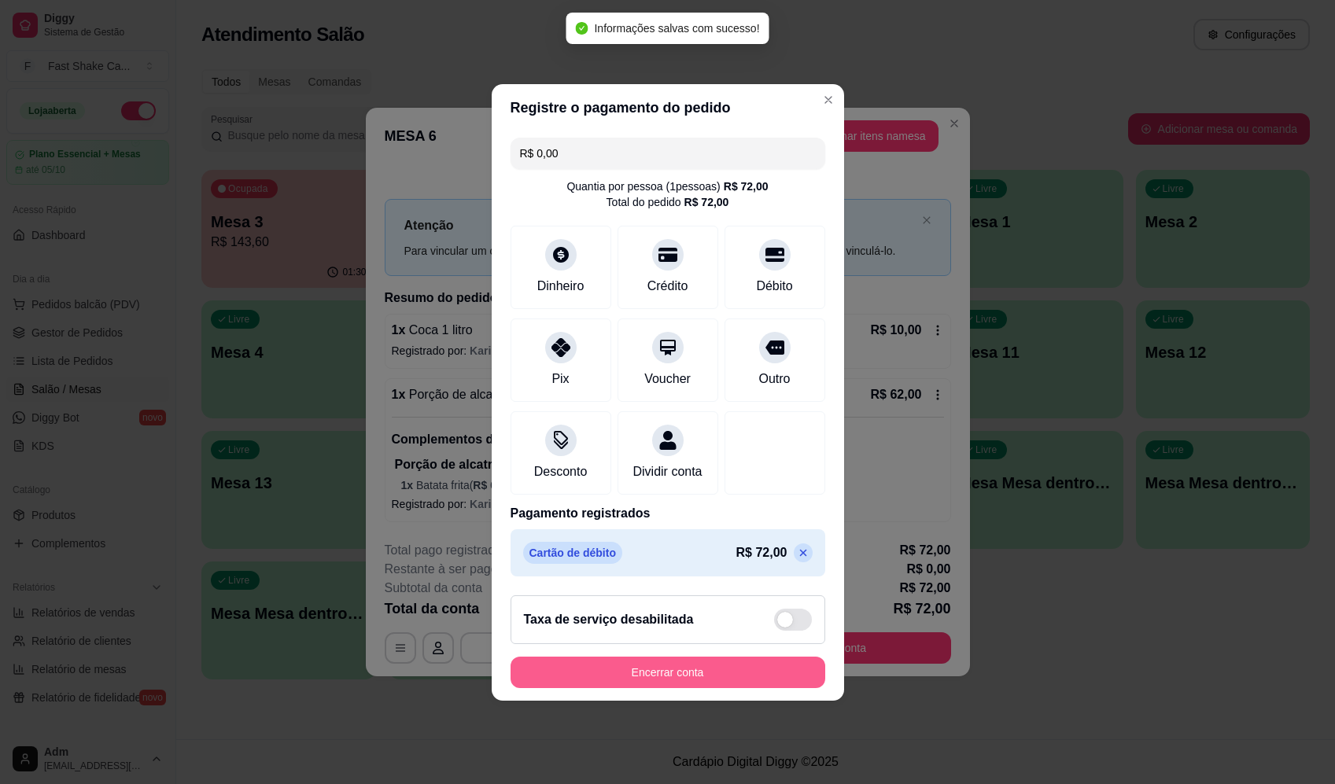
click at [707, 670] on button "Encerrar conta" at bounding box center [668, 672] width 315 height 31
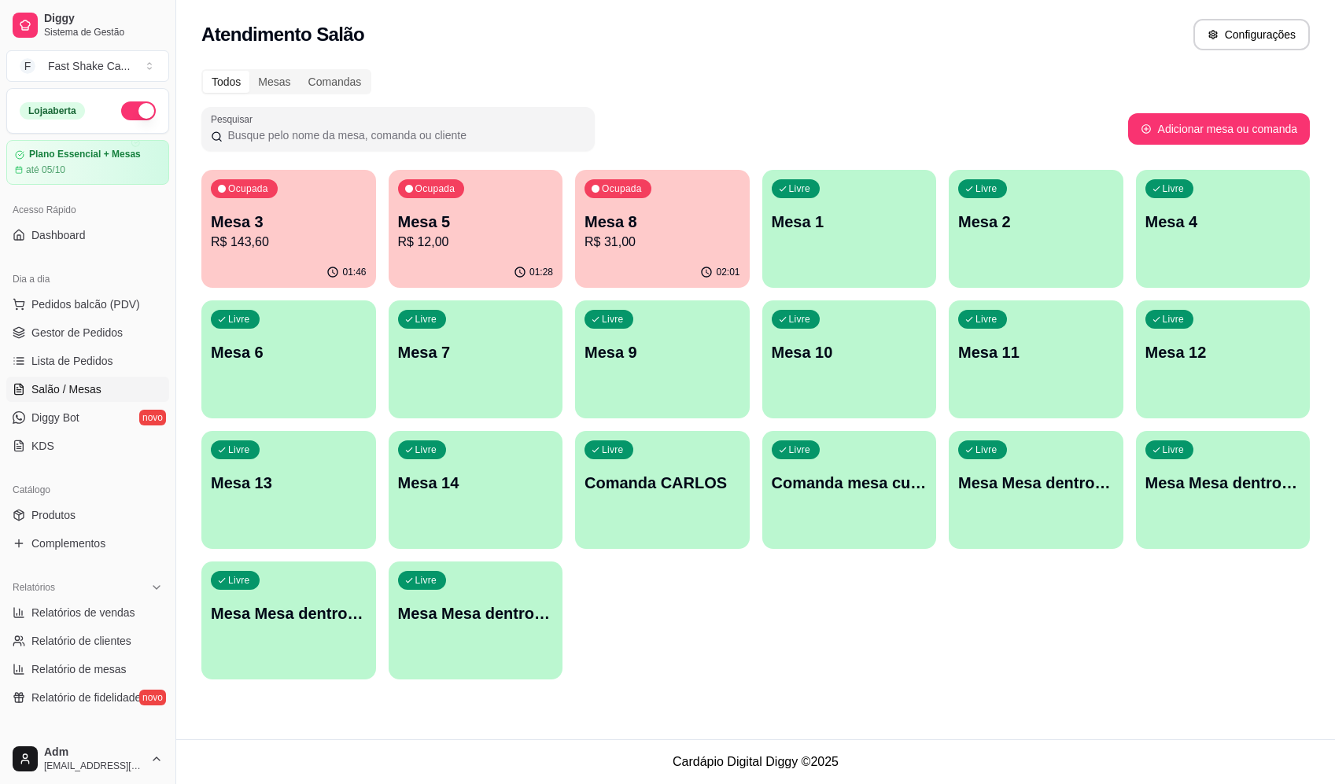
click at [317, 255] on div "Ocupada Mesa 3 R$ 143,60" at bounding box center [288, 213] width 175 height 87
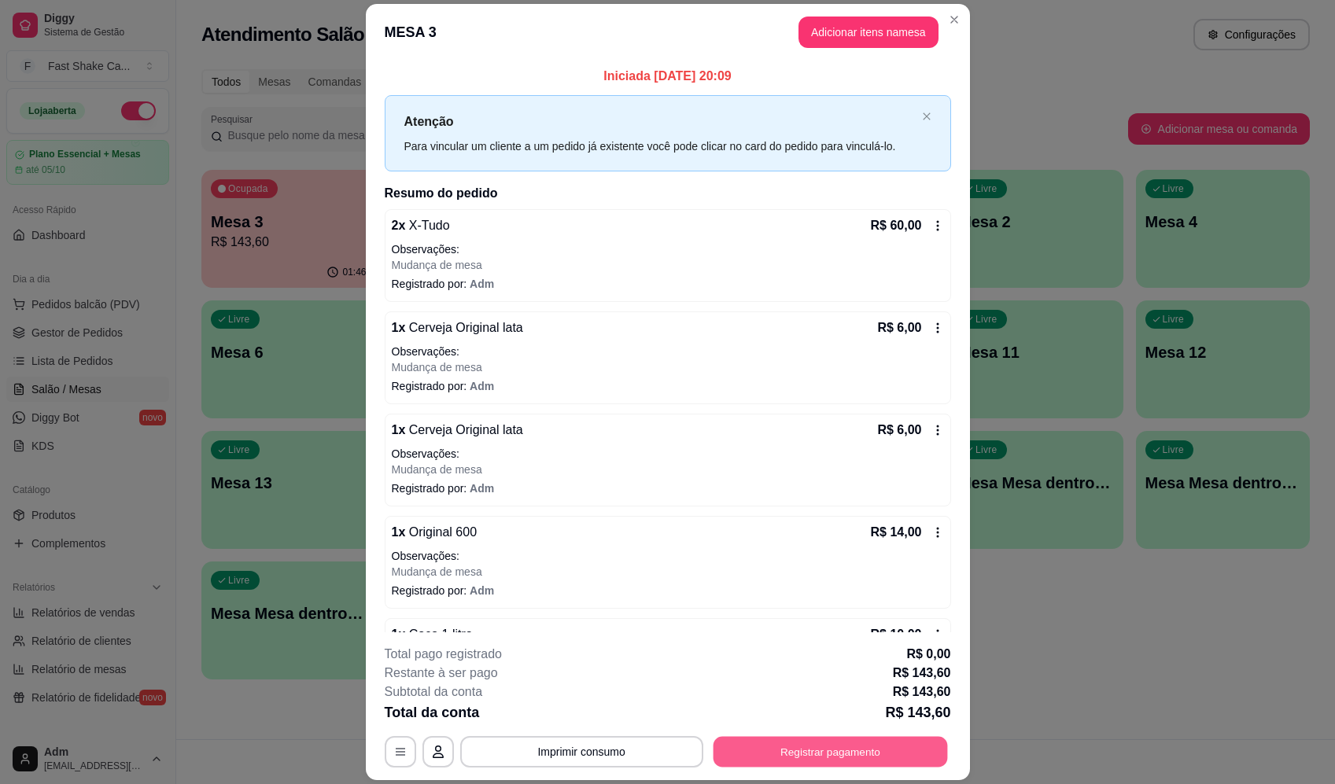
click at [803, 765] on button "Registrar pagamento" at bounding box center [830, 752] width 234 height 31
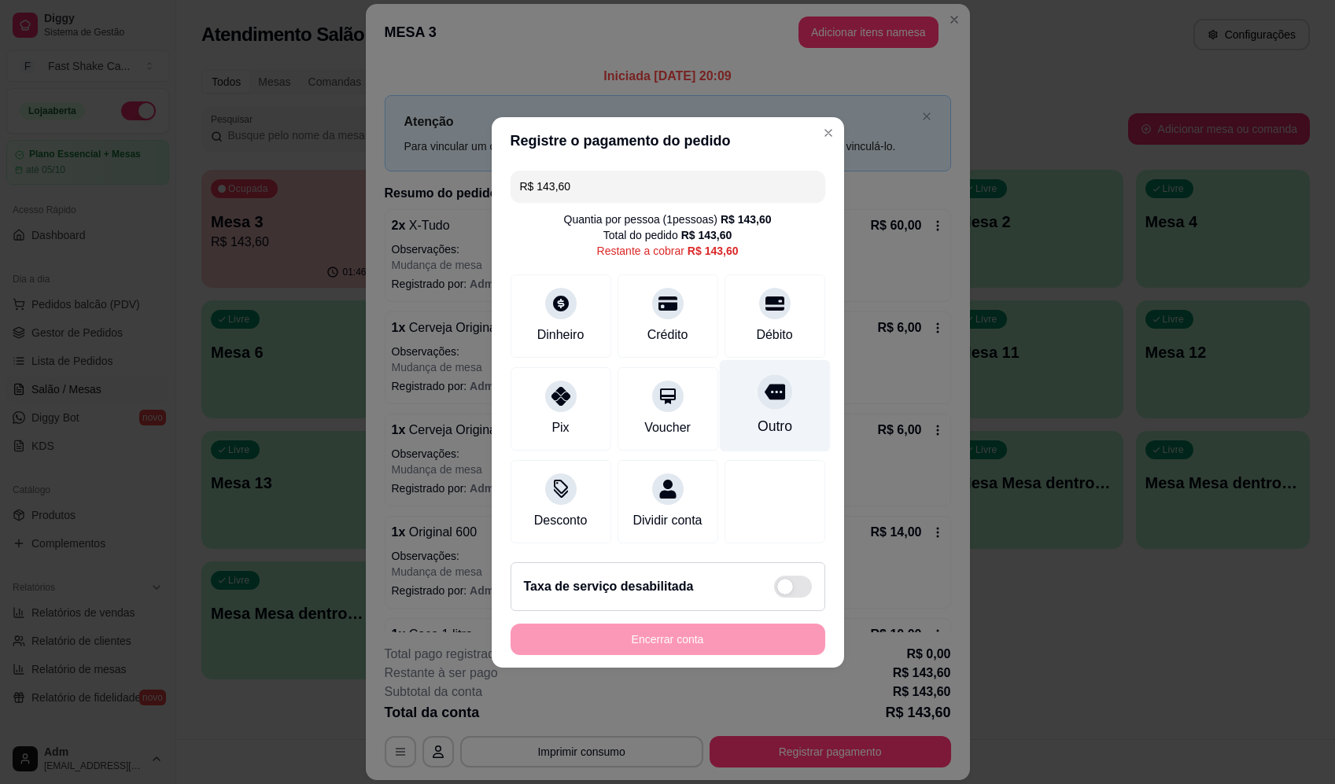
click at [739, 404] on div "Outro" at bounding box center [774, 405] width 111 height 92
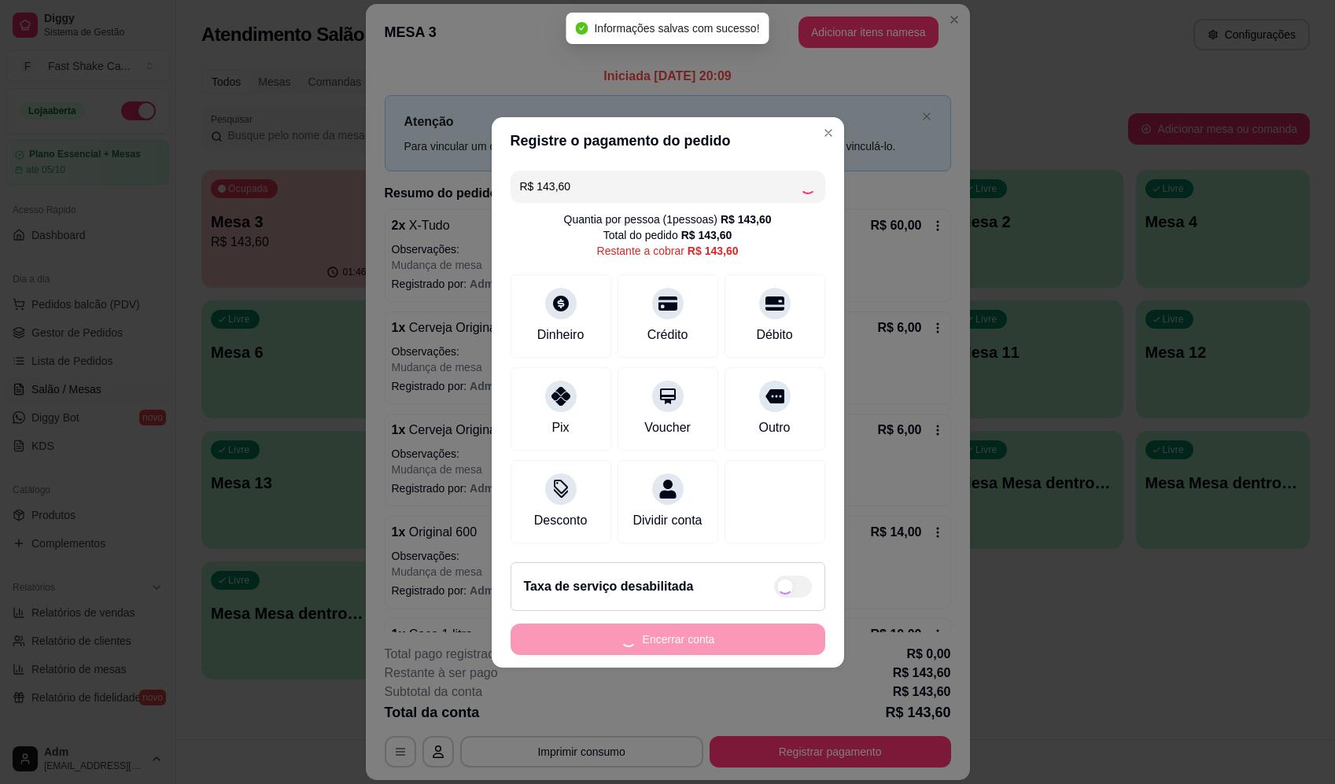
type input "R$ 0,00"
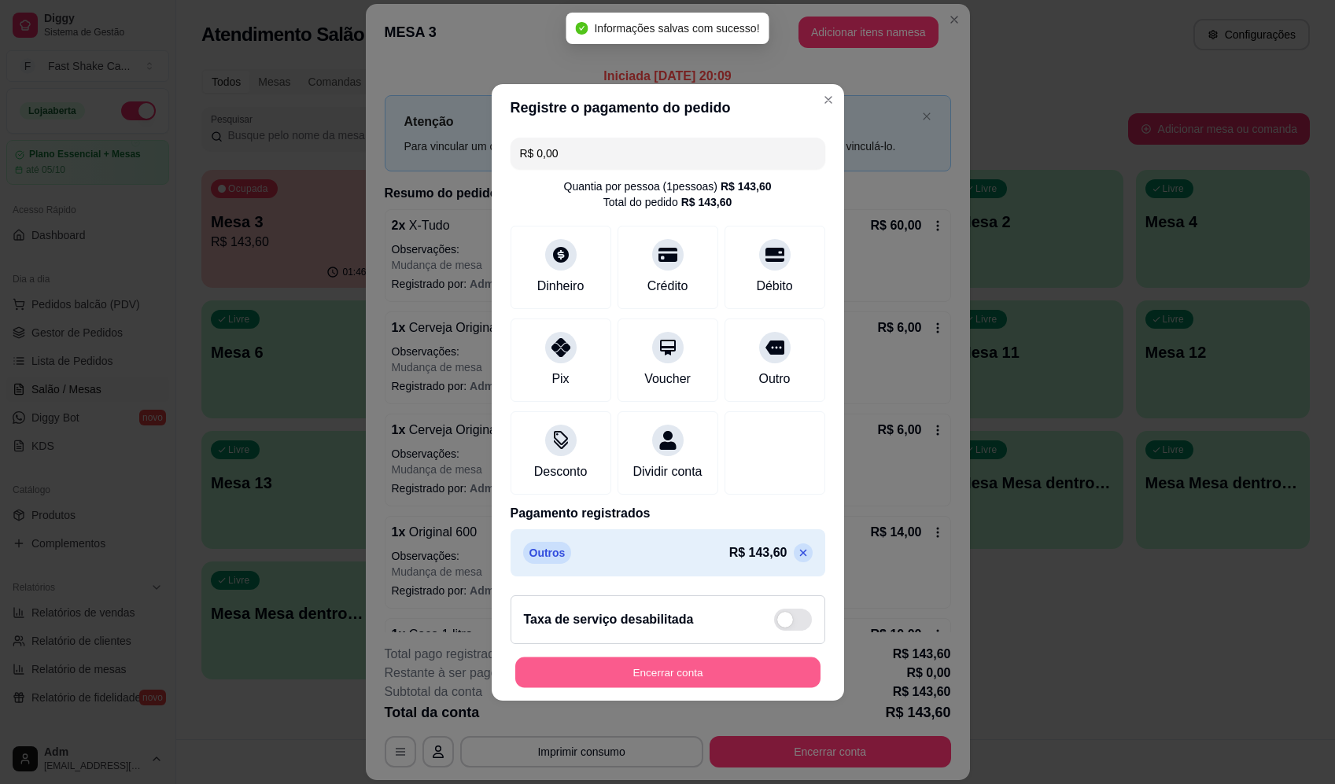
click at [726, 674] on button "Encerrar conta" at bounding box center [667, 672] width 305 height 31
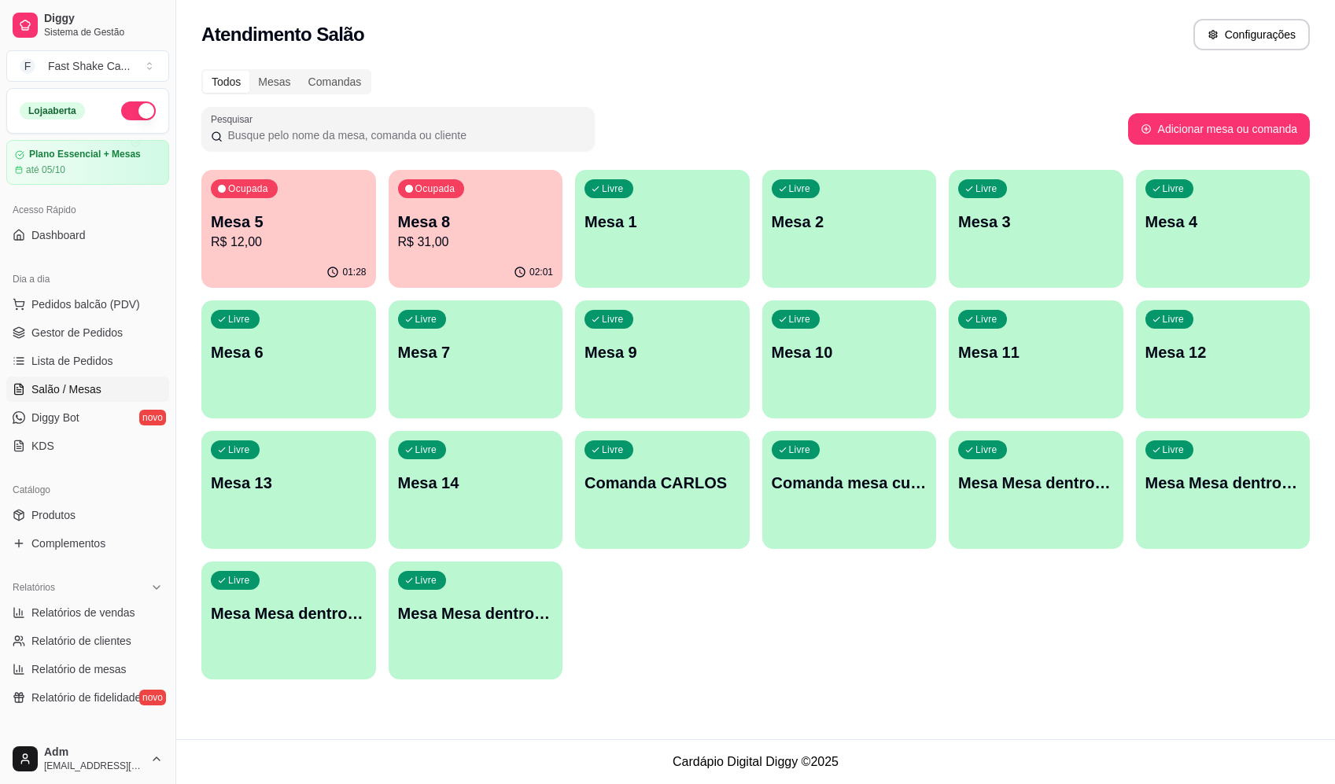
click at [494, 255] on div "Ocupada Mesa 8 R$ 31,00" at bounding box center [476, 213] width 175 height 87
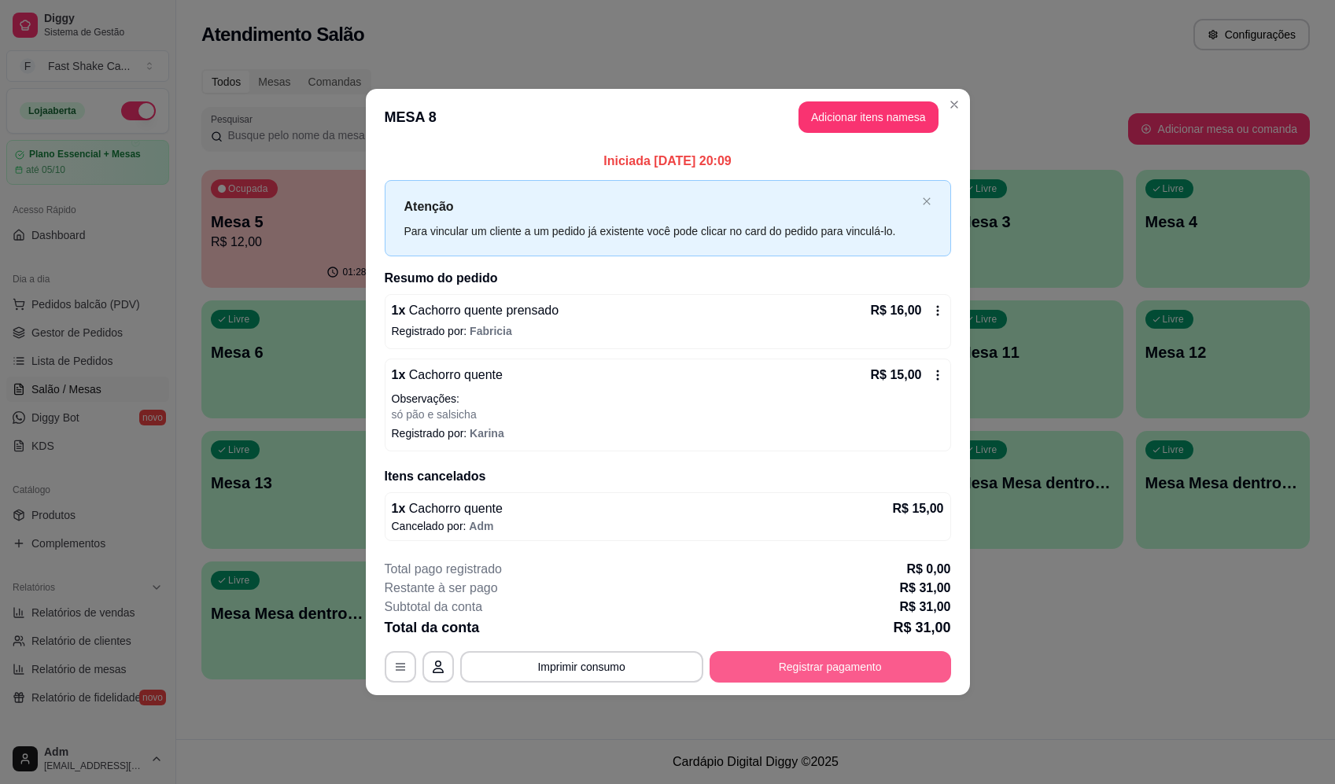
click at [872, 666] on button "Registrar pagamento" at bounding box center [830, 666] width 241 height 31
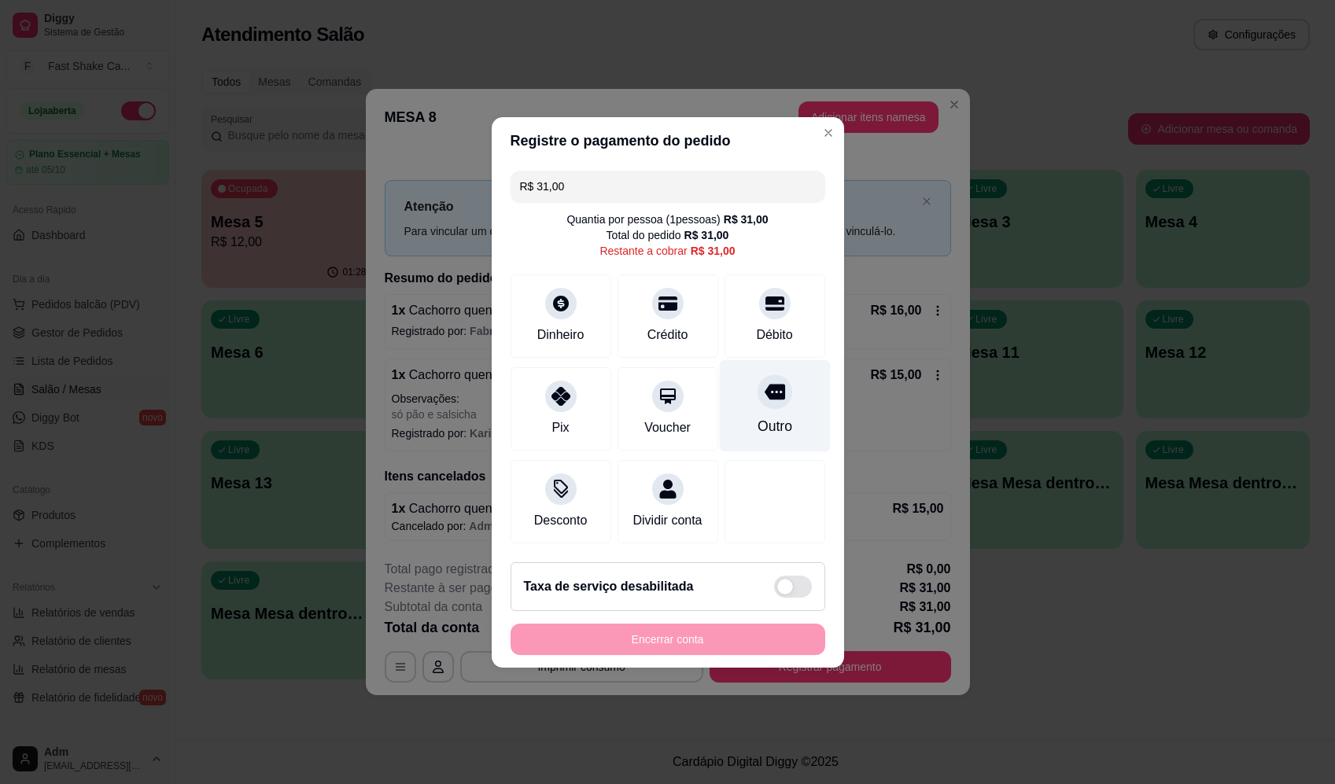
click at [765, 400] on div "Outro" at bounding box center [774, 405] width 111 height 92
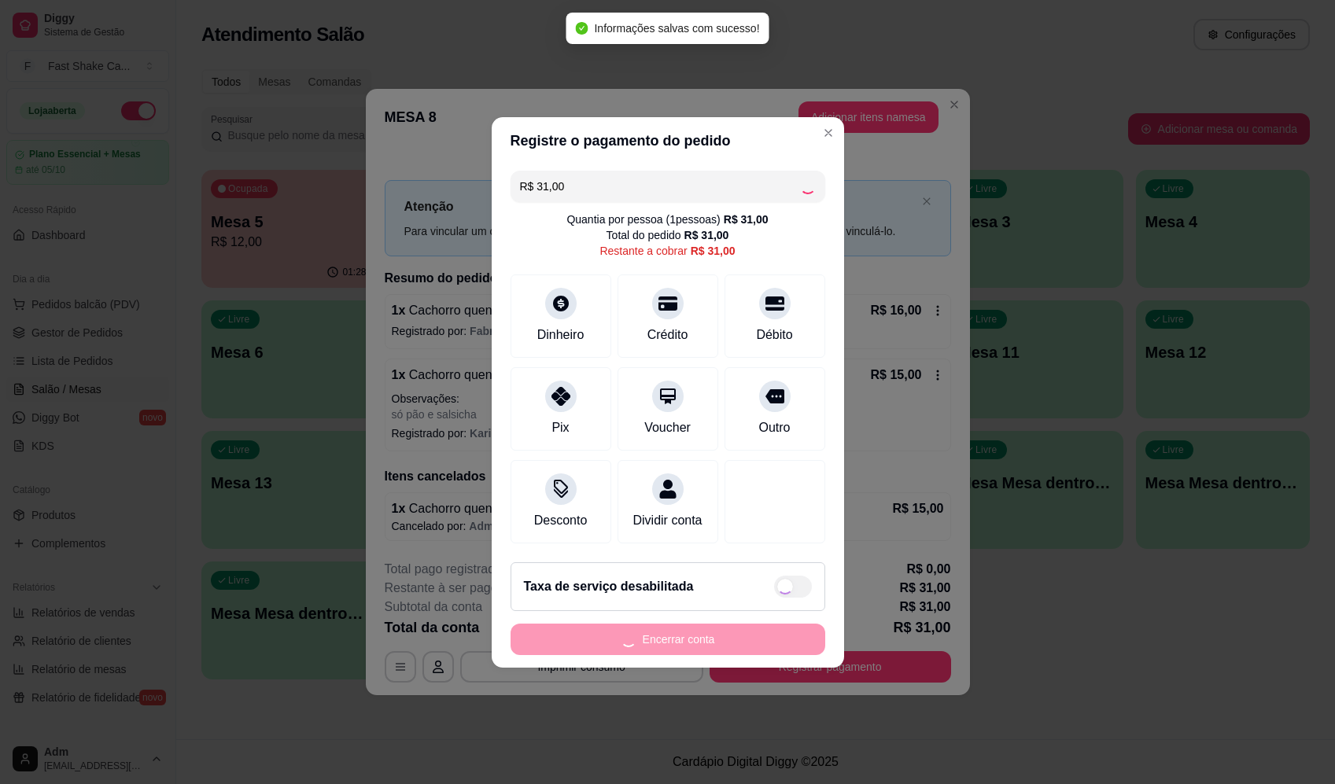
type input "R$ 0,00"
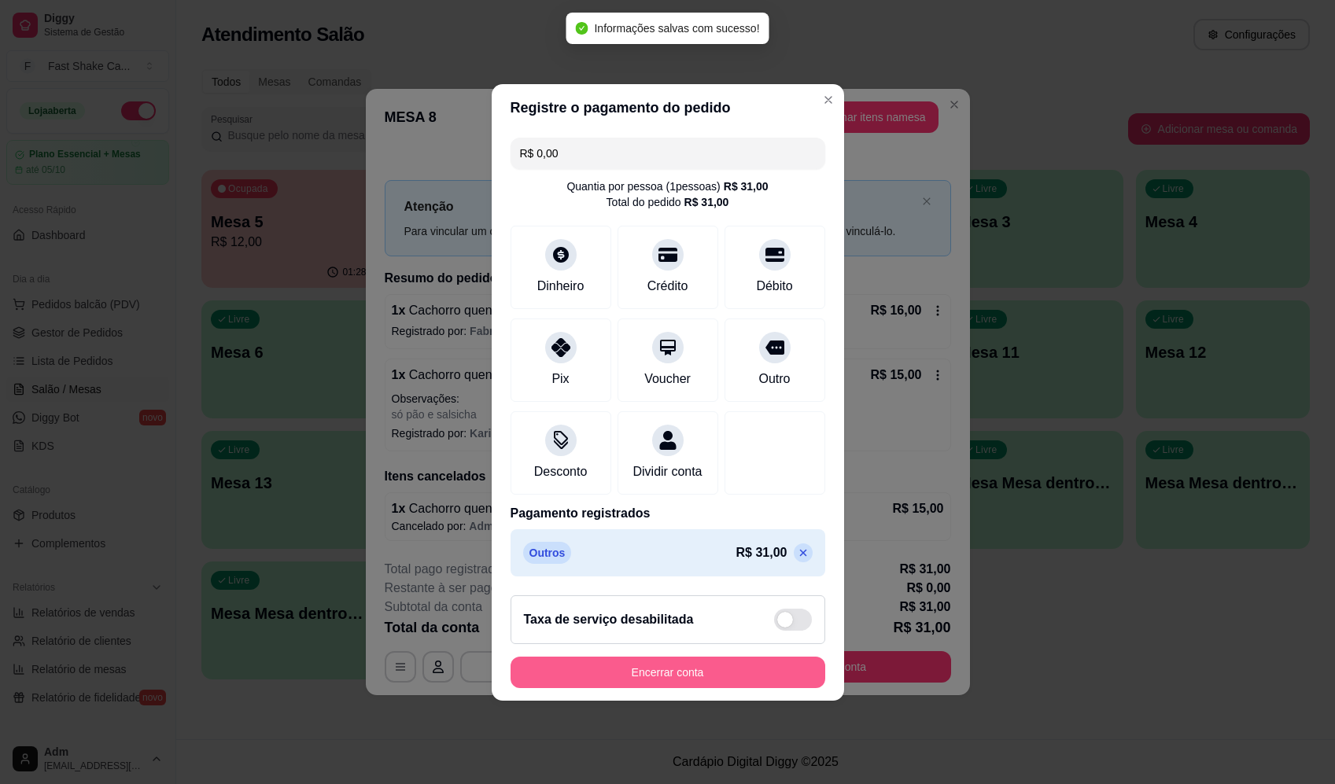
click at [704, 677] on button "Encerrar conta" at bounding box center [668, 672] width 315 height 31
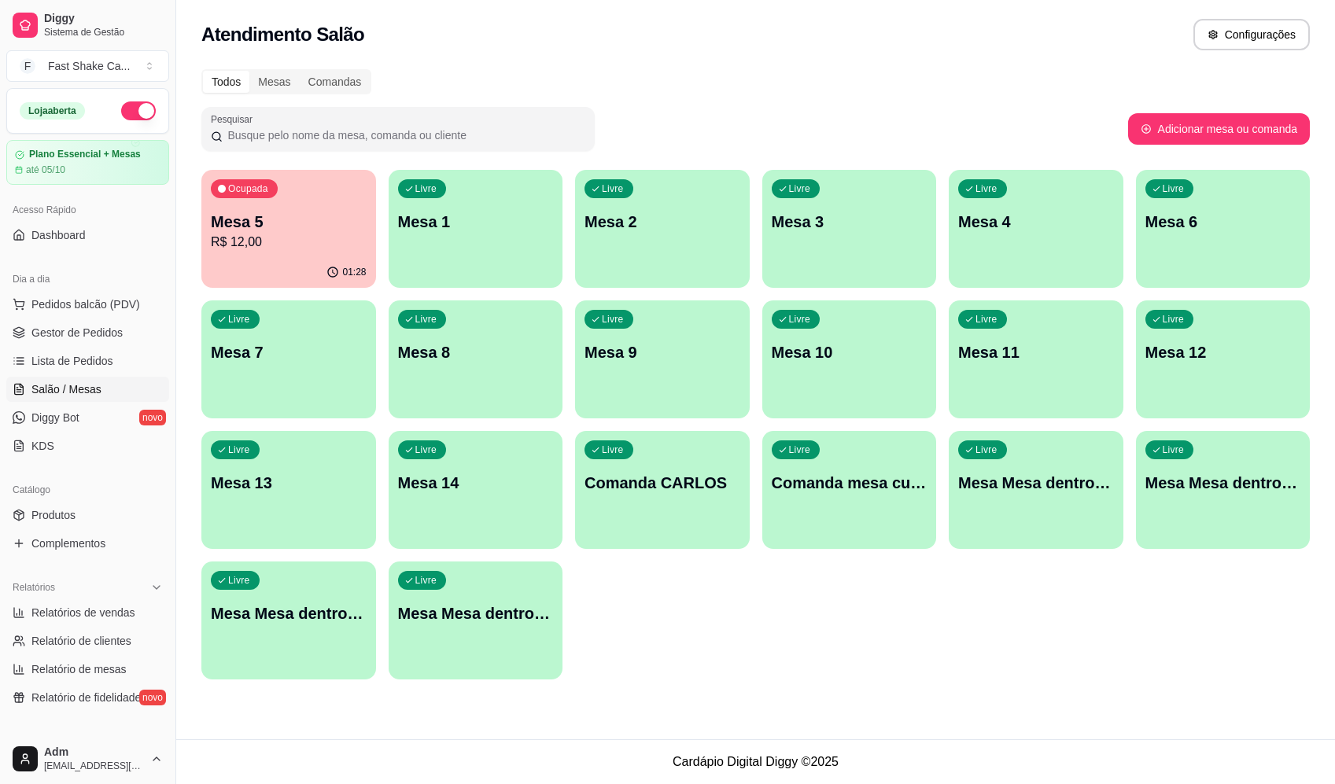
click at [299, 218] on p "Mesa 5" at bounding box center [289, 222] width 156 height 22
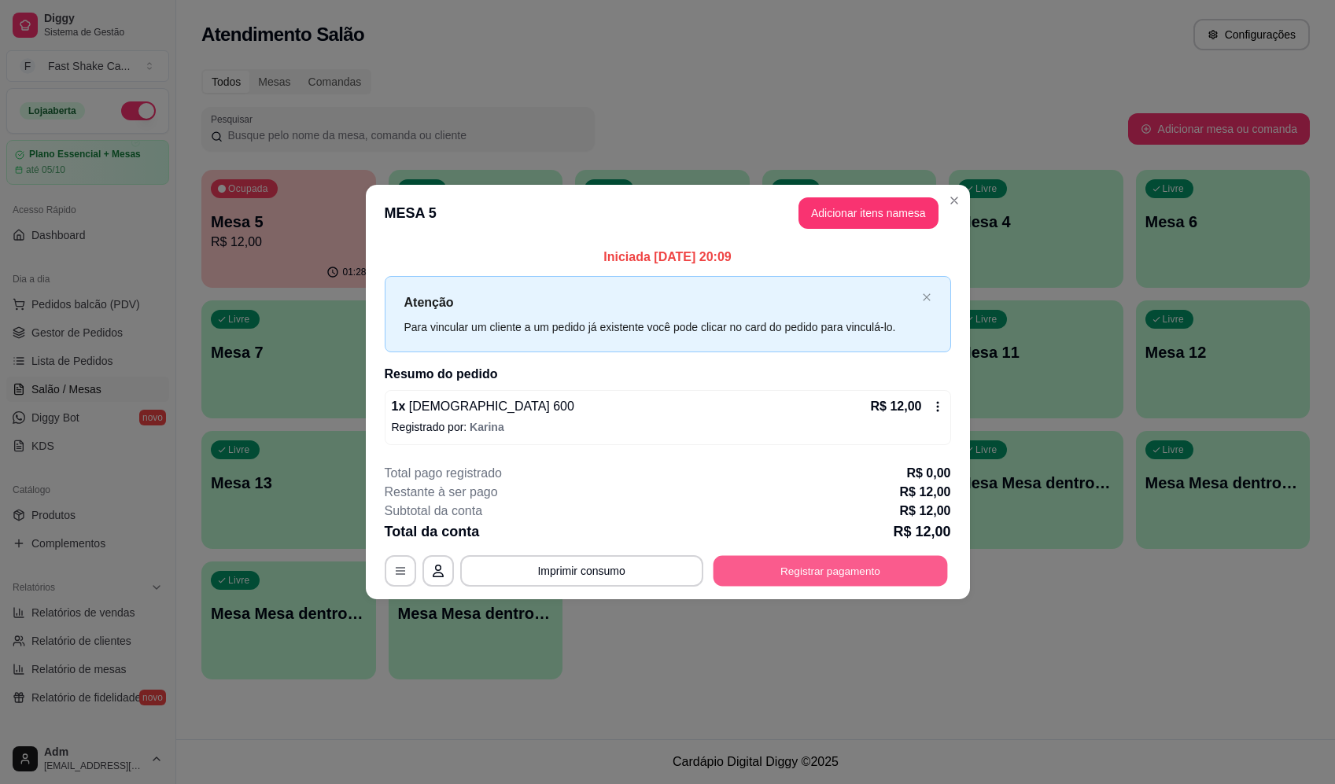
click at [799, 581] on button "Registrar pagamento" at bounding box center [830, 571] width 234 height 31
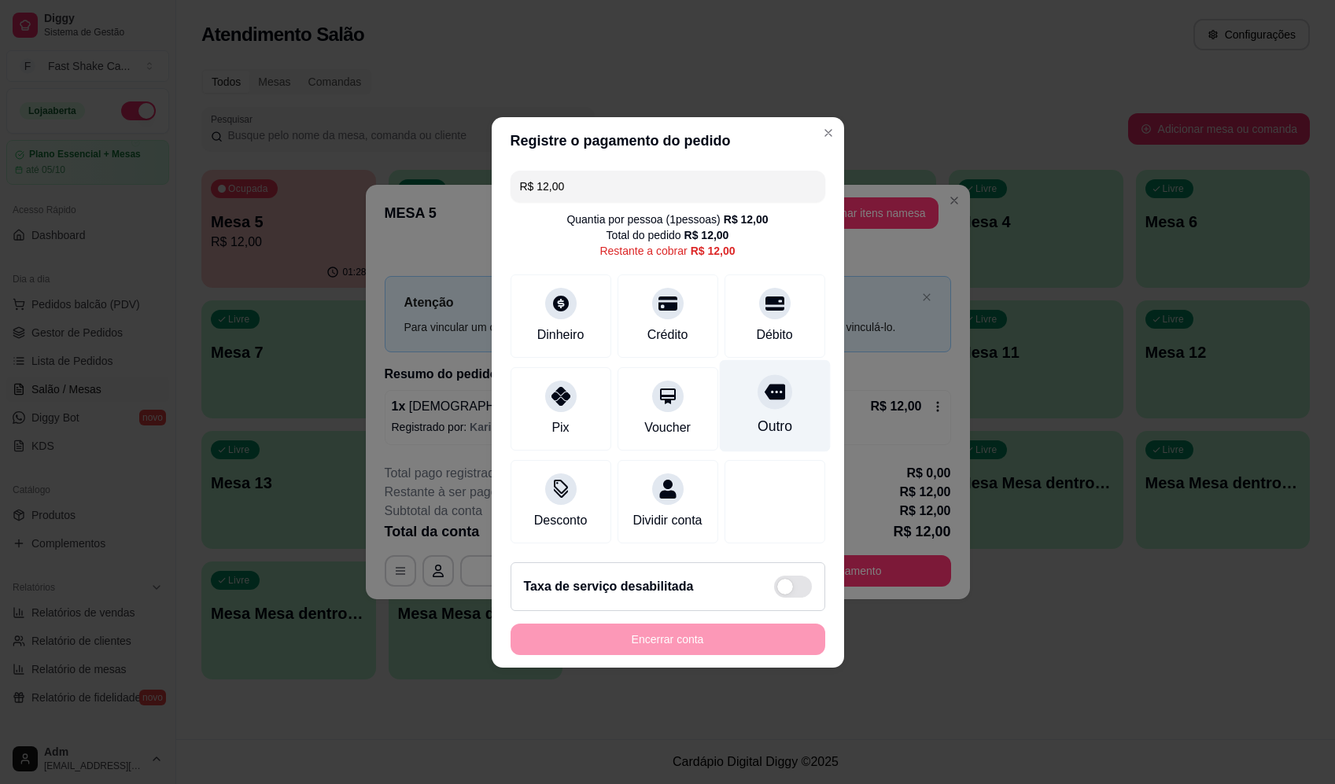
click at [782, 401] on div "Outro" at bounding box center [774, 405] width 111 height 92
type input "R$ 0,00"
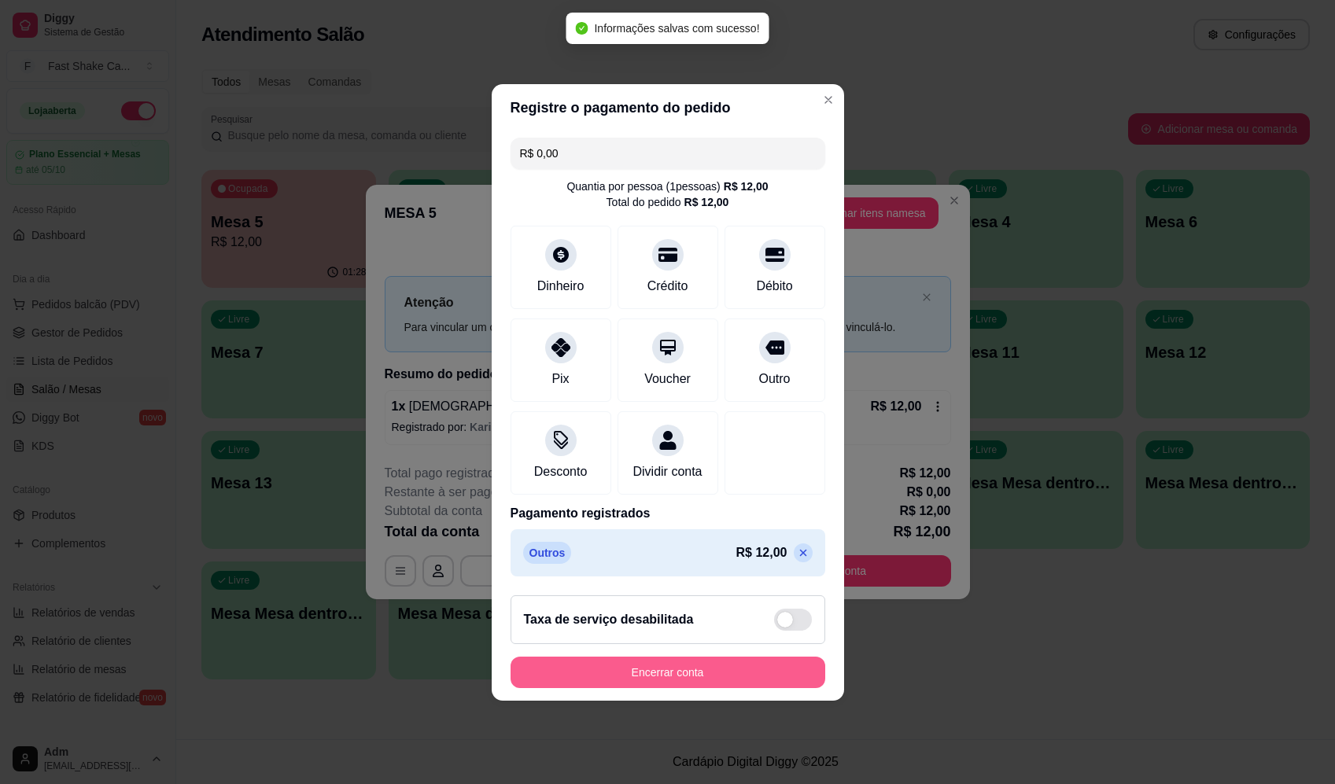
click at [686, 685] on button "Encerrar conta" at bounding box center [668, 672] width 315 height 31
